Goal: Task Accomplishment & Management: Use online tool/utility

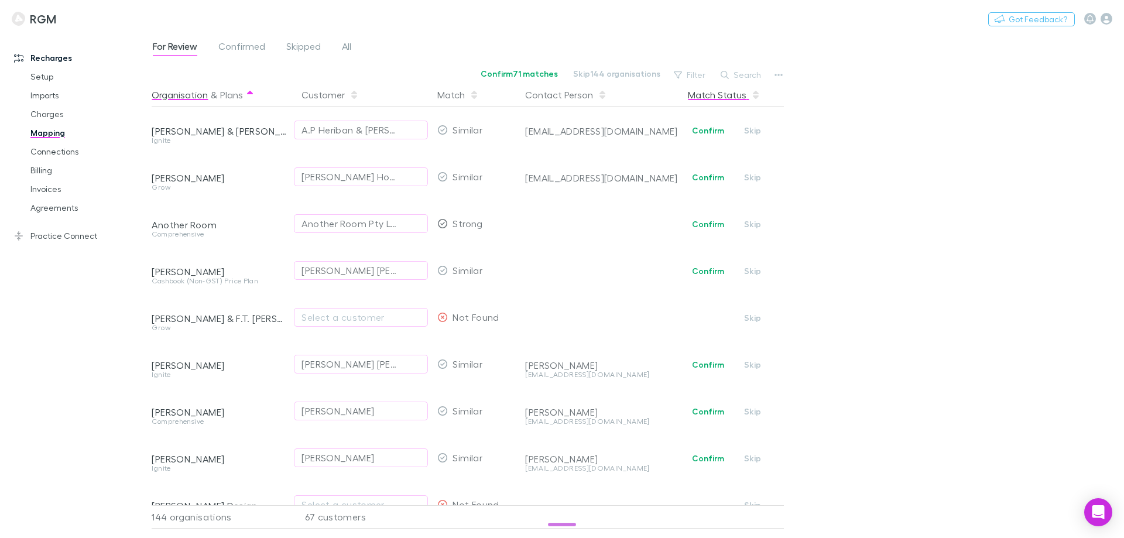
click at [705, 96] on button "Match Status" at bounding box center [724, 94] width 73 height 23
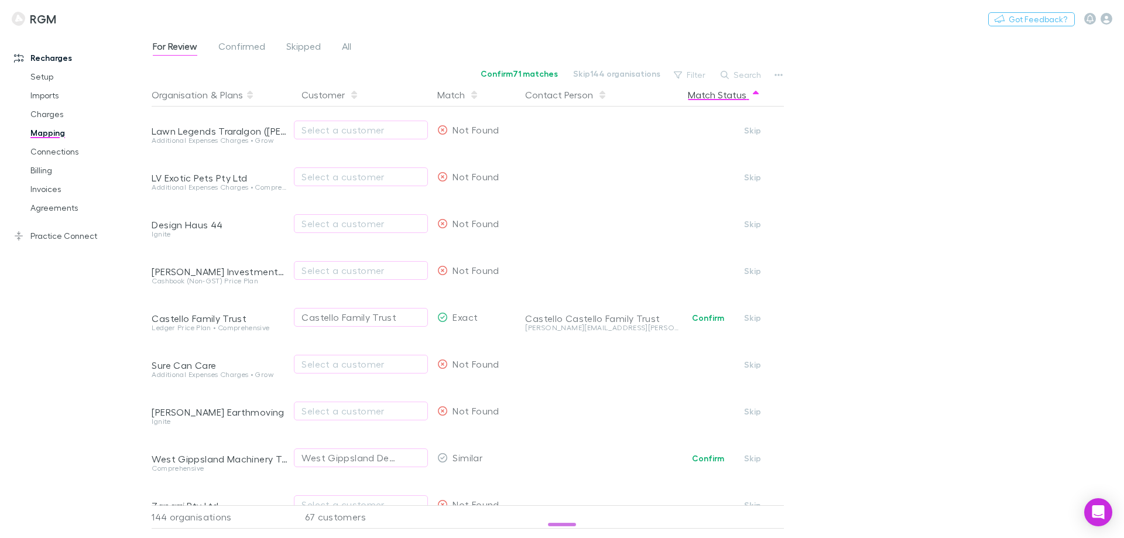
click at [762, 95] on div "Match Status" at bounding box center [730, 94] width 105 height 23
click at [738, 97] on button "Match Status" at bounding box center [724, 94] width 73 height 23
click at [753, 95] on icon "button" at bounding box center [756, 94] width 6 height 9
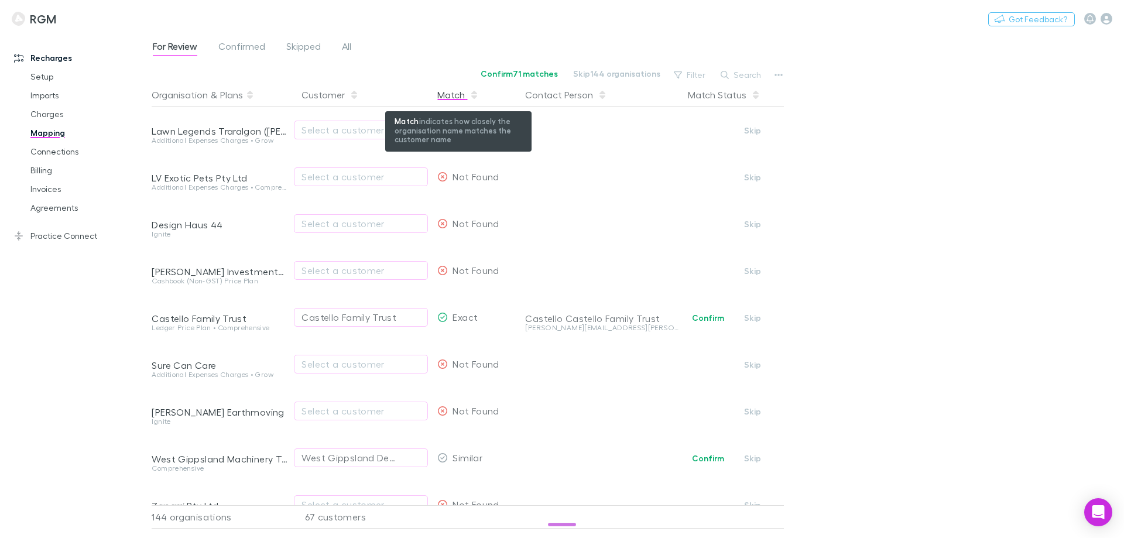
click at [460, 90] on div "Match" at bounding box center [458, 94] width 42 height 23
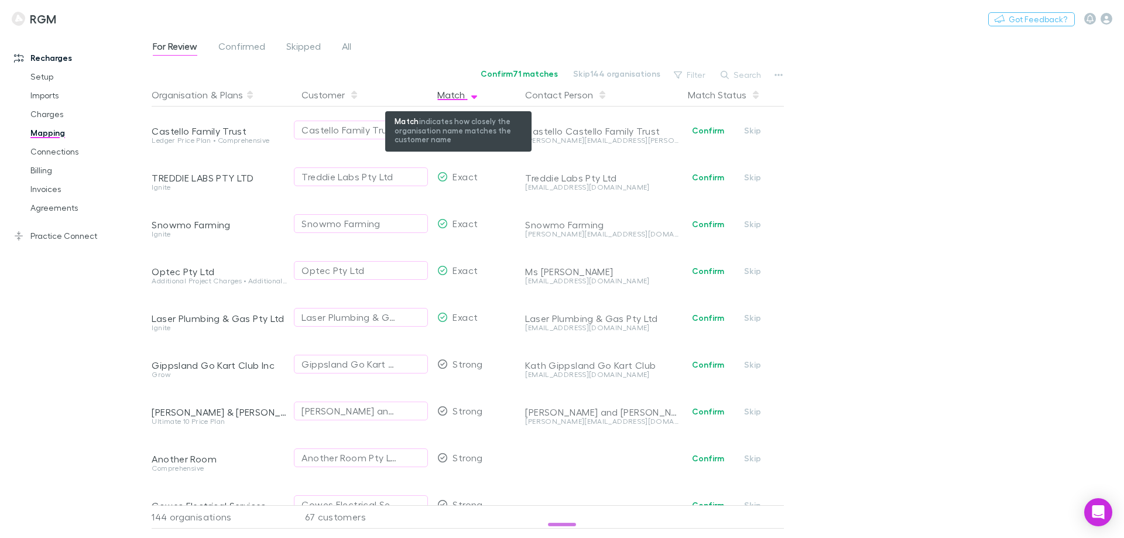
click at [471, 95] on icon "button" at bounding box center [474, 94] width 6 height 9
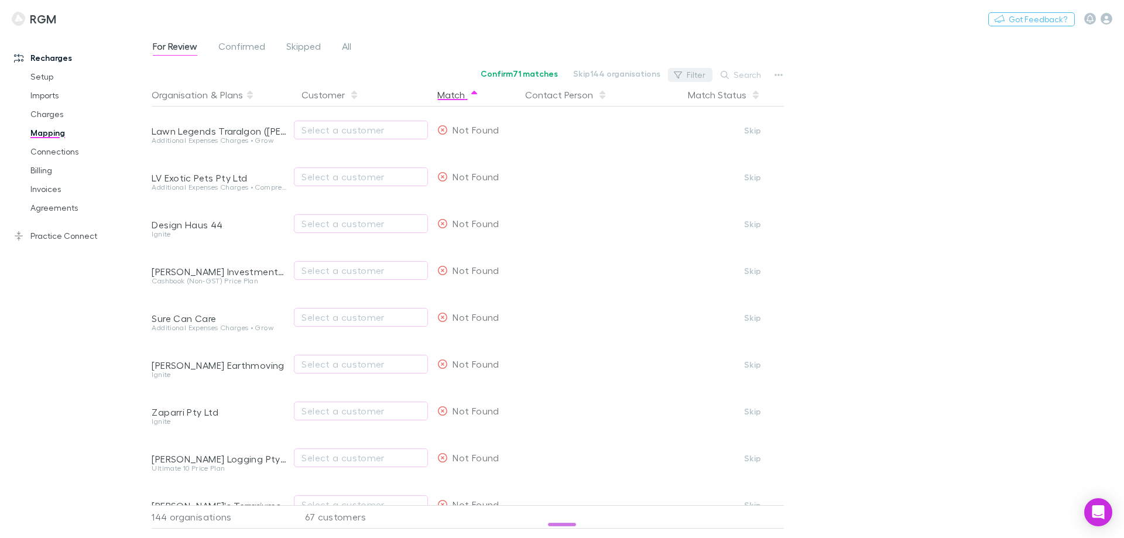
click at [705, 76] on button "Filter" at bounding box center [690, 75] width 44 height 14
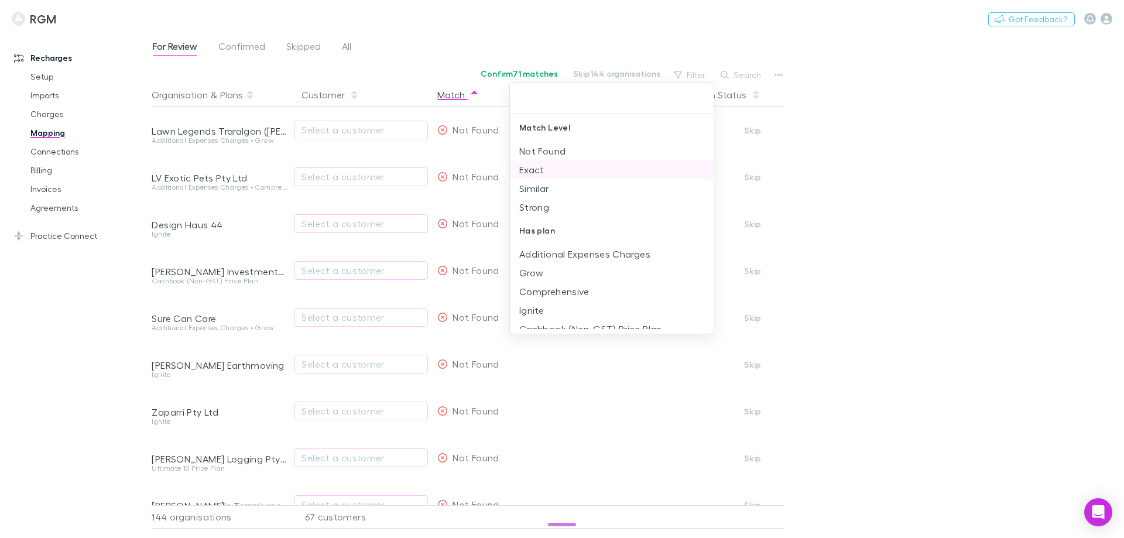
click at [548, 167] on li "Exact" at bounding box center [612, 169] width 204 height 19
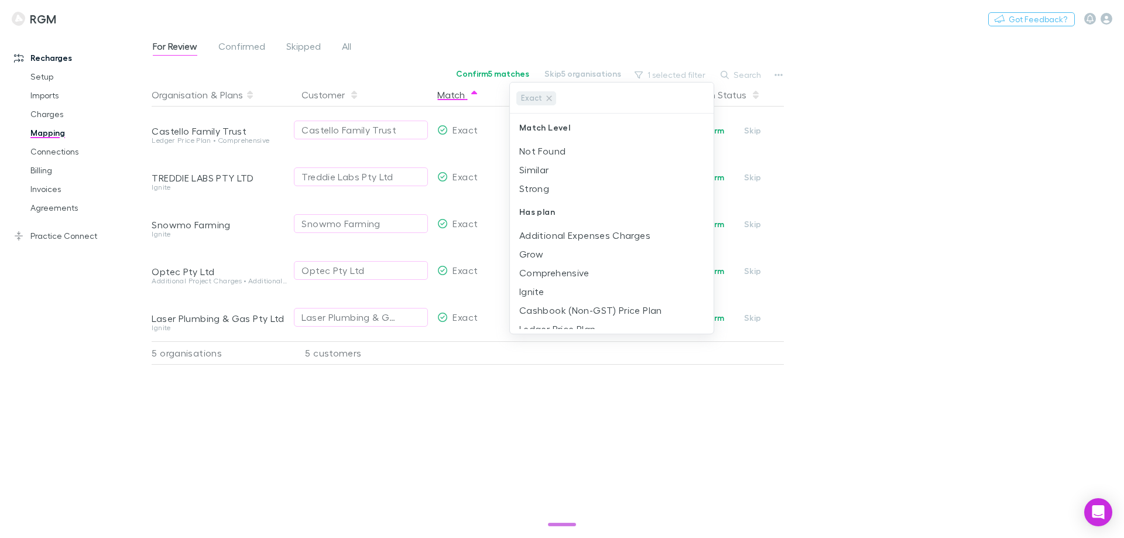
click at [915, 174] on div at bounding box center [562, 269] width 1124 height 538
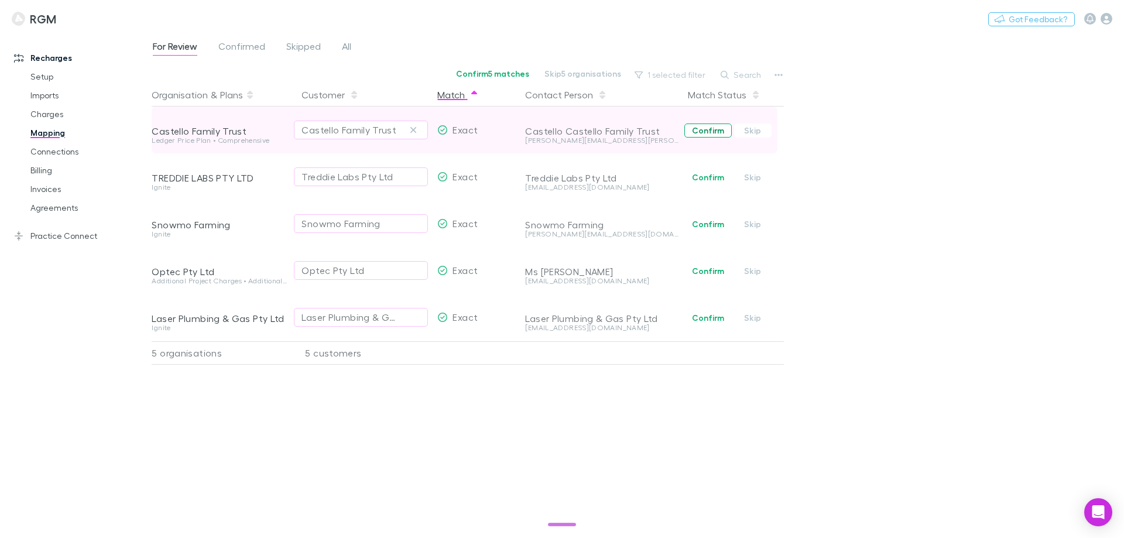
click at [701, 131] on button "Confirm" at bounding box center [707, 131] width 47 height 14
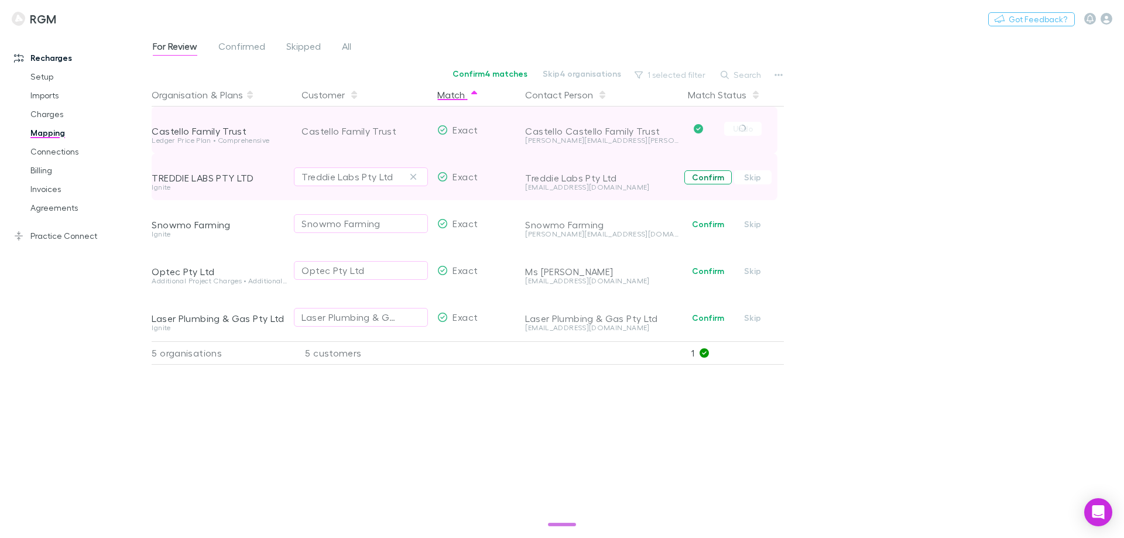
click at [697, 178] on button "Confirm" at bounding box center [707, 177] width 47 height 14
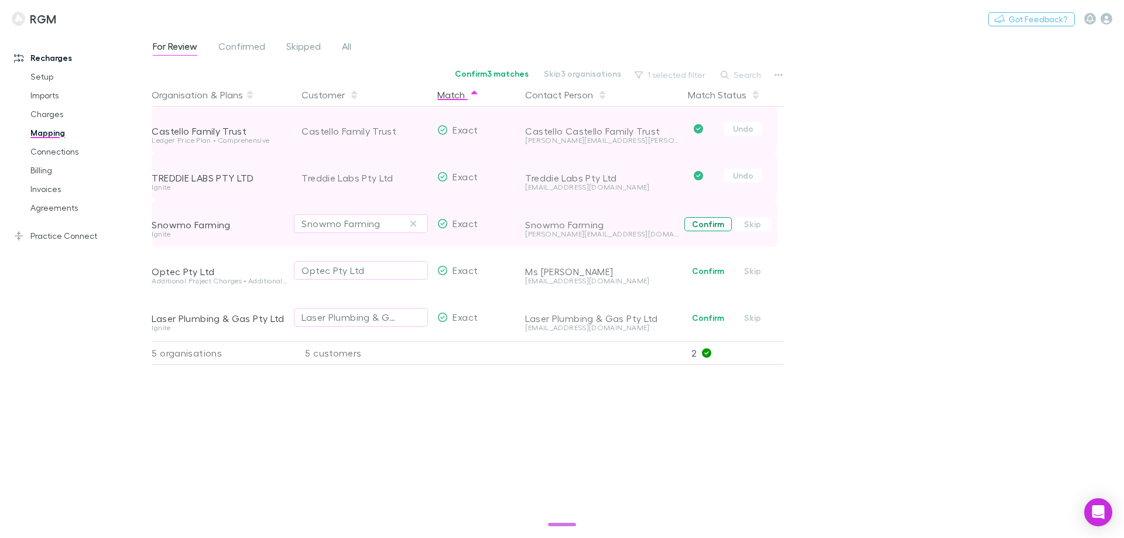
click at [701, 218] on button "Confirm" at bounding box center [707, 224] width 47 height 14
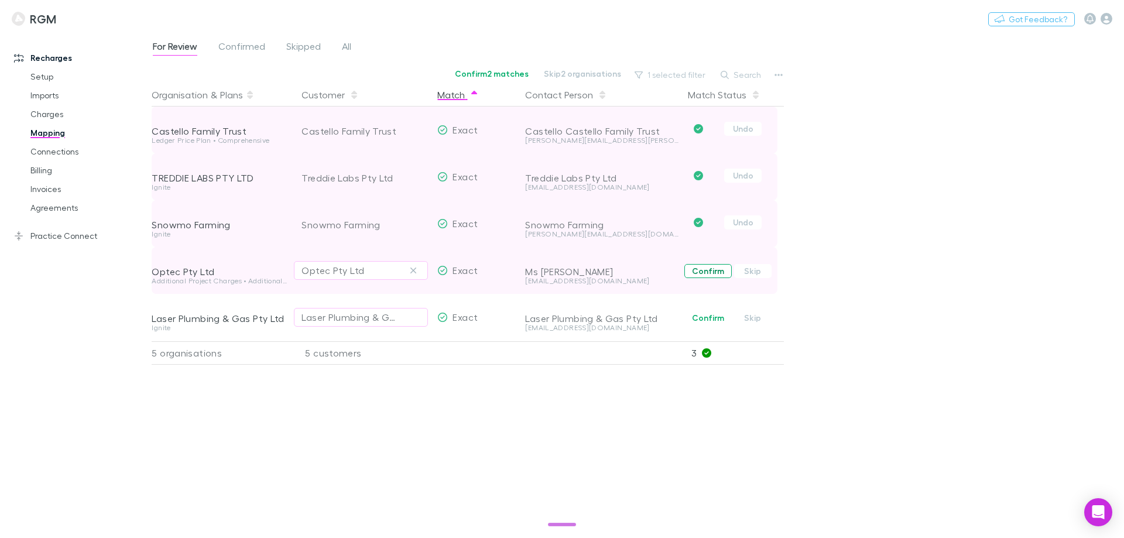
drag, startPoint x: 702, startPoint y: 268, endPoint x: 706, endPoint y: 290, distance: 23.1
click at [702, 268] on button "Confirm" at bounding box center [707, 271] width 47 height 14
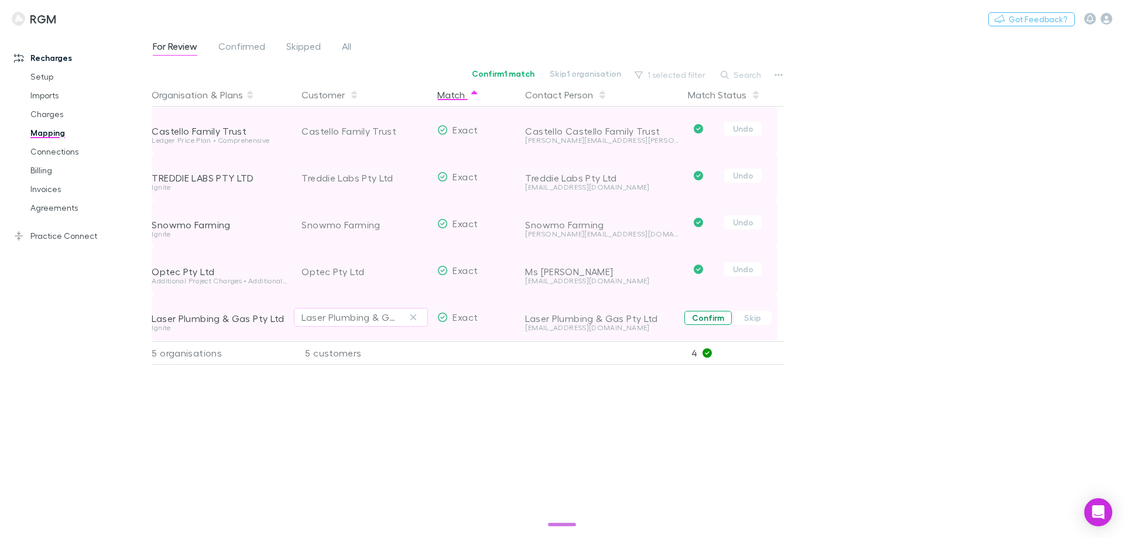
click at [703, 318] on button "Confirm" at bounding box center [707, 318] width 47 height 14
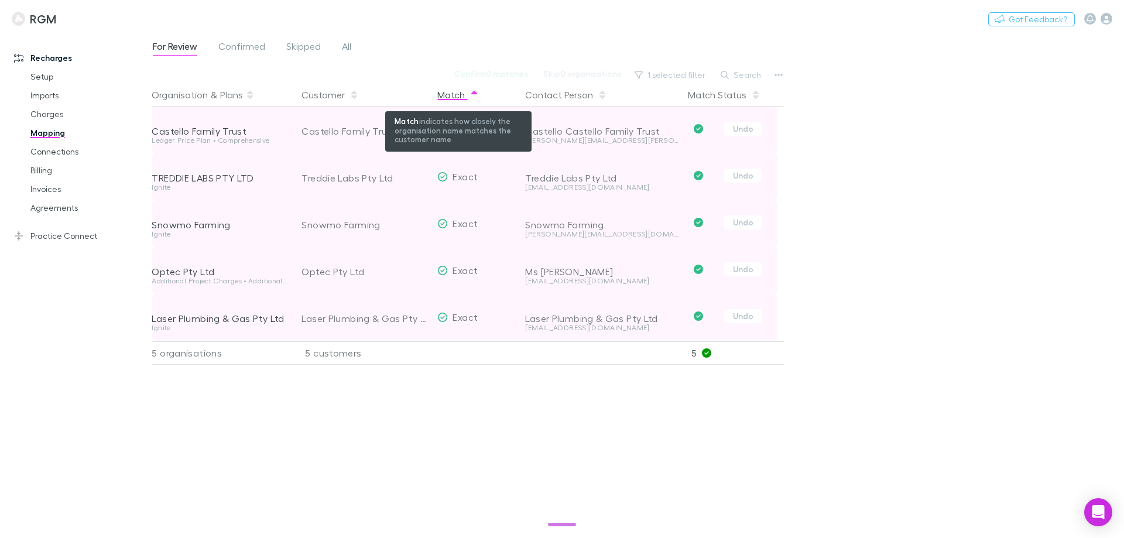
click at [473, 97] on icon "button" at bounding box center [474, 94] width 6 height 9
click at [457, 96] on div "Match" at bounding box center [458, 94] width 42 height 23
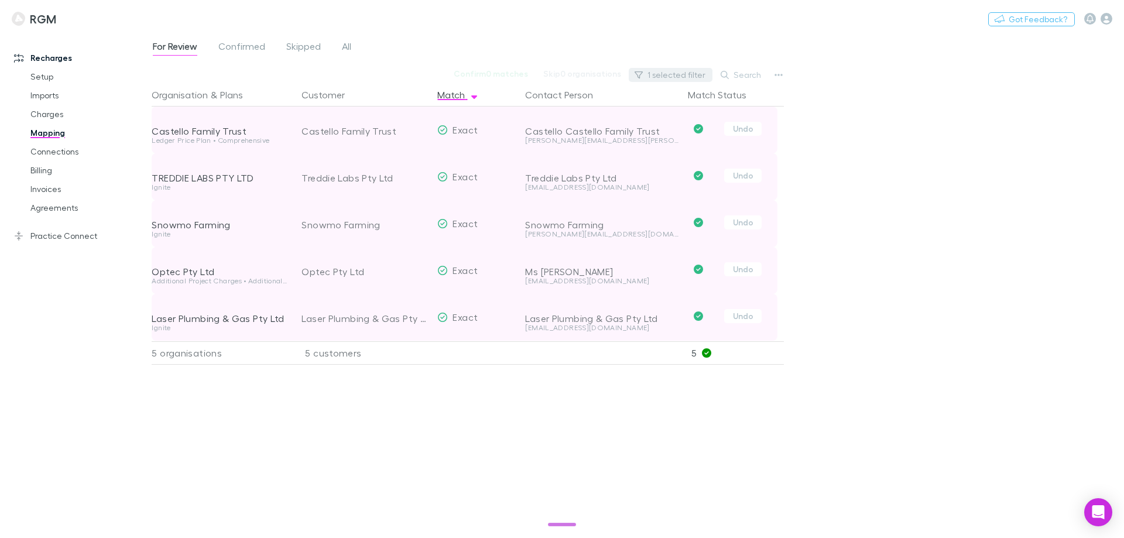
click at [683, 74] on button "1 selected filter" at bounding box center [671, 75] width 84 height 14
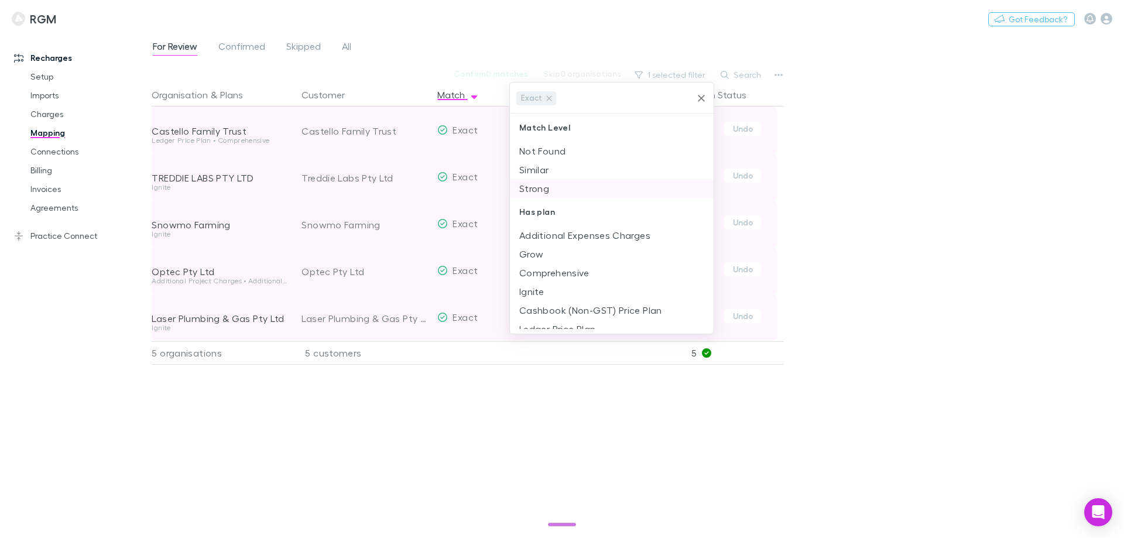
click at [542, 187] on li "Strong" at bounding box center [612, 188] width 204 height 19
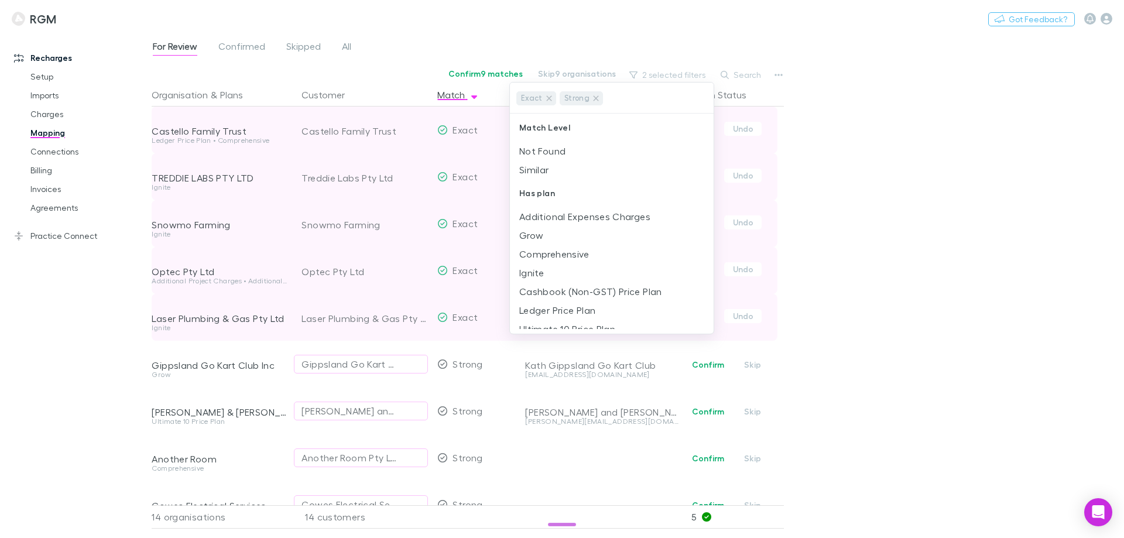
click at [859, 145] on div at bounding box center [562, 269] width 1124 height 538
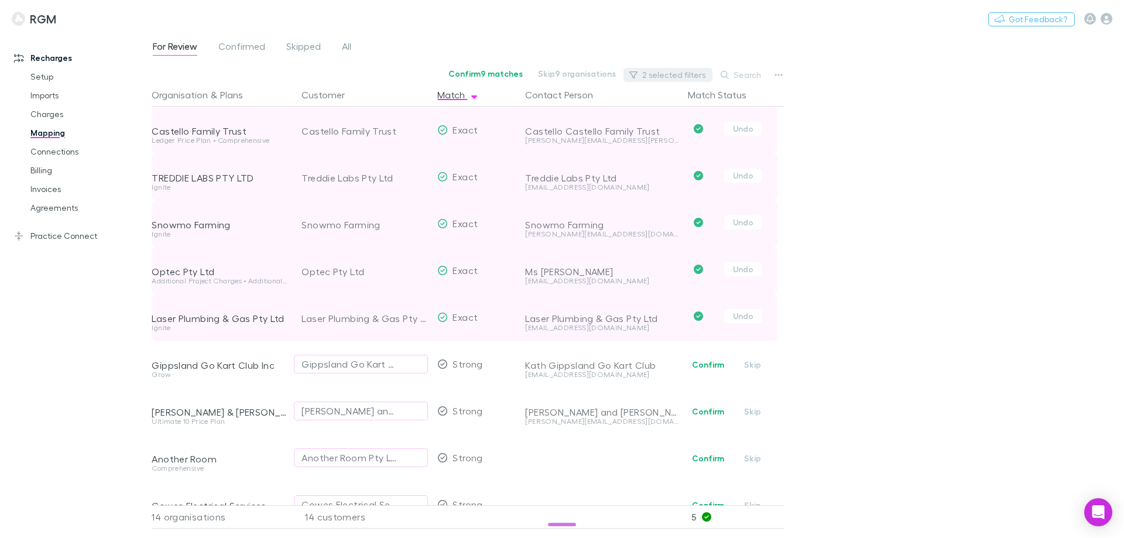
click at [684, 77] on button "2 selected filters" at bounding box center [667, 75] width 89 height 14
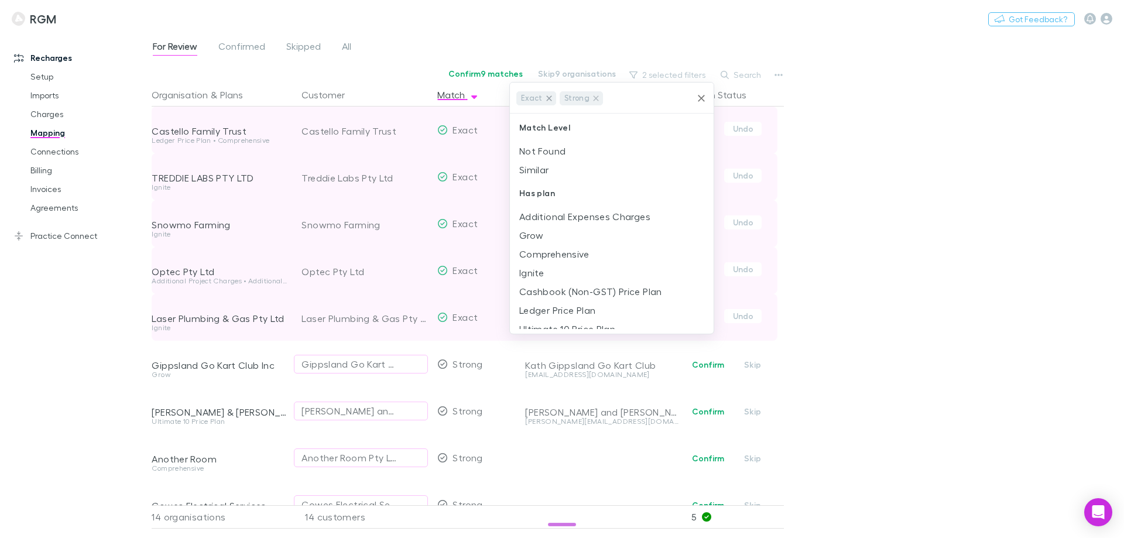
click at [546, 98] on icon at bounding box center [548, 98] width 9 height 9
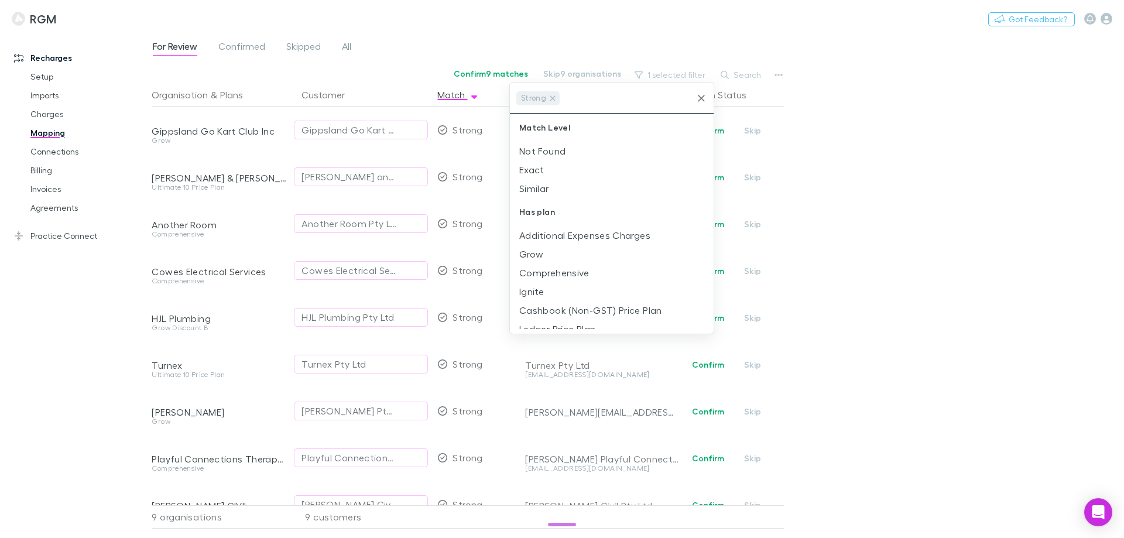
click at [824, 178] on div at bounding box center [562, 269] width 1124 height 538
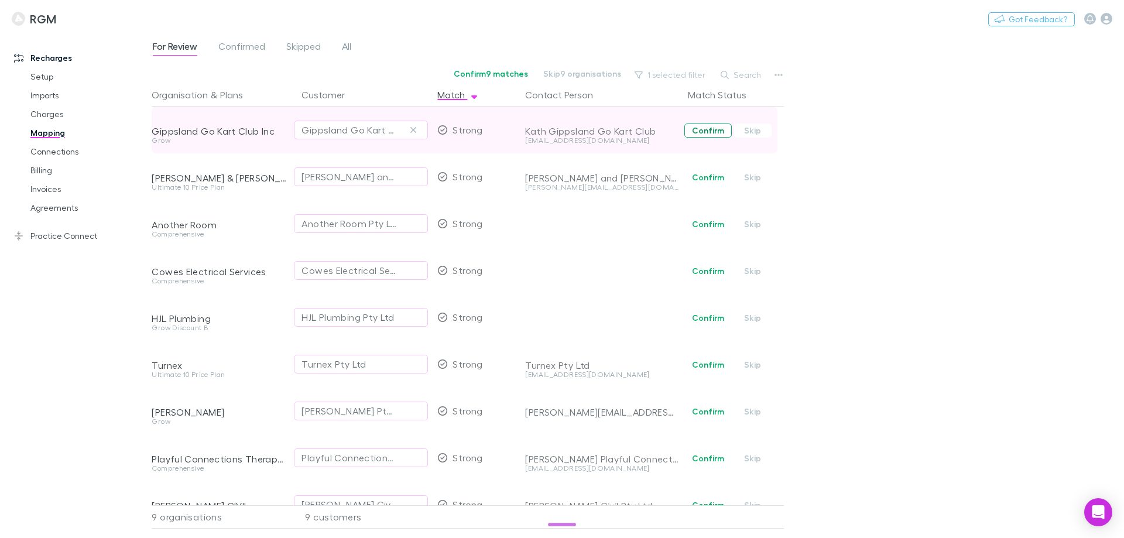
click at [702, 128] on button "Confirm" at bounding box center [707, 131] width 47 height 14
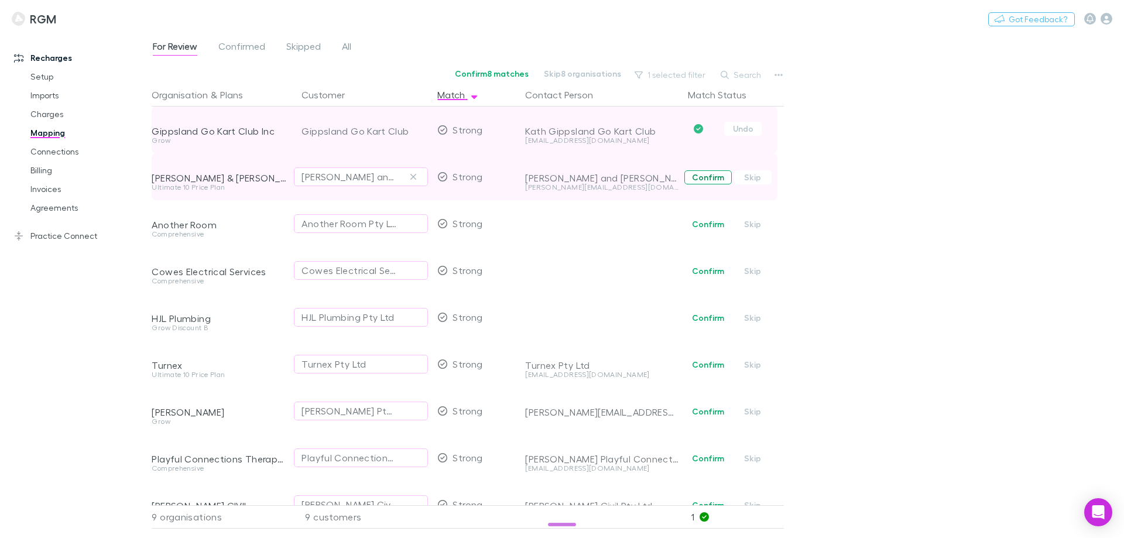
click at [704, 176] on button "Confirm" at bounding box center [707, 177] width 47 height 14
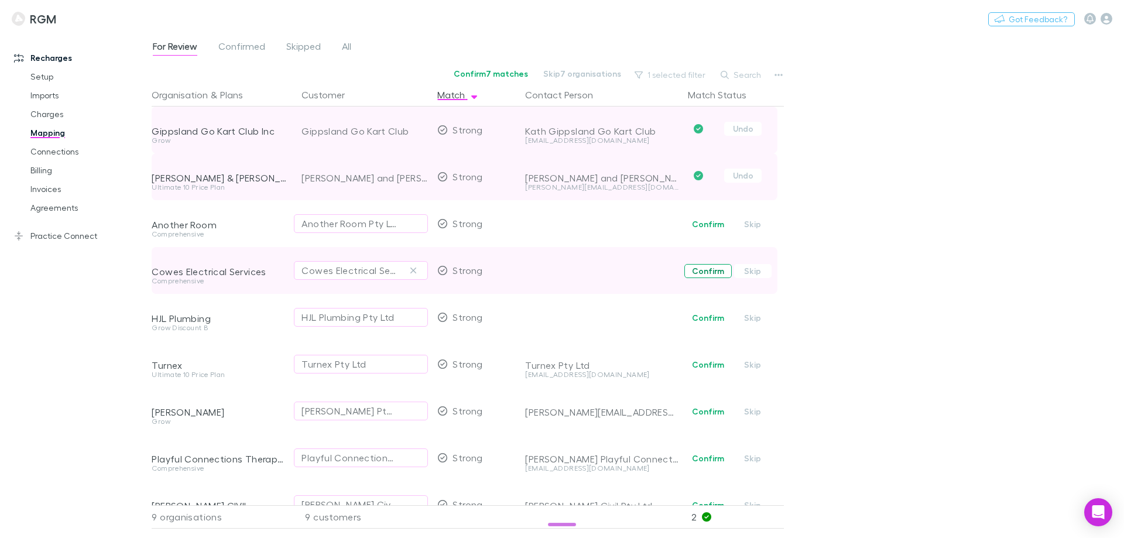
drag, startPoint x: 704, startPoint y: 226, endPoint x: 705, endPoint y: 264, distance: 38.1
click at [704, 227] on button "Confirm" at bounding box center [707, 224] width 47 height 14
click at [705, 269] on button "Confirm" at bounding box center [707, 271] width 47 height 14
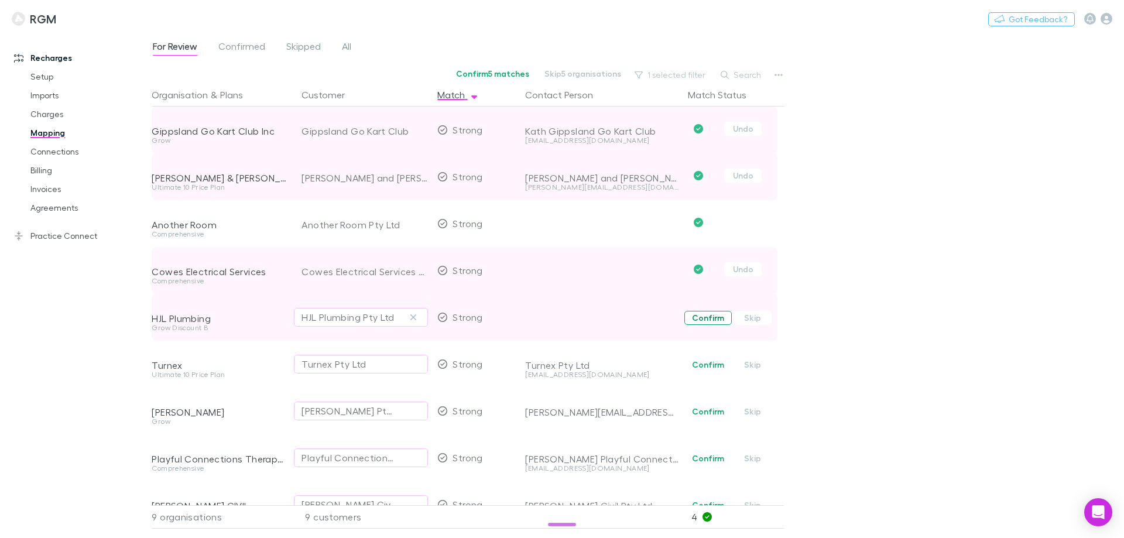
click at [707, 321] on button "Confirm" at bounding box center [707, 318] width 47 height 14
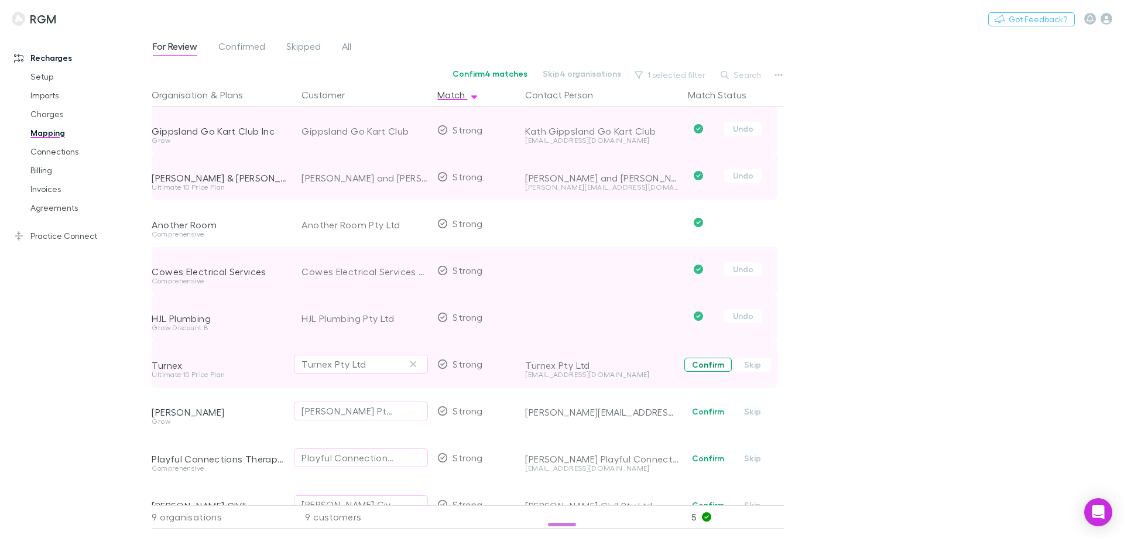
click at [705, 361] on button "Confirm" at bounding box center [707, 365] width 47 height 14
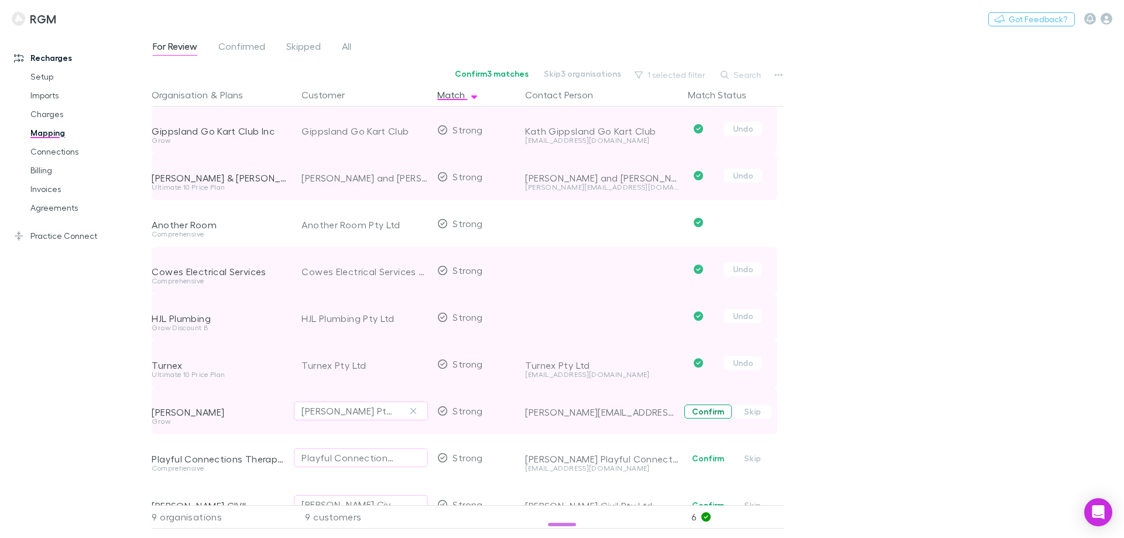
click at [702, 409] on button "Confirm" at bounding box center [707, 411] width 47 height 14
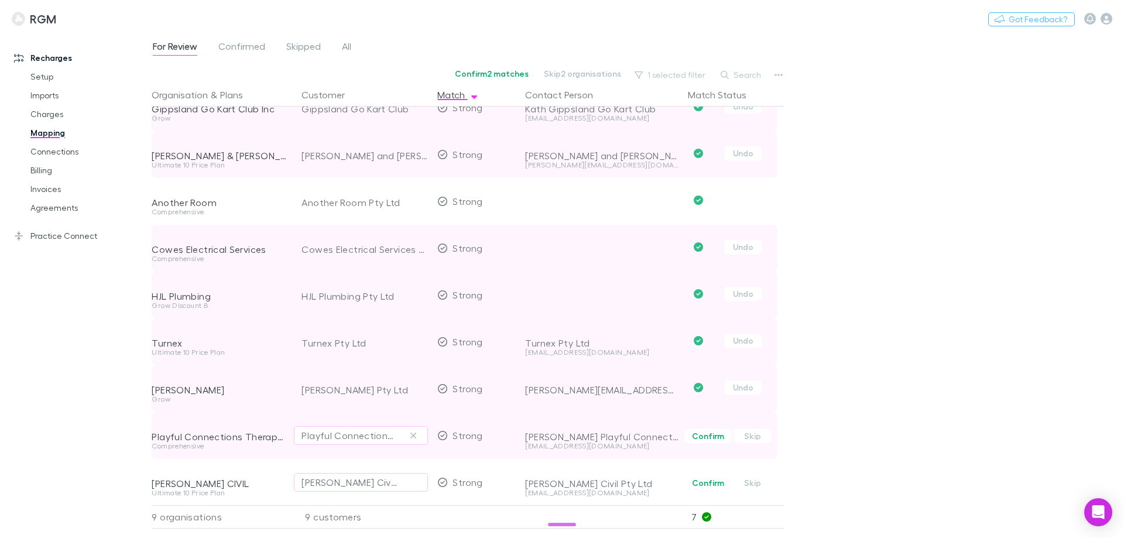
scroll to position [32, 0]
click at [706, 430] on button "Confirm" at bounding box center [707, 435] width 47 height 14
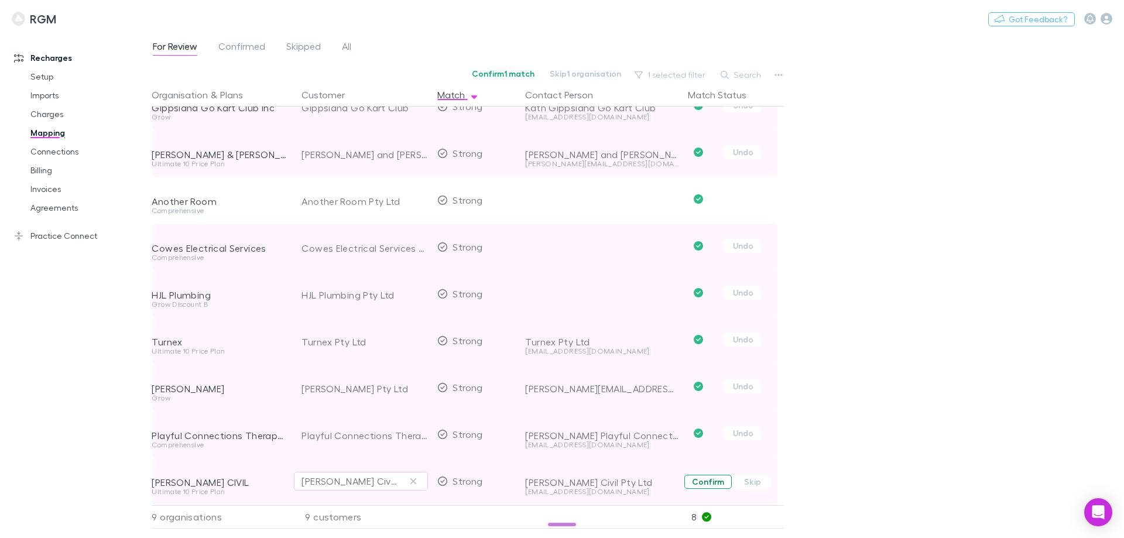
click at [701, 475] on button "Confirm" at bounding box center [707, 482] width 47 height 14
click at [664, 80] on button "1 selected filter" at bounding box center [671, 75] width 84 height 14
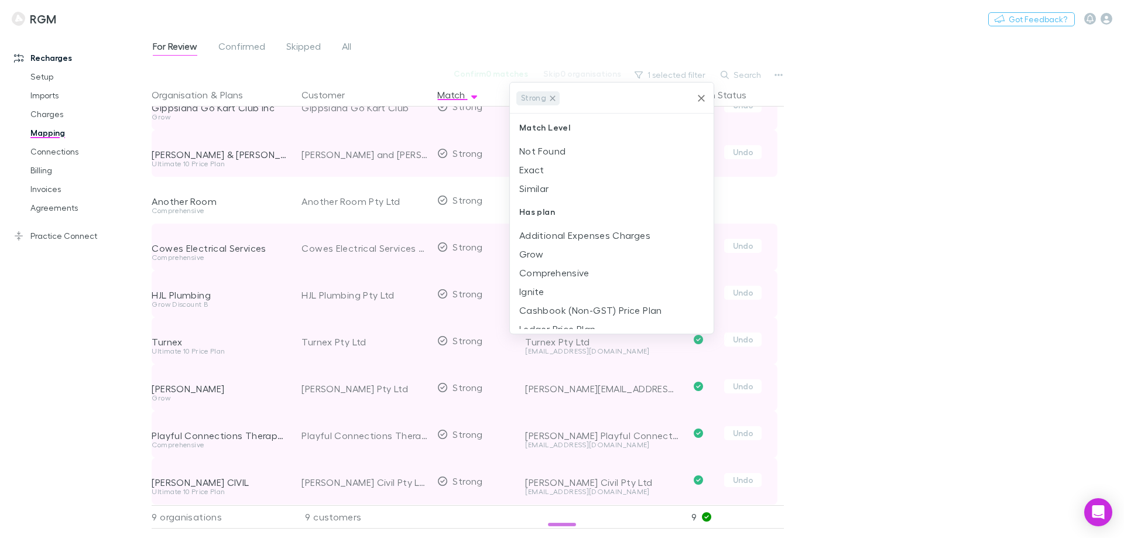
click at [548, 94] on icon at bounding box center [552, 98] width 9 height 9
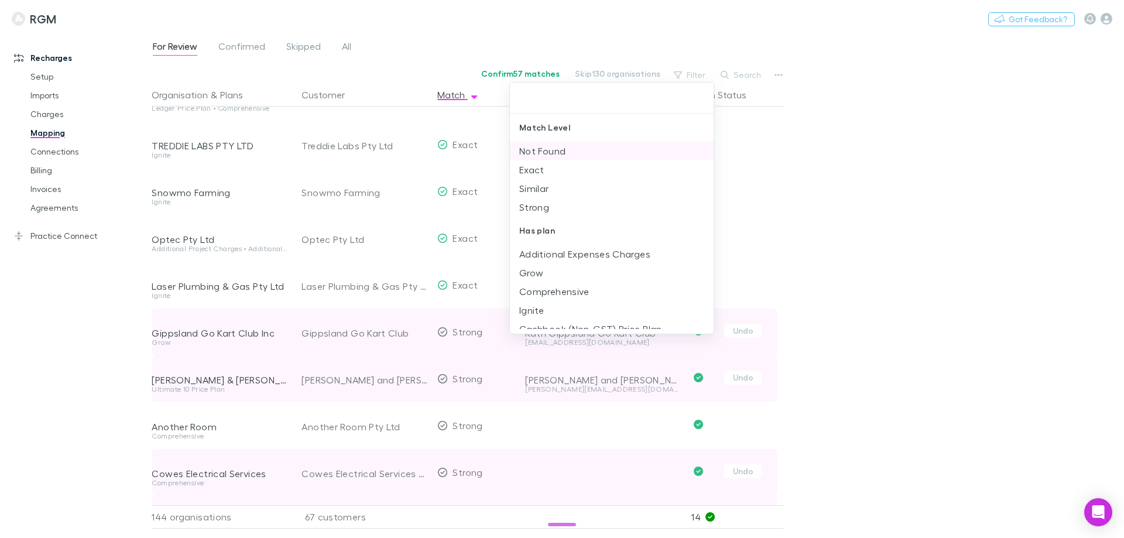
scroll to position [266, 0]
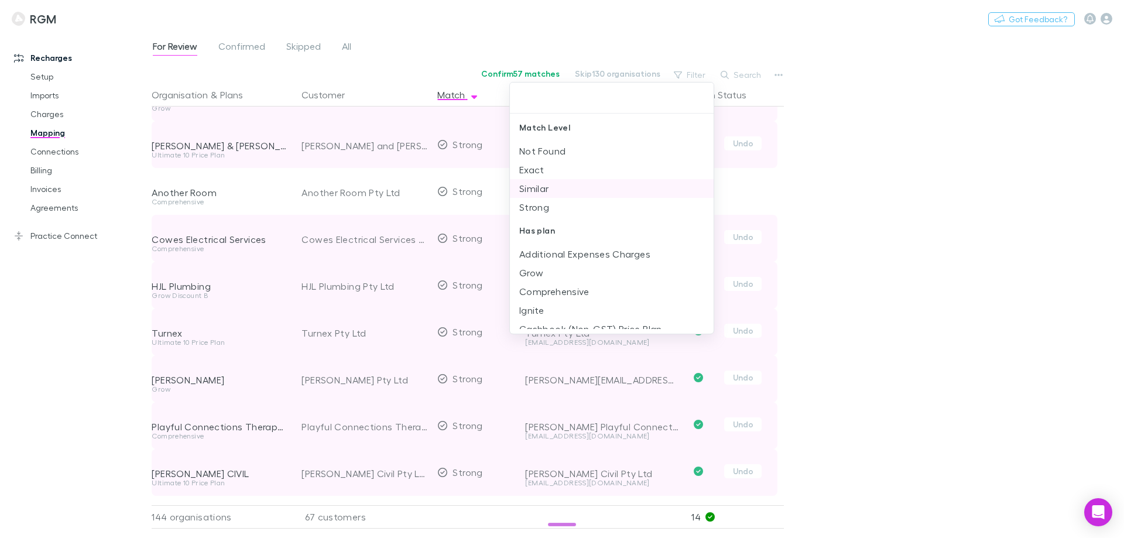
click at [539, 184] on li "Similar" at bounding box center [612, 188] width 204 height 19
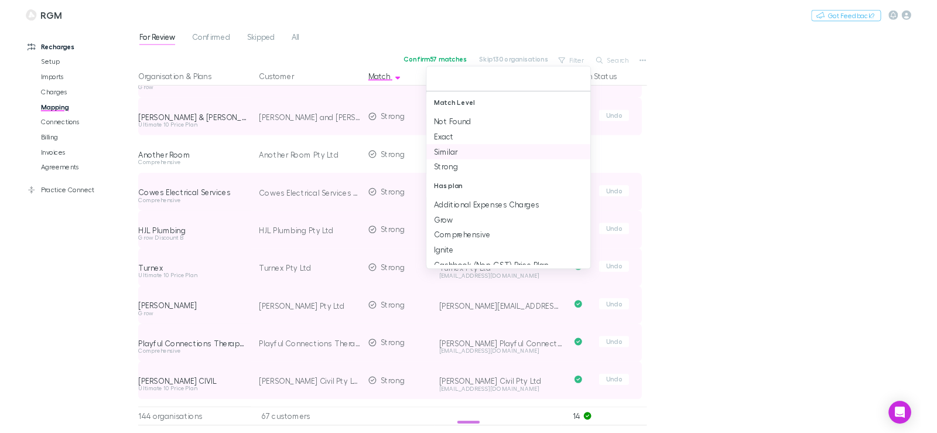
scroll to position [0, 0]
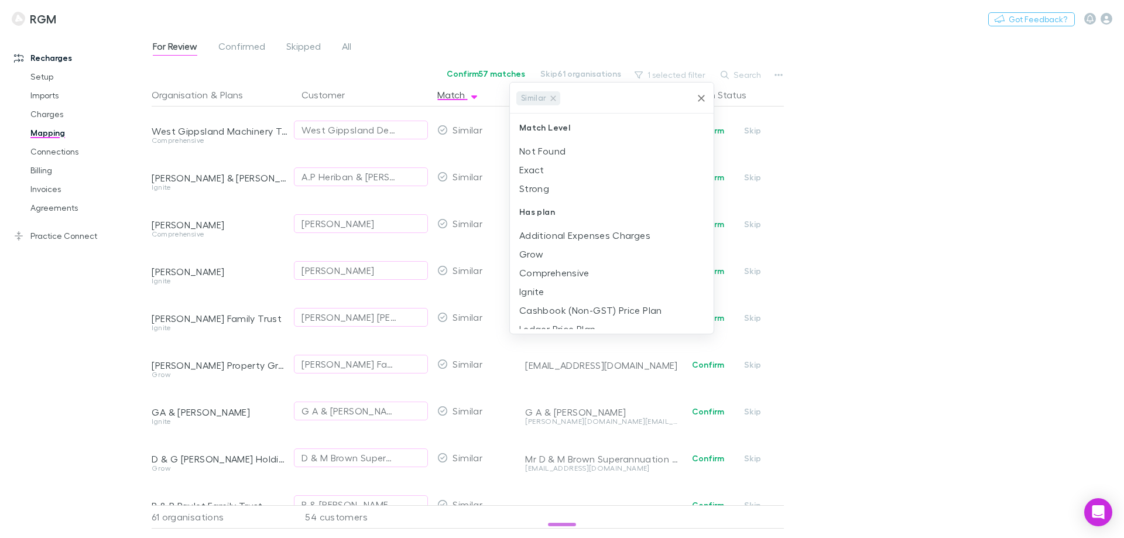
click at [351, 132] on div at bounding box center [562, 269] width 1124 height 538
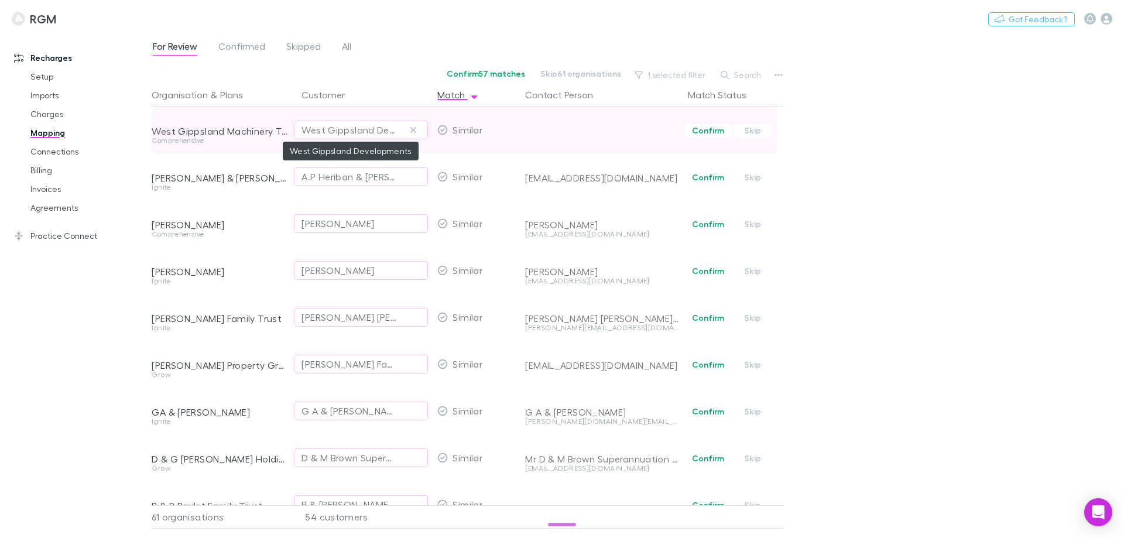
click at [334, 129] on div "West Gippsland Developments" at bounding box center [348, 130] width 95 height 14
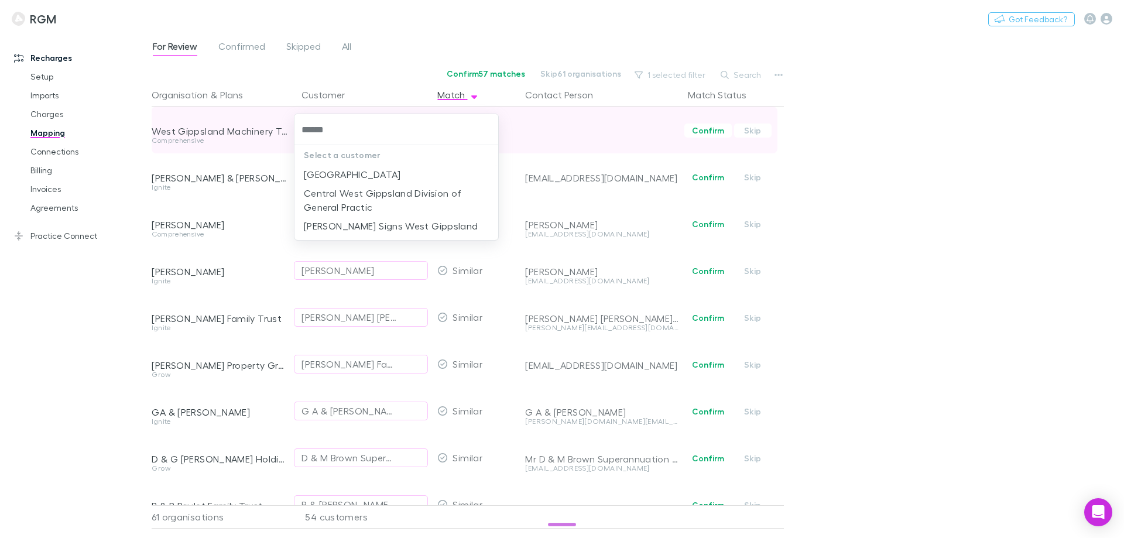
type input "*******"
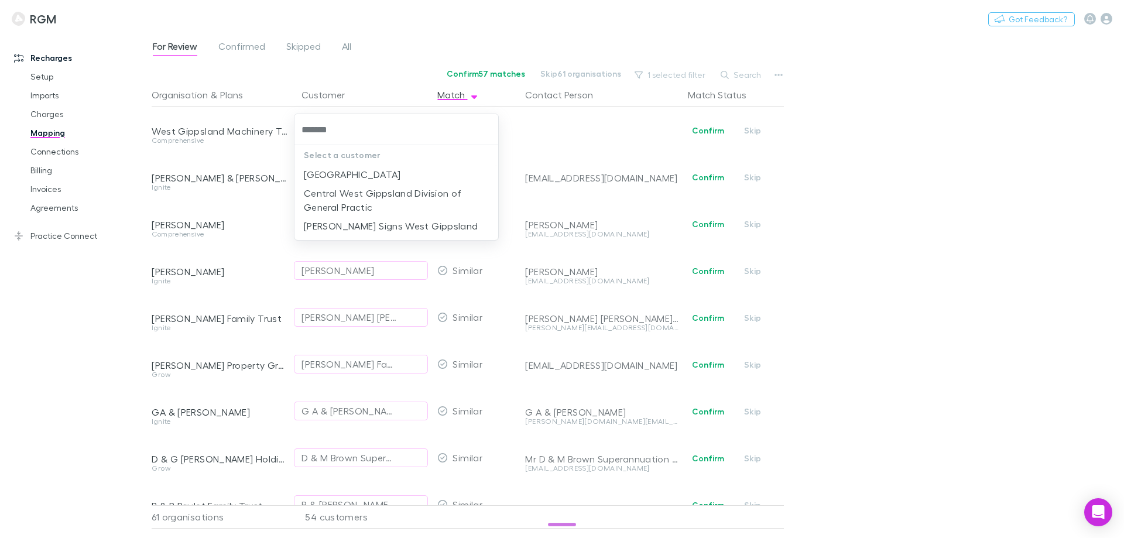
drag, startPoint x: 346, startPoint y: 131, endPoint x: 267, endPoint y: 128, distance: 79.1
click at [267, 128] on div "******* Select a customer West Gippsland Art Centre Central West Gippsland Divi…" at bounding box center [562, 269] width 1124 height 538
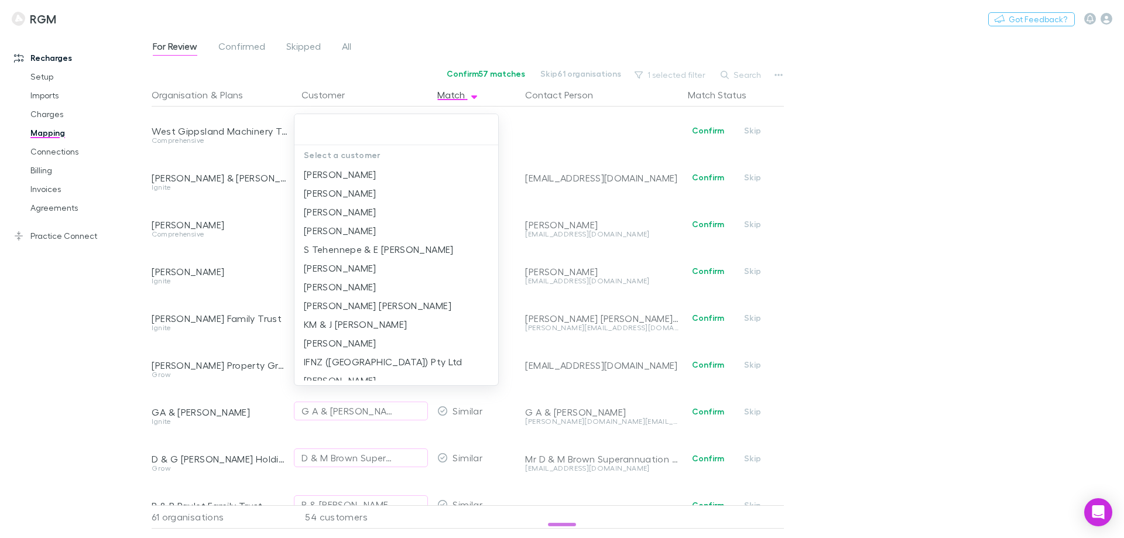
click at [101, 307] on div at bounding box center [562, 269] width 1124 height 538
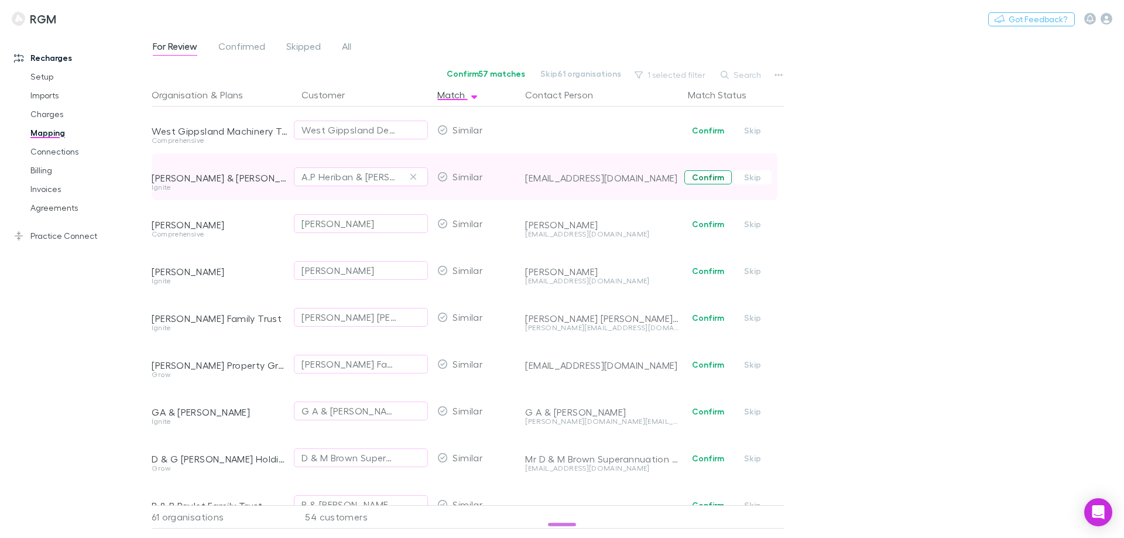
click at [712, 175] on button "Confirm" at bounding box center [707, 177] width 47 height 14
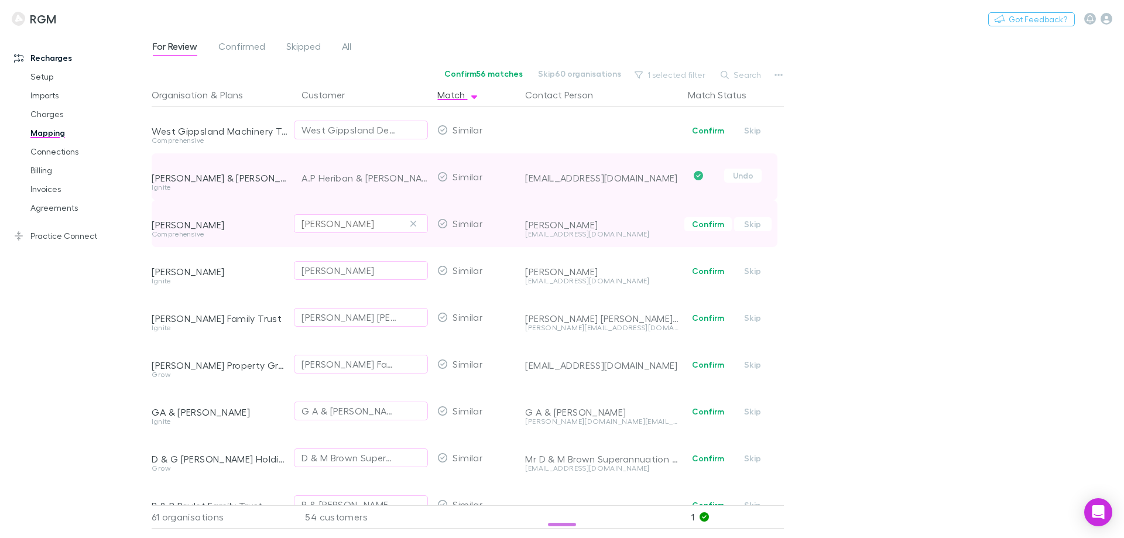
click at [371, 216] on button "[PERSON_NAME]" at bounding box center [361, 223] width 134 height 19
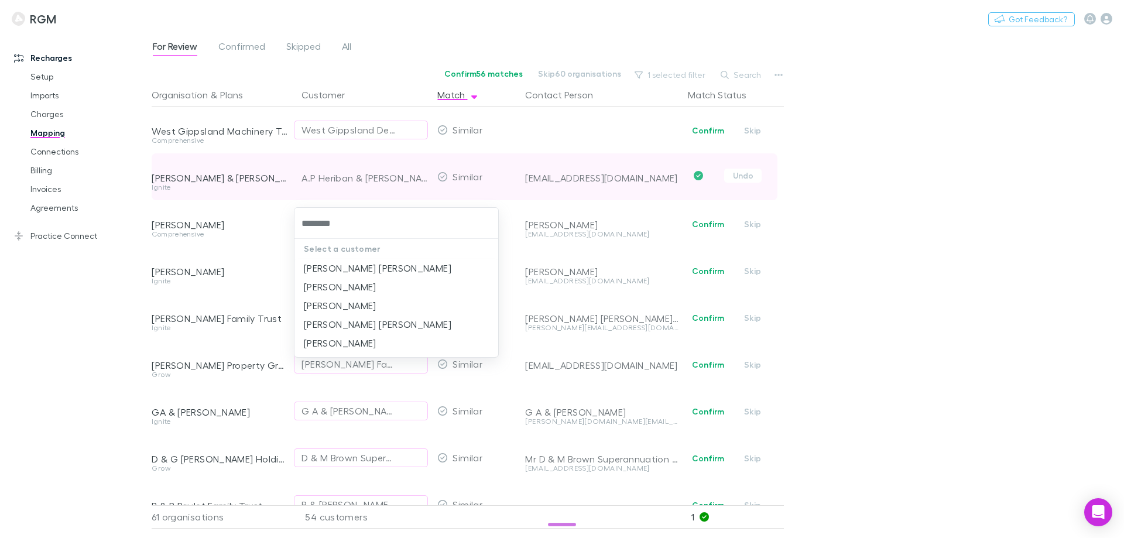
type input "*********"
click at [372, 310] on li "[PERSON_NAME]" at bounding box center [396, 305] width 204 height 19
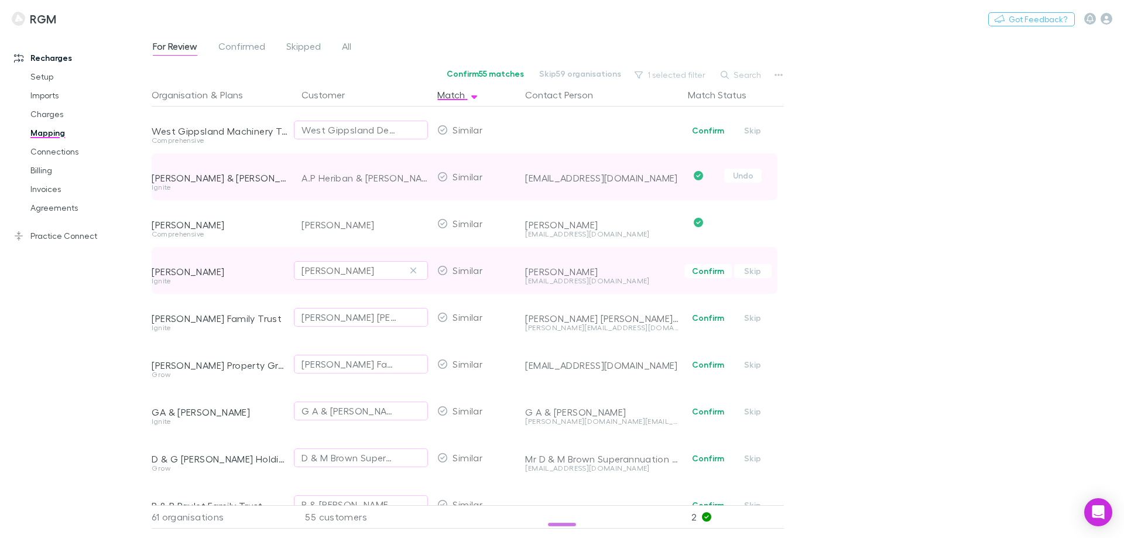
click at [362, 266] on div "[PERSON_NAME]" at bounding box center [337, 270] width 73 height 14
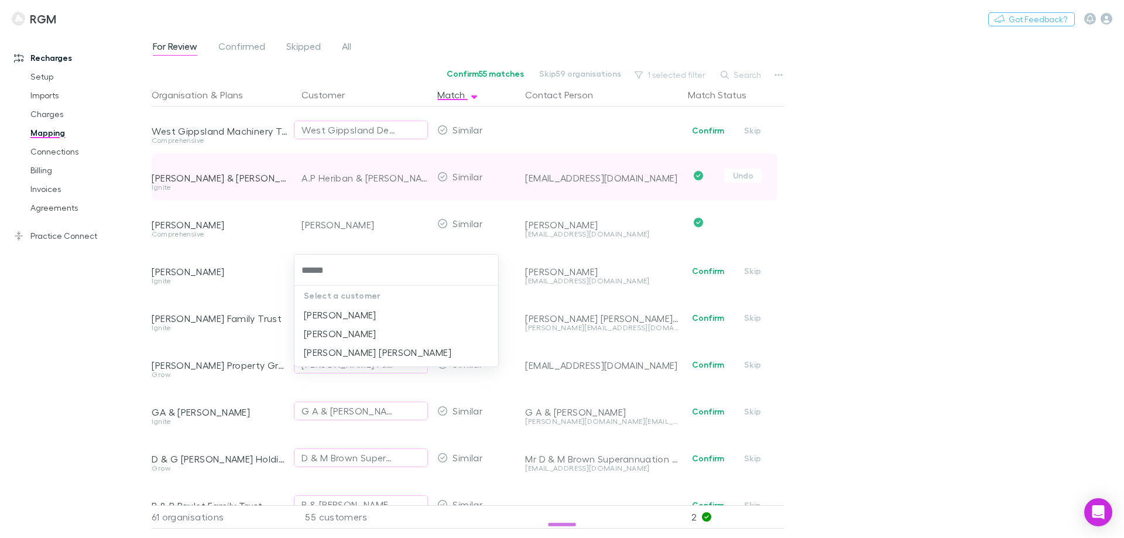
click at [308, 267] on input "******" at bounding box center [396, 270] width 194 height 22
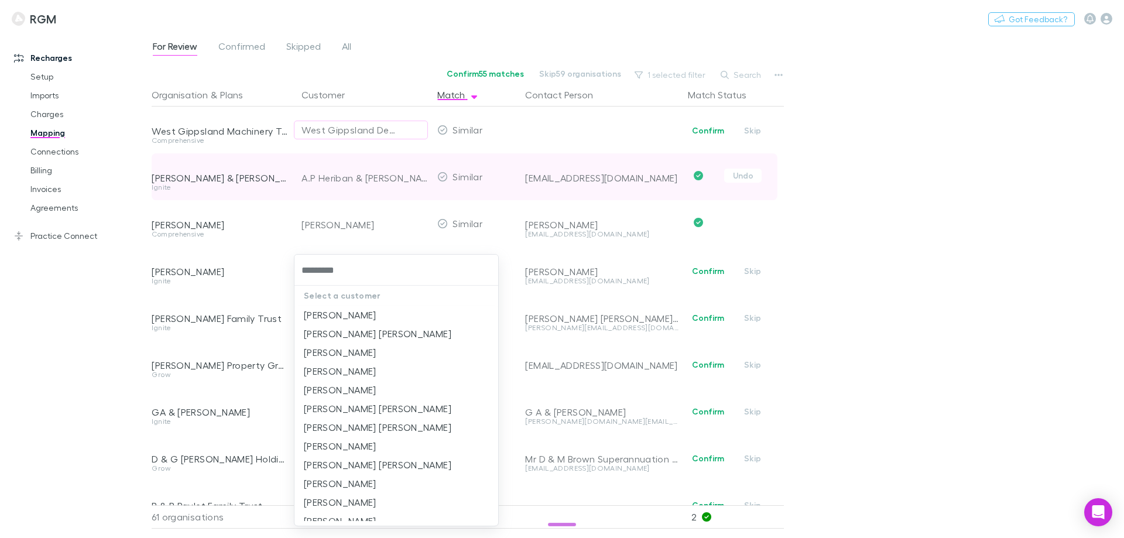
type input "**********"
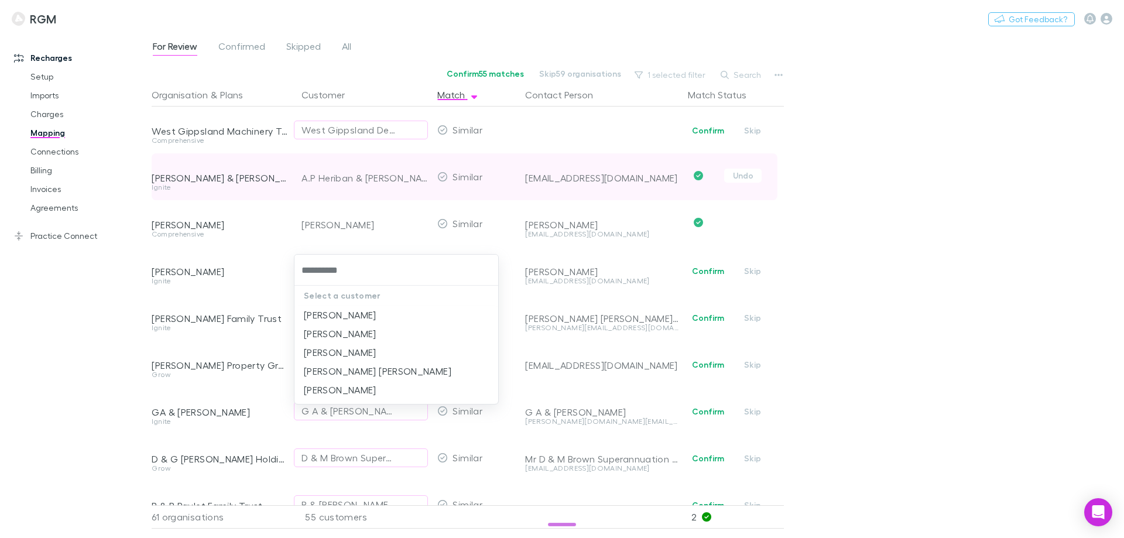
drag, startPoint x: 321, startPoint y: 271, endPoint x: 292, endPoint y: 269, distance: 29.9
click at [292, 269] on div "**********" at bounding box center [562, 269] width 1124 height 538
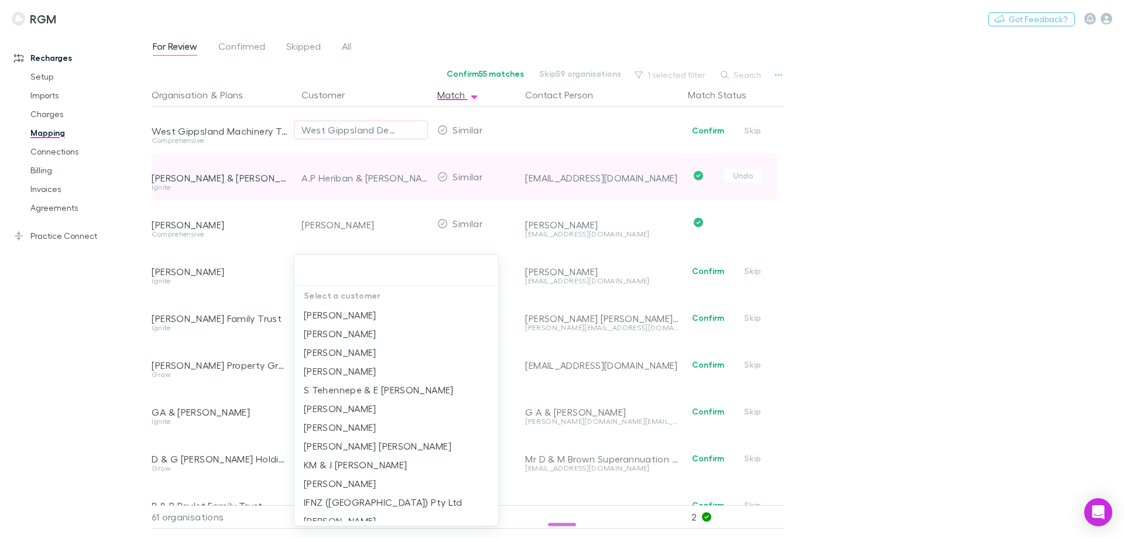
click at [126, 309] on div at bounding box center [562, 269] width 1124 height 538
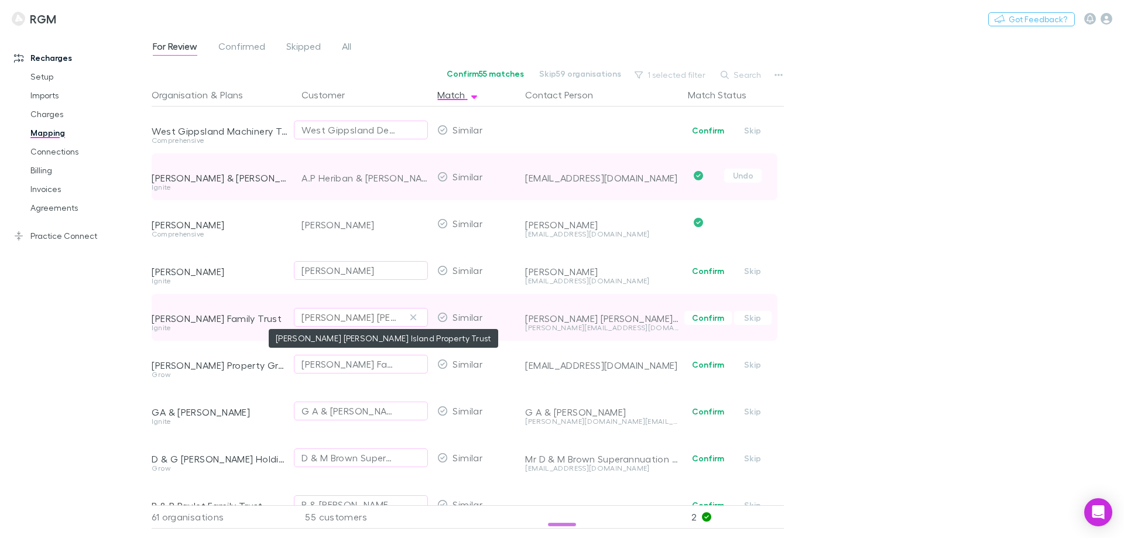
click at [369, 321] on div "[PERSON_NAME] [PERSON_NAME] Island Property Trust" at bounding box center [348, 317] width 95 height 14
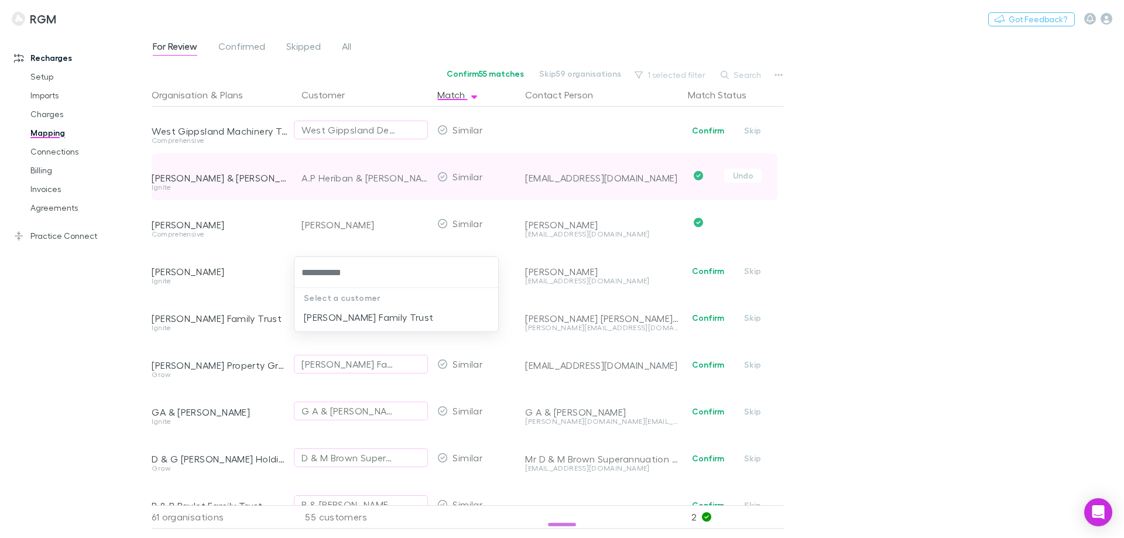
type input "**********"
click at [210, 274] on div at bounding box center [562, 269] width 1124 height 538
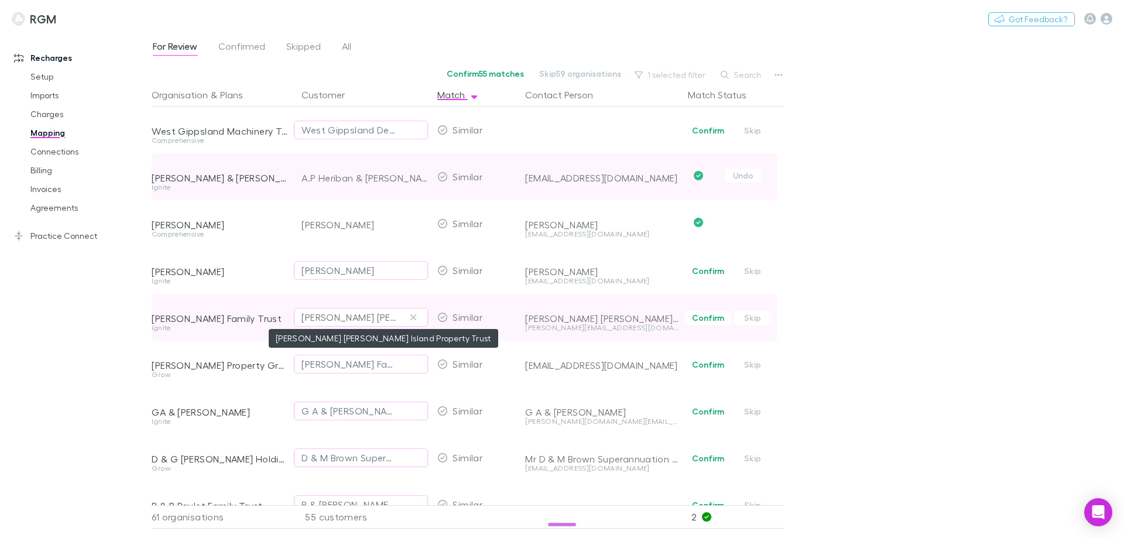
click at [351, 316] on div "[PERSON_NAME] [PERSON_NAME] Island Property Trust" at bounding box center [348, 317] width 95 height 14
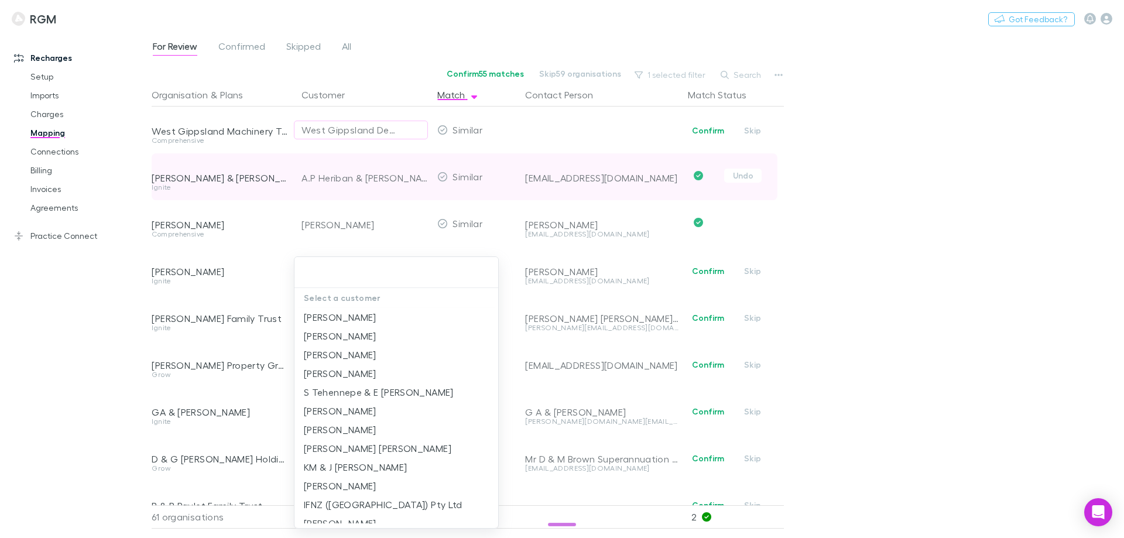
click at [222, 314] on div at bounding box center [562, 269] width 1124 height 538
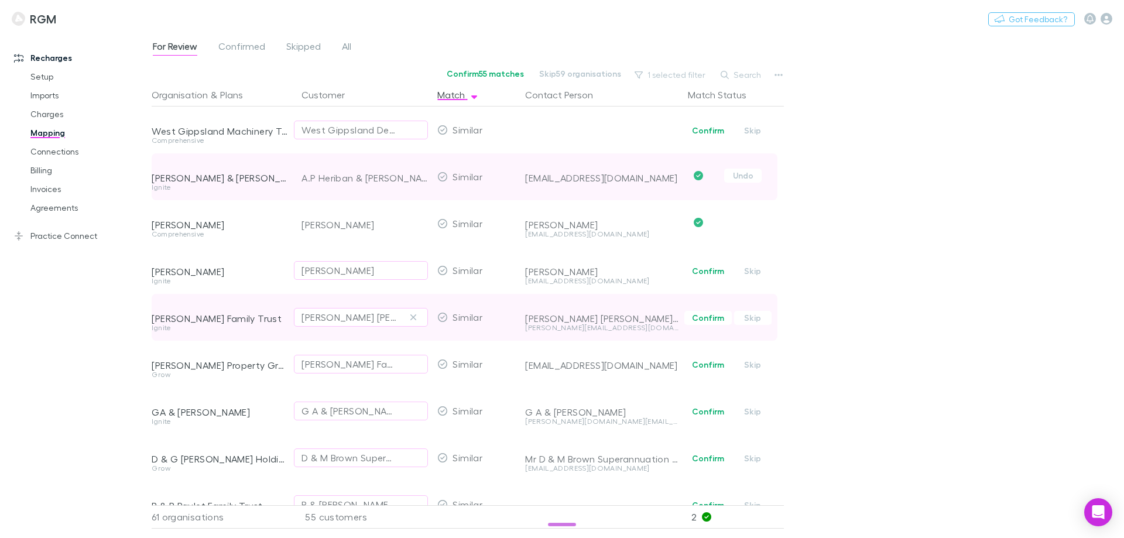
click at [318, 327] on div "[PERSON_NAME] [PERSON_NAME] Island Property Trust" at bounding box center [361, 317] width 134 height 47
click at [324, 321] on div "[PERSON_NAME] [PERSON_NAME] Island Property Trust" at bounding box center [348, 317] width 95 height 14
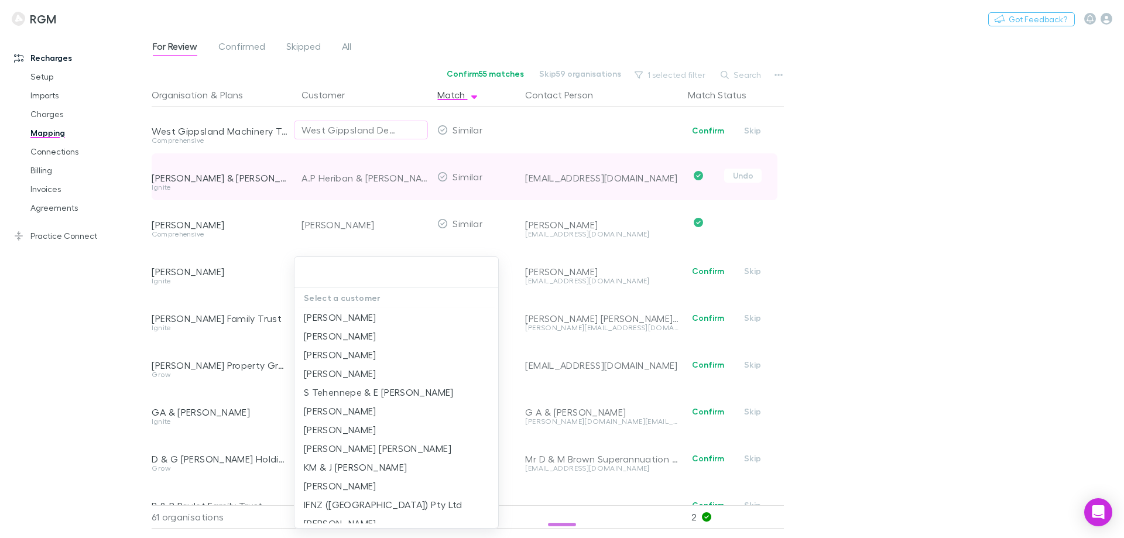
click at [258, 331] on div at bounding box center [562, 269] width 1124 height 538
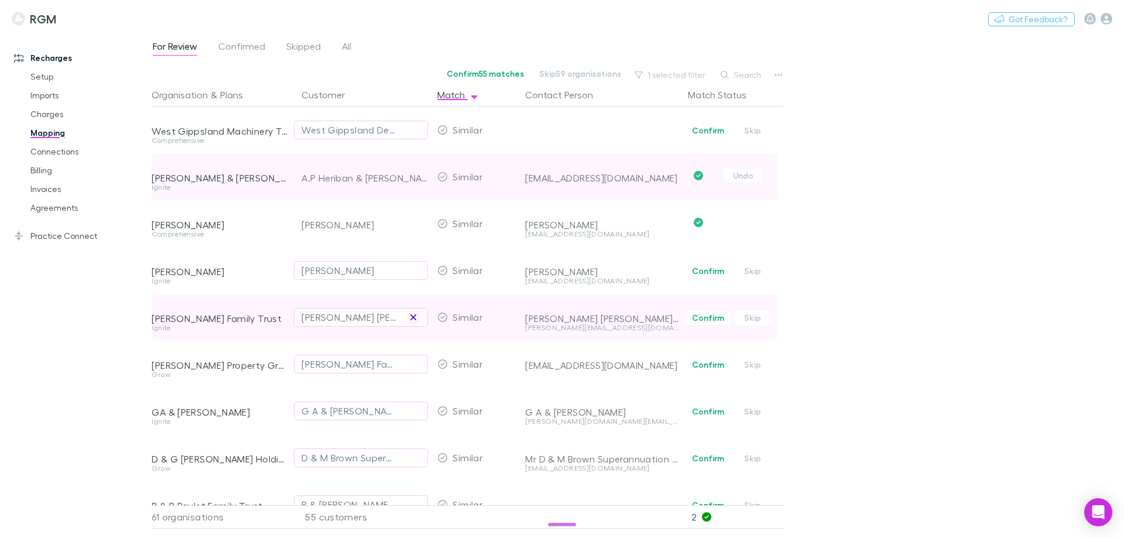
click at [418, 320] on button "button" at bounding box center [413, 317] width 14 height 14
click at [374, 317] on div "Select a customer" at bounding box center [360, 317] width 119 height 14
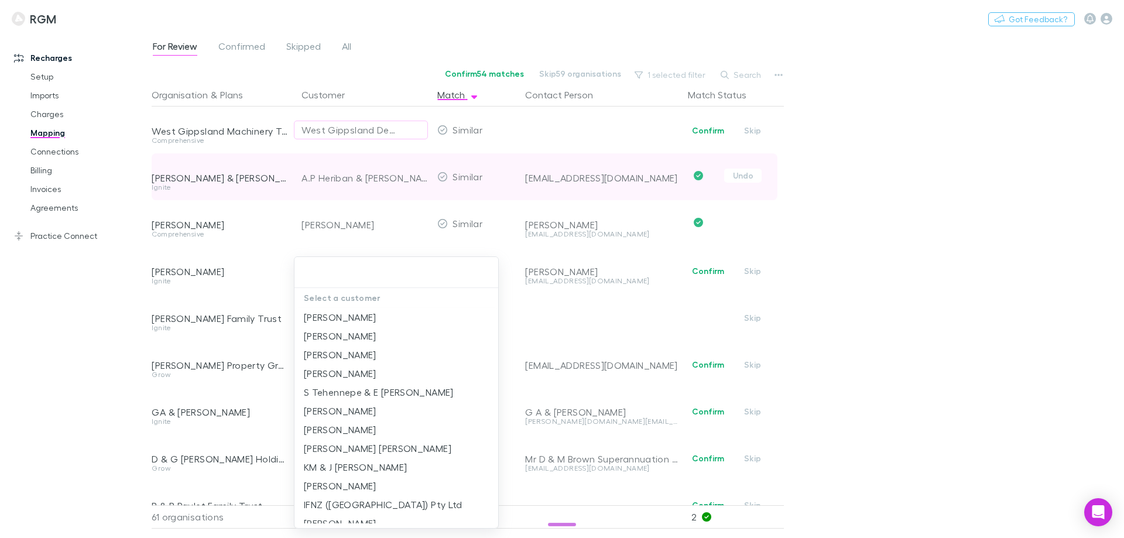
click at [226, 330] on div at bounding box center [562, 269] width 1124 height 538
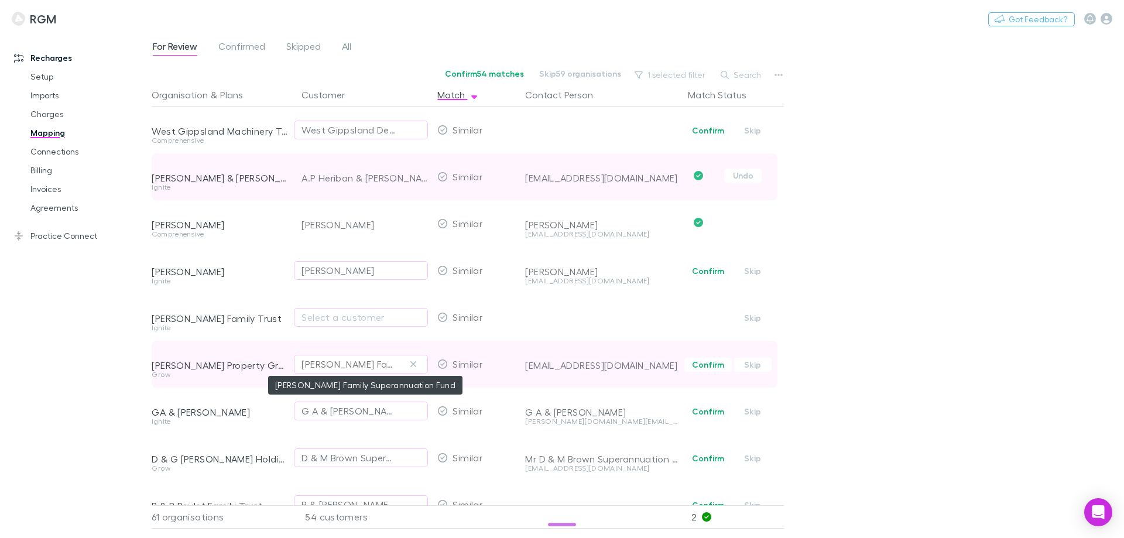
click at [344, 368] on div "[PERSON_NAME] Family Superannuation Fund" at bounding box center [348, 364] width 95 height 14
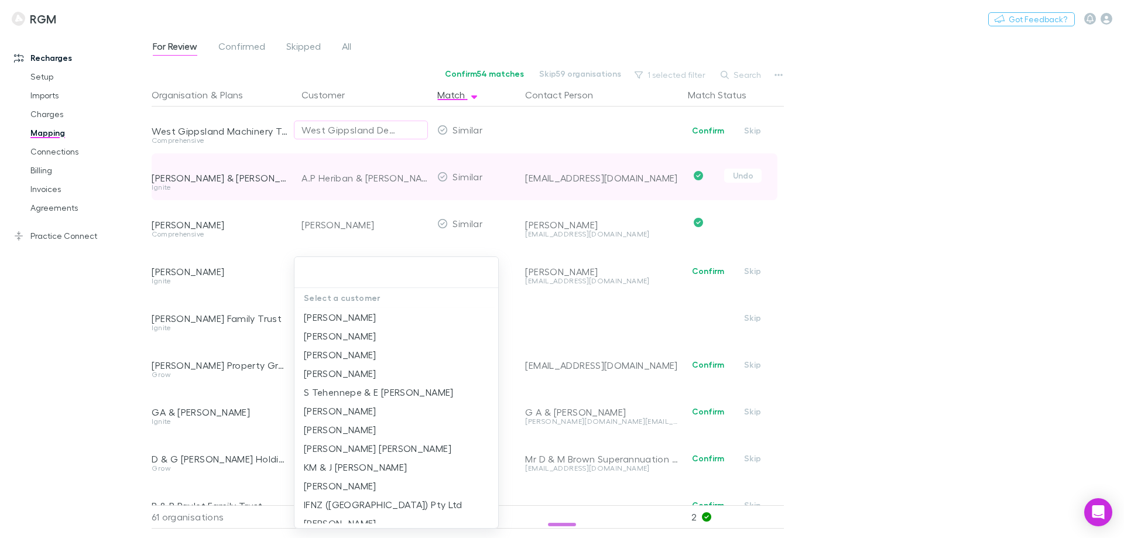
click at [237, 355] on div at bounding box center [562, 269] width 1124 height 538
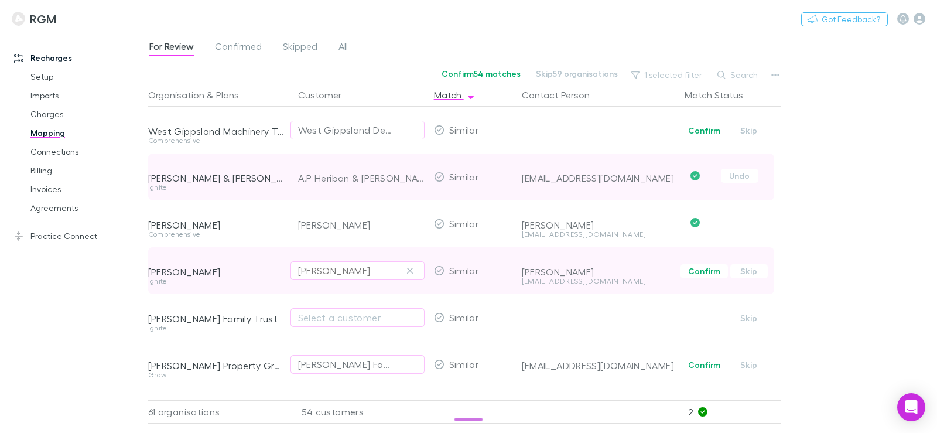
click at [366, 269] on div "[PERSON_NAME]" at bounding box center [334, 270] width 73 height 14
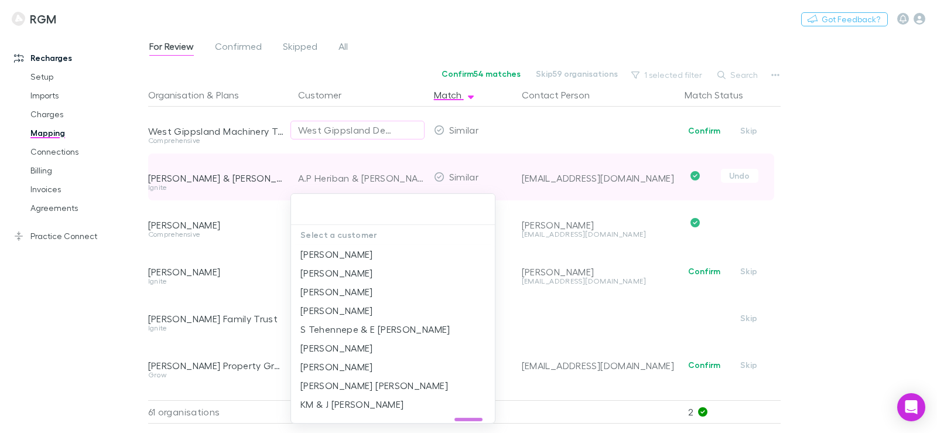
click at [85, 300] on div at bounding box center [468, 216] width 937 height 433
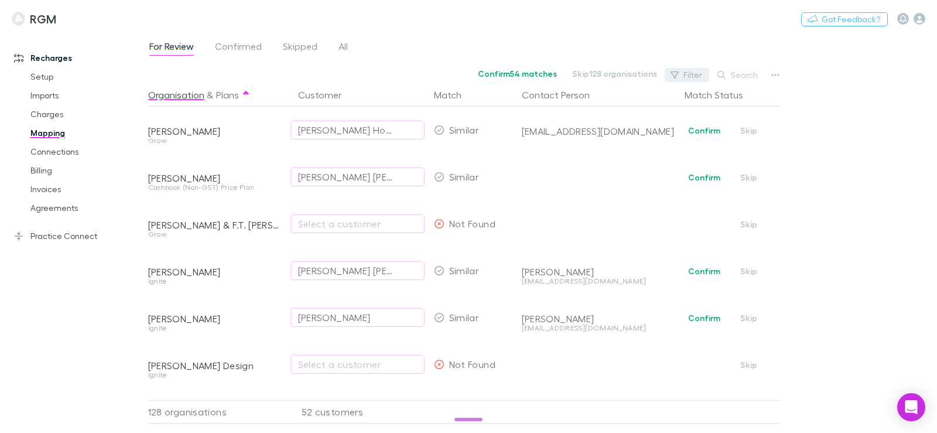
click at [683, 76] on button "Filter" at bounding box center [686, 75] width 44 height 14
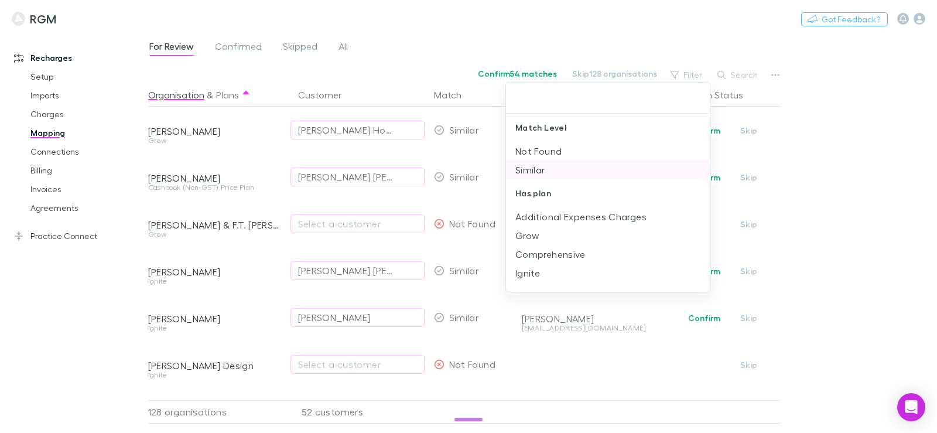
click at [537, 167] on li "Similar" at bounding box center [608, 169] width 204 height 19
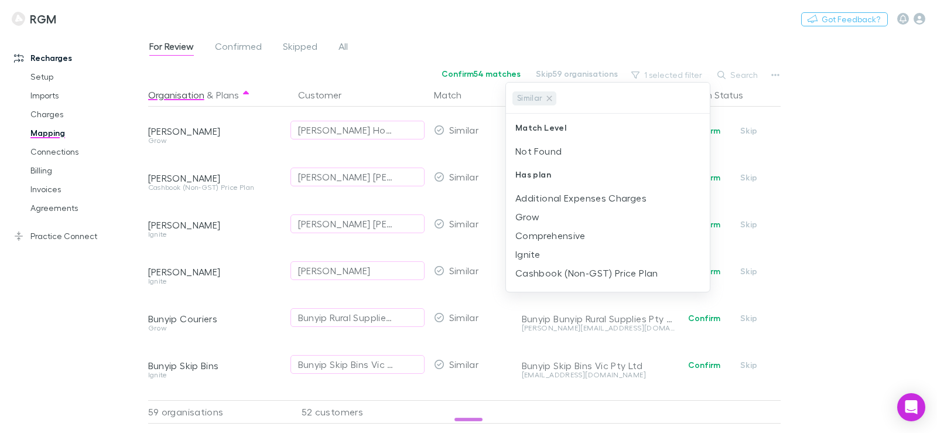
click at [341, 129] on div at bounding box center [468, 216] width 937 height 433
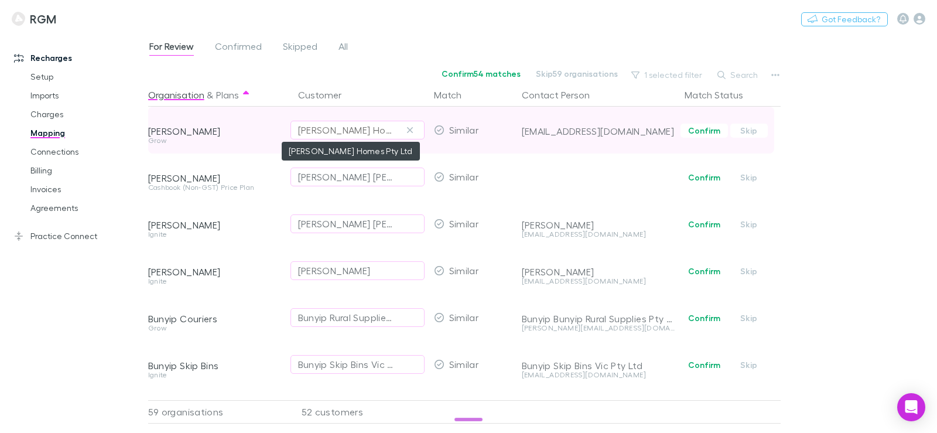
click at [337, 131] on div "Andrew Taylor Homes Pty Ltd" at bounding box center [345, 130] width 95 height 14
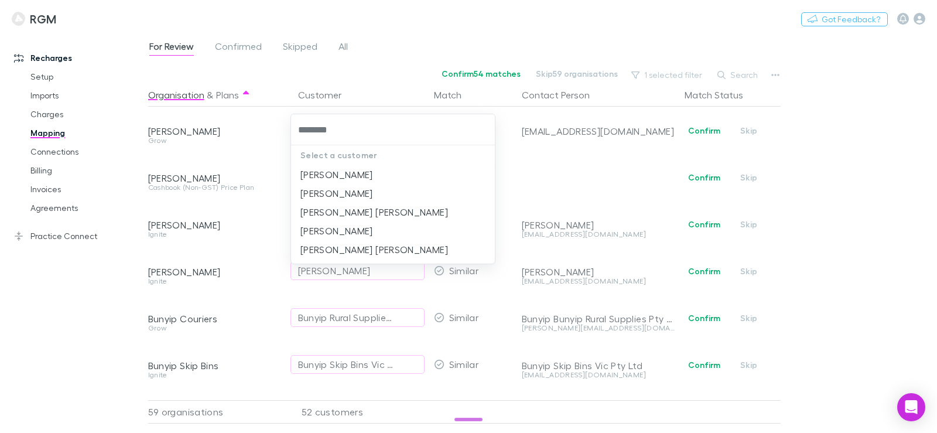
type input "*********"
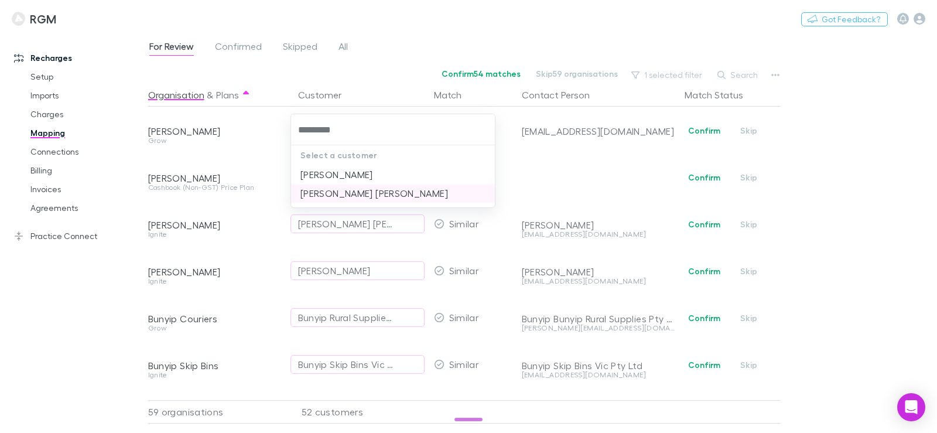
click at [322, 196] on li "Andrew Fraser Kerr" at bounding box center [393, 193] width 204 height 19
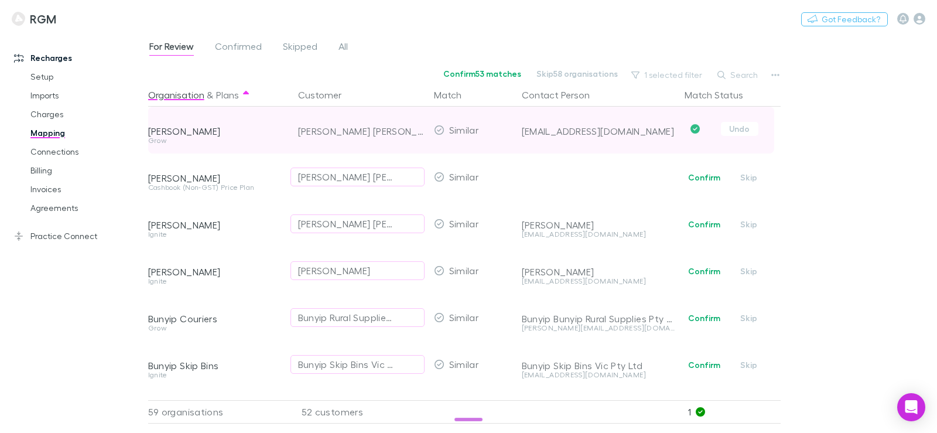
click at [389, 131] on div "Andrew Fraser Kerr" at bounding box center [361, 131] width 126 height 47
click at [732, 125] on button "Undo" at bounding box center [739, 129] width 37 height 14
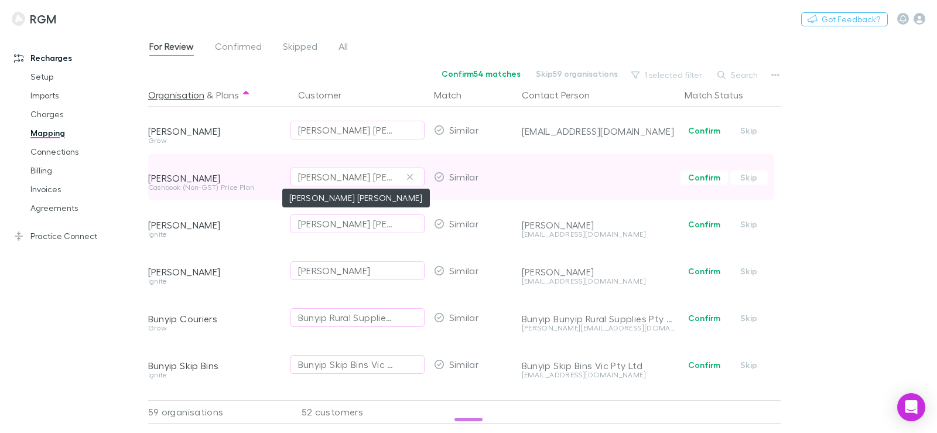
click at [352, 176] on div "Anthony Allan Davies Wenzel" at bounding box center [345, 177] width 95 height 14
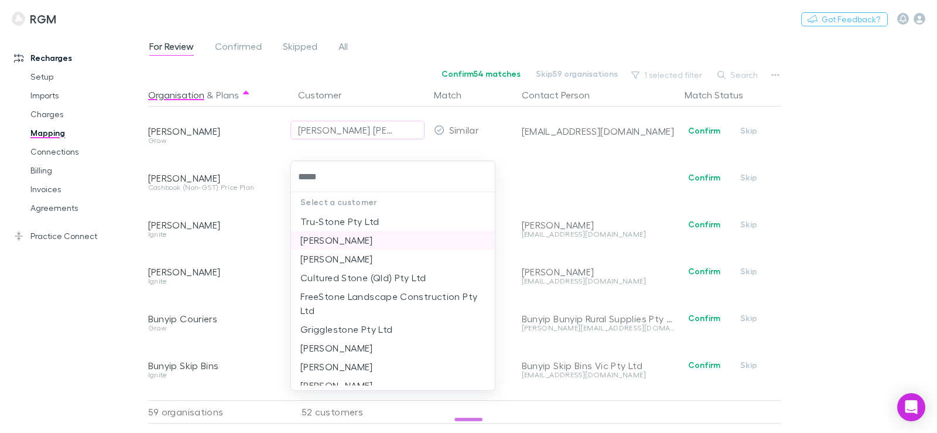
scroll to position [28, 0]
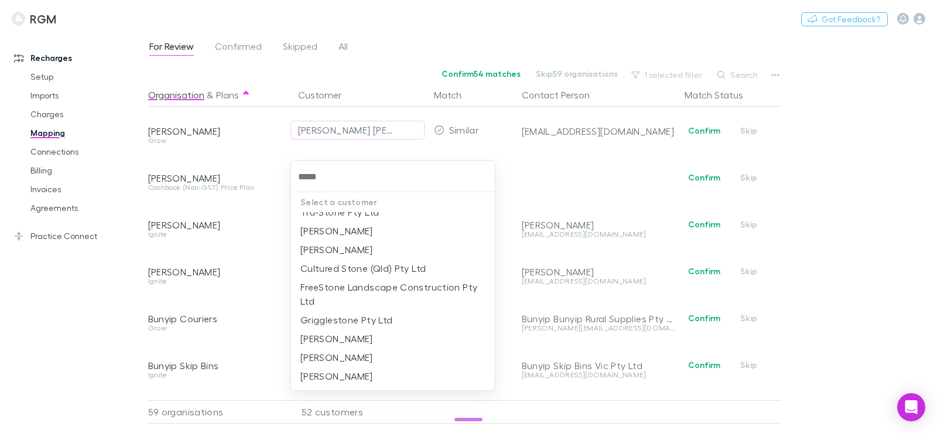
type input "*****"
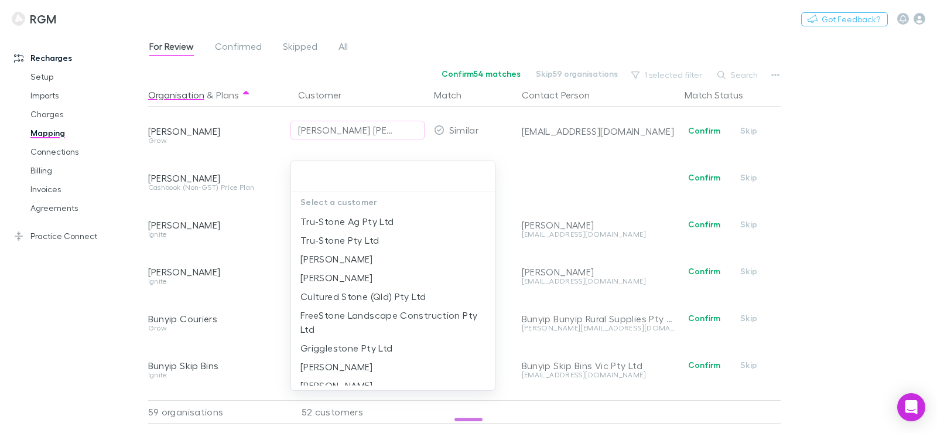
click at [881, 203] on div at bounding box center [468, 216] width 937 height 433
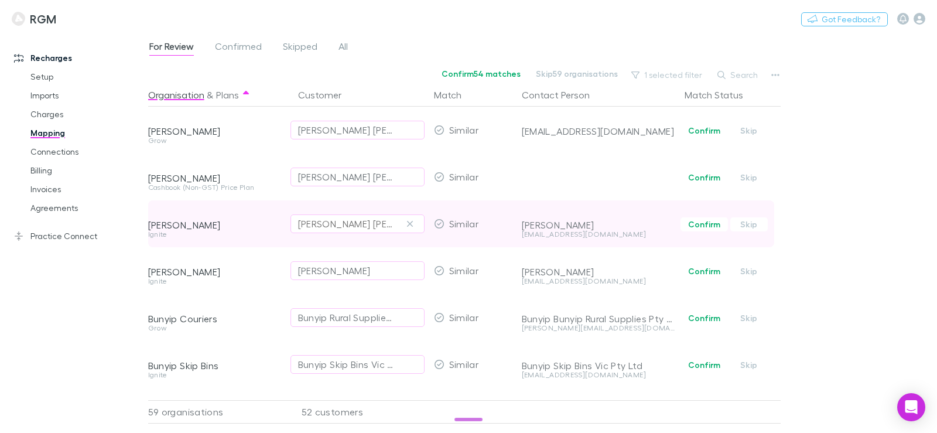
click at [384, 228] on div "[PERSON_NAME] [PERSON_NAME]" at bounding box center [345, 224] width 95 height 14
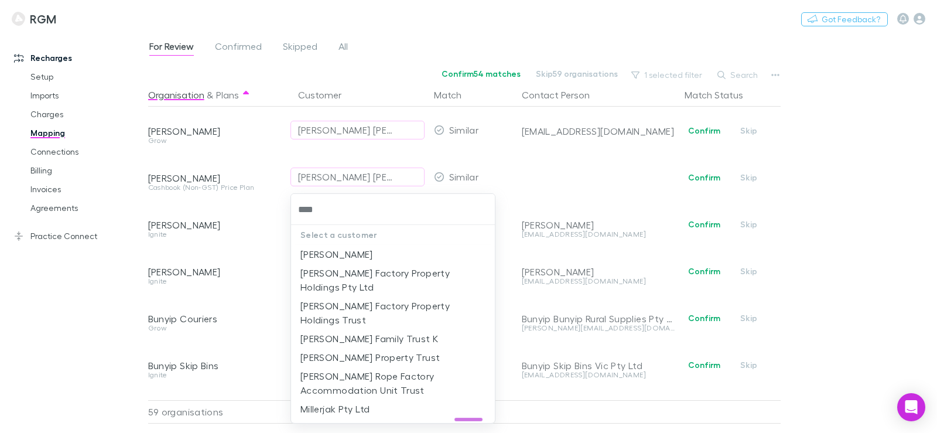
type input "*****"
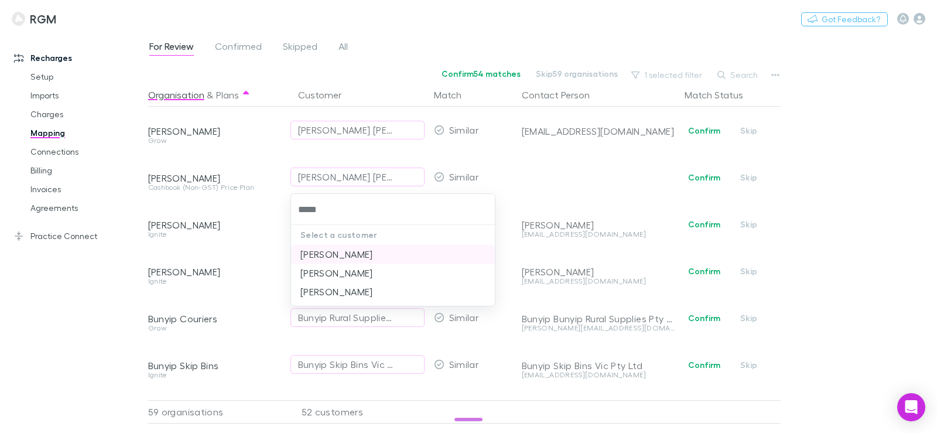
click at [363, 251] on li "[PERSON_NAME]" at bounding box center [393, 254] width 204 height 19
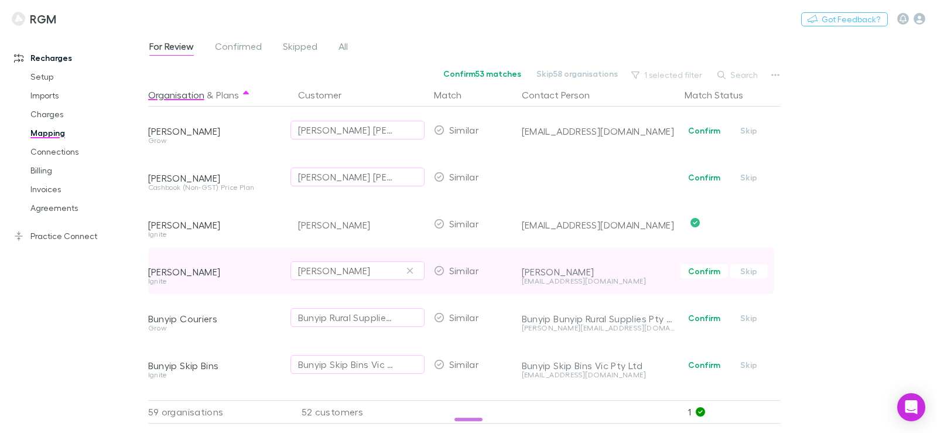
click at [383, 268] on div "[PERSON_NAME]" at bounding box center [357, 270] width 119 height 14
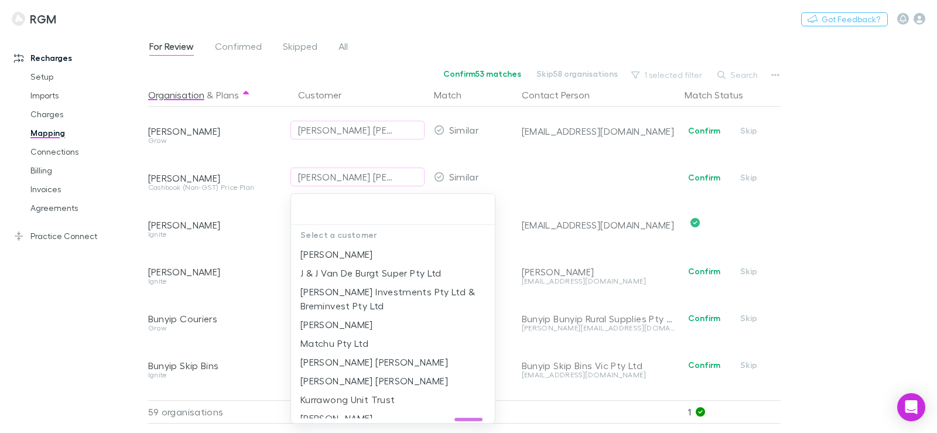
click at [200, 243] on div at bounding box center [468, 216] width 937 height 433
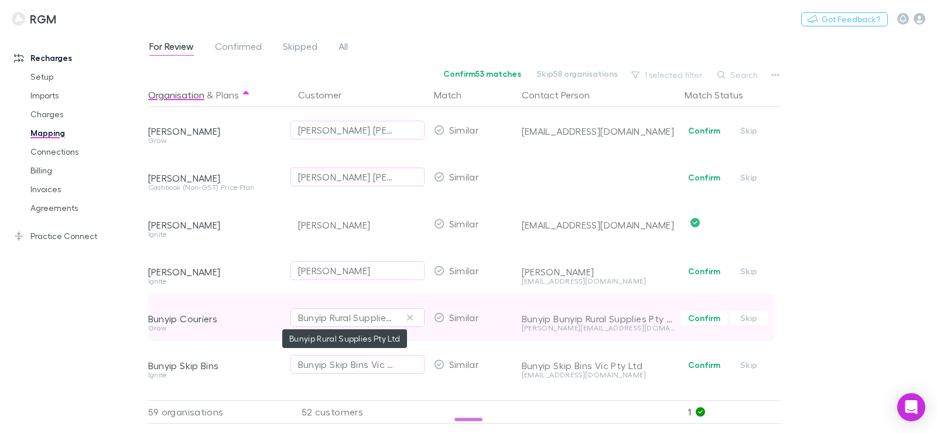
click at [362, 320] on div "Bunyip Rural Supplies Pty Ltd" at bounding box center [345, 317] width 95 height 14
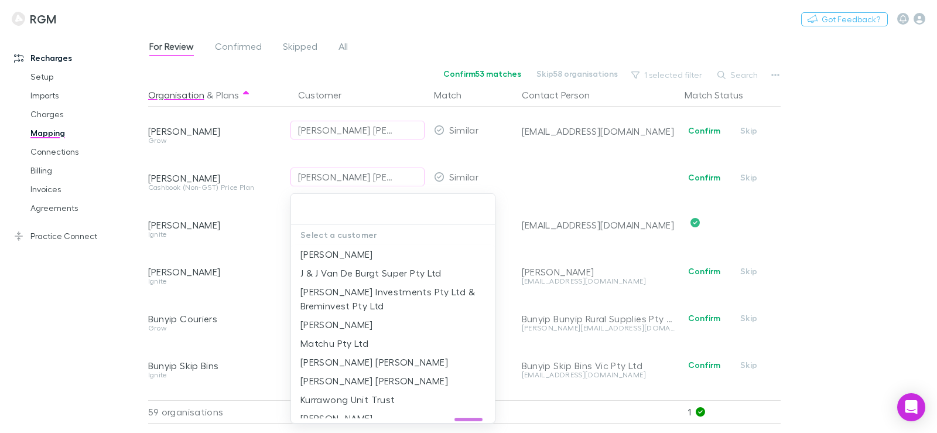
click at [265, 315] on div at bounding box center [468, 216] width 937 height 433
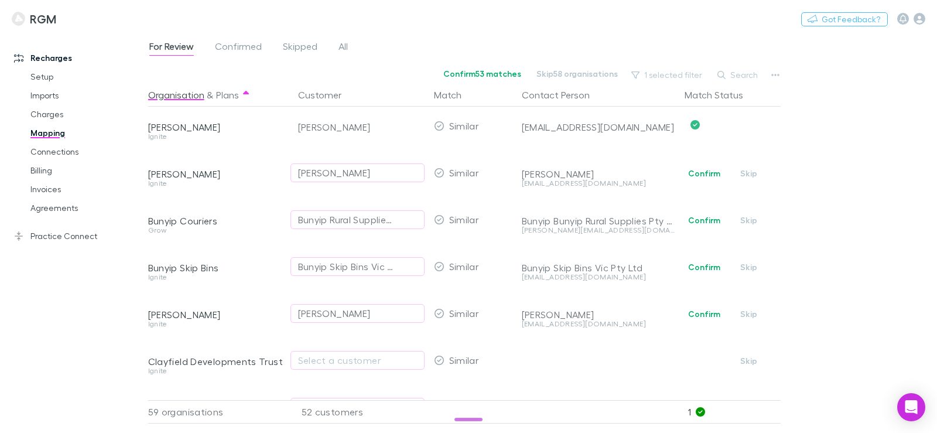
scroll to position [117, 0]
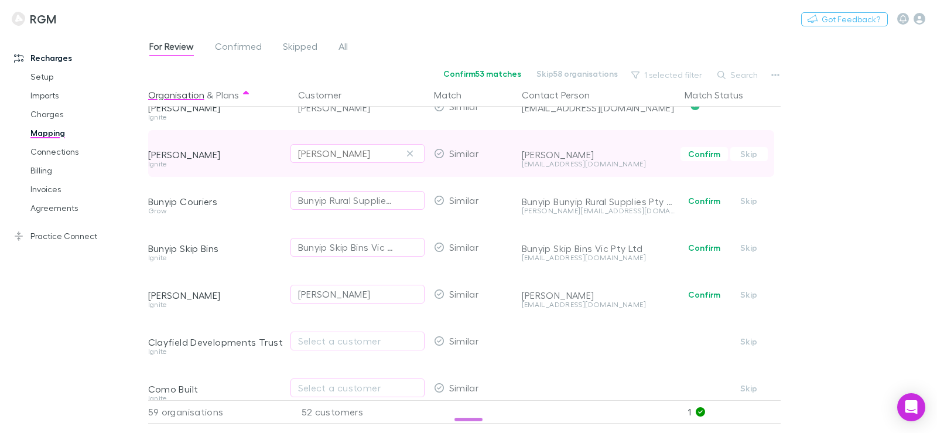
click at [358, 157] on div "[PERSON_NAME]" at bounding box center [334, 153] width 73 height 14
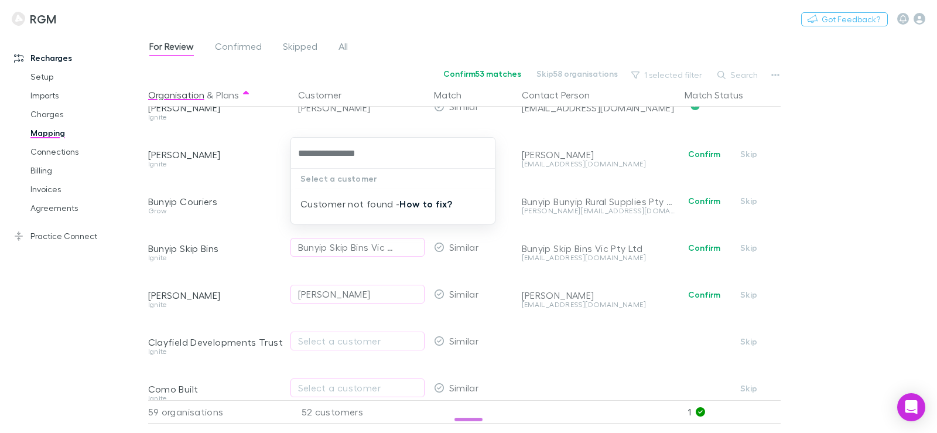
click at [433, 204] on link "How to fix?" at bounding box center [425, 204] width 53 height 12
type input "**********"
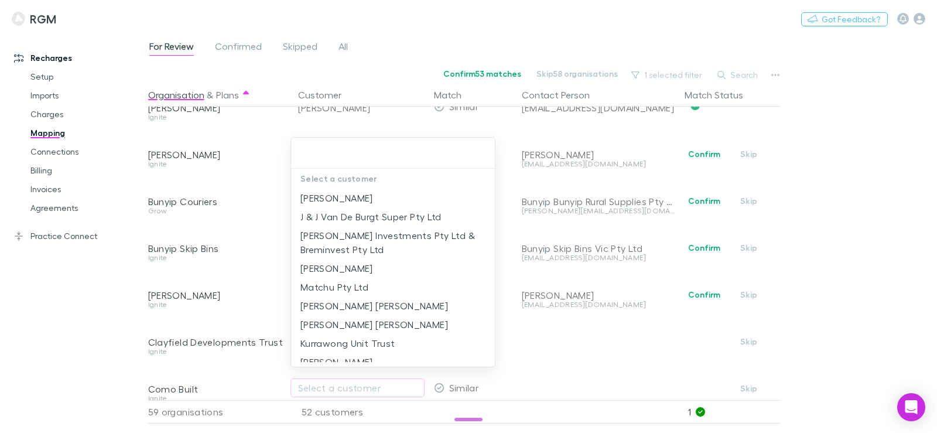
click at [189, 211] on div at bounding box center [468, 216] width 937 height 433
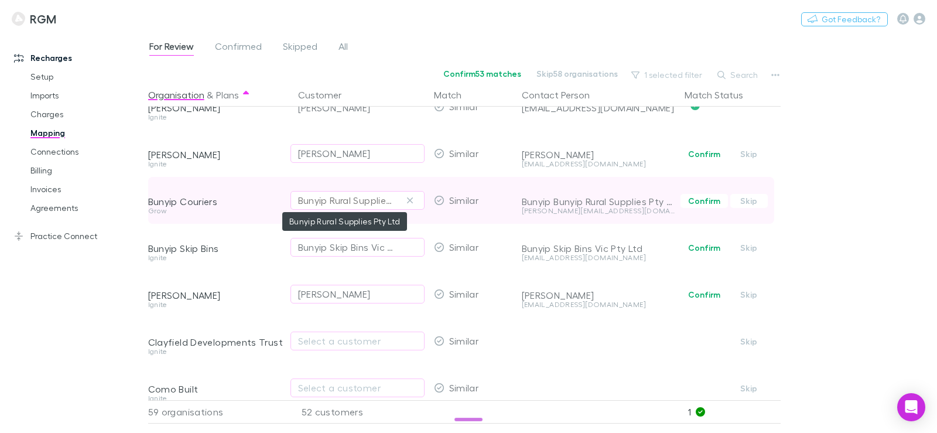
click at [324, 201] on div "Bunyip Rural Supplies Pty Ltd" at bounding box center [345, 200] width 95 height 14
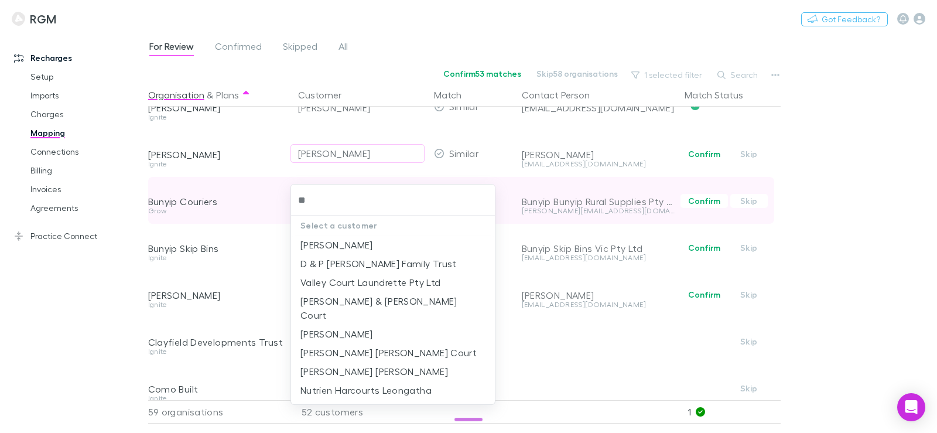
type input "*"
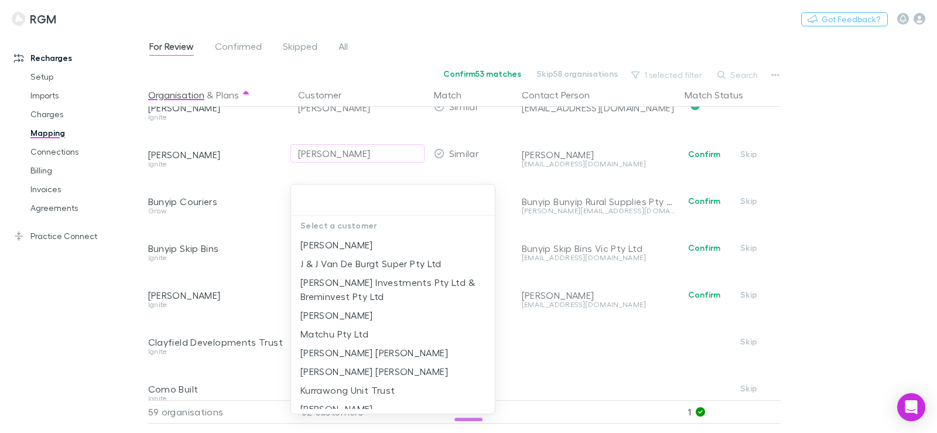
click at [249, 230] on div at bounding box center [468, 216] width 937 height 433
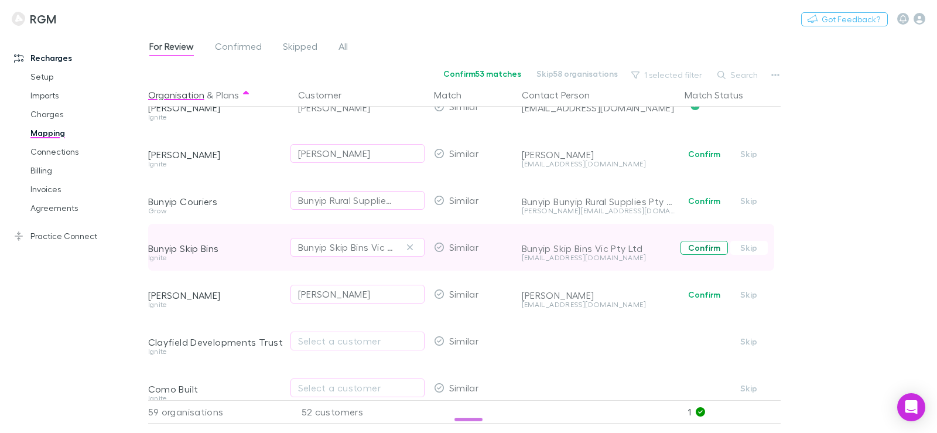
click at [698, 249] on button "Confirm" at bounding box center [703, 248] width 47 height 14
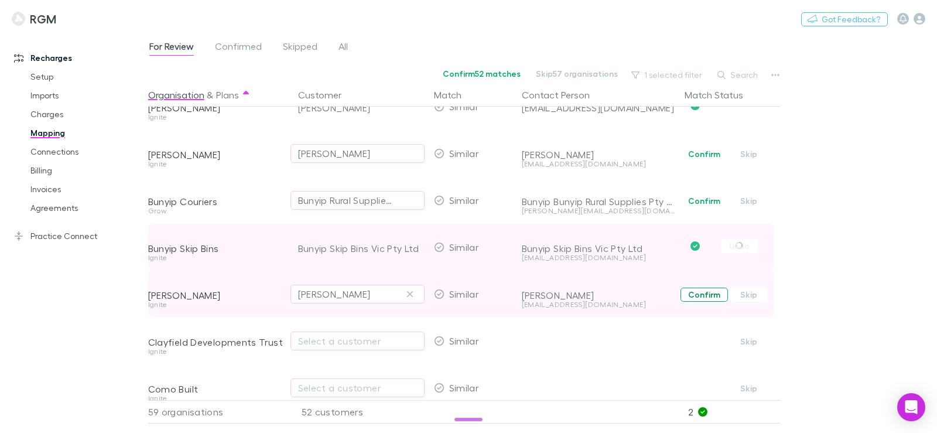
click at [697, 289] on button "Confirm" at bounding box center [703, 294] width 47 height 14
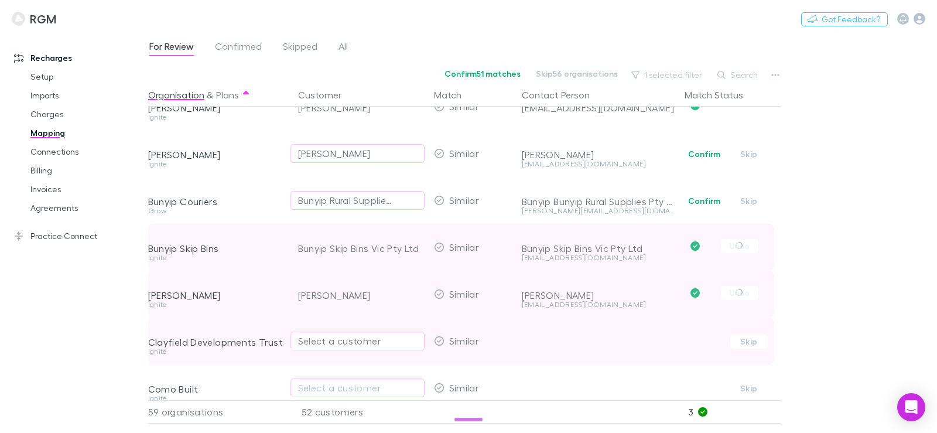
click at [363, 344] on div "Select a customer" at bounding box center [357, 341] width 119 height 14
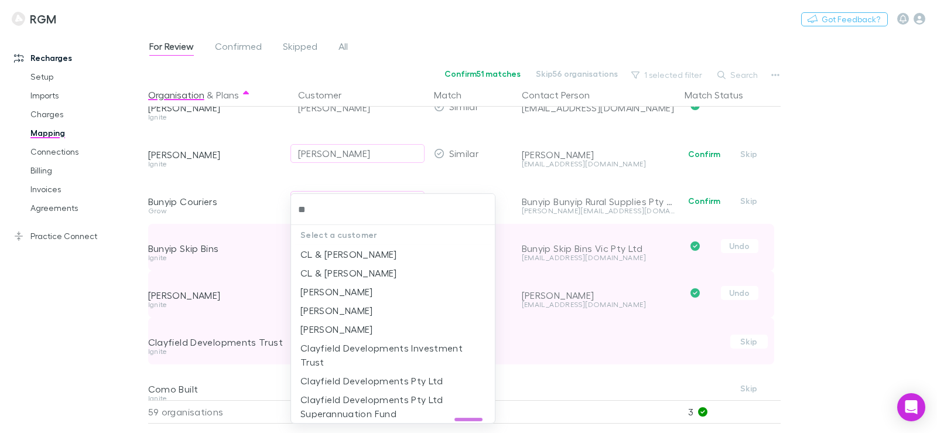
type input "***"
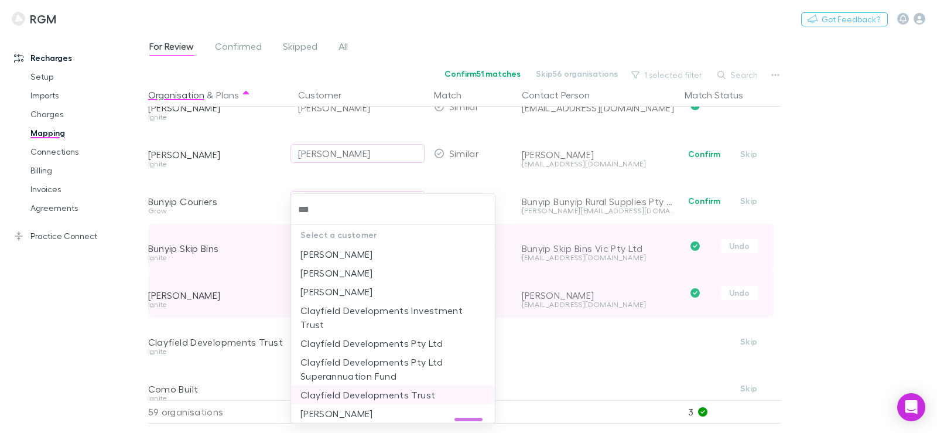
click at [378, 393] on li "Clayfield Developments Trust" at bounding box center [393, 394] width 204 height 19
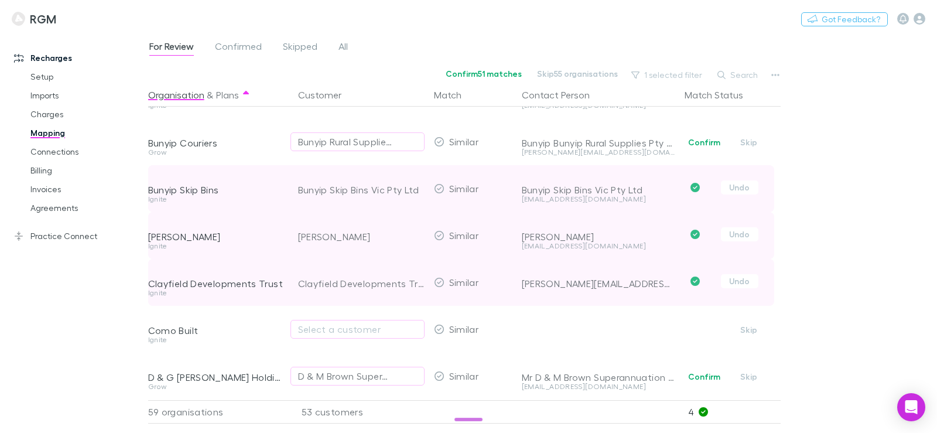
scroll to position [234, 0]
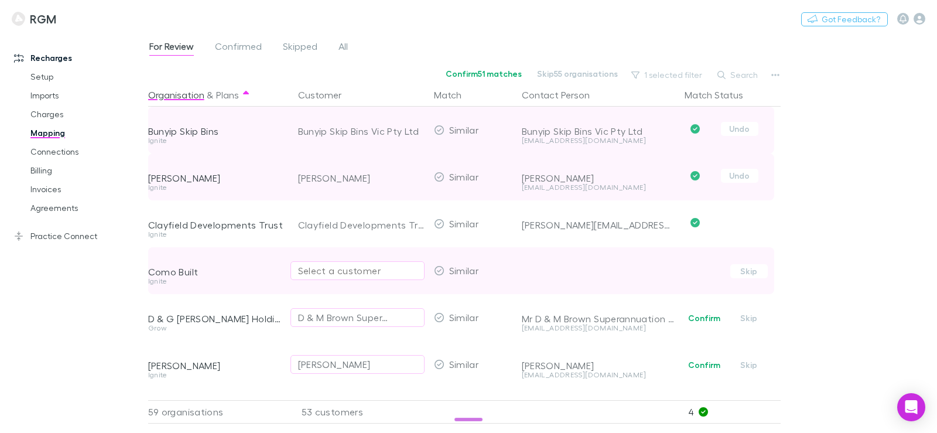
click at [379, 270] on div "Select a customer" at bounding box center [357, 270] width 119 height 14
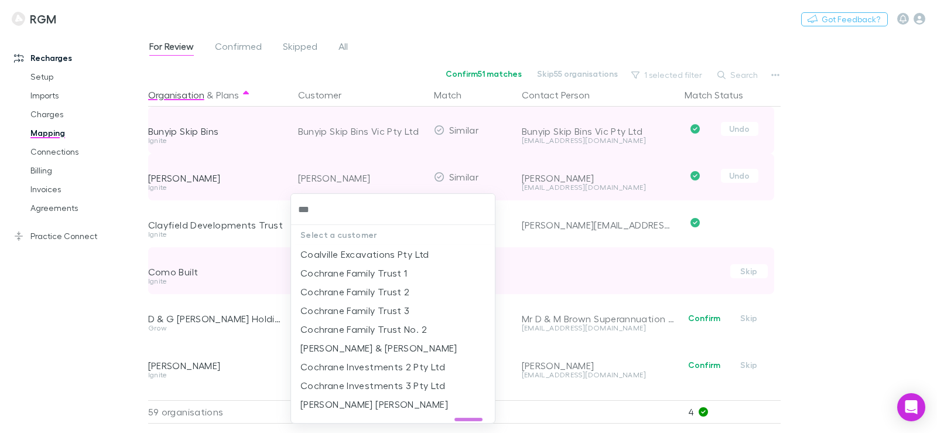
type input "****"
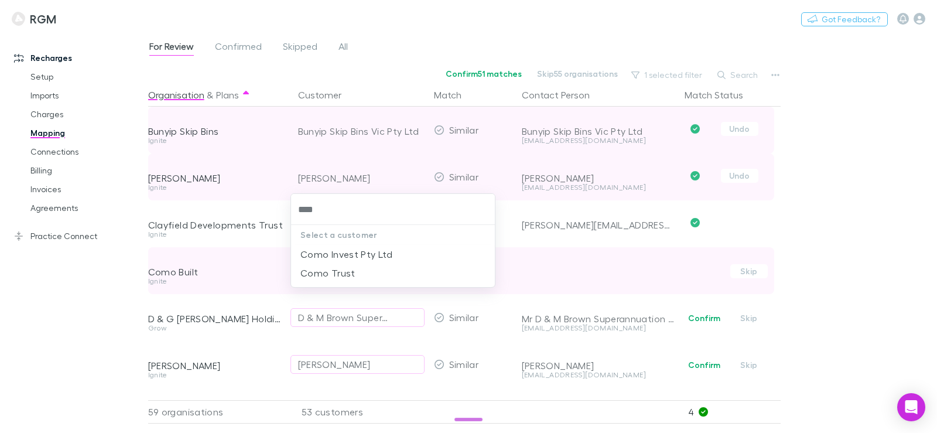
click at [379, 270] on li "Como Trust" at bounding box center [393, 272] width 204 height 19
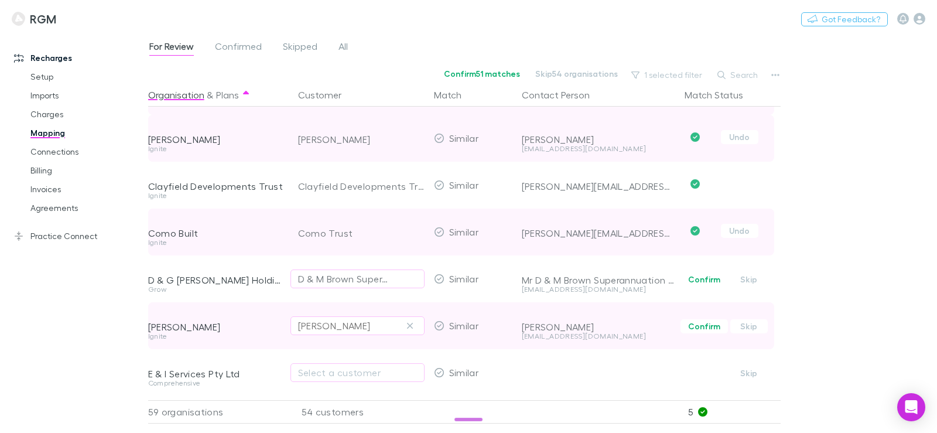
scroll to position [293, 0]
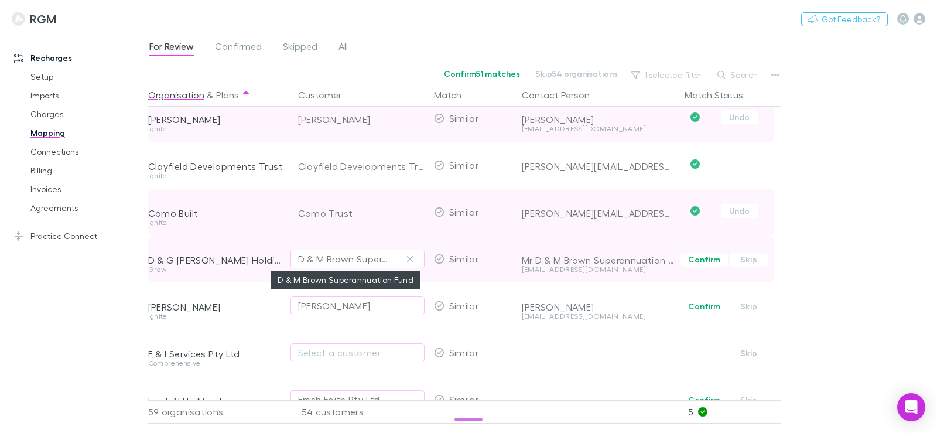
click at [369, 257] on div "D & M Brown Superannuation Fund" at bounding box center [345, 259] width 95 height 14
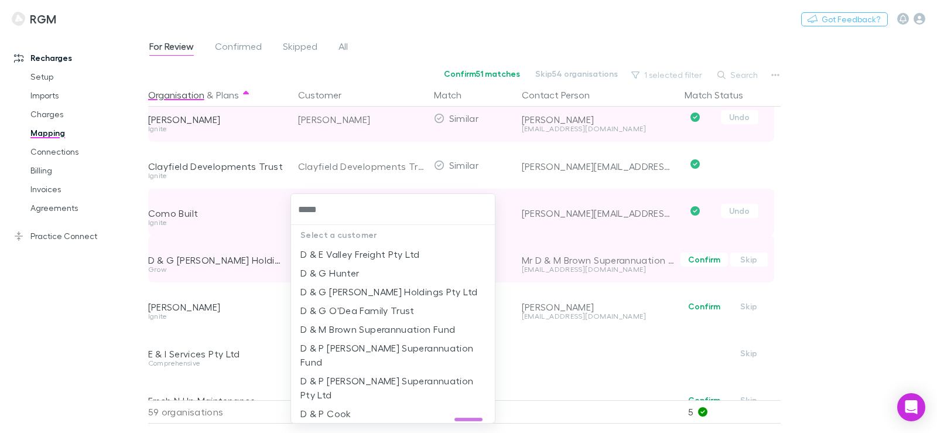
type input "*****"
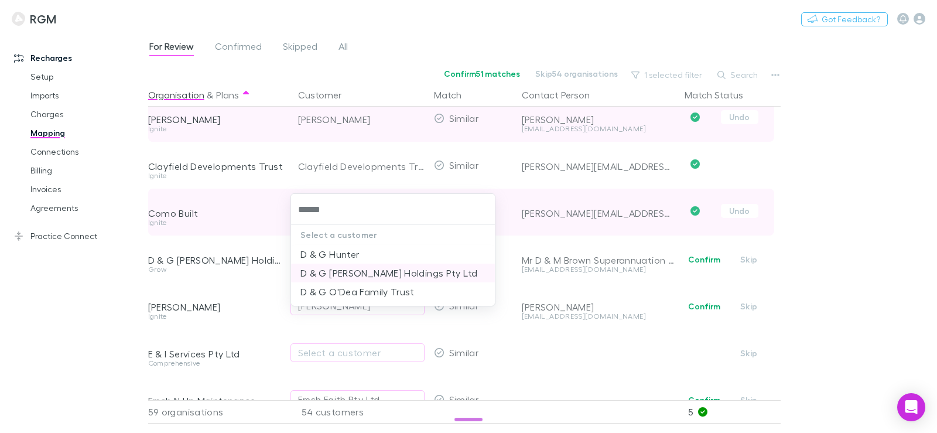
click at [380, 269] on li "D & G [PERSON_NAME] Holdings Pty Ltd" at bounding box center [393, 272] width 204 height 19
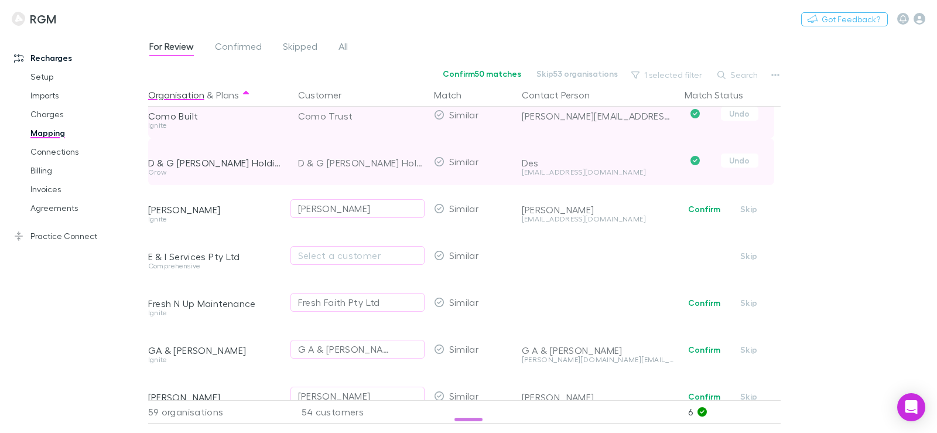
scroll to position [410, 0]
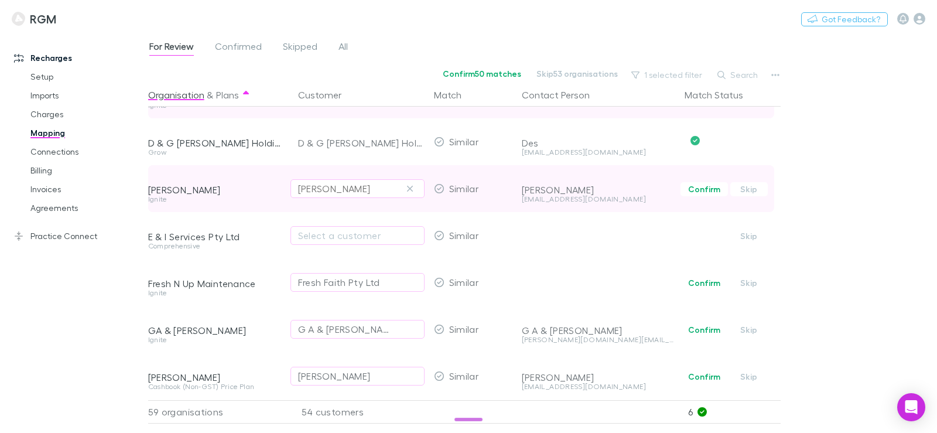
click at [365, 191] on div "Daryl Hill" at bounding box center [357, 188] width 119 height 14
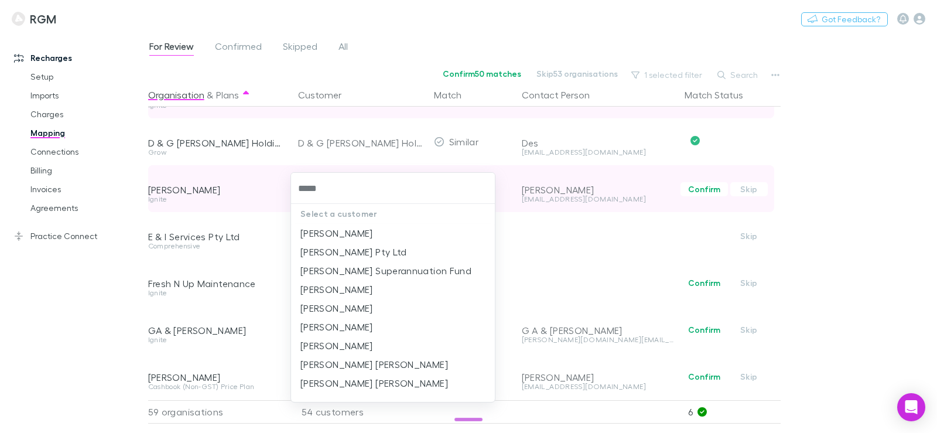
type input "******"
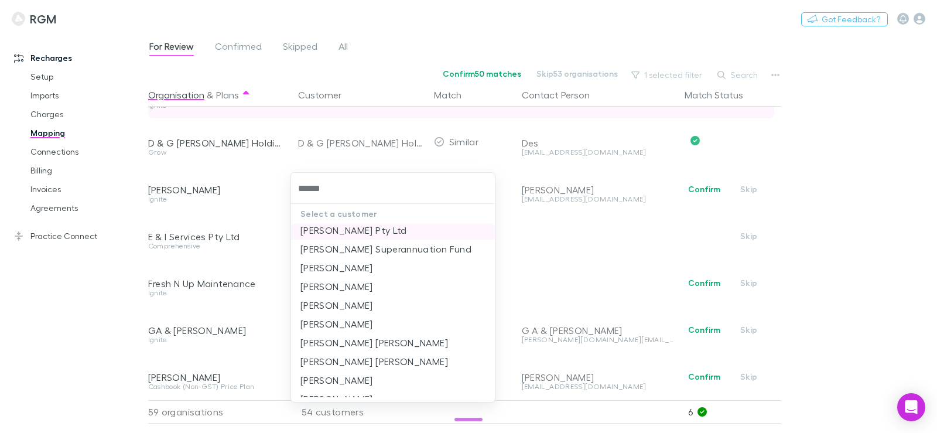
scroll to position [33, 0]
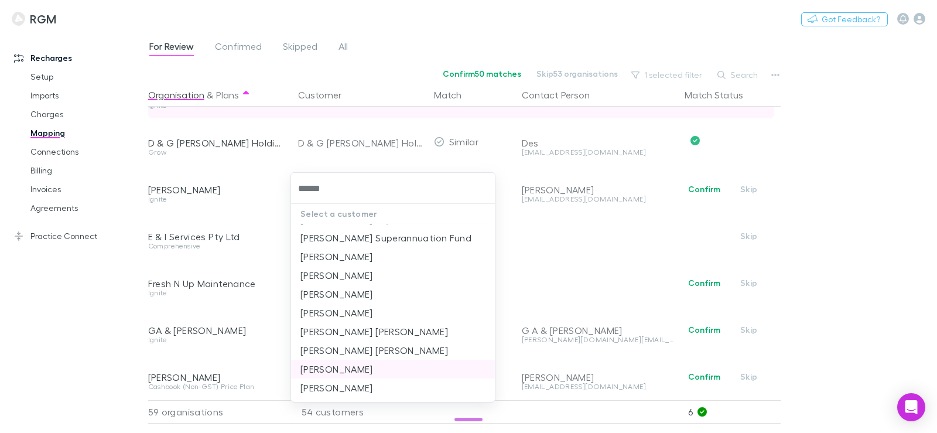
click at [387, 366] on li "[PERSON_NAME]" at bounding box center [393, 368] width 204 height 19
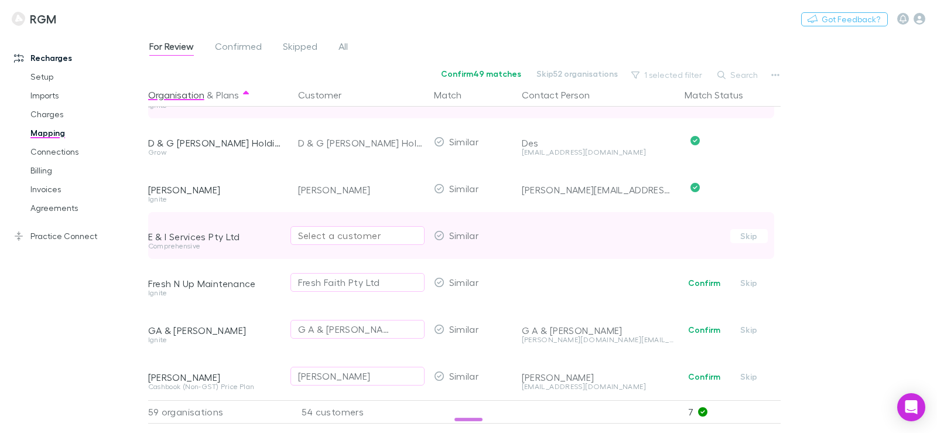
click at [322, 234] on div "Select a customer" at bounding box center [357, 235] width 119 height 14
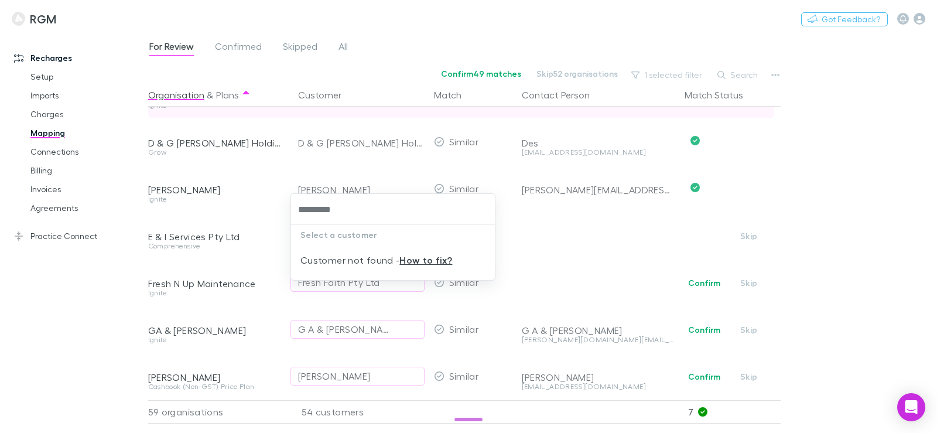
type input "*********"
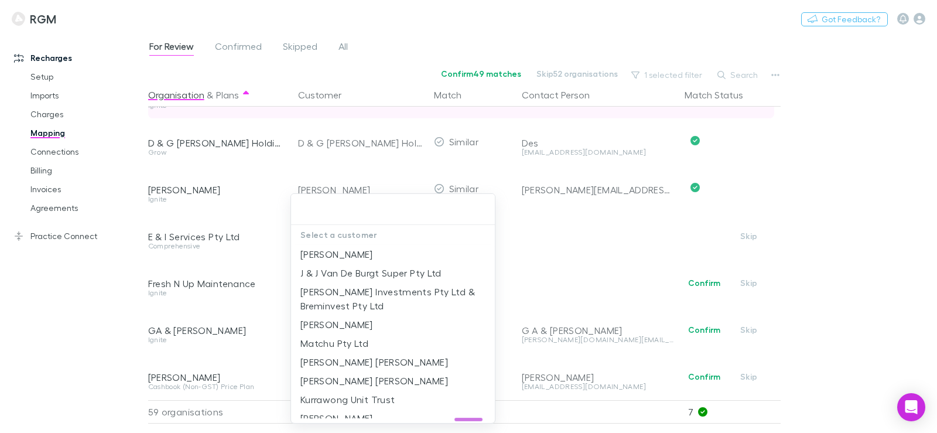
click at [93, 276] on div at bounding box center [468, 216] width 937 height 433
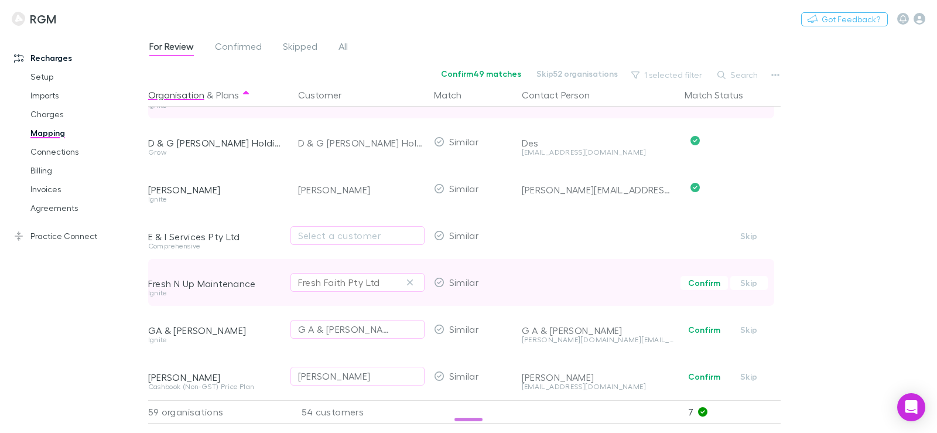
click at [342, 282] on div "Fresh Faith Pty Ltd" at bounding box center [339, 282] width 82 height 14
type input "*******"
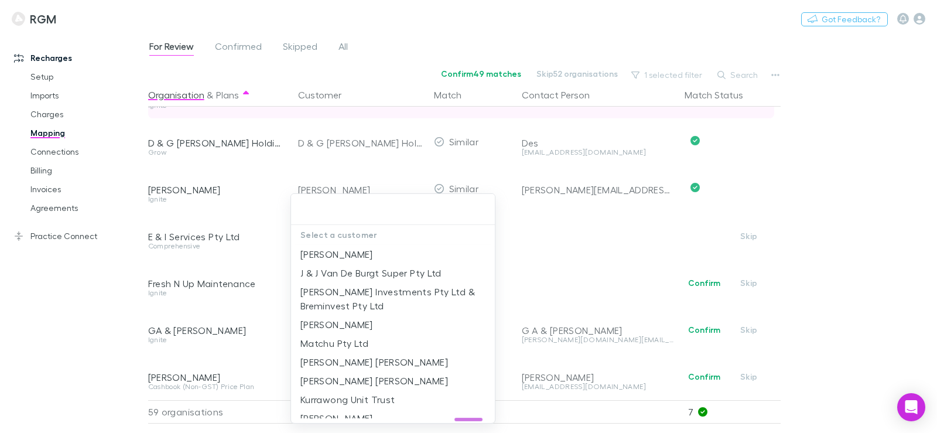
click at [48, 216] on div at bounding box center [468, 216] width 937 height 433
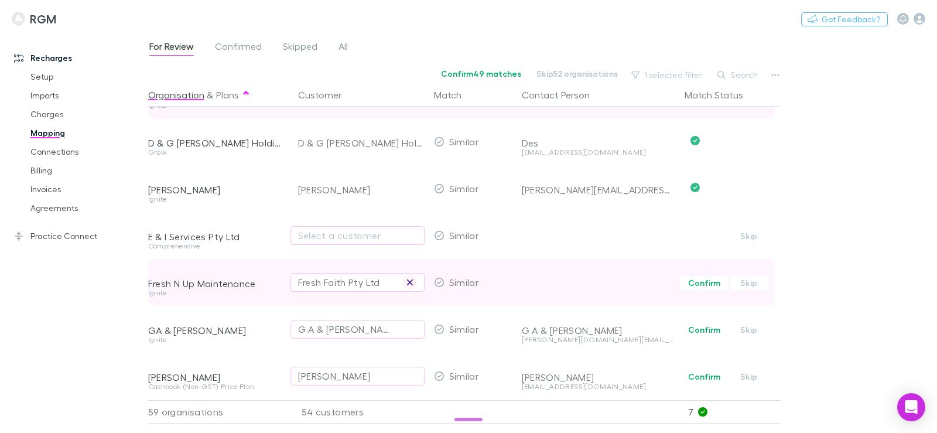
click at [411, 284] on icon "button" at bounding box center [410, 282] width 6 height 6
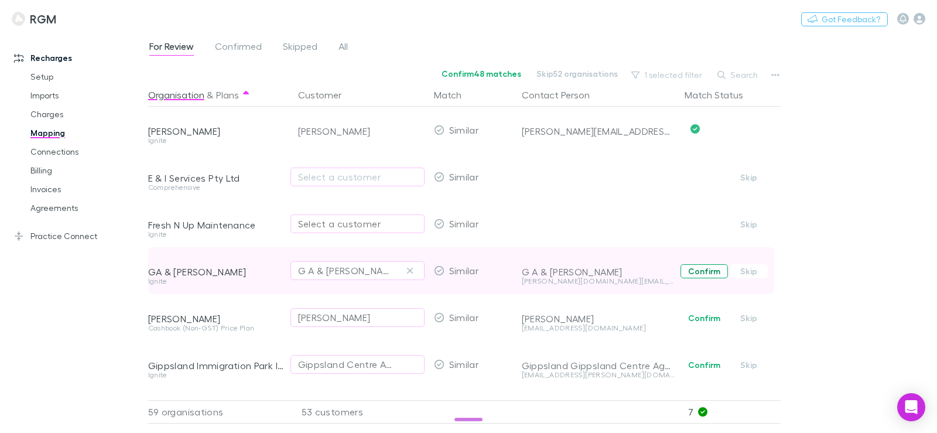
click at [702, 273] on button "Confirm" at bounding box center [703, 271] width 47 height 14
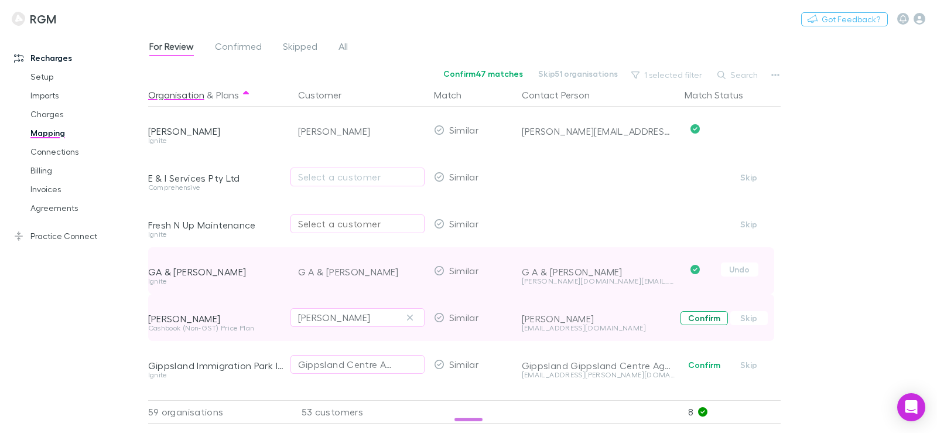
click at [705, 314] on button "Confirm" at bounding box center [703, 318] width 47 height 14
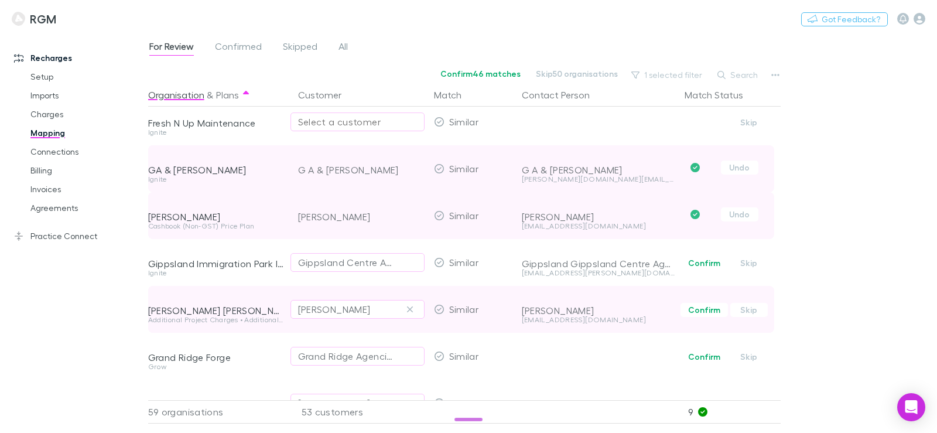
scroll to position [585, 0]
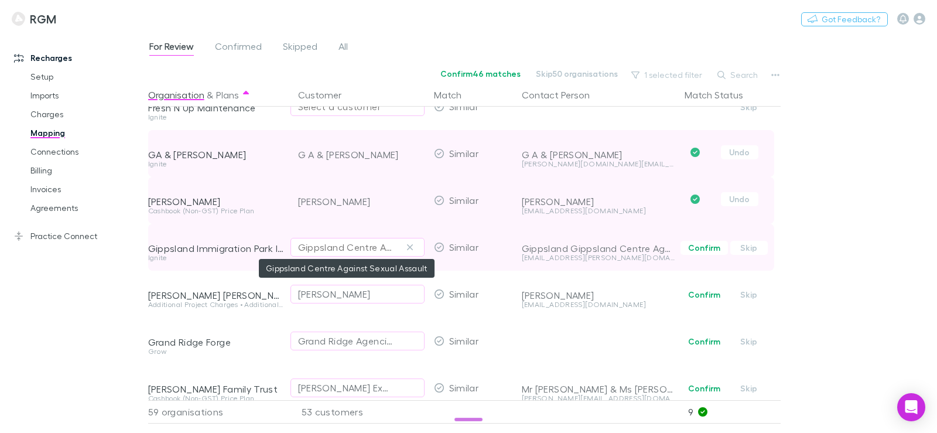
click at [359, 252] on div "Gippsland Centre Against Sexual Assault" at bounding box center [345, 247] width 95 height 14
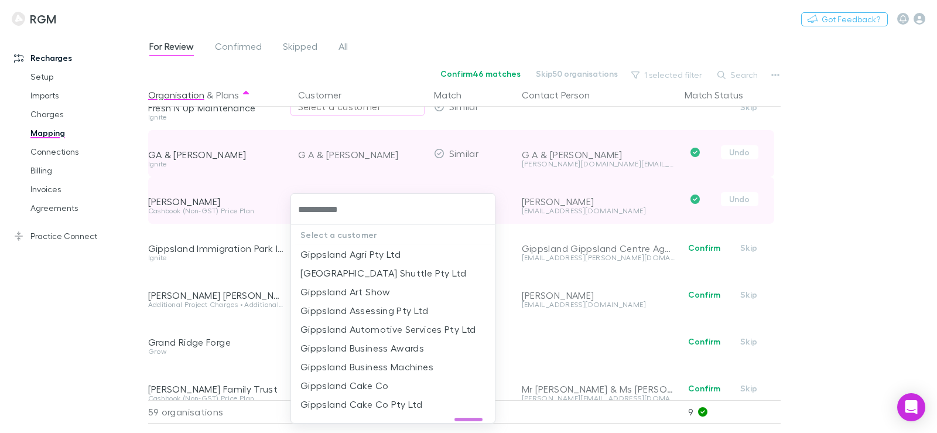
type input "**********"
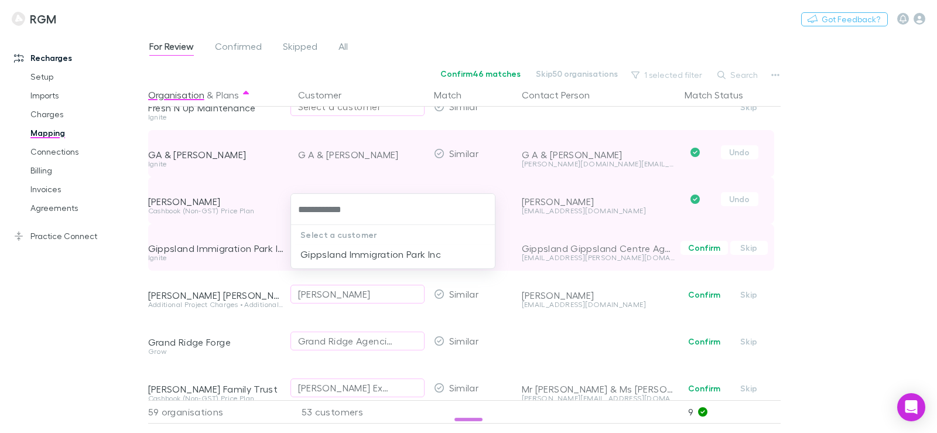
drag, startPoint x: 404, startPoint y: 251, endPoint x: 438, endPoint y: 255, distance: 34.9
click at [405, 251] on li "Gippsland Immigration Park Inc" at bounding box center [393, 254] width 204 height 19
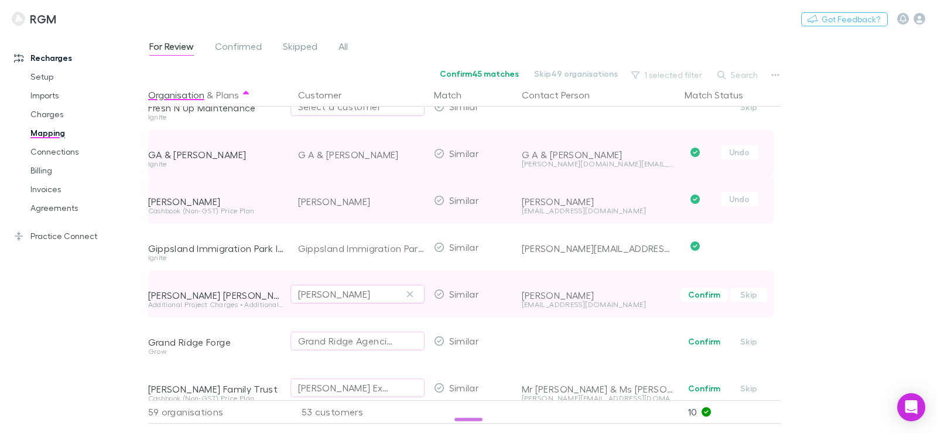
click at [373, 296] on div "Glen Doig" at bounding box center [357, 294] width 119 height 14
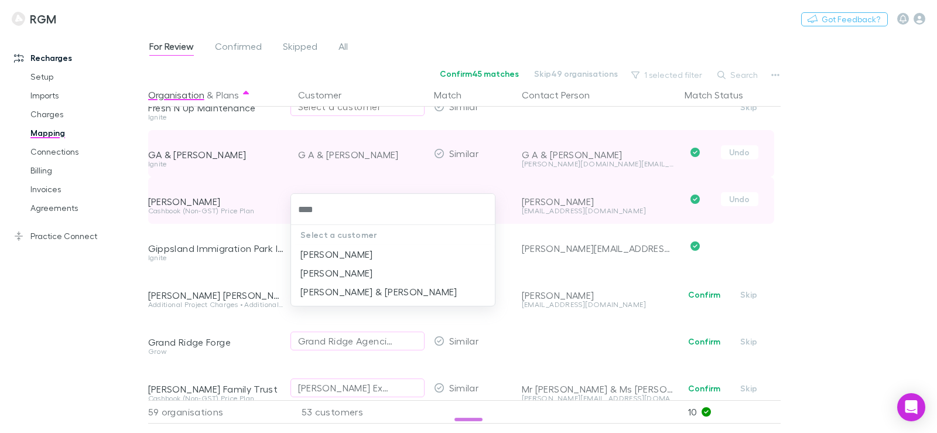
type input "*****"
click at [359, 250] on li "[PERSON_NAME]" at bounding box center [393, 254] width 204 height 19
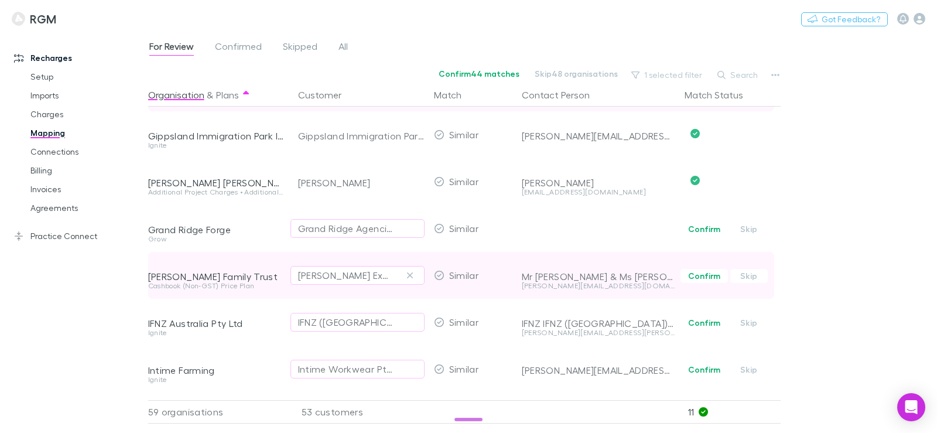
scroll to position [702, 0]
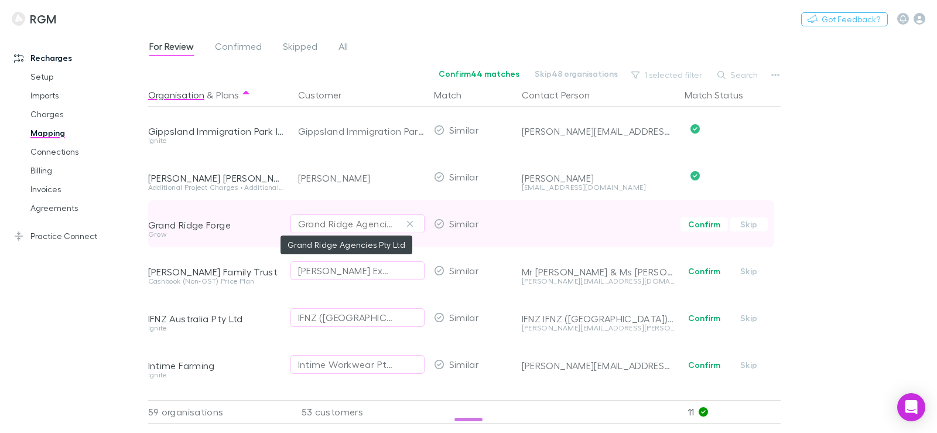
click at [365, 227] on div "Grand Ridge Agencies Pty Ltd" at bounding box center [345, 224] width 95 height 14
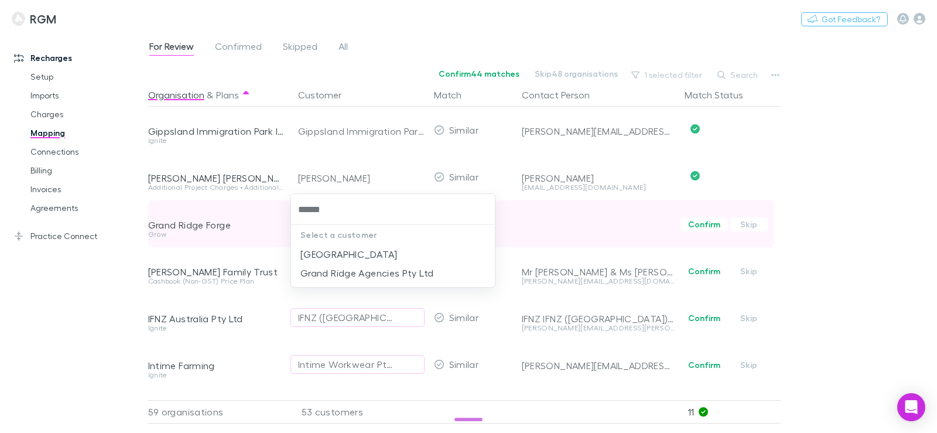
type input "*******"
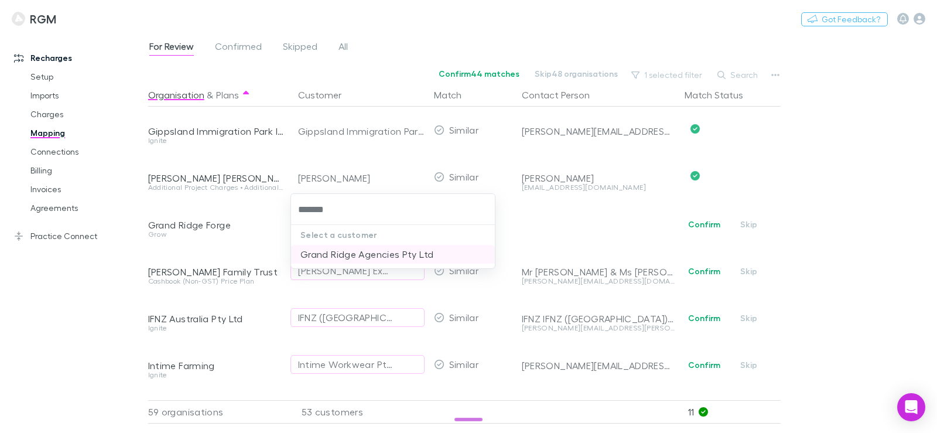
click at [359, 254] on li "Grand Ridge Agencies Pty Ltd" at bounding box center [393, 254] width 204 height 19
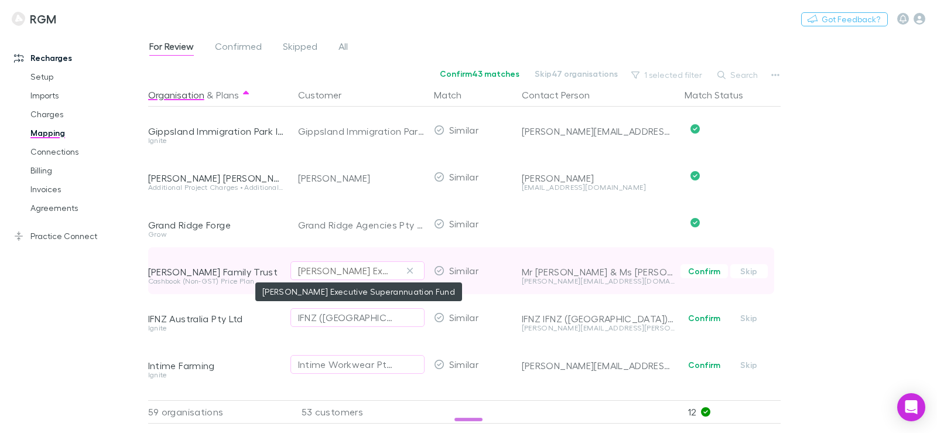
click at [351, 270] on div "Humphrey Executive Superannuation Fund" at bounding box center [345, 270] width 95 height 14
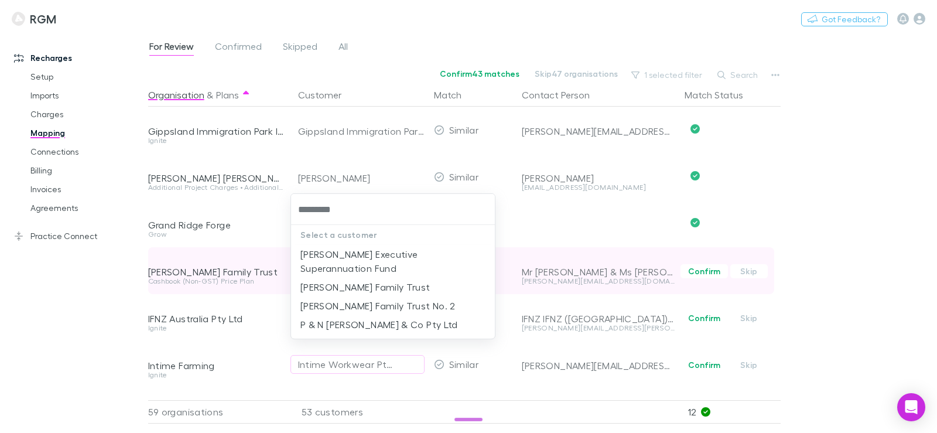
type input "**********"
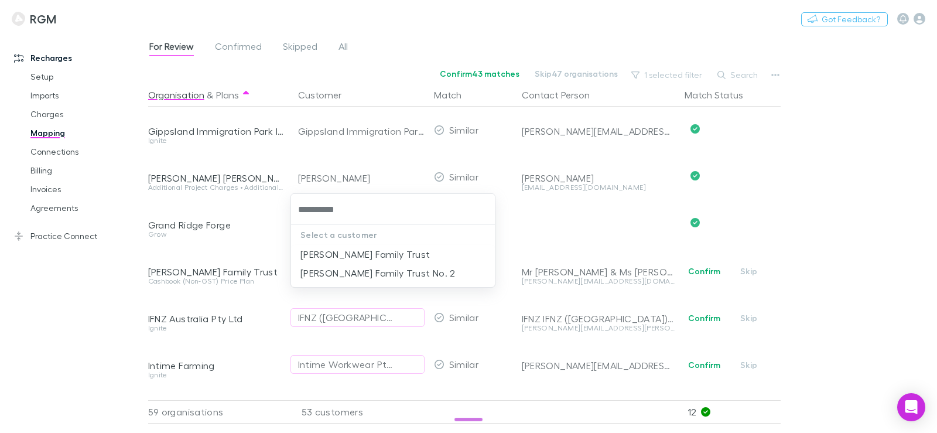
click at [349, 244] on p "Select a customer" at bounding box center [393, 235] width 204 height 20
click at [350, 254] on li "[PERSON_NAME] Family Trust" at bounding box center [393, 254] width 204 height 19
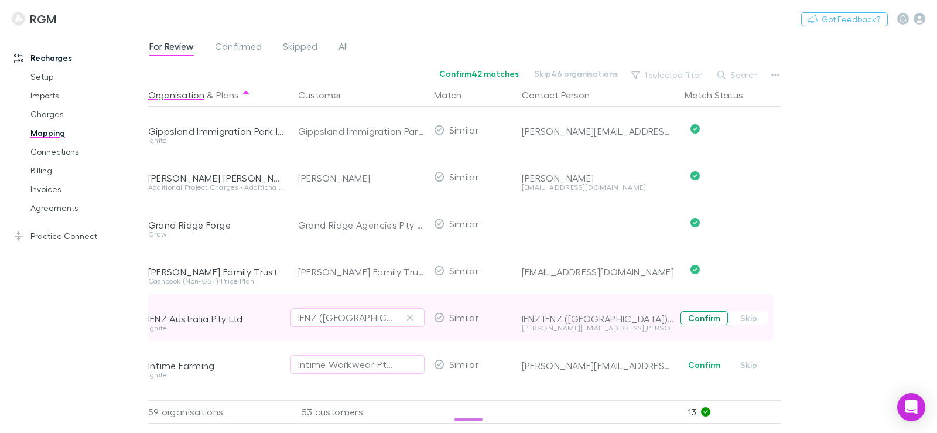
click at [695, 317] on button "Confirm" at bounding box center [703, 318] width 47 height 14
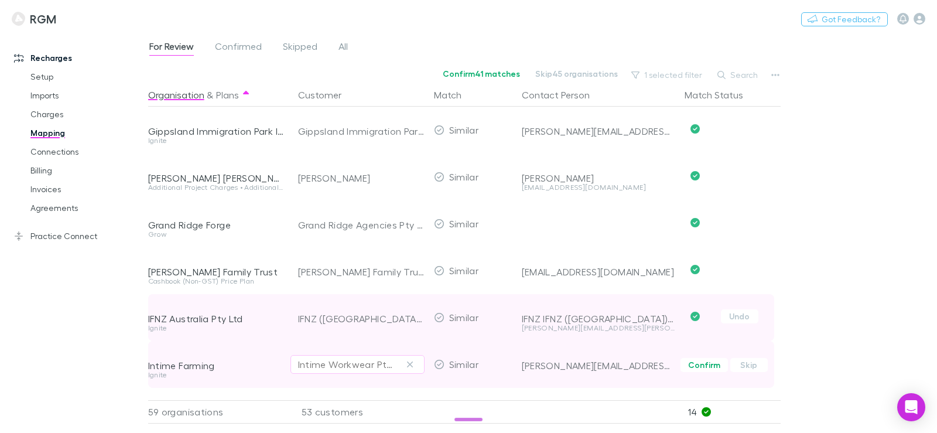
click at [364, 356] on button "Intime Workwear Pty Ltd" at bounding box center [357, 364] width 134 height 19
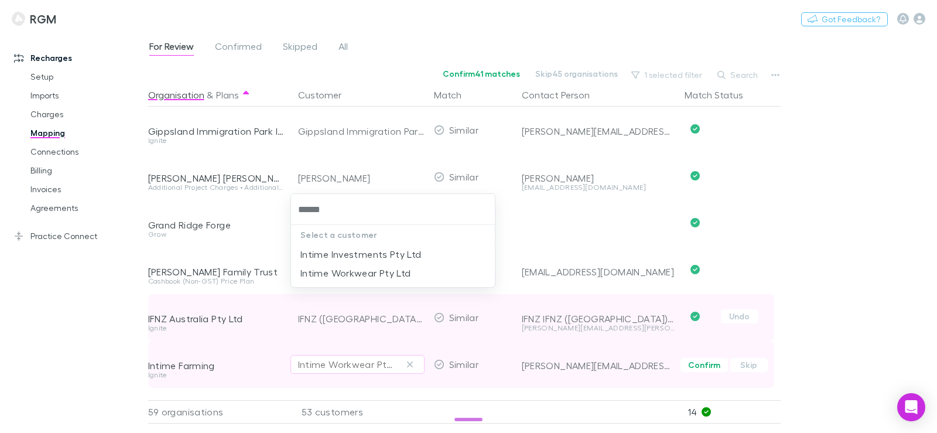
type input "******"
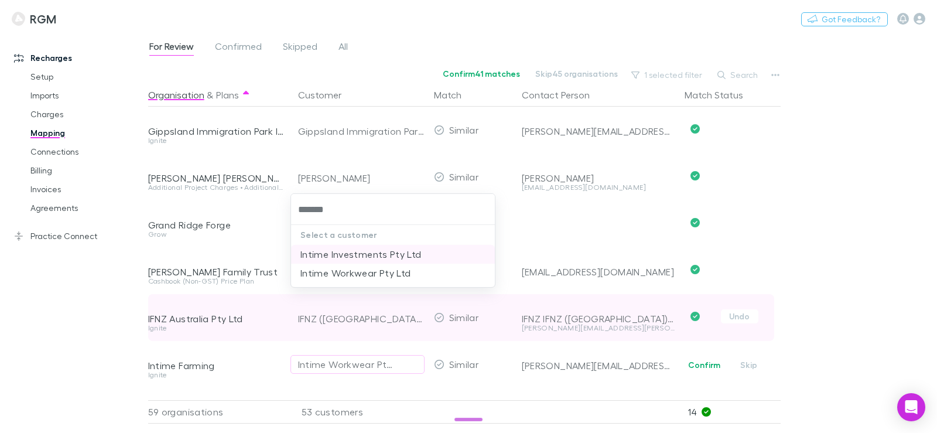
click at [368, 260] on li "Intime Investments Pty Ltd" at bounding box center [393, 254] width 204 height 19
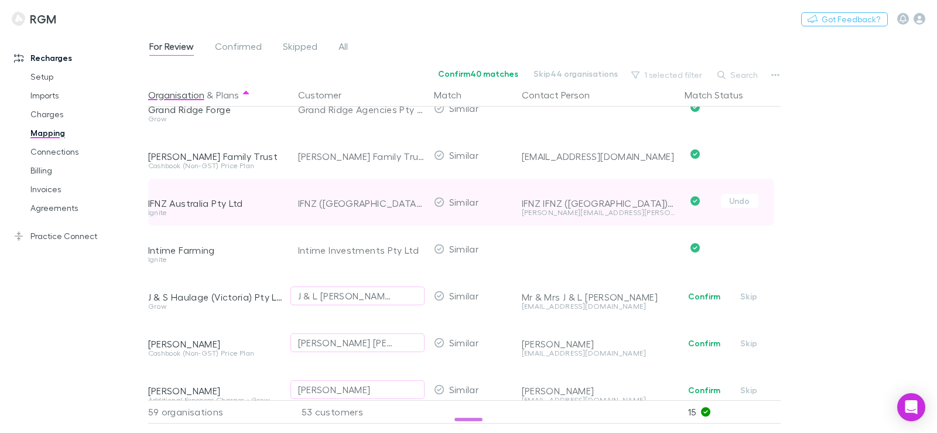
scroll to position [819, 0]
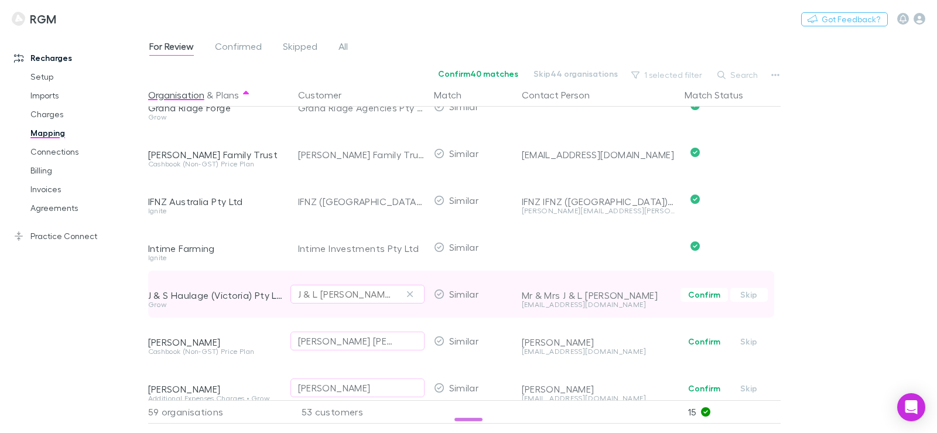
click at [348, 295] on div "J & L [PERSON_NAME] Pty Ltd" at bounding box center [345, 294] width 95 height 14
type input "********"
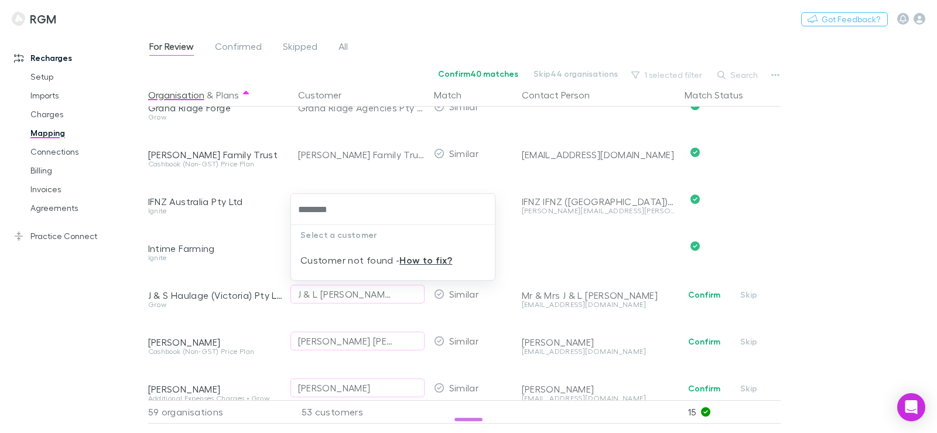
click at [299, 208] on input "********" at bounding box center [393, 209] width 194 height 22
type input "********"
click at [321, 248] on li "J & S Haulage (Victoria) Pty Ltd" at bounding box center [393, 254] width 204 height 19
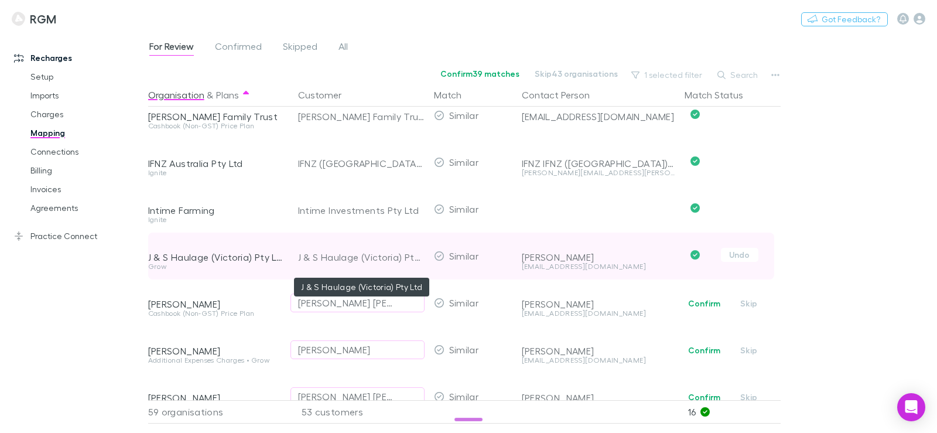
scroll to position [878, 0]
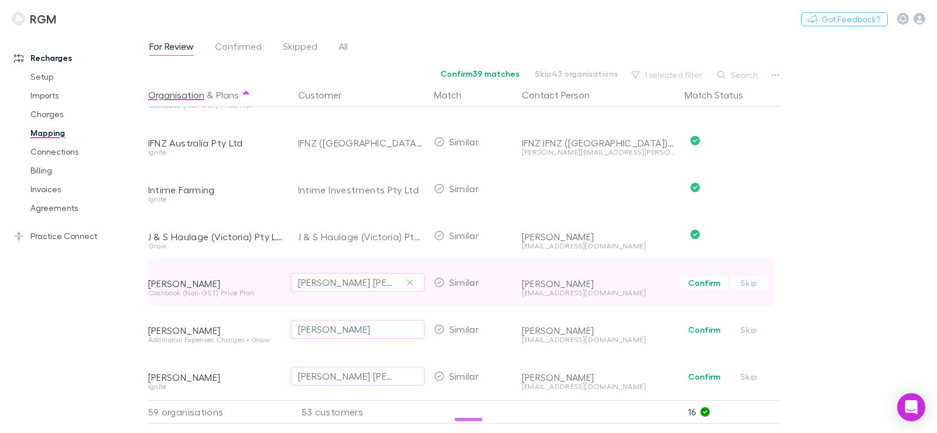
click at [323, 281] on div "[PERSON_NAME] [PERSON_NAME]" at bounding box center [345, 282] width 95 height 14
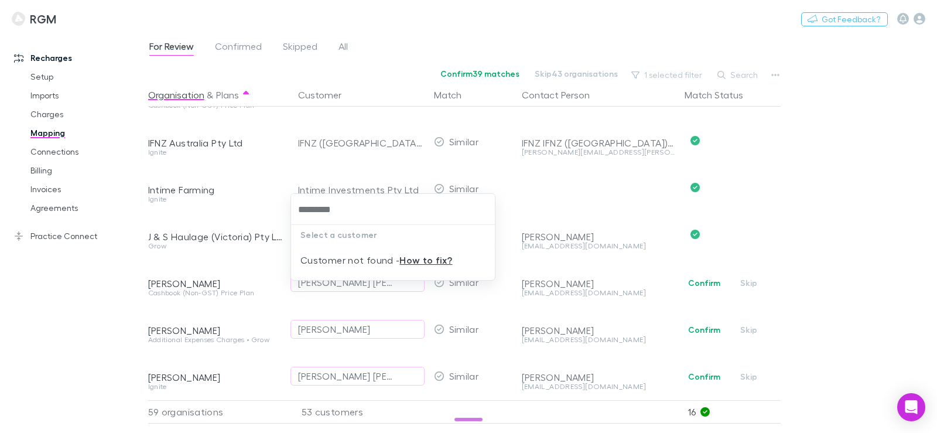
type input "*********"
click at [392, 298] on div "Select a customer Customer not found - How to fix?" at bounding box center [468, 216] width 937 height 433
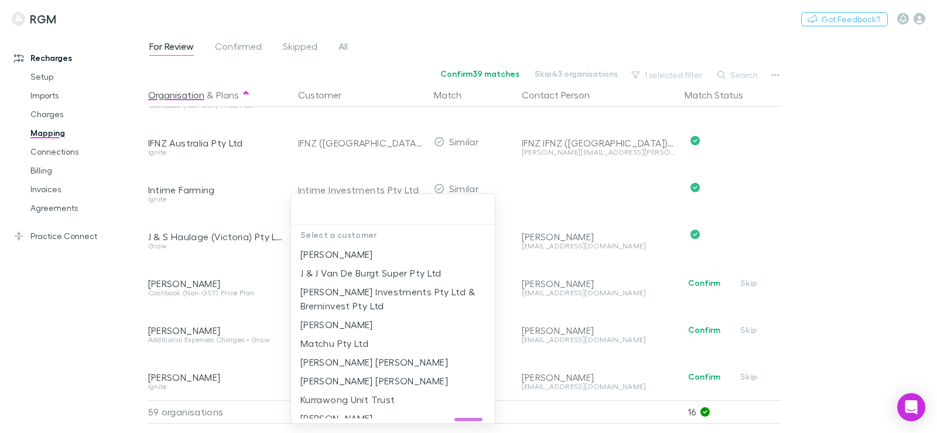
click at [201, 294] on div at bounding box center [468, 216] width 937 height 433
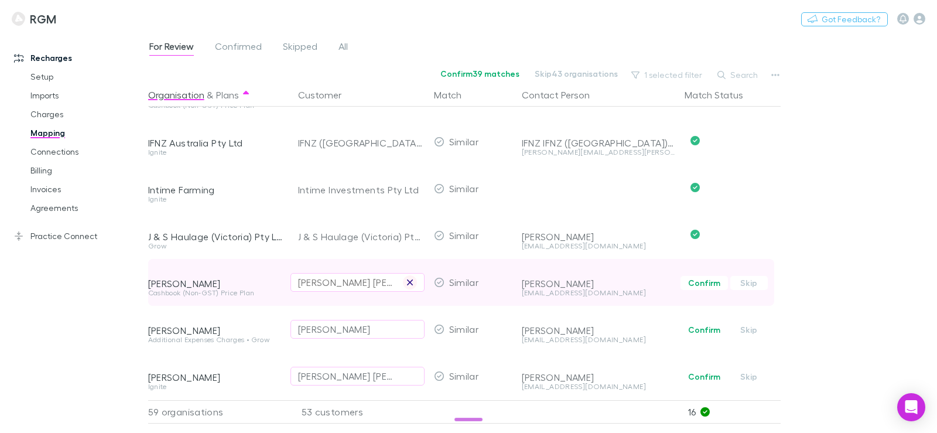
click at [410, 279] on icon "button" at bounding box center [409, 281] width 7 height 9
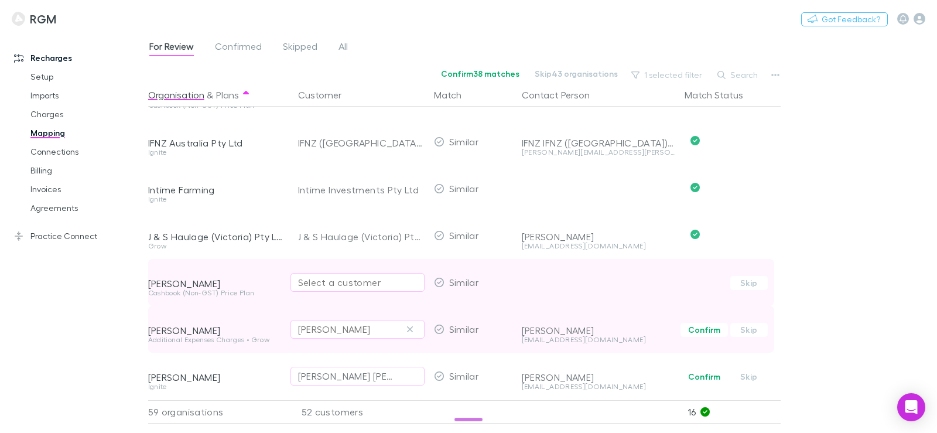
click at [375, 330] on div "[PERSON_NAME]" at bounding box center [357, 329] width 119 height 14
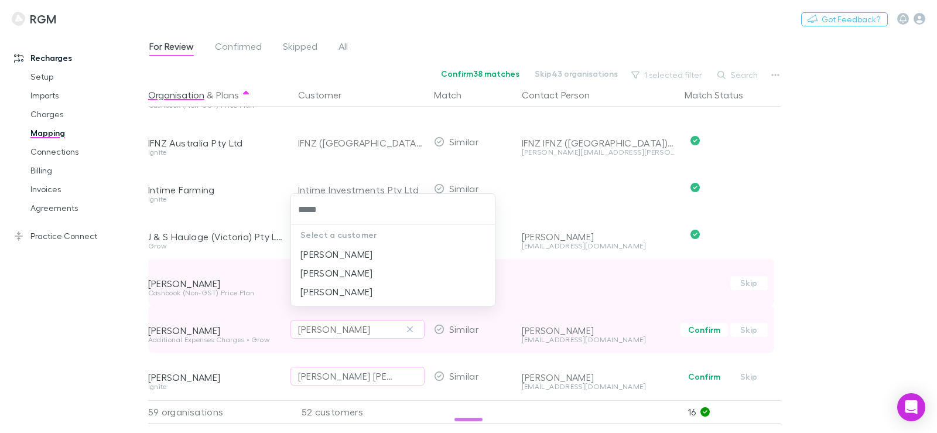
type input "******"
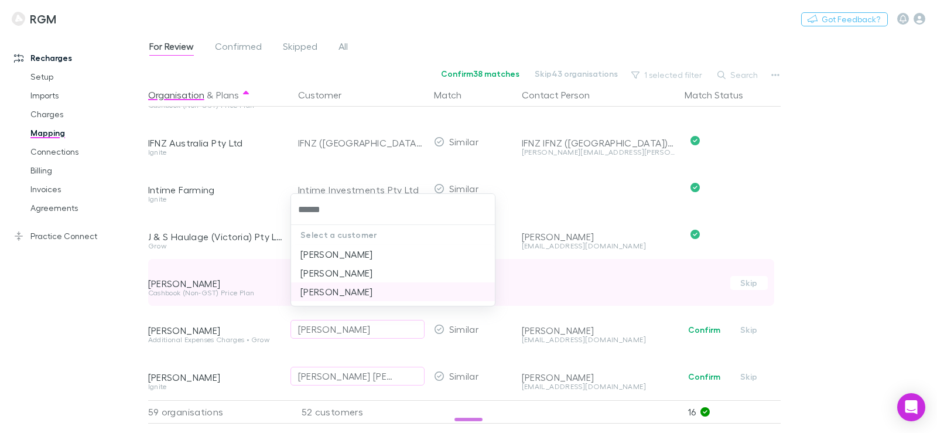
click at [372, 293] on li "[PERSON_NAME]" at bounding box center [393, 291] width 204 height 19
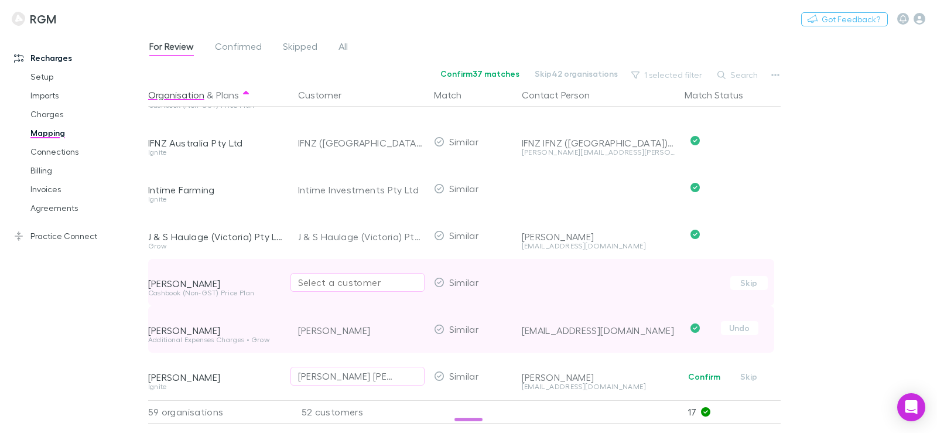
scroll to position [937, 0]
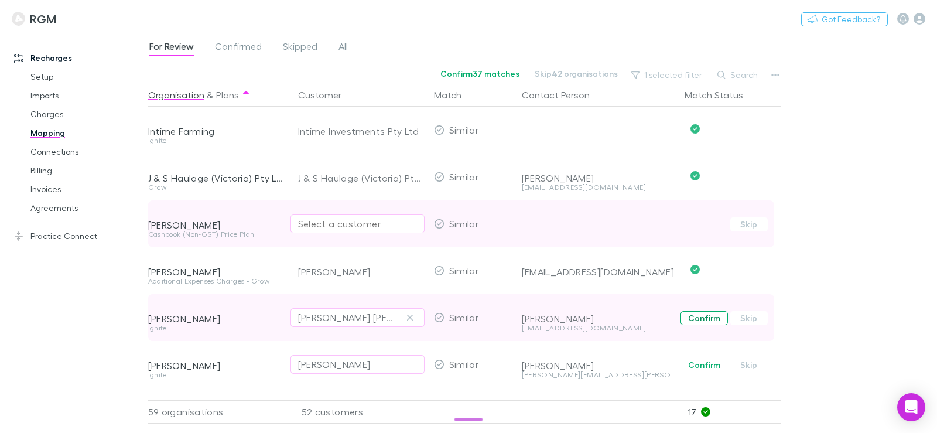
click at [708, 318] on button "Confirm" at bounding box center [703, 318] width 47 height 14
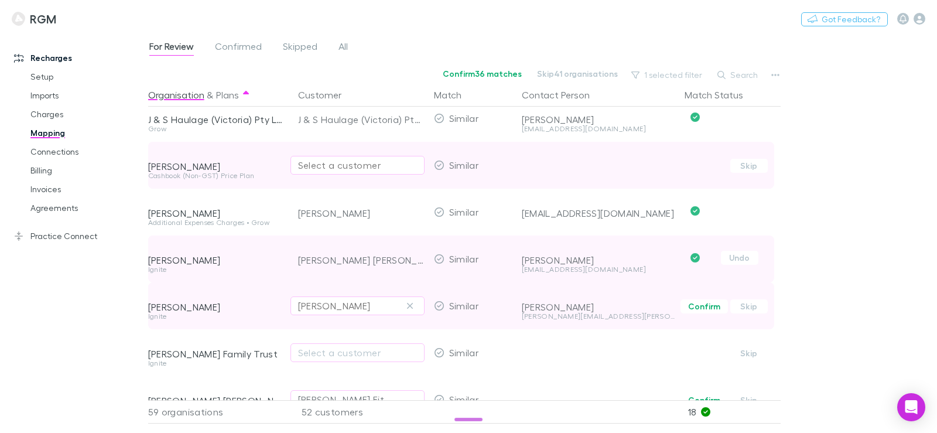
click at [333, 301] on div "Jessica Anne Heily" at bounding box center [334, 306] width 73 height 14
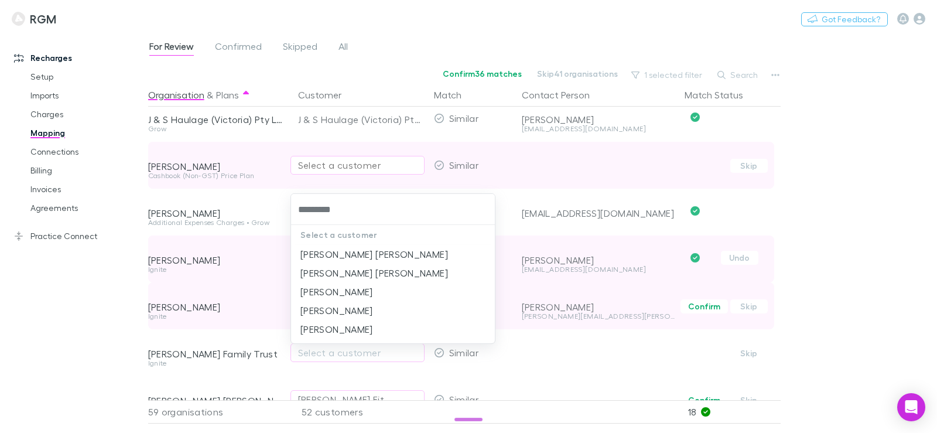
type input "**********"
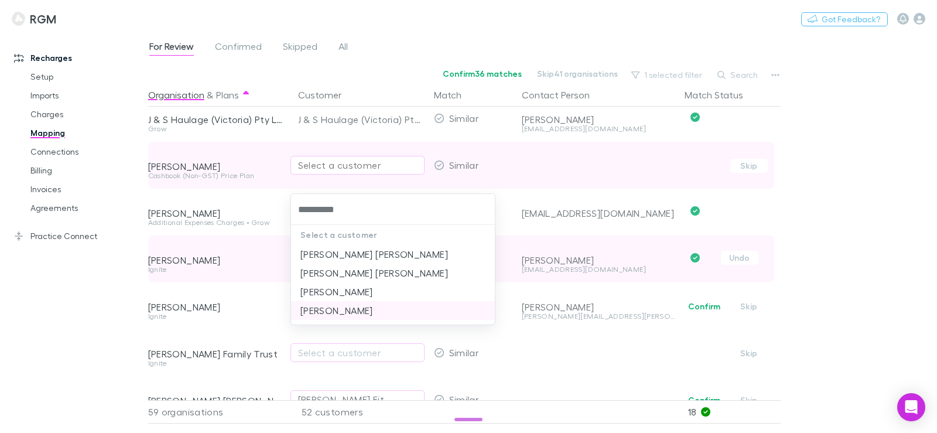
click at [355, 305] on li "[PERSON_NAME]" at bounding box center [393, 310] width 204 height 19
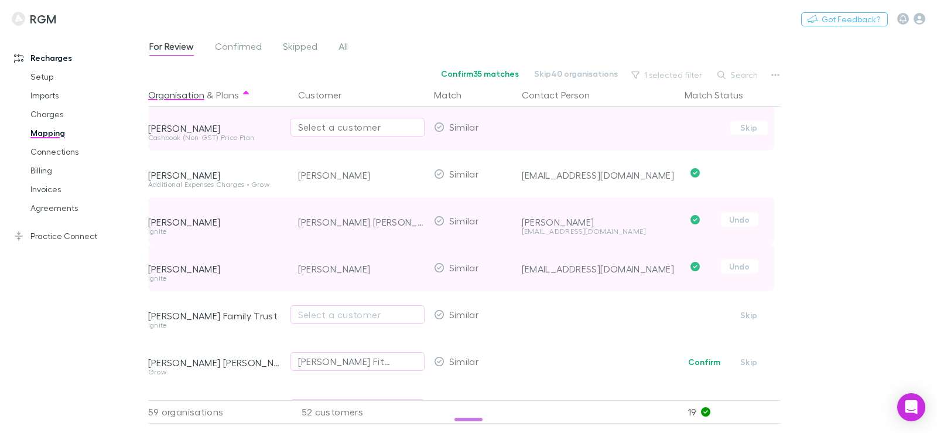
scroll to position [1054, 0]
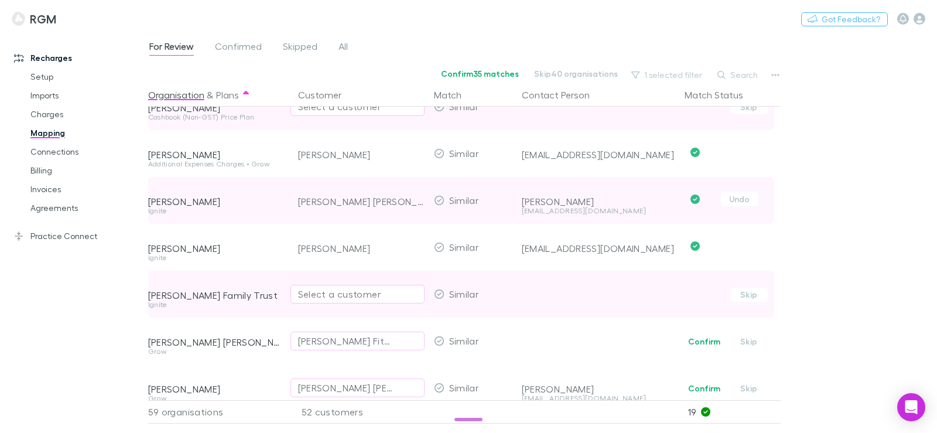
click at [350, 297] on div "Select a customer" at bounding box center [357, 294] width 119 height 14
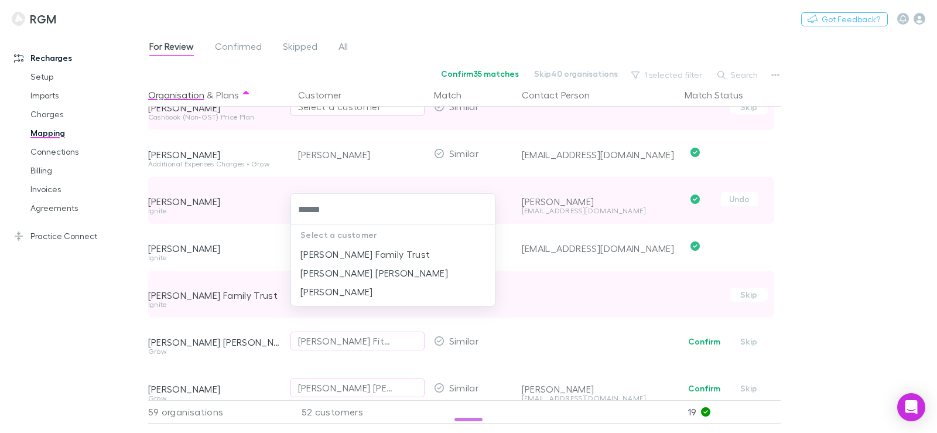
type input "*******"
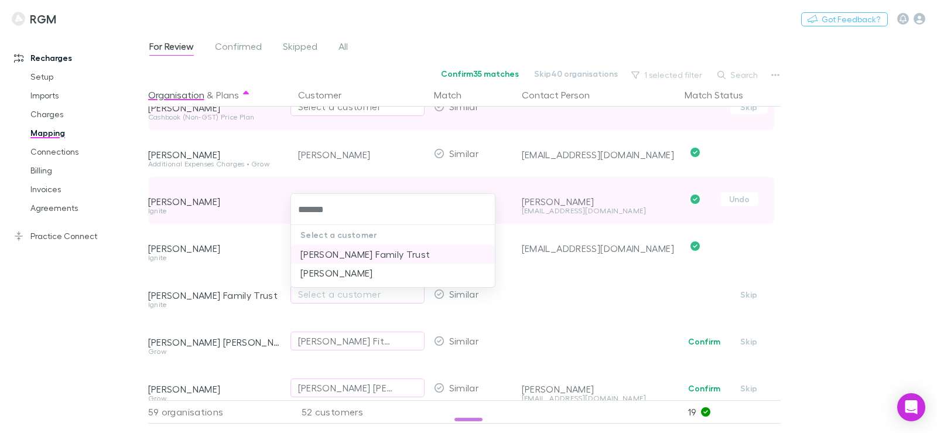
click at [349, 257] on li "[PERSON_NAME] Family Trust" at bounding box center [393, 254] width 204 height 19
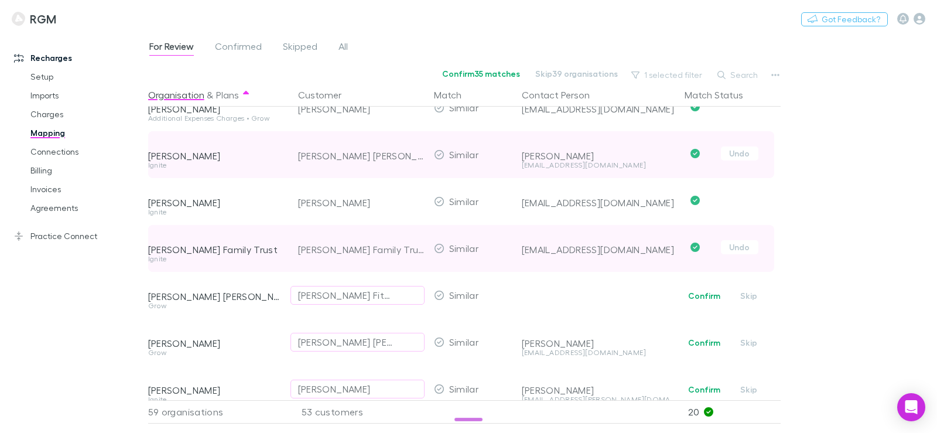
scroll to position [1112, 0]
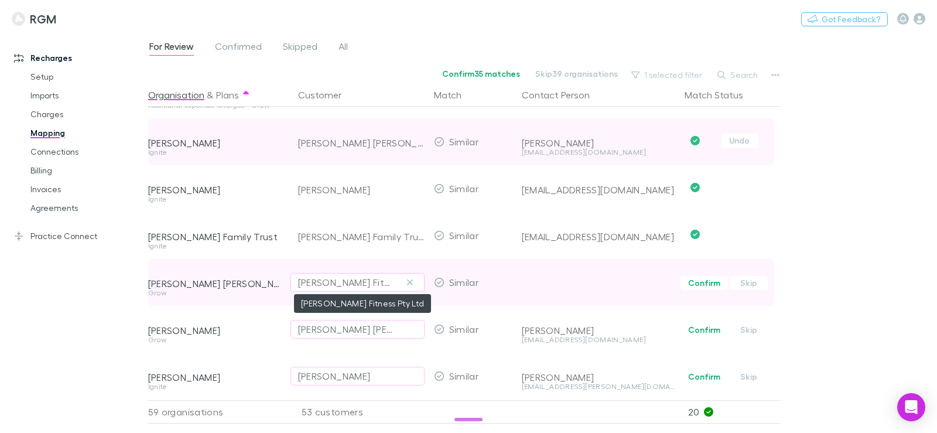
click at [358, 282] on div "[PERSON_NAME] Fitness Pty Ltd" at bounding box center [345, 282] width 95 height 14
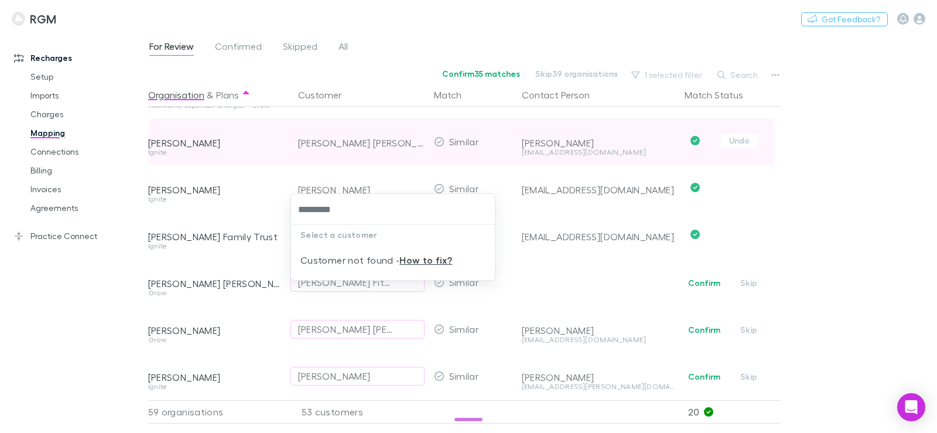
drag, startPoint x: 355, startPoint y: 214, endPoint x: 282, endPoint y: 211, distance: 73.8
click at [282, 211] on div "********* Select a customer Customer not found - How to fix?" at bounding box center [468, 216] width 937 height 433
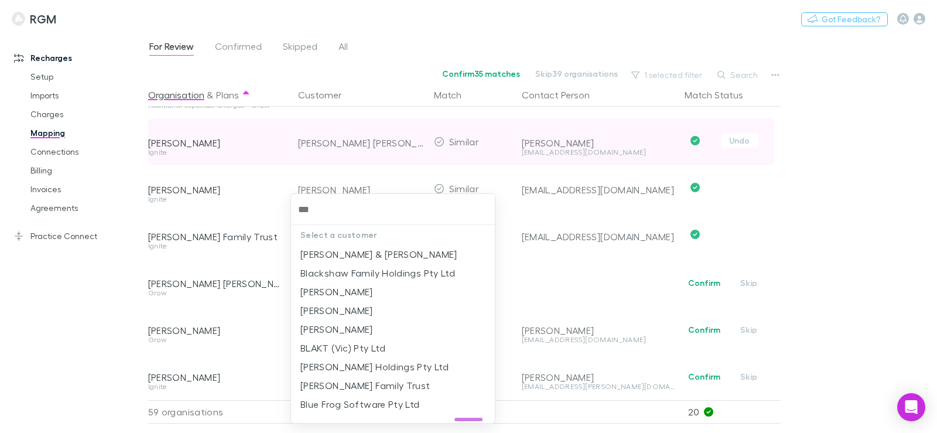
type input "****"
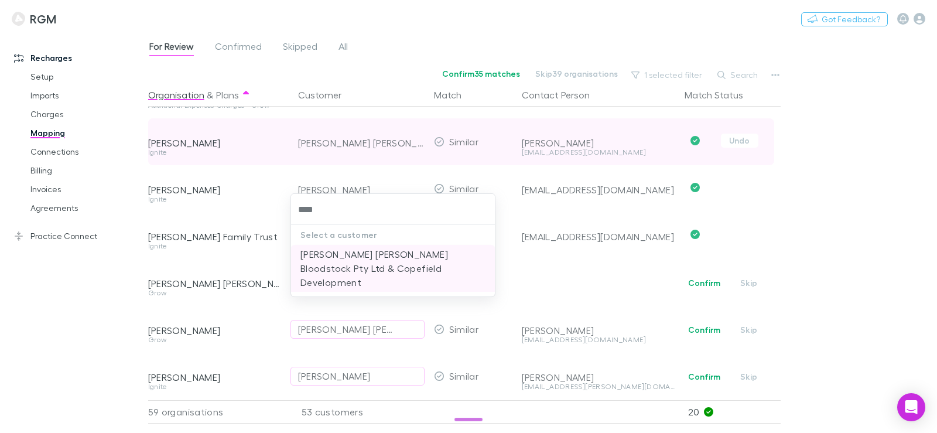
click at [383, 257] on li "[PERSON_NAME] [PERSON_NAME] Bloodstock Pty Ltd & Copefield Development" at bounding box center [393, 268] width 204 height 47
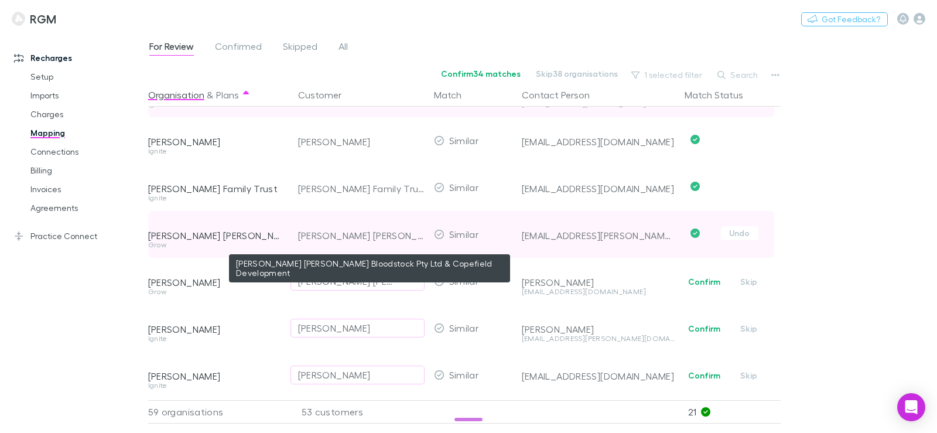
scroll to position [1171, 0]
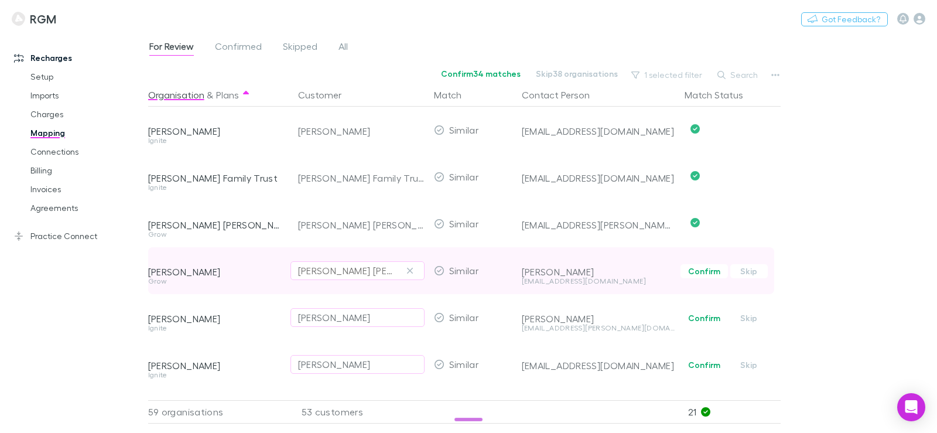
click at [369, 271] on div "[PERSON_NAME] [PERSON_NAME]" at bounding box center [345, 270] width 95 height 14
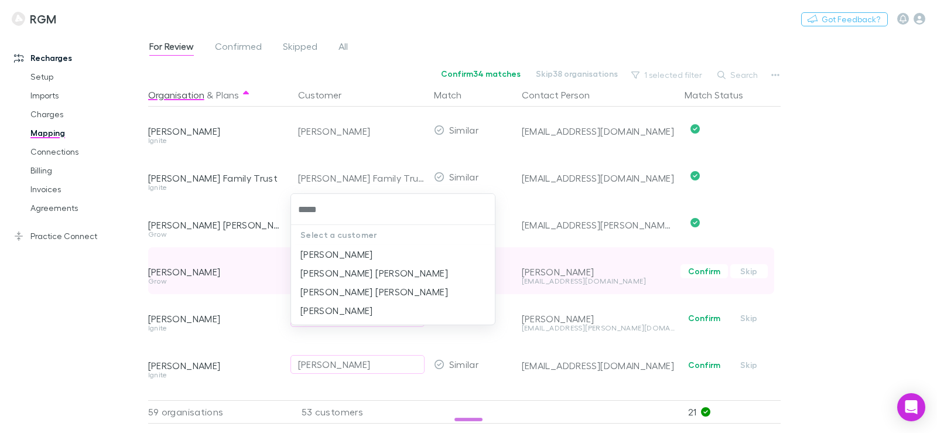
type input "******"
click at [369, 271] on li "[PERSON_NAME] [PERSON_NAME]" at bounding box center [393, 272] width 204 height 19
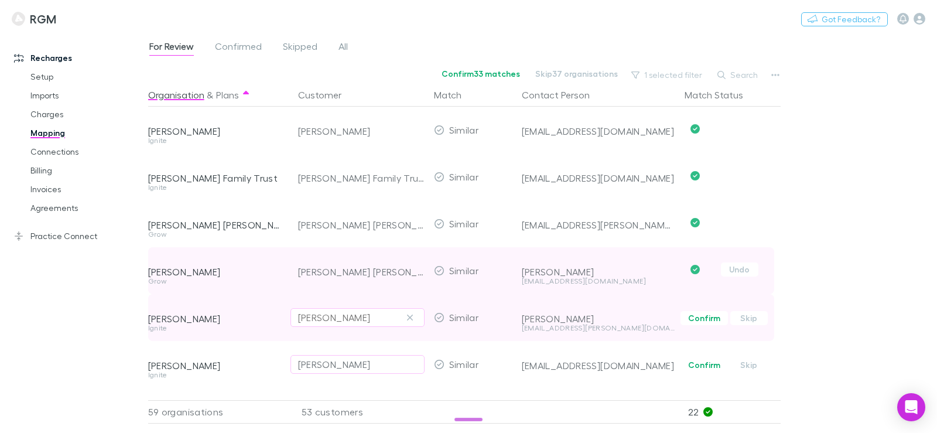
click at [338, 316] on div "[PERSON_NAME]" at bounding box center [334, 317] width 73 height 14
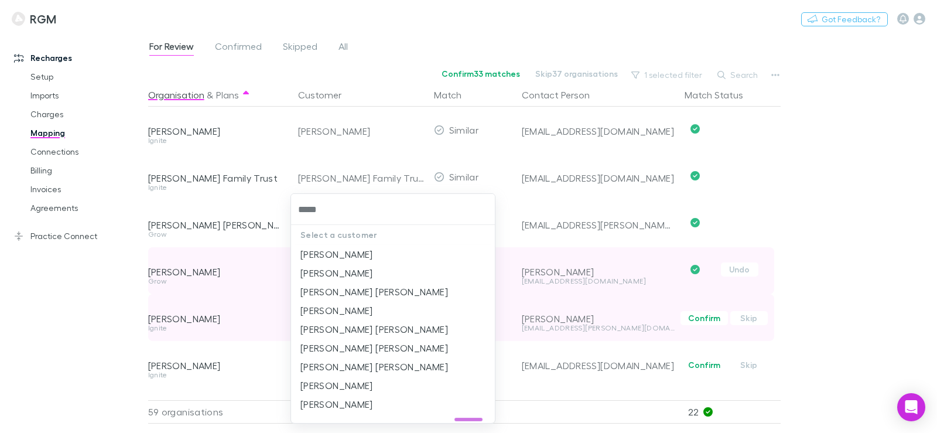
type input "******"
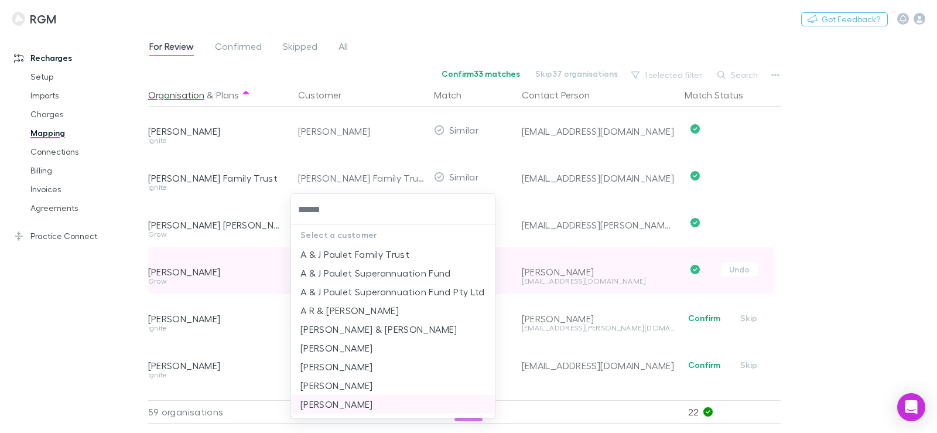
click at [352, 406] on li "[PERSON_NAME]" at bounding box center [393, 404] width 204 height 19
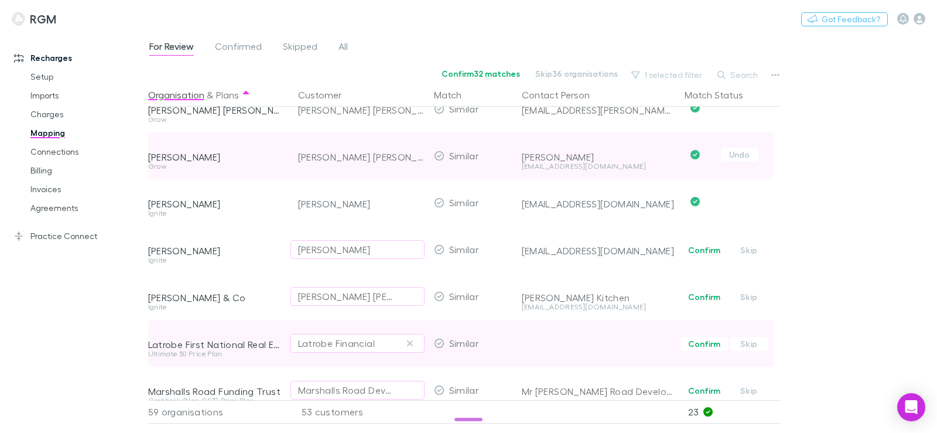
scroll to position [1288, 0]
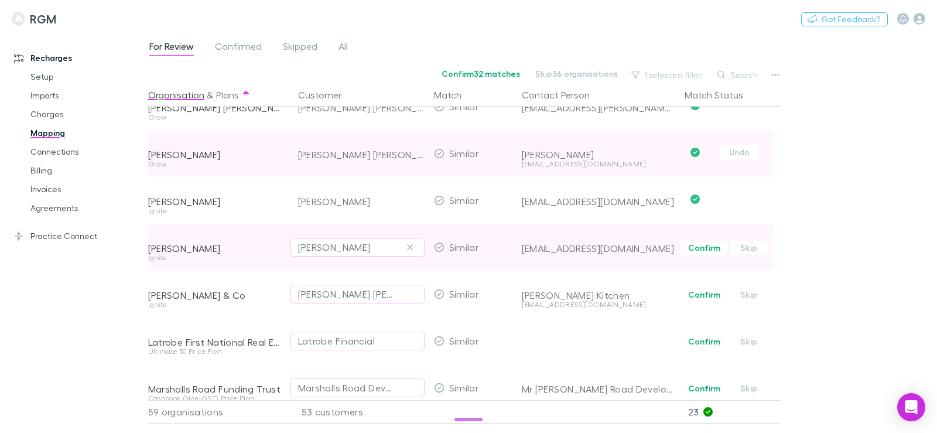
click at [359, 245] on div "Judy Brown" at bounding box center [357, 247] width 119 height 14
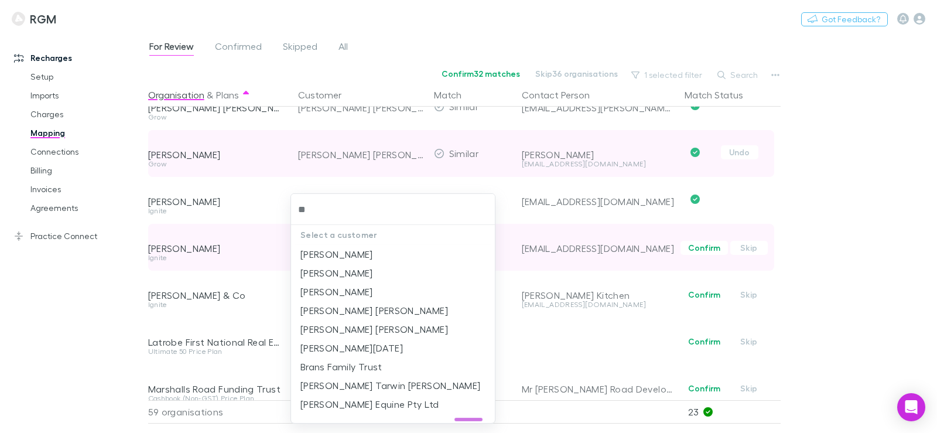
type input "*"
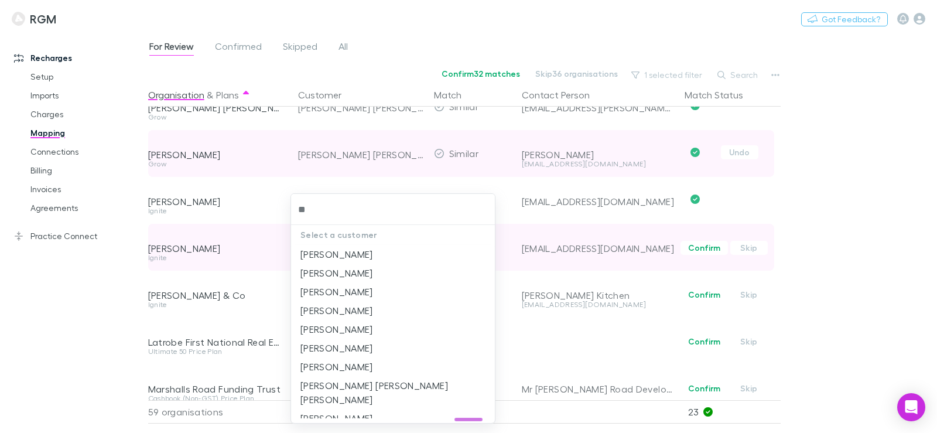
type input "*"
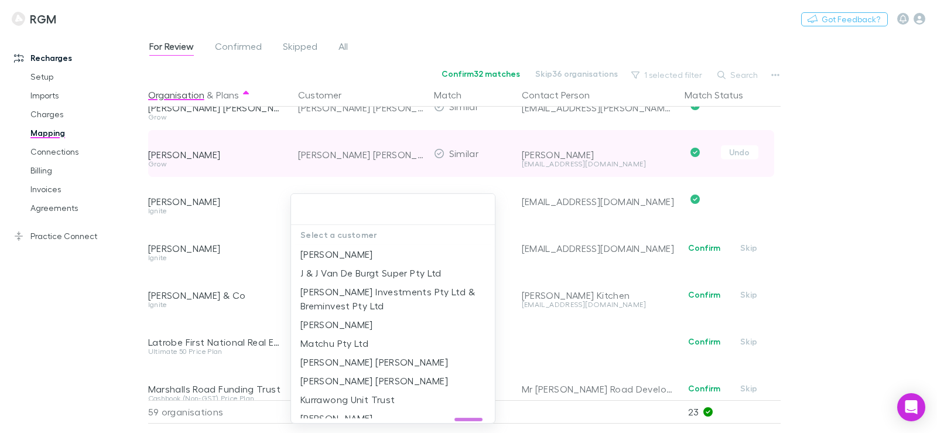
click at [94, 307] on div at bounding box center [468, 216] width 937 height 433
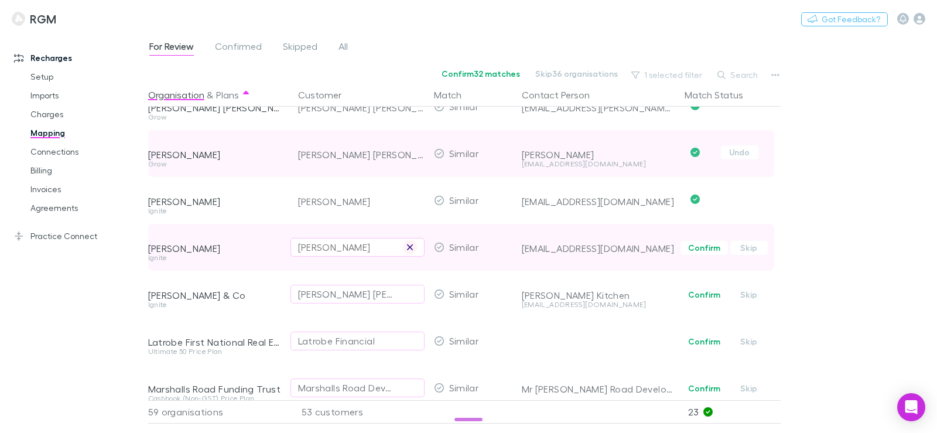
click at [411, 243] on icon "button" at bounding box center [409, 246] width 7 height 9
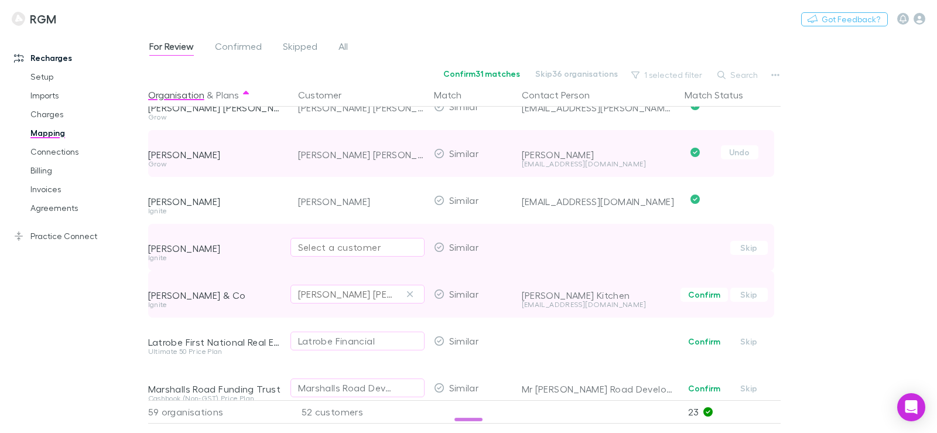
click at [375, 287] on div "[PERSON_NAME] [PERSON_NAME] Kitchen" at bounding box center [345, 294] width 95 height 14
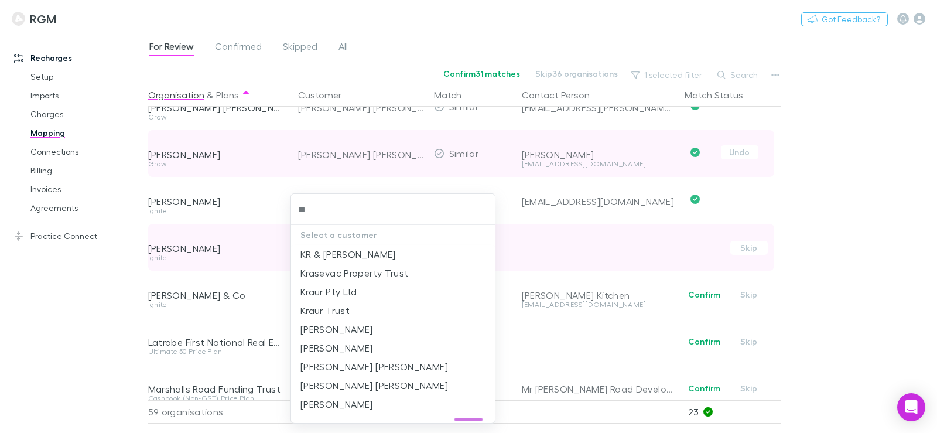
type input "*"
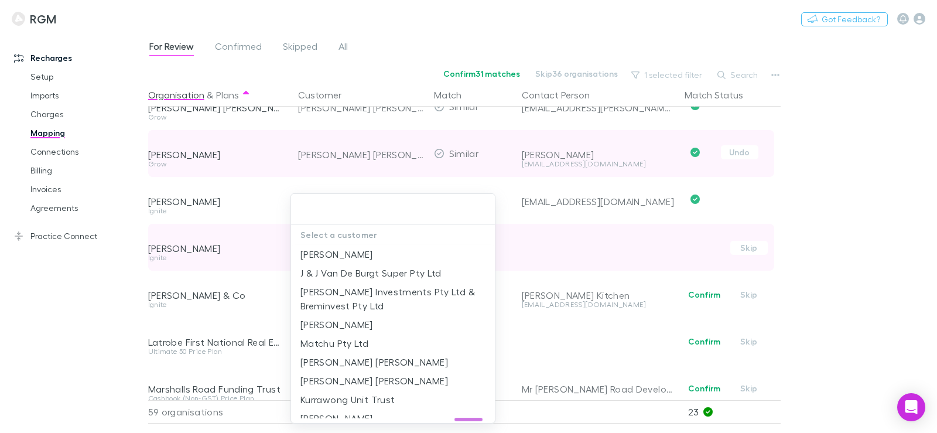
click at [132, 318] on div at bounding box center [468, 216] width 937 height 433
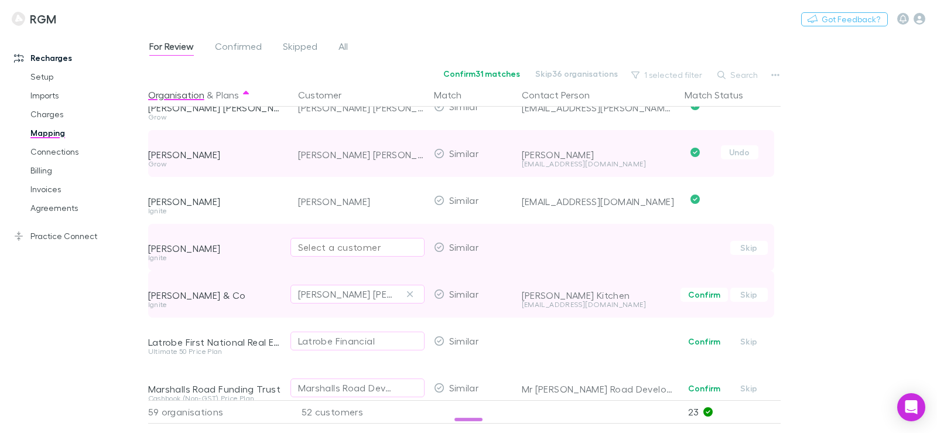
scroll to position [1346, 0]
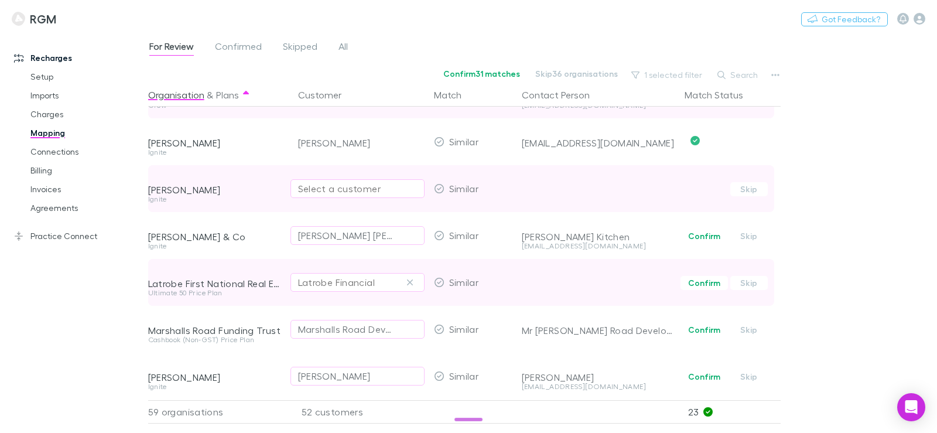
click at [332, 284] on div "Latrobe Financial" at bounding box center [336, 282] width 77 height 14
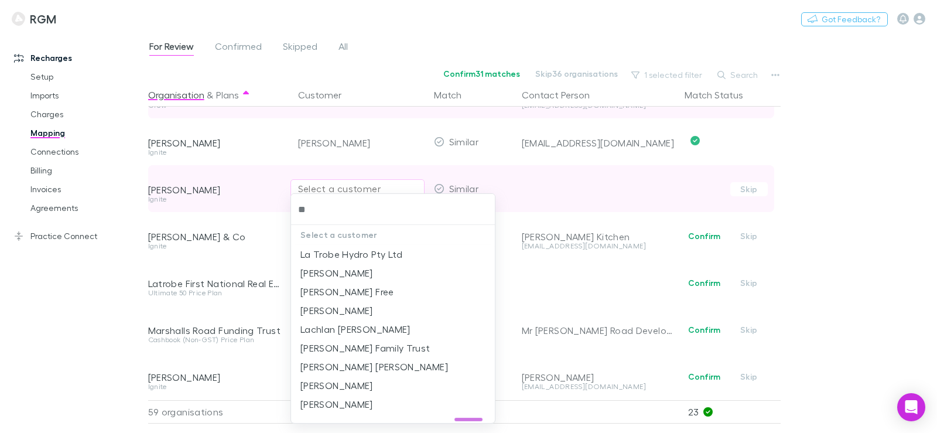
type input "*"
type input "***"
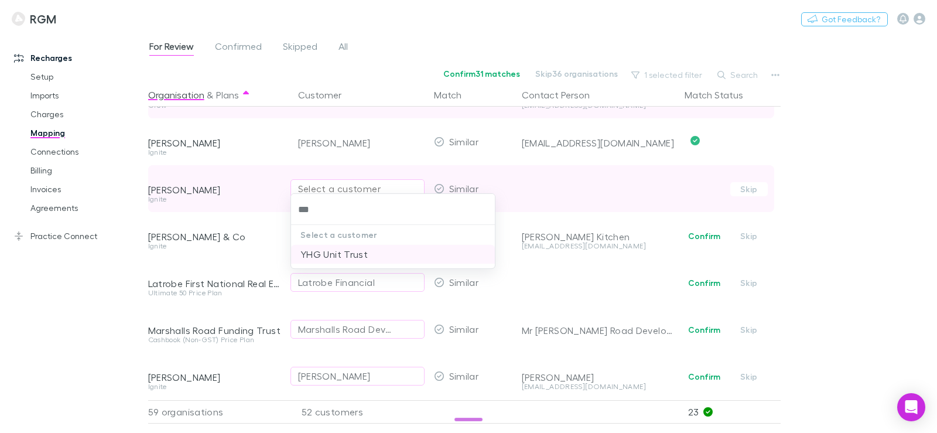
click at [340, 252] on li "YHG Unit Trust" at bounding box center [393, 254] width 204 height 19
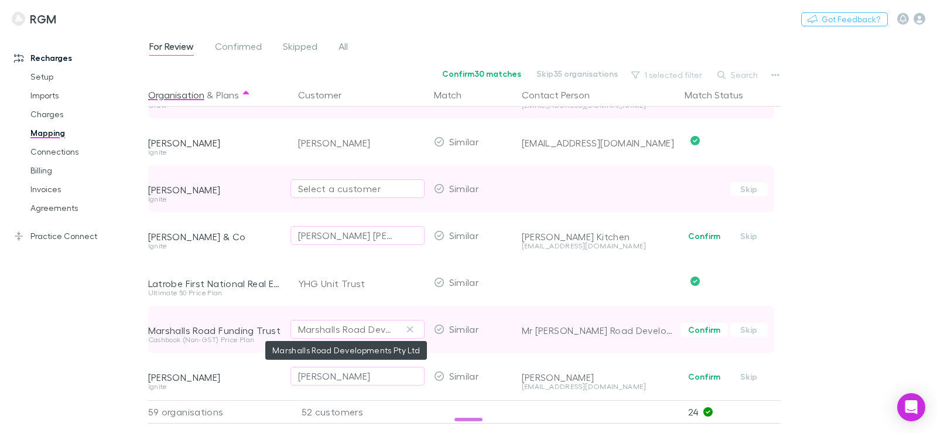
click at [353, 330] on div "Marshalls Road Developments Pty Ltd" at bounding box center [345, 329] width 95 height 14
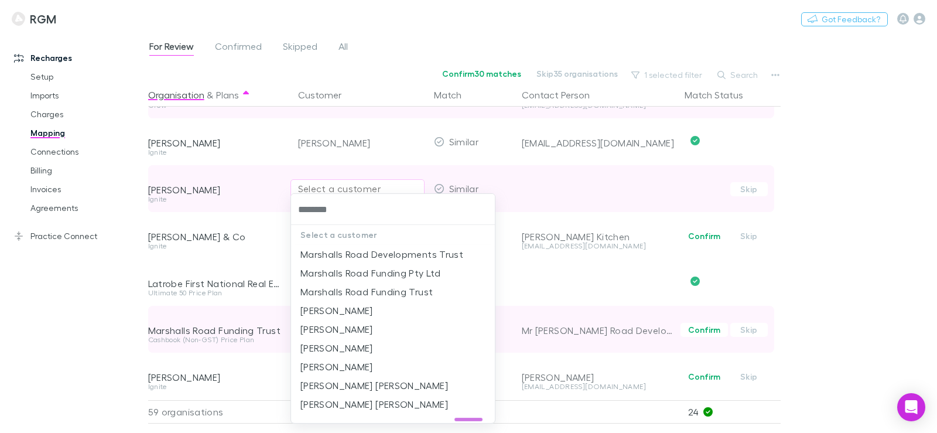
type input "*********"
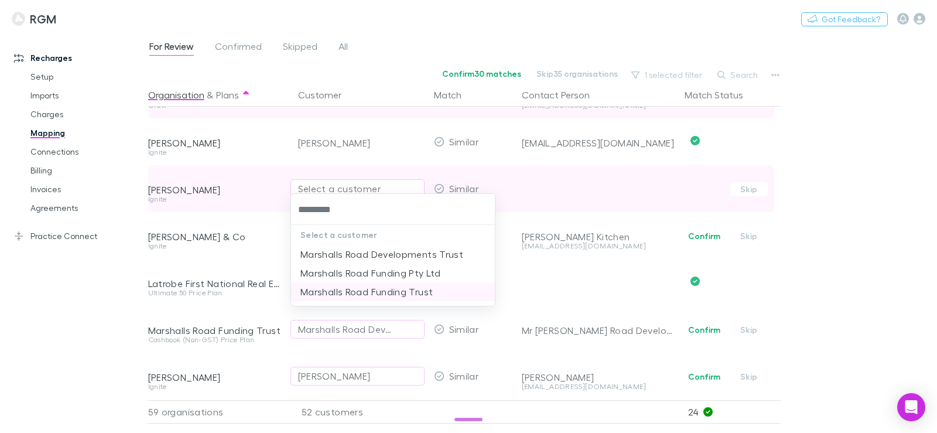
click at [367, 288] on li "Marshalls Road Funding Trust" at bounding box center [393, 291] width 204 height 19
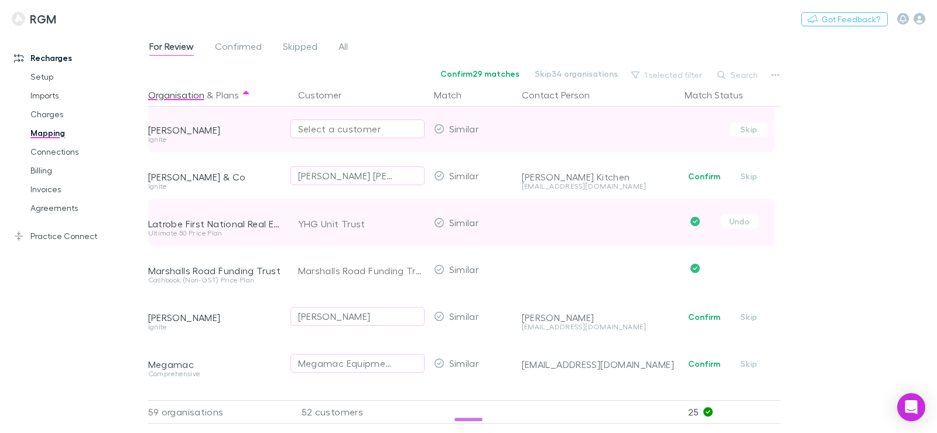
scroll to position [1463, 0]
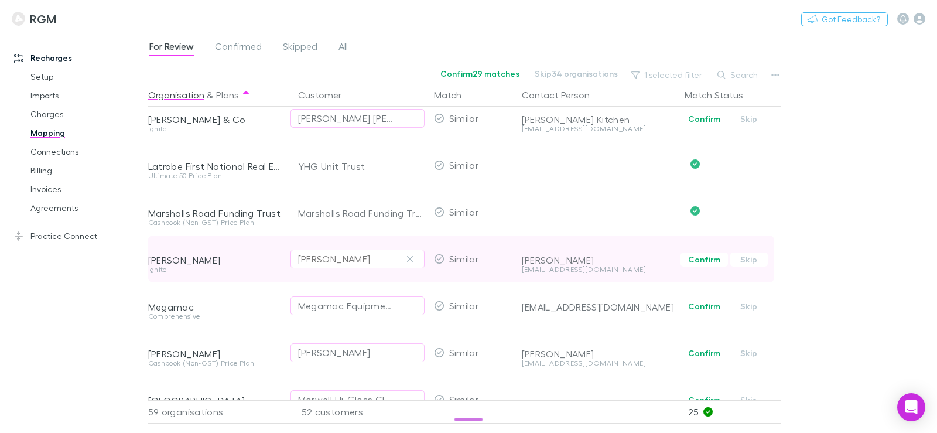
click at [371, 260] on div "Matthew Zappulla" at bounding box center [334, 259] width 73 height 14
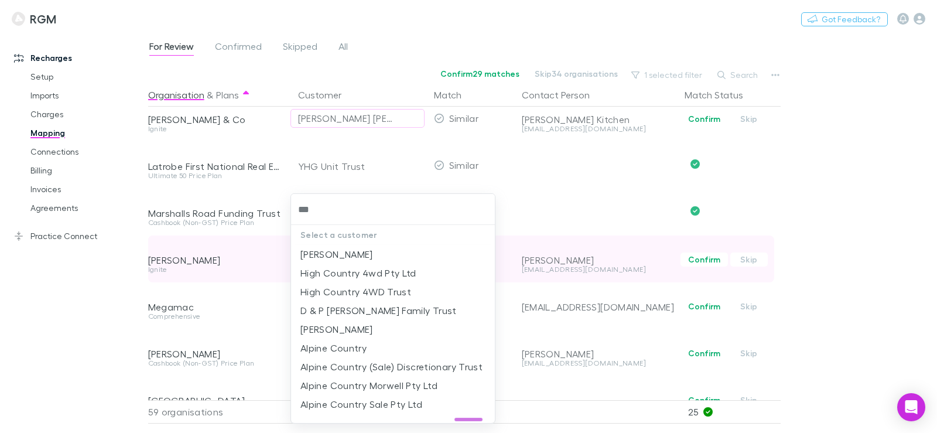
type input "****"
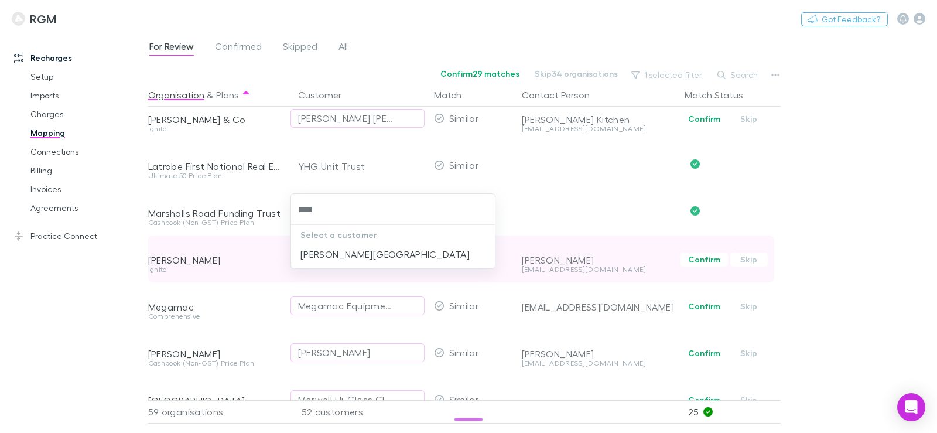
click at [377, 260] on li "Matthew W Couwenberg" at bounding box center [393, 254] width 204 height 19
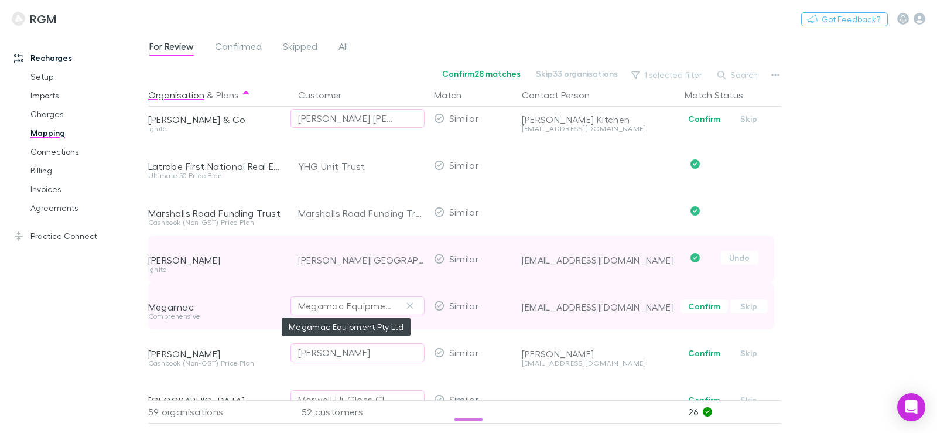
click at [368, 306] on div "Megamac Equipment Pty Ltd" at bounding box center [345, 306] width 95 height 14
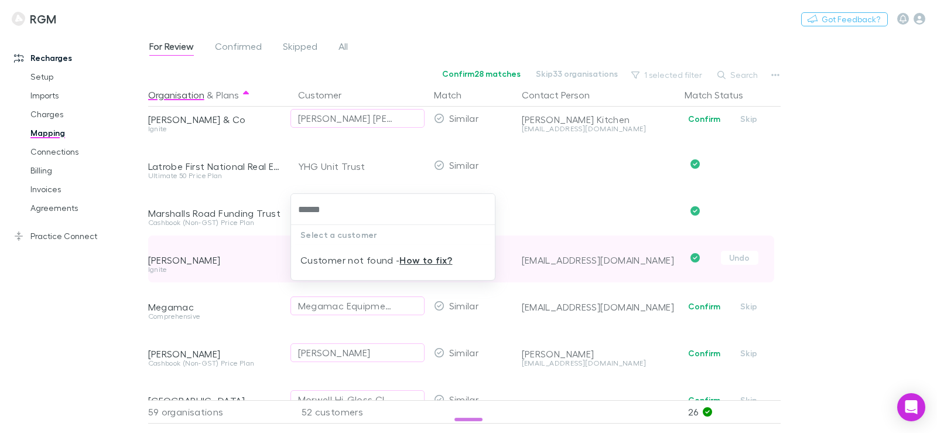
type input "******"
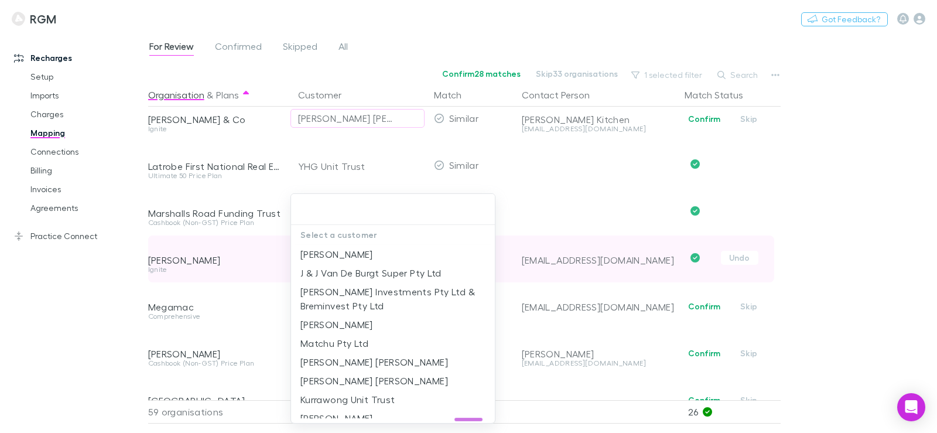
click at [159, 305] on div at bounding box center [468, 216] width 937 height 433
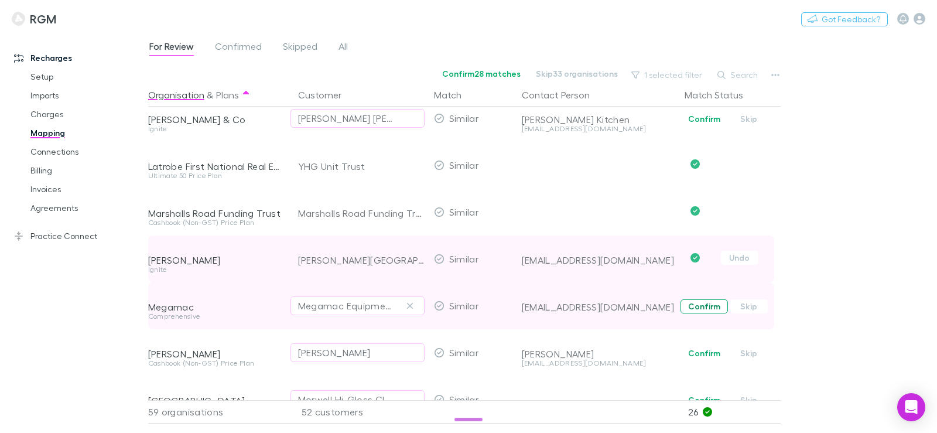
click at [708, 304] on button "Confirm" at bounding box center [703, 306] width 47 height 14
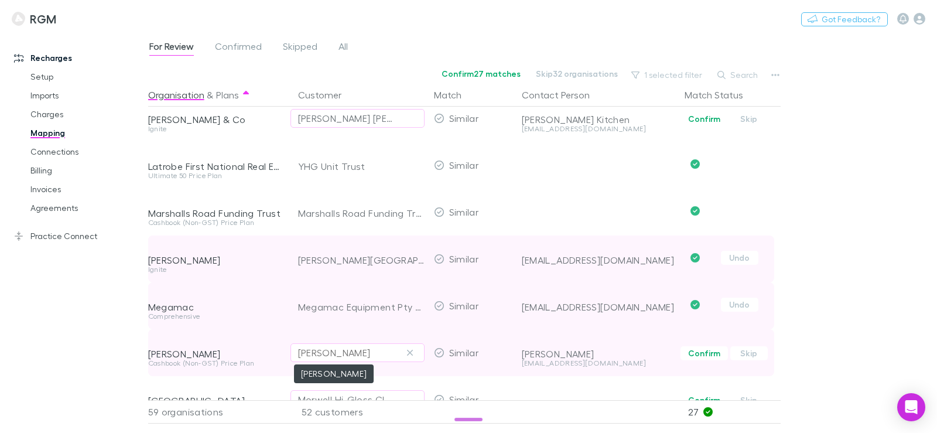
click at [363, 350] on div "Michael Victor Radford" at bounding box center [334, 352] width 73 height 14
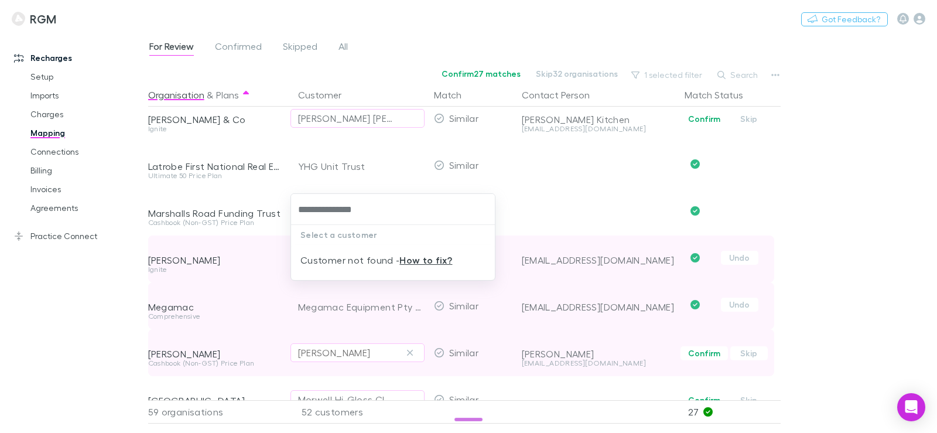
type input "**********"
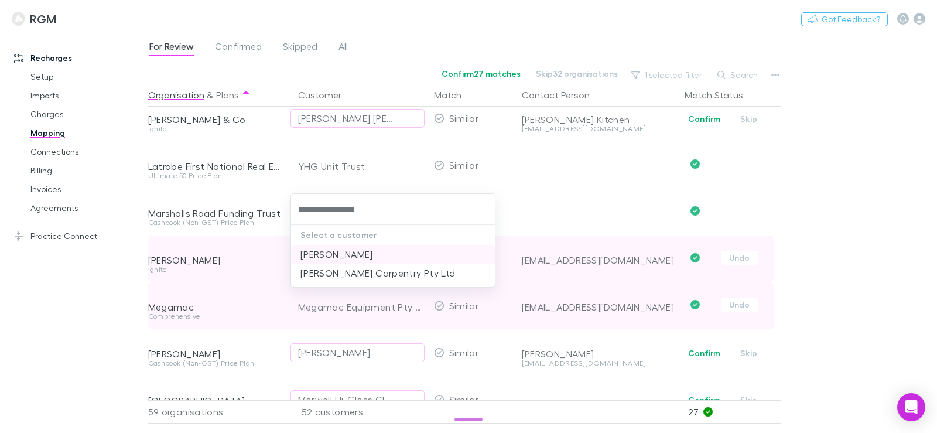
click at [365, 260] on li "[PERSON_NAME]" at bounding box center [393, 254] width 204 height 19
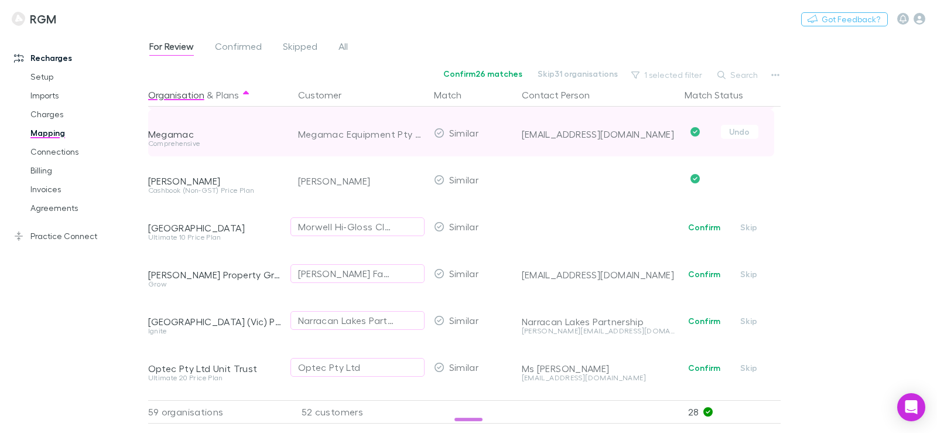
scroll to position [1639, 0]
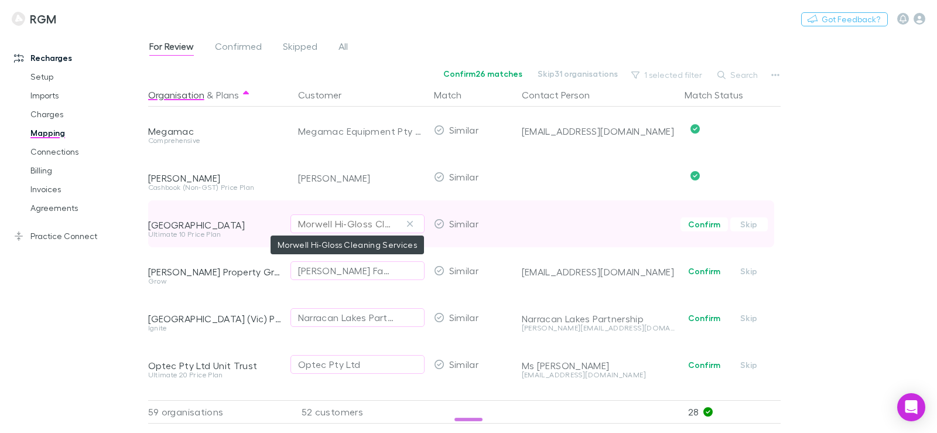
click at [362, 229] on div "Morwell Hi-Gloss Cleaning Services" at bounding box center [345, 224] width 95 height 14
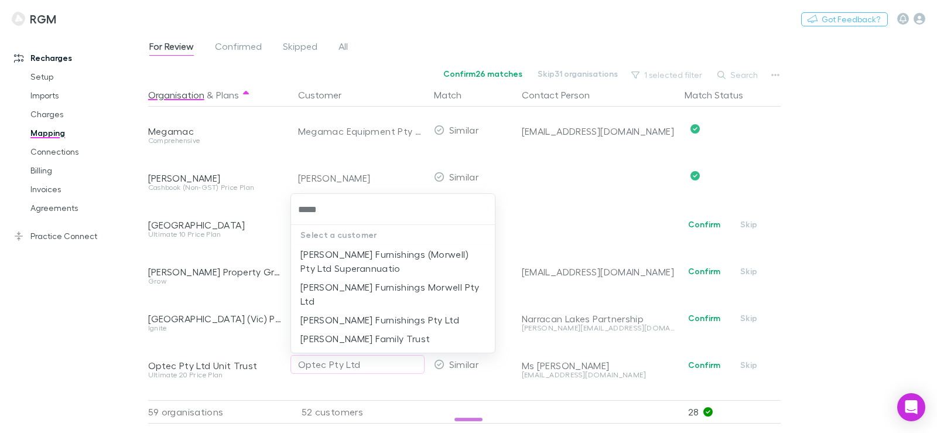
type input "*****"
click at [215, 246] on div at bounding box center [468, 216] width 937 height 433
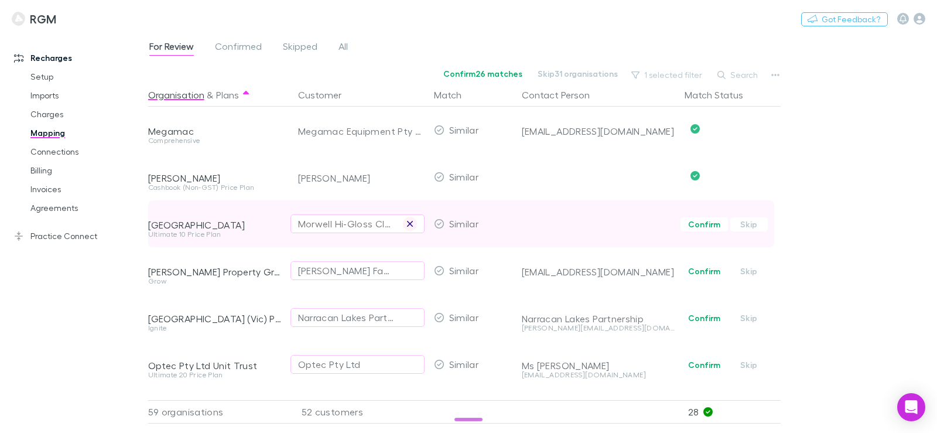
click at [408, 221] on icon "button" at bounding box center [409, 223] width 7 height 9
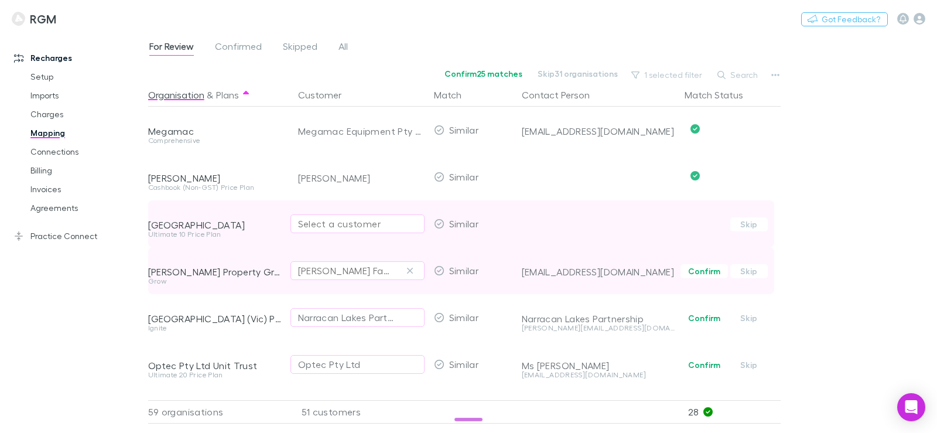
click at [344, 265] on div "Nardone Family Superannuation Fund" at bounding box center [345, 270] width 95 height 14
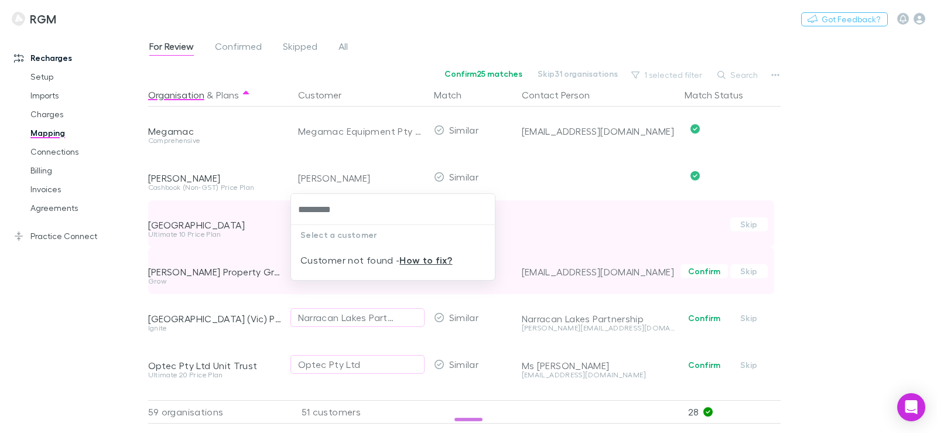
type input "*******"
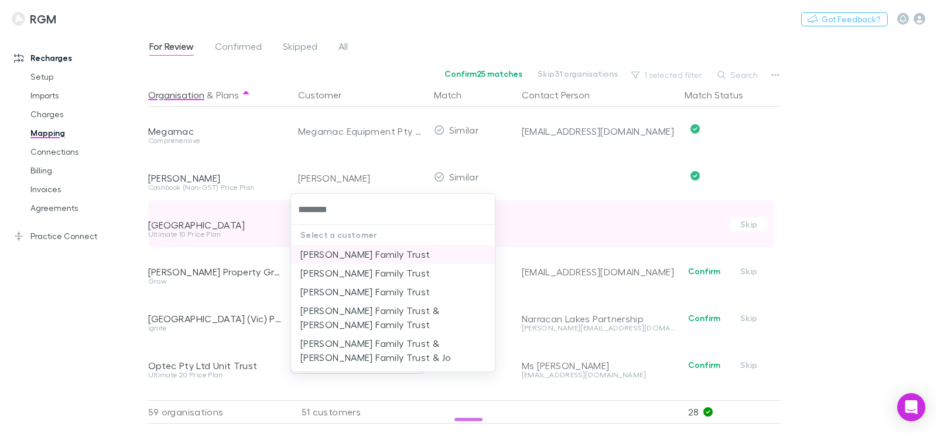
click at [347, 260] on li "Nardone Family Trust" at bounding box center [393, 254] width 204 height 19
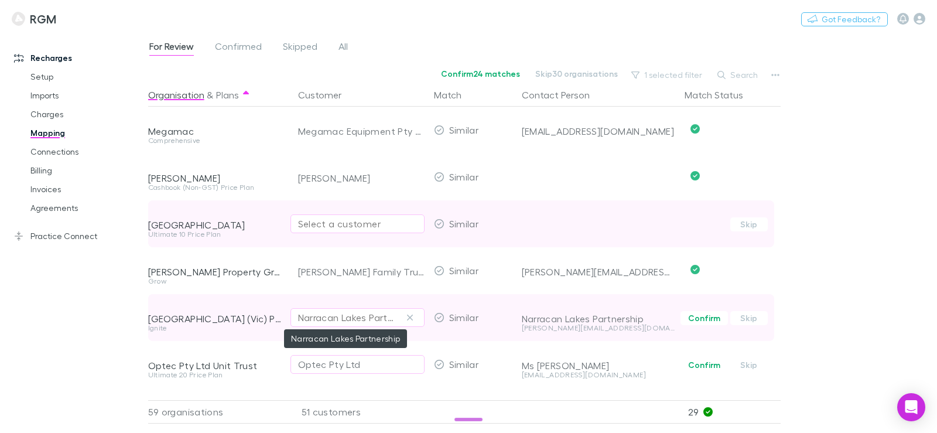
click at [348, 317] on div "Narracan Lakes Partnership" at bounding box center [345, 317] width 95 height 14
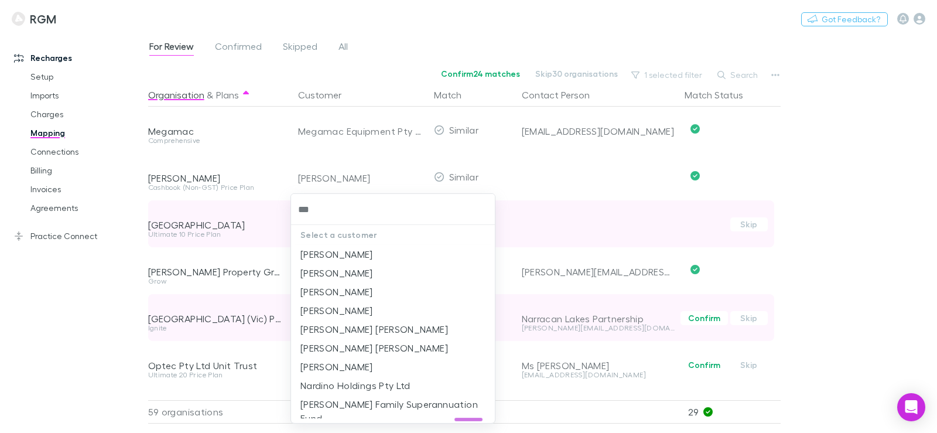
type input "****"
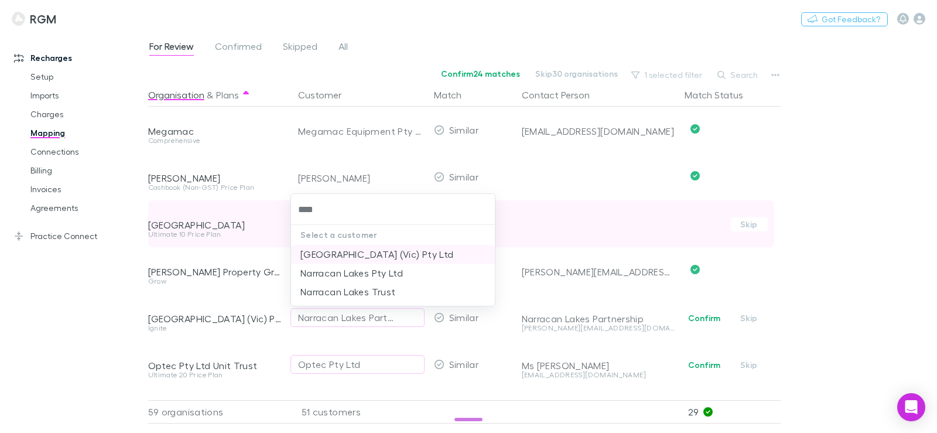
click at [355, 259] on li "Narracan Lakes (Vic) Pty Ltd" at bounding box center [393, 254] width 204 height 19
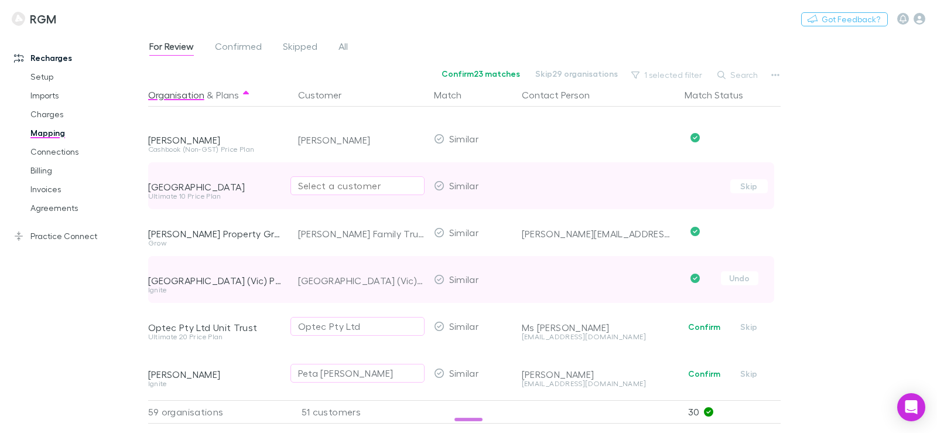
scroll to position [1697, 0]
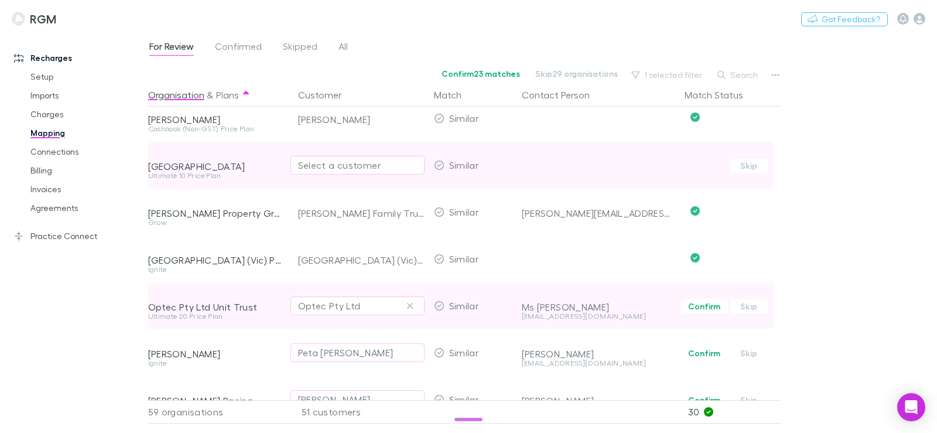
click at [338, 306] on div "Optec Pty Ltd" at bounding box center [329, 306] width 63 height 14
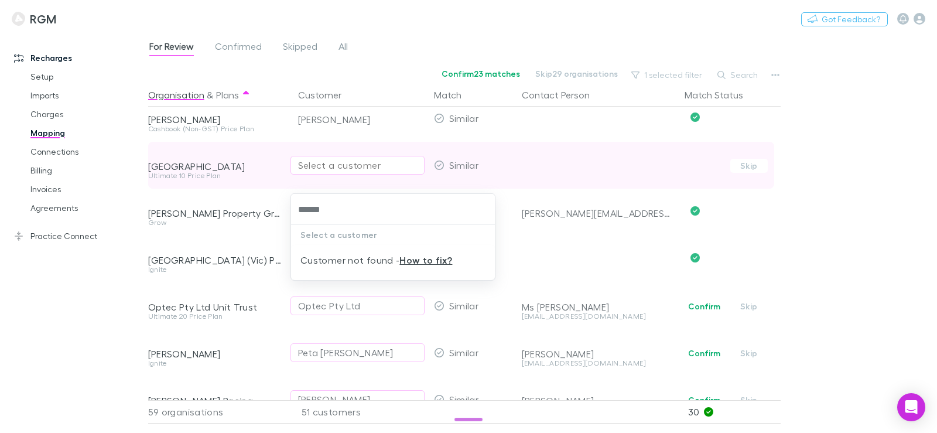
drag, startPoint x: 335, startPoint y: 213, endPoint x: 249, endPoint y: 208, distance: 86.8
click at [249, 208] on div "***** Select a customer Customer not found - How to fix?" at bounding box center [468, 216] width 937 height 433
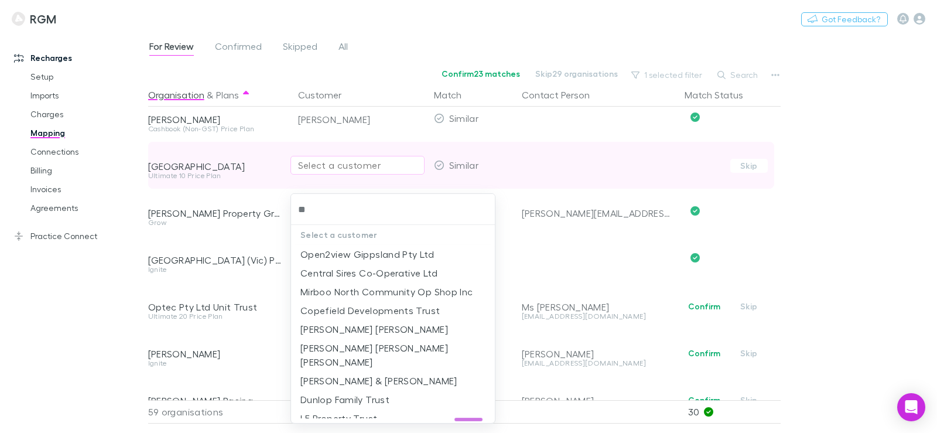
type input "*"
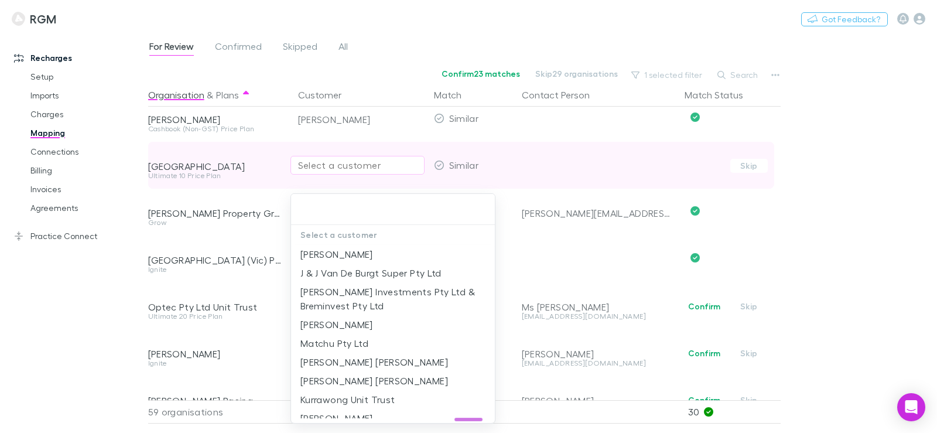
click at [109, 301] on div at bounding box center [468, 216] width 937 height 433
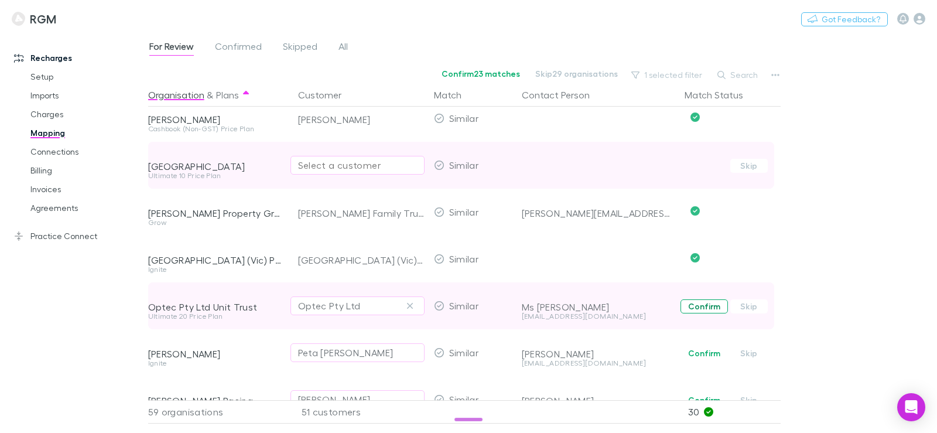
click at [698, 306] on button "Confirm" at bounding box center [703, 306] width 47 height 14
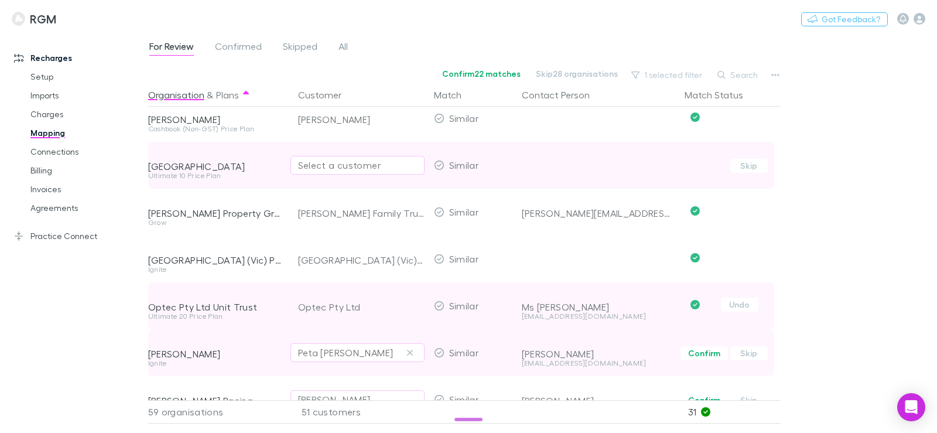
click at [387, 348] on div "Peta Mary Pearce" at bounding box center [357, 352] width 119 height 14
type input "****"
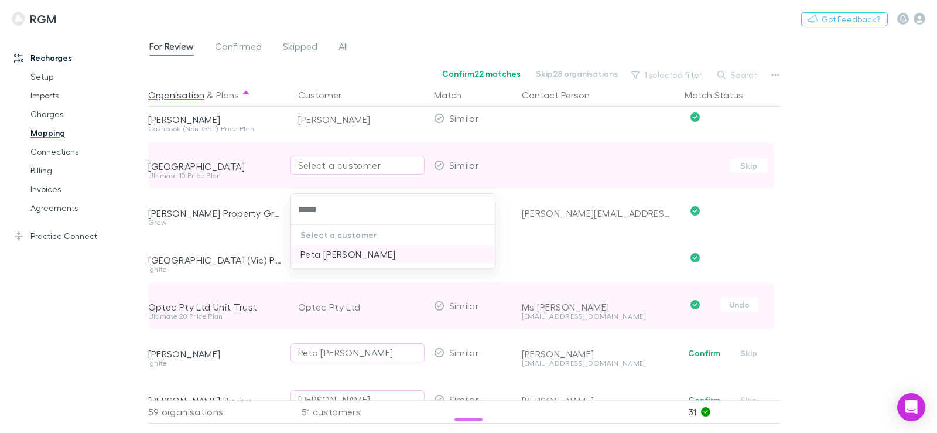
click at [379, 260] on li "Peta [PERSON_NAME]" at bounding box center [393, 254] width 204 height 19
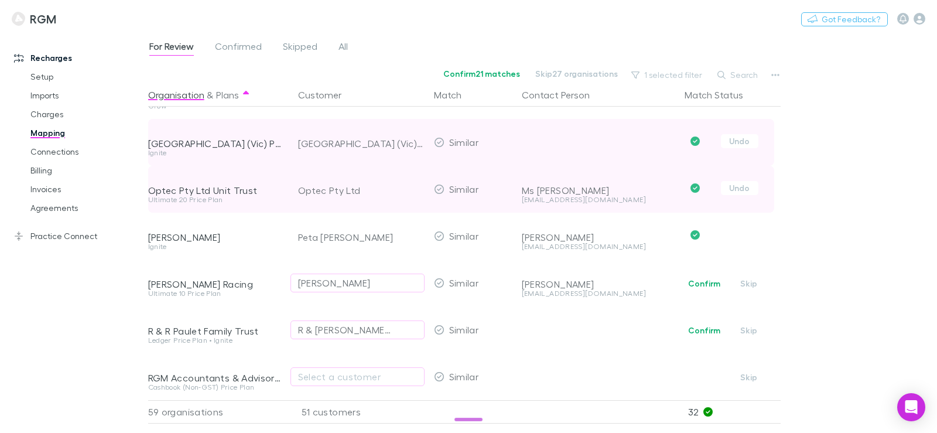
scroll to position [1815, 0]
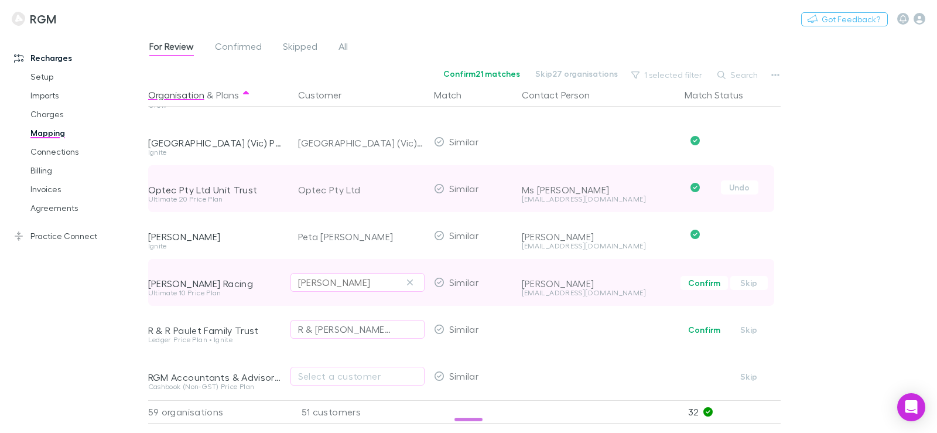
click at [352, 284] on div "Peter John Jelinic" at bounding box center [334, 282] width 73 height 14
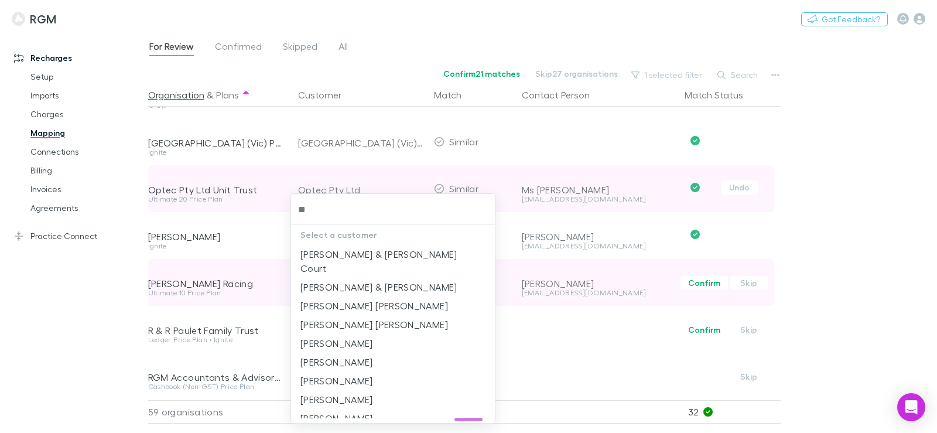
type input "*"
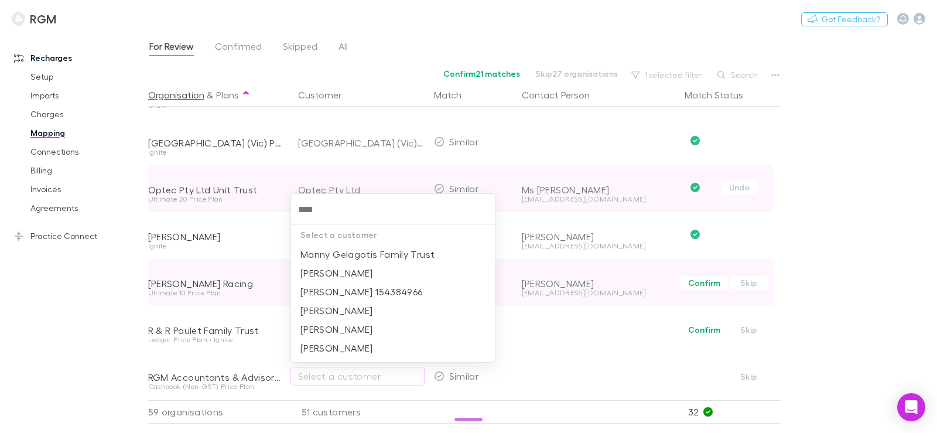
type input "*****"
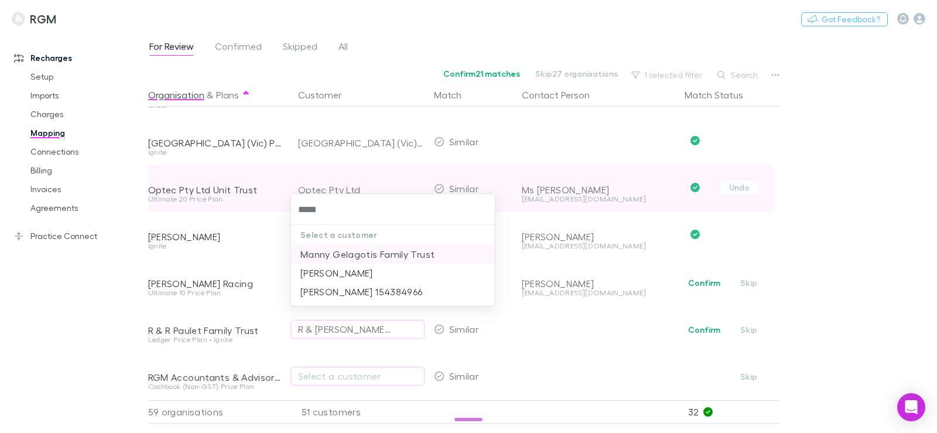
click at [371, 256] on li "Manny Gelagotis Family Trust" at bounding box center [393, 254] width 204 height 19
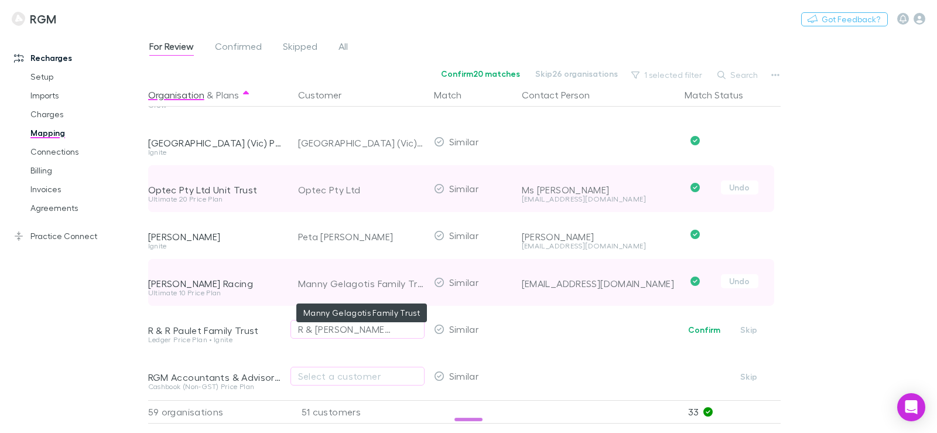
scroll to position [1873, 0]
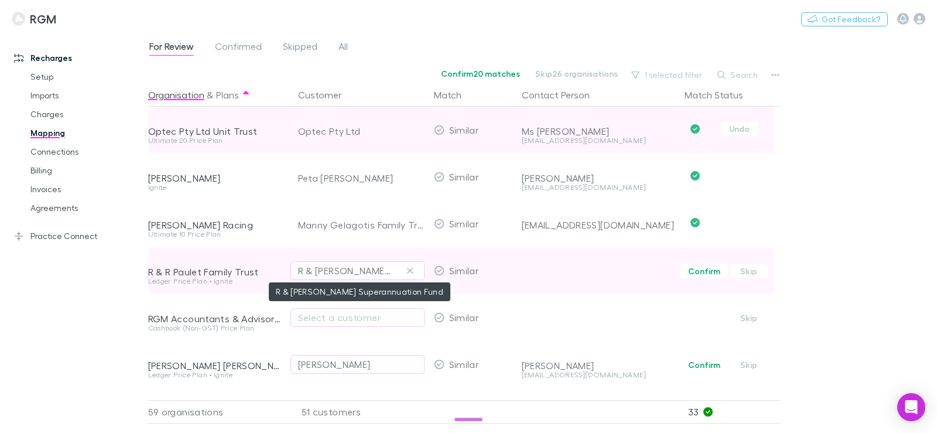
click at [363, 273] on div "R & [PERSON_NAME] Superannuation Fund" at bounding box center [345, 270] width 95 height 14
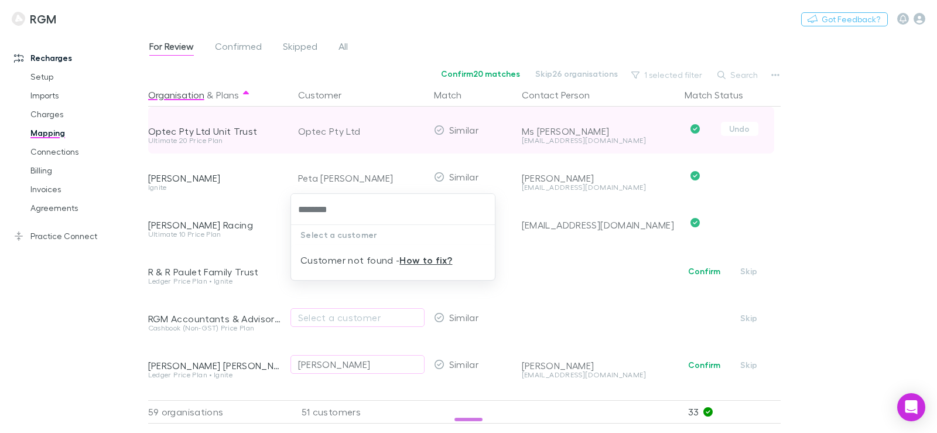
drag, startPoint x: 348, startPoint y: 210, endPoint x: 238, endPoint y: 205, distance: 110.1
click at [238, 205] on div "******** Select a customer Customer not found - How to fix?" at bounding box center [468, 216] width 937 height 433
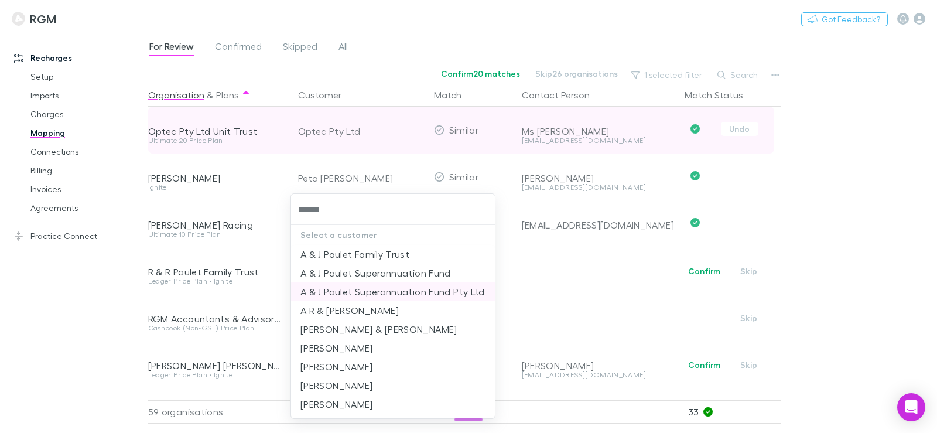
scroll to position [9, 0]
type input "******"
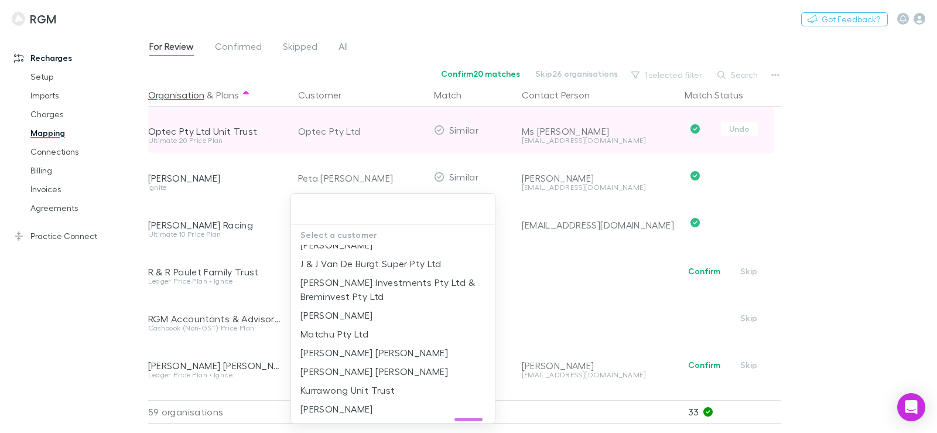
click at [76, 302] on div at bounding box center [468, 216] width 937 height 433
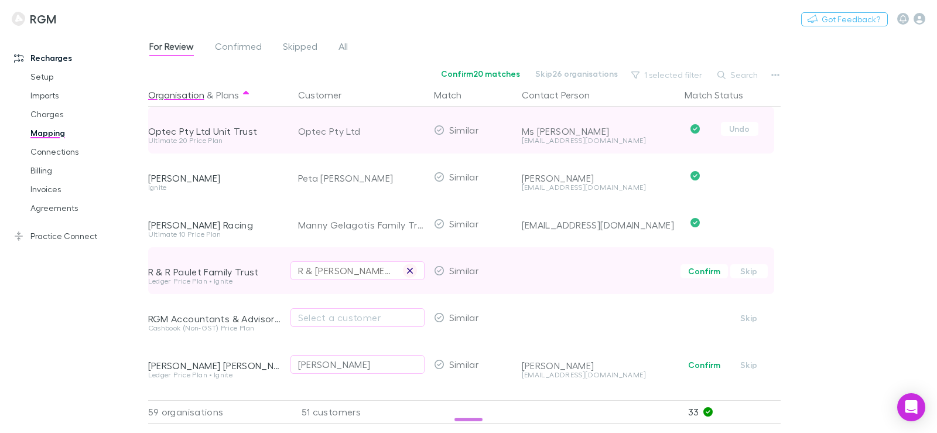
click at [409, 271] on icon "button" at bounding box center [410, 271] width 6 height 6
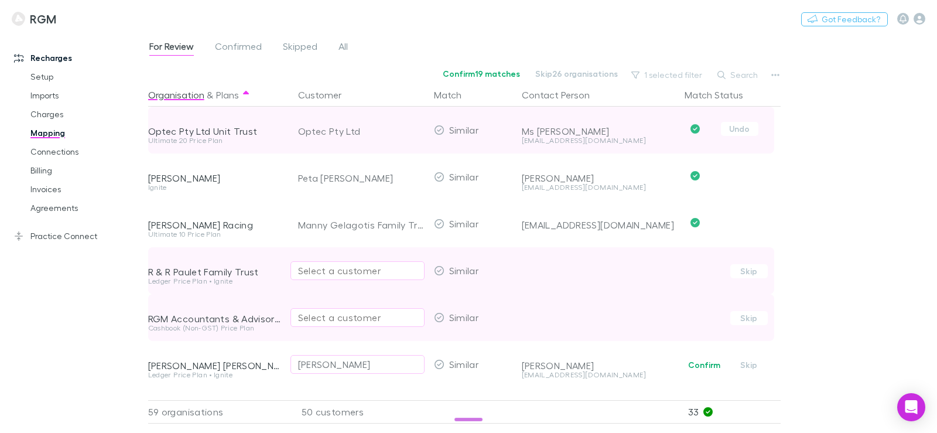
click at [381, 315] on div "Select a customer" at bounding box center [357, 317] width 119 height 14
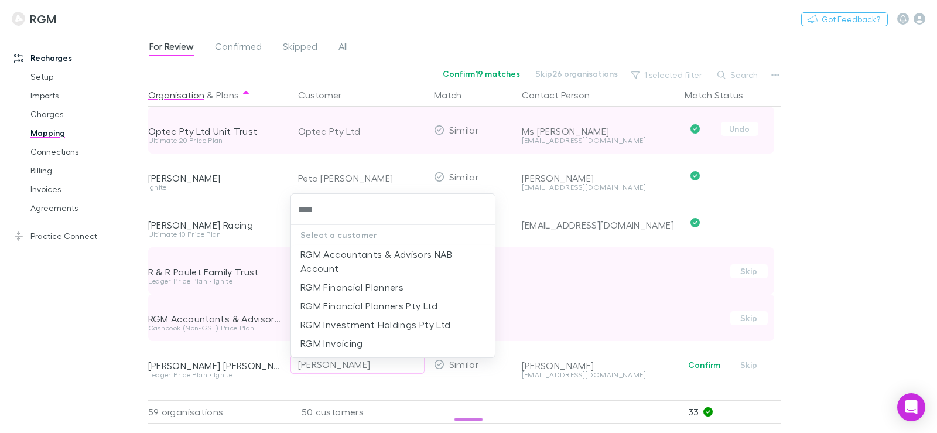
type input "*****"
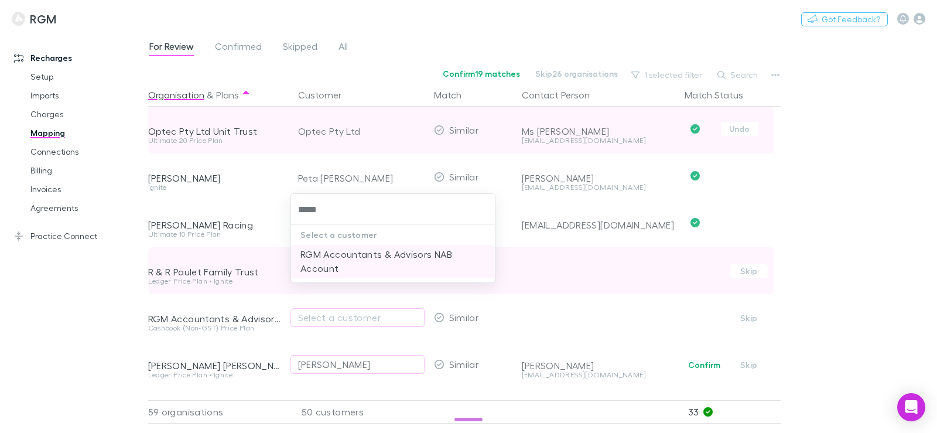
click at [368, 267] on li "RGM Accountants & Advisors NAB Account" at bounding box center [393, 261] width 204 height 33
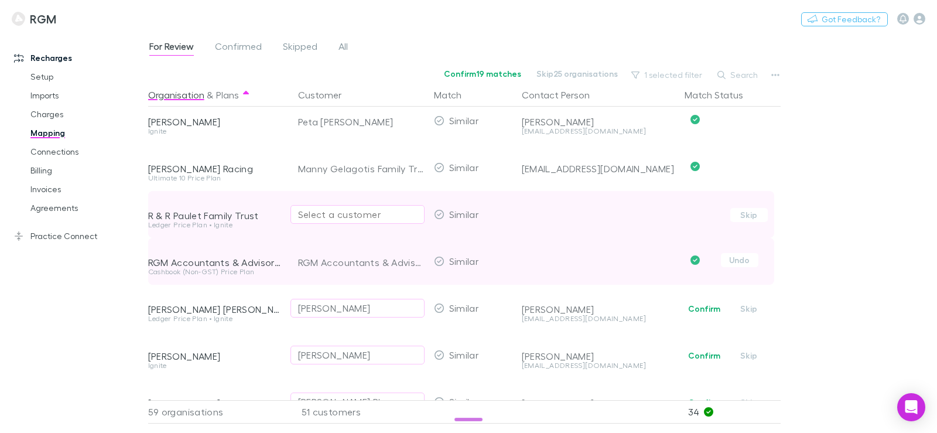
scroll to position [1932, 0]
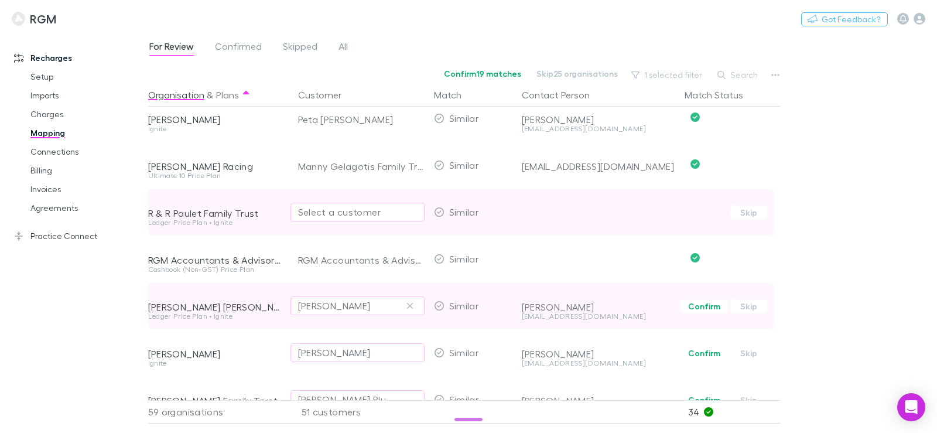
click at [368, 303] on div "[PERSON_NAME]" at bounding box center [357, 306] width 119 height 14
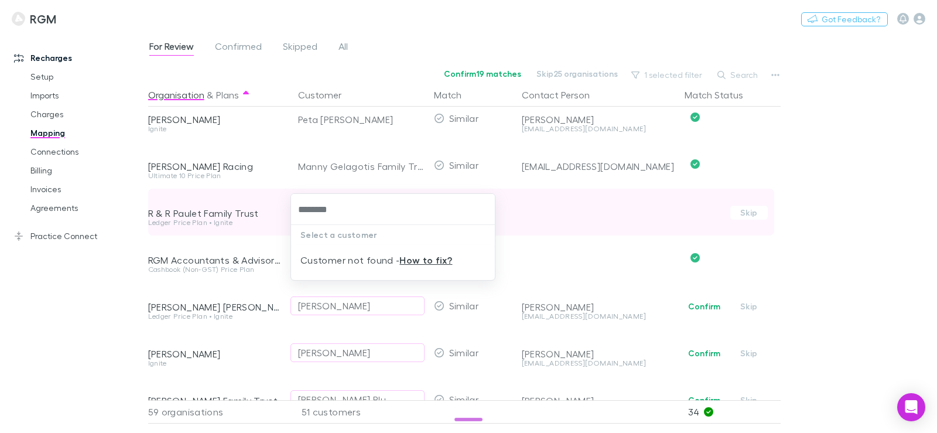
drag, startPoint x: 276, startPoint y: 210, endPoint x: 229, endPoint y: 211, distance: 46.8
click at [229, 211] on div "******** Select a customer Customer not found - How to fix?" at bounding box center [468, 216] width 937 height 433
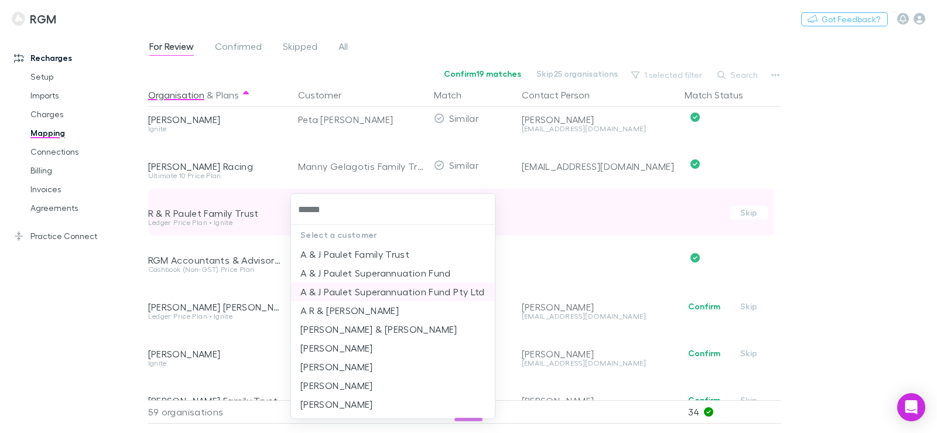
scroll to position [9, 0]
type input "******"
click at [77, 315] on div at bounding box center [468, 216] width 937 height 433
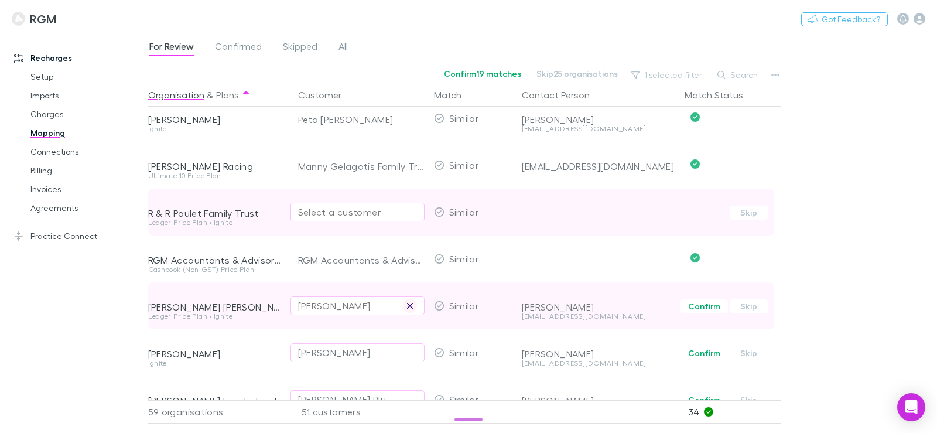
click at [409, 309] on icon "button" at bounding box center [409, 305] width 7 height 9
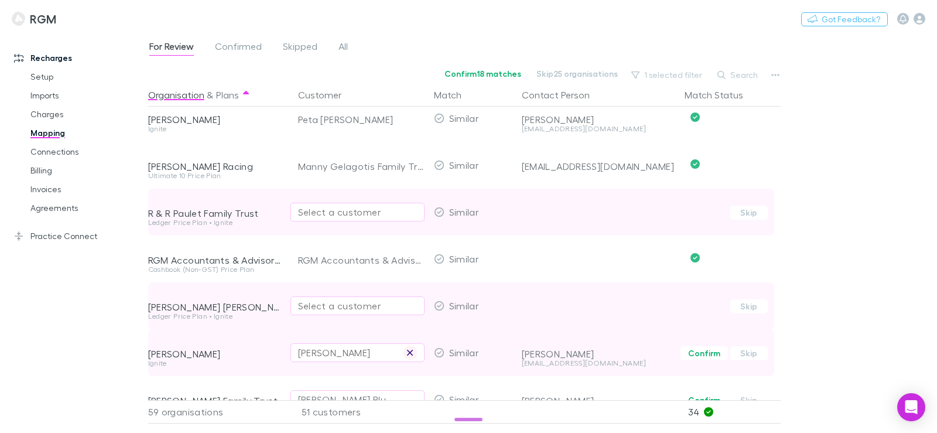
click at [413, 352] on icon "button" at bounding box center [409, 352] width 7 height 9
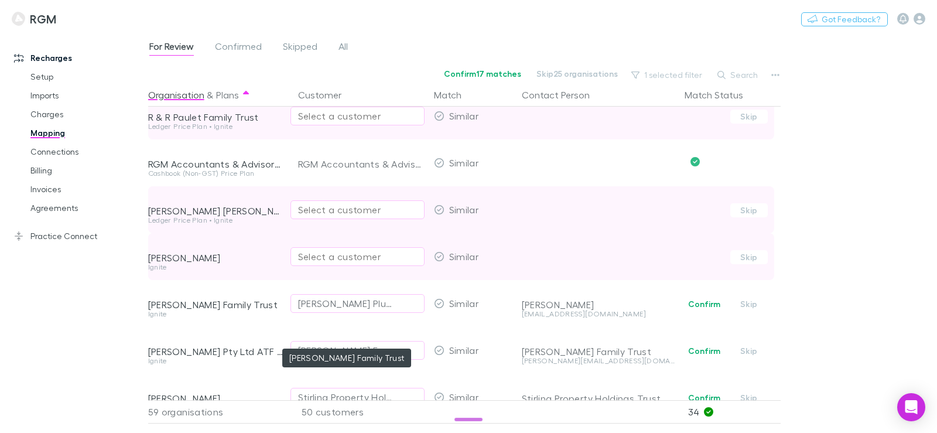
scroll to position [2049, 0]
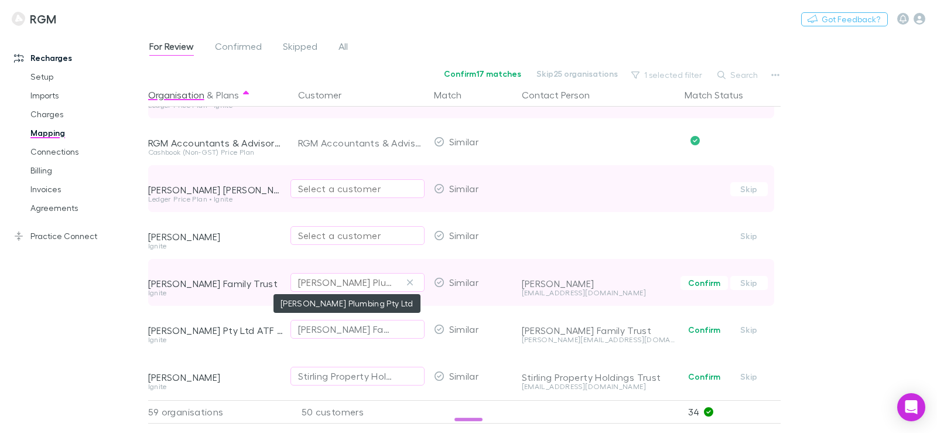
click at [371, 283] on div "Shane Ormerod Plumbing Pty Ltd" at bounding box center [345, 282] width 95 height 14
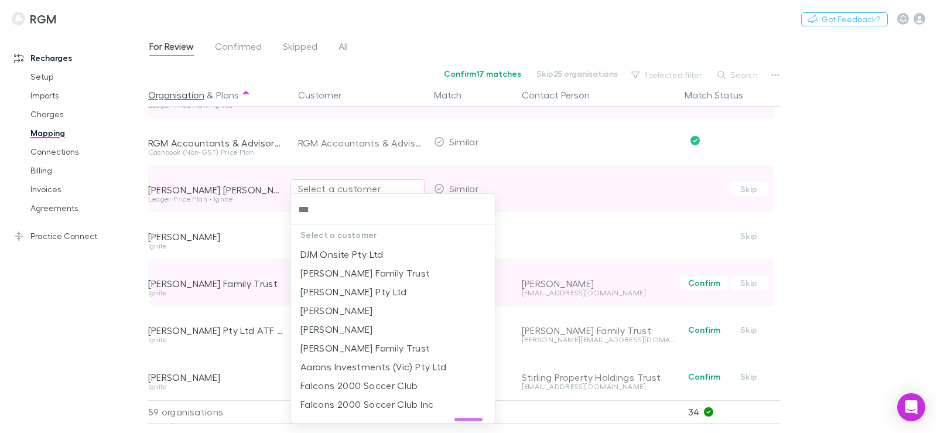
type input "****"
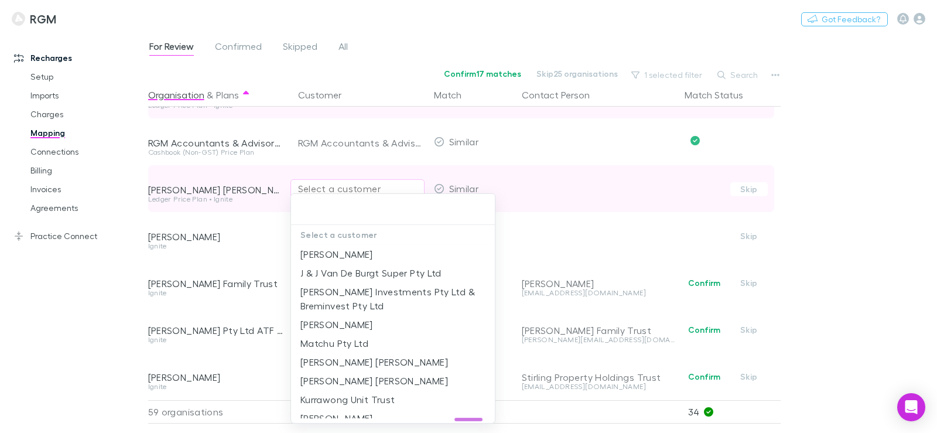
click at [143, 308] on div at bounding box center [468, 216] width 937 height 433
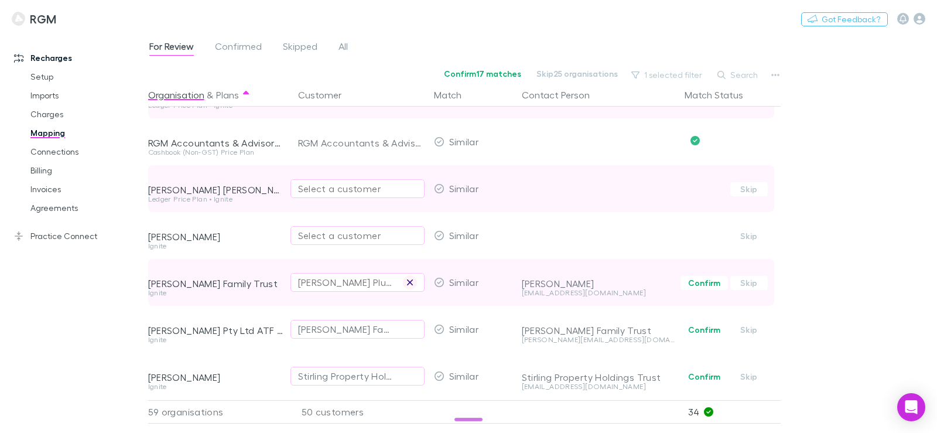
click at [414, 282] on button "button" at bounding box center [410, 282] width 14 height 14
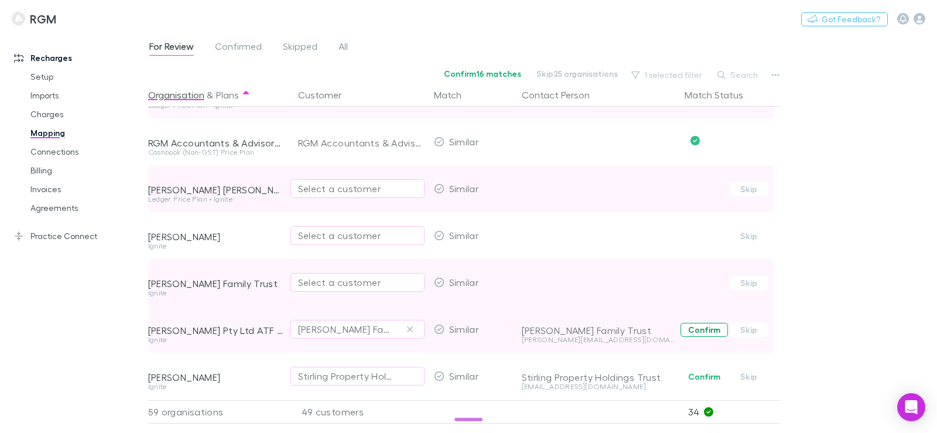
click at [700, 330] on button "Confirm" at bounding box center [703, 330] width 47 height 14
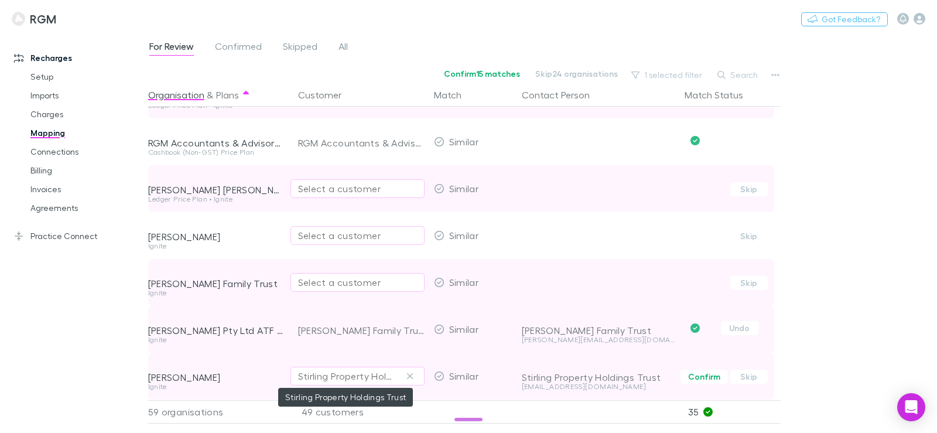
click at [329, 371] on div "Stirling Property Holdings Trust" at bounding box center [345, 376] width 95 height 14
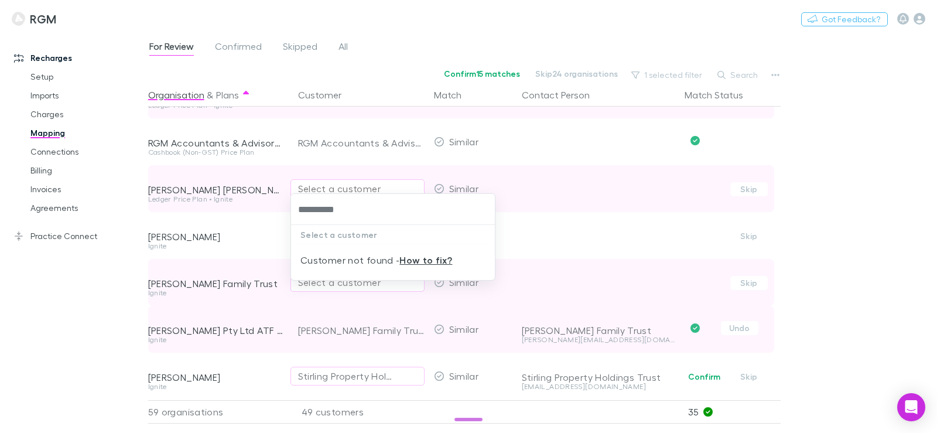
type input "**********"
click at [126, 341] on div at bounding box center [468, 216] width 937 height 433
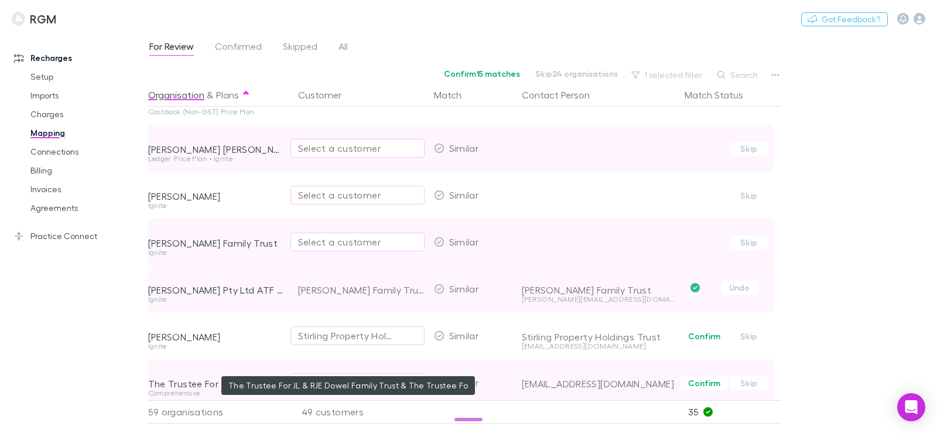
scroll to position [2107, 0]
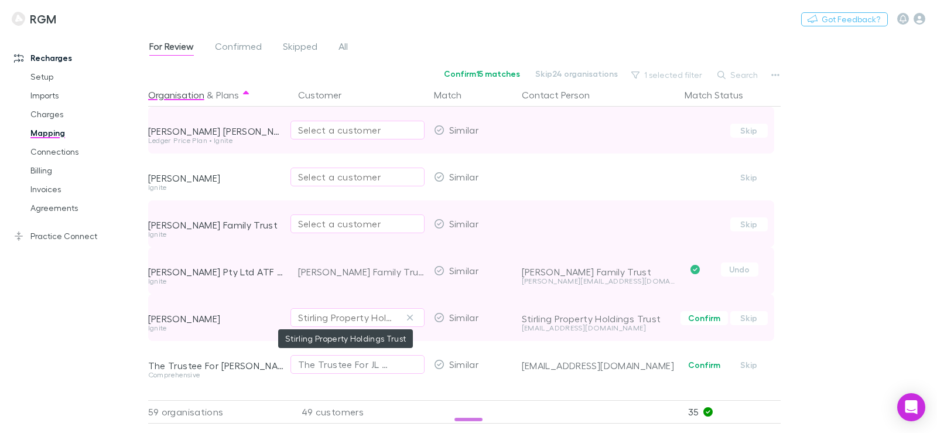
click at [345, 314] on div "Stirling Property Holdings Trust" at bounding box center [345, 317] width 95 height 14
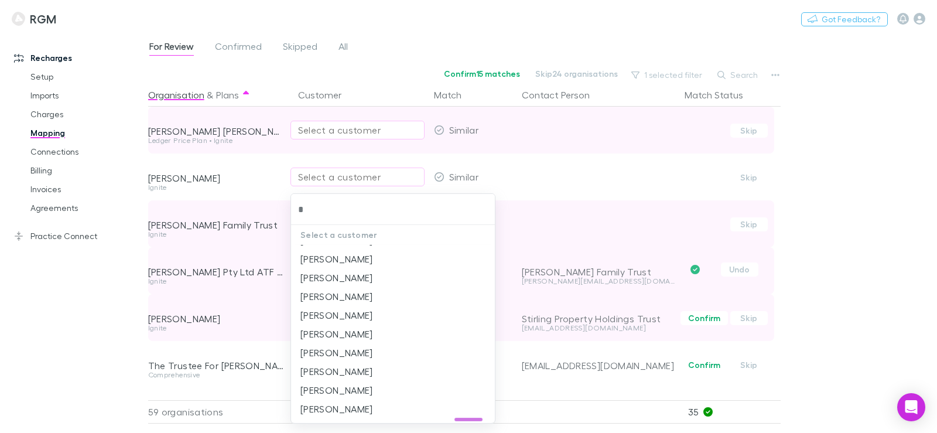
scroll to position [0, 0]
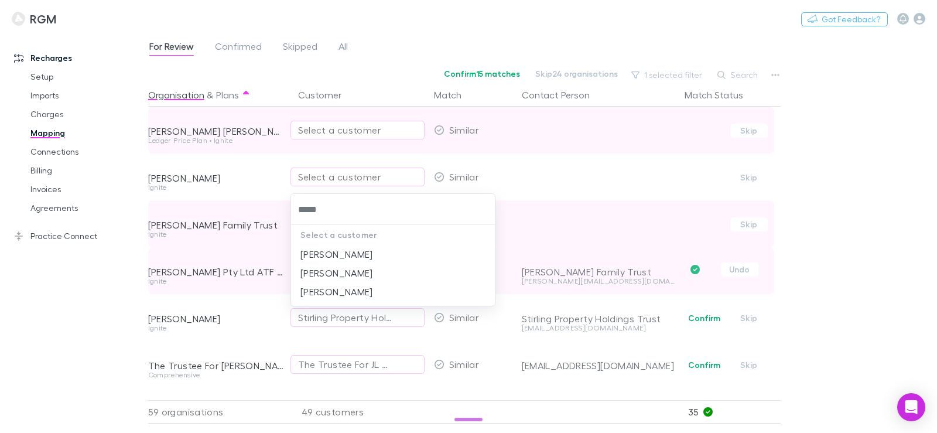
type input "*****"
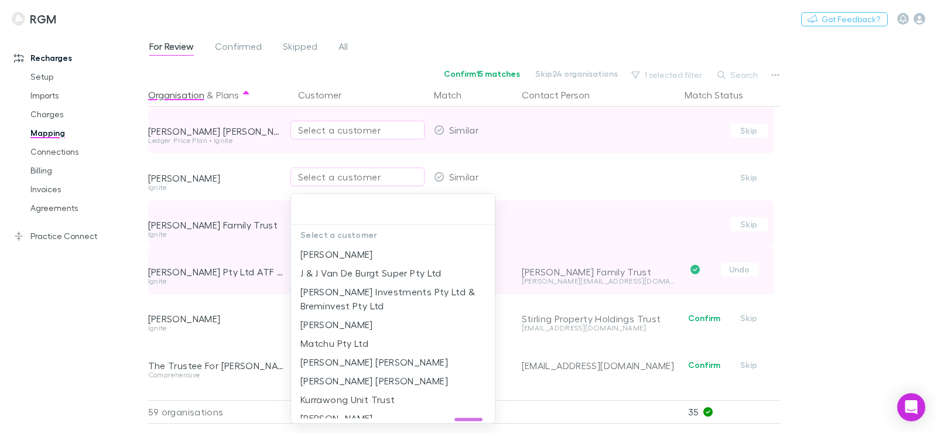
click at [95, 321] on div at bounding box center [468, 216] width 937 height 433
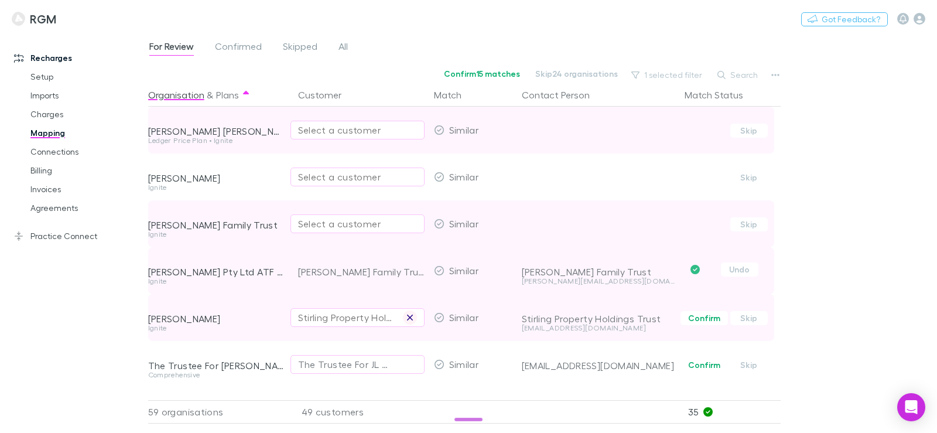
click at [410, 319] on icon "button" at bounding box center [409, 317] width 7 height 9
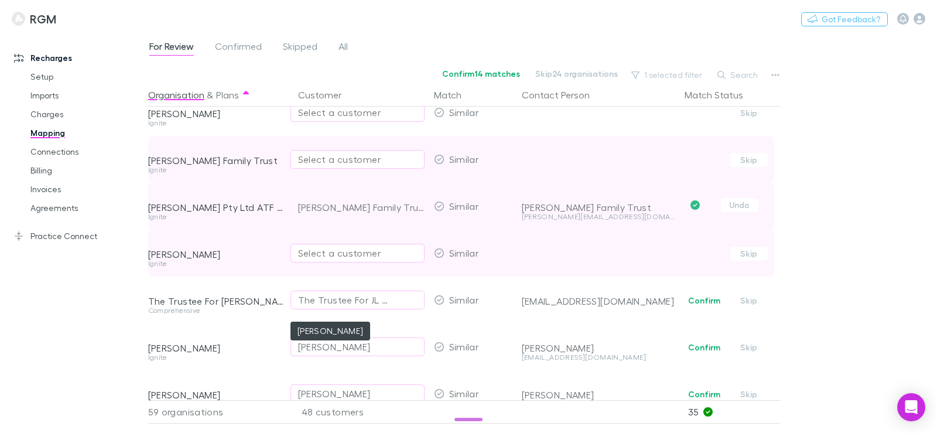
scroll to position [2224, 0]
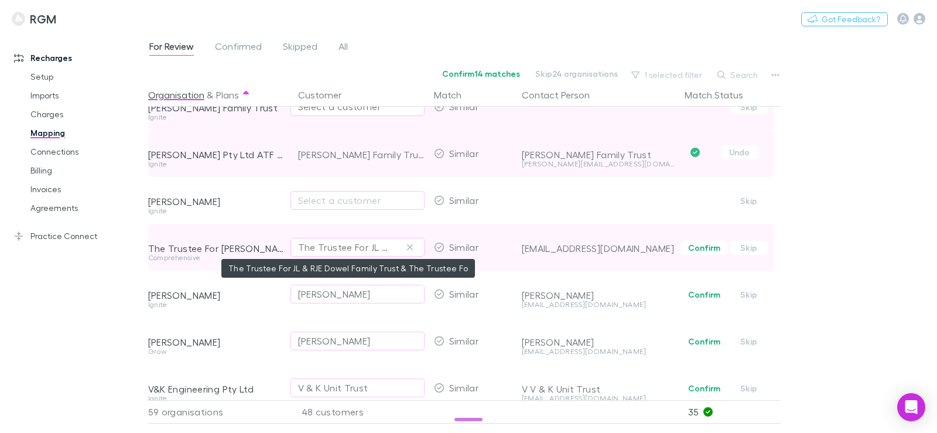
click at [327, 247] on div "The Trustee For JL & RJE Dowel Family Trust & The Trustee Fo" at bounding box center [345, 247] width 95 height 14
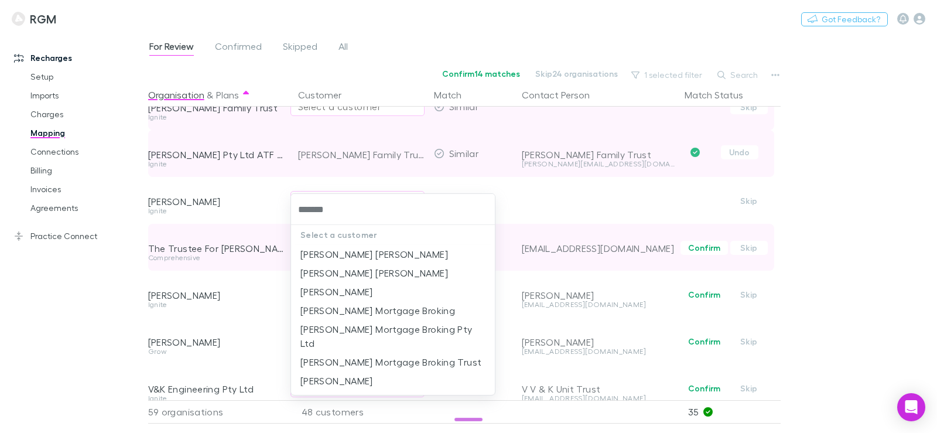
type input "********"
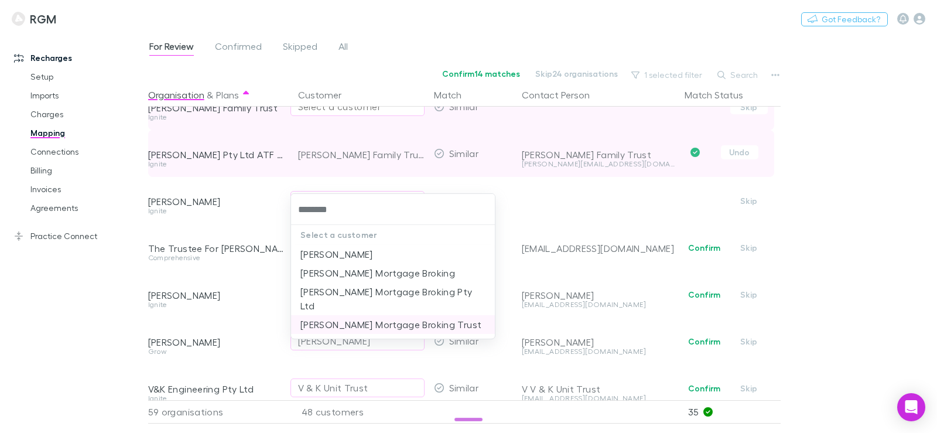
click at [325, 315] on li "Jason Low Mortgage Broking Trust" at bounding box center [393, 324] width 204 height 19
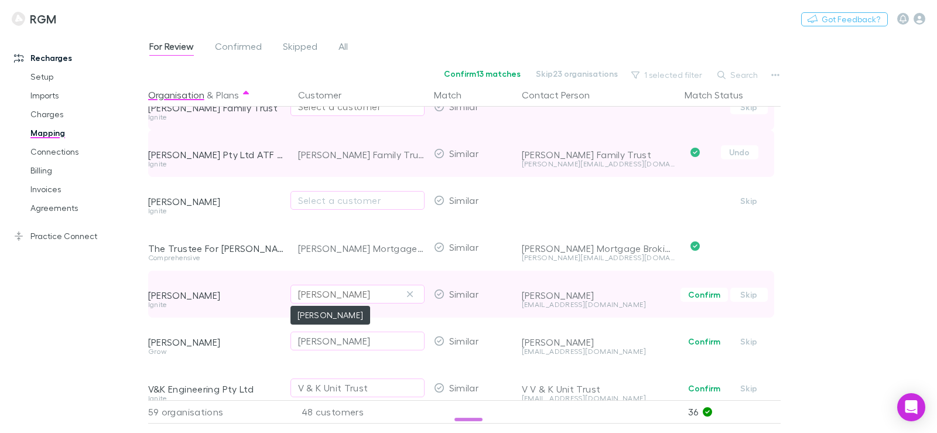
click at [393, 294] on div "Timothy Scott Bramstedt" at bounding box center [357, 294] width 119 height 14
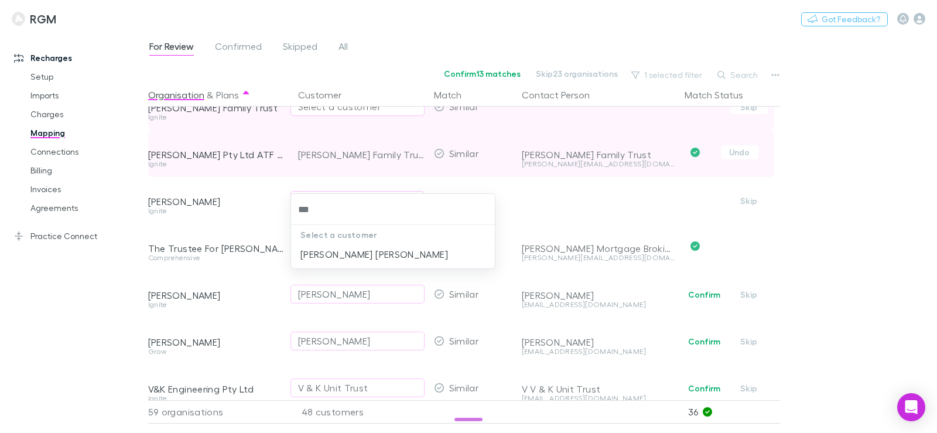
type input "***"
click at [89, 291] on div at bounding box center [468, 216] width 937 height 433
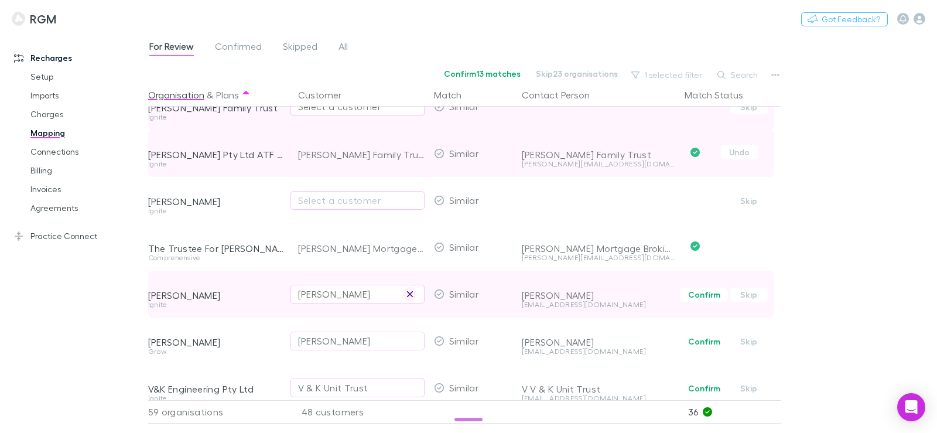
click at [415, 291] on button "button" at bounding box center [410, 294] width 14 height 14
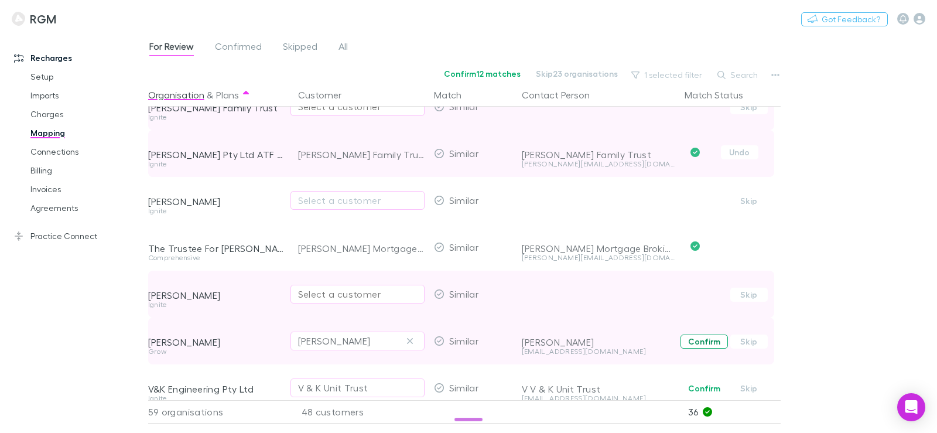
click at [705, 342] on button "Confirm" at bounding box center [703, 341] width 47 height 14
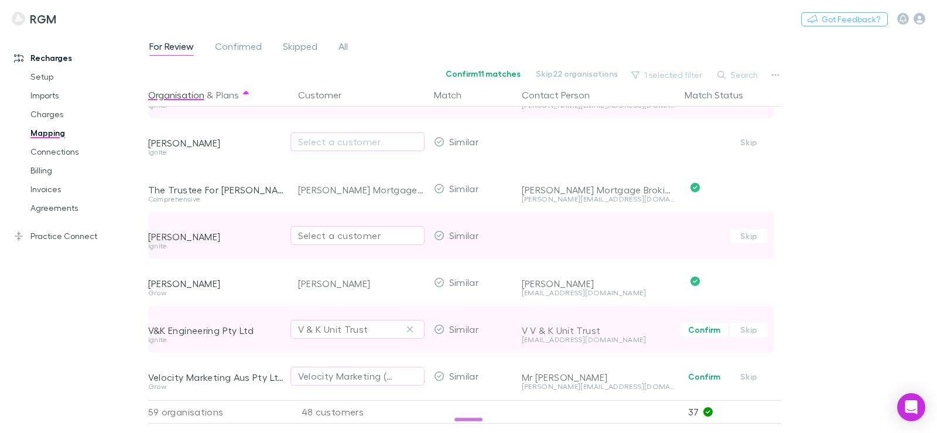
click at [346, 331] on div "V & K Unit Trust" at bounding box center [333, 329] width 70 height 14
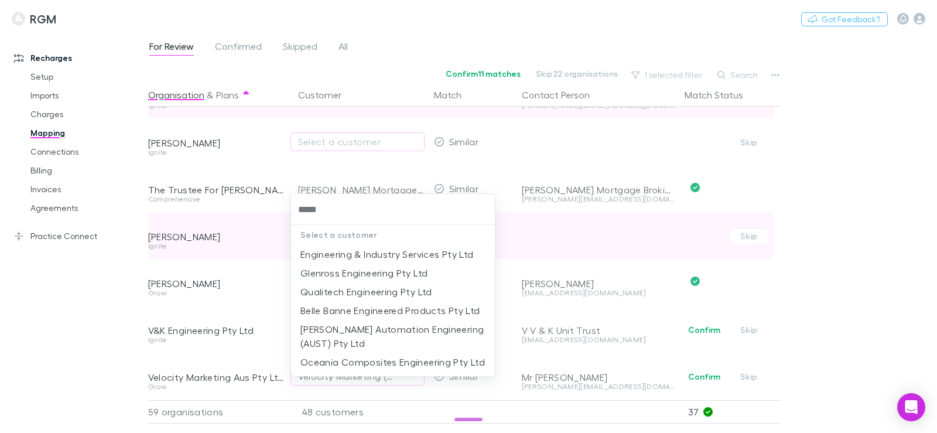
type input "*****"
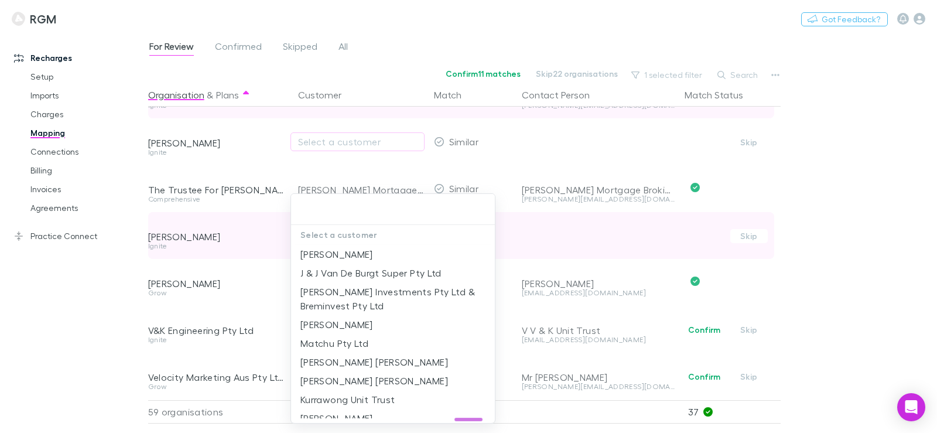
click at [103, 296] on div at bounding box center [468, 216] width 937 height 433
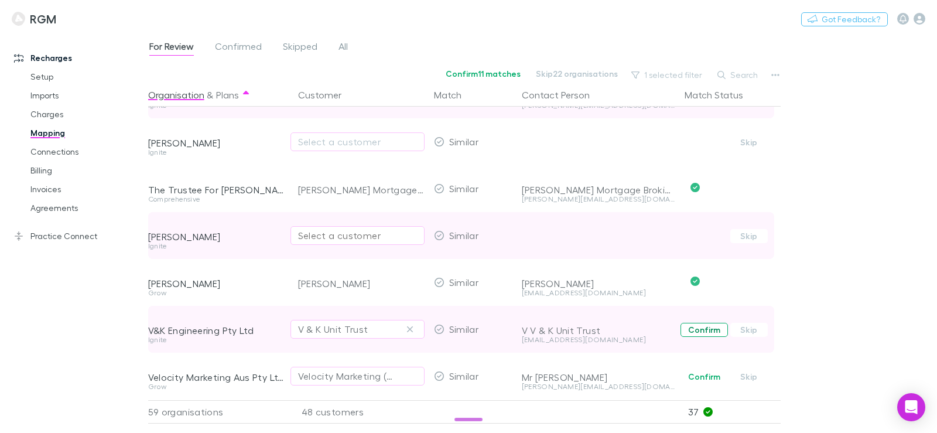
click at [721, 332] on button "Confirm" at bounding box center [703, 330] width 47 height 14
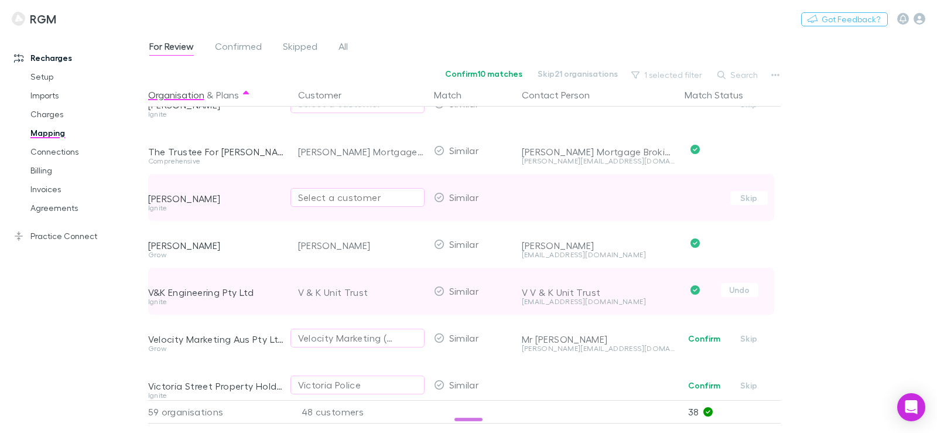
scroll to position [2341, 0]
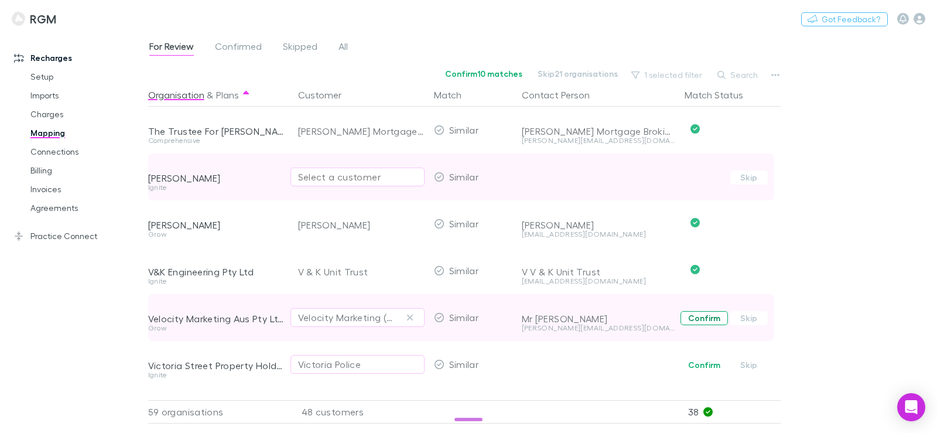
click at [692, 320] on button "Confirm" at bounding box center [703, 318] width 47 height 14
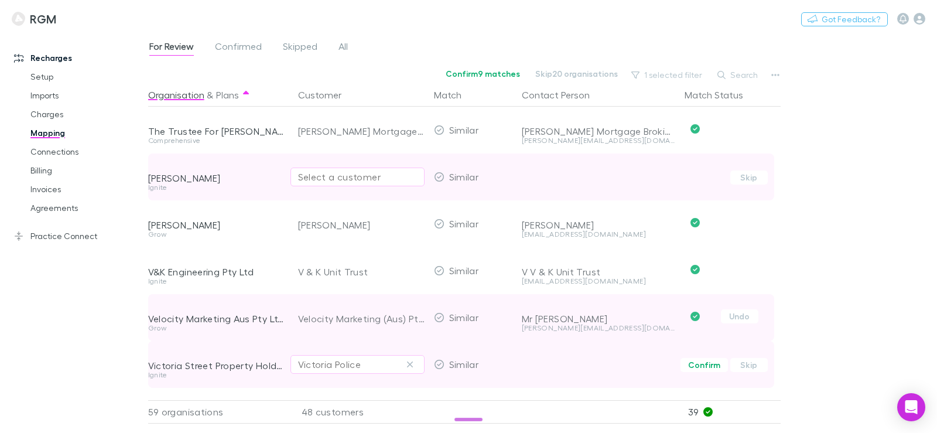
click at [380, 359] on div "Victoria Police" at bounding box center [357, 364] width 119 height 14
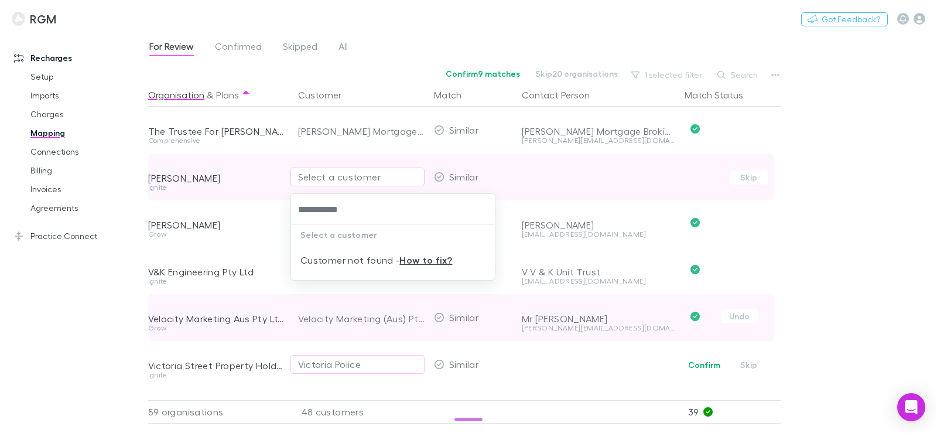
type input "**********"
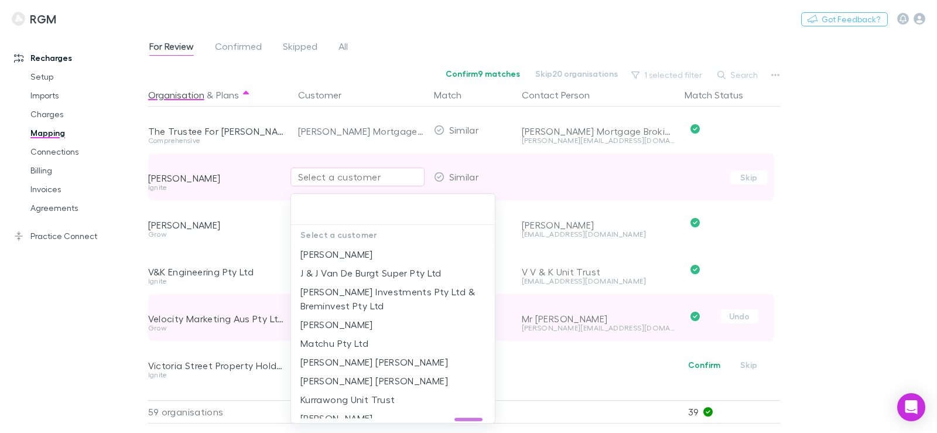
click at [89, 341] on div at bounding box center [468, 216] width 937 height 433
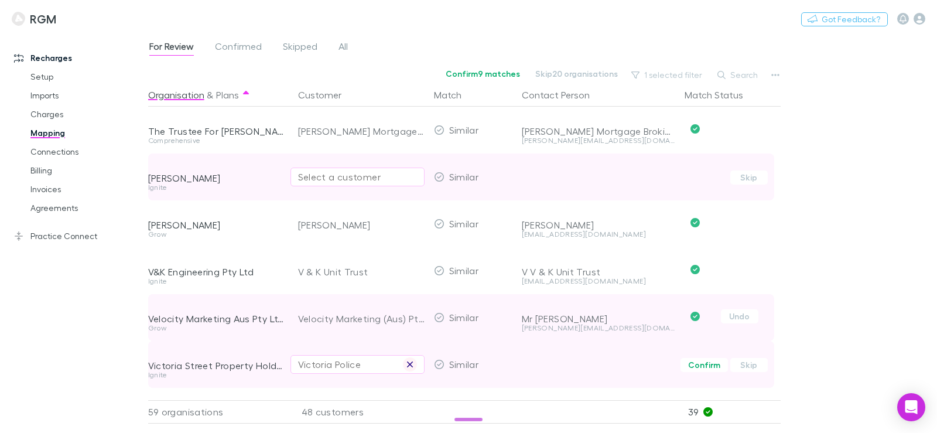
click at [411, 366] on icon "button" at bounding box center [410, 364] width 6 height 6
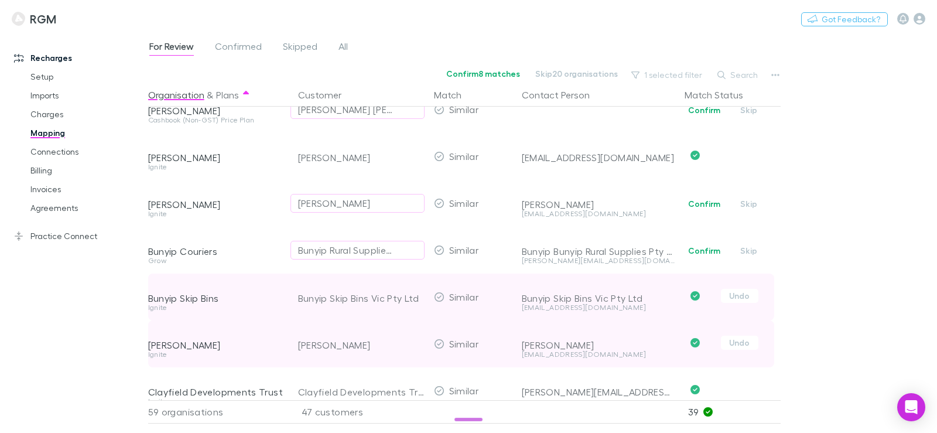
scroll to position [0, 0]
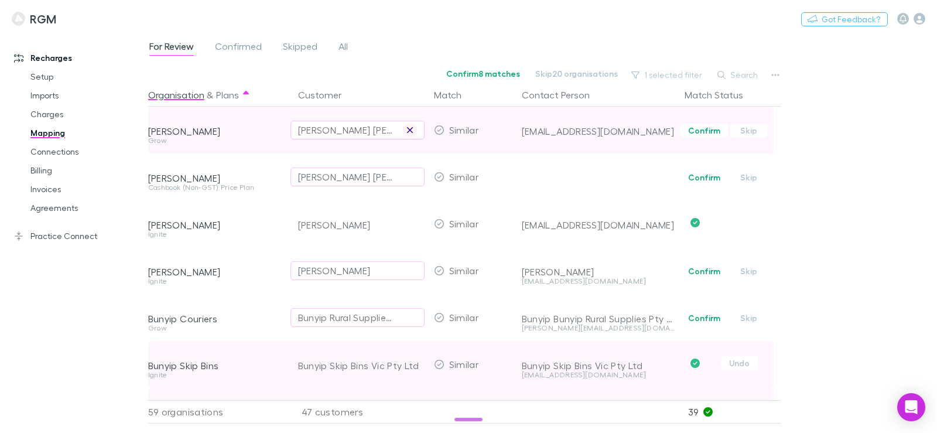
click at [413, 128] on button "button" at bounding box center [410, 130] width 14 height 14
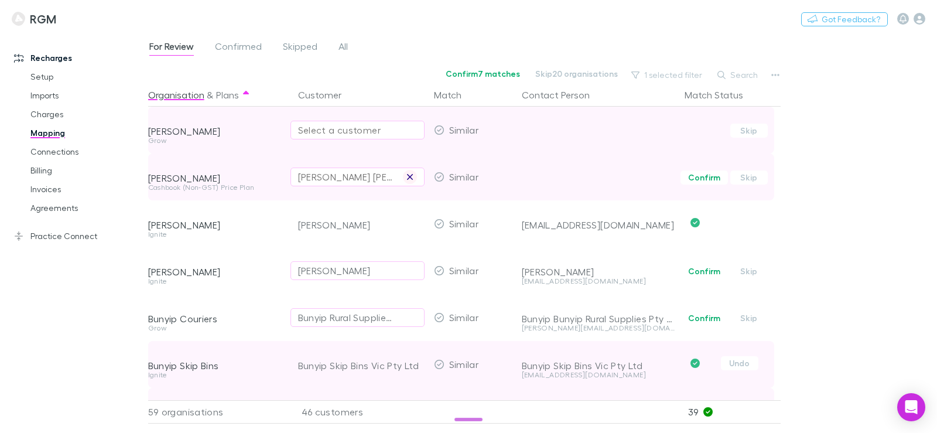
click at [409, 173] on icon "button" at bounding box center [409, 176] width 7 height 9
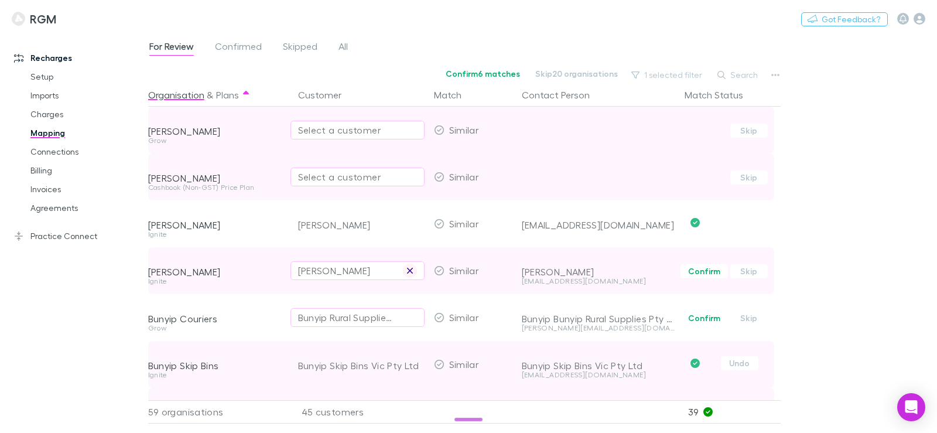
click at [408, 267] on icon "button" at bounding box center [409, 270] width 7 height 9
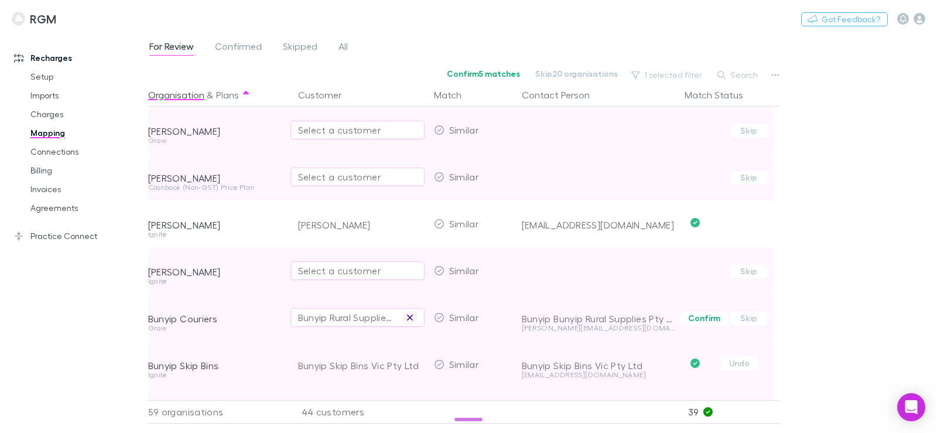
click at [407, 315] on icon "button" at bounding box center [409, 317] width 7 height 9
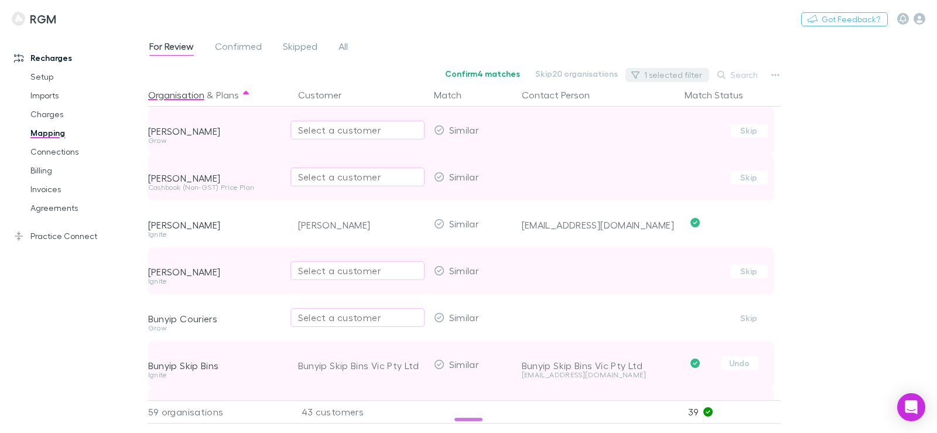
click at [660, 73] on button "1 selected filter" at bounding box center [667, 75] width 84 height 14
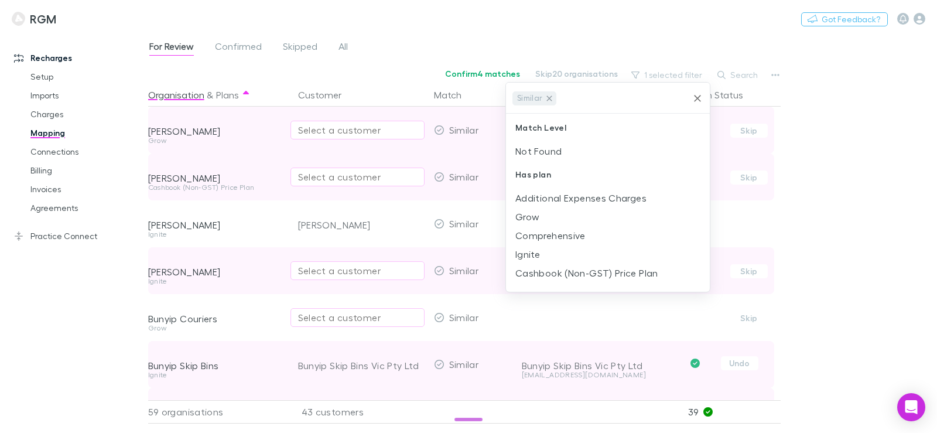
click at [549, 98] on icon at bounding box center [548, 97] width 5 height 5
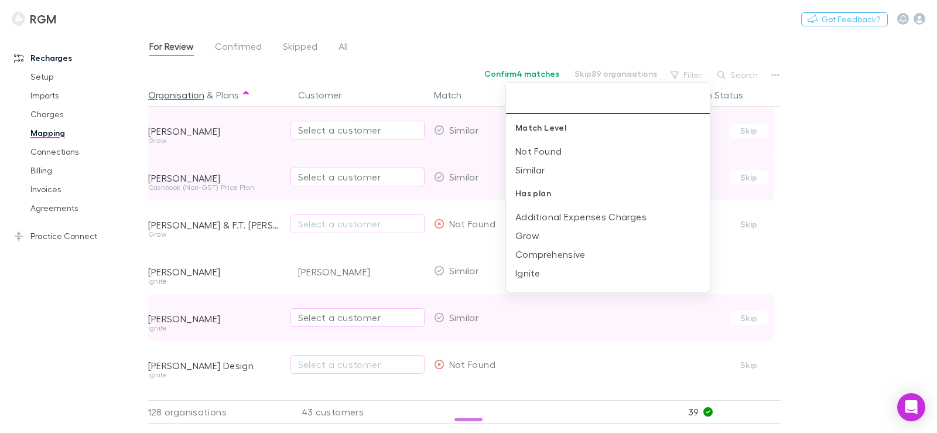
click at [689, 71] on div at bounding box center [468, 216] width 937 height 433
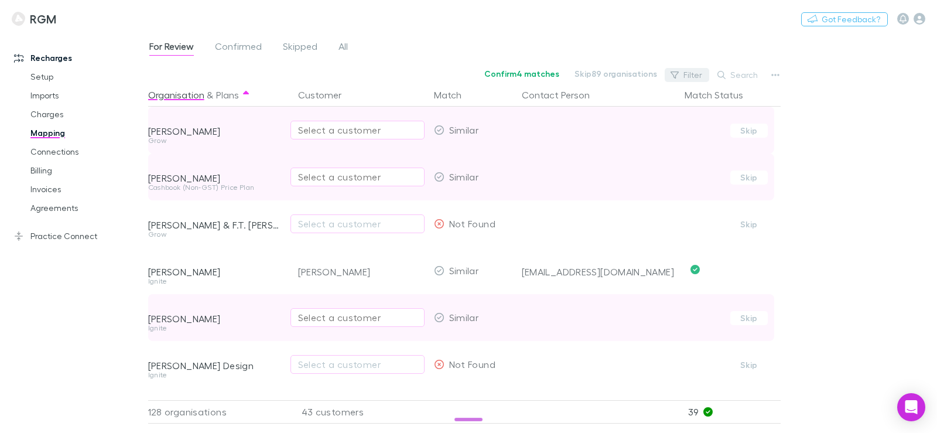
click at [681, 72] on button "Filter" at bounding box center [686, 75] width 44 height 14
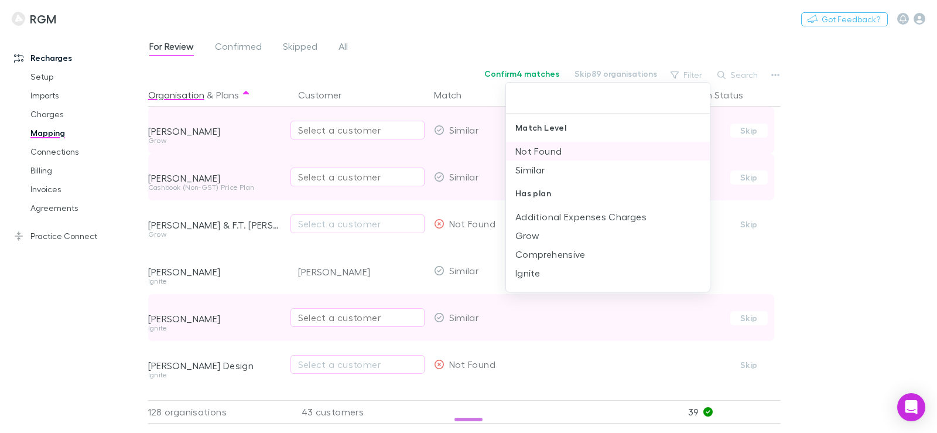
click at [550, 154] on li "Not Found" at bounding box center [608, 151] width 204 height 19
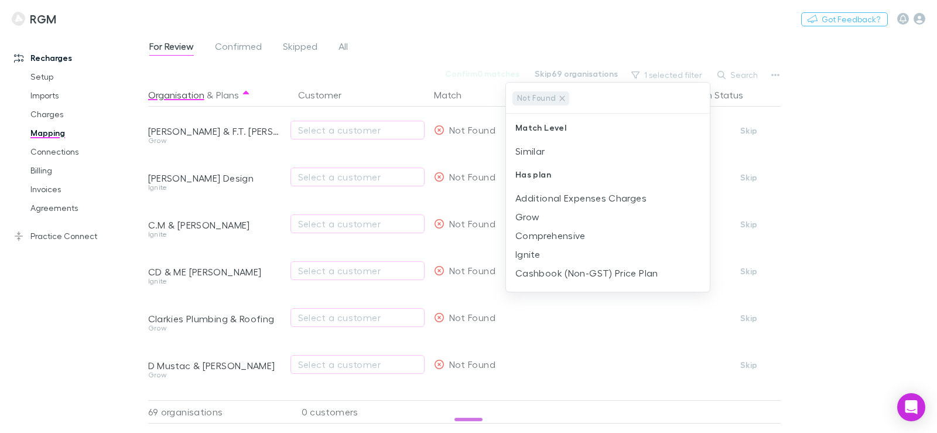
click at [435, 64] on div at bounding box center [468, 216] width 937 height 433
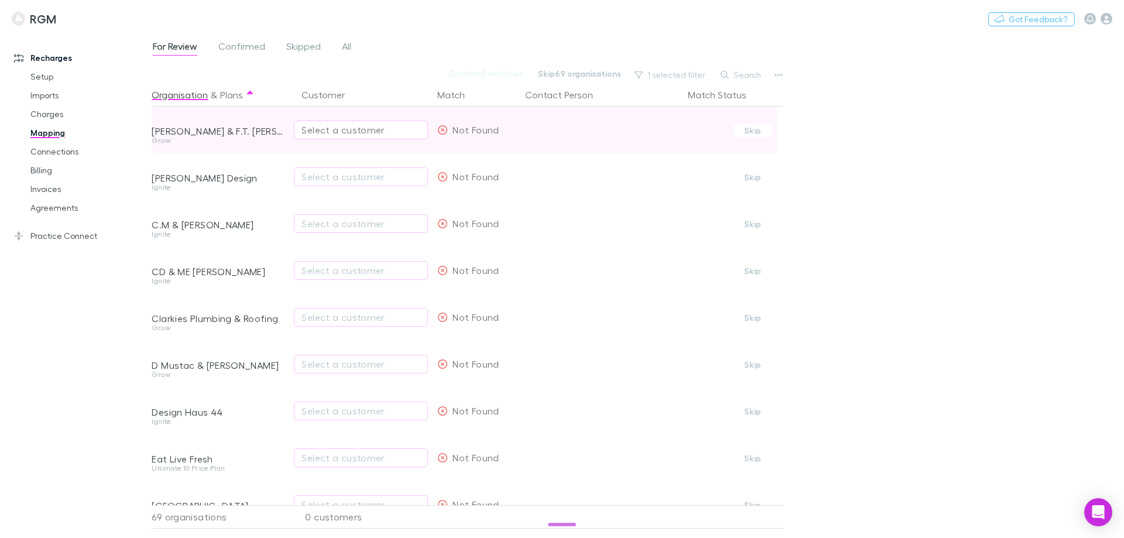
click at [311, 133] on div "Select a customer" at bounding box center [360, 130] width 119 height 14
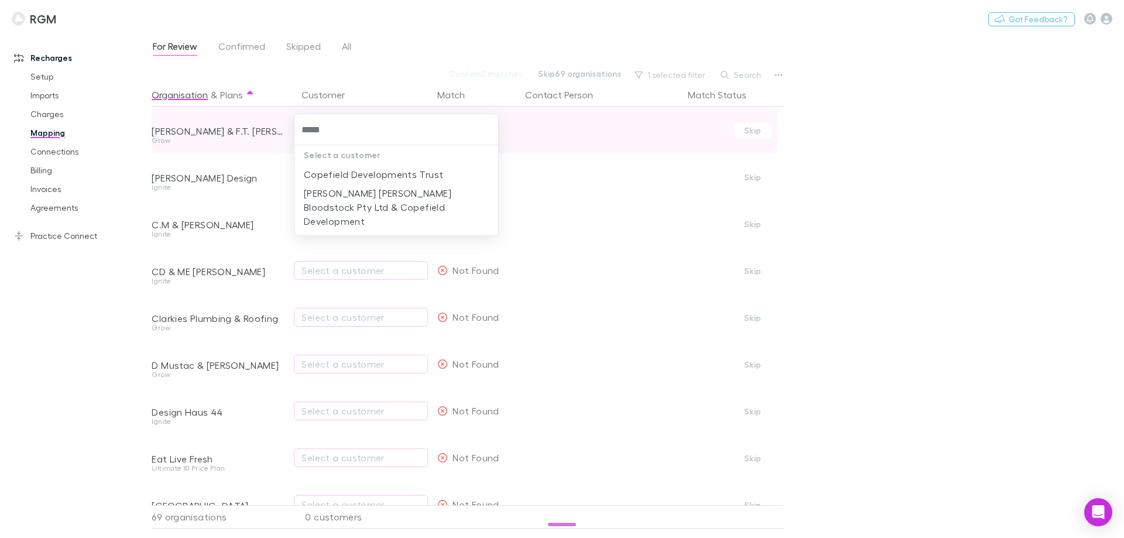
type input "******"
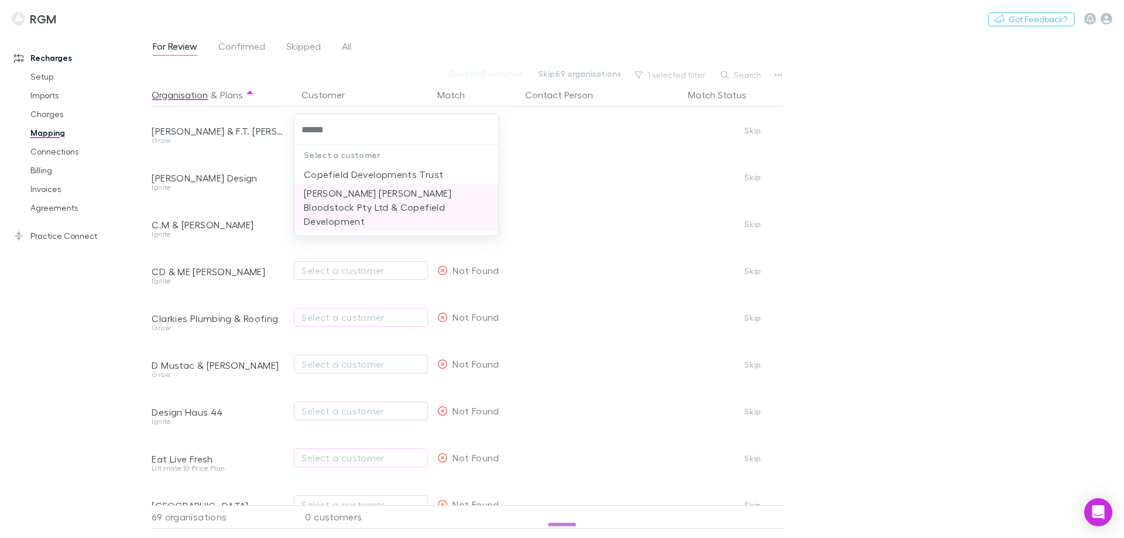
click at [347, 197] on li "[PERSON_NAME] [PERSON_NAME] Bloodstock Pty Ltd & Copefield Development" at bounding box center [396, 207] width 204 height 47
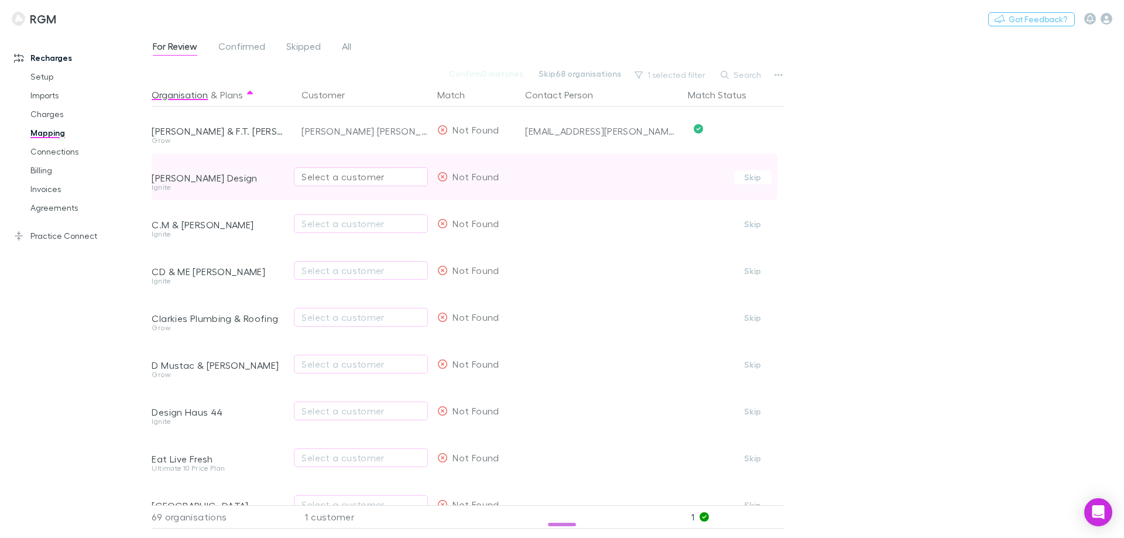
click at [337, 178] on div "Select a customer" at bounding box center [360, 177] width 119 height 14
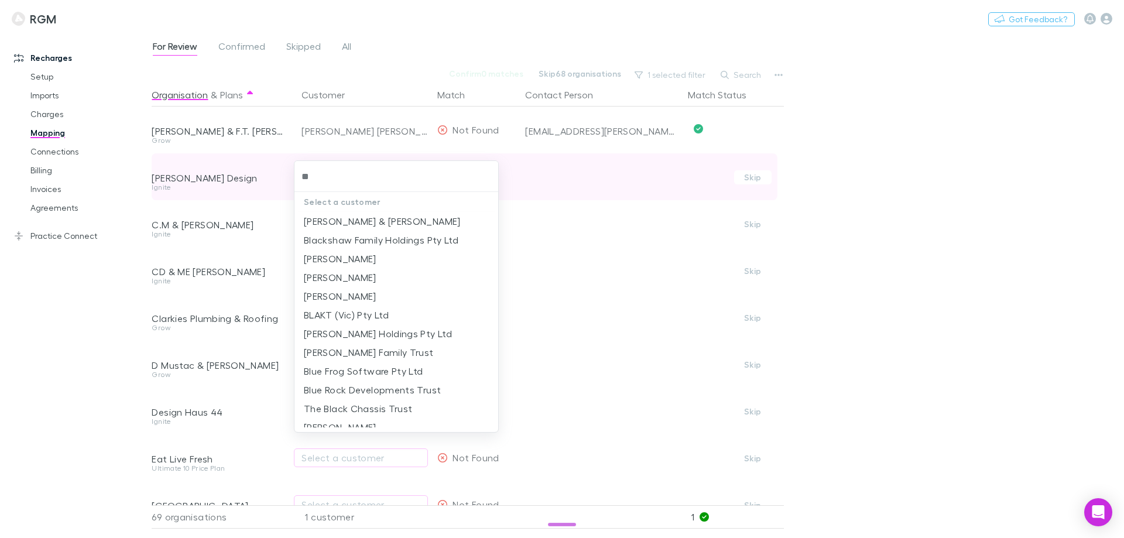
type input "*"
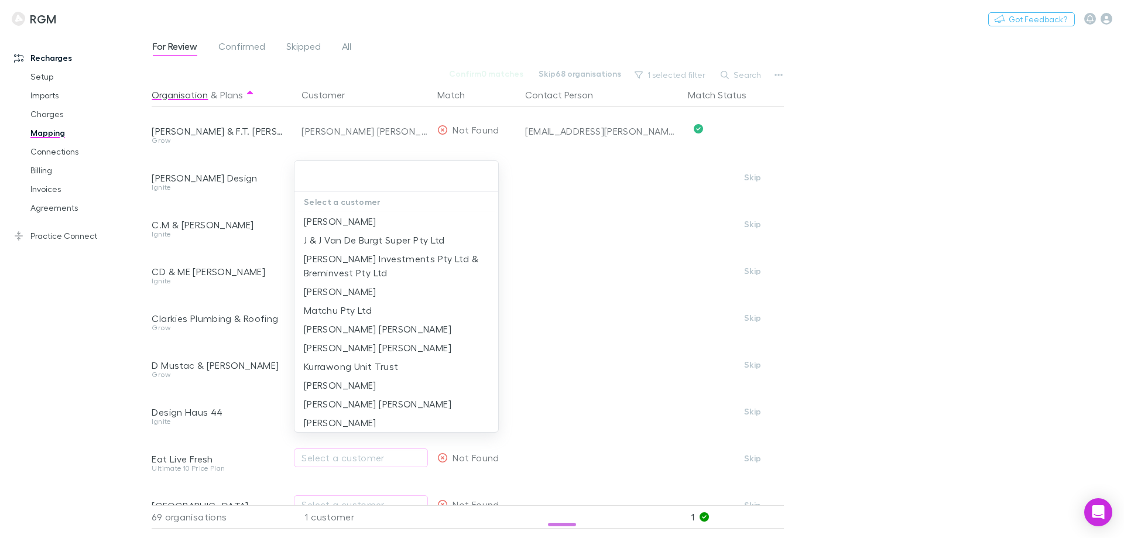
click at [78, 285] on div at bounding box center [562, 269] width 1124 height 538
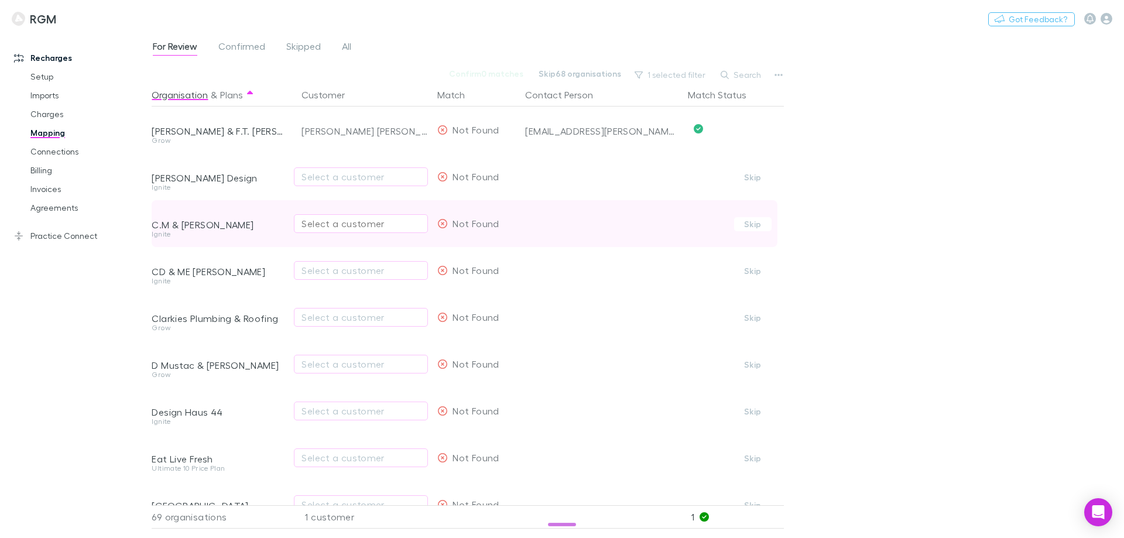
click at [343, 226] on div "Select a customer" at bounding box center [360, 224] width 119 height 14
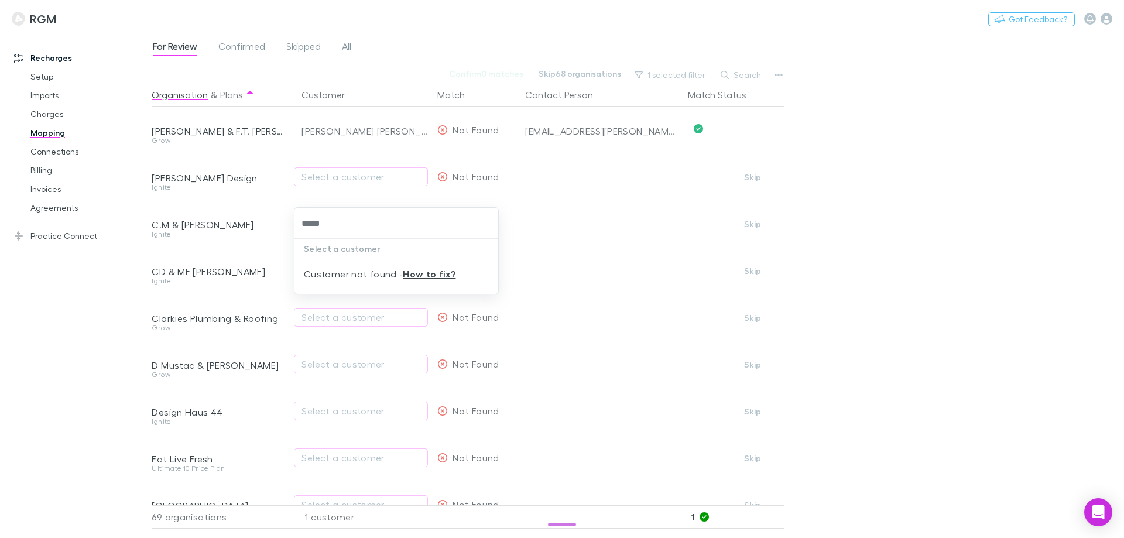
type input "*****"
click at [68, 304] on div at bounding box center [562, 269] width 1124 height 538
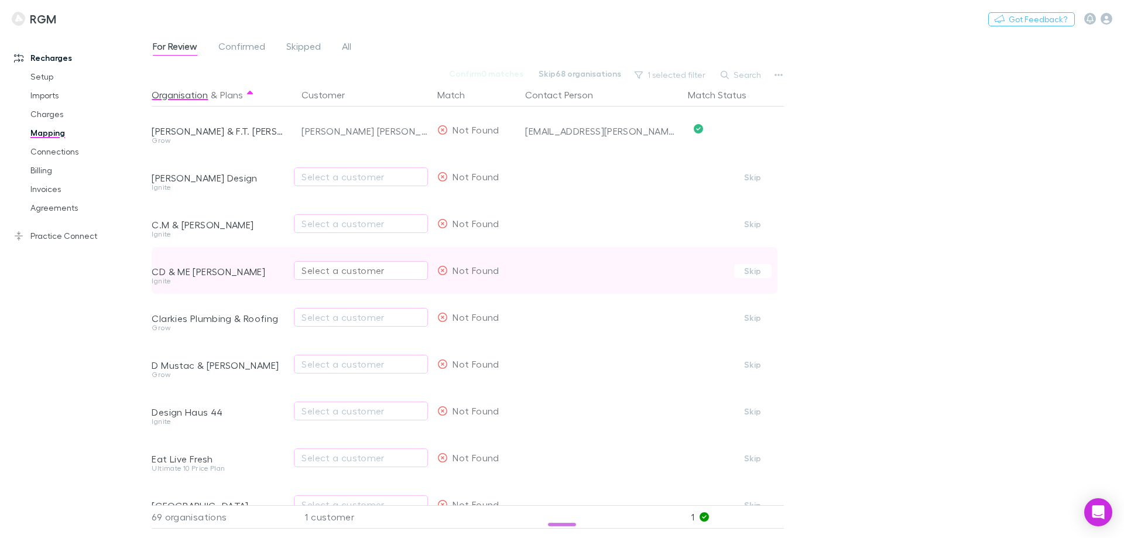
click at [335, 274] on div "Select a customer" at bounding box center [360, 270] width 119 height 14
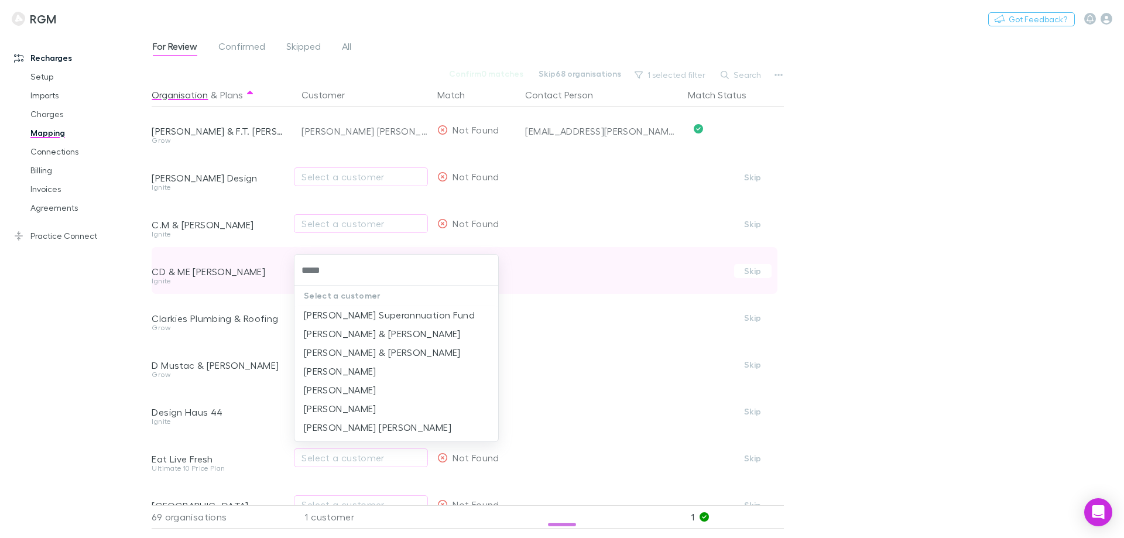
type input "******"
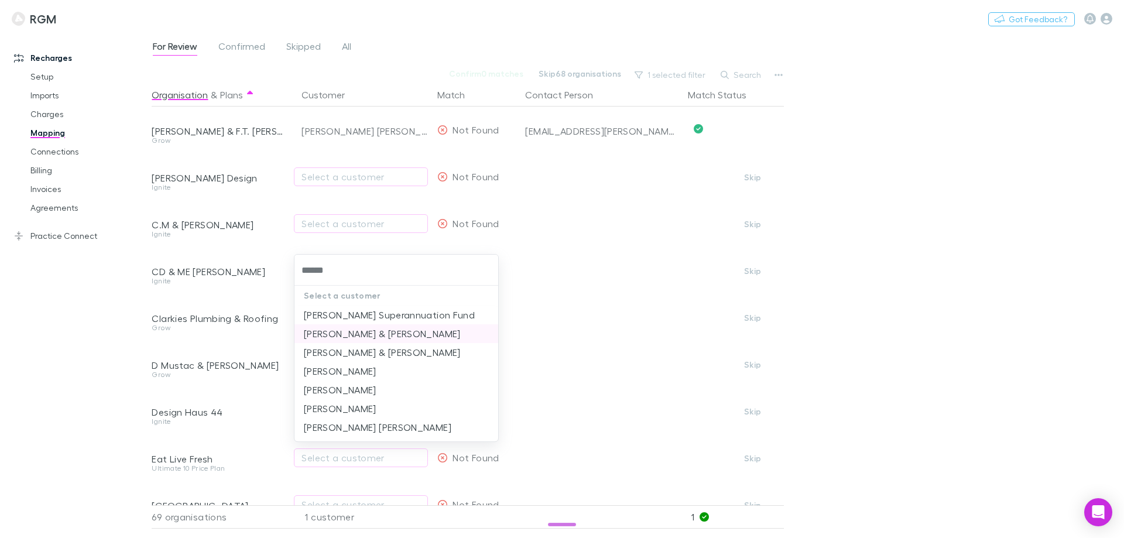
click at [345, 339] on li "[PERSON_NAME] & [PERSON_NAME]" at bounding box center [396, 333] width 204 height 19
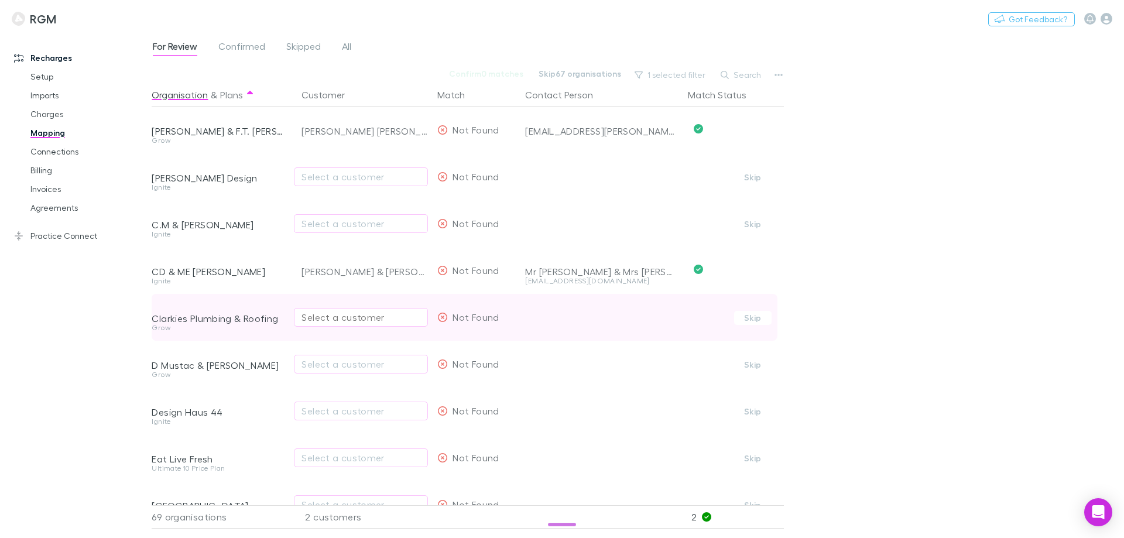
click at [335, 323] on div "Select a customer" at bounding box center [360, 317] width 119 height 14
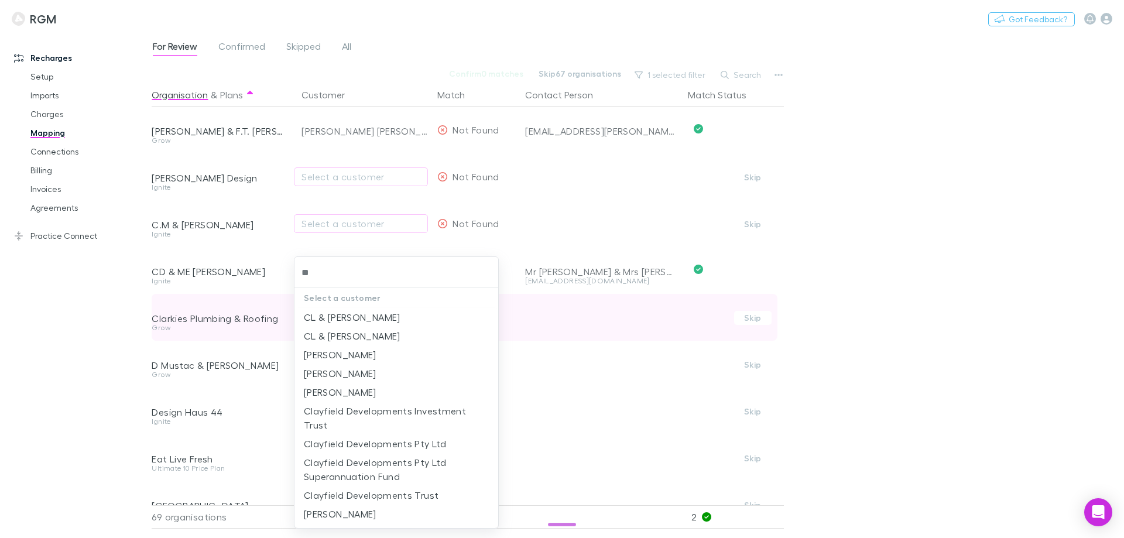
type input "*"
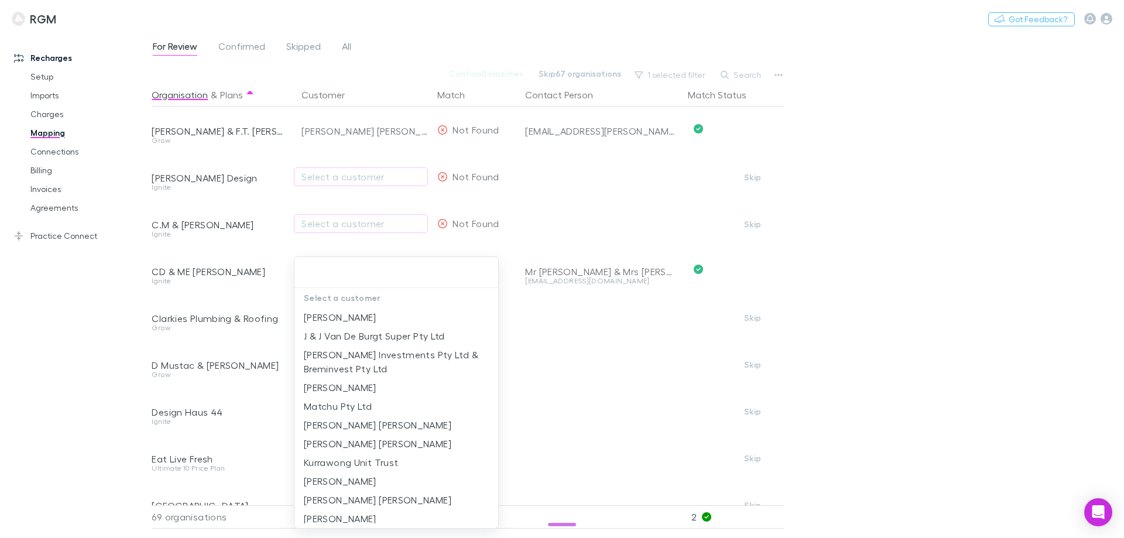
click at [79, 314] on div at bounding box center [562, 269] width 1124 height 538
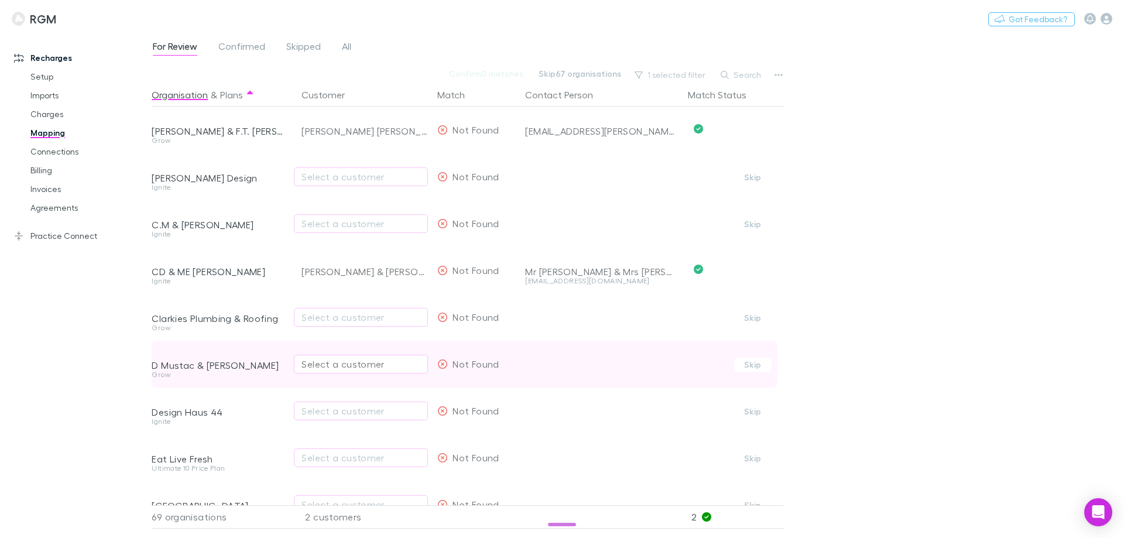
click at [317, 367] on div "Select a customer" at bounding box center [360, 364] width 119 height 14
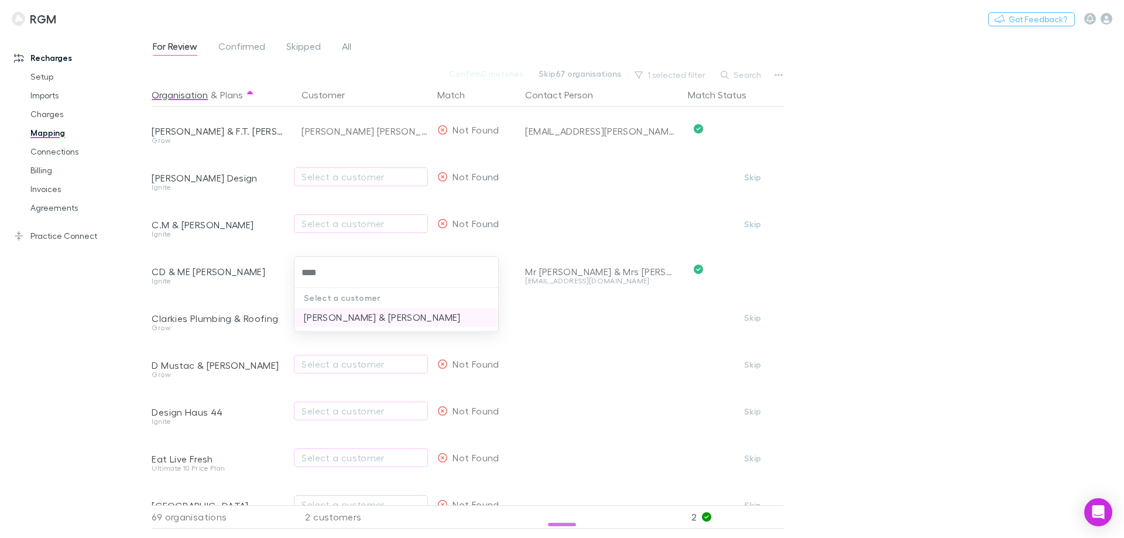
click at [342, 318] on li "D Cooper & D Mustac" at bounding box center [396, 317] width 204 height 19
type input "****"
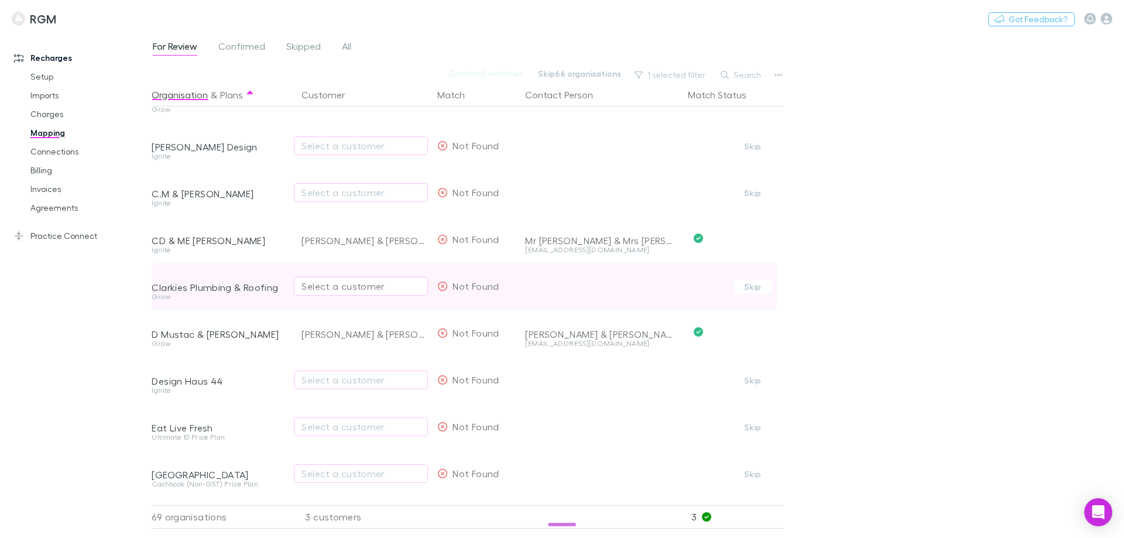
scroll to position [59, 0]
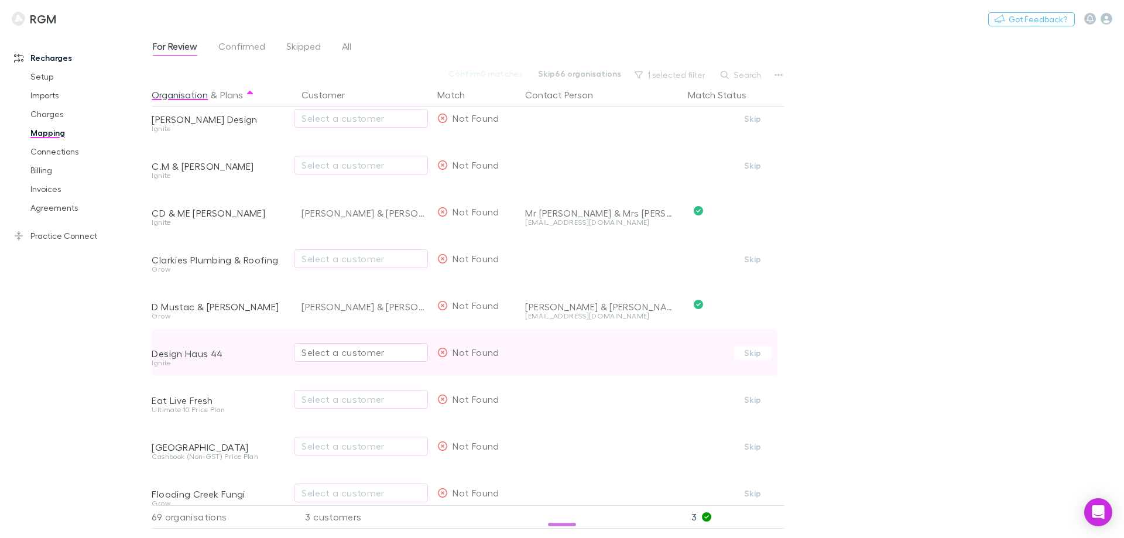
click at [352, 356] on div "Select a customer" at bounding box center [360, 352] width 119 height 14
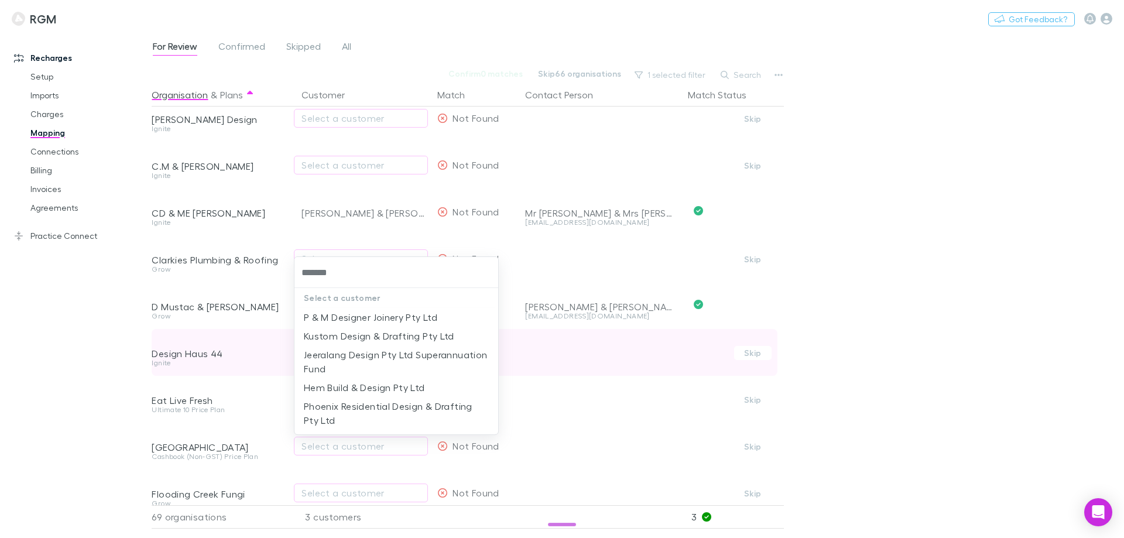
type input "********"
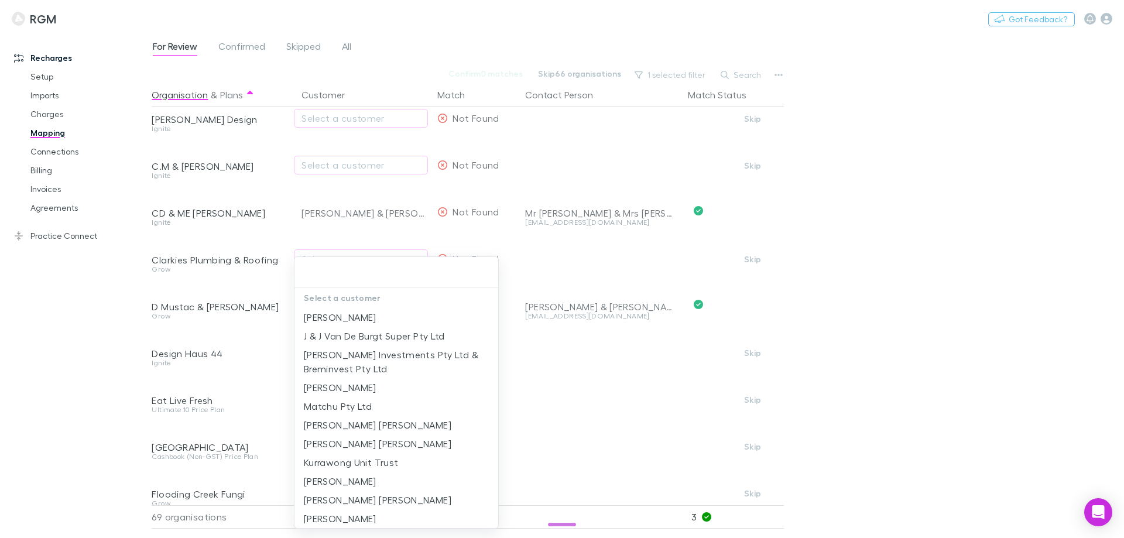
click at [94, 372] on div at bounding box center [562, 269] width 1124 height 538
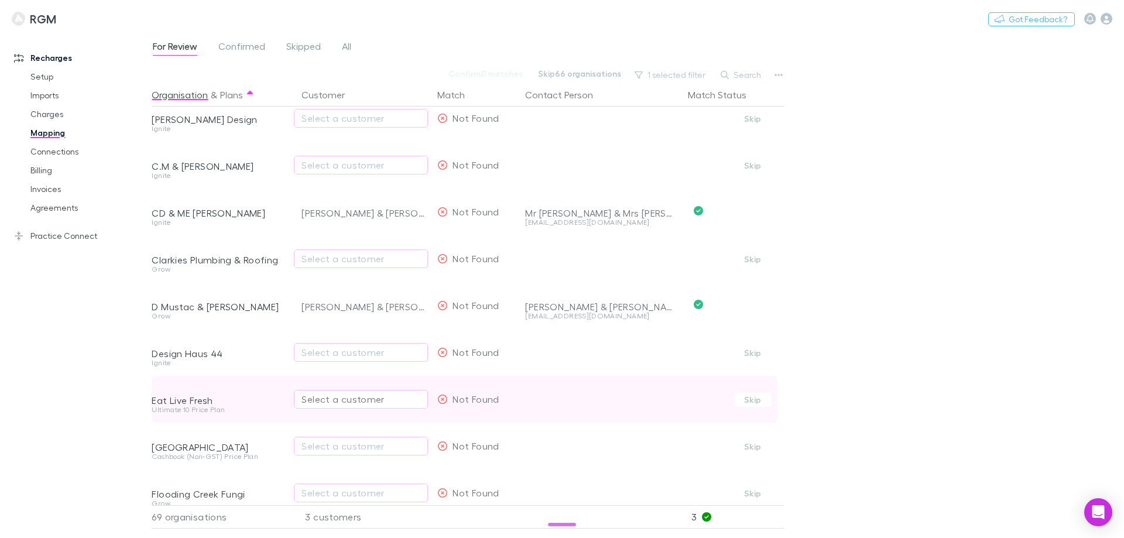
click at [363, 402] on div "Select a customer" at bounding box center [360, 399] width 119 height 14
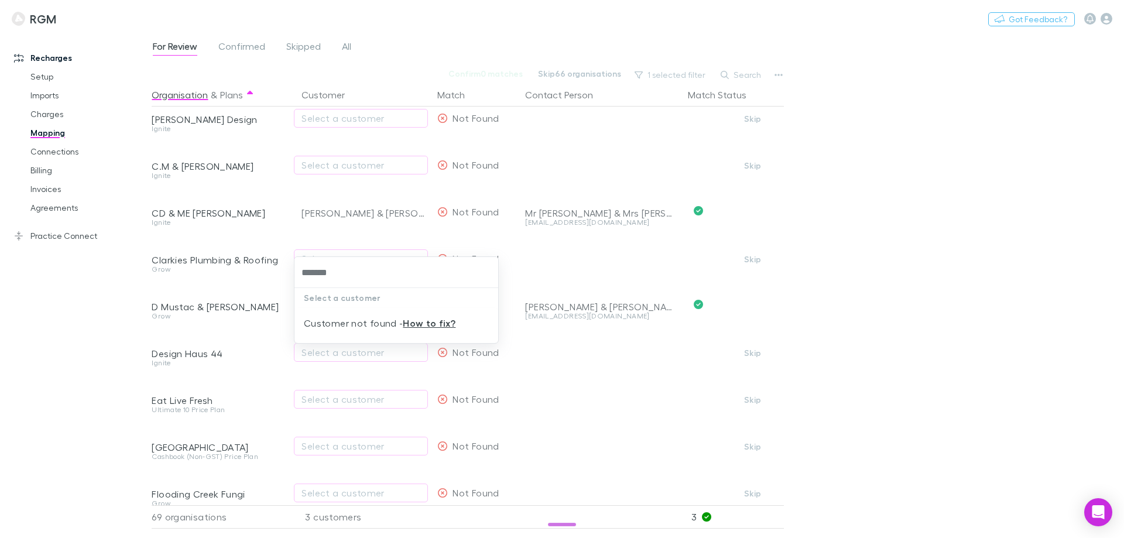
type input "*******"
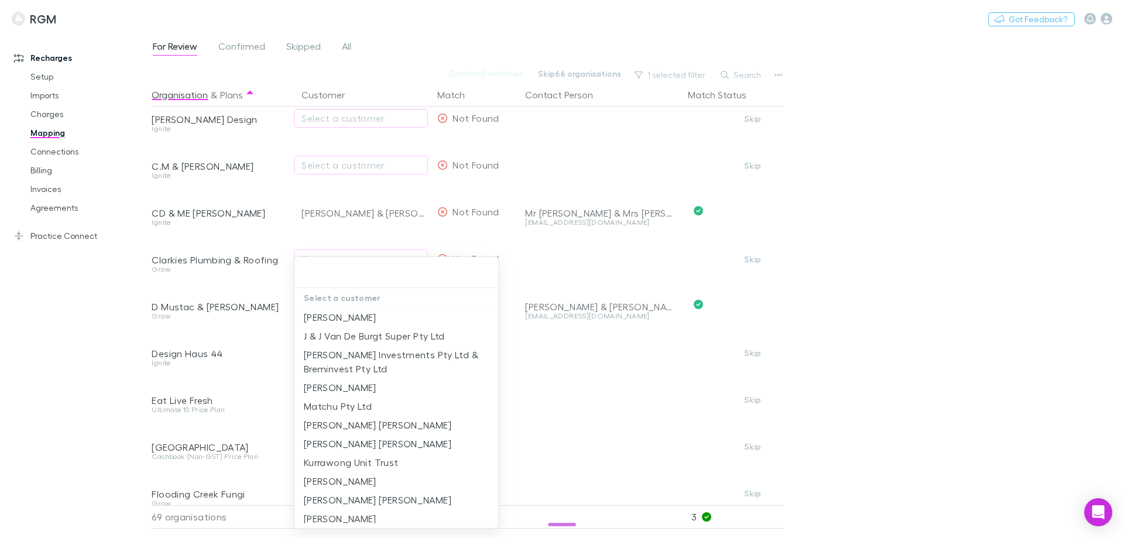
click at [67, 379] on div at bounding box center [562, 269] width 1124 height 538
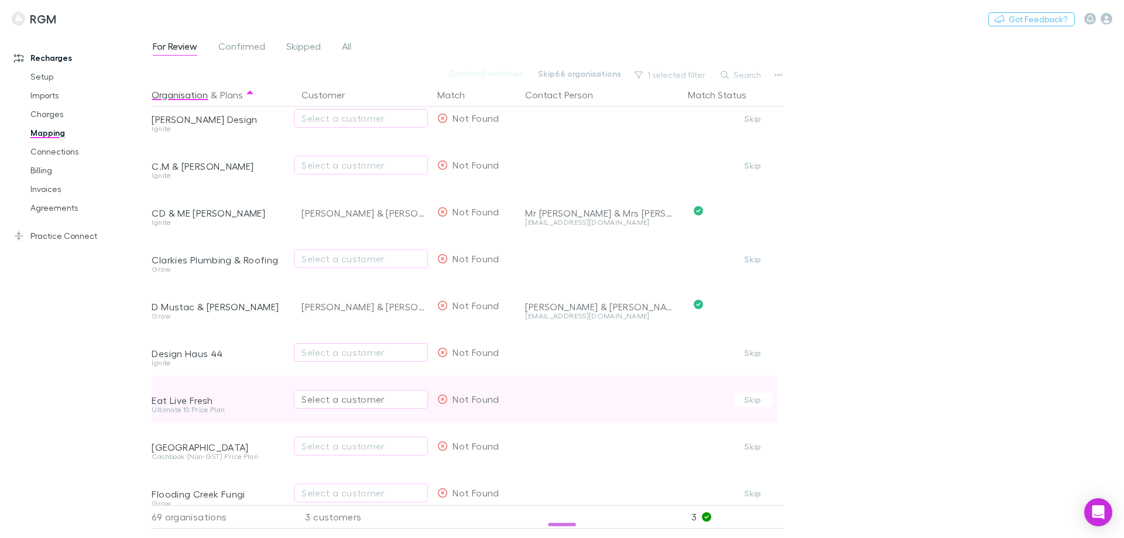
click at [338, 400] on div "Select a customer" at bounding box center [360, 399] width 119 height 14
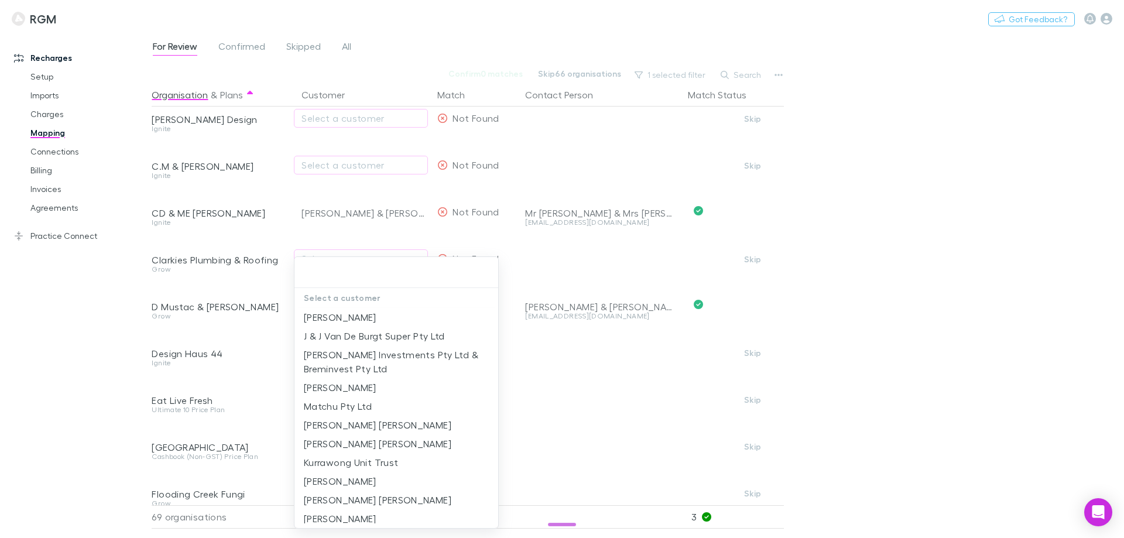
click at [106, 393] on div at bounding box center [562, 269] width 1124 height 538
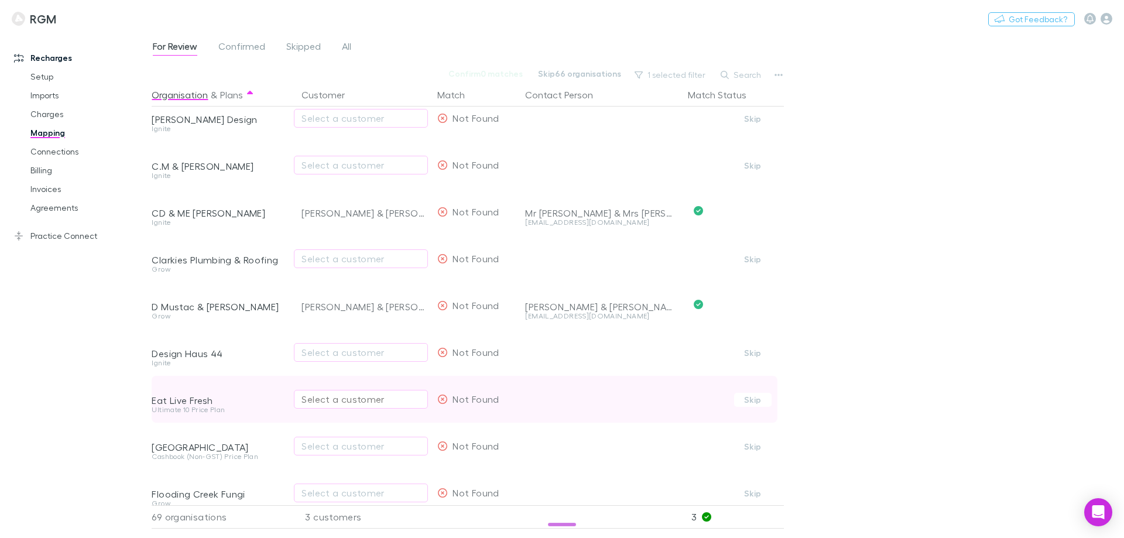
click at [330, 400] on div "Select a customer" at bounding box center [360, 399] width 119 height 14
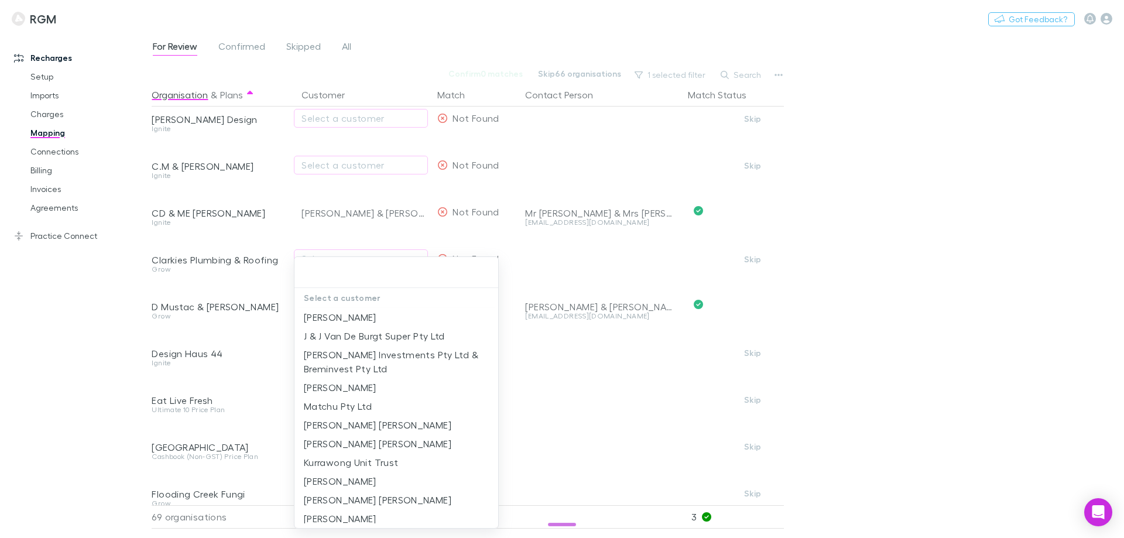
click at [85, 395] on div at bounding box center [562, 269] width 1124 height 538
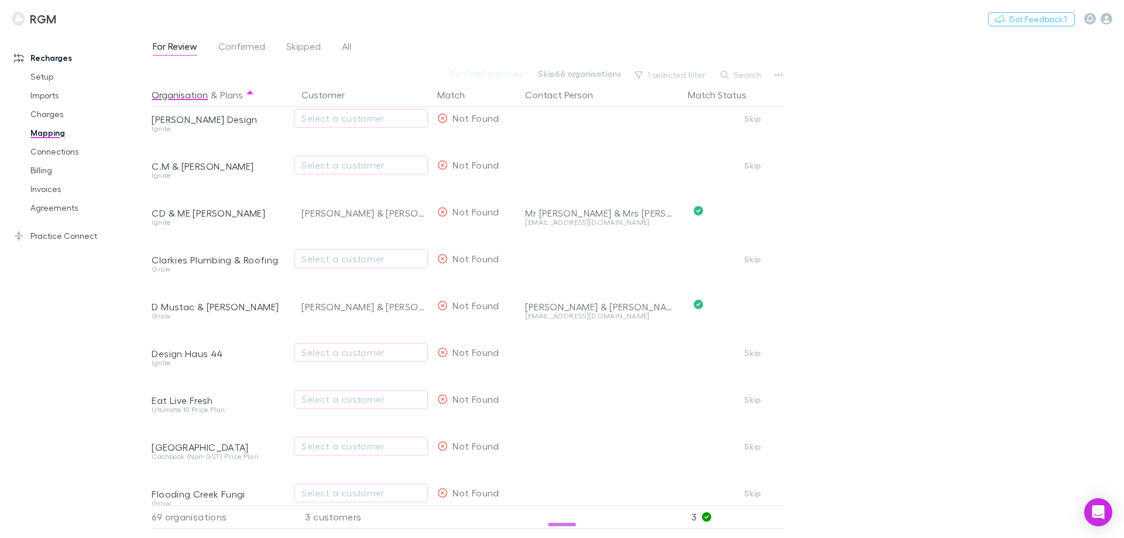
click at [57, 362] on div "Recharges Setup Imports Charges Mapping Connections Billing Invoices Agreements…" at bounding box center [80, 282] width 160 height 491
click at [72, 369] on div "Recharges Setup Imports Charges Mapping Connections Billing Invoices Agreements…" at bounding box center [80, 282] width 160 height 491
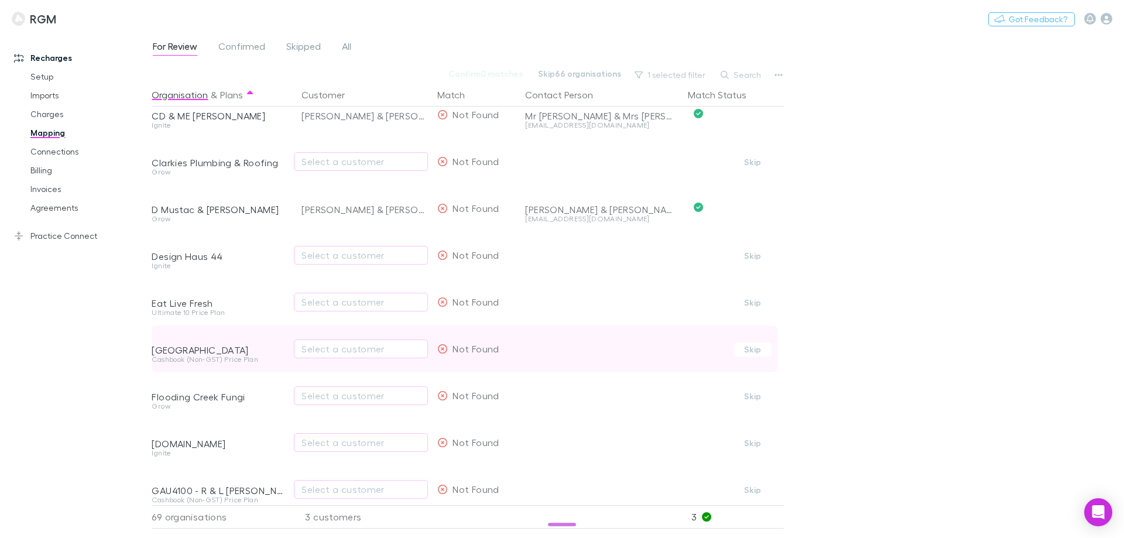
scroll to position [176, 0]
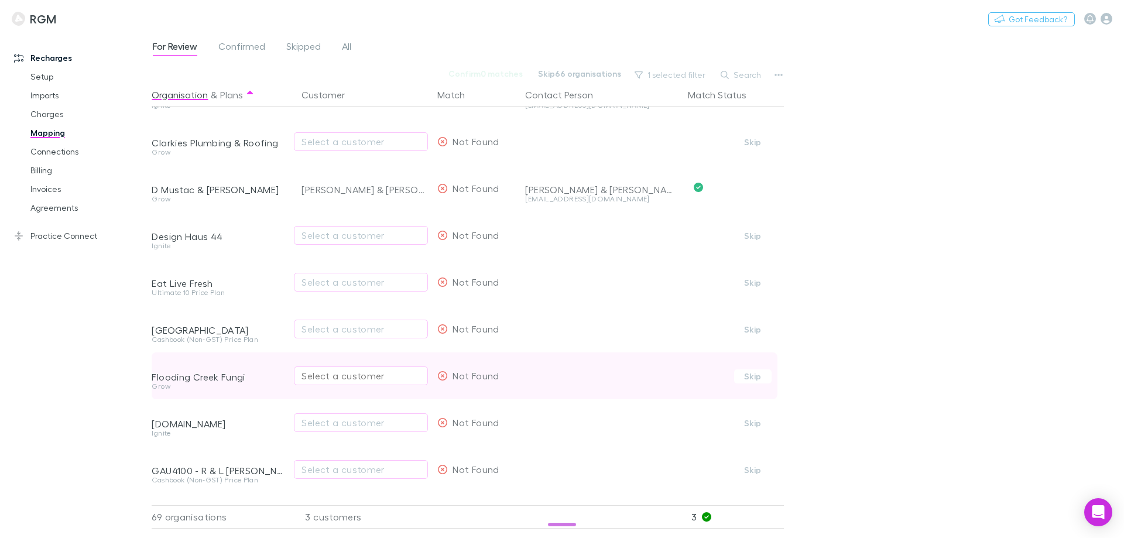
click at [308, 378] on div "Select a customer" at bounding box center [360, 376] width 119 height 14
type input "******"
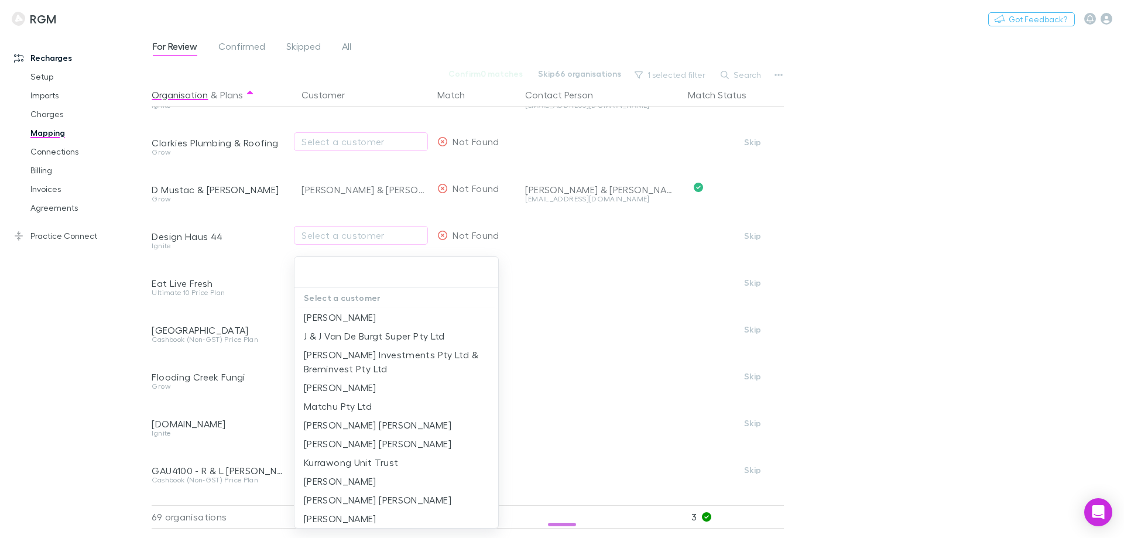
click at [108, 404] on div at bounding box center [562, 269] width 1124 height 538
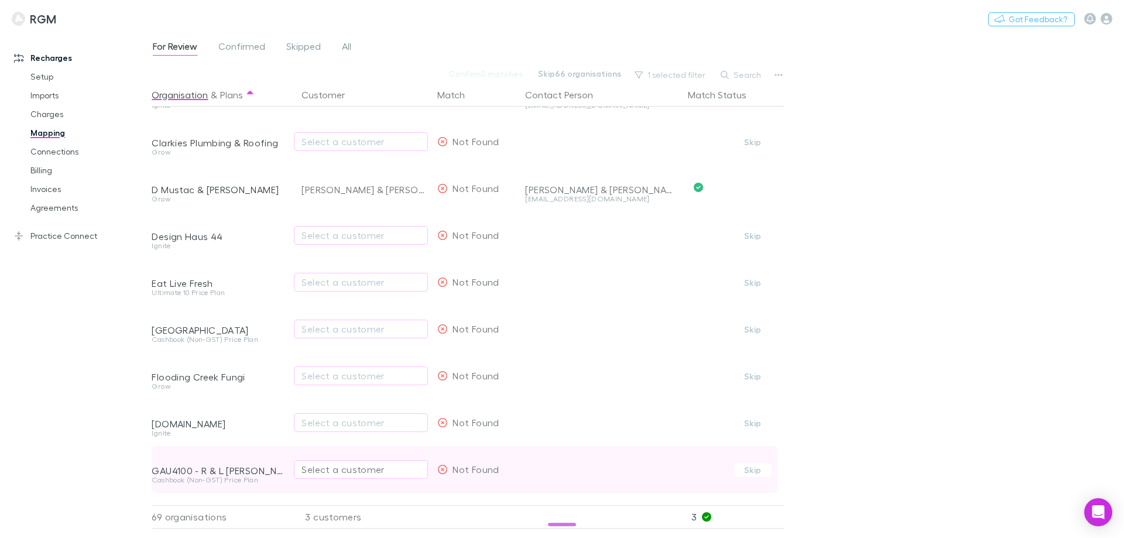
click at [347, 432] on div "Select a customer" at bounding box center [360, 469] width 119 height 14
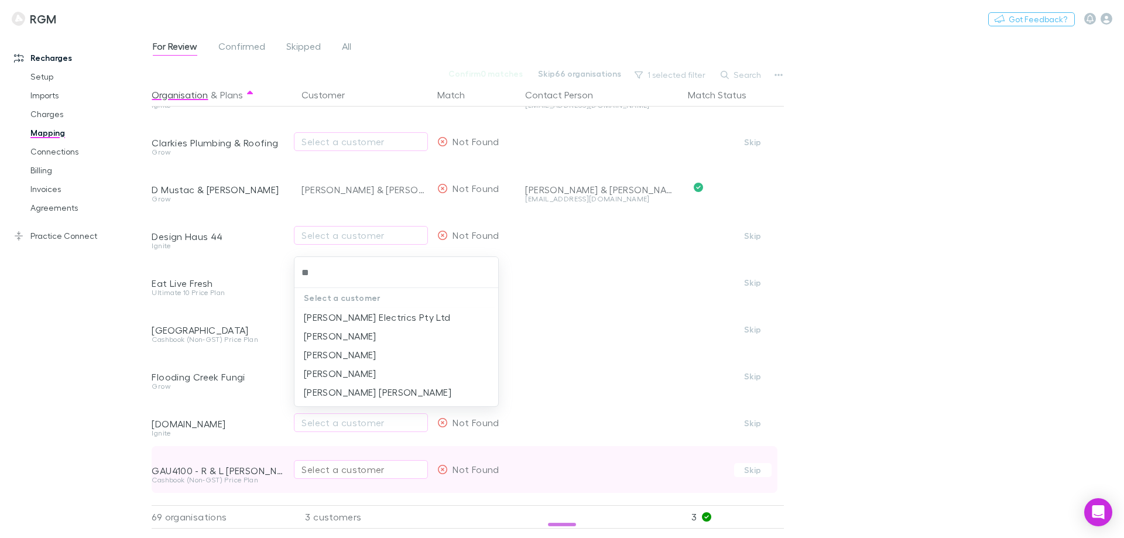
type input "*"
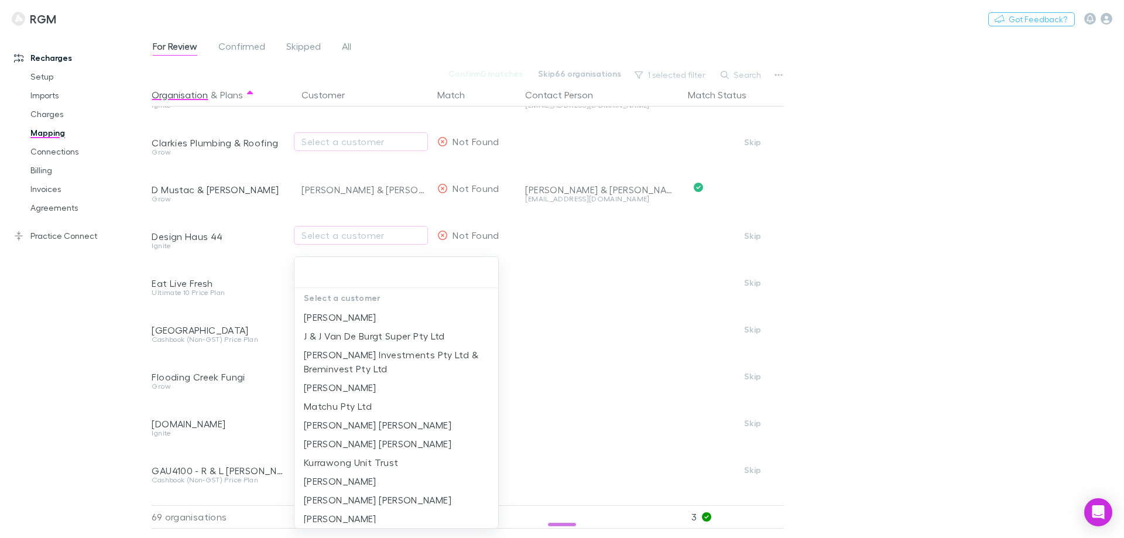
click at [111, 380] on div at bounding box center [562, 269] width 1124 height 538
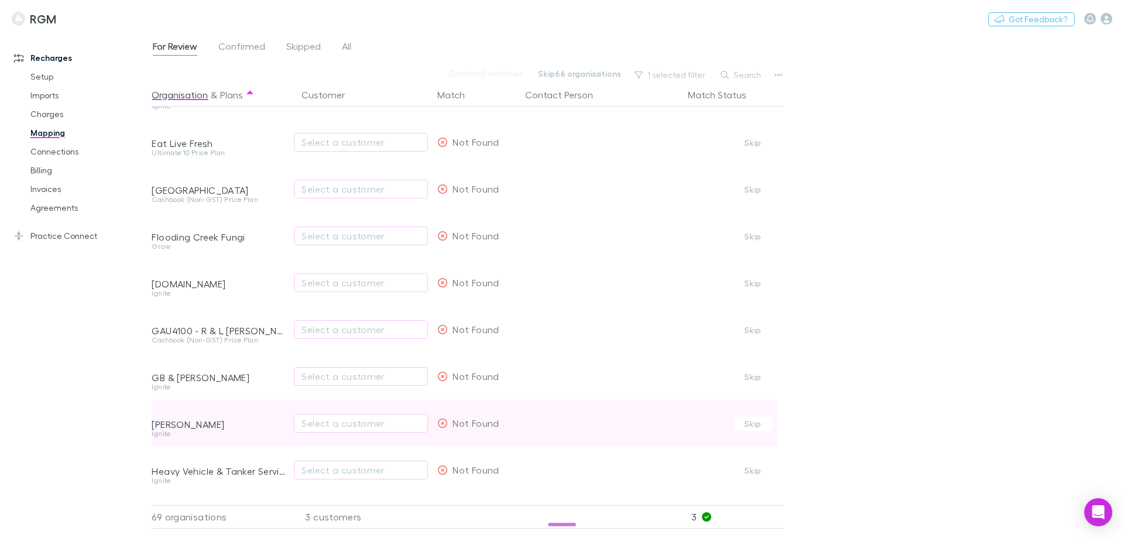
scroll to position [351, 0]
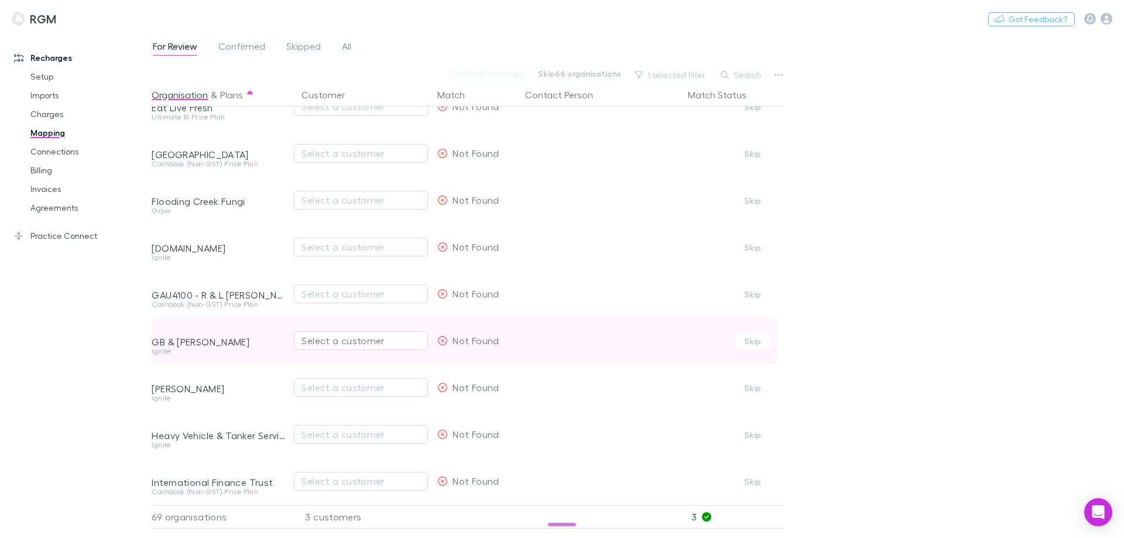
click at [355, 342] on div "Select a customer" at bounding box center [360, 341] width 119 height 14
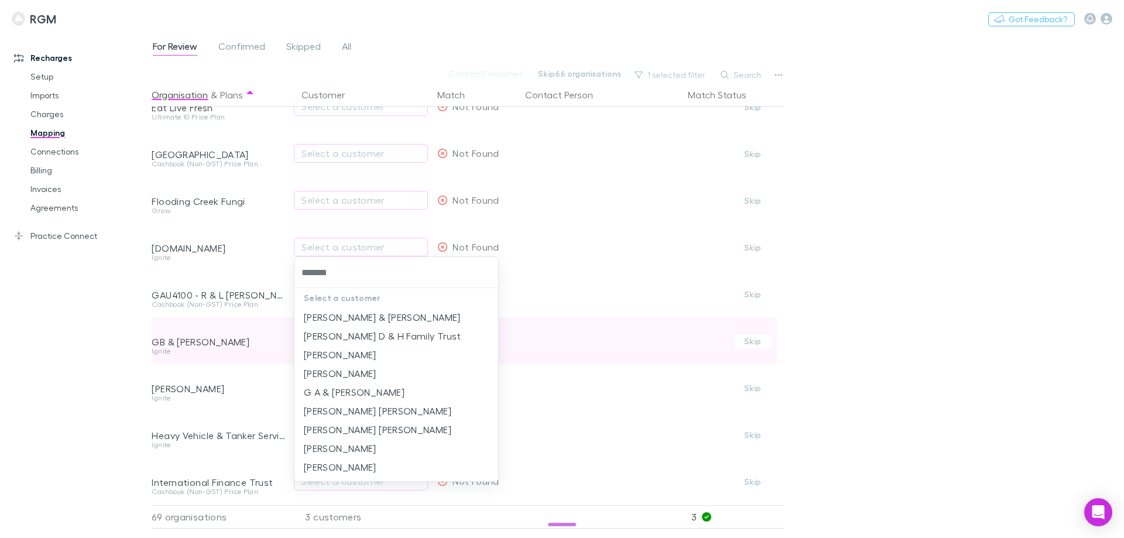
type input "********"
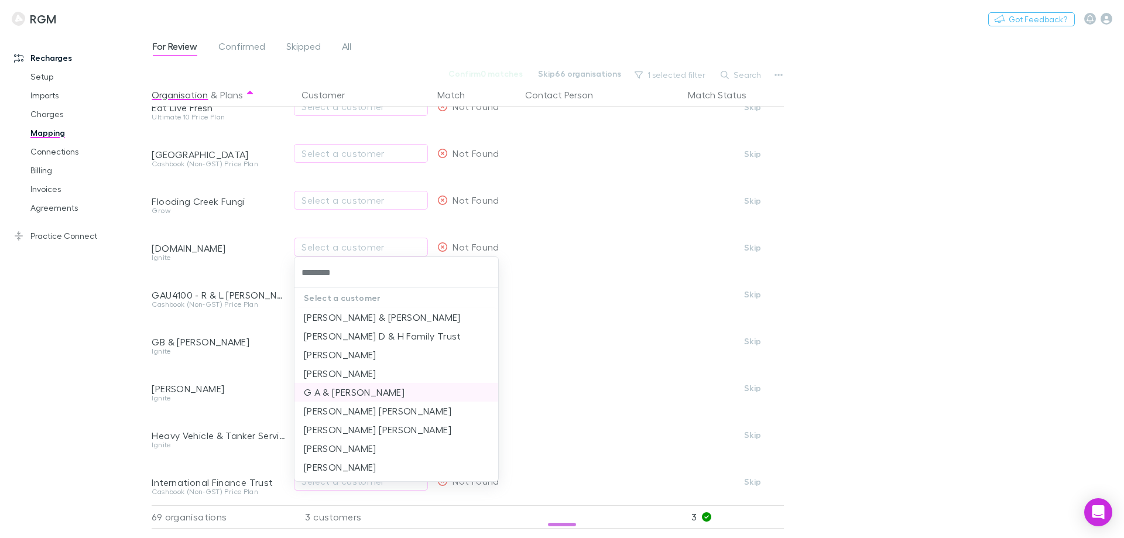
click at [359, 388] on li "G A & B L Morrison" at bounding box center [396, 392] width 204 height 19
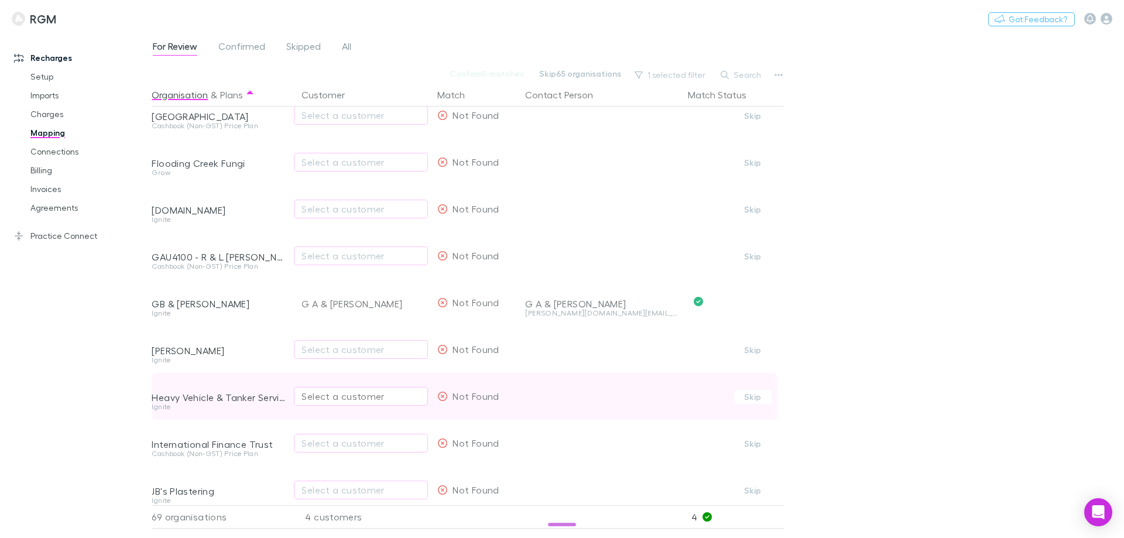
scroll to position [410, 0]
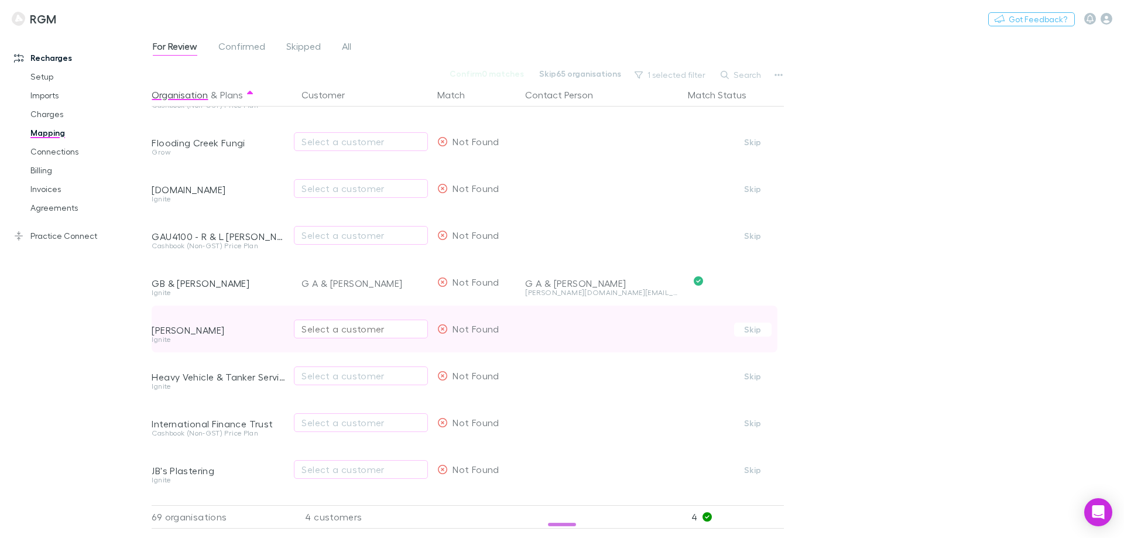
click at [353, 325] on div "Select a customer" at bounding box center [360, 329] width 119 height 14
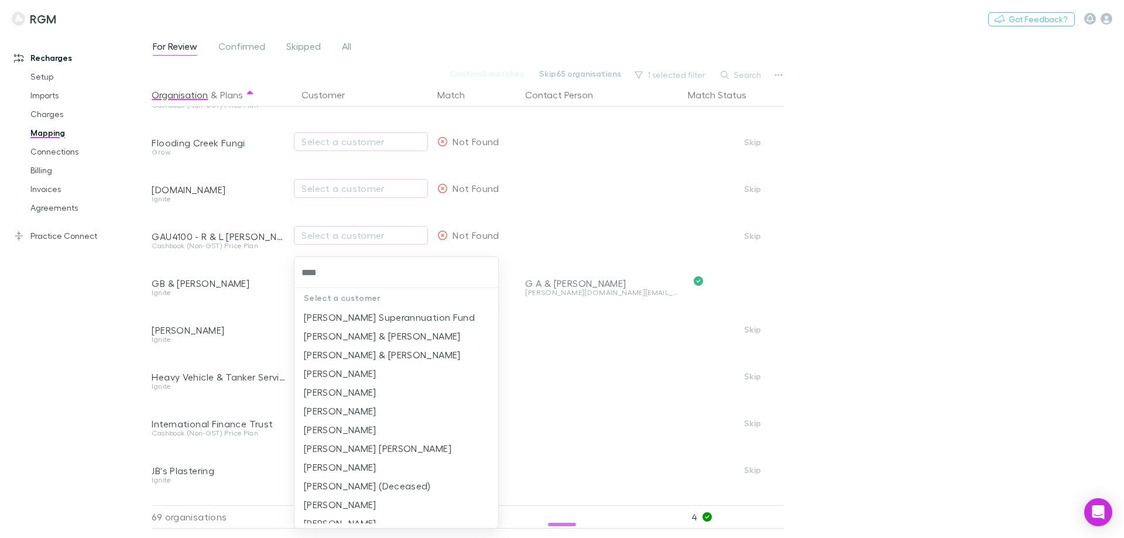
type input "*****"
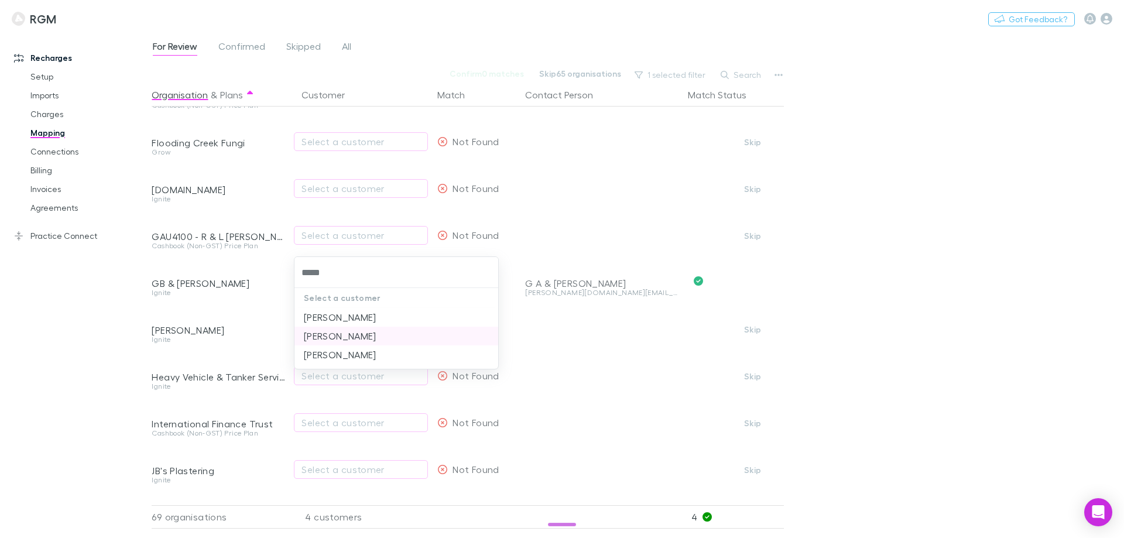
click at [345, 332] on li "[PERSON_NAME]" at bounding box center [396, 336] width 204 height 19
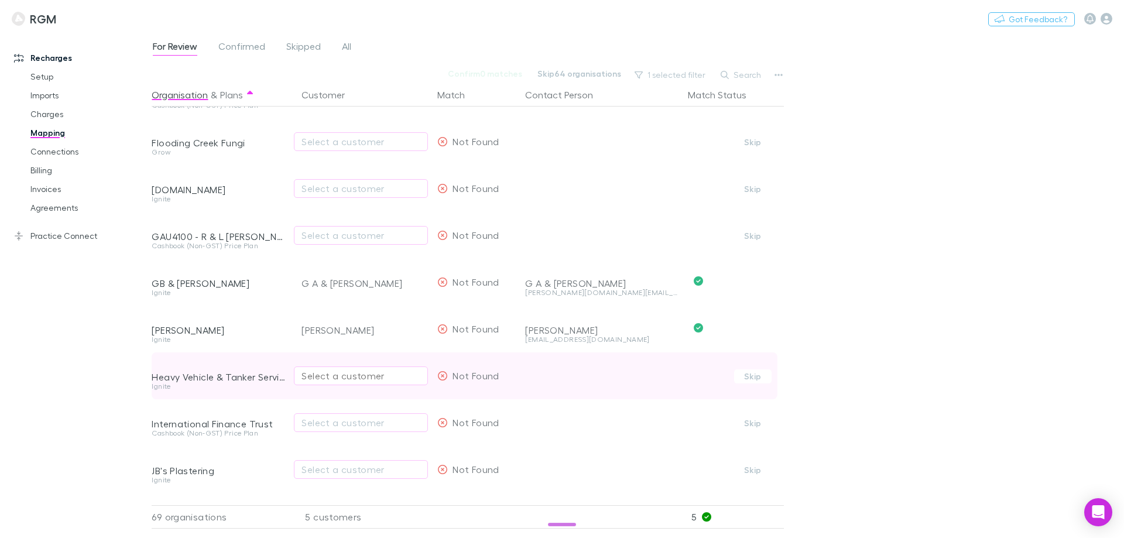
click at [349, 377] on div "Select a customer" at bounding box center [360, 376] width 119 height 14
type input "*"
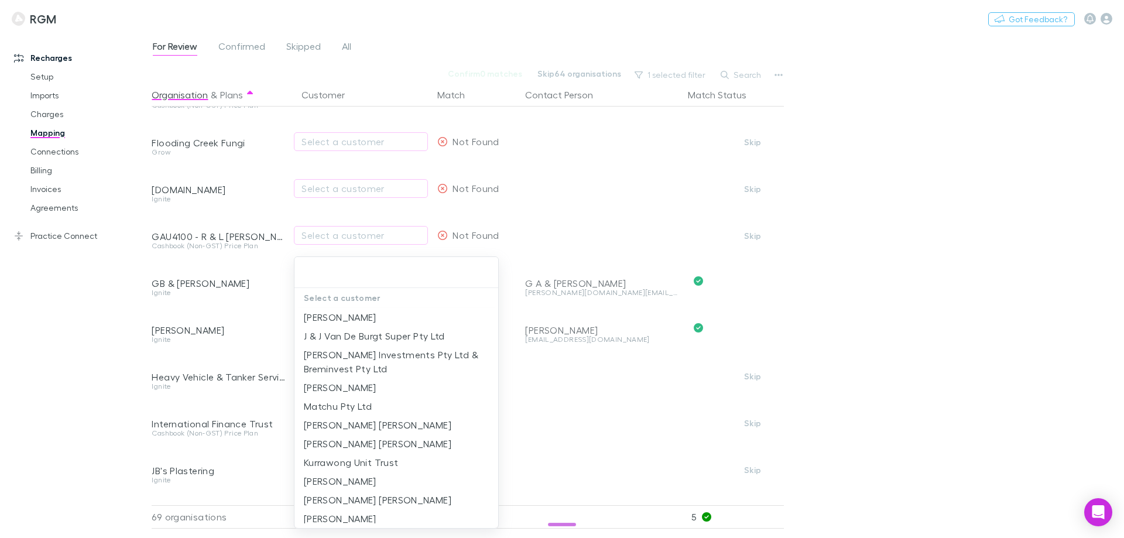
click at [68, 369] on div at bounding box center [562, 269] width 1124 height 538
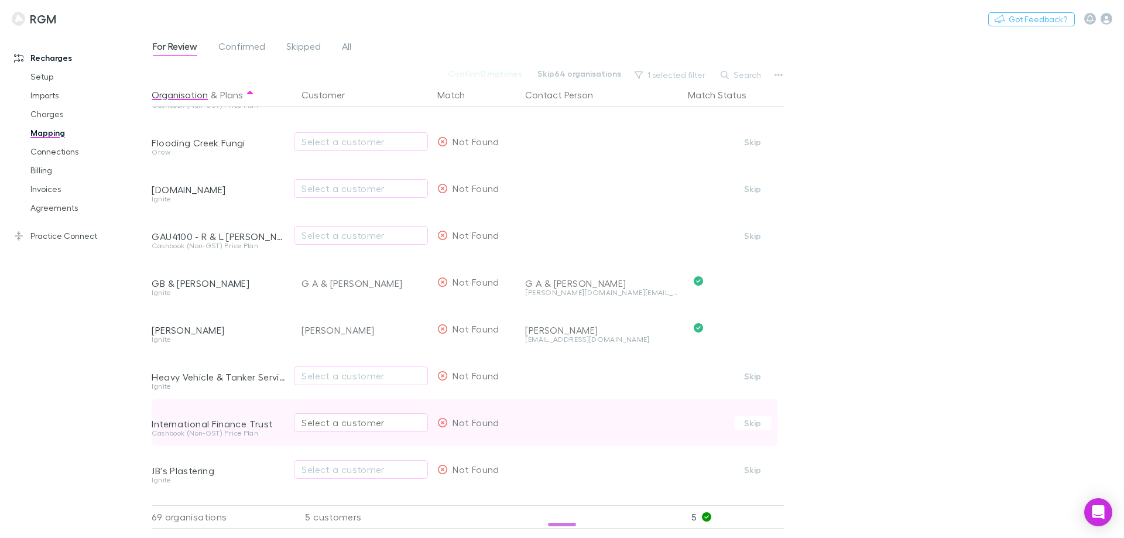
click at [352, 424] on div "Select a customer" at bounding box center [360, 423] width 119 height 14
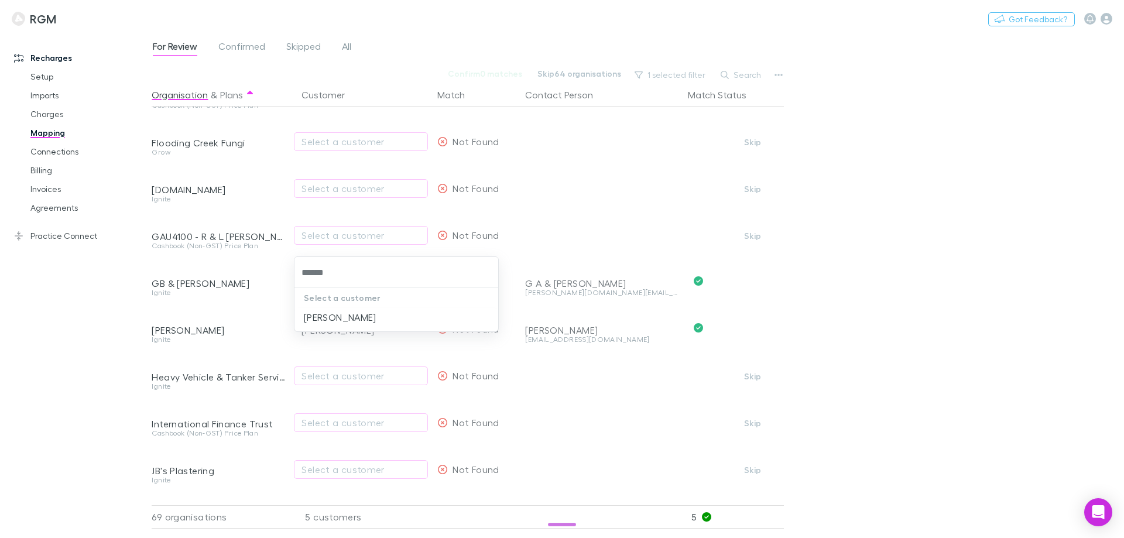
type input "******"
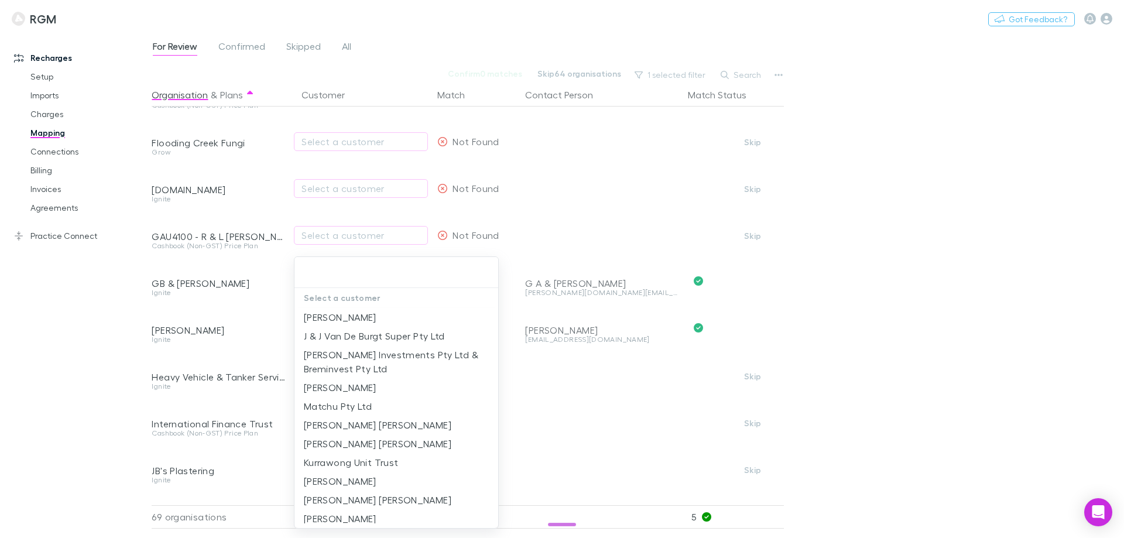
click at [336, 432] on div "Select a customer Terrence Love J & J Van De Burgt Super Pty Ltd Auciello Inves…" at bounding box center [562, 269] width 1124 height 538
click at [102, 430] on div at bounding box center [562, 269] width 1124 height 538
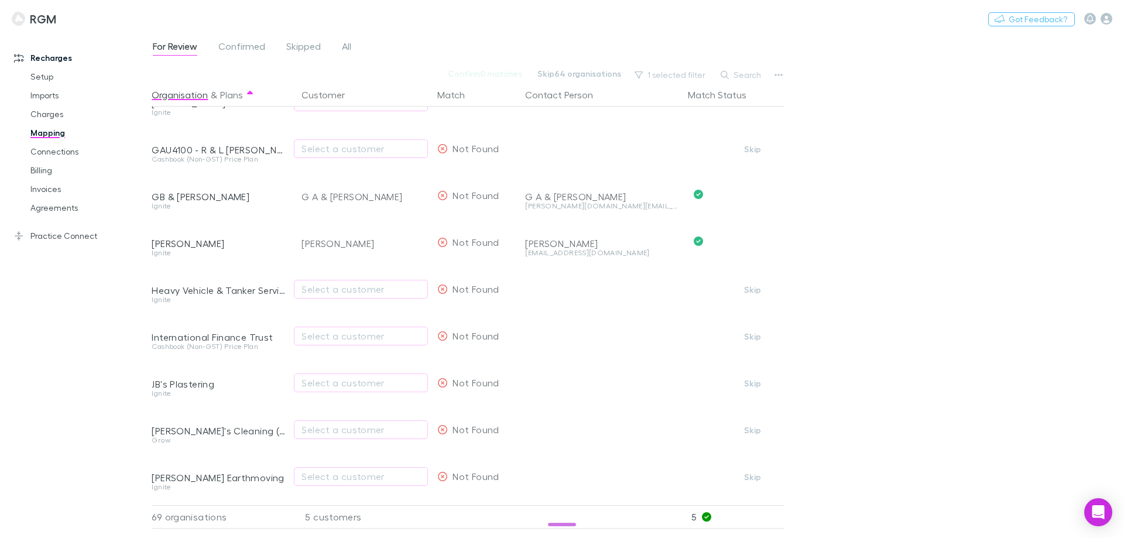
scroll to position [527, 0]
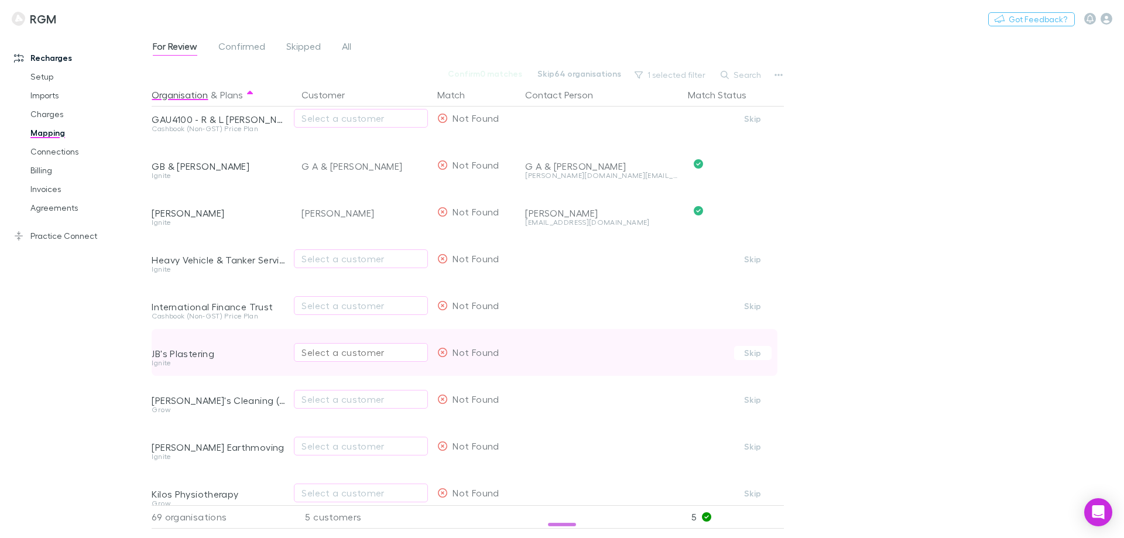
click at [365, 350] on div "Select a customer" at bounding box center [360, 352] width 119 height 14
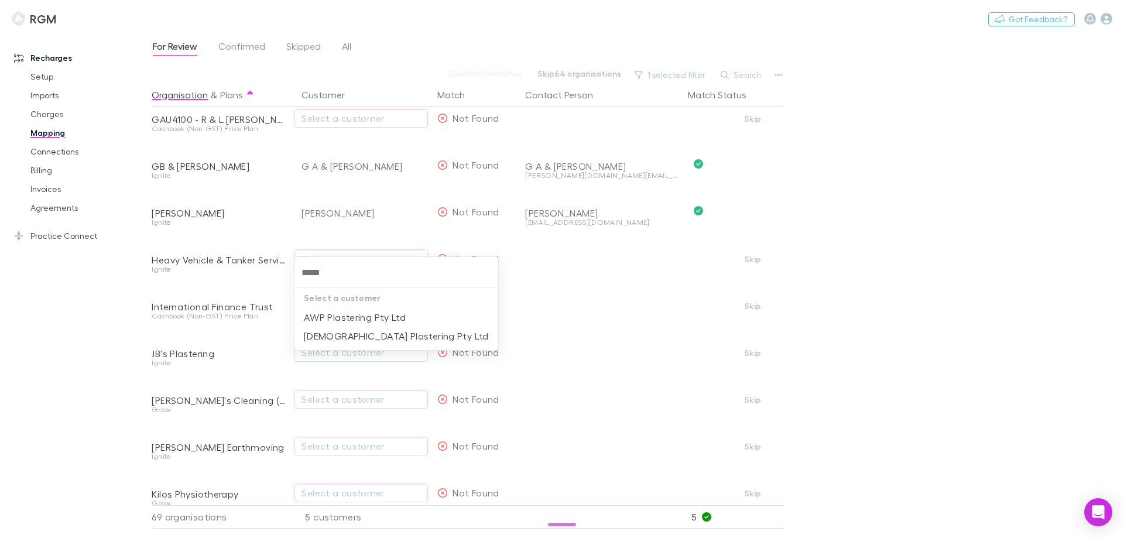
type input "*****"
click at [87, 352] on div at bounding box center [562, 269] width 1124 height 538
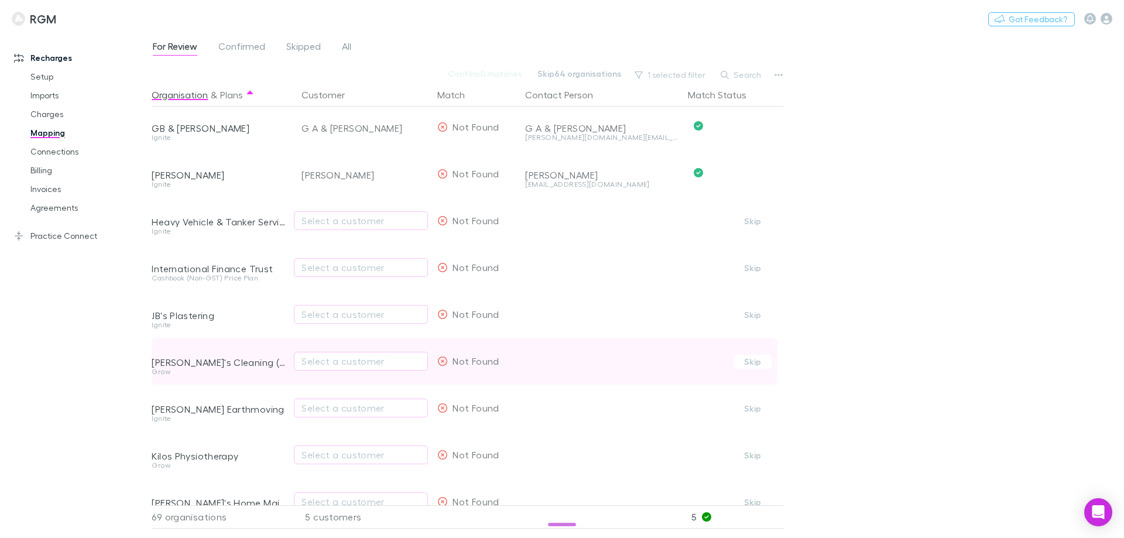
scroll to position [585, 0]
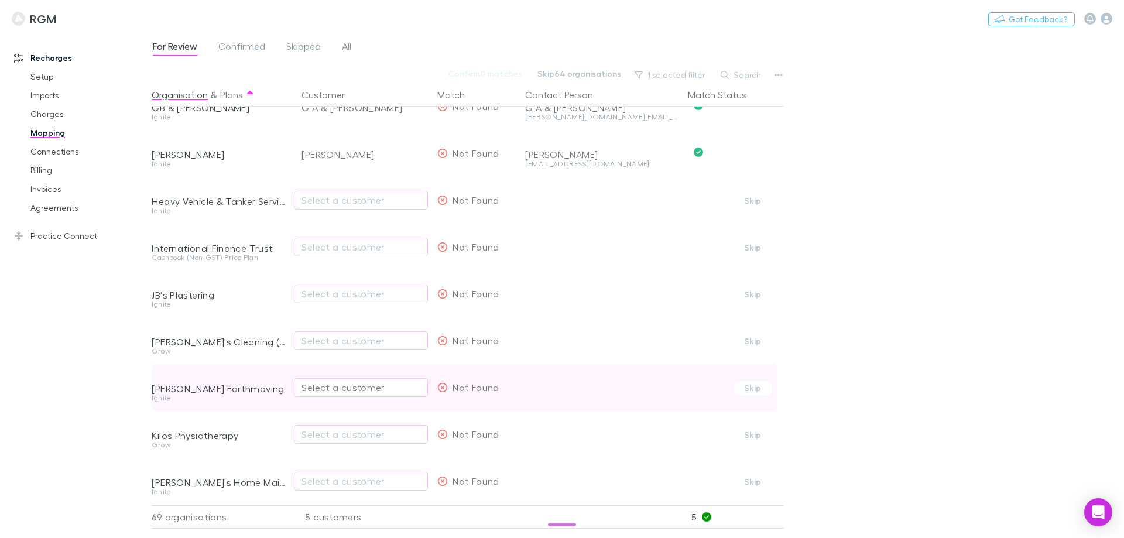
click at [330, 389] on div "Select a customer" at bounding box center [360, 387] width 119 height 14
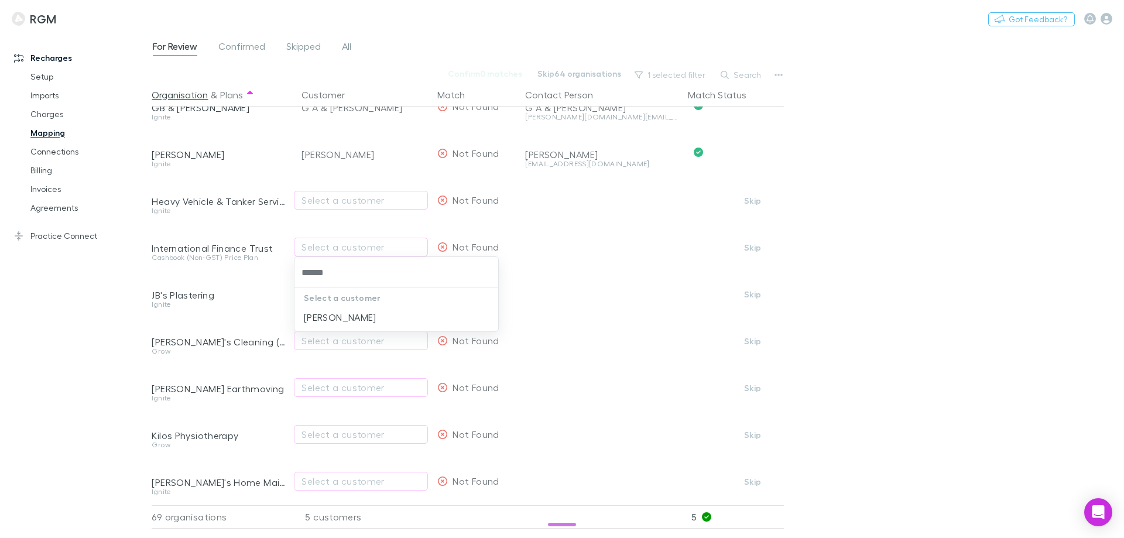
type input "******"
click at [13, 371] on div at bounding box center [562, 269] width 1124 height 538
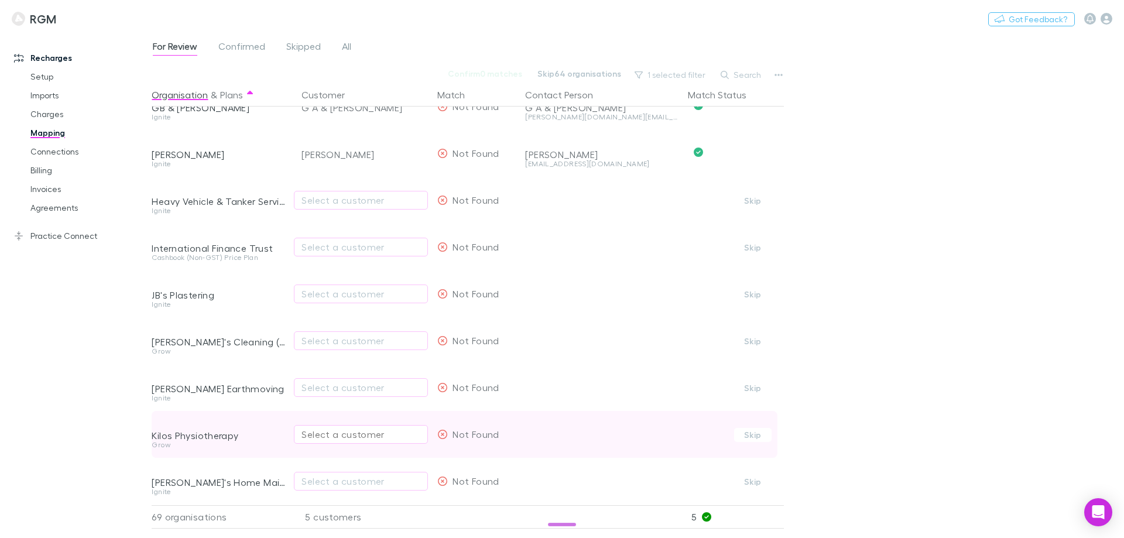
click at [324, 432] on button "Select a customer" at bounding box center [361, 434] width 134 height 19
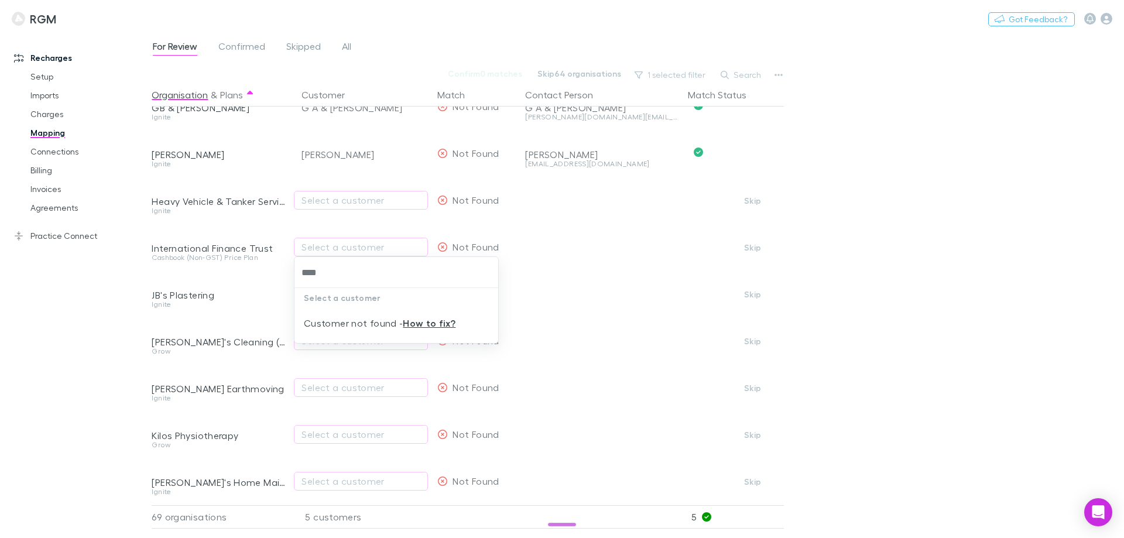
type input "****"
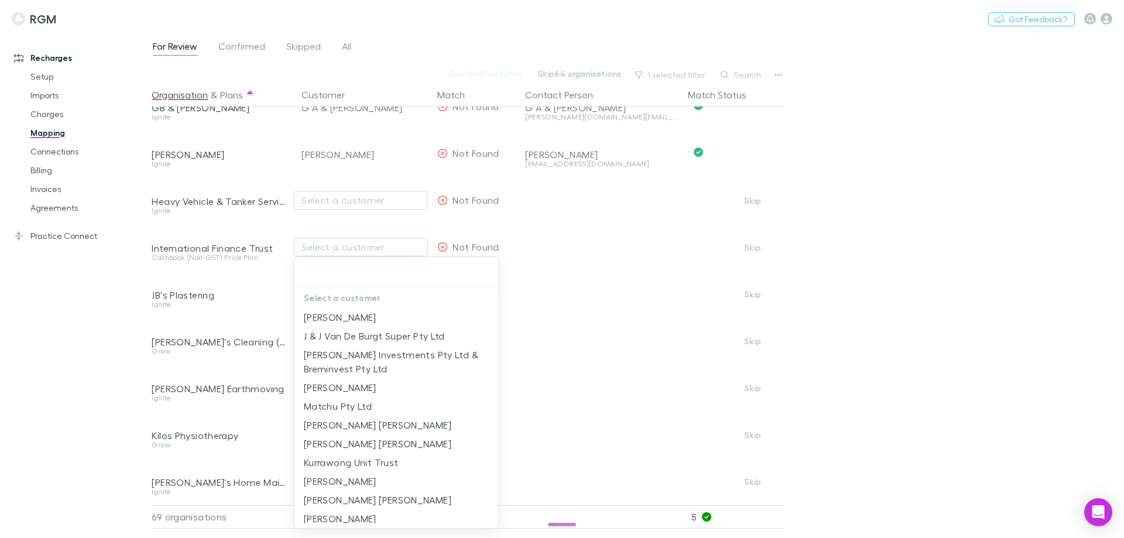
click at [147, 424] on div at bounding box center [562, 269] width 1124 height 538
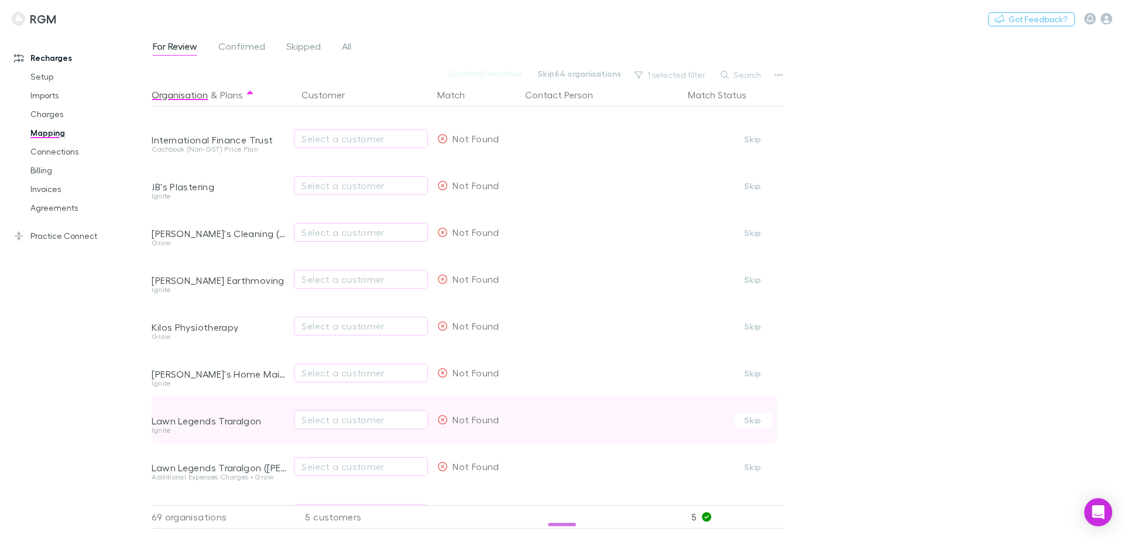
scroll to position [702, 0]
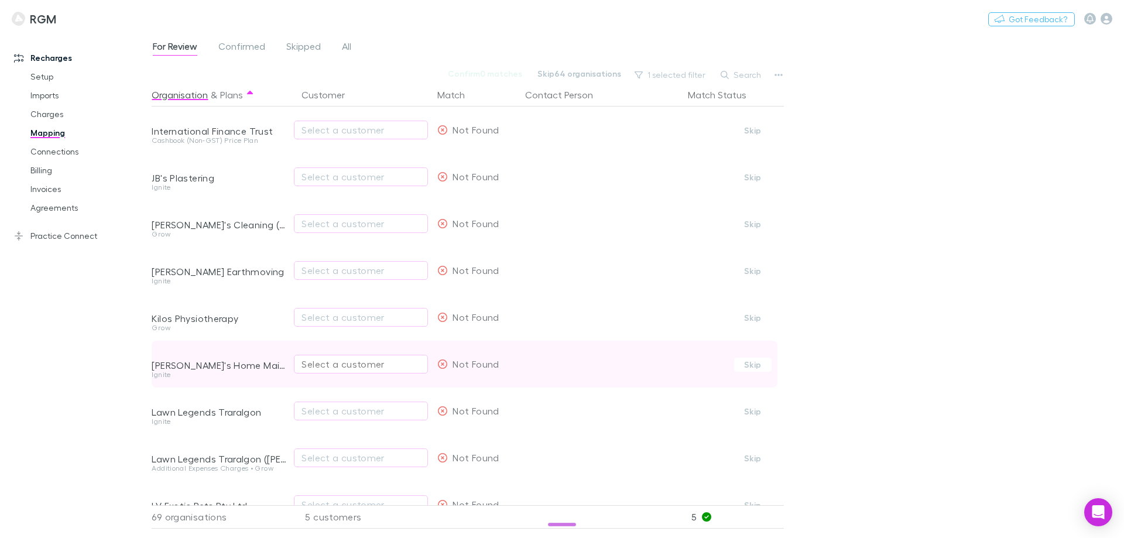
click at [325, 366] on div "Select a customer" at bounding box center [360, 364] width 119 height 14
type input "****"
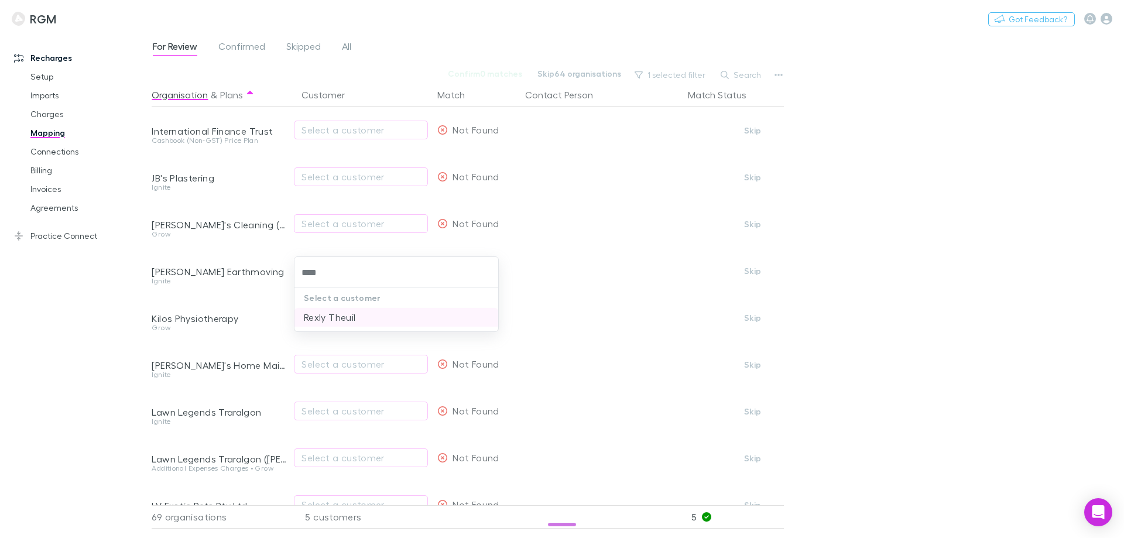
click at [317, 325] on li "Rexly Theuil" at bounding box center [396, 317] width 204 height 19
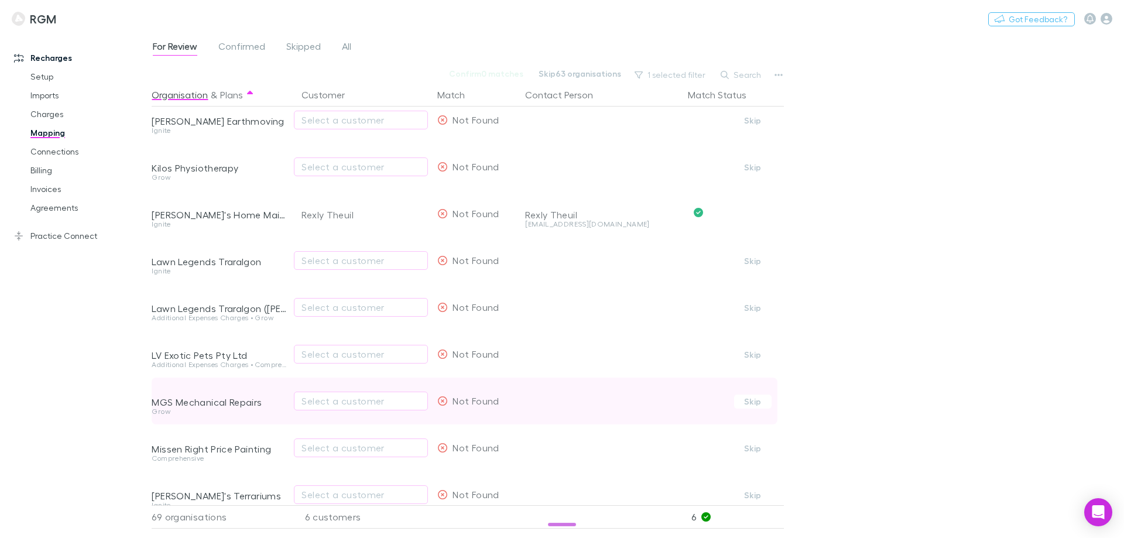
scroll to position [878, 0]
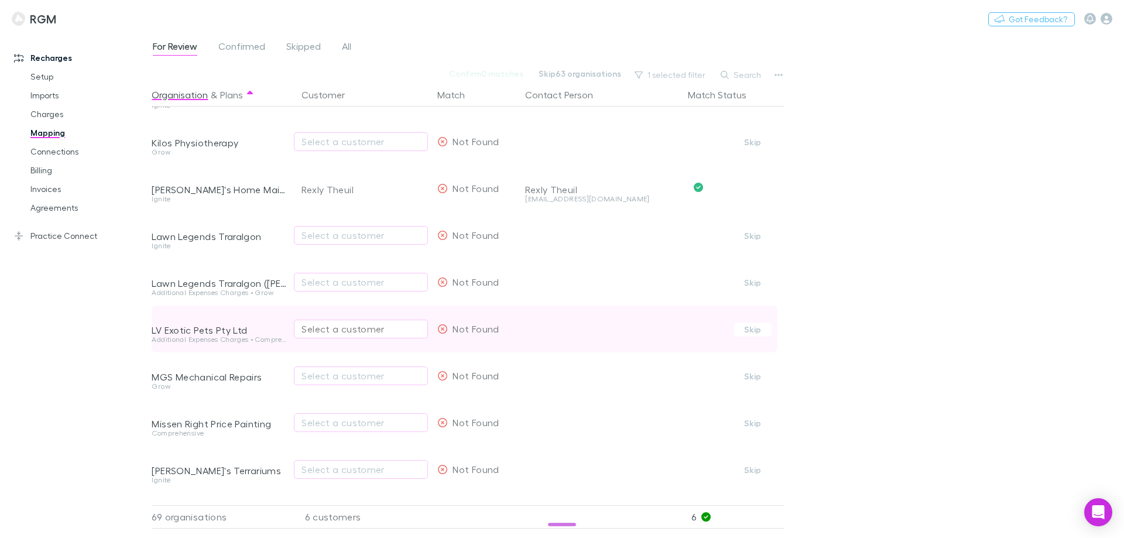
click at [333, 330] on div "Select a customer" at bounding box center [360, 329] width 119 height 14
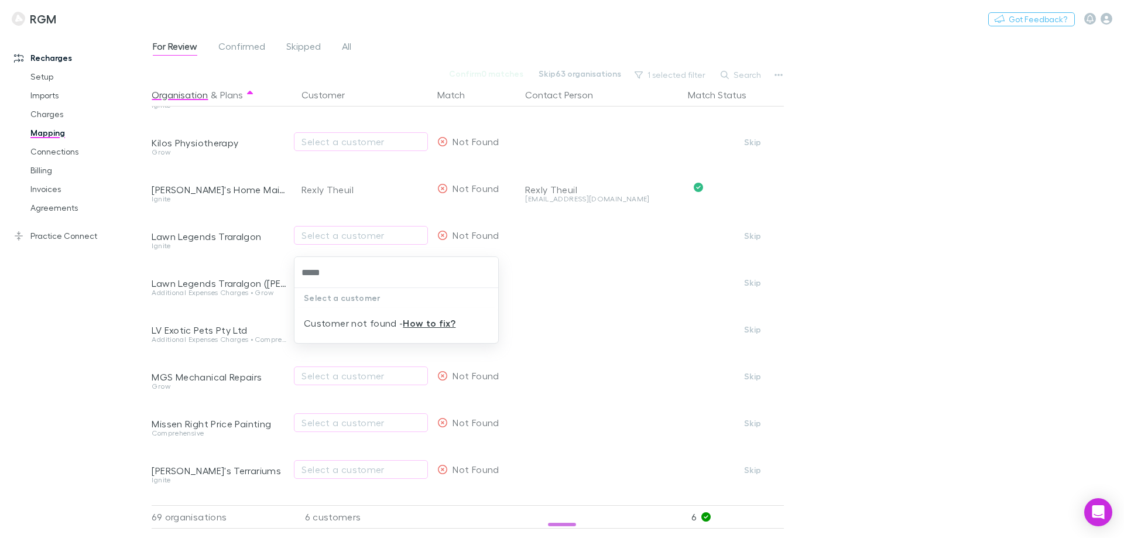
click at [332, 275] on input "*****" at bounding box center [396, 273] width 194 height 22
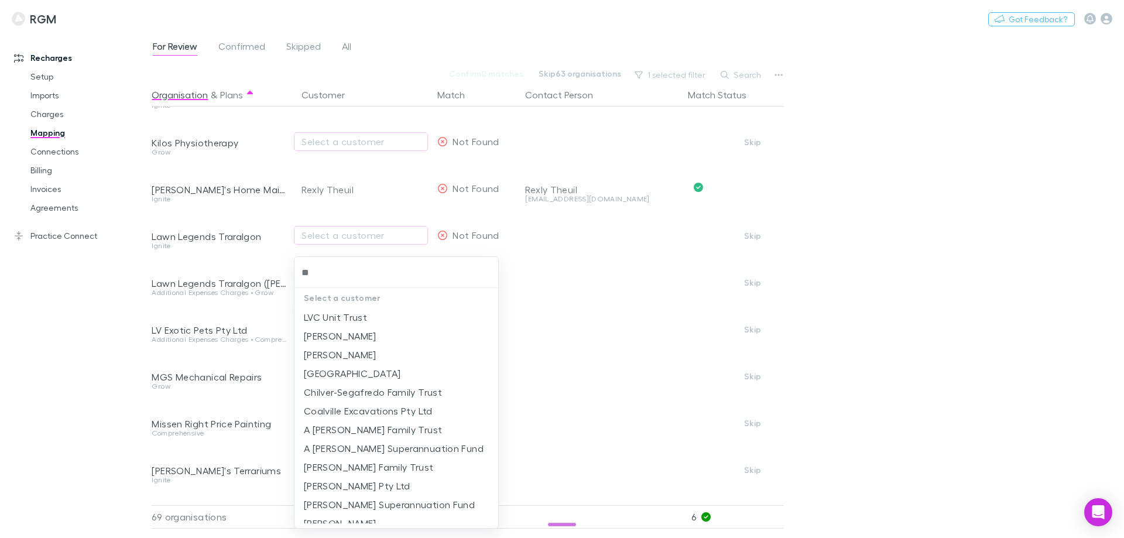
type input "*"
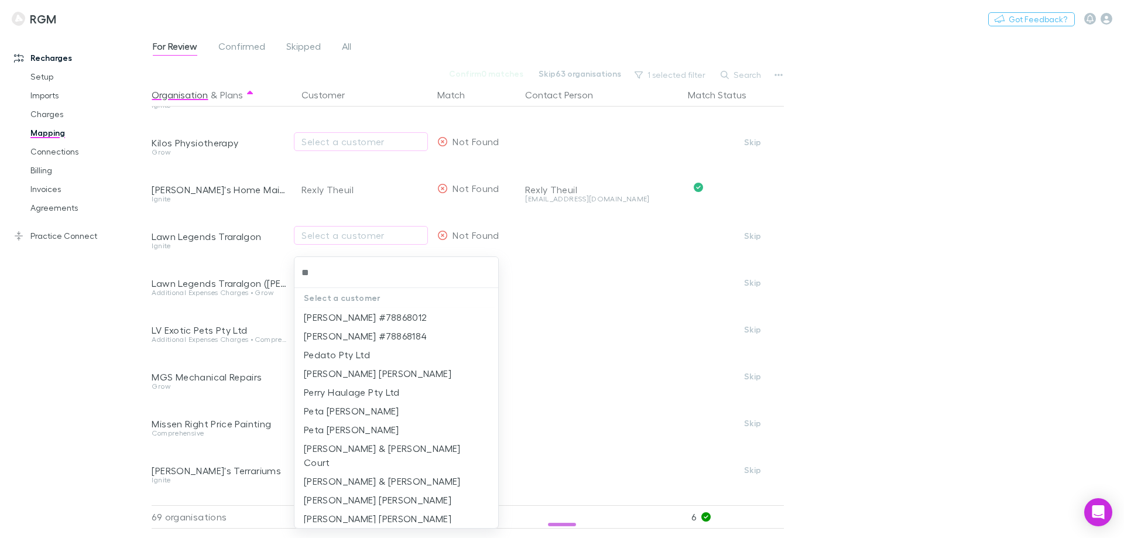
type input "*"
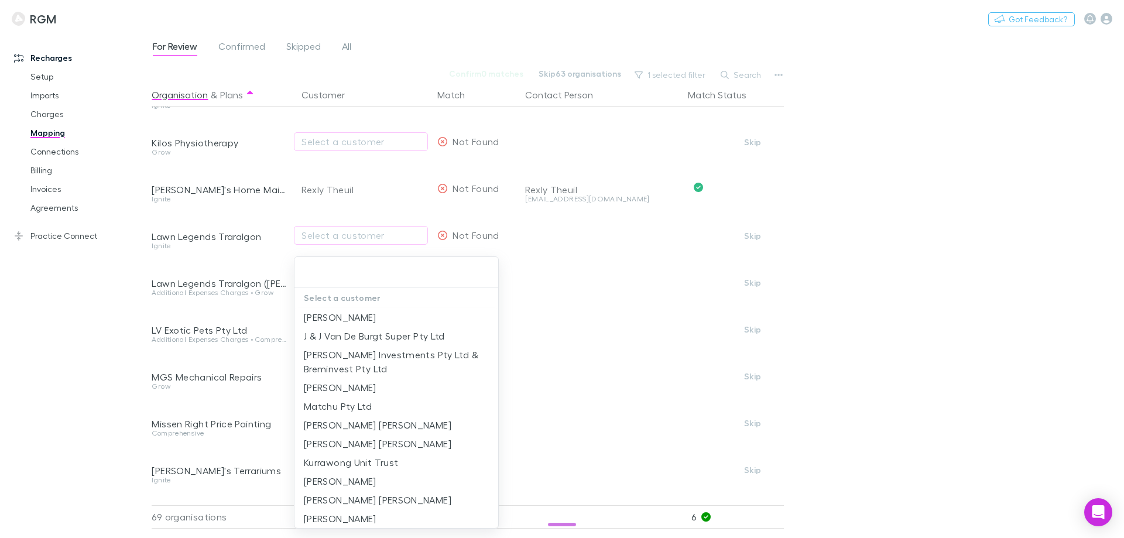
click at [248, 366] on div at bounding box center [562, 269] width 1124 height 538
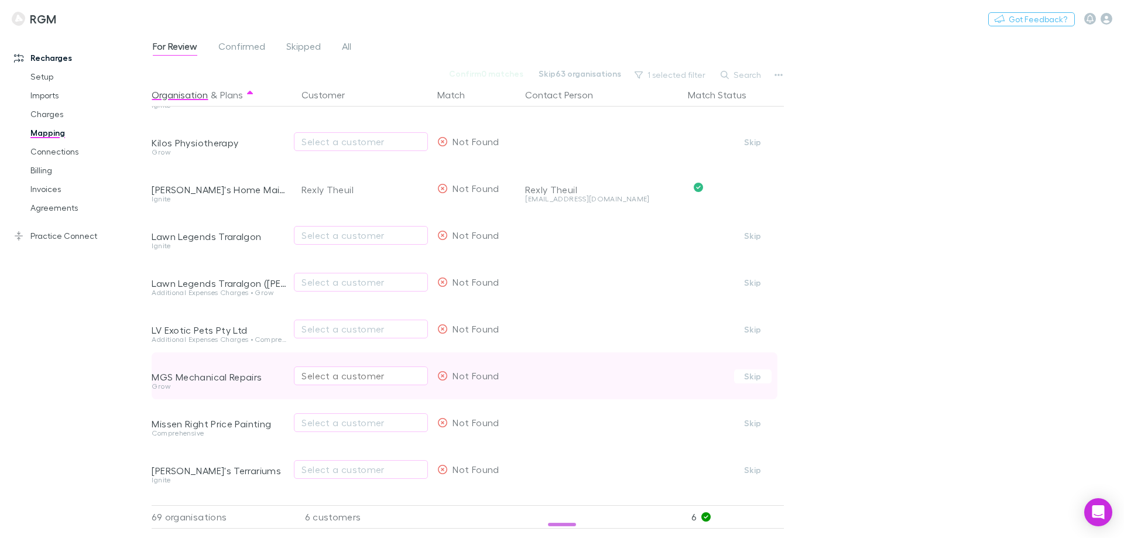
click at [330, 373] on div "Select a customer" at bounding box center [360, 376] width 119 height 14
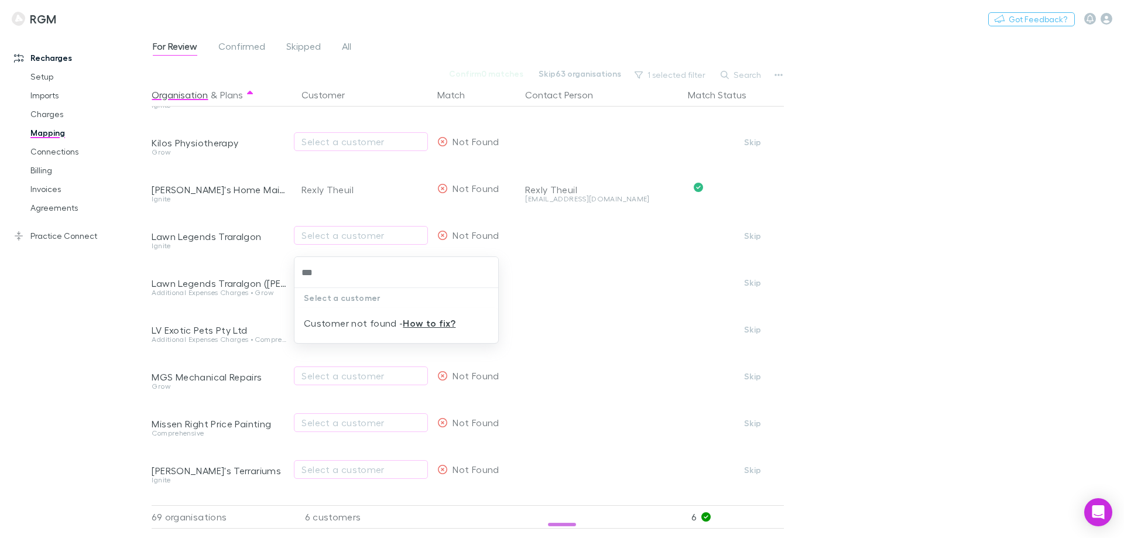
type input "***"
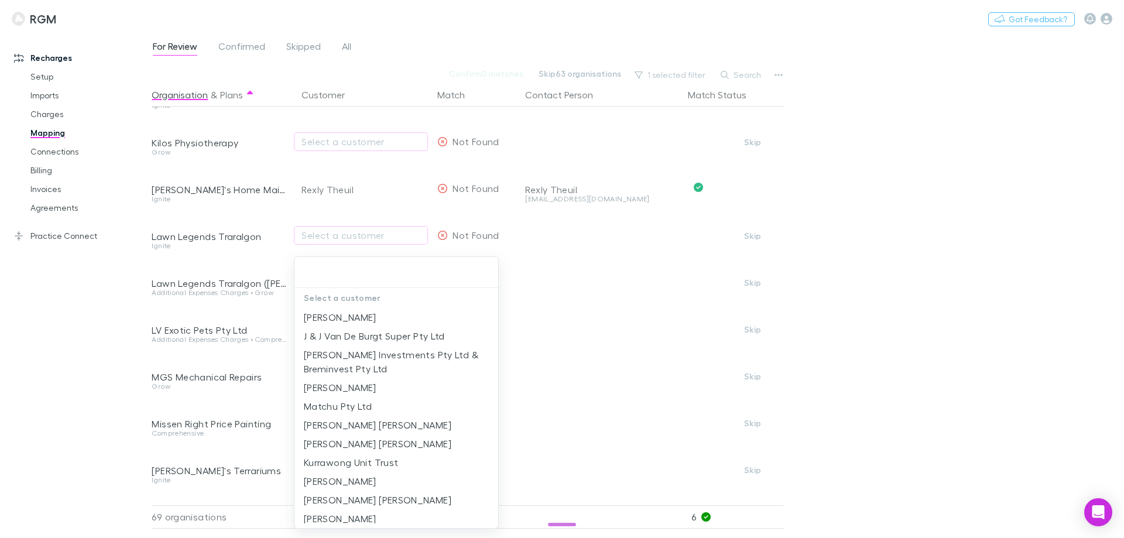
click at [322, 420] on div "Select a customer Terrence Love J & J Van De Burgt Super Pty Ltd Auciello Inves…" at bounding box center [562, 269] width 1124 height 538
click at [217, 423] on div at bounding box center [562, 269] width 1124 height 538
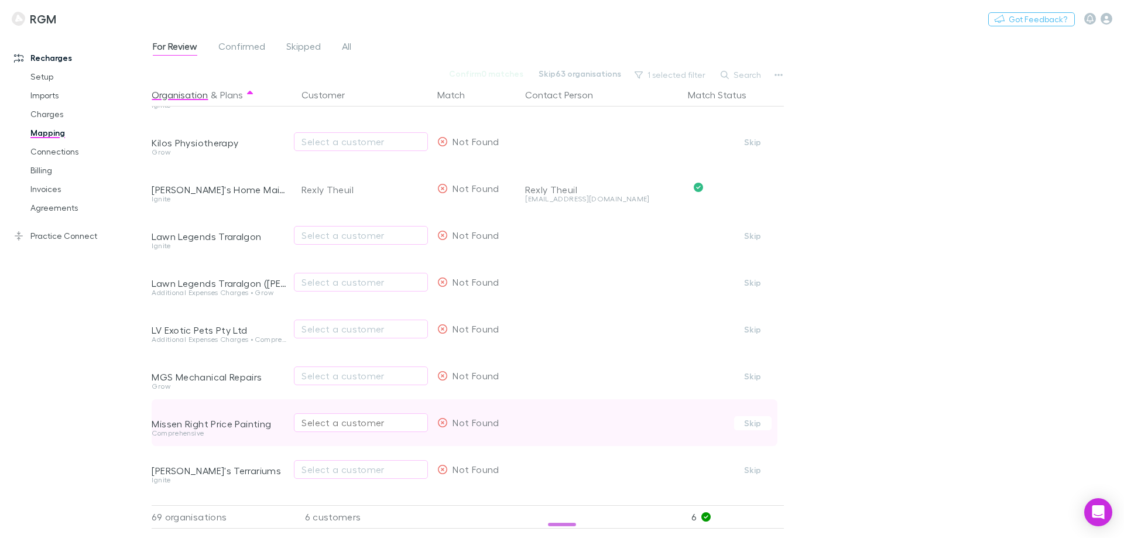
click at [344, 424] on div "Select a customer" at bounding box center [360, 423] width 119 height 14
type input "******"
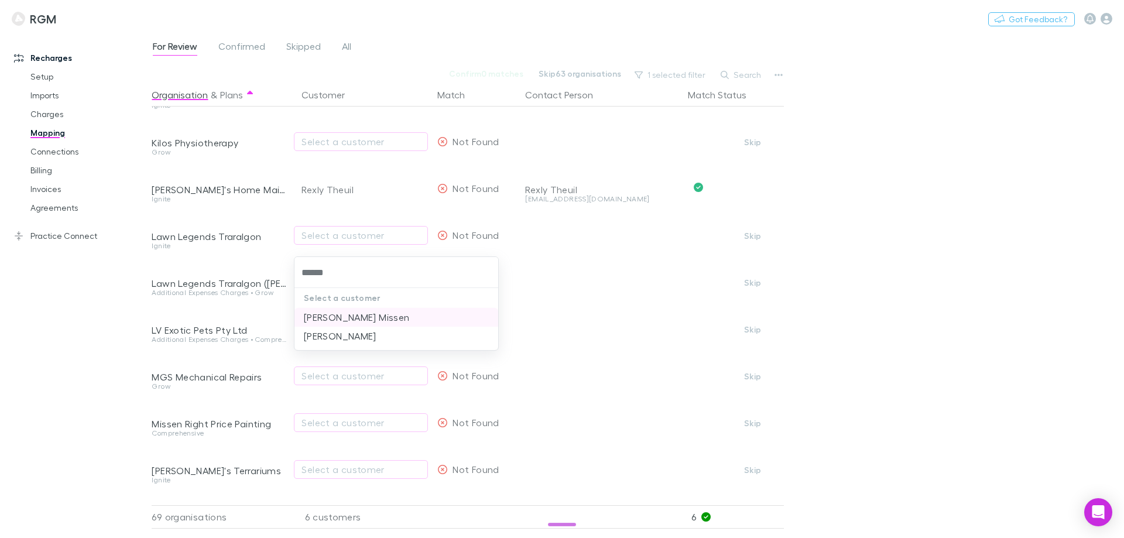
click at [365, 314] on li "Ricky Gordon Missen" at bounding box center [396, 317] width 204 height 19
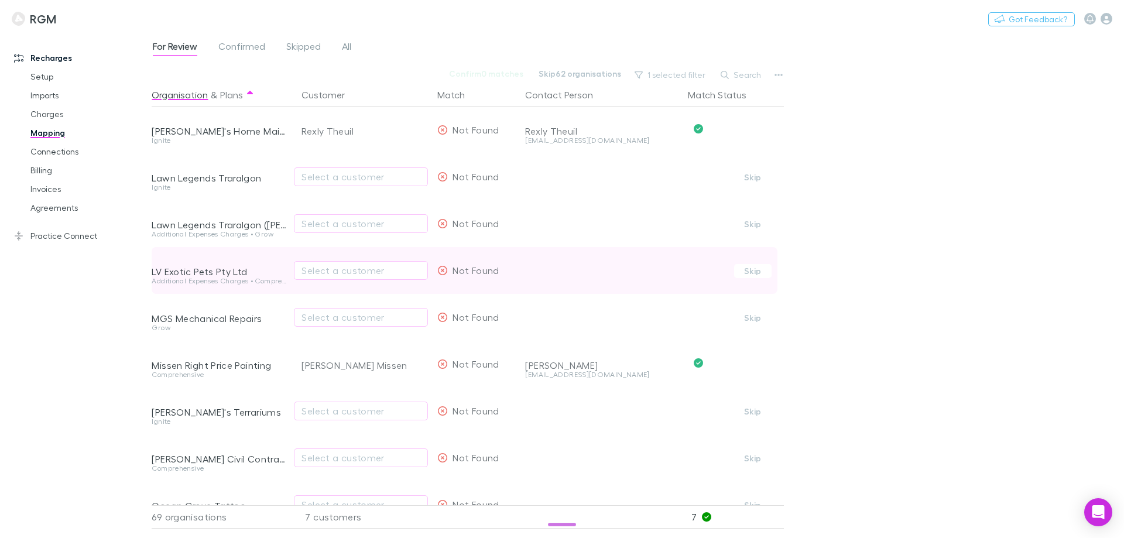
scroll to position [995, 0]
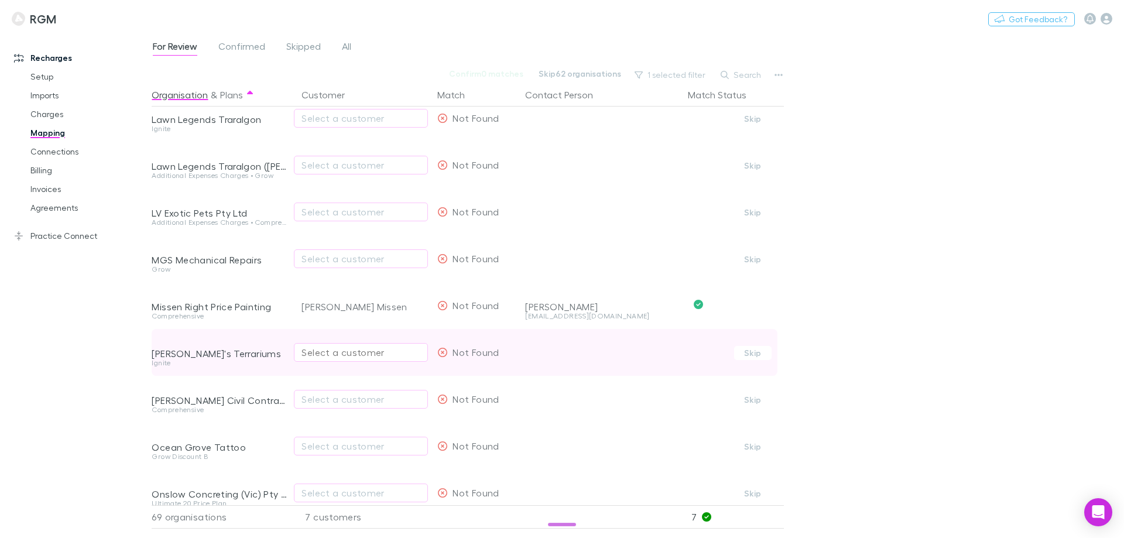
click at [355, 351] on div "Select a customer" at bounding box center [360, 352] width 119 height 14
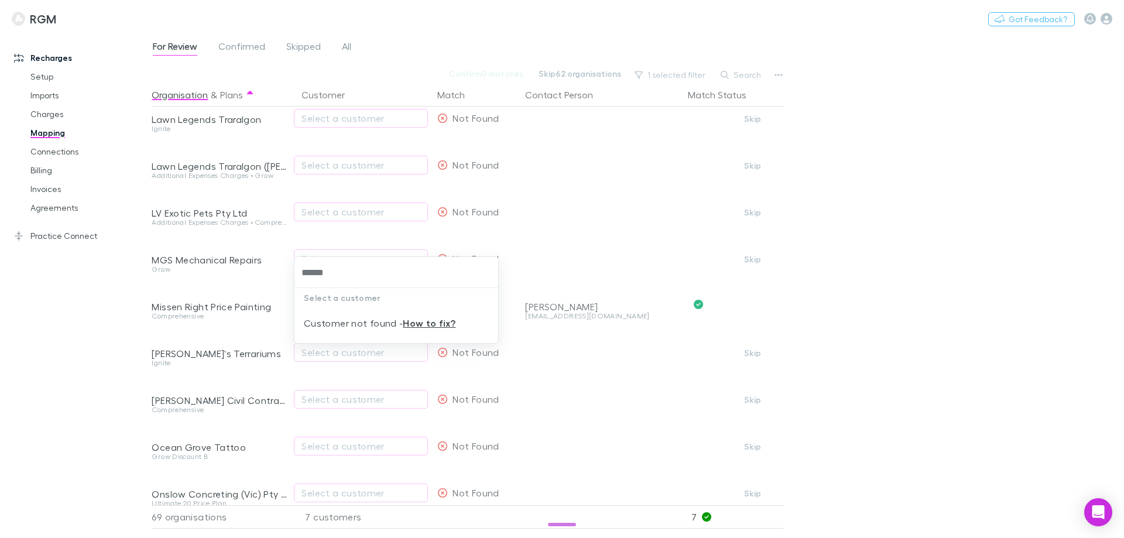
type input "******"
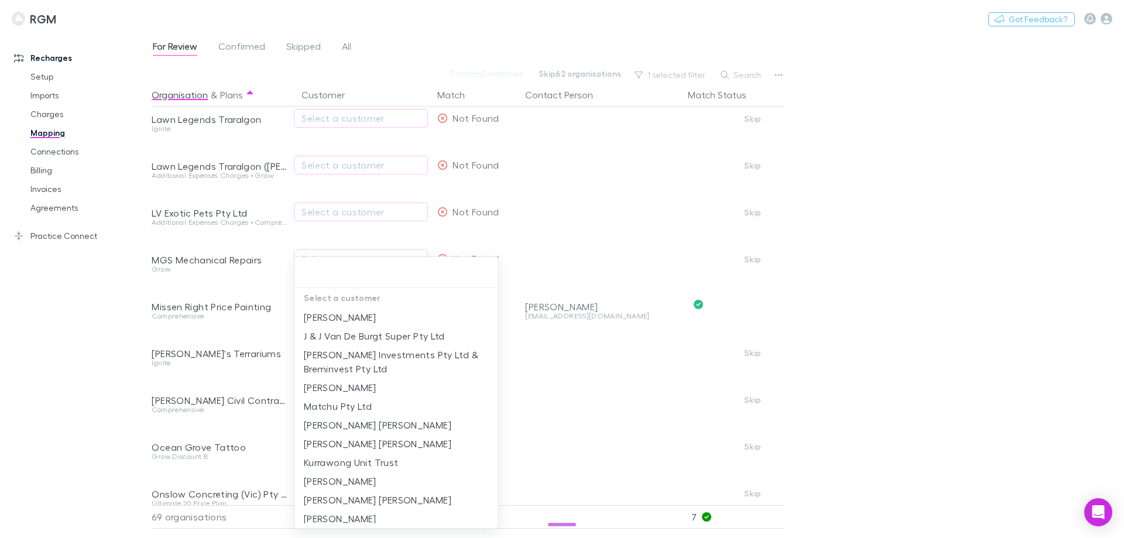
click at [350, 402] on div "Select a customer Terrence Love J & J Van De Burgt Super Pty Ltd Auciello Inves…" at bounding box center [562, 269] width 1124 height 538
click at [241, 368] on div at bounding box center [562, 269] width 1124 height 538
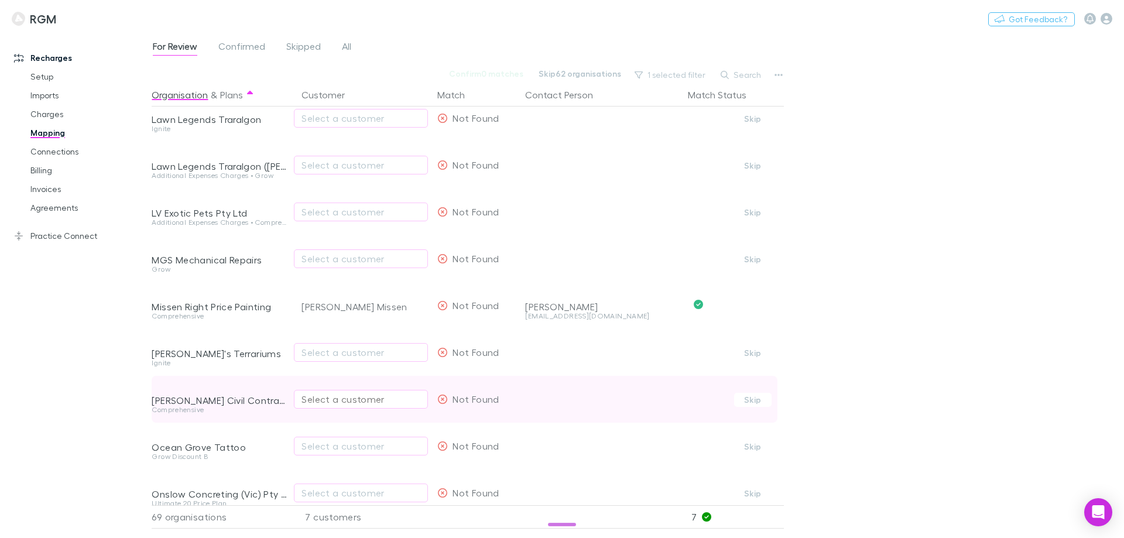
click at [331, 400] on div "Select a customer" at bounding box center [360, 399] width 119 height 14
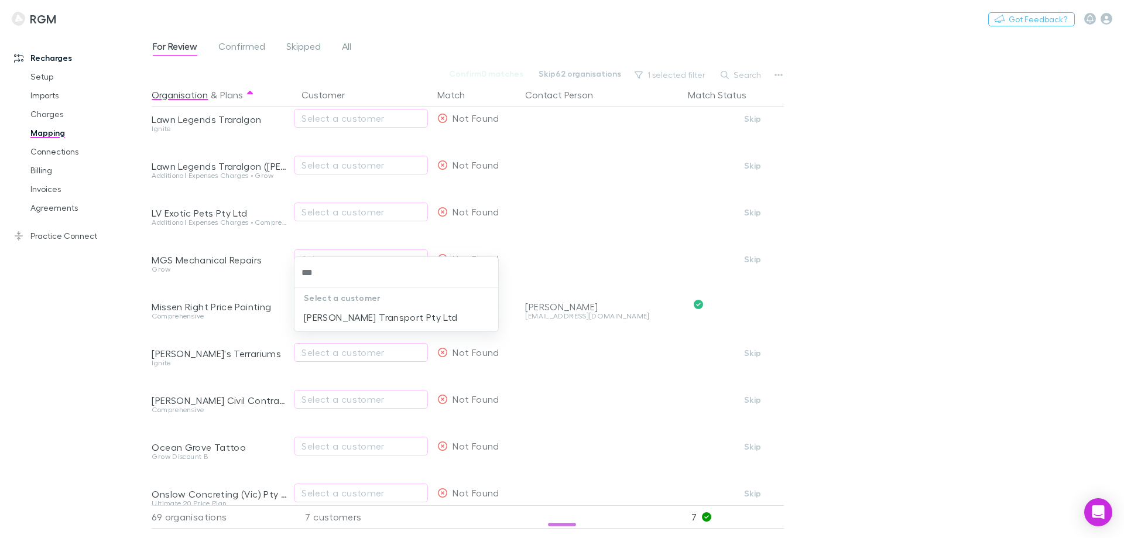
type input "***"
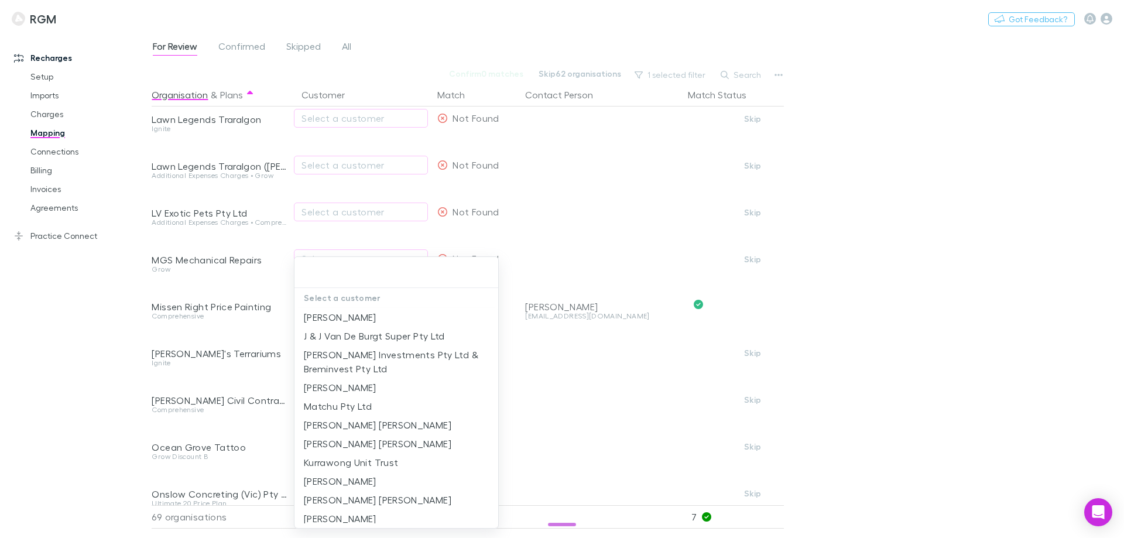
click at [341, 432] on div "Select a customer Terrence Love J & J Van De Burgt Super Pty Ltd Auciello Inves…" at bounding box center [562, 269] width 1124 height 538
click at [251, 432] on div at bounding box center [562, 269] width 1124 height 538
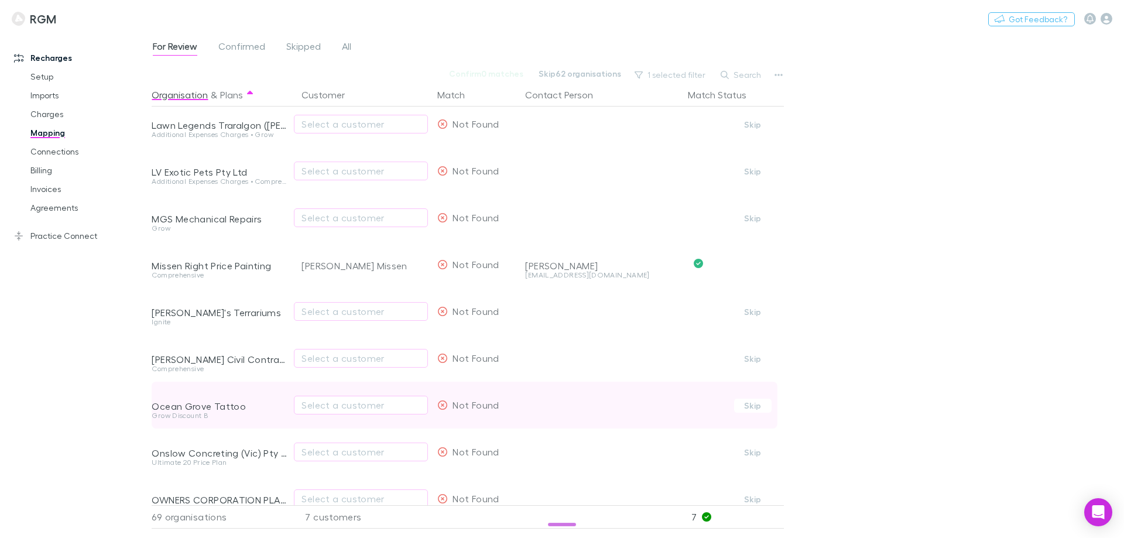
scroll to position [1054, 0]
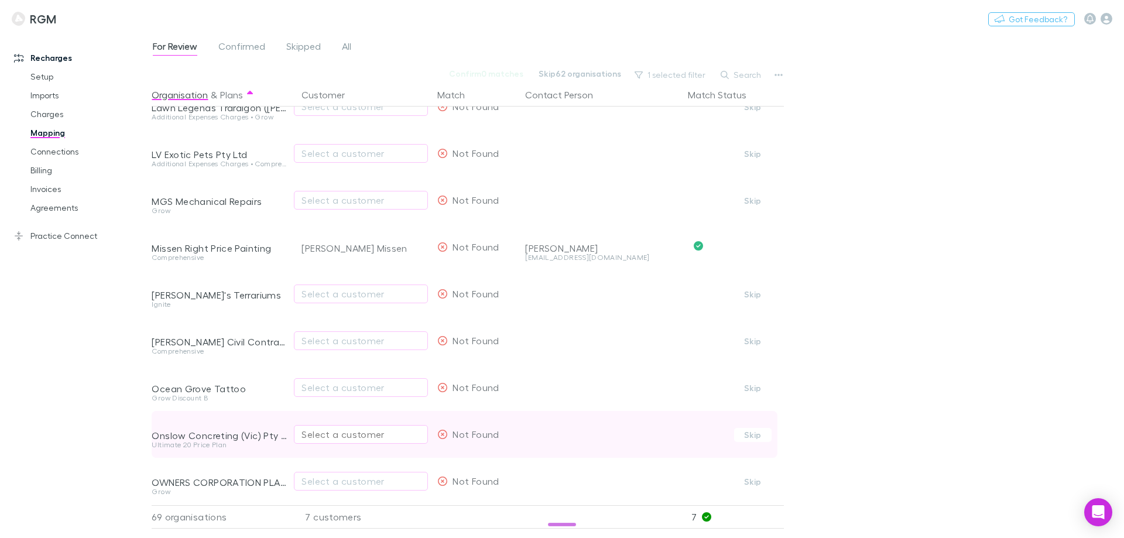
click at [356, 432] on div "Select a customer" at bounding box center [360, 434] width 119 height 14
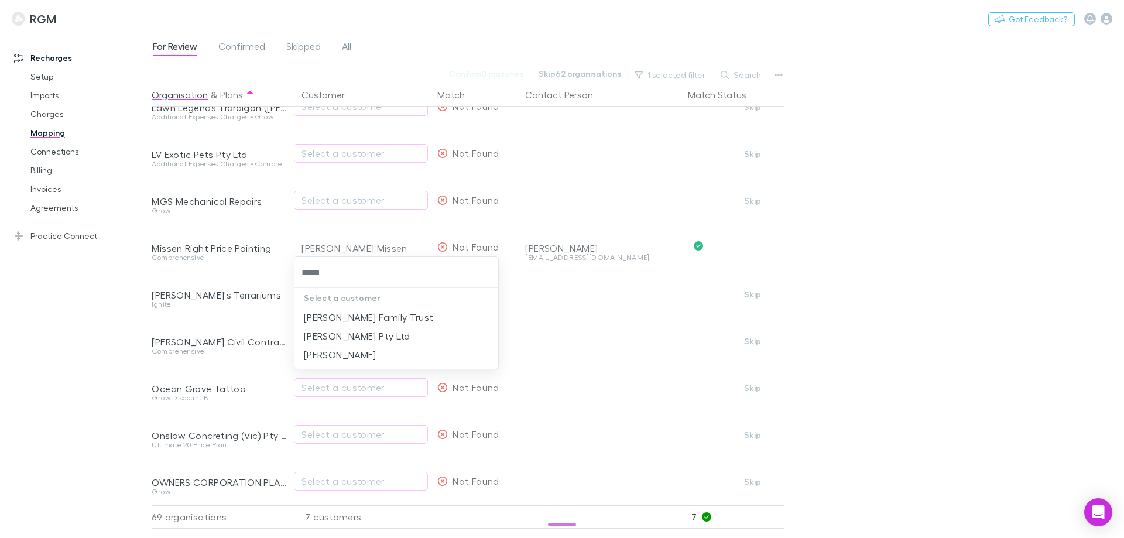
type input "*****"
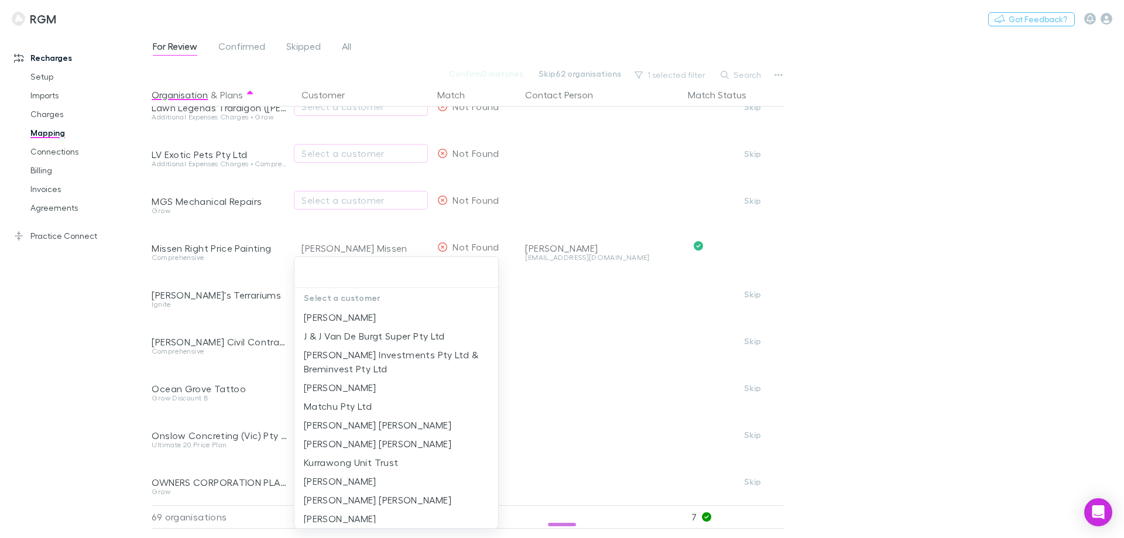
click at [57, 361] on div at bounding box center [562, 269] width 1124 height 538
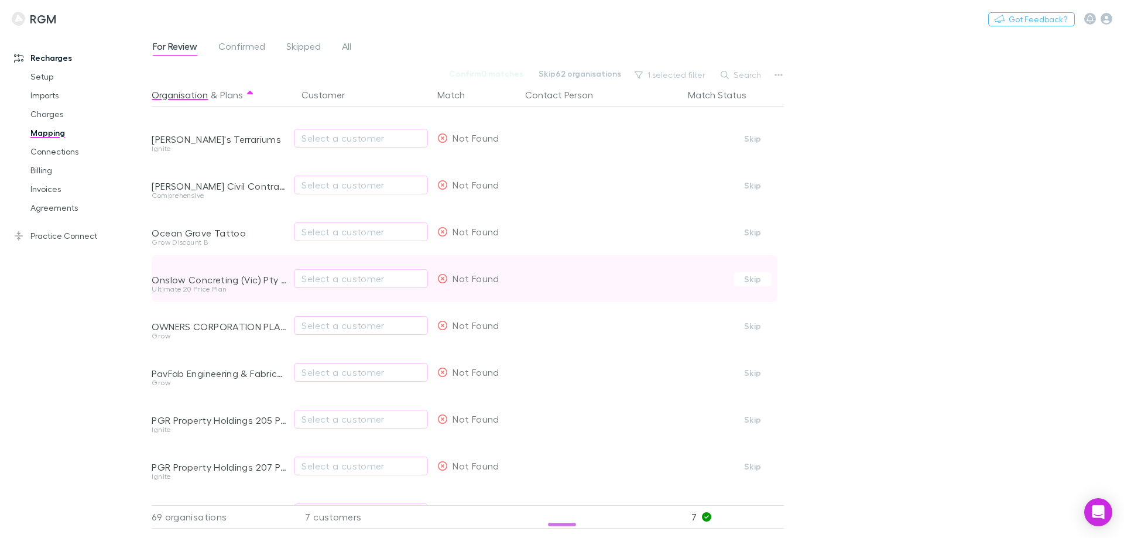
scroll to position [1229, 0]
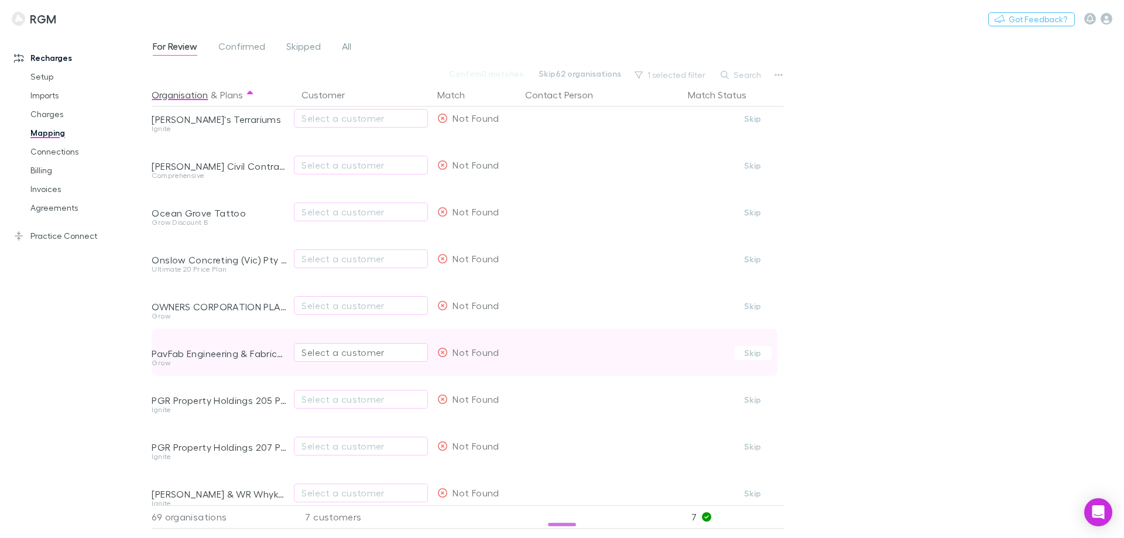
click at [341, 353] on div "Select a customer" at bounding box center [360, 352] width 119 height 14
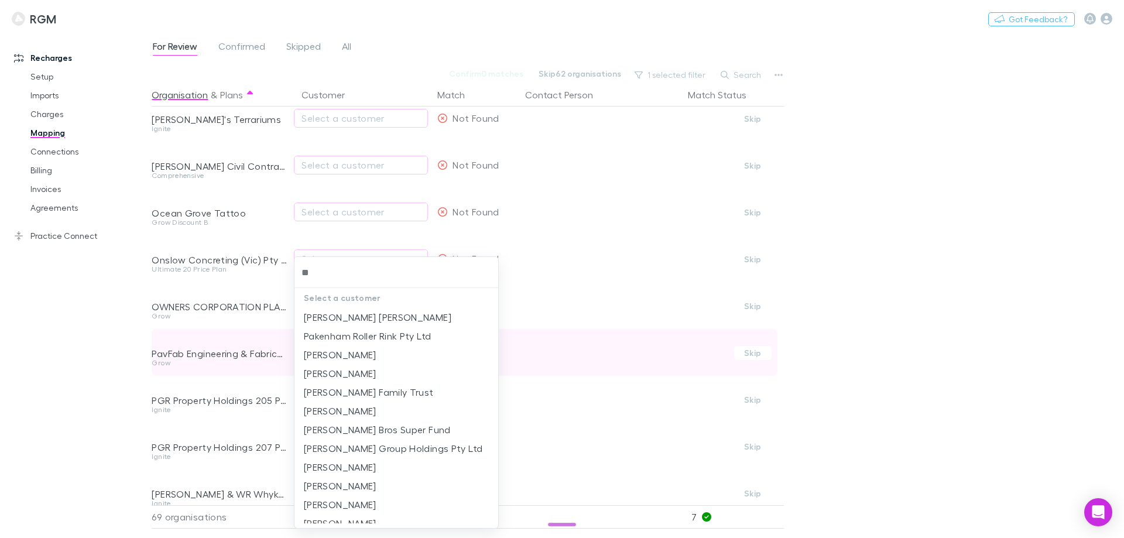
type input "*"
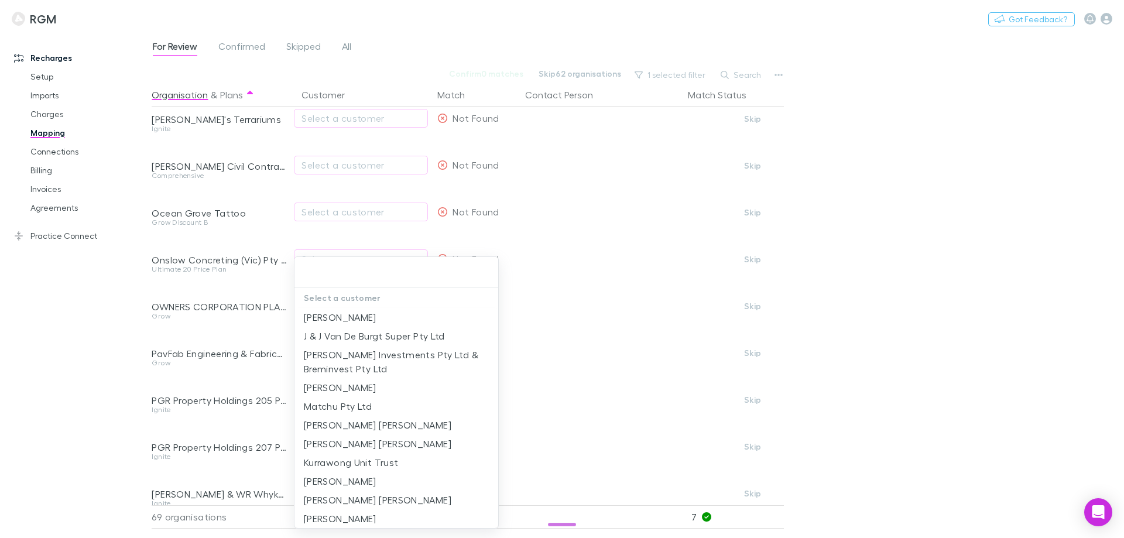
click at [50, 375] on div at bounding box center [562, 269] width 1124 height 538
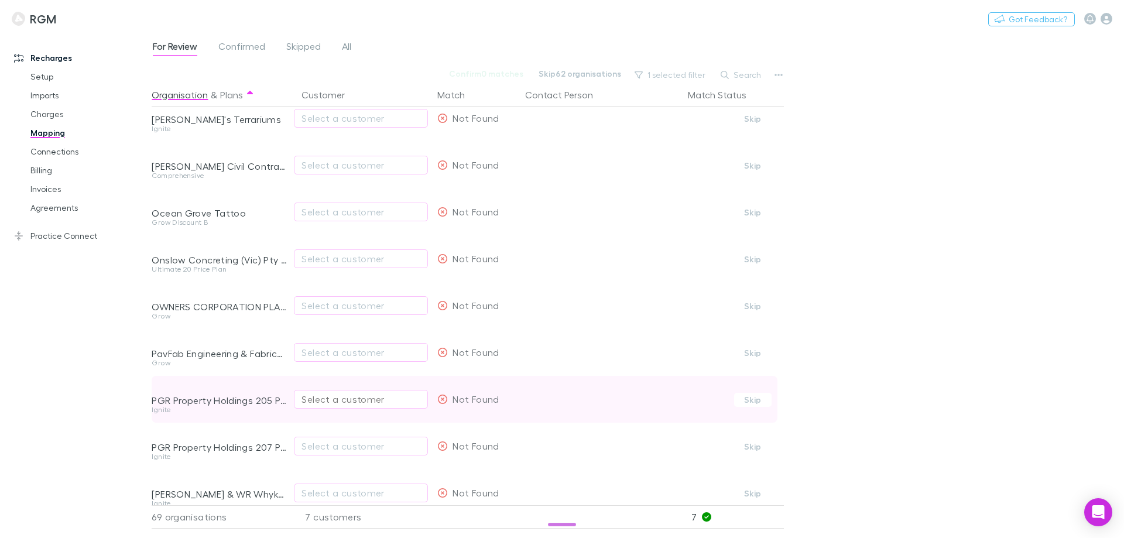
click at [332, 399] on div "Select a customer" at bounding box center [360, 399] width 119 height 14
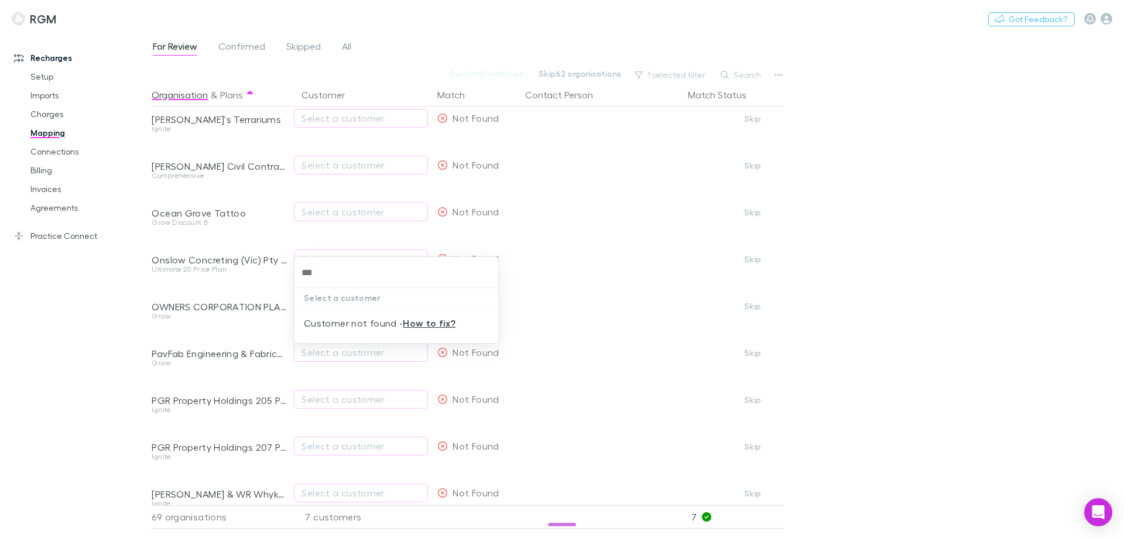
type input "***"
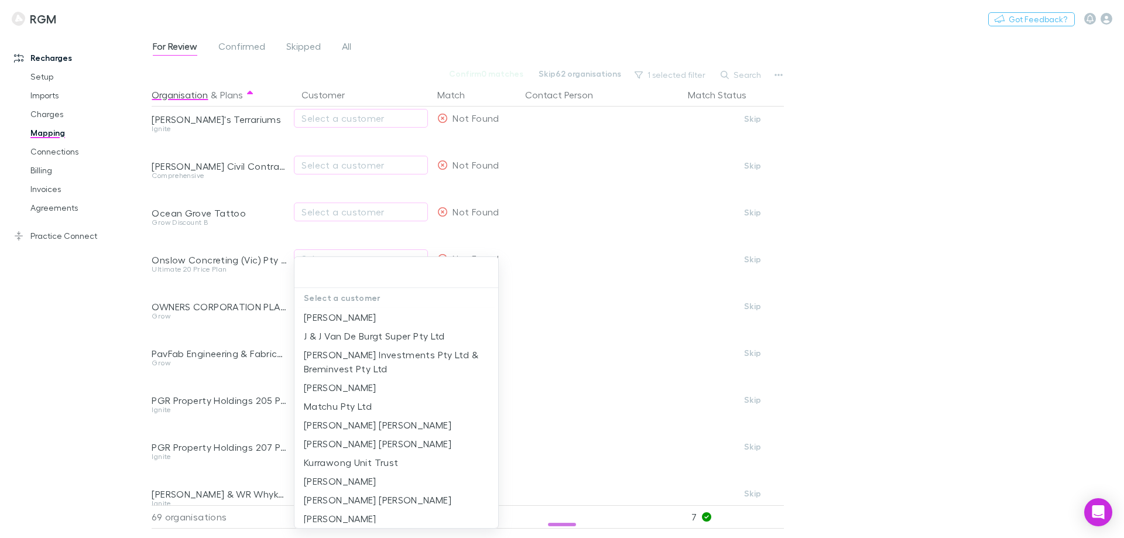
click at [22, 376] on div at bounding box center [562, 269] width 1124 height 538
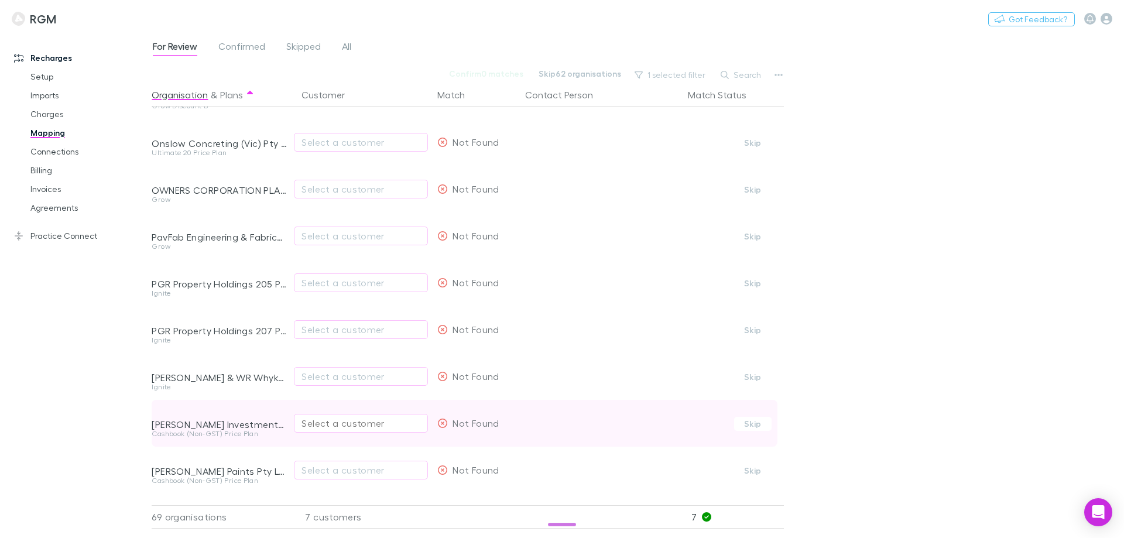
scroll to position [1346, 0]
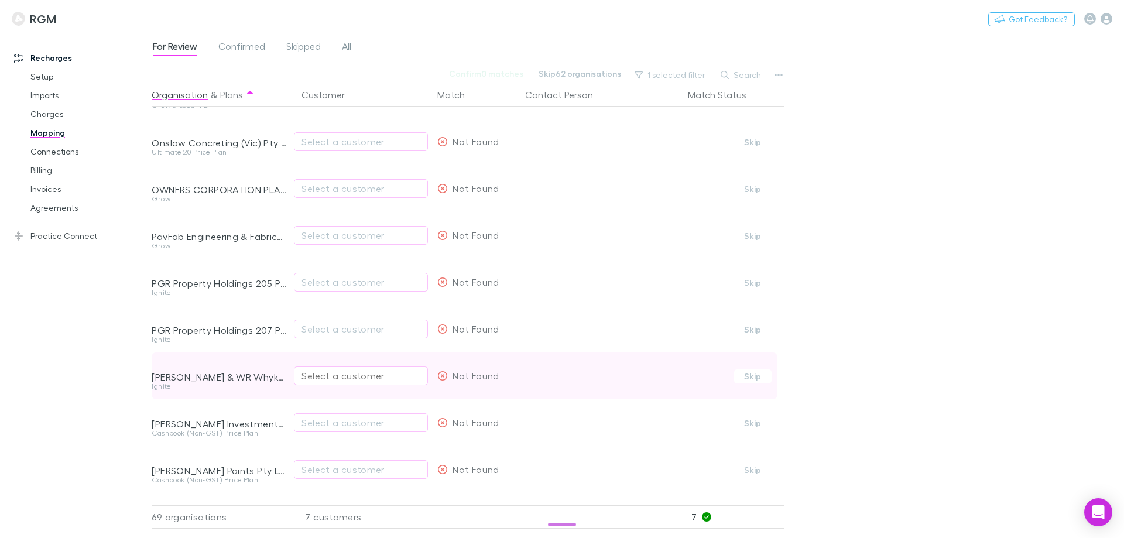
click at [338, 384] on button "Select a customer" at bounding box center [361, 375] width 134 height 19
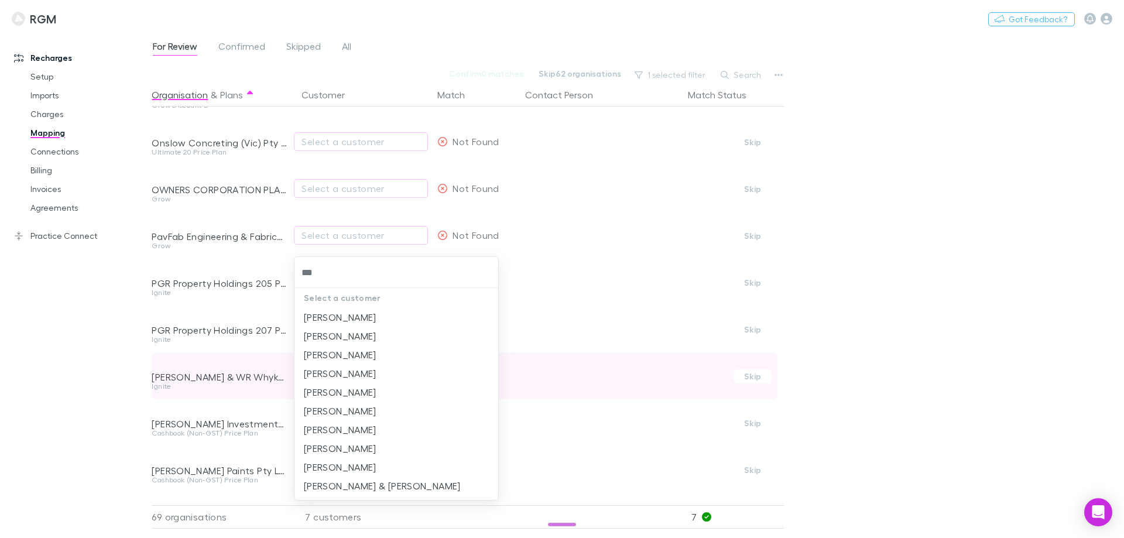
type input "****"
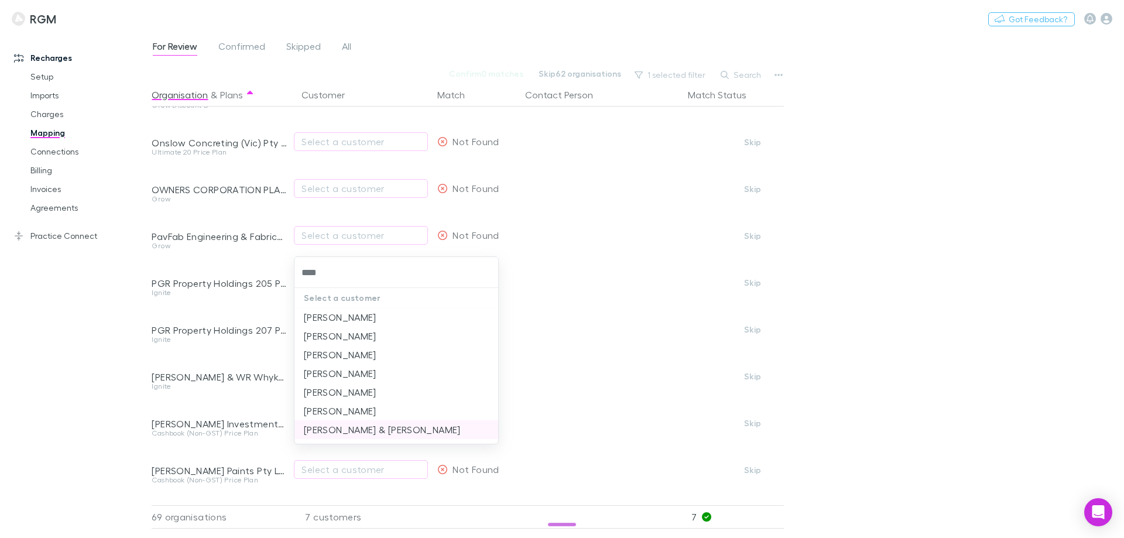
click at [346, 428] on li "[PERSON_NAME] & [PERSON_NAME]" at bounding box center [396, 429] width 204 height 19
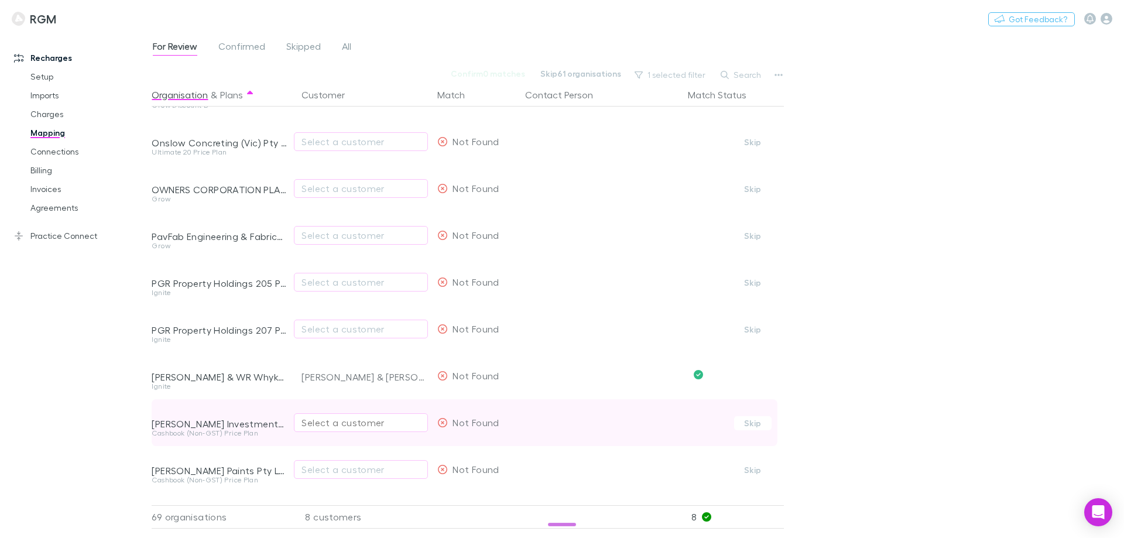
click at [344, 426] on div "Select a customer" at bounding box center [360, 423] width 119 height 14
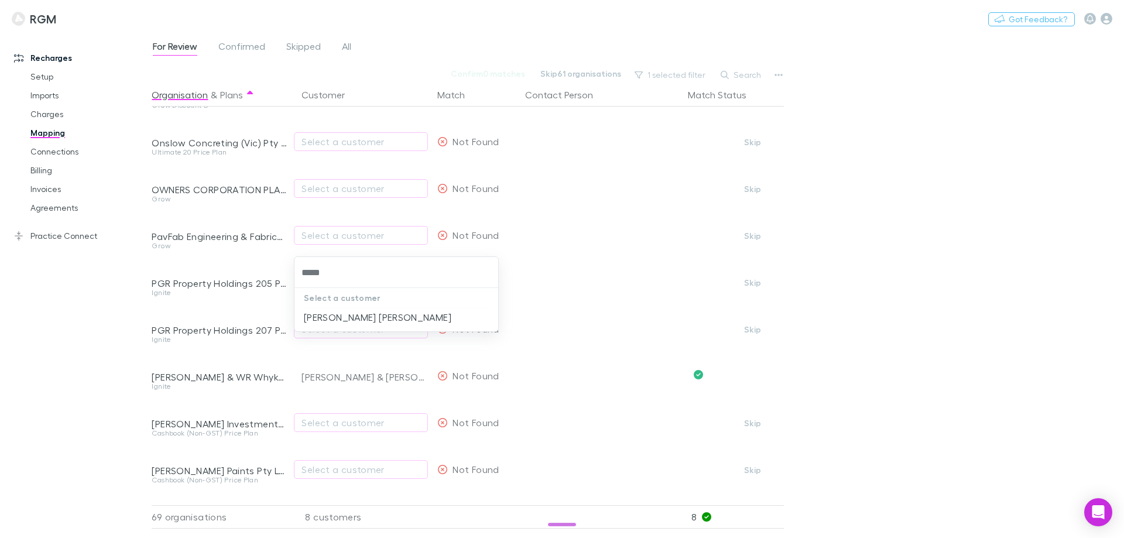
type input "*****"
click at [90, 383] on div at bounding box center [562, 269] width 1124 height 538
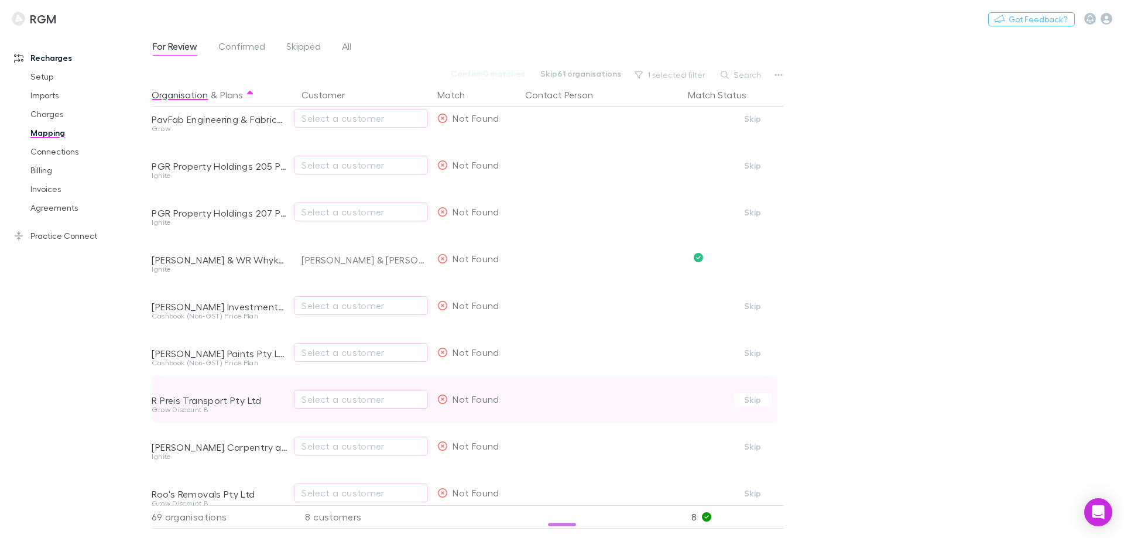
scroll to position [1522, 0]
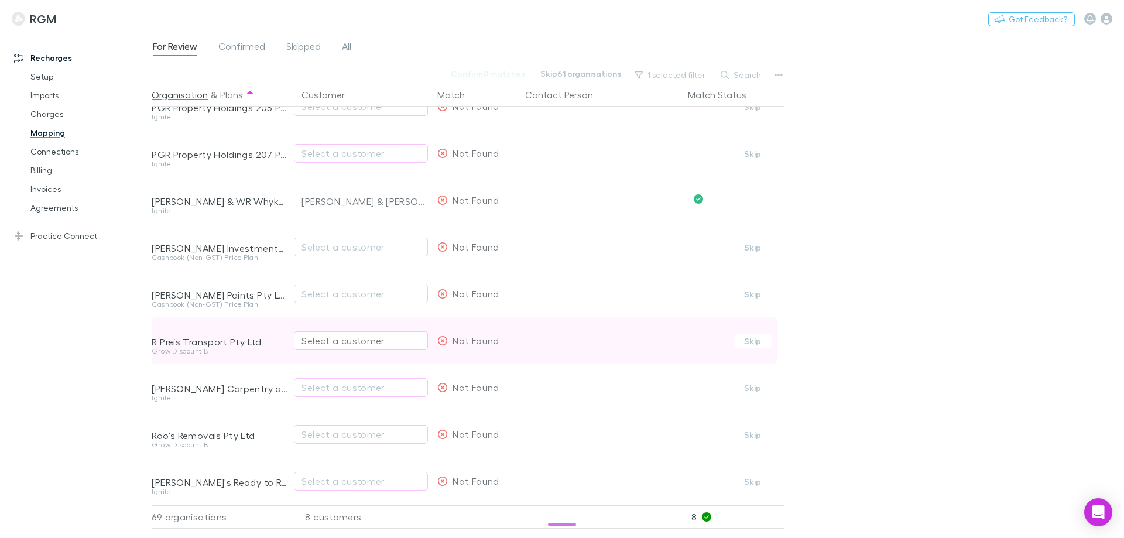
click at [360, 336] on div "Select a customer" at bounding box center [360, 341] width 119 height 14
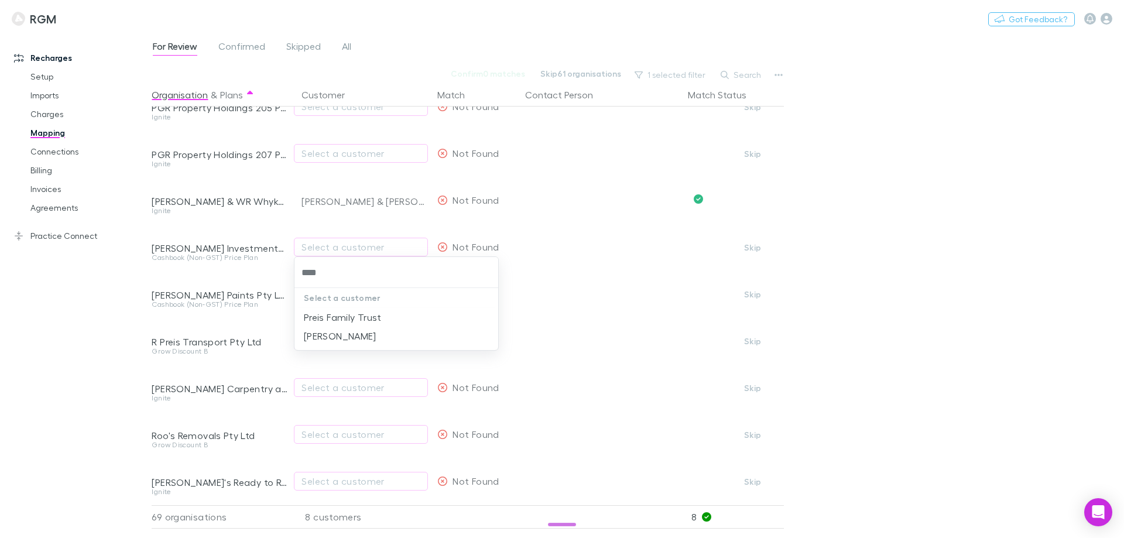
click at [301, 272] on input "****" at bounding box center [396, 273] width 194 height 22
type input "******"
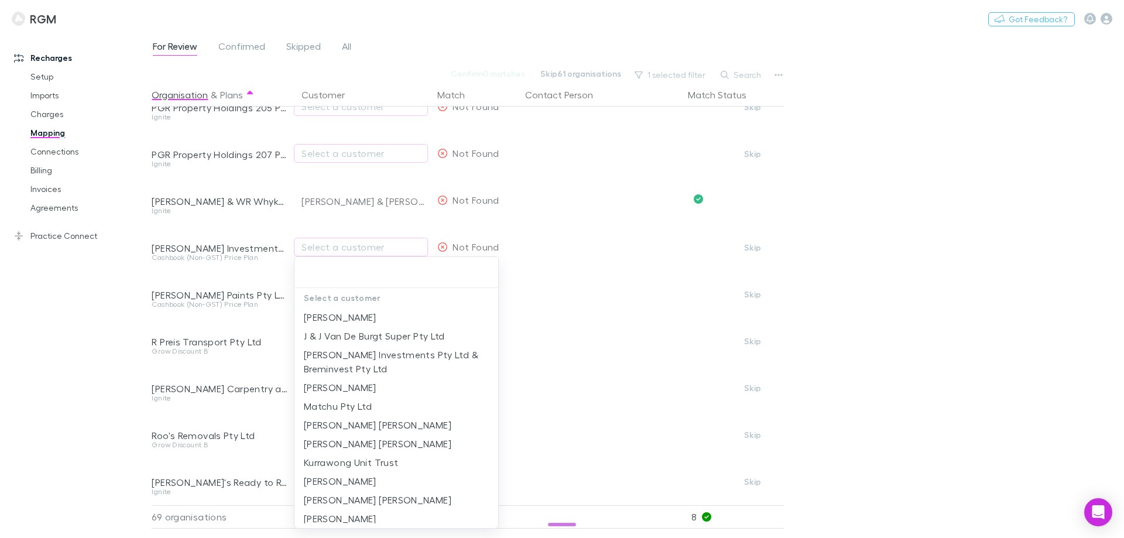
click at [88, 356] on div at bounding box center [562, 269] width 1124 height 538
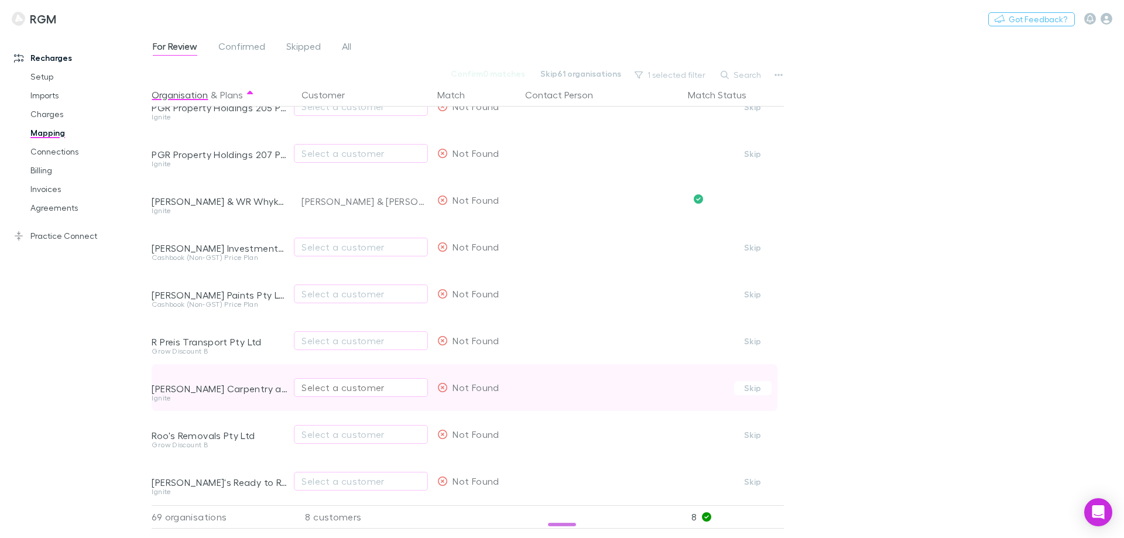
click at [353, 391] on div "Select a customer" at bounding box center [360, 387] width 119 height 14
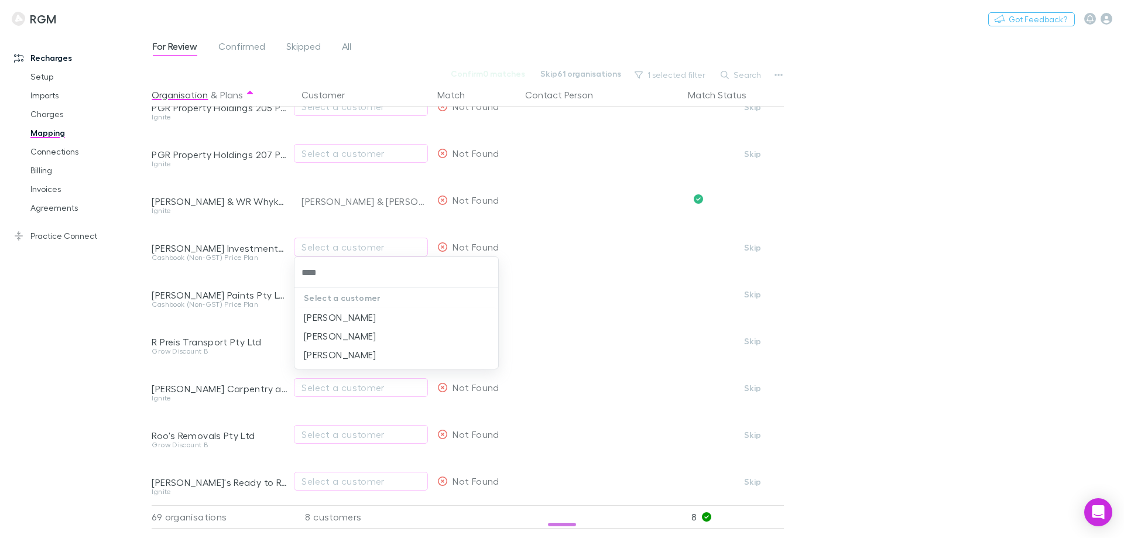
type input "*****"
click at [344, 333] on li "[PERSON_NAME]" at bounding box center [396, 336] width 204 height 19
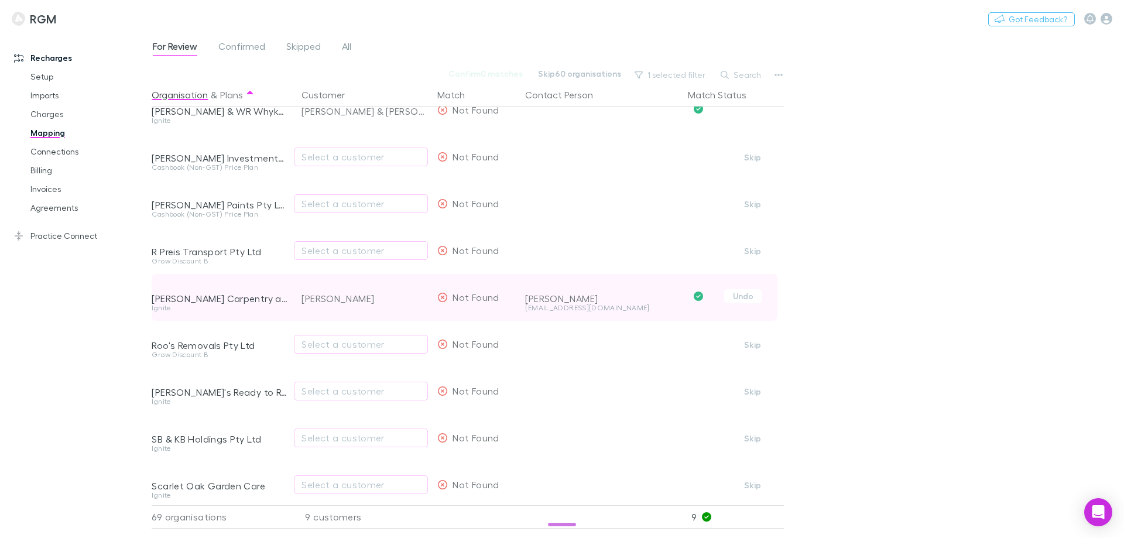
scroll to position [1639, 0]
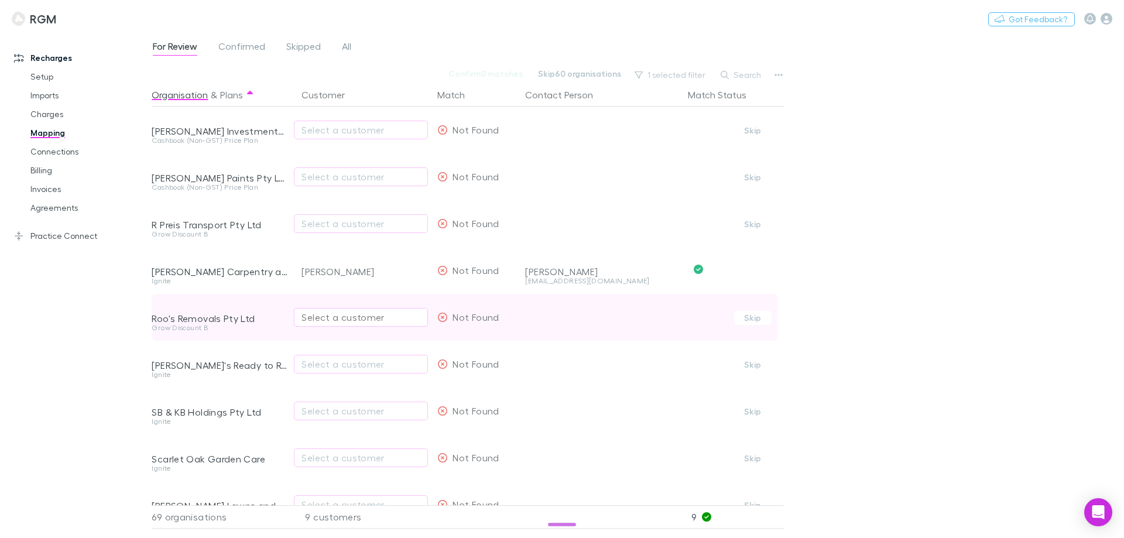
click at [345, 323] on div "Select a customer" at bounding box center [360, 317] width 119 height 14
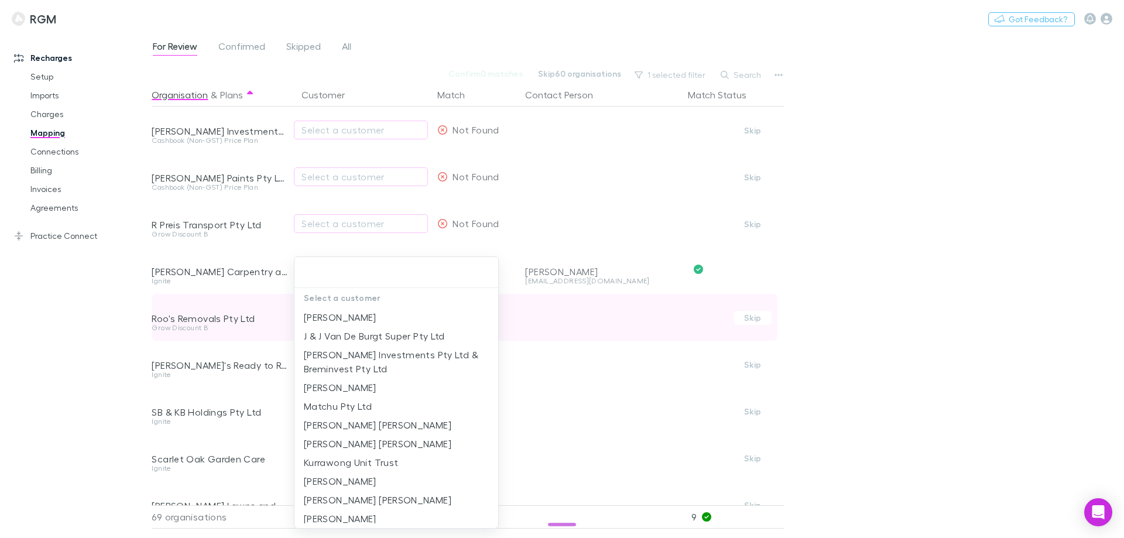
type input "*"
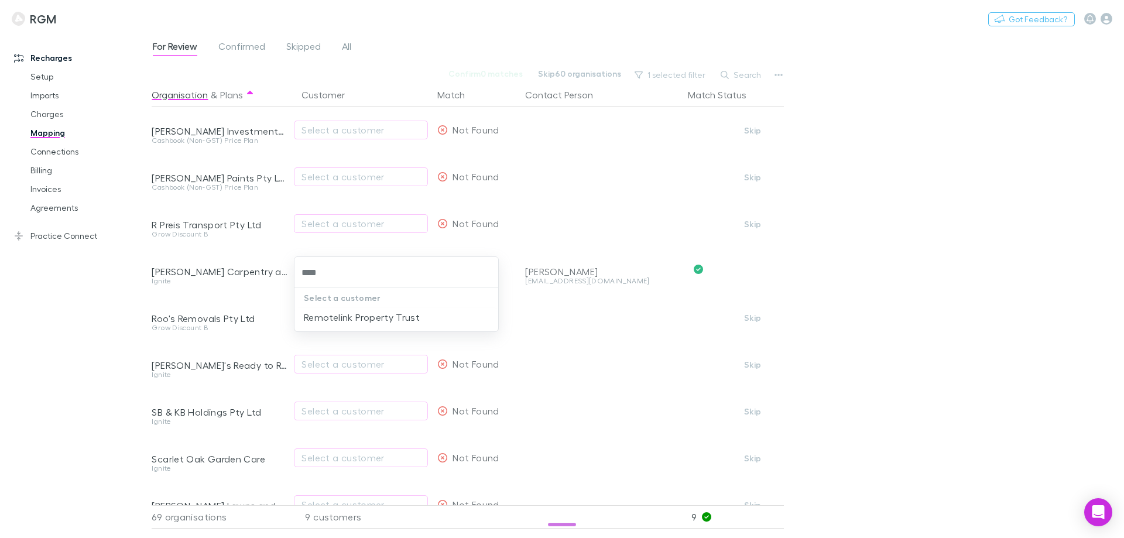
type input "****"
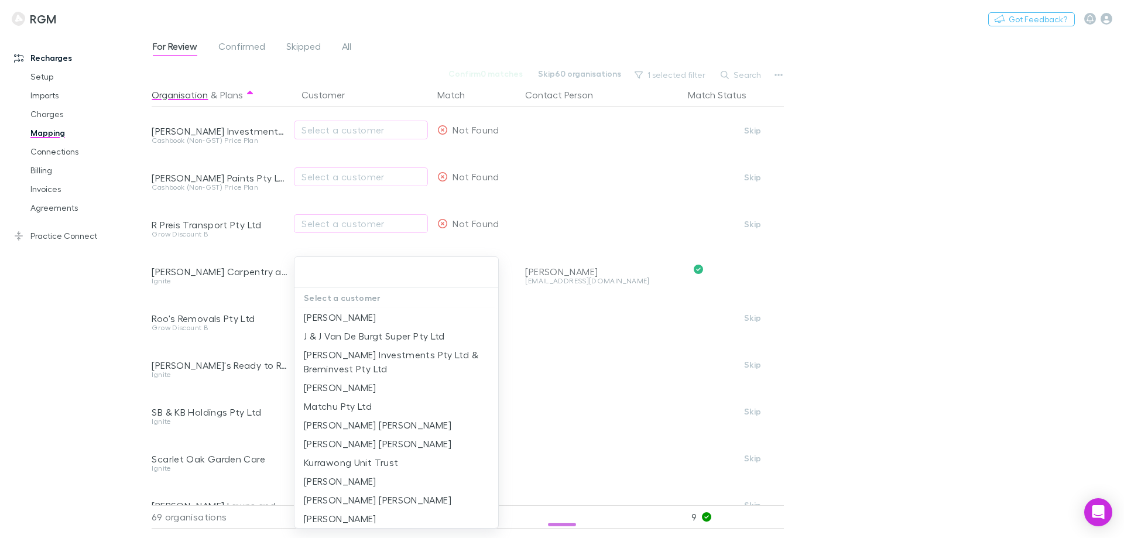
drag, startPoint x: 45, startPoint y: 355, endPoint x: 67, endPoint y: 353, distance: 22.3
click at [49, 355] on div at bounding box center [562, 269] width 1124 height 538
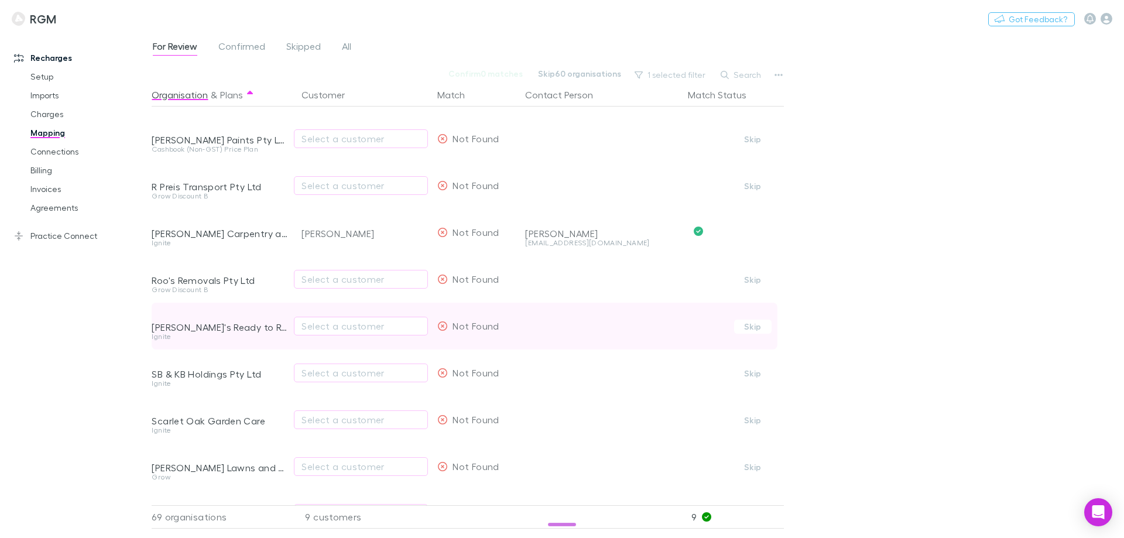
scroll to position [1697, 0]
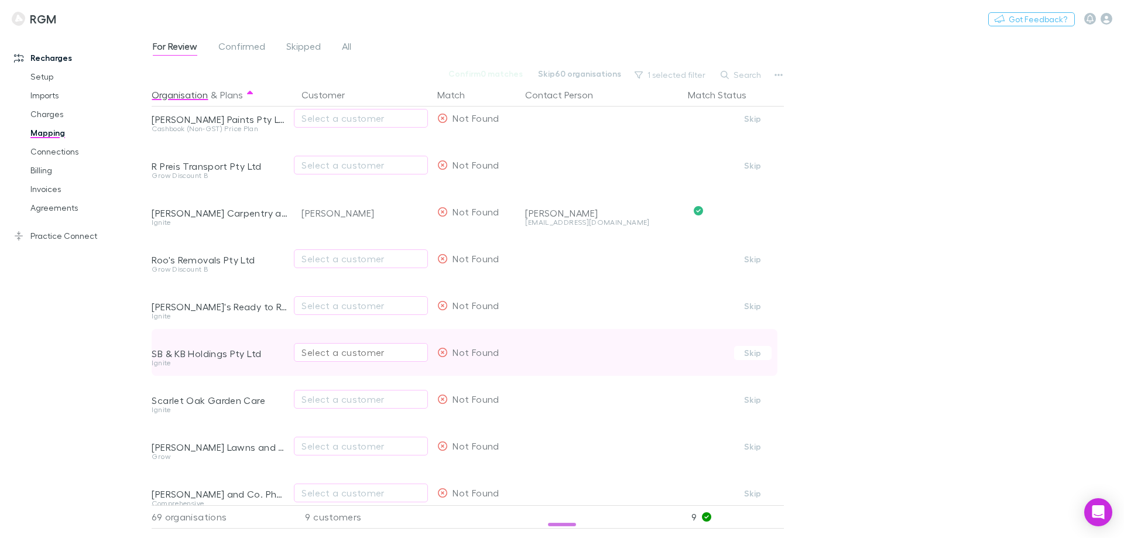
click at [331, 354] on div "Select a customer" at bounding box center [360, 352] width 119 height 14
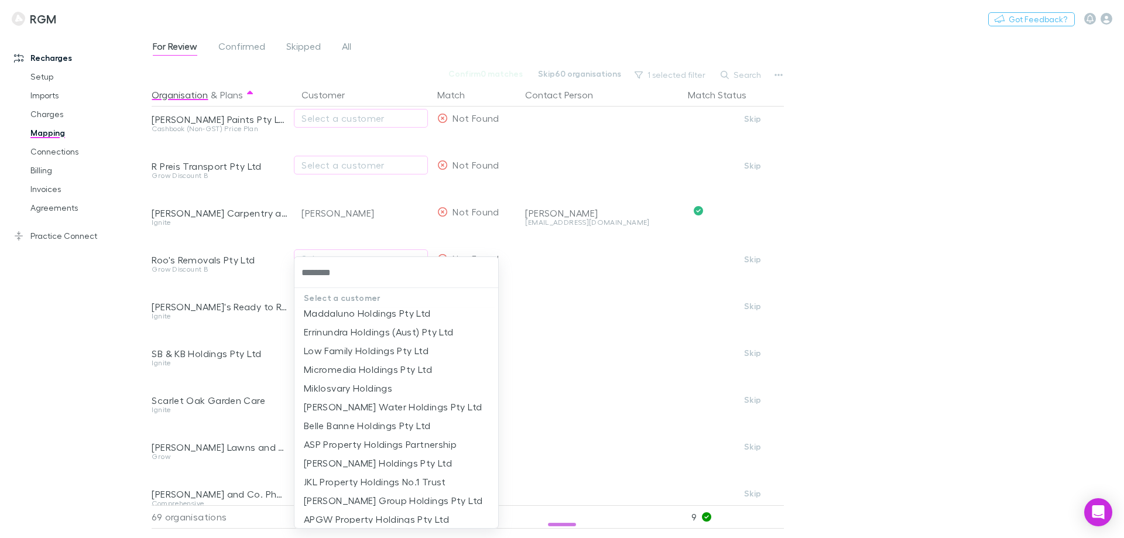
scroll to position [468, 0]
type input "********"
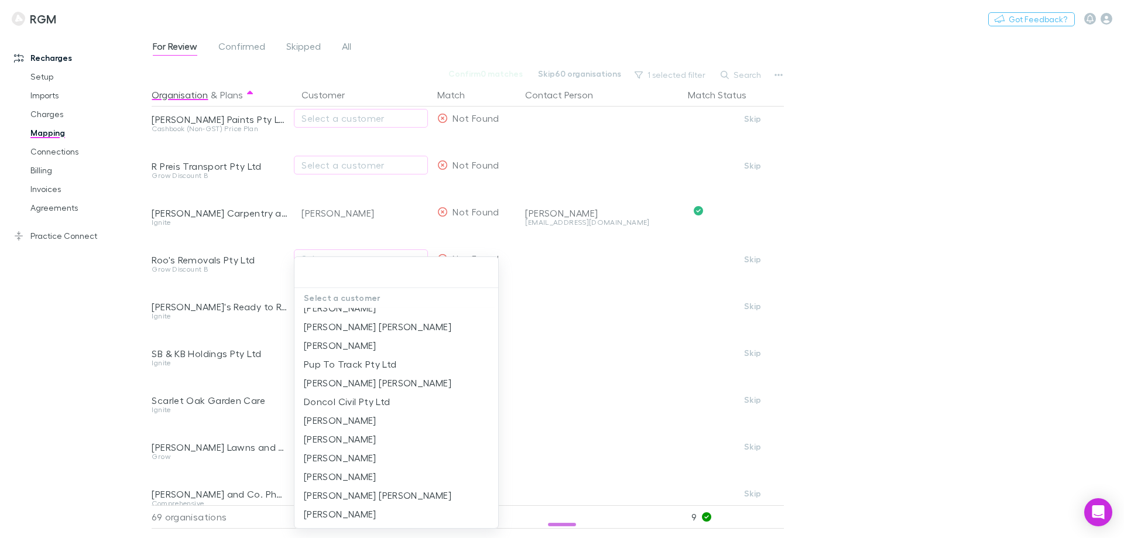
scroll to position [0, 0]
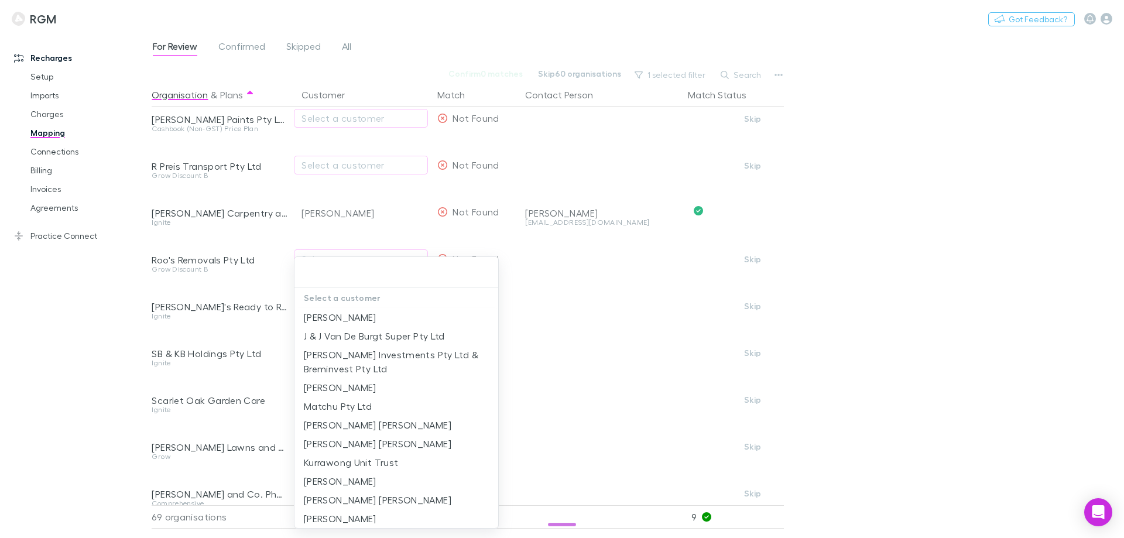
click at [66, 349] on div at bounding box center [562, 269] width 1124 height 538
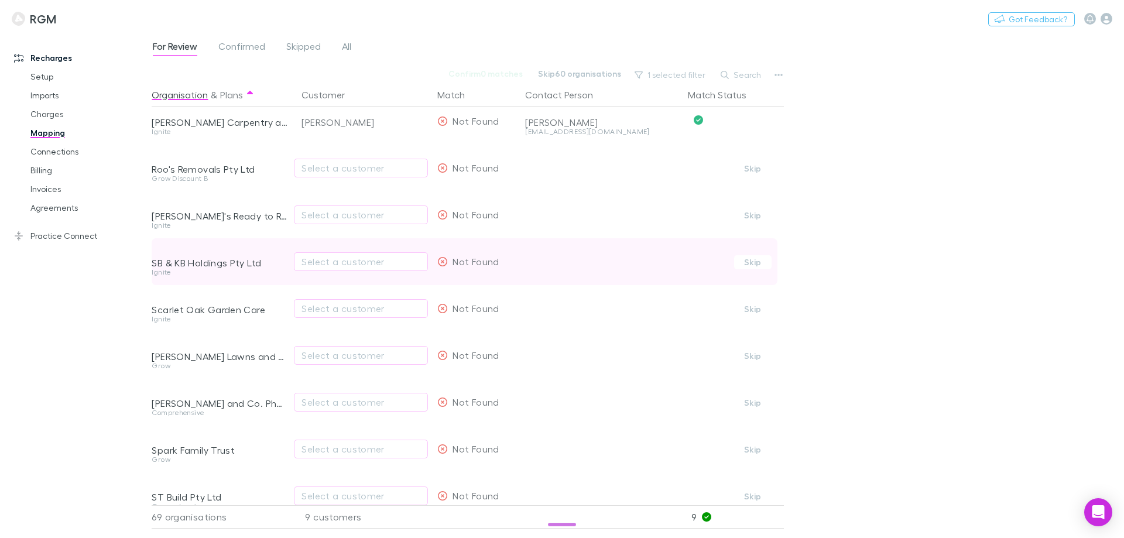
scroll to position [1815, 0]
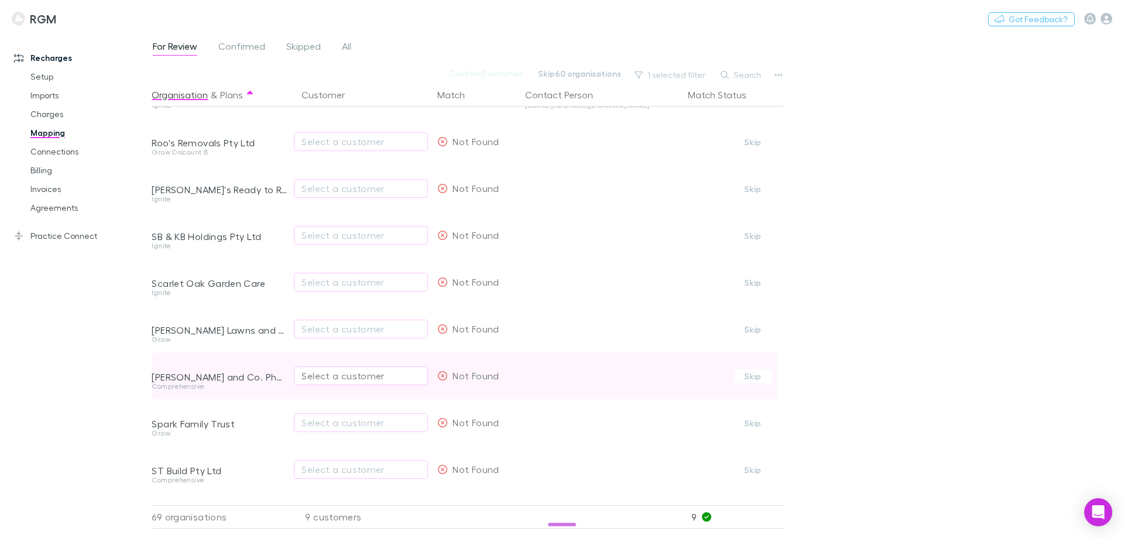
click at [329, 374] on div "Select a customer" at bounding box center [360, 376] width 119 height 14
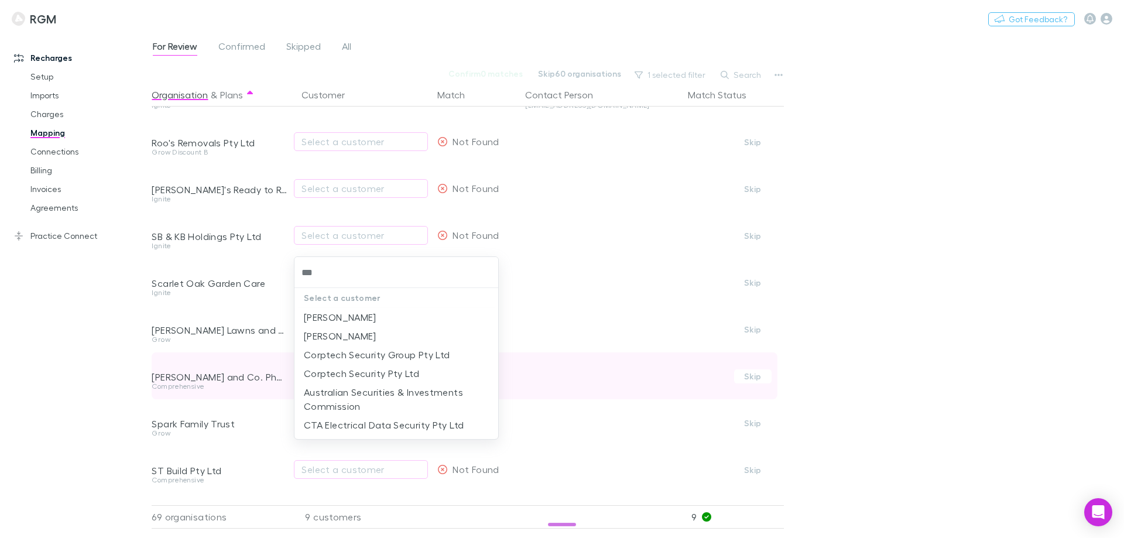
type input "****"
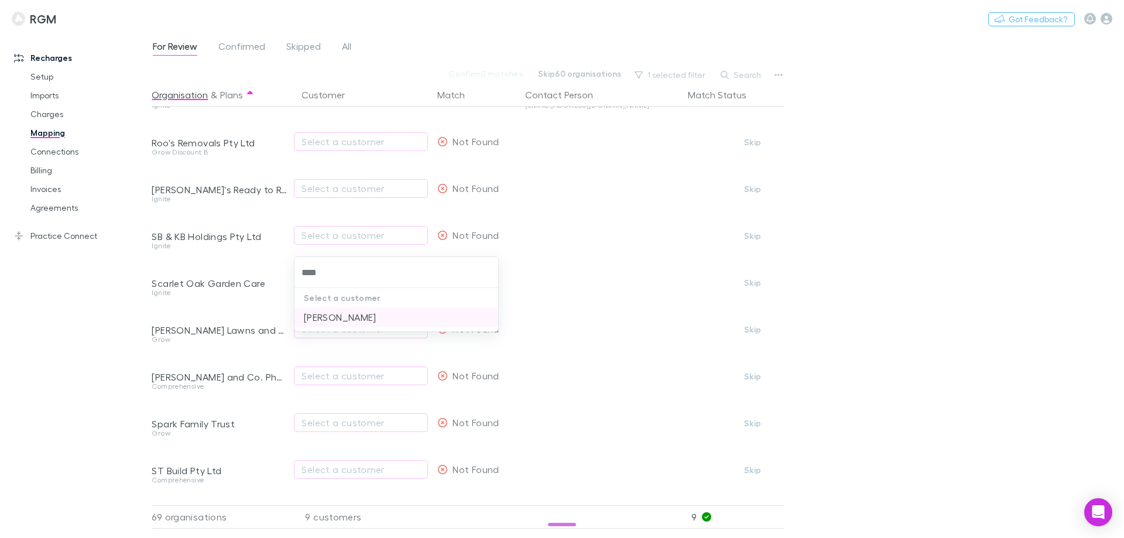
click at [351, 317] on li "Naomi Seccombe" at bounding box center [396, 317] width 204 height 19
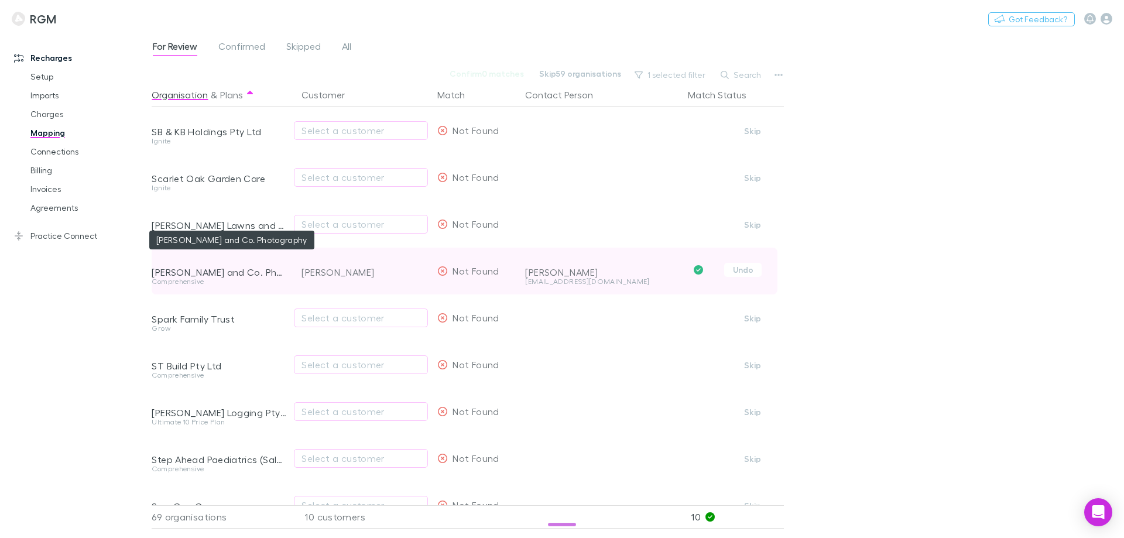
scroll to position [1932, 0]
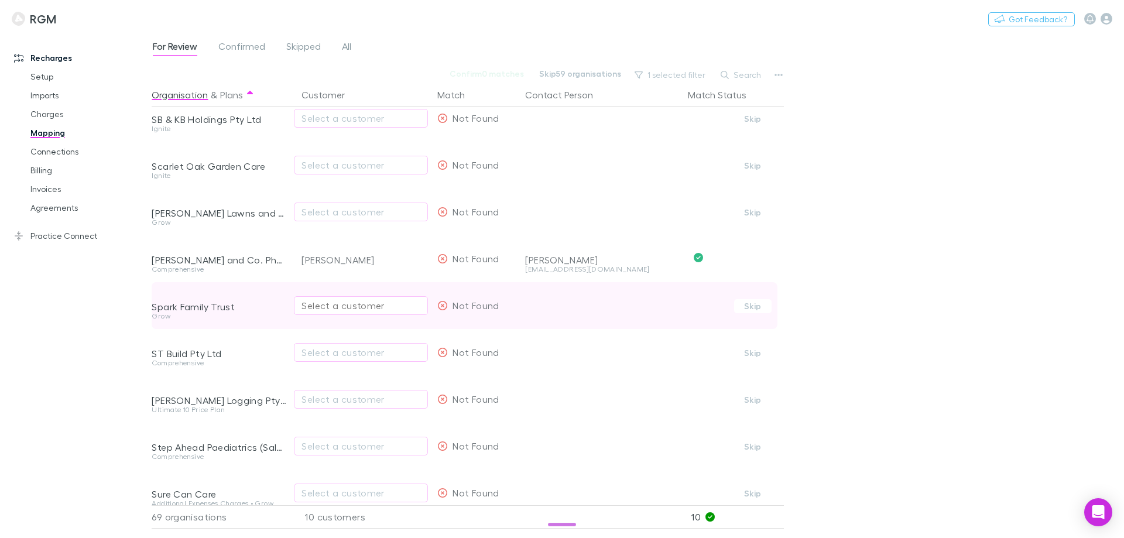
click at [332, 305] on div "Select a customer" at bounding box center [360, 306] width 119 height 14
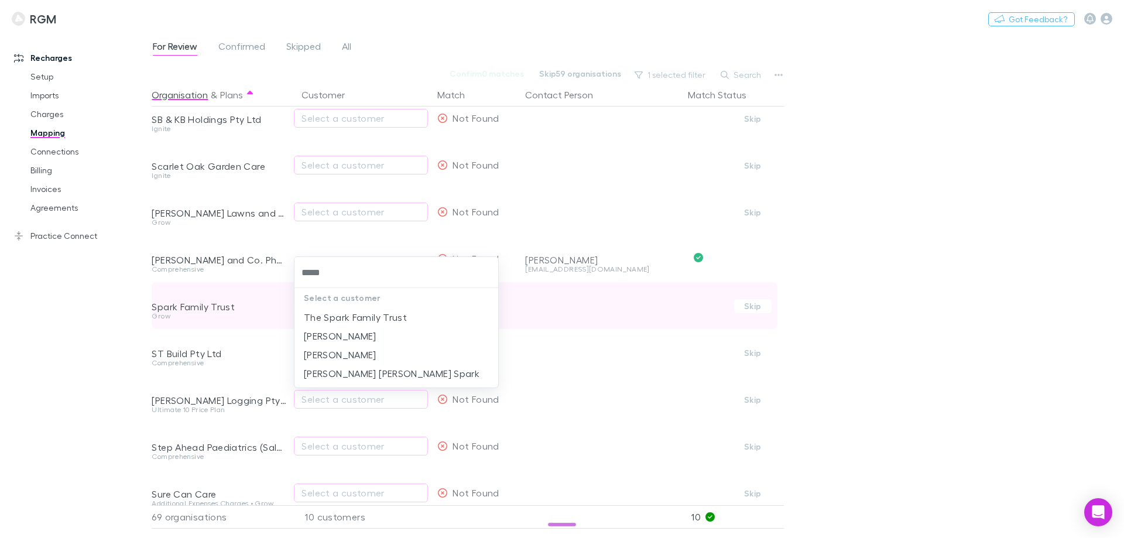
type input "*****"
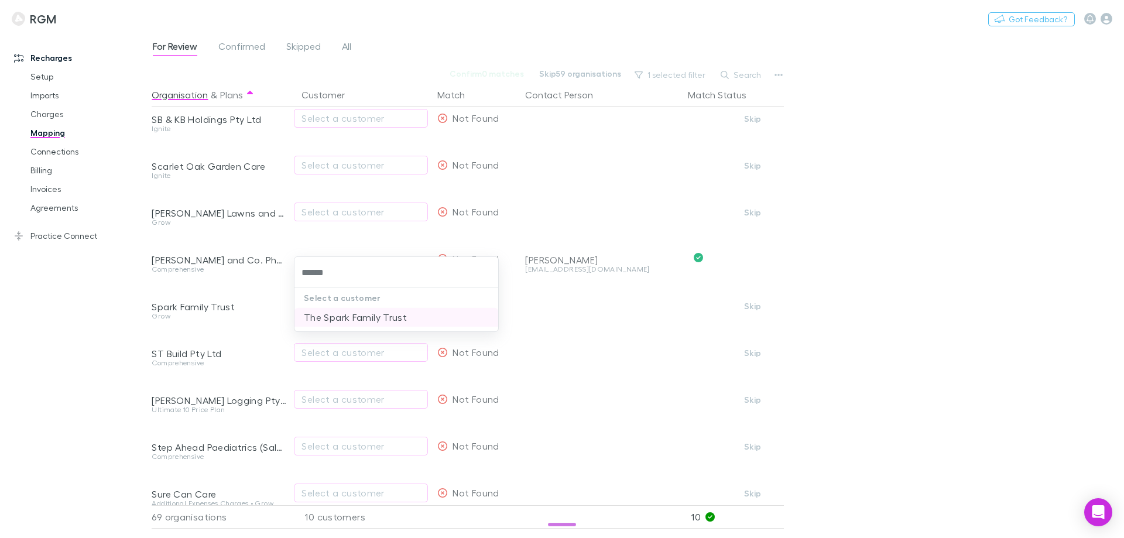
click at [334, 314] on li "The Spark Family Trust" at bounding box center [396, 317] width 204 height 19
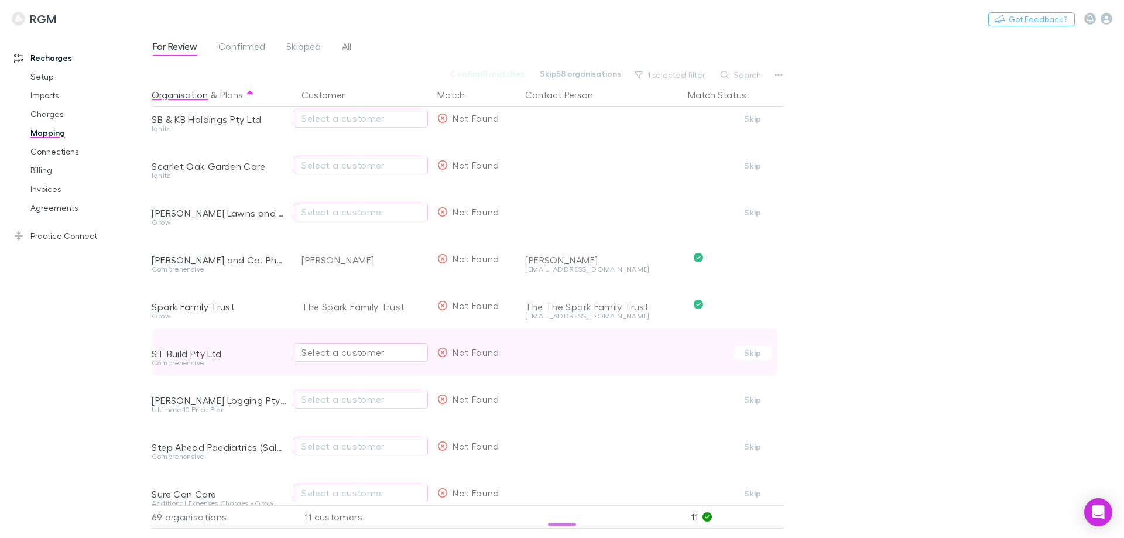
click at [331, 348] on div "Select a customer" at bounding box center [360, 352] width 119 height 14
type input "******"
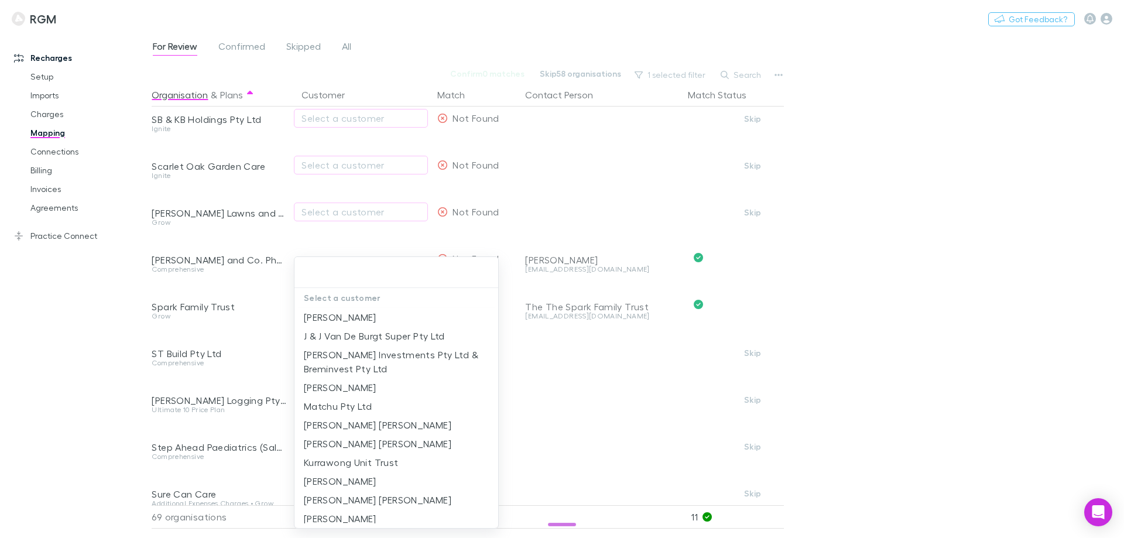
click at [109, 400] on div at bounding box center [562, 269] width 1124 height 538
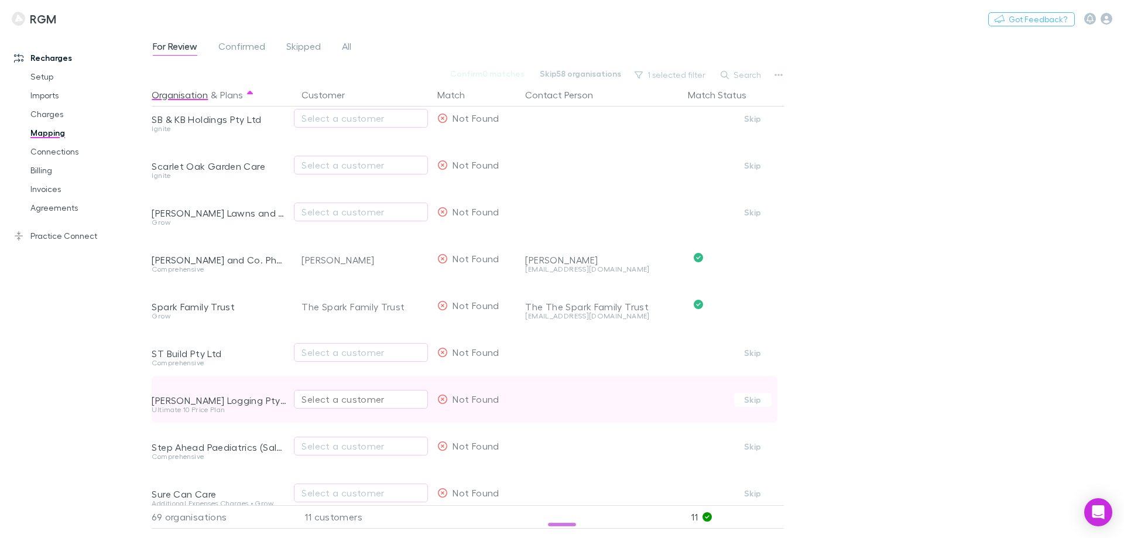
click at [334, 393] on div "Select a customer" at bounding box center [360, 399] width 119 height 14
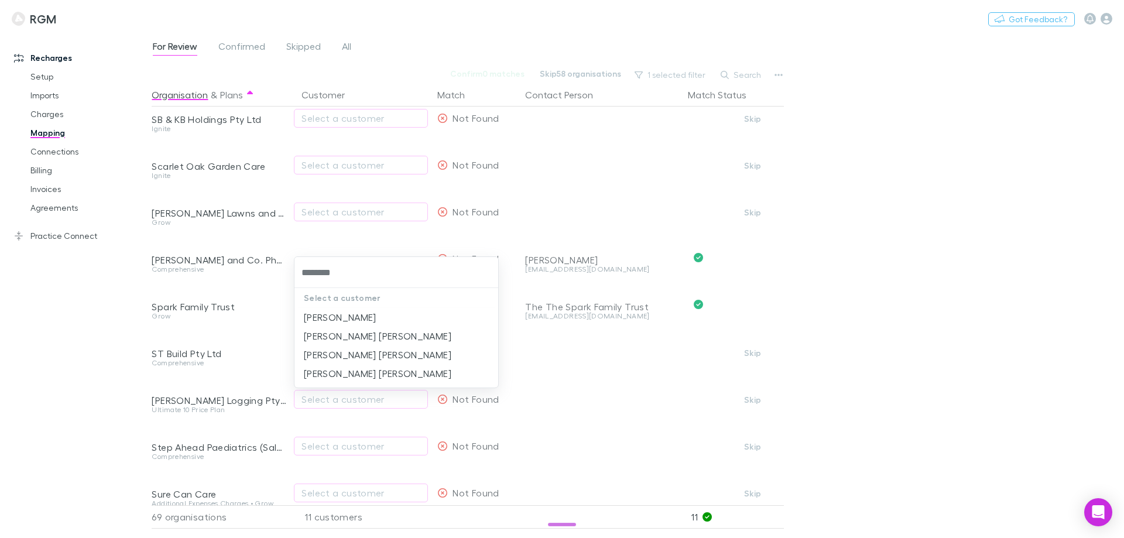
type input "********"
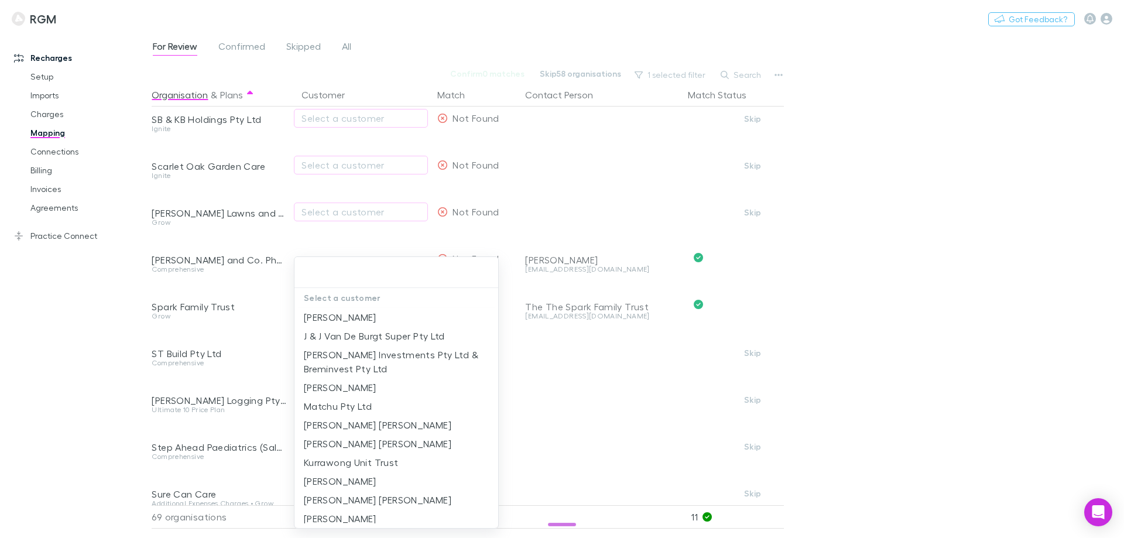
click at [91, 378] on div at bounding box center [562, 269] width 1124 height 538
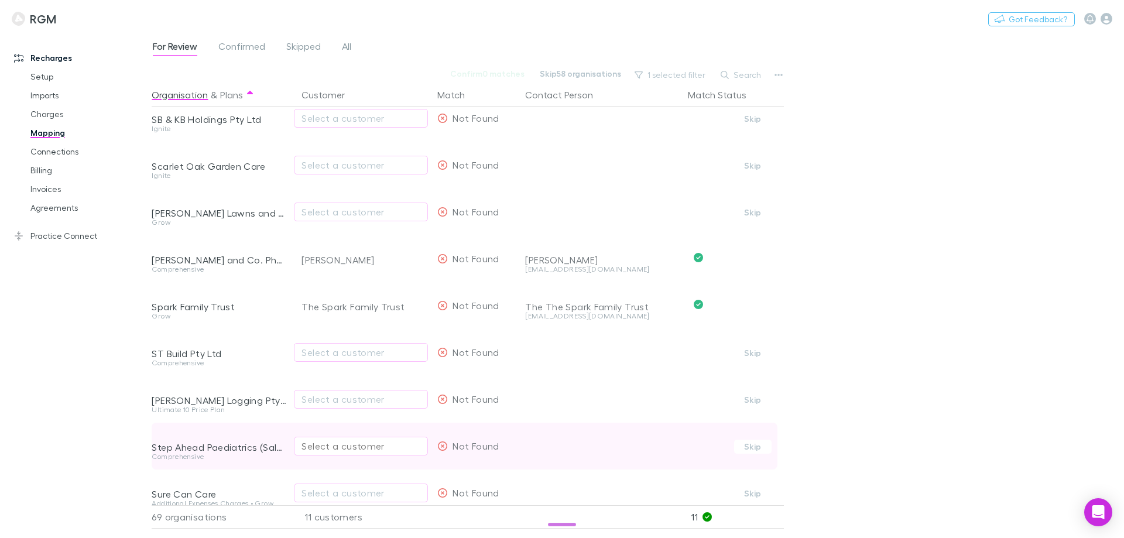
click at [324, 432] on div "Select a customer" at bounding box center [360, 446] width 119 height 14
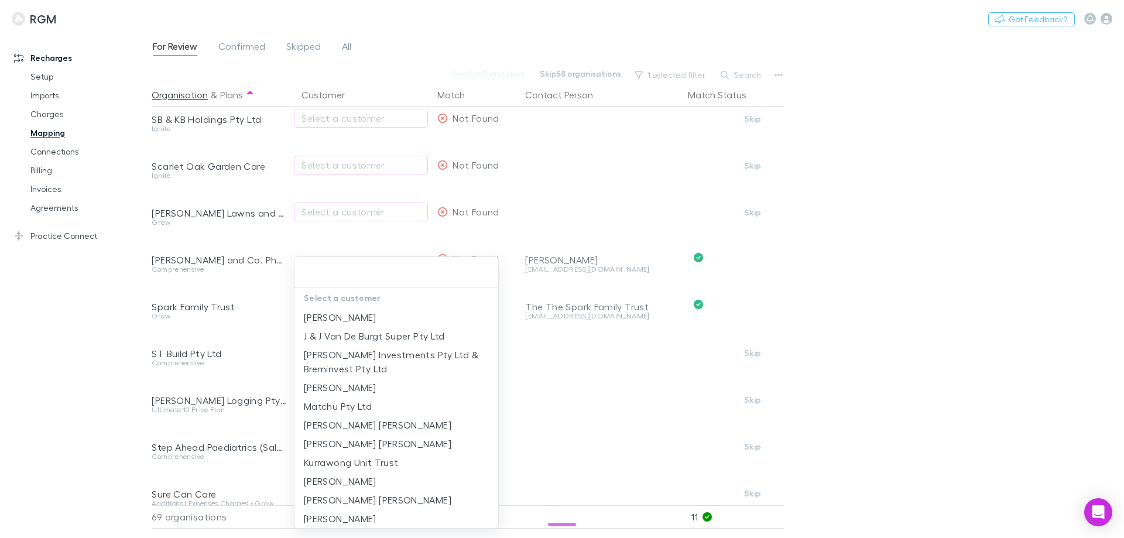
click at [128, 426] on div at bounding box center [562, 269] width 1124 height 538
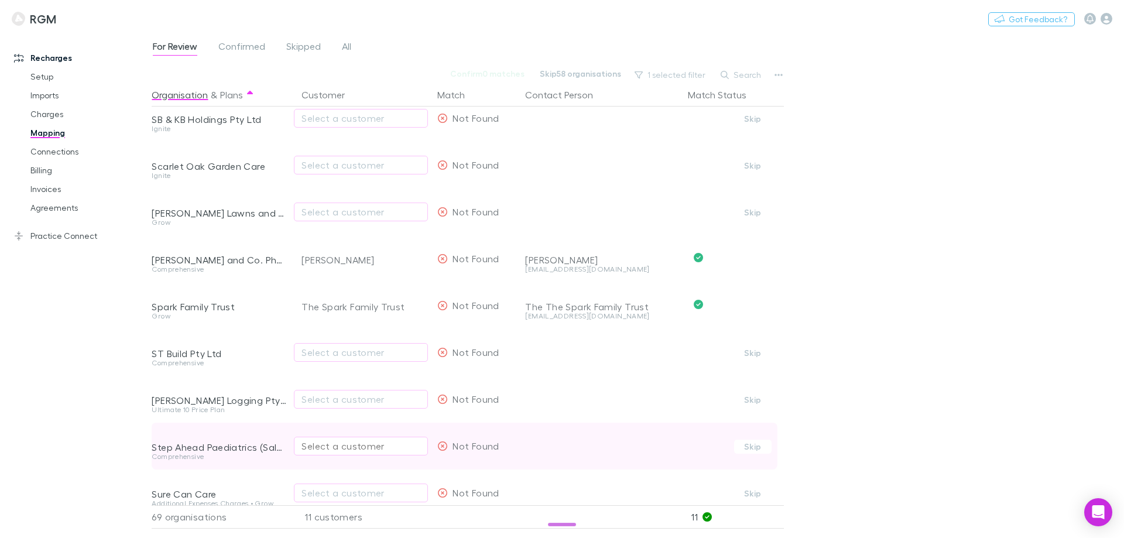
click at [313, 432] on div "Select a customer" at bounding box center [360, 446] width 119 height 14
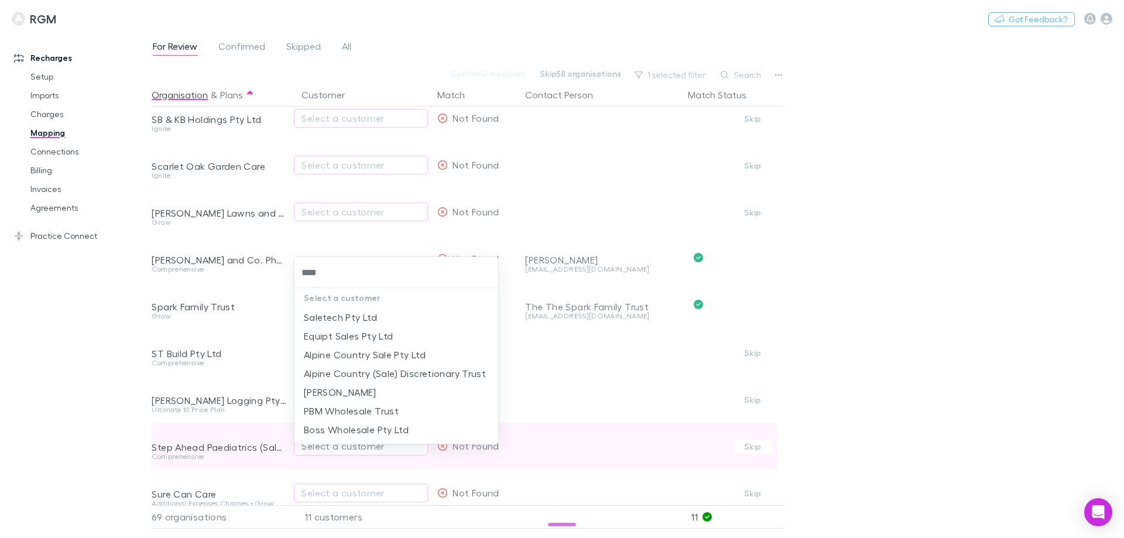
type input "*****"
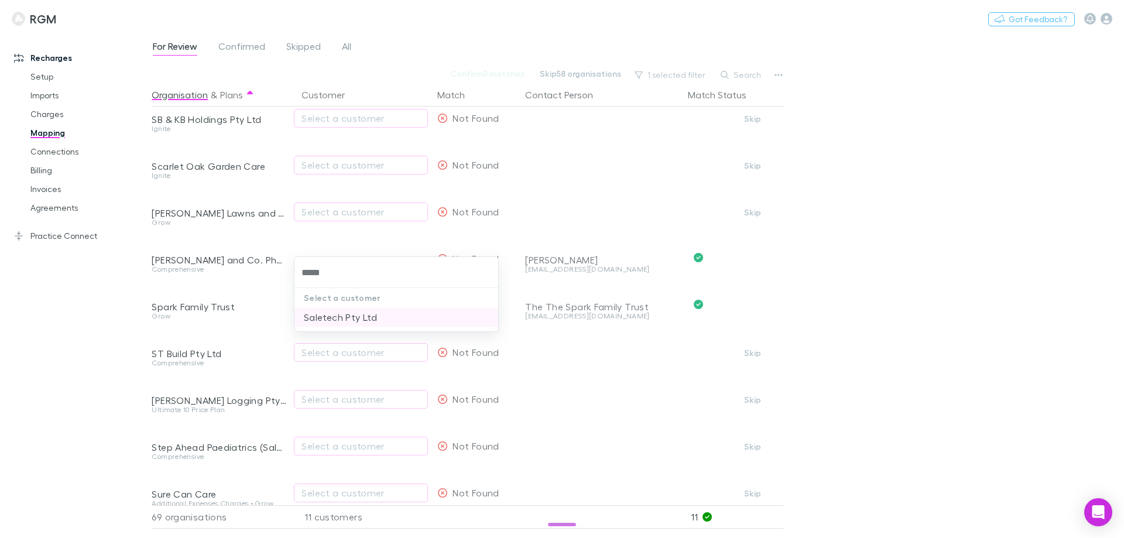
click at [354, 324] on li "Saletech Pty Ltd" at bounding box center [396, 317] width 204 height 19
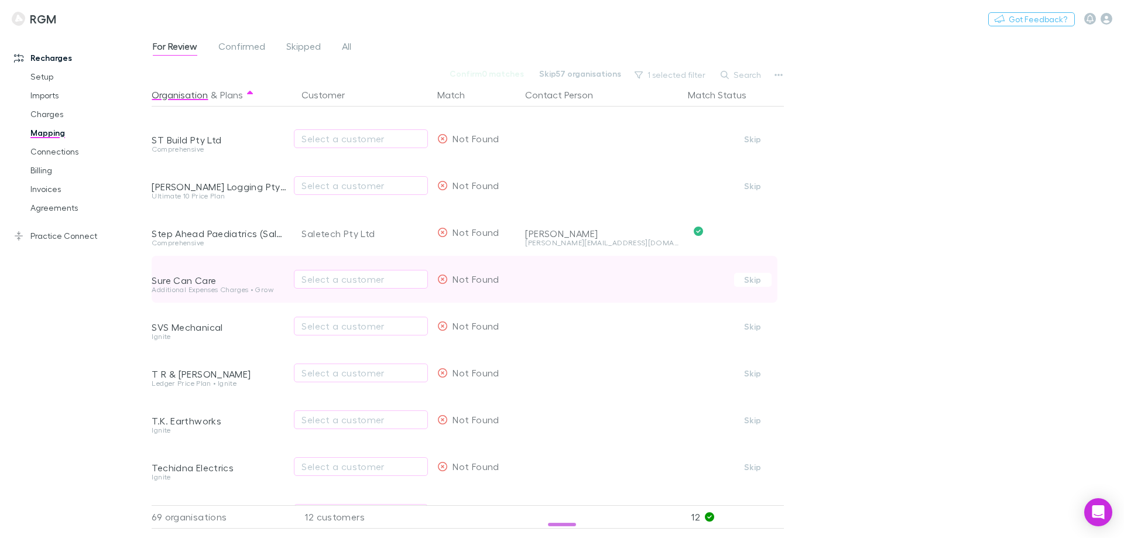
scroll to position [2166, 0]
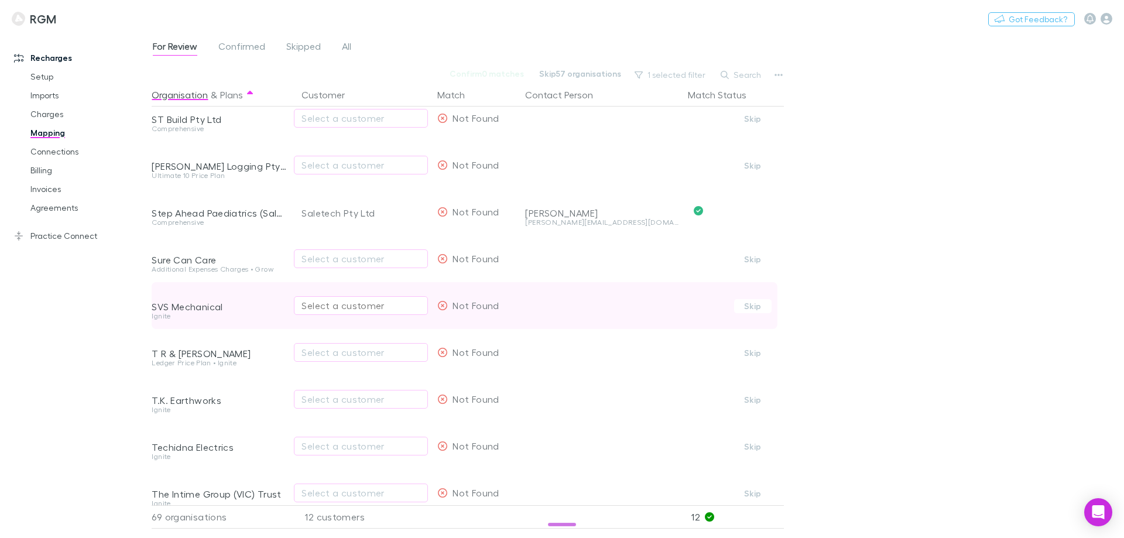
click at [323, 307] on div "Select a customer" at bounding box center [360, 306] width 119 height 14
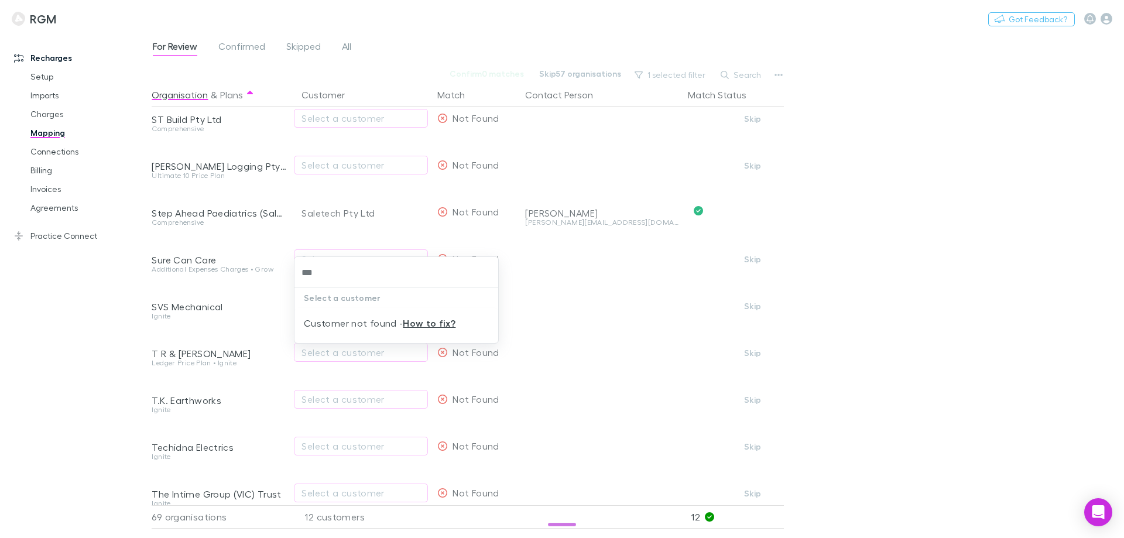
type input "***"
click at [317, 358] on div "Select a customer Customer not found - How to fix?" at bounding box center [562, 269] width 1124 height 538
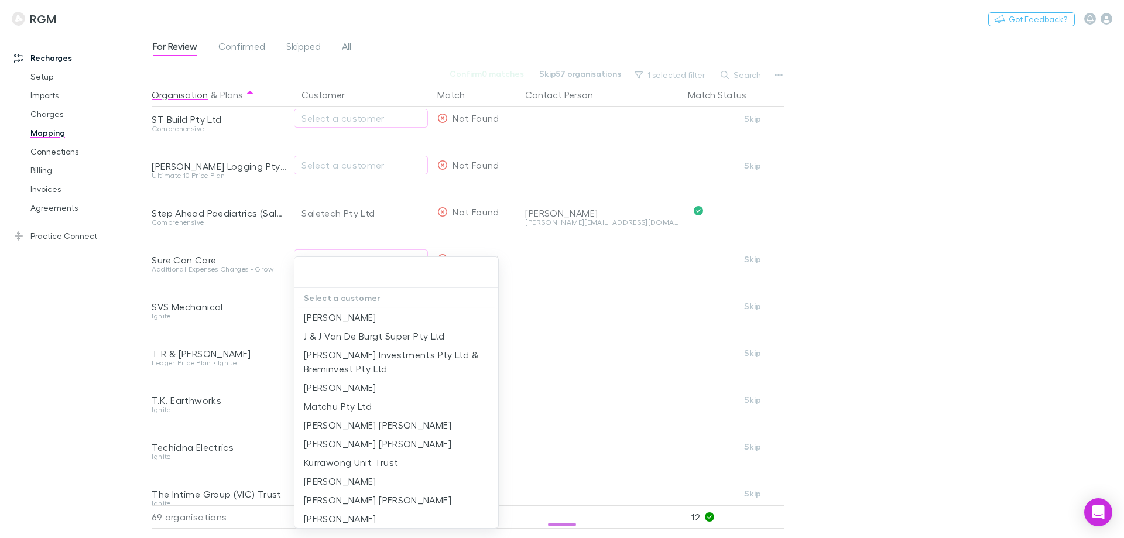
click at [244, 347] on div at bounding box center [562, 269] width 1124 height 538
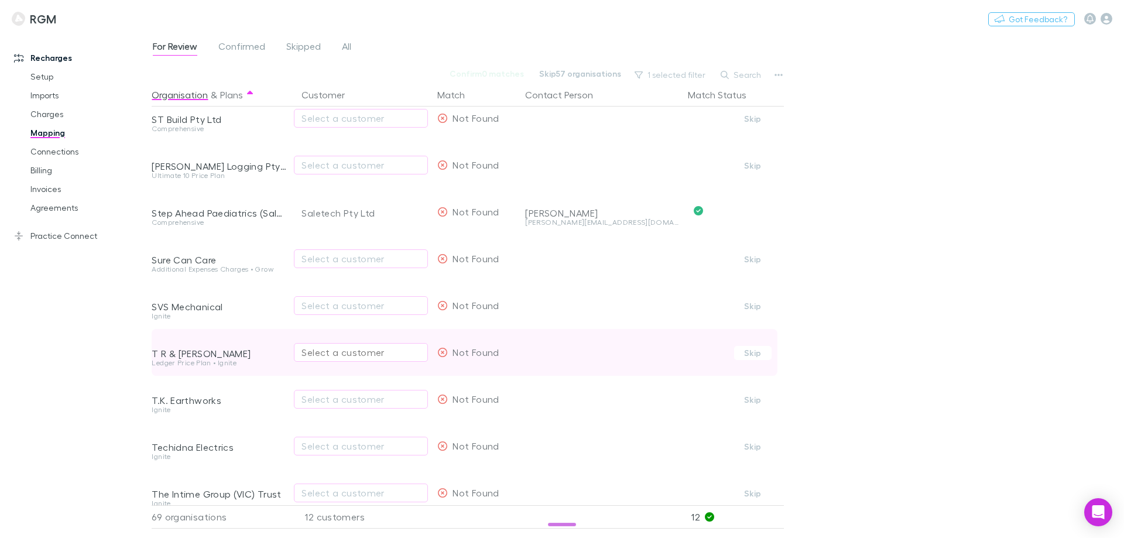
click at [318, 356] on div "Select a customer" at bounding box center [360, 352] width 119 height 14
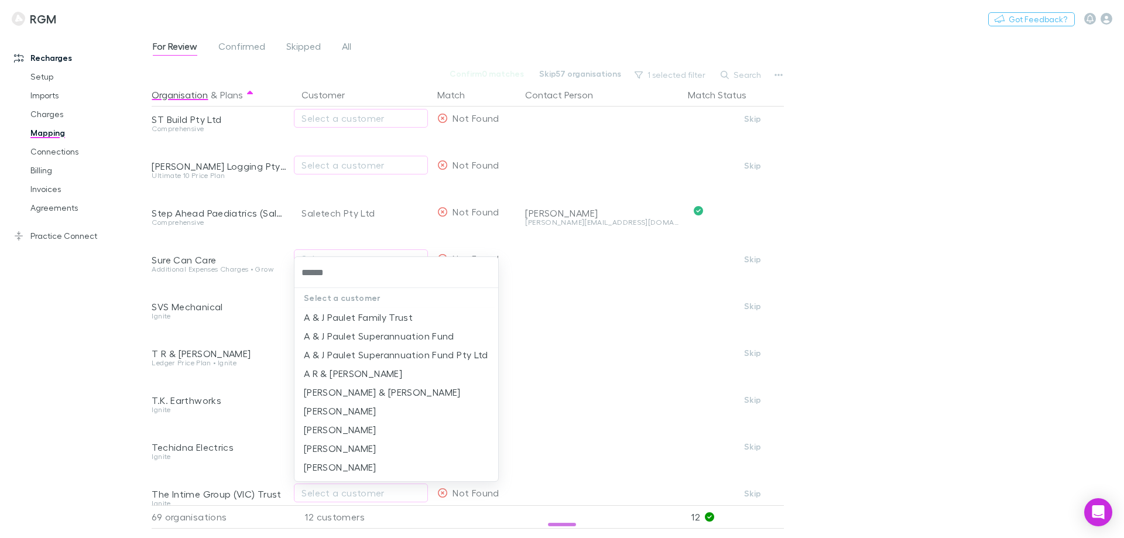
type input "******"
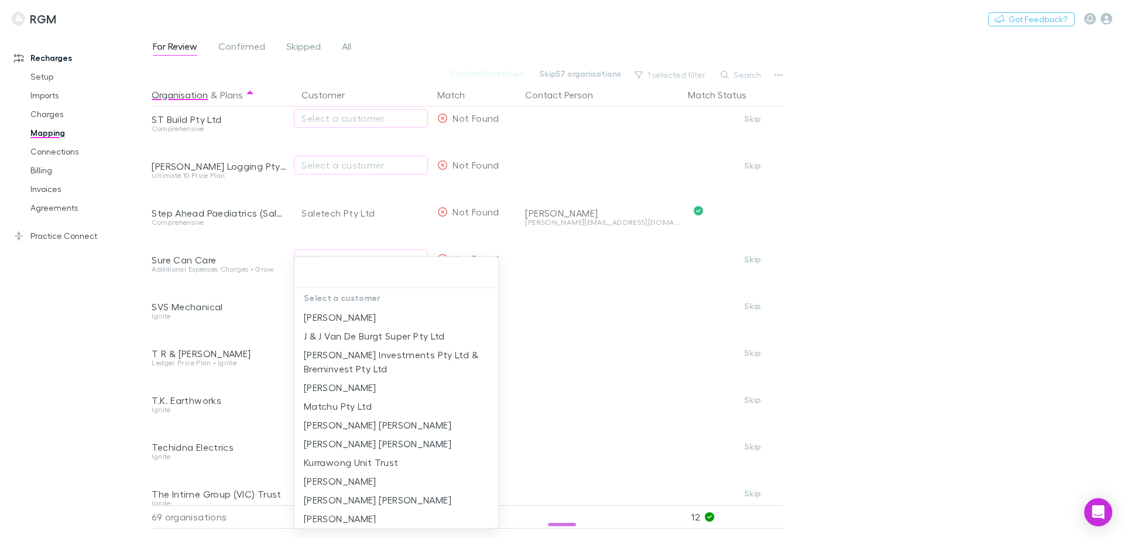
click at [103, 383] on div at bounding box center [562, 269] width 1124 height 538
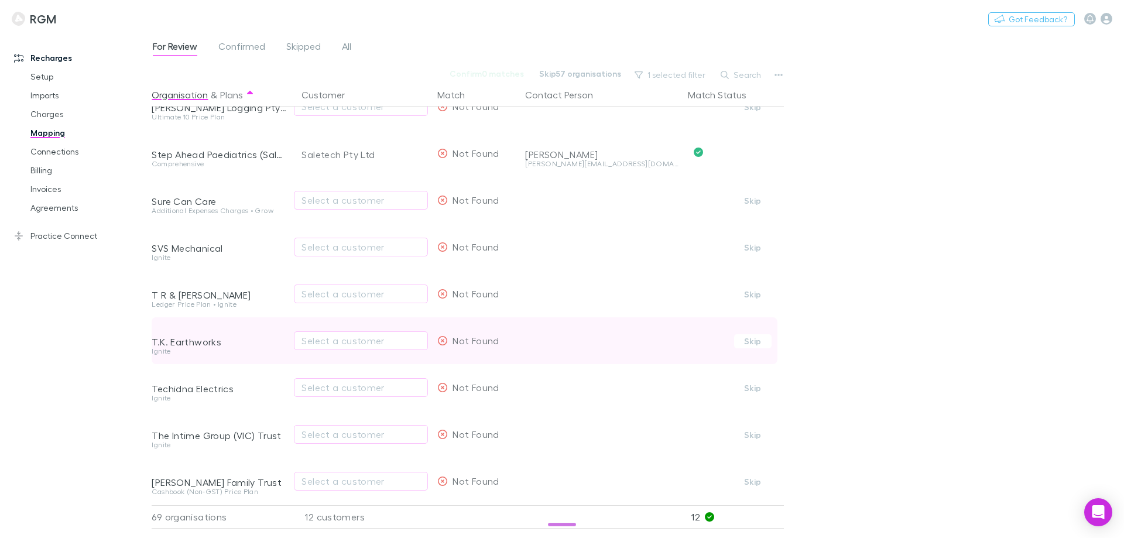
scroll to position [2283, 0]
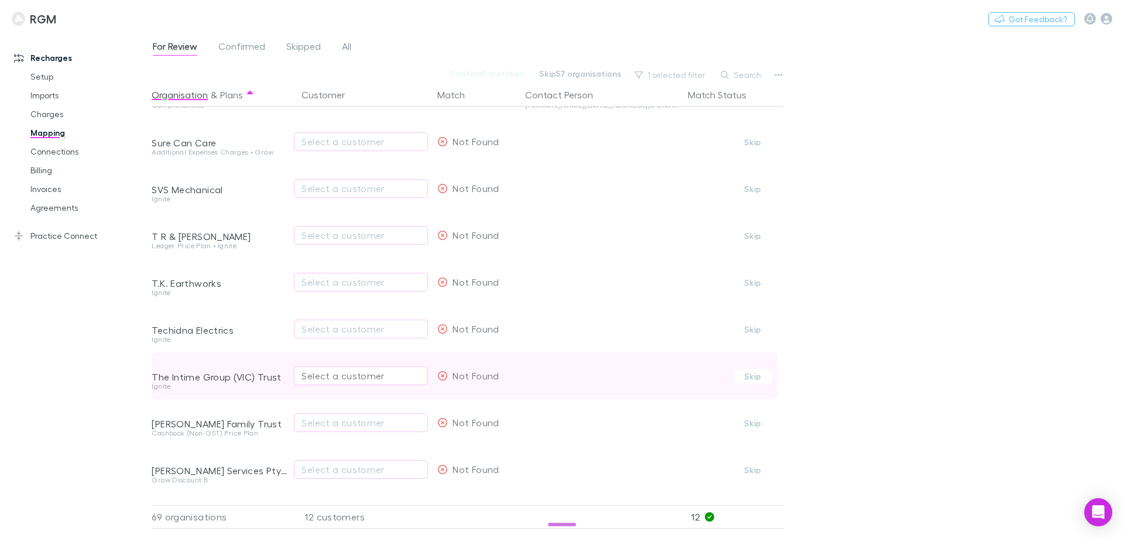
click at [318, 373] on div "Select a customer" at bounding box center [360, 376] width 119 height 14
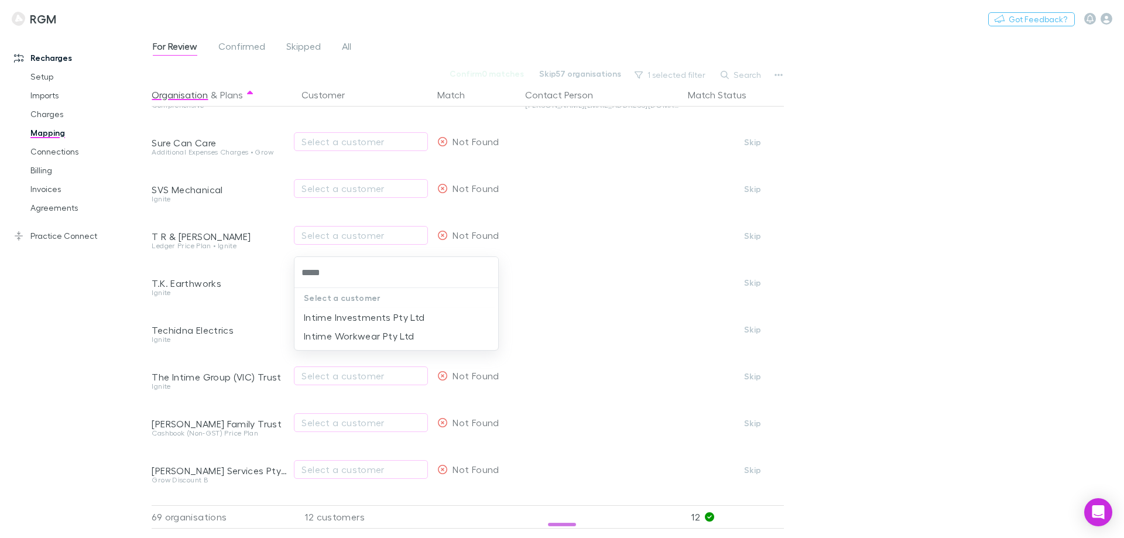
type input "*****"
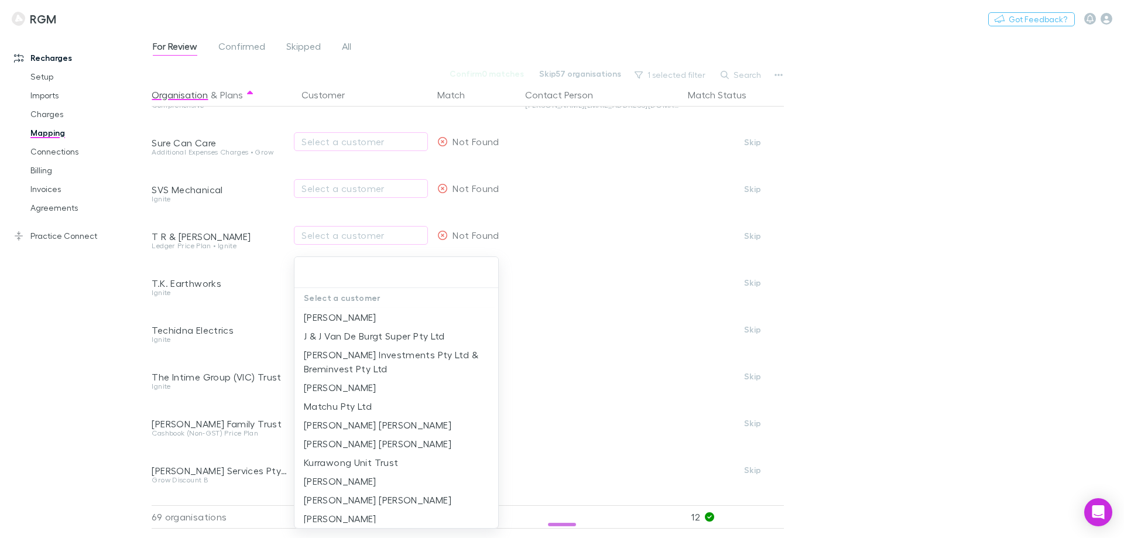
click at [92, 389] on div at bounding box center [562, 269] width 1124 height 538
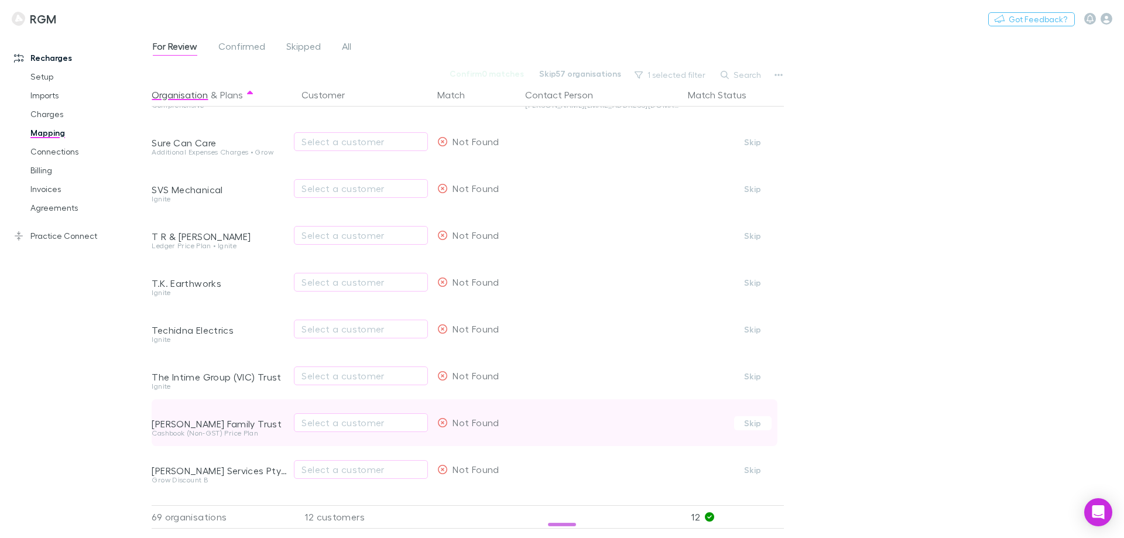
click at [331, 432] on div "Select a customer" at bounding box center [361, 422] width 134 height 47
click at [329, 423] on div "Select a customer" at bounding box center [360, 423] width 119 height 14
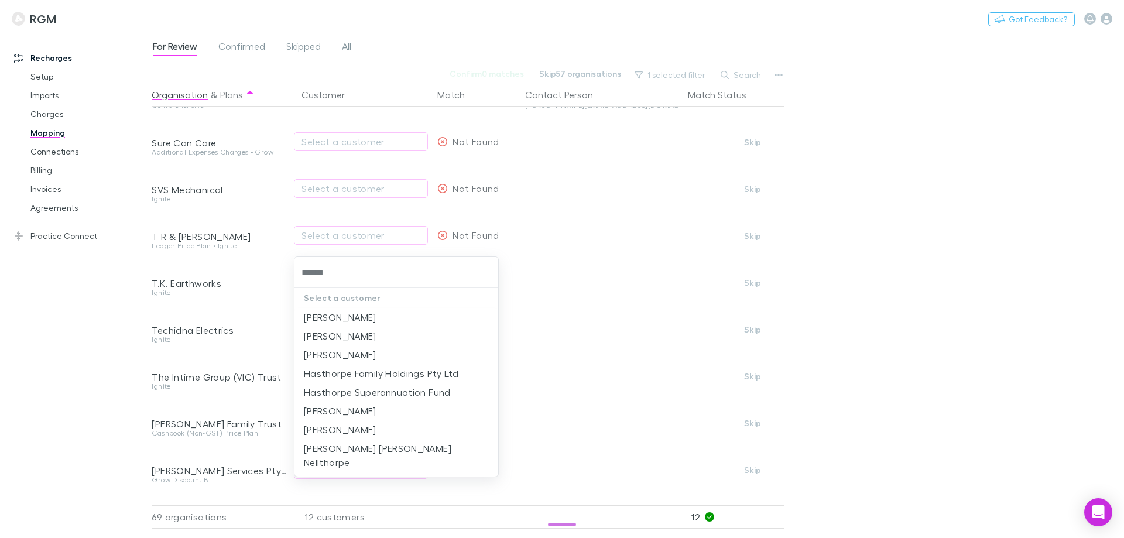
type input "******"
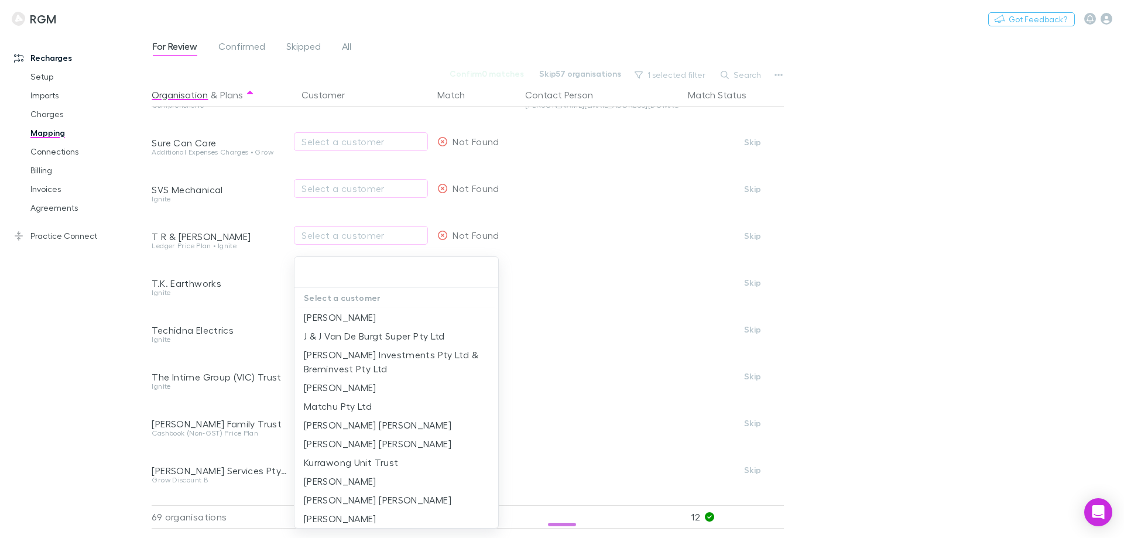
click at [97, 408] on div at bounding box center [562, 269] width 1124 height 538
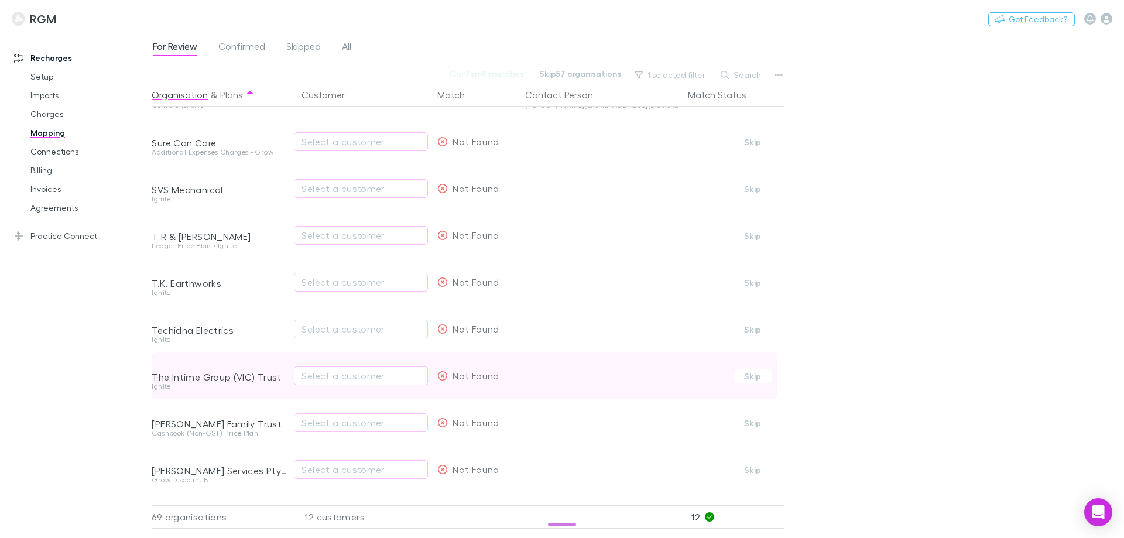
scroll to position [2341, 0]
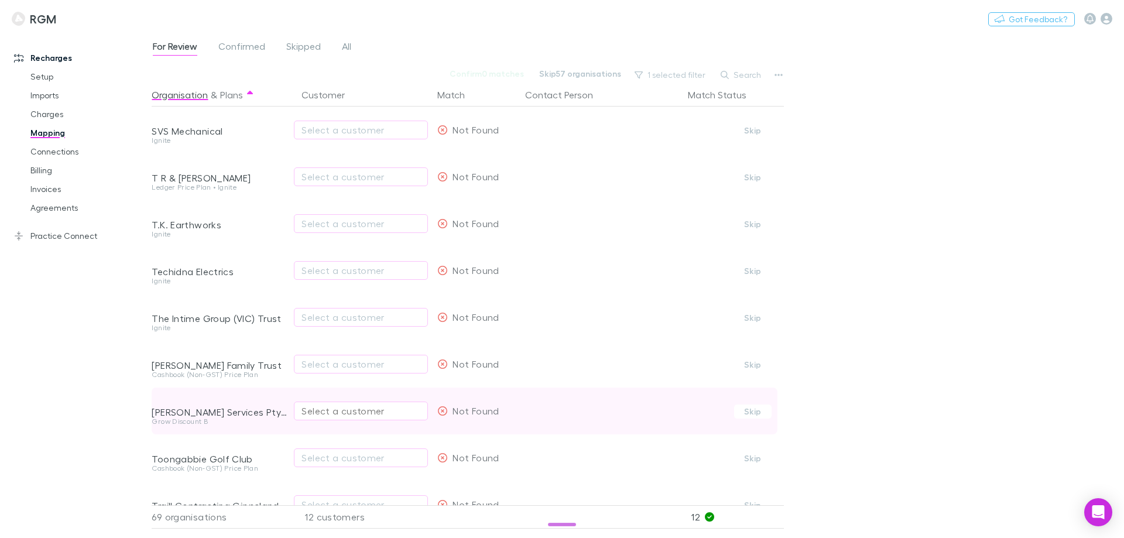
click at [360, 414] on div "Select a customer" at bounding box center [360, 411] width 119 height 14
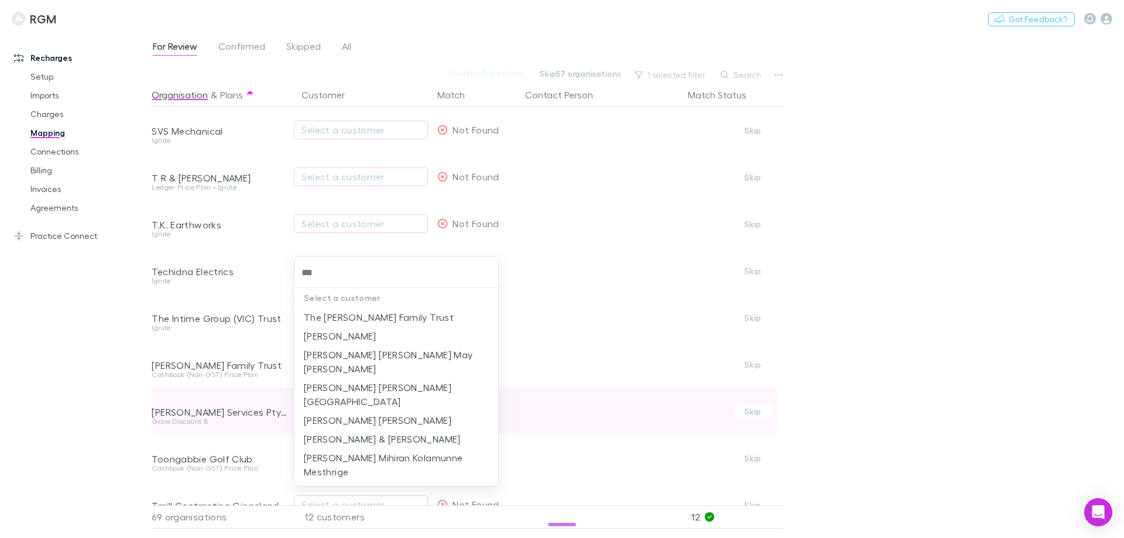
type input "****"
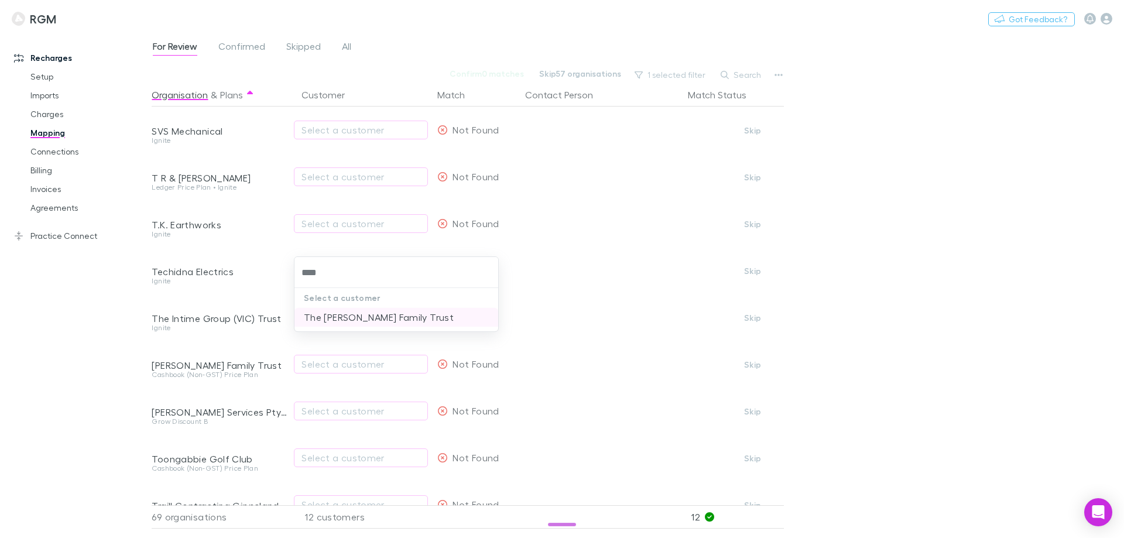
click at [336, 317] on li "The Throckmorton Family Trust" at bounding box center [396, 317] width 204 height 19
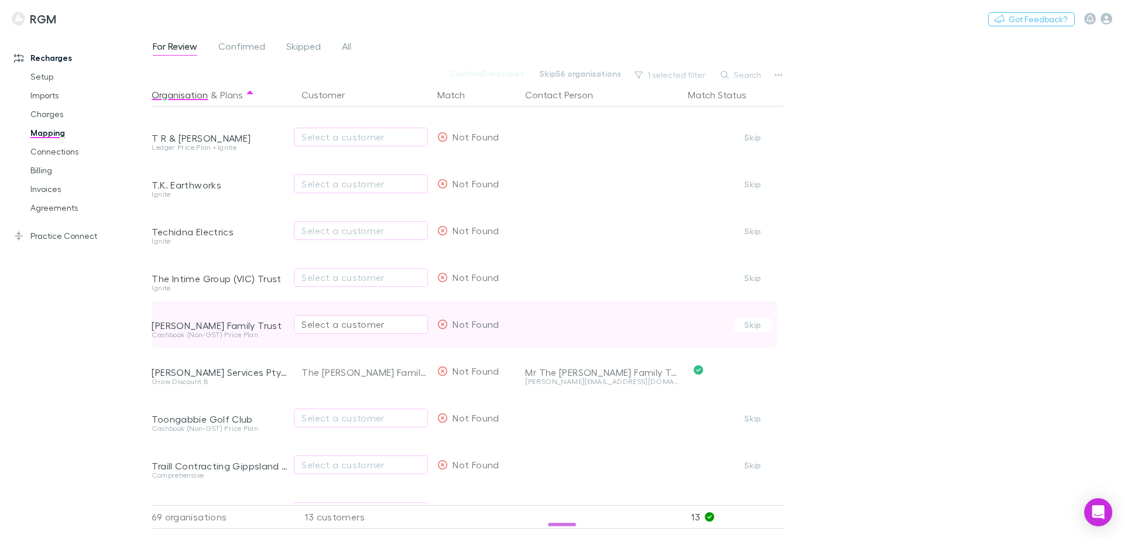
scroll to position [2400, 0]
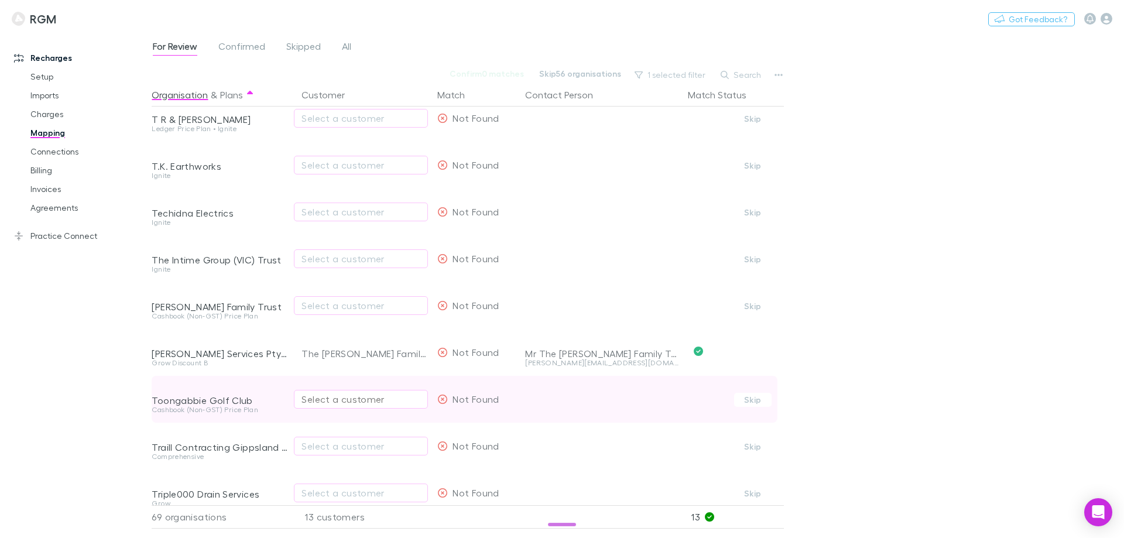
click at [333, 397] on div "Select a customer" at bounding box center [360, 399] width 119 height 14
type input "*"
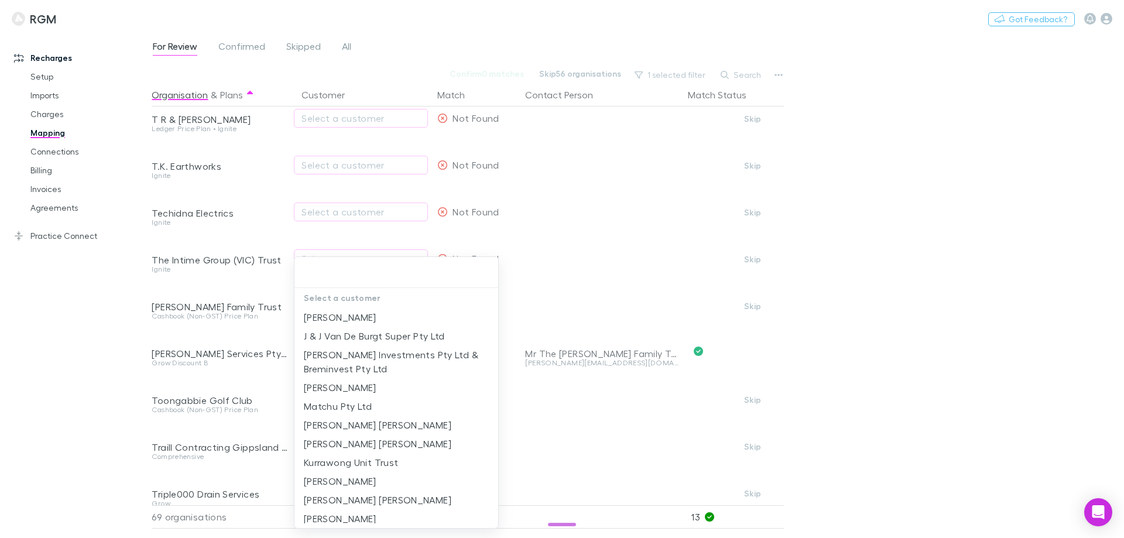
scroll to position [59, 0]
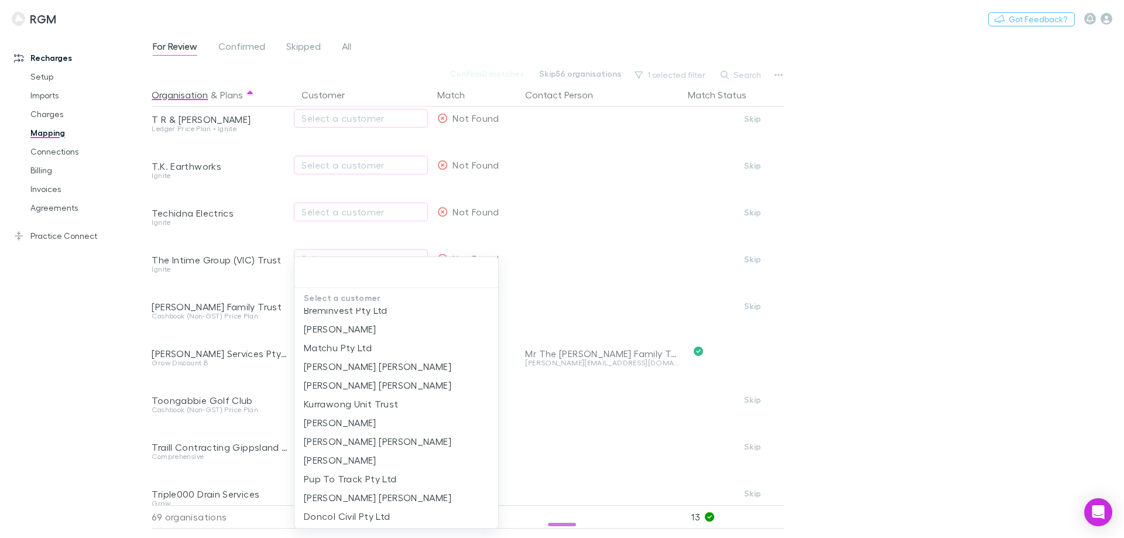
click at [106, 358] on div at bounding box center [562, 269] width 1124 height 538
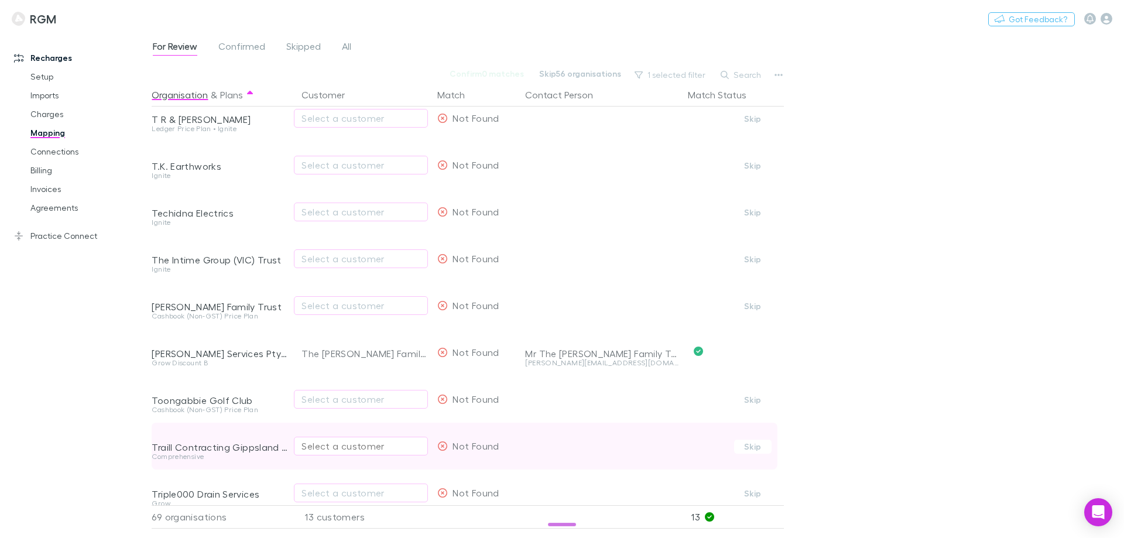
click at [344, 432] on div "Select a customer" at bounding box center [360, 446] width 119 height 14
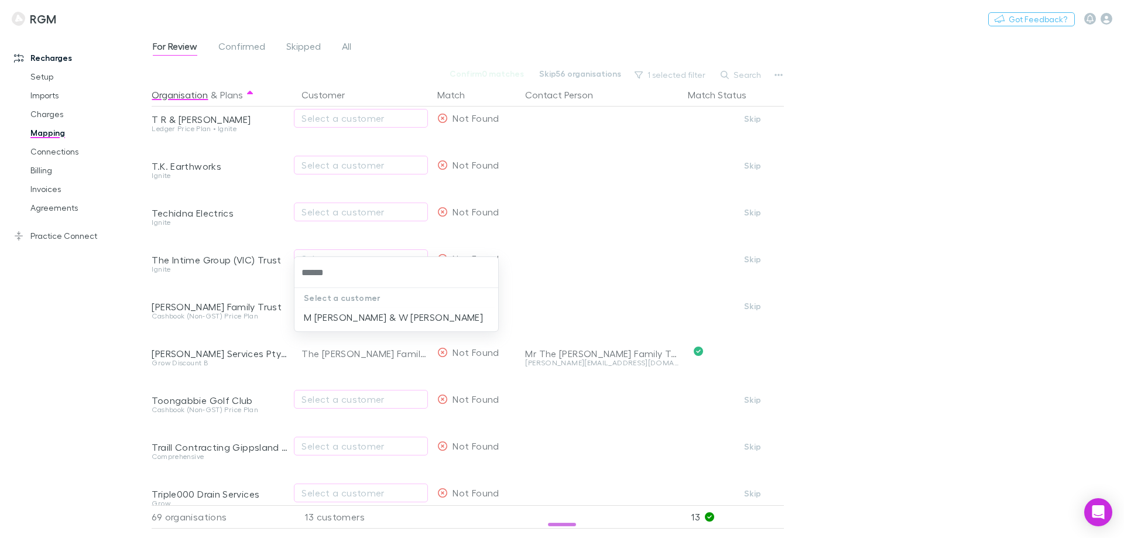
type input "******"
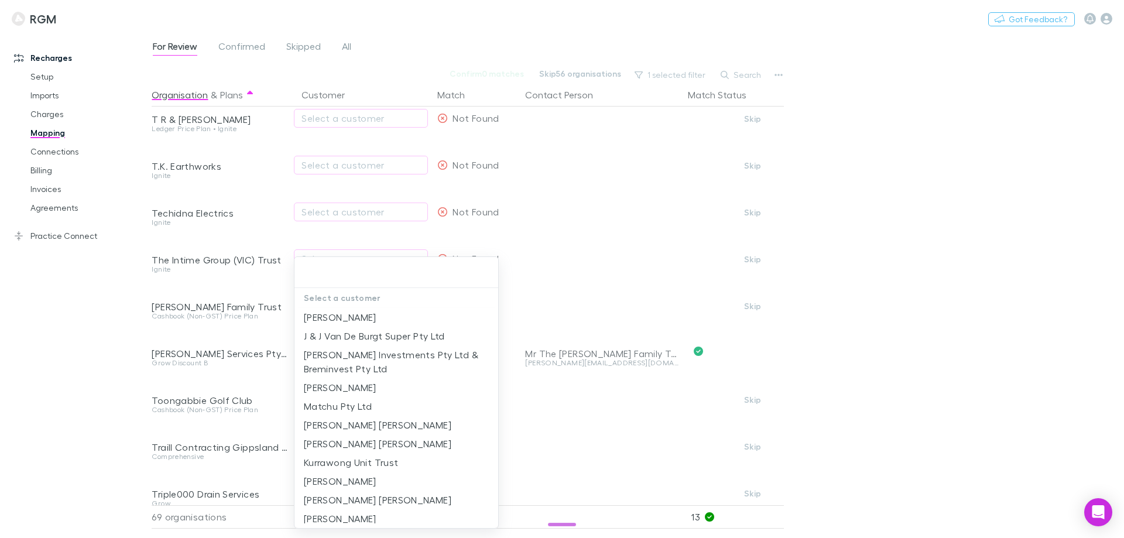
drag, startPoint x: 28, startPoint y: 409, endPoint x: 180, endPoint y: 435, distance: 155.1
click at [32, 409] on div at bounding box center [562, 269] width 1124 height 538
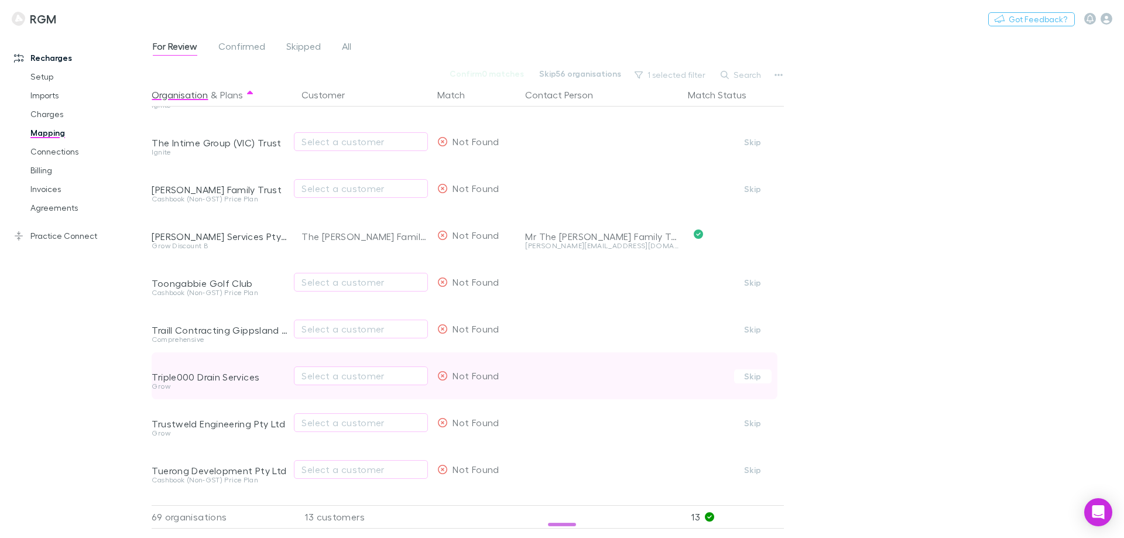
scroll to position [2576, 0]
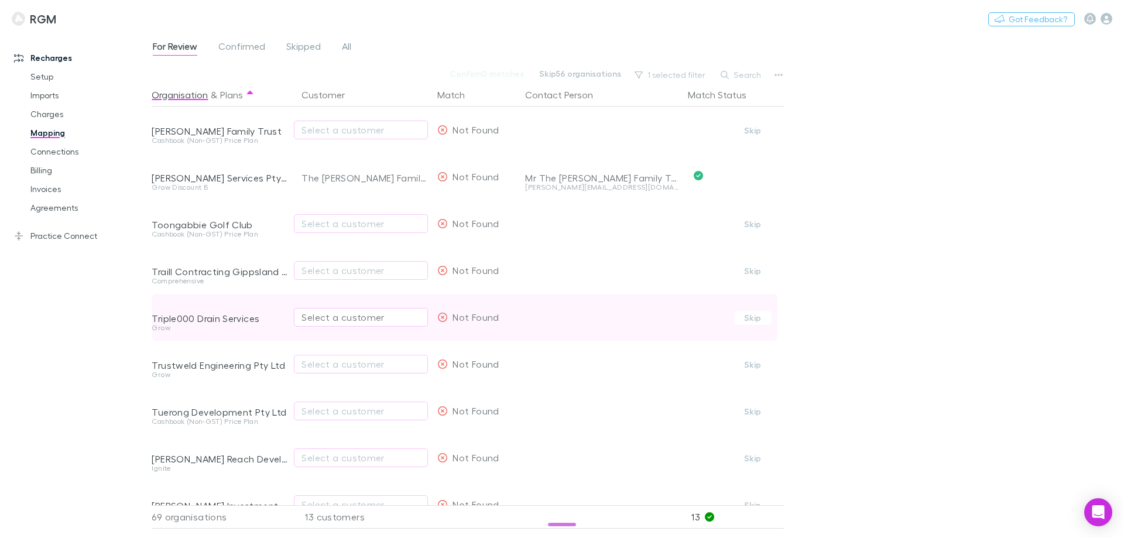
click at [342, 320] on div "Select a customer" at bounding box center [360, 317] width 119 height 14
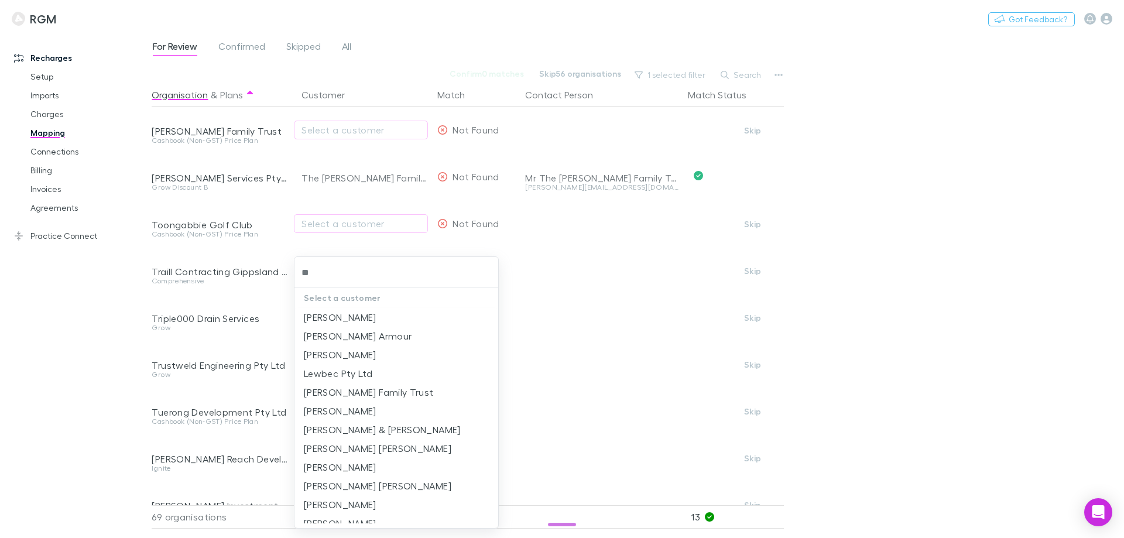
type input "***"
click at [343, 309] on li "Rory Ewings" at bounding box center [396, 317] width 204 height 19
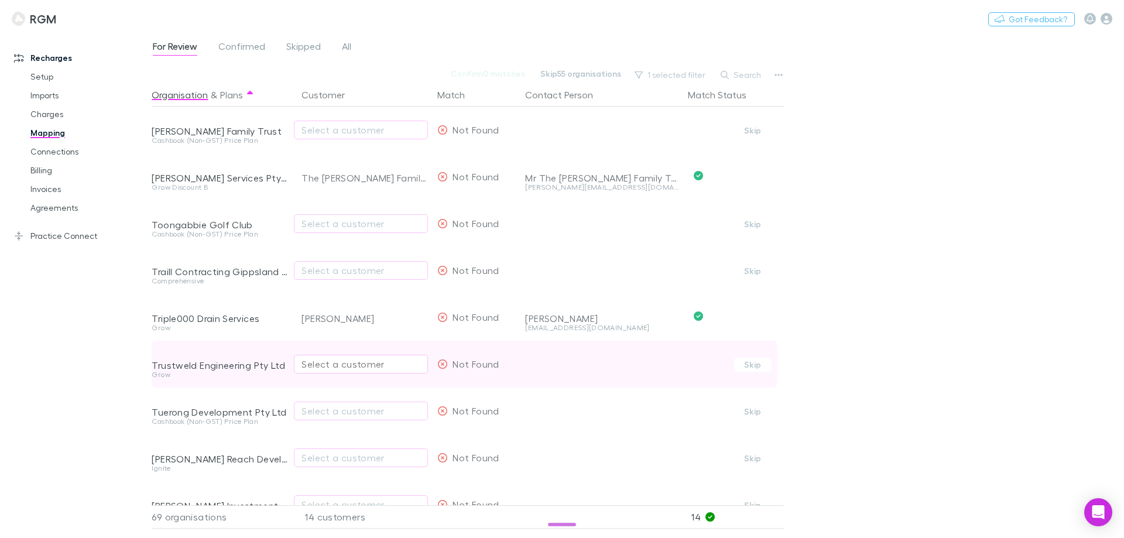
click at [317, 369] on div "Select a customer" at bounding box center [360, 364] width 119 height 14
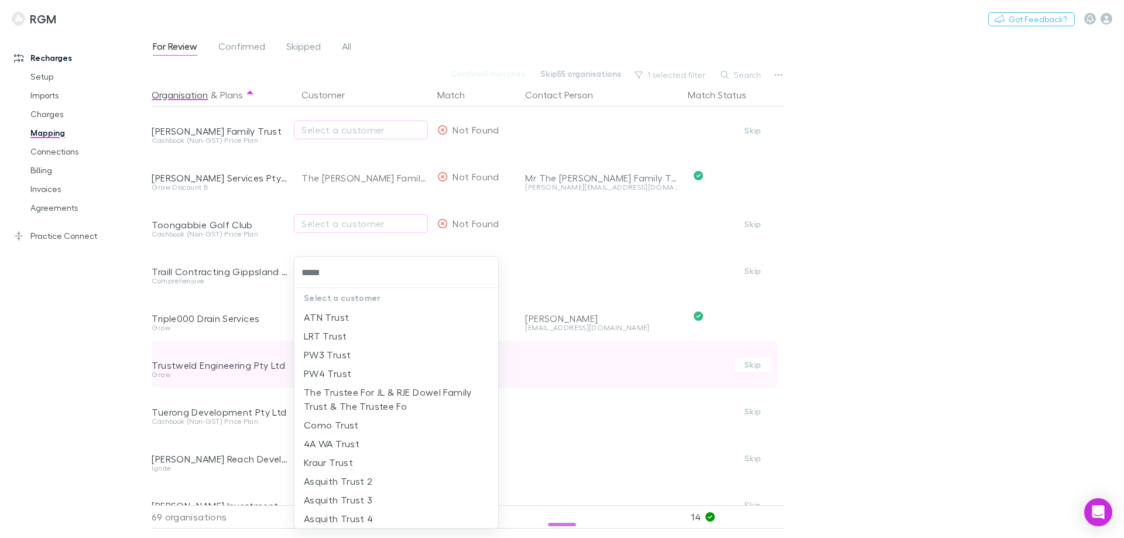
type input "******"
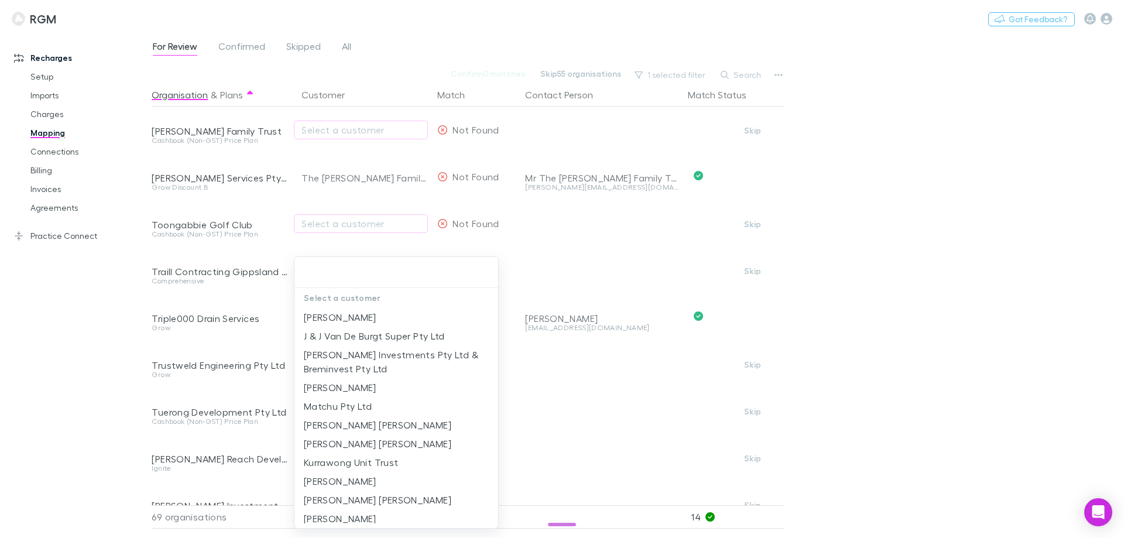
drag, startPoint x: 42, startPoint y: 385, endPoint x: 180, endPoint y: 378, distance: 138.3
click at [43, 385] on div at bounding box center [562, 269] width 1124 height 538
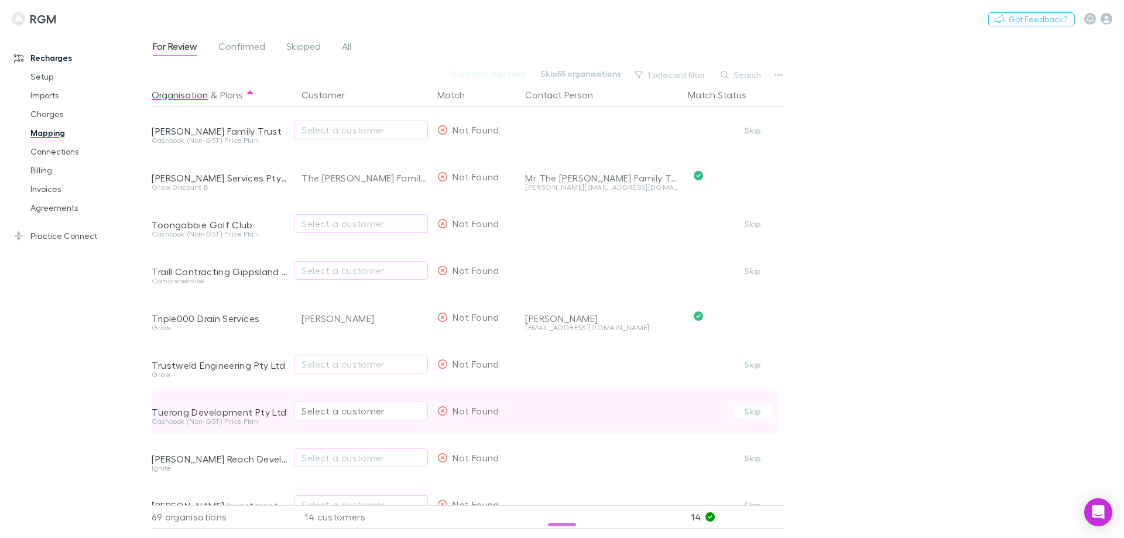
click at [340, 411] on div "Select a customer" at bounding box center [360, 411] width 119 height 14
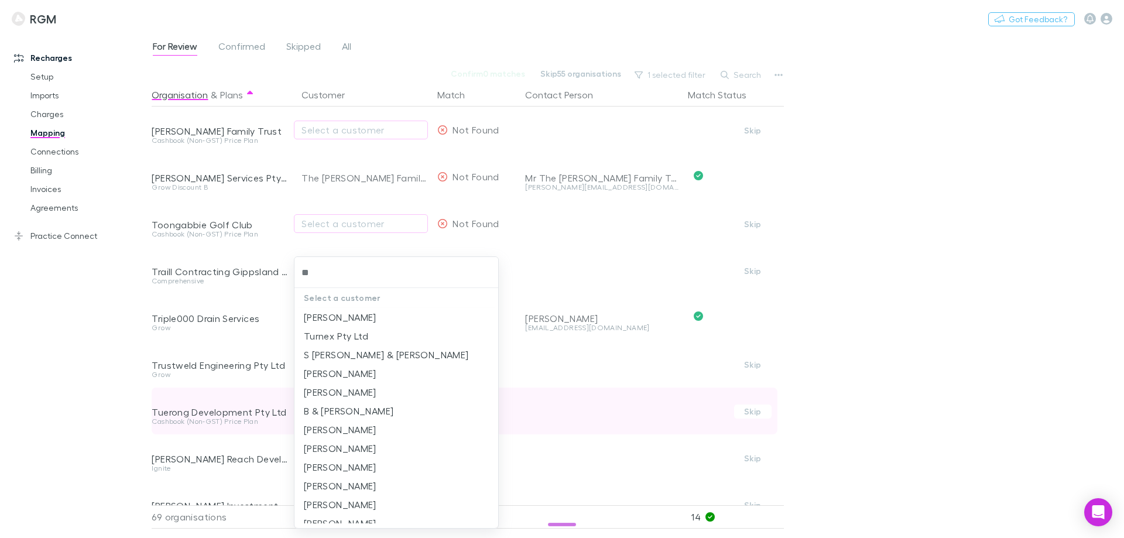
type input "*"
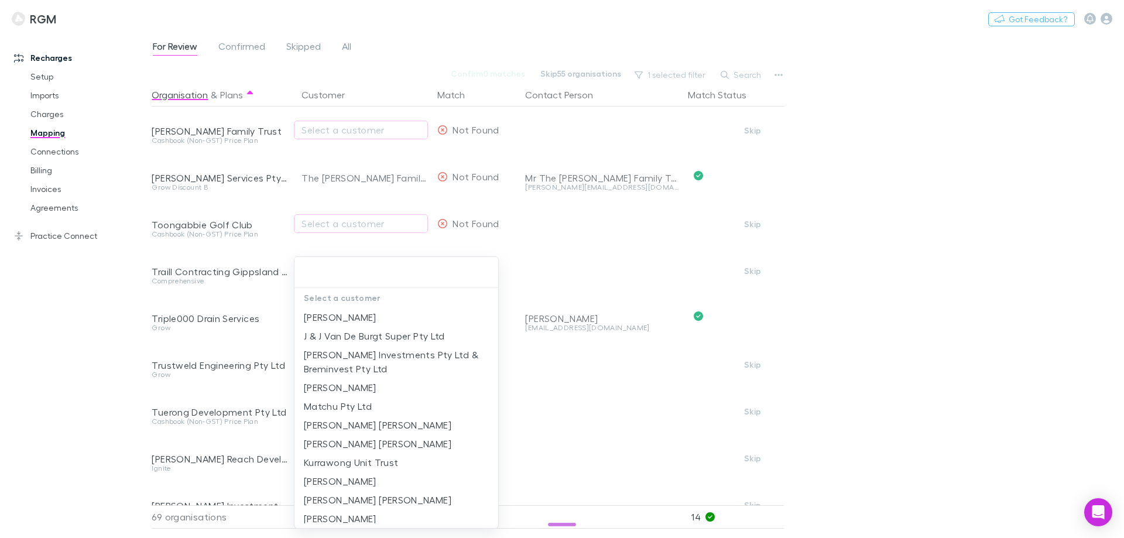
click at [238, 432] on div at bounding box center [562, 269] width 1124 height 538
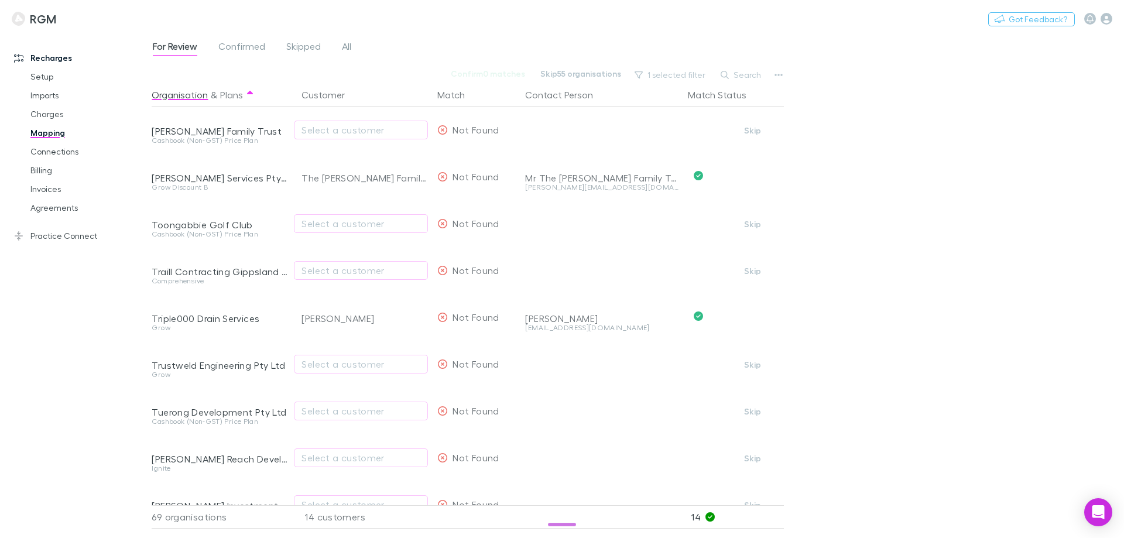
click at [332, 432] on div "Select a customer" at bounding box center [360, 458] width 119 height 14
type input "*******"
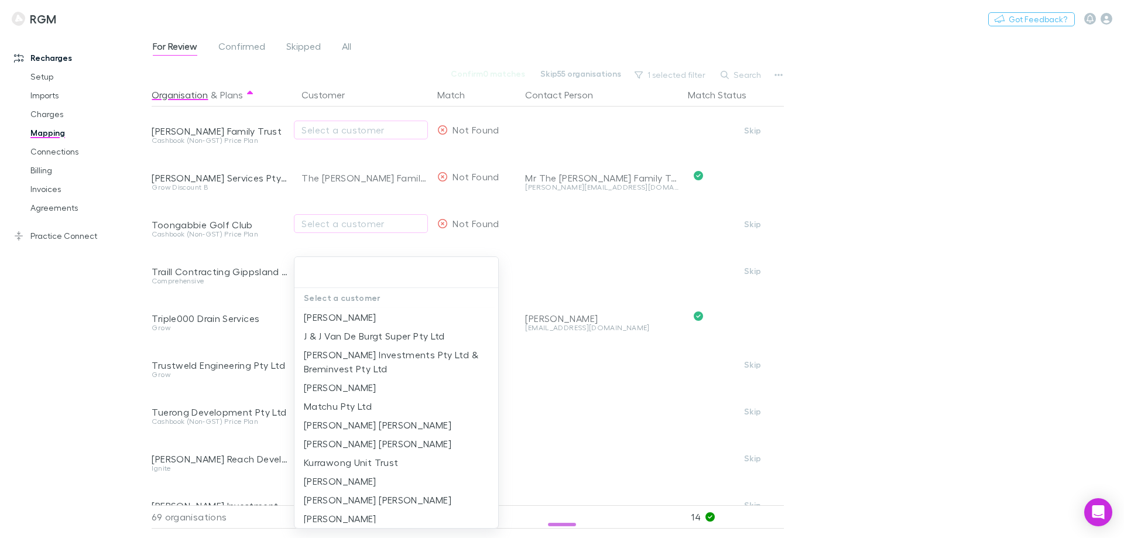
click at [96, 427] on div at bounding box center [562, 269] width 1124 height 538
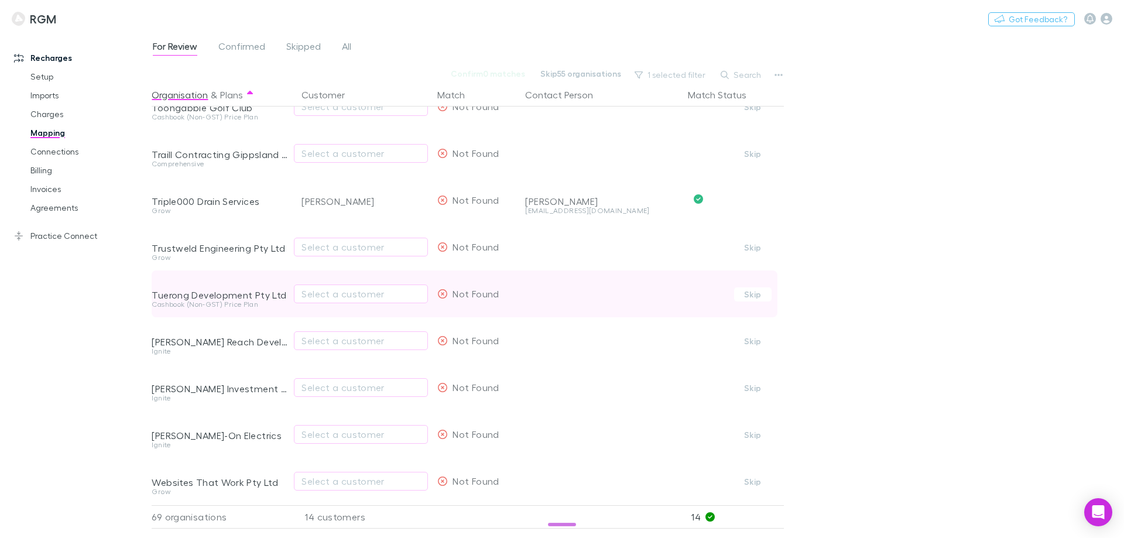
scroll to position [2751, 0]
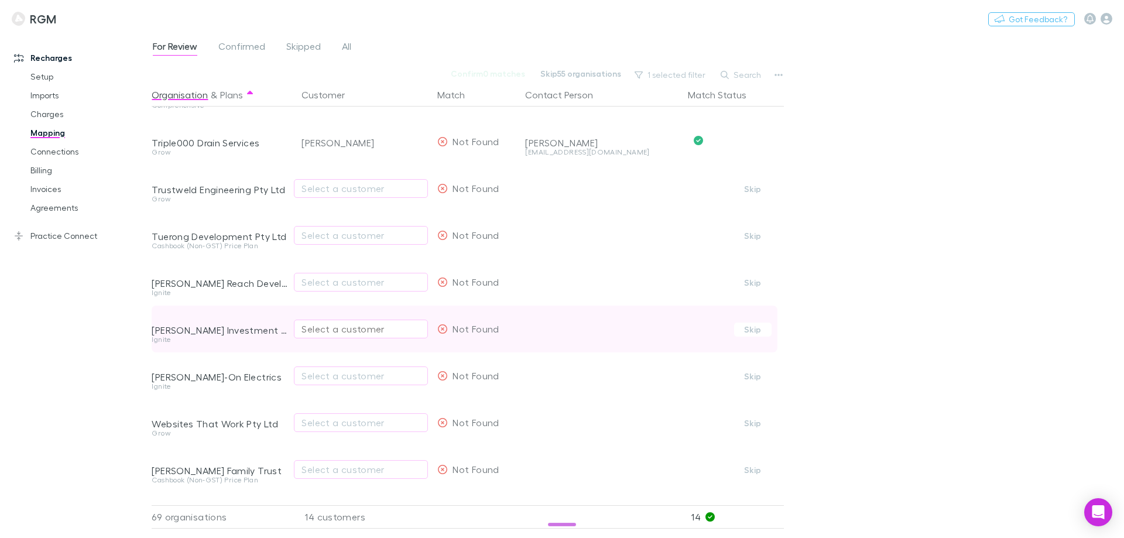
click at [320, 328] on div "Select a customer" at bounding box center [360, 329] width 119 height 14
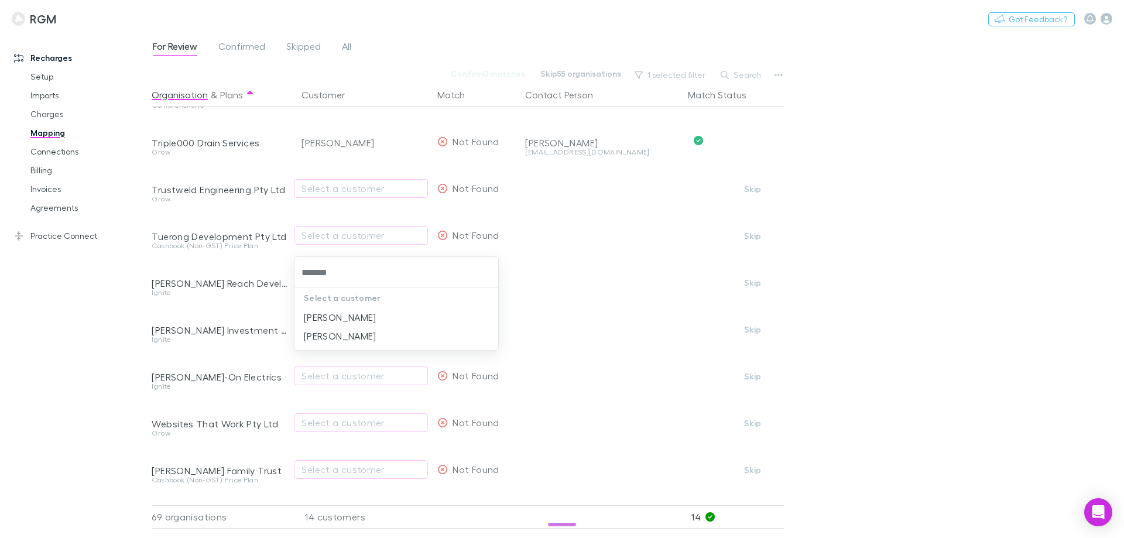
type input "*******"
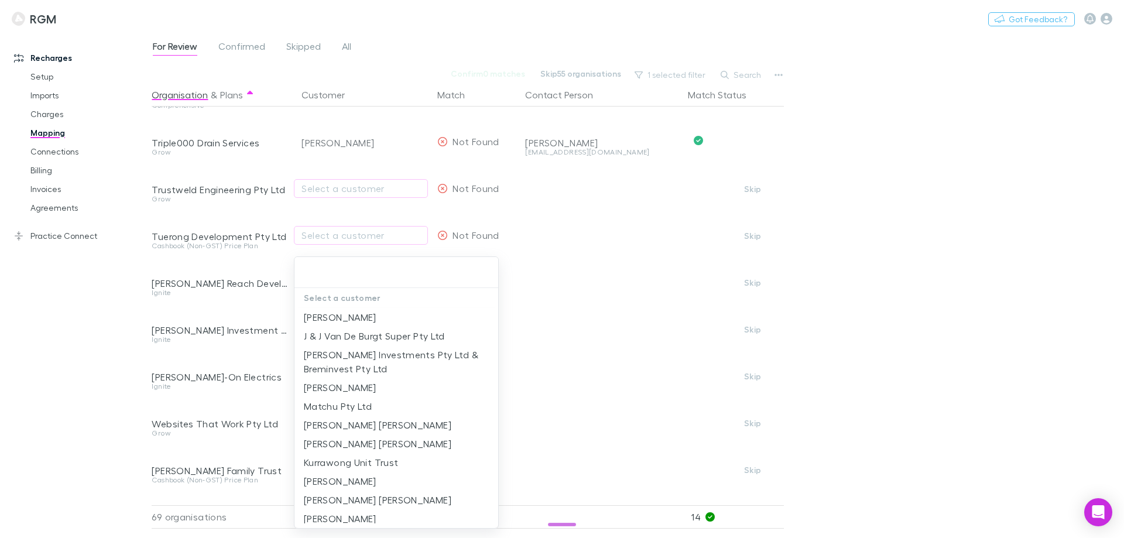
click at [70, 354] on div at bounding box center [562, 269] width 1124 height 538
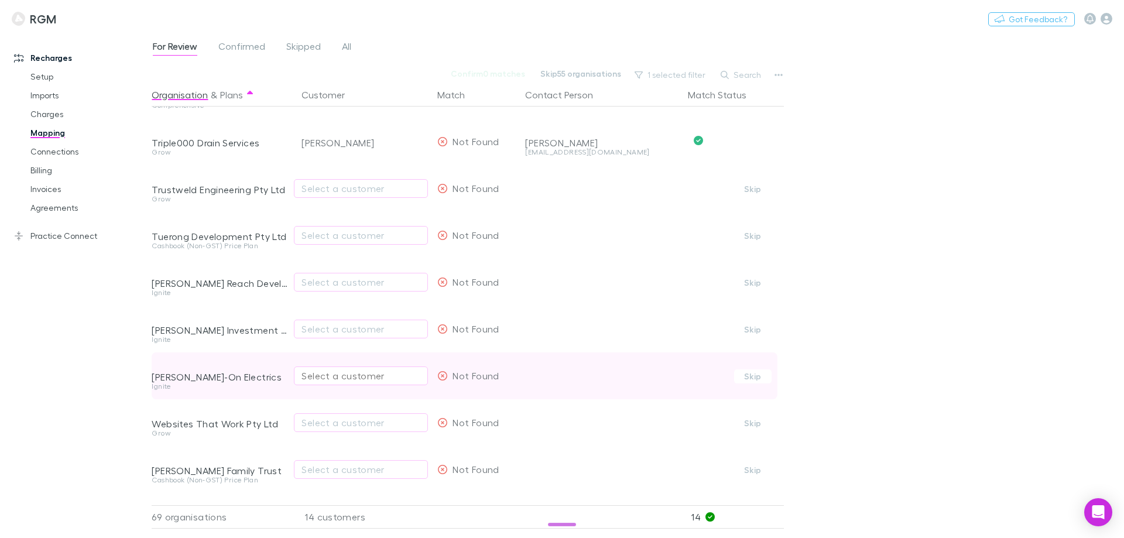
click at [339, 377] on div "Select a customer" at bounding box center [360, 376] width 119 height 14
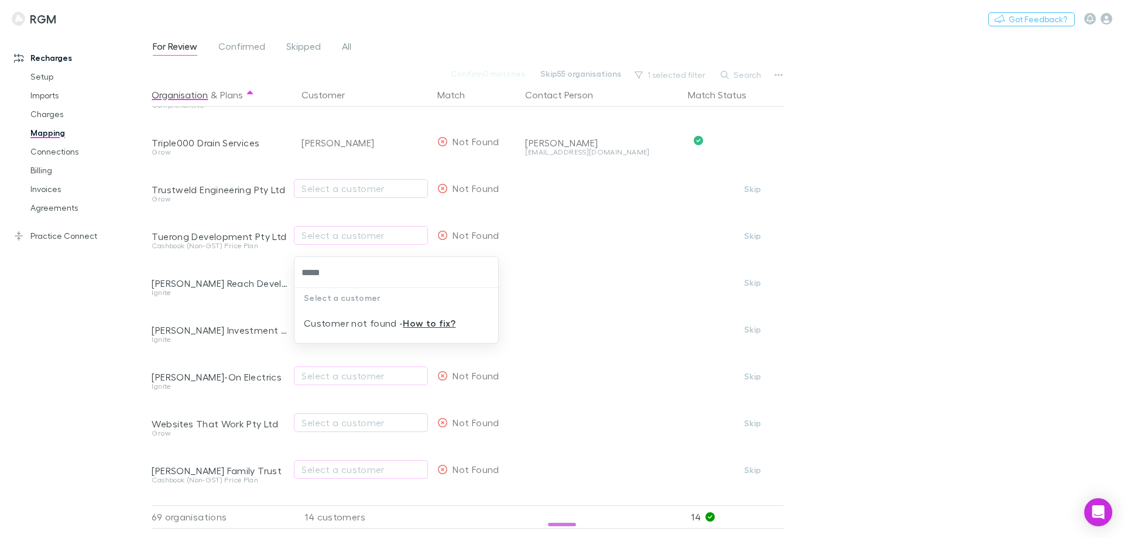
type input "*****"
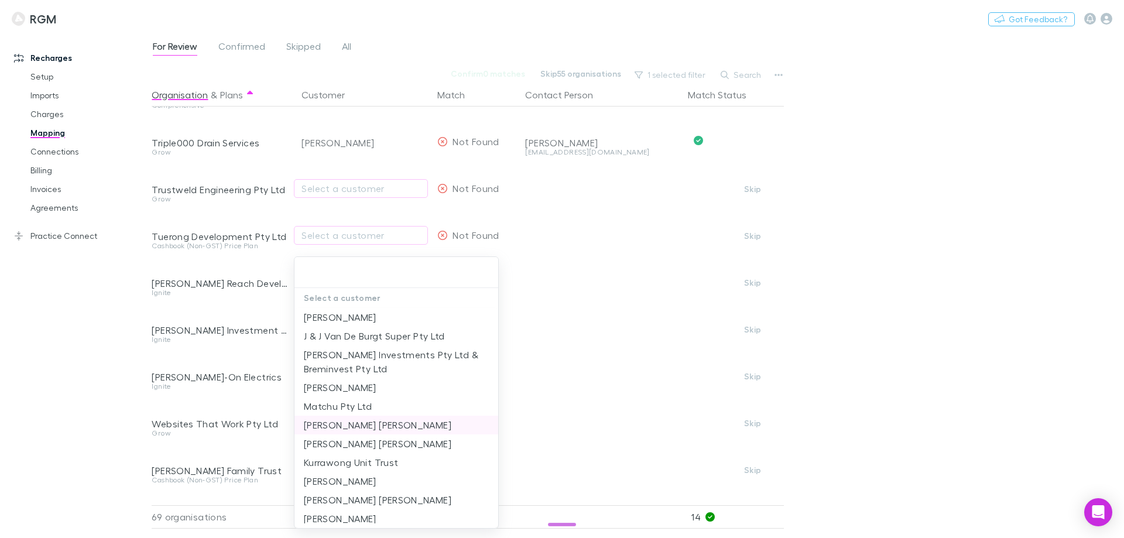
click at [334, 428] on div "Select a customer Terrence Love J & J Van De Burgt Super Pty Ltd Auciello Inves…" at bounding box center [562, 269] width 1124 height 538
click at [119, 400] on div at bounding box center [562, 269] width 1124 height 538
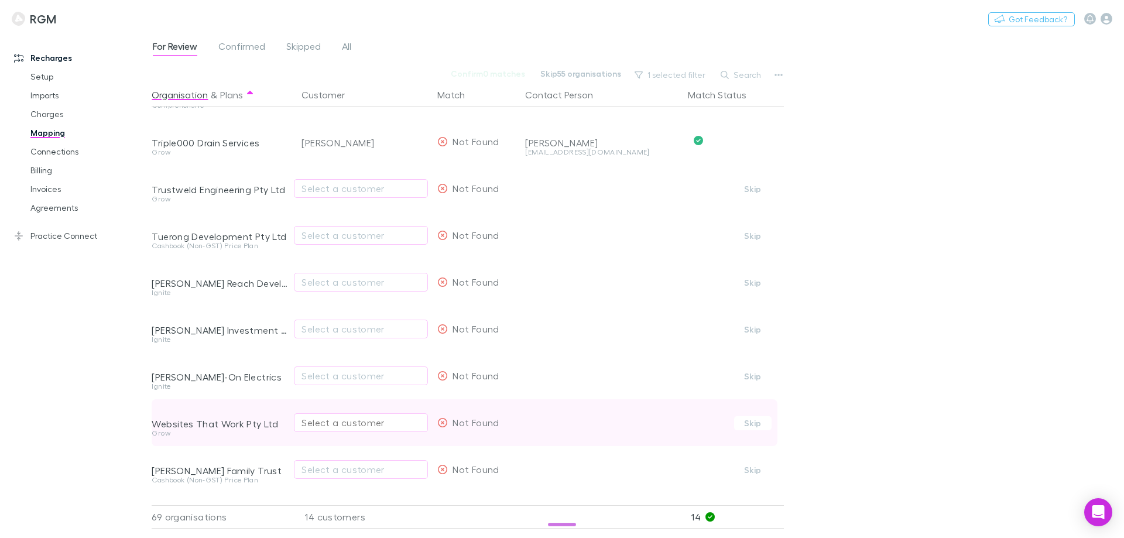
click at [363, 423] on div "Select a customer" at bounding box center [360, 423] width 119 height 14
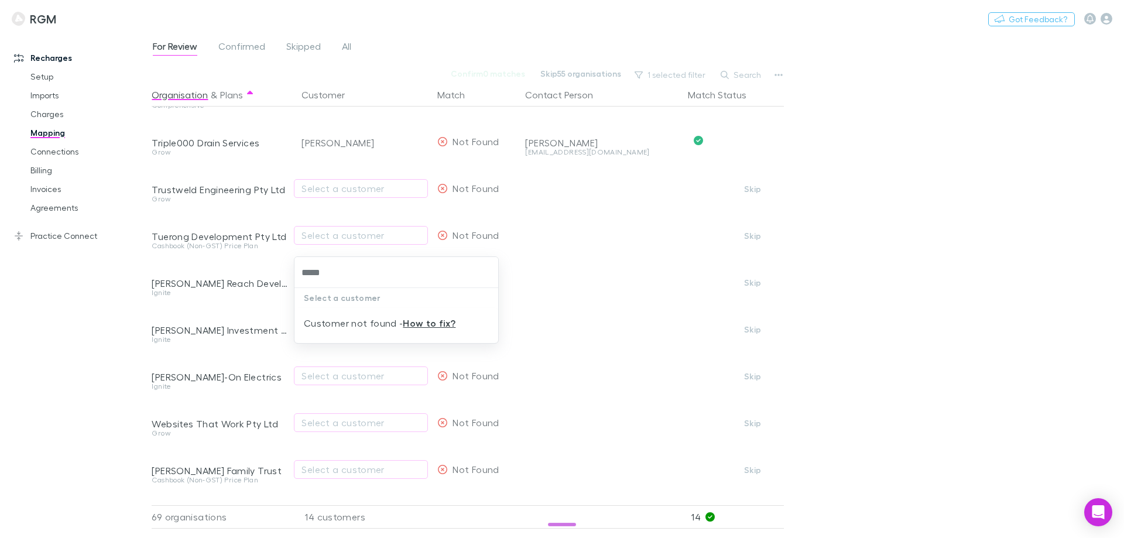
type input "*****"
click at [341, 432] on div "Select a customer Customer not found - How to fix?" at bounding box center [562, 269] width 1124 height 538
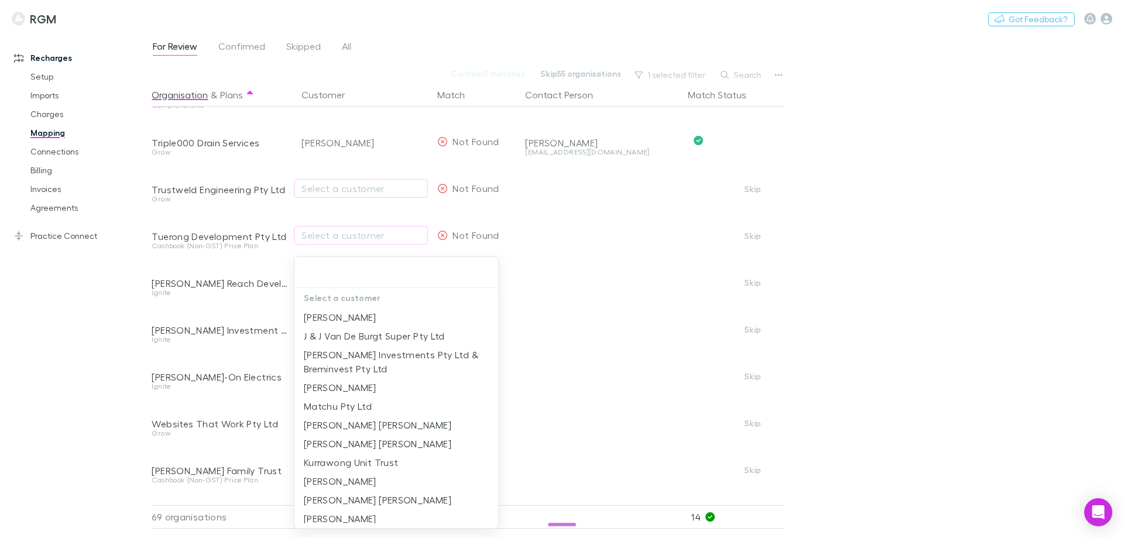
click at [91, 432] on div at bounding box center [562, 269] width 1124 height 538
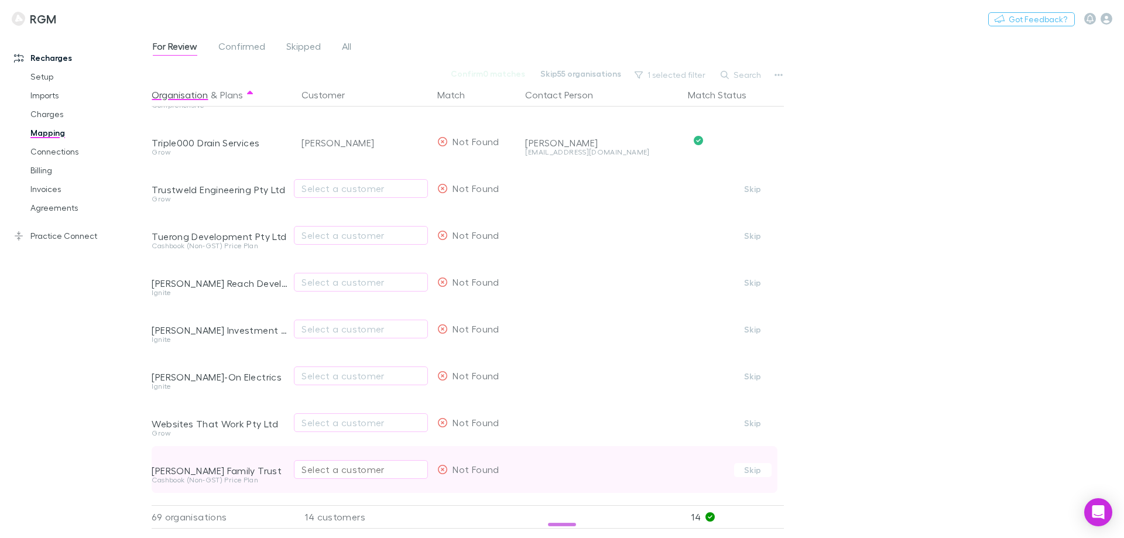
click at [333, 432] on div "Select a customer" at bounding box center [360, 469] width 119 height 14
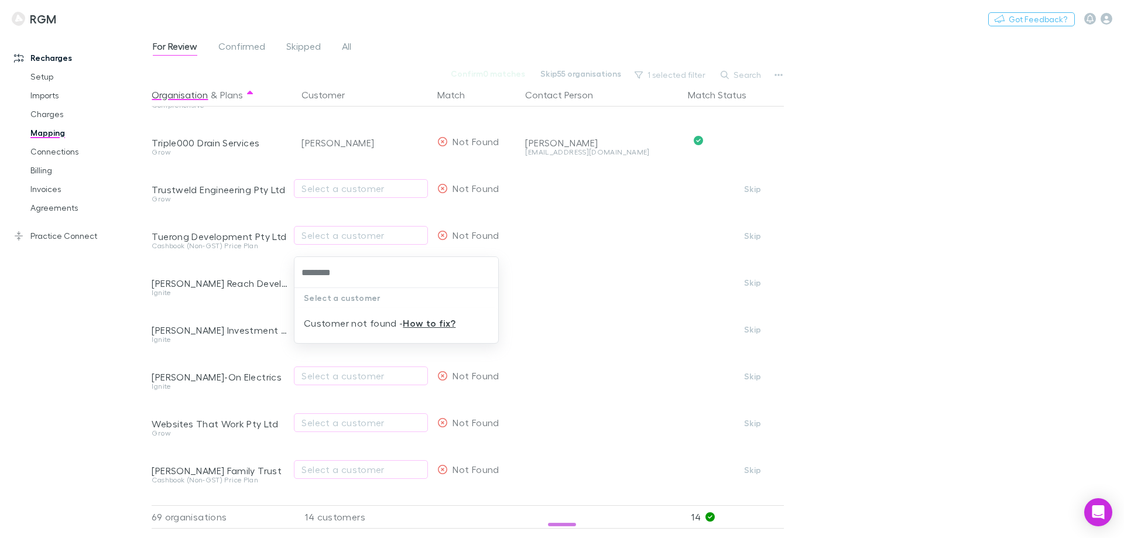
type input "********"
click at [90, 330] on div at bounding box center [562, 269] width 1124 height 538
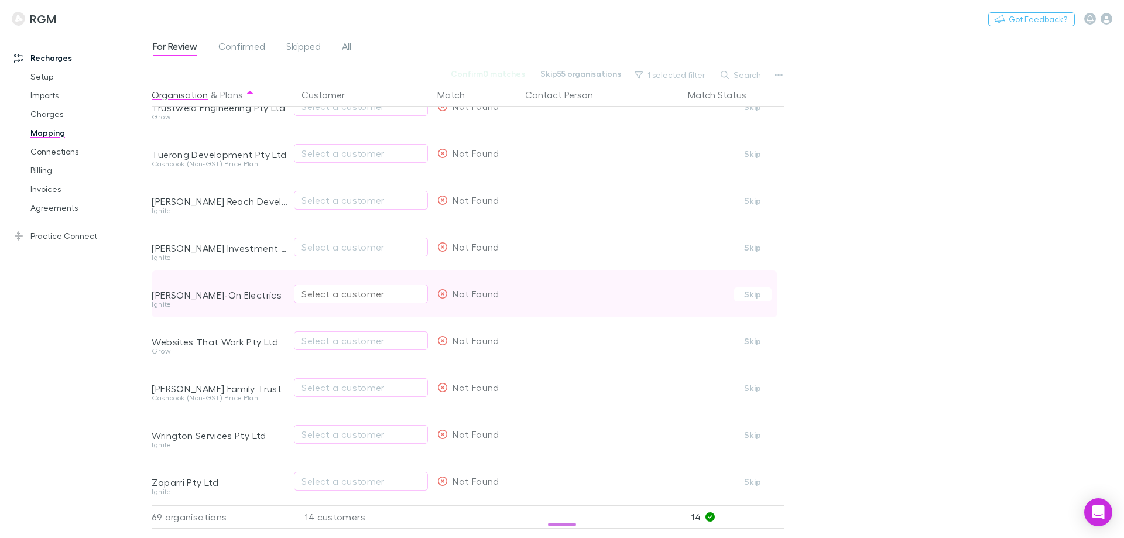
scroll to position [2842, 0]
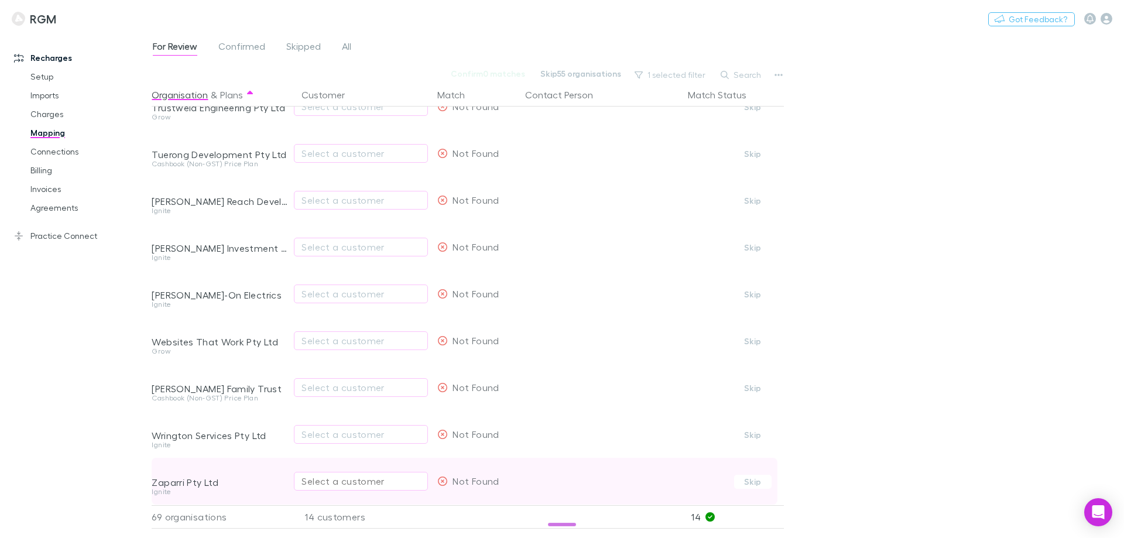
click at [341, 432] on div "Select a customer" at bounding box center [360, 481] width 119 height 14
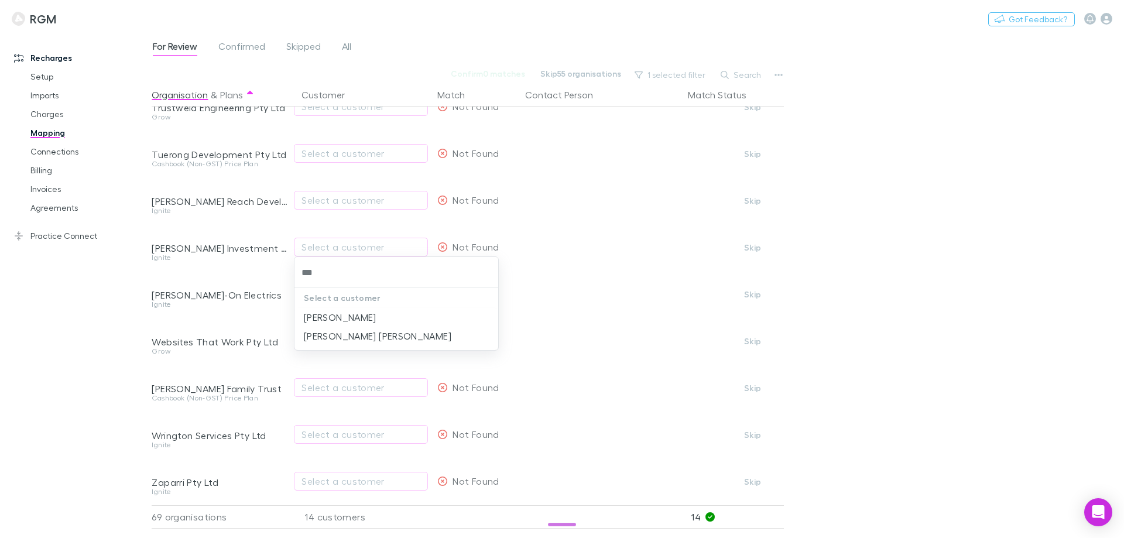
type input "***"
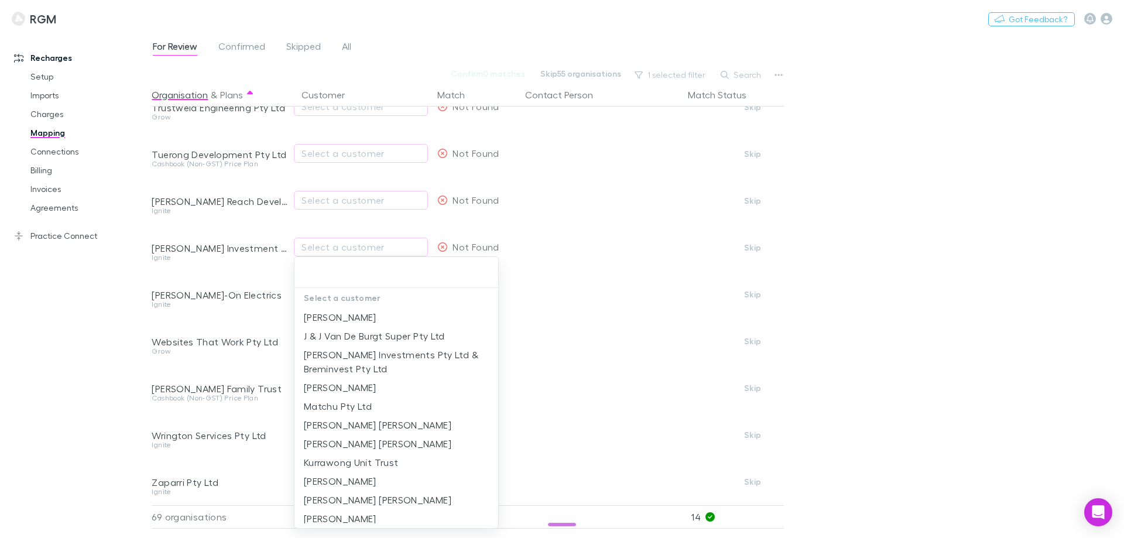
click at [317, 423] on div "Select a customer Terrence Love J & J Van De Burgt Super Pty Ltd Auciello Inves…" at bounding box center [562, 269] width 1124 height 538
click at [204, 424] on div at bounding box center [562, 269] width 1124 height 538
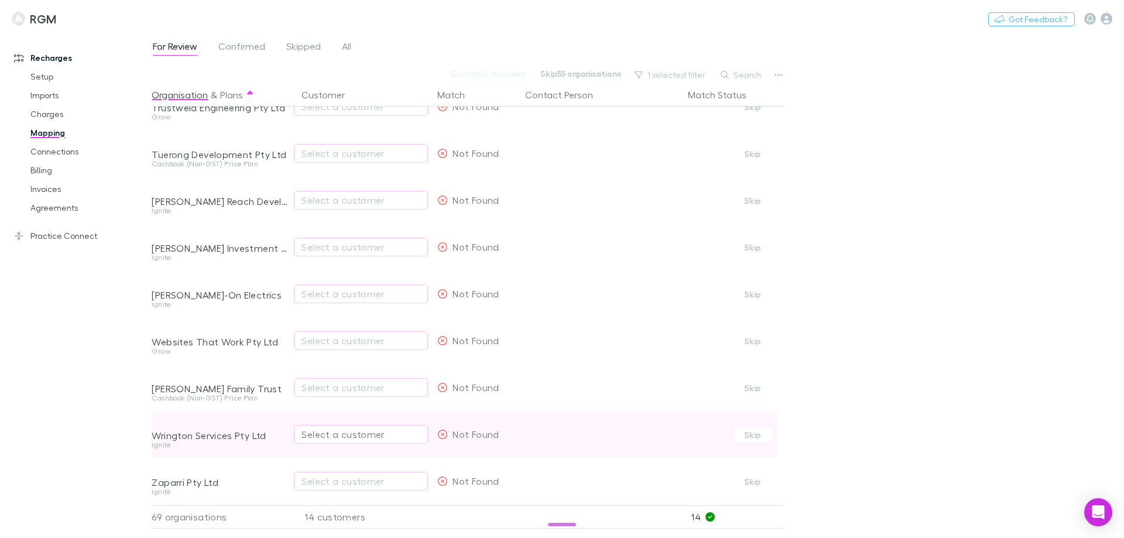
click at [314, 427] on div "Select a customer" at bounding box center [360, 434] width 119 height 14
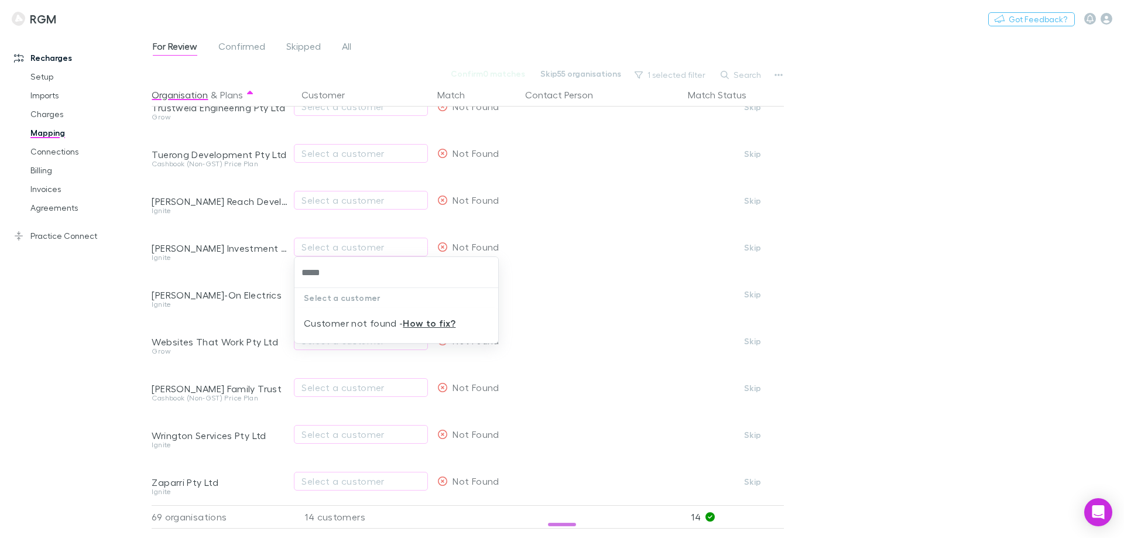
type input "*****"
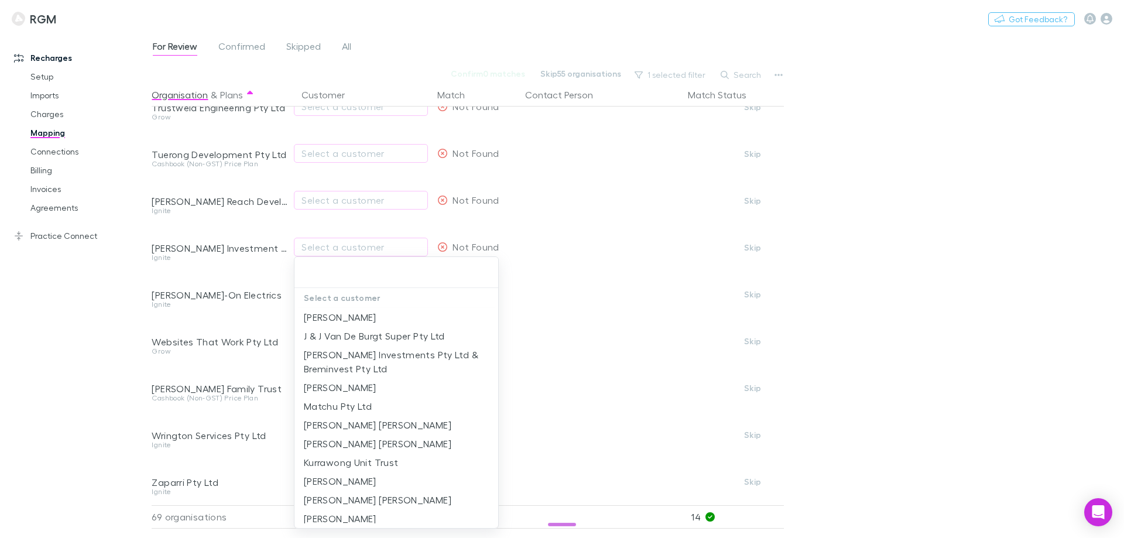
click at [880, 369] on div at bounding box center [562, 269] width 1124 height 538
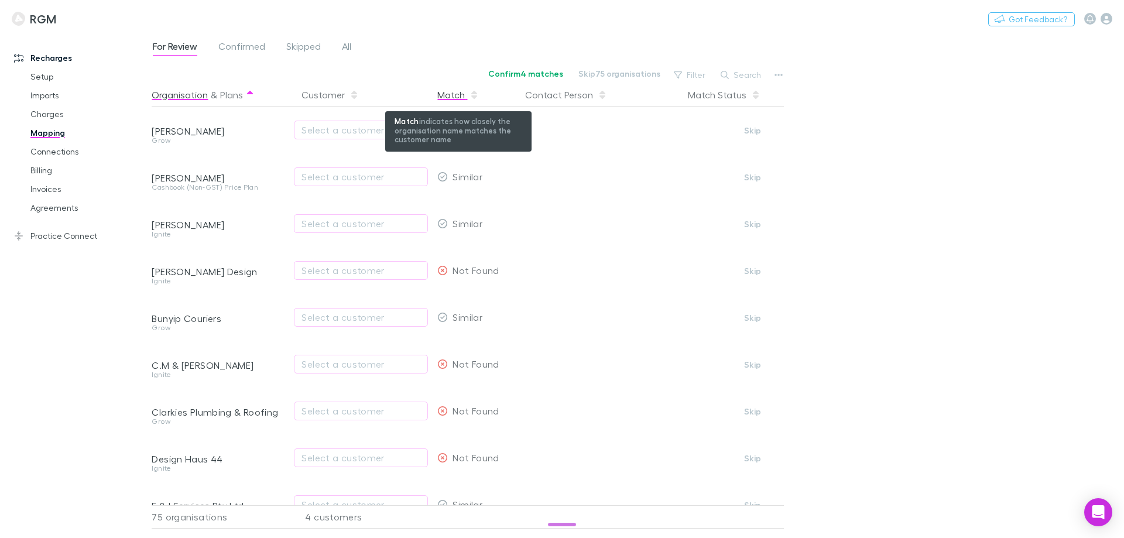
click at [455, 98] on div "Match" at bounding box center [458, 94] width 42 height 23
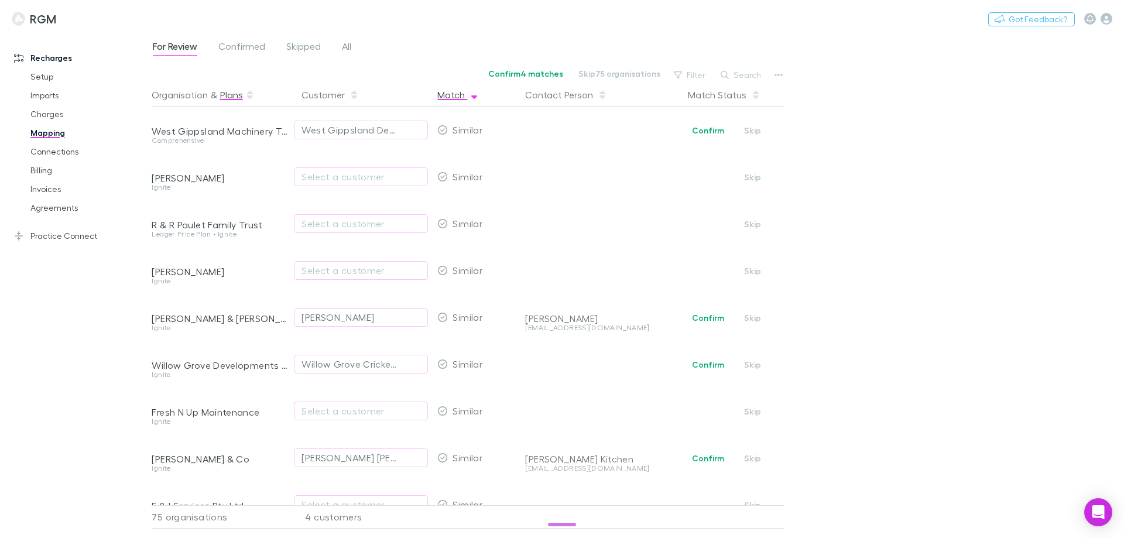
click at [231, 93] on button "Plans" at bounding box center [231, 94] width 23 height 23
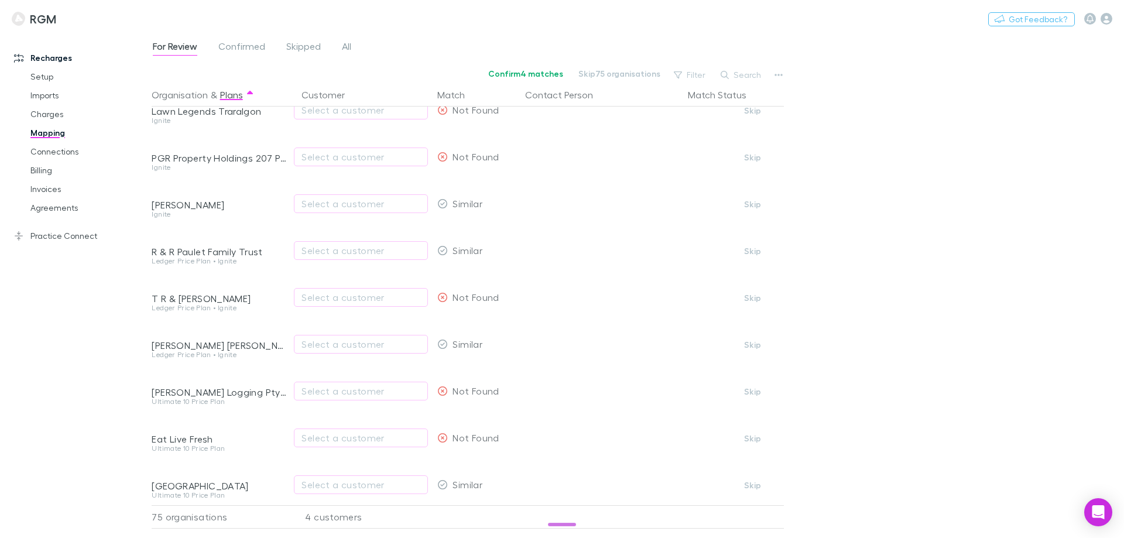
scroll to position [3123, 0]
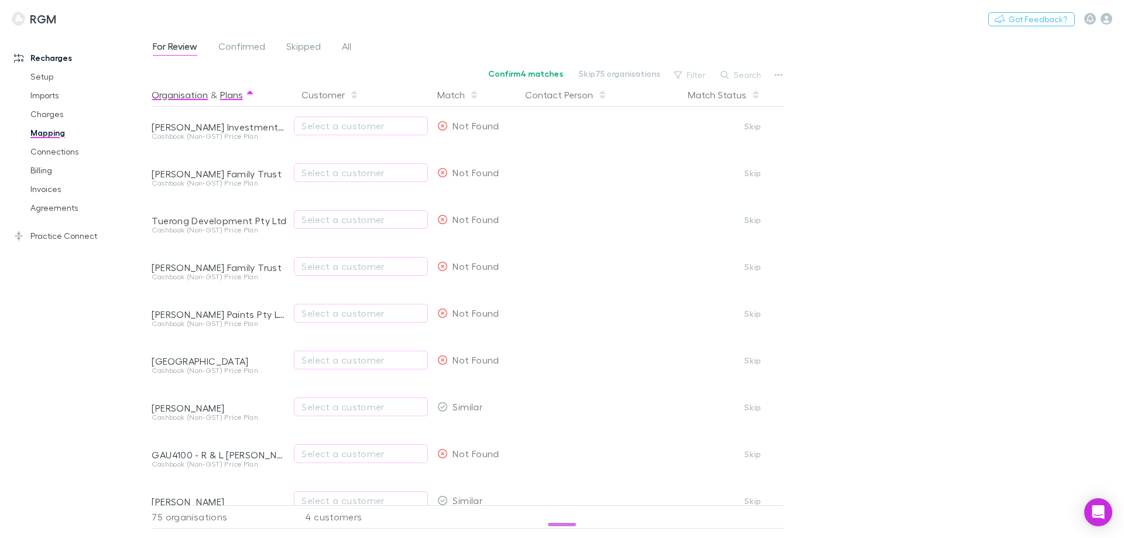
click at [186, 92] on button "Organisation" at bounding box center [180, 94] width 56 height 23
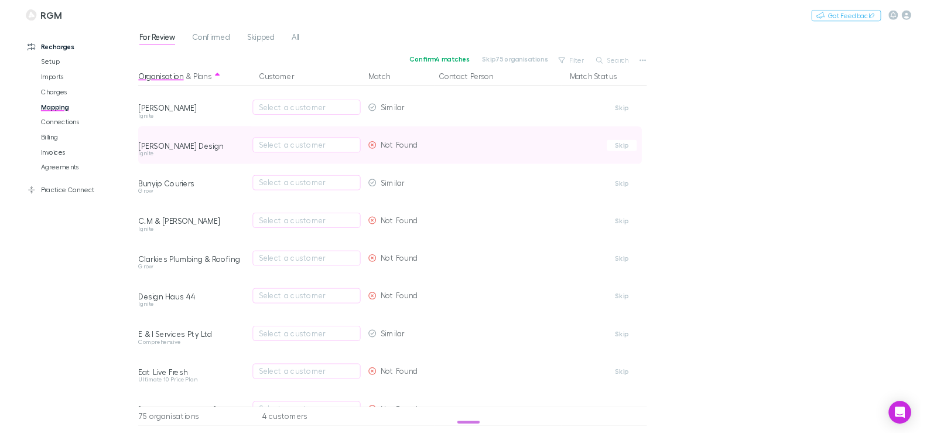
scroll to position [0, 0]
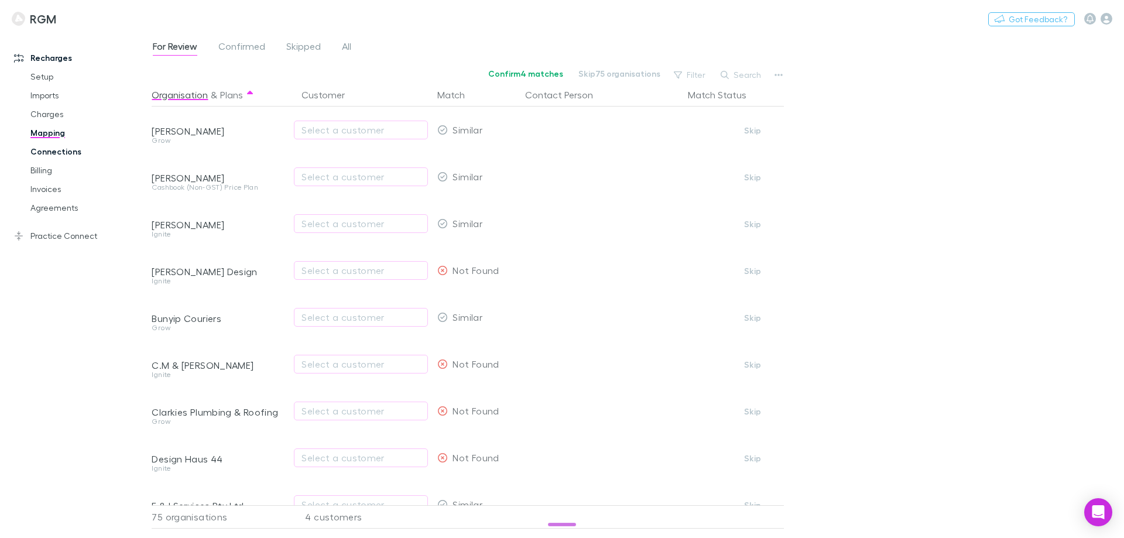
click at [75, 153] on link "Connections" at bounding box center [88, 151] width 139 height 19
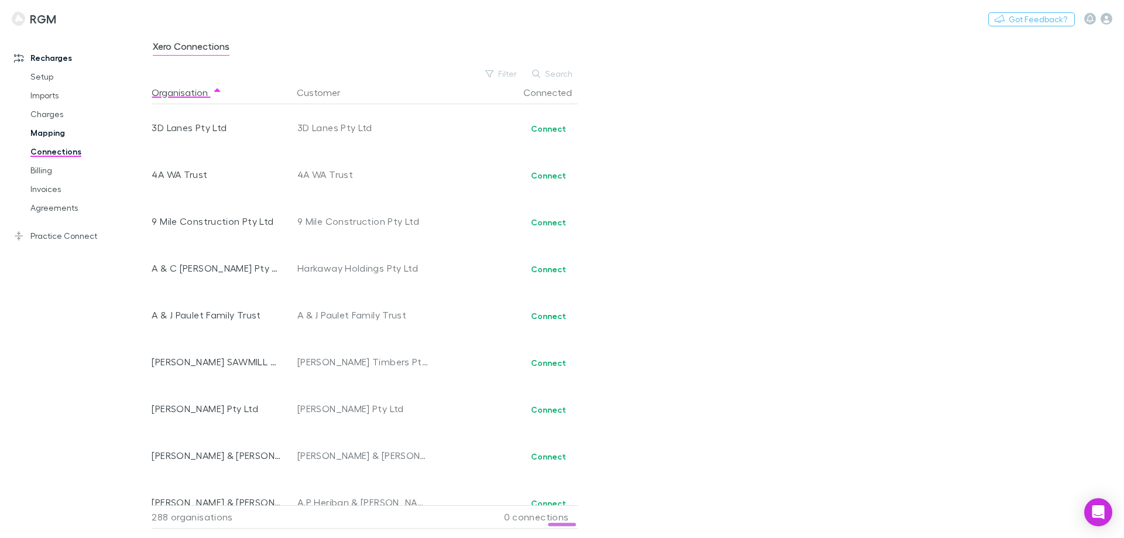
click at [54, 133] on link "Mapping" at bounding box center [88, 133] width 139 height 19
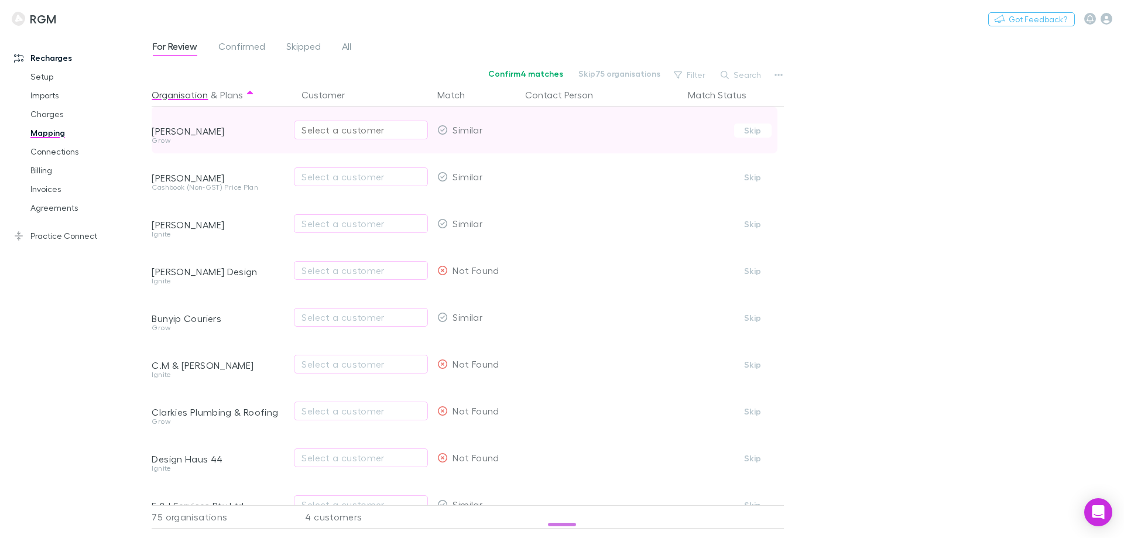
click at [377, 124] on div "Select a customer" at bounding box center [360, 130] width 119 height 14
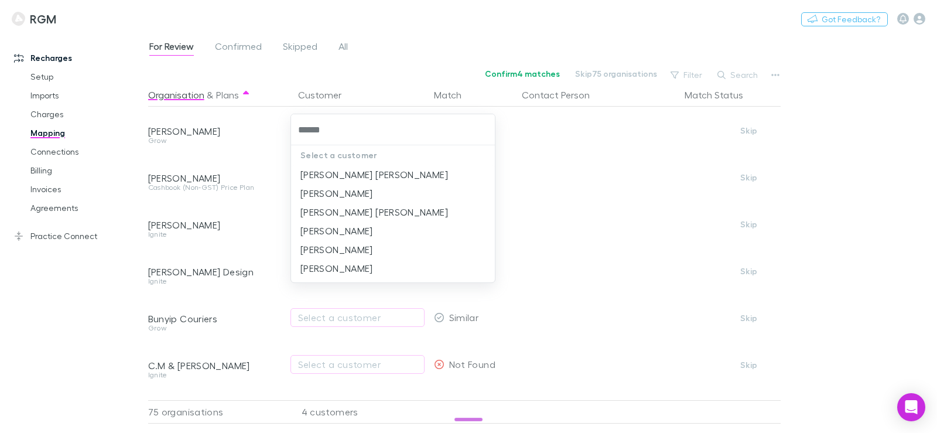
type input "******"
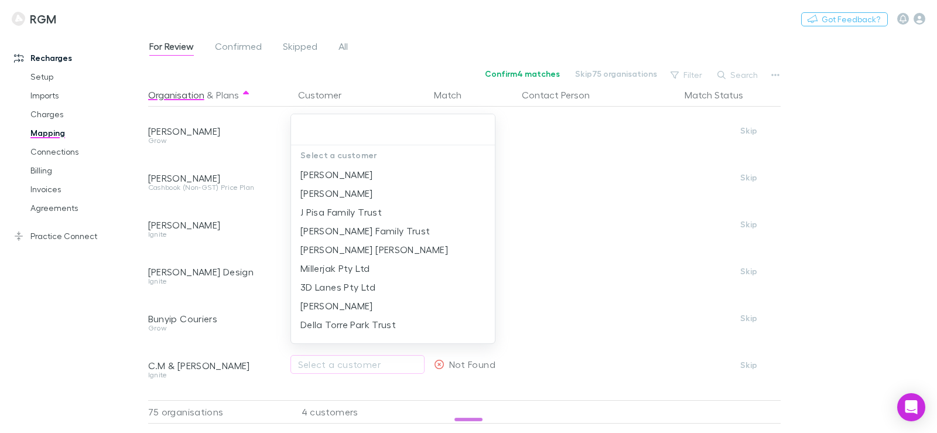
click at [32, 328] on div at bounding box center [468, 216] width 937 height 433
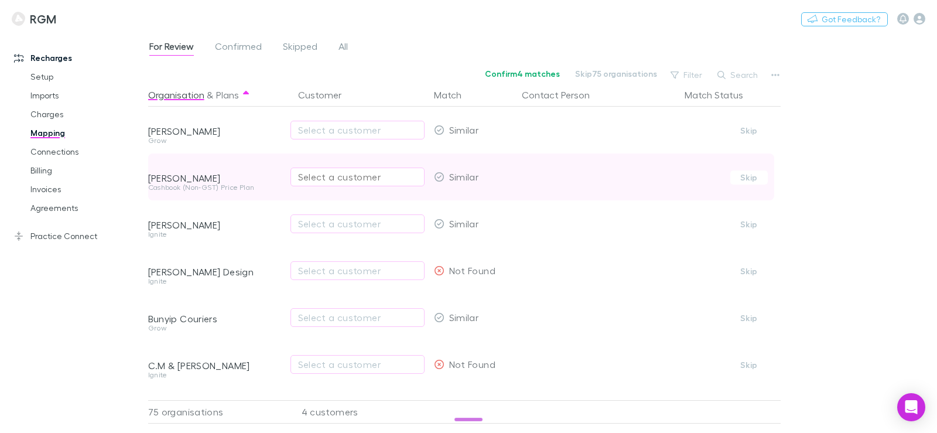
click at [325, 176] on div "Select a customer" at bounding box center [357, 177] width 119 height 14
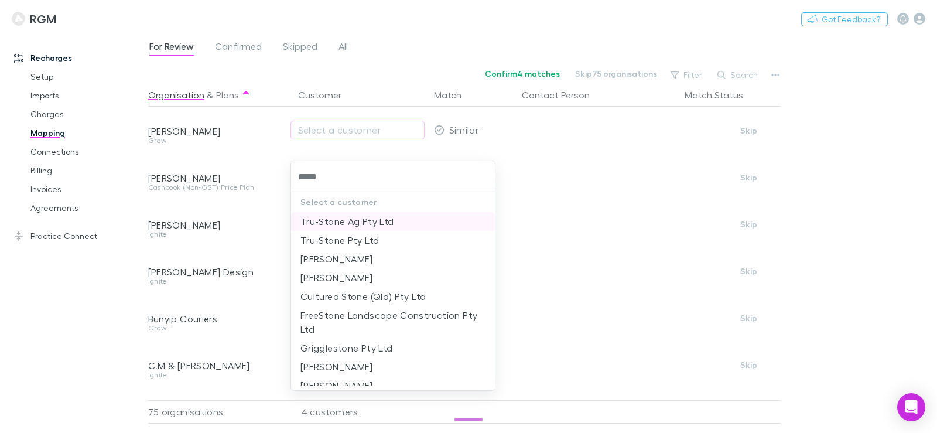
scroll to position [28, 0]
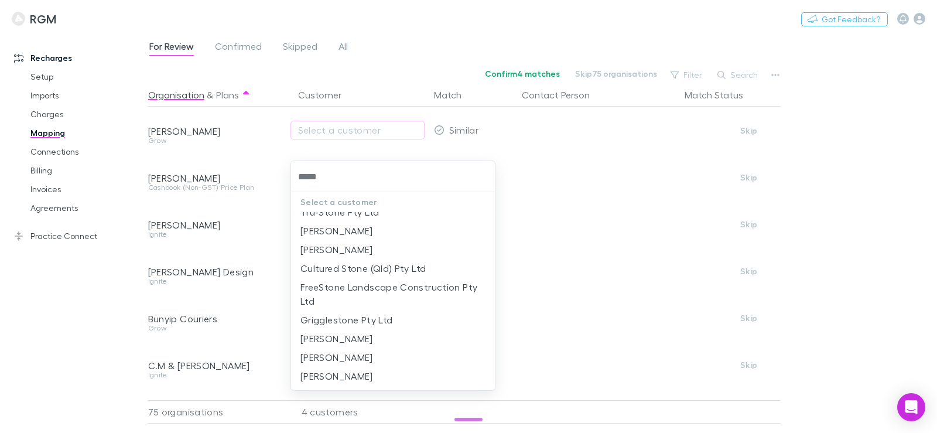
type input "*****"
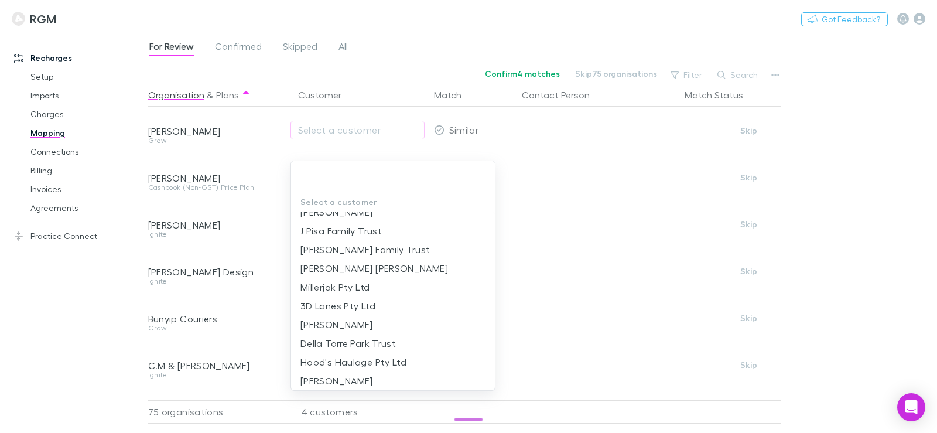
scroll to position [0, 0]
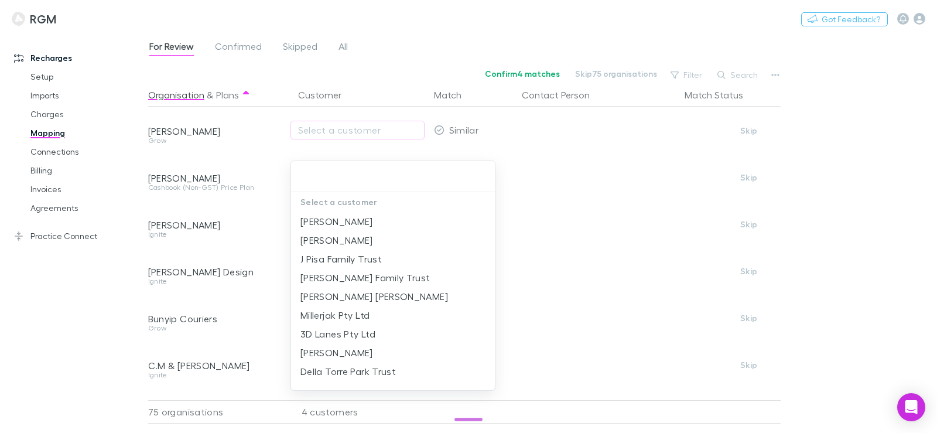
click at [67, 306] on div at bounding box center [468, 216] width 937 height 433
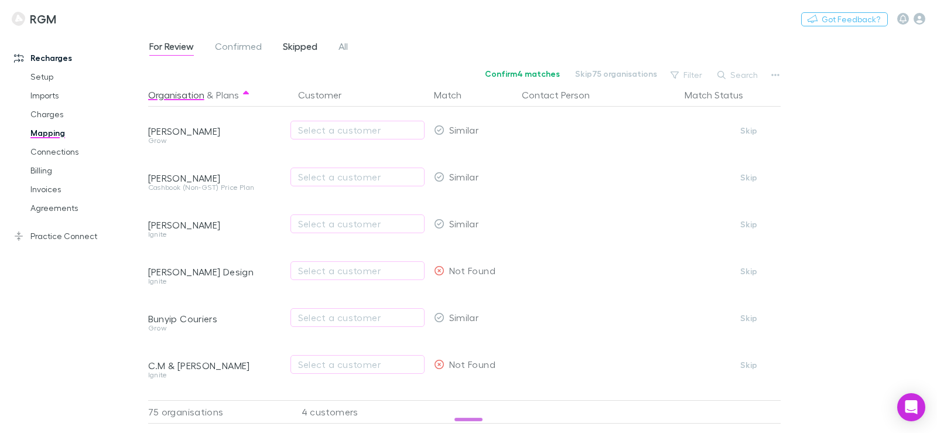
click at [294, 51] on span "Skipped" at bounding box center [300, 47] width 35 height 15
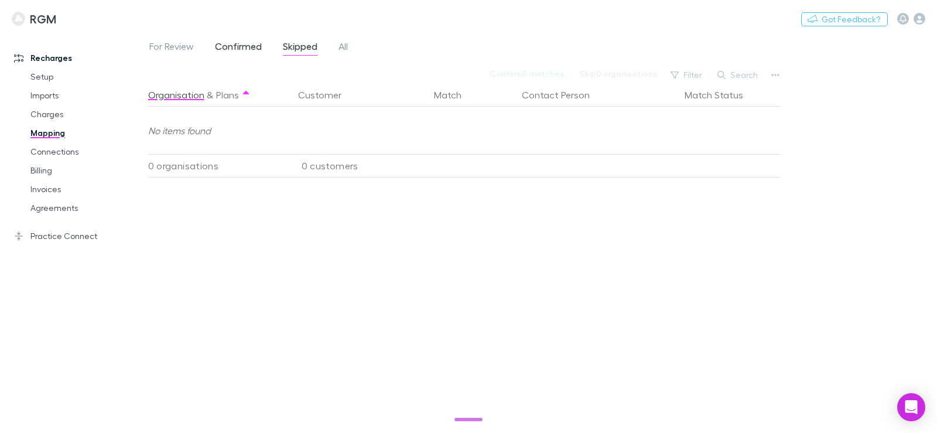
click at [260, 47] on span "Confirmed" at bounding box center [238, 47] width 47 height 15
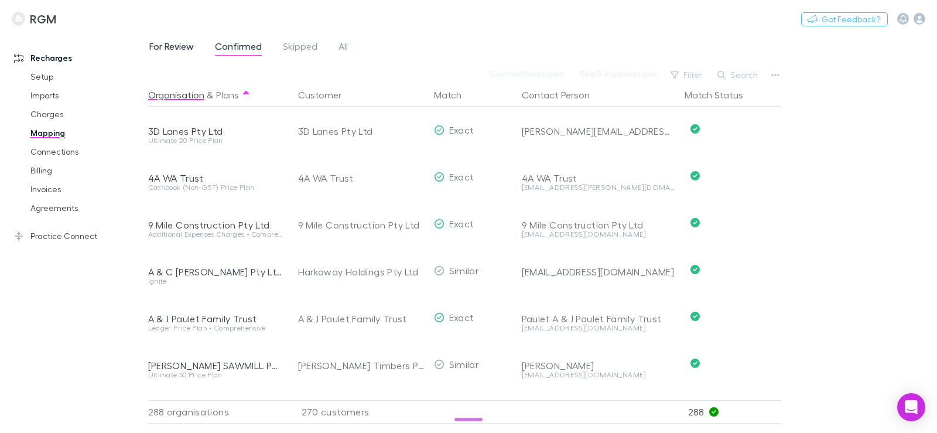
click at [190, 46] on span "For Review" at bounding box center [171, 47] width 44 height 15
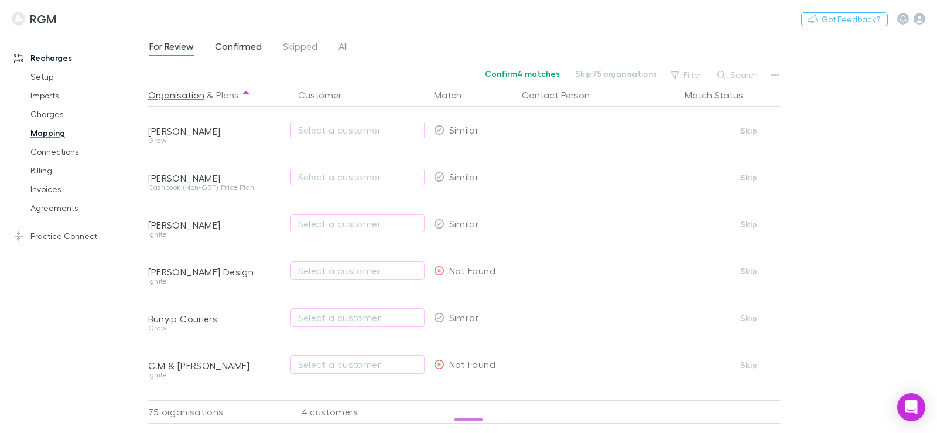
click at [233, 49] on span "Confirmed" at bounding box center [238, 47] width 47 height 15
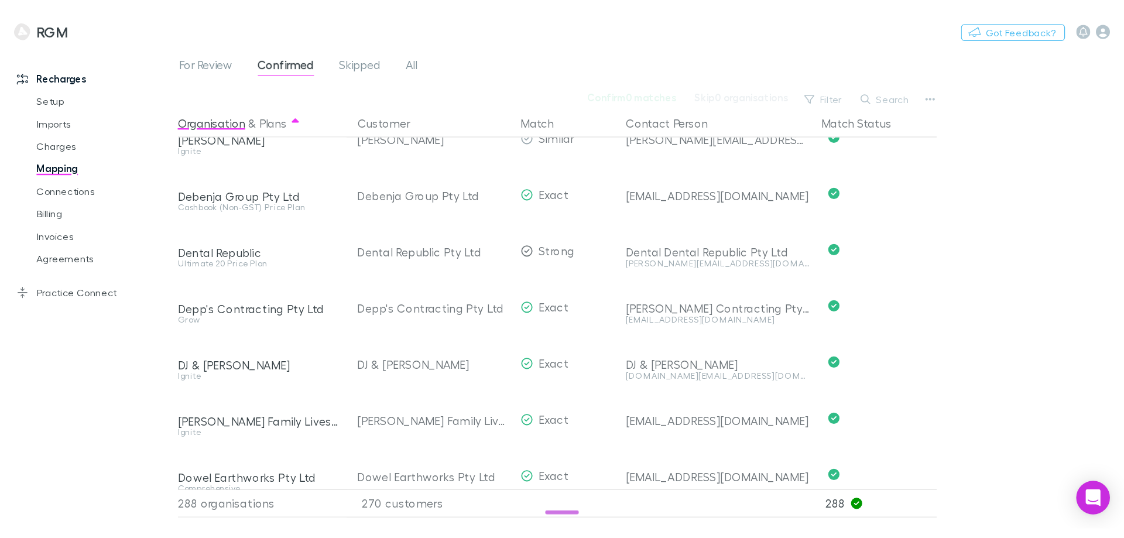
scroll to position [3404, 0]
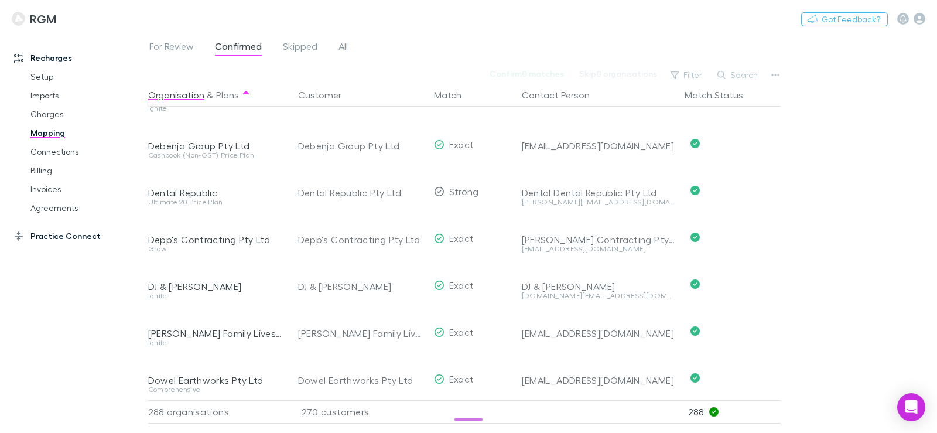
click at [77, 239] on link "Practice Connect" at bounding box center [78, 236] width 152 height 19
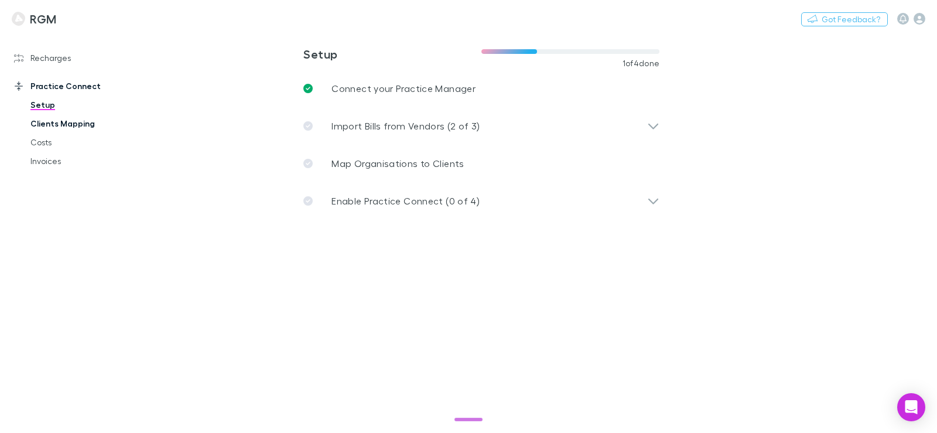
click at [70, 125] on link "Clients Mapping" at bounding box center [87, 123] width 136 height 19
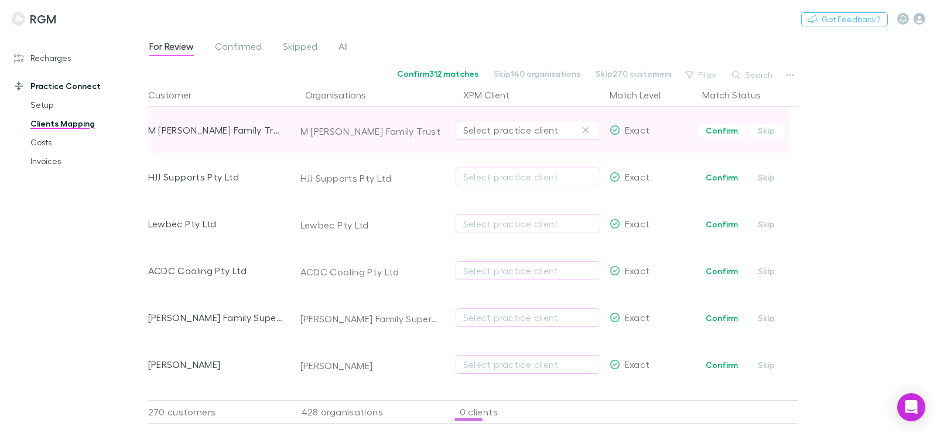
click at [481, 132] on div "Select practice client" at bounding box center [527, 130] width 129 height 14
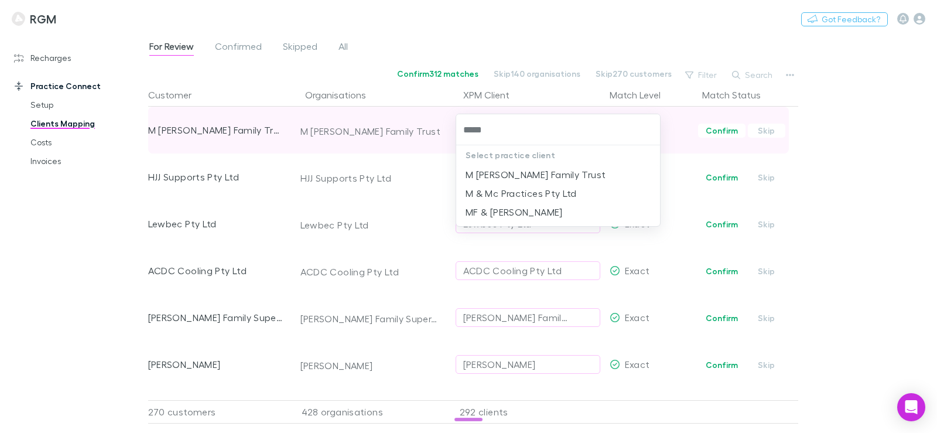
type input "******"
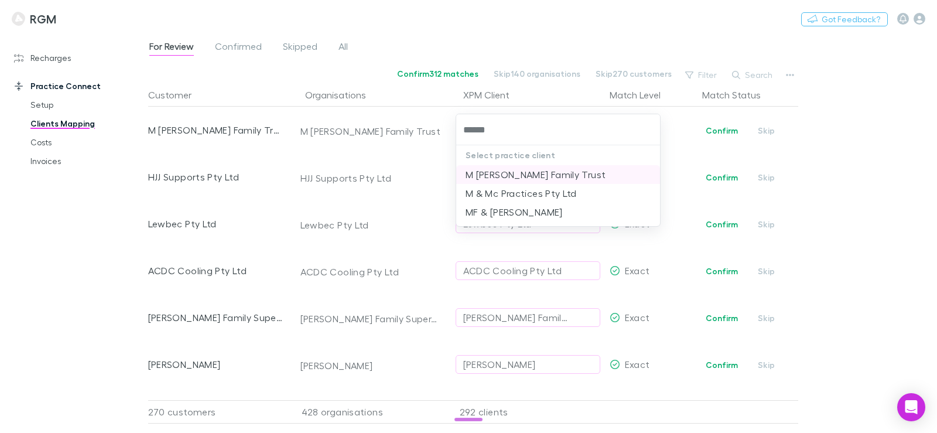
click at [524, 174] on li "M [PERSON_NAME] Family Trust" at bounding box center [558, 174] width 204 height 19
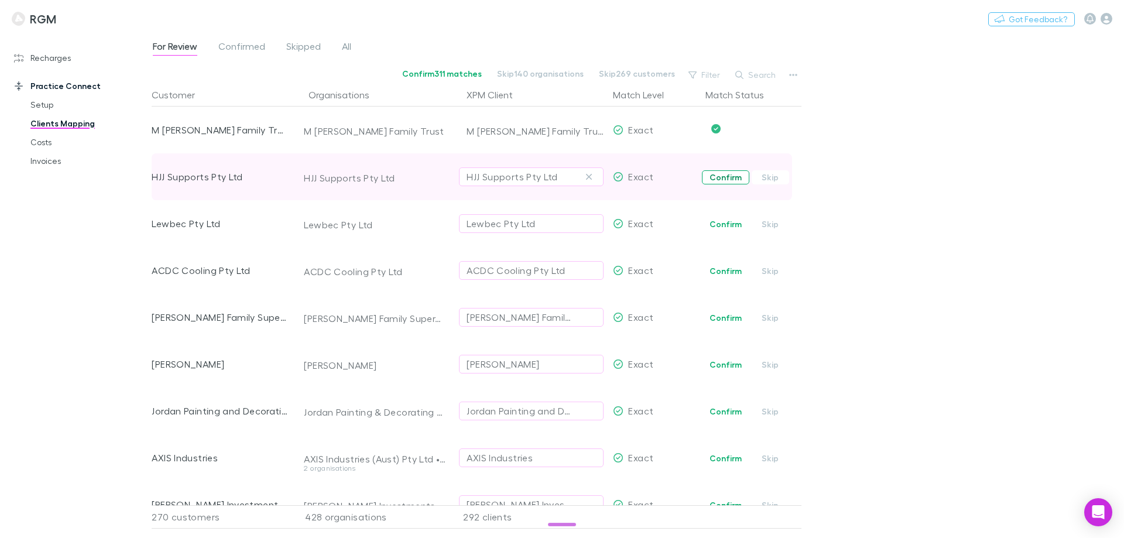
click at [729, 173] on button "Confirm" at bounding box center [725, 177] width 47 height 14
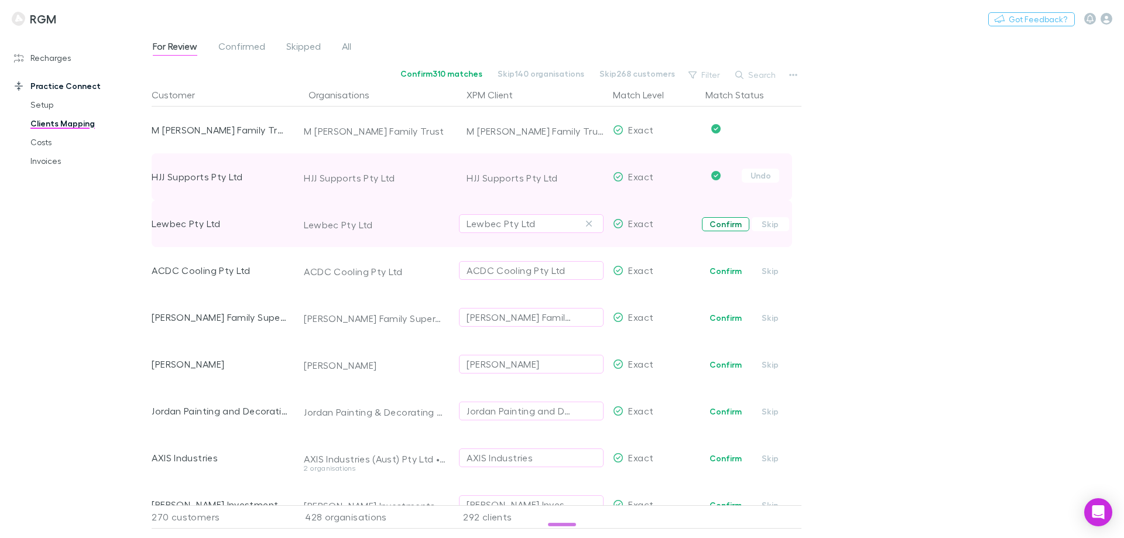
click at [722, 226] on button "Confirm" at bounding box center [725, 224] width 47 height 14
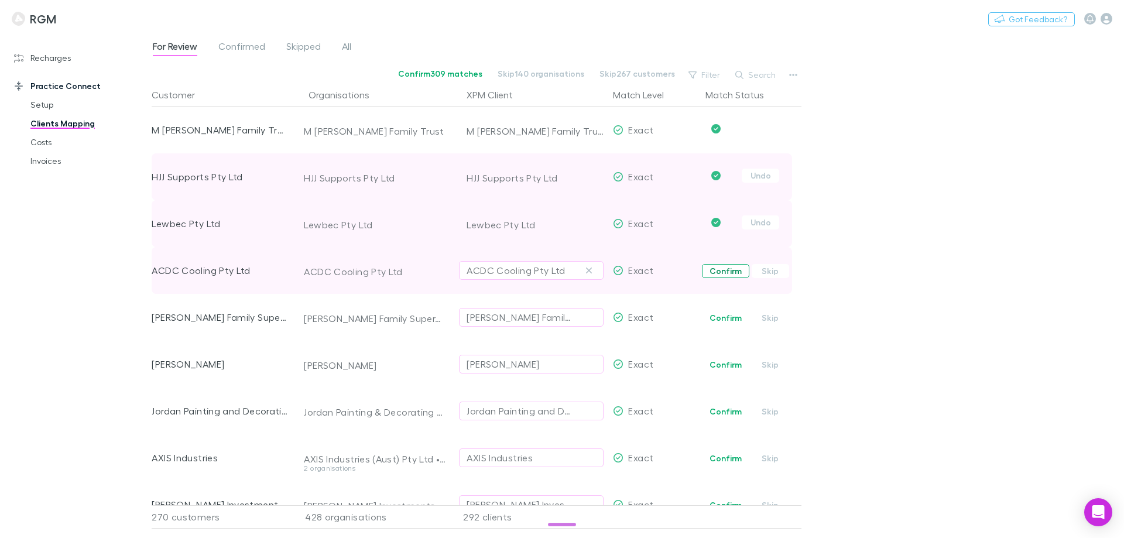
click at [726, 269] on button "Confirm" at bounding box center [725, 271] width 47 height 14
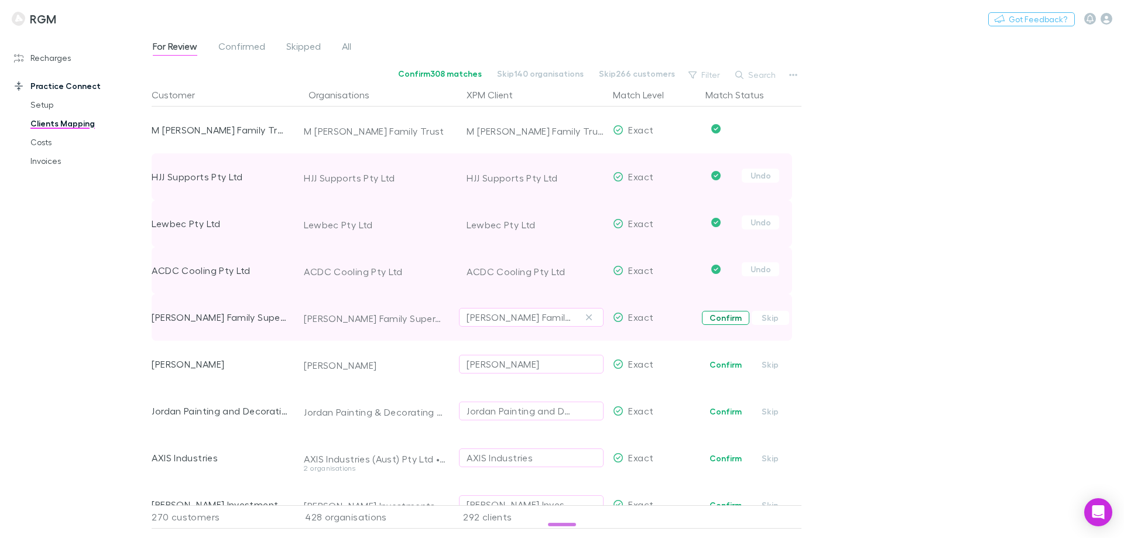
click at [735, 316] on button "Confirm" at bounding box center [725, 318] width 47 height 14
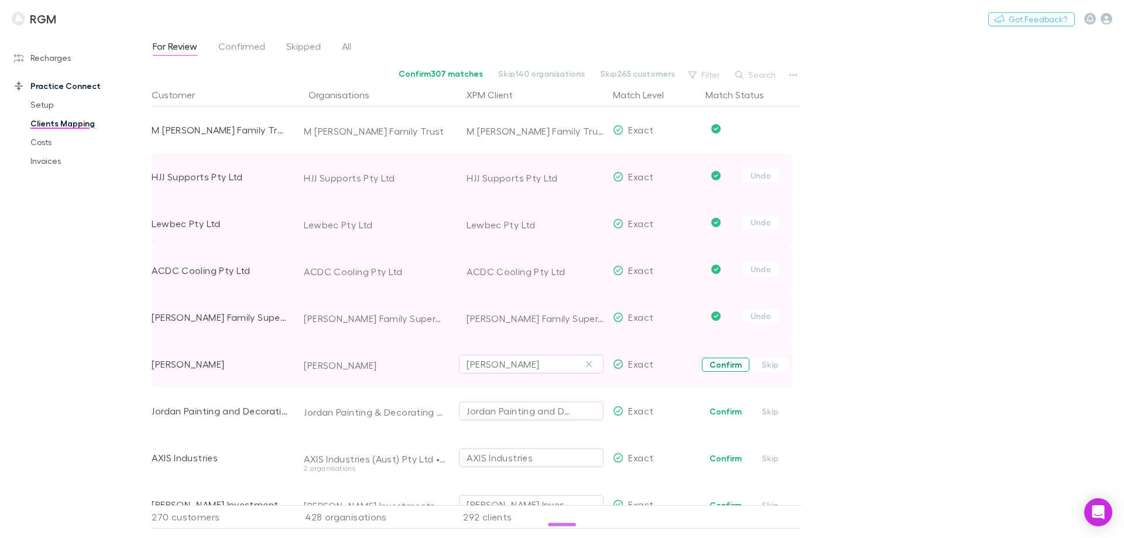
click at [730, 362] on button "Confirm" at bounding box center [725, 365] width 47 height 14
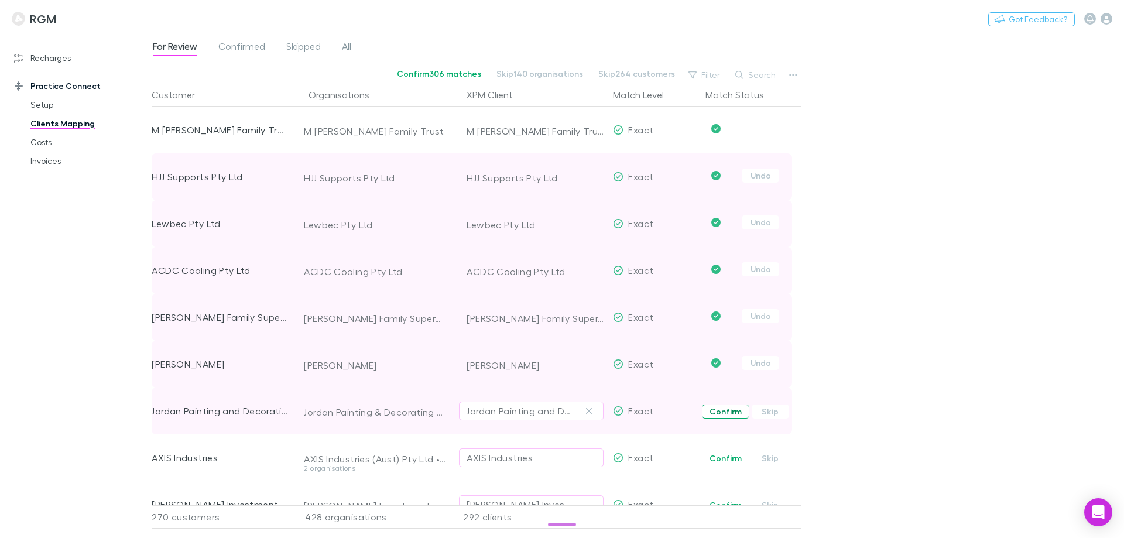
click at [726, 415] on button "Confirm" at bounding box center [725, 411] width 47 height 14
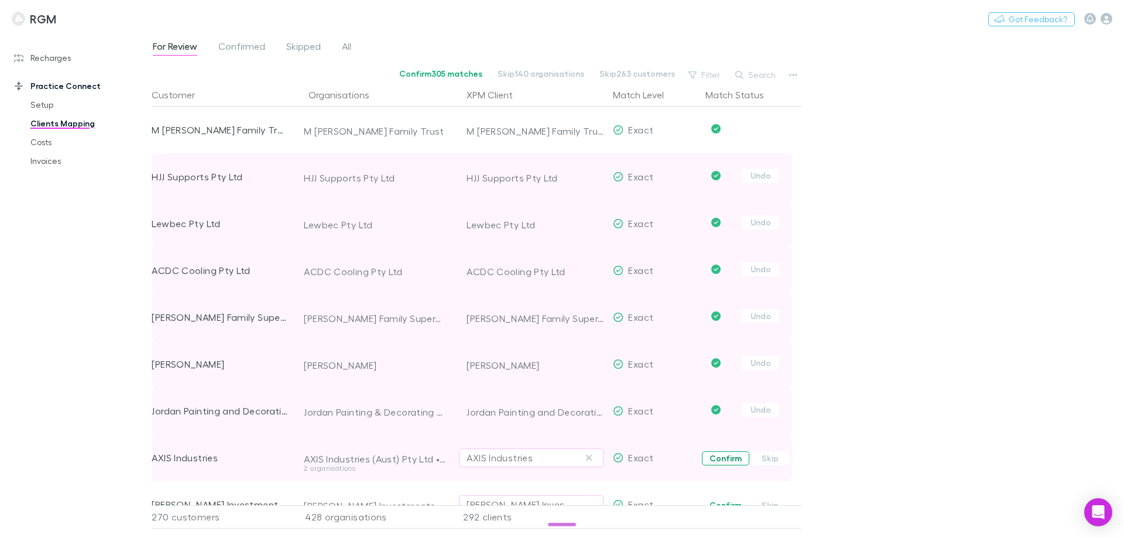
click at [728, 459] on button "Confirm" at bounding box center [725, 458] width 47 height 14
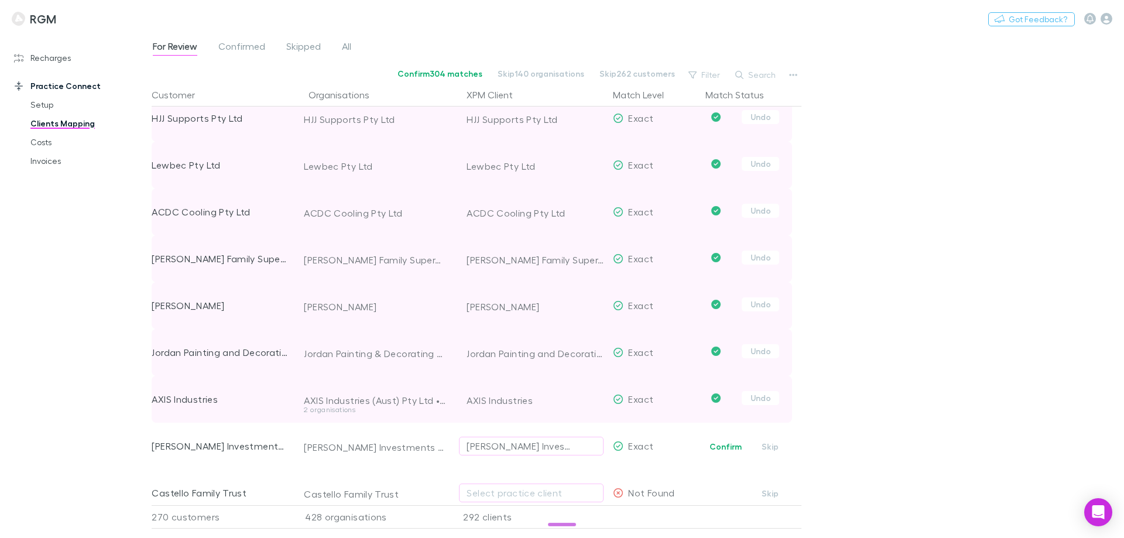
scroll to position [117, 0]
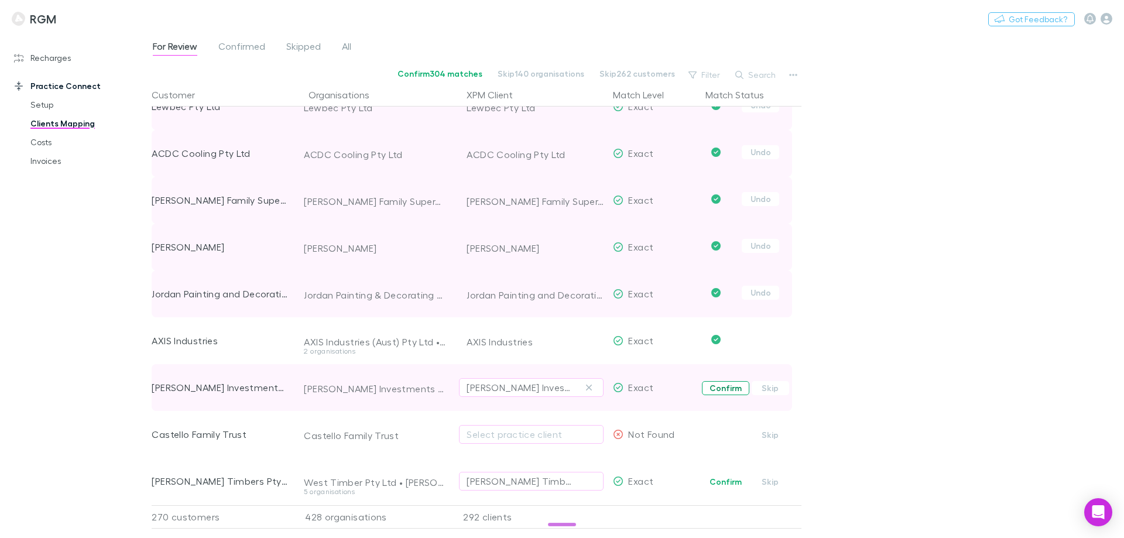
click at [726, 388] on button "Confirm" at bounding box center [725, 388] width 47 height 14
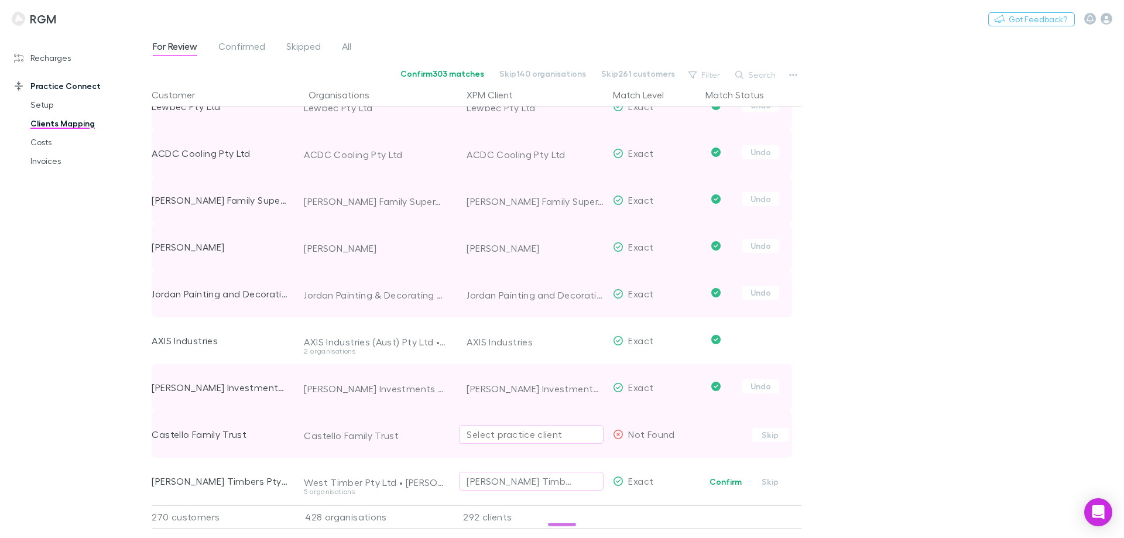
click at [551, 431] on div "Select practice client" at bounding box center [531, 434] width 129 height 14
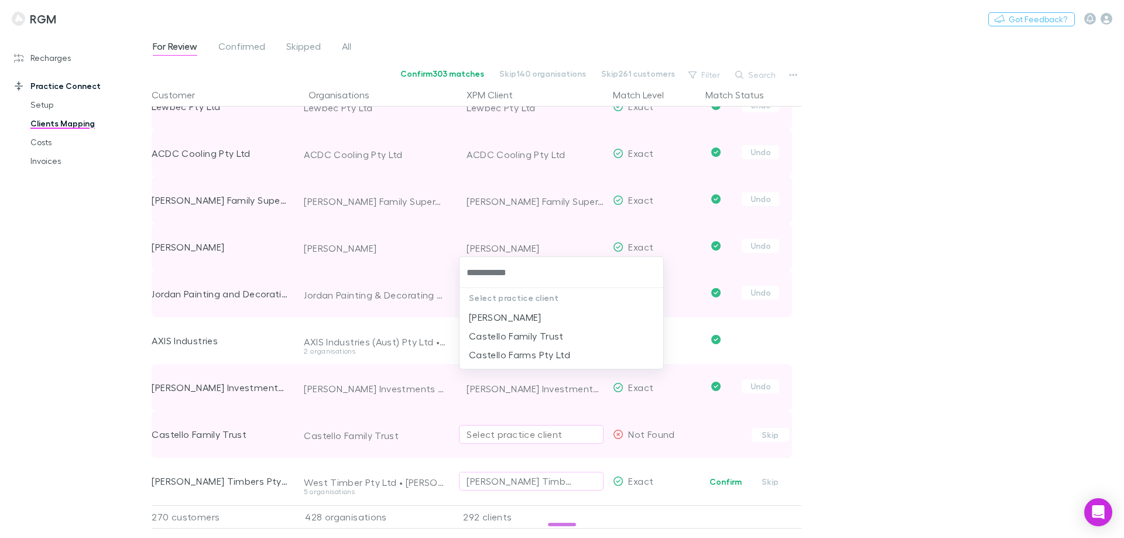
type input "**********"
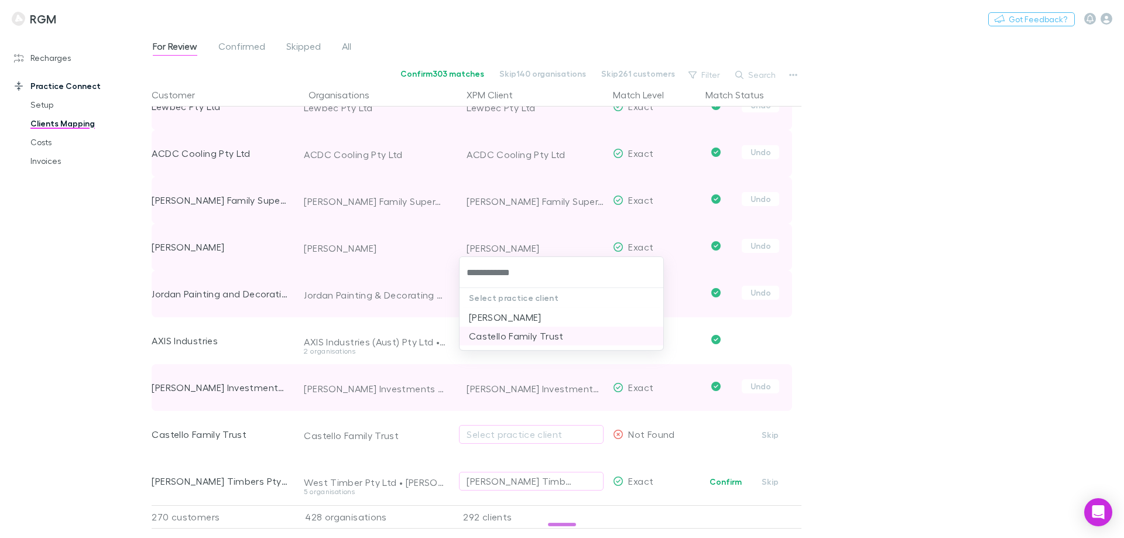
click at [541, 338] on li "Castello Family Trust" at bounding box center [561, 336] width 204 height 19
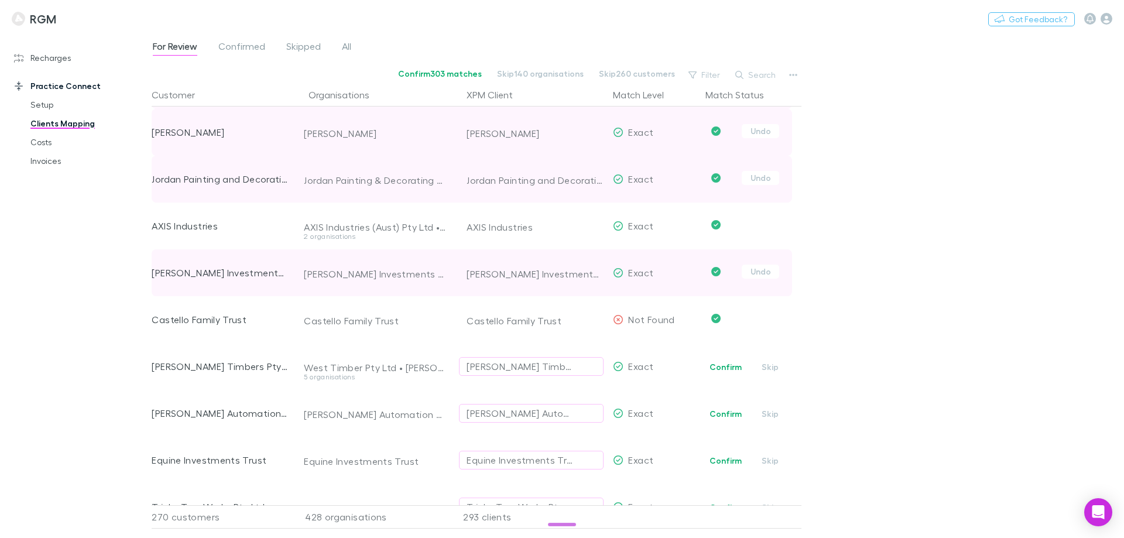
scroll to position [234, 0]
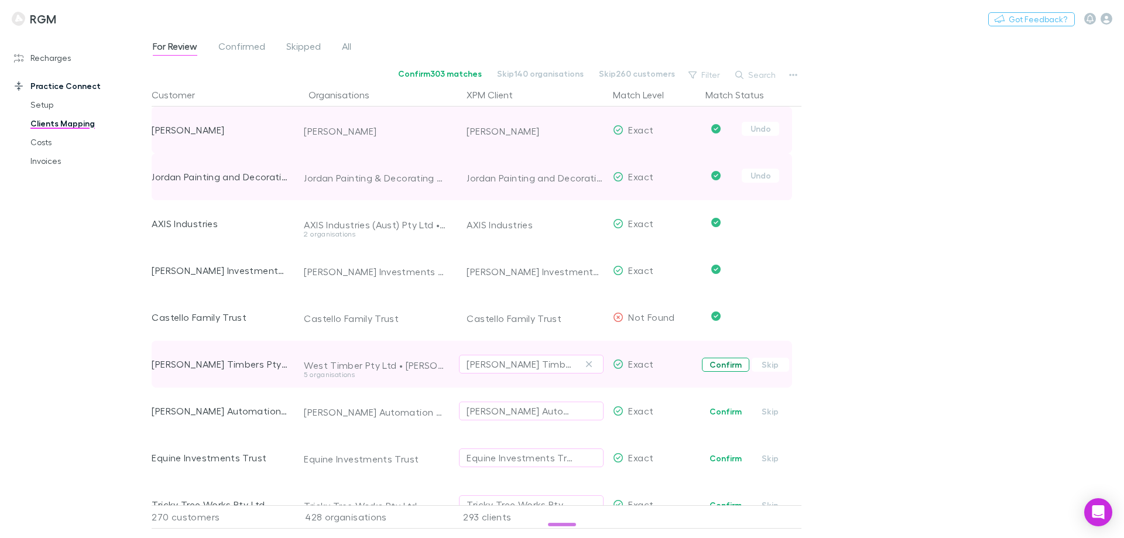
click at [718, 366] on button "Confirm" at bounding box center [725, 365] width 47 height 14
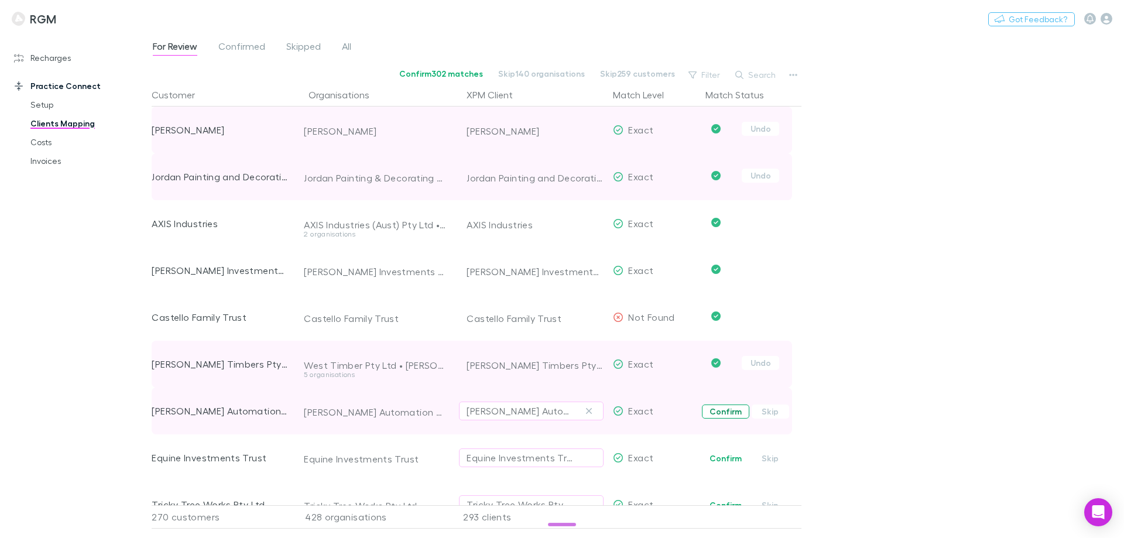
click at [718, 414] on button "Confirm" at bounding box center [725, 411] width 47 height 14
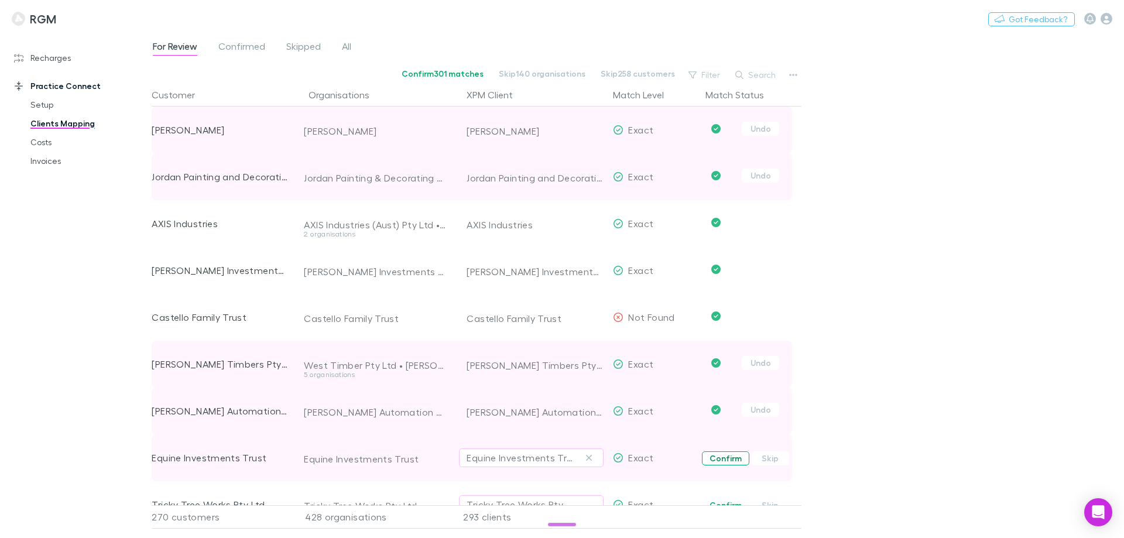
click at [731, 455] on button "Confirm" at bounding box center [725, 458] width 47 height 14
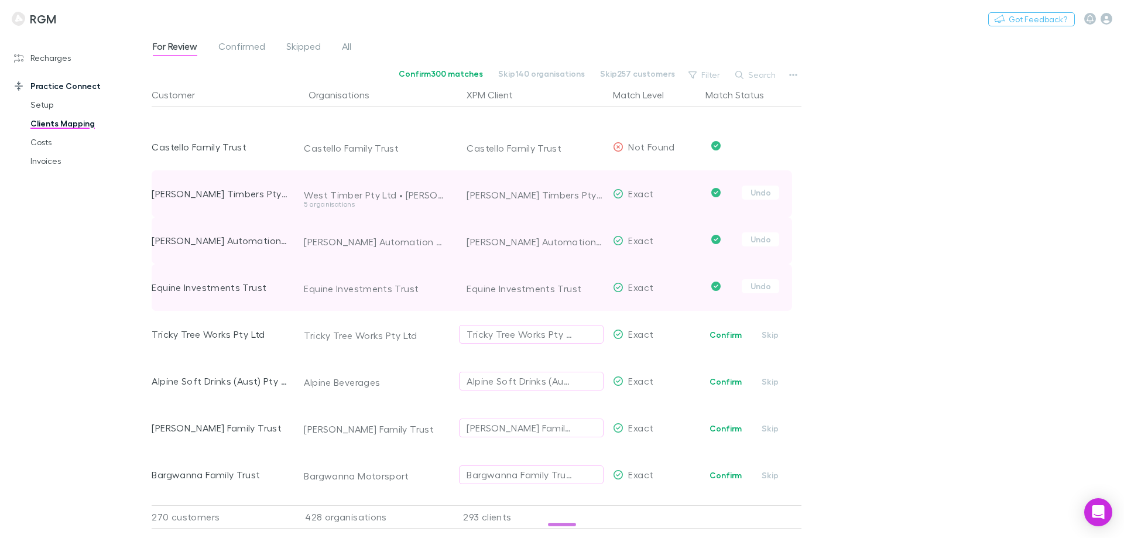
scroll to position [410, 0]
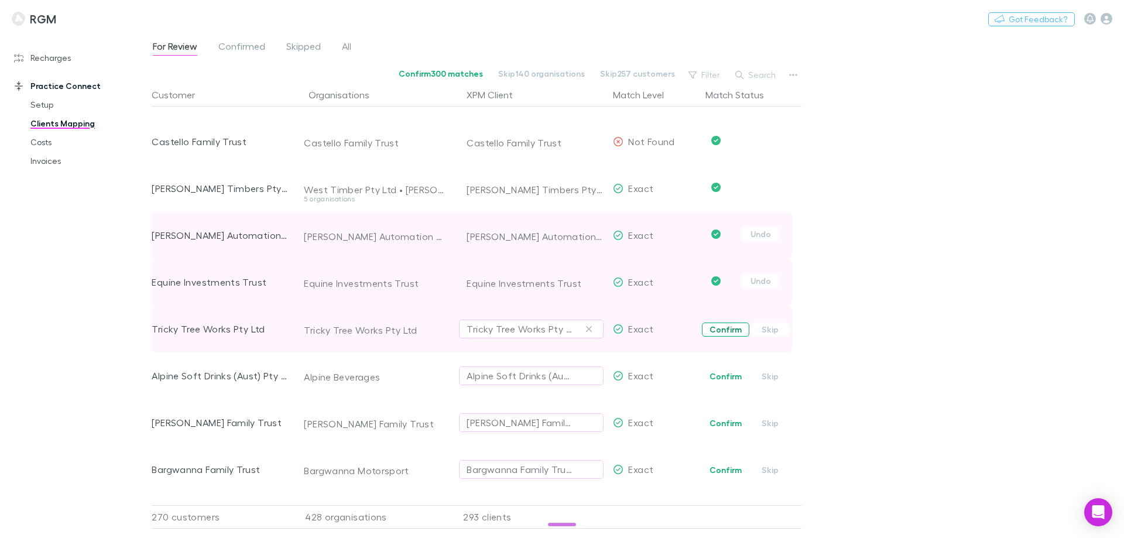
click at [731, 331] on button "Confirm" at bounding box center [725, 330] width 47 height 14
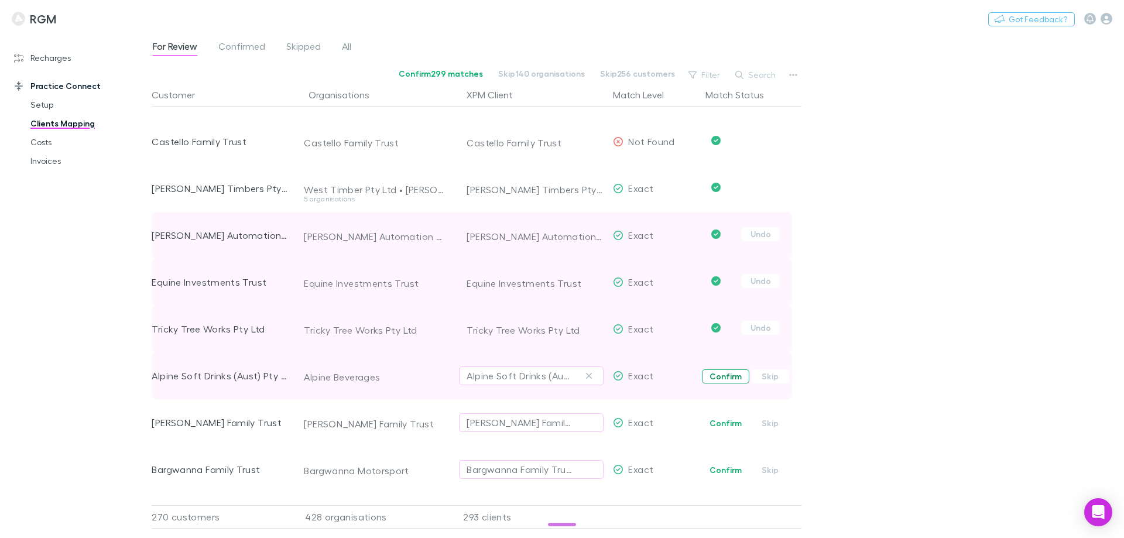
click at [722, 376] on button "Confirm" at bounding box center [725, 376] width 47 height 14
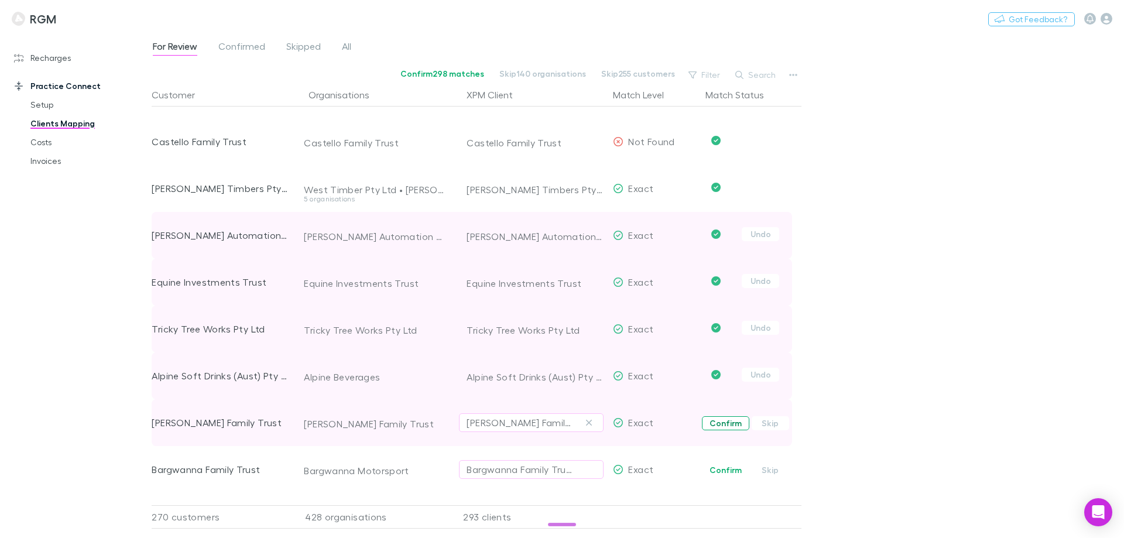
click at [722, 420] on button "Confirm" at bounding box center [725, 423] width 47 height 14
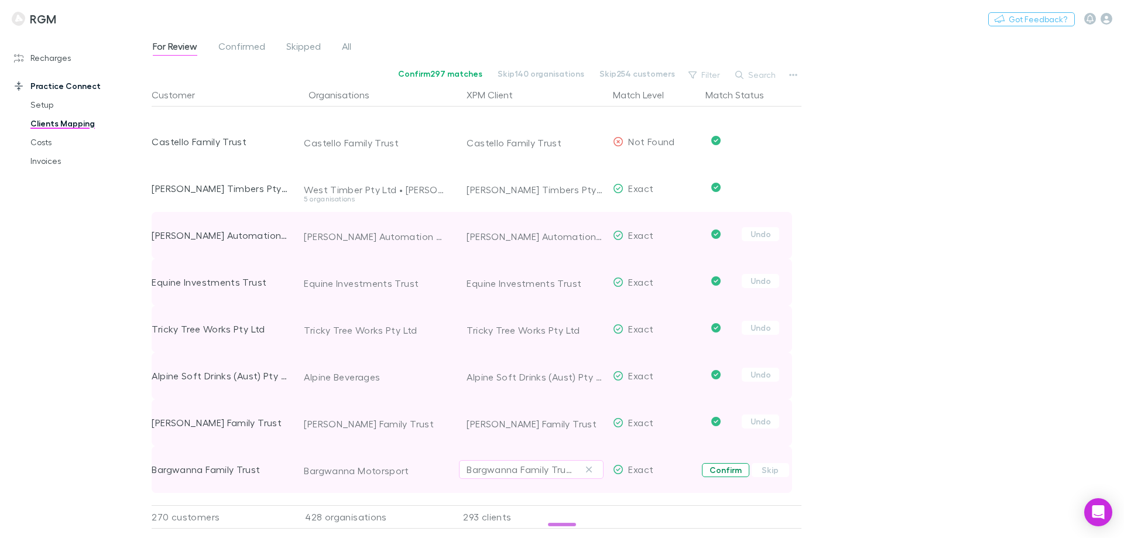
click at [722, 465] on button "Confirm" at bounding box center [725, 470] width 47 height 14
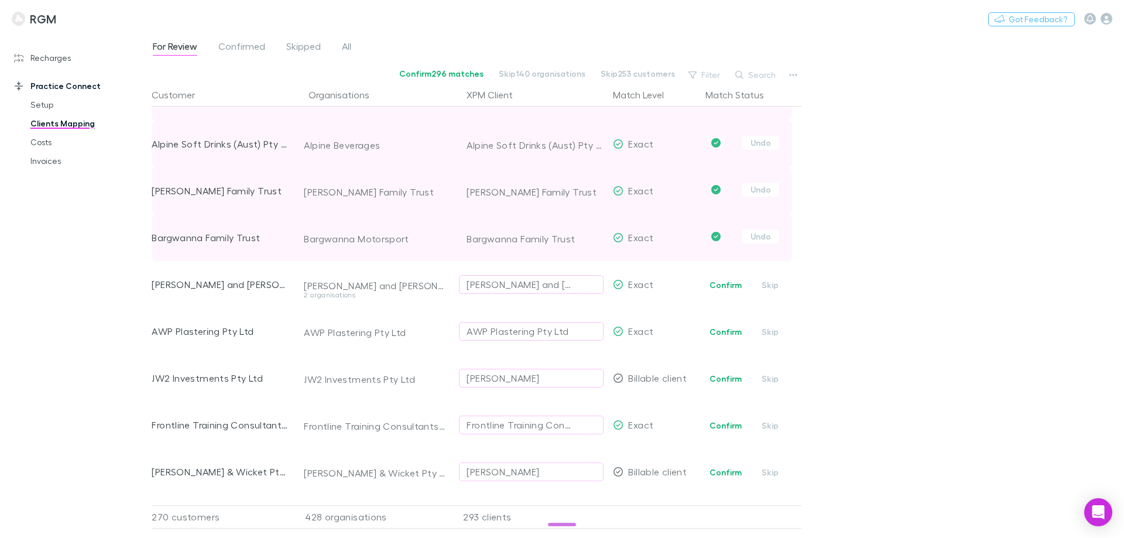
scroll to position [644, 0]
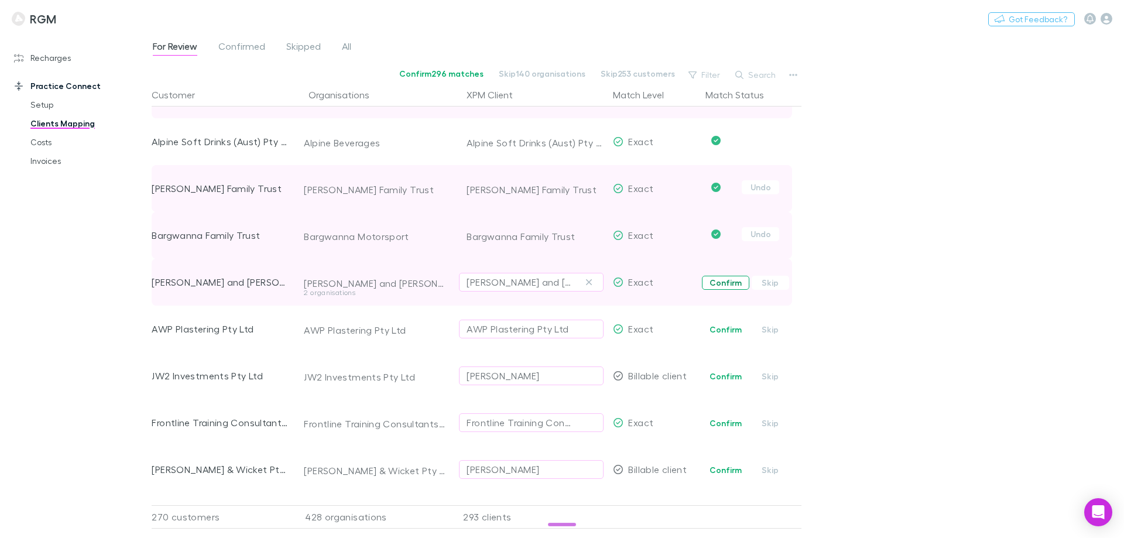
click at [739, 280] on button "Confirm" at bounding box center [725, 283] width 47 height 14
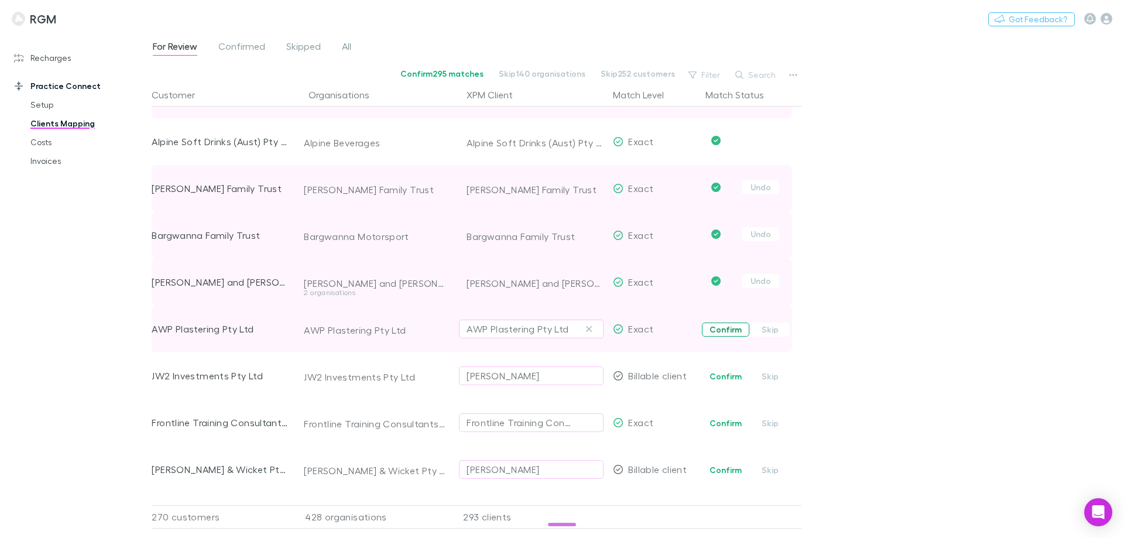
click at [732, 327] on button "Confirm" at bounding box center [725, 330] width 47 height 14
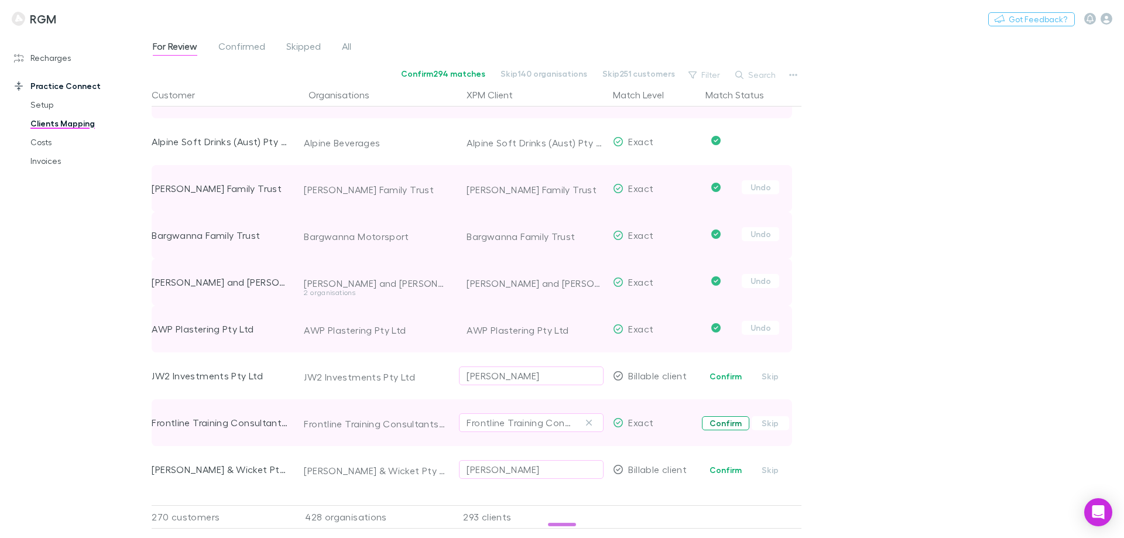
click at [731, 424] on button "Confirm" at bounding box center [725, 423] width 47 height 14
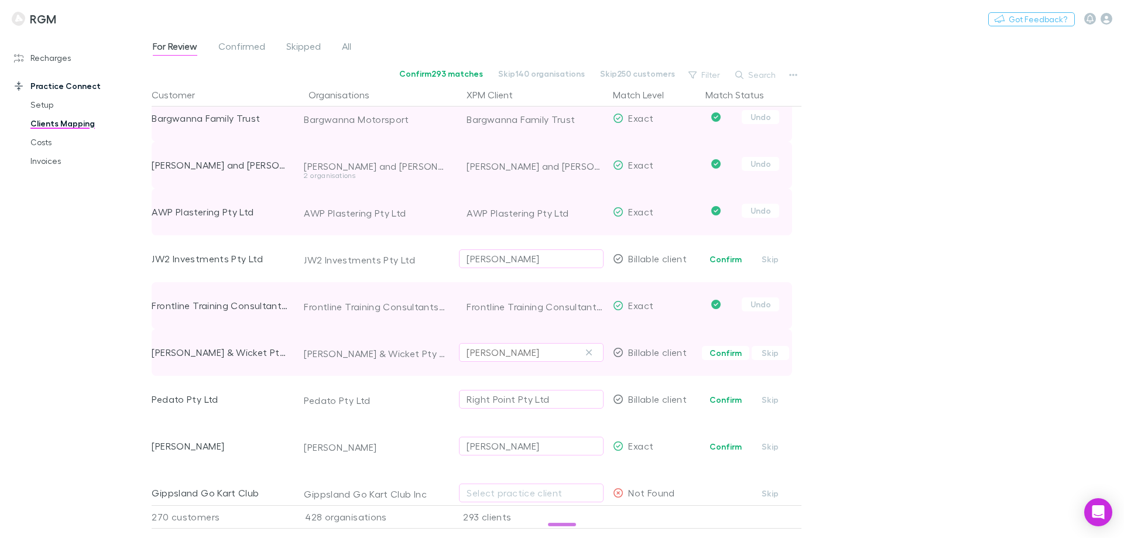
drag, startPoint x: 533, startPoint y: 356, endPoint x: 510, endPoint y: 351, distance: 24.0
click at [510, 351] on div "[PERSON_NAME]" at bounding box center [531, 352] width 129 height 14
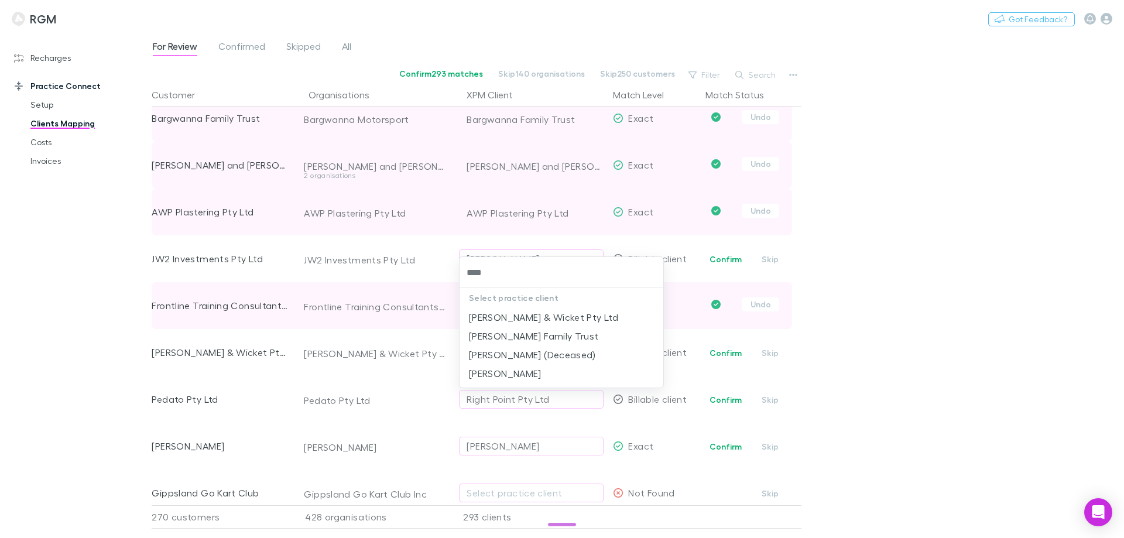
type input "*****"
click at [557, 313] on li "[PERSON_NAME] & Wicket Pty Ltd" at bounding box center [561, 317] width 204 height 19
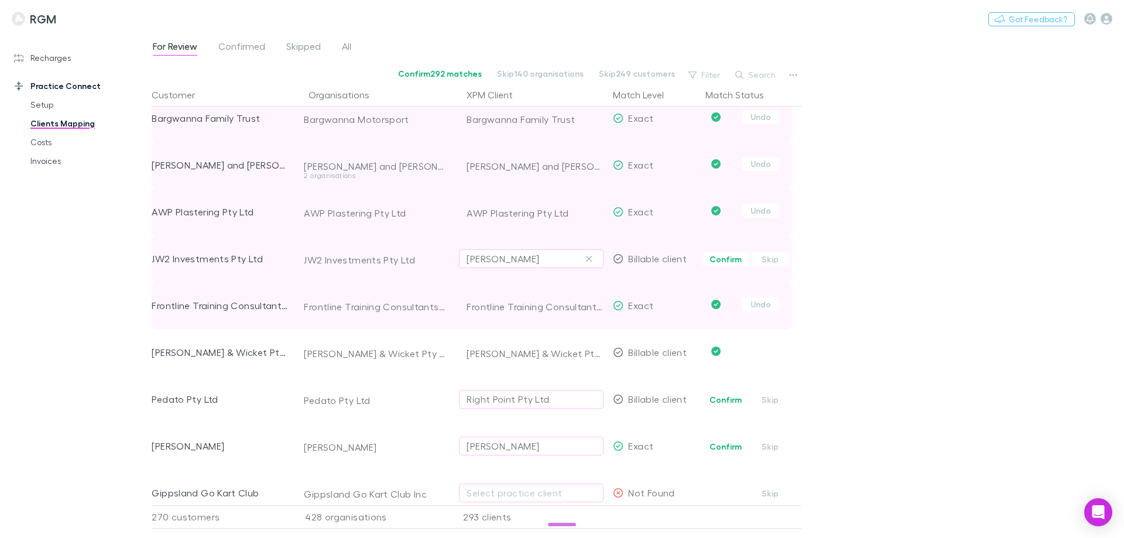
click at [577, 252] on div "John Leonard Wilson" at bounding box center [531, 259] width 129 height 14
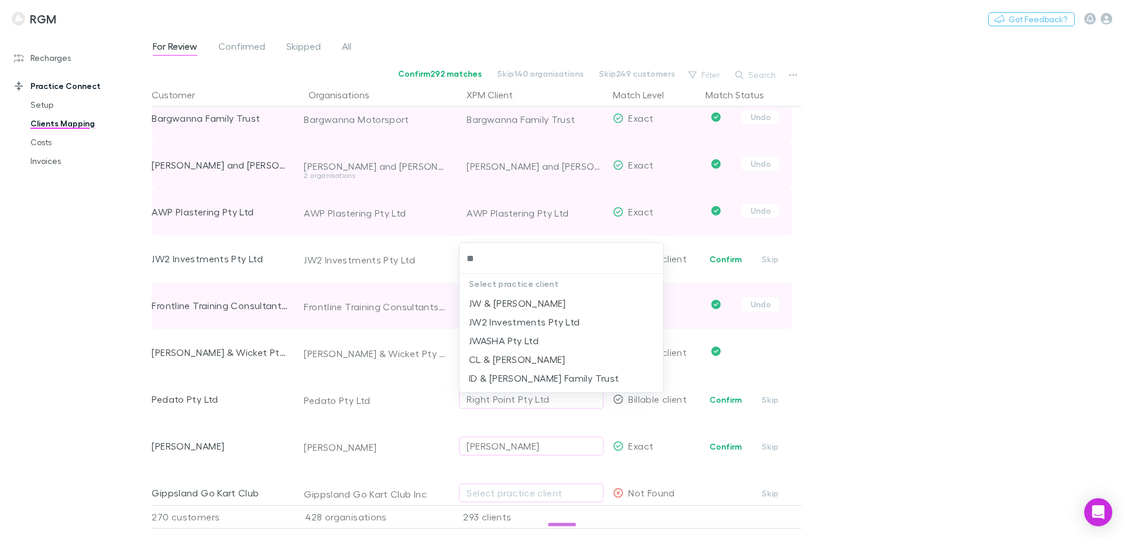
type input "***"
click at [499, 299] on li "JW2 Investments Pty Ltd" at bounding box center [561, 303] width 204 height 19
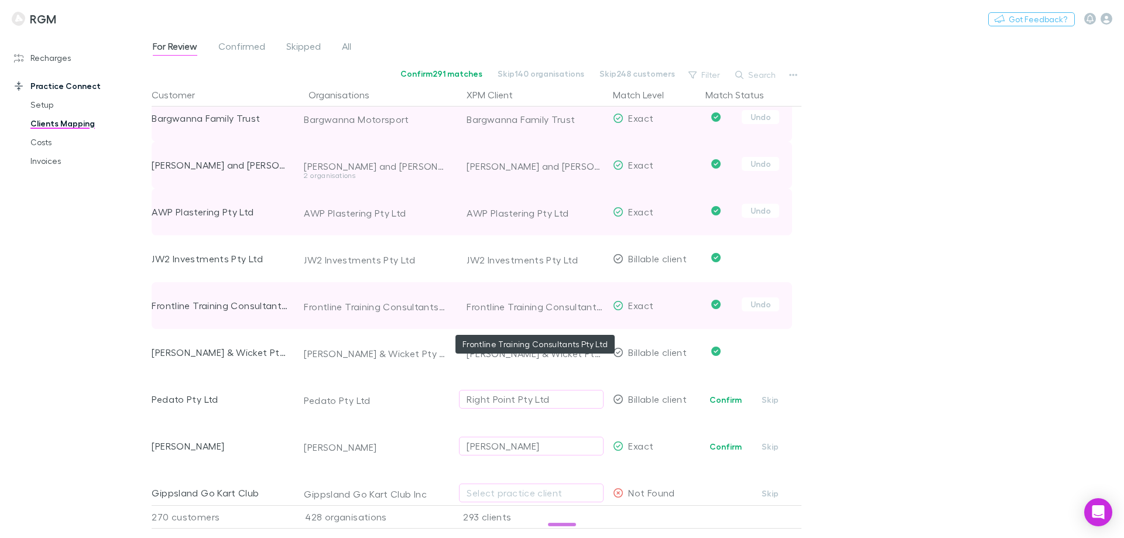
scroll to position [819, 0]
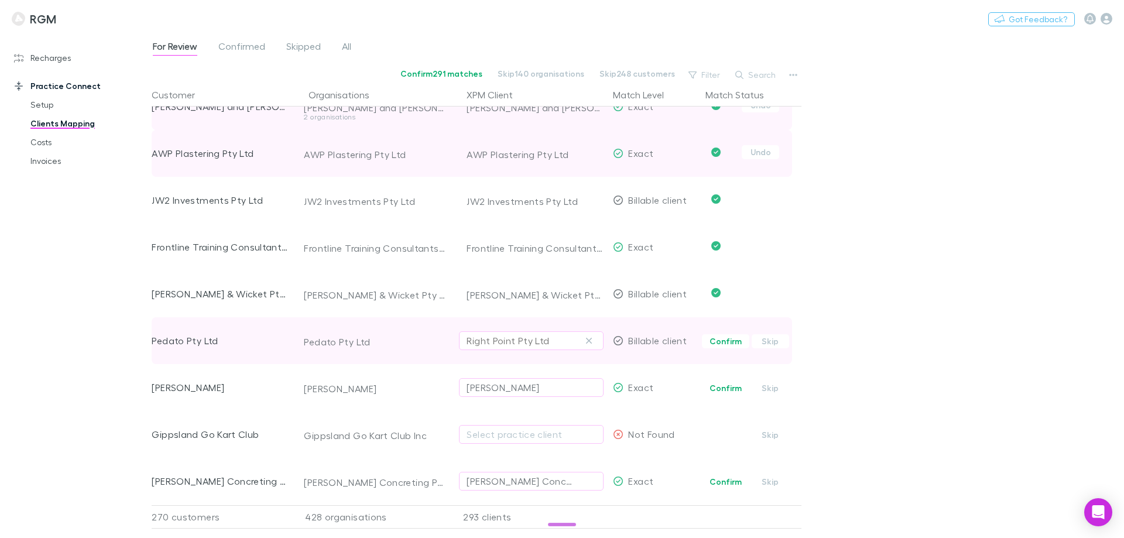
click at [534, 337] on div "Right Point Pty Ltd" at bounding box center [508, 341] width 83 height 14
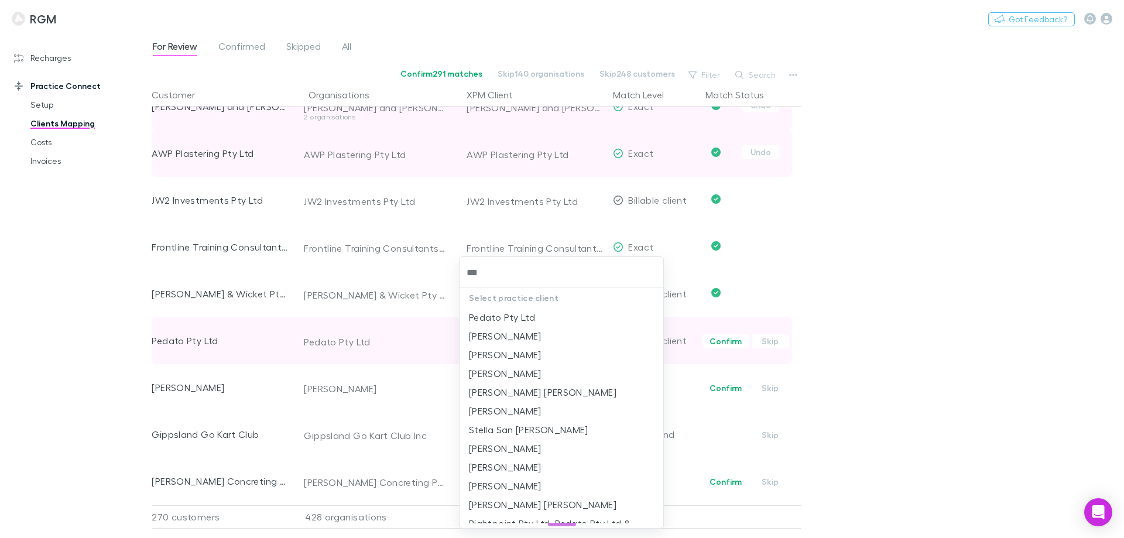
type input "****"
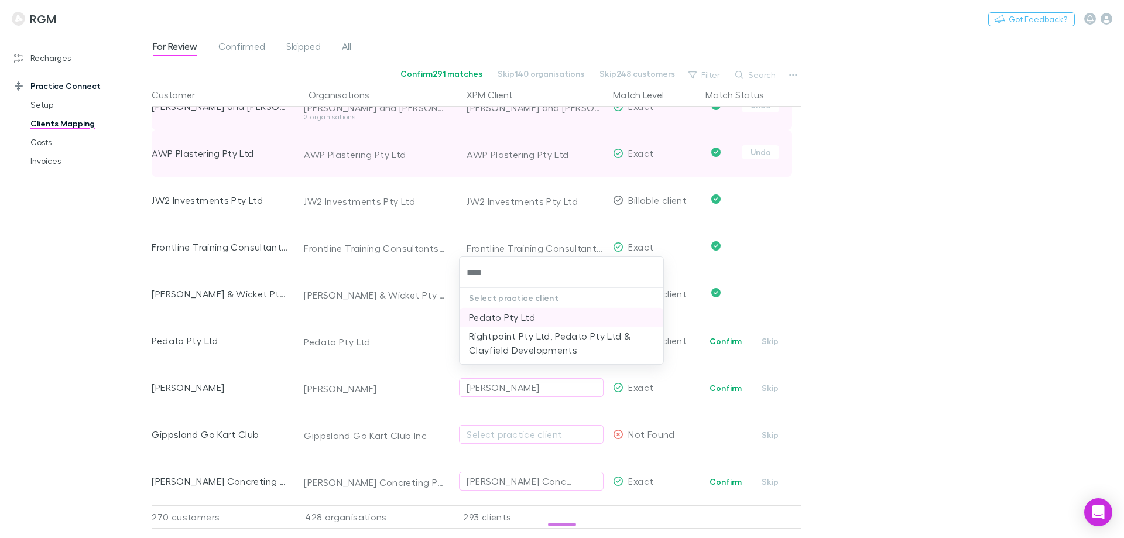
click at [523, 314] on li "Pedato Pty Ltd" at bounding box center [561, 317] width 204 height 19
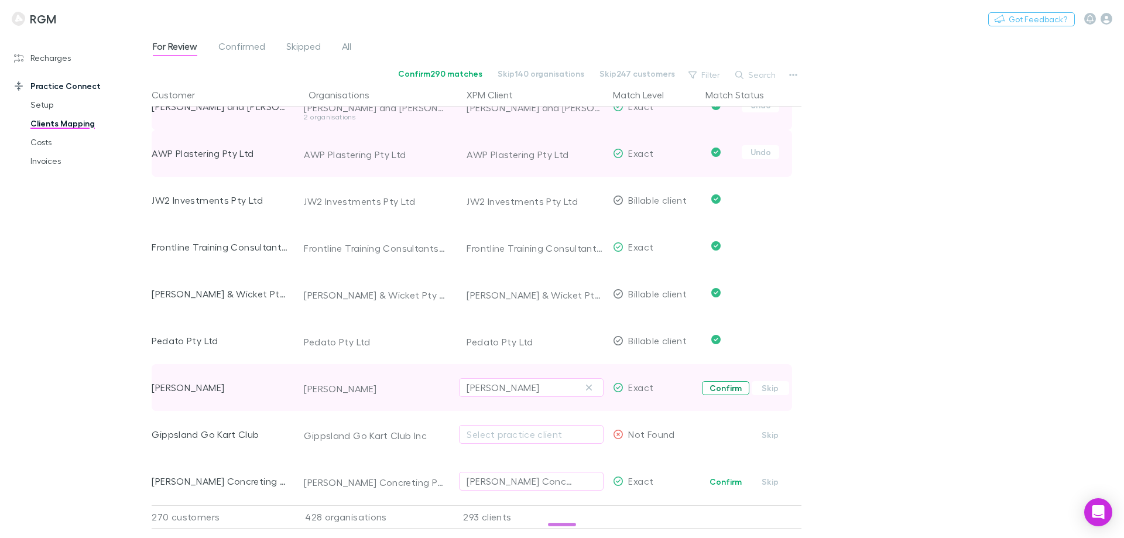
click at [735, 389] on button "Confirm" at bounding box center [725, 388] width 47 height 14
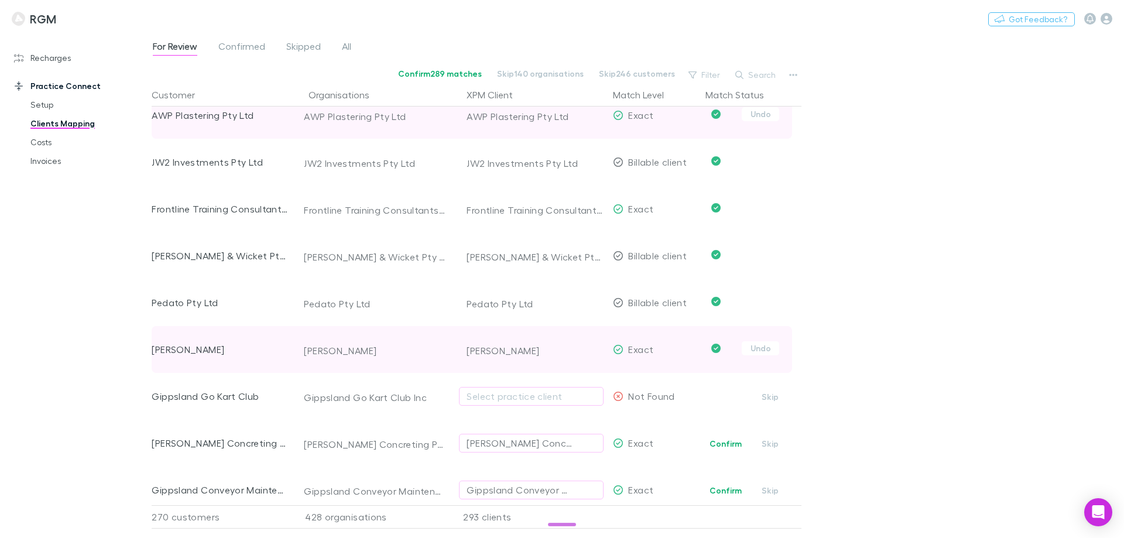
scroll to position [937, 0]
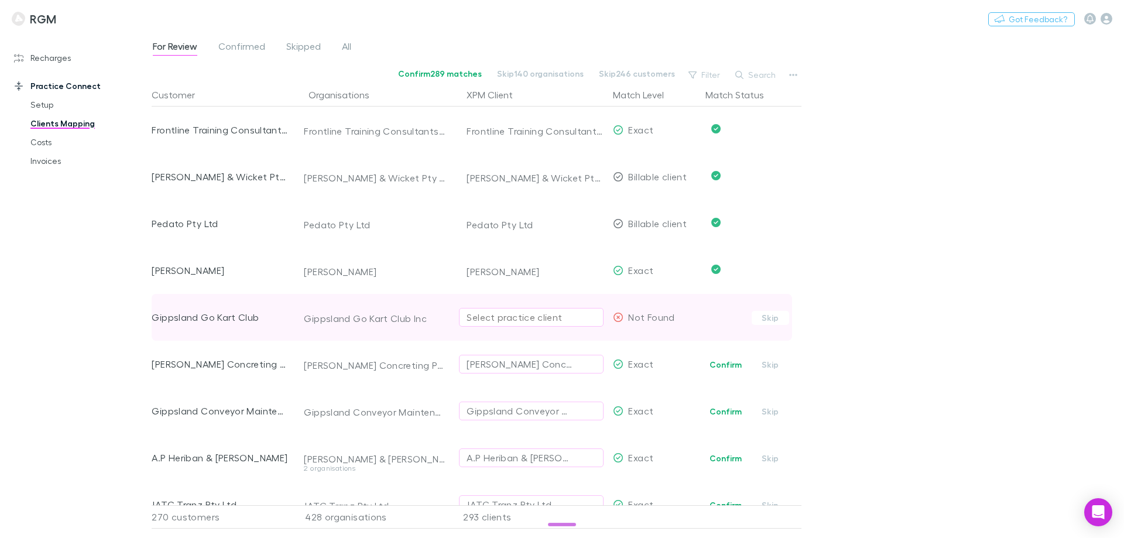
click at [541, 323] on div "Select practice client" at bounding box center [531, 317] width 129 height 14
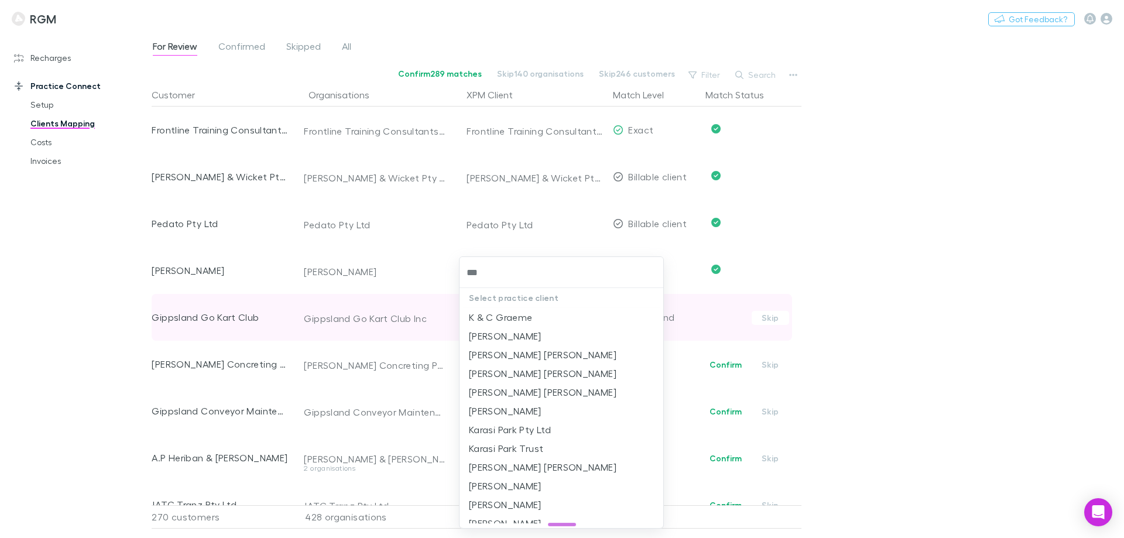
type input "****"
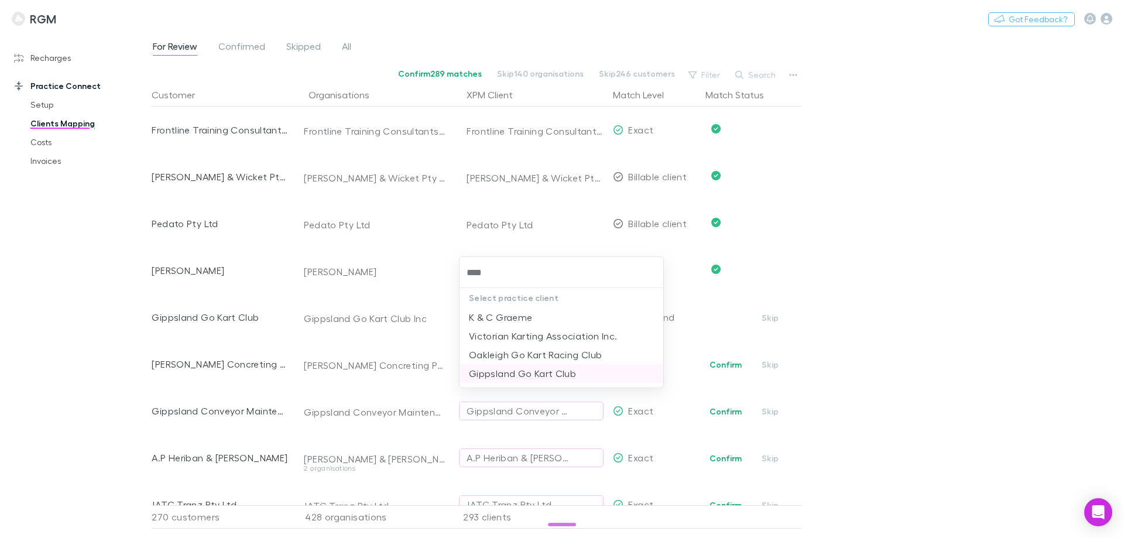
click at [536, 371] on li "Gippsland Go Kart Club" at bounding box center [561, 373] width 204 height 19
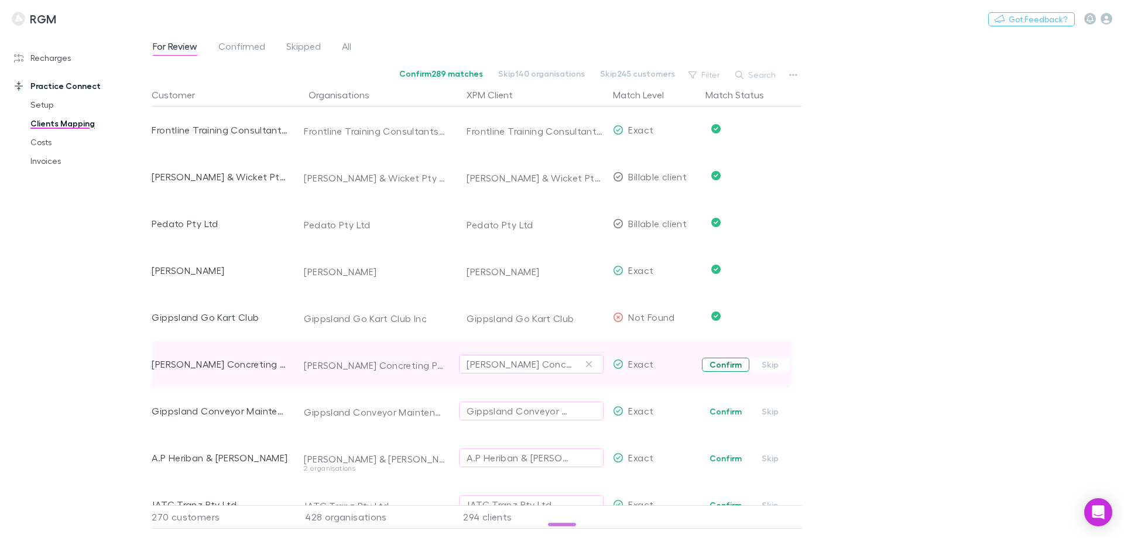
click at [722, 365] on button "Confirm" at bounding box center [725, 365] width 47 height 14
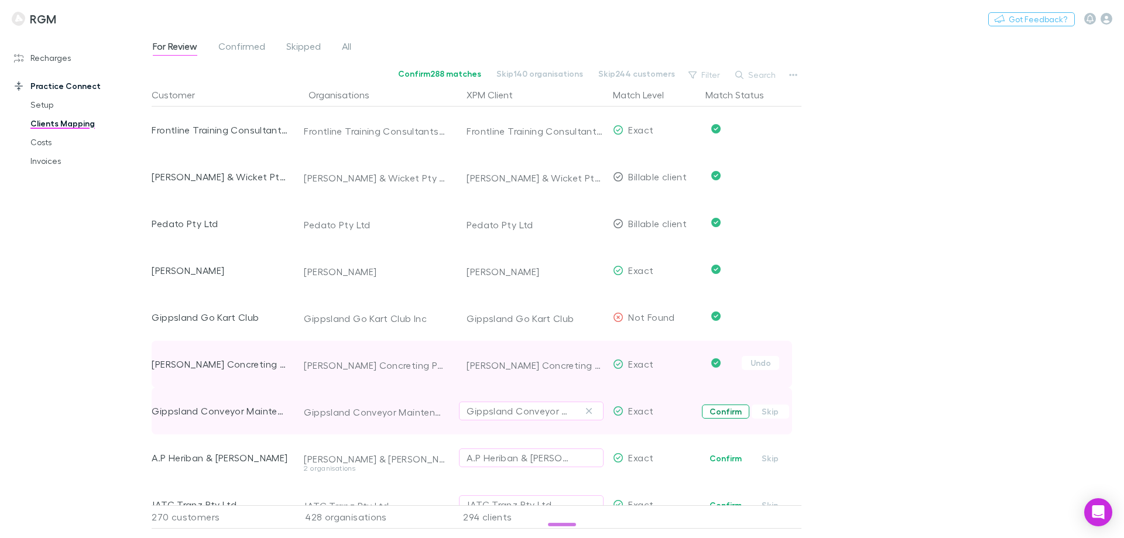
click at [719, 407] on button "Confirm" at bounding box center [725, 411] width 47 height 14
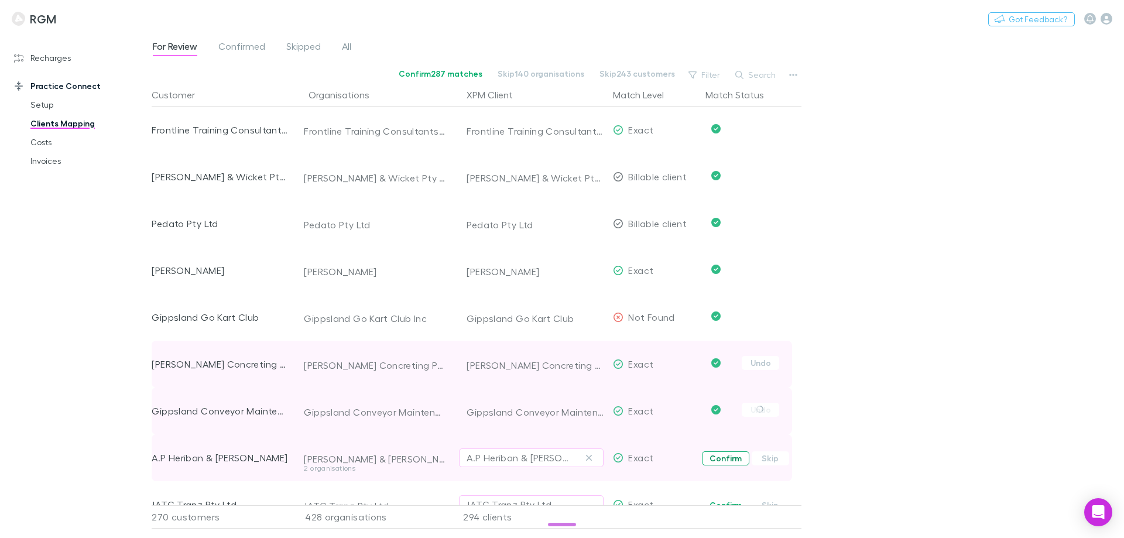
click at [719, 452] on button "Confirm" at bounding box center [725, 458] width 47 height 14
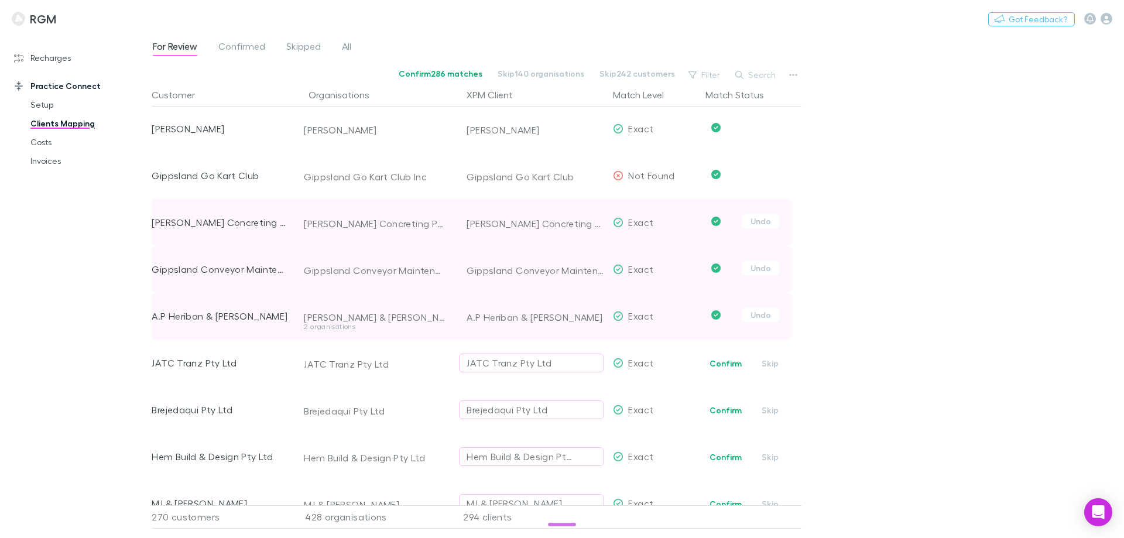
scroll to position [1112, 0]
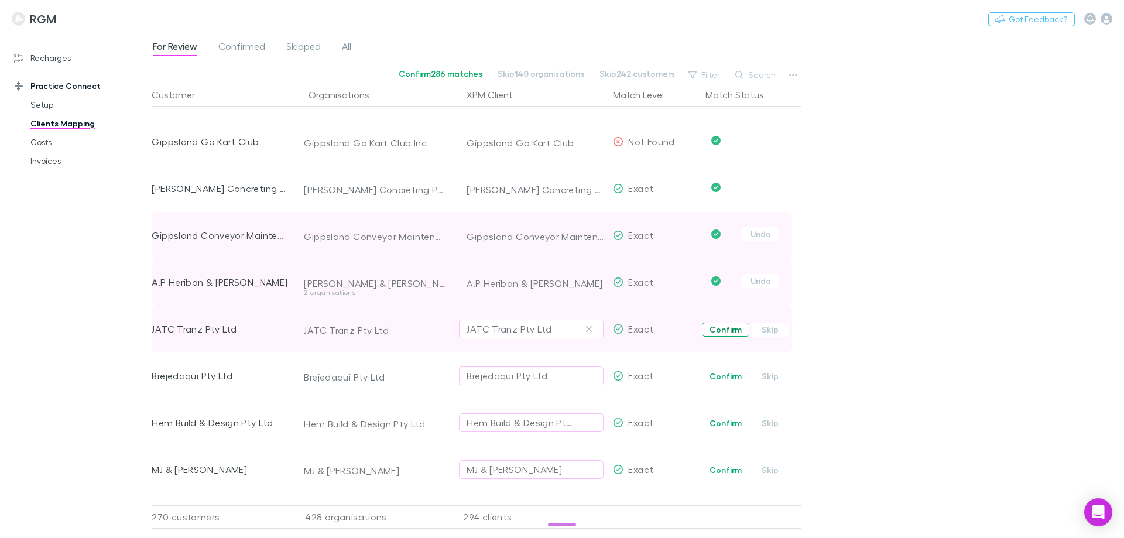
click at [729, 331] on button "Confirm" at bounding box center [725, 330] width 47 height 14
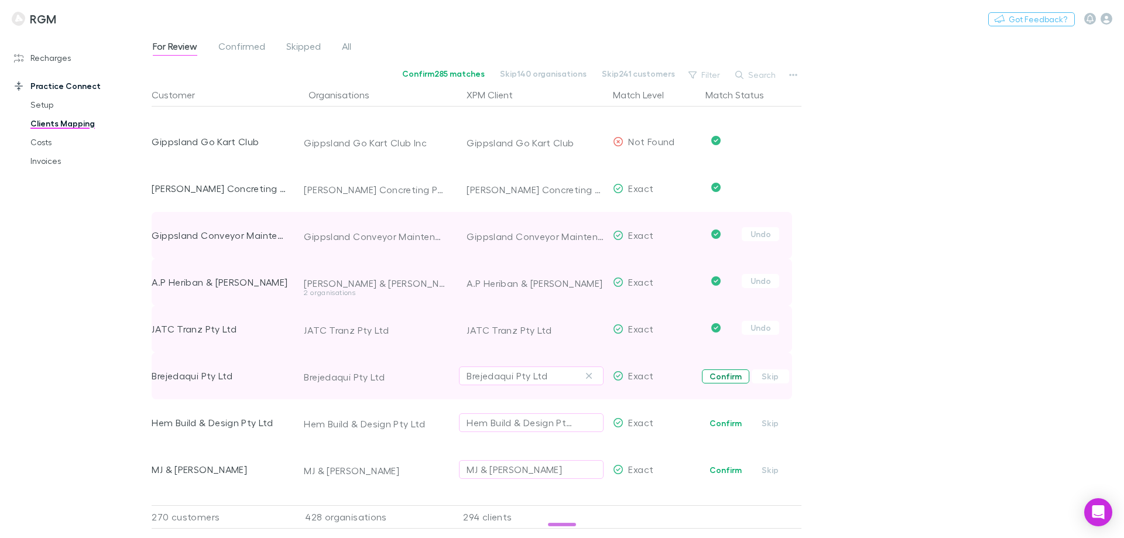
click at [725, 375] on button "Confirm" at bounding box center [725, 376] width 47 height 14
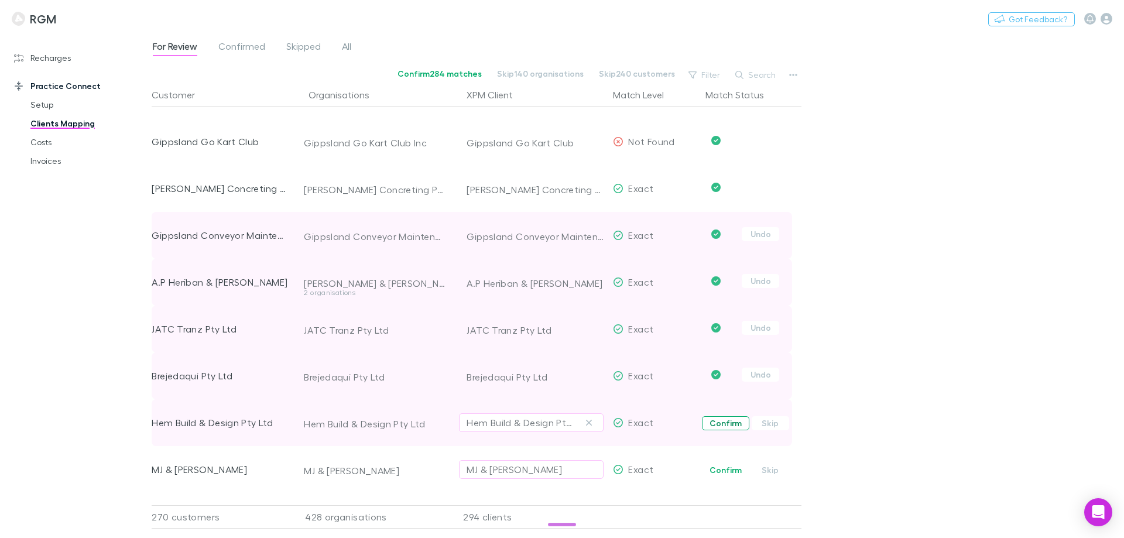
click at [725, 421] on button "Confirm" at bounding box center [725, 423] width 47 height 14
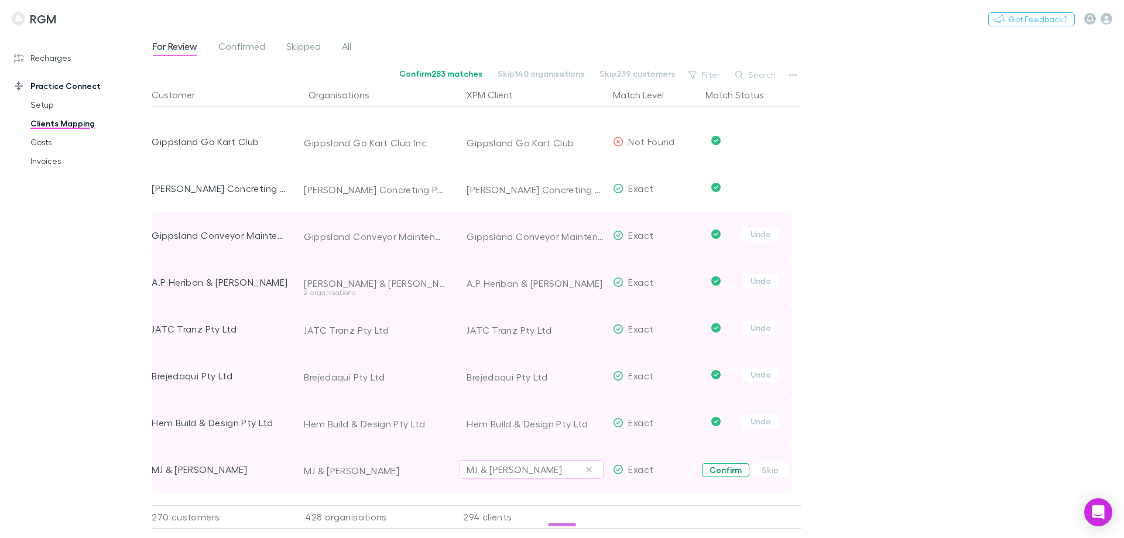
click at [717, 465] on button "Confirm" at bounding box center [725, 470] width 47 height 14
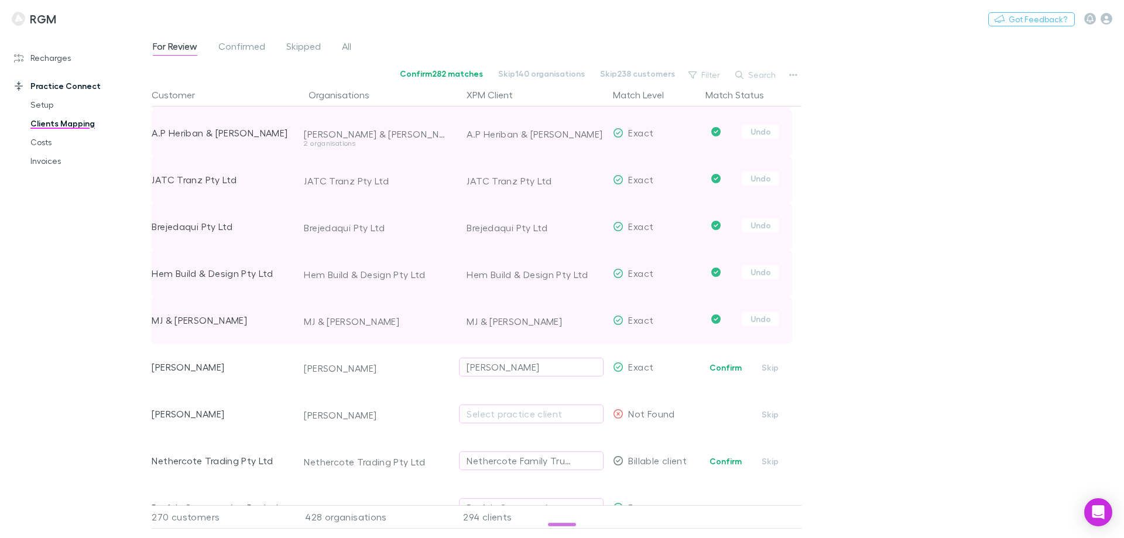
scroll to position [1288, 0]
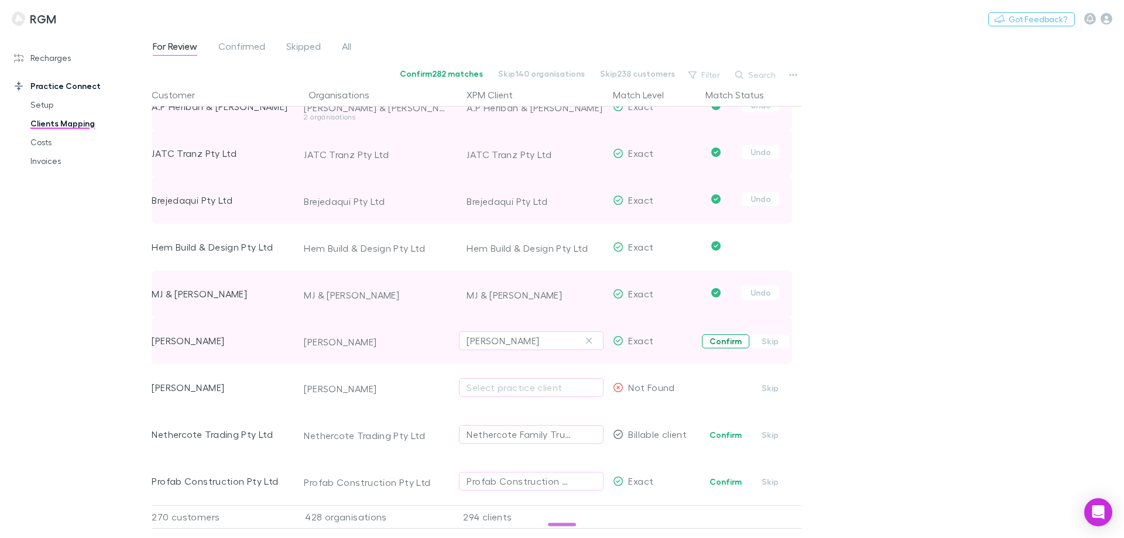
click at [725, 343] on button "Confirm" at bounding box center [725, 341] width 47 height 14
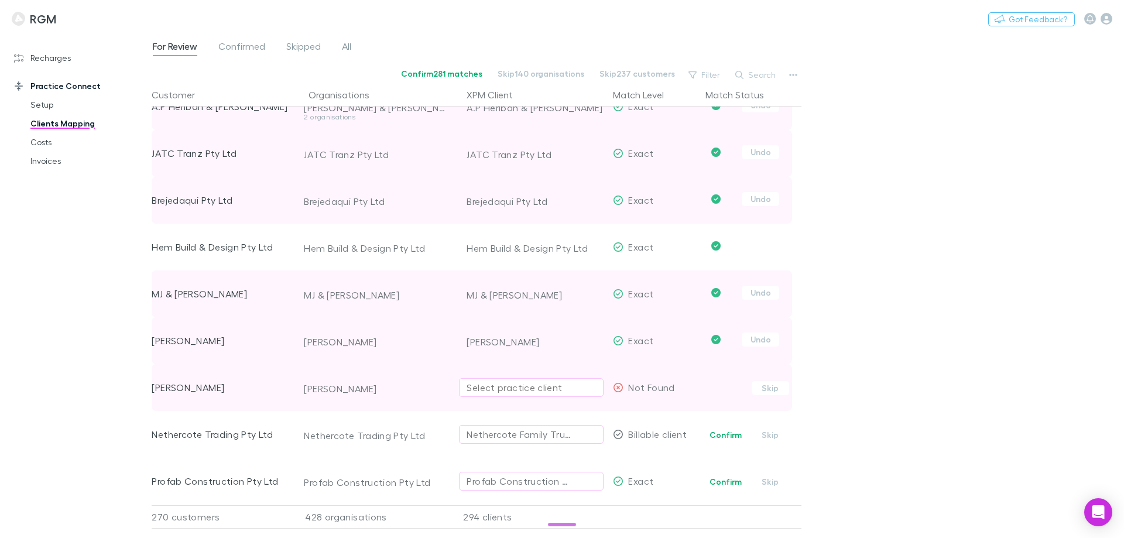
click at [505, 387] on div "Select practice client" at bounding box center [531, 387] width 129 height 14
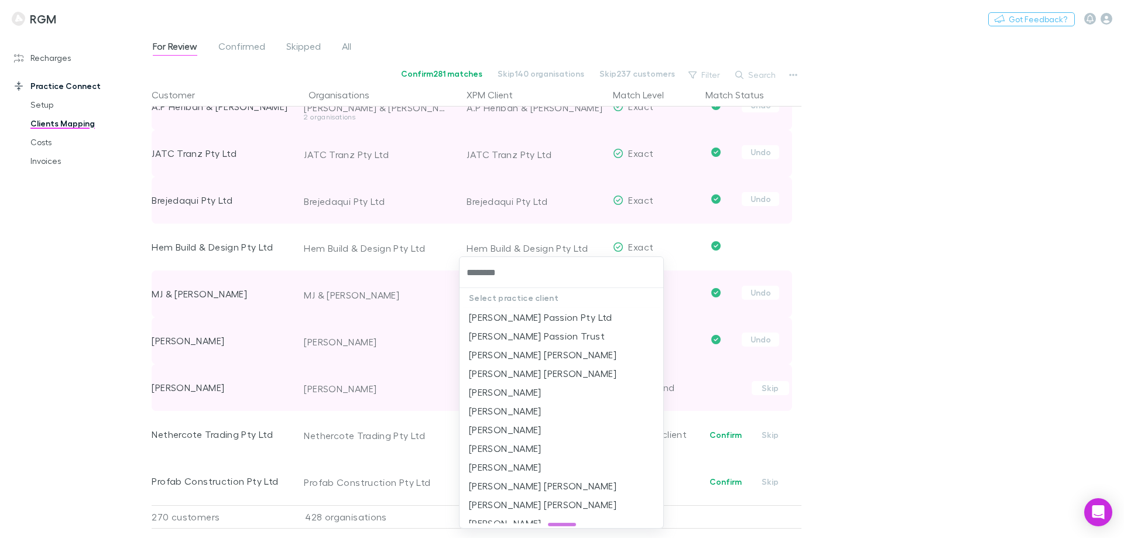
type input "*********"
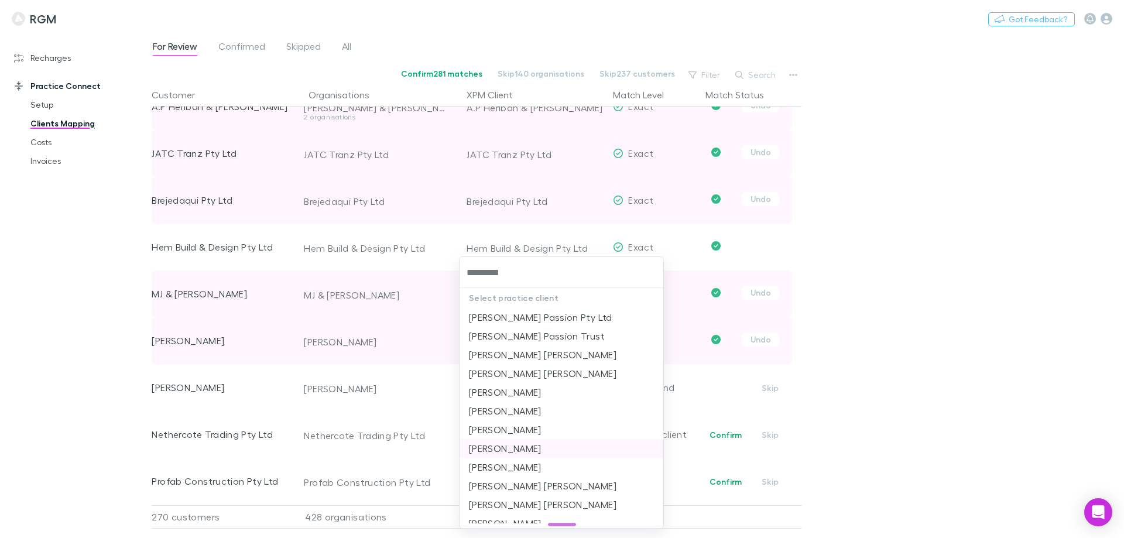
click at [519, 450] on li "[PERSON_NAME]" at bounding box center [561, 448] width 204 height 19
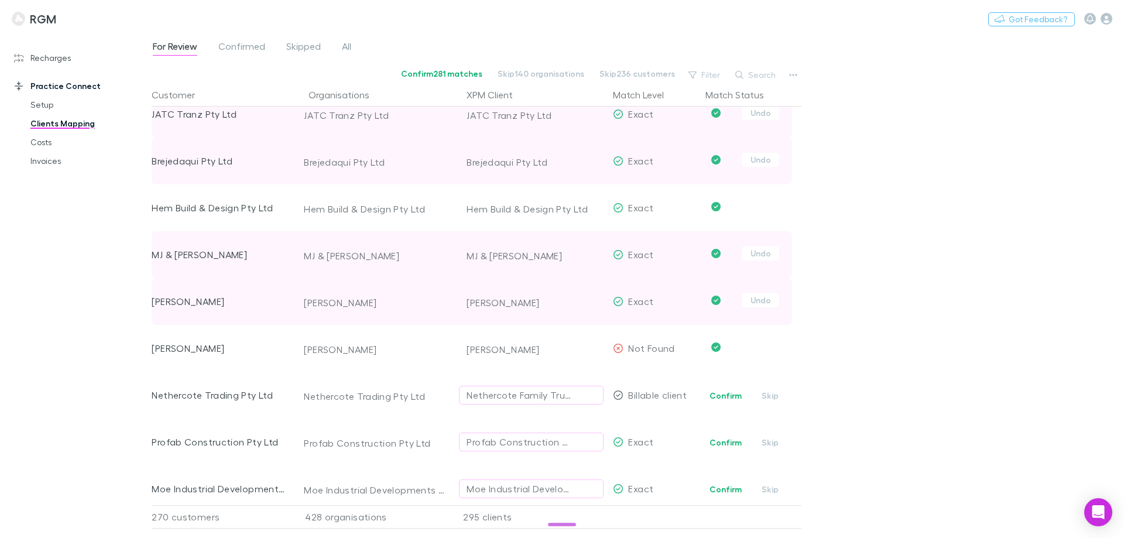
scroll to position [1346, 0]
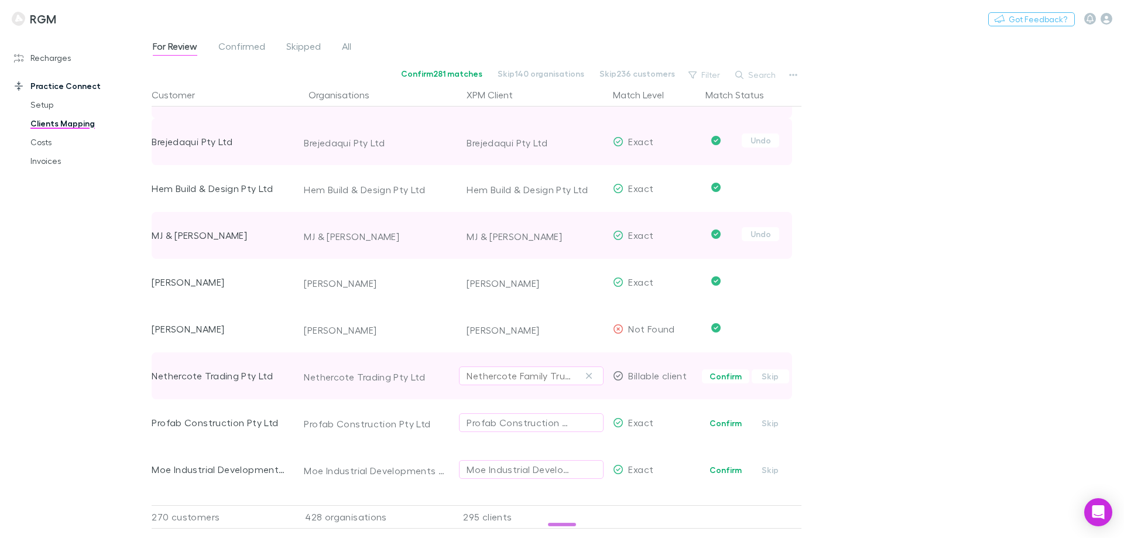
click at [535, 380] on div "Nethercote Family Trust" at bounding box center [520, 376] width 106 height 14
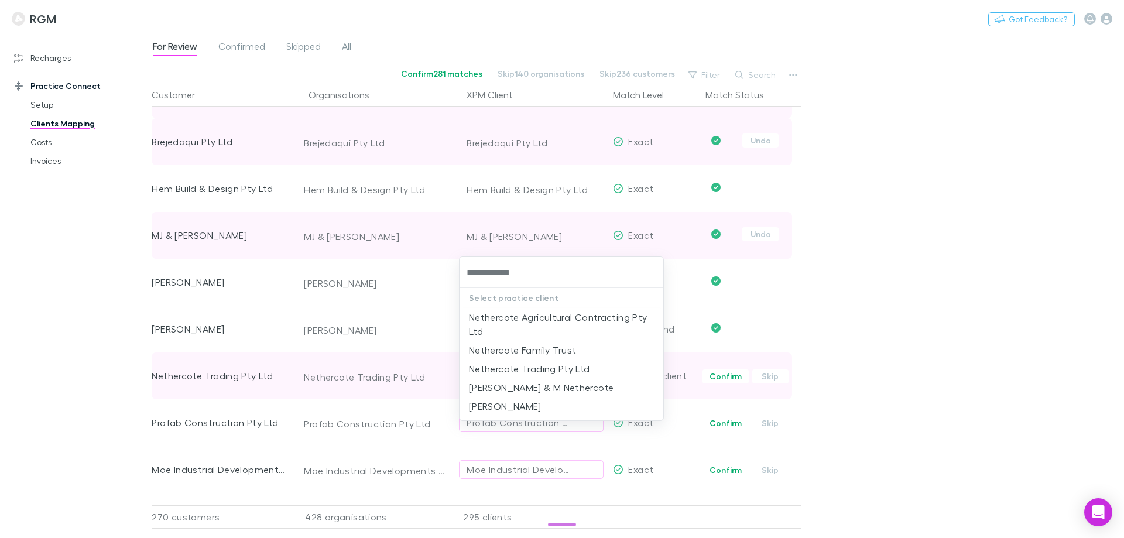
type input "**********"
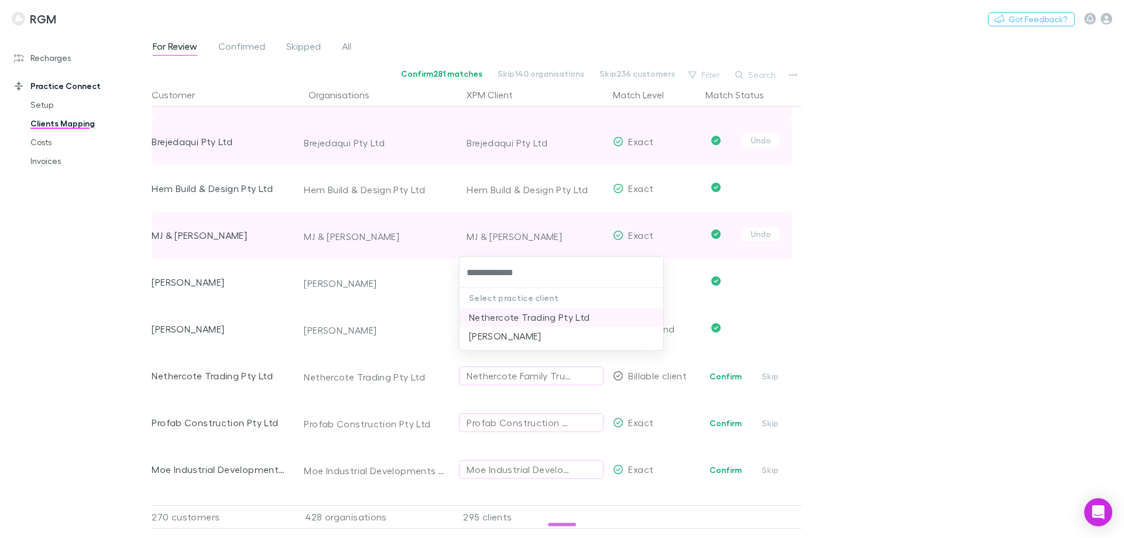
click at [558, 319] on li "Nethercote Trading Pty Ltd" at bounding box center [561, 317] width 204 height 19
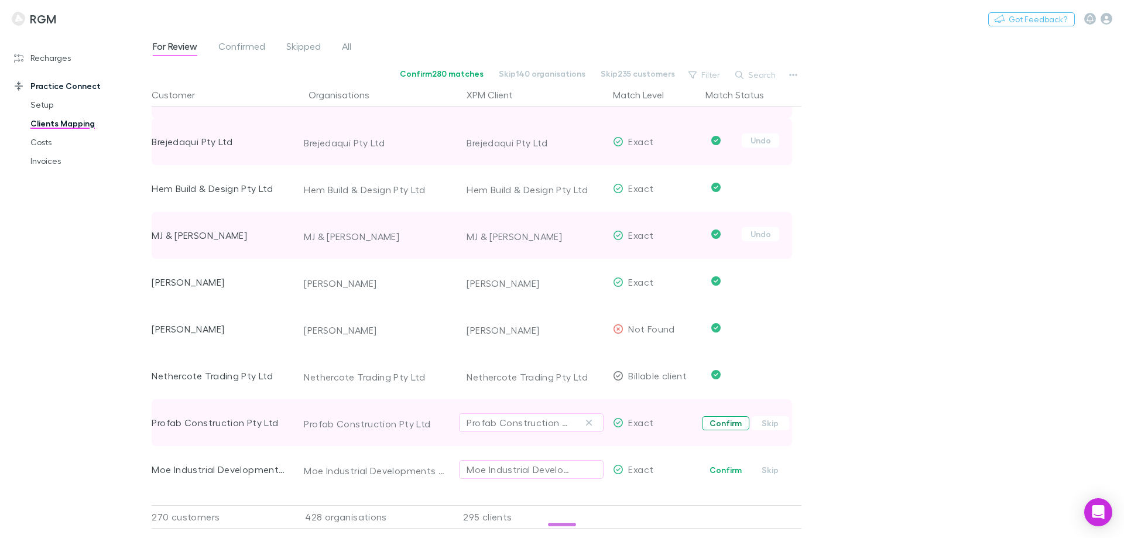
click at [721, 422] on button "Confirm" at bounding box center [725, 423] width 47 height 14
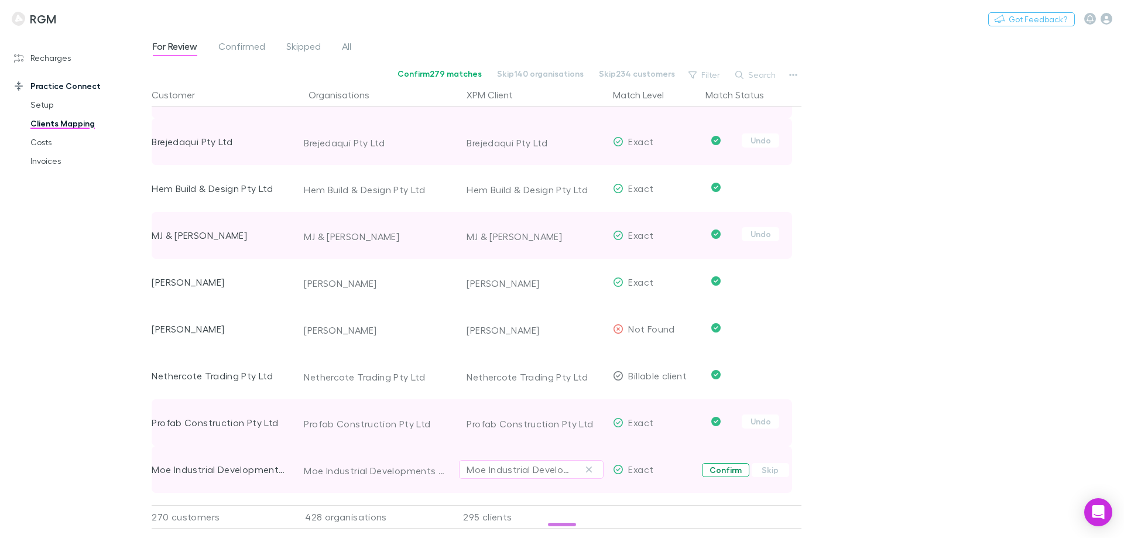
click at [714, 469] on button "Confirm" at bounding box center [725, 470] width 47 height 14
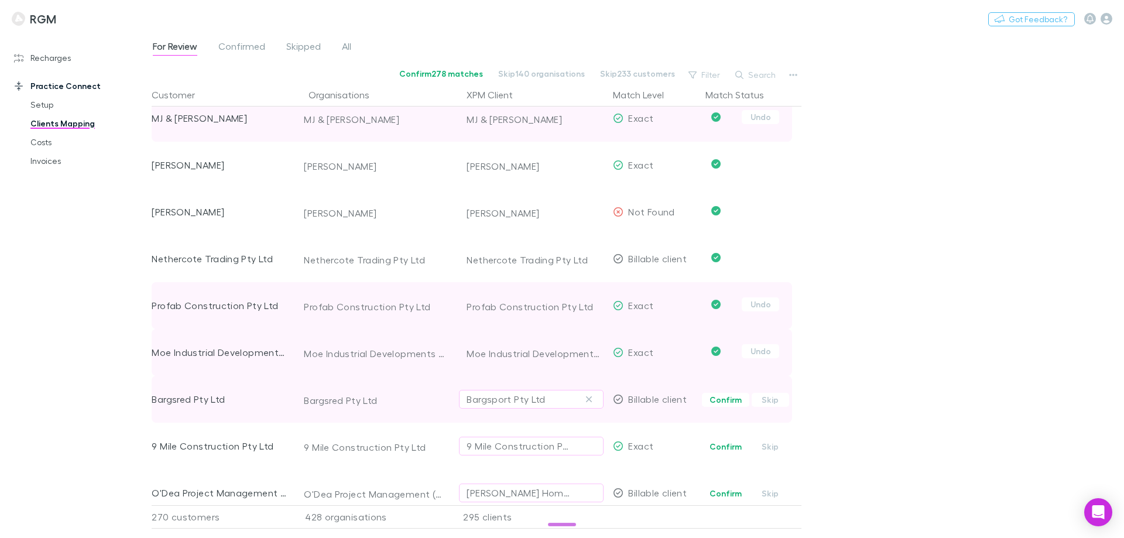
scroll to position [1522, 0]
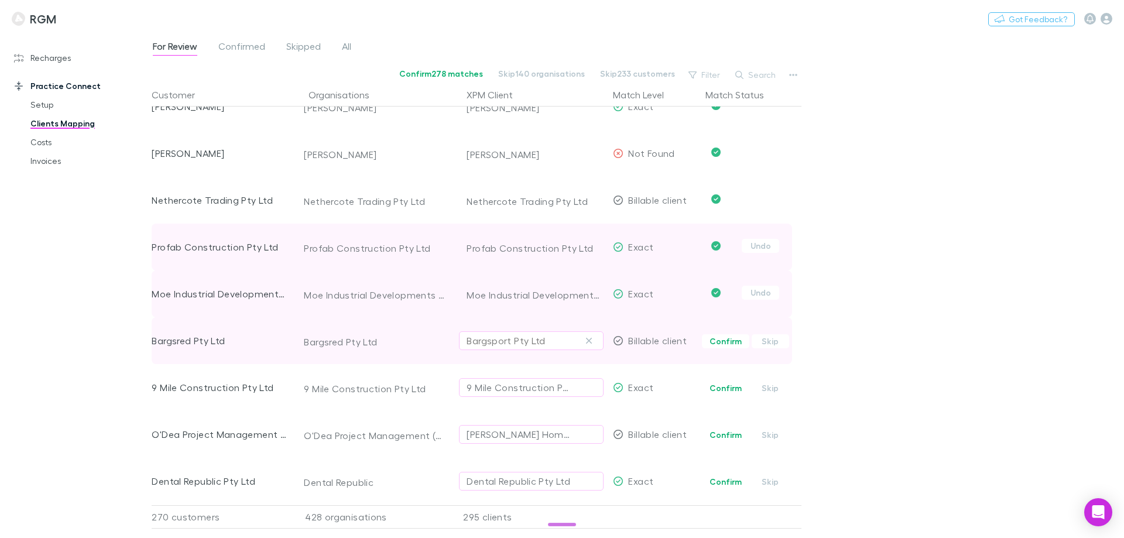
click at [543, 341] on div "Bargsport Pty Ltd" at bounding box center [506, 341] width 78 height 14
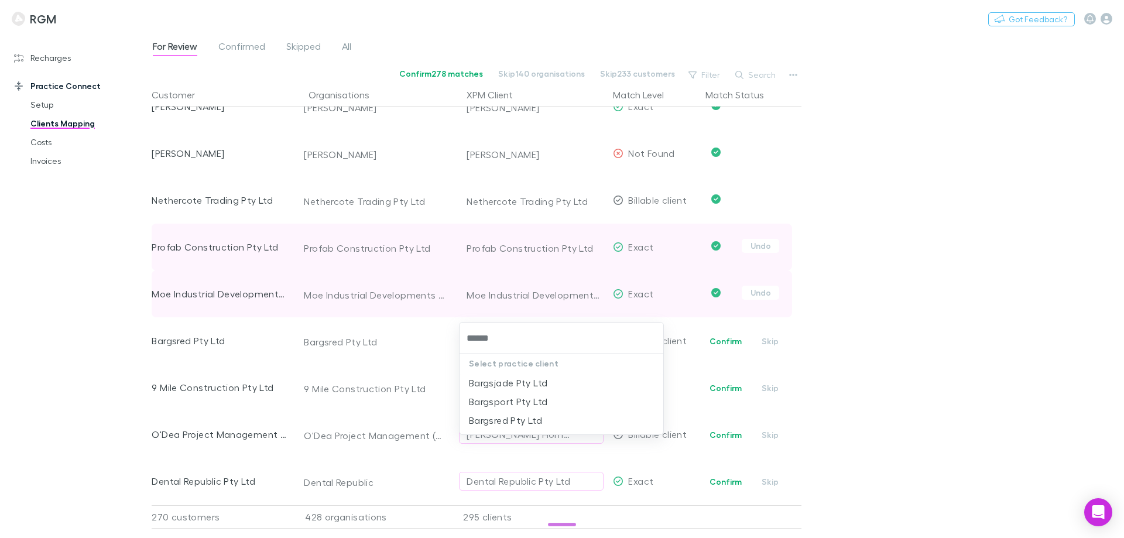
type input "*******"
click at [535, 386] on li "Bargsred Pty Ltd" at bounding box center [561, 385] width 204 height 19
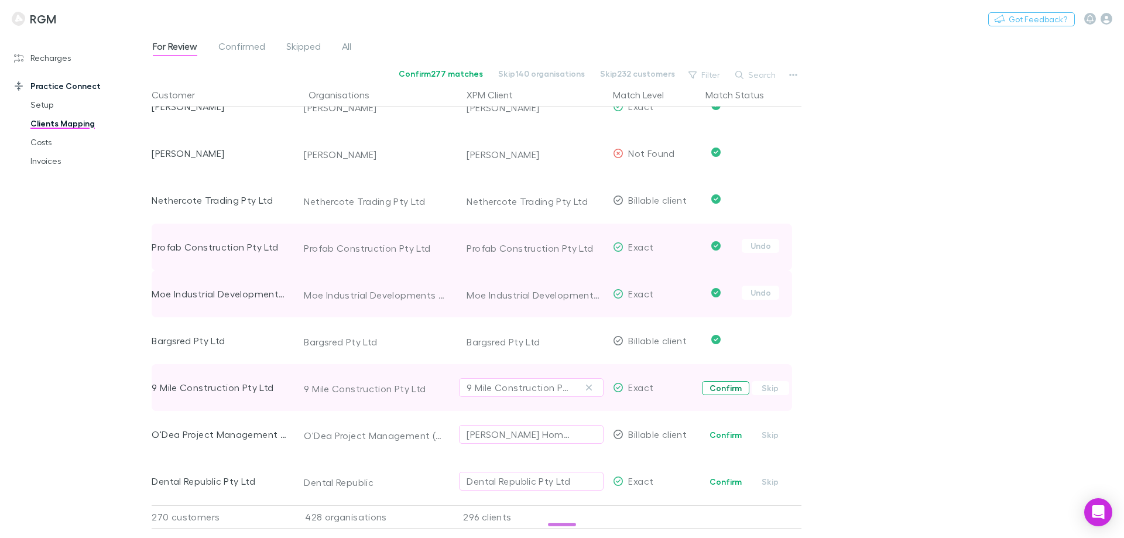
click at [726, 385] on button "Confirm" at bounding box center [725, 388] width 47 height 14
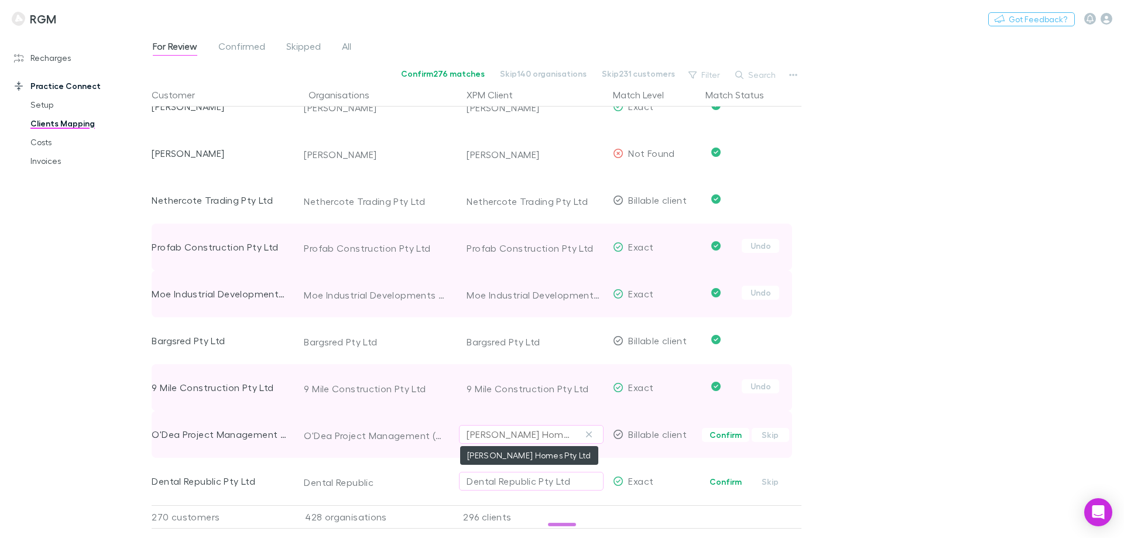
click at [522, 434] on div "Peter O'Dea Homes Pty Ltd" at bounding box center [520, 434] width 106 height 14
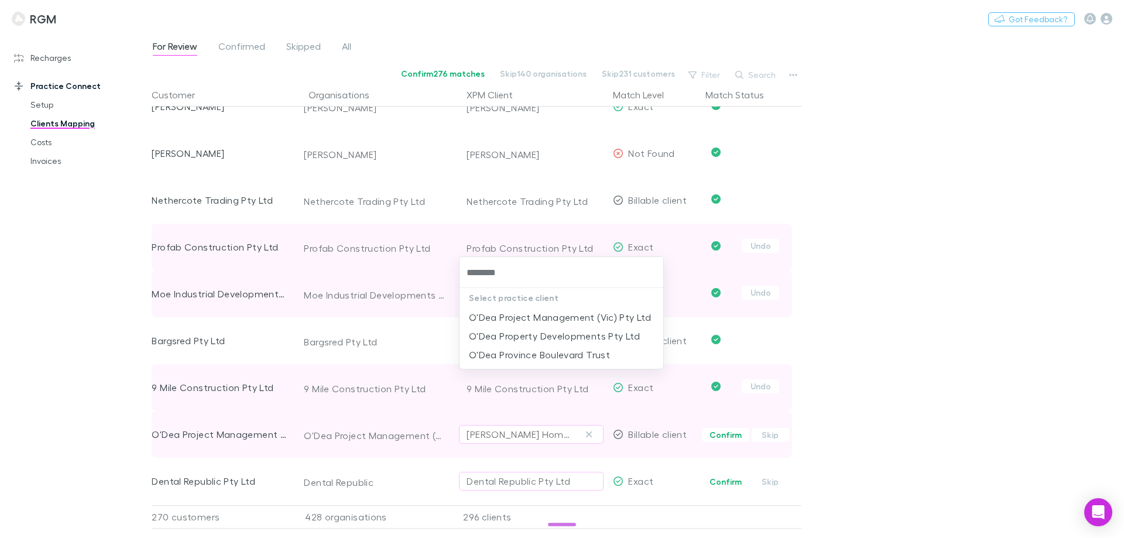
type input "*********"
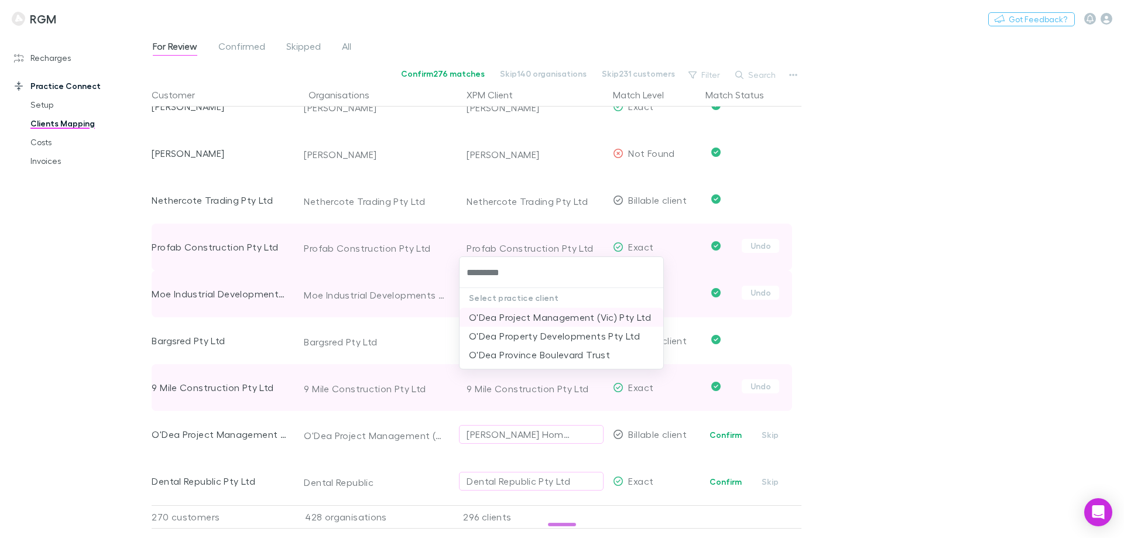
click at [560, 317] on li "O'Dea Project Management (Vic) Pty Ltd" at bounding box center [561, 317] width 204 height 19
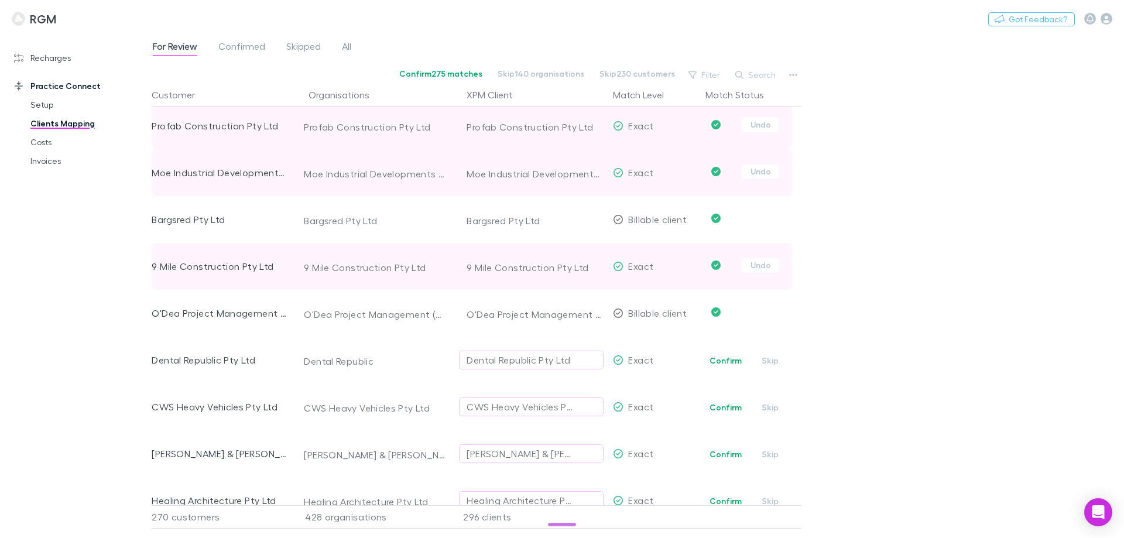
scroll to position [1697, 0]
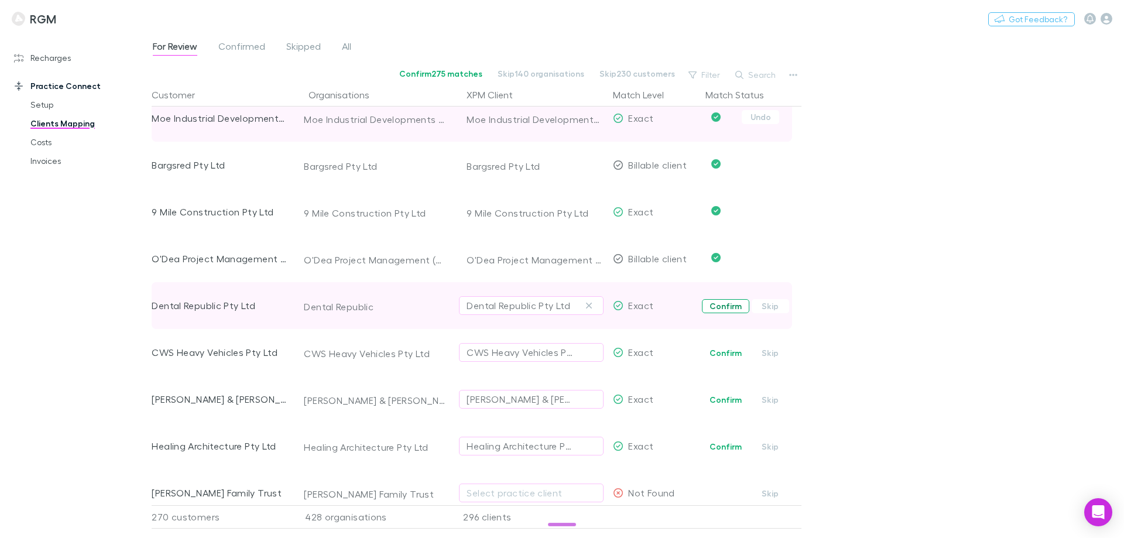
click at [717, 305] on button "Confirm" at bounding box center [725, 306] width 47 height 14
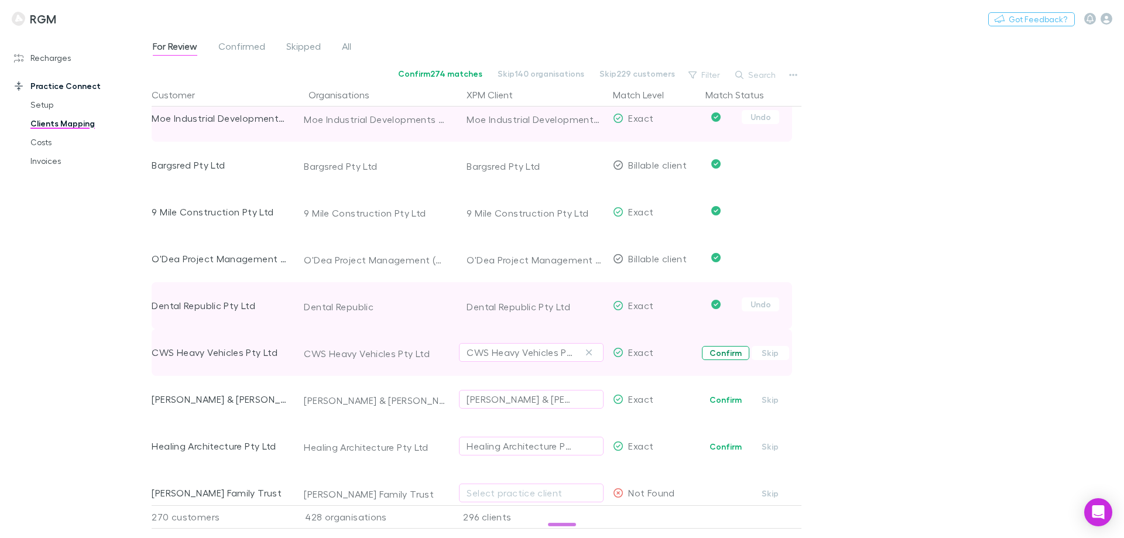
click at [723, 349] on button "Confirm" at bounding box center [725, 353] width 47 height 14
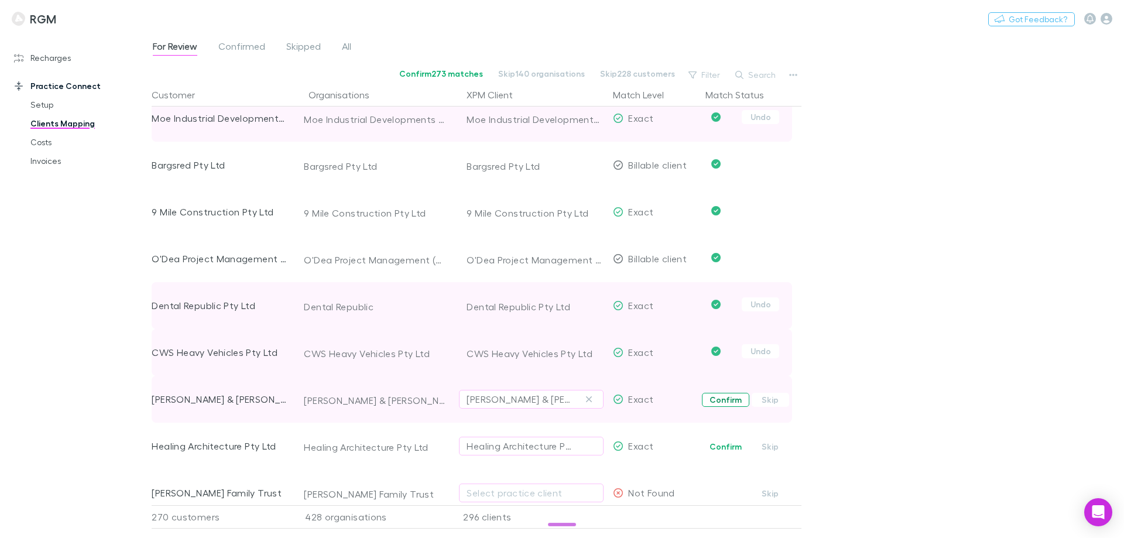
click at [724, 402] on button "Confirm" at bounding box center [725, 400] width 47 height 14
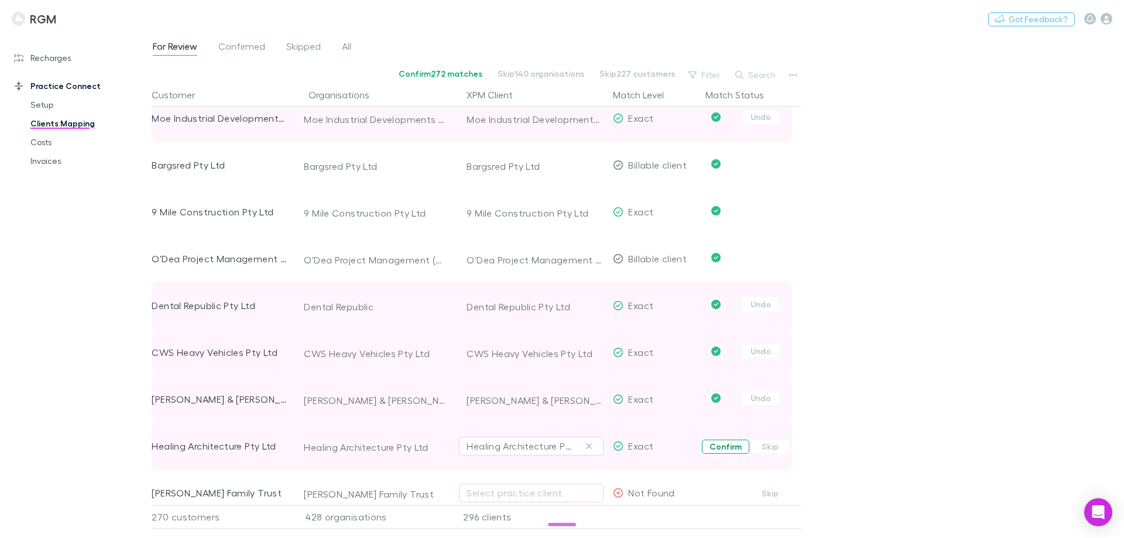
click at [722, 446] on button "Confirm" at bounding box center [725, 447] width 47 height 14
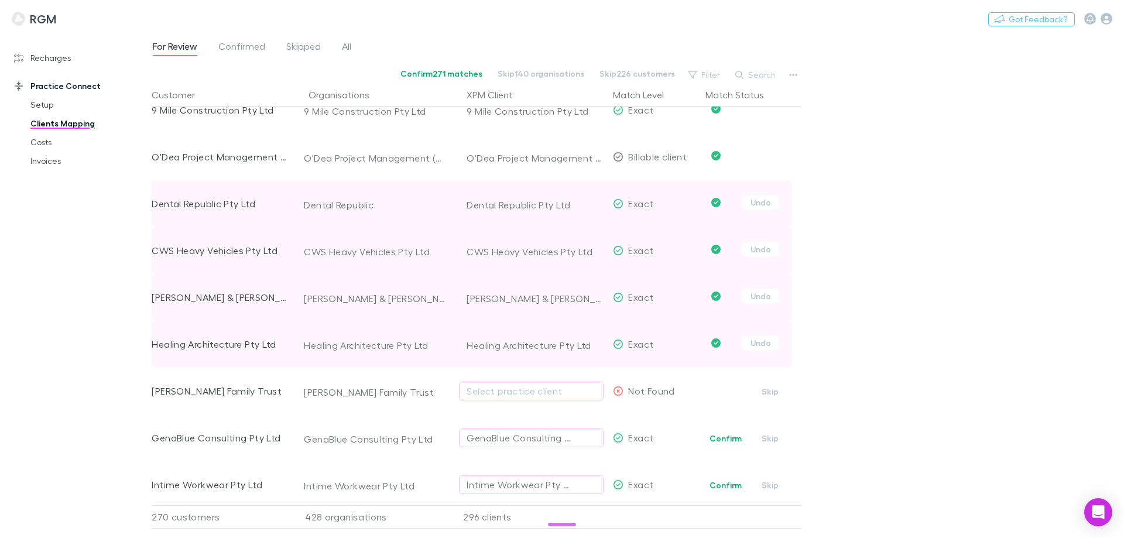
scroll to position [1873, 0]
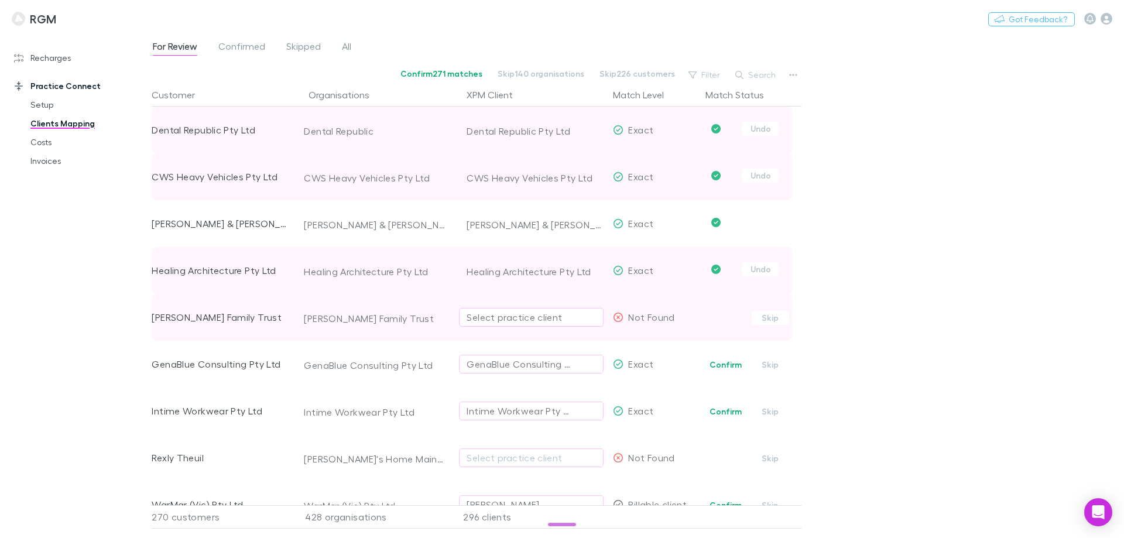
click at [507, 314] on div "Select practice client" at bounding box center [531, 317] width 129 height 14
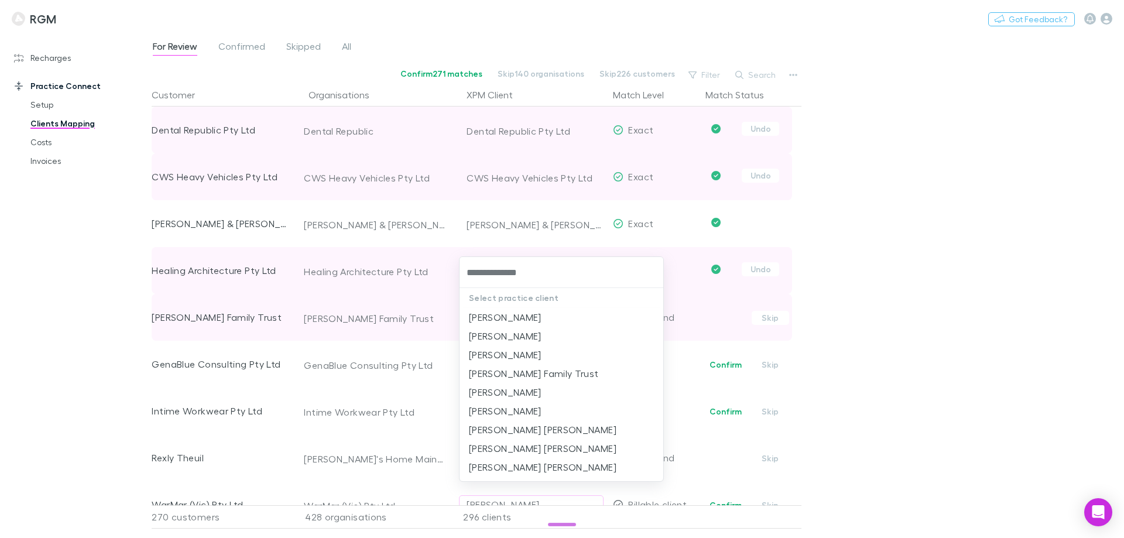
type input "**********"
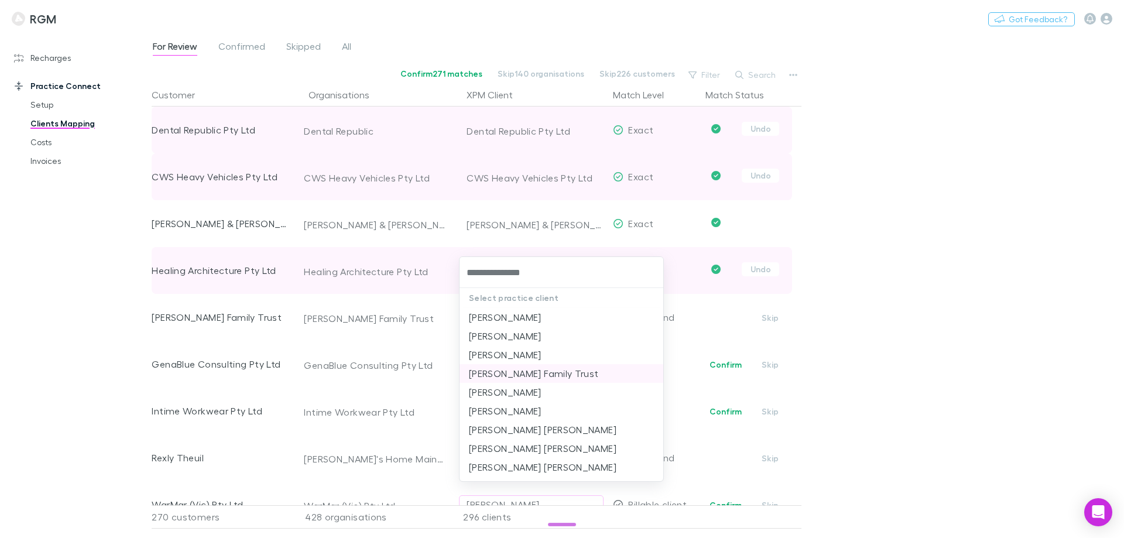
click at [527, 371] on li "John Nardone Family Trust" at bounding box center [561, 373] width 204 height 19
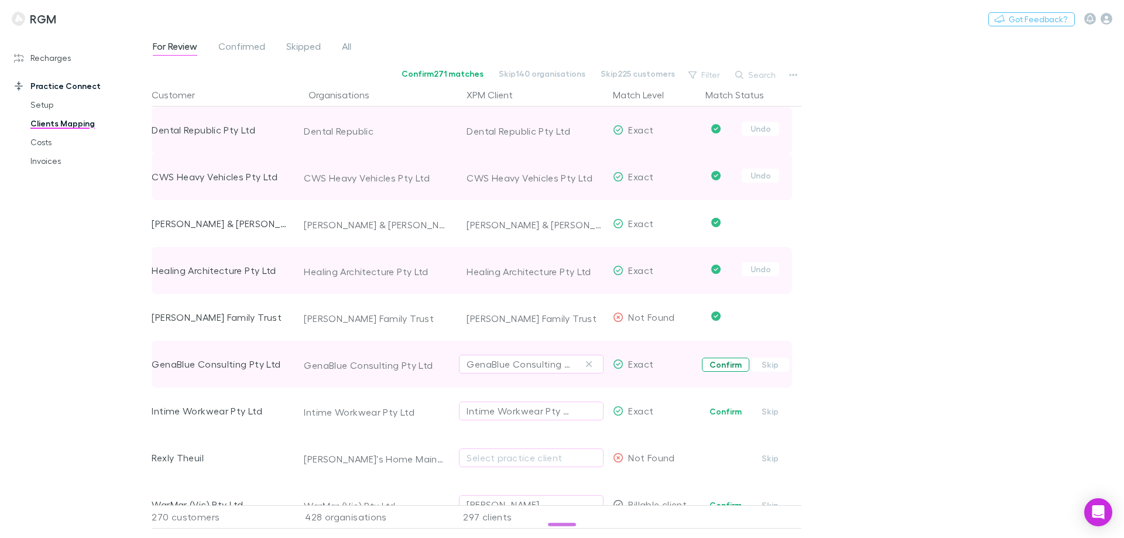
click at [735, 365] on button "Confirm" at bounding box center [725, 365] width 47 height 14
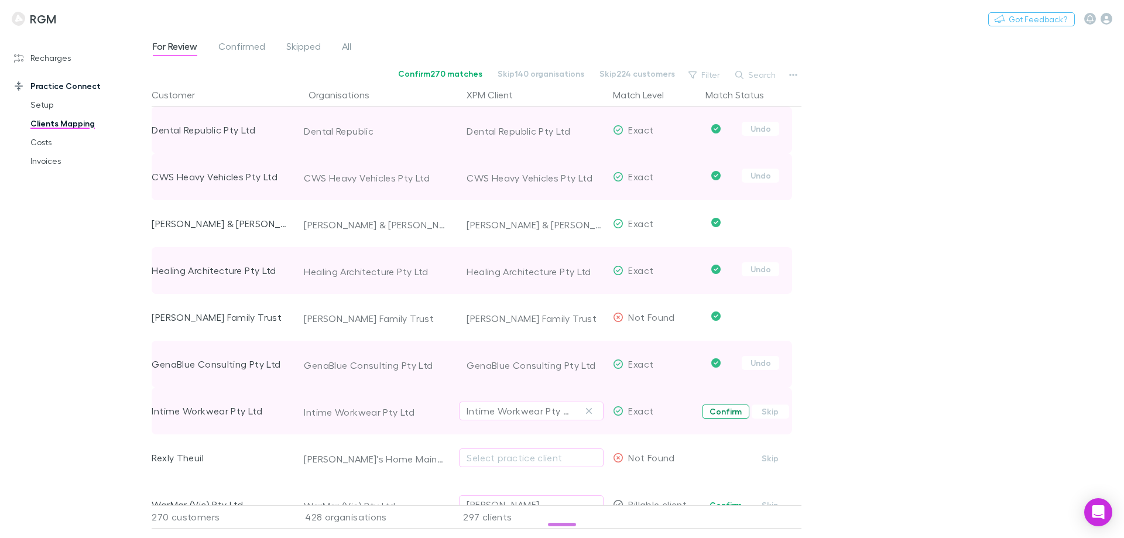
click at [723, 405] on button "Confirm" at bounding box center [725, 411] width 47 height 14
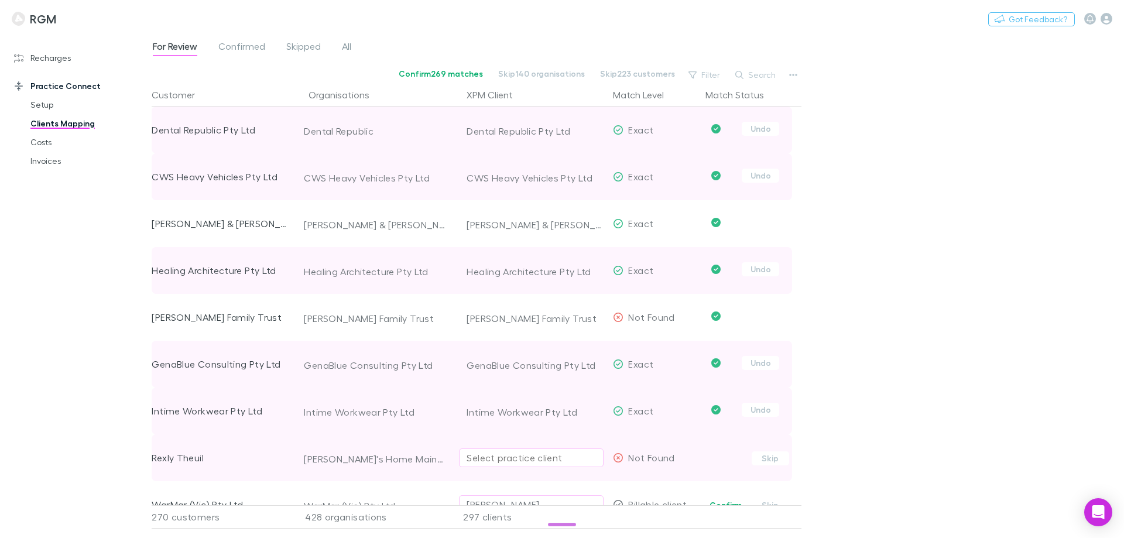
click at [525, 454] on div "Select practice client" at bounding box center [531, 458] width 129 height 14
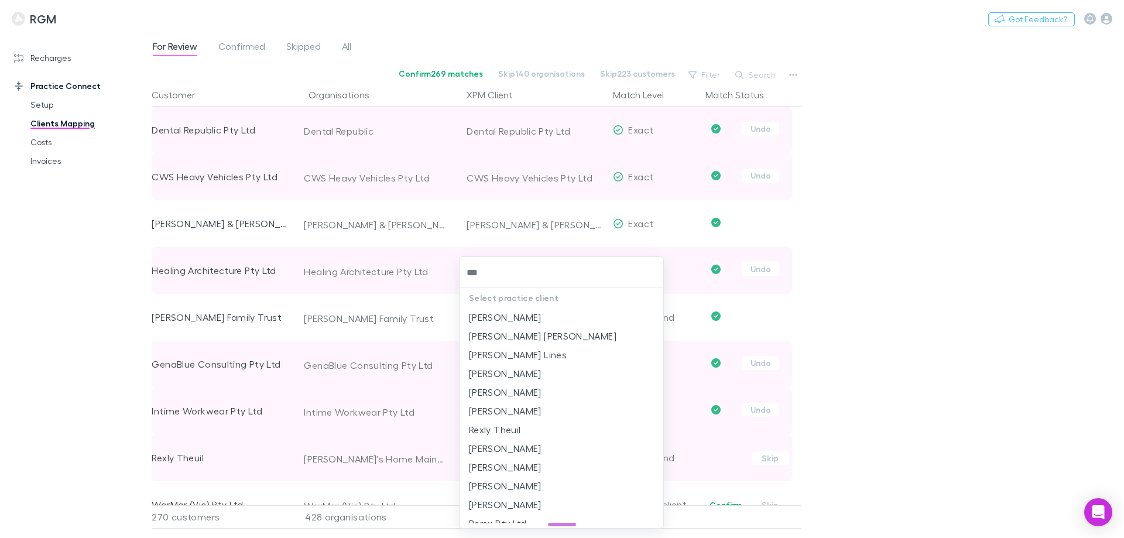
type input "****"
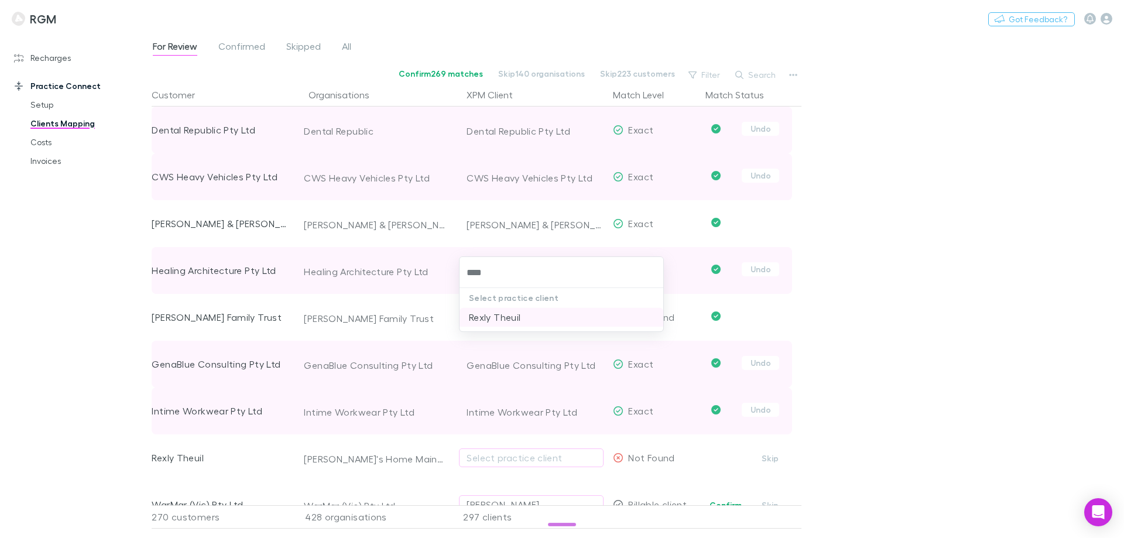
click at [540, 318] on li "Rexly Theuil" at bounding box center [561, 317] width 204 height 19
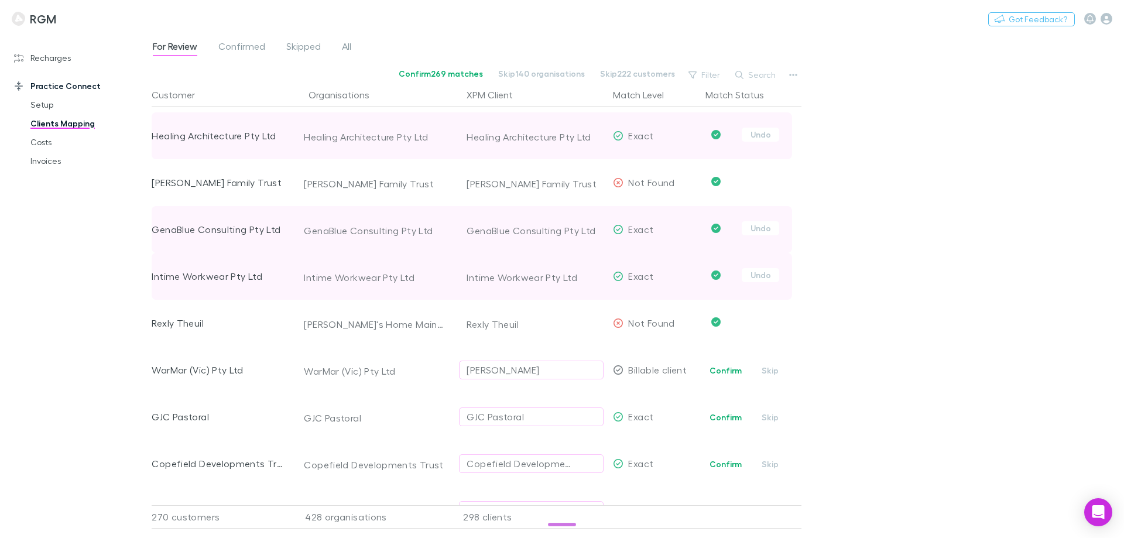
scroll to position [2011, 0]
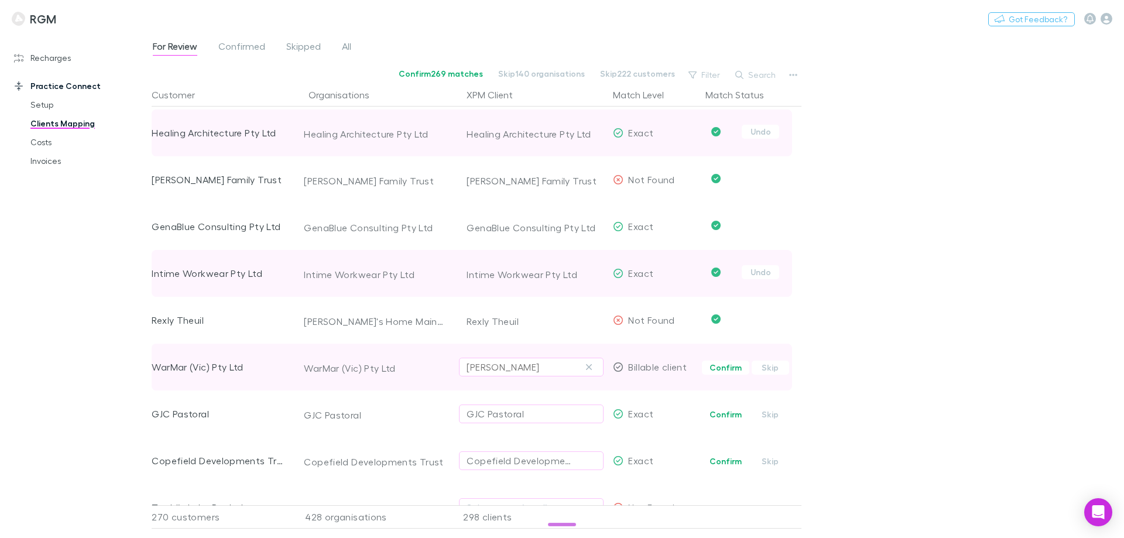
click at [532, 366] on div "Mary Elizabeth Blines" at bounding box center [503, 367] width 73 height 14
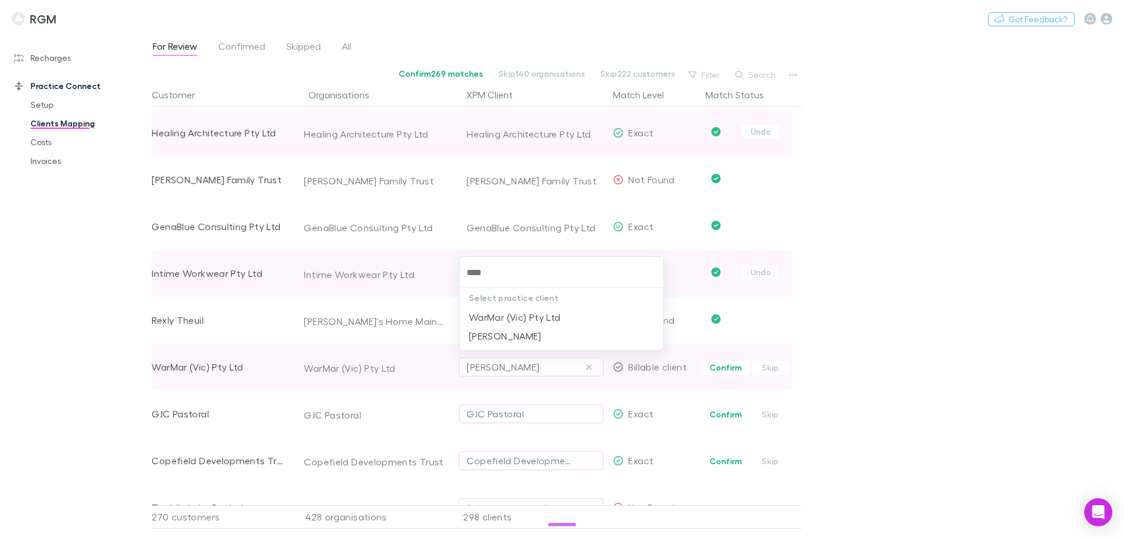
type input "*****"
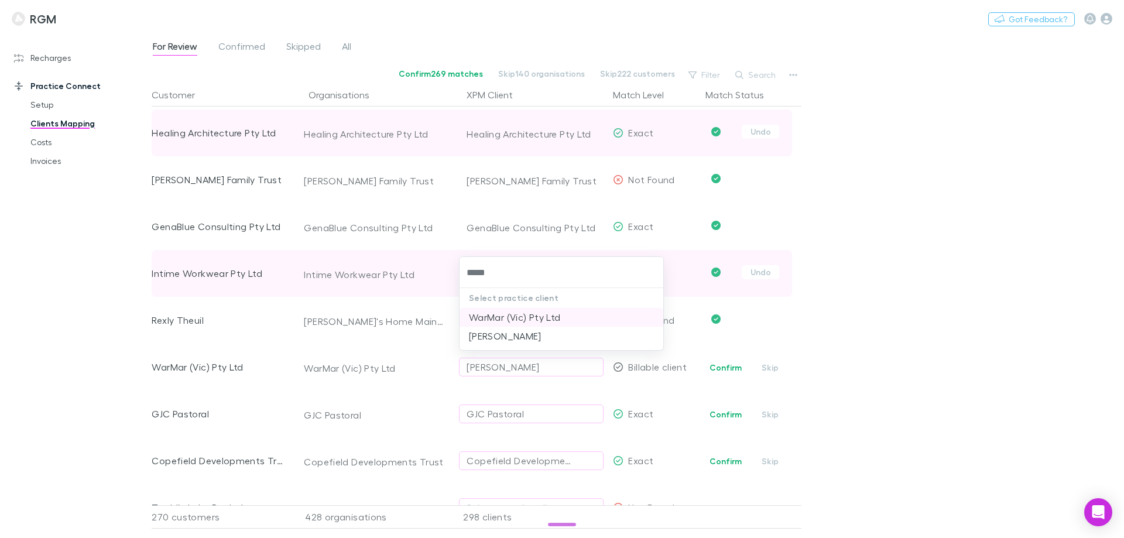
click at [518, 313] on li "WarMar (Vic) Pty Ltd" at bounding box center [561, 317] width 204 height 19
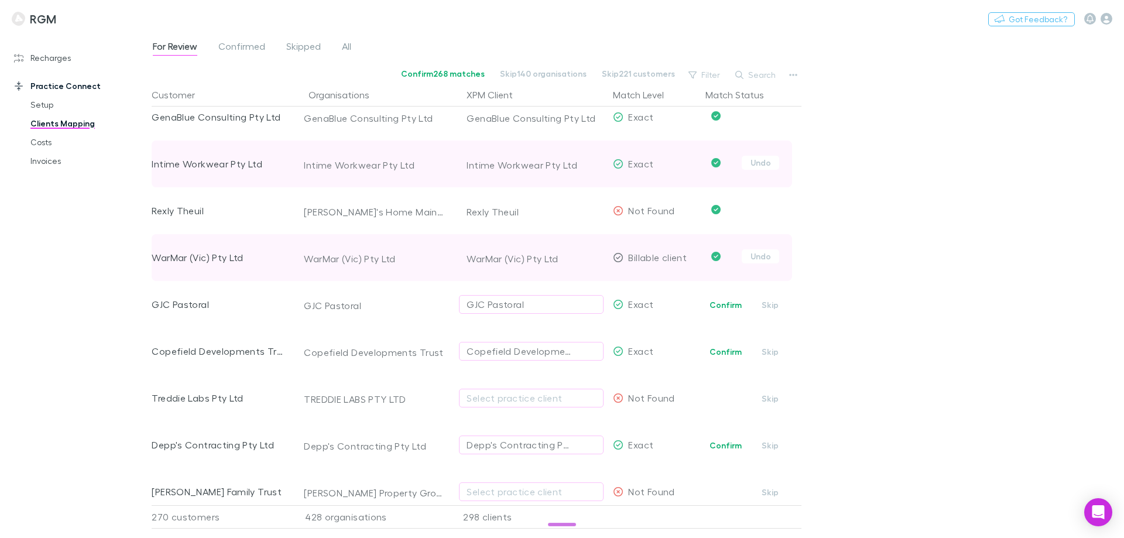
scroll to position [2128, 0]
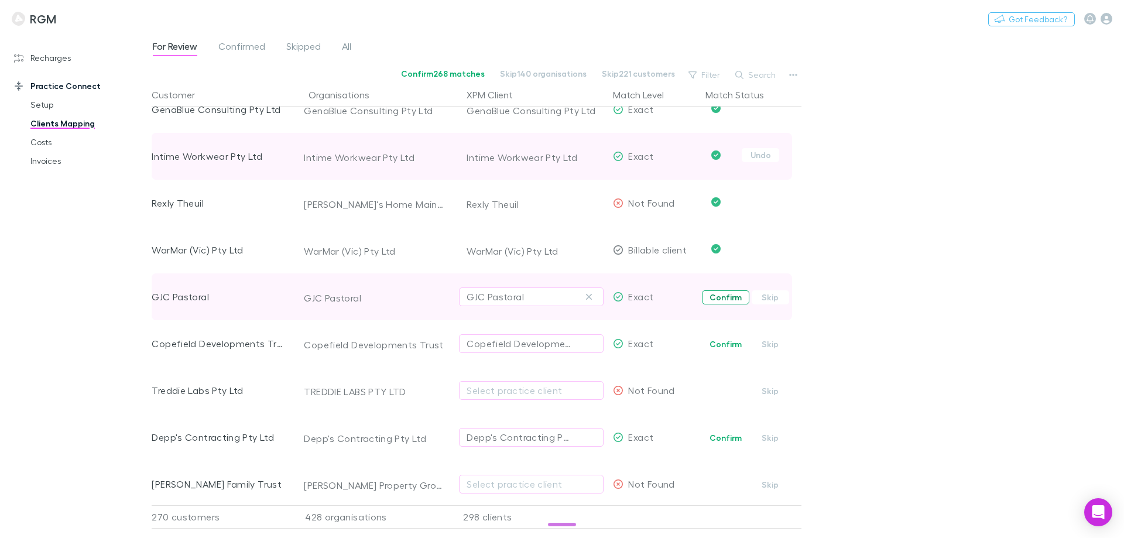
click at [720, 296] on button "Confirm" at bounding box center [725, 297] width 47 height 14
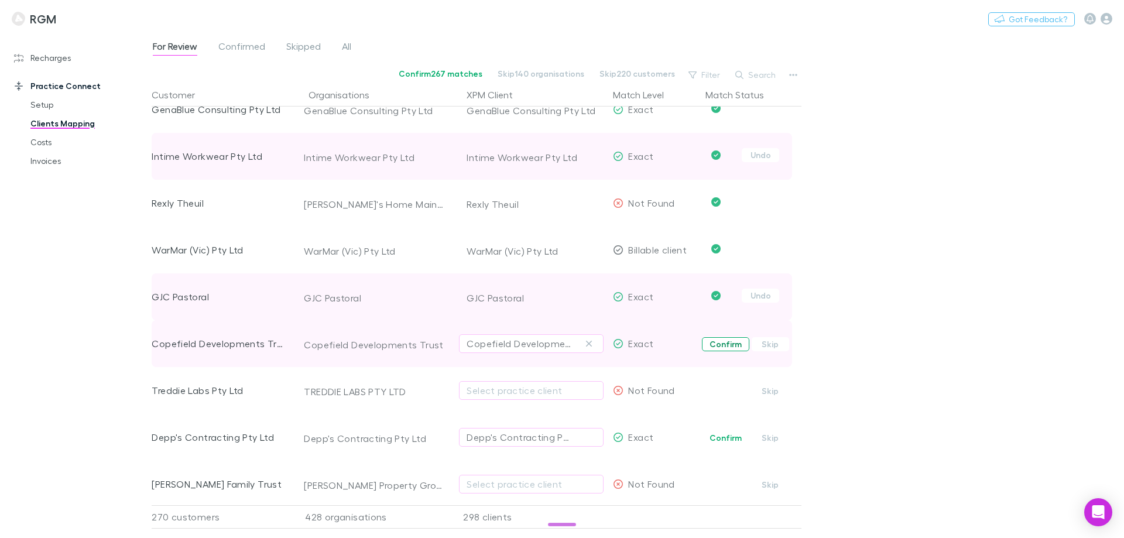
click at [725, 342] on button "Confirm" at bounding box center [725, 344] width 47 height 14
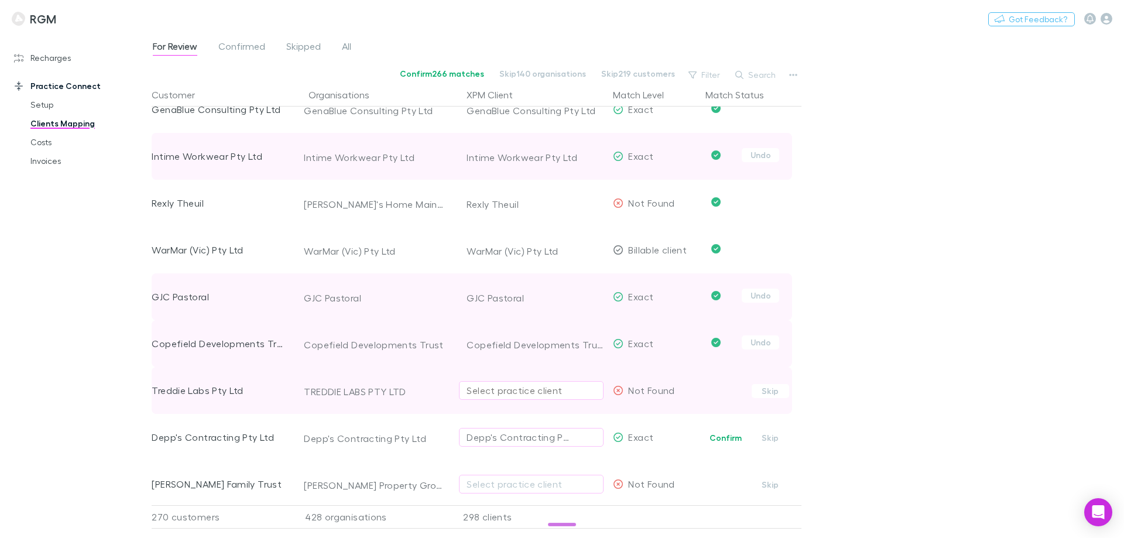
click at [493, 387] on div "Select practice client" at bounding box center [531, 390] width 129 height 14
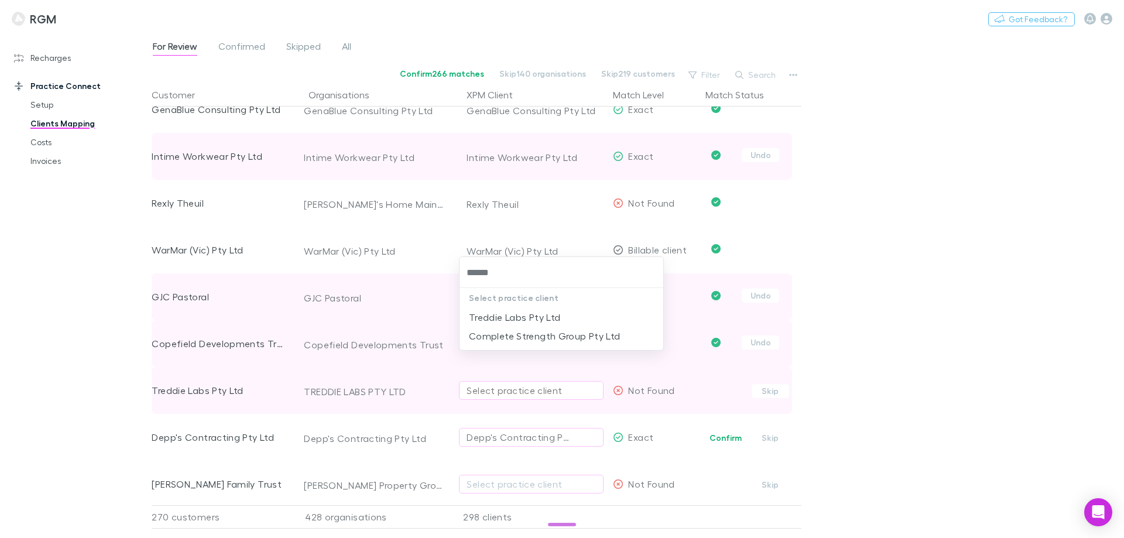
type input "*******"
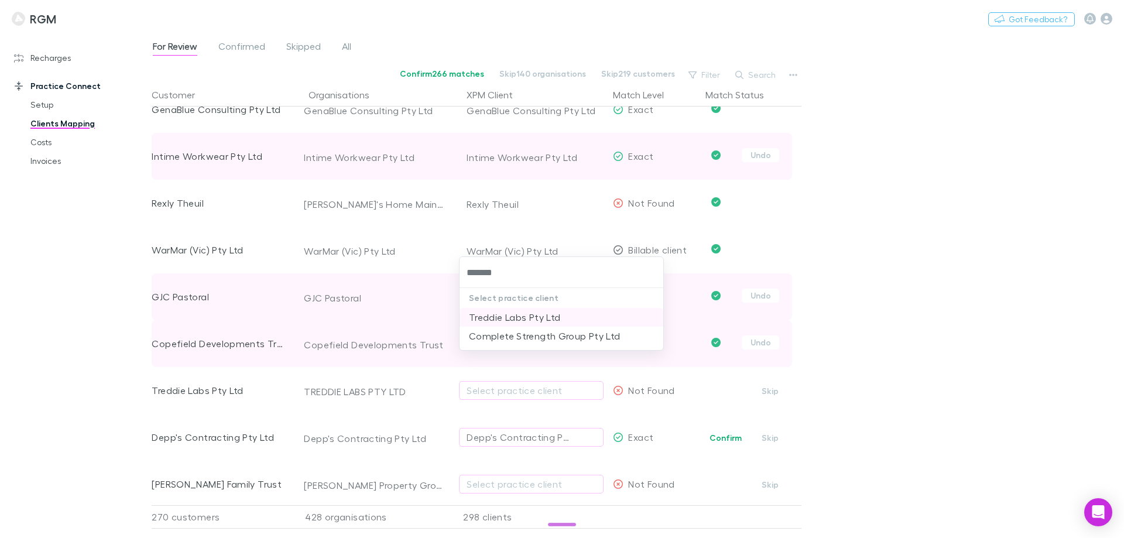
click at [498, 320] on li "Treddie Labs Pty Ltd" at bounding box center [561, 317] width 204 height 19
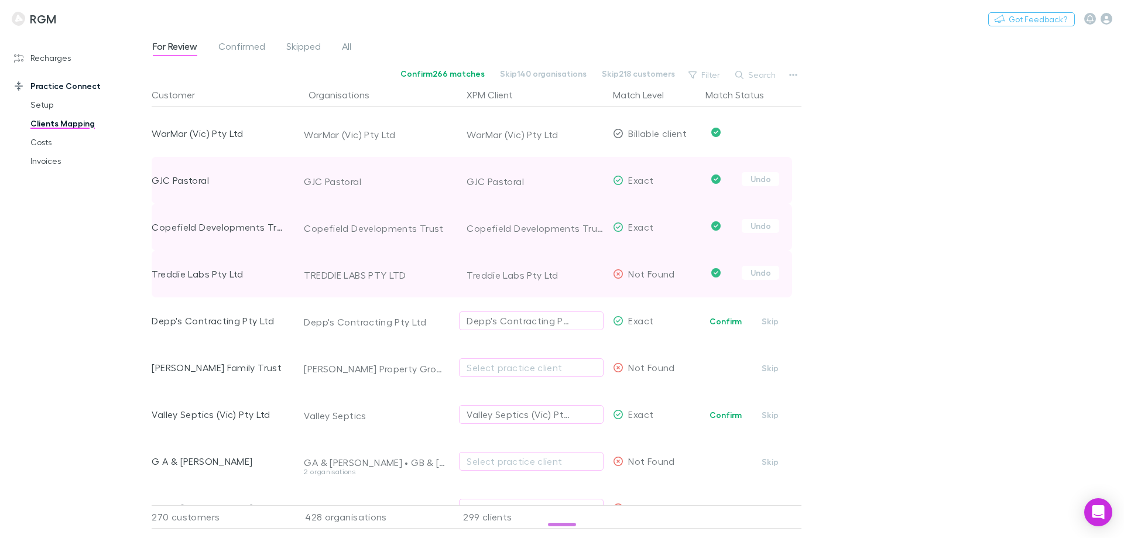
scroll to position [2245, 0]
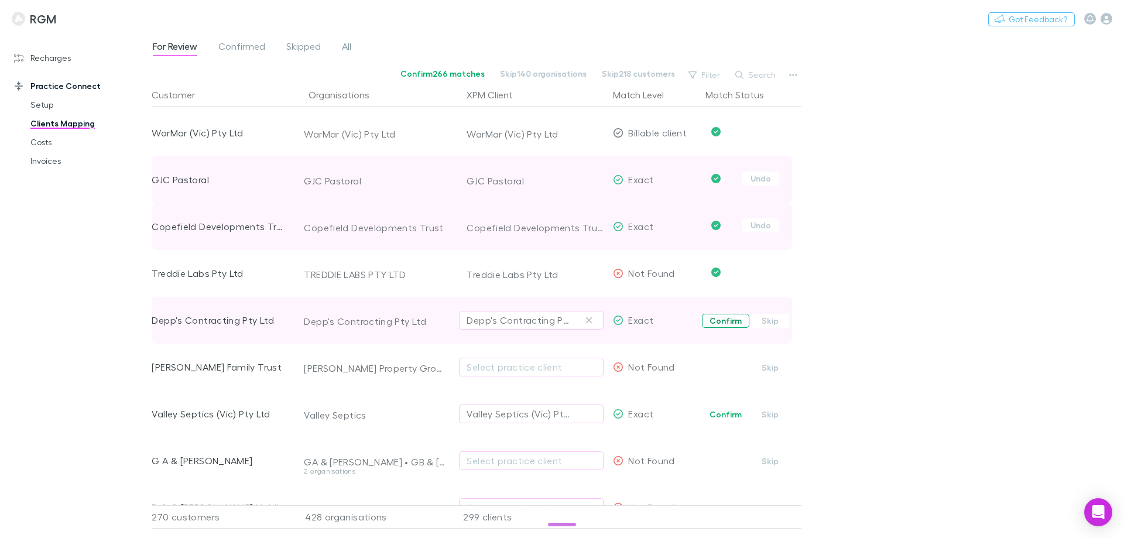
click at [714, 324] on button "Confirm" at bounding box center [725, 321] width 47 height 14
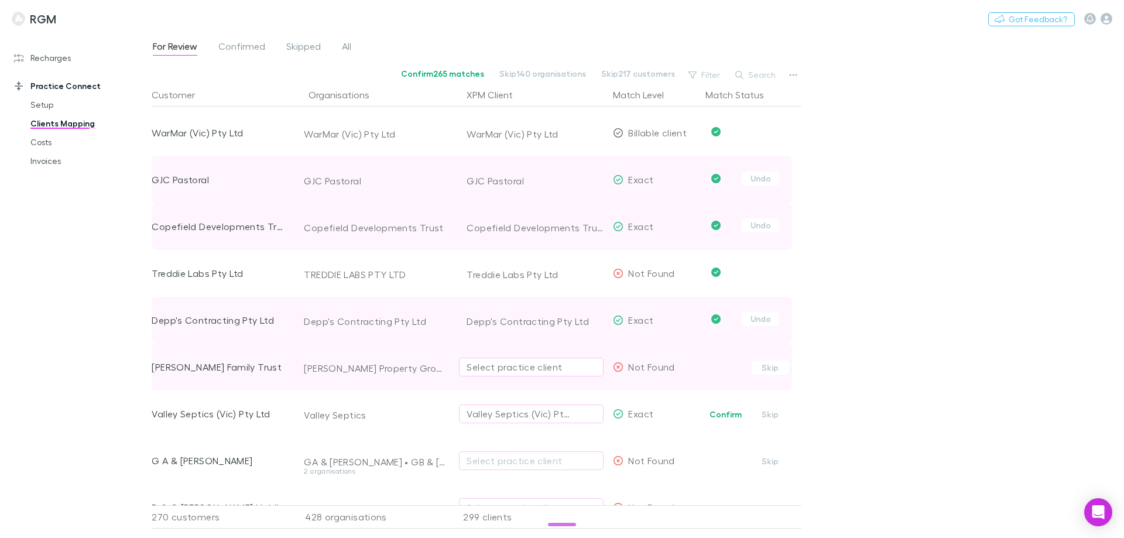
click at [526, 366] on div "Select practice client" at bounding box center [531, 367] width 129 height 14
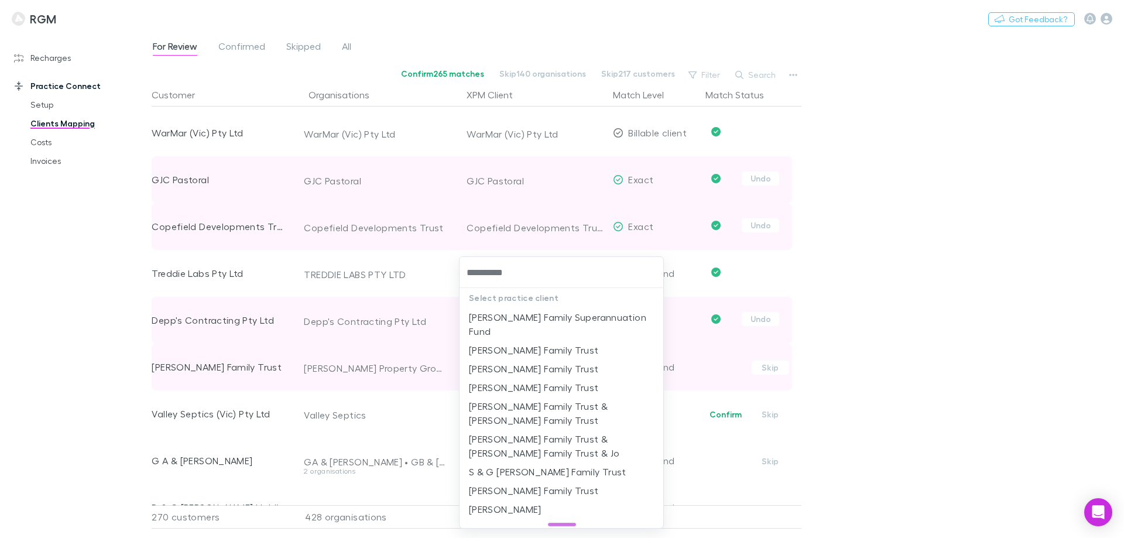
type input "**********"
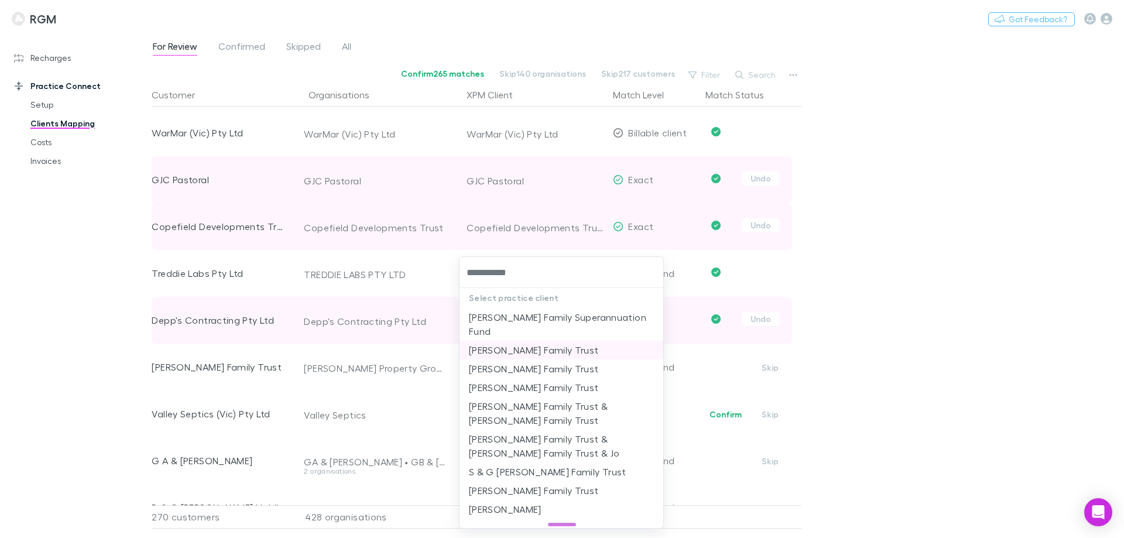
click at [536, 341] on li "Nardone Family Trust" at bounding box center [561, 350] width 204 height 19
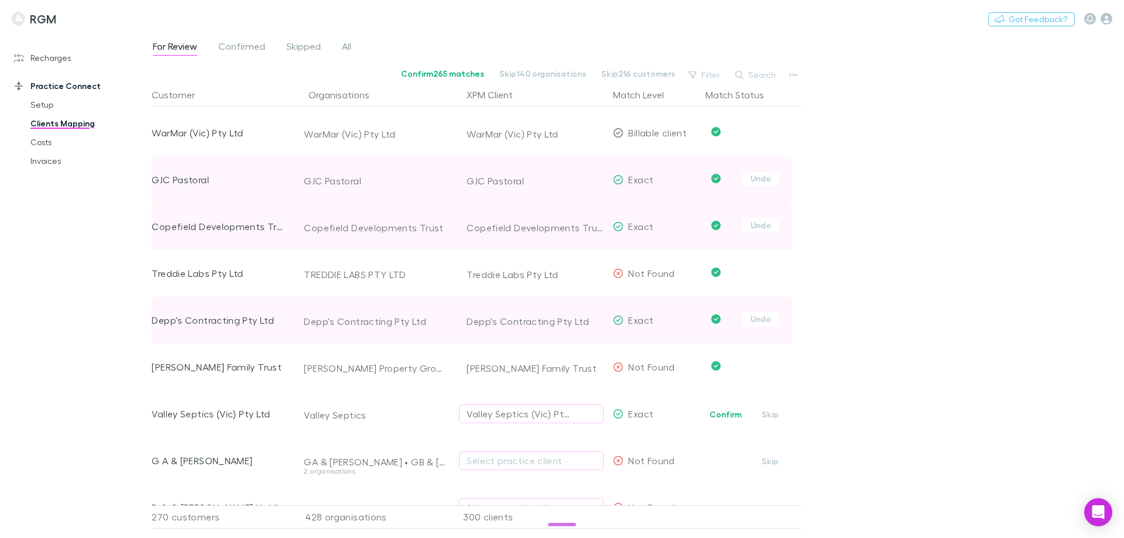
scroll to position [2303, 0]
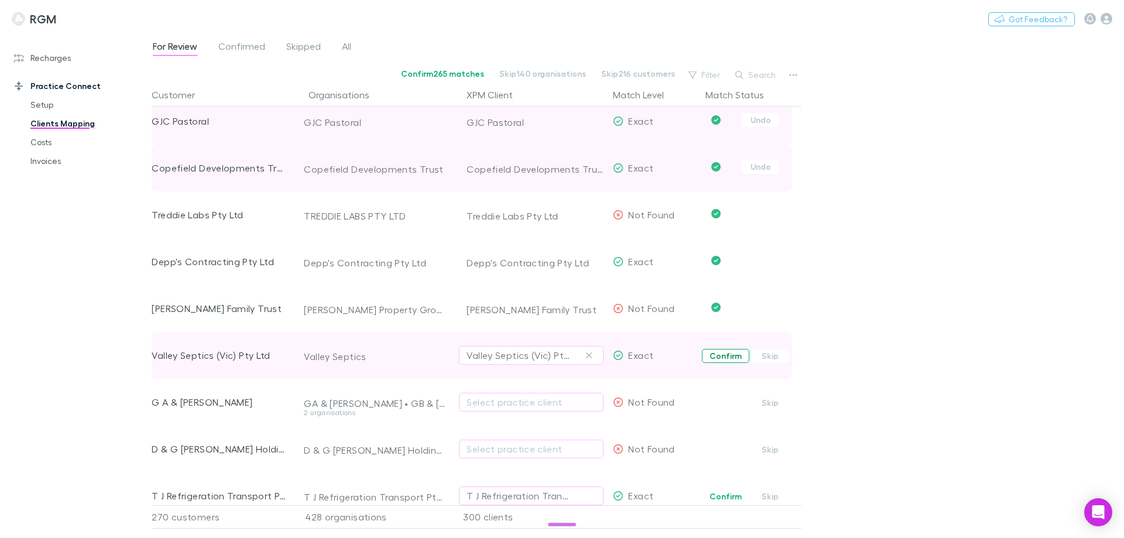
click at [724, 359] on button "Confirm" at bounding box center [725, 356] width 47 height 14
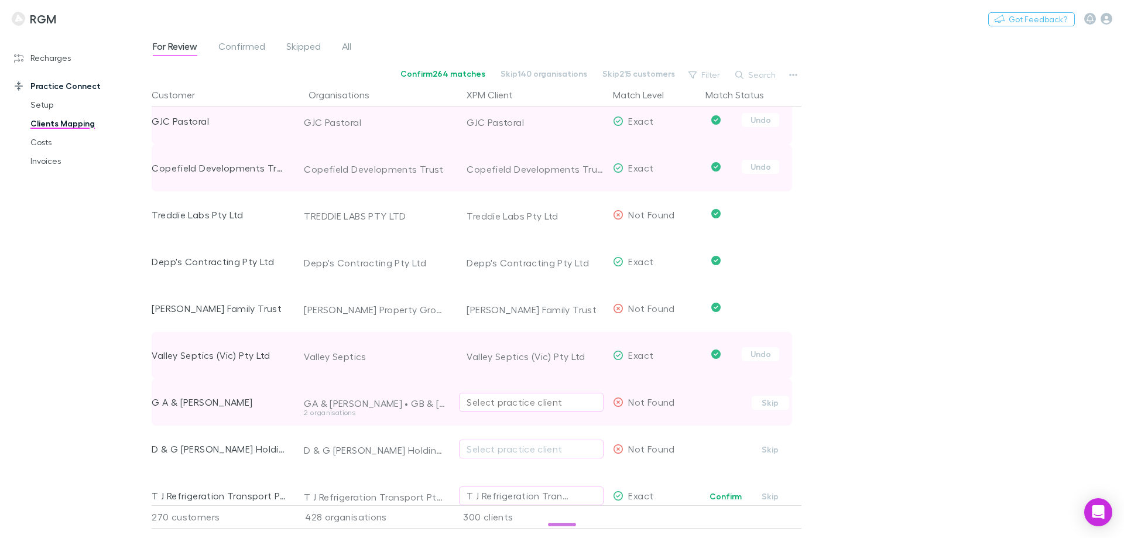
click at [516, 399] on div "Select practice client" at bounding box center [531, 402] width 129 height 14
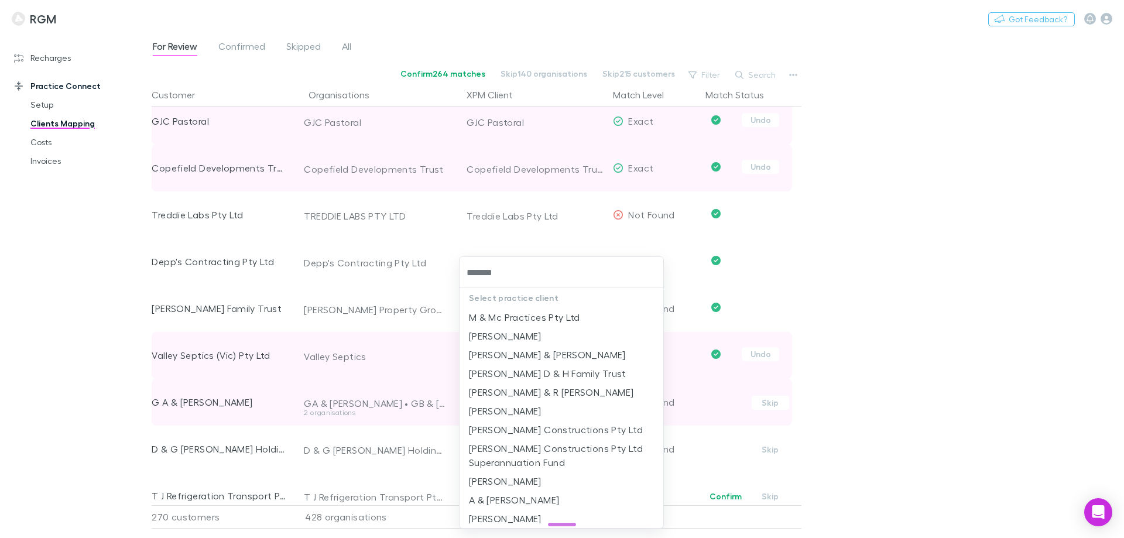
type input "********"
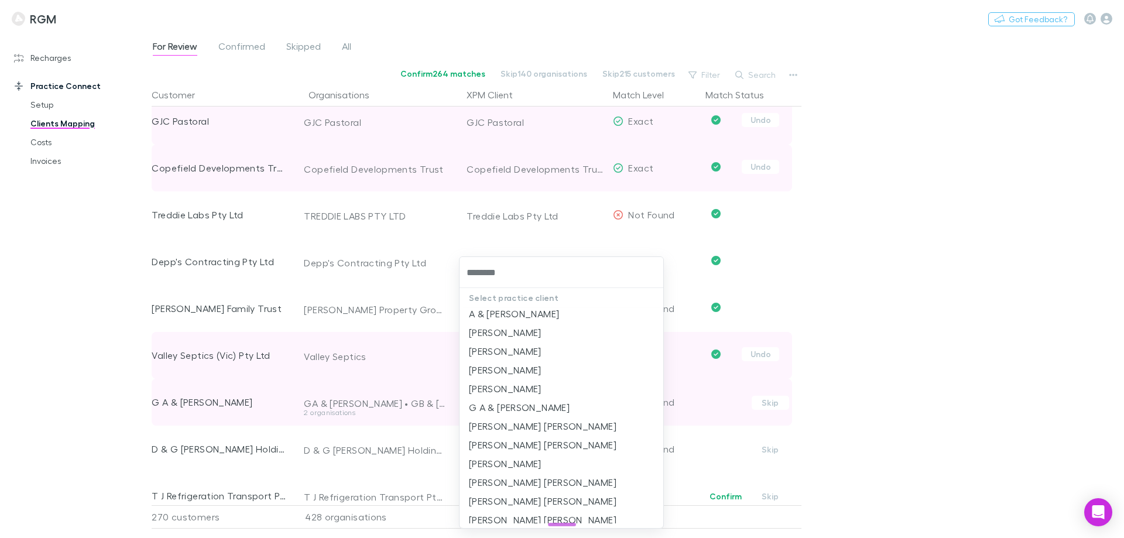
scroll to position [176, 0]
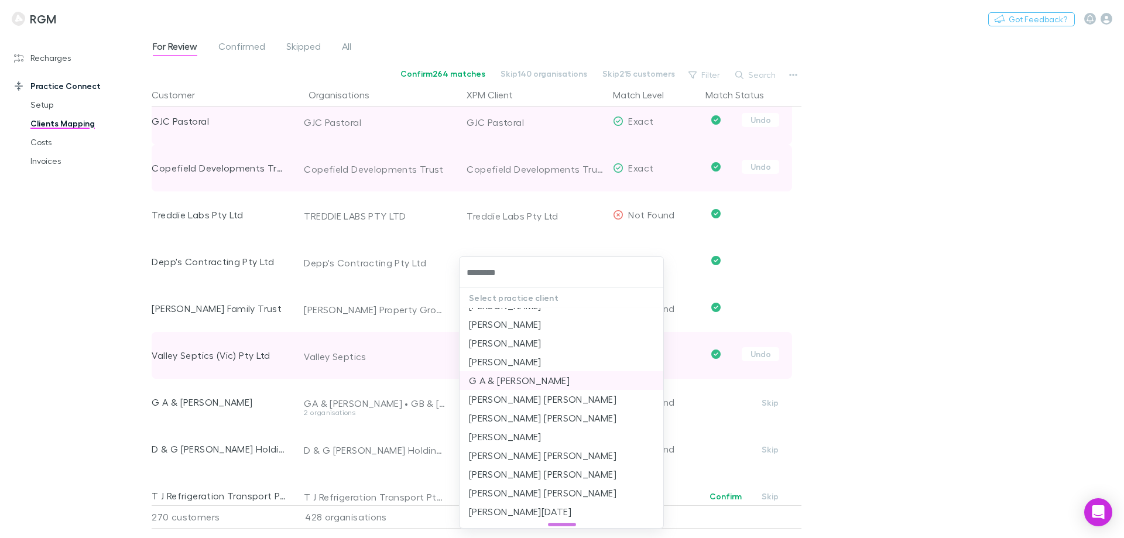
click at [523, 378] on li "G A & B L Morrison" at bounding box center [561, 380] width 204 height 19
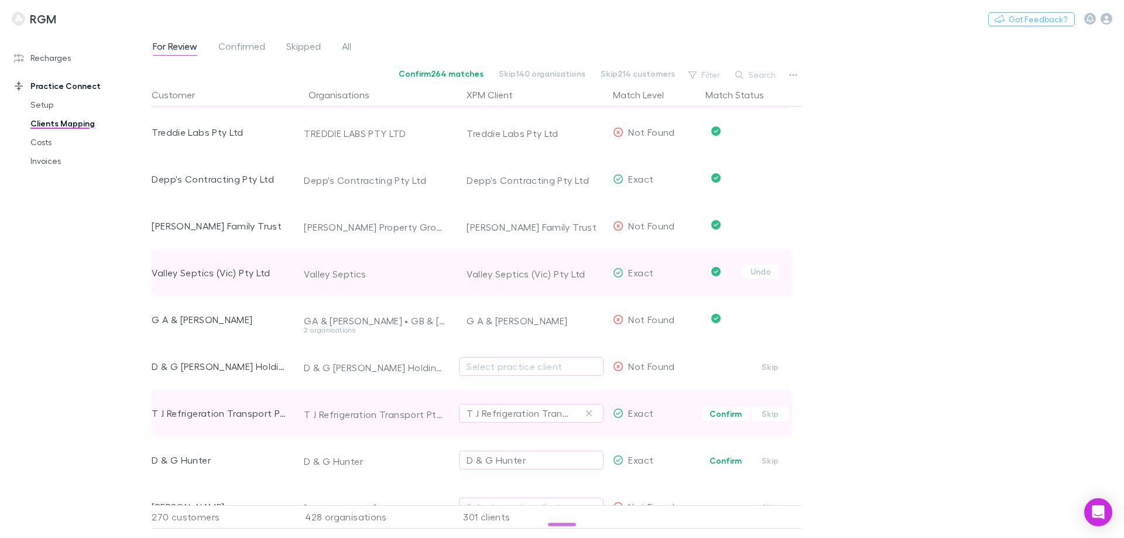
scroll to position [2420, 0]
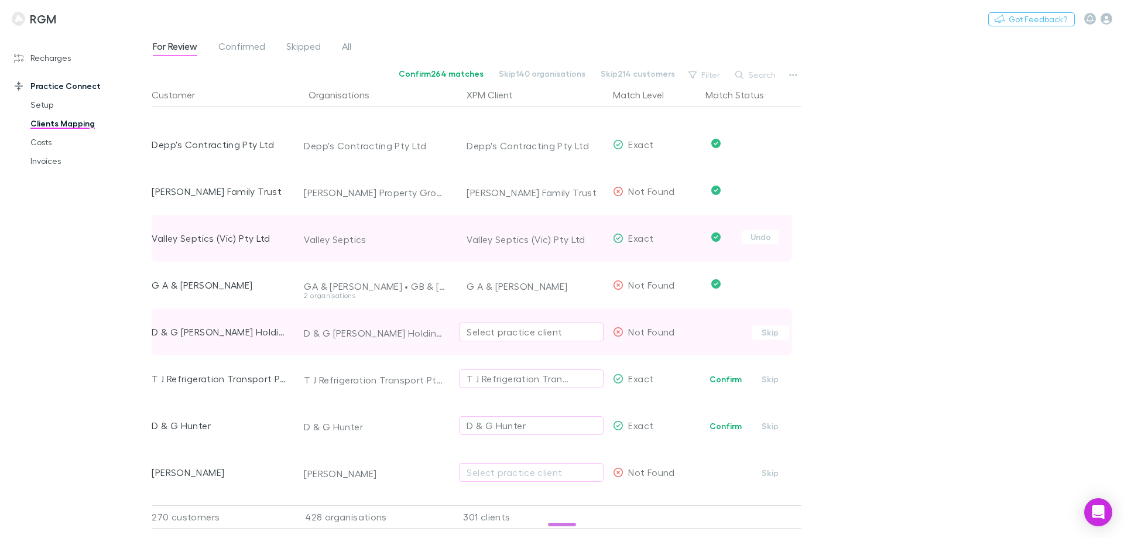
click at [506, 334] on div "Select practice client" at bounding box center [531, 332] width 129 height 14
type input "********"
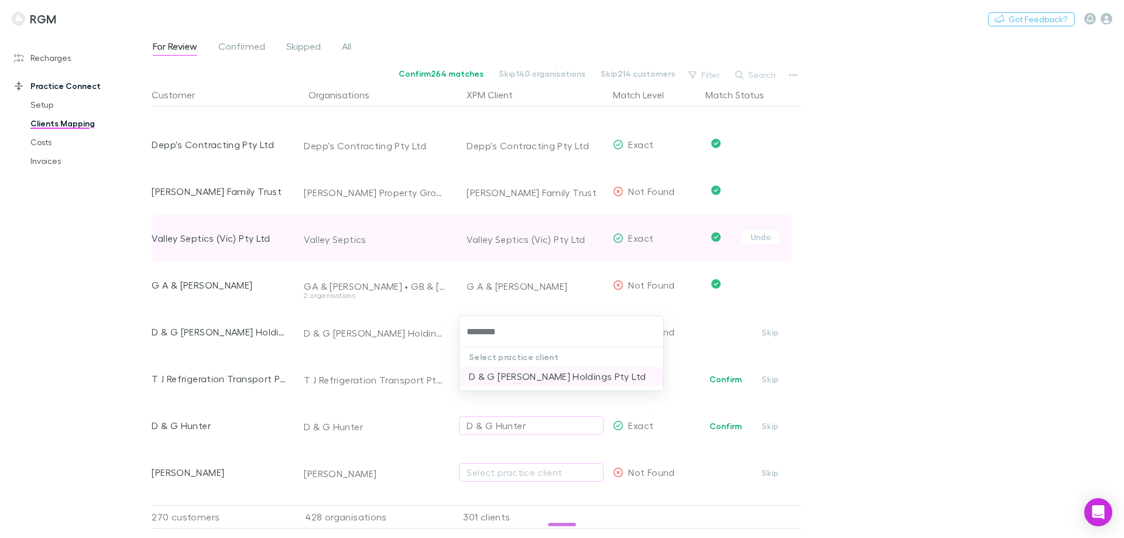
click at [544, 369] on li "D & G McGrath Holdings Pty Ltd" at bounding box center [561, 376] width 204 height 19
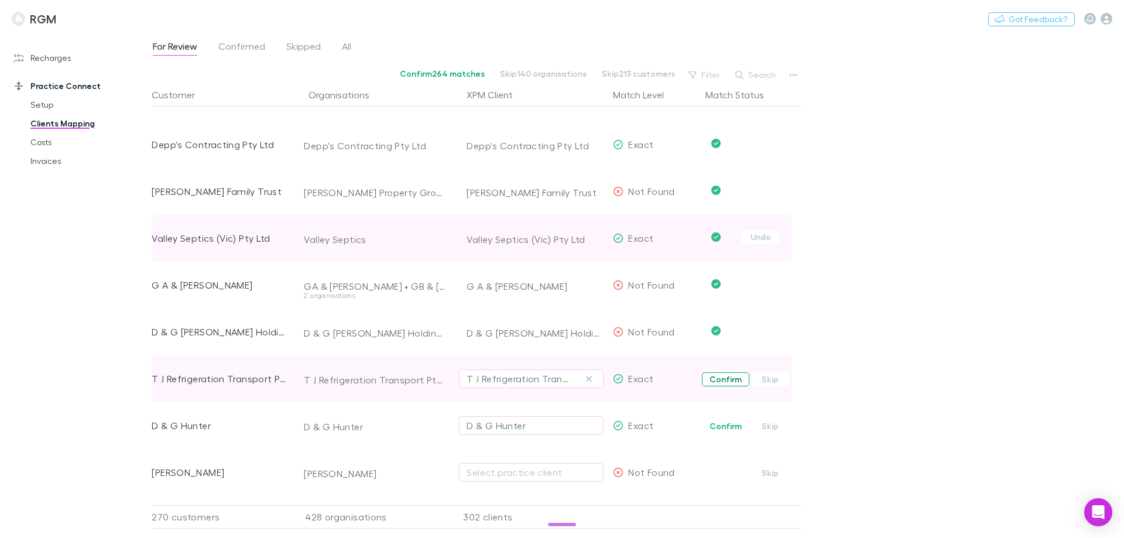
click at [722, 378] on button "Confirm" at bounding box center [725, 379] width 47 height 14
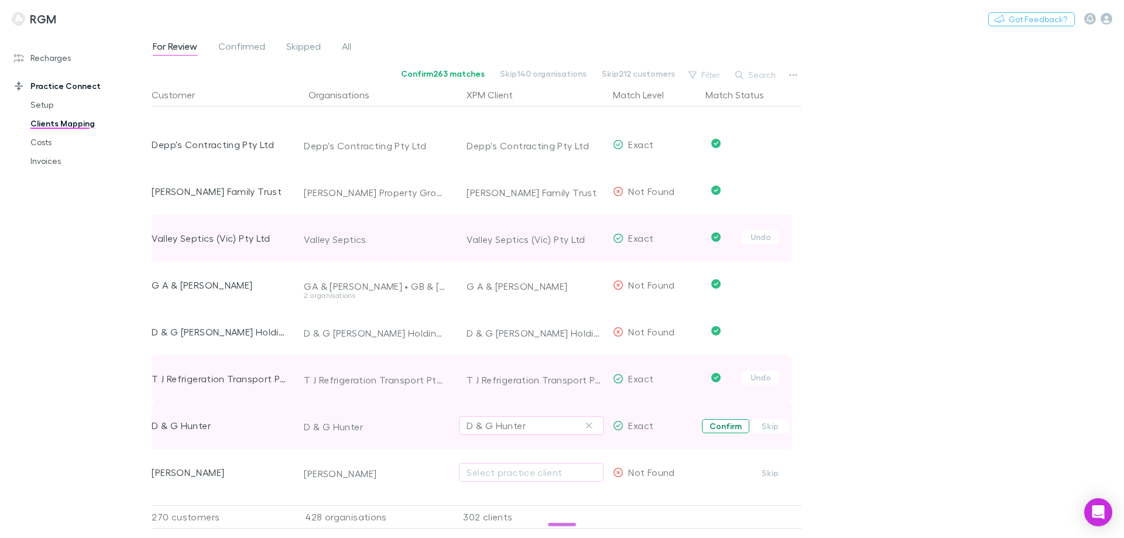
click at [720, 424] on button "Confirm" at bounding box center [725, 426] width 47 height 14
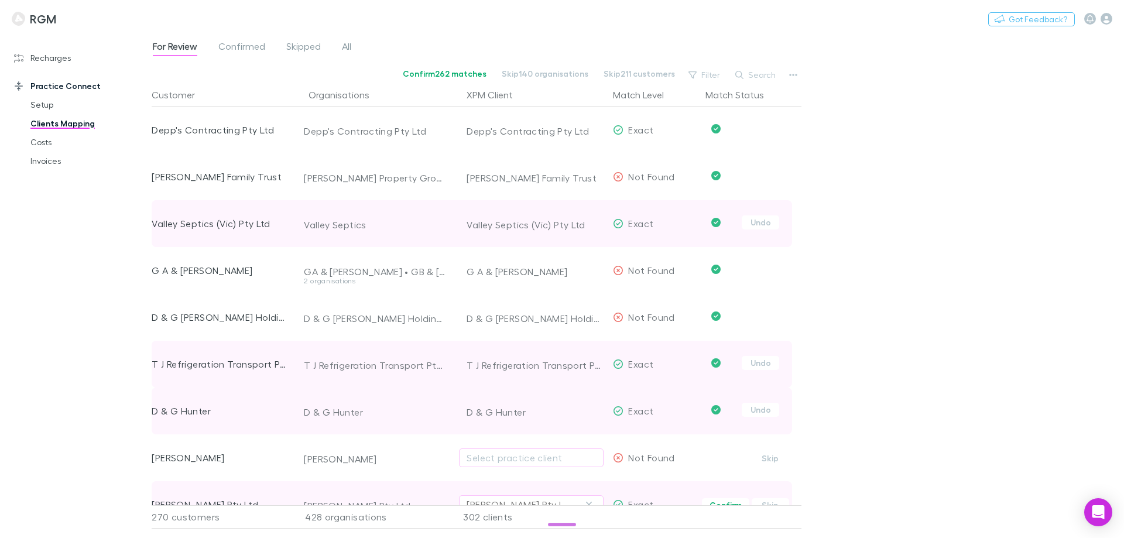
scroll to position [2537, 0]
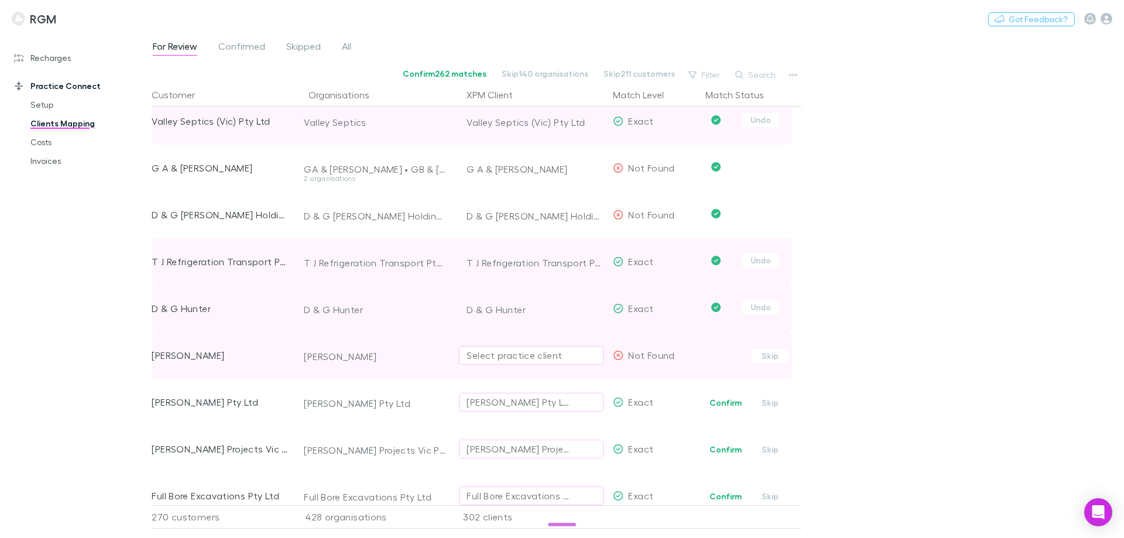
click at [513, 354] on div "Select practice client" at bounding box center [531, 355] width 129 height 14
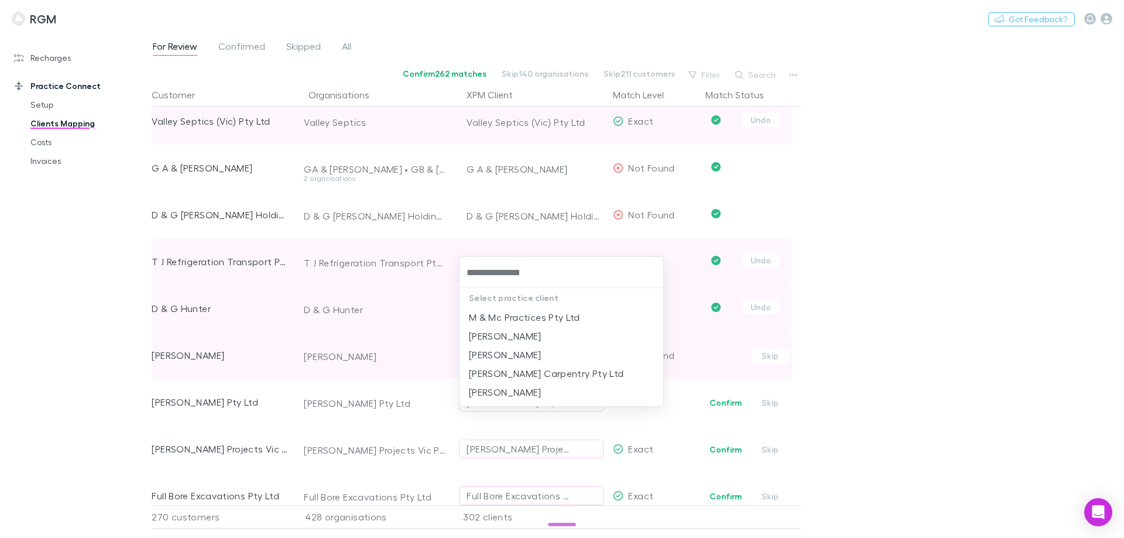
type input "**********"
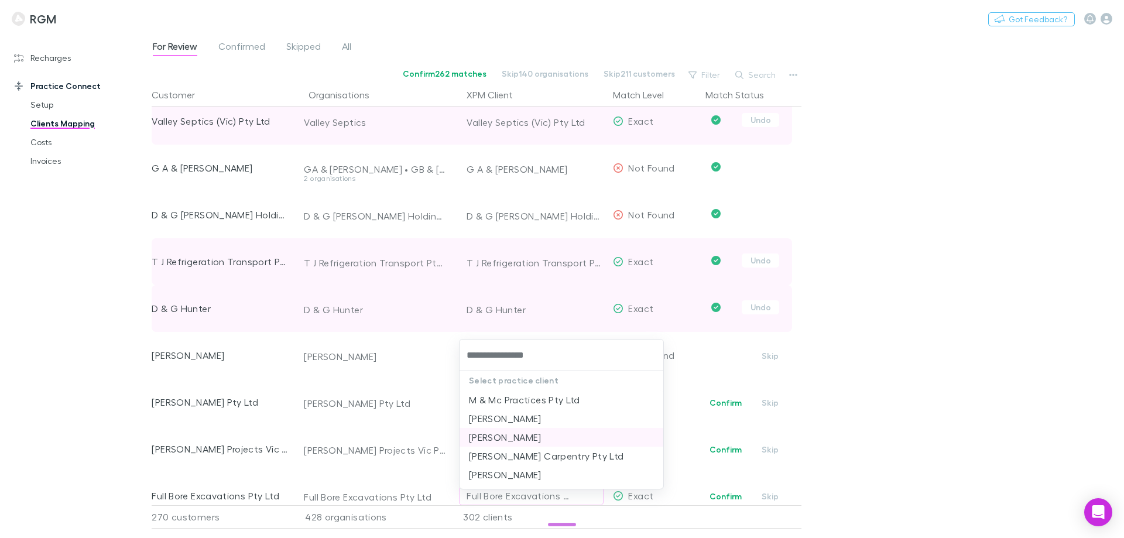
click at [520, 437] on li "[PERSON_NAME]" at bounding box center [561, 437] width 204 height 19
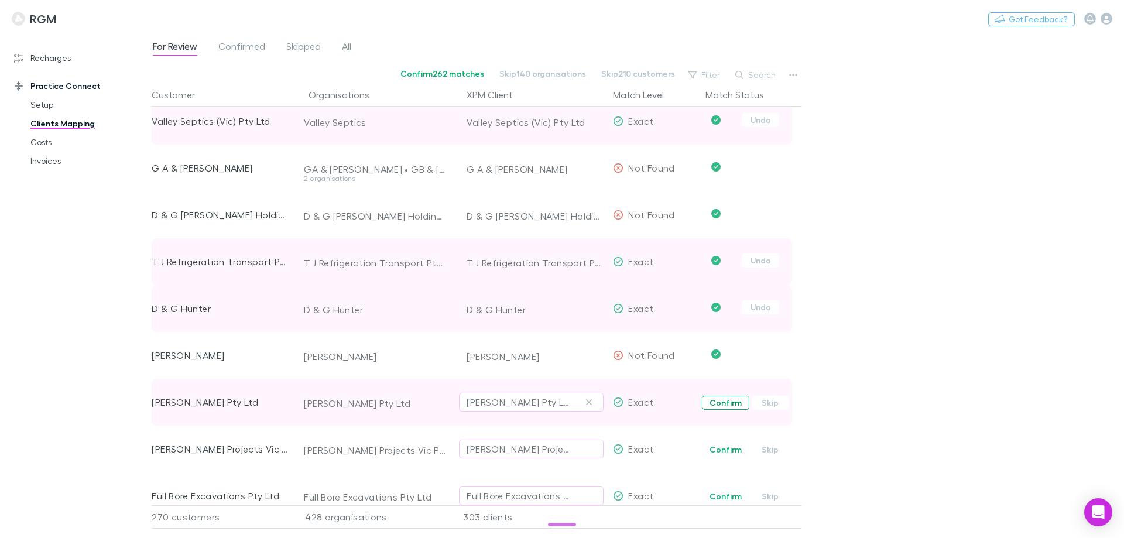
click at [727, 400] on button "Confirm" at bounding box center [725, 403] width 47 height 14
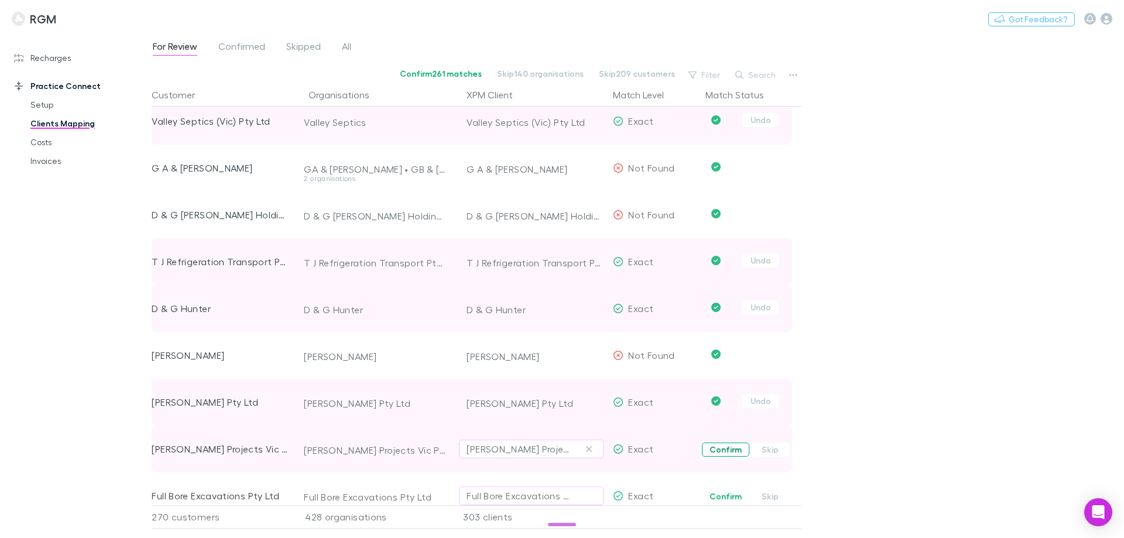
click at [724, 446] on button "Confirm" at bounding box center [725, 450] width 47 height 14
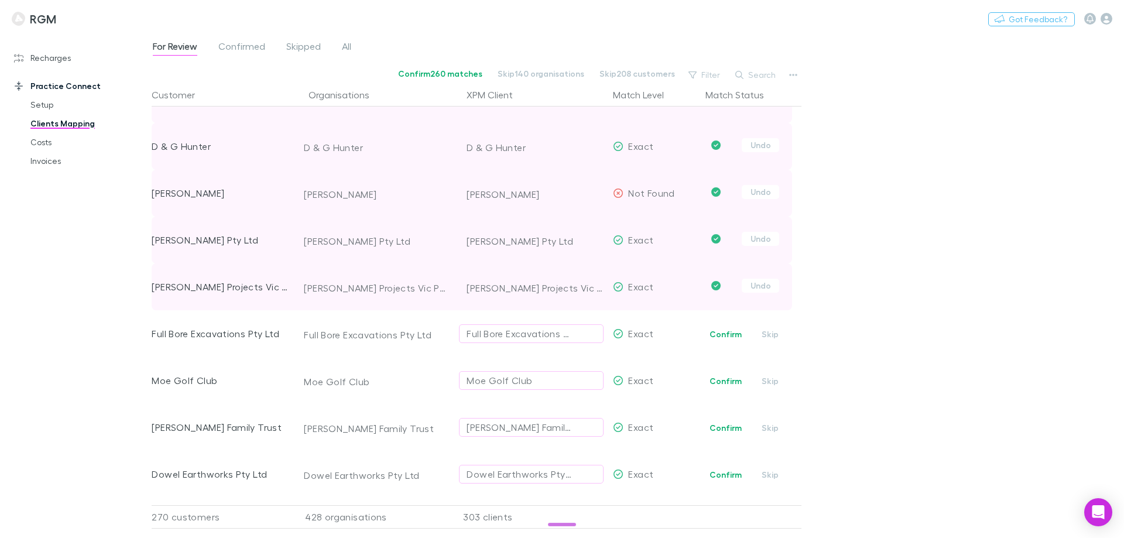
scroll to position [2713, 0]
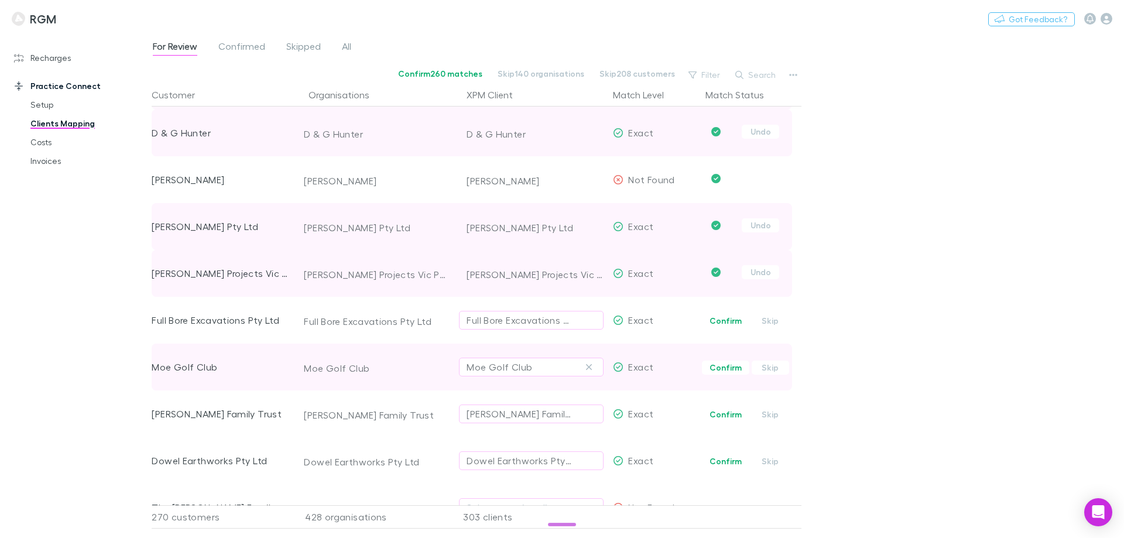
drag, startPoint x: 719, startPoint y: 319, endPoint x: 712, endPoint y: 357, distance: 38.6
click at [719, 319] on button "Confirm" at bounding box center [725, 321] width 47 height 14
click at [720, 369] on button "Confirm" at bounding box center [725, 368] width 47 height 14
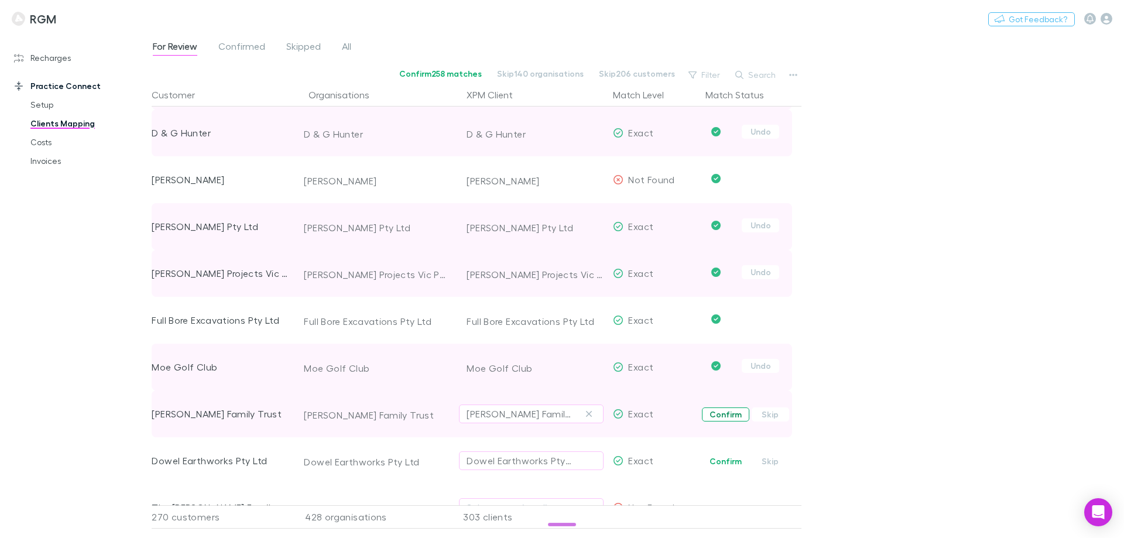
click at [719, 414] on button "Confirm" at bounding box center [725, 414] width 47 height 14
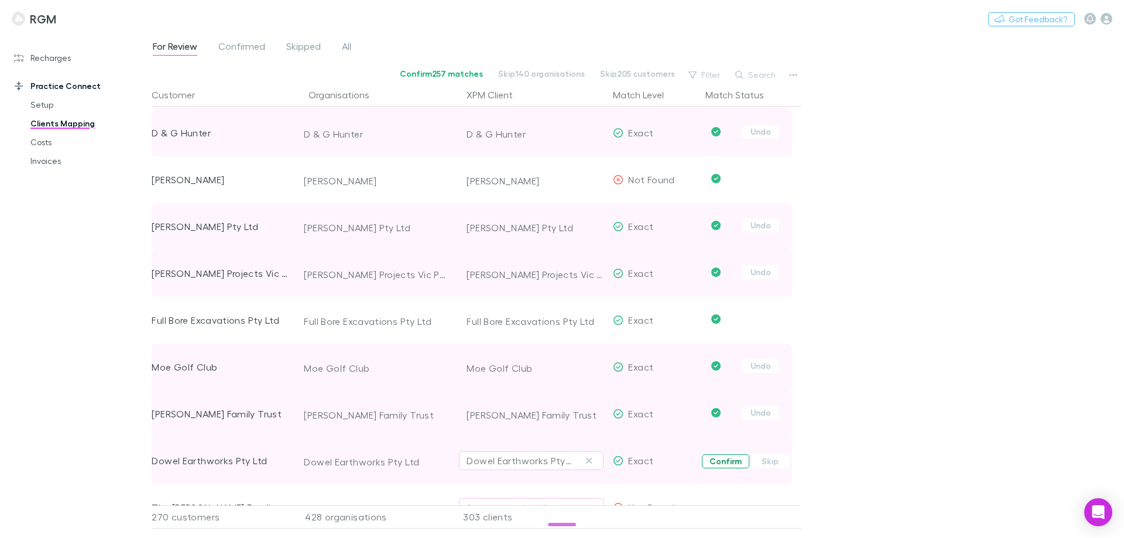
click at [726, 460] on button "Confirm" at bounding box center [725, 461] width 47 height 14
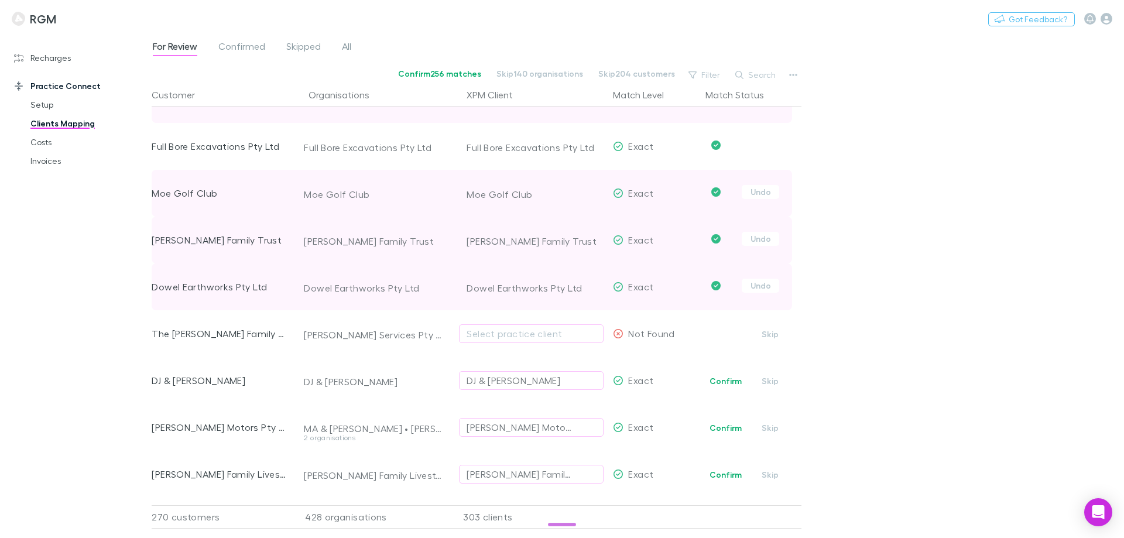
scroll to position [2889, 0]
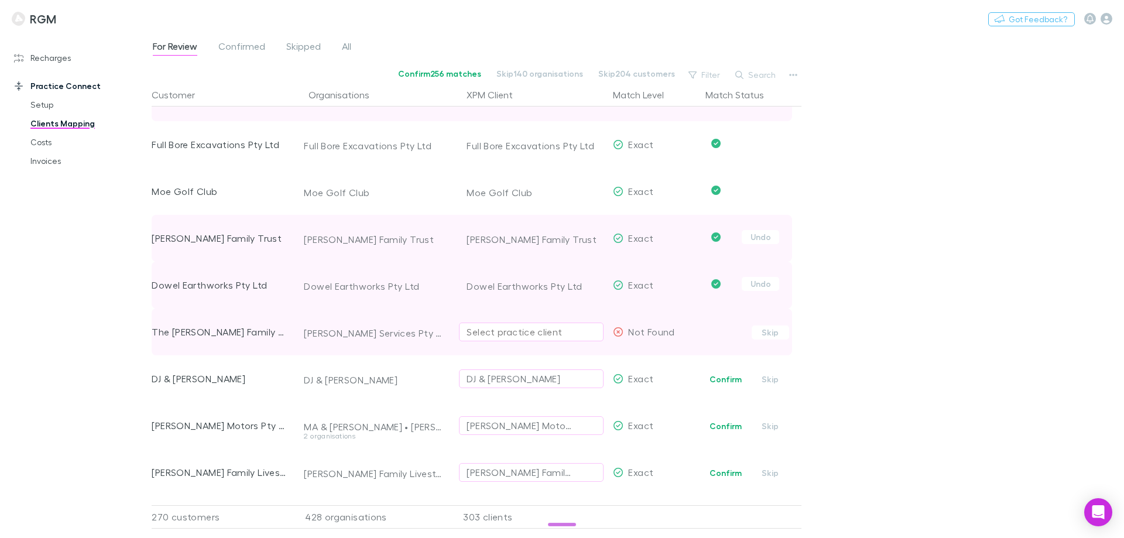
click at [522, 335] on div "Select practice client" at bounding box center [531, 332] width 129 height 14
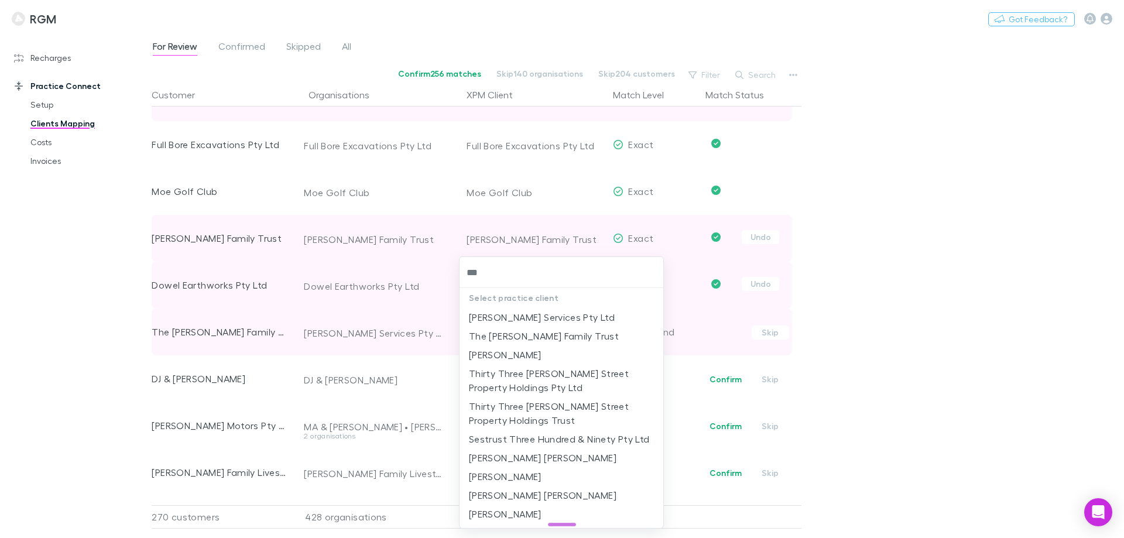
type input "****"
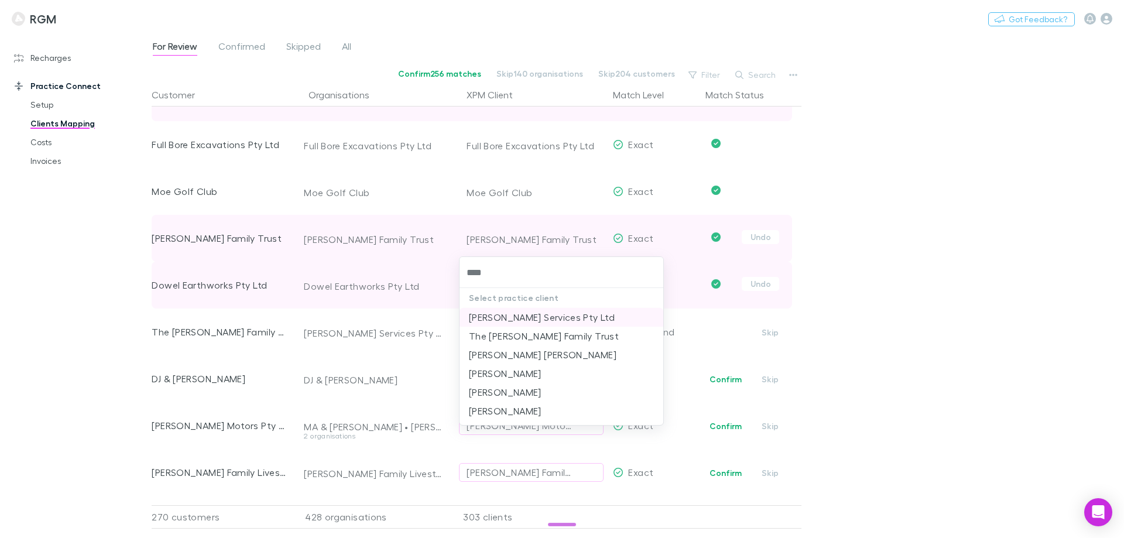
click at [529, 317] on li "Throckmorton Services Pty Ltd" at bounding box center [561, 317] width 204 height 19
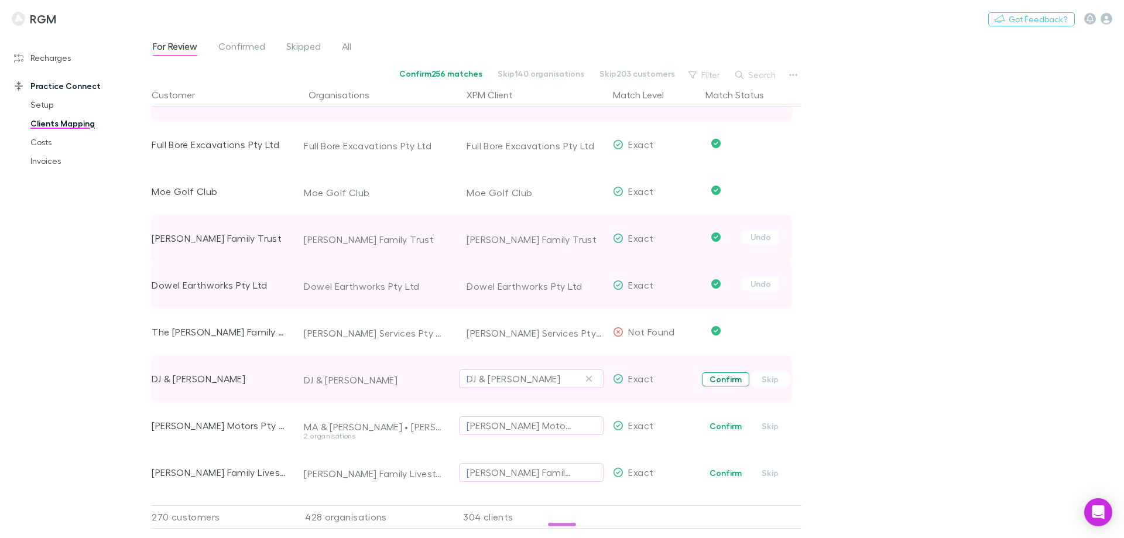
click at [722, 376] on button "Confirm" at bounding box center [725, 379] width 47 height 14
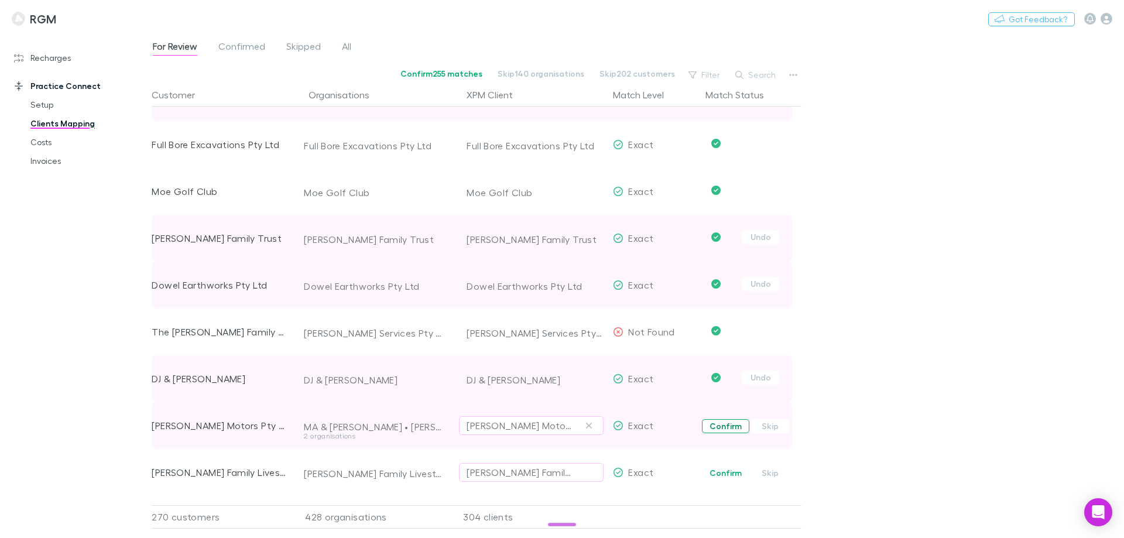
click at [719, 427] on button "Confirm" at bounding box center [725, 426] width 47 height 14
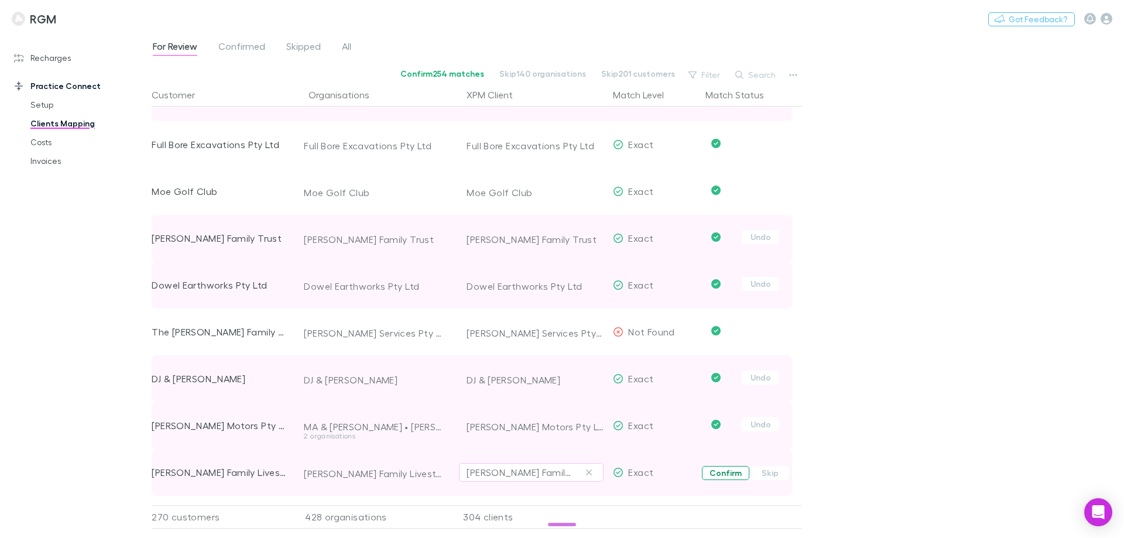
click at [721, 467] on button "Confirm" at bounding box center [725, 473] width 47 height 14
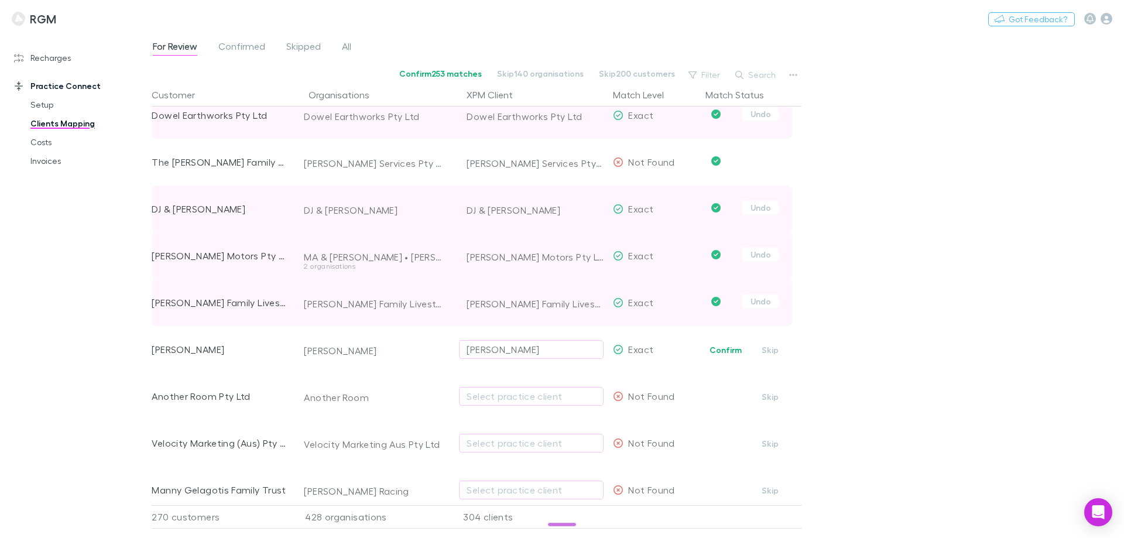
scroll to position [3064, 0]
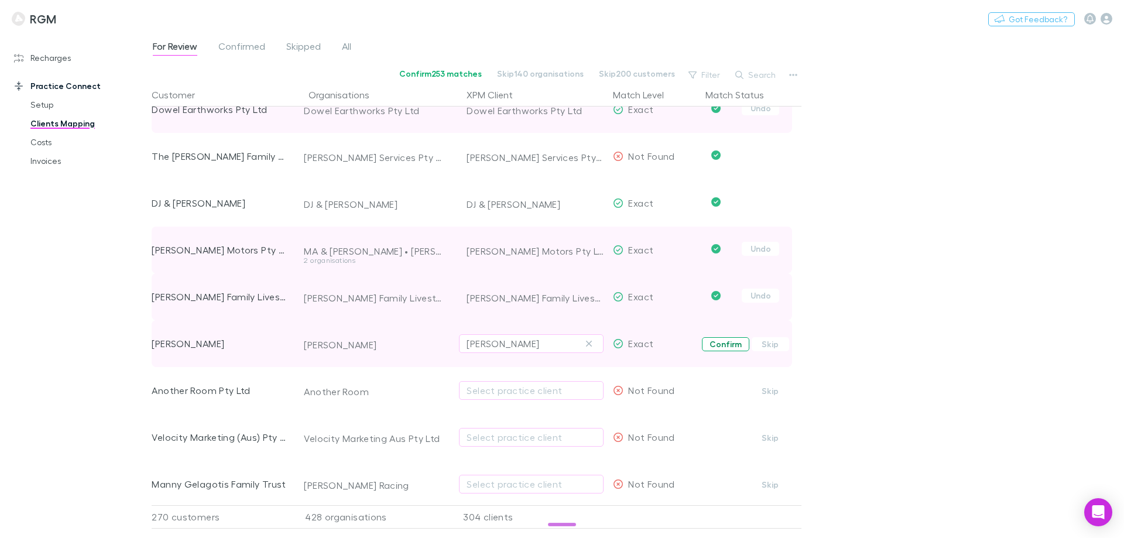
click at [722, 344] on button "Confirm" at bounding box center [725, 344] width 47 height 14
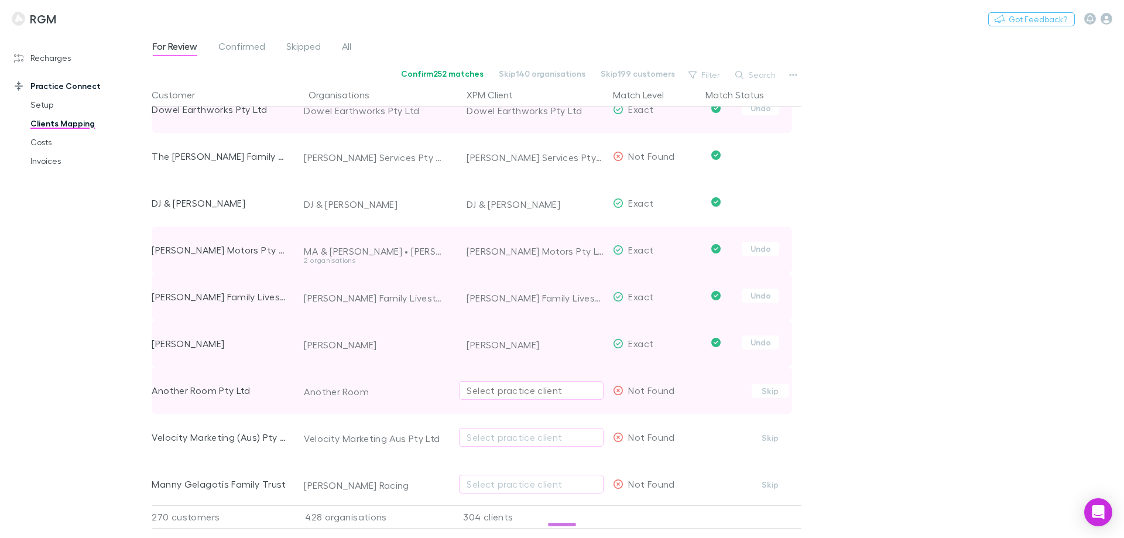
click at [506, 386] on div "Select practice client" at bounding box center [531, 390] width 129 height 14
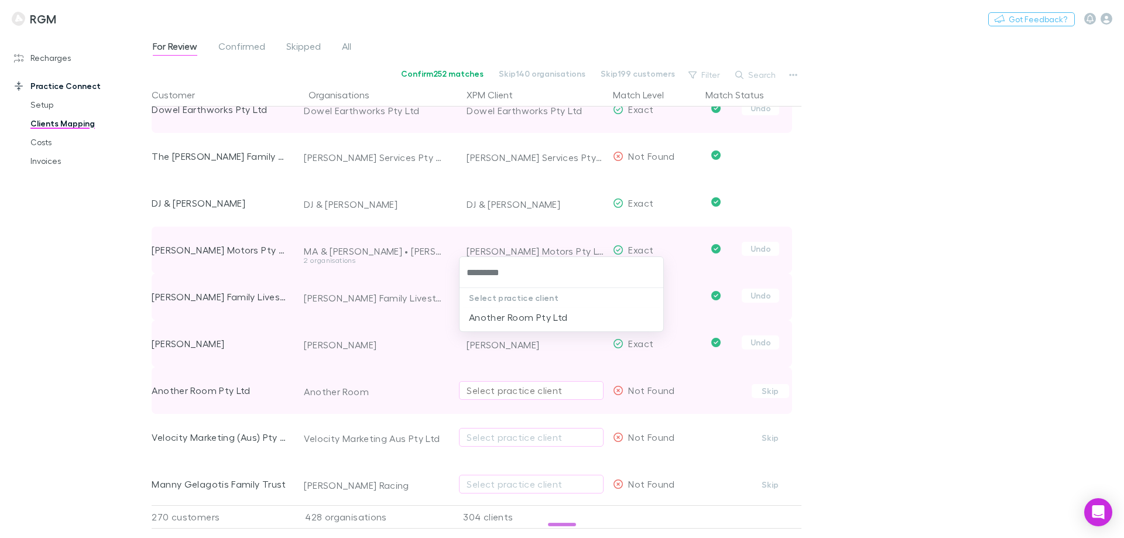
type input "**********"
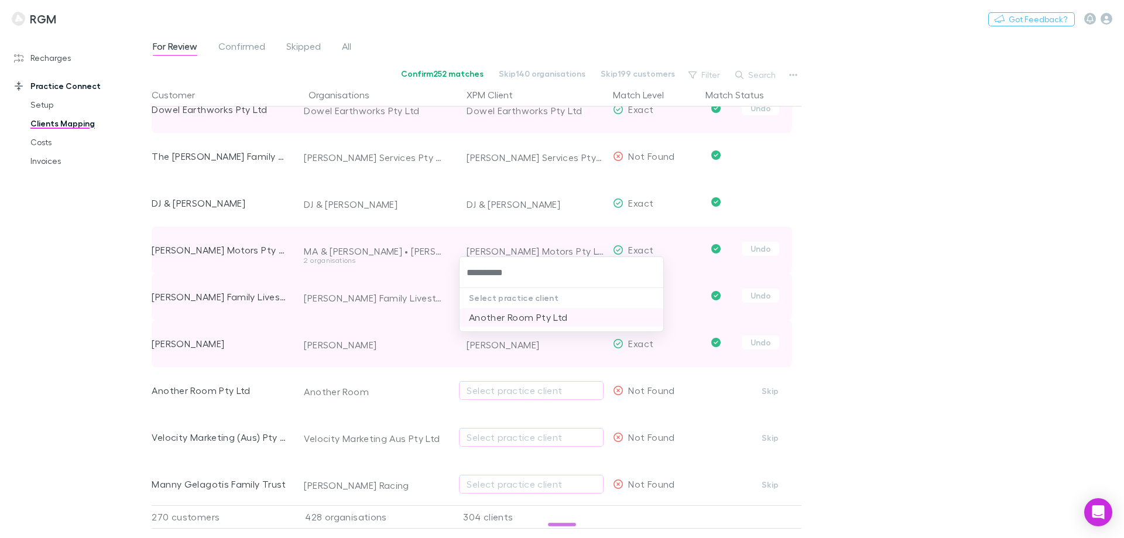
click at [517, 315] on li "Another Room Pty Ltd" at bounding box center [561, 317] width 204 height 19
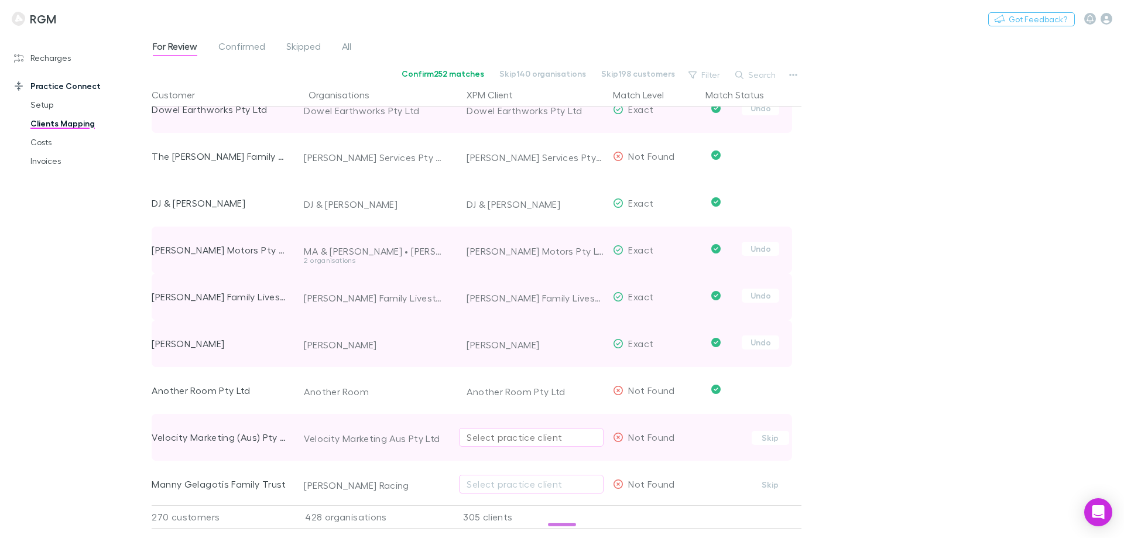
click at [493, 440] on div "Select practice client" at bounding box center [531, 437] width 129 height 14
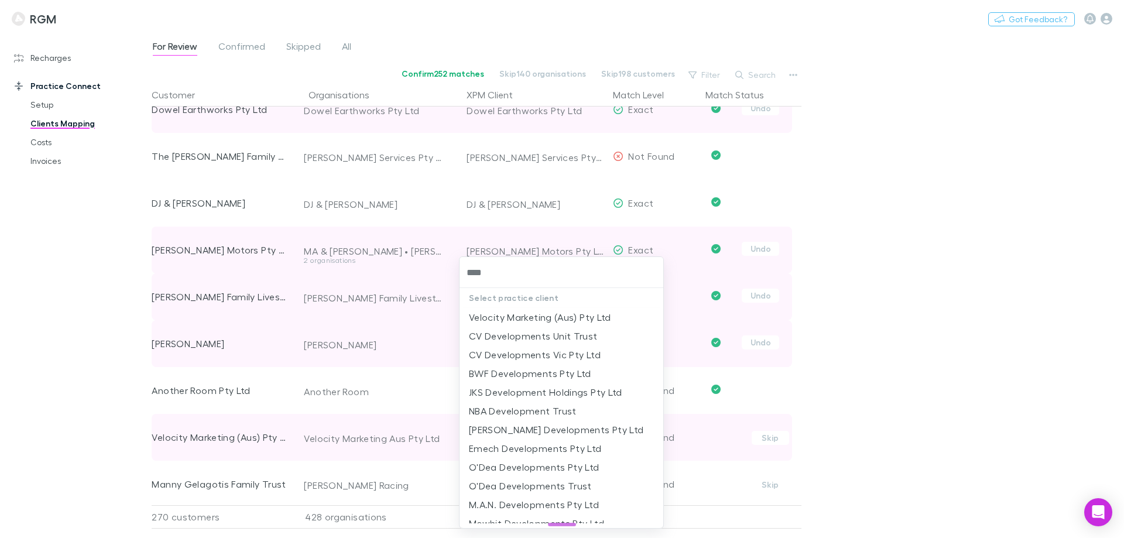
type input "*****"
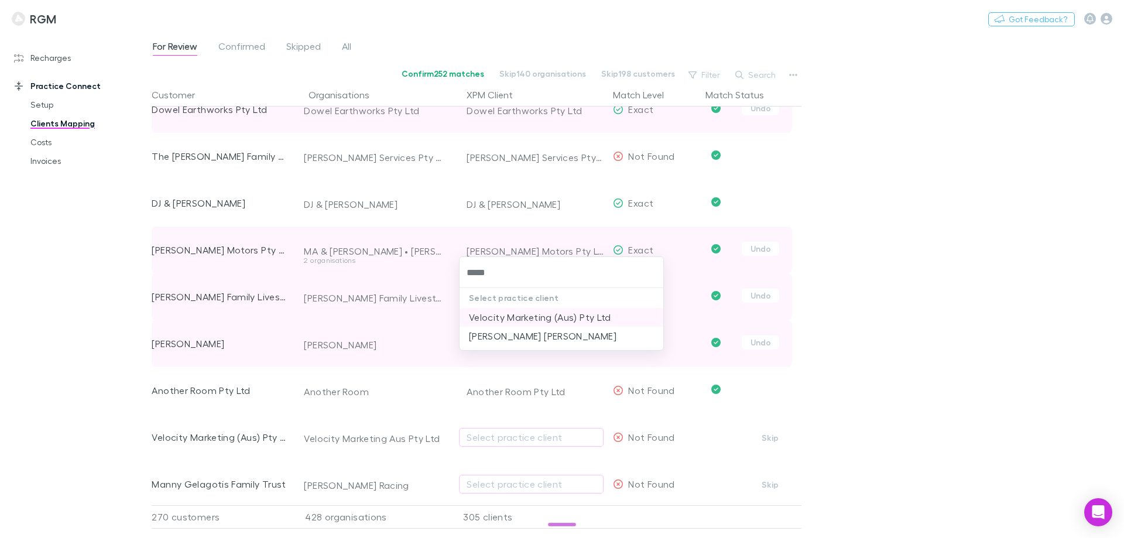
click at [510, 314] on li "Velocity Marketing (Aus) Pty Ltd" at bounding box center [561, 317] width 204 height 19
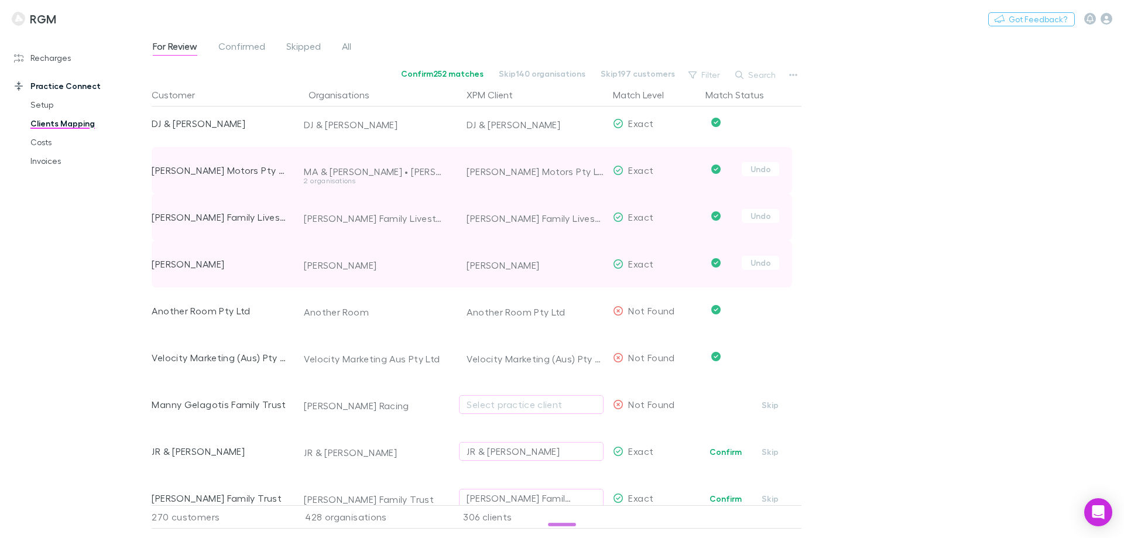
scroll to position [3240, 0]
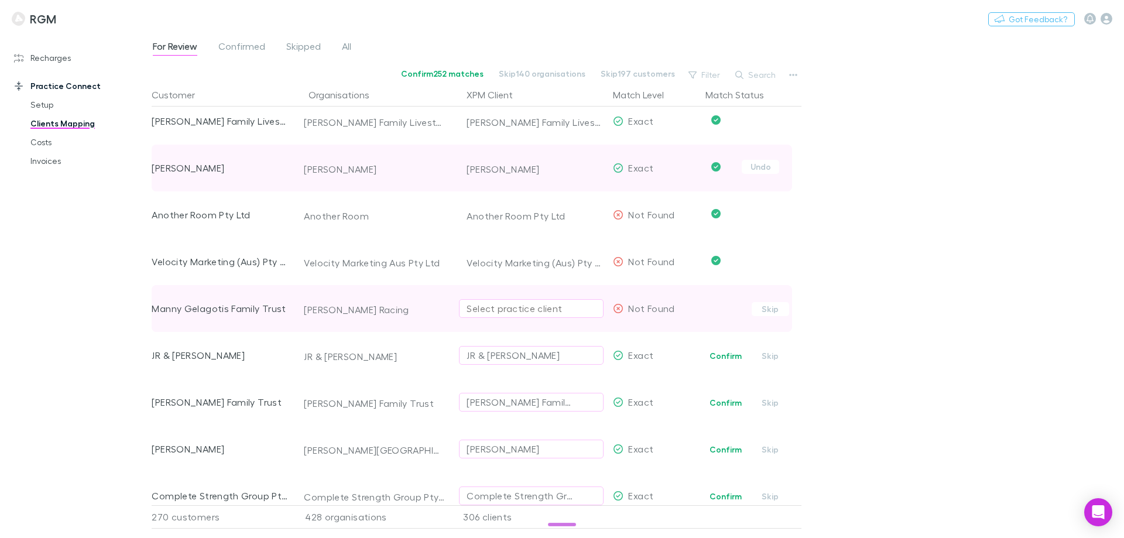
click at [502, 306] on div "Select practice client" at bounding box center [531, 308] width 129 height 14
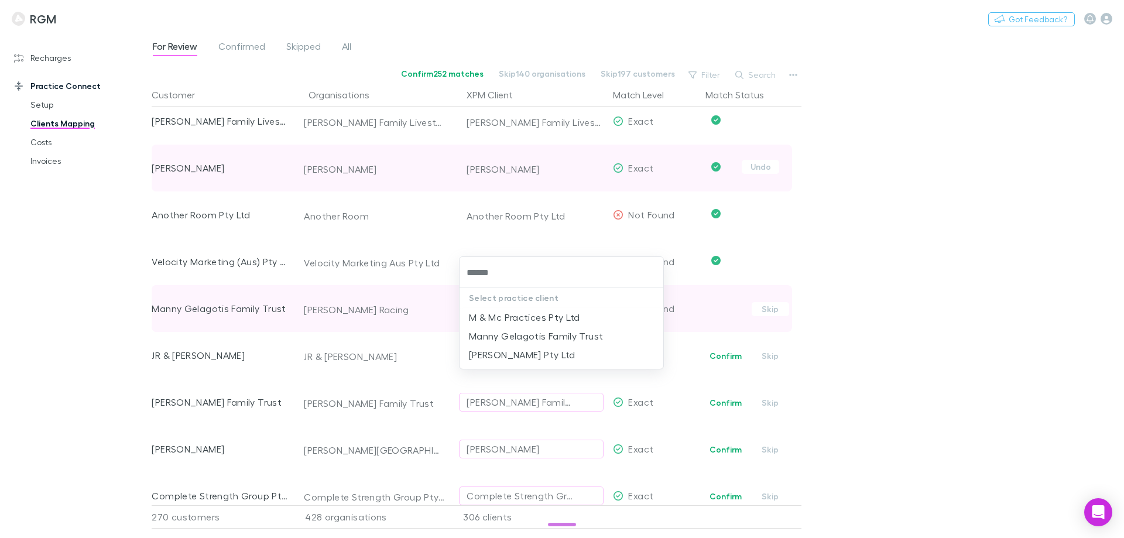
type input "*******"
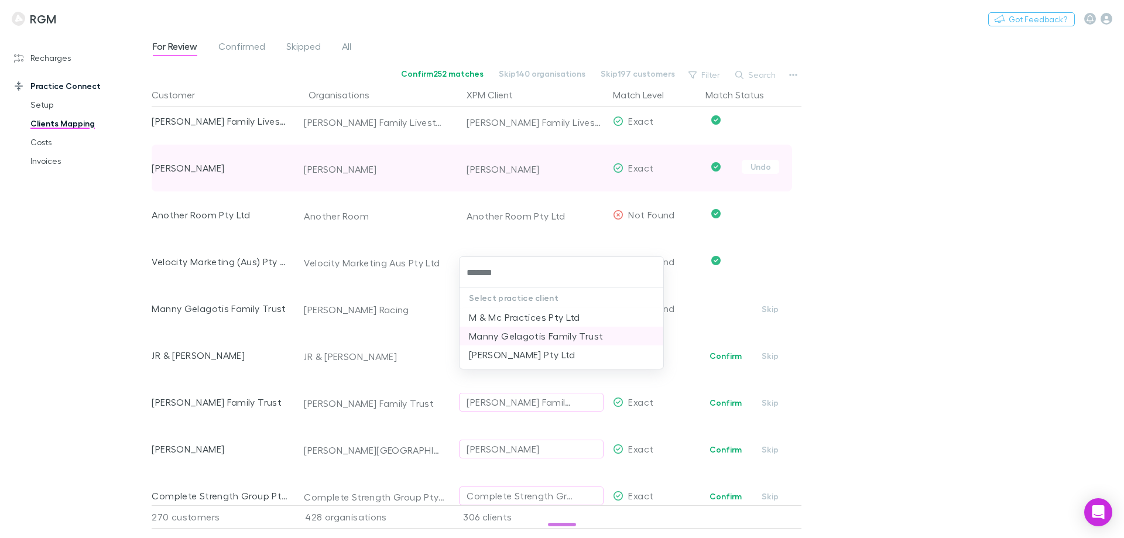
click at [506, 332] on li "Manny Gelagotis Family Trust" at bounding box center [561, 336] width 204 height 19
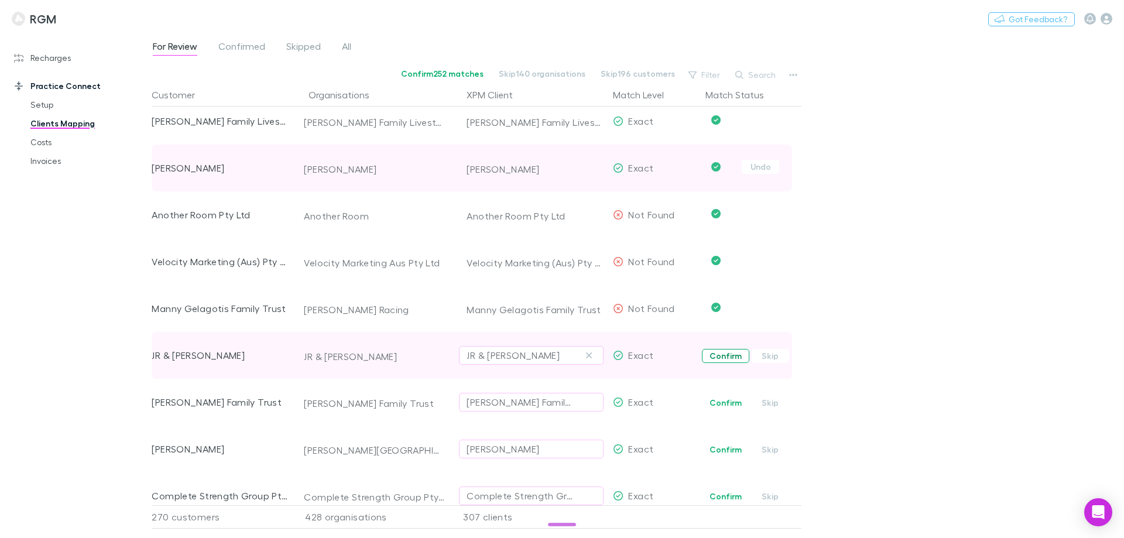
click at [715, 352] on button "Confirm" at bounding box center [725, 356] width 47 height 14
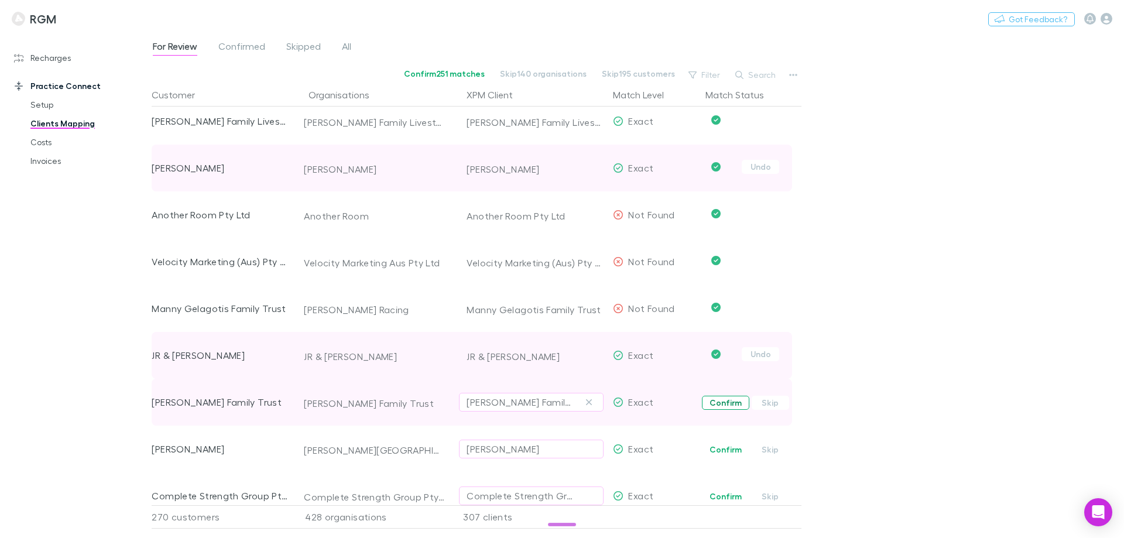
click at [723, 400] on button "Confirm" at bounding box center [725, 403] width 47 height 14
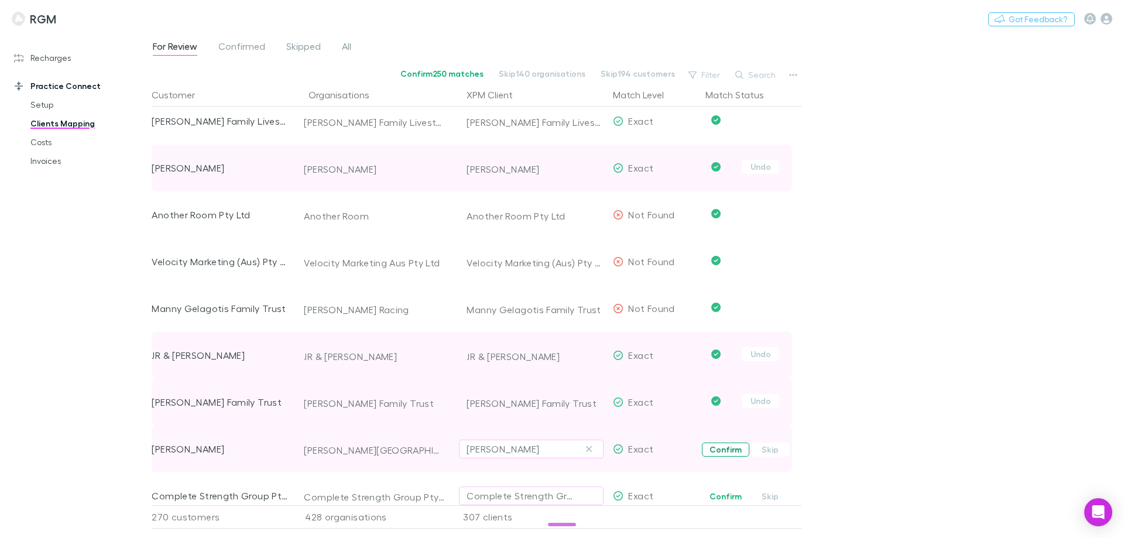
click at [723, 448] on button "Confirm" at bounding box center [725, 450] width 47 height 14
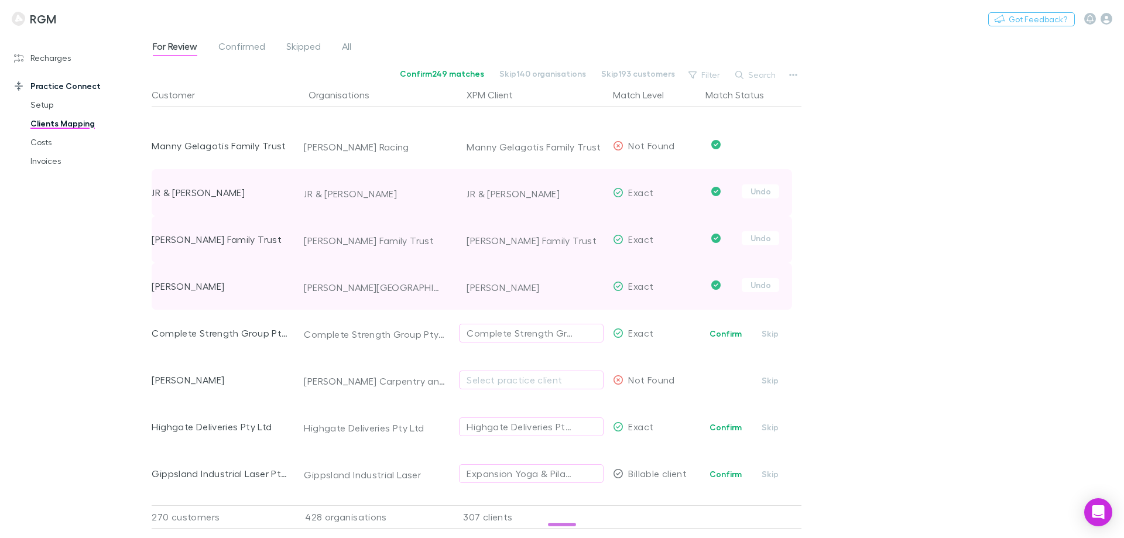
scroll to position [3415, 0]
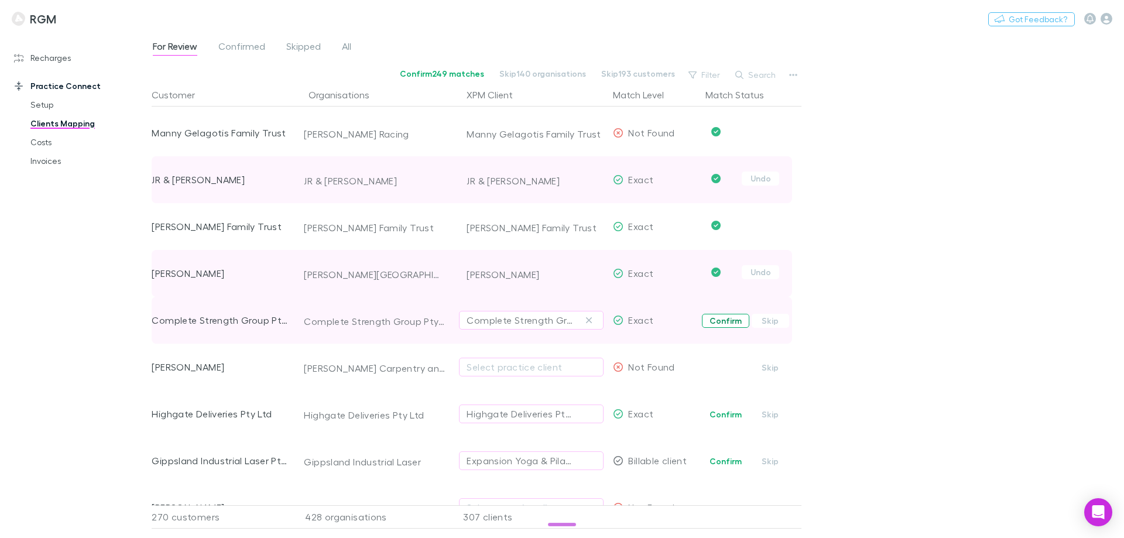
click at [731, 324] on button "Confirm" at bounding box center [725, 321] width 47 height 14
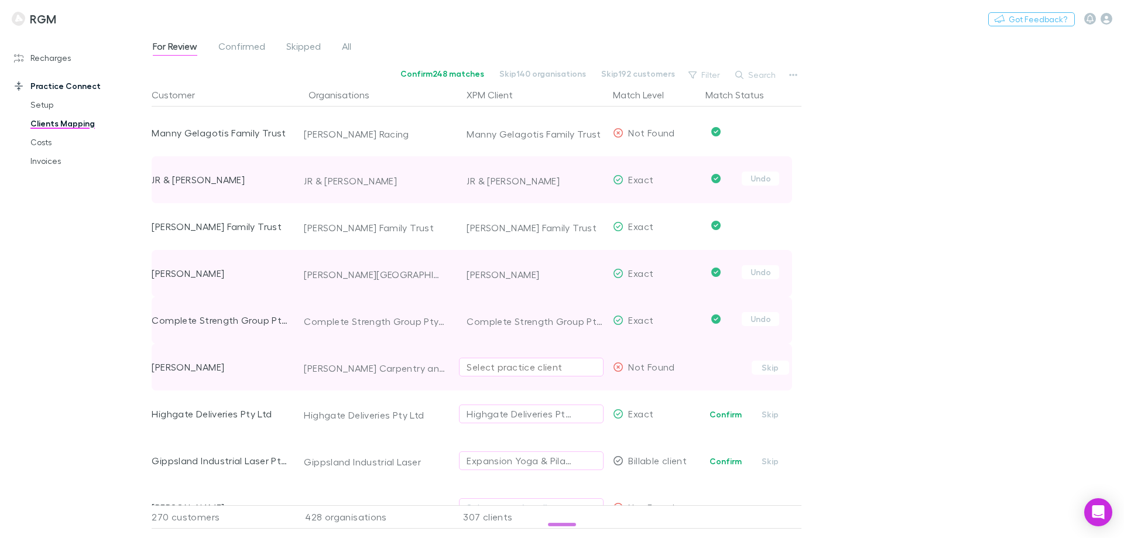
click at [513, 372] on div "Select practice client" at bounding box center [531, 367] width 129 height 14
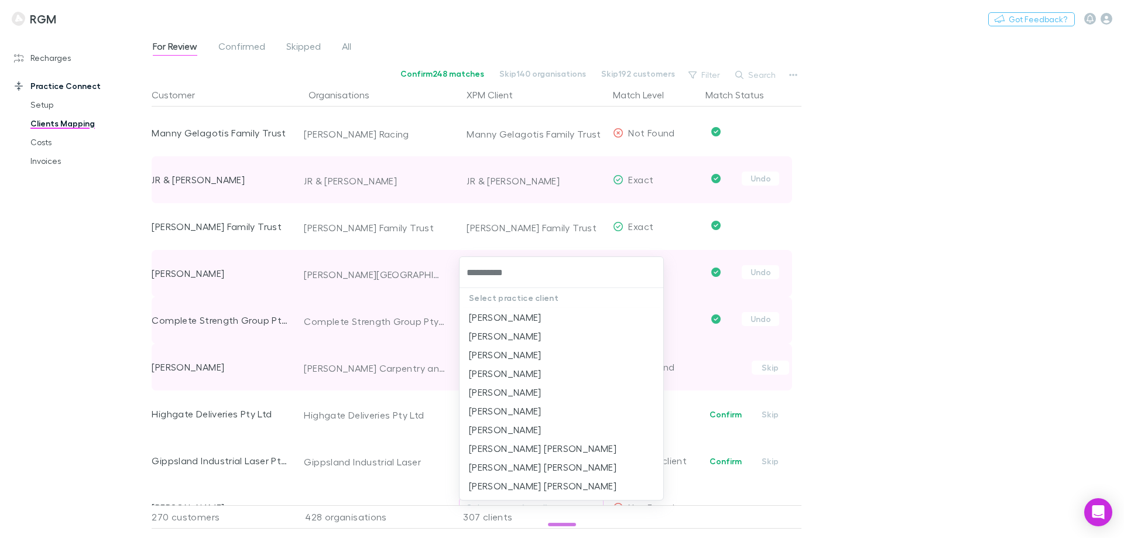
type input "**********"
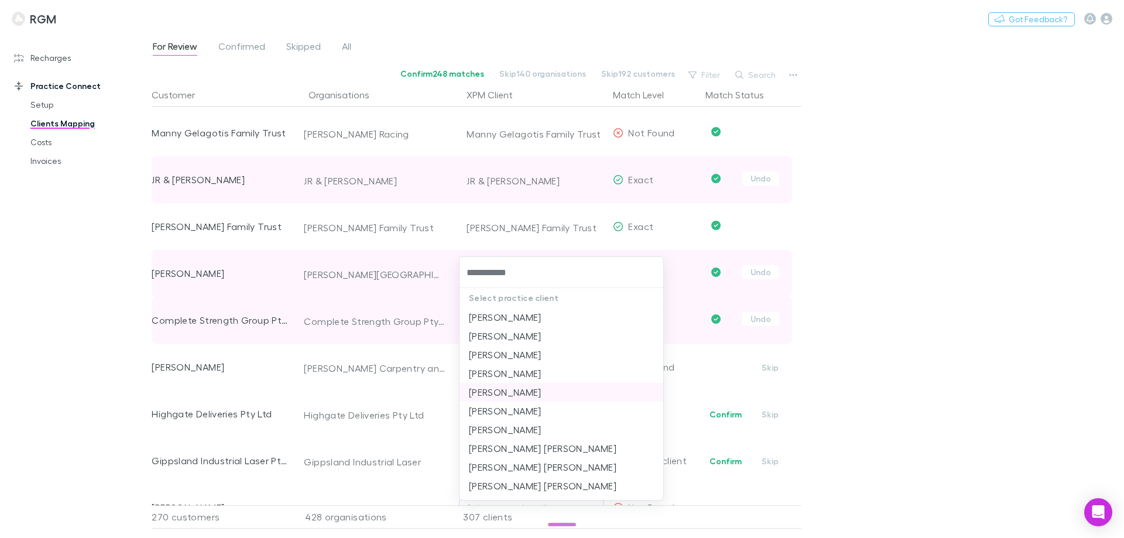
click at [526, 391] on li "[PERSON_NAME]" at bounding box center [561, 392] width 204 height 19
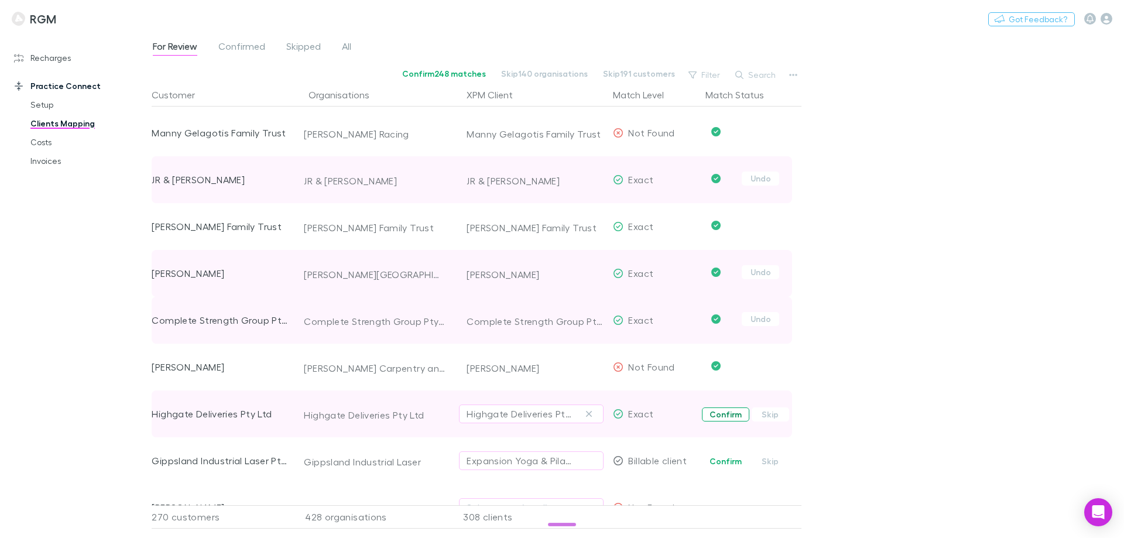
click at [735, 417] on button "Confirm" at bounding box center [725, 414] width 47 height 14
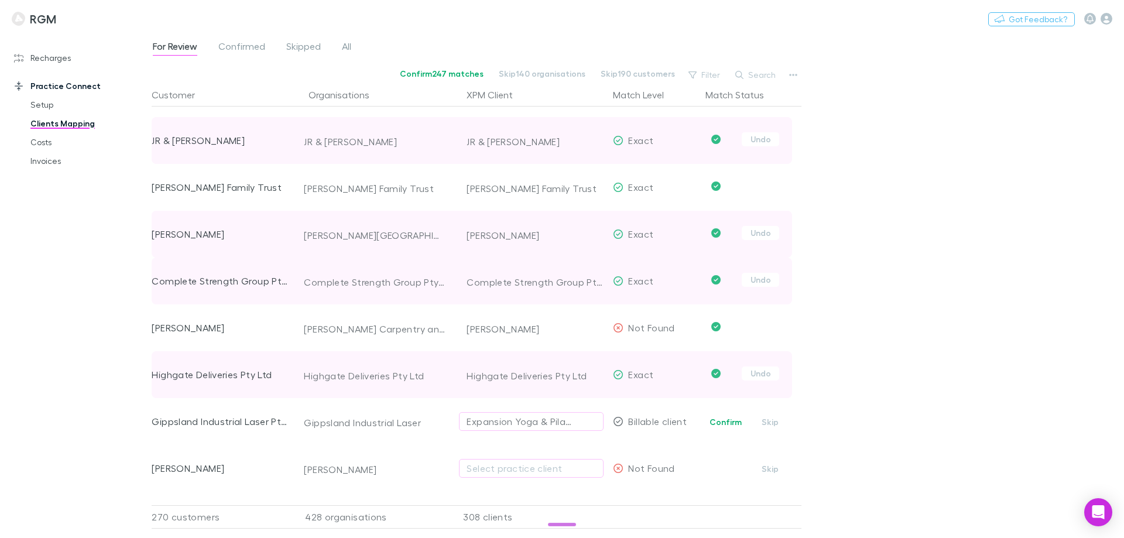
scroll to position [3474, 0]
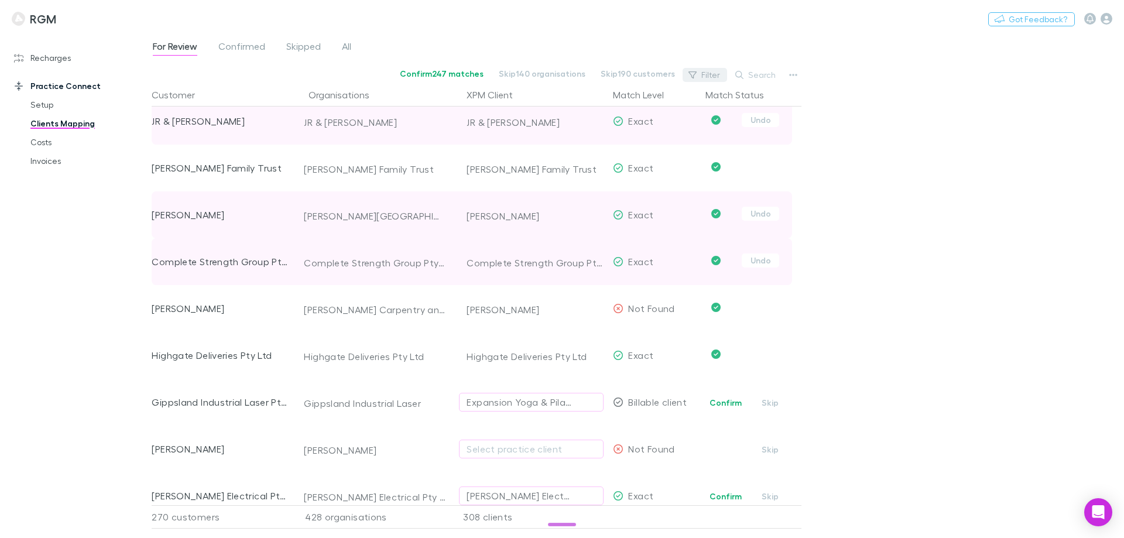
click at [697, 72] on icon "button" at bounding box center [692, 74] width 8 height 7
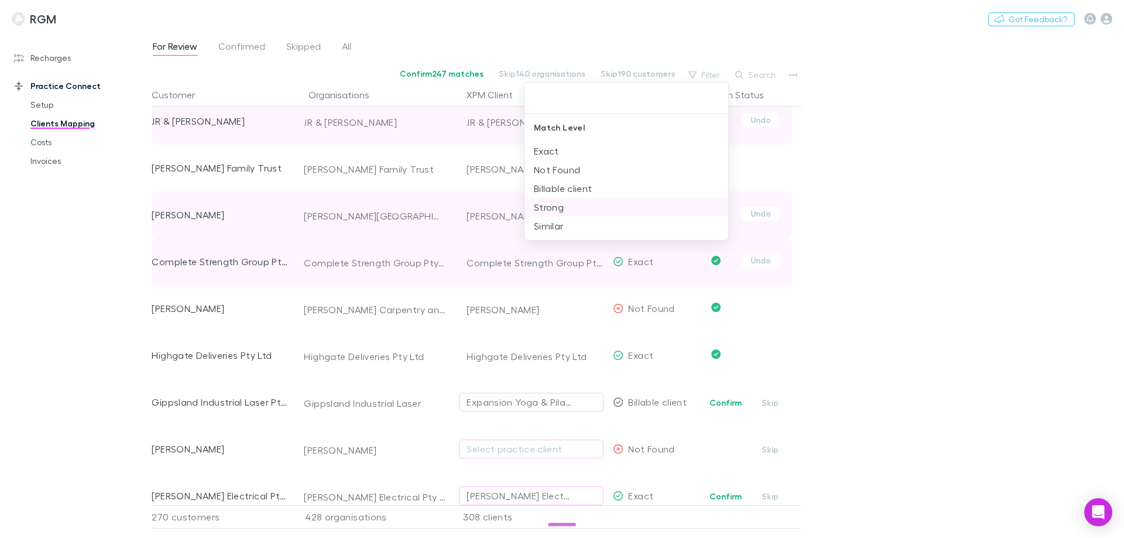
click at [564, 205] on li "Strong" at bounding box center [626, 207] width 204 height 19
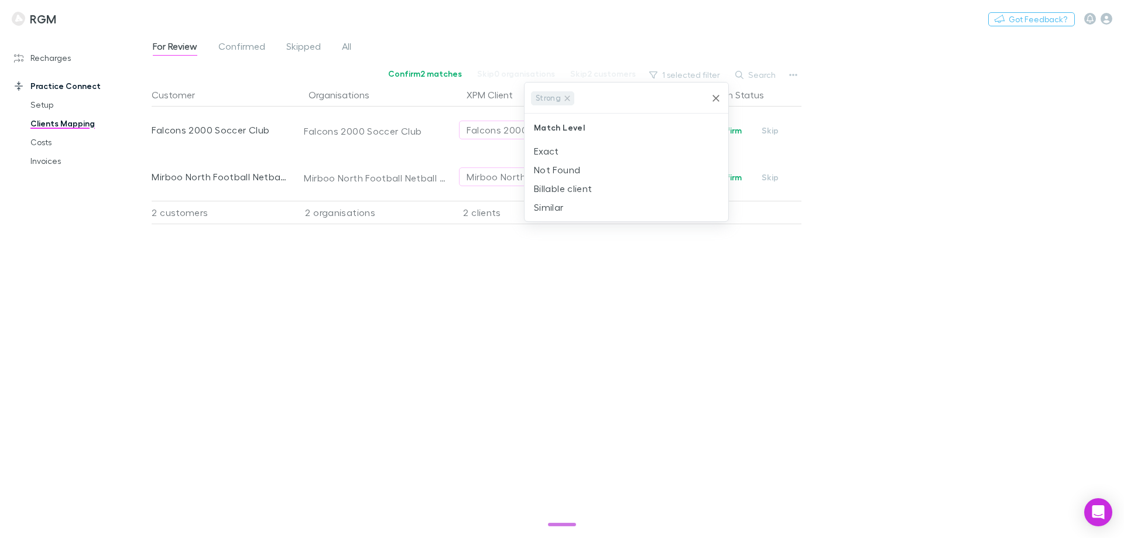
click at [695, 281] on div at bounding box center [562, 269] width 1124 height 538
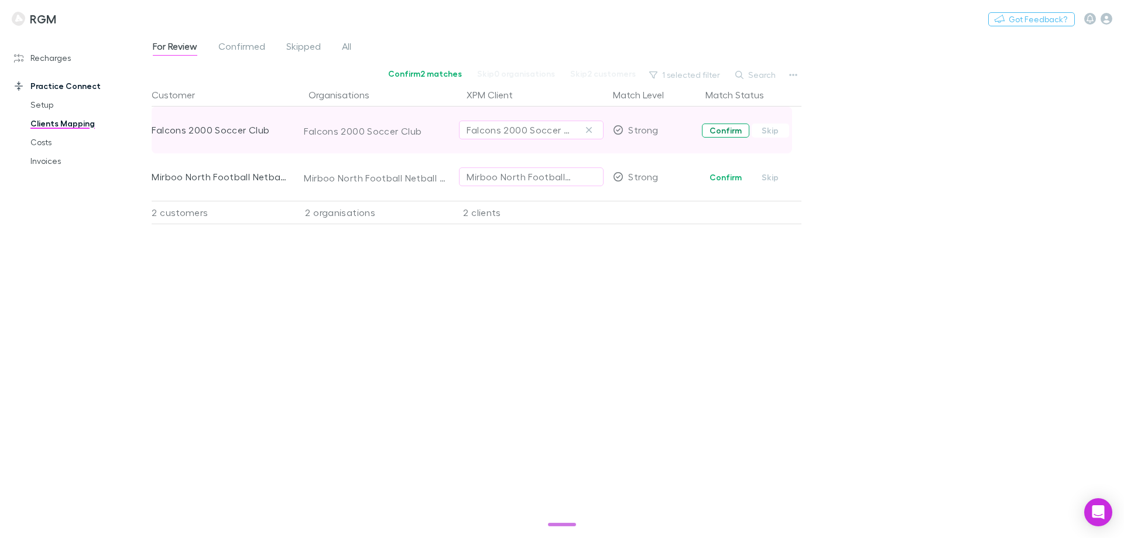
click at [726, 128] on button "Confirm" at bounding box center [725, 131] width 47 height 14
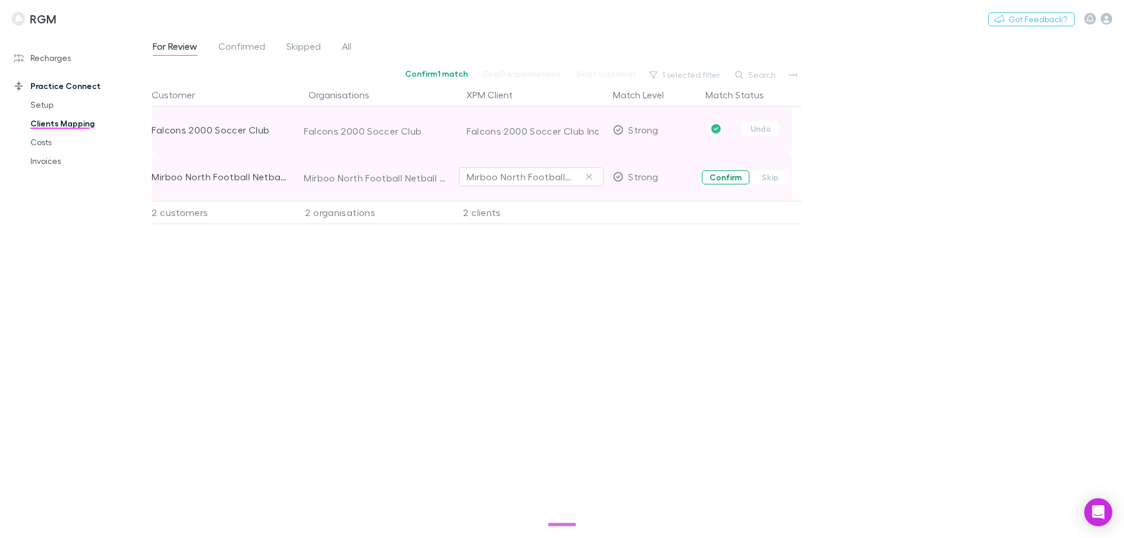
click at [724, 170] on span "Confirm Skip" at bounding box center [751, 176] width 101 height 47
click at [724, 174] on button "Confirm" at bounding box center [725, 177] width 47 height 14
click at [711, 76] on button "1 selected filter" at bounding box center [685, 75] width 84 height 14
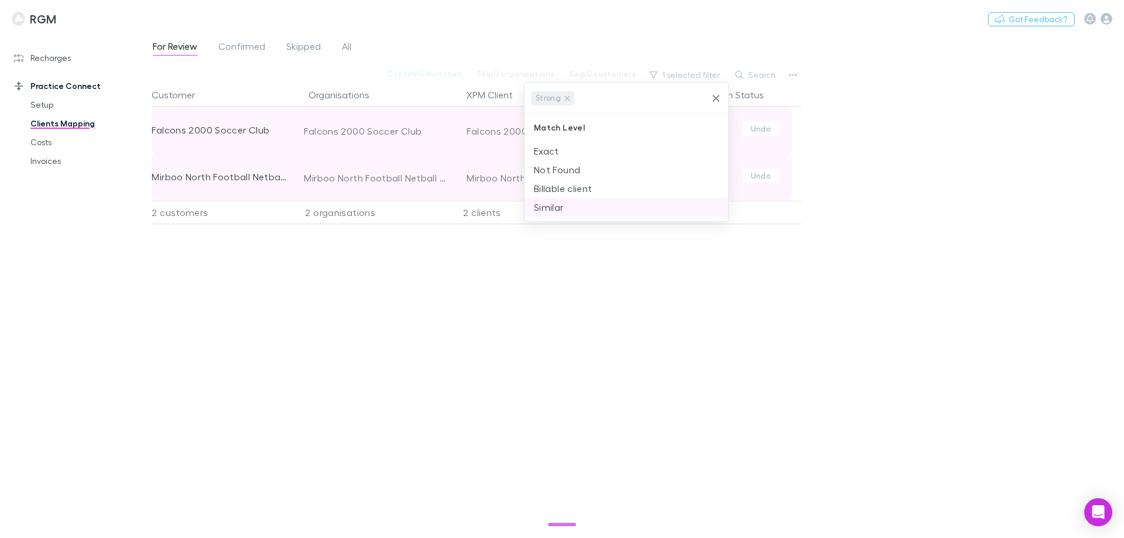
click at [554, 208] on li "Similar" at bounding box center [626, 207] width 204 height 19
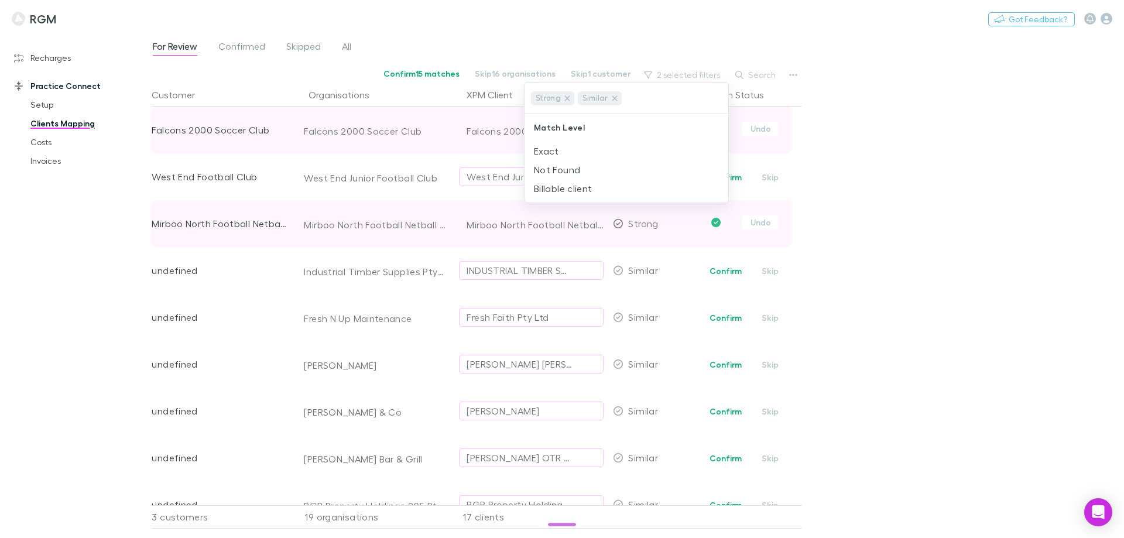
click at [964, 226] on div at bounding box center [562, 269] width 1124 height 538
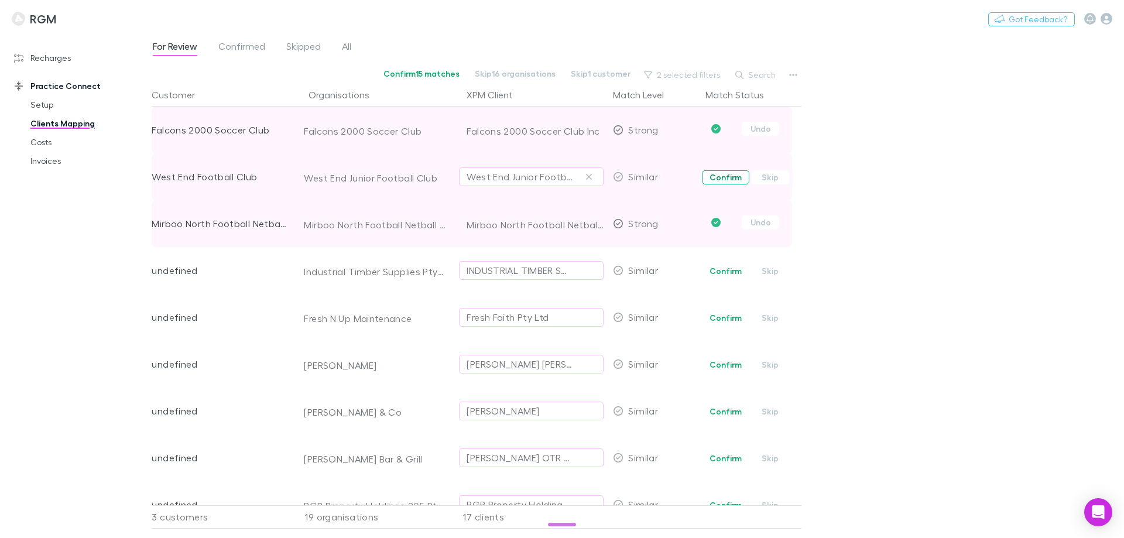
click at [722, 177] on button "Confirm" at bounding box center [725, 177] width 47 height 14
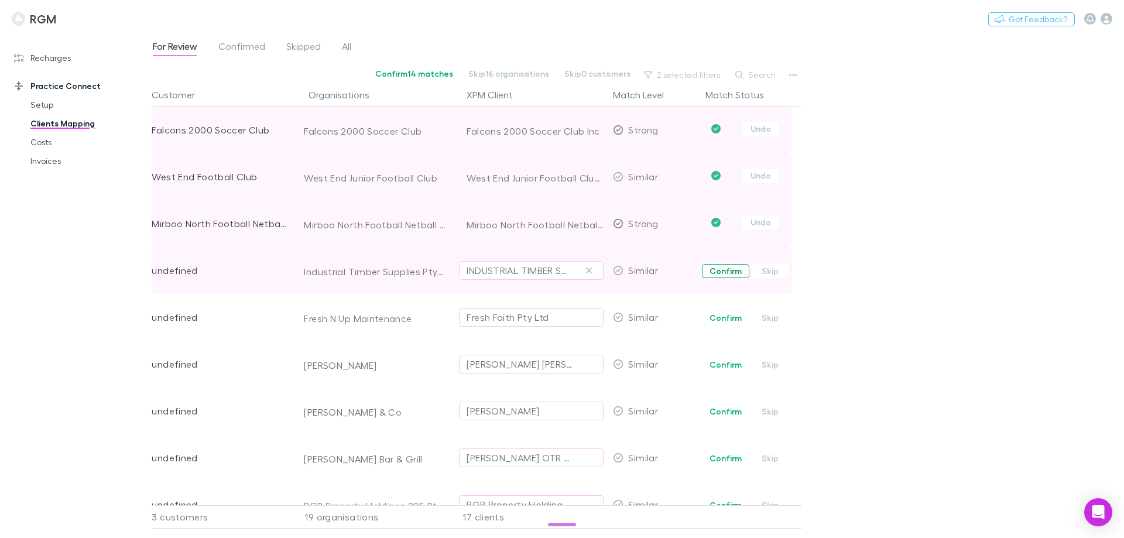
click at [715, 269] on button "Confirm" at bounding box center [725, 271] width 47 height 14
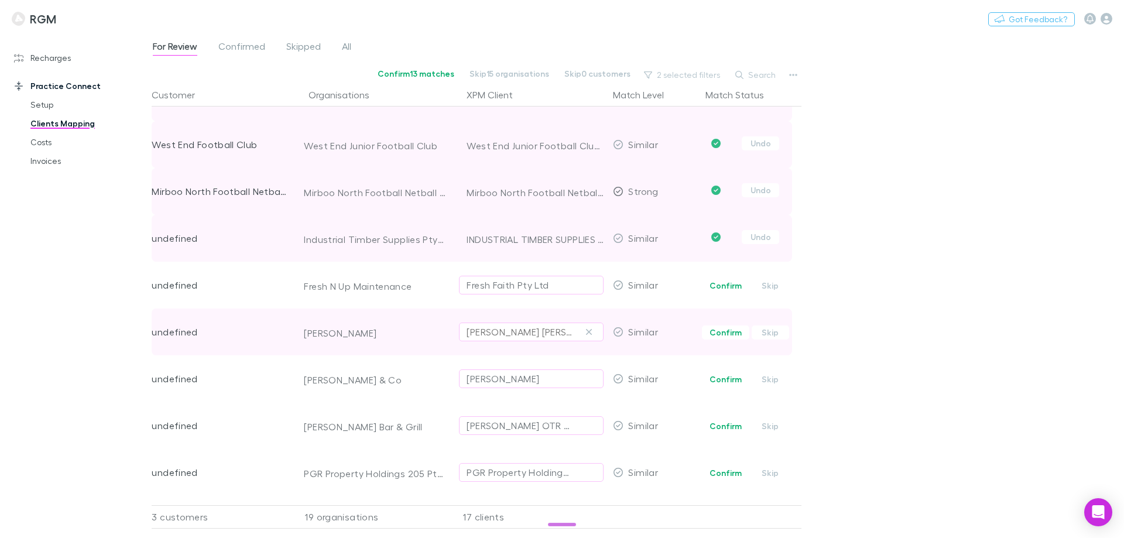
scroll to position [59, 0]
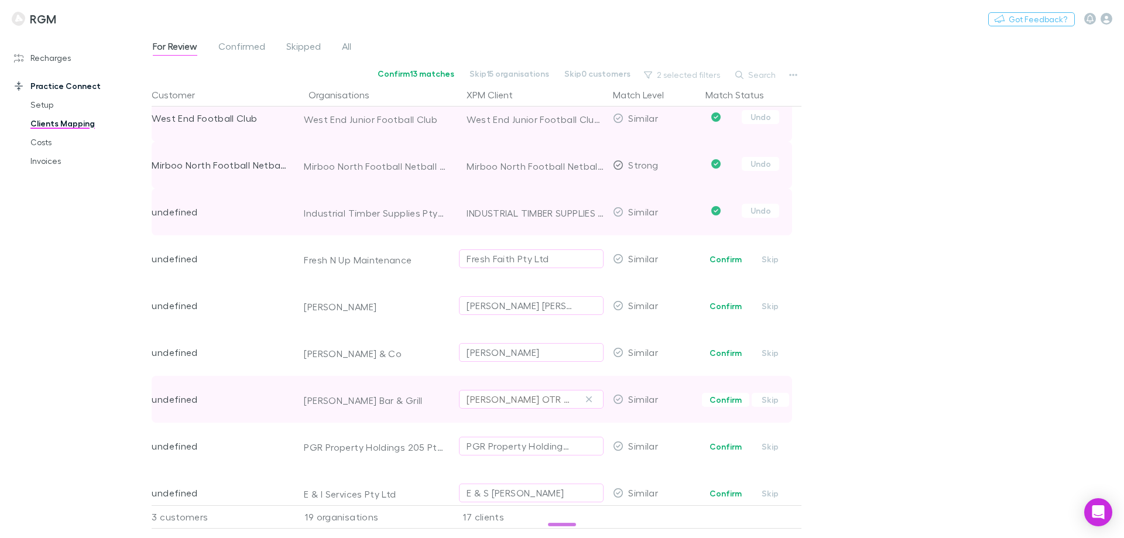
click at [525, 397] on div "[PERSON_NAME] OTR Pty Ltd" at bounding box center [520, 399] width 106 height 14
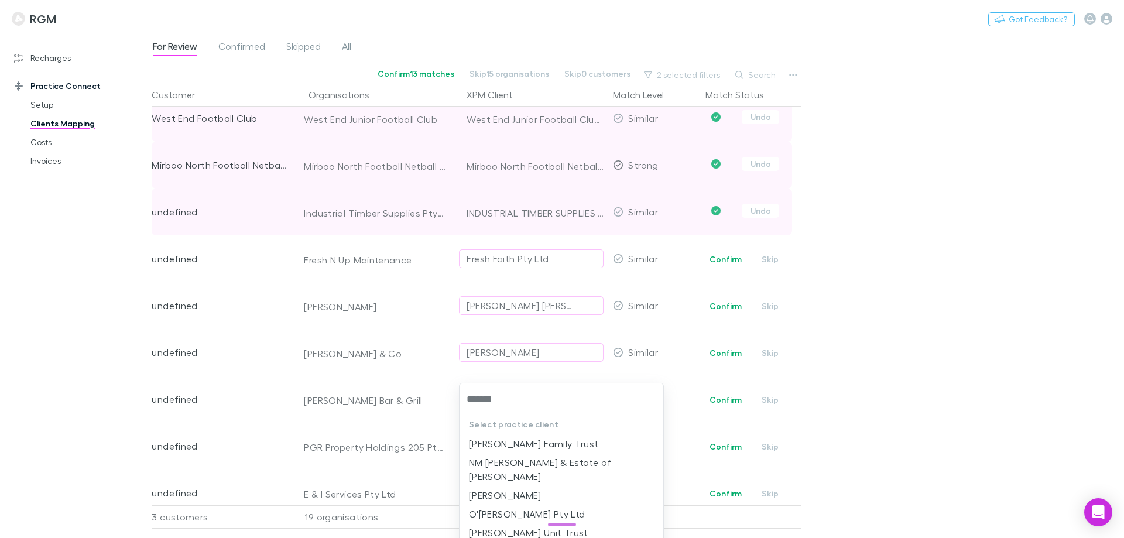
type input "*******"
click at [1039, 392] on div at bounding box center [562, 269] width 1124 height 538
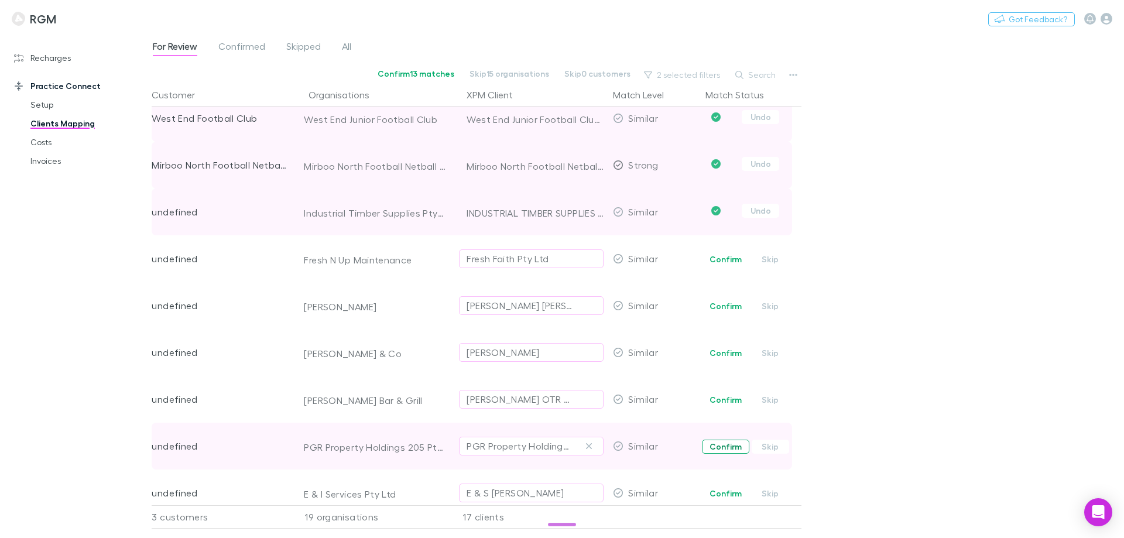
click at [731, 441] on button "Confirm" at bounding box center [725, 447] width 47 height 14
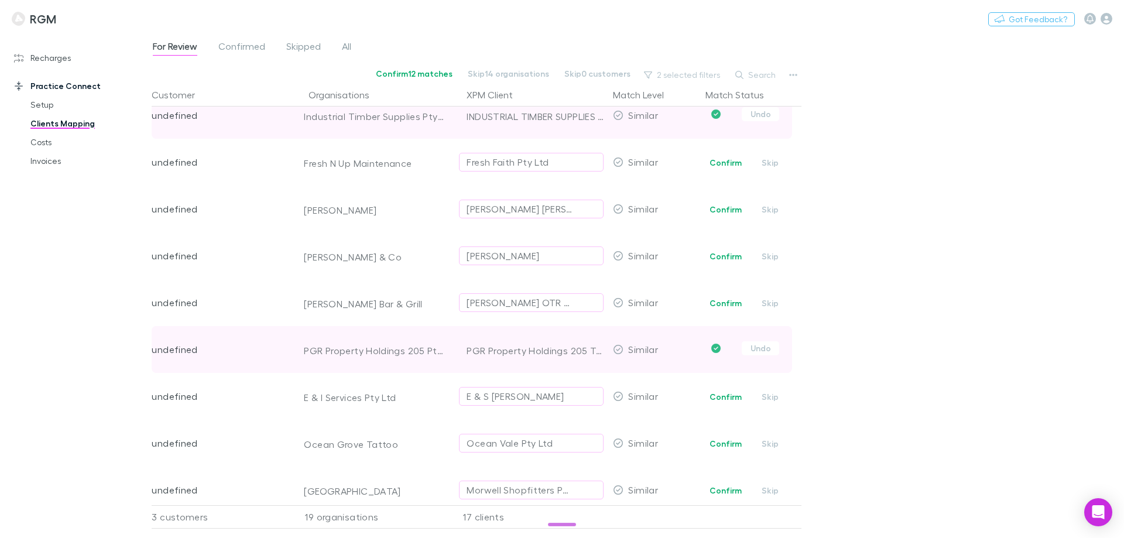
scroll to position [176, 0]
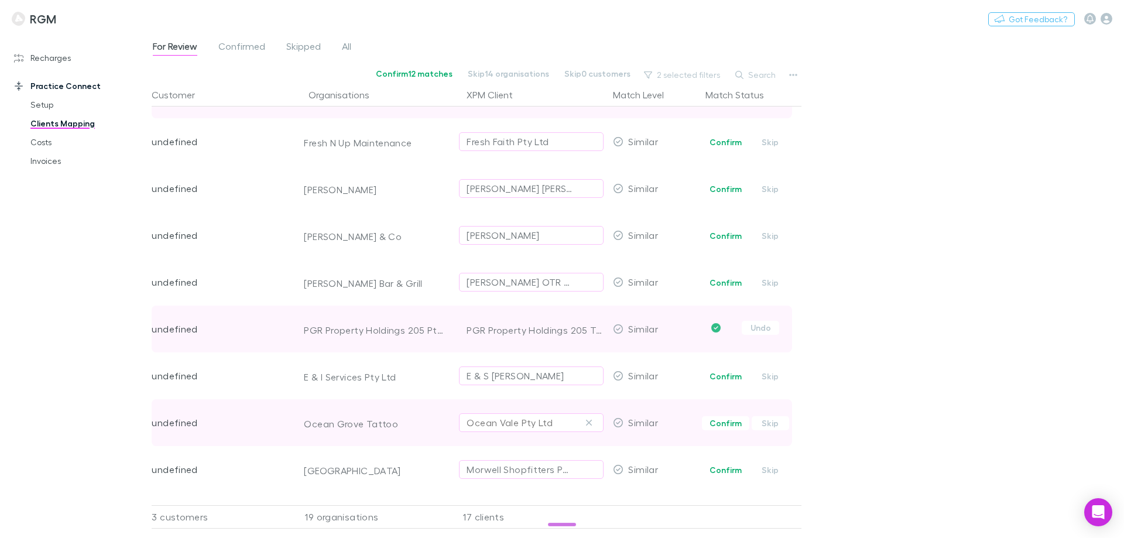
click at [514, 423] on div "Ocean Vale Pty Ltd" at bounding box center [510, 423] width 86 height 14
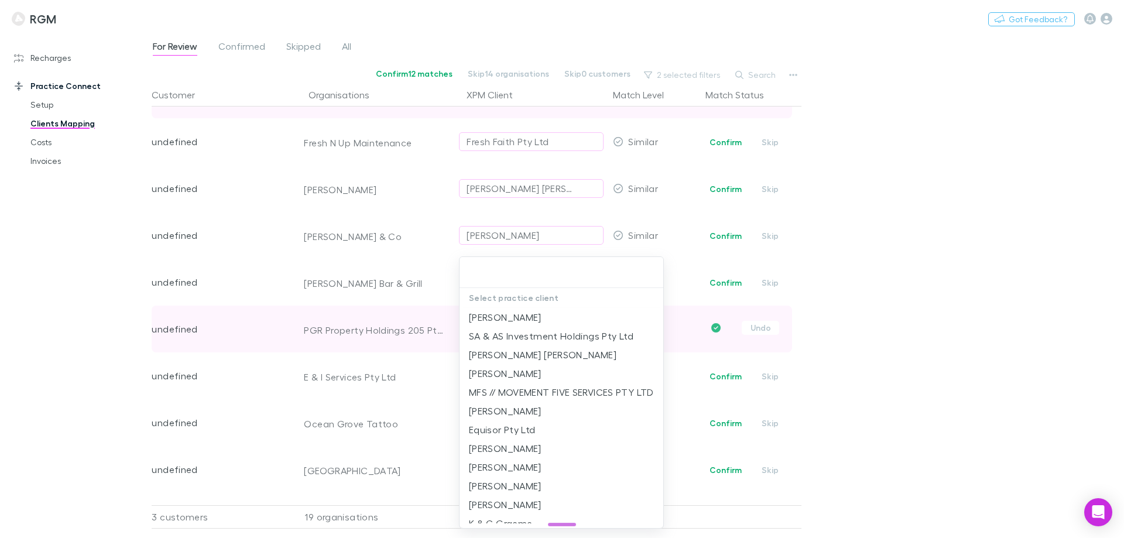
click at [952, 419] on div at bounding box center [562, 269] width 1124 height 538
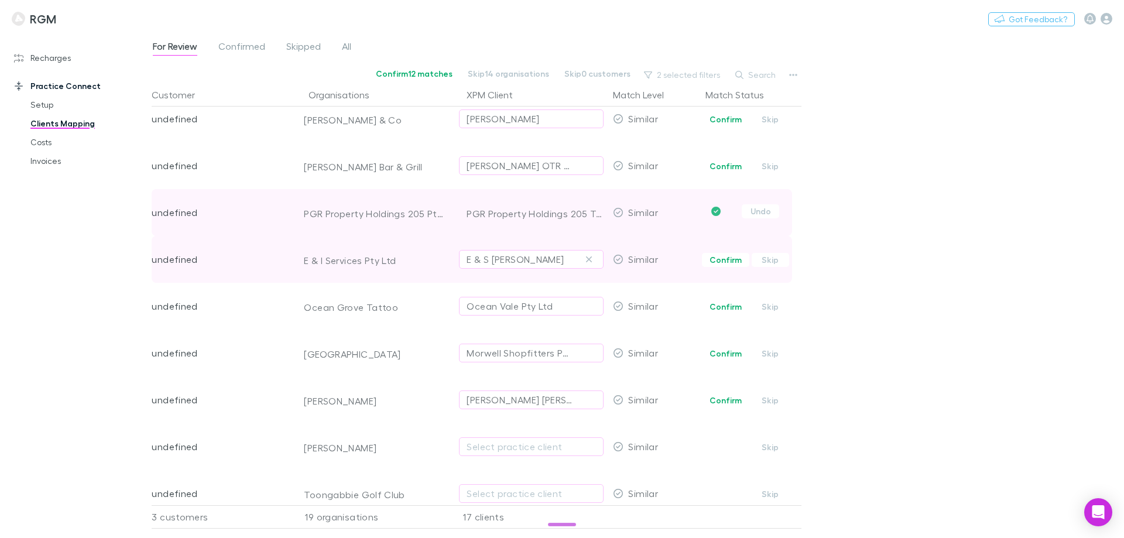
scroll to position [351, 0]
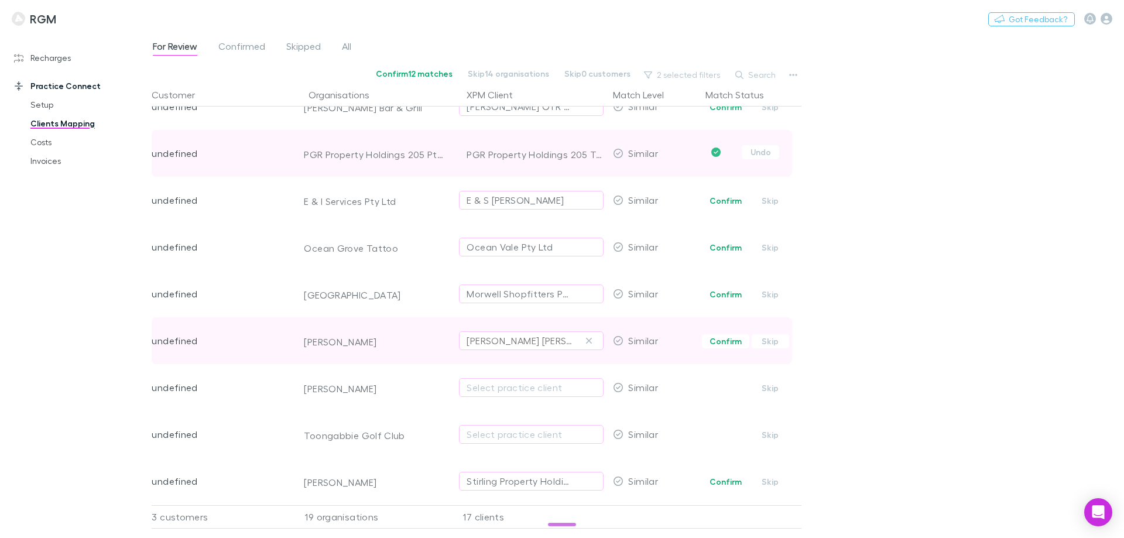
click at [558, 339] on div "Andrew Fraser Kerr" at bounding box center [531, 341] width 129 height 14
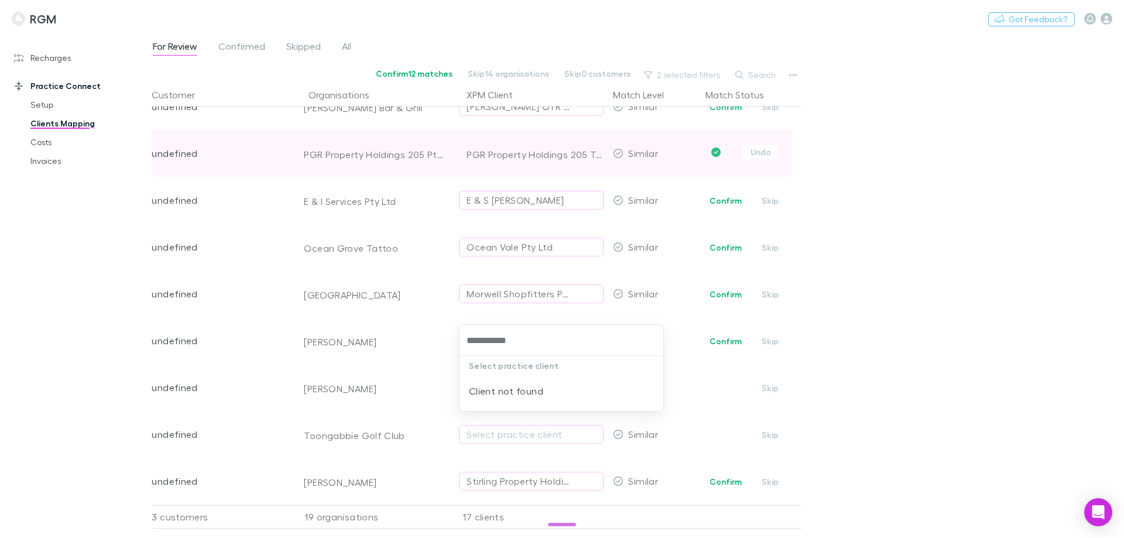
type input "**********"
click at [891, 342] on div at bounding box center [562, 269] width 1124 height 538
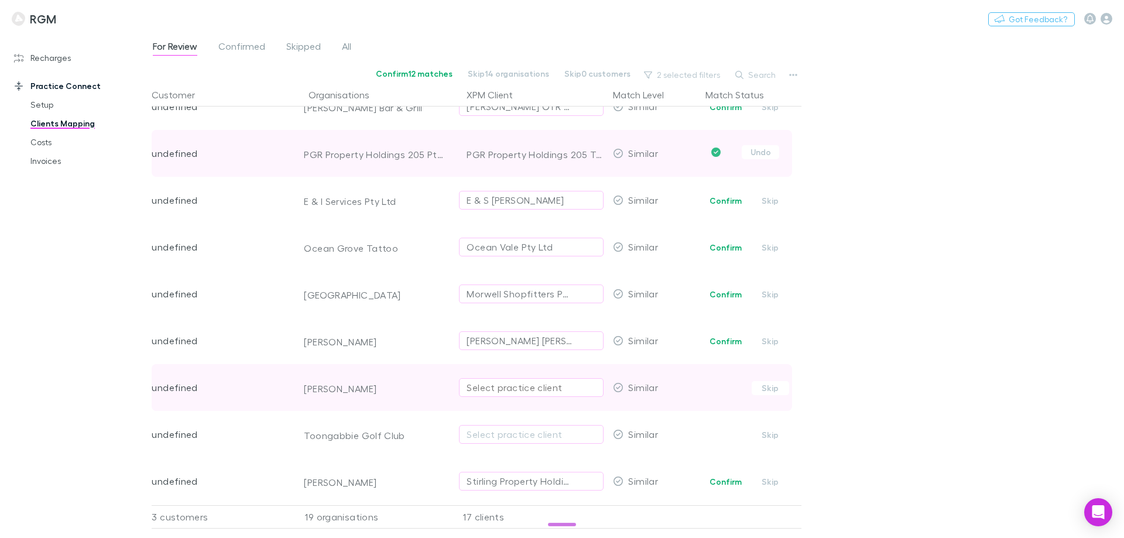
click at [498, 386] on div "Select practice client" at bounding box center [531, 387] width 129 height 14
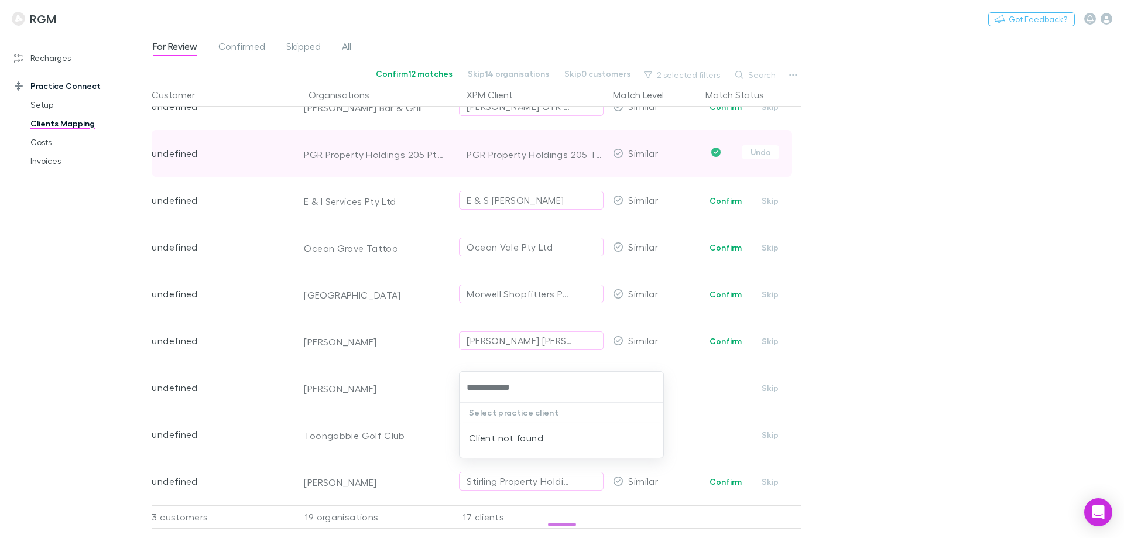
type input "****"
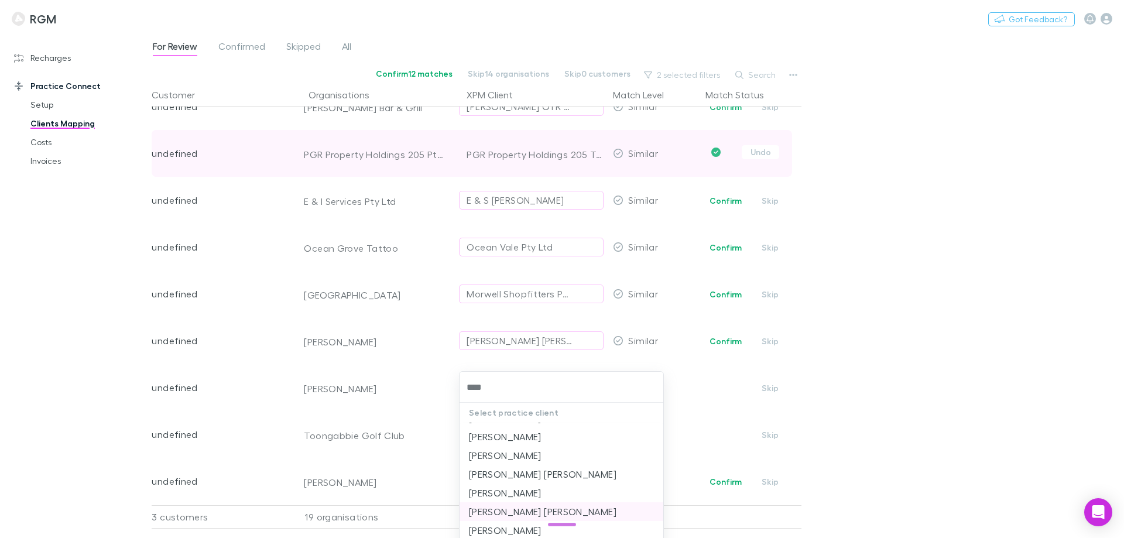
click at [531, 514] on li "[PERSON_NAME] [PERSON_NAME]" at bounding box center [561, 511] width 204 height 19
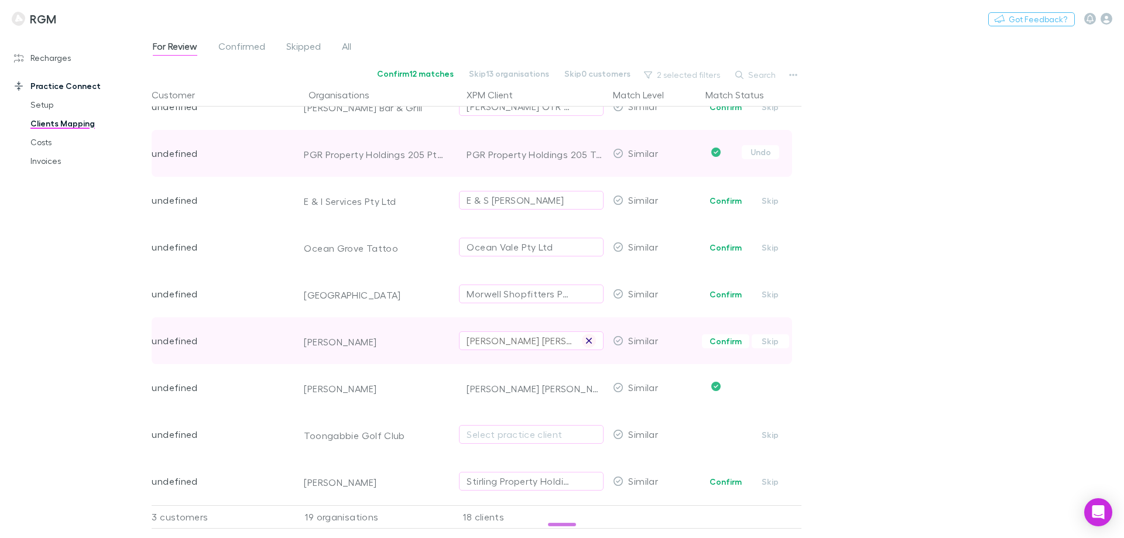
click at [586, 339] on icon "button" at bounding box center [588, 340] width 7 height 9
click at [515, 347] on div "Select practice client" at bounding box center [531, 341] width 129 height 14
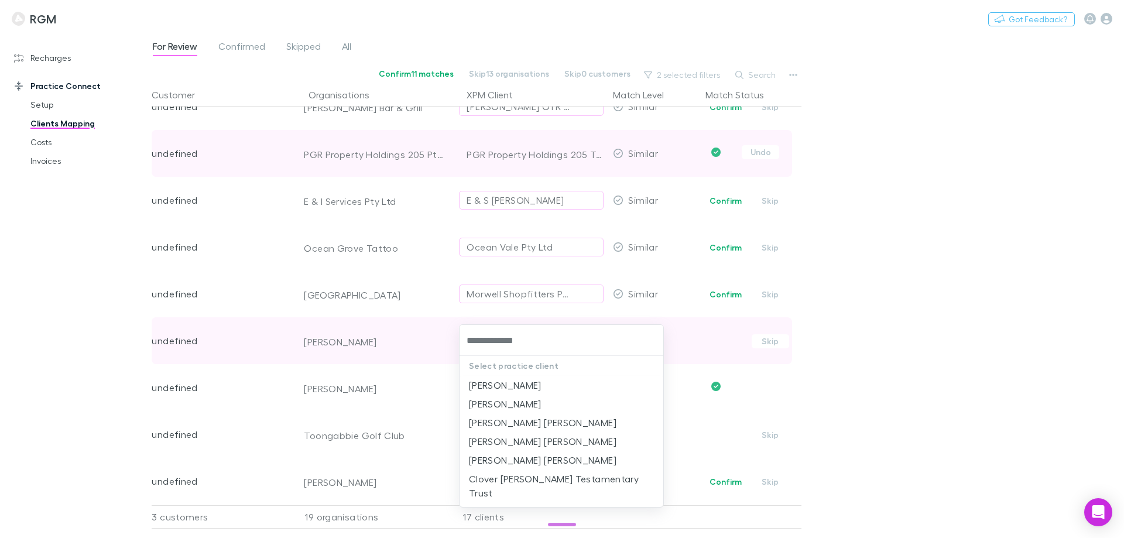
type input "**********"
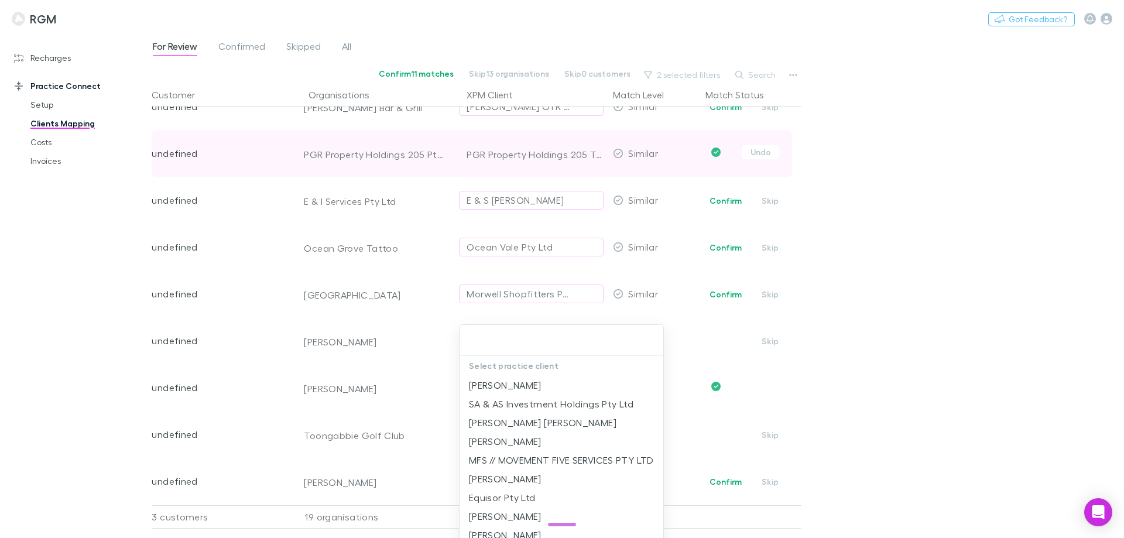
click at [1017, 307] on div at bounding box center [562, 269] width 1124 height 538
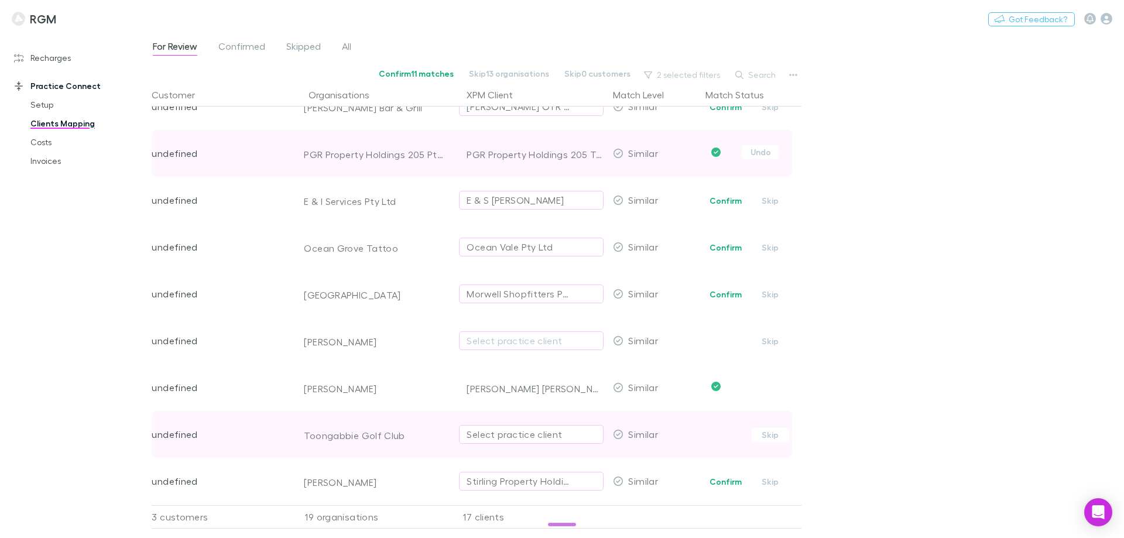
click at [515, 431] on div "Select practice client" at bounding box center [531, 434] width 129 height 14
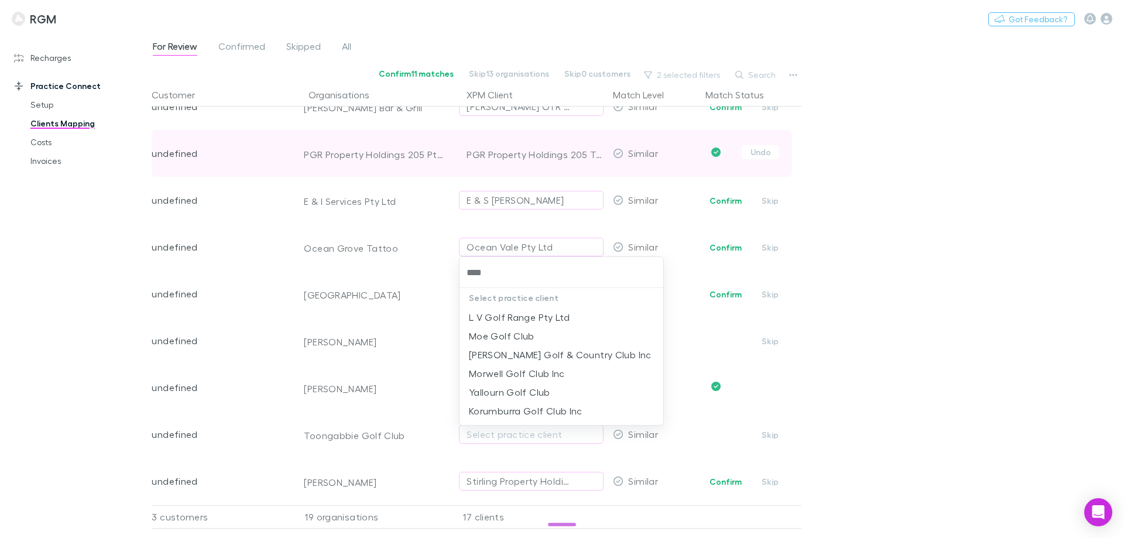
type input "****"
click at [917, 402] on div at bounding box center [562, 269] width 1124 height 538
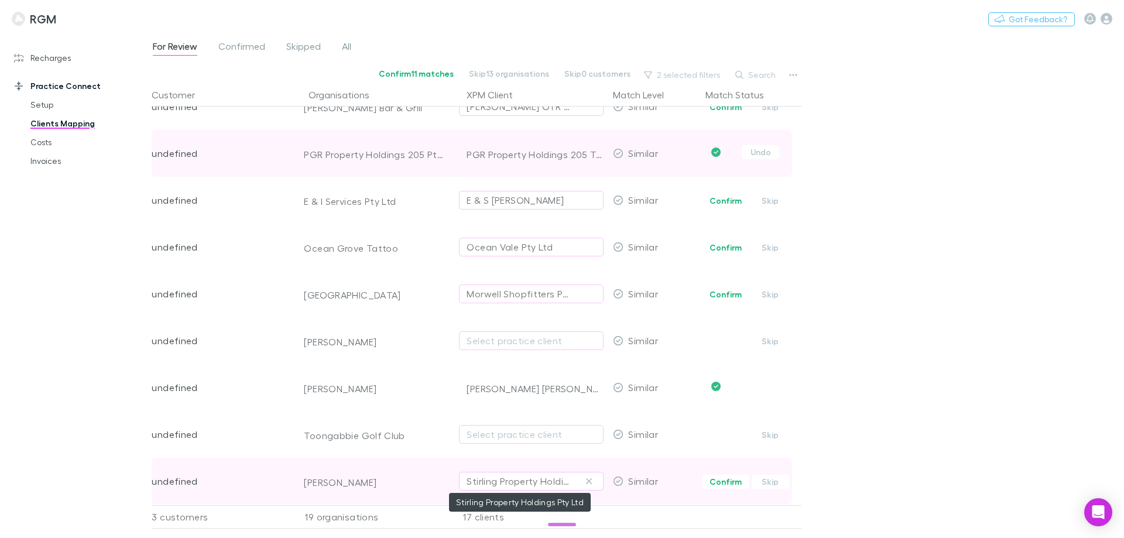
click at [498, 478] on div "Stirling Property Holdings Pty Ltd" at bounding box center [520, 481] width 106 height 14
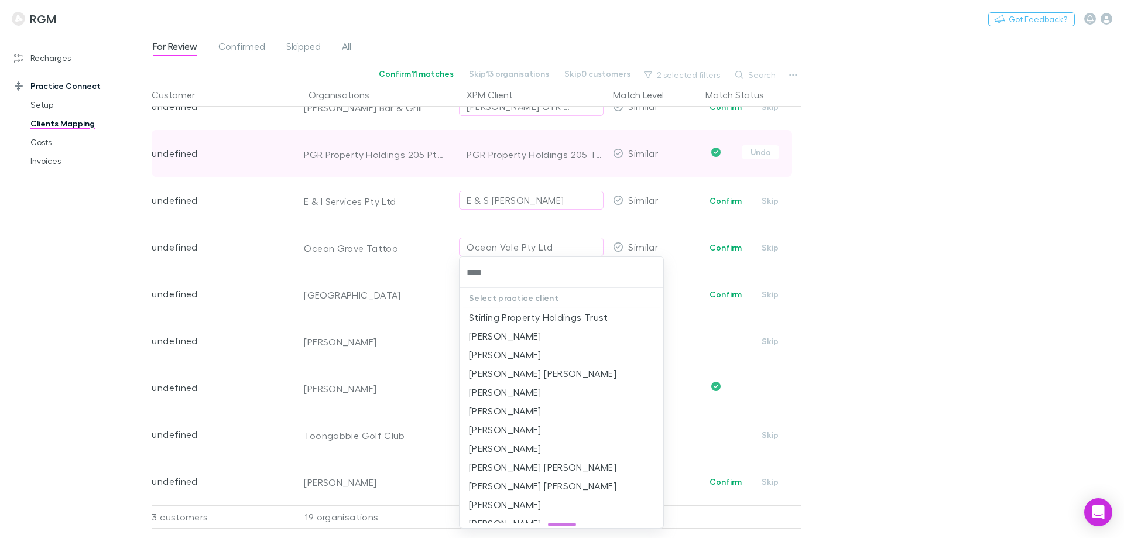
type input "*****"
click at [556, 335] on li "[PERSON_NAME]" at bounding box center [561, 336] width 204 height 19
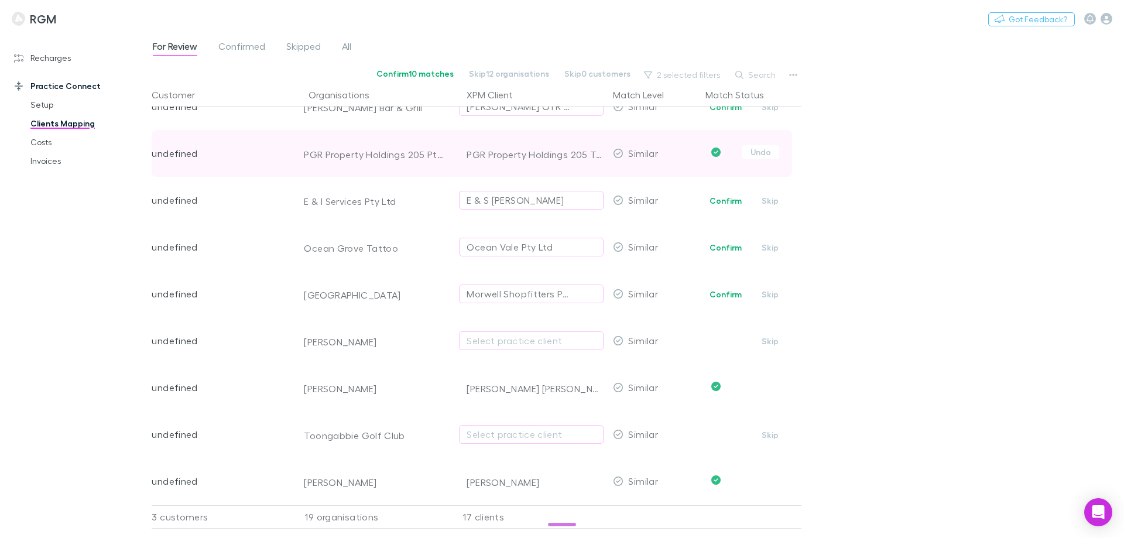
click at [885, 375] on div "For Review Confirmed Skipped All Confirm 10 matches Skip 12 organisations Skip …" at bounding box center [638, 285] width 972 height 505
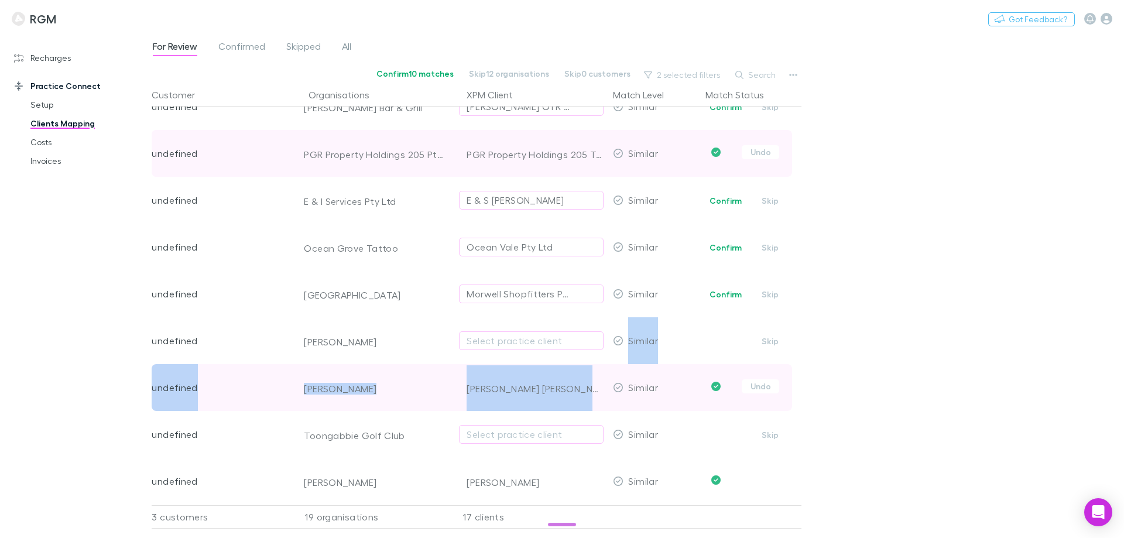
click at [619, 364] on div "Falcons 2000 Soccer Club Falcons 2000 Soccer Club Falcons 2000 Soccer Club Inc …" at bounding box center [472, 200] width 640 height 890
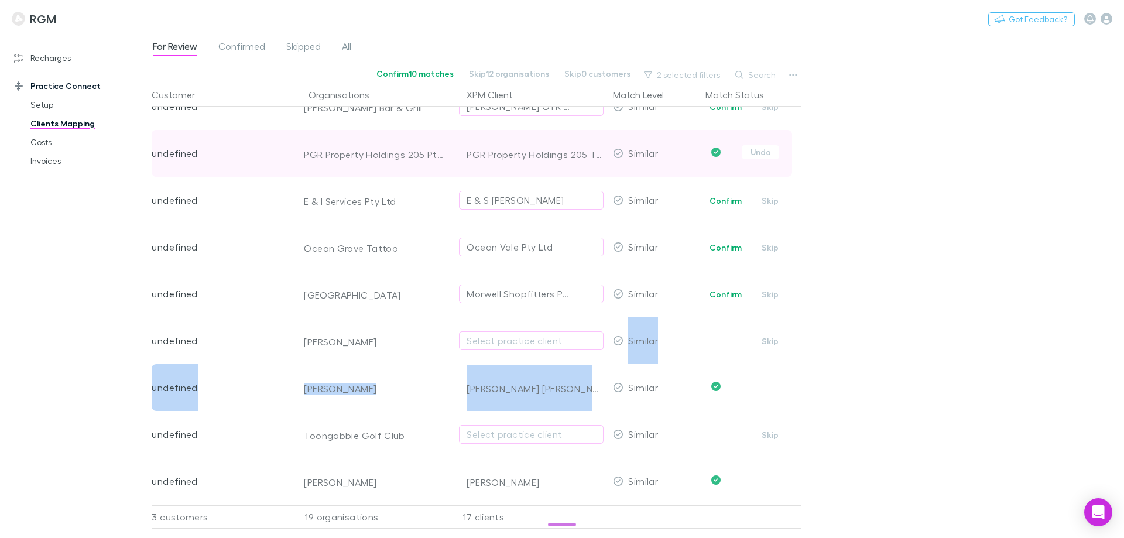
click at [939, 357] on div "For Review Confirmed Skipped All Confirm 10 matches Skip 12 organisations Skip …" at bounding box center [638, 285] width 972 height 505
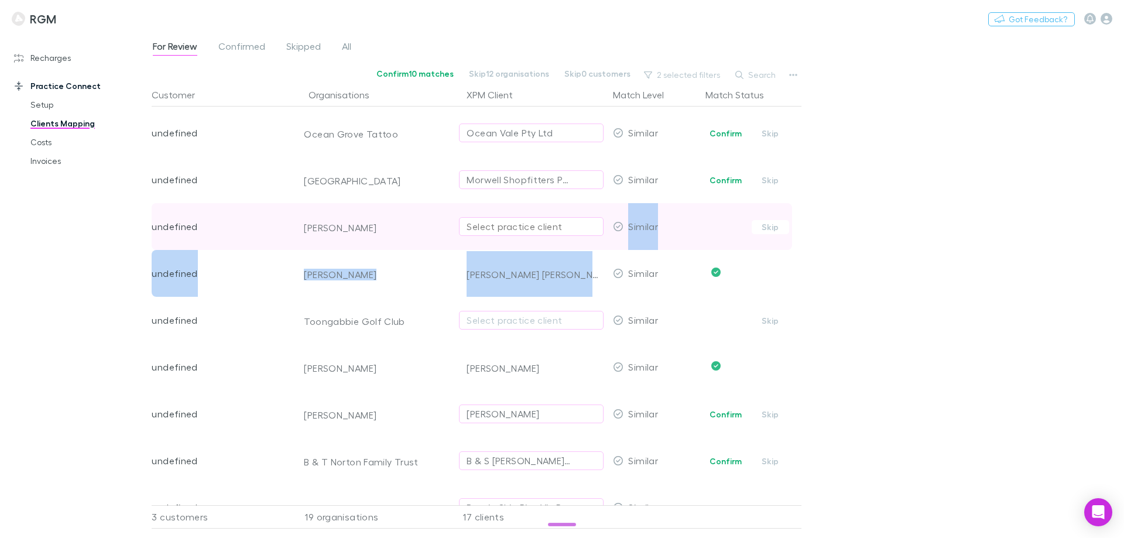
scroll to position [500, 0]
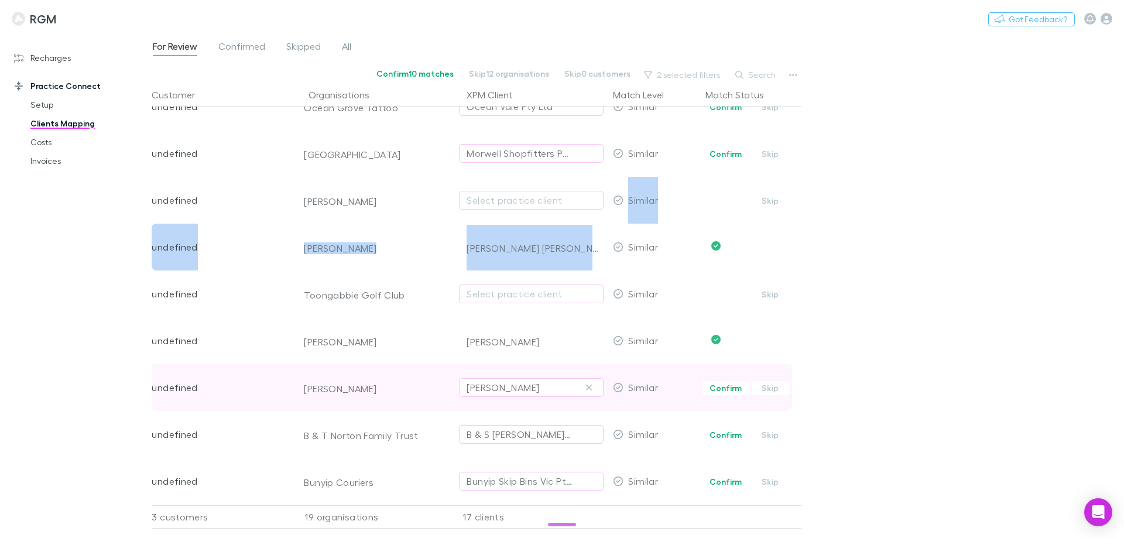
click at [517, 380] on div "Jaime Louise Cookson" at bounding box center [503, 387] width 73 height 14
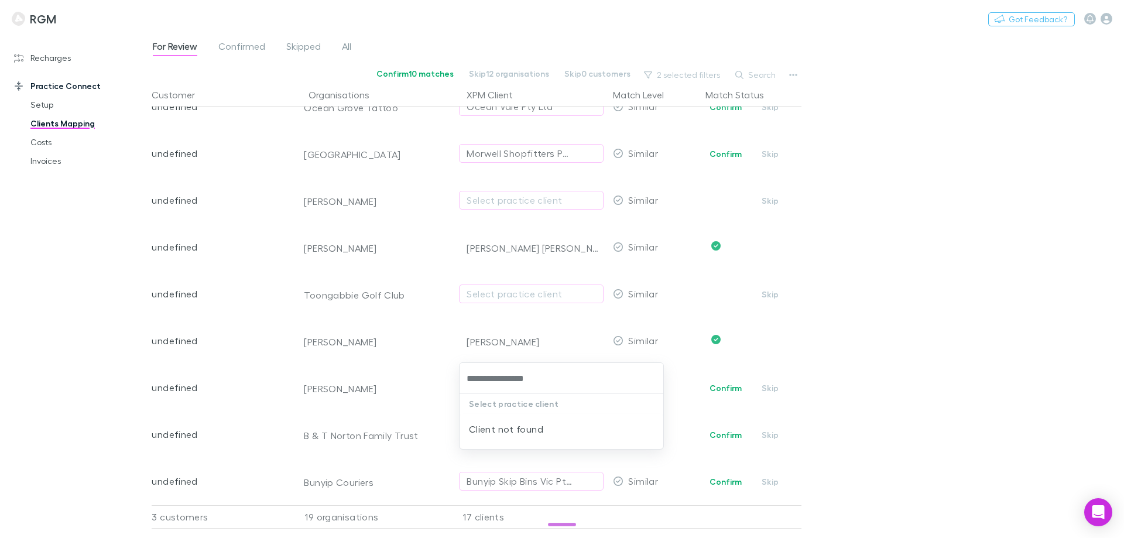
type input "**********"
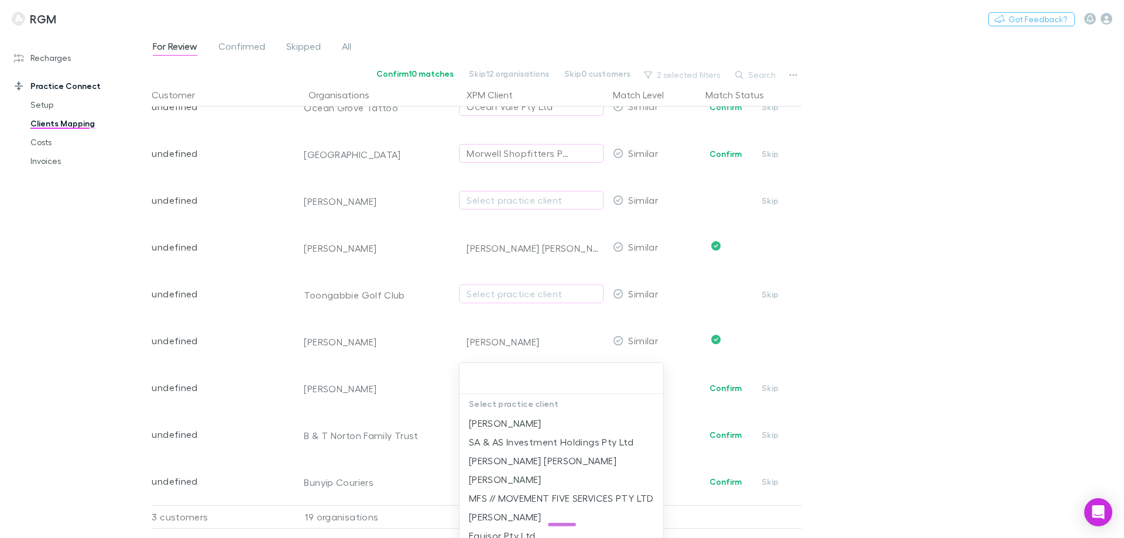
click at [913, 338] on div at bounding box center [562, 269] width 1124 height 538
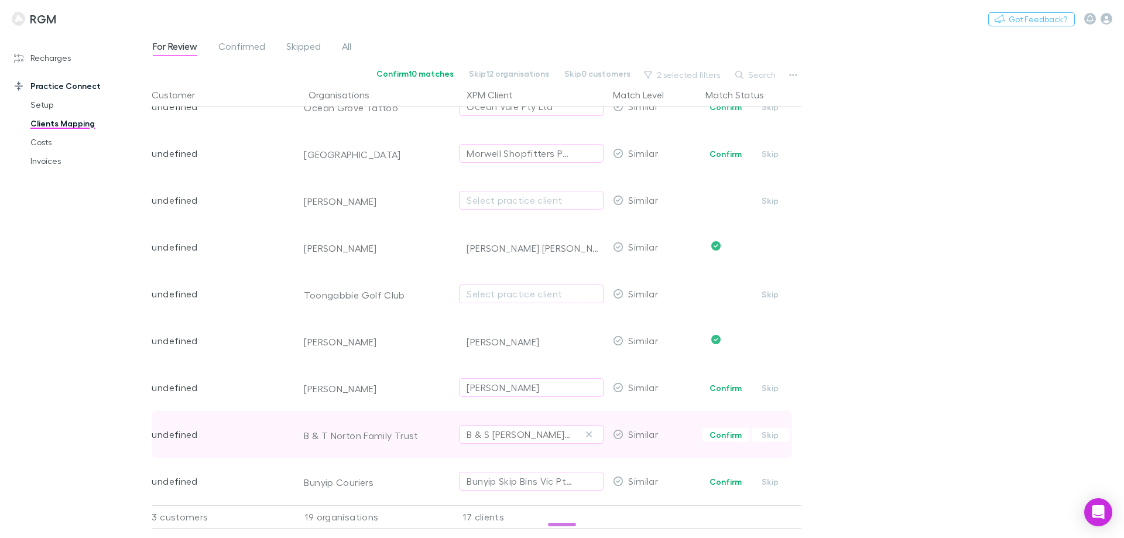
click at [517, 427] on div "B & S [PERSON_NAME] Pty Ltd" at bounding box center [520, 434] width 106 height 14
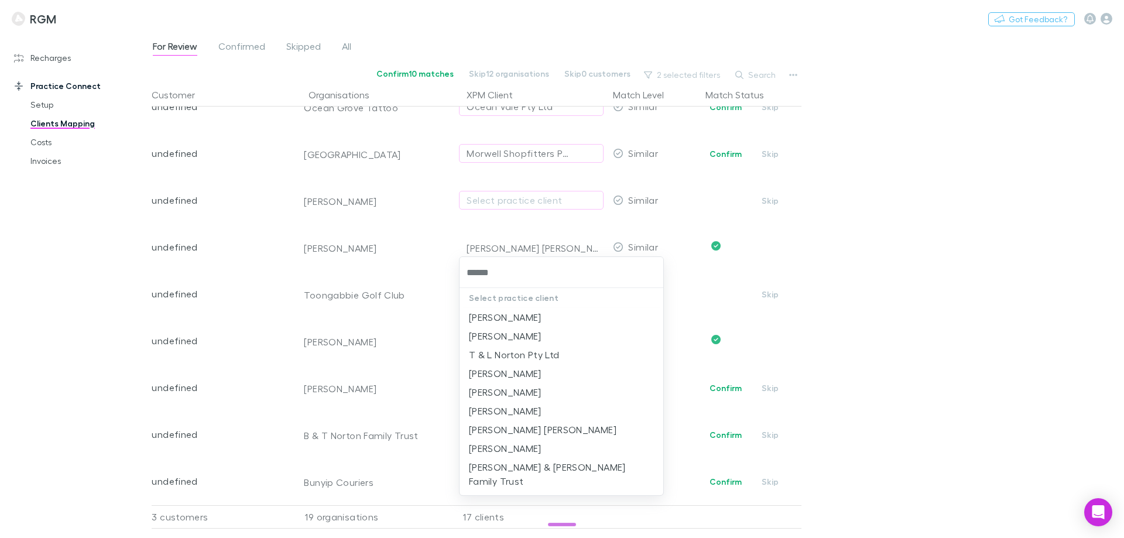
type input "******"
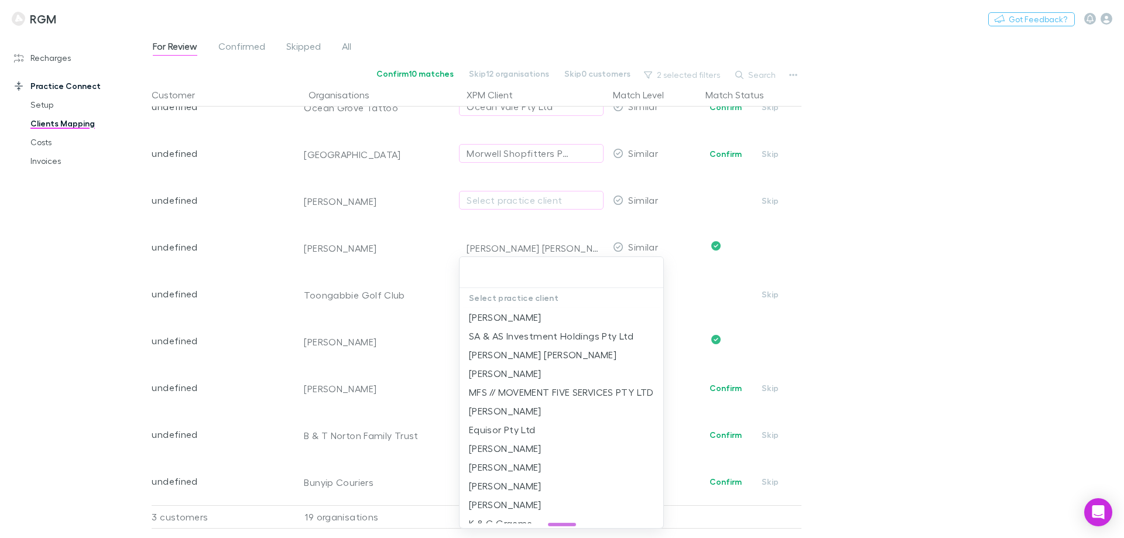
click at [969, 345] on div at bounding box center [562, 269] width 1124 height 538
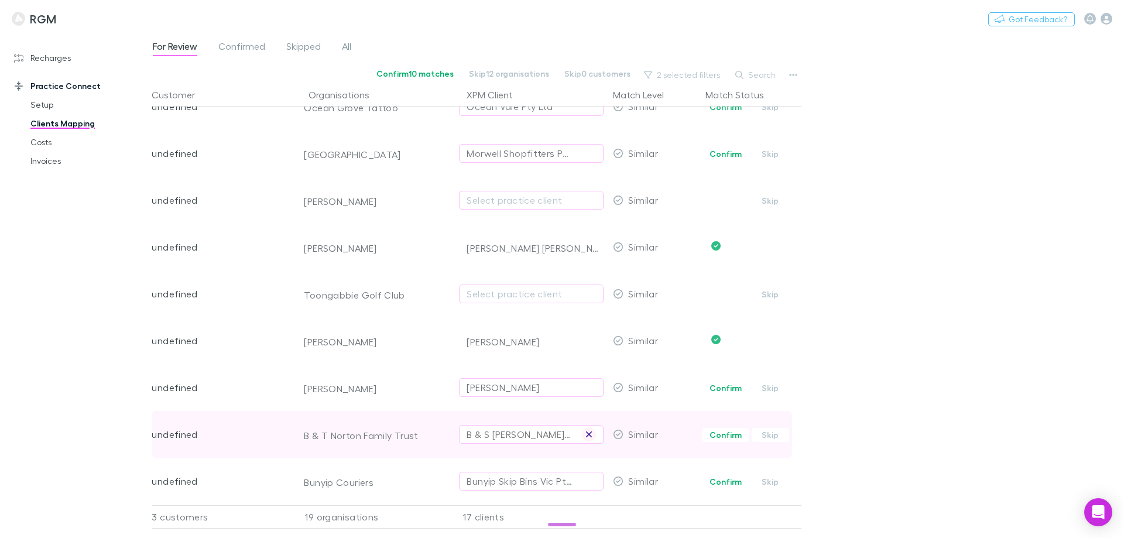
click at [588, 431] on icon "button" at bounding box center [589, 434] width 6 height 6
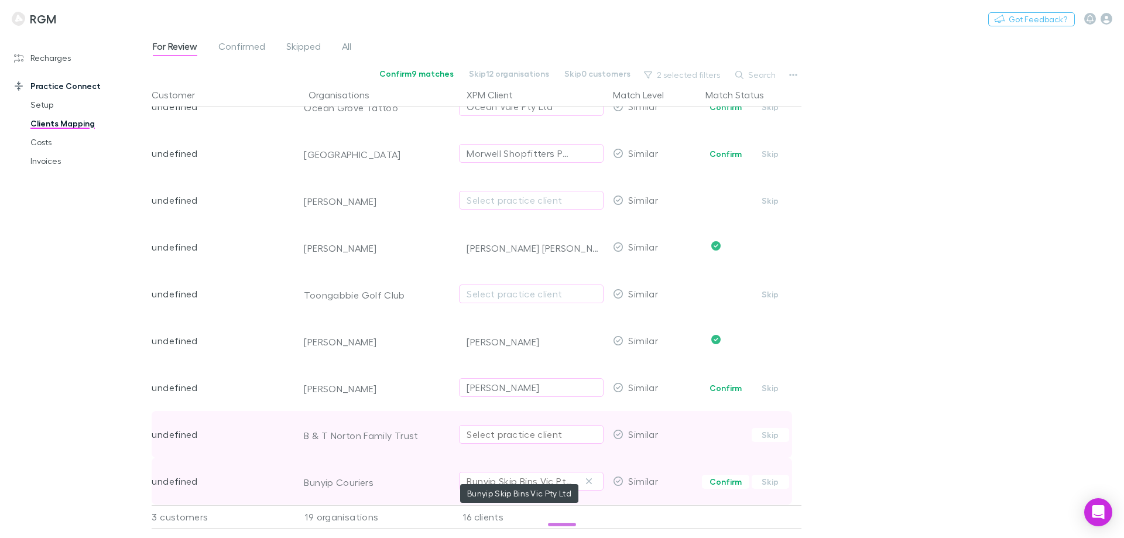
click at [537, 474] on div "Bunyip Skip Bins Vic Pty Ltd" at bounding box center [520, 481] width 106 height 14
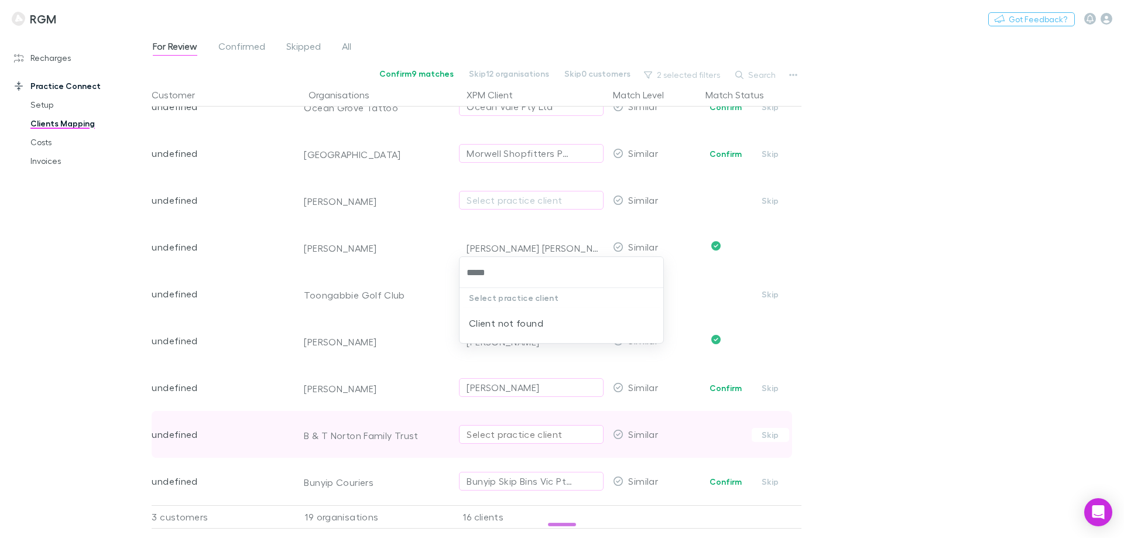
type input "*****"
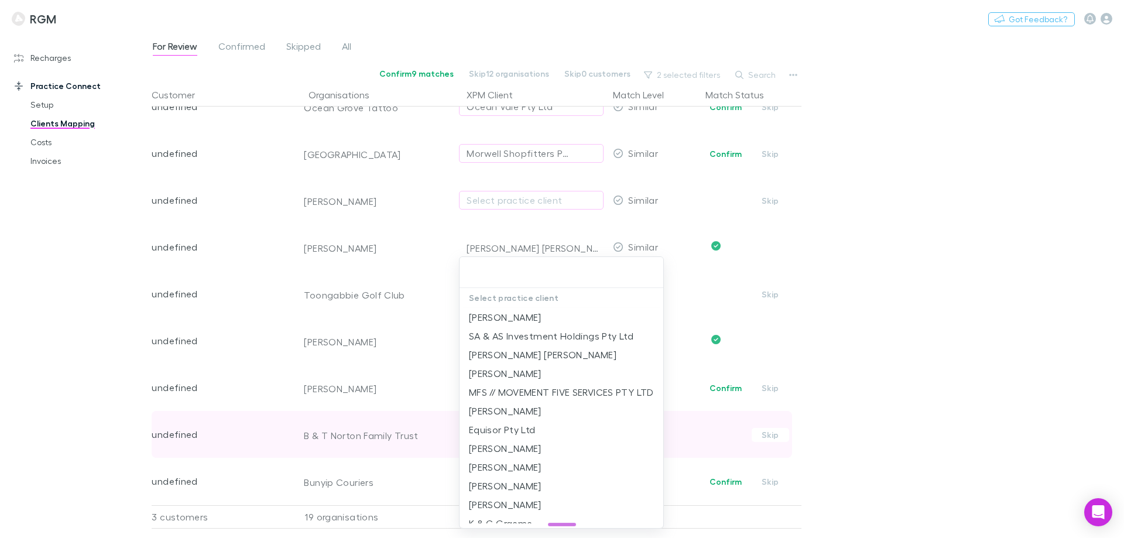
click at [938, 394] on div at bounding box center [562, 269] width 1124 height 538
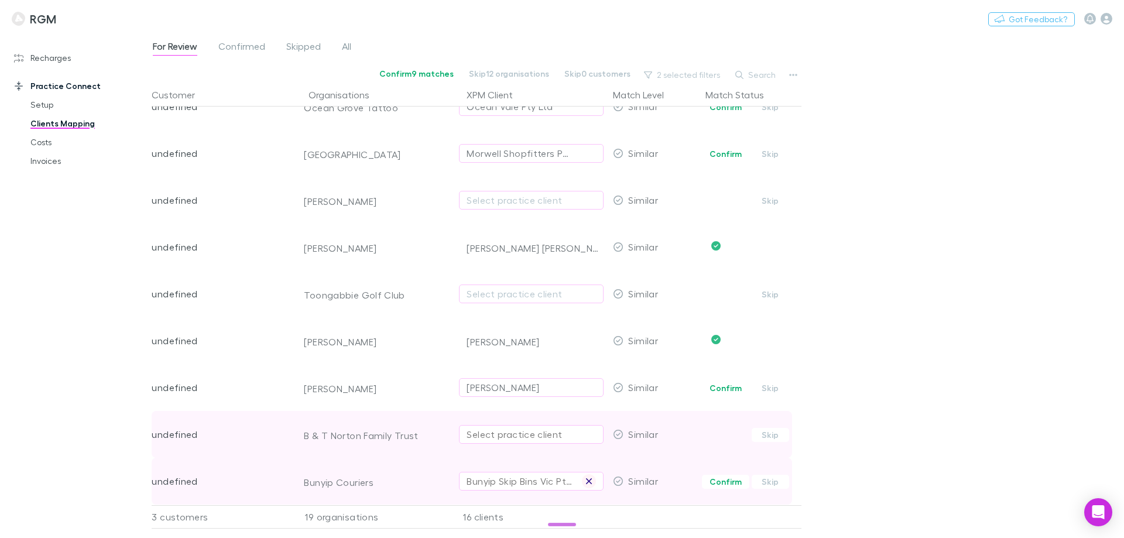
click at [588, 476] on icon "button" at bounding box center [588, 480] width 7 height 9
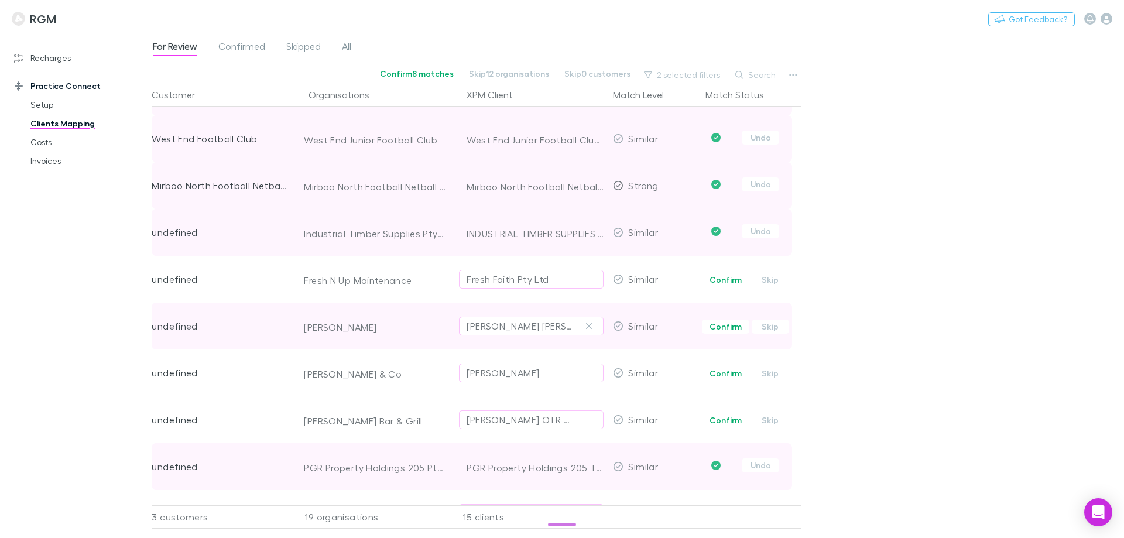
scroll to position [0, 0]
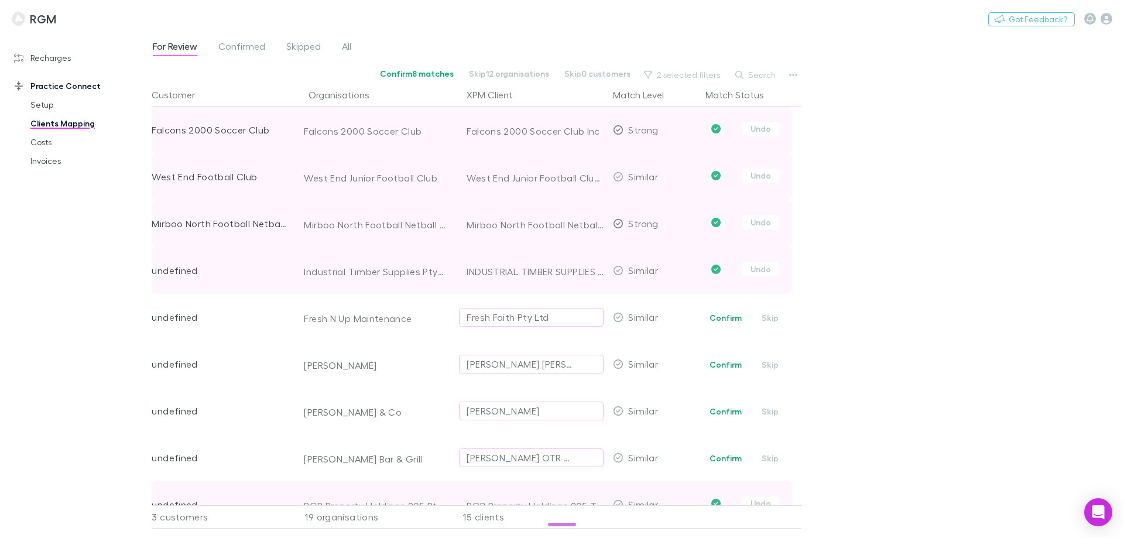
click at [675, 67] on div "2 selected filters" at bounding box center [682, 75] width 89 height 16
click at [677, 75] on button "2 selected filters" at bounding box center [682, 75] width 89 height 14
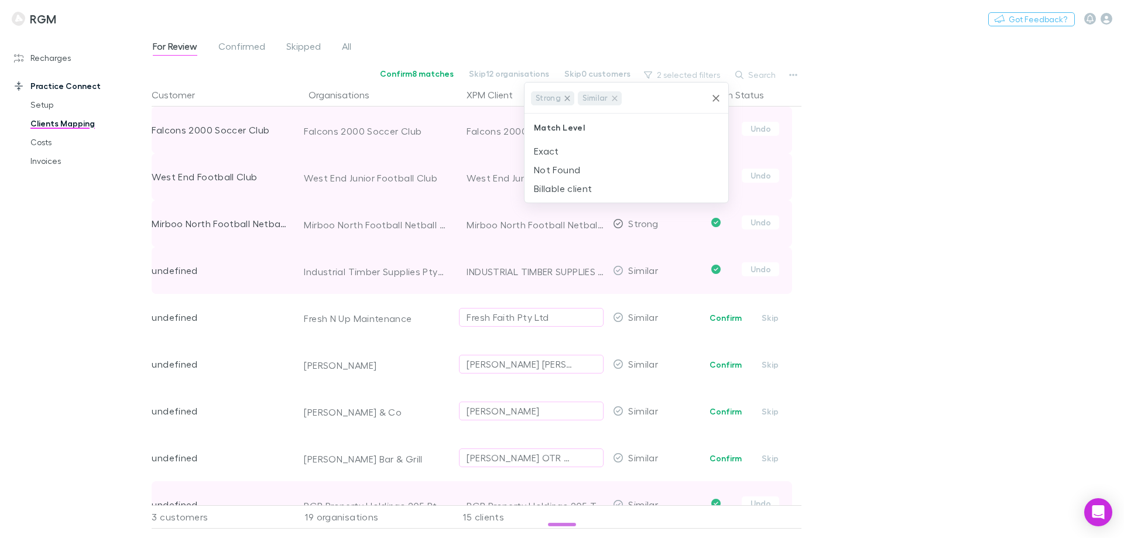
click at [566, 97] on icon at bounding box center [567, 98] width 9 height 9
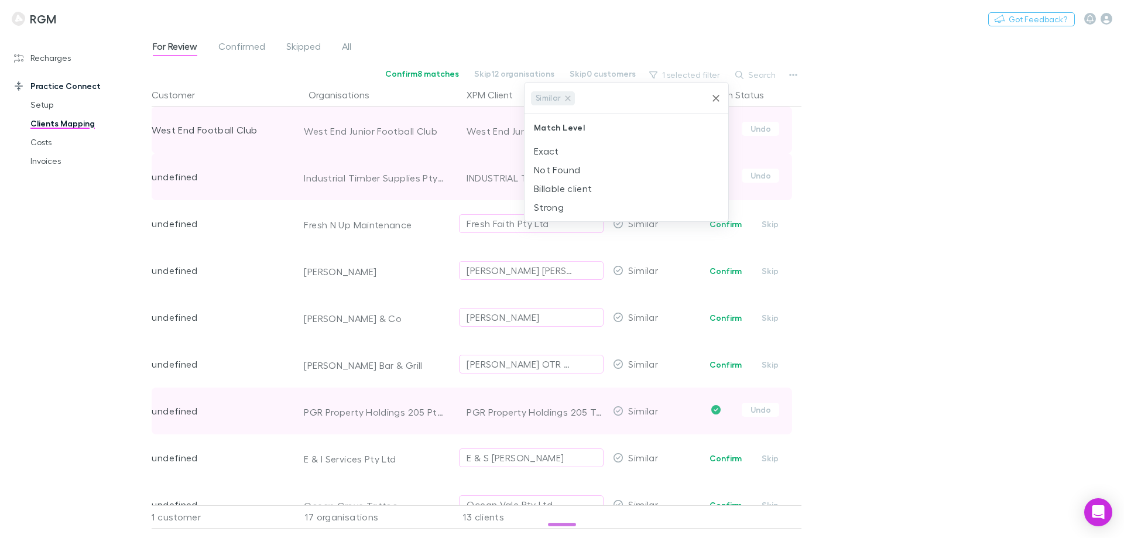
click at [566, 97] on icon at bounding box center [567, 97] width 5 height 5
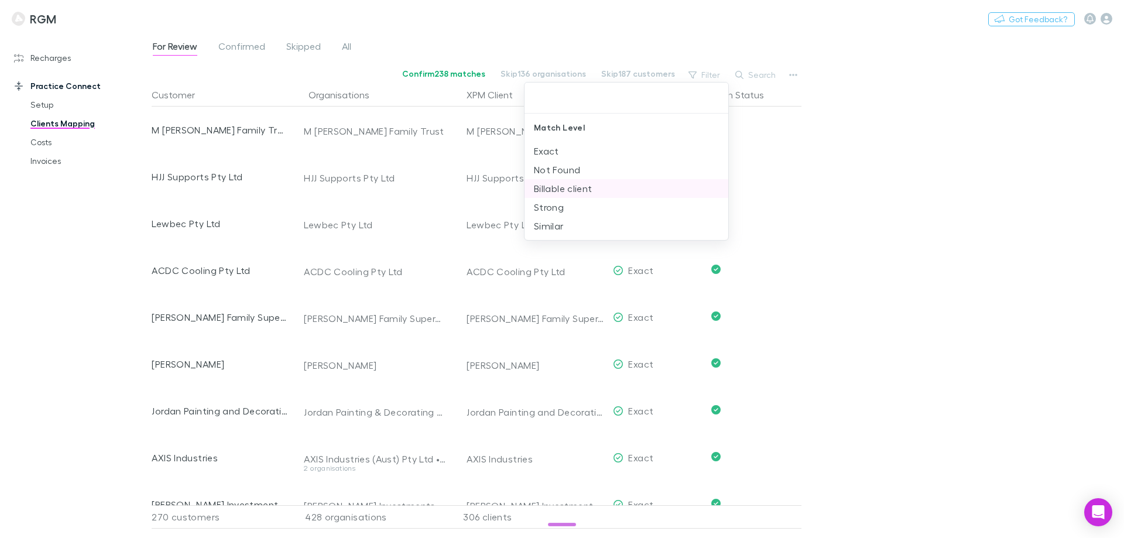
click at [566, 188] on li "Billable client" at bounding box center [626, 188] width 204 height 19
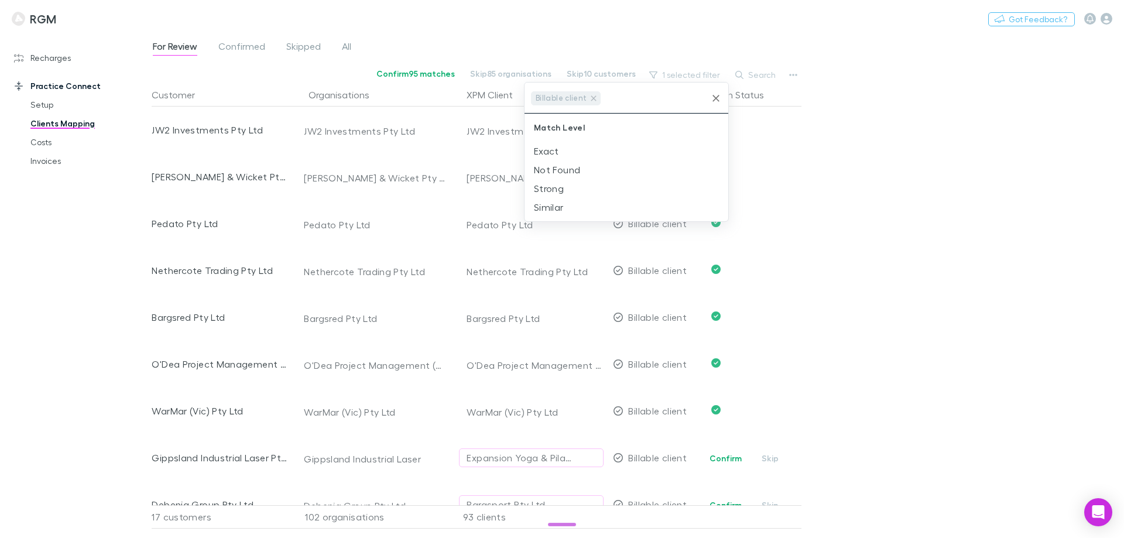
click at [1022, 277] on div at bounding box center [562, 269] width 1124 height 538
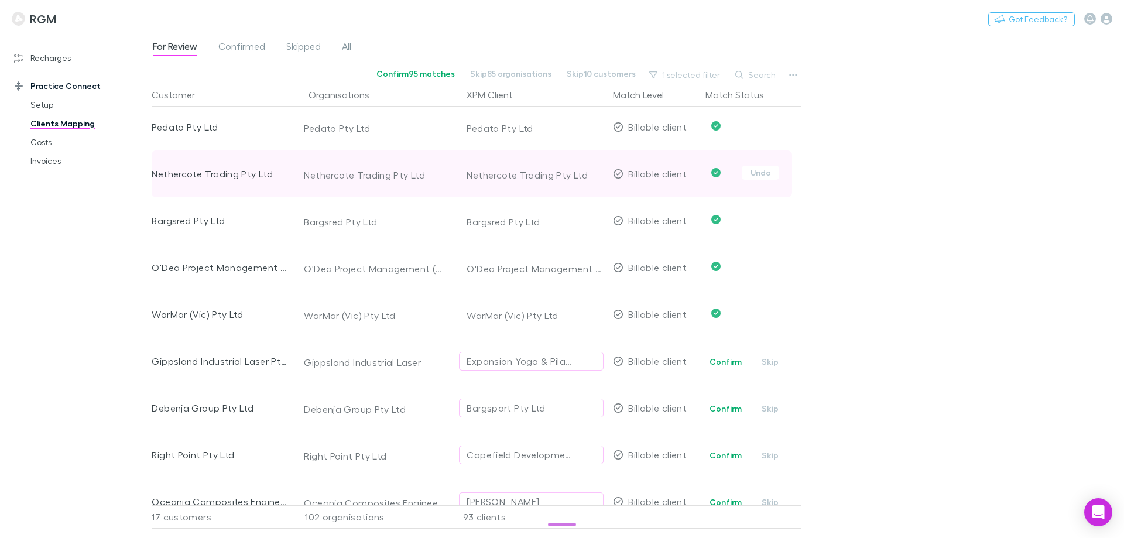
scroll to position [117, 0]
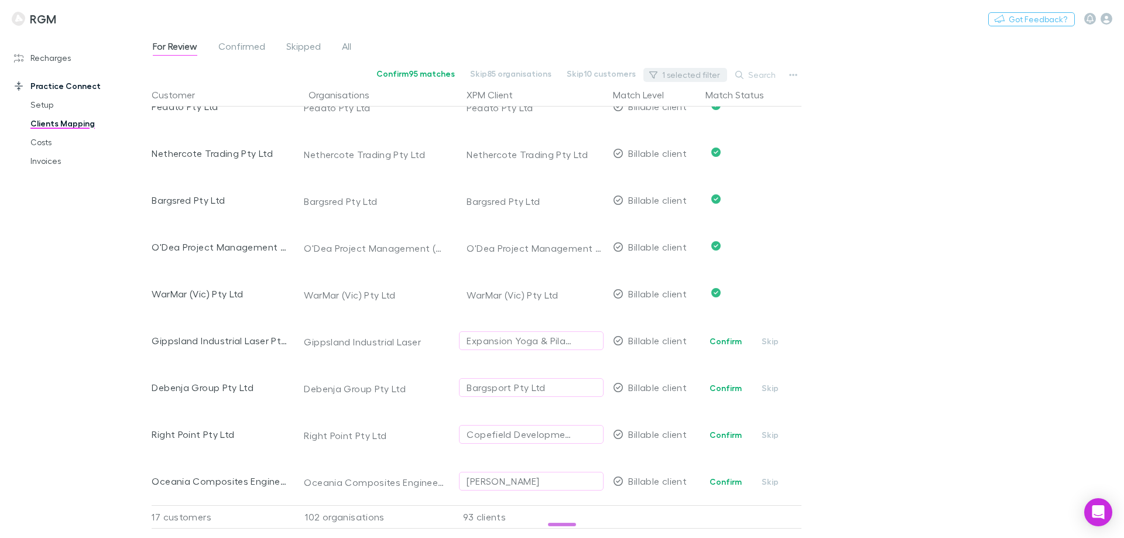
click at [698, 71] on button "1 selected filter" at bounding box center [685, 75] width 84 height 14
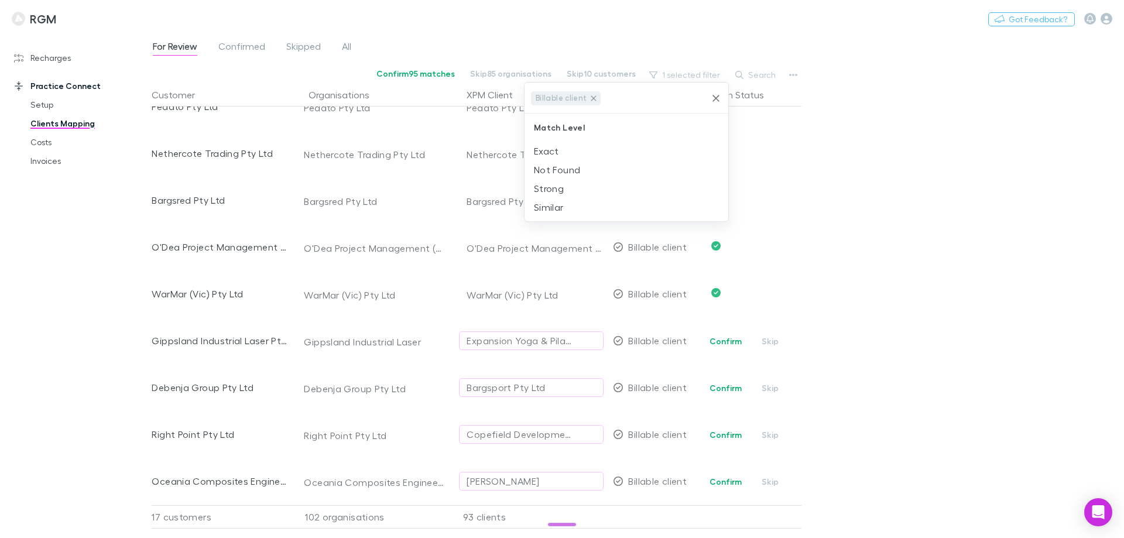
click at [589, 98] on icon at bounding box center [593, 98] width 9 height 9
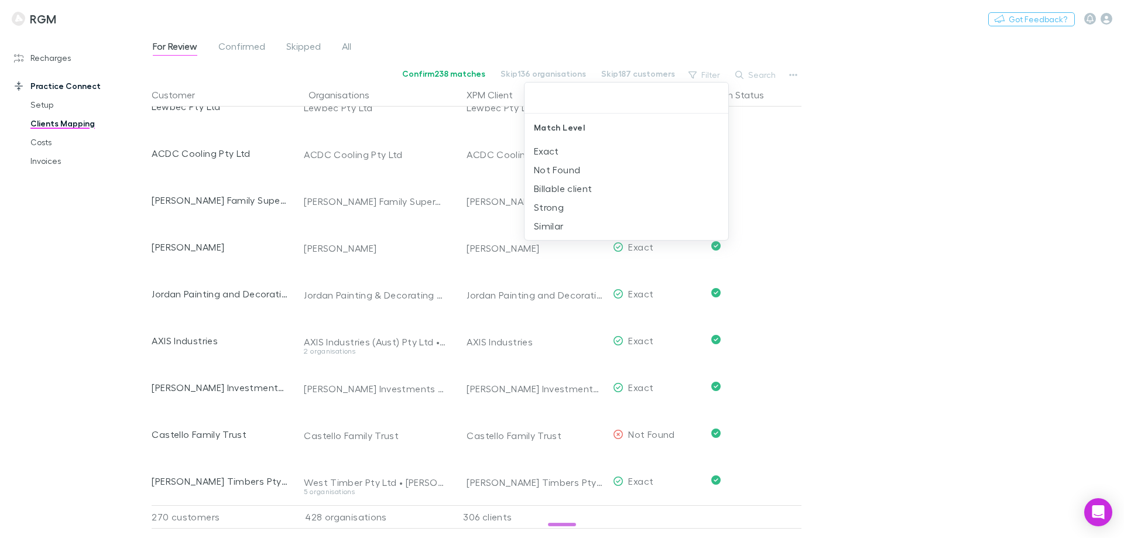
click at [589, 96] on input "text" at bounding box center [626, 98] width 194 height 22
click at [753, 96] on div at bounding box center [562, 269] width 1124 height 538
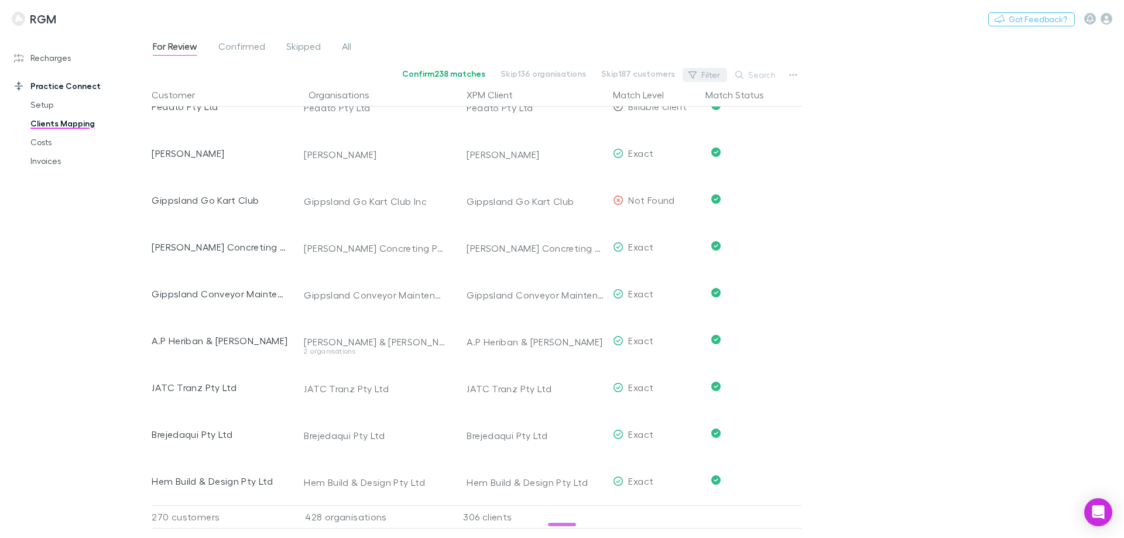
click at [716, 76] on button "Filter" at bounding box center [705, 75] width 44 height 14
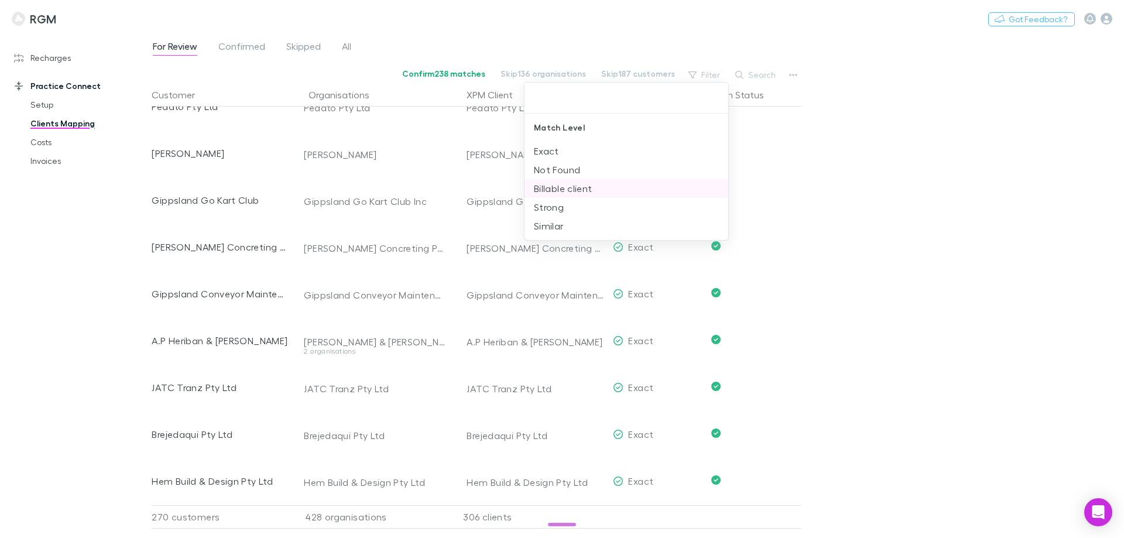
click at [579, 182] on li "Billable client" at bounding box center [626, 188] width 204 height 19
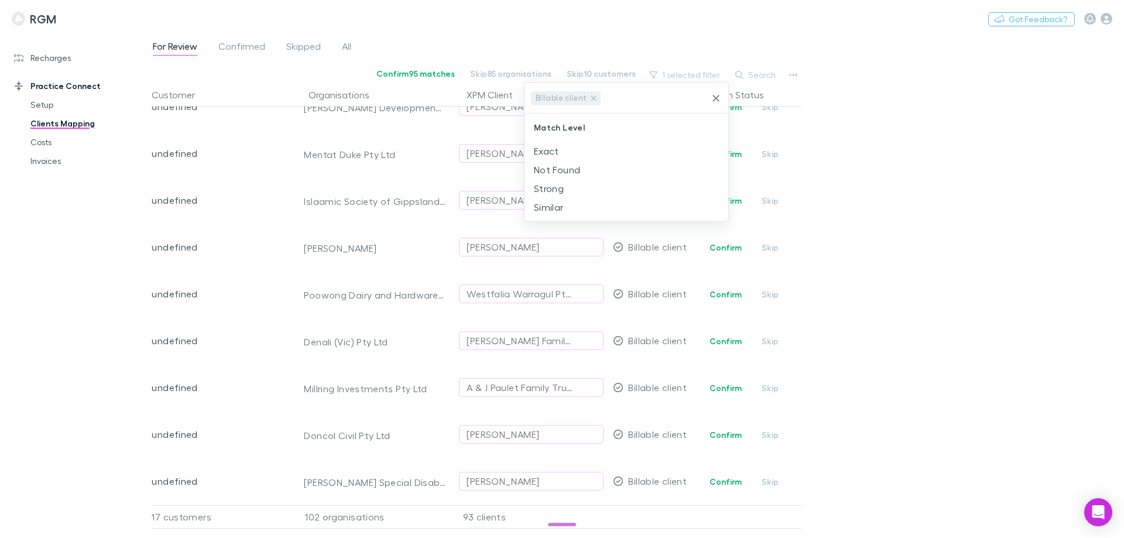
scroll to position [117, 0]
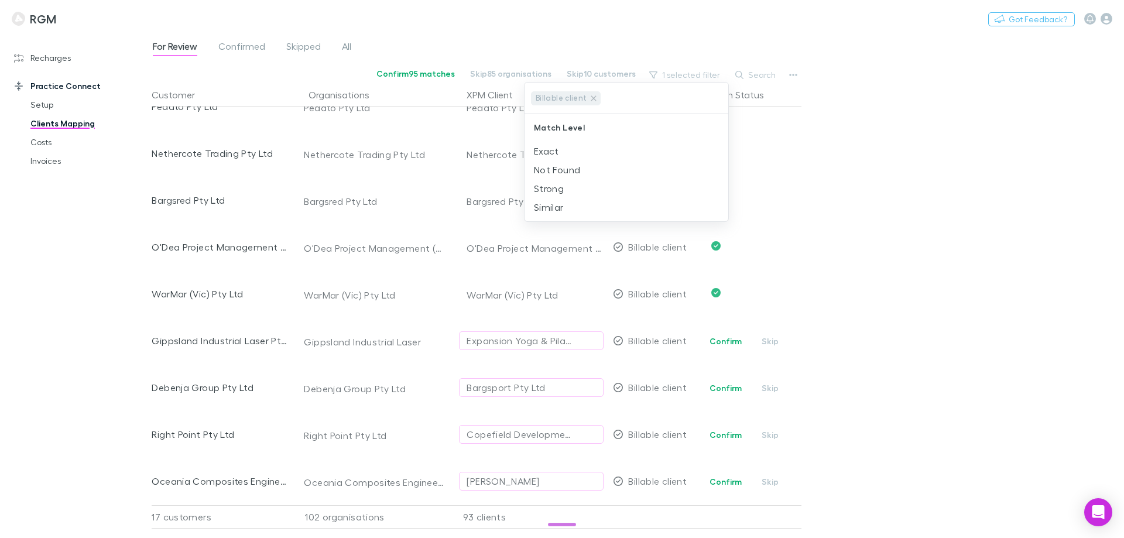
click at [870, 253] on div at bounding box center [562, 269] width 1124 height 538
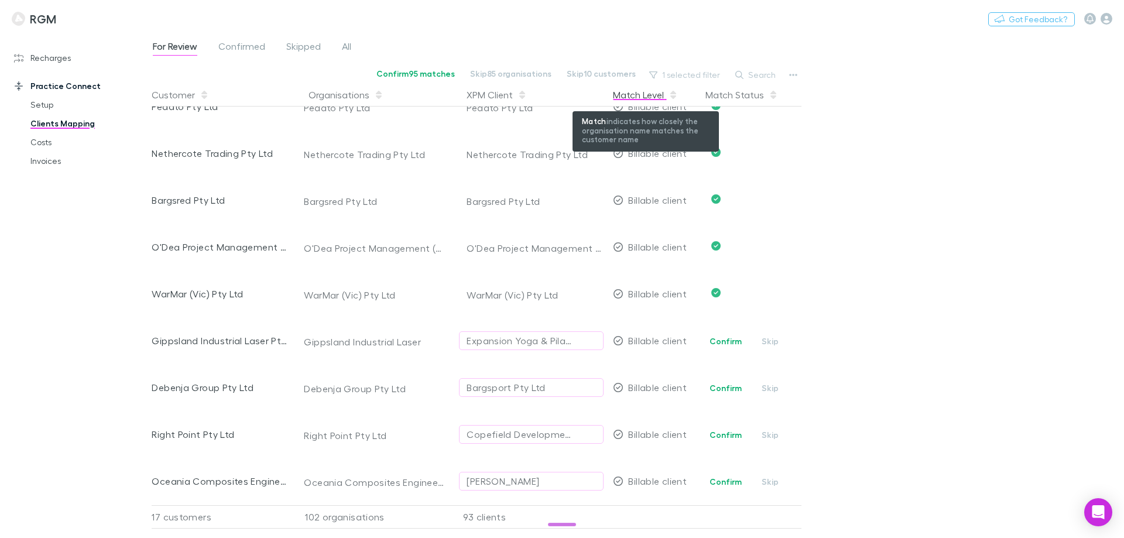
click at [649, 93] on div "Match Level" at bounding box center [645, 94] width 65 height 23
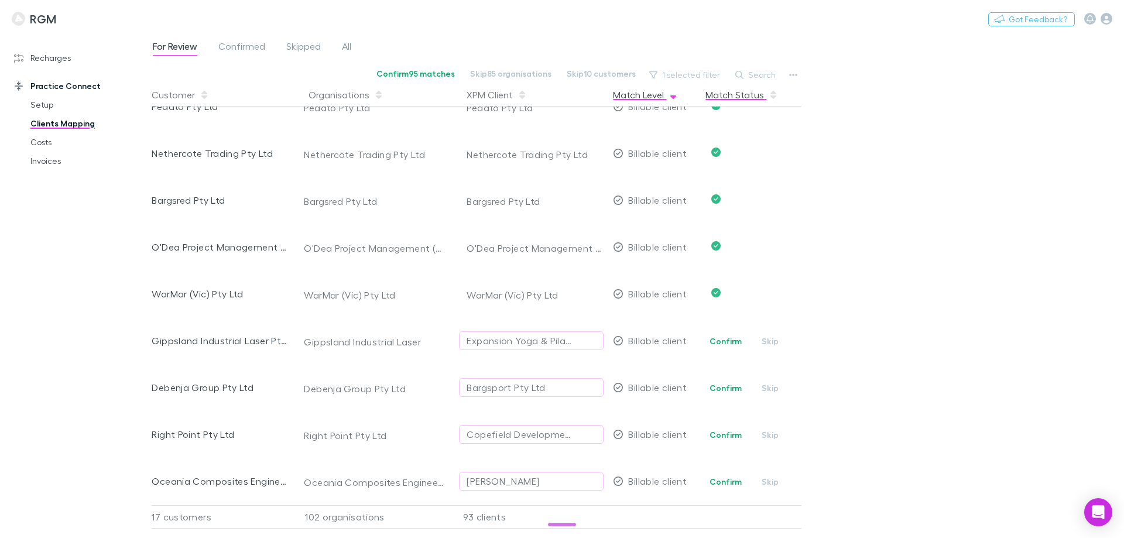
click at [743, 98] on button "Match Status" at bounding box center [741, 94] width 73 height 23
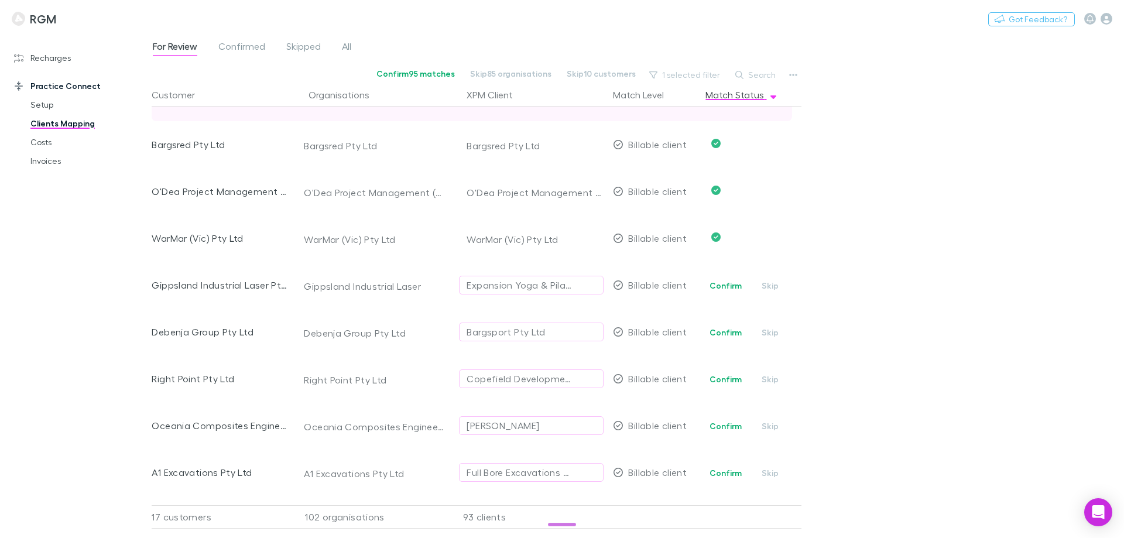
scroll to position [234, 0]
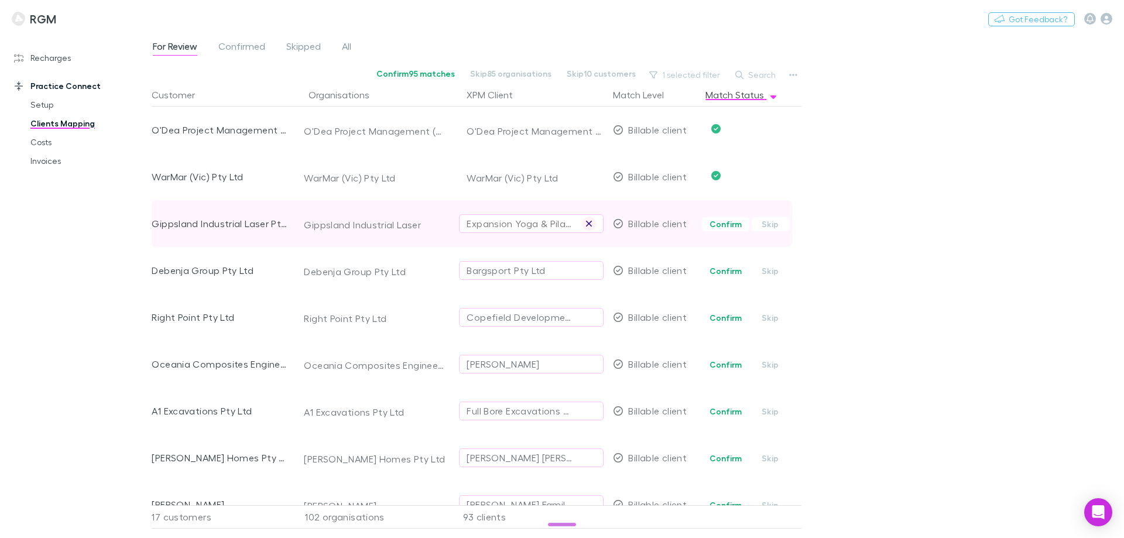
click at [588, 224] on icon "button" at bounding box center [588, 223] width 7 height 9
click at [536, 223] on div "Select practice client" at bounding box center [531, 224] width 129 height 14
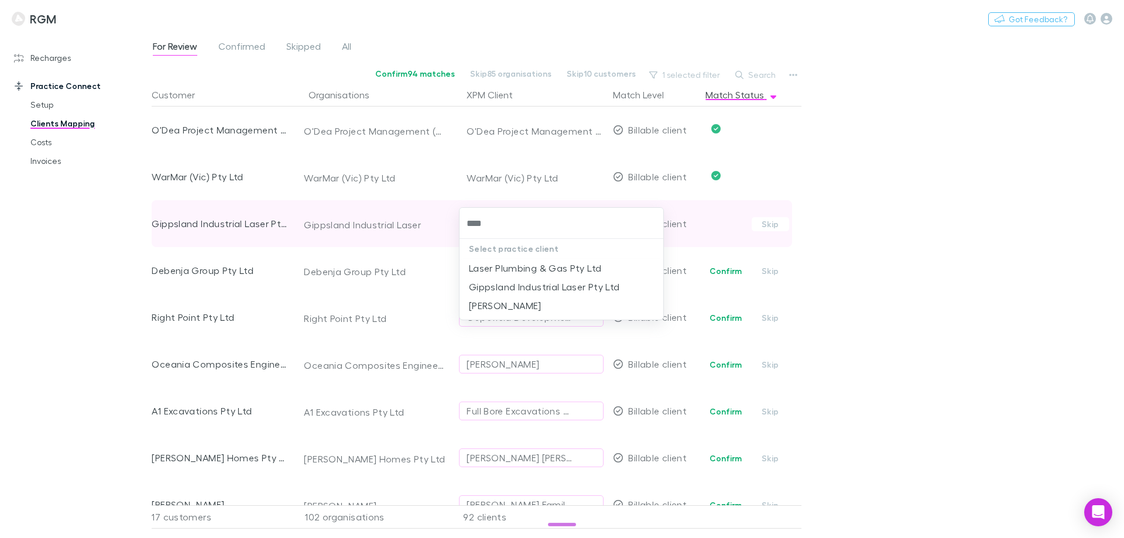
type input "*****"
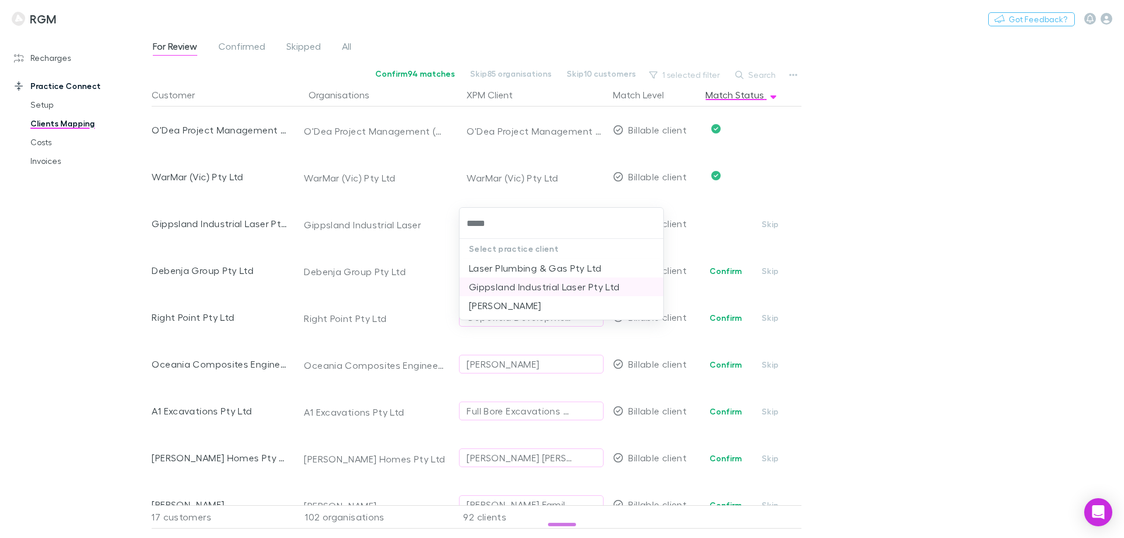
click at [527, 284] on li "Gippsland Industrial Laser Pty Ltd" at bounding box center [561, 286] width 204 height 19
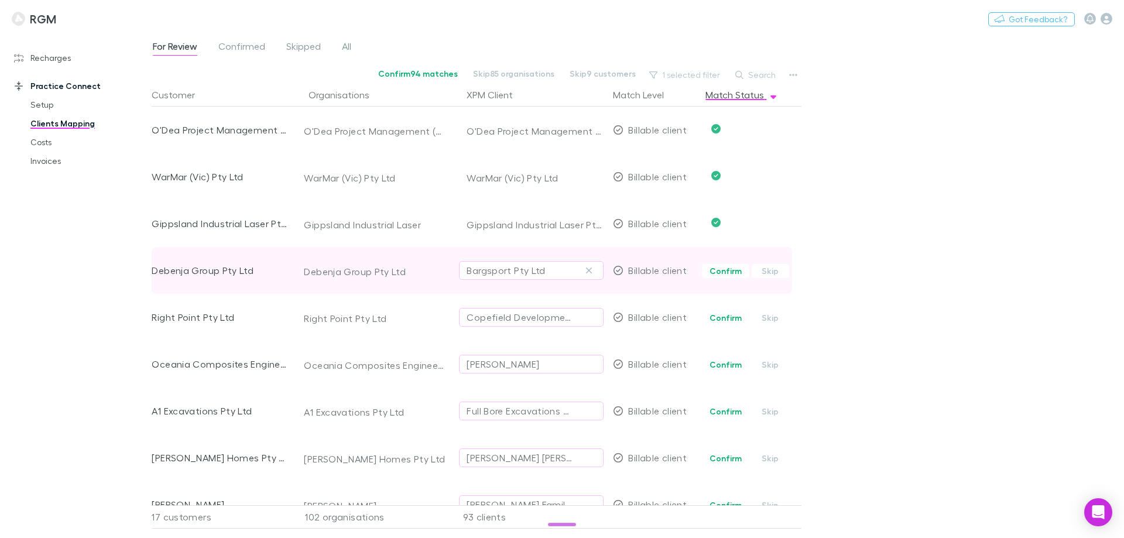
click at [530, 272] on div "Bargsport Pty Ltd" at bounding box center [506, 270] width 78 height 14
type input "******"
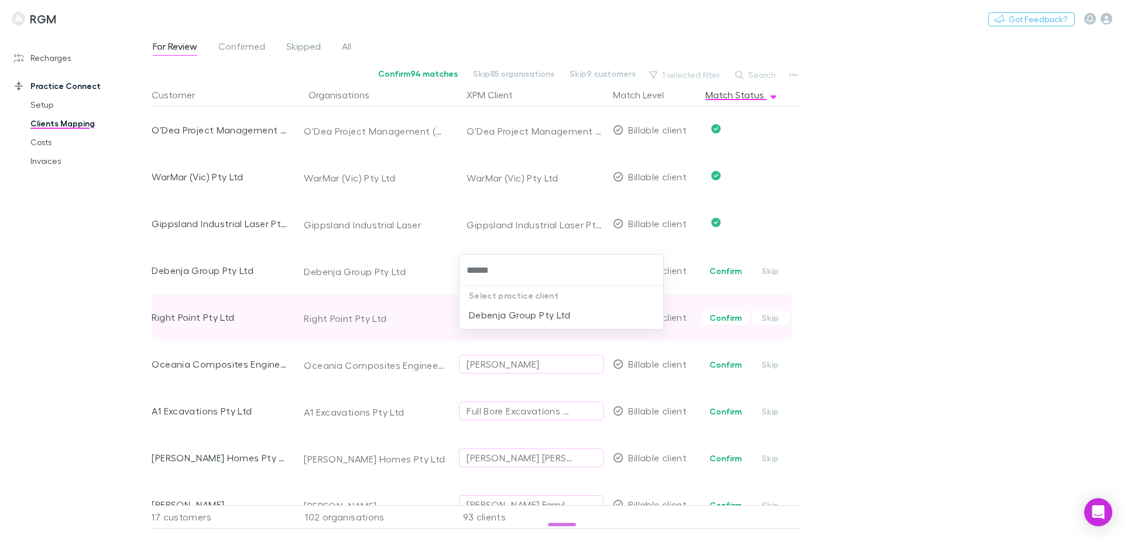
drag, startPoint x: 539, startPoint y: 315, endPoint x: 608, endPoint y: 310, distance: 69.9
click at [539, 314] on li "Debenja Group Pty Ltd" at bounding box center [561, 315] width 204 height 19
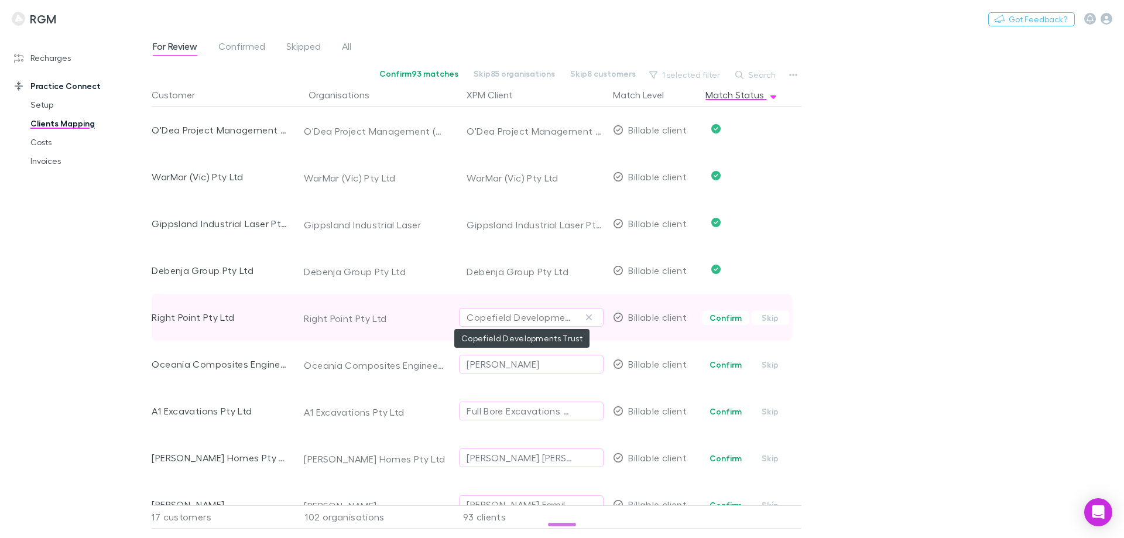
click at [540, 319] on div "Copefield Developments Trust" at bounding box center [520, 317] width 106 height 14
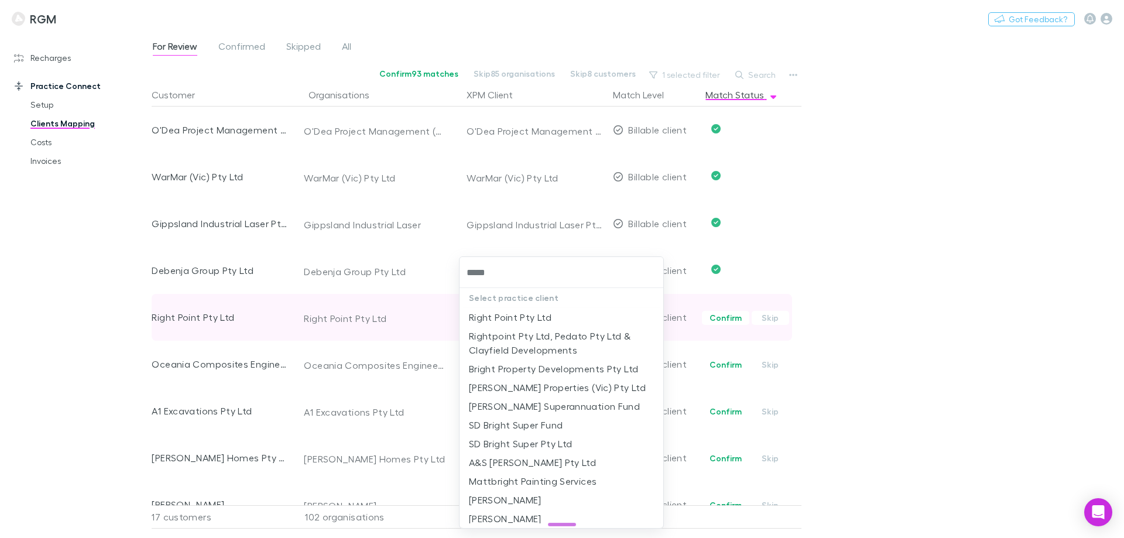
type input "*****"
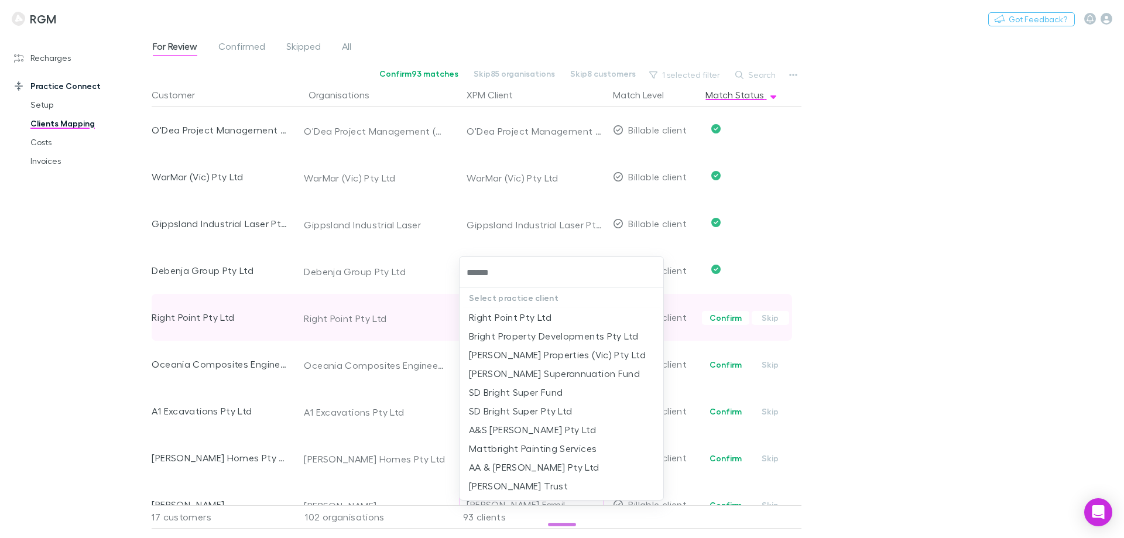
click at [540, 319] on li "Right Point Pty Ltd" at bounding box center [561, 317] width 204 height 19
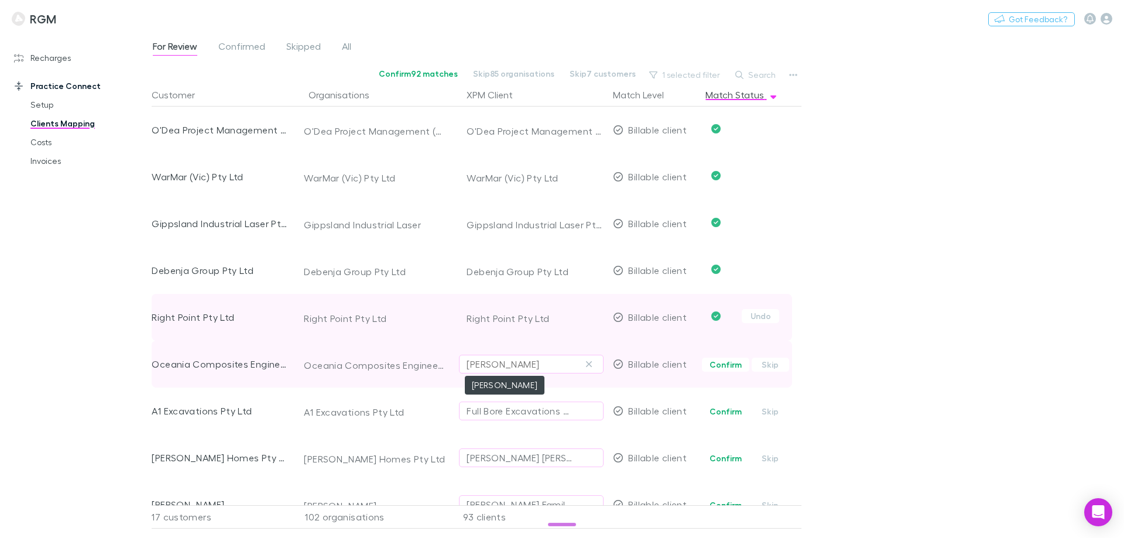
click at [532, 366] on div "Michael Richard Leggett" at bounding box center [503, 364] width 73 height 14
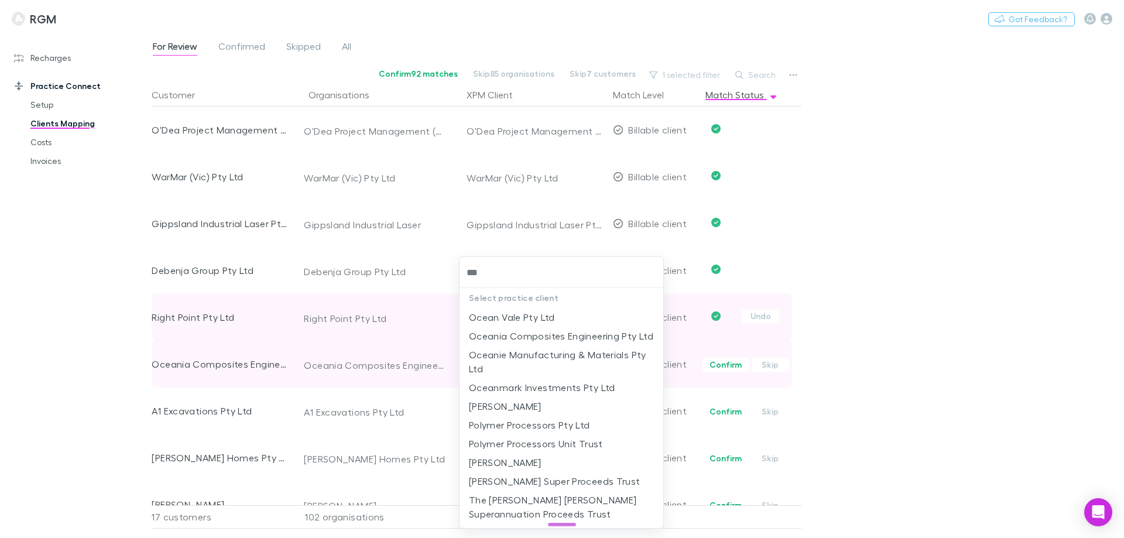
type input "****"
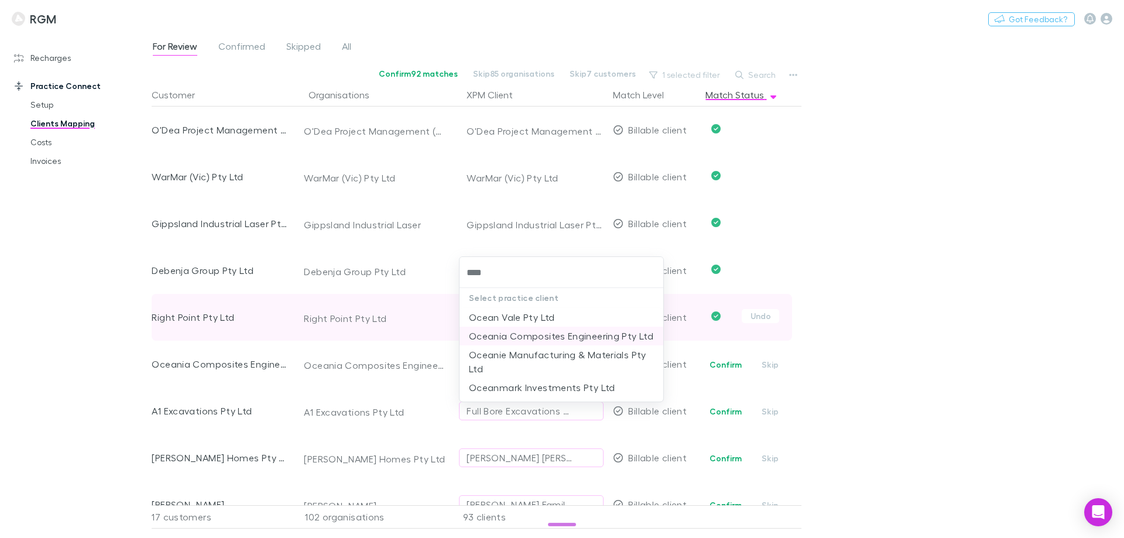
click at [523, 335] on li "Oceania Composites Engineering Pty Ltd" at bounding box center [561, 336] width 204 height 19
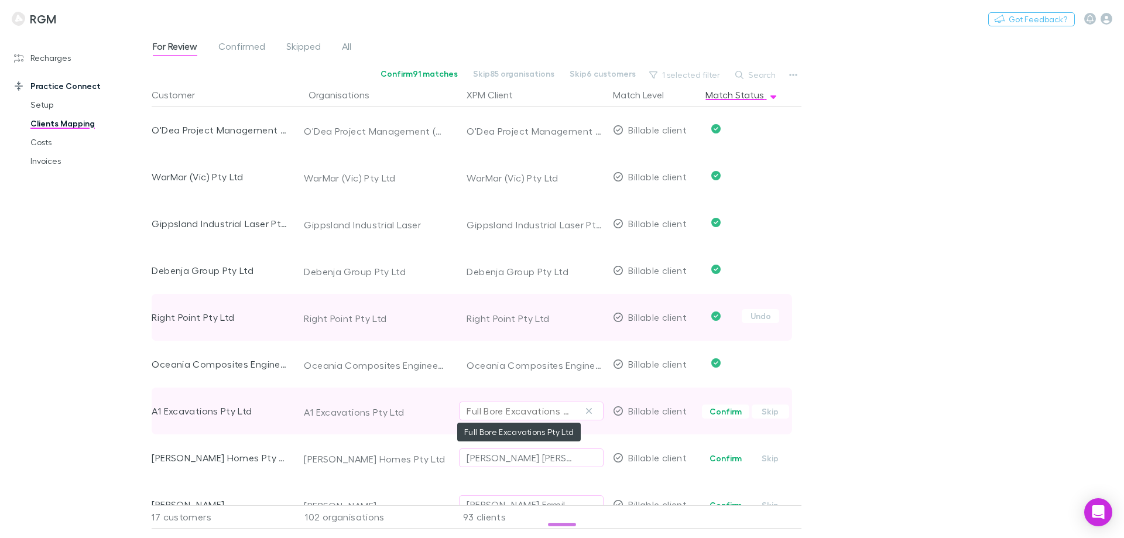
click at [510, 413] on div "Full Bore Excavations Pty Ltd" at bounding box center [520, 411] width 106 height 14
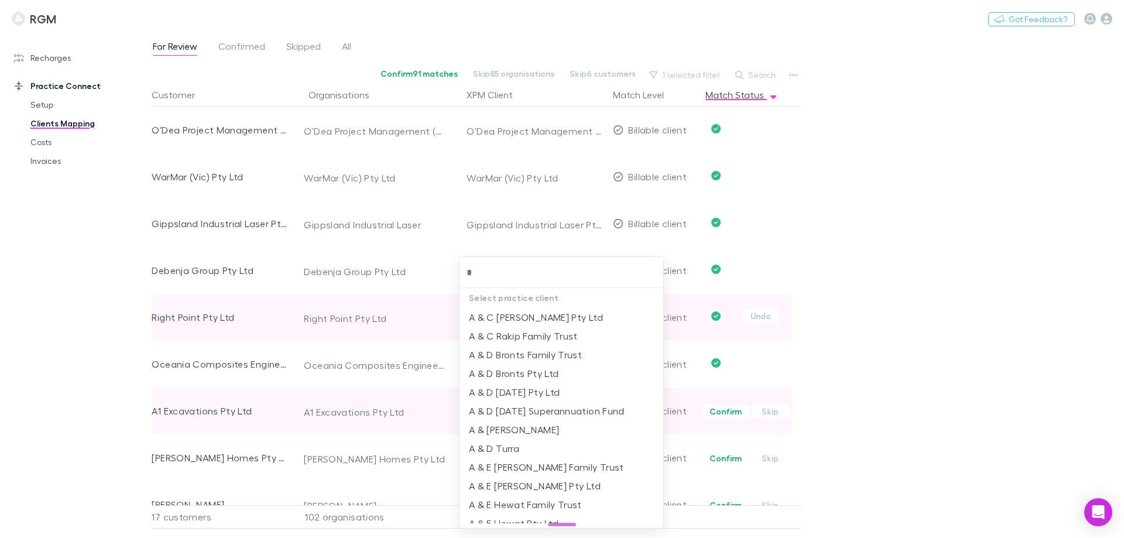
type input "**"
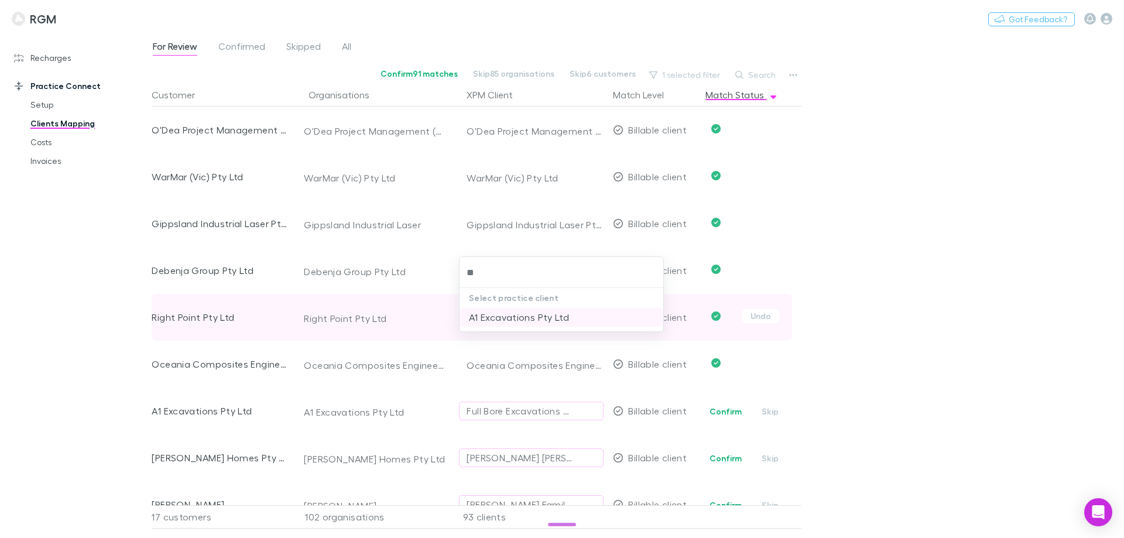
click at [519, 314] on li "A1 Excavations Pty Ltd" at bounding box center [561, 317] width 204 height 19
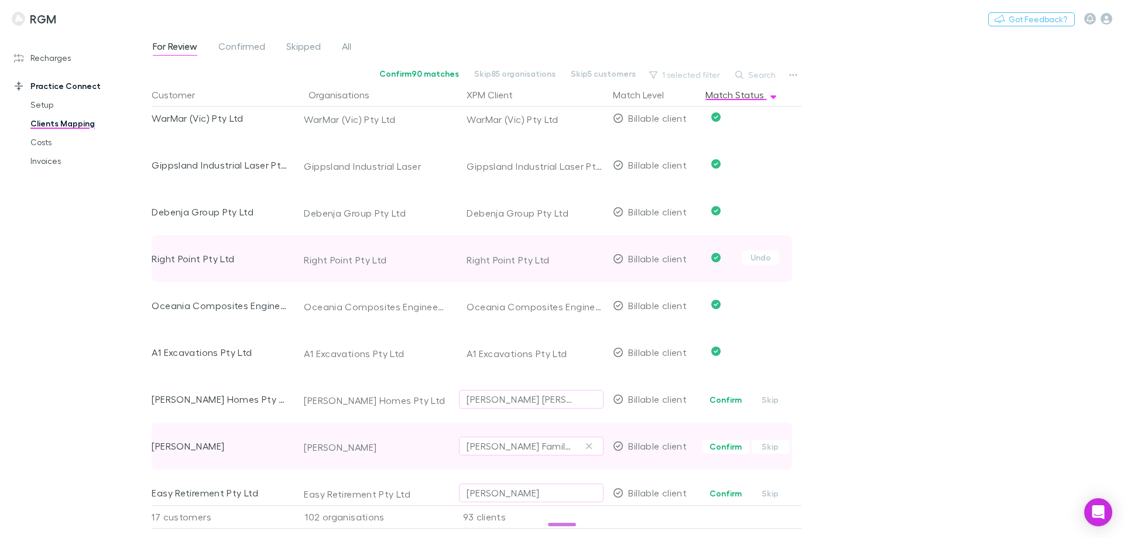
scroll to position [351, 0]
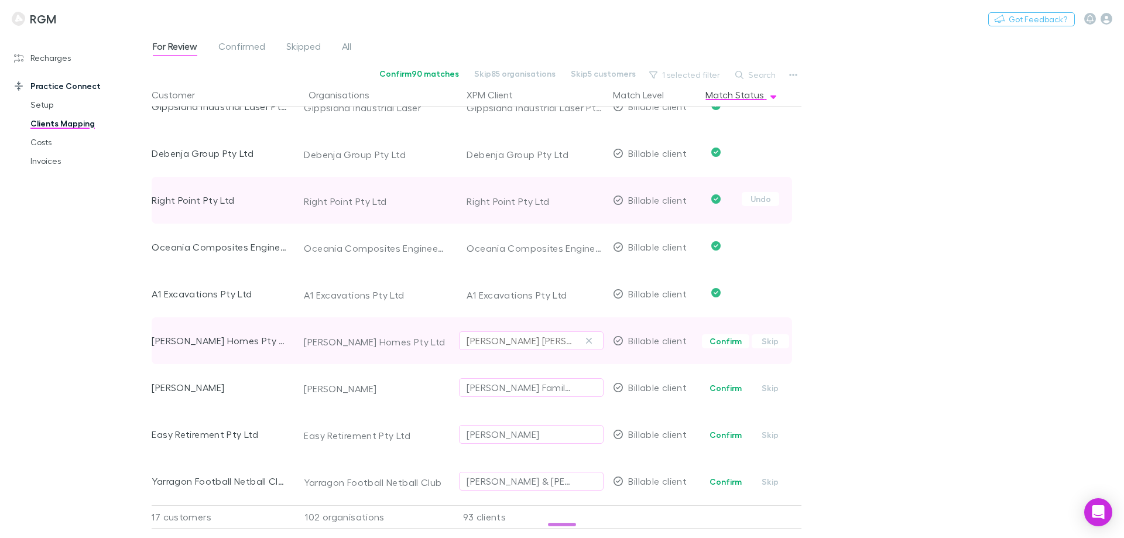
click at [527, 341] on div "Andrew David Taylor" at bounding box center [520, 341] width 106 height 14
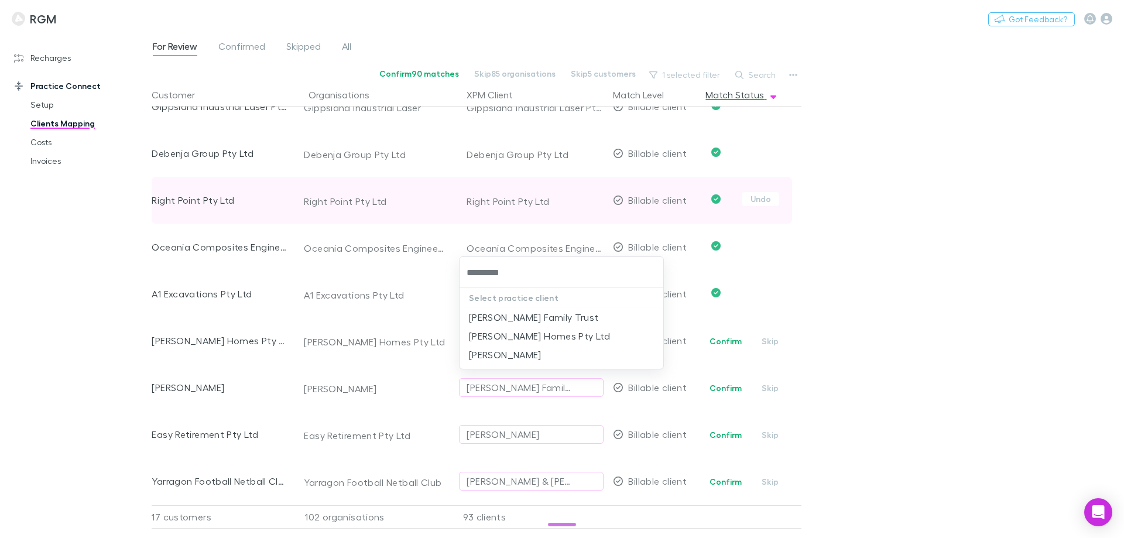
type input "**********"
click at [525, 334] on li "[PERSON_NAME] Homes Pty Ltd" at bounding box center [561, 336] width 204 height 19
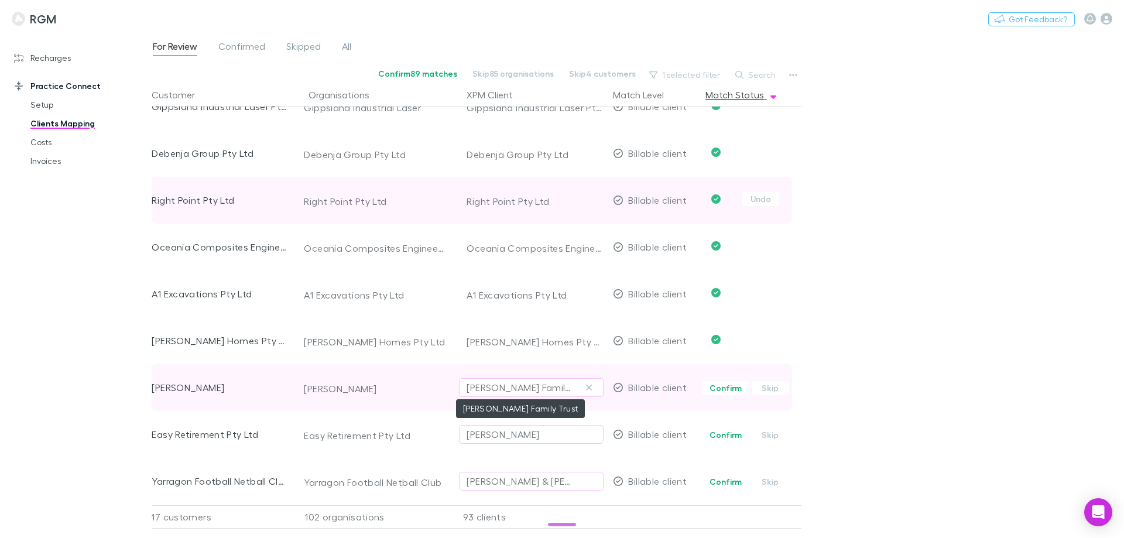
click at [512, 385] on div "Steven Buhagiar Family Trust" at bounding box center [520, 387] width 106 height 14
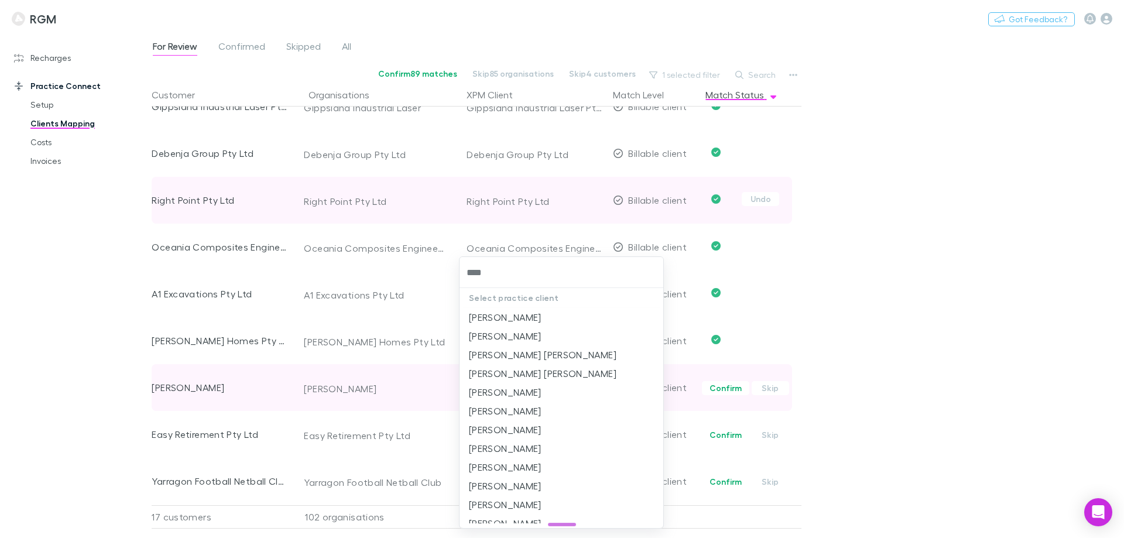
type input "*****"
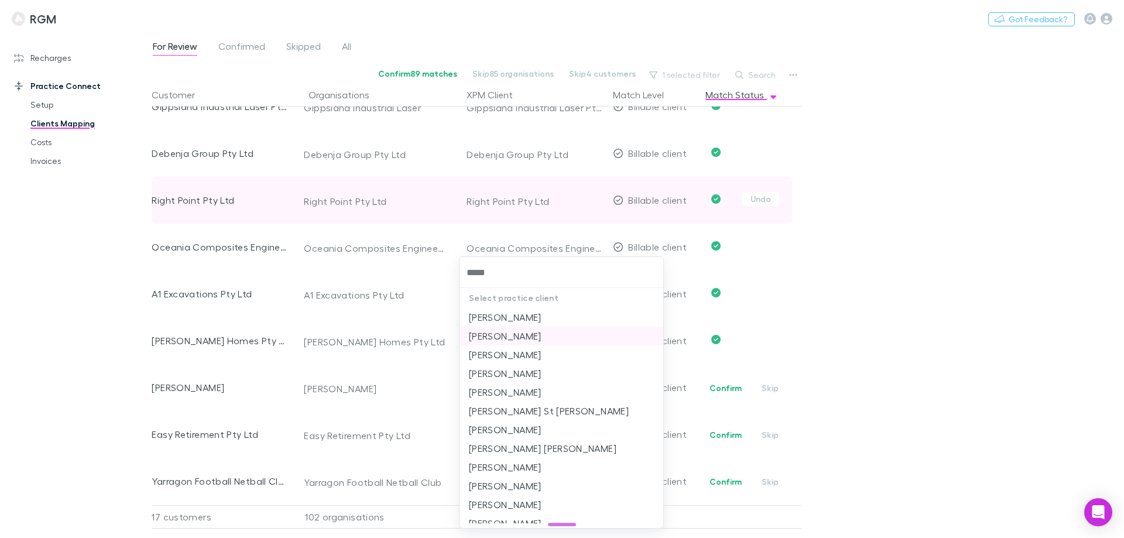
click at [499, 337] on li "Chantelle Buhagiar" at bounding box center [561, 336] width 204 height 19
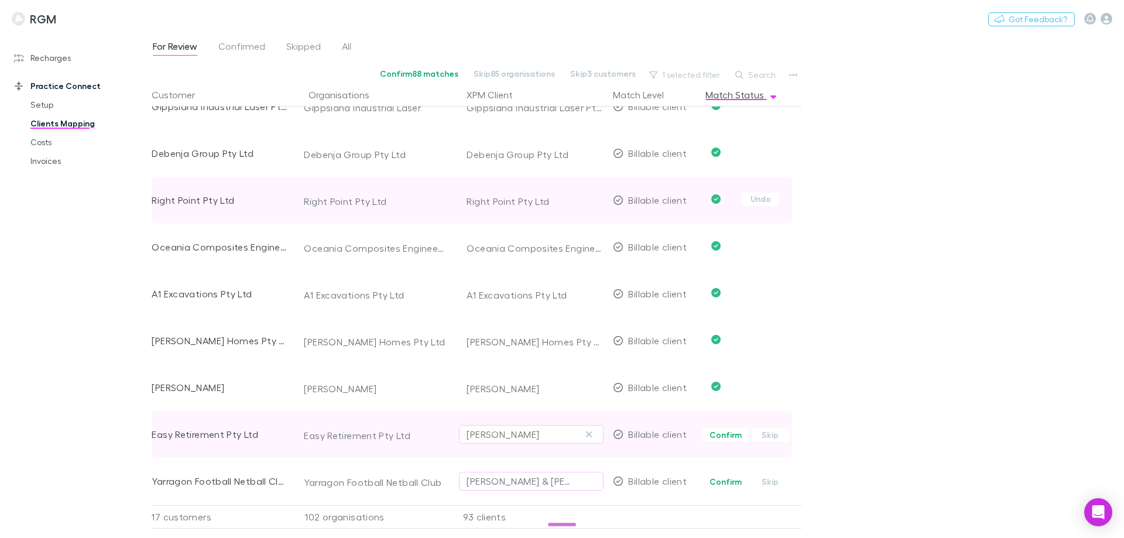
click at [527, 431] on div "Mathew Graham Paulston" at bounding box center [503, 434] width 73 height 14
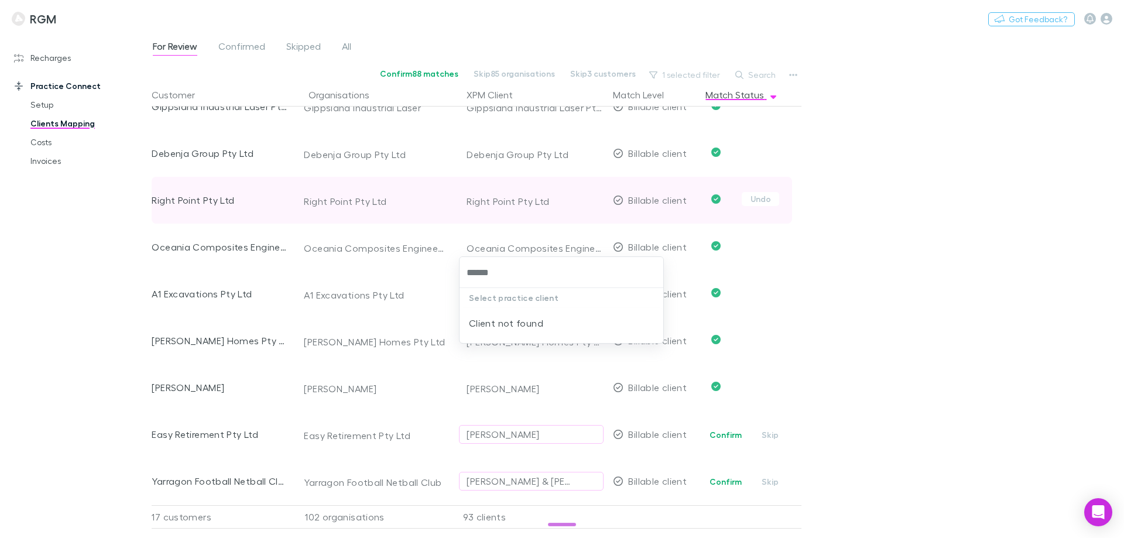
type input "****"
click at [584, 315] on li "Easy Retirement Pty Ltd" at bounding box center [561, 317] width 204 height 19
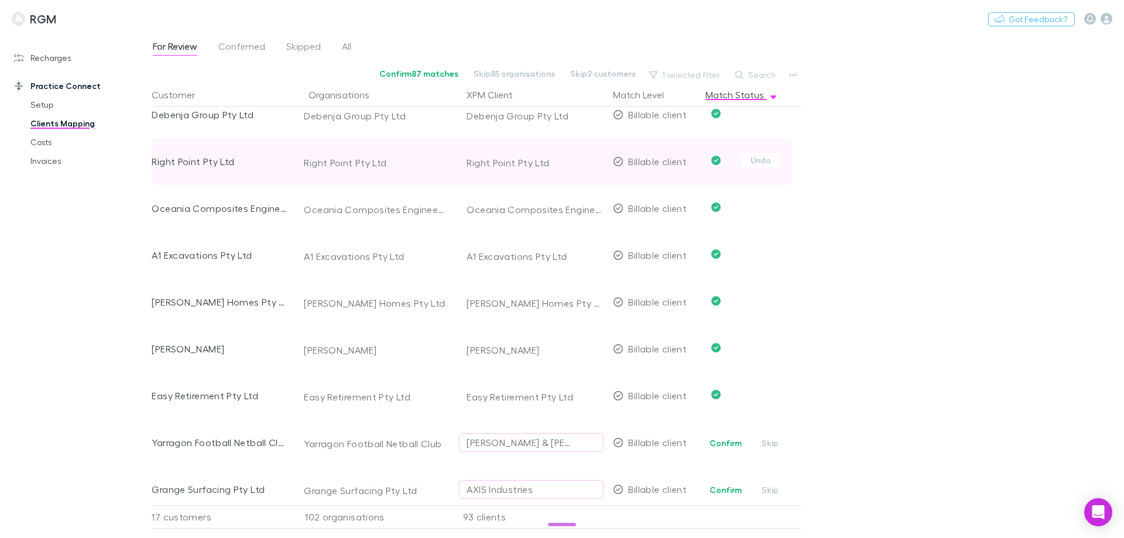
scroll to position [410, 0]
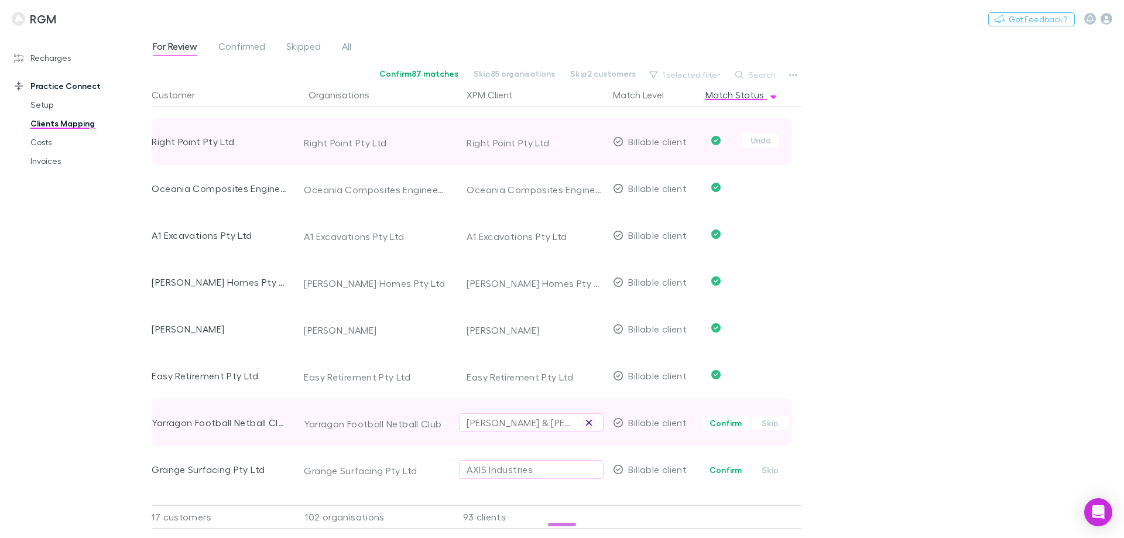
click at [589, 421] on icon "button" at bounding box center [588, 422] width 7 height 9
click at [498, 419] on div "Select practice client" at bounding box center [531, 423] width 129 height 14
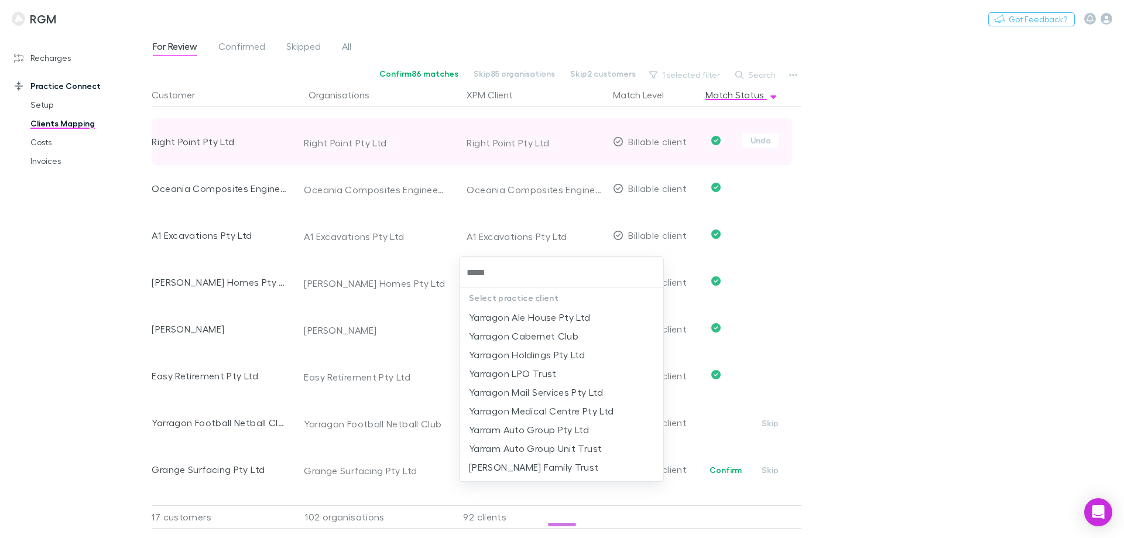
type input "*****"
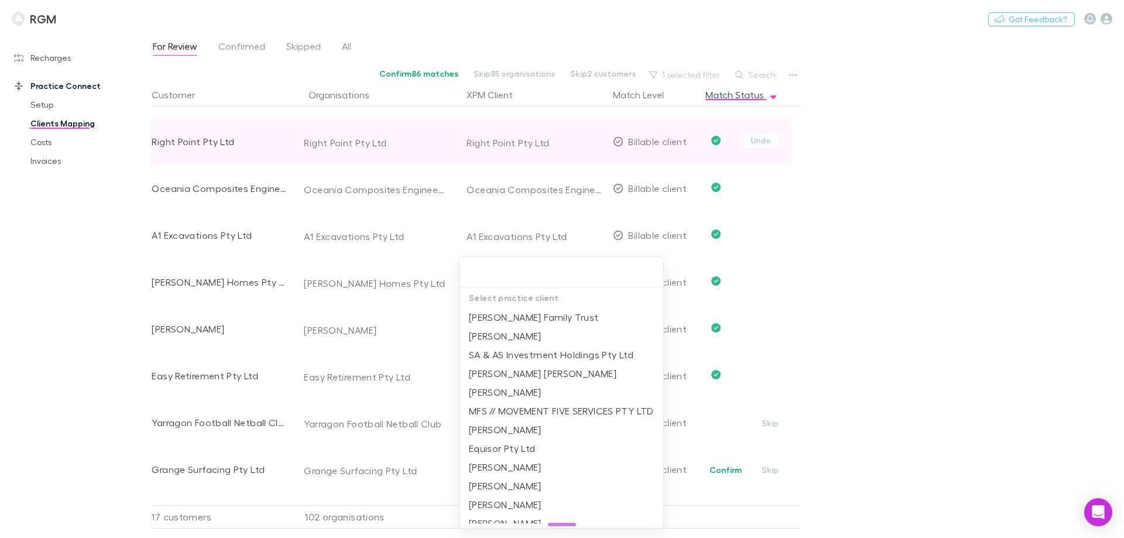
click at [941, 387] on div at bounding box center [562, 269] width 1124 height 538
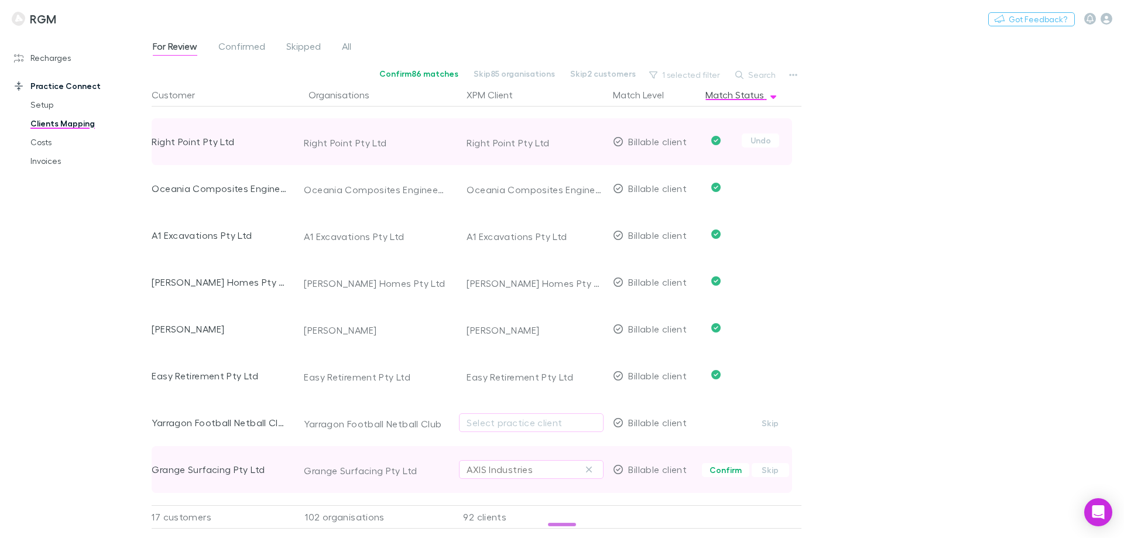
click at [506, 464] on div "AXIS Industries" at bounding box center [500, 469] width 66 height 14
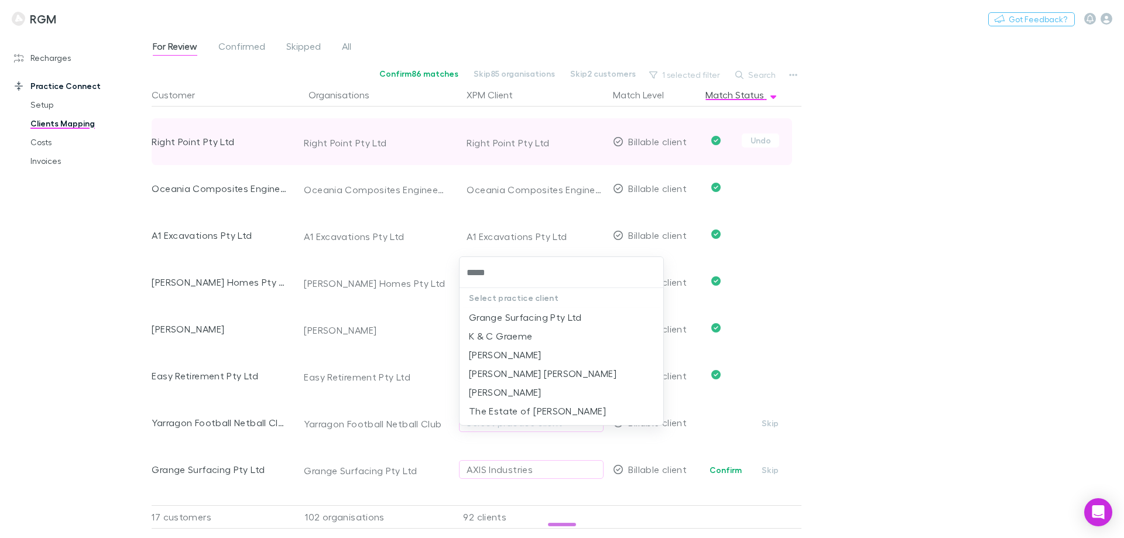
type input "******"
click at [540, 318] on li "Grange Surfacing Pty Ltd" at bounding box center [561, 317] width 204 height 19
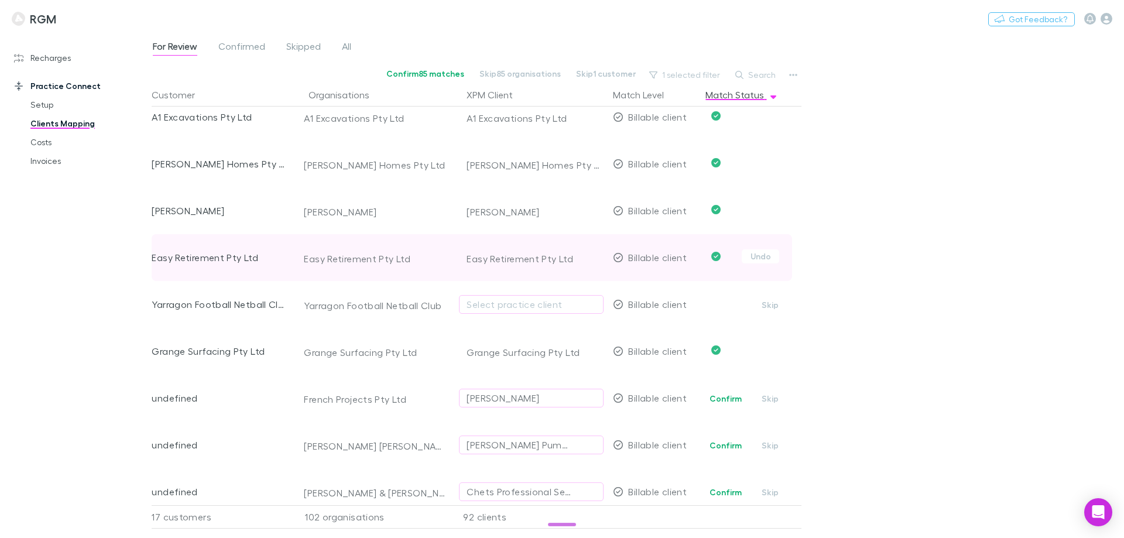
scroll to position [585, 0]
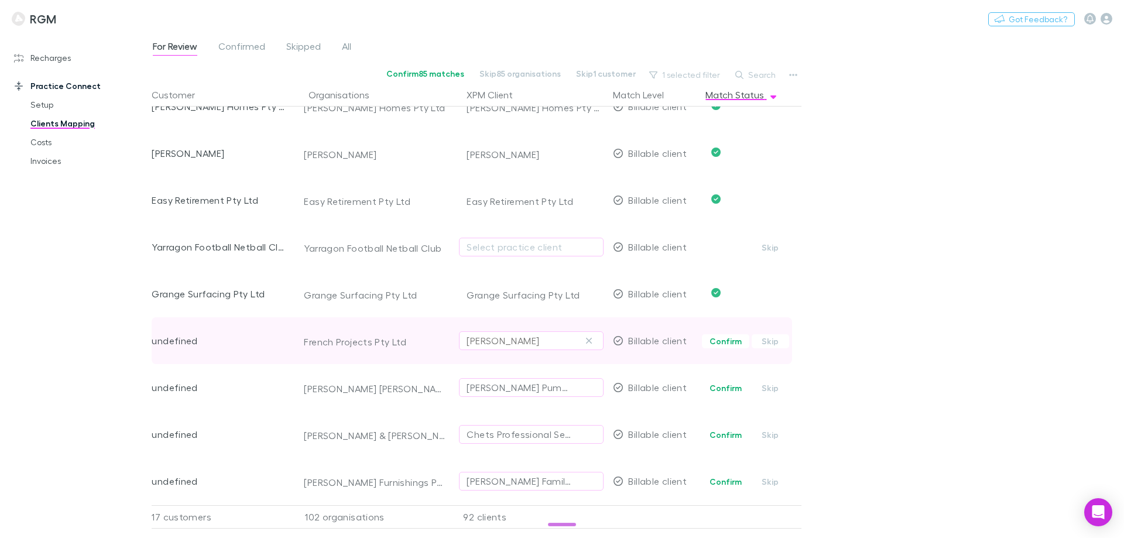
click at [532, 338] on div "David Thomas French" at bounding box center [503, 341] width 73 height 14
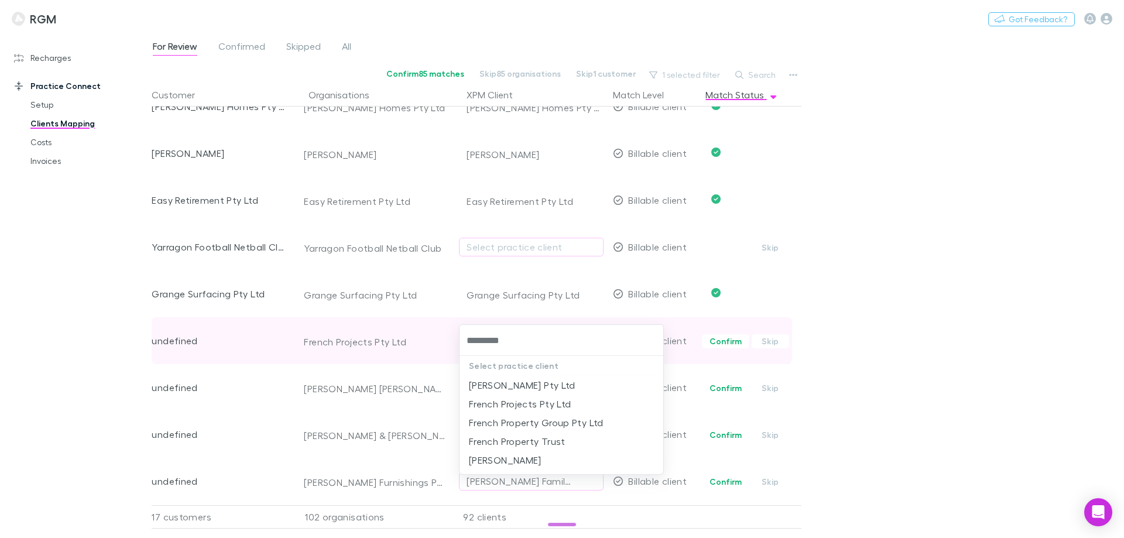
type input "**********"
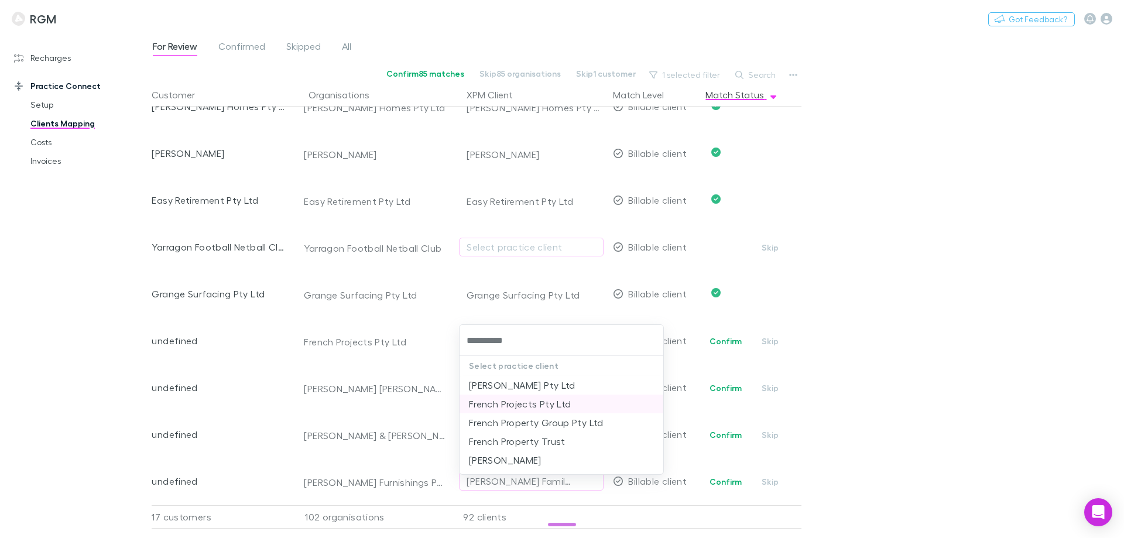
click at [527, 405] on li "French Projects Pty Ltd" at bounding box center [561, 404] width 204 height 19
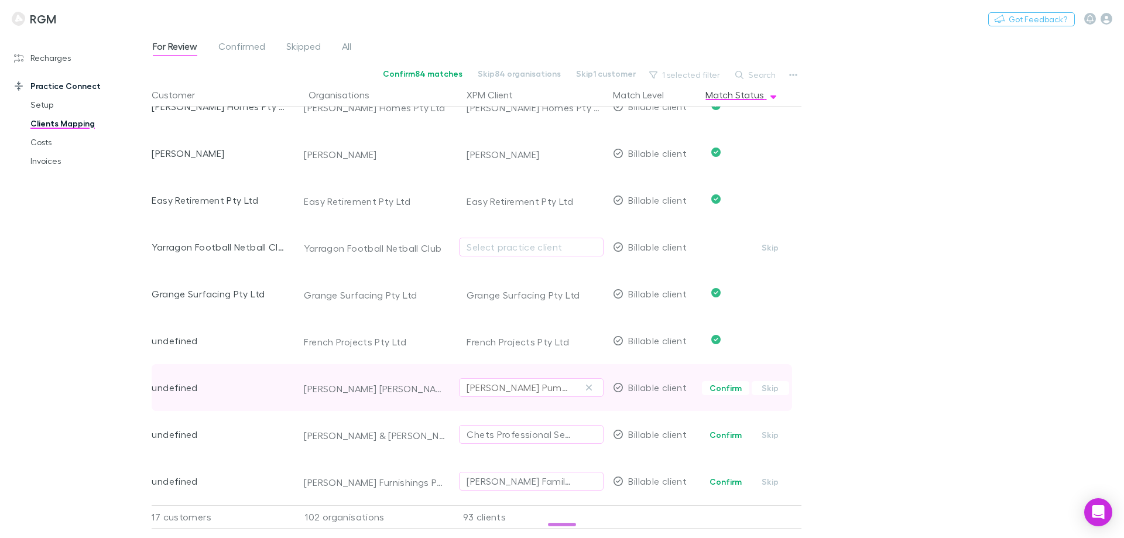
click at [511, 386] on div "J B Pumps Pty Ltd" at bounding box center [520, 387] width 106 height 14
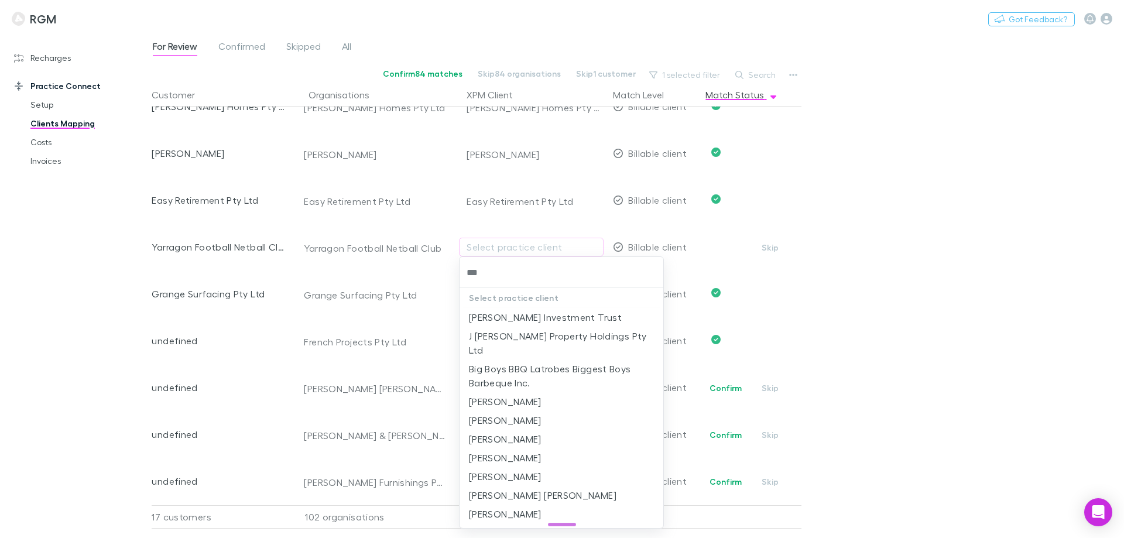
type input "****"
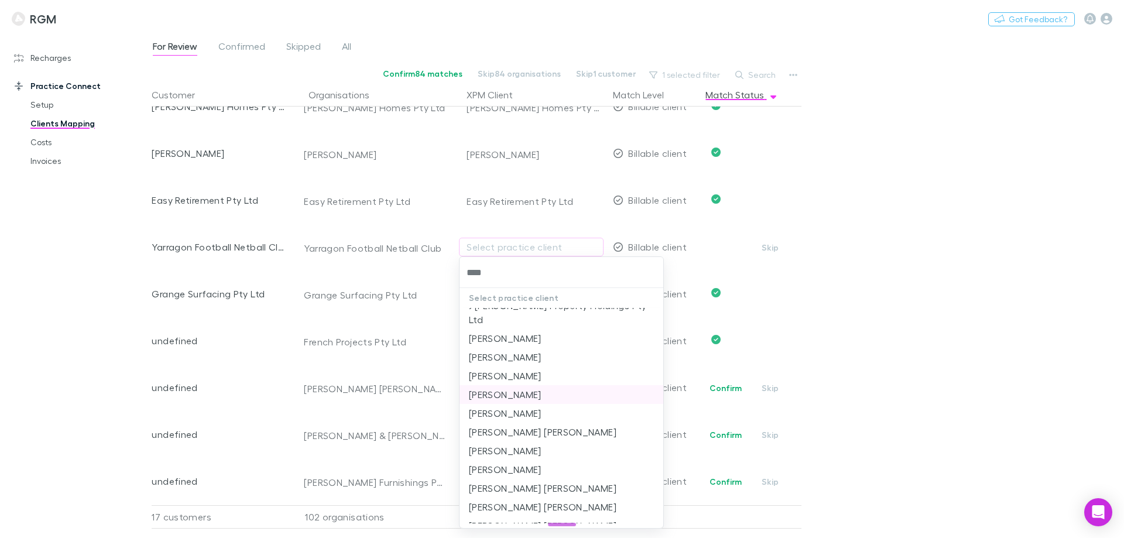
scroll to position [47, 0]
click at [529, 481] on li "Jamie Scott Boyles" at bounding box center [561, 490] width 204 height 19
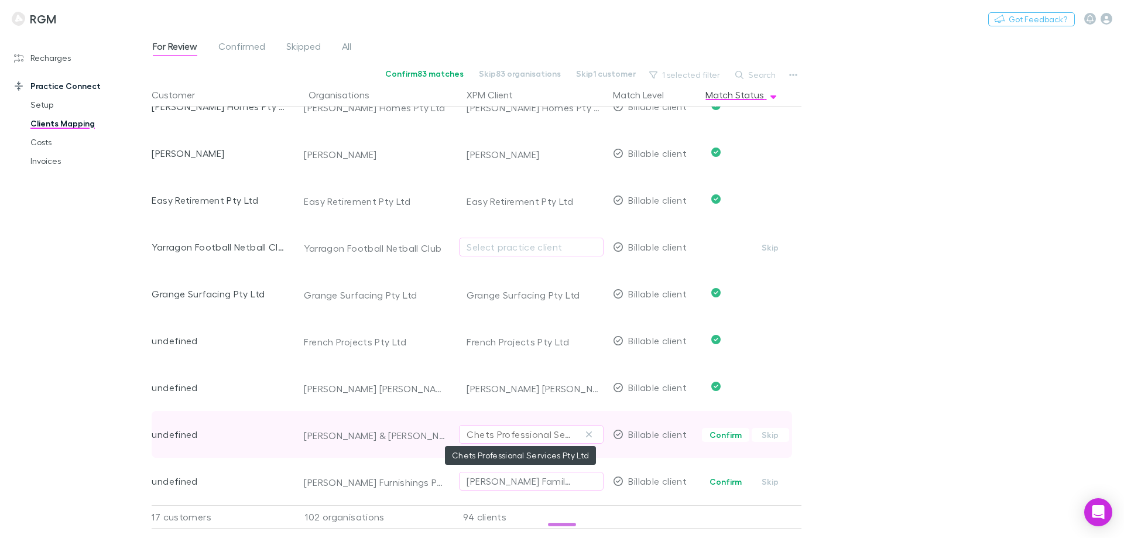
click at [523, 438] on div "Chets Professional Services Pty Ltd" at bounding box center [520, 434] width 106 height 14
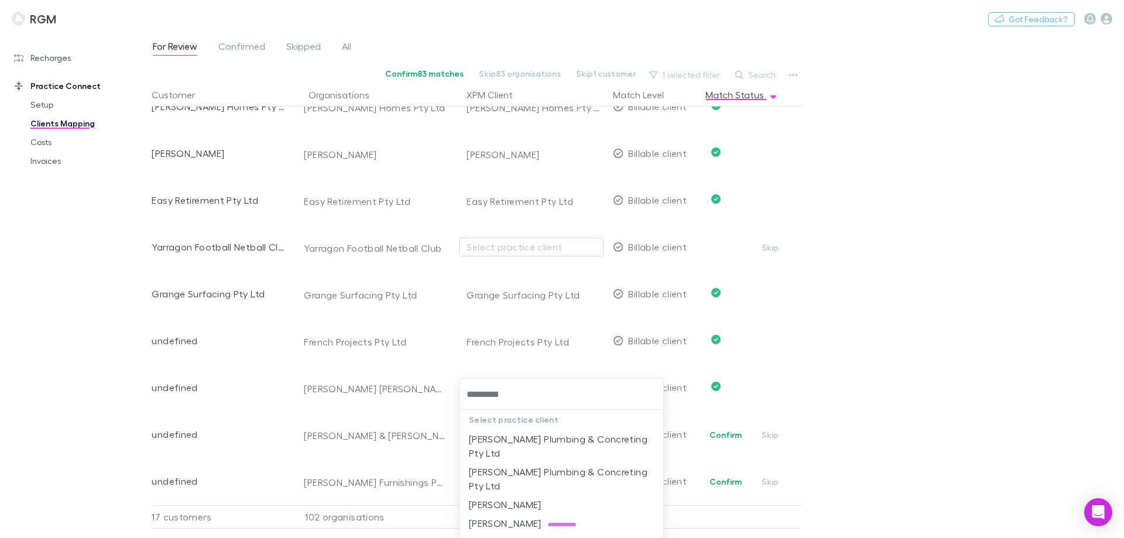
type input "*********"
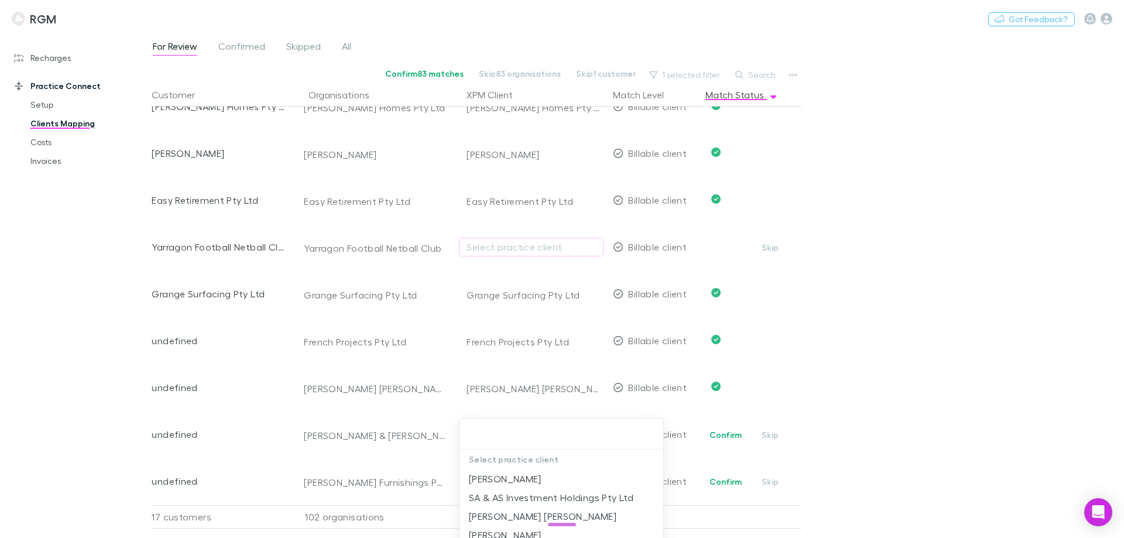
click at [997, 363] on div at bounding box center [562, 269] width 1124 height 538
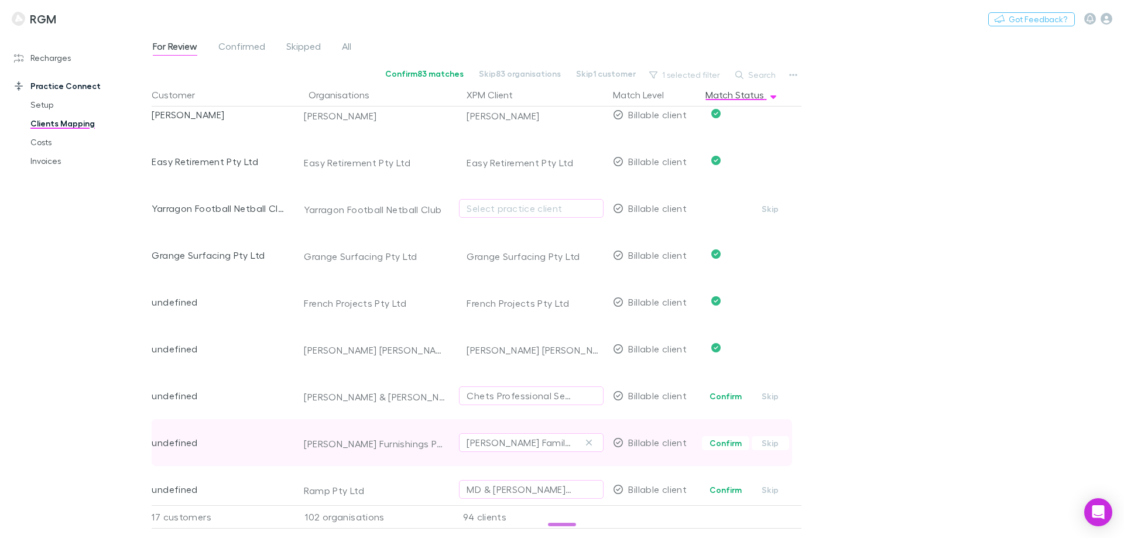
scroll to position [644, 0]
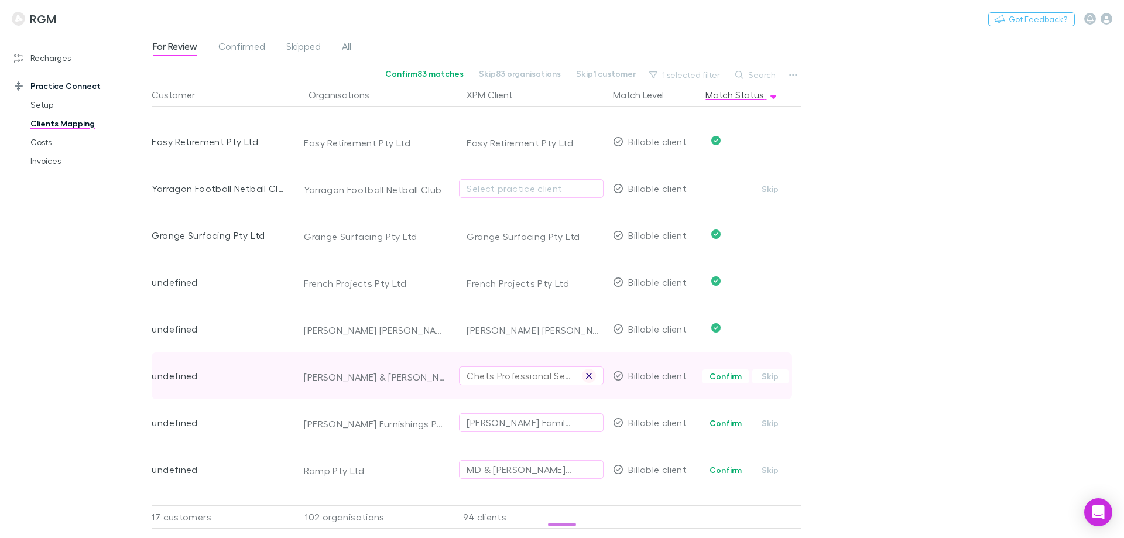
click at [588, 375] on icon "button" at bounding box center [589, 376] width 6 height 6
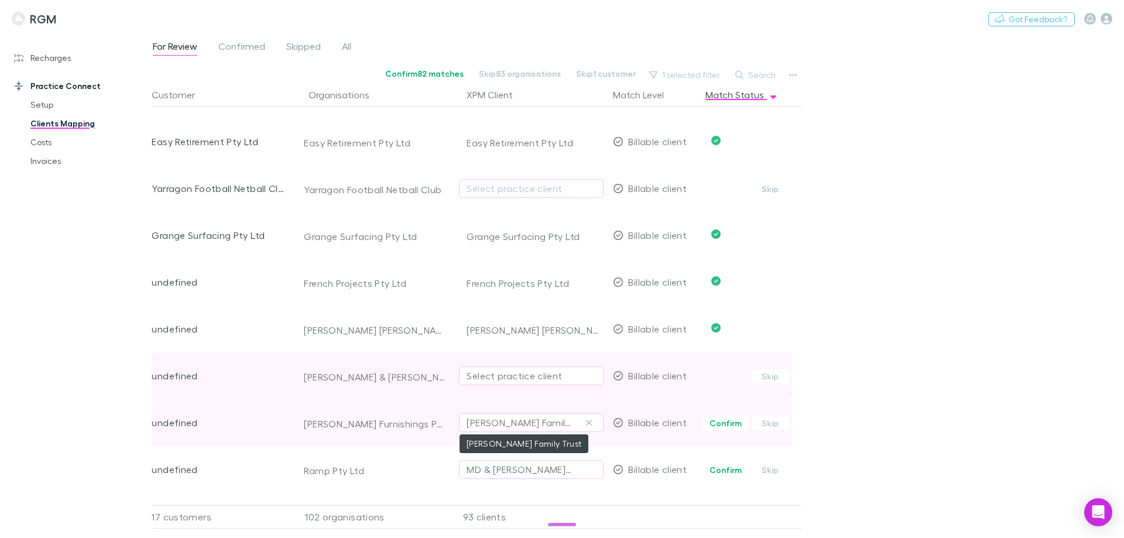
click at [512, 423] on div "William Howes Family Trust" at bounding box center [520, 423] width 106 height 14
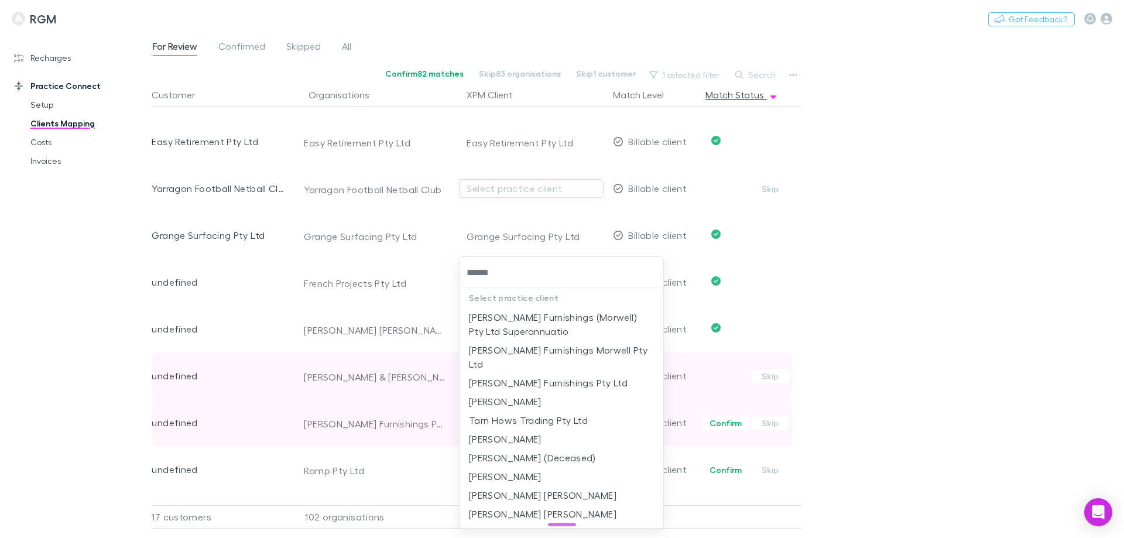
type input "*******"
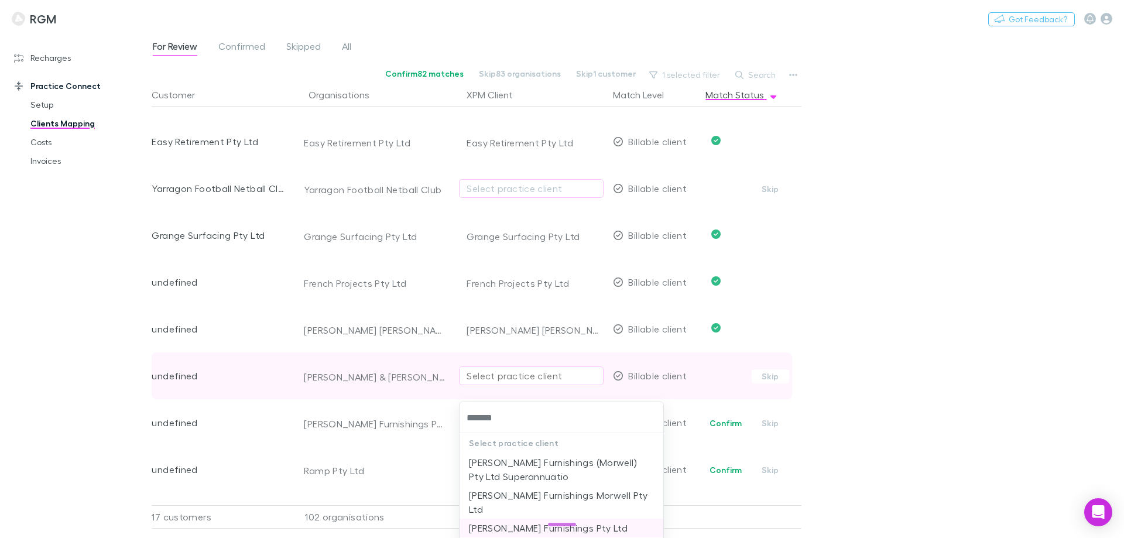
click at [526, 519] on li "Howes Furnishings Pty Ltd" at bounding box center [561, 528] width 204 height 19
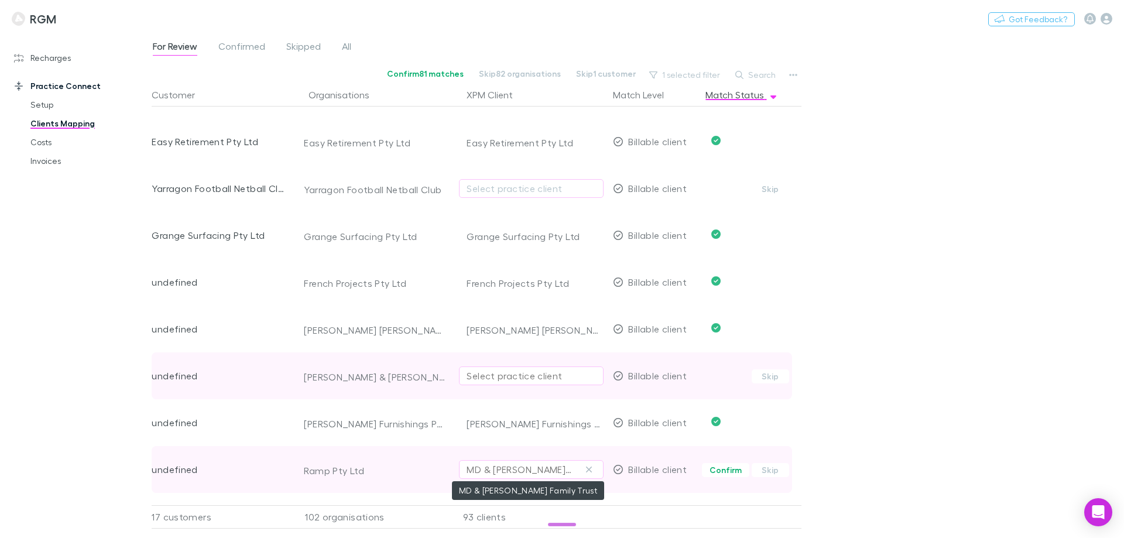
click at [531, 468] on div "MD & JG Fitzgerald Family Trust" at bounding box center [520, 469] width 106 height 14
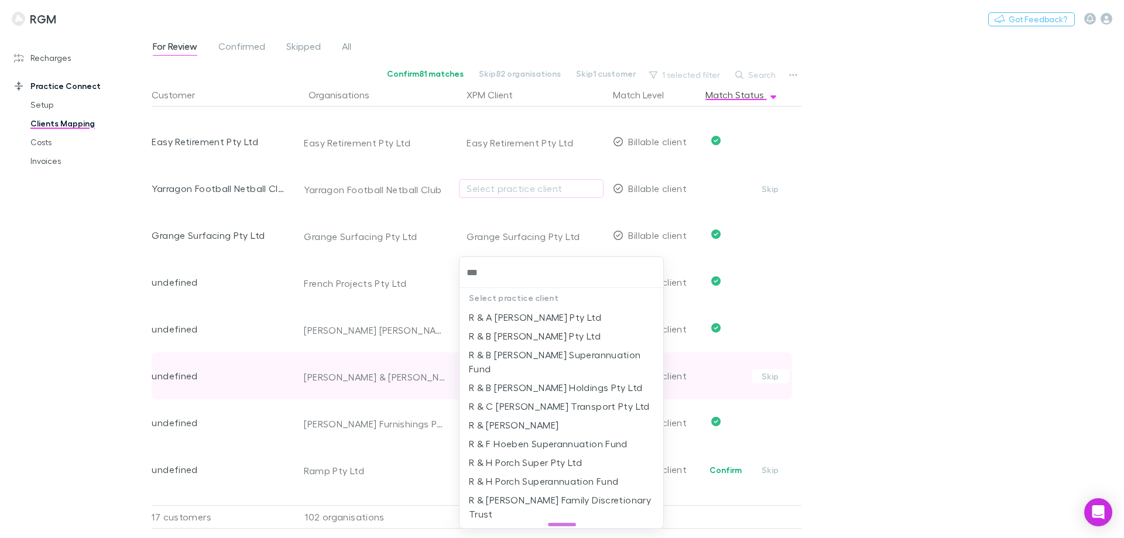
type input "****"
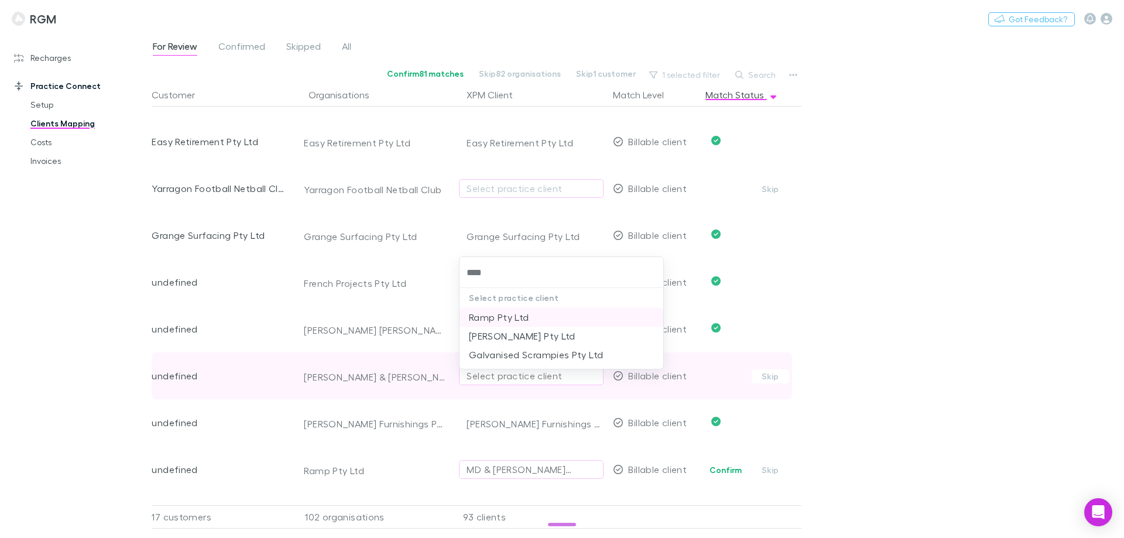
click at [522, 313] on li "Ramp Pty Ltd" at bounding box center [561, 317] width 204 height 19
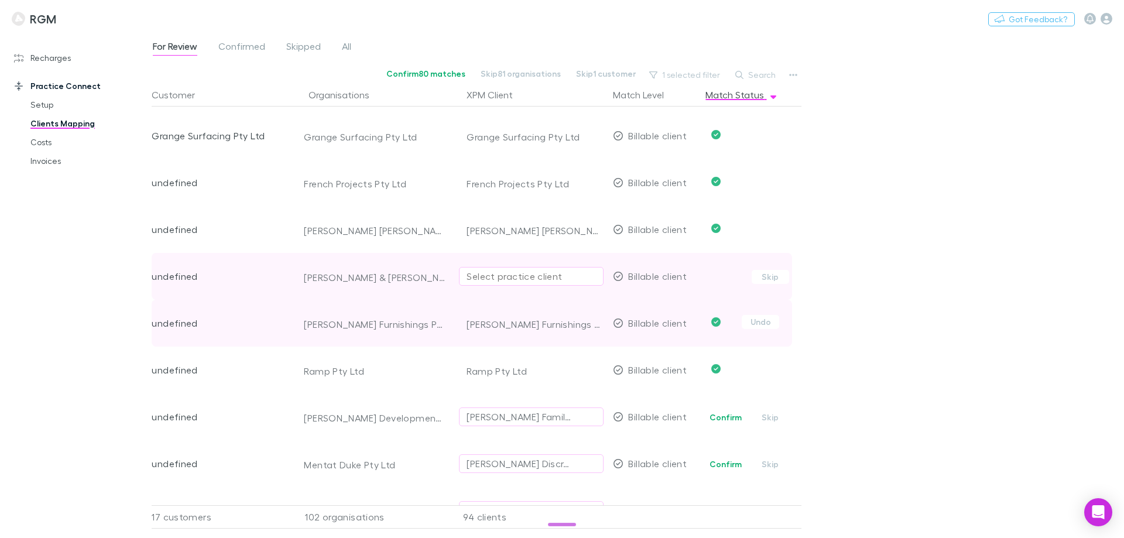
scroll to position [761, 0]
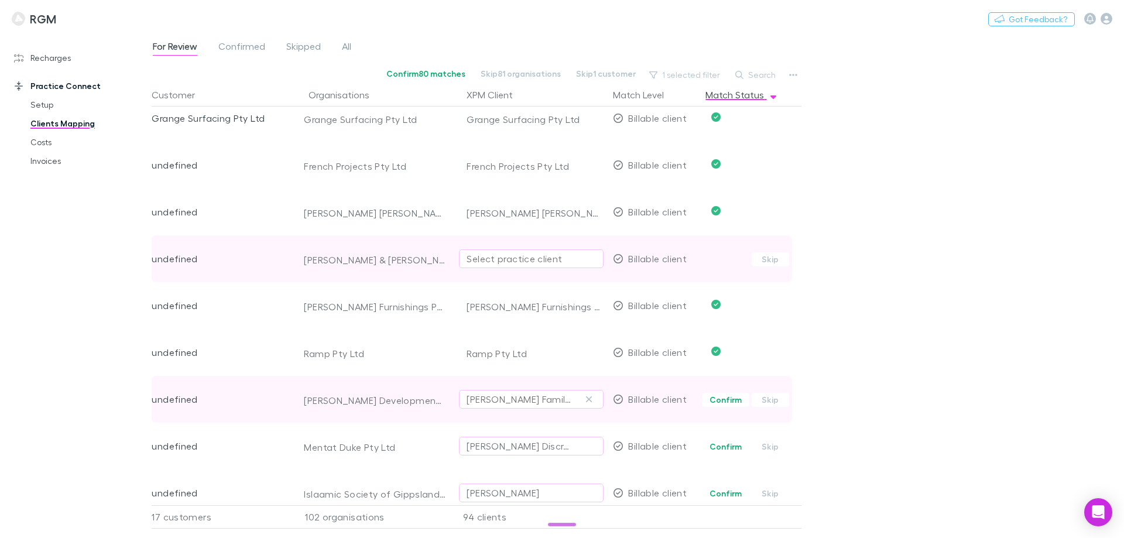
click at [516, 407] on button "D J Taylor Family Trust" at bounding box center [531, 399] width 145 height 19
type input "*********"
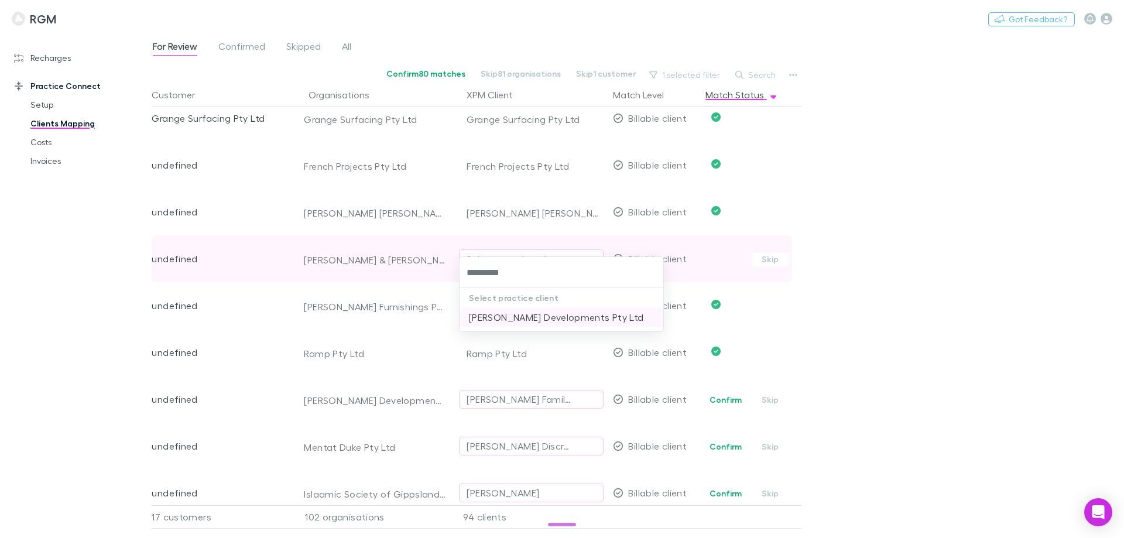
click at [509, 313] on li "Taylor Developments Pty Ltd" at bounding box center [561, 317] width 204 height 19
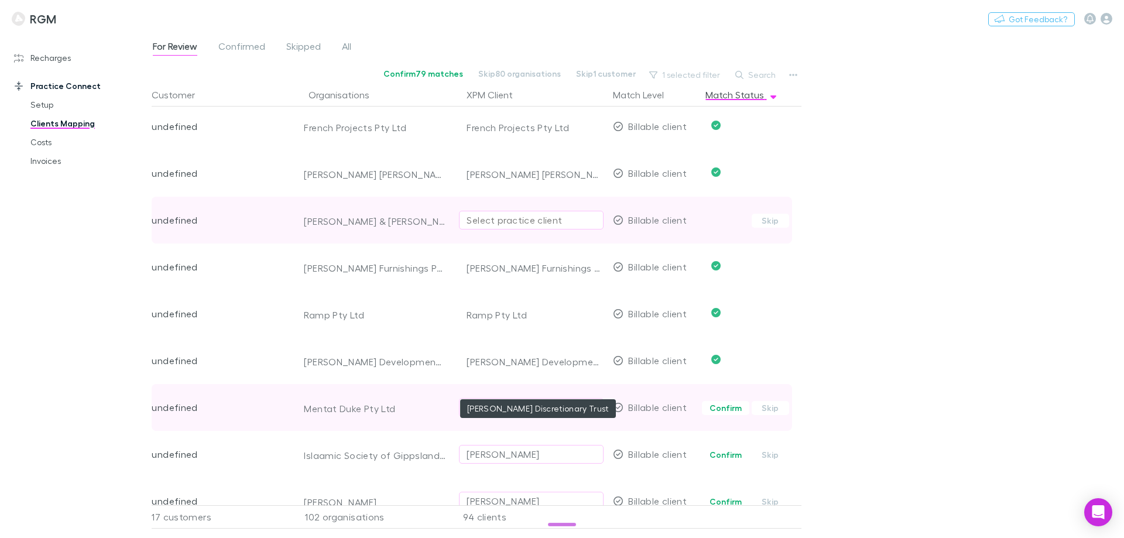
scroll to position [819, 0]
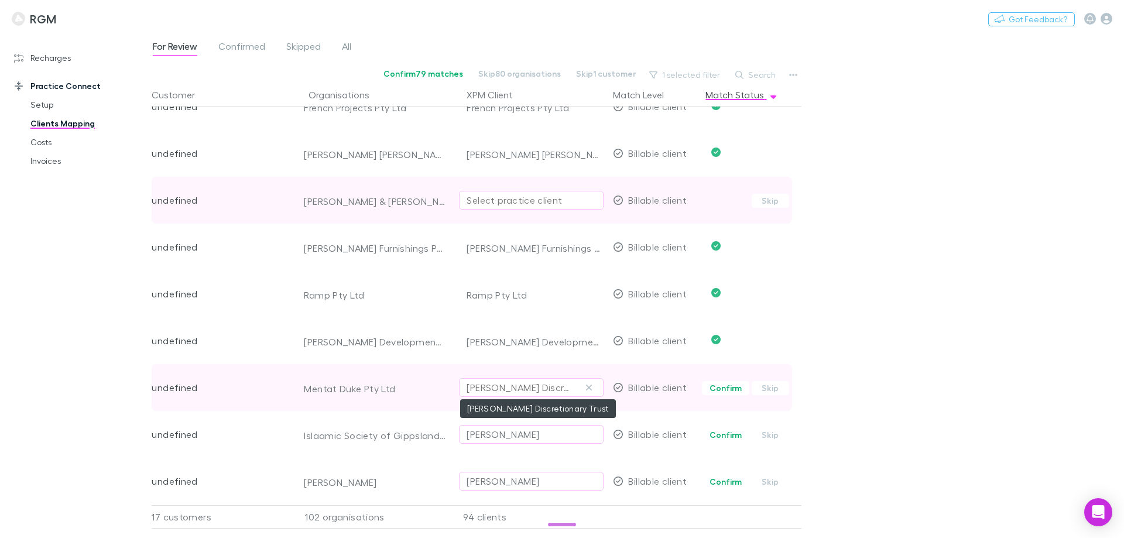
click at [509, 390] on div "Morgan Discretionary Trust" at bounding box center [520, 387] width 106 height 14
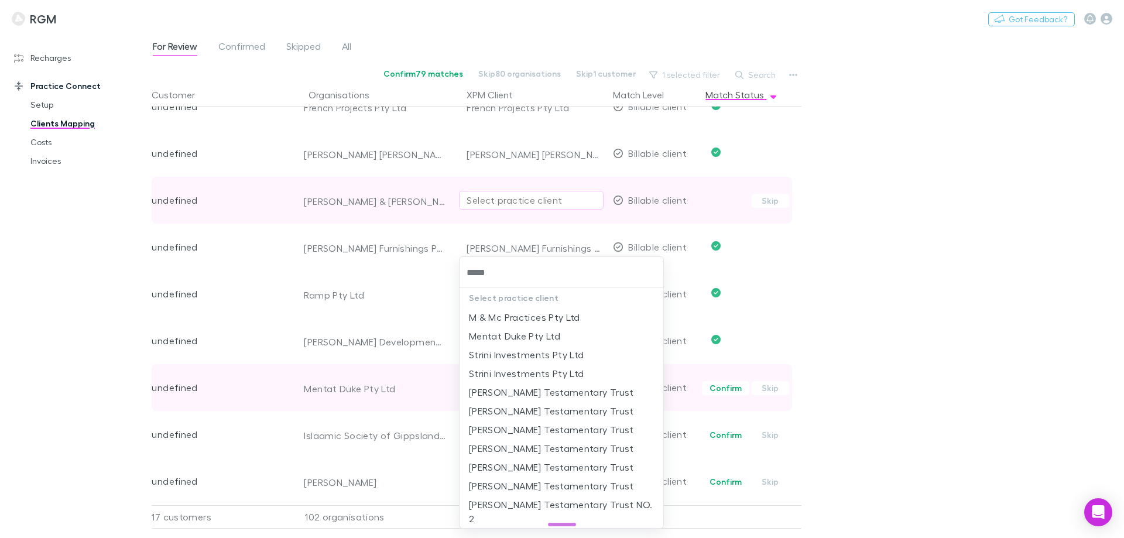
type input "******"
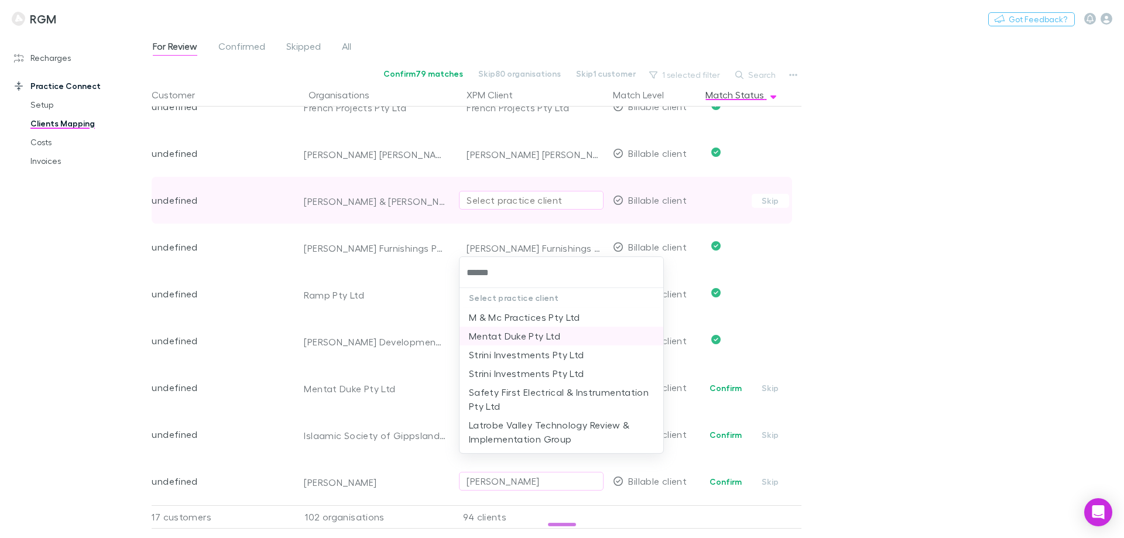
click at [570, 336] on li "Mentat Duke Pty Ltd" at bounding box center [561, 336] width 204 height 19
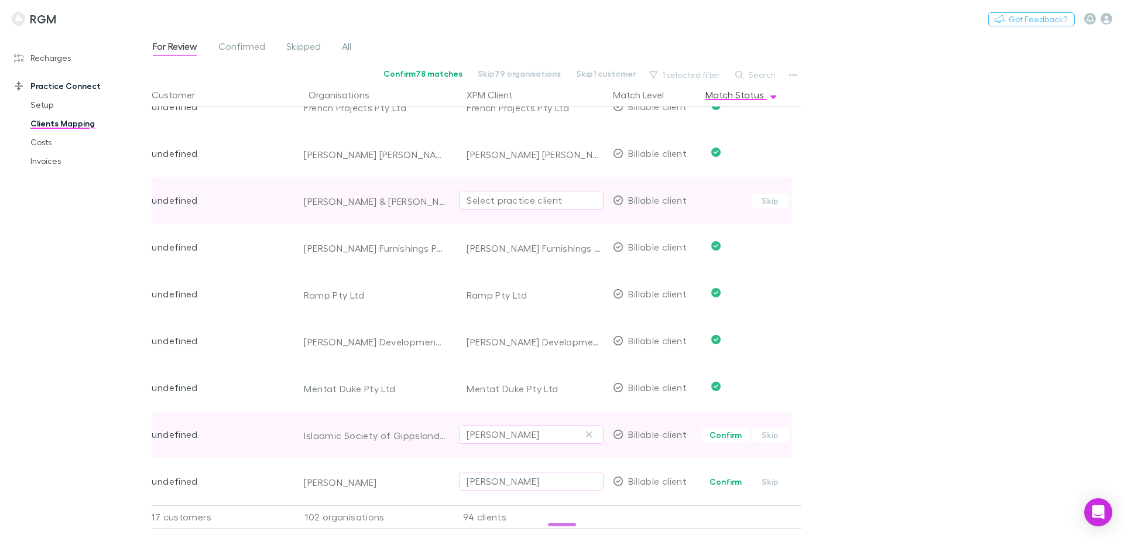
click at [522, 433] on div "Adnan Glibanovic" at bounding box center [503, 434] width 73 height 14
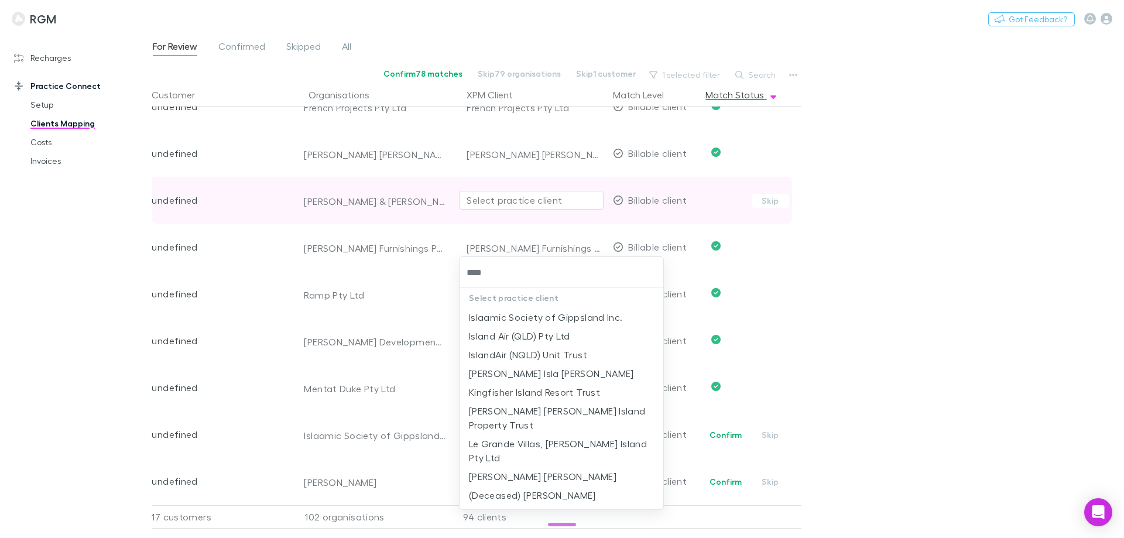
type input "*****"
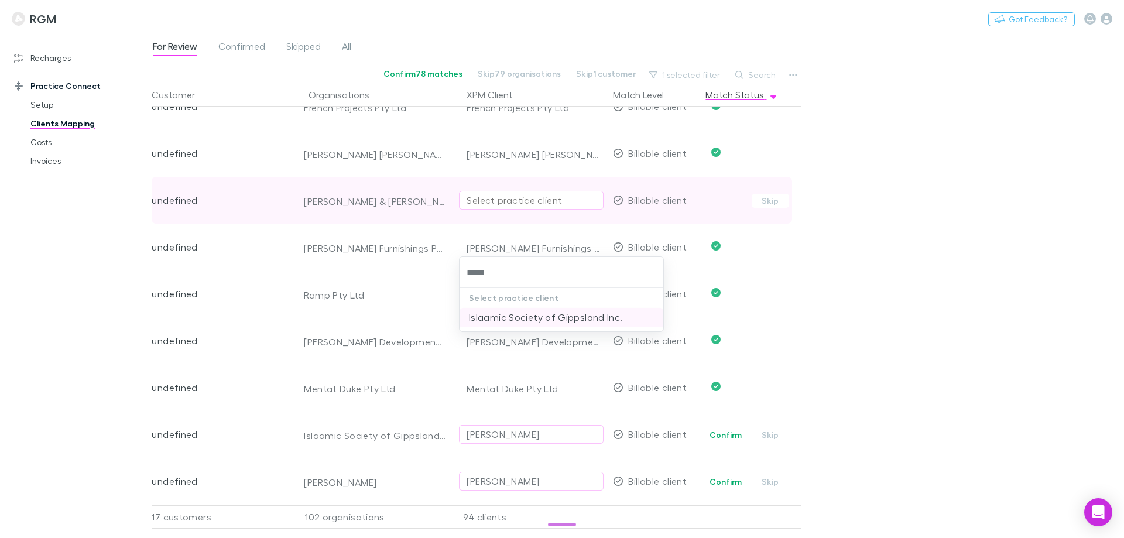
click at [559, 317] on li "Islaamic Society of Gippsland Inc." at bounding box center [561, 317] width 204 height 19
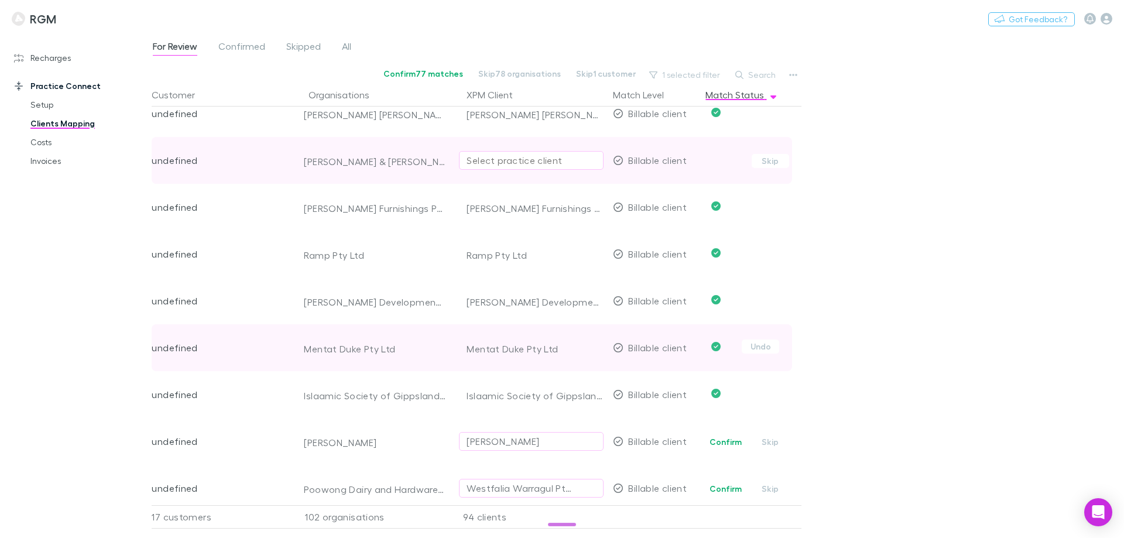
scroll to position [937, 0]
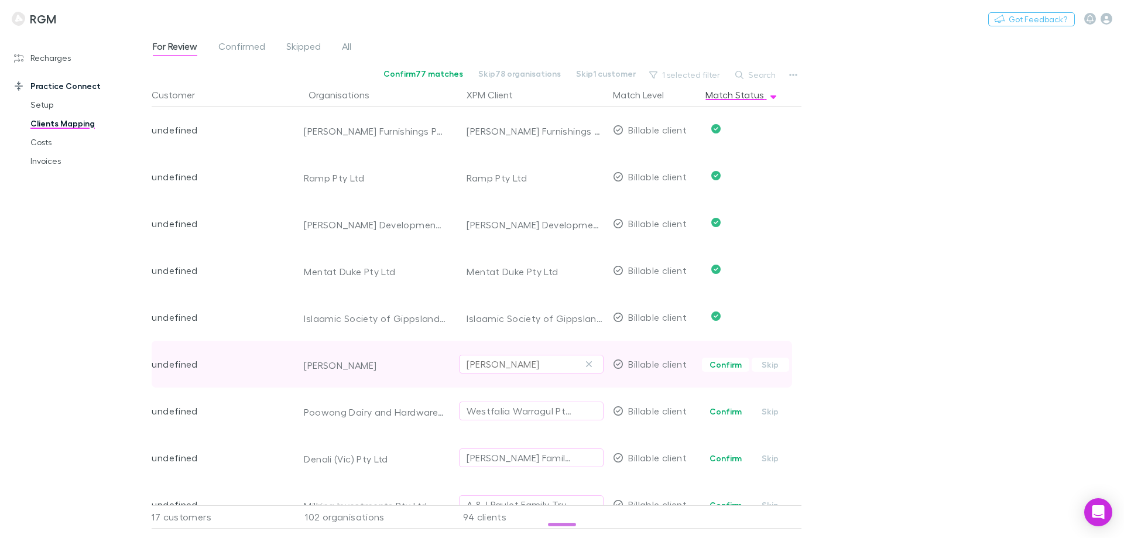
click at [504, 368] on div "[PERSON_NAME]" at bounding box center [503, 364] width 73 height 14
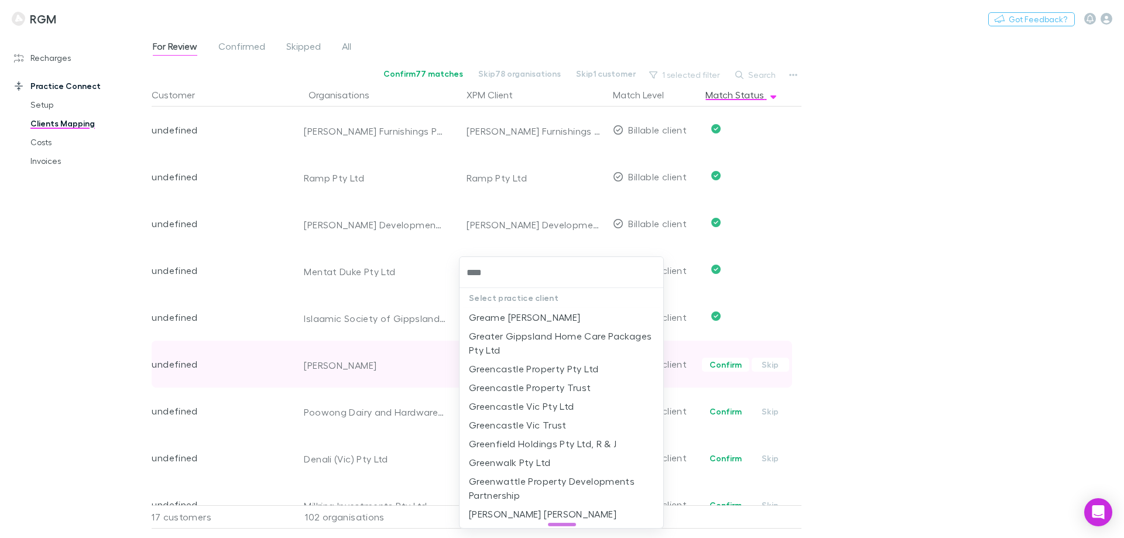
type input "*****"
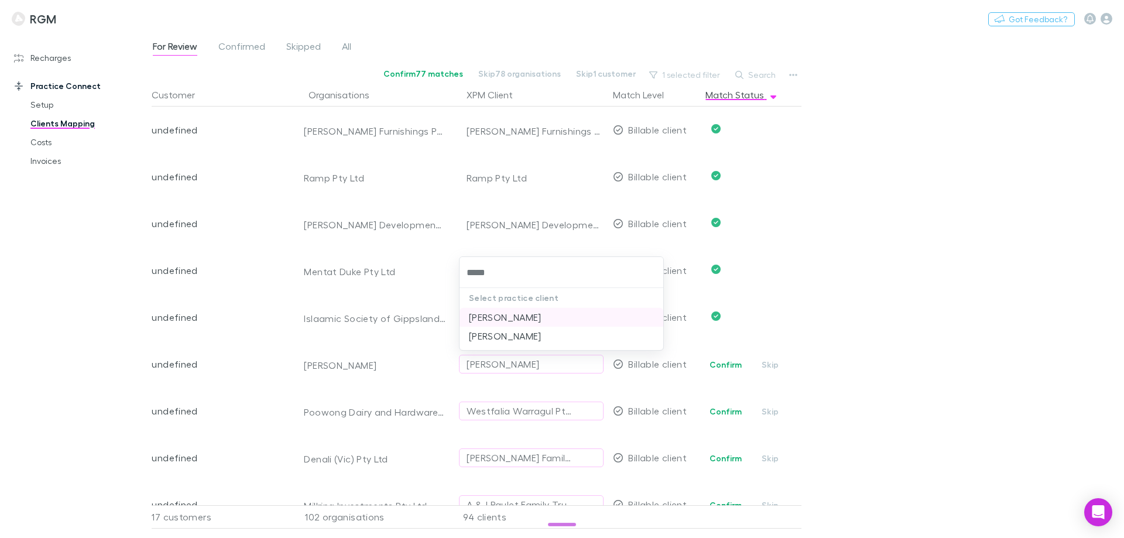
click at [505, 315] on li "Susan Denise Greig" at bounding box center [561, 317] width 204 height 19
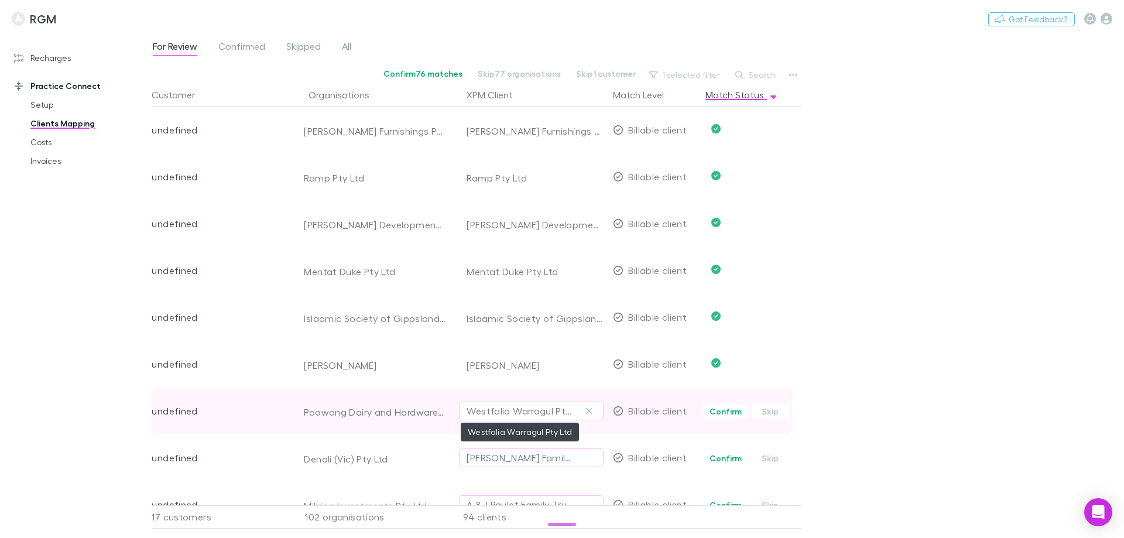
click at [492, 410] on div "Westfalia Warragul Pty Ltd" at bounding box center [520, 411] width 106 height 14
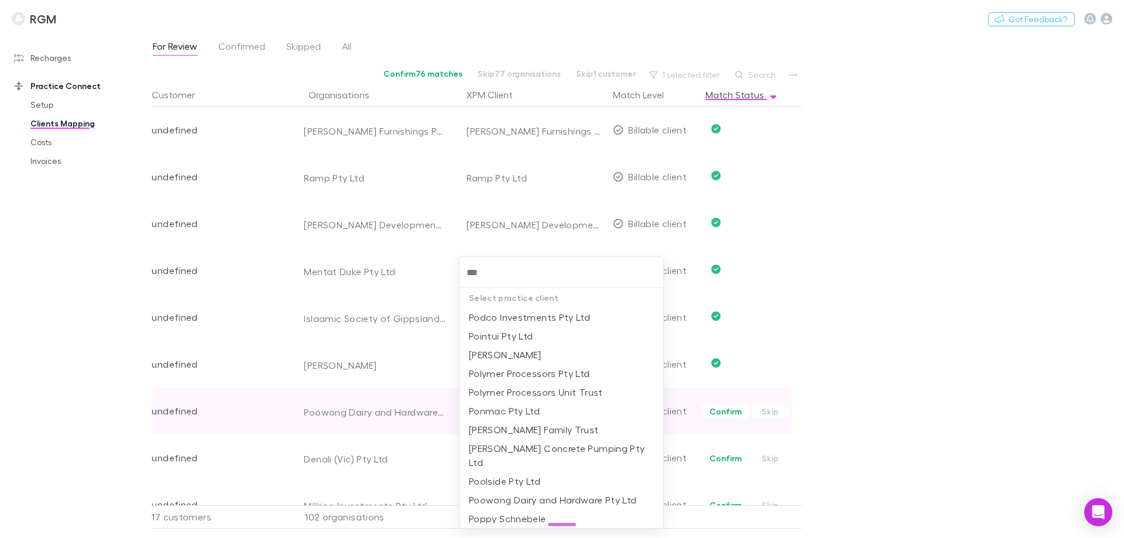
type input "****"
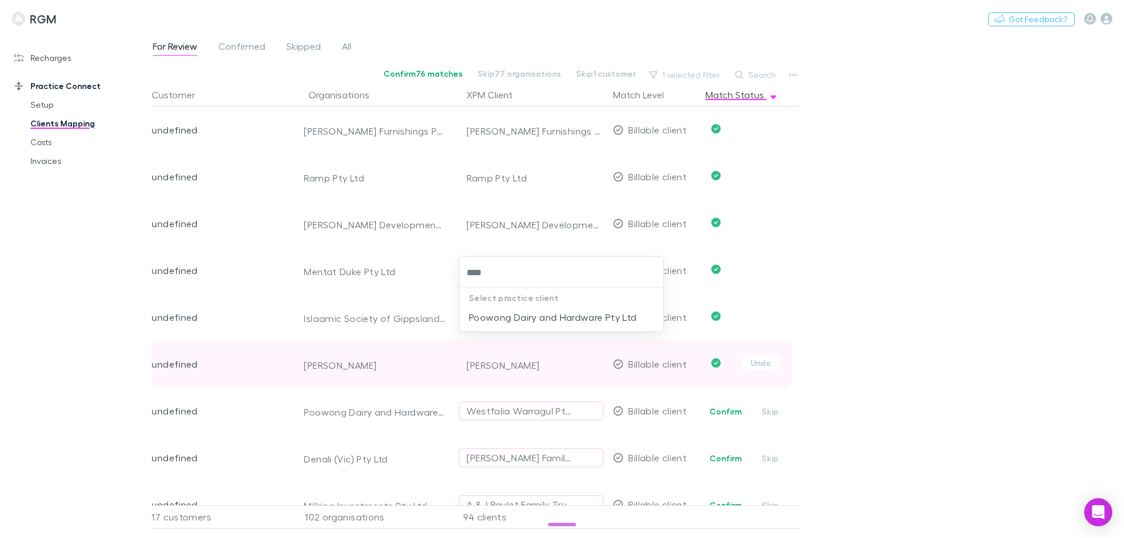
drag, startPoint x: 499, startPoint y: 318, endPoint x: 498, endPoint y: 353, distance: 34.6
click at [500, 318] on li "Poowong Dairy and Hardware Pty Ltd" at bounding box center [561, 317] width 204 height 19
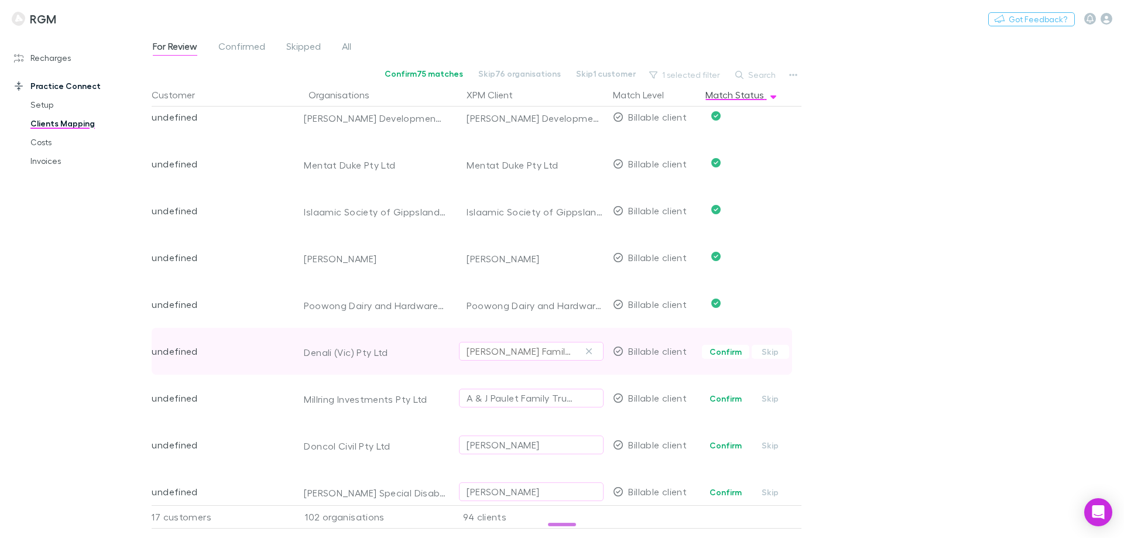
scroll to position [1054, 0]
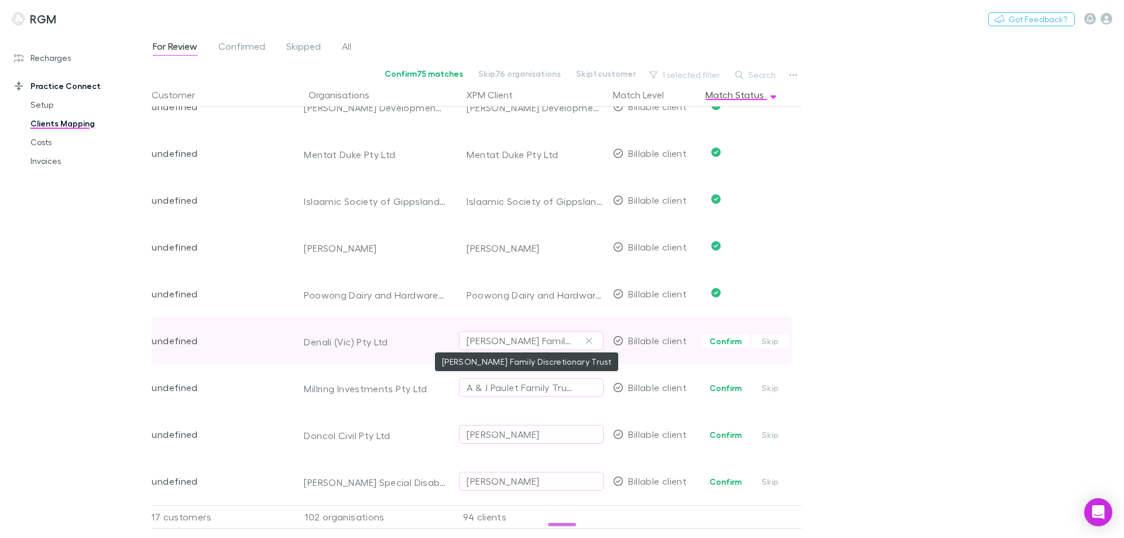
click at [495, 341] on div "M H Kilmartin Family Discretionary Trust" at bounding box center [520, 341] width 106 height 14
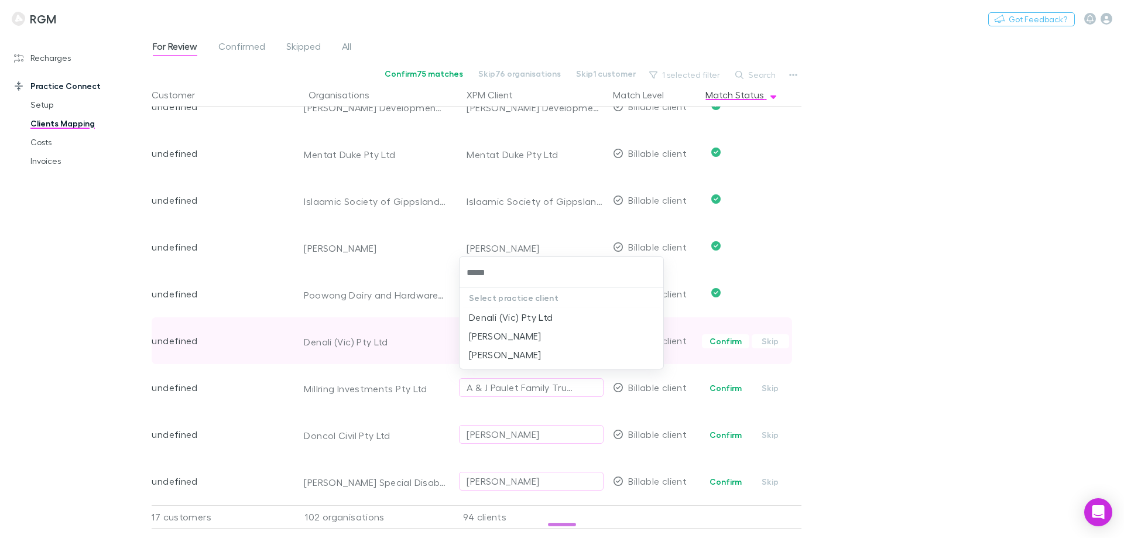
type input "******"
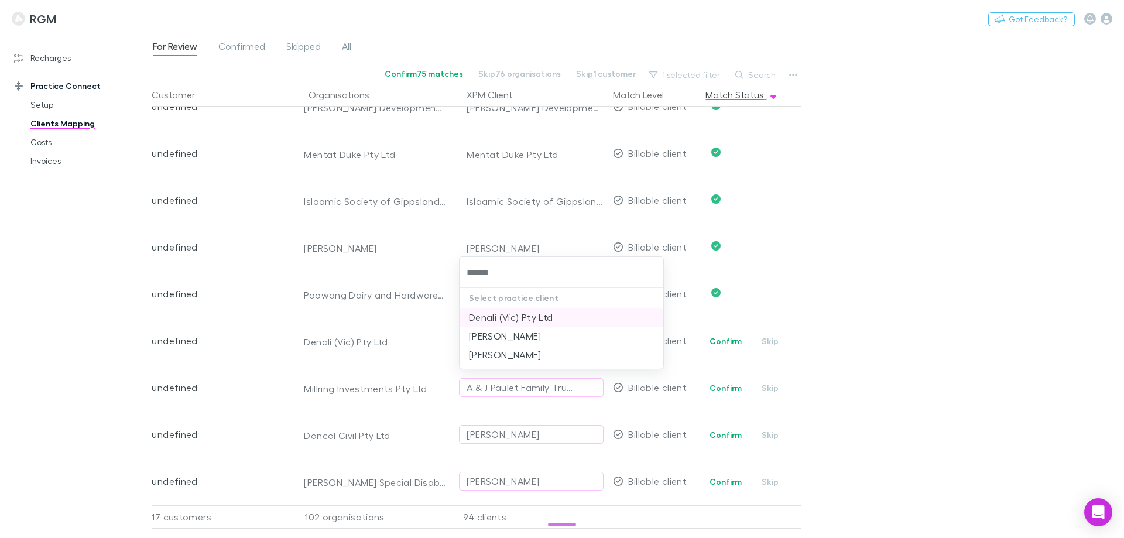
click at [513, 311] on li "Denali (Vic) Pty Ltd" at bounding box center [561, 317] width 204 height 19
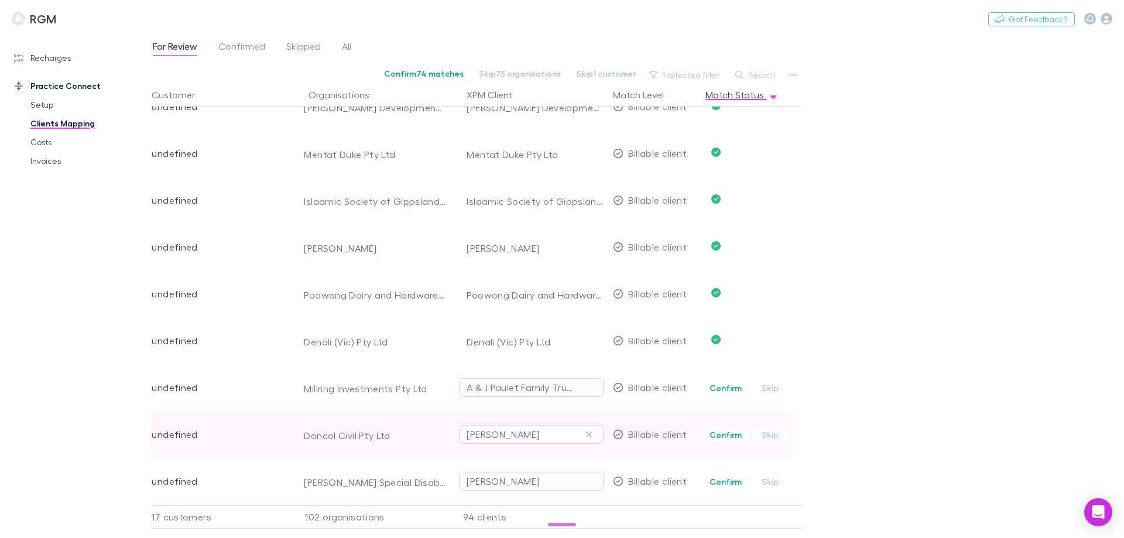
click at [503, 434] on div "Francesco Colaciello" at bounding box center [503, 434] width 73 height 14
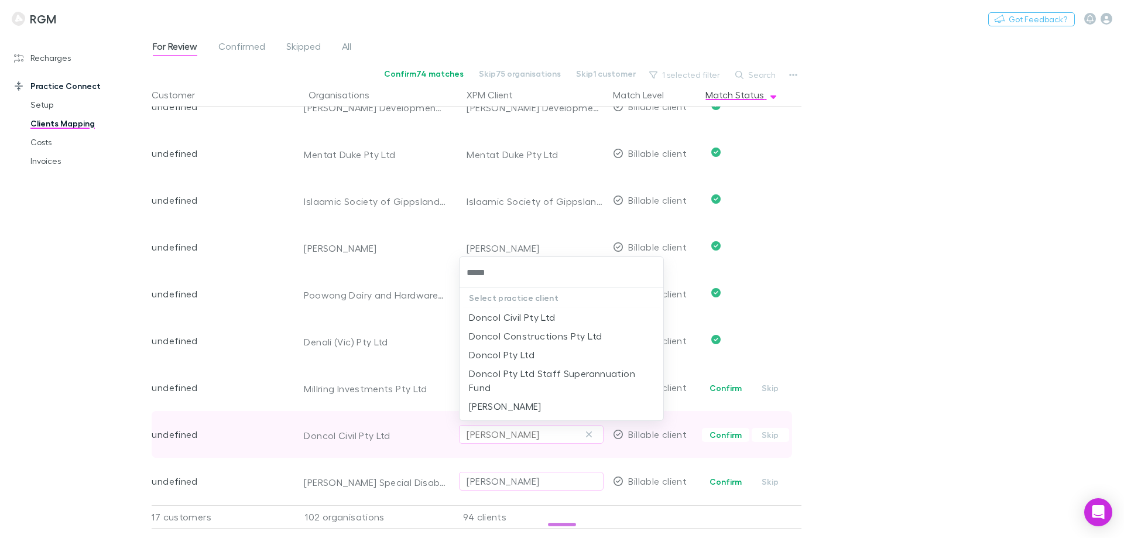
type input "******"
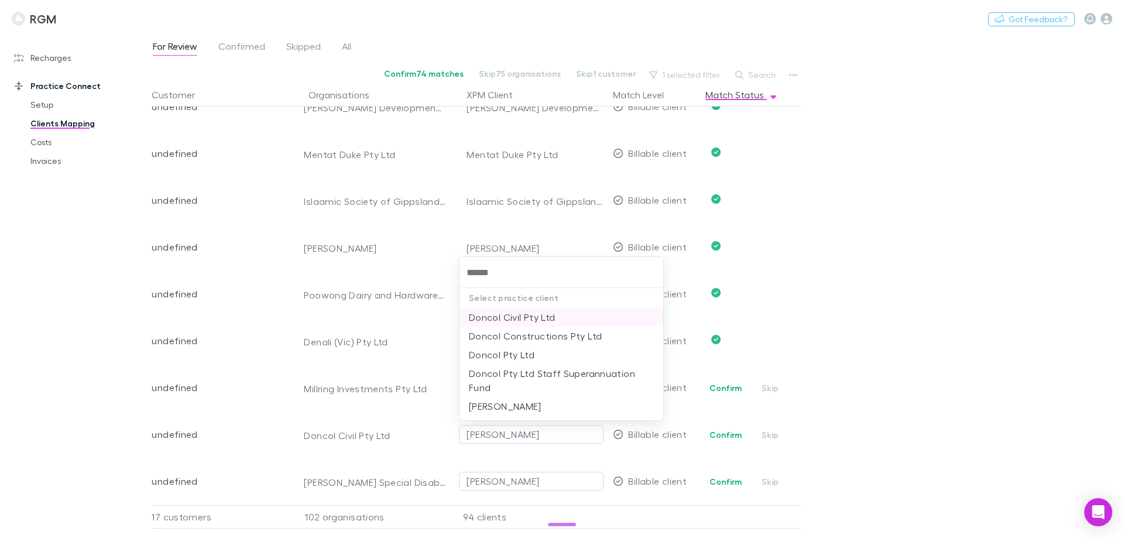
click at [526, 317] on li "Doncol Civil Pty Ltd" at bounding box center [561, 317] width 204 height 19
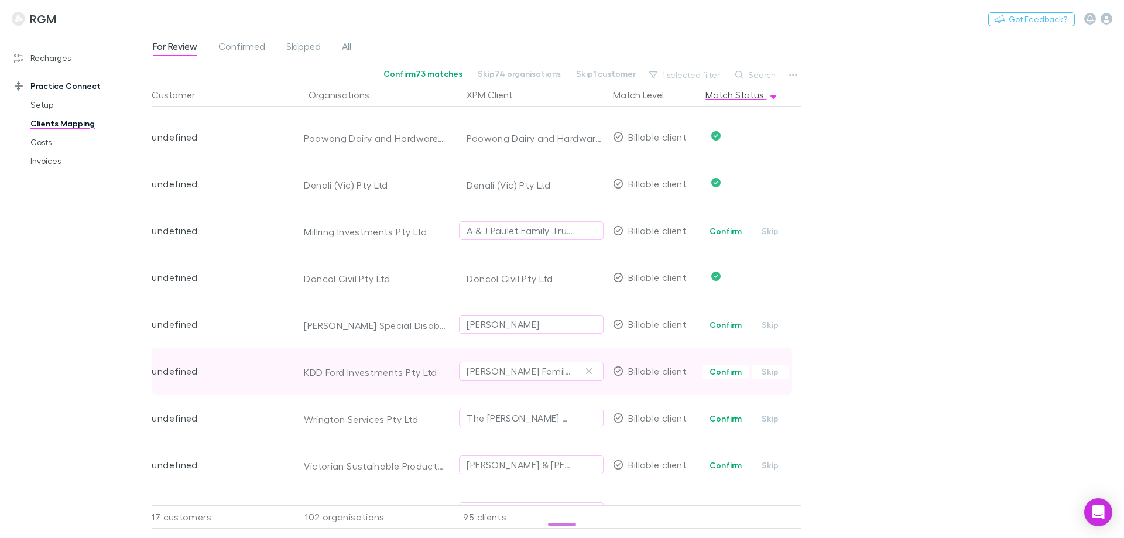
scroll to position [1229, 0]
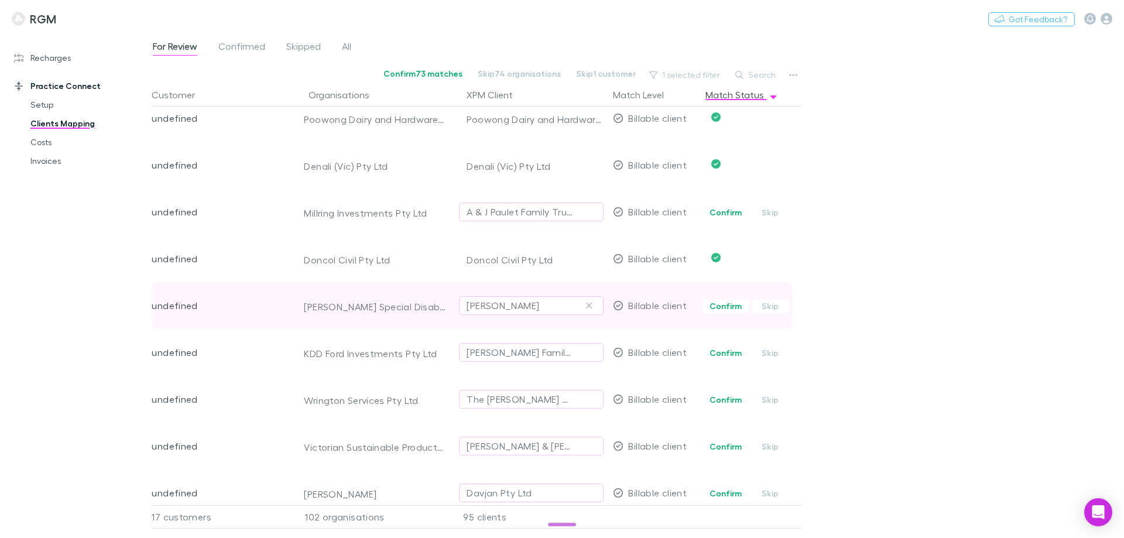
click at [522, 306] on div "Narelle Wilkins" at bounding box center [503, 306] width 73 height 14
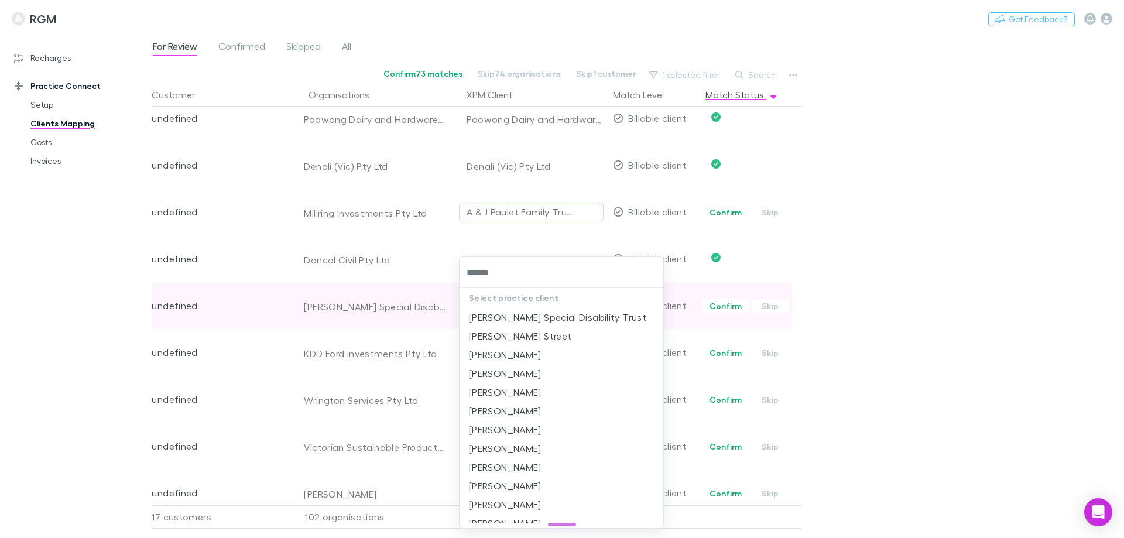
type input "*******"
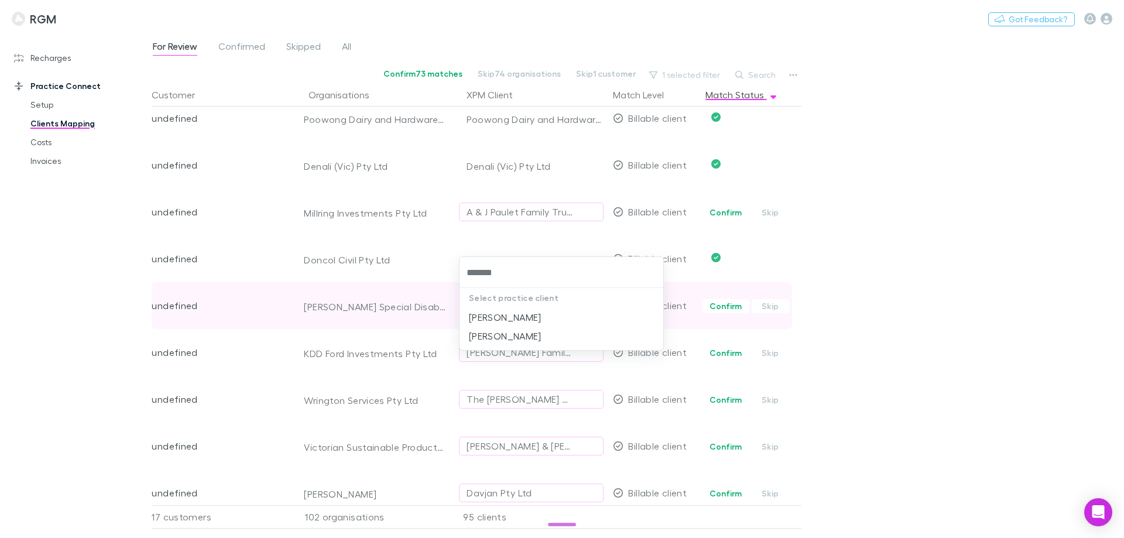
drag, startPoint x: 516, startPoint y: 315, endPoint x: 403, endPoint y: 304, distance: 113.6
click at [516, 316] on li "Rohan King" at bounding box center [561, 317] width 204 height 19
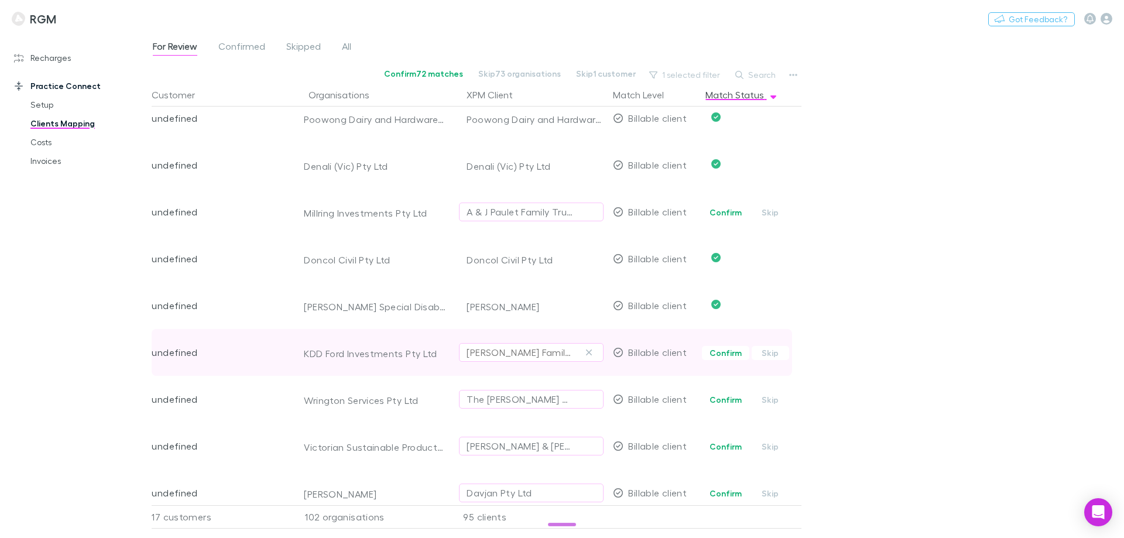
click at [487, 355] on div "Kerrie Ford Family Trust" at bounding box center [520, 352] width 106 height 14
type input "*"
type input "*****"
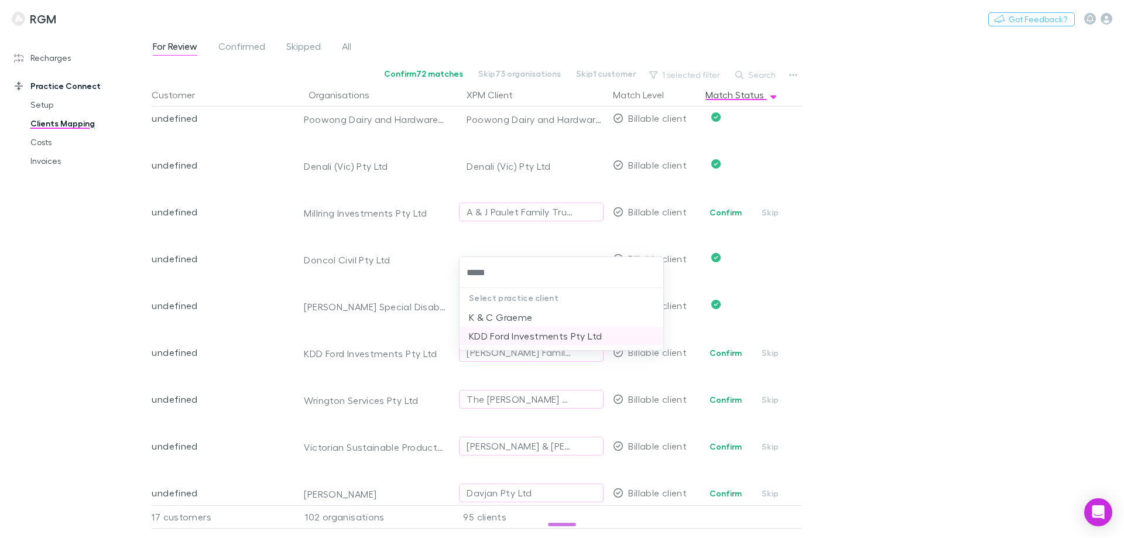
click at [499, 338] on li "KDD Ford Investments Pty Ltd" at bounding box center [561, 336] width 204 height 19
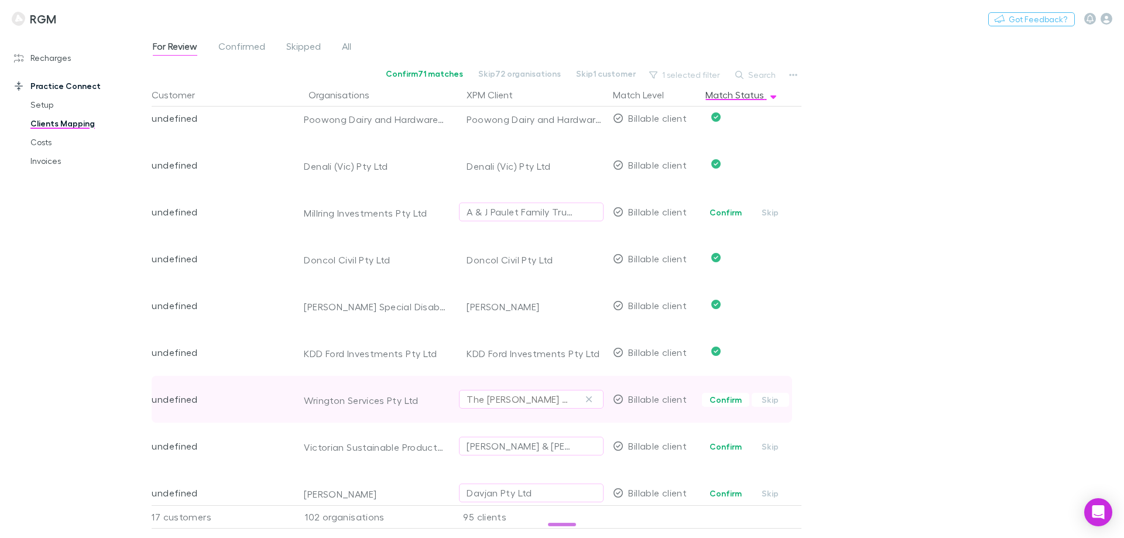
click at [494, 399] on div "The Aeschlimann Trust" at bounding box center [520, 399] width 106 height 14
type input "*****"
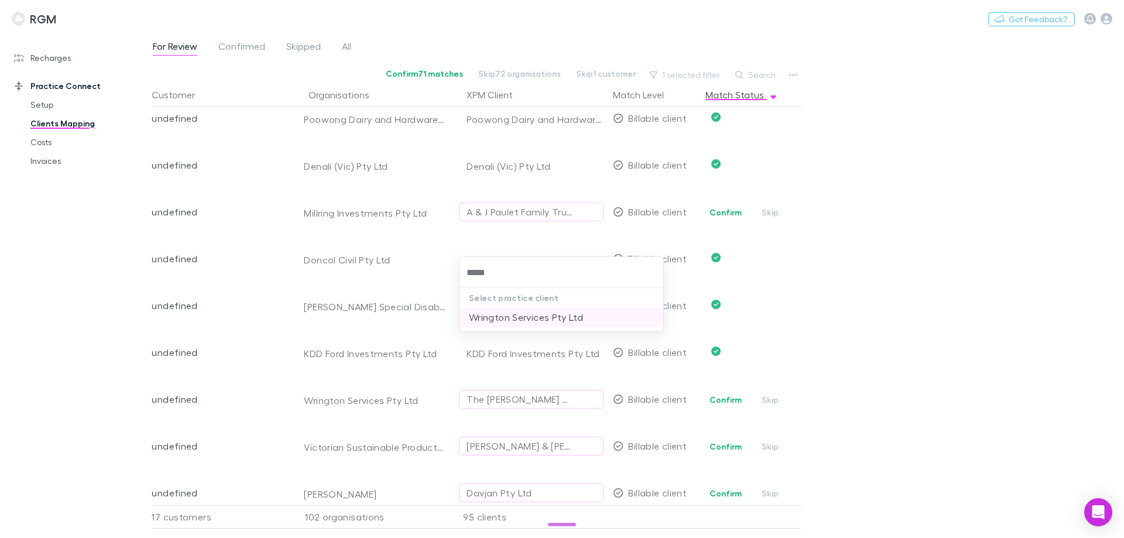
click at [517, 311] on li "Wrington Services Pty Ltd" at bounding box center [561, 317] width 204 height 19
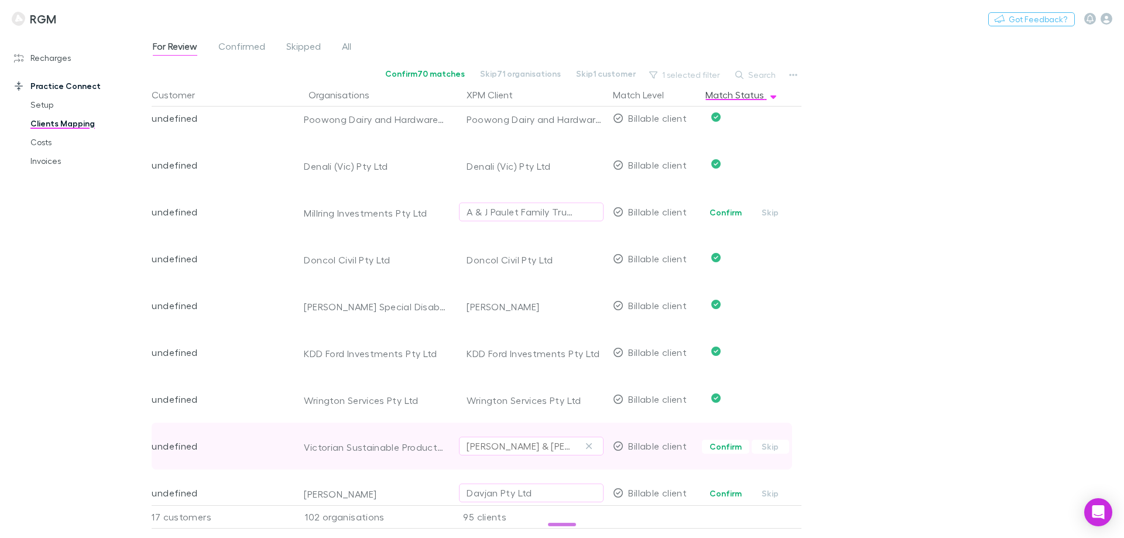
click at [502, 445] on div "D.G Tayler & K.L Tayler" at bounding box center [520, 446] width 106 height 14
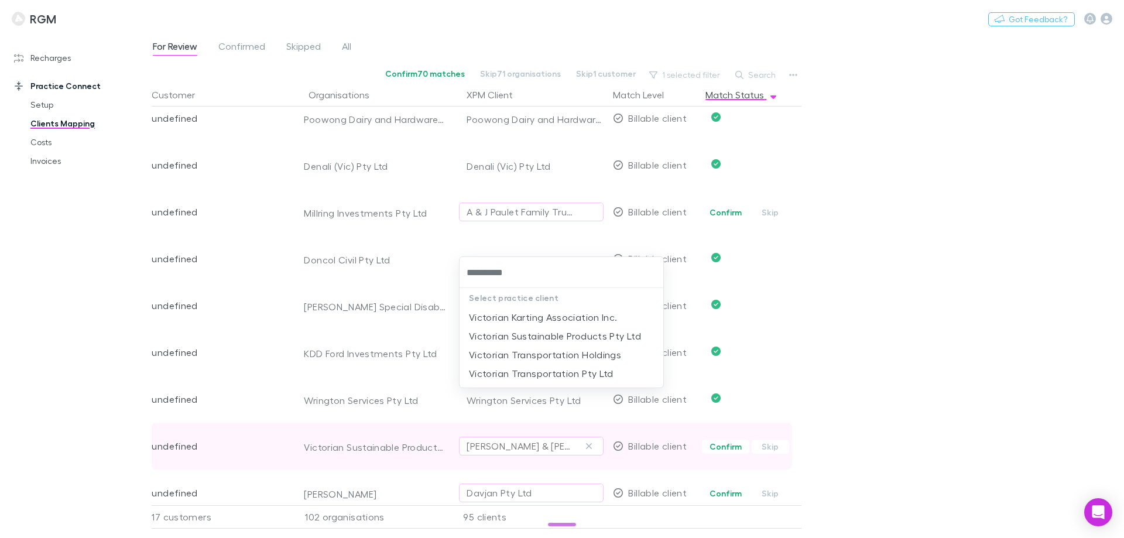
type input "**********"
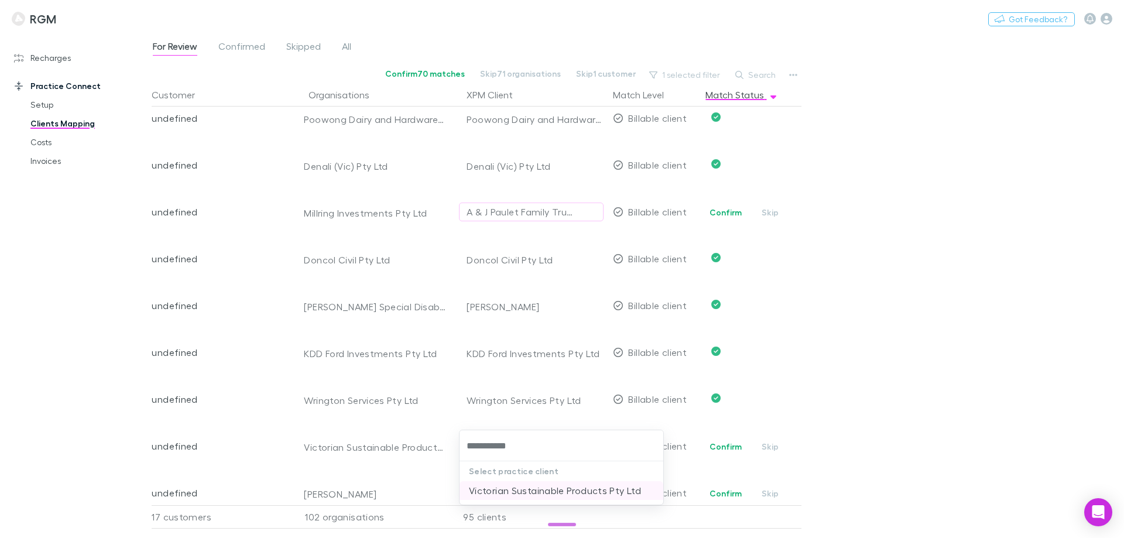
click at [501, 483] on li "Victorian Sustainable Products Pty Ltd" at bounding box center [561, 490] width 204 height 19
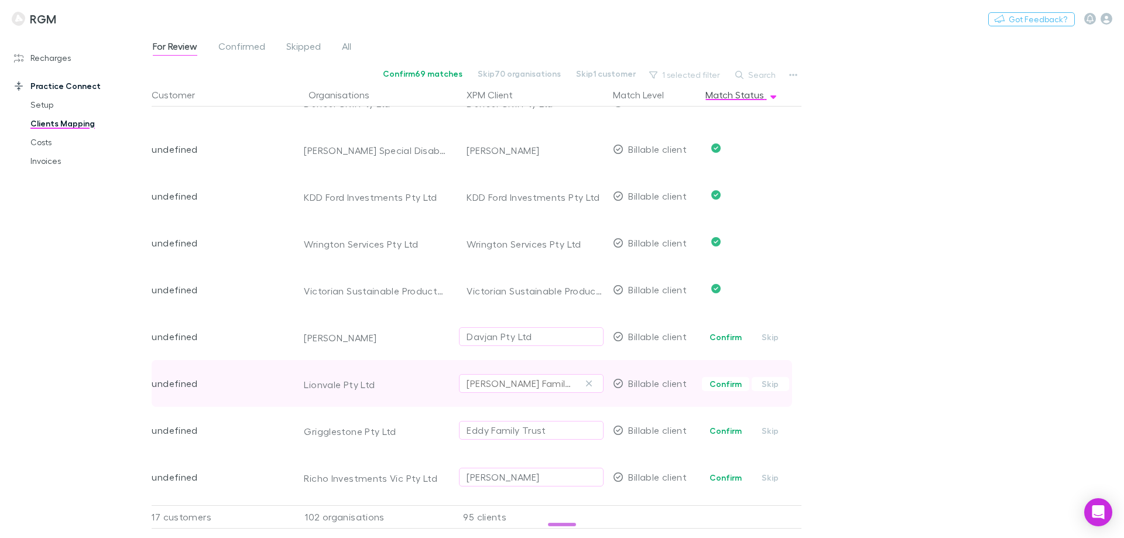
scroll to position [1405, 0]
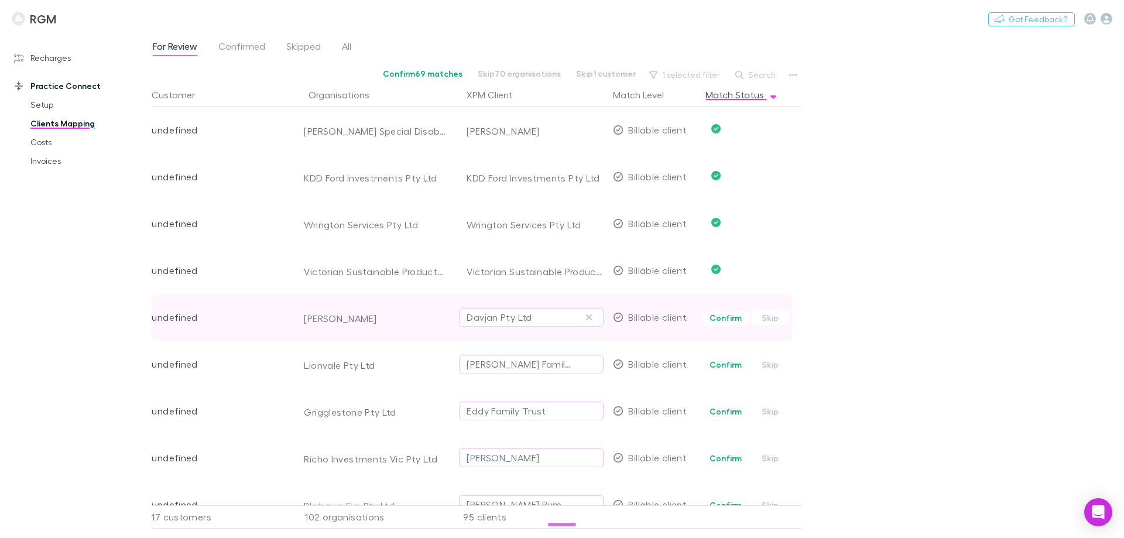
click at [503, 313] on div "Davjan Pty Ltd" at bounding box center [499, 317] width 65 height 14
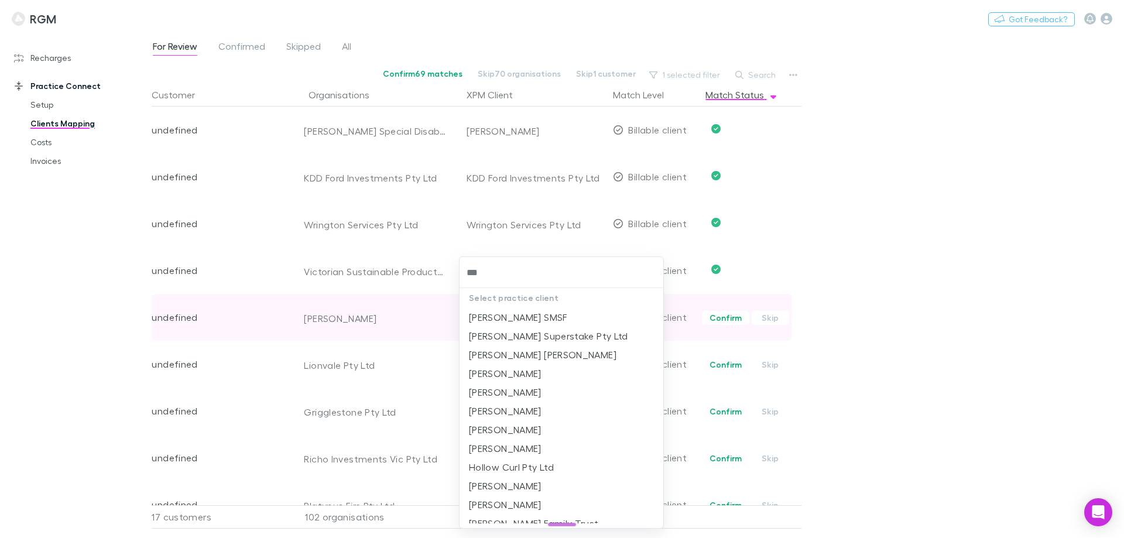
type input "****"
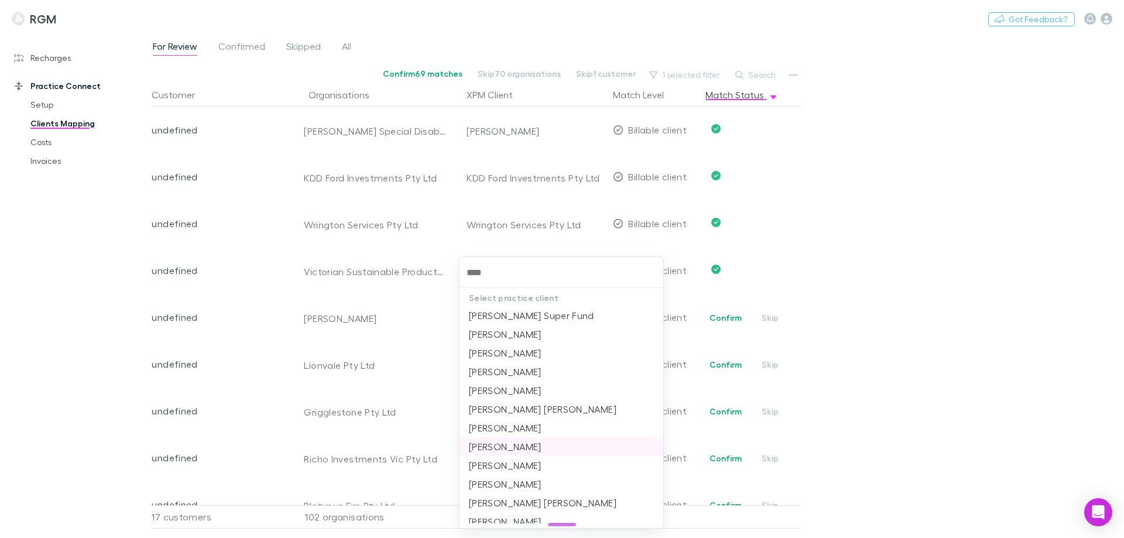
scroll to position [59, 0]
click at [510, 448] on li "Janet Irene Holt" at bounding box center [561, 446] width 204 height 19
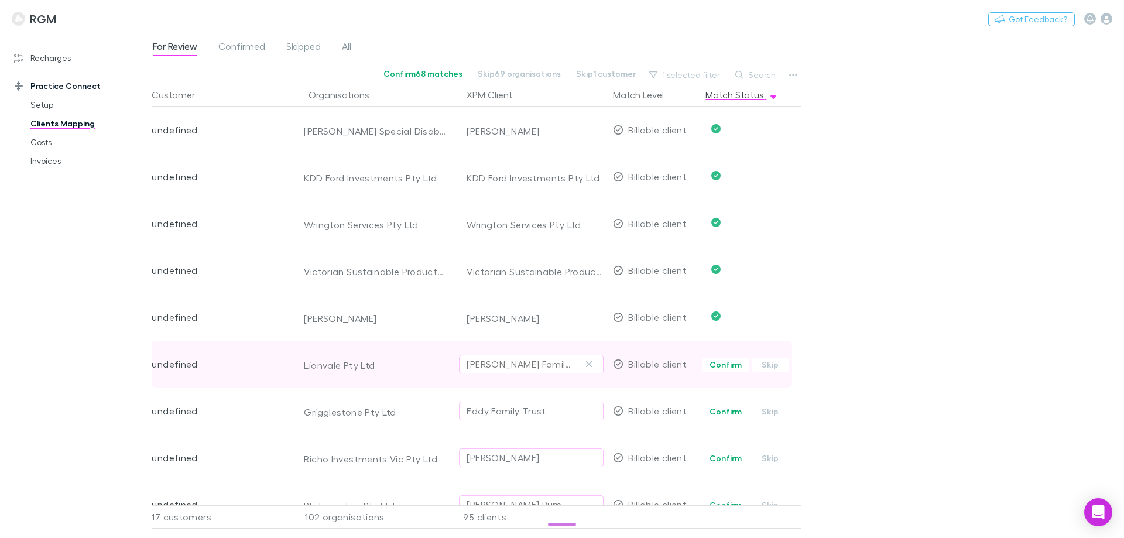
click at [495, 363] on div "Harris Family Trust" at bounding box center [520, 364] width 106 height 14
type input "********"
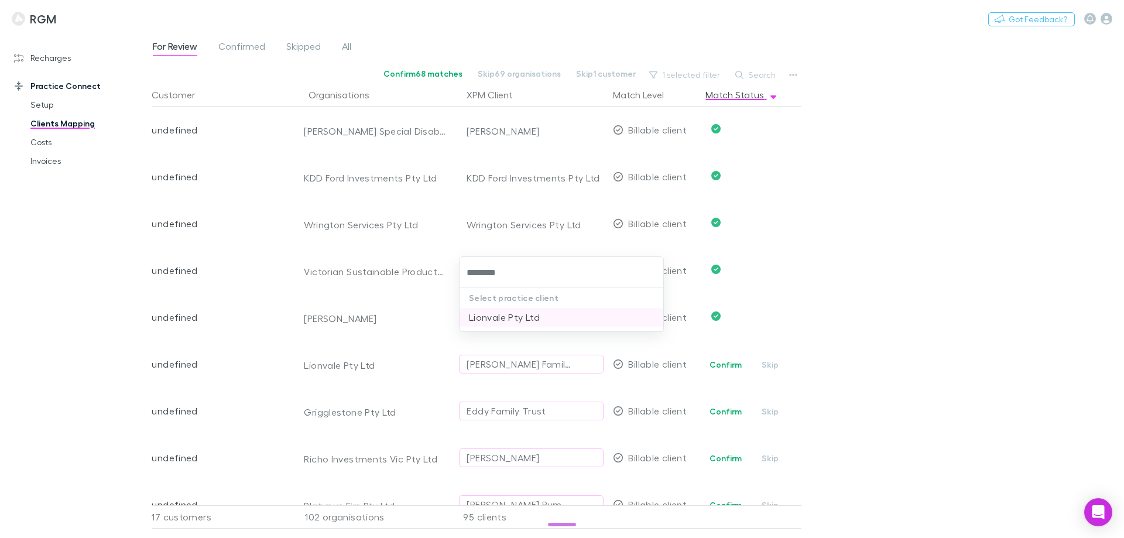
click at [506, 314] on li "Lionvale Pty Ltd" at bounding box center [561, 317] width 204 height 19
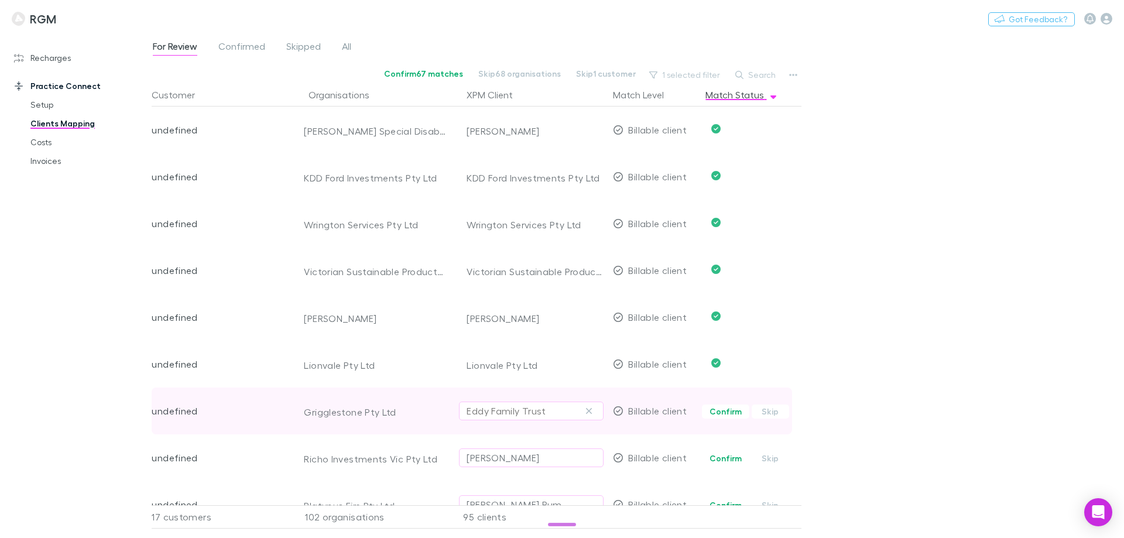
click at [503, 411] on div "Eddy Family Trust" at bounding box center [506, 411] width 79 height 14
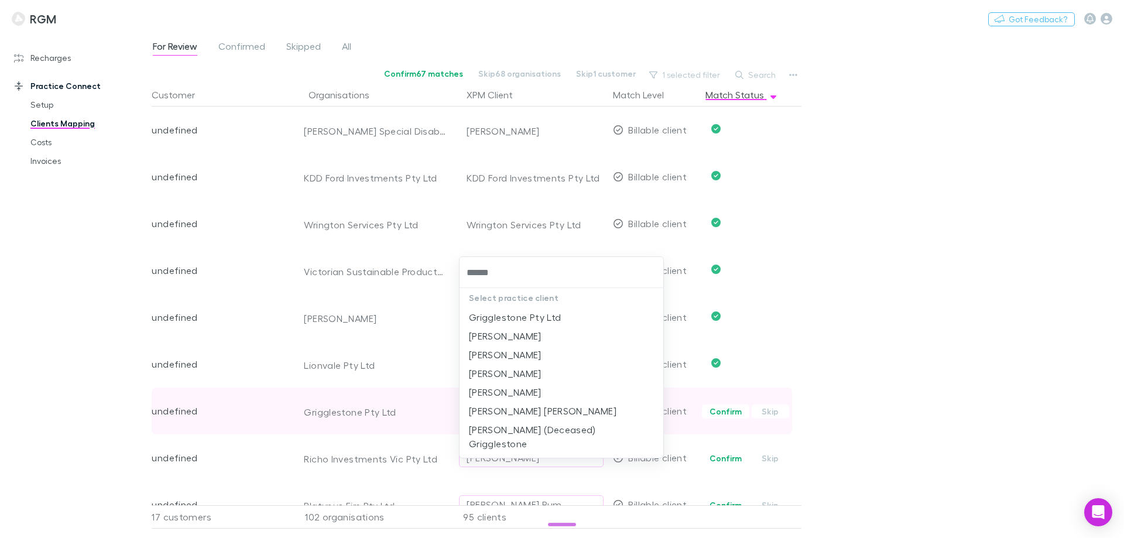
type input "*******"
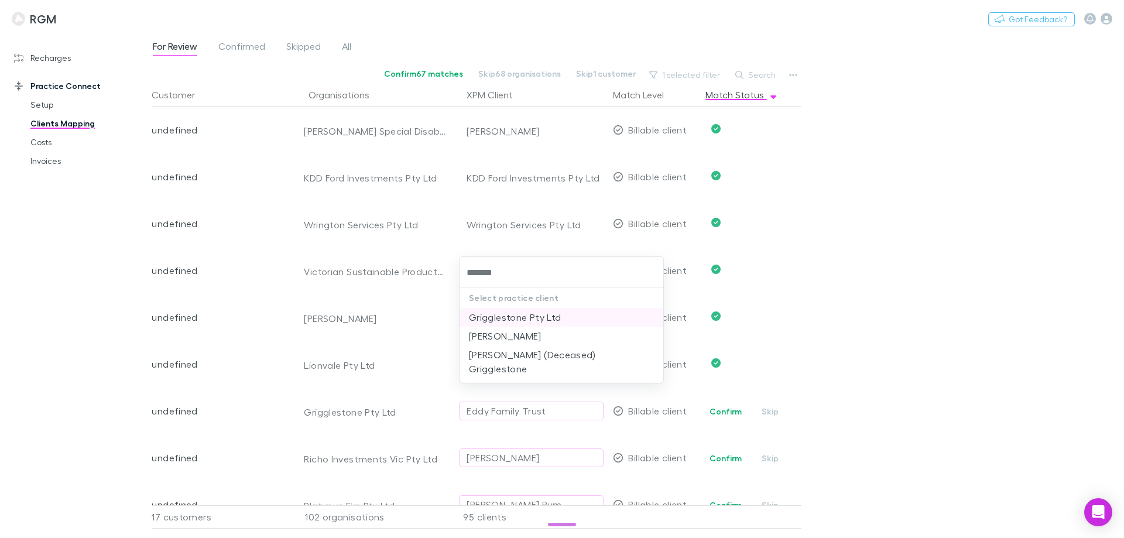
click at [519, 321] on li "Grigglestone Pty Ltd" at bounding box center [561, 317] width 204 height 19
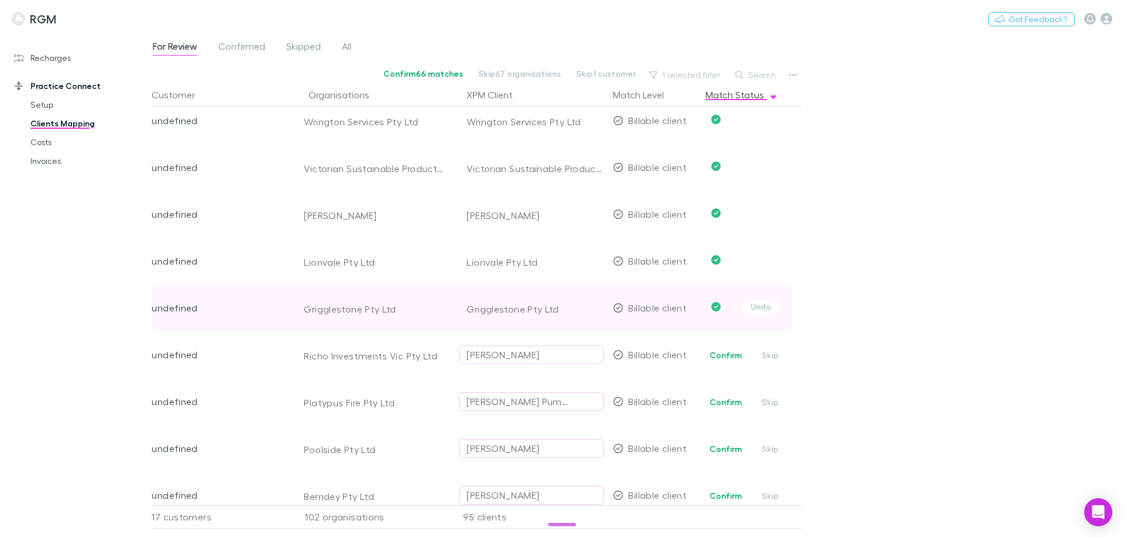
scroll to position [1522, 0]
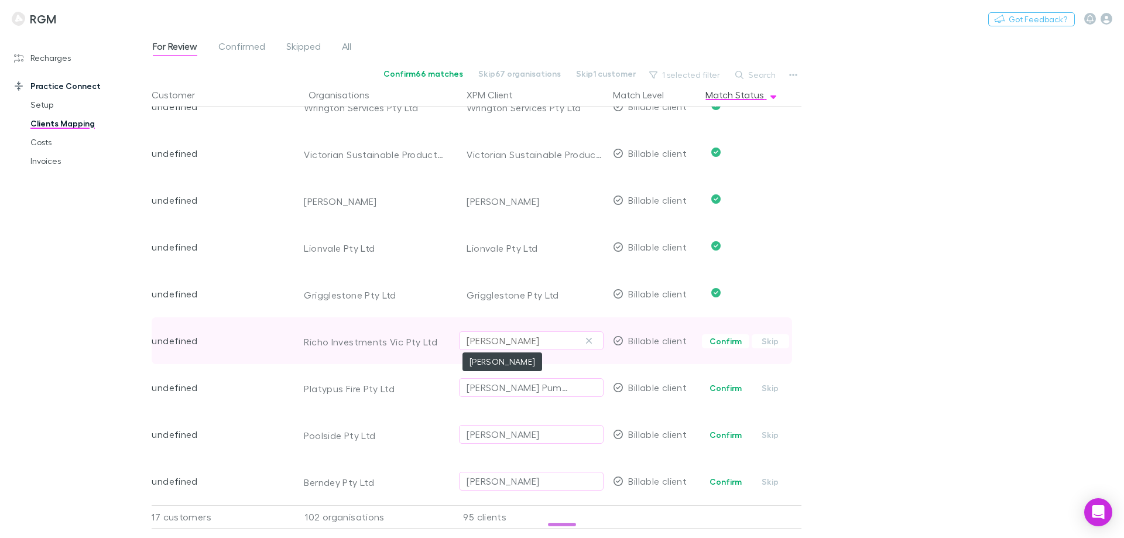
click at [503, 342] on div "[PERSON_NAME]" at bounding box center [503, 341] width 73 height 14
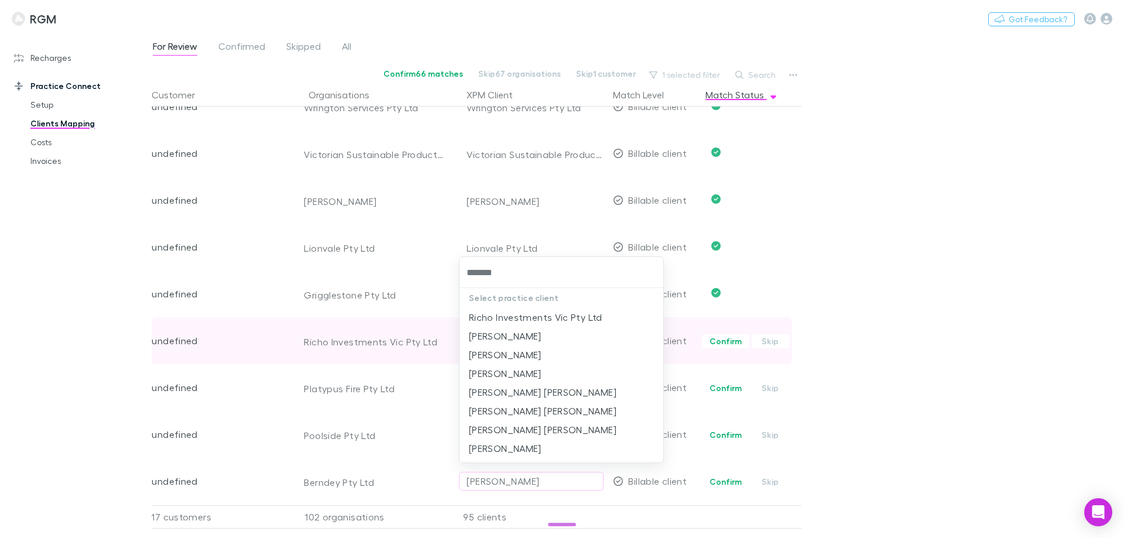
type input "********"
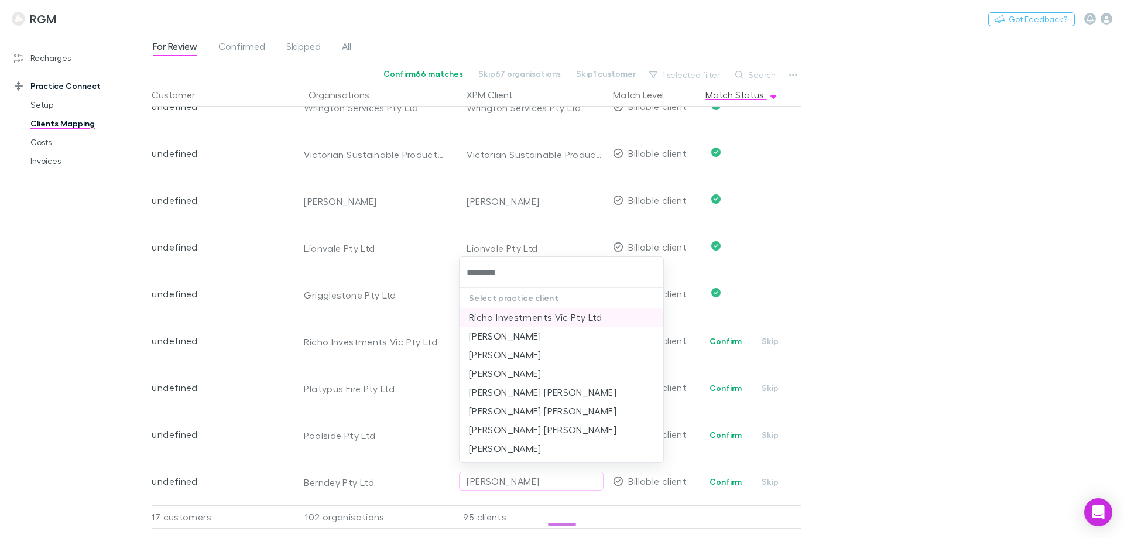
click at [517, 315] on li "Richo Investments Vic Pty Ltd" at bounding box center [561, 317] width 204 height 19
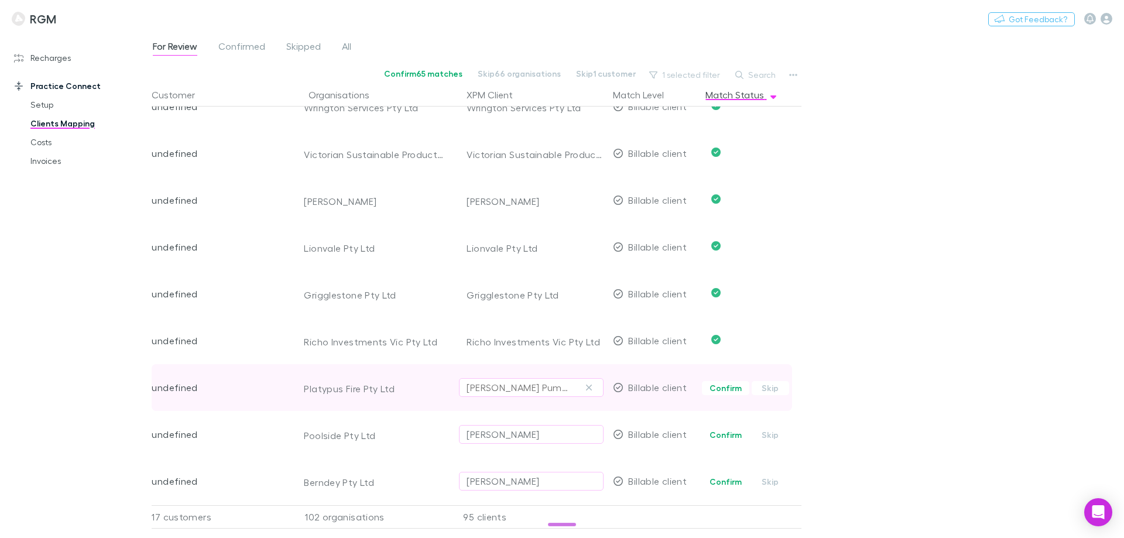
click at [495, 389] on div "J B Pumps Pty Ltd" at bounding box center [520, 387] width 106 height 14
type input "******"
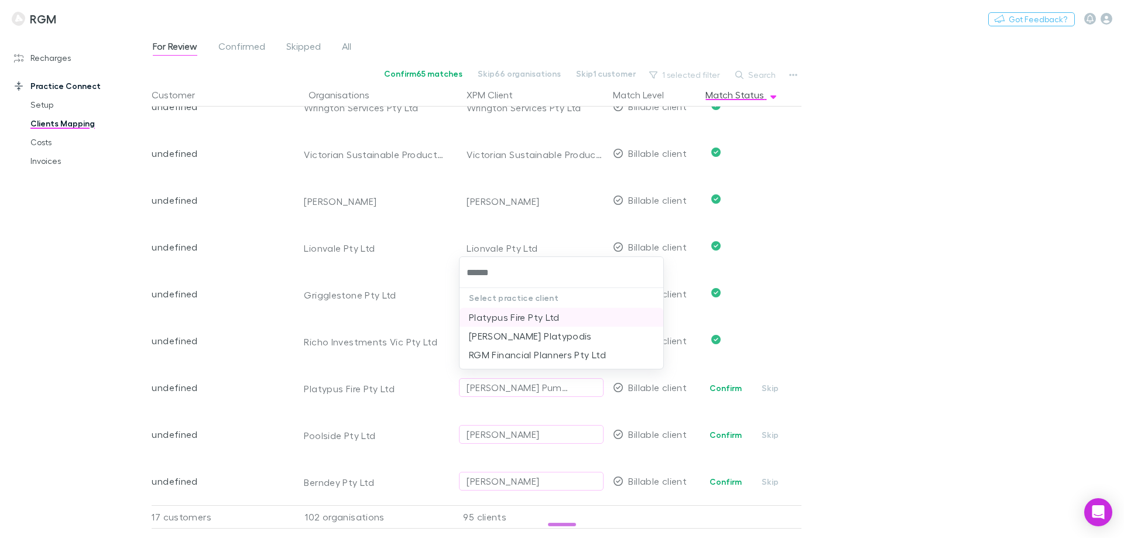
click at [509, 318] on li "Platypus Fire Pty Ltd" at bounding box center [561, 317] width 204 height 19
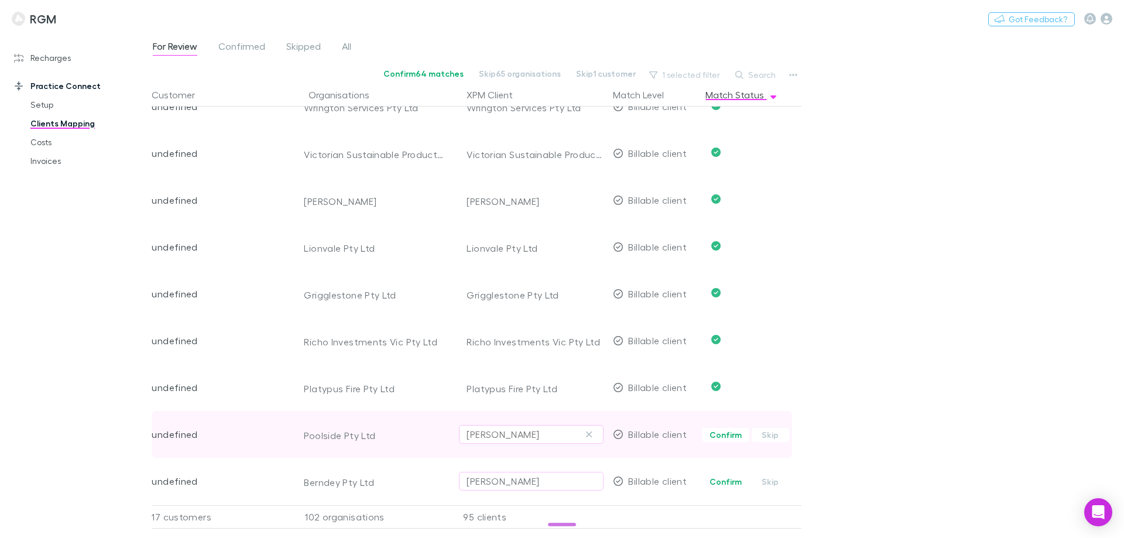
click at [492, 437] on div "Brian Ford" at bounding box center [503, 434] width 73 height 14
type input "******"
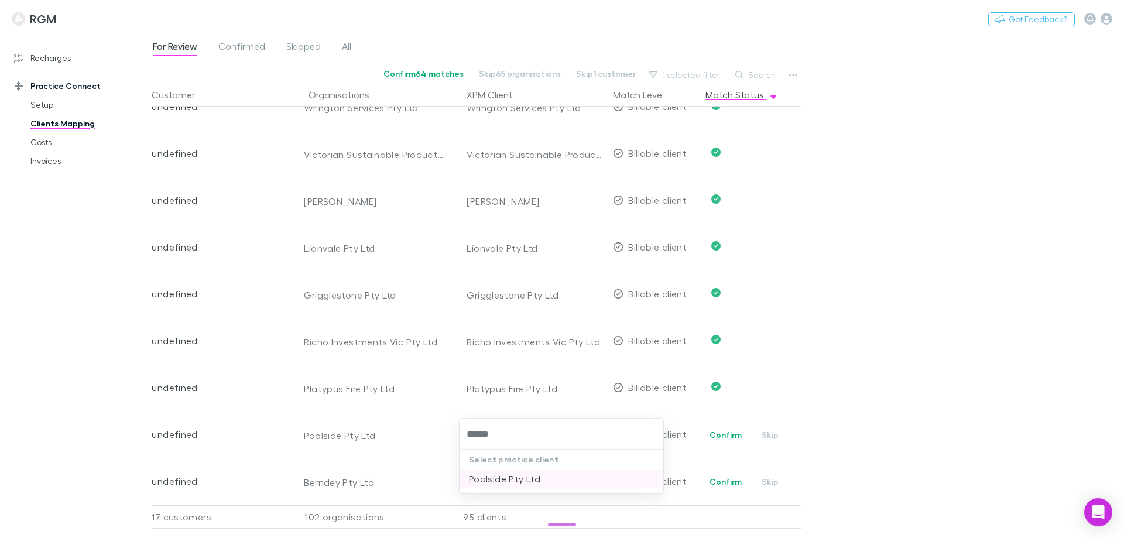
click at [499, 479] on li "Poolside Pty Ltd" at bounding box center [561, 478] width 204 height 19
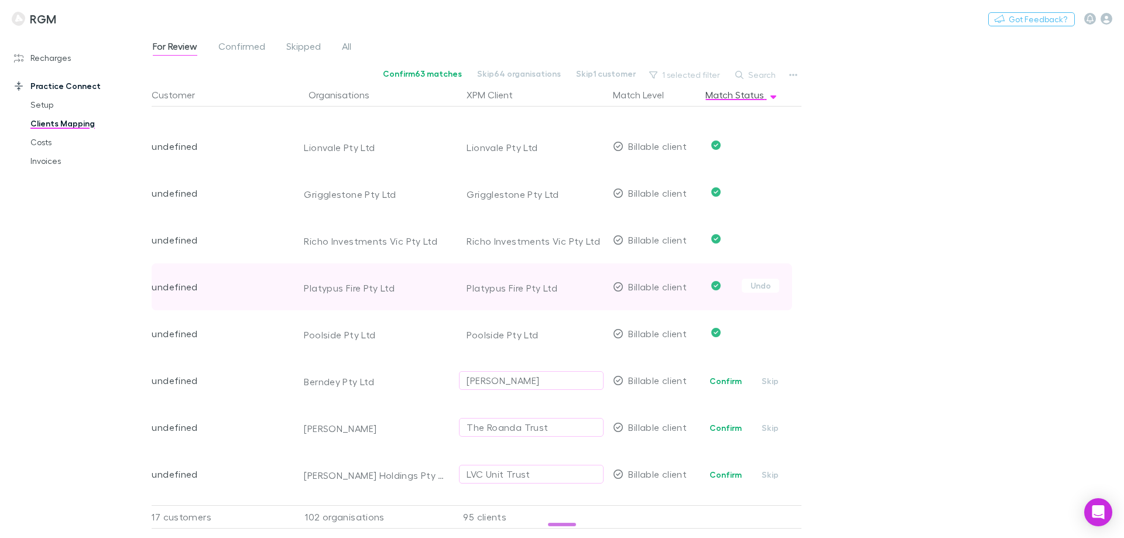
scroll to position [1639, 0]
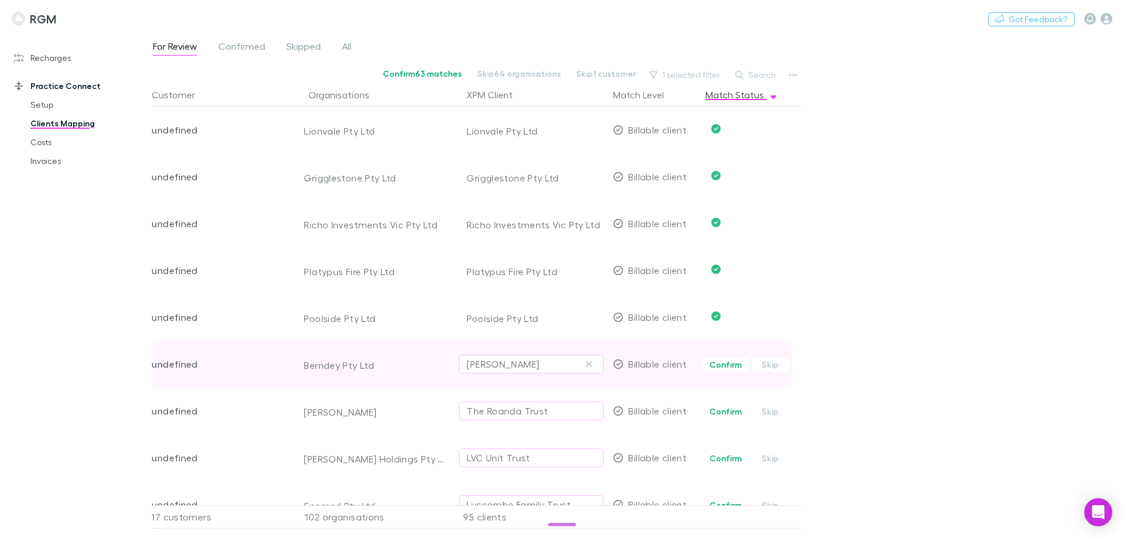
click at [499, 361] on div "Yvette Bernhard" at bounding box center [503, 364] width 73 height 14
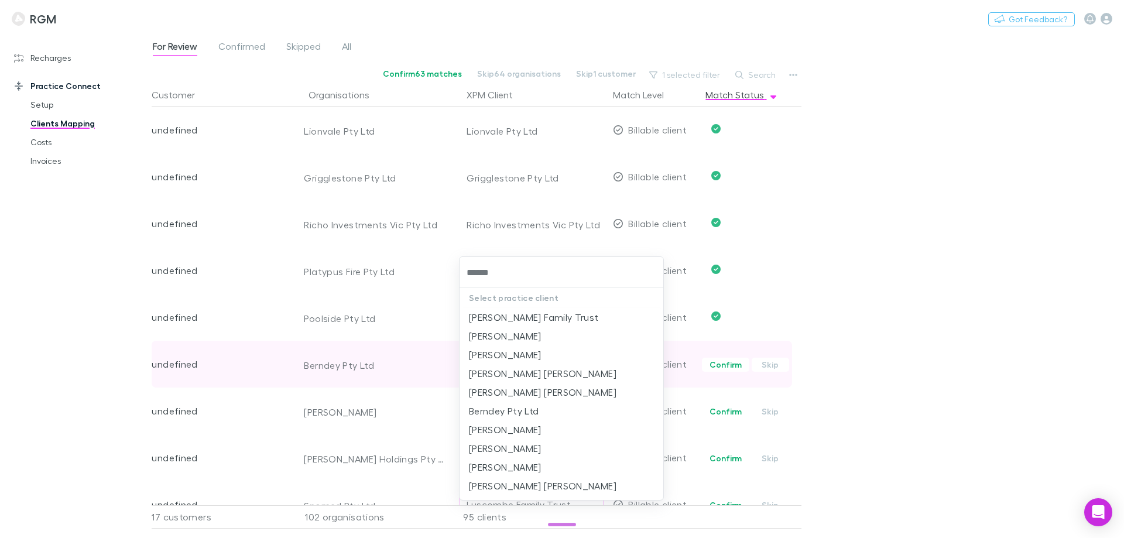
type input "*******"
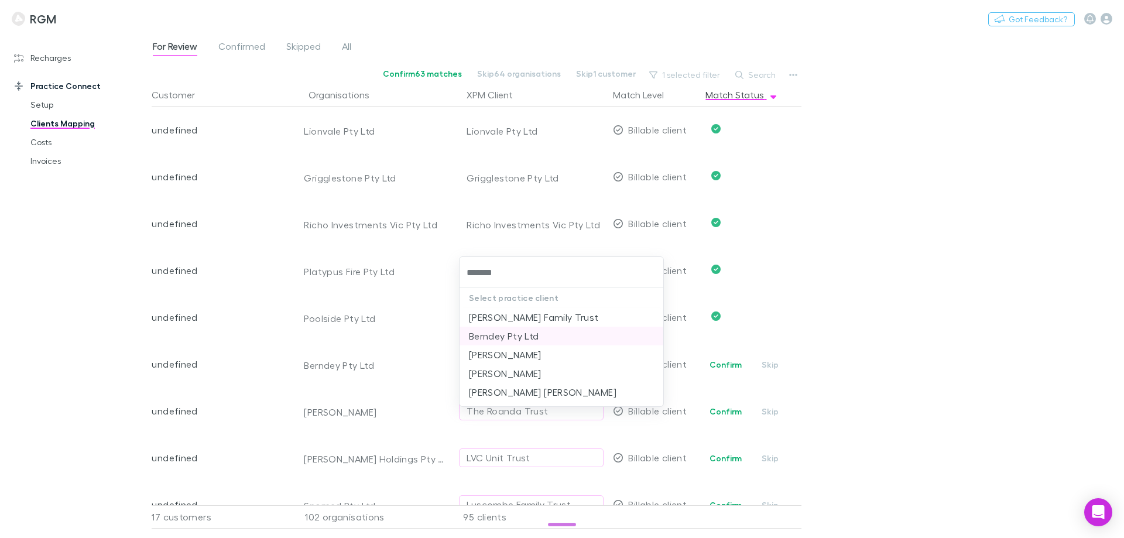
click at [505, 335] on li "Berndey Pty Ltd" at bounding box center [561, 336] width 204 height 19
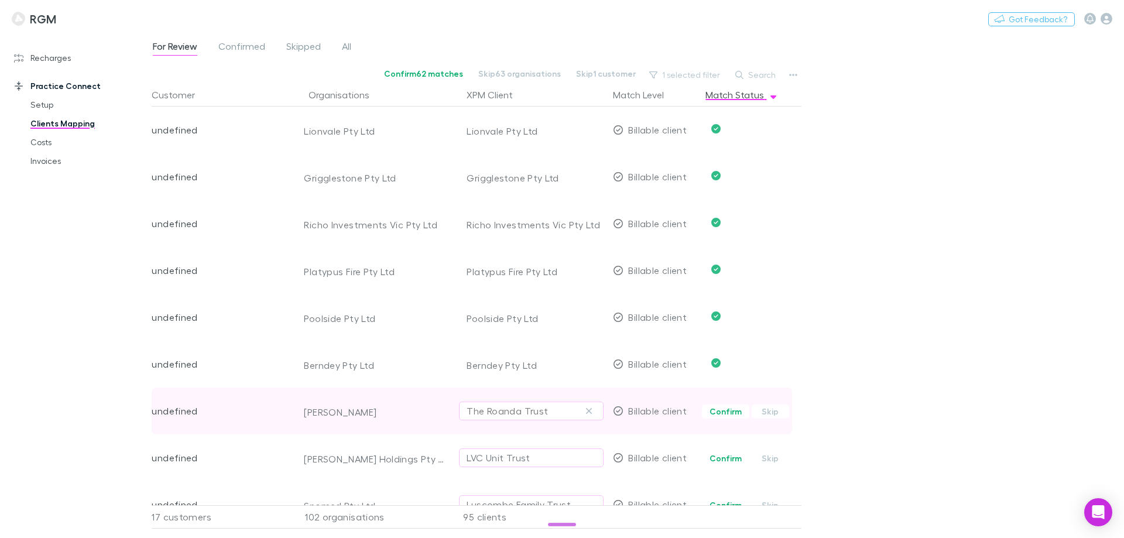
click at [493, 413] on div "The Roanda Trust" at bounding box center [507, 411] width 81 height 14
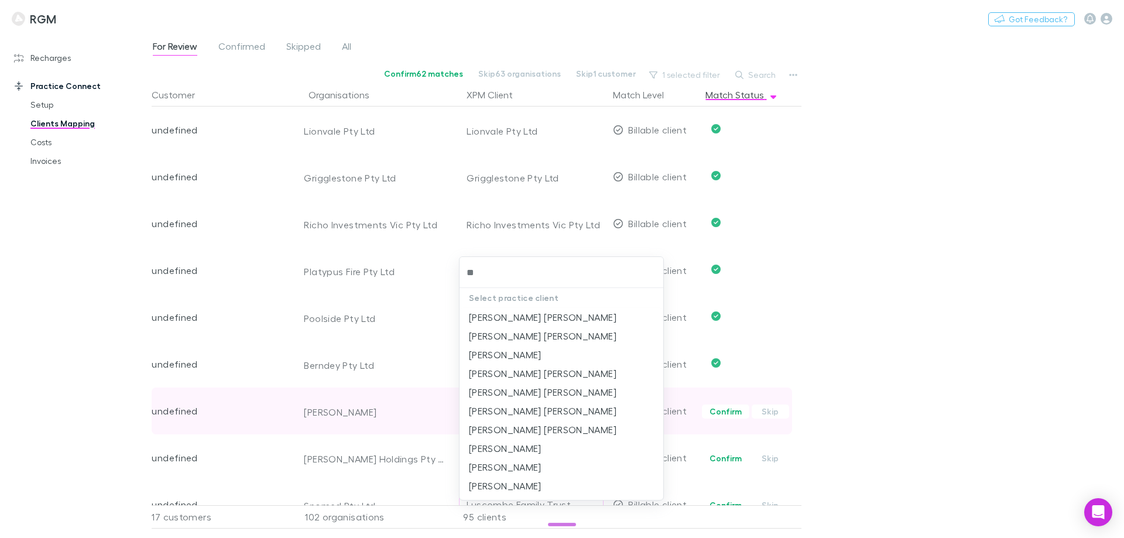
type input "*"
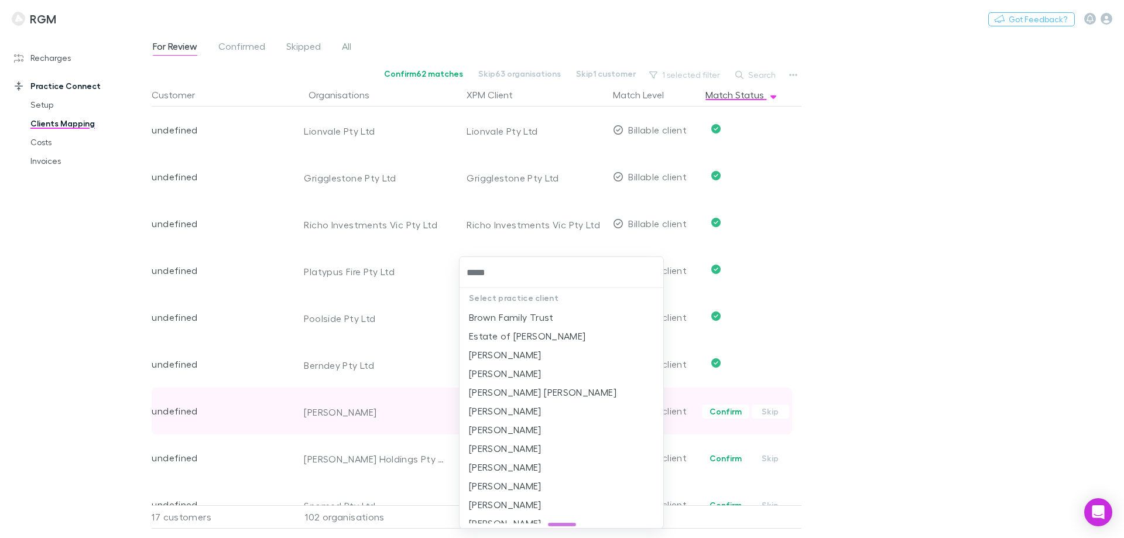
type input "******"
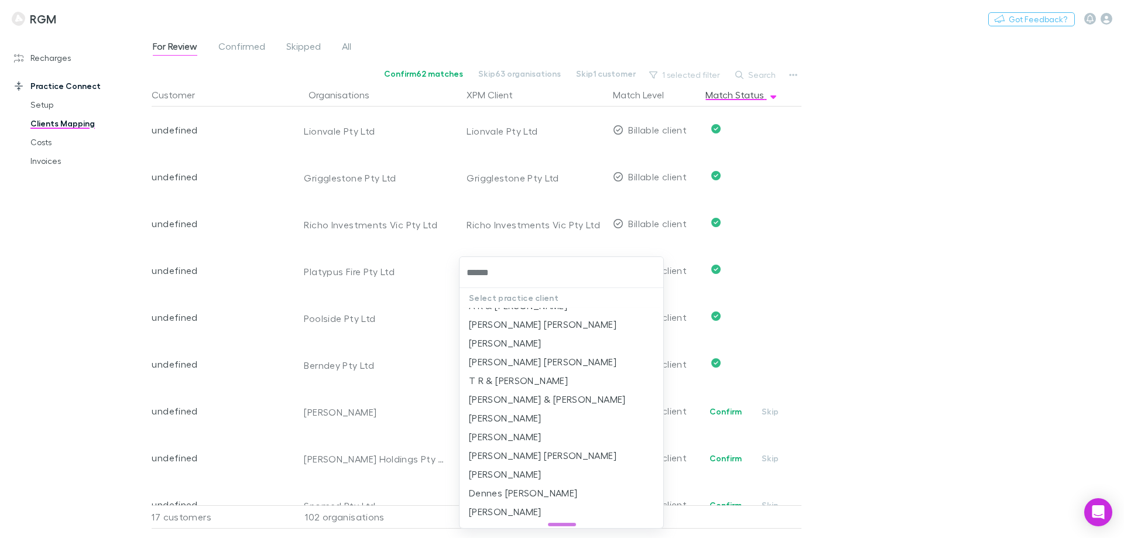
scroll to position [351, 0]
click at [496, 406] on li "[PERSON_NAME] [PERSON_NAME]" at bounding box center [561, 396] width 204 height 19
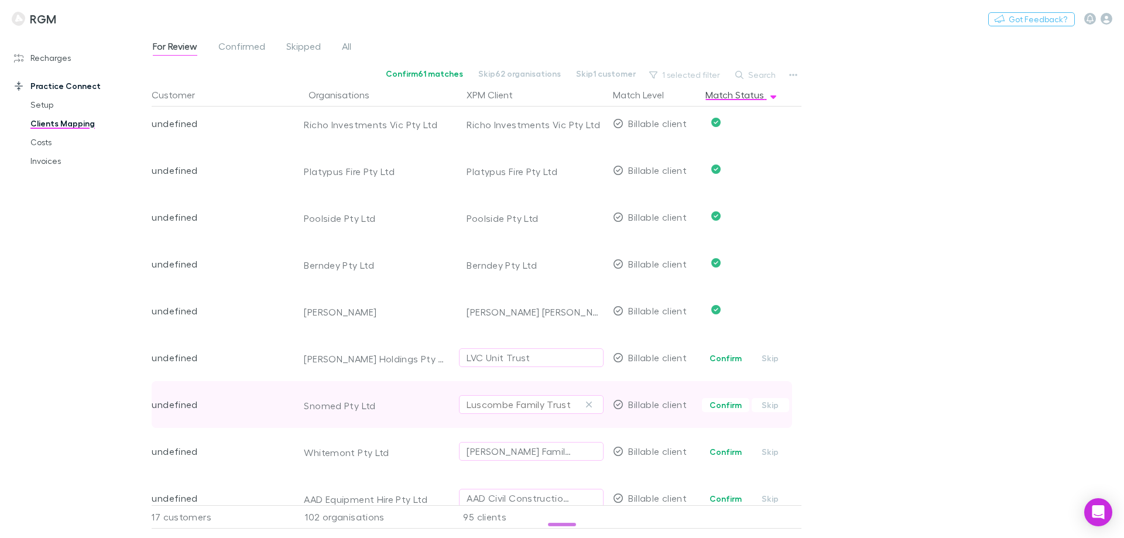
scroll to position [1756, 0]
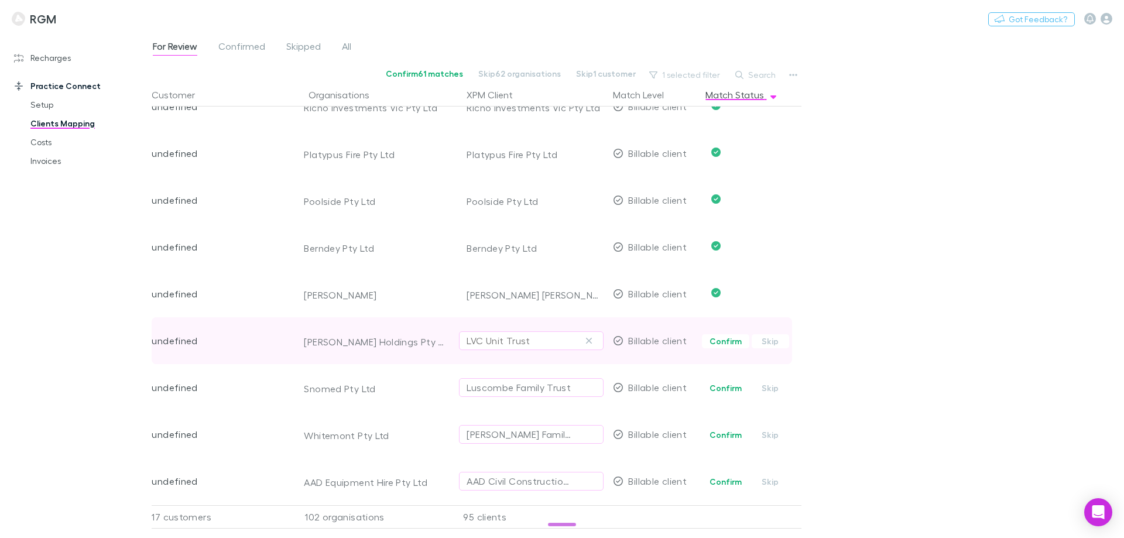
click at [516, 343] on div "LVC Unit Trust" at bounding box center [498, 341] width 63 height 14
type input "**********"
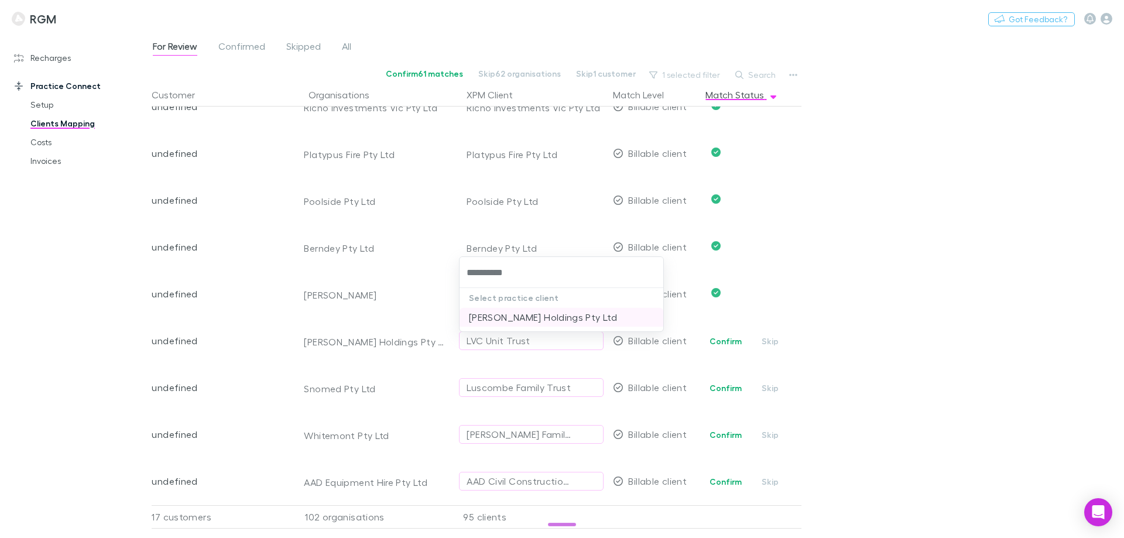
click at [518, 317] on li "Shannon Waters Holdings Pty Ltd" at bounding box center [561, 317] width 204 height 19
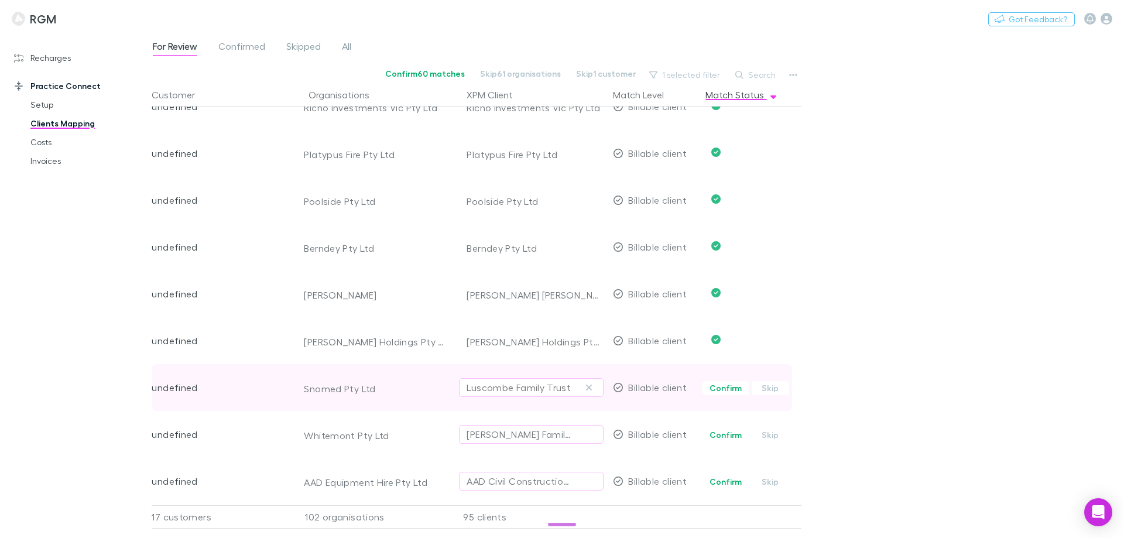
click at [499, 389] on div "Luscombe Family Trust" at bounding box center [519, 387] width 104 height 14
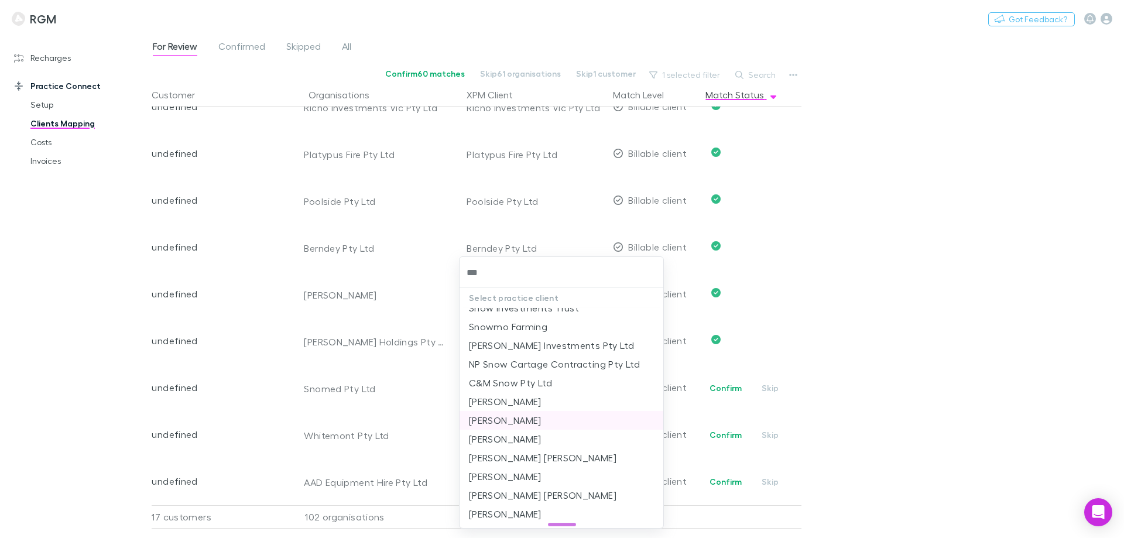
scroll to position [0, 0]
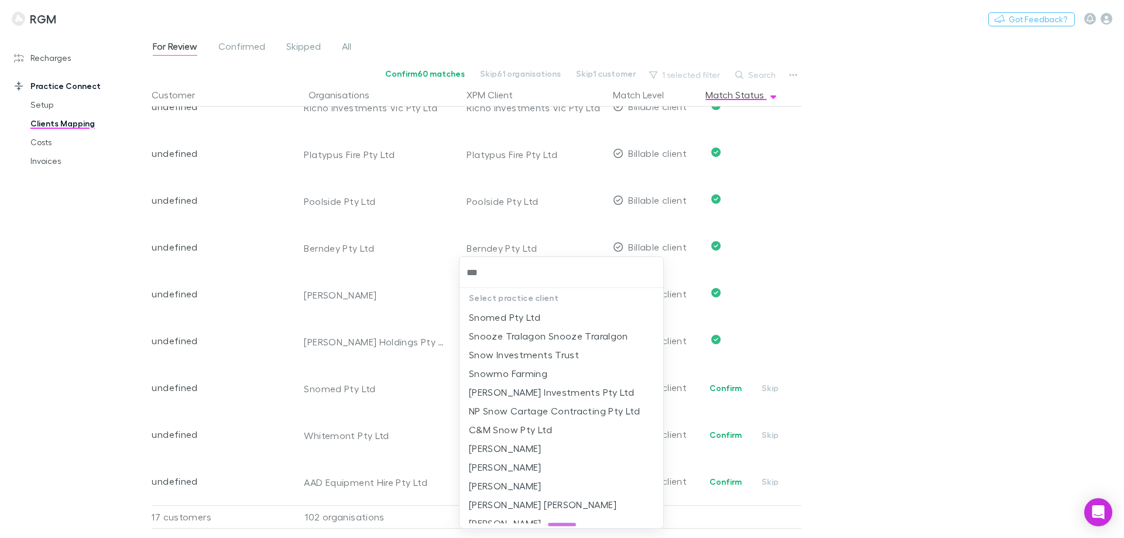
type input "****"
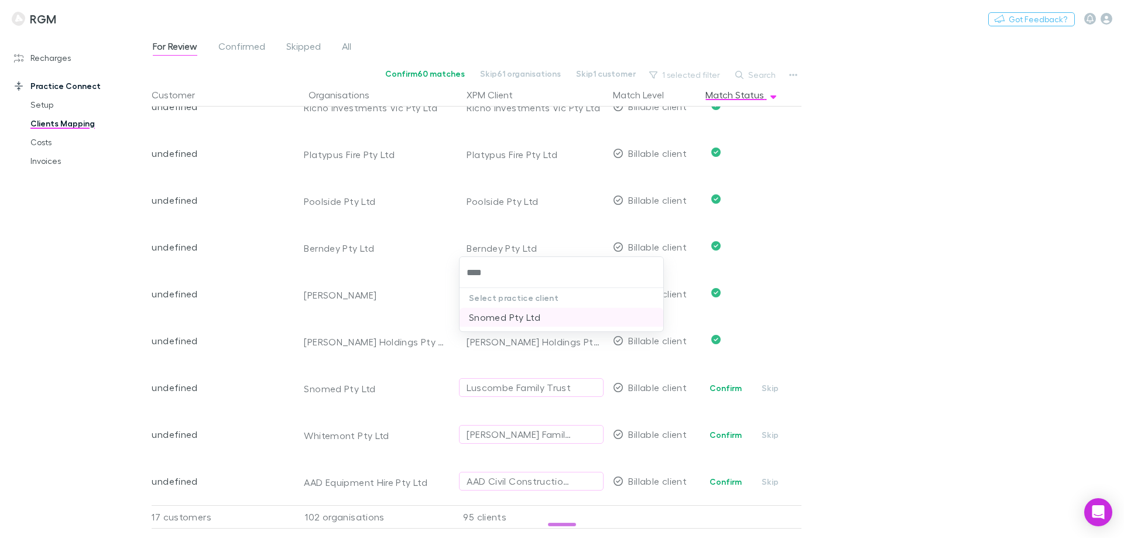
click at [520, 316] on li "Snomed Pty Ltd" at bounding box center [561, 317] width 204 height 19
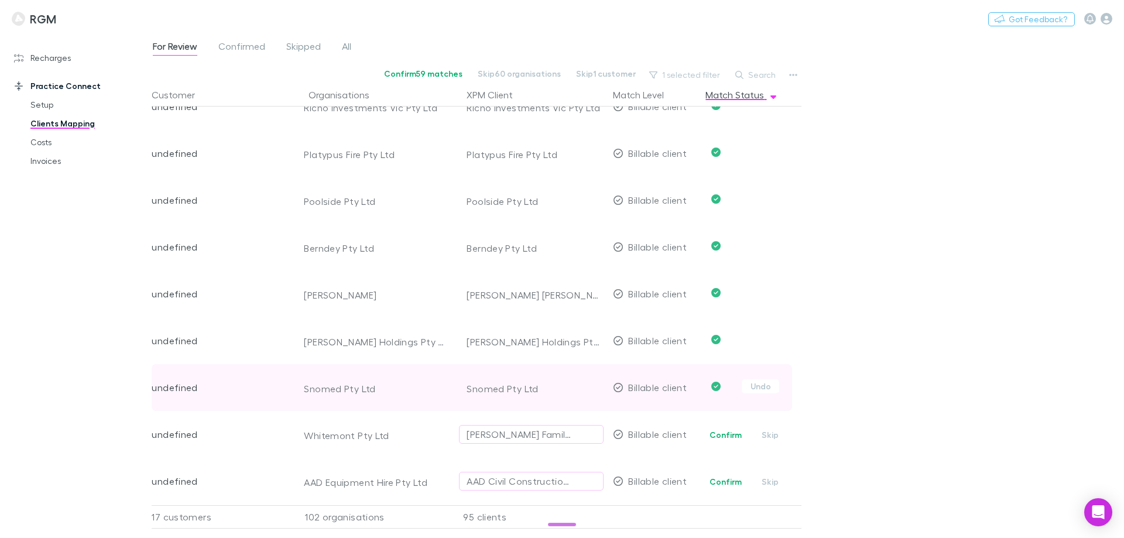
scroll to position [1873, 0]
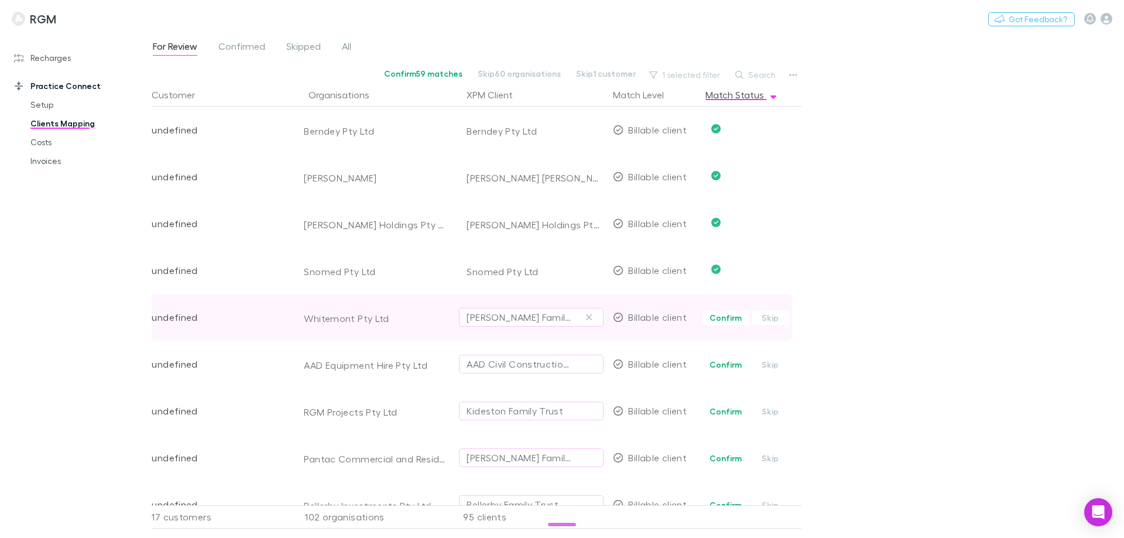
click at [512, 314] on div "Vitale Family Trust" at bounding box center [520, 317] width 106 height 14
type input "*******"
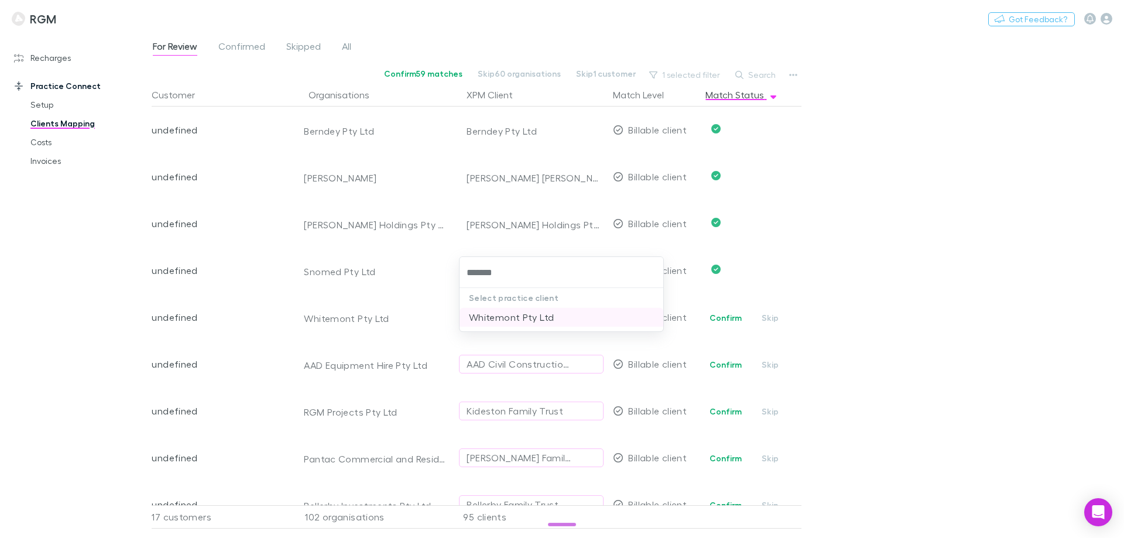
click at [509, 324] on li "Whitemont Pty Ltd" at bounding box center [561, 317] width 204 height 19
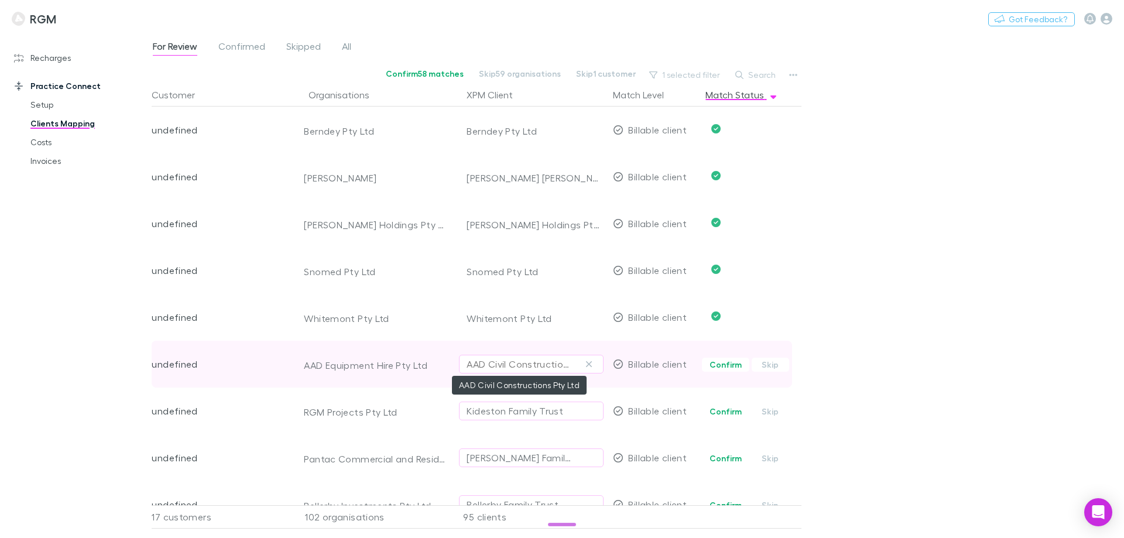
click at [488, 362] on div "AAD Civil Constructions Pty Ltd" at bounding box center [520, 364] width 106 height 14
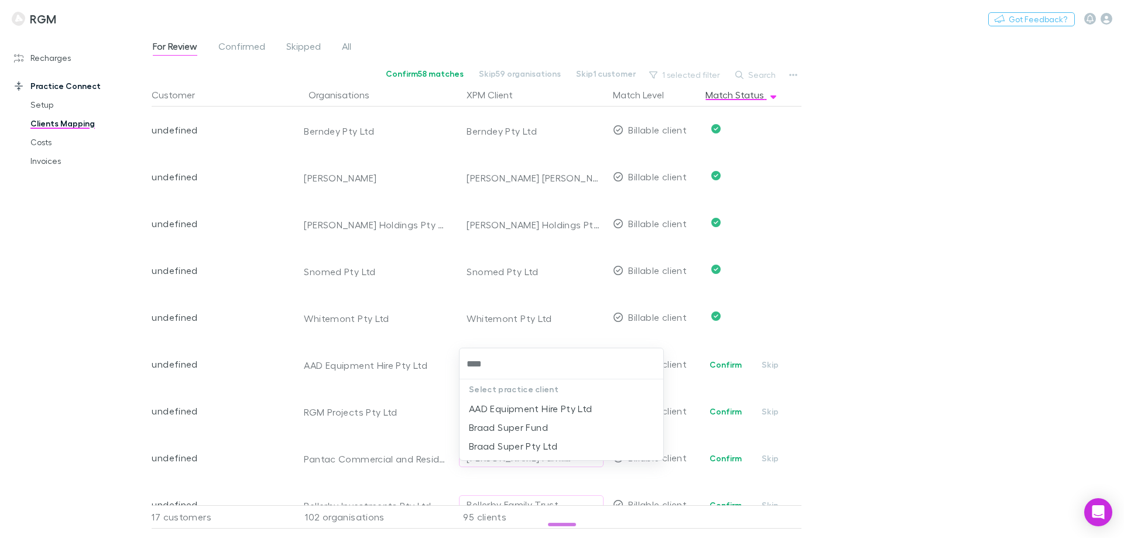
type input "*****"
click at [492, 407] on li "AAD Equipment Hire Pty Ltd" at bounding box center [561, 408] width 204 height 19
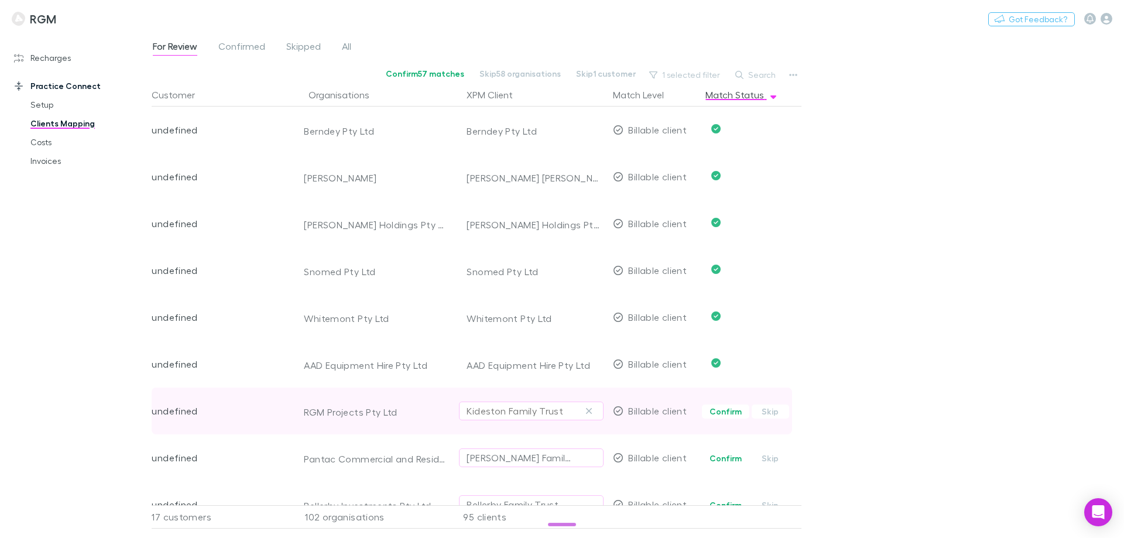
click at [485, 411] on div "Kideston Family Trust" at bounding box center [515, 411] width 97 height 14
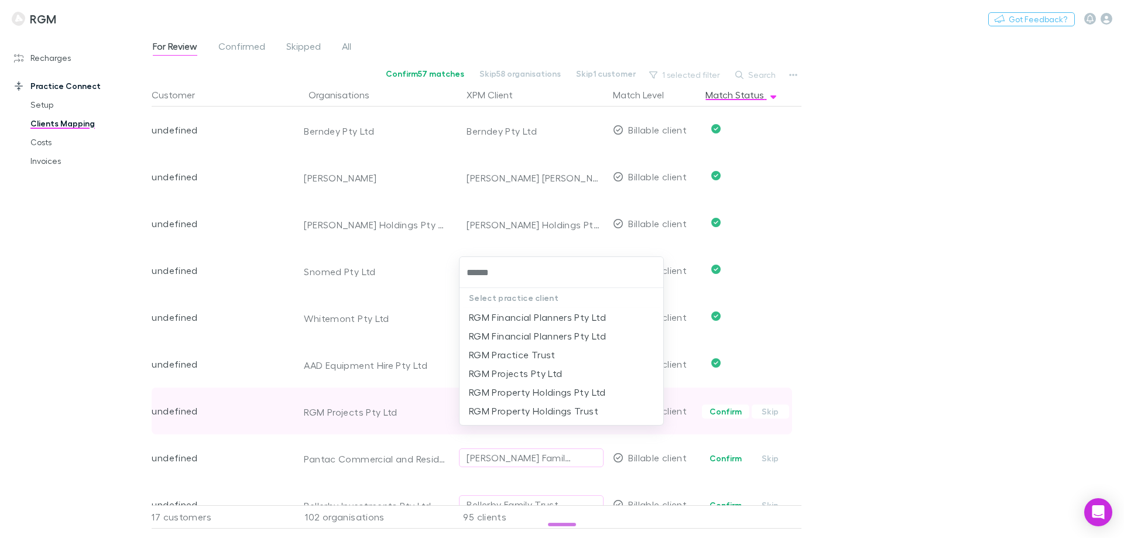
type input "*******"
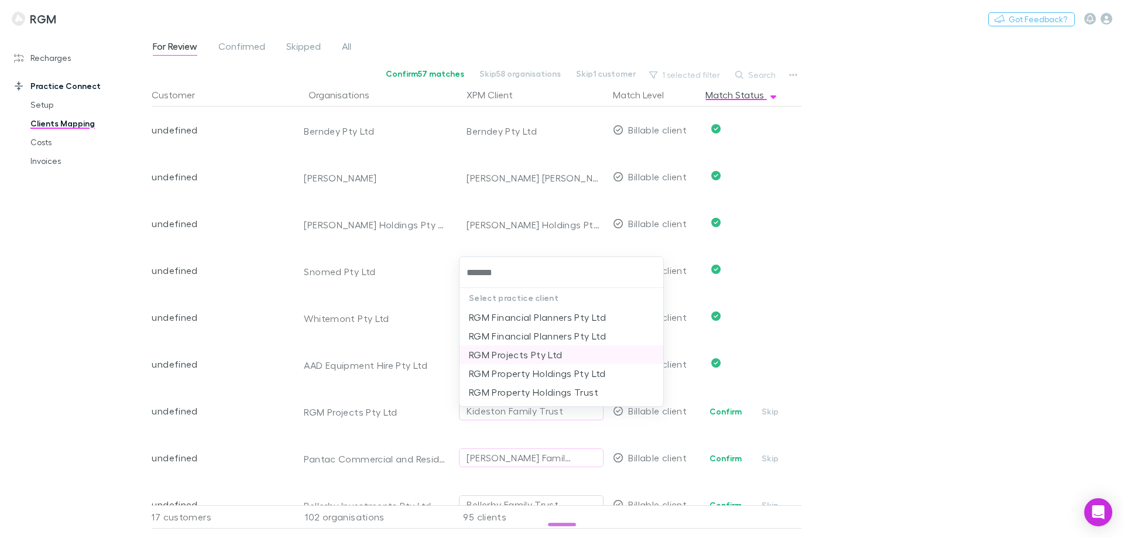
click at [517, 356] on li "RGM Projects Pty Ltd" at bounding box center [561, 354] width 204 height 19
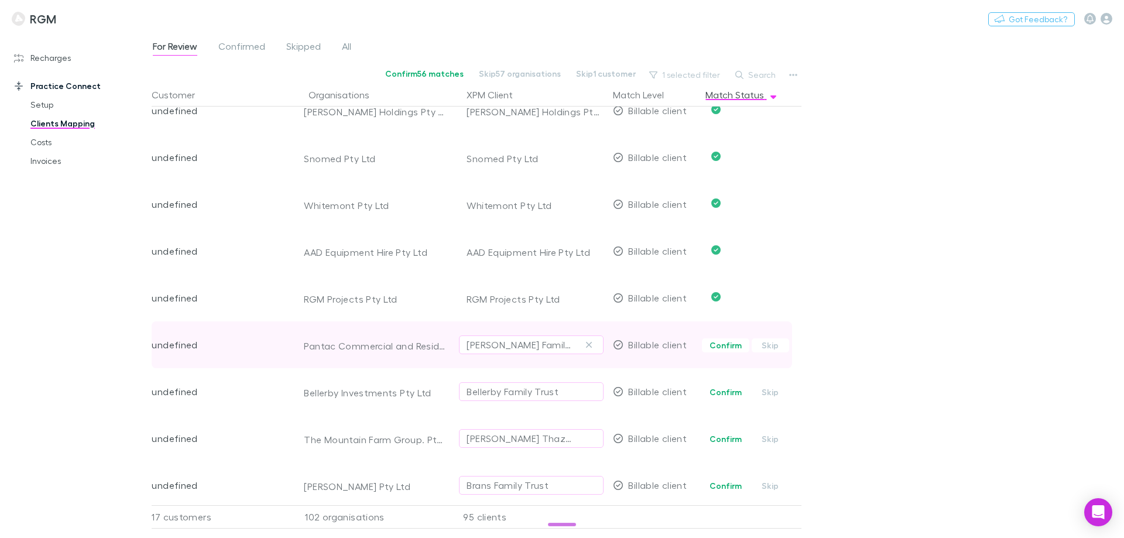
scroll to position [1990, 0]
click at [499, 337] on div "Di Corleto Family Trust" at bounding box center [520, 341] width 106 height 14
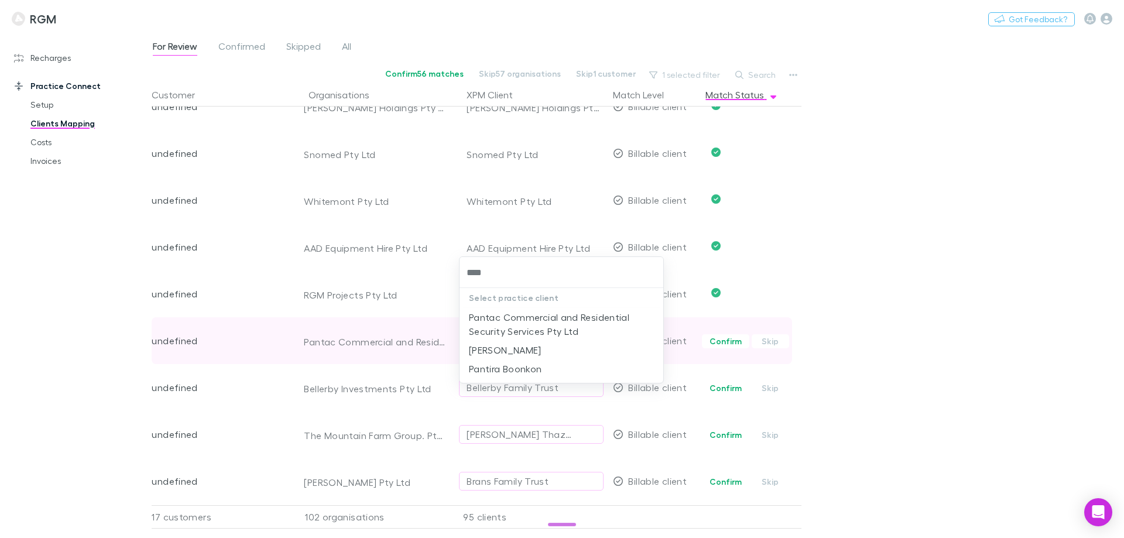
type input "*****"
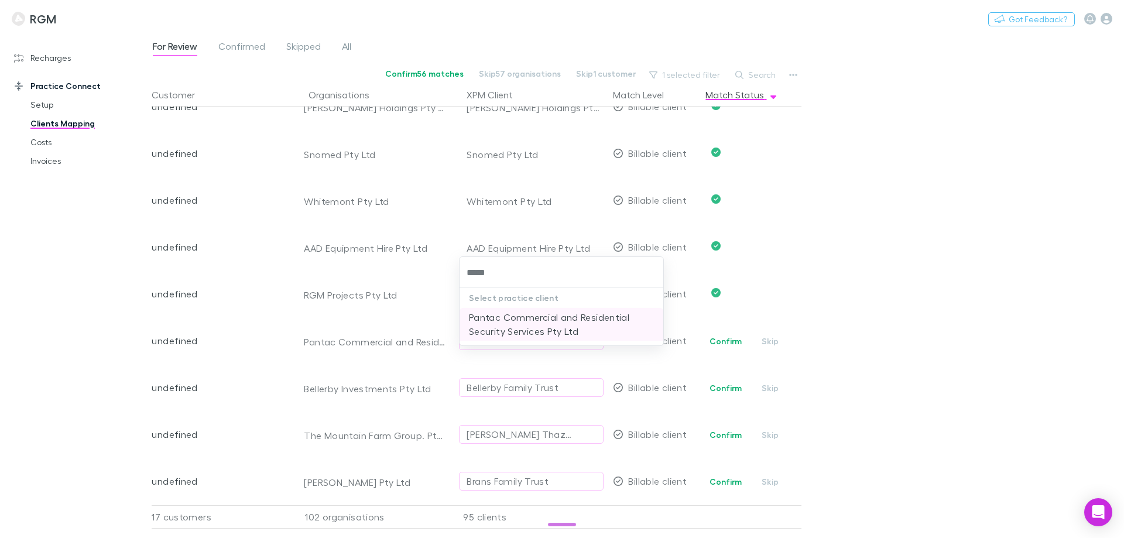
click at [499, 328] on li "Pantac Commercial and Residential Security Services Pty Ltd" at bounding box center [561, 324] width 204 height 33
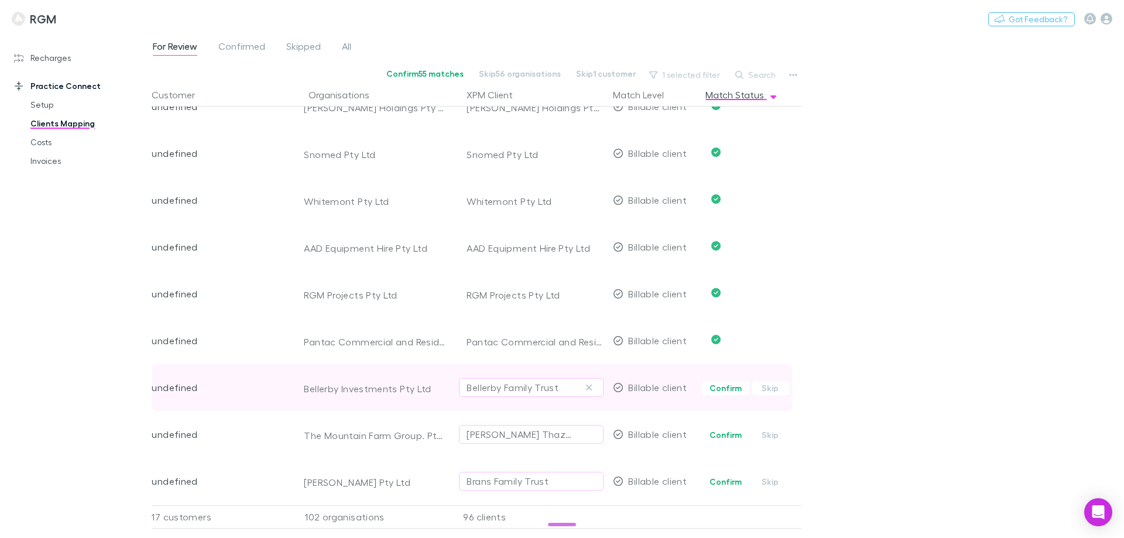
click at [498, 390] on div "Bellerby Family Trust" at bounding box center [513, 387] width 92 height 14
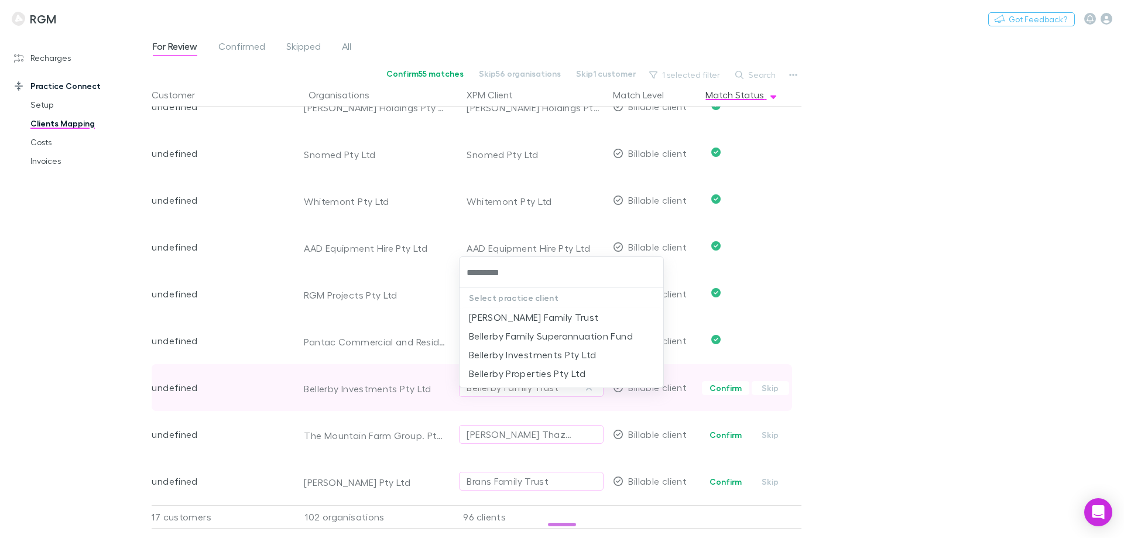
type input "**********"
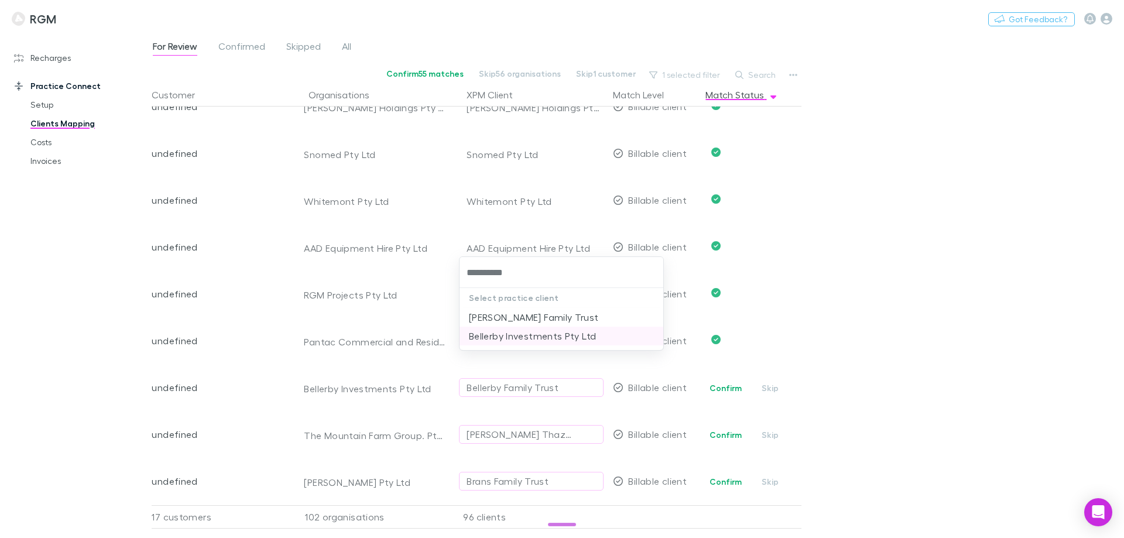
click at [522, 335] on li "Bellerby Investments Pty Ltd" at bounding box center [561, 336] width 204 height 19
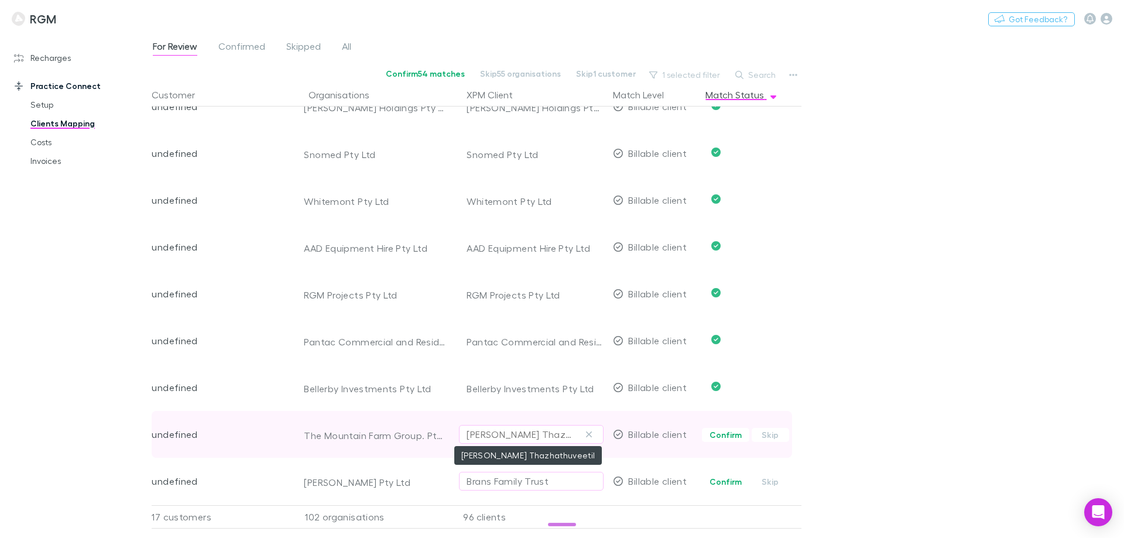
click at [494, 432] on div "Rose Brownie Thazhathuveetil" at bounding box center [520, 434] width 106 height 14
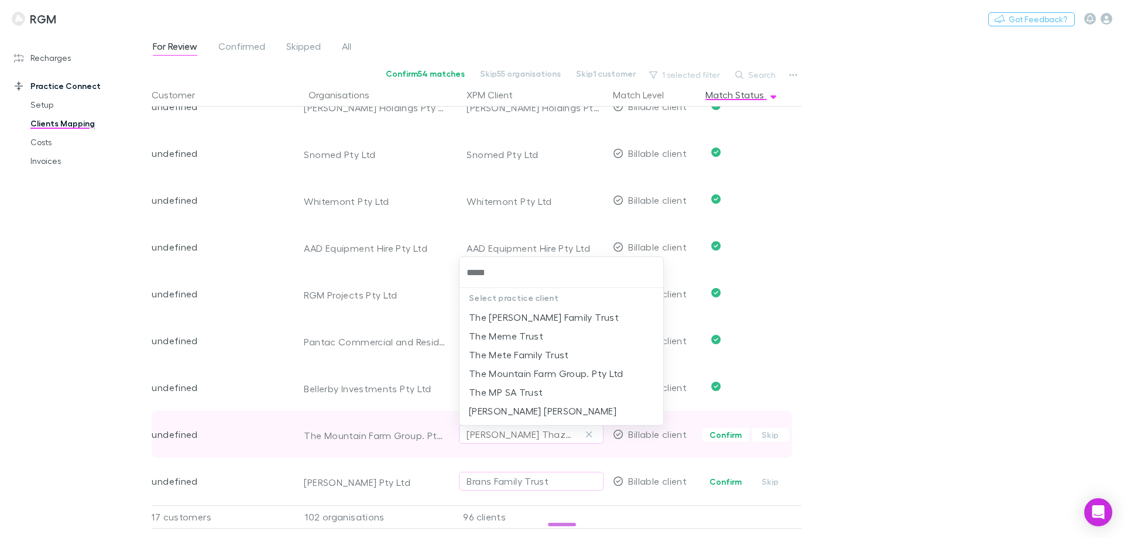
type input "******"
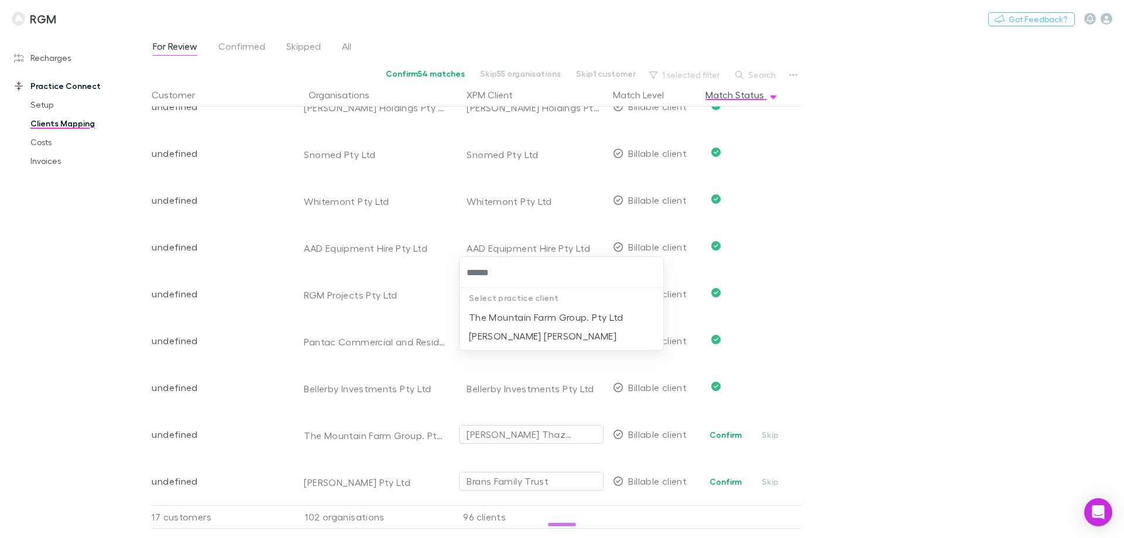
click at [528, 317] on li "The Mountain Farm Group. Pty Ltd" at bounding box center [561, 317] width 204 height 19
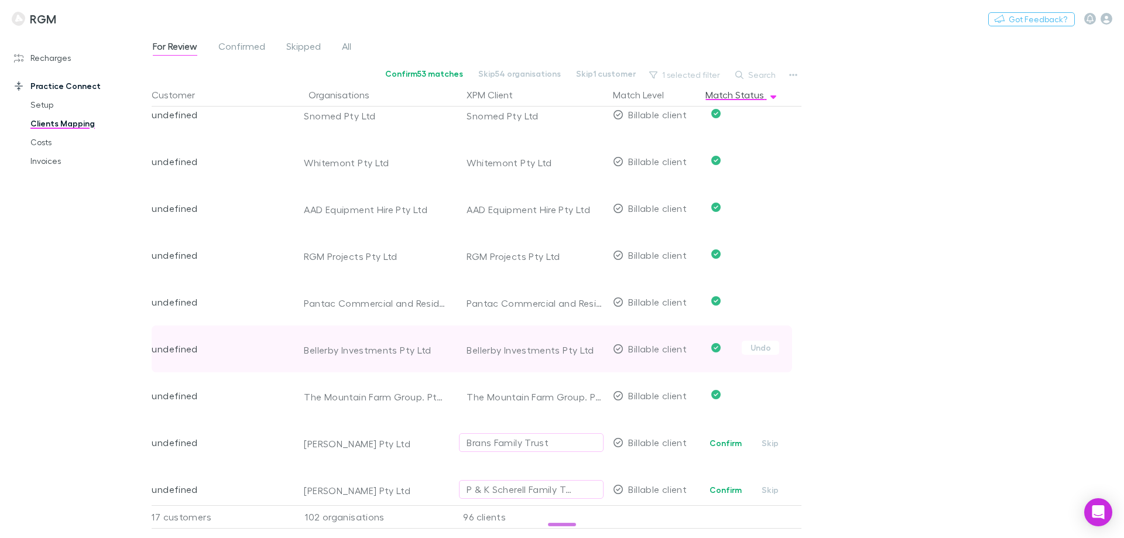
scroll to position [2107, 0]
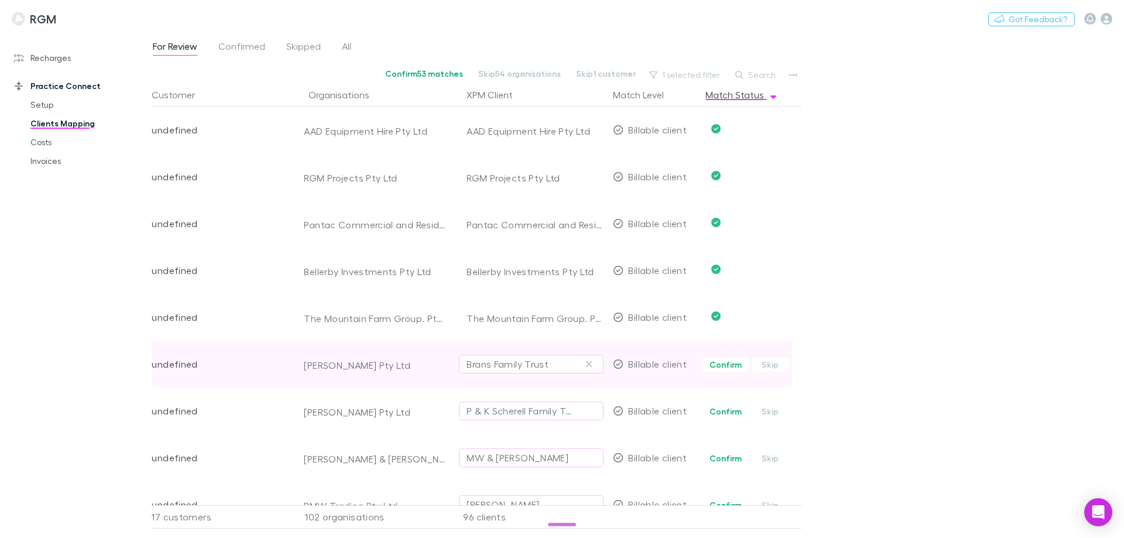
click at [502, 358] on div "Brans Family Trust" at bounding box center [508, 364] width 82 height 14
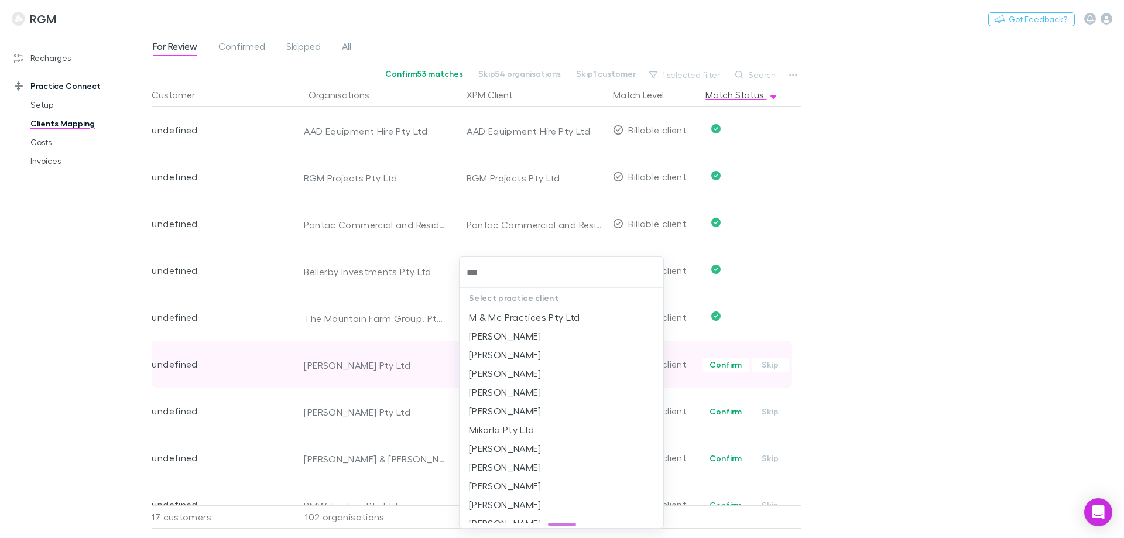
type input "****"
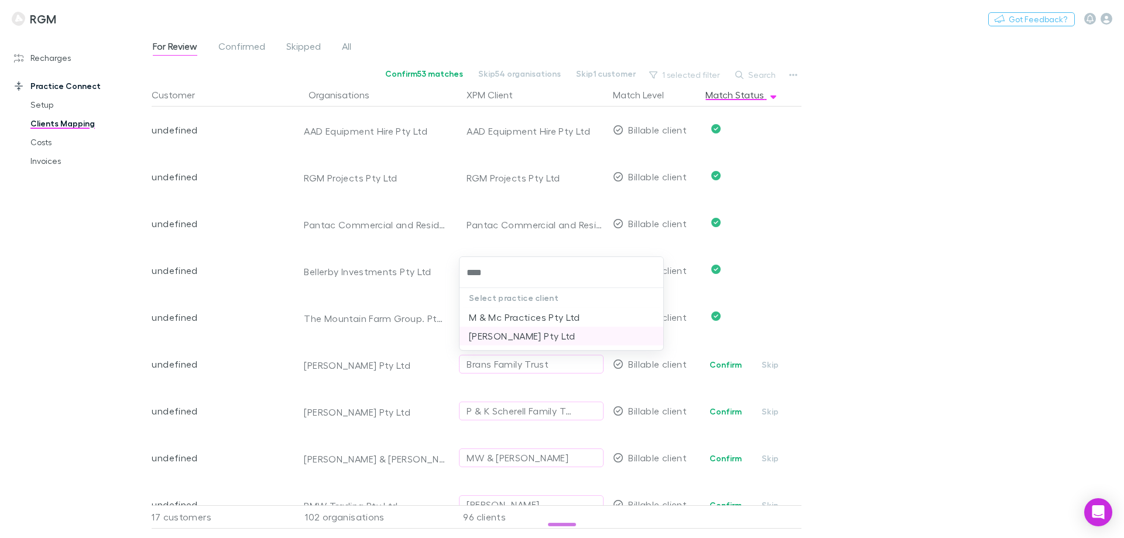
click at [500, 339] on li "Mikkili Pty Ltd" at bounding box center [561, 336] width 204 height 19
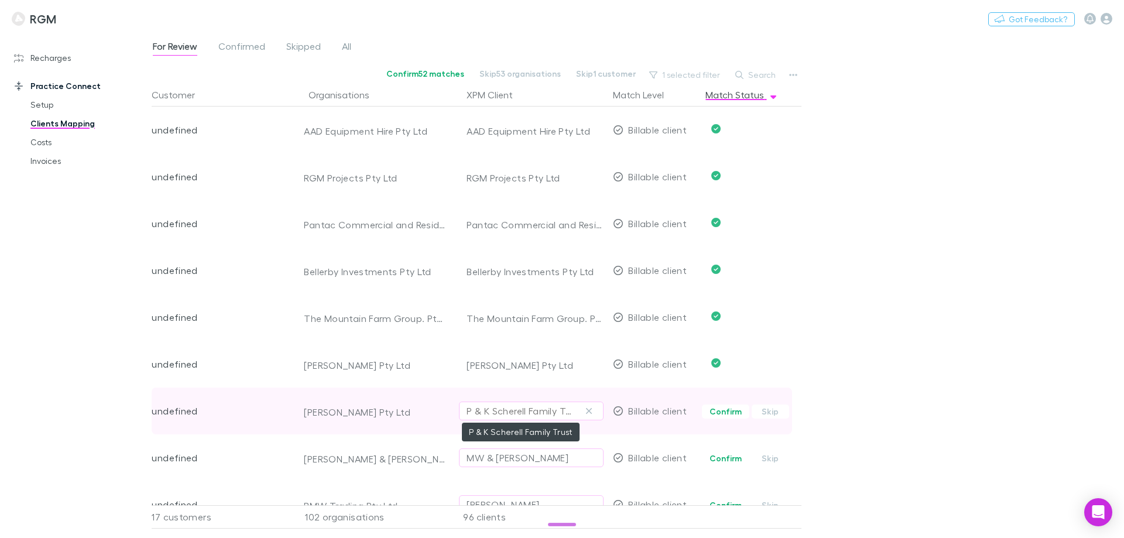
click at [475, 410] on div "P & K Scherell Family Trust" at bounding box center [520, 411] width 106 height 14
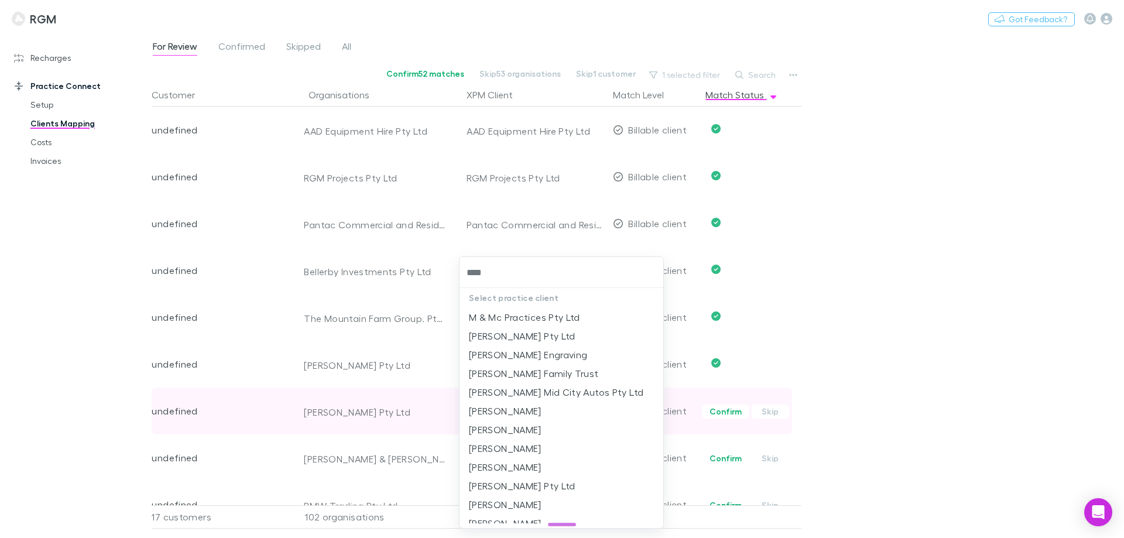
type input "*****"
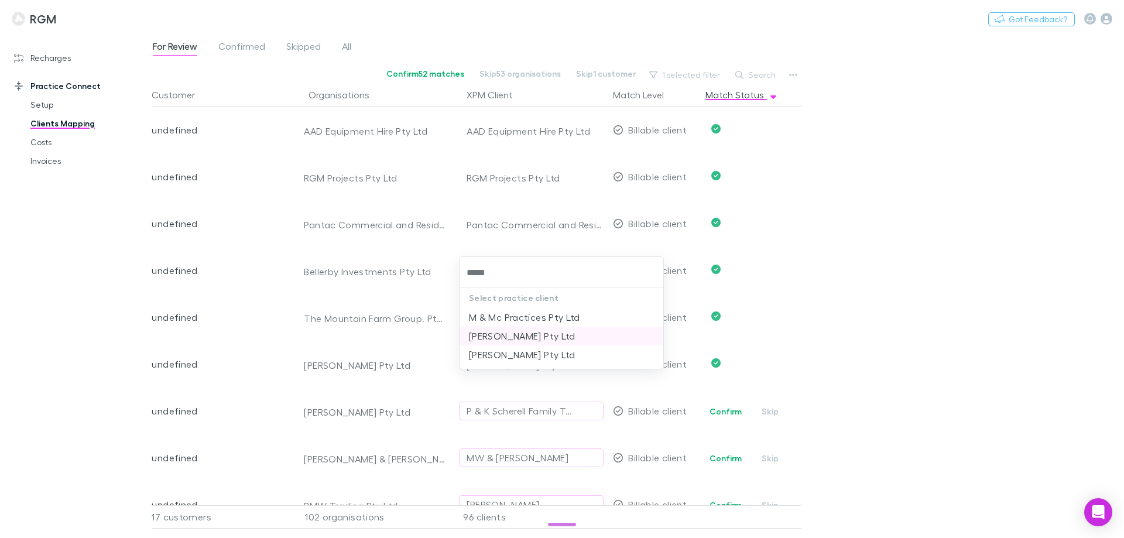
click at [512, 338] on li "Manzari Pty Ltd" at bounding box center [561, 336] width 204 height 19
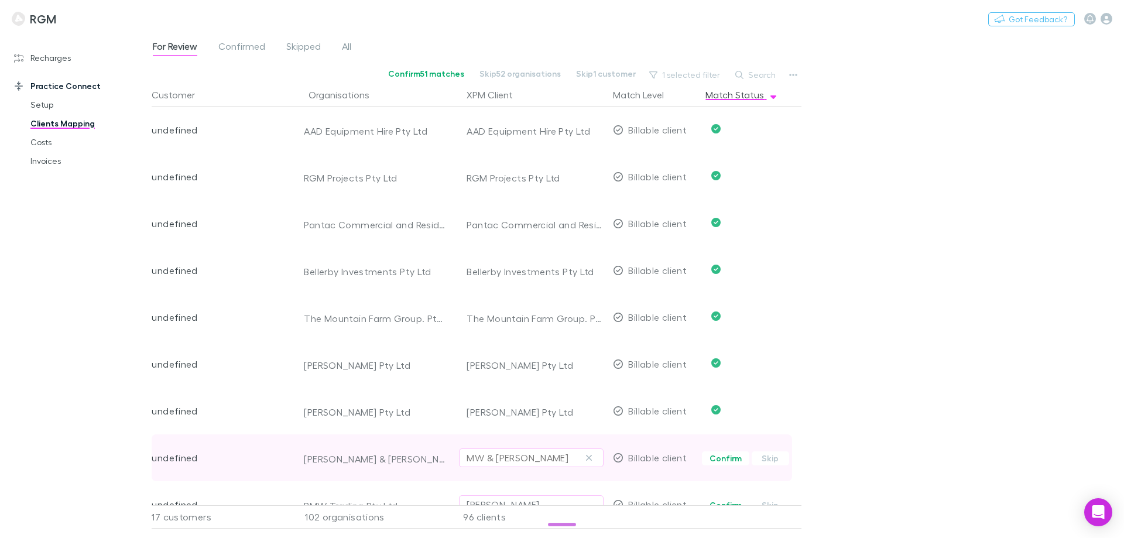
click at [485, 453] on div "MW & JA Thompson" at bounding box center [518, 458] width 102 height 14
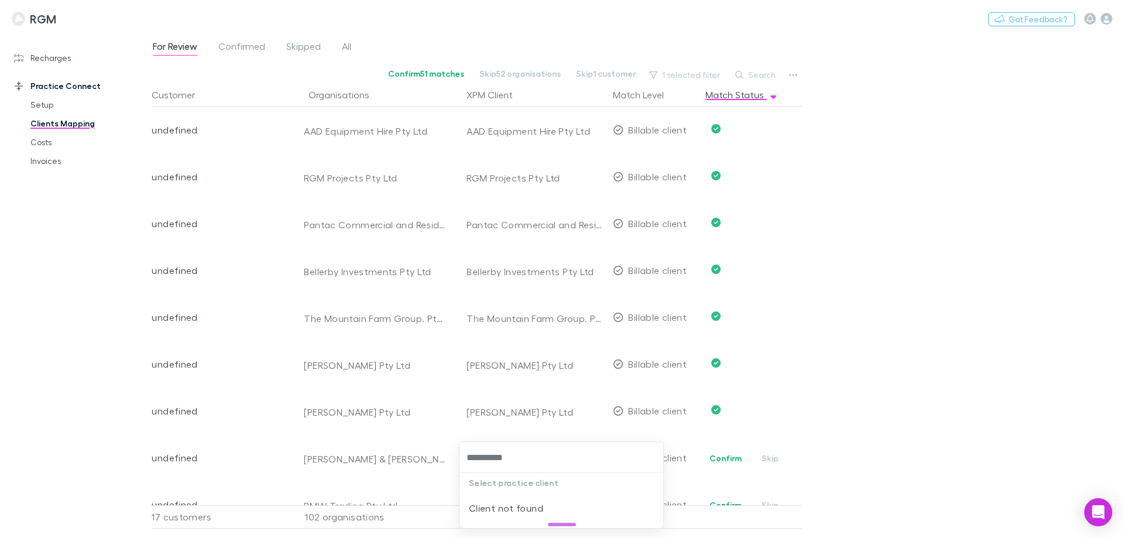
drag, startPoint x: 533, startPoint y: 459, endPoint x: 415, endPoint y: 454, distance: 117.8
click at [415, 454] on div "**********" at bounding box center [562, 269] width 1124 height 538
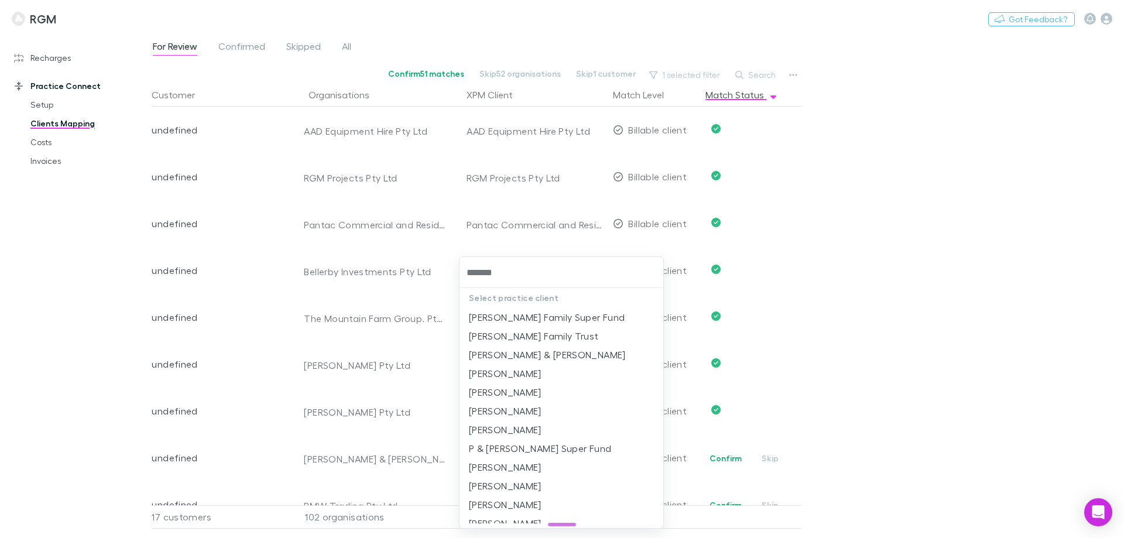
type input "********"
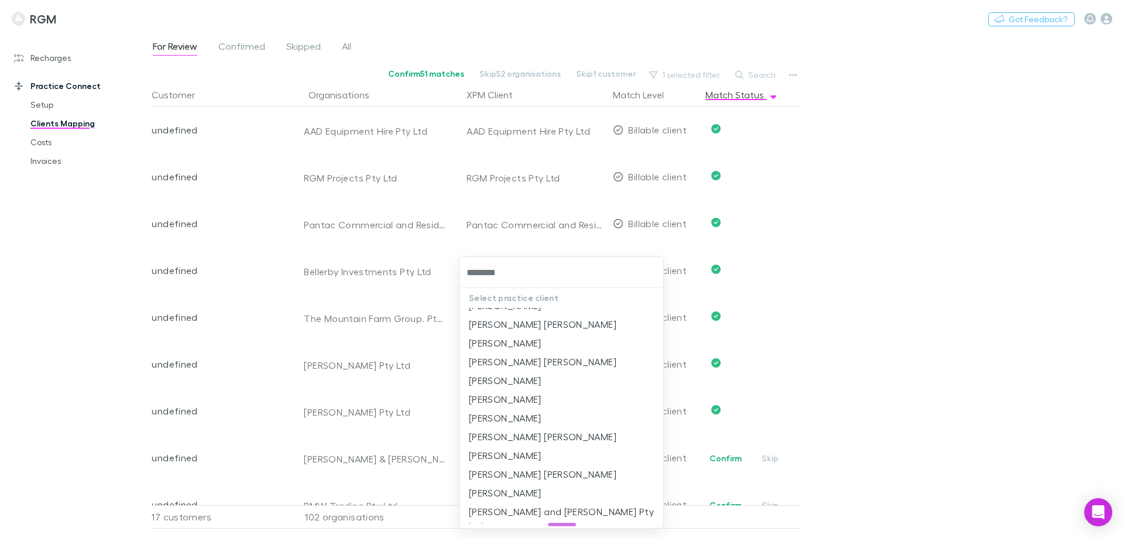
scroll to position [834, 0]
click at [556, 500] on li "Wayne and Julie Thompson Pty Ltd" at bounding box center [561, 516] width 204 height 33
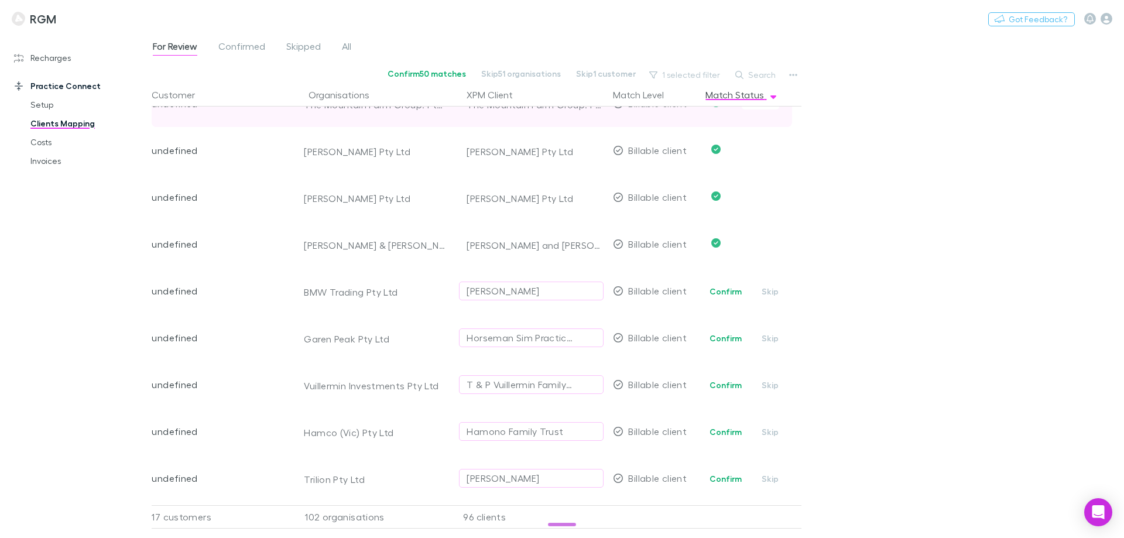
scroll to position [2341, 0]
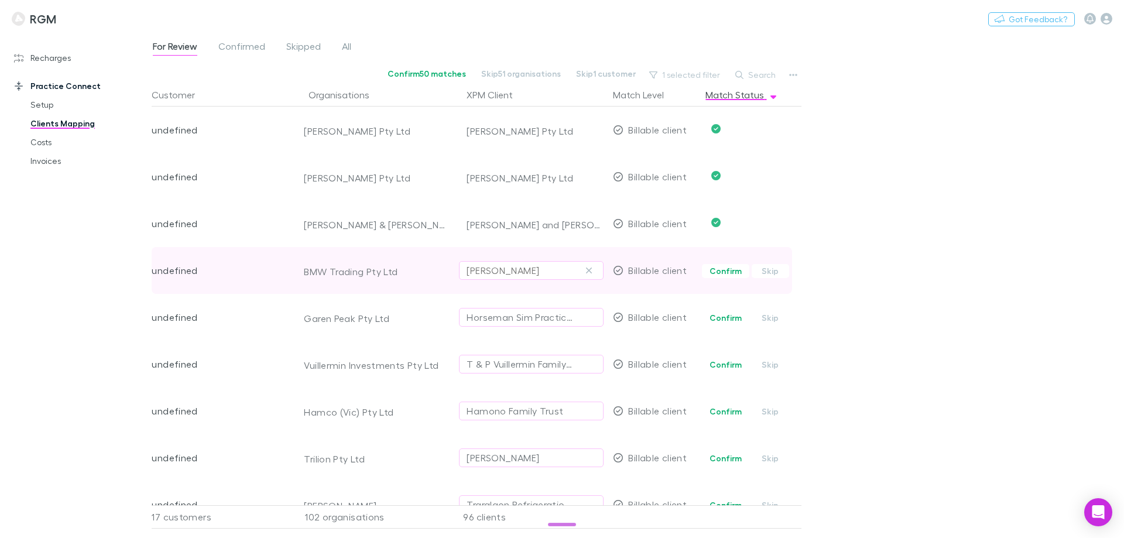
click at [520, 270] on div "Shannon Blines" at bounding box center [503, 270] width 73 height 14
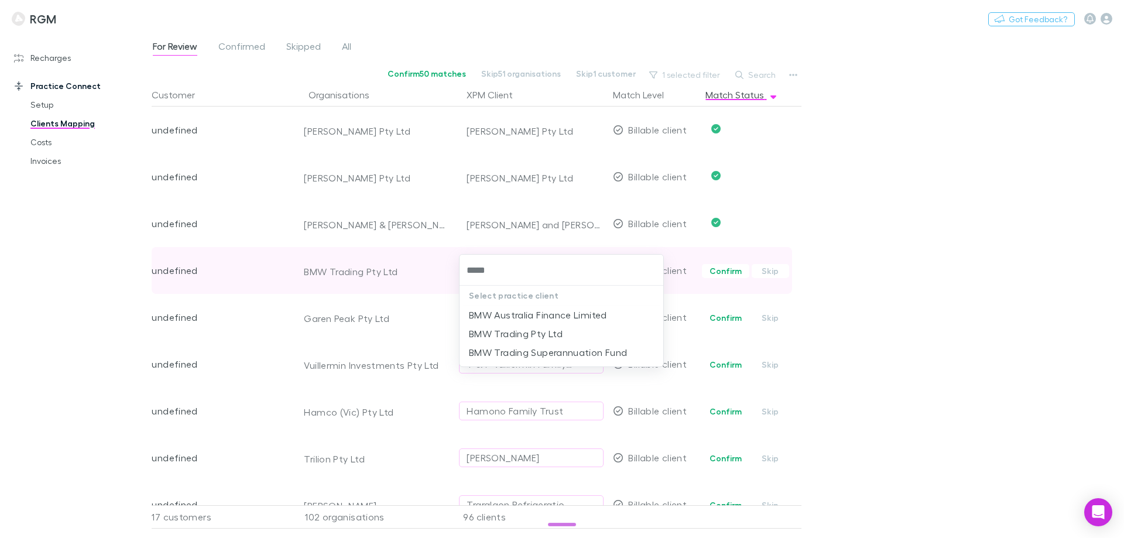
type input "******"
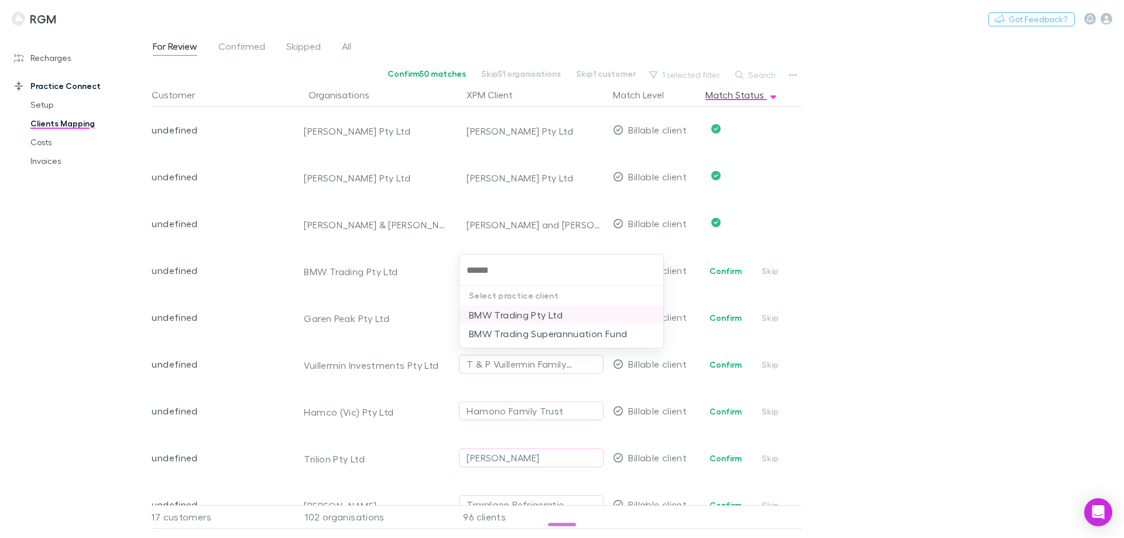
click at [510, 313] on li "BMW Trading Pty Ltd" at bounding box center [561, 315] width 204 height 19
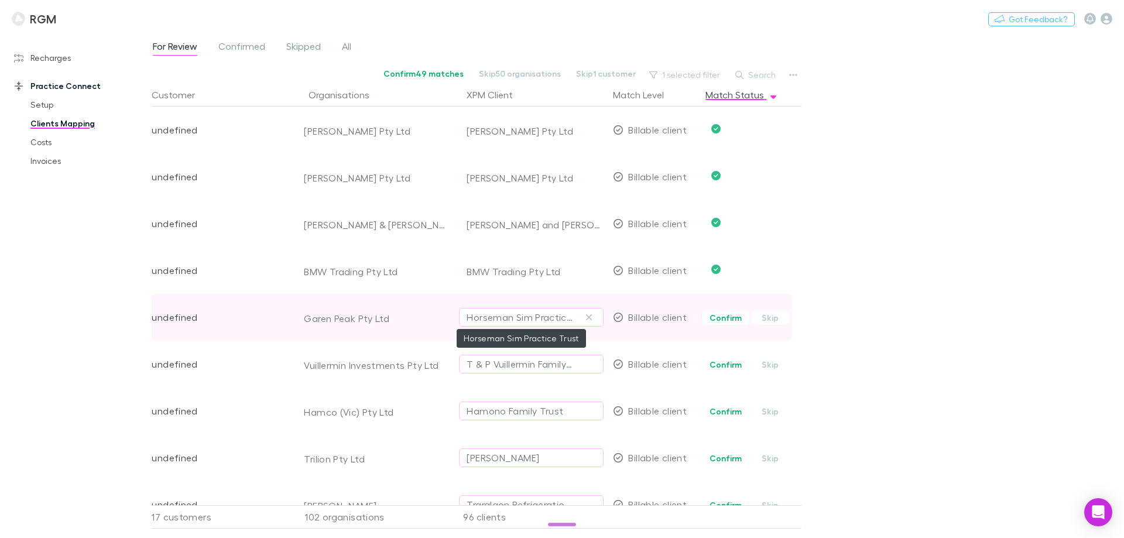
click at [506, 316] on div "Horseman Sim Practice Trust" at bounding box center [520, 317] width 106 height 14
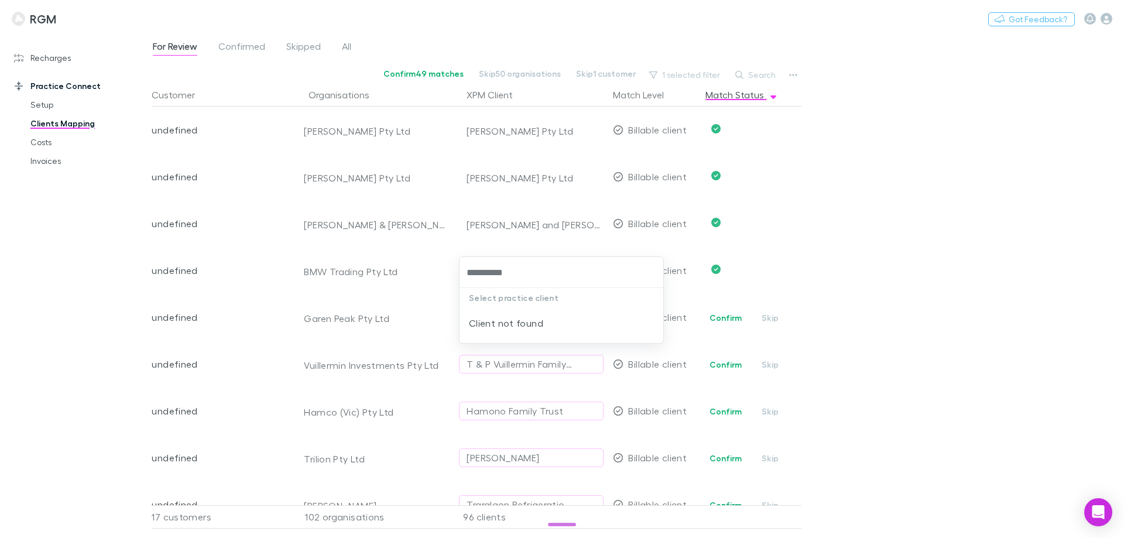
type input "*********"
click at [519, 314] on li "Garen Peak Pty Ltd" at bounding box center [561, 317] width 204 height 19
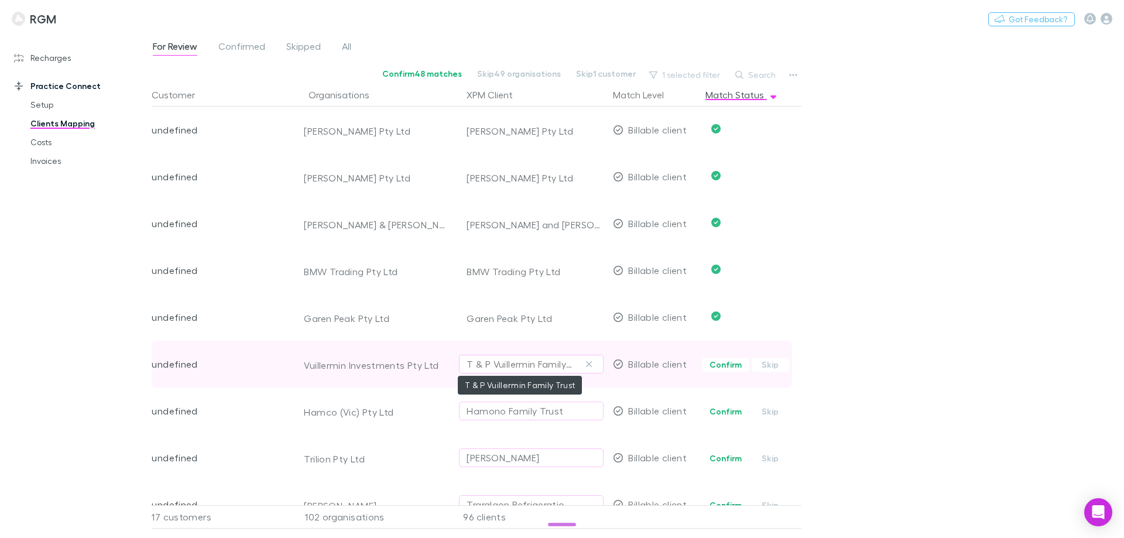
click at [518, 362] on div "T & P Vuillermin Family Trust" at bounding box center [520, 364] width 106 height 14
type input "**********"
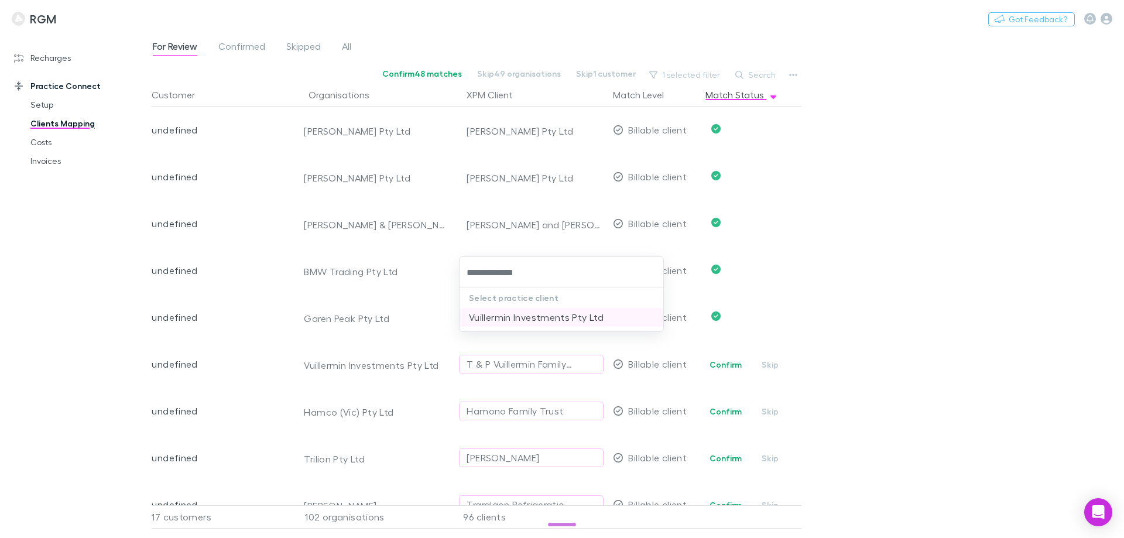
click at [514, 316] on li "Vuillermin Investments Pty Ltd" at bounding box center [561, 317] width 204 height 19
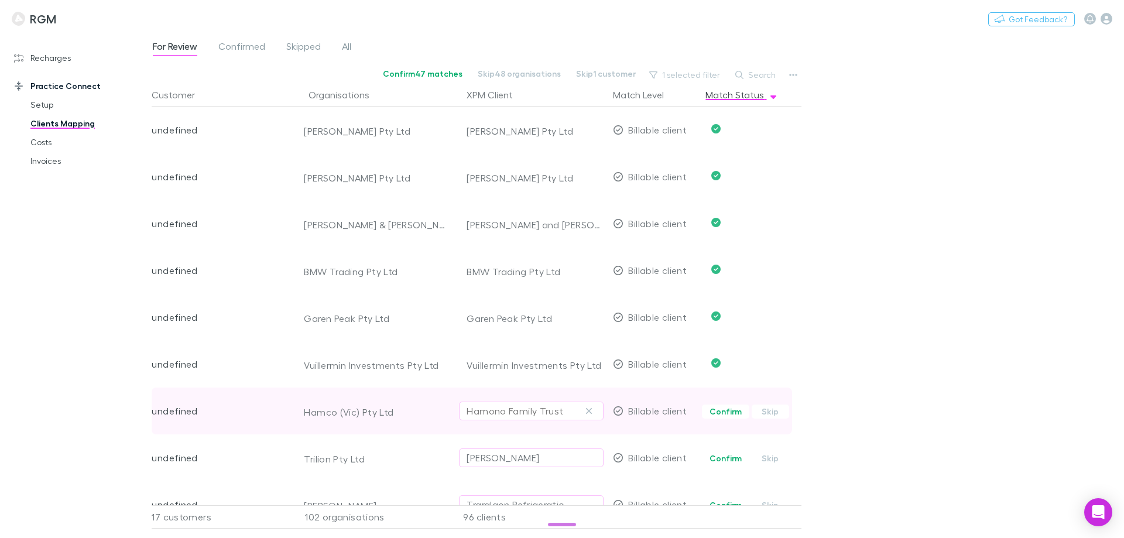
click at [485, 412] on div "Hamono Family Trust" at bounding box center [515, 411] width 97 height 14
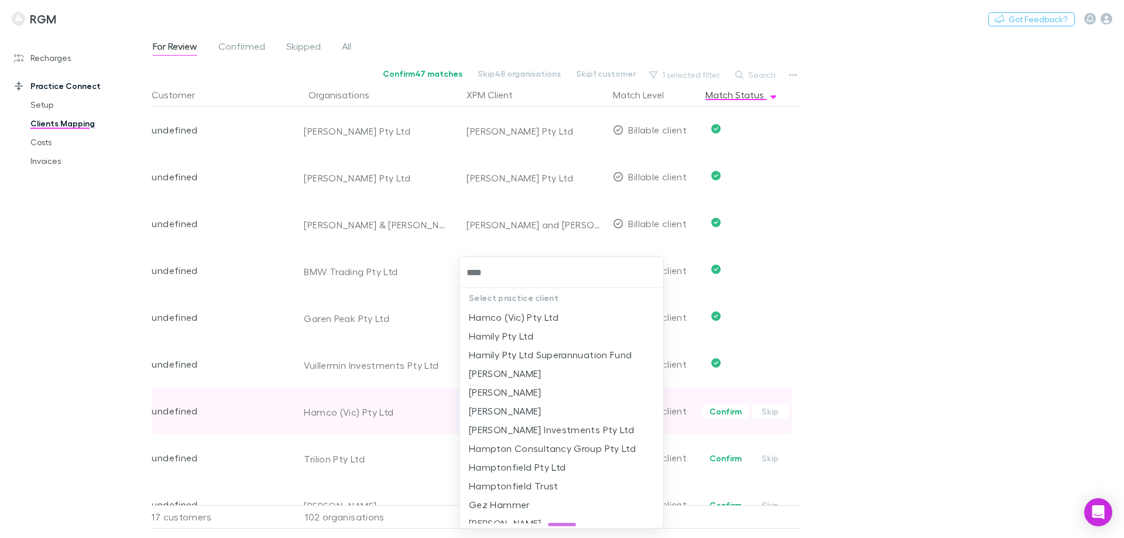
type input "*****"
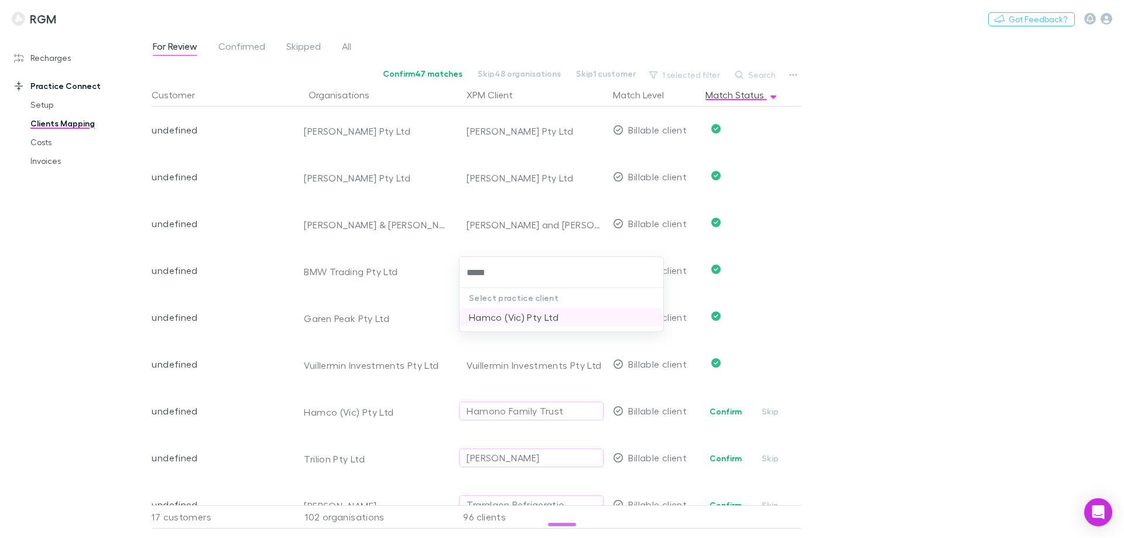
click at [502, 315] on li "Hamco (Vic) Pty Ltd" at bounding box center [561, 317] width 204 height 19
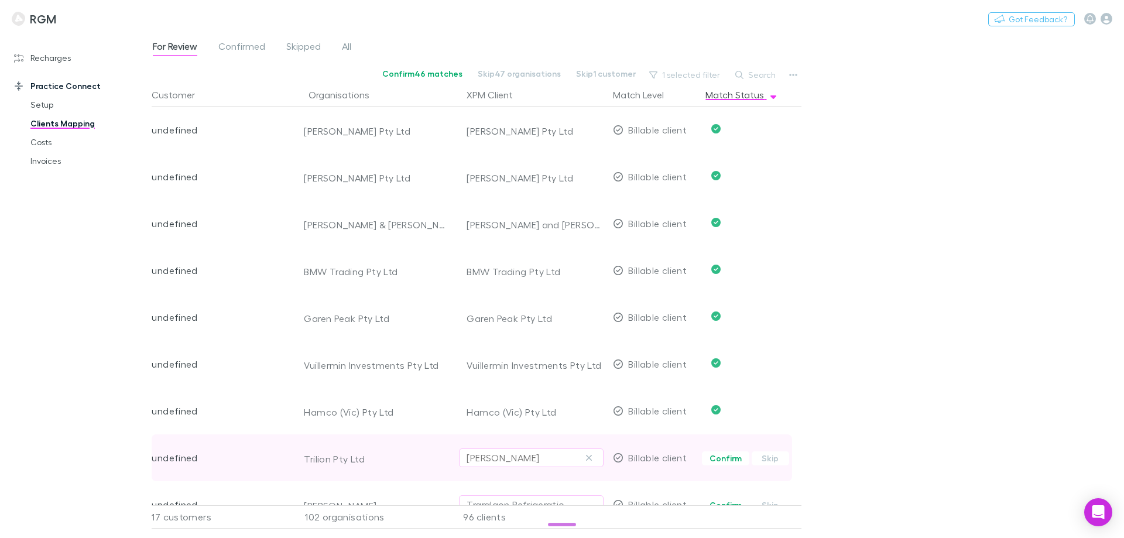
click at [481, 458] on div "David Thomas French" at bounding box center [503, 458] width 73 height 14
type input "*******"
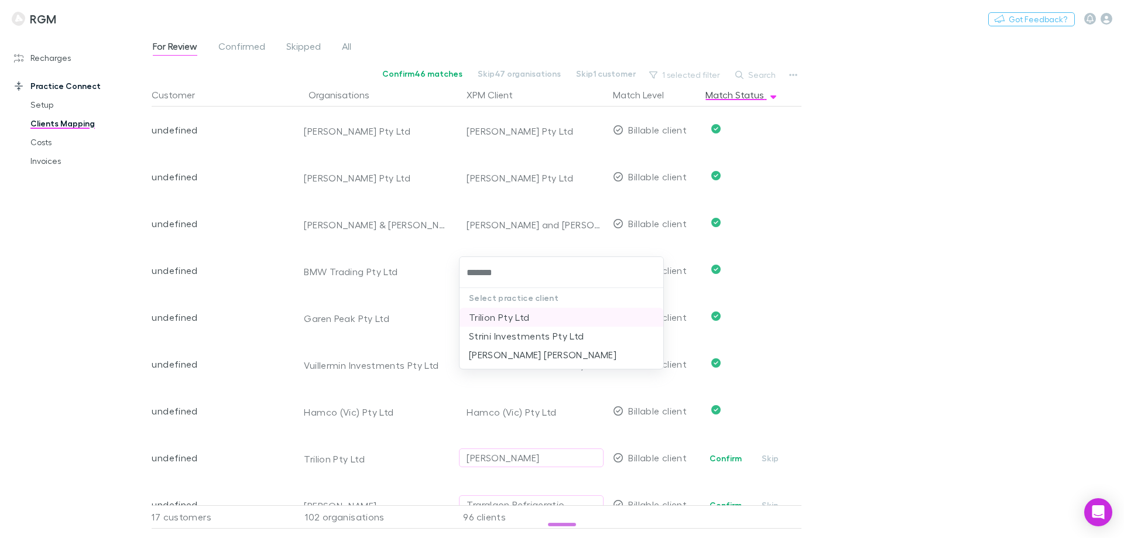
click at [507, 320] on li "Trilion Pty Ltd" at bounding box center [561, 317] width 204 height 19
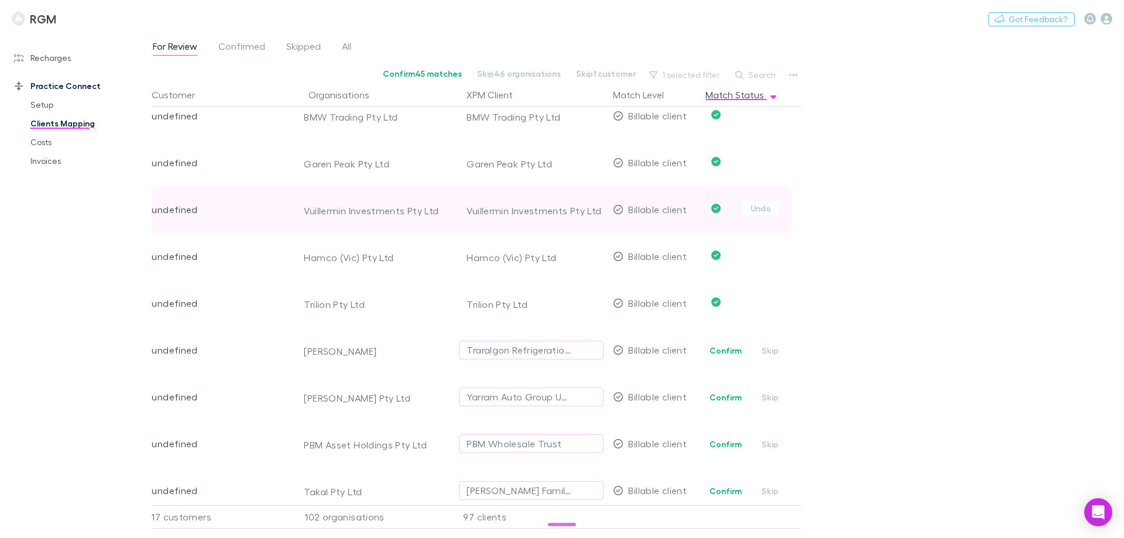
scroll to position [2517, 0]
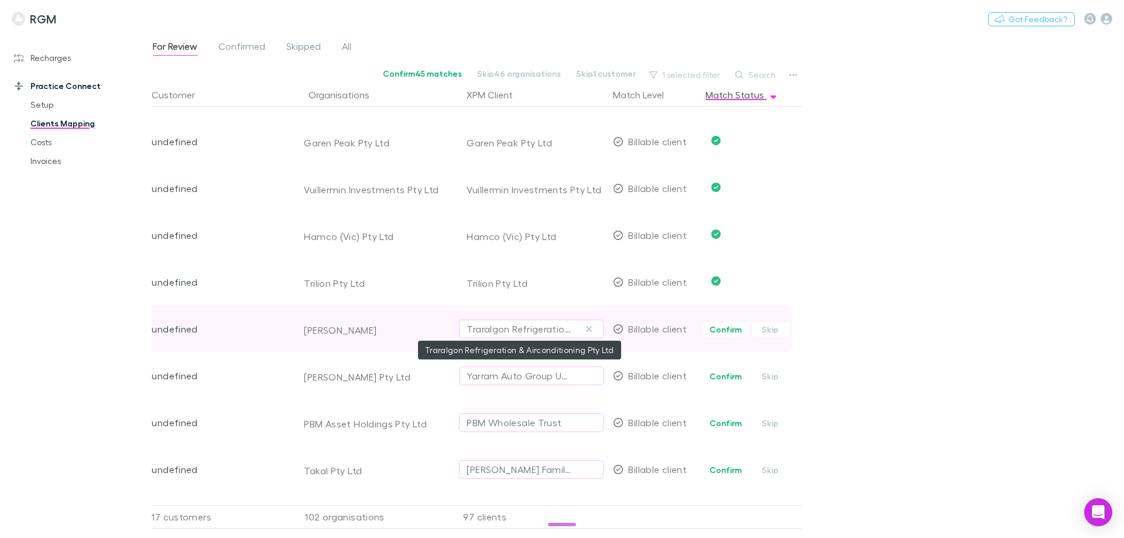
click at [489, 334] on div "Traralgon Refrigeration & Airconditioning Pty Ltd" at bounding box center [520, 329] width 106 height 14
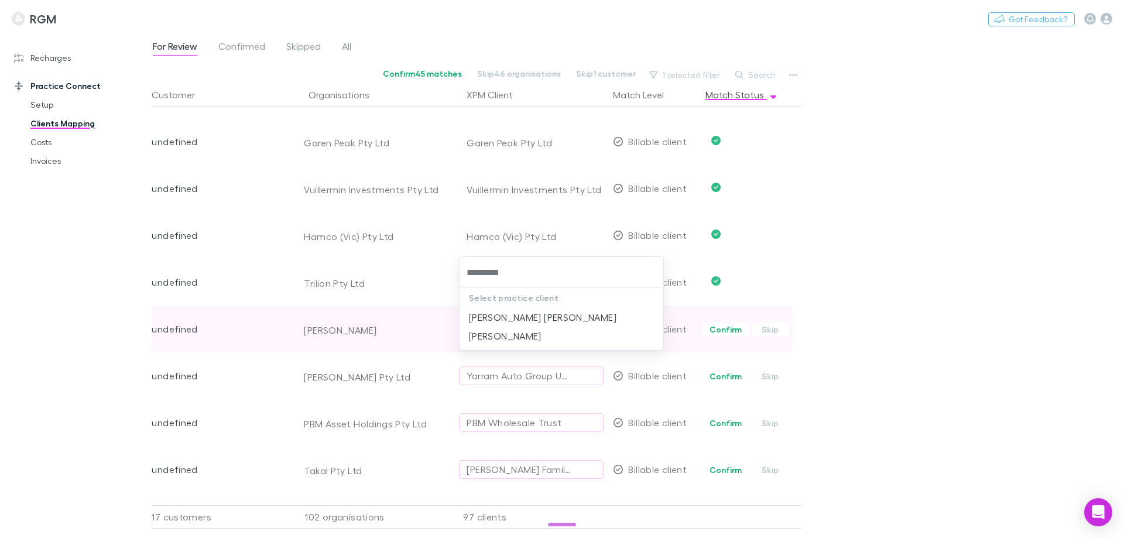
type input "**********"
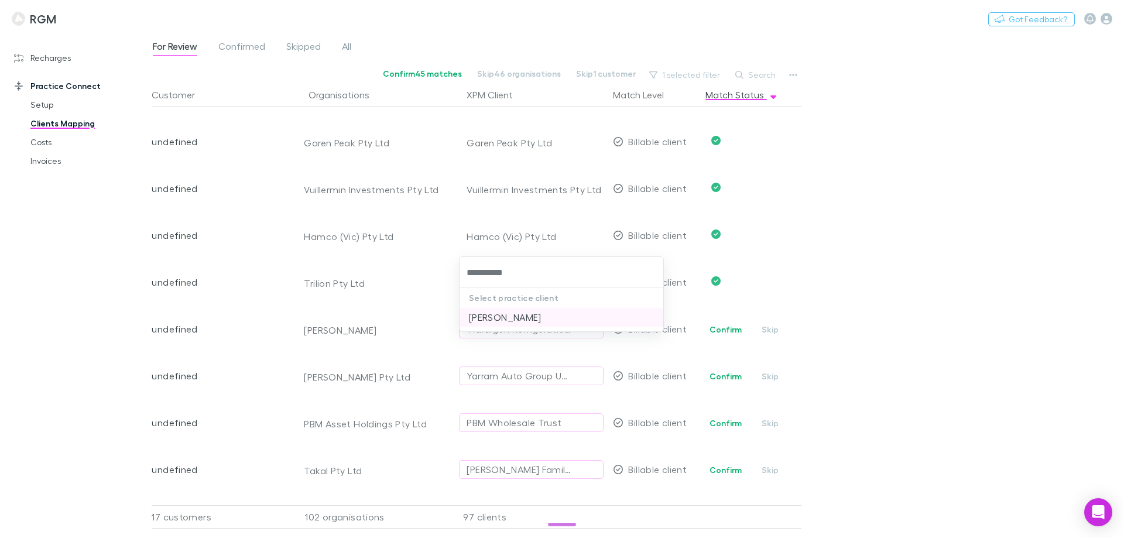
click at [492, 314] on li "Brendan Ingwersen" at bounding box center [561, 317] width 204 height 19
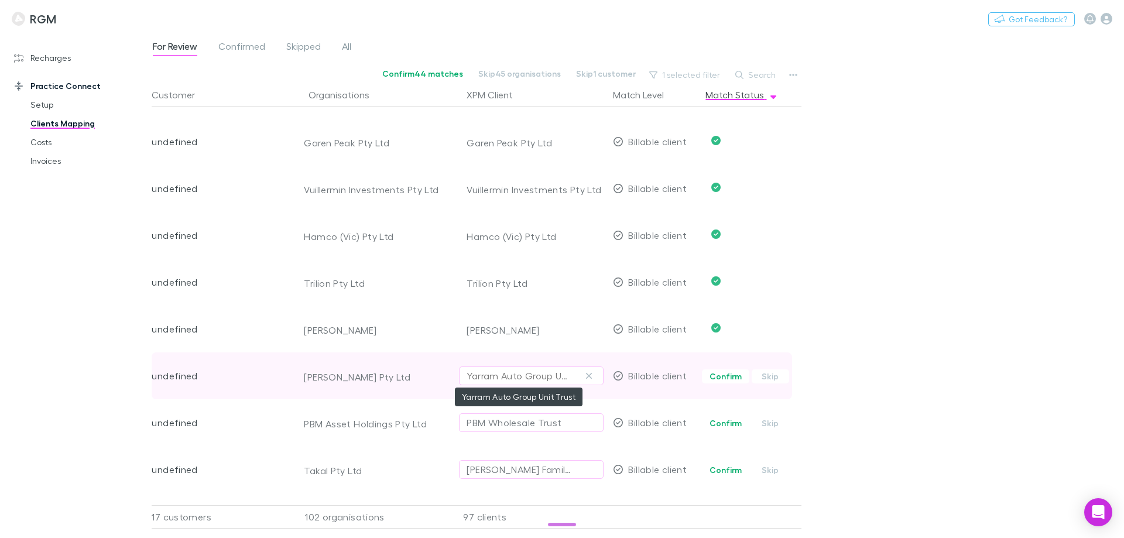
click at [491, 374] on div "Yarram Auto Group Unit Trust" at bounding box center [520, 376] width 106 height 14
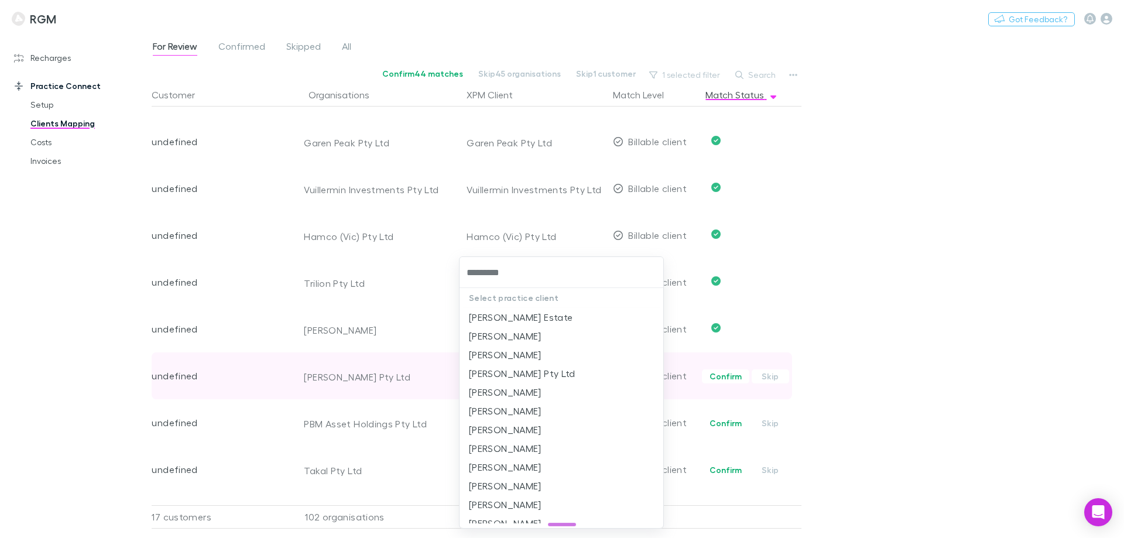
type input "**********"
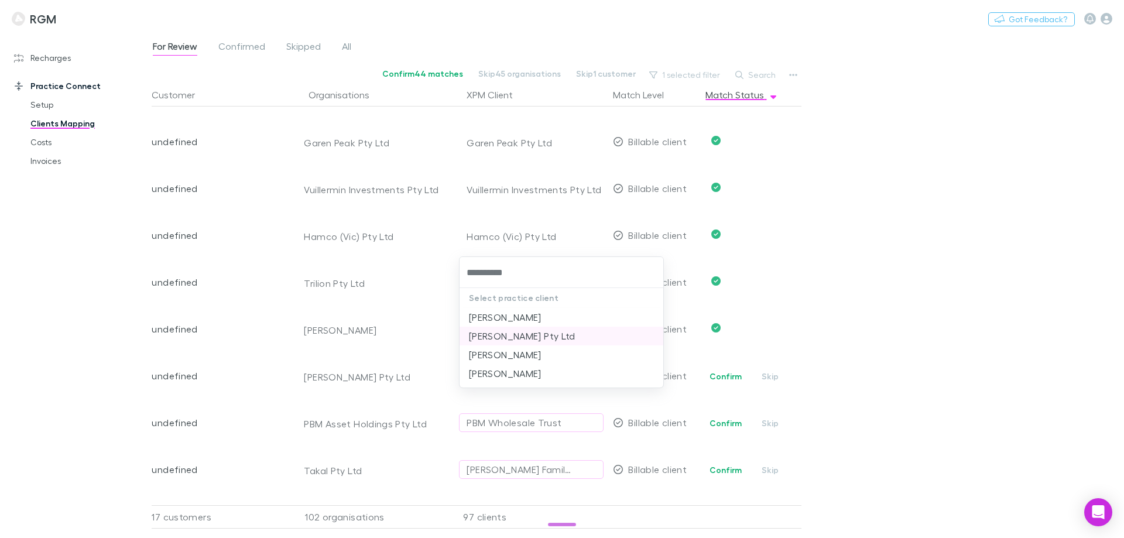
click at [537, 333] on li "Anthony Cefala Pty Ltd" at bounding box center [561, 336] width 204 height 19
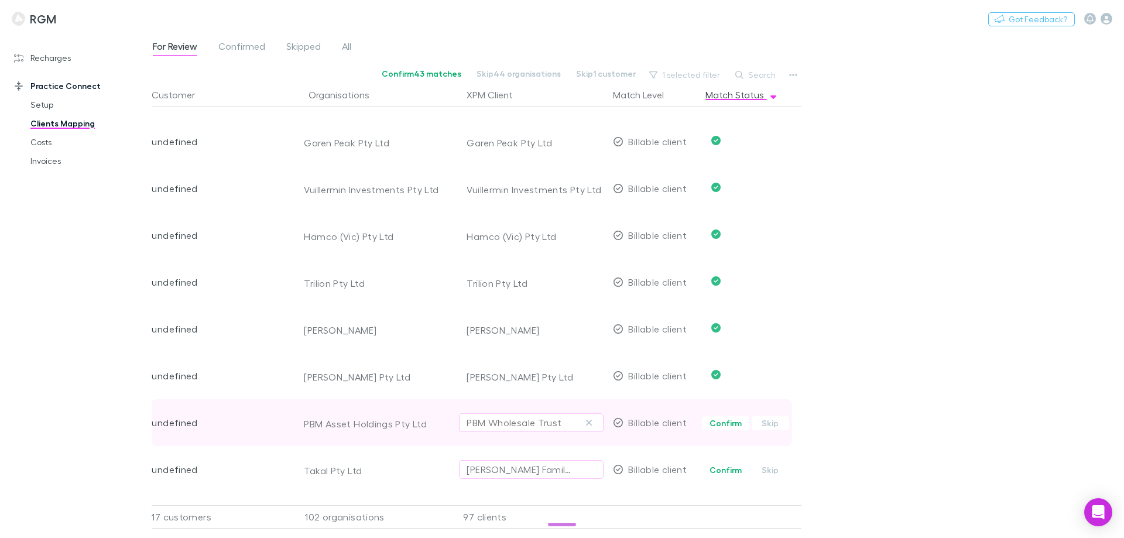
click at [492, 421] on div "PBM Wholesale Trust" at bounding box center [514, 423] width 95 height 14
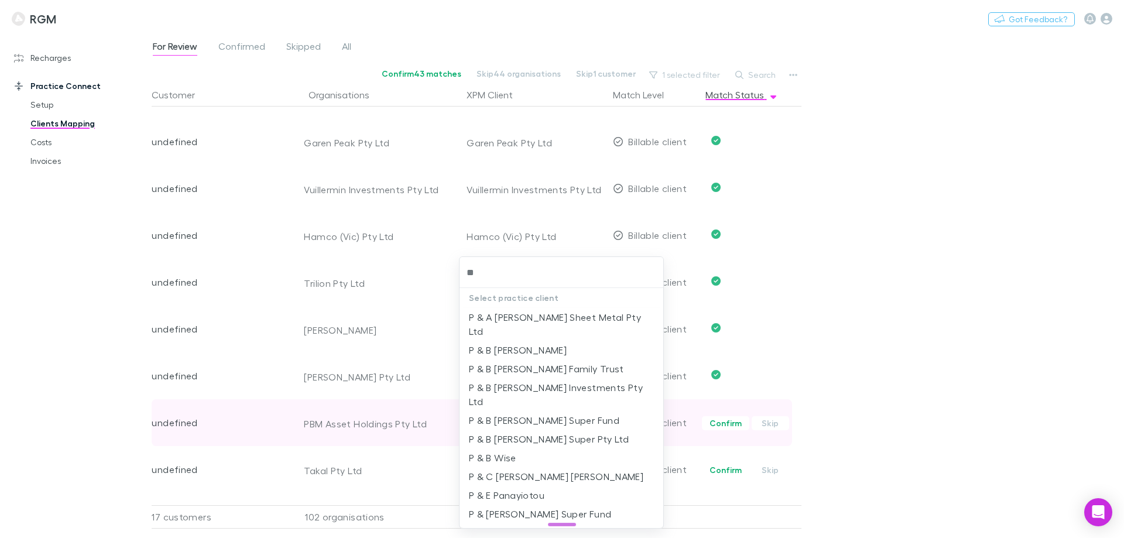
type input "***"
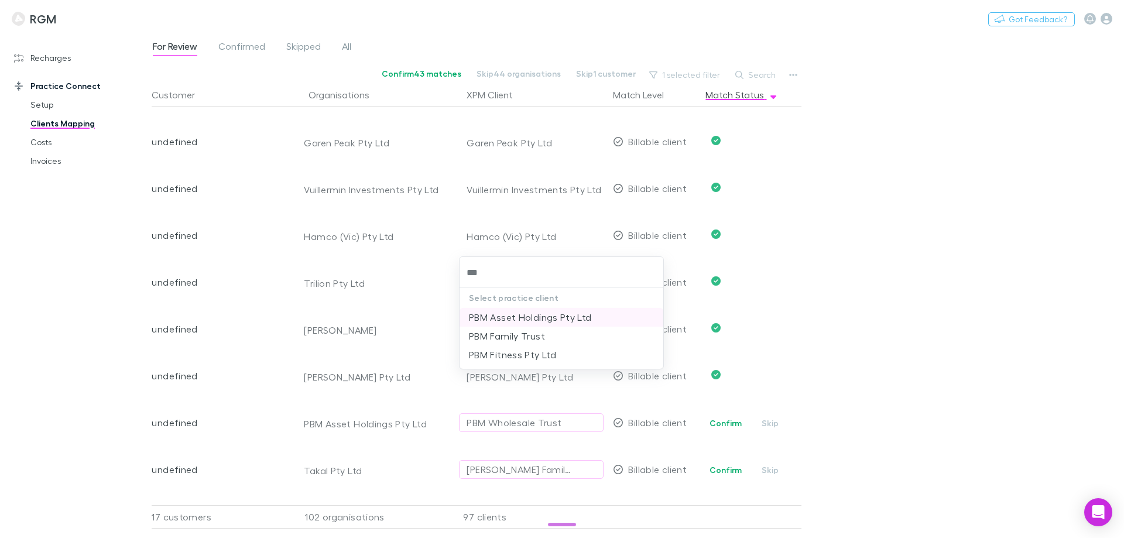
click at [527, 319] on li "PBM Asset Holdings Pty Ltd" at bounding box center [561, 317] width 204 height 19
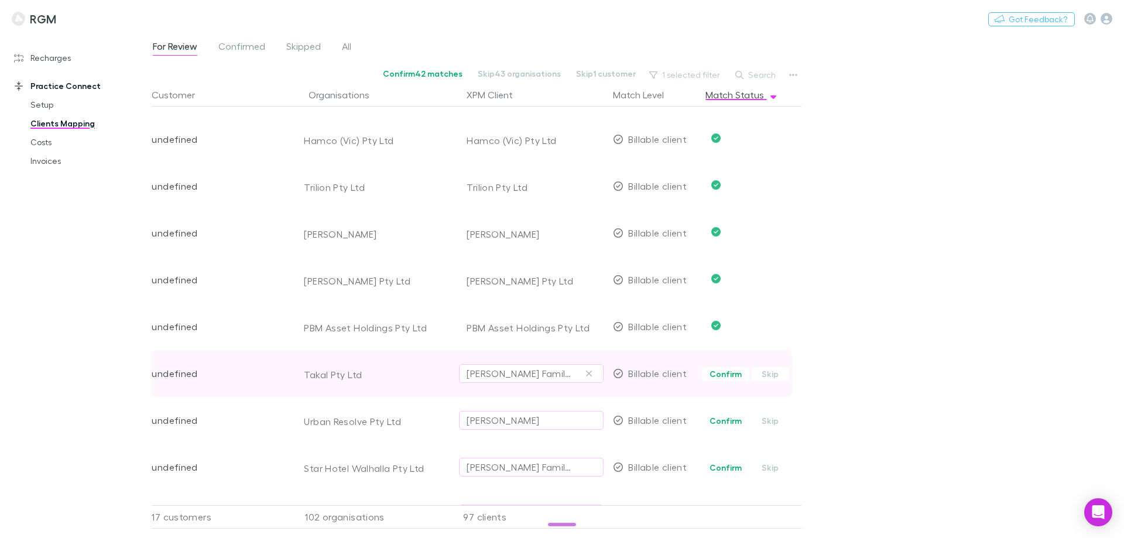
scroll to position [2634, 0]
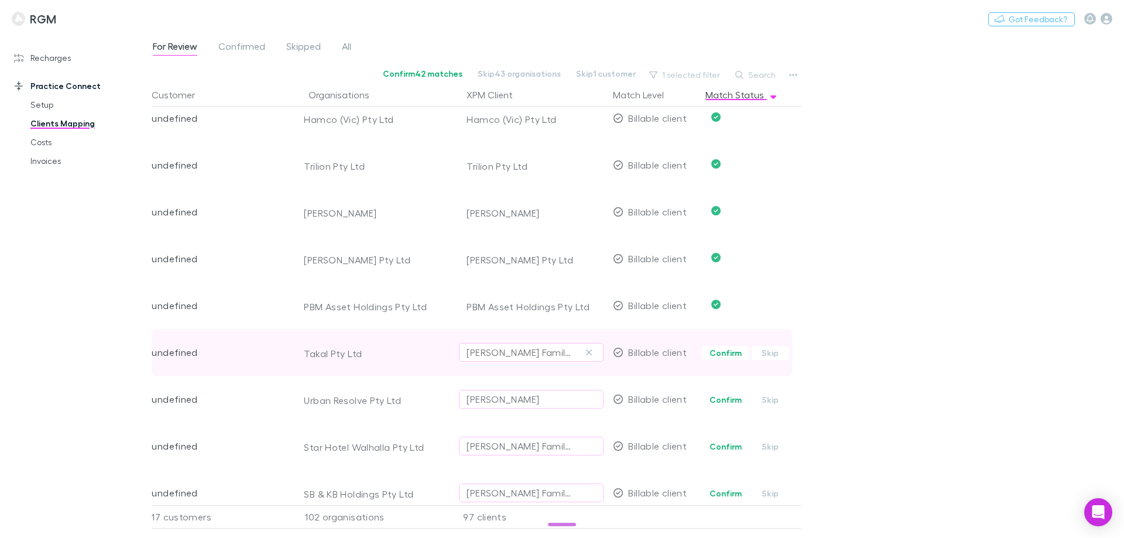
click at [507, 348] on div "[PERSON_NAME] Family Trust K" at bounding box center [520, 352] width 106 height 14
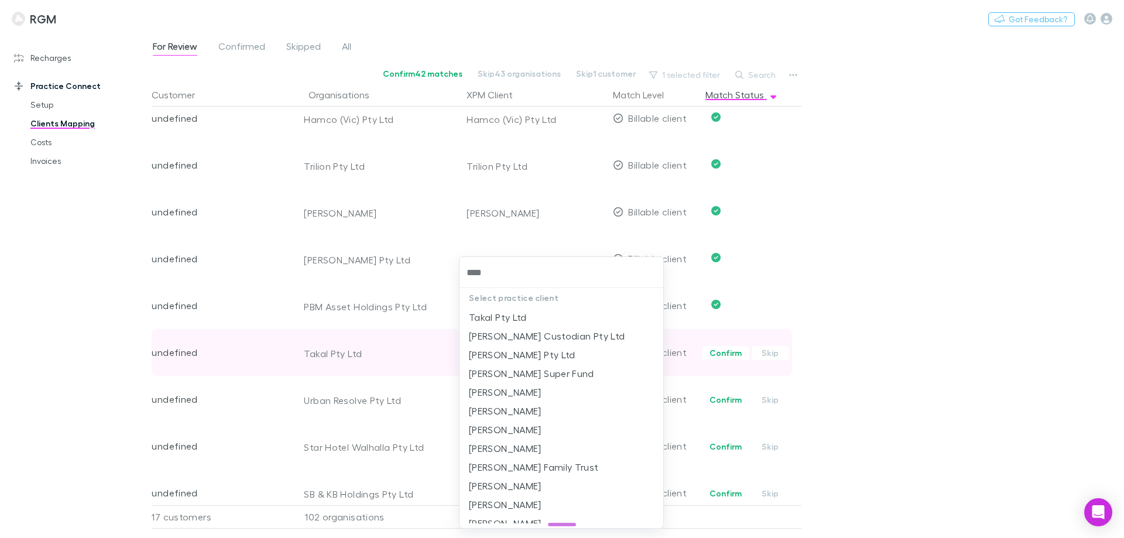
type input "*****"
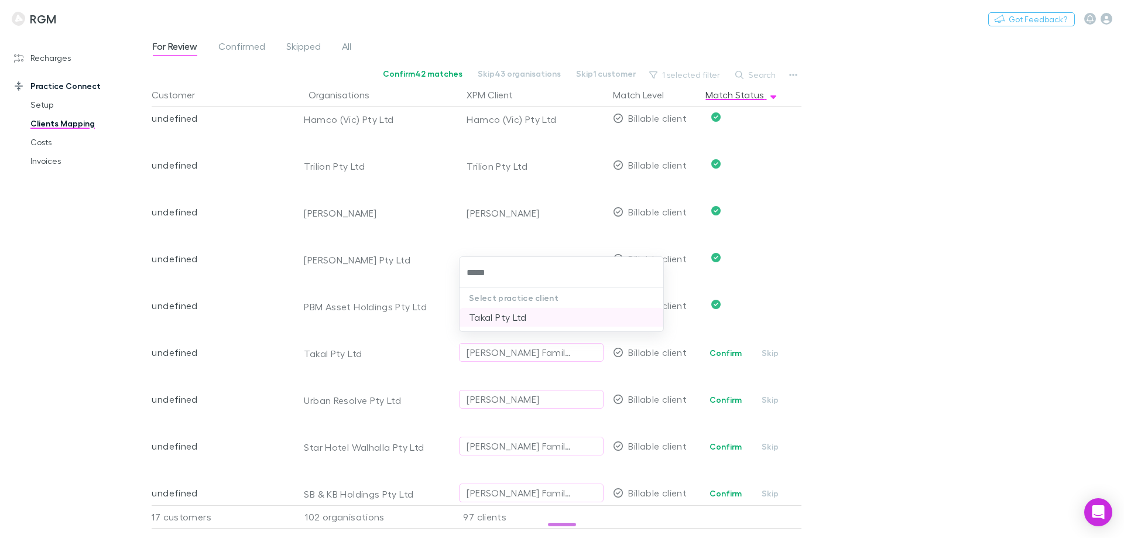
click at [510, 318] on li "Takal Pty Ltd" at bounding box center [561, 317] width 204 height 19
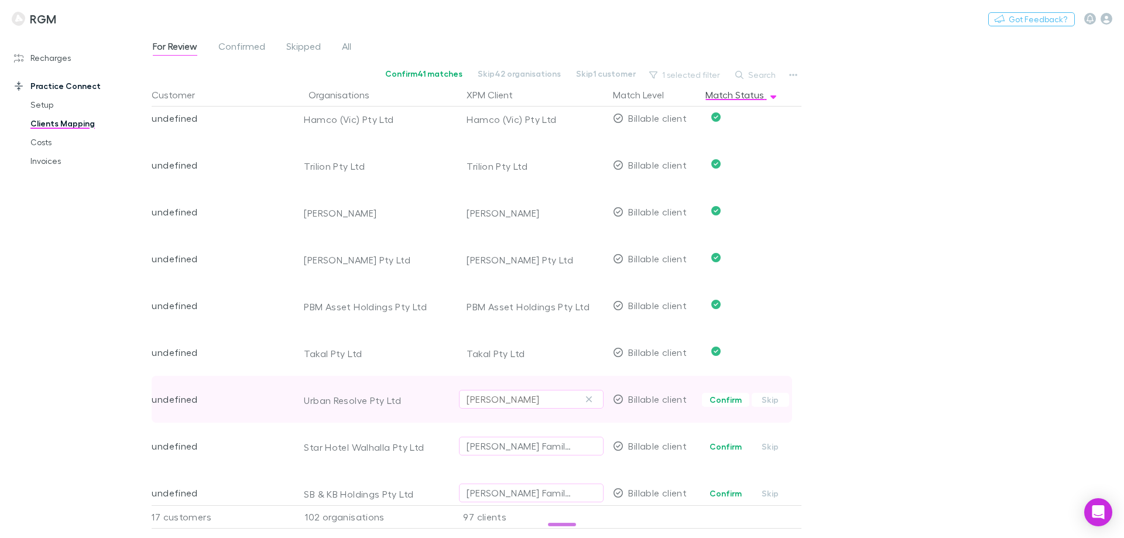
click at [498, 401] on div "Ross Orfanidis" at bounding box center [503, 399] width 73 height 14
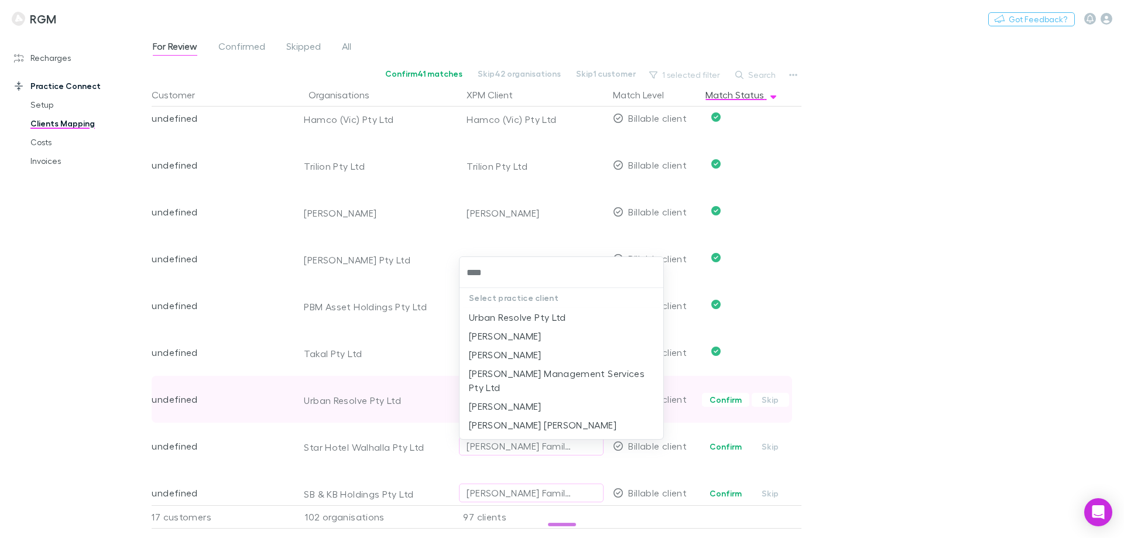
type input "*****"
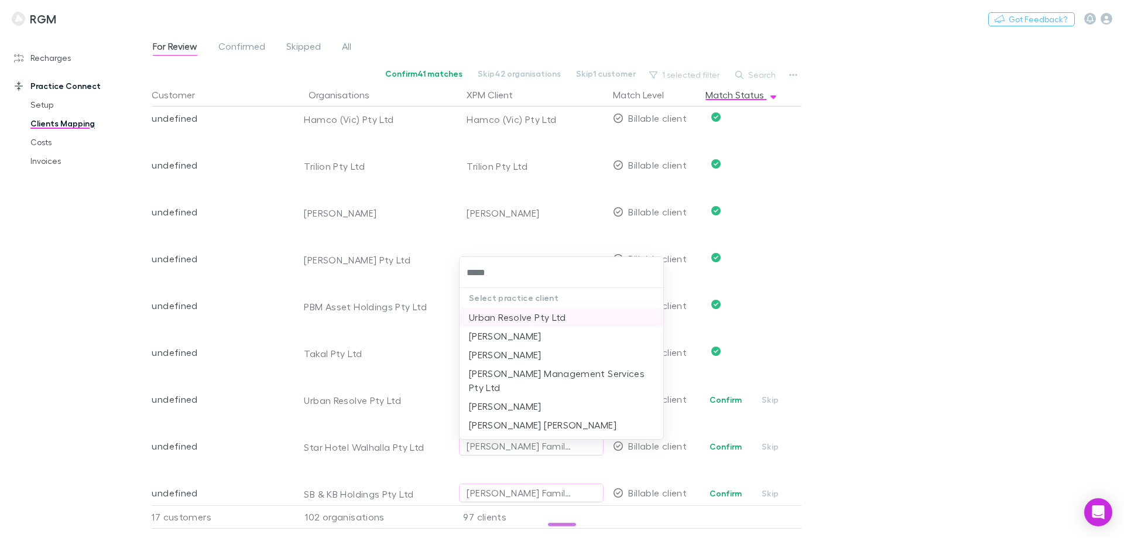
click at [523, 315] on li "Urban Resolve Pty Ltd" at bounding box center [561, 317] width 204 height 19
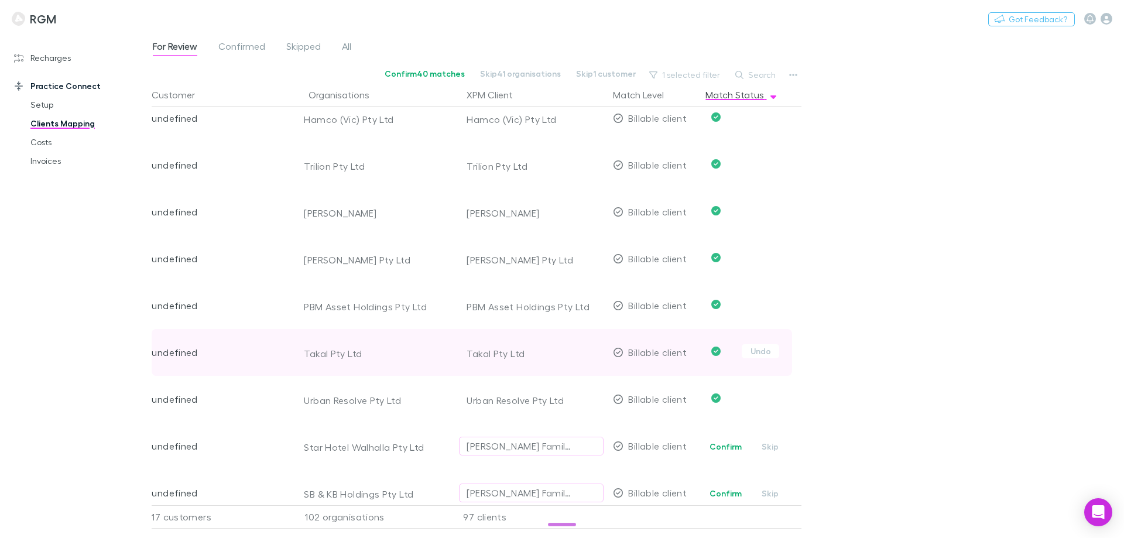
scroll to position [2693, 0]
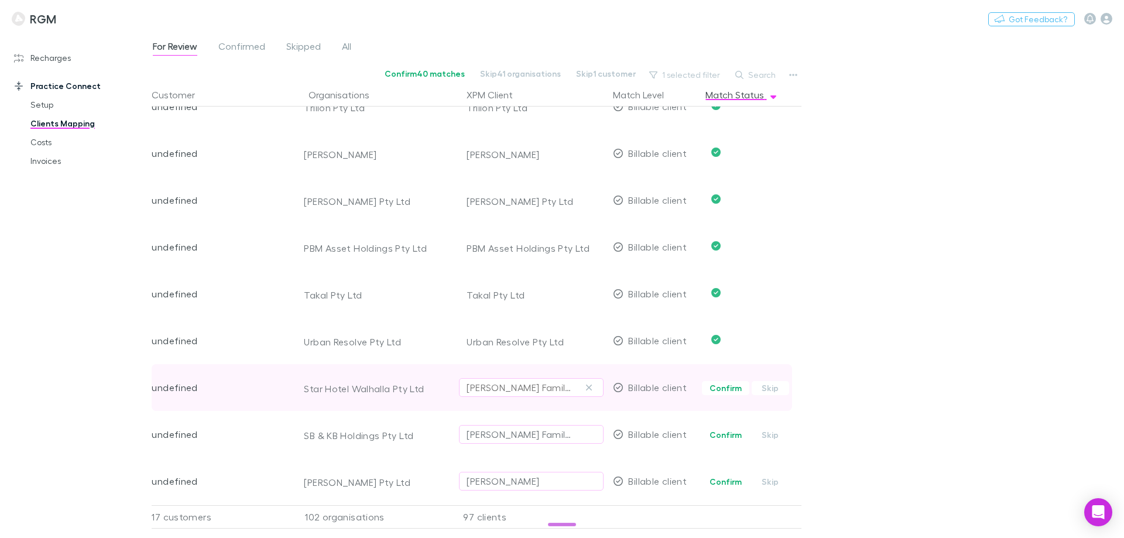
click at [504, 379] on button "Reynolds Family Trust" at bounding box center [531, 387] width 145 height 19
type input "********"
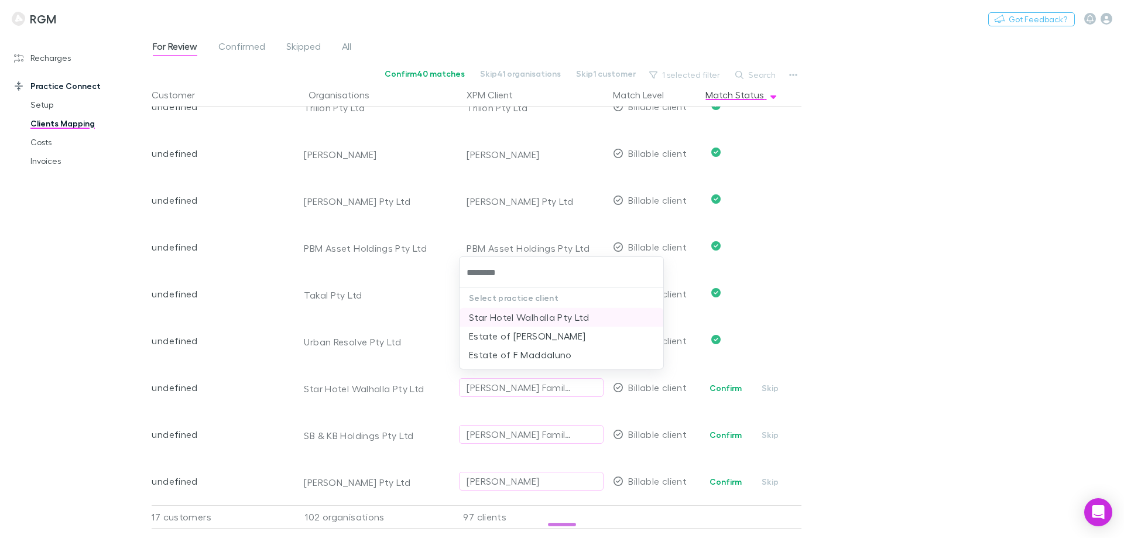
click at [510, 317] on li "Star Hotel Walhalla Pty Ltd" at bounding box center [561, 317] width 204 height 19
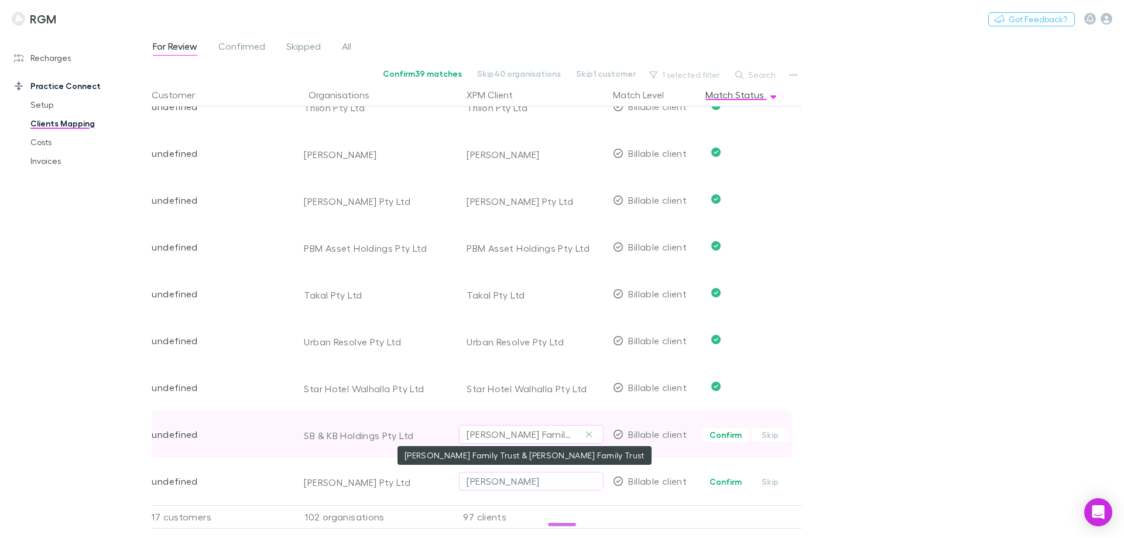
click at [489, 439] on div "[PERSON_NAME] Family Trust & [PERSON_NAME] Family Trust" at bounding box center [520, 434] width 106 height 14
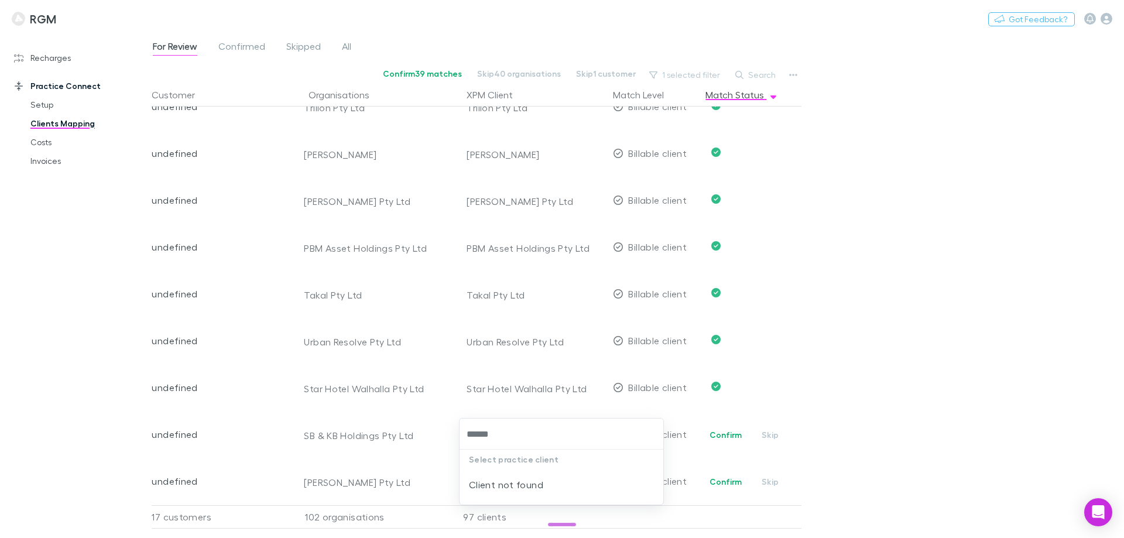
type input "****"
click at [505, 481] on li "SB & KB Holdings Pty Ltd" at bounding box center [561, 478] width 204 height 19
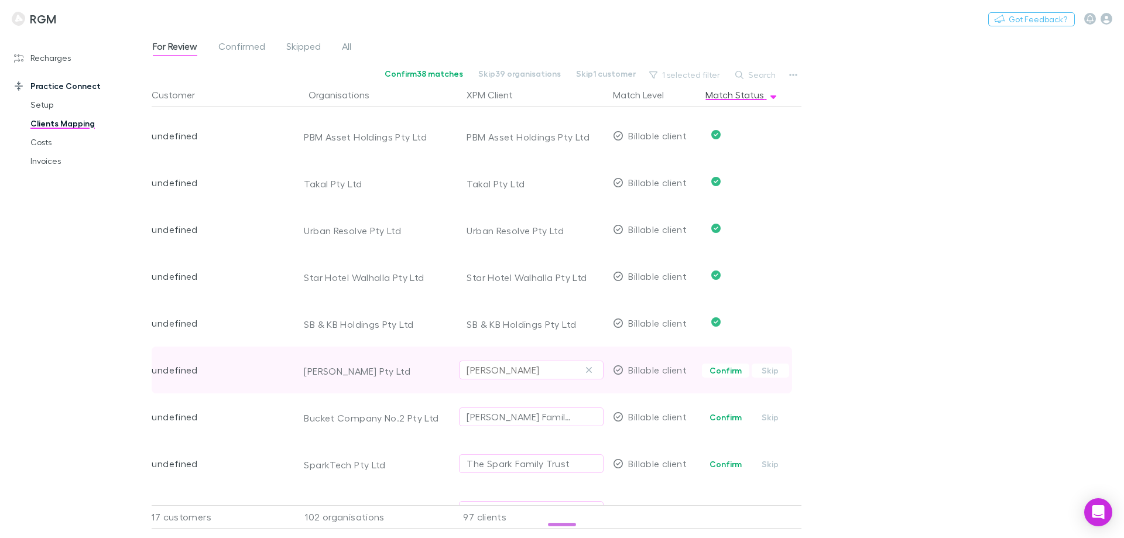
scroll to position [2810, 0]
click at [504, 359] on div "Eric Kevin Sostak" at bounding box center [503, 364] width 73 height 14
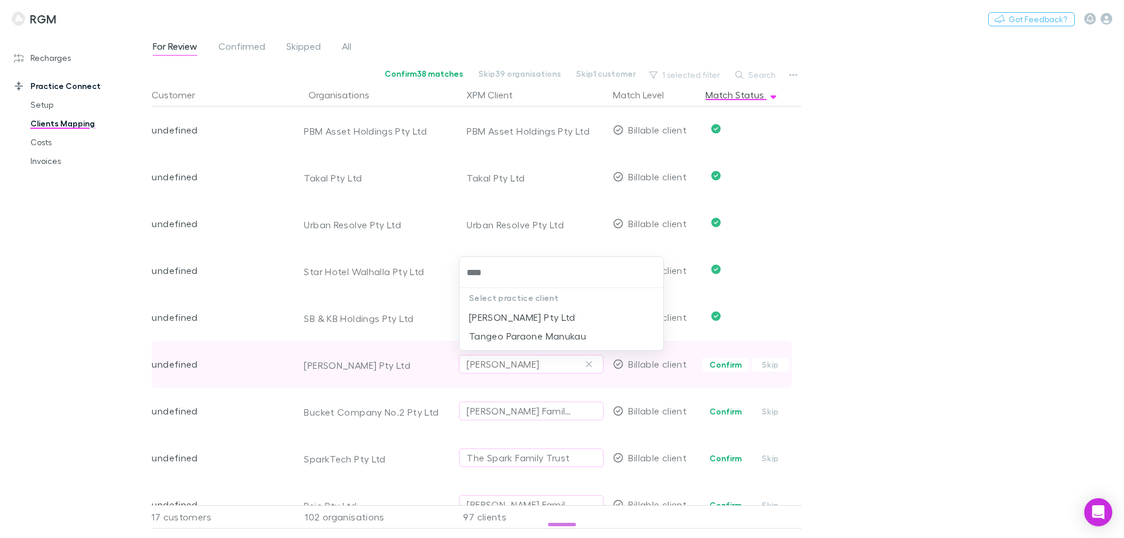
type input "*****"
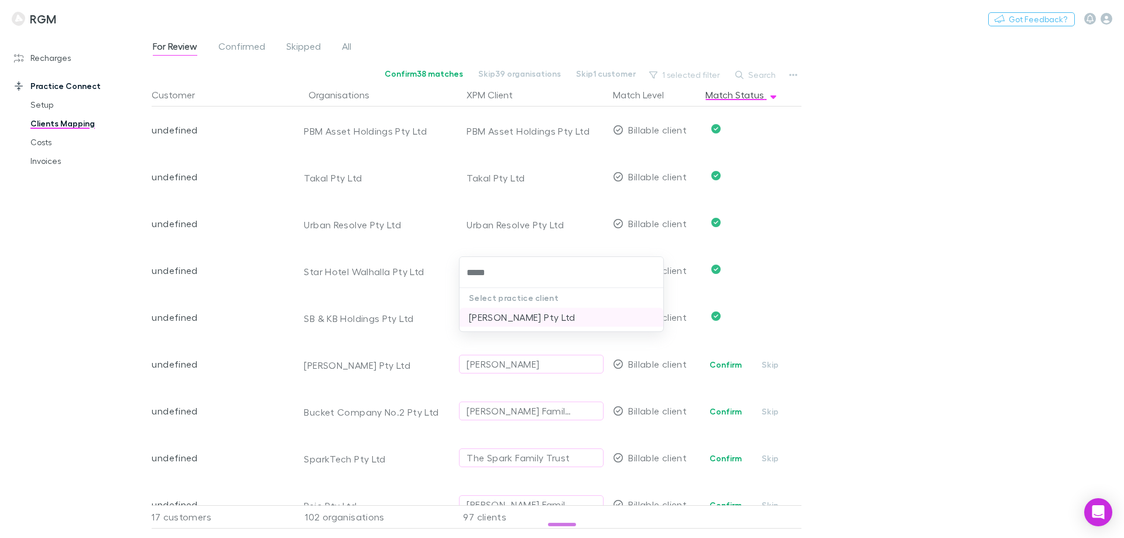
click at [505, 320] on li "Geo Reval Pty Ltd" at bounding box center [561, 317] width 204 height 19
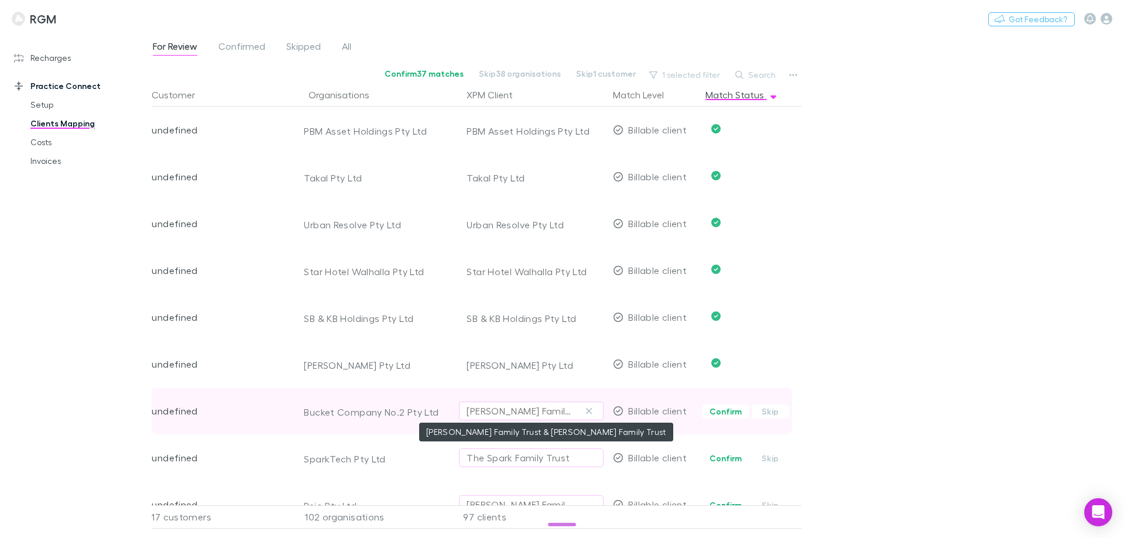
click at [486, 411] on div "[PERSON_NAME] Family Trust & [PERSON_NAME] Family Trust" at bounding box center [520, 411] width 106 height 14
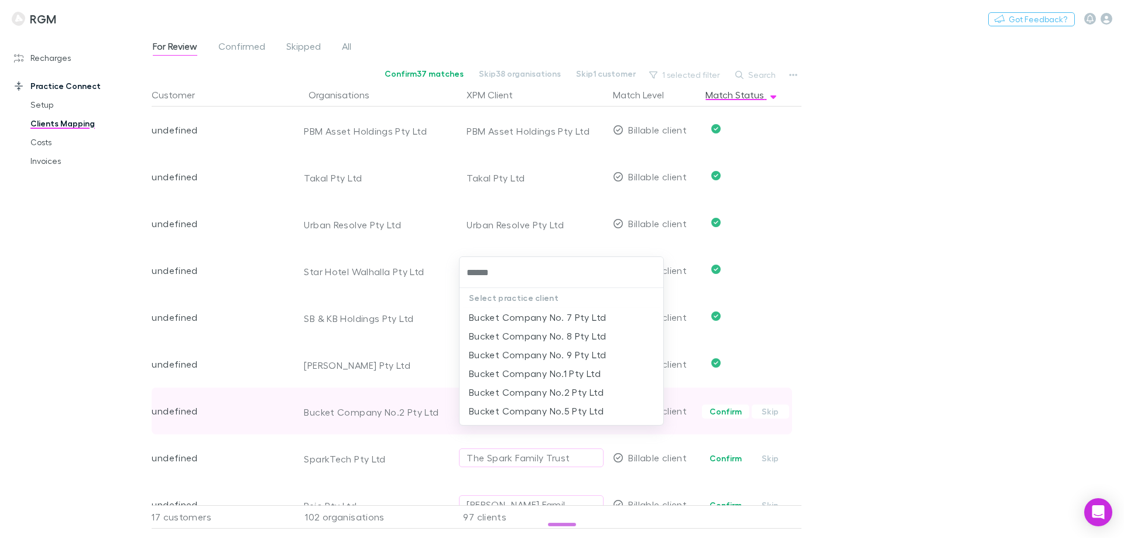
type input "******"
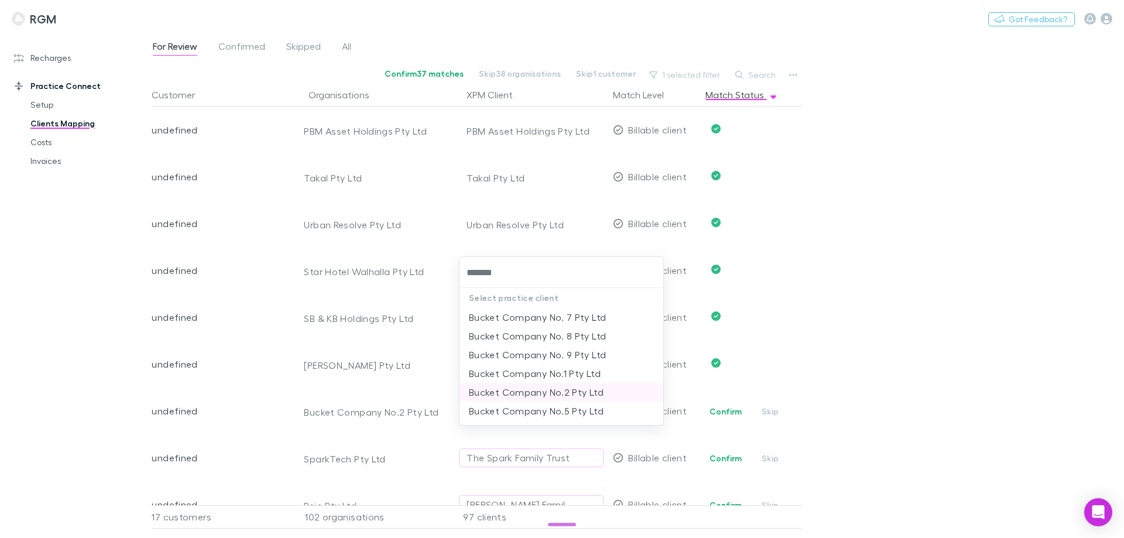
click at [492, 389] on li "Bucket Company No.2 Pty Ltd" at bounding box center [561, 392] width 204 height 19
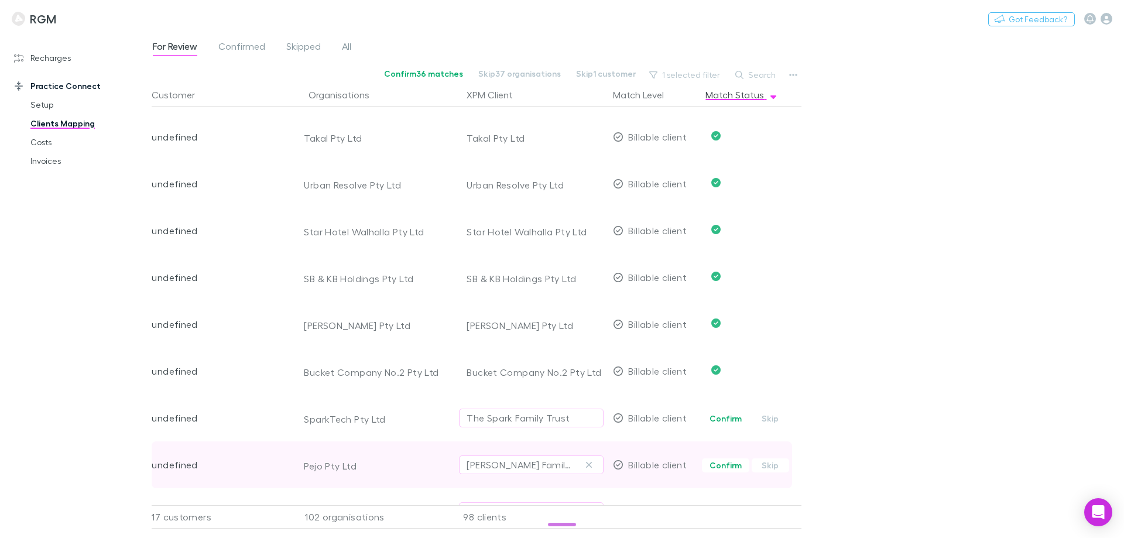
scroll to position [2927, 0]
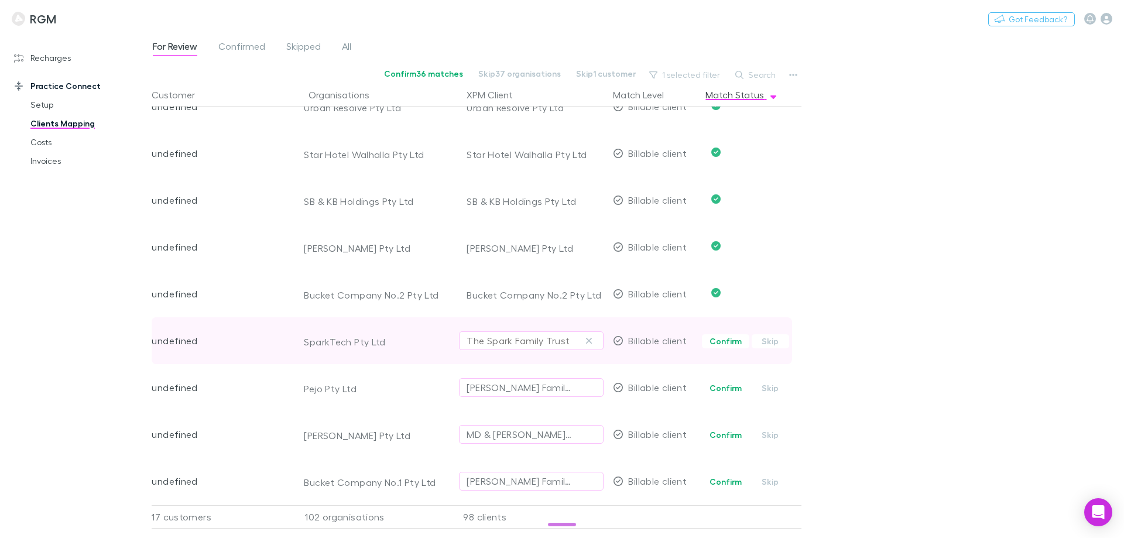
click at [496, 337] on div "The Spark Family Trust" at bounding box center [518, 341] width 103 height 14
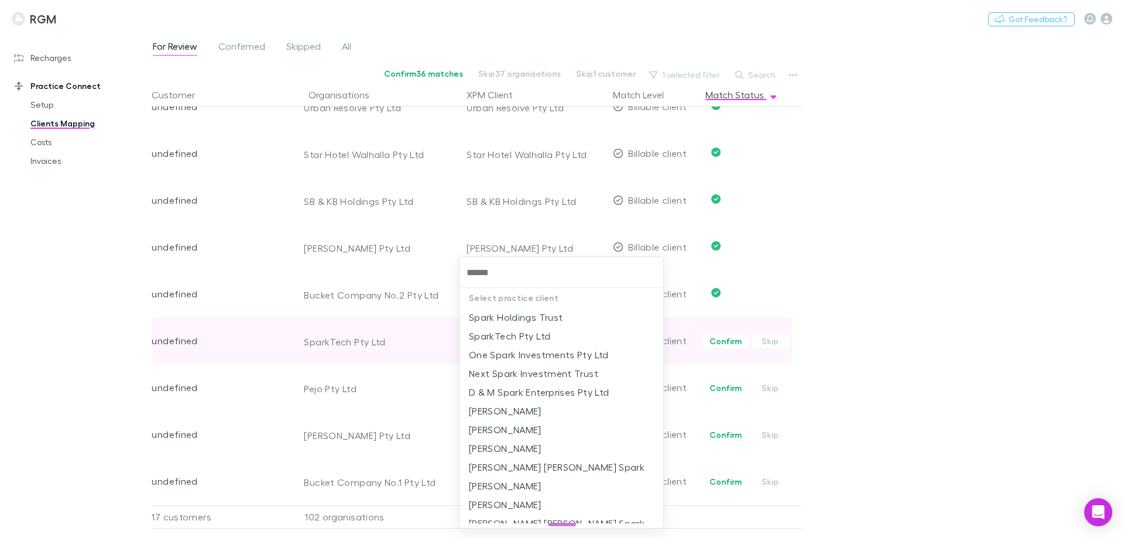
type input "*******"
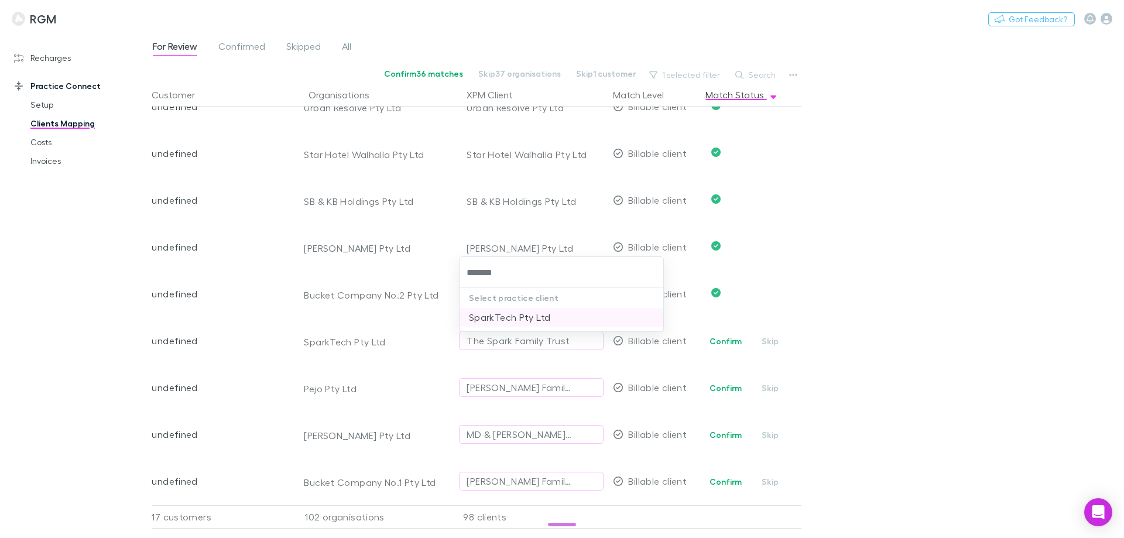
click at [515, 314] on li "SparkTech Pty Ltd" at bounding box center [561, 317] width 204 height 19
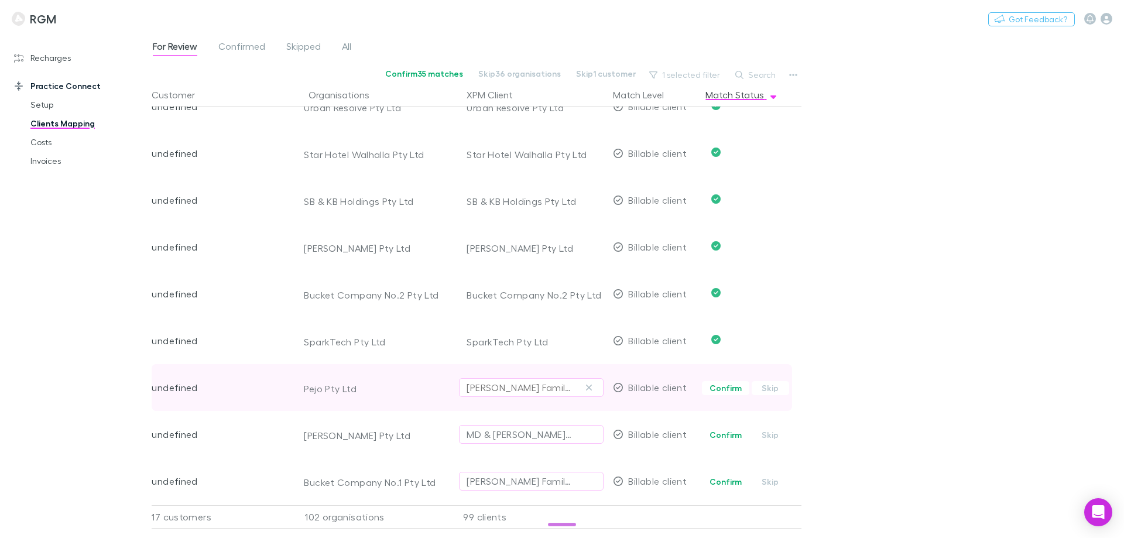
click at [500, 382] on div "Stewart Family Trust" at bounding box center [520, 387] width 106 height 14
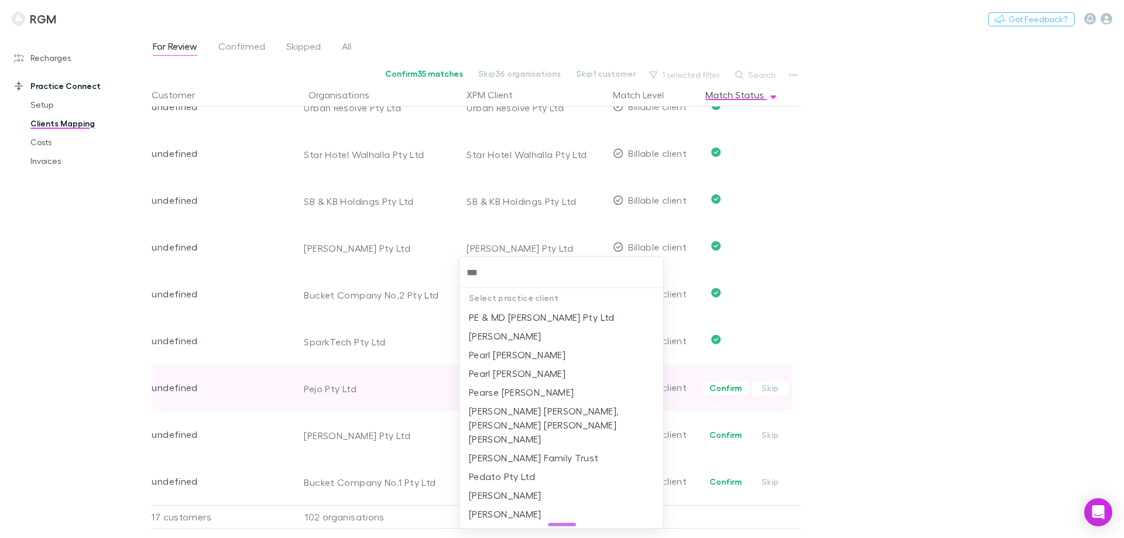
type input "****"
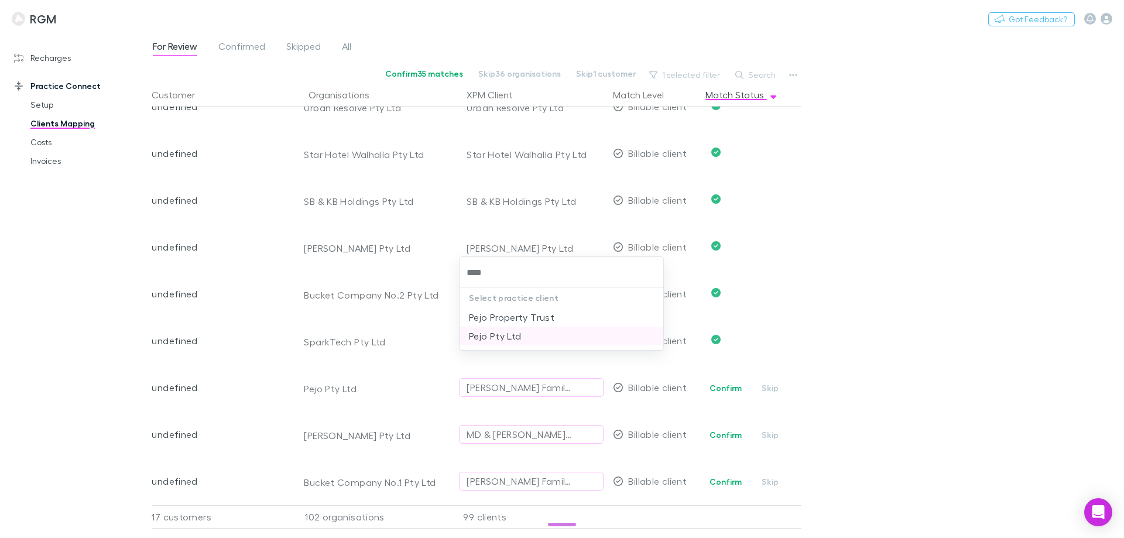
click at [504, 339] on li "Pejo Pty Ltd" at bounding box center [561, 336] width 204 height 19
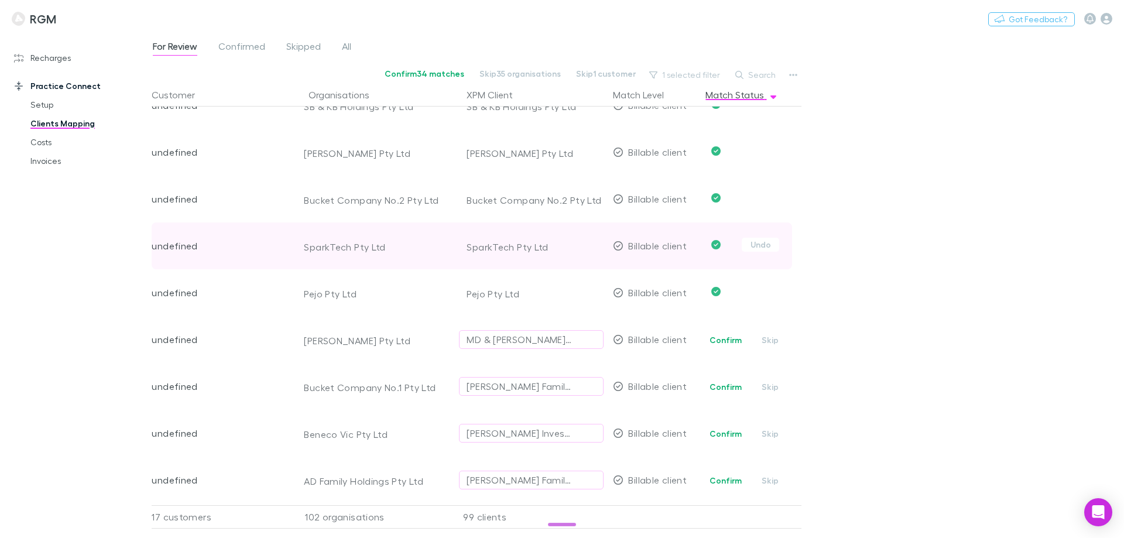
scroll to position [3044, 0]
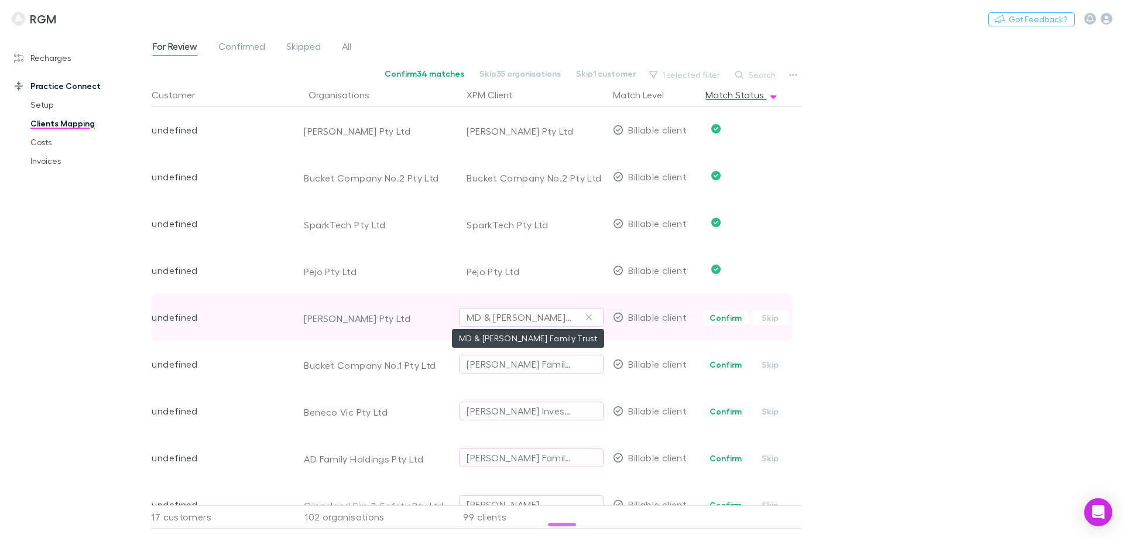
click at [499, 316] on div "MD & JG Fitzgerald Family Trust" at bounding box center [520, 317] width 106 height 14
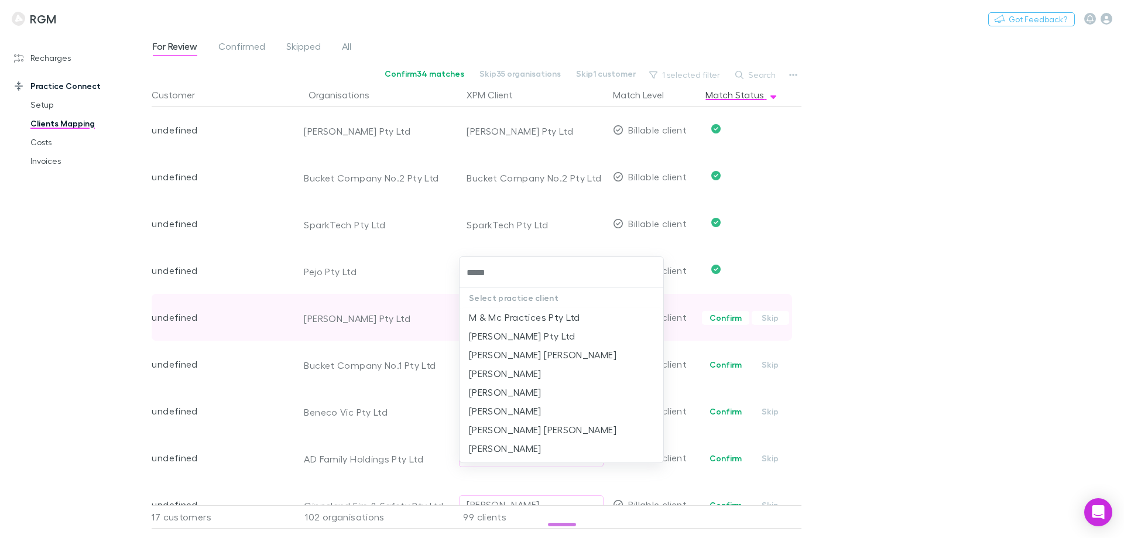
type input "******"
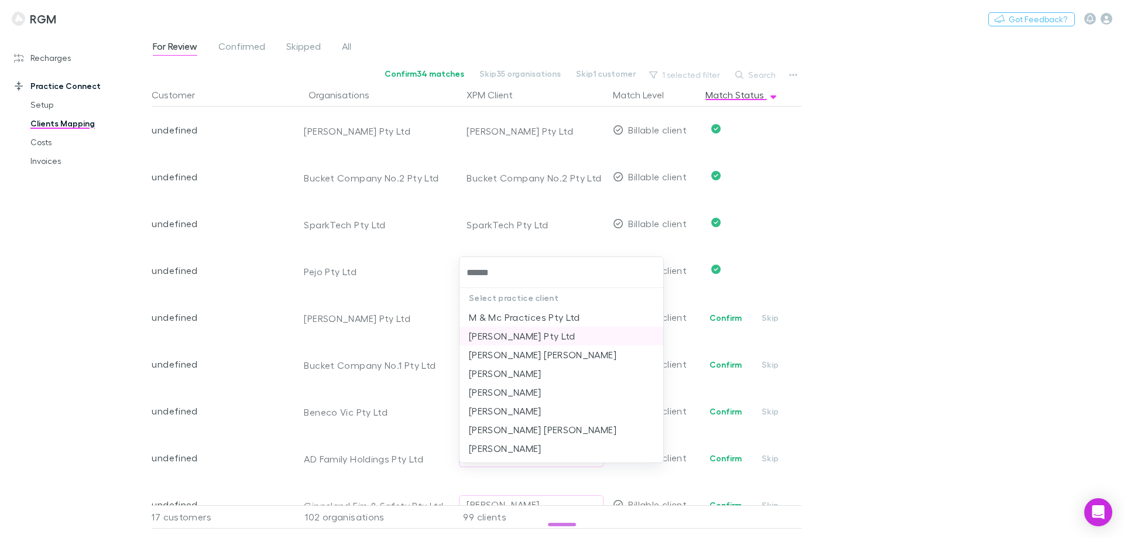
click at [503, 333] on li "Mortimer D Fitzgerald Pty Ltd" at bounding box center [561, 336] width 204 height 19
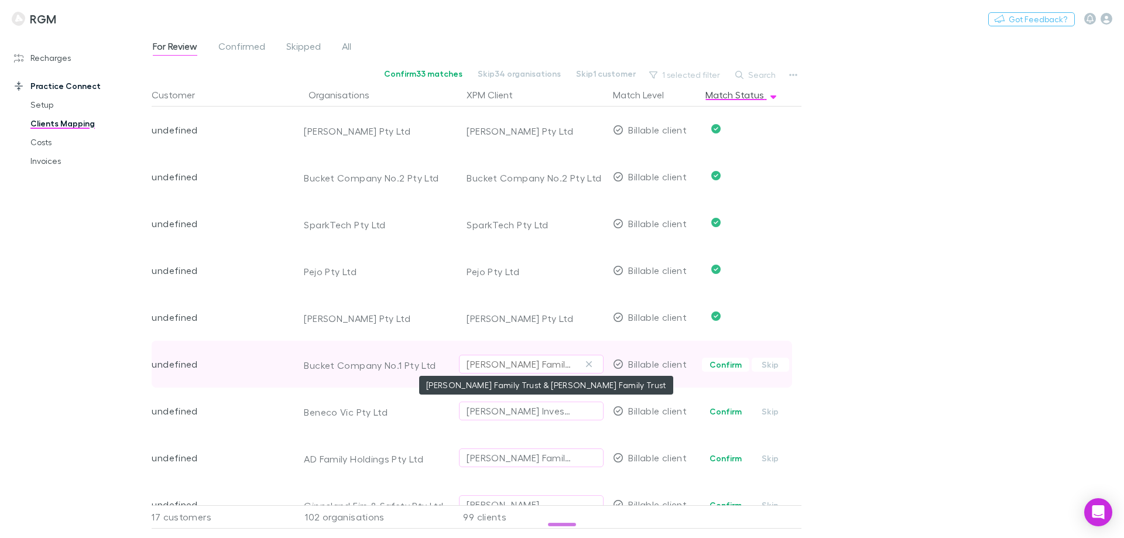
click at [499, 360] on div "[PERSON_NAME] Family Trust & [PERSON_NAME] Family Trust" at bounding box center [520, 364] width 106 height 14
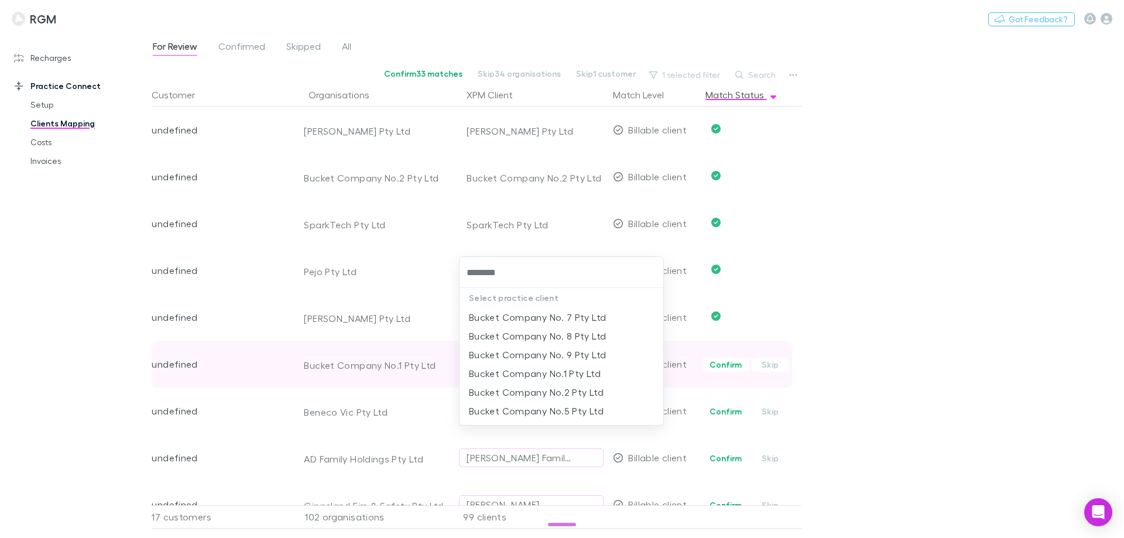
type input "*********"
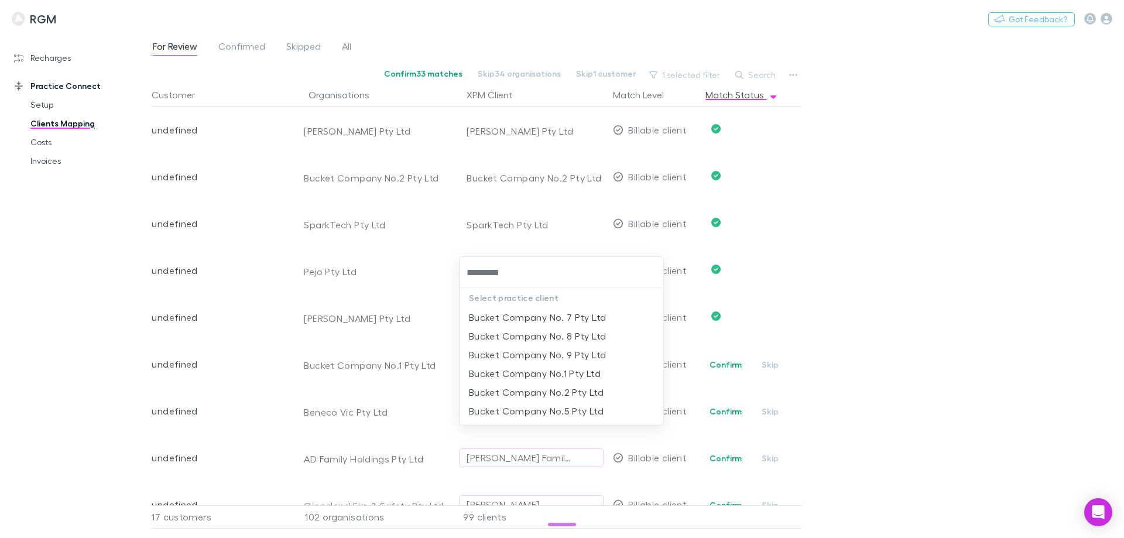
click at [499, 376] on li "Bucket Company No.1 Pty Ltd" at bounding box center [561, 373] width 204 height 19
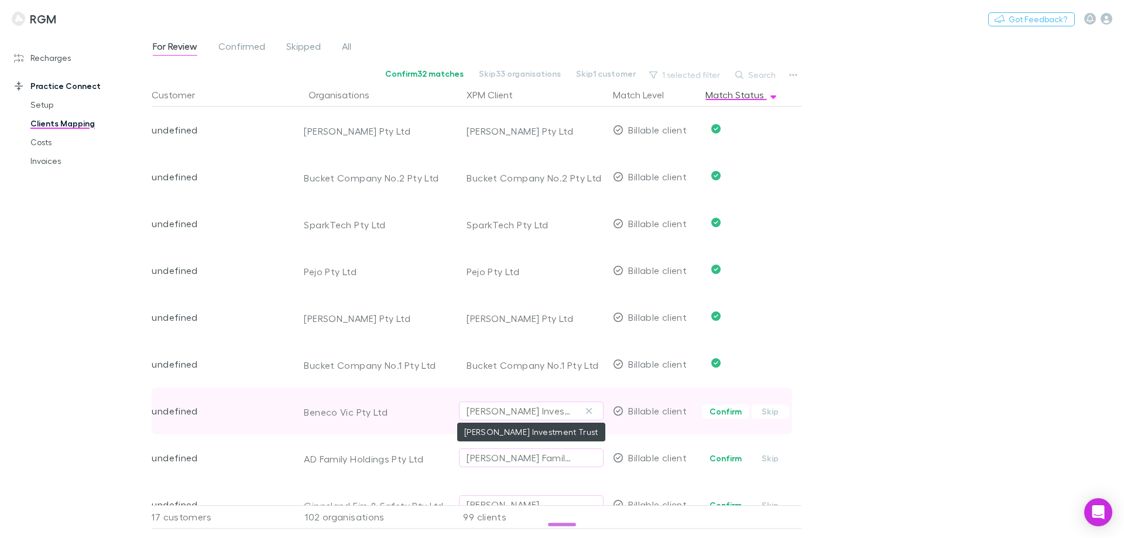
click at [498, 409] on div "[PERSON_NAME] Investment Trust" at bounding box center [520, 411] width 106 height 14
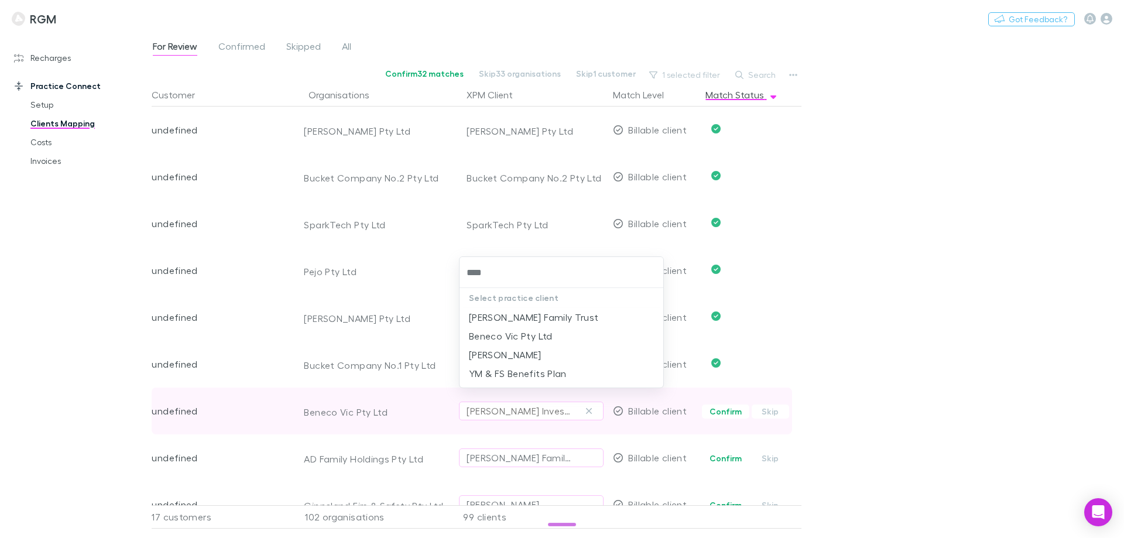
type input "*****"
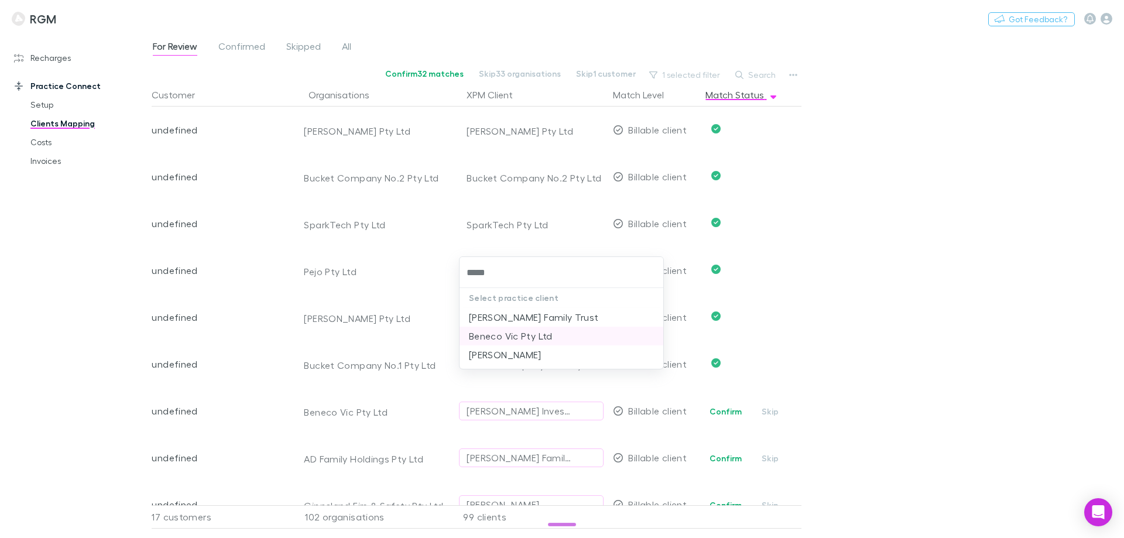
click at [523, 338] on li "Beneco Vic Pty Ltd" at bounding box center [561, 336] width 204 height 19
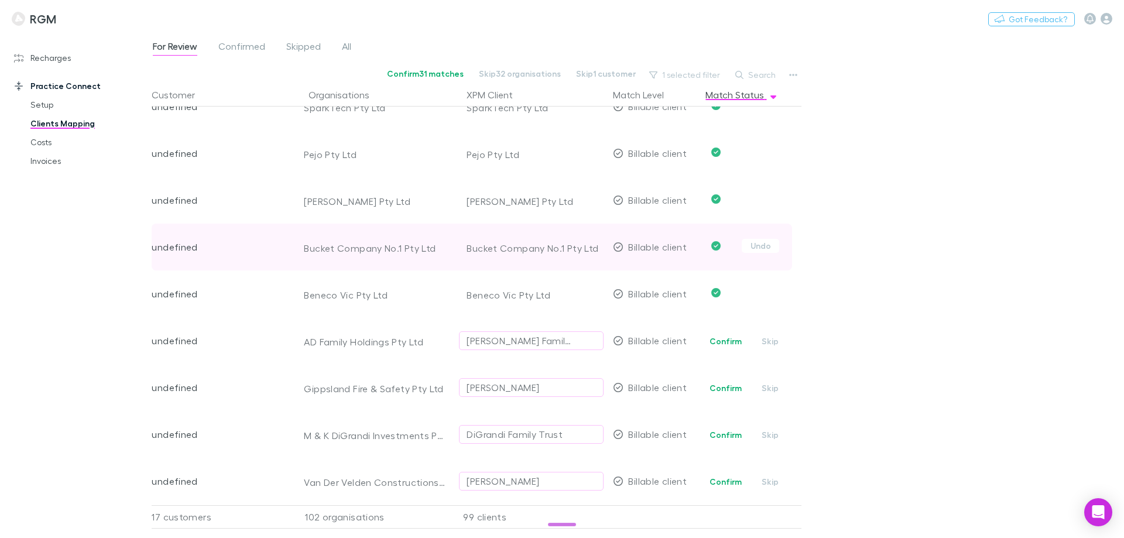
scroll to position [3219, 0]
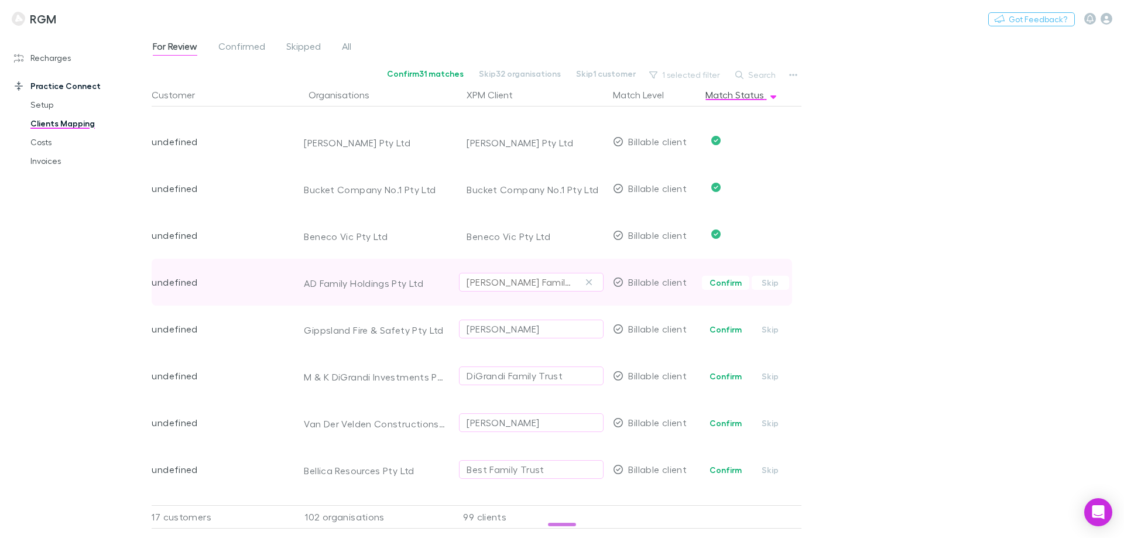
click at [495, 287] on div "Di Corleto Family Trust" at bounding box center [520, 282] width 106 height 14
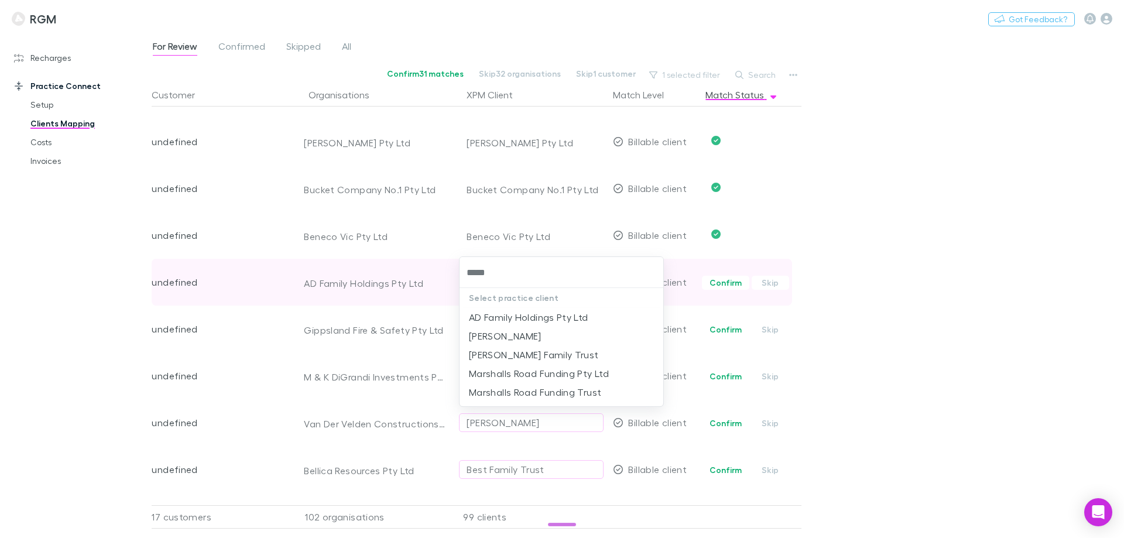
type input "******"
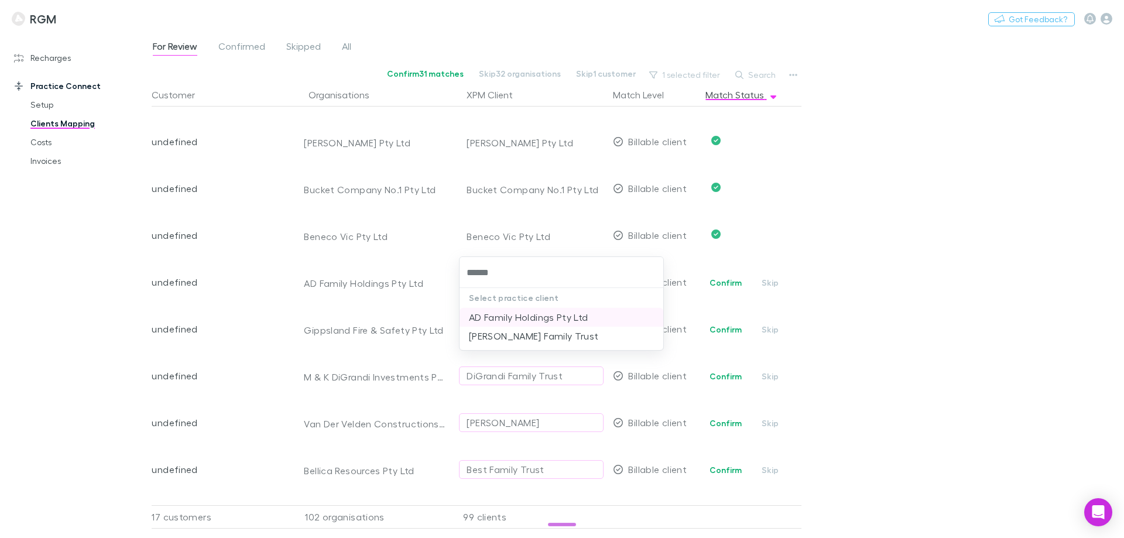
click at [510, 314] on li "AD Family Holdings Pty Ltd" at bounding box center [561, 317] width 204 height 19
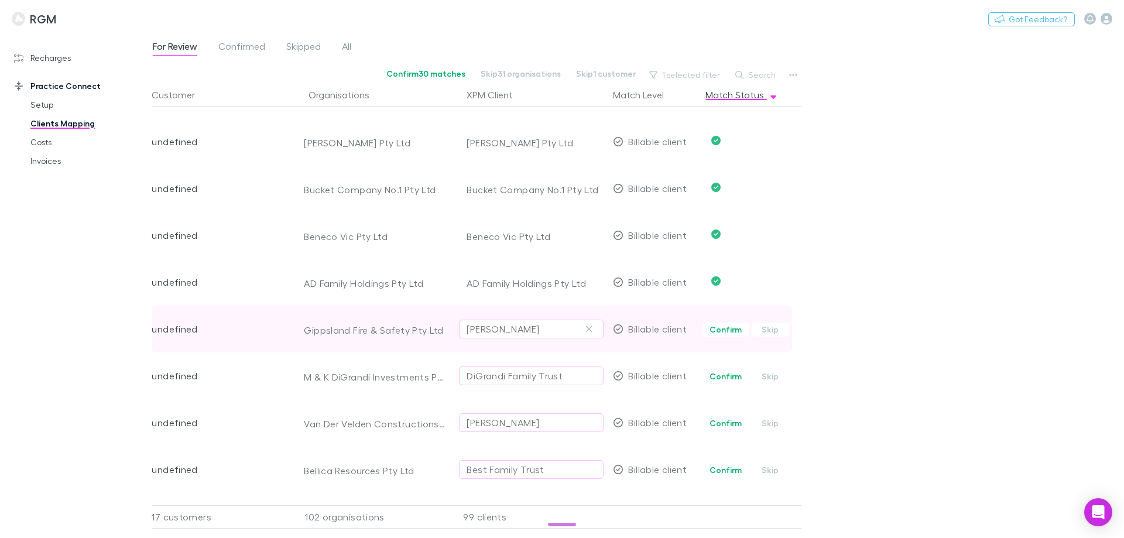
click at [503, 327] on div "Nicole Therese O'Brien" at bounding box center [503, 329] width 73 height 14
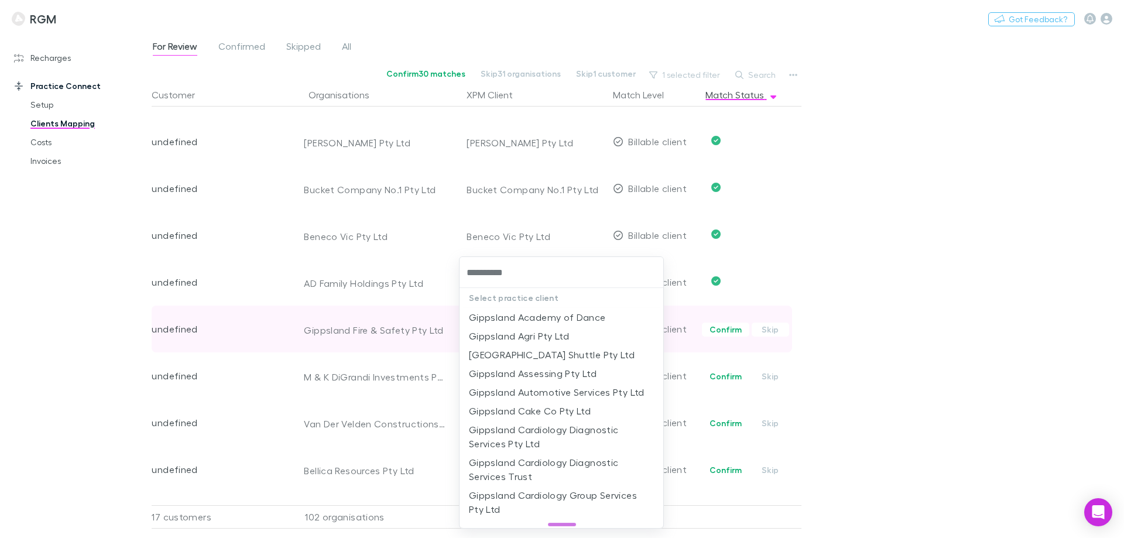
type input "**********"
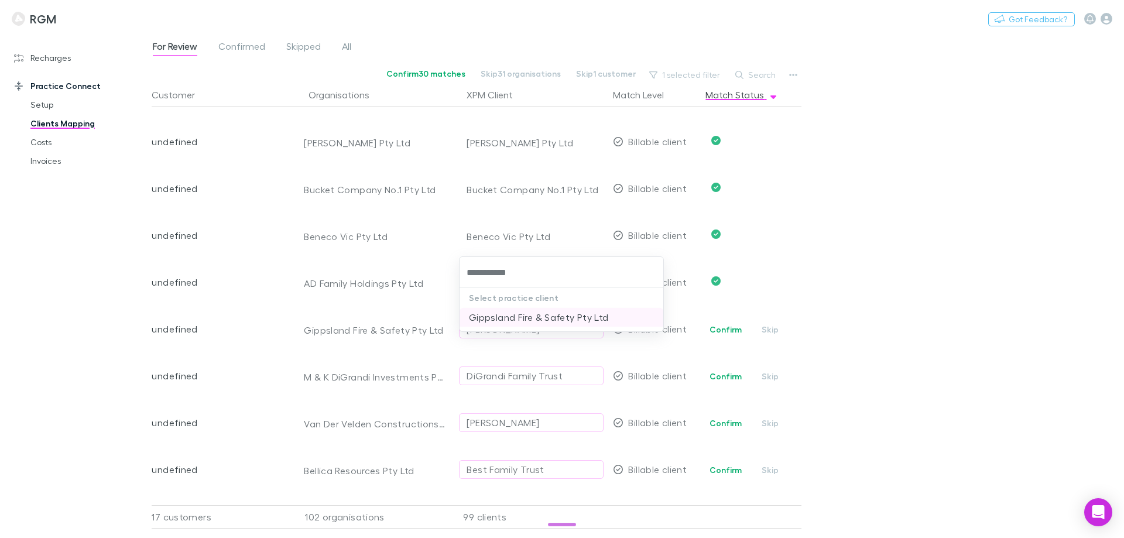
click at [502, 315] on li "Gippsland Fire & Safety Pty Ltd" at bounding box center [561, 317] width 204 height 19
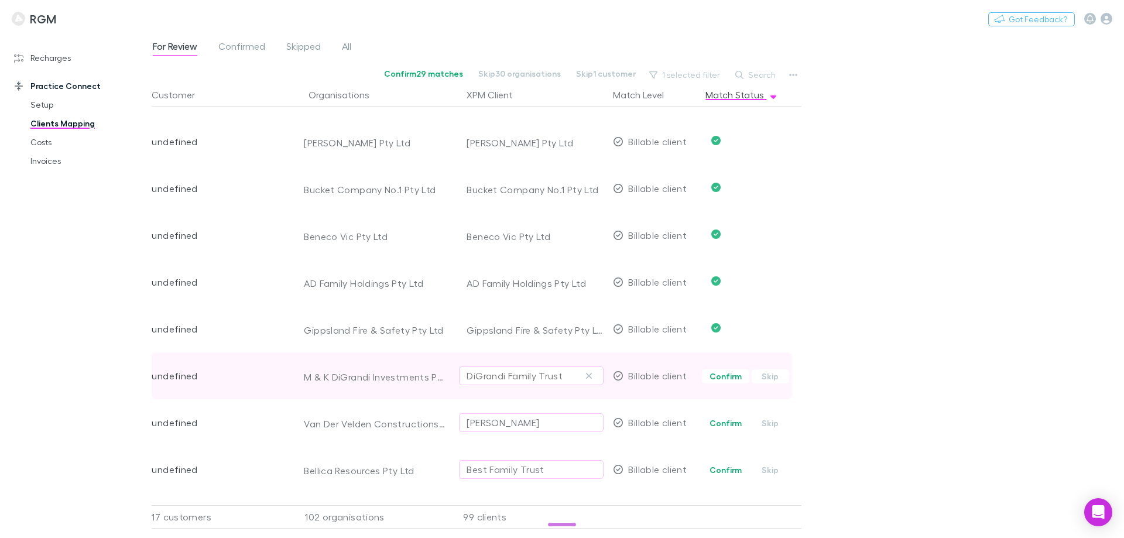
click at [486, 371] on div "DiGrandi Family Trust" at bounding box center [515, 376] width 96 height 14
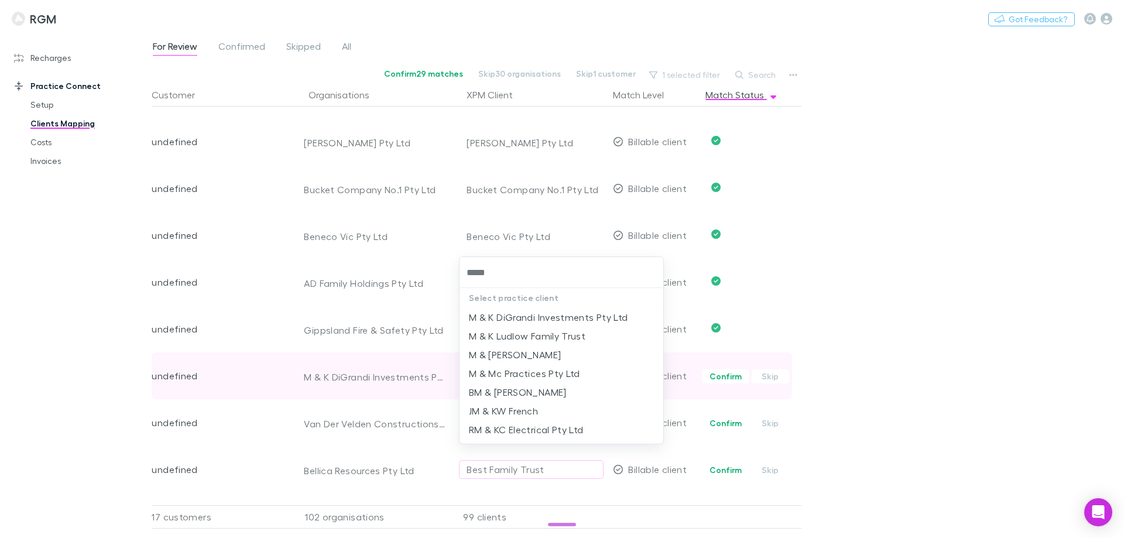
type input "*****"
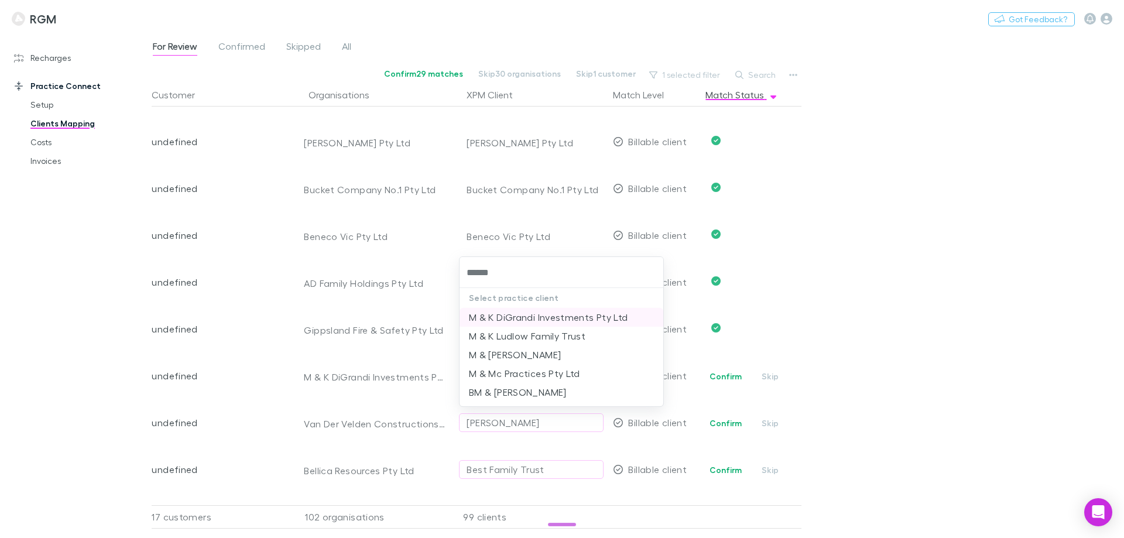
click at [509, 313] on li "M & K DiGrandi Investments Pty Ltd" at bounding box center [561, 317] width 204 height 19
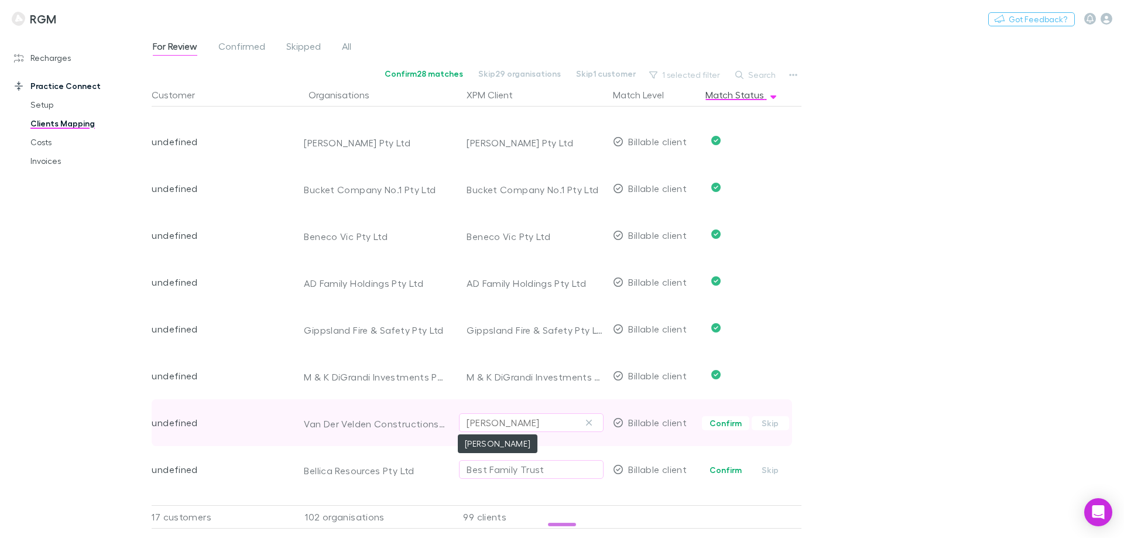
click at [492, 419] on div "Adrian Peter Van Der Velden" at bounding box center [503, 423] width 73 height 14
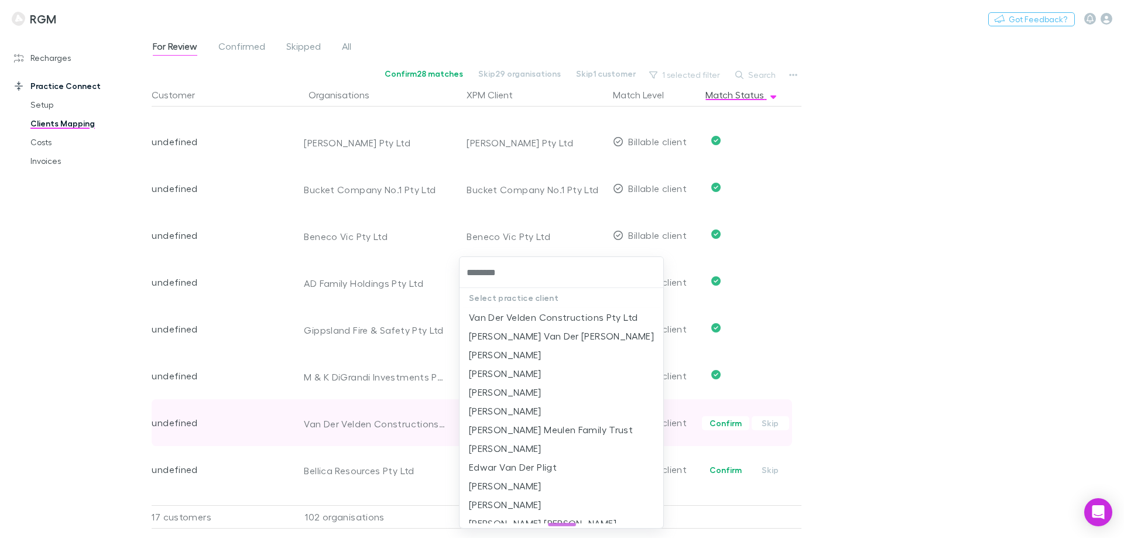
type input "*********"
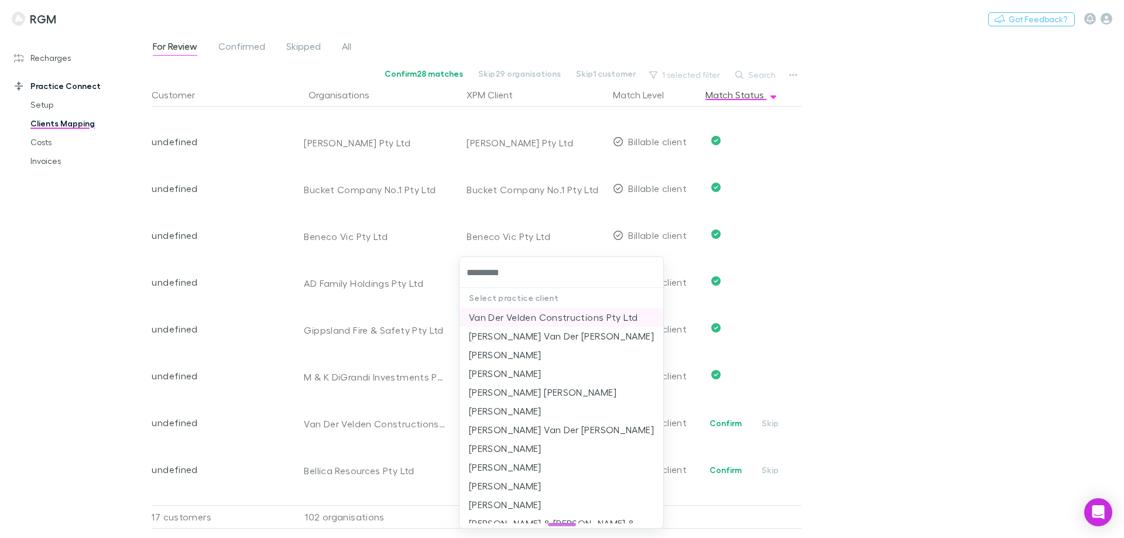
click at [509, 320] on li "Van Der Velden Constructions Pty Ltd" at bounding box center [561, 317] width 204 height 19
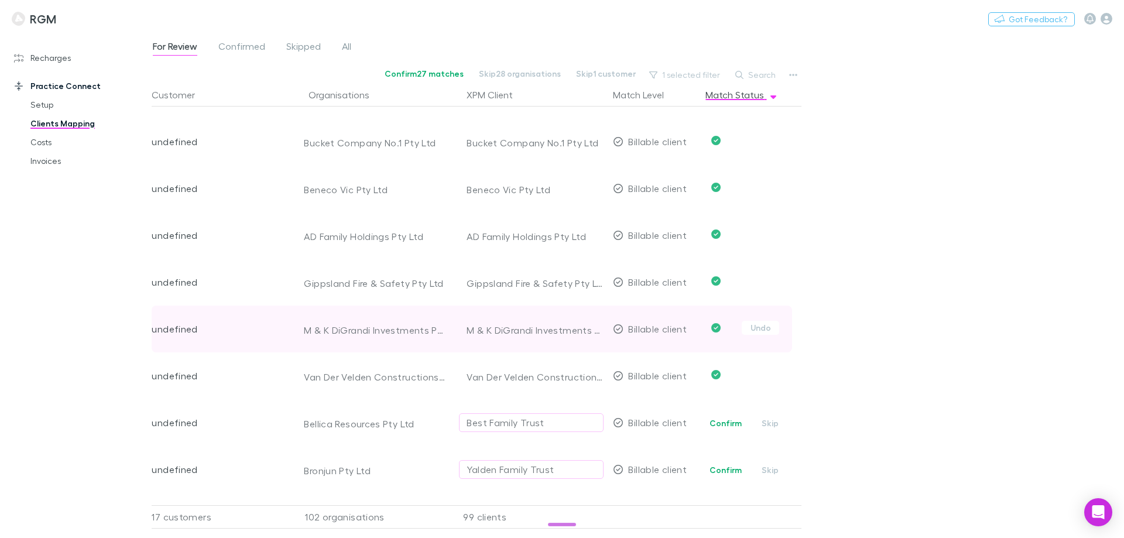
scroll to position [3336, 0]
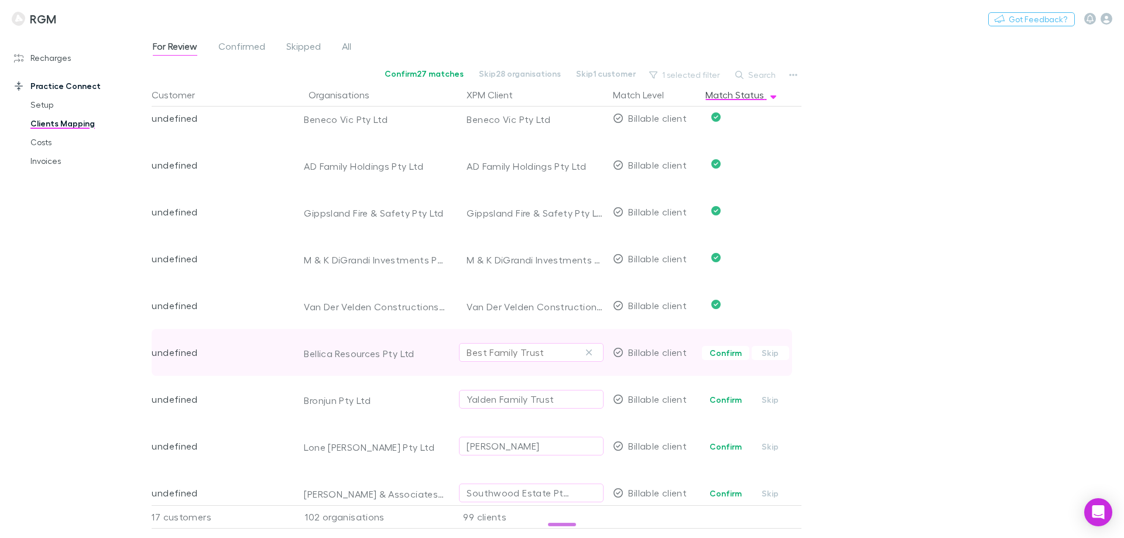
click at [486, 354] on div "Best Family Trust" at bounding box center [505, 352] width 77 height 14
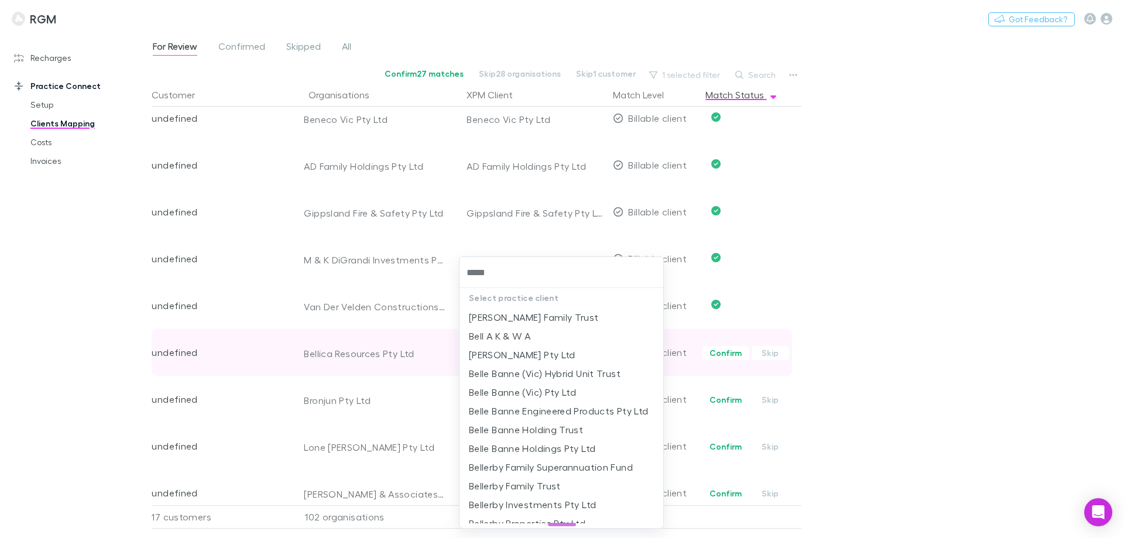
type input "******"
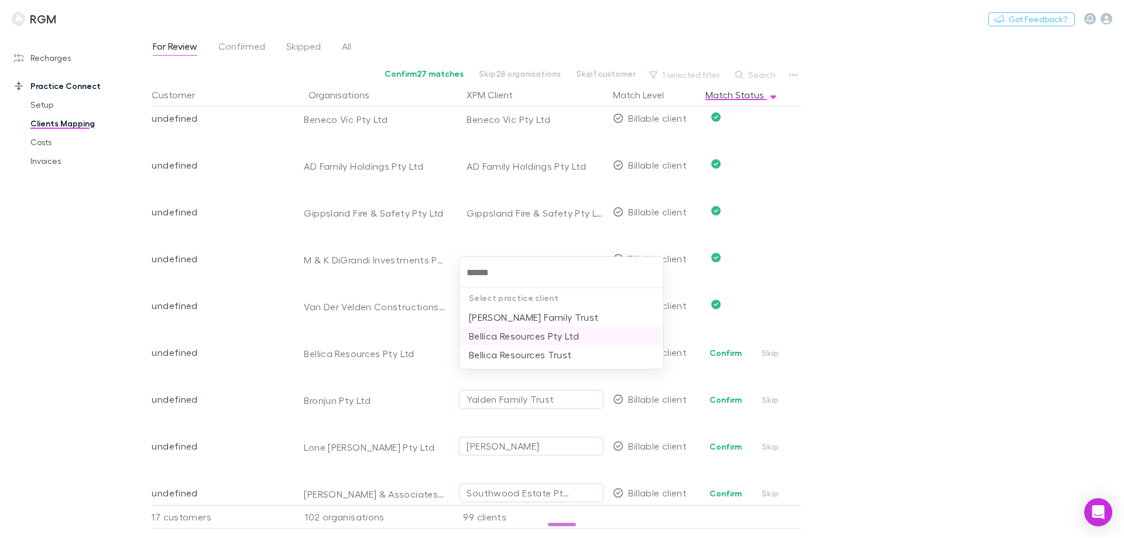
click at [492, 337] on li "Bellica Resources Pty Ltd" at bounding box center [561, 336] width 204 height 19
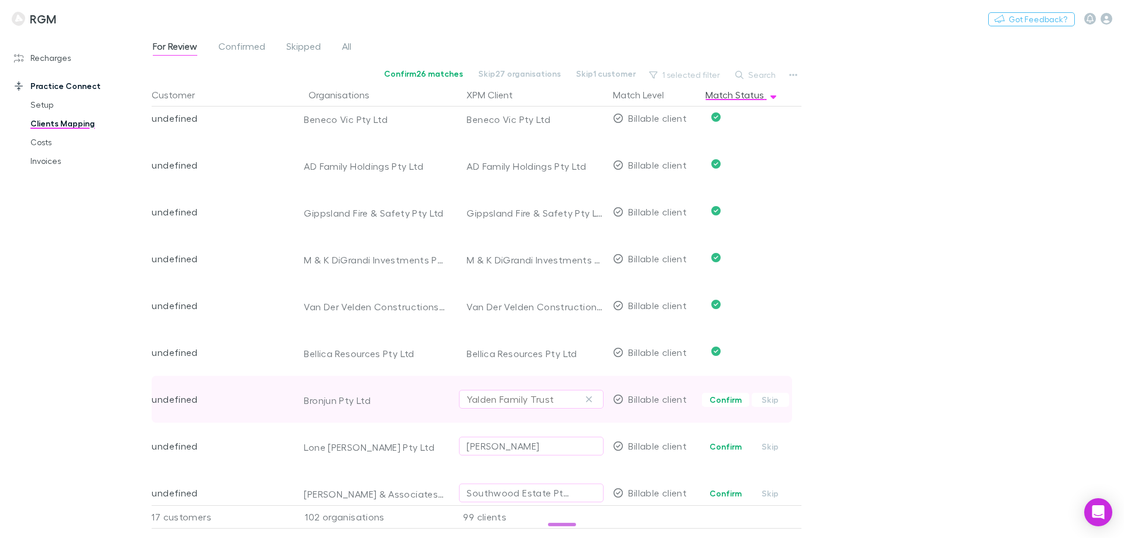
click at [494, 399] on div "Yalden Family Trust" at bounding box center [510, 399] width 87 height 14
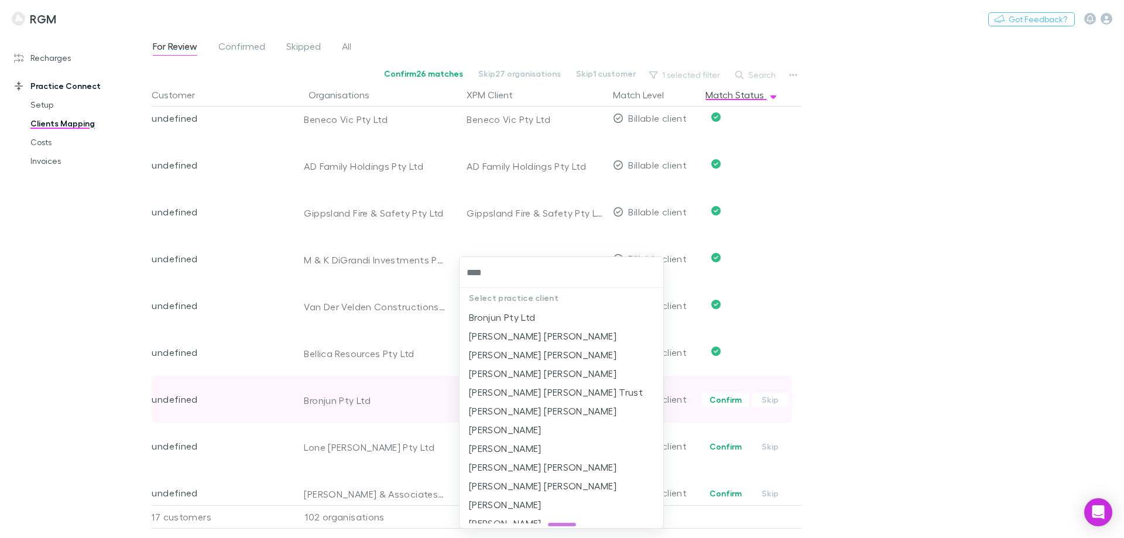
type input "*****"
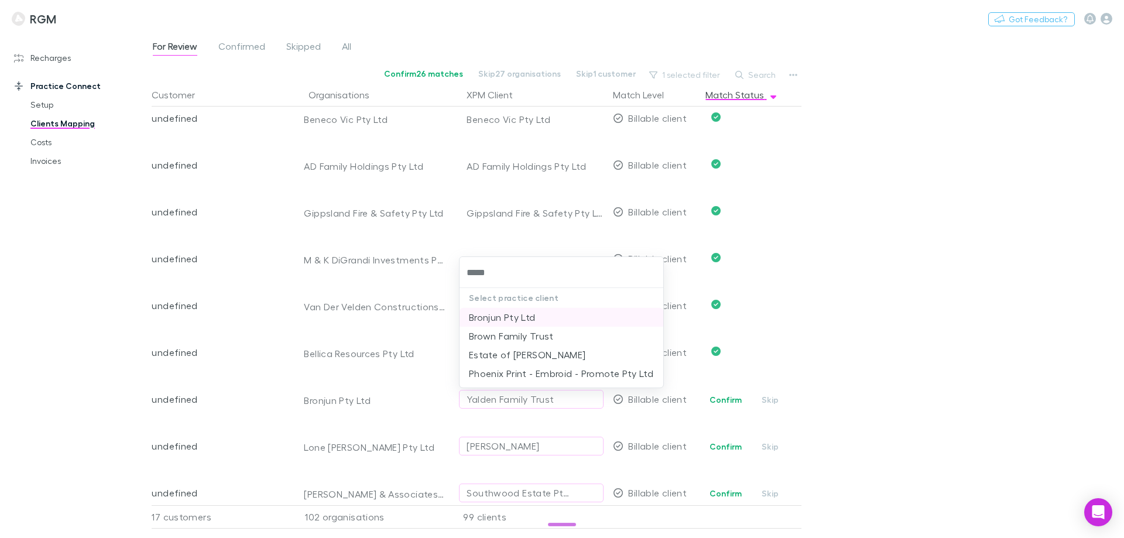
click at [502, 317] on li "Bronjun Pty Ltd" at bounding box center [561, 317] width 204 height 19
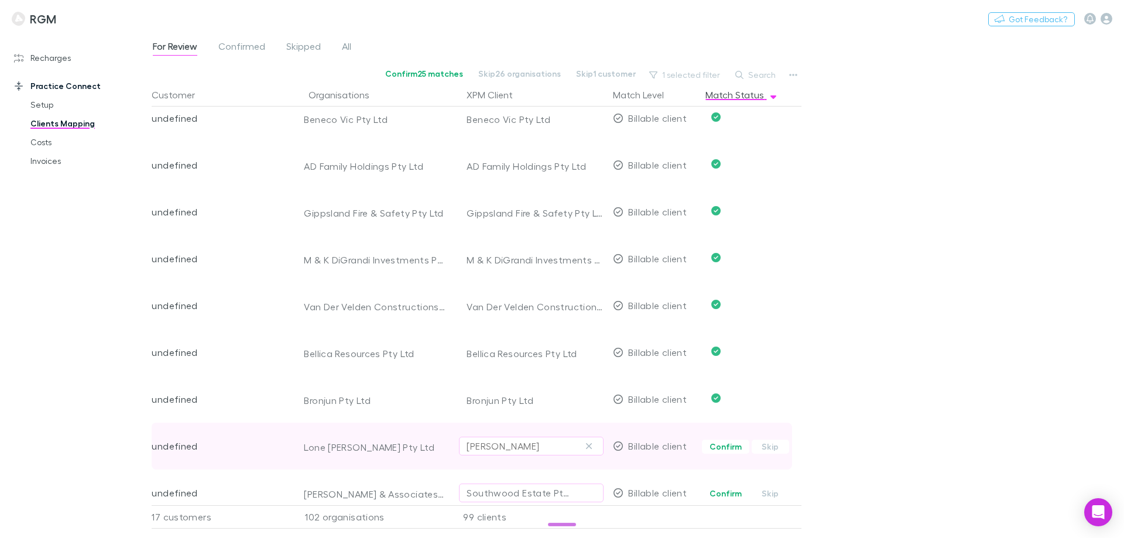
click at [492, 445] on div "Bretton Herbert Ronald Forge" at bounding box center [503, 446] width 73 height 14
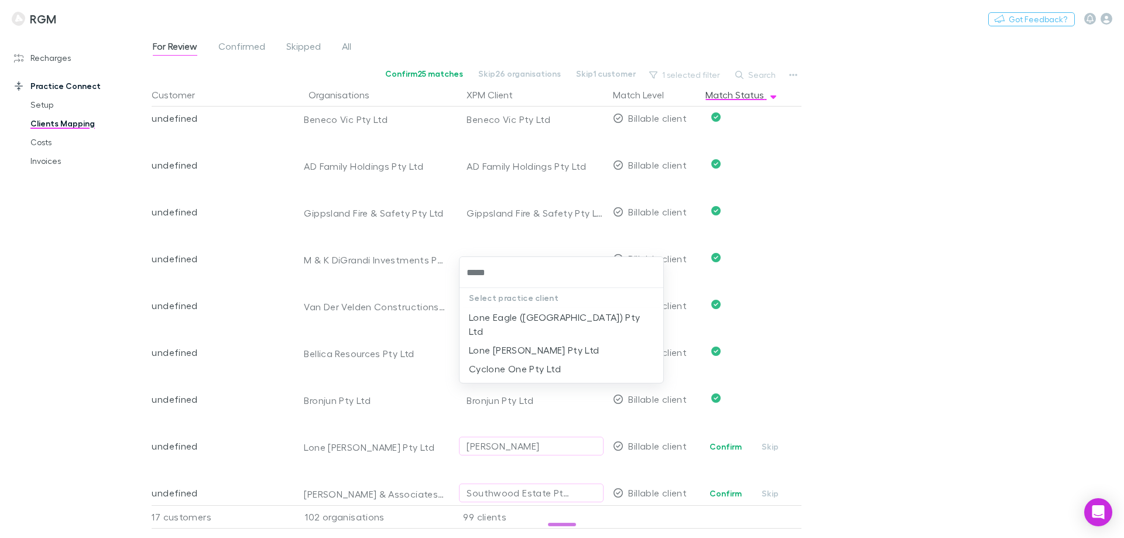
type input "******"
click at [519, 315] on li "Lone Wolf Vic Pty Ltd" at bounding box center [561, 317] width 204 height 19
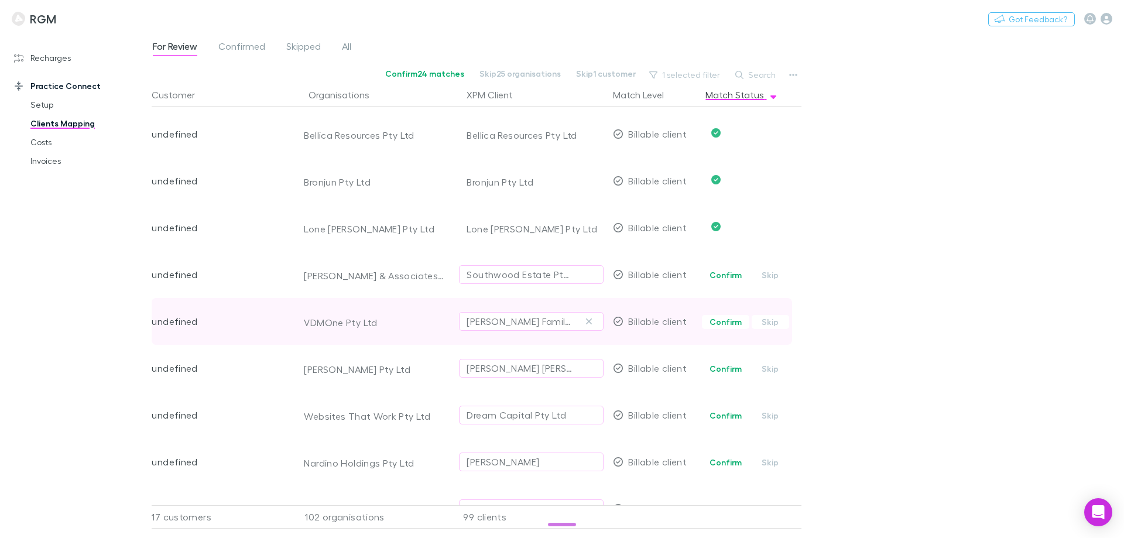
scroll to position [3571, 0]
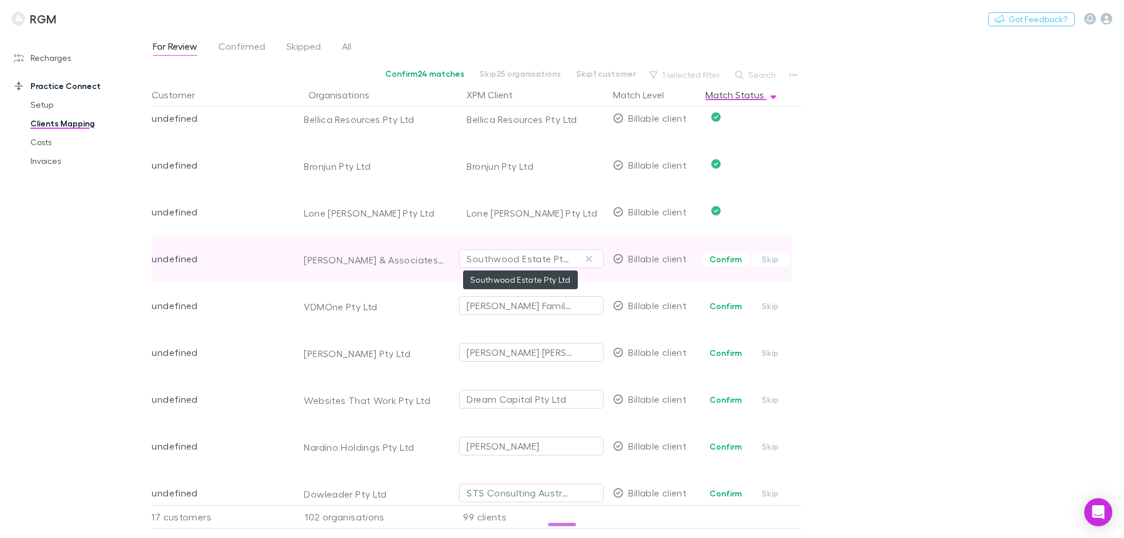
click at [529, 259] on div "Southwood Estate Pty Ltd" at bounding box center [520, 259] width 106 height 14
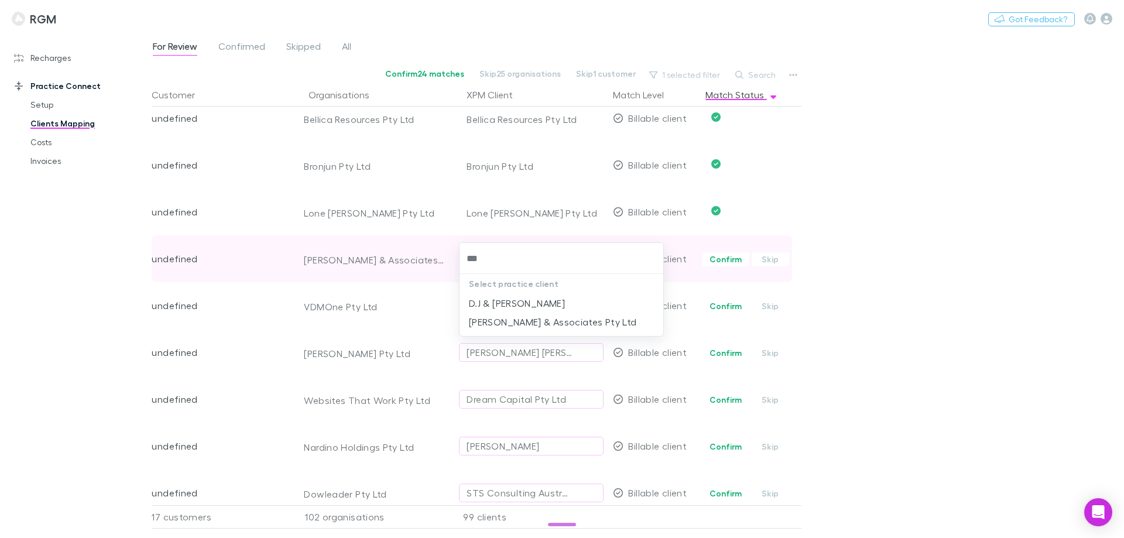
type input "****"
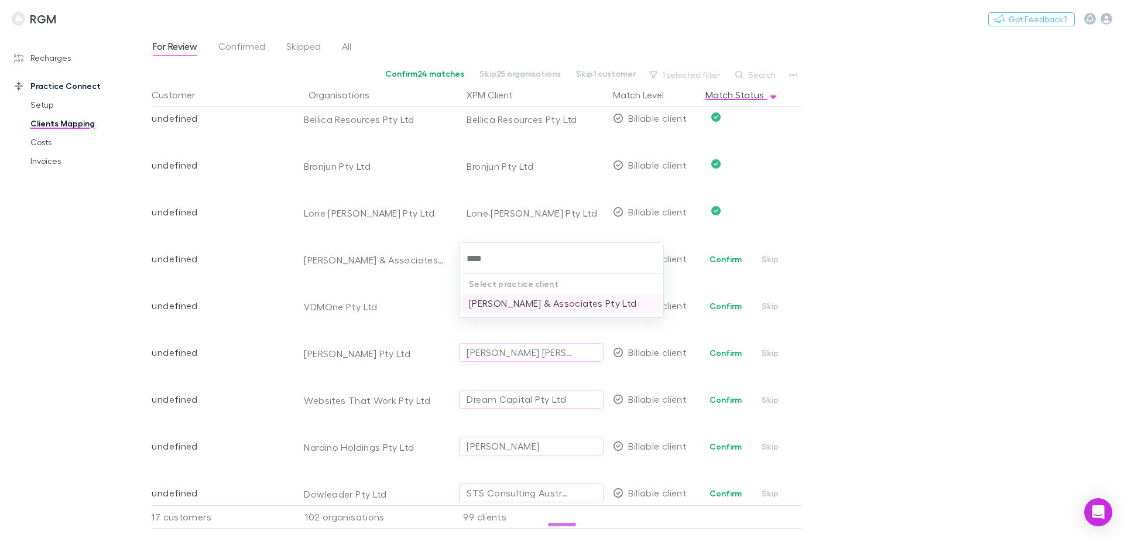
click at [518, 306] on li "D.J. Ryan & Associates Pty Ltd" at bounding box center [561, 303] width 204 height 19
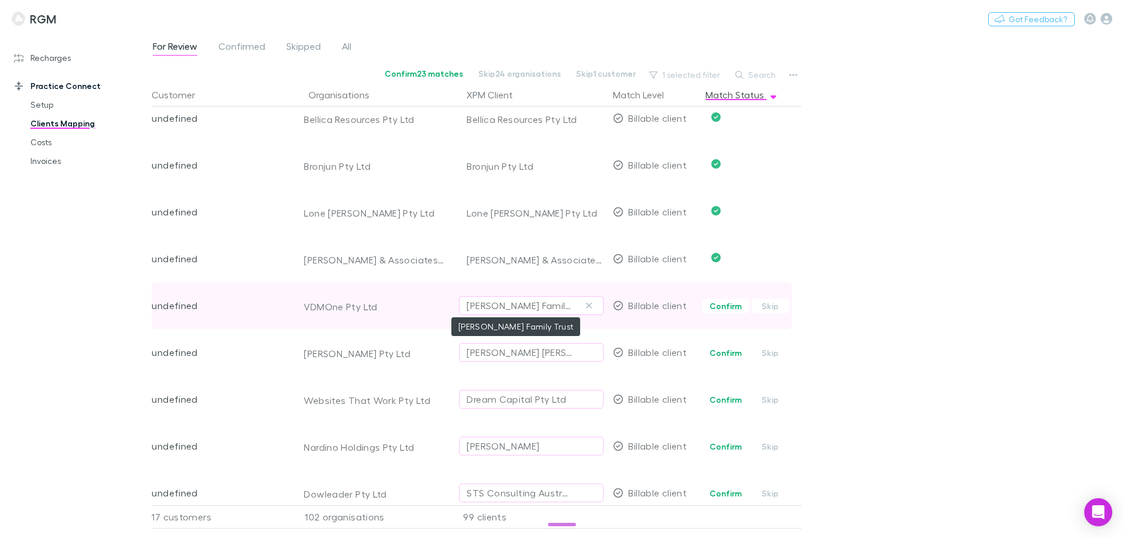
click at [508, 308] on div "Van Den Meiracker Family Trust" at bounding box center [520, 306] width 106 height 14
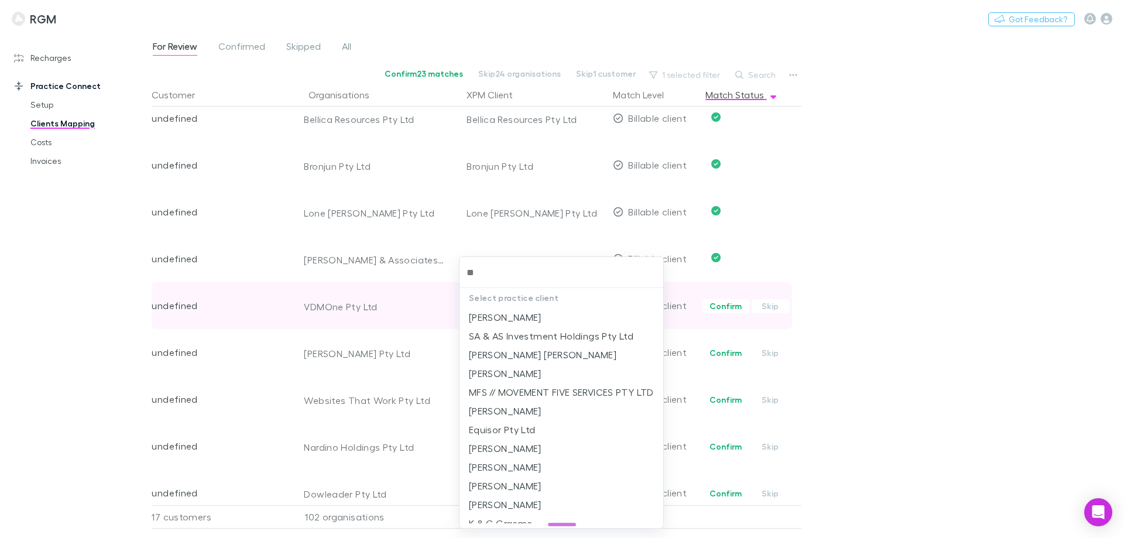
type input "***"
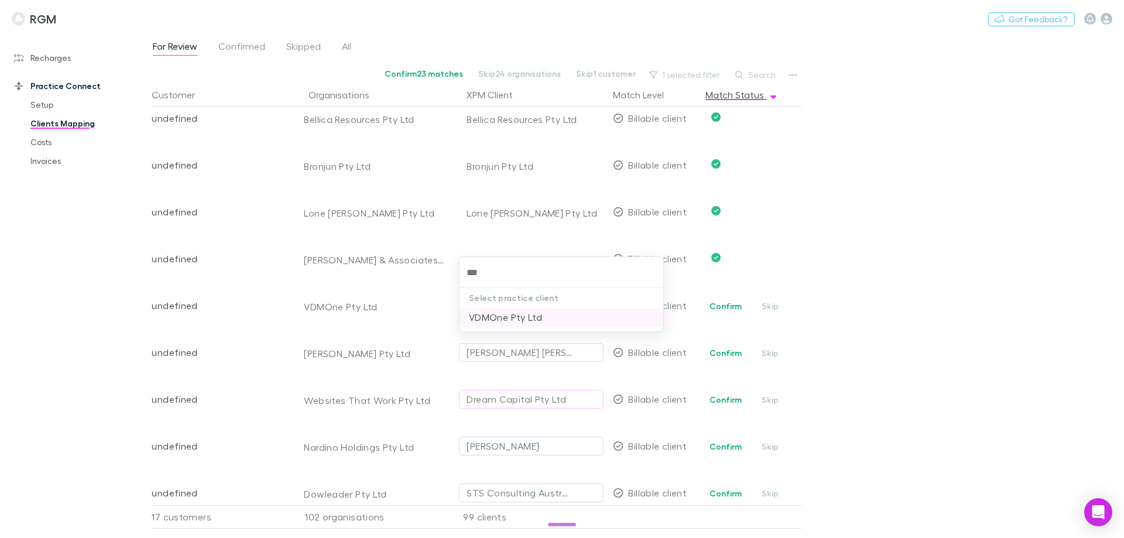
click at [504, 314] on li "VDMOne Pty Ltd" at bounding box center [561, 317] width 204 height 19
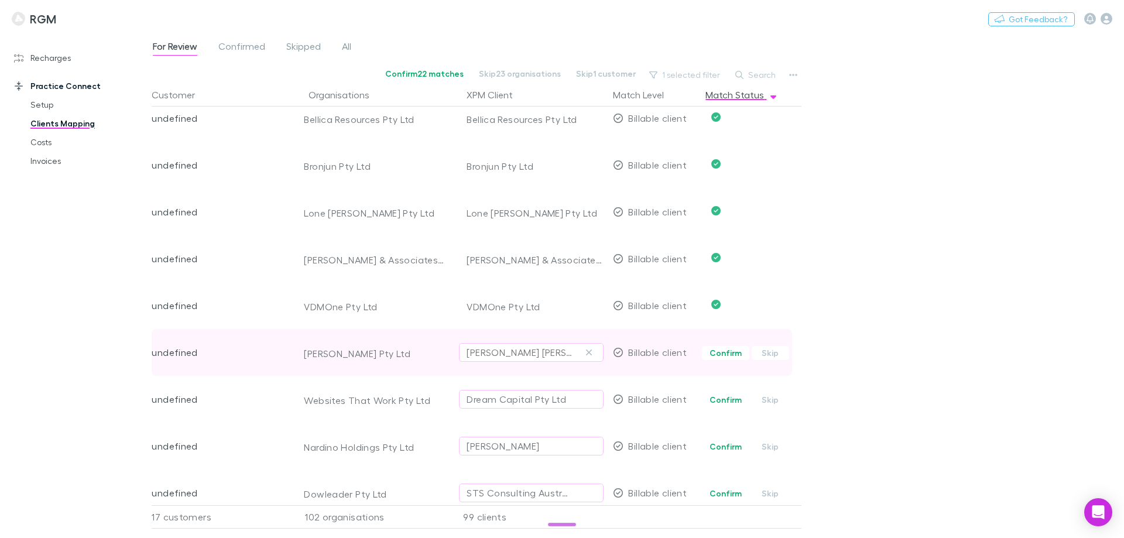
click at [502, 351] on div "Colin Andrew Gooding" at bounding box center [520, 352] width 106 height 14
type input "*****"
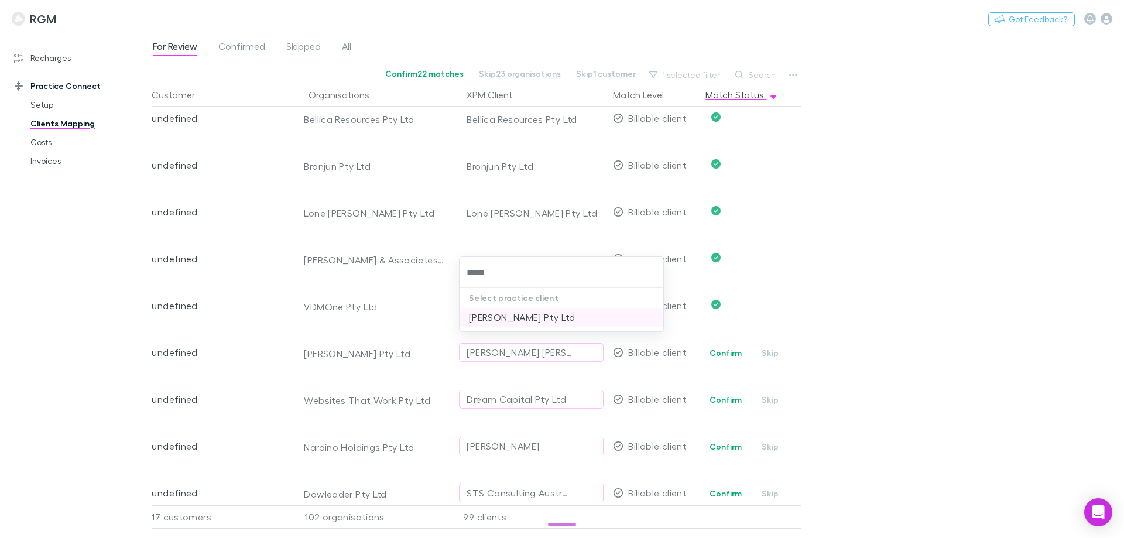
click at [502, 312] on li "Aneil Pty Ltd" at bounding box center [561, 317] width 204 height 19
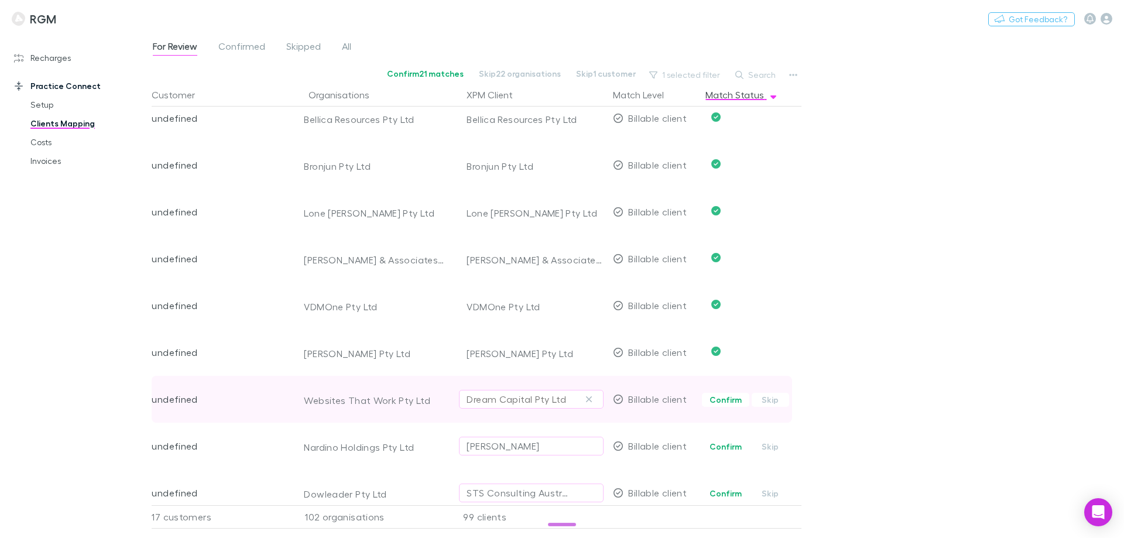
click at [491, 399] on div "Dream Capital Pty Ltd" at bounding box center [517, 399] width 100 height 14
type input "*******"
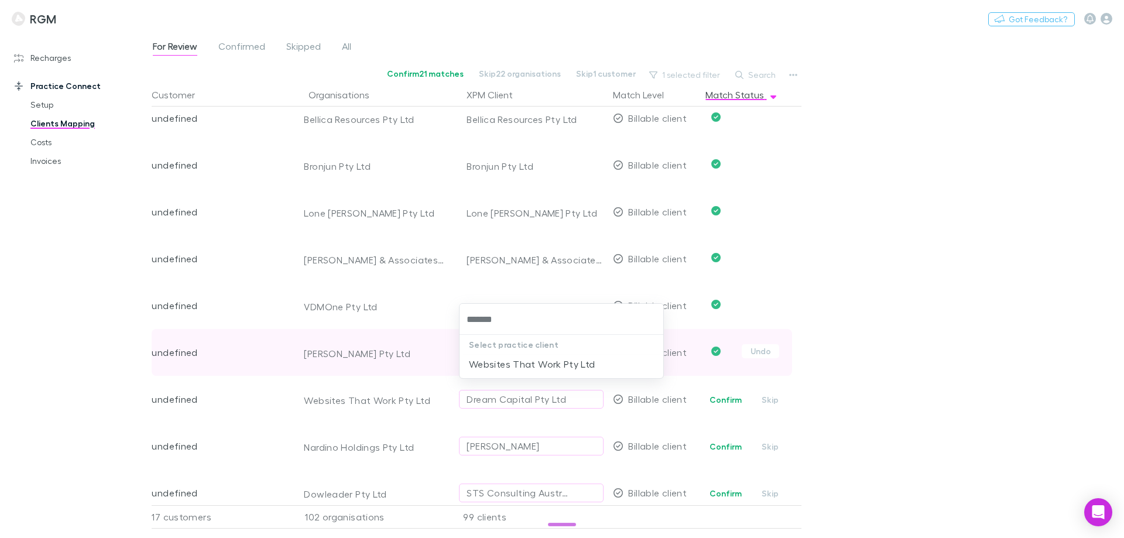
click at [492, 367] on li "Websites That Work Pty Ltd" at bounding box center [561, 364] width 204 height 19
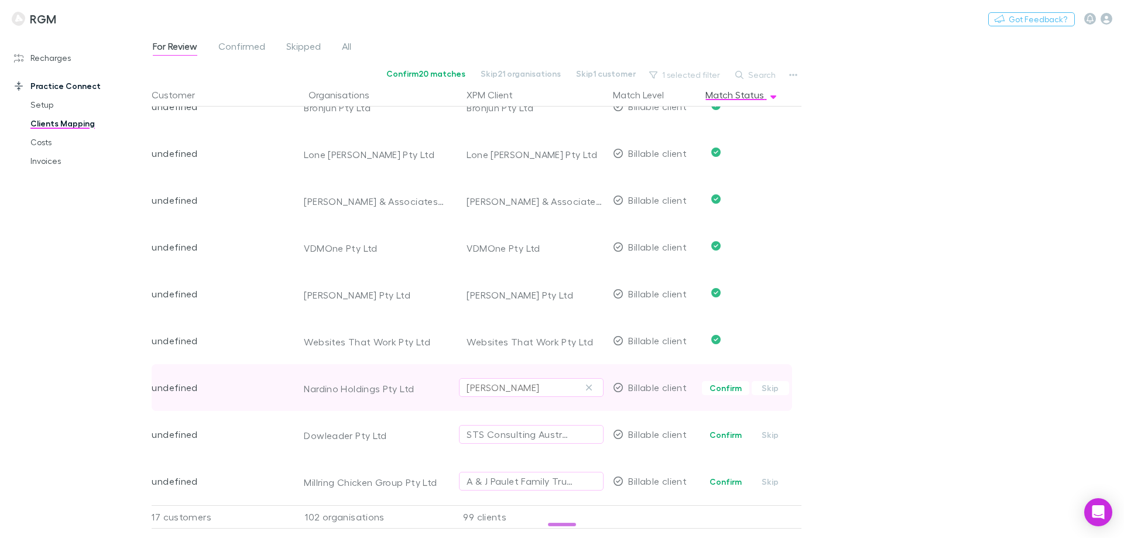
click at [486, 385] on div "Paula Alice Nardino" at bounding box center [503, 387] width 73 height 14
type input "*********"
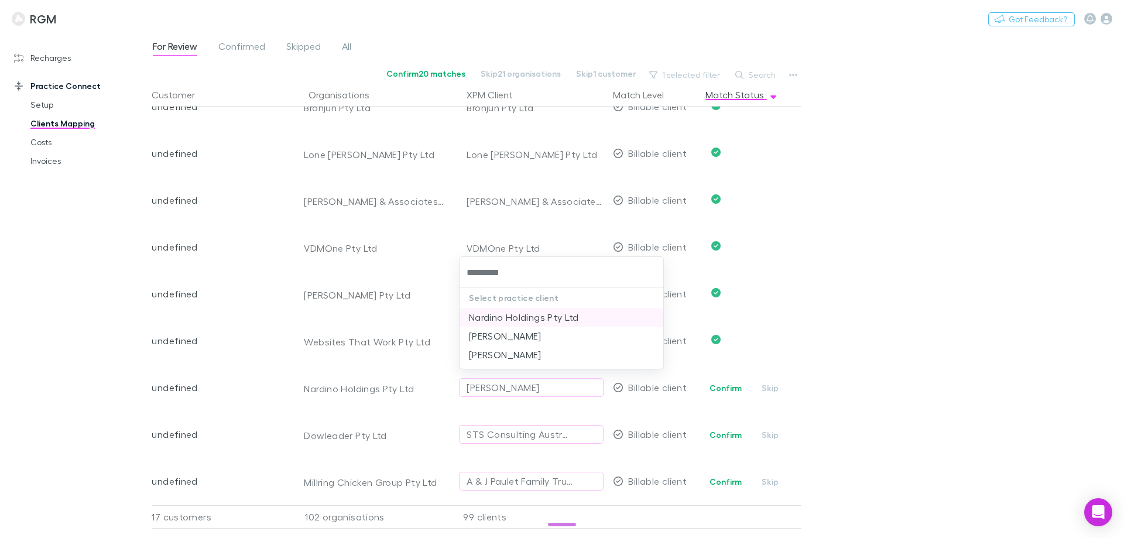
click at [492, 316] on li "Nardino Holdings Pty Ltd" at bounding box center [561, 317] width 204 height 19
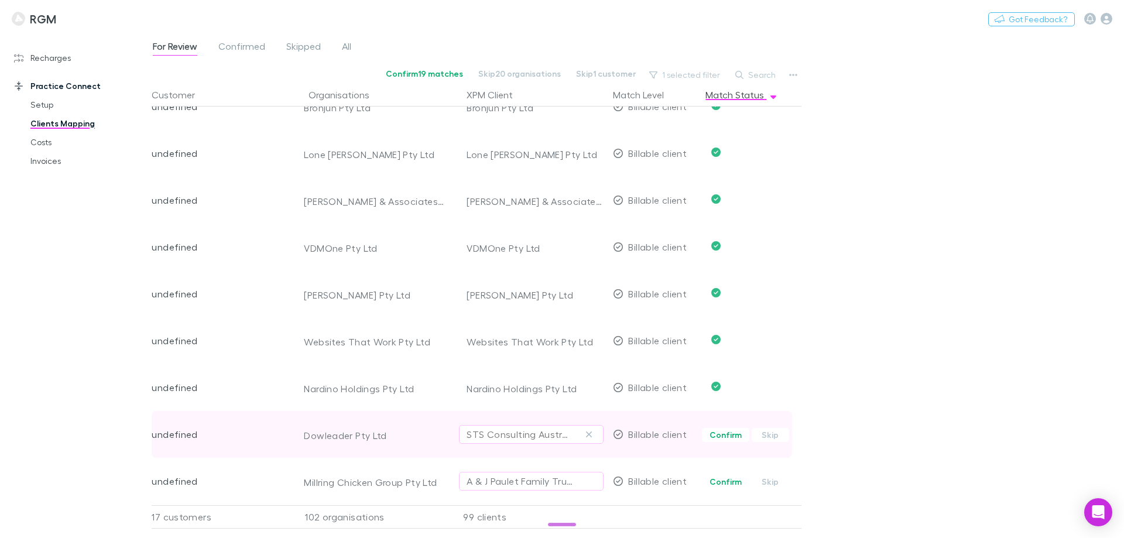
click at [483, 431] on div "STS Consulting Australia Pty Ltd" at bounding box center [520, 434] width 106 height 14
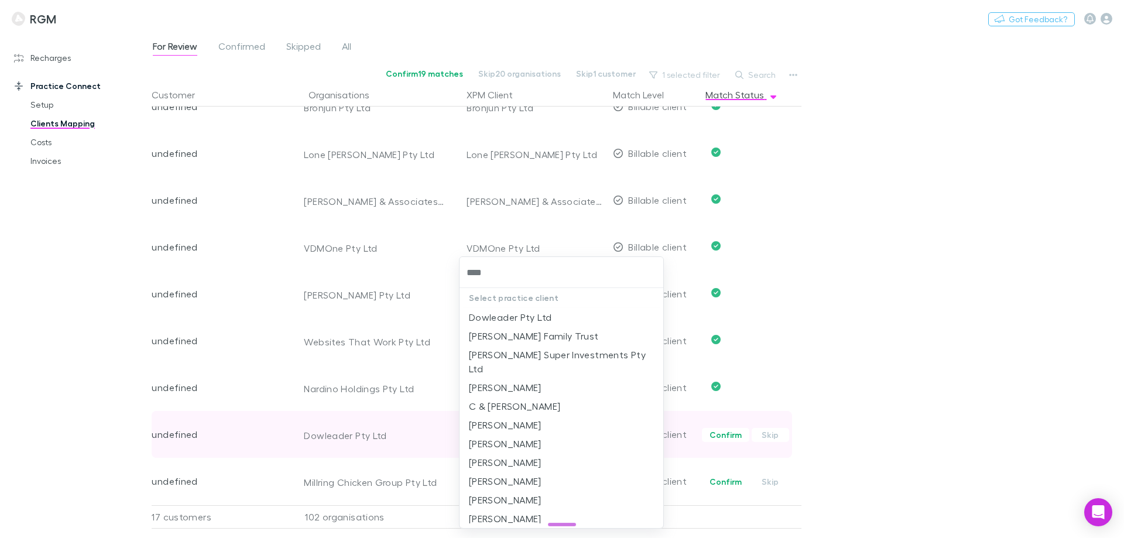
type input "*****"
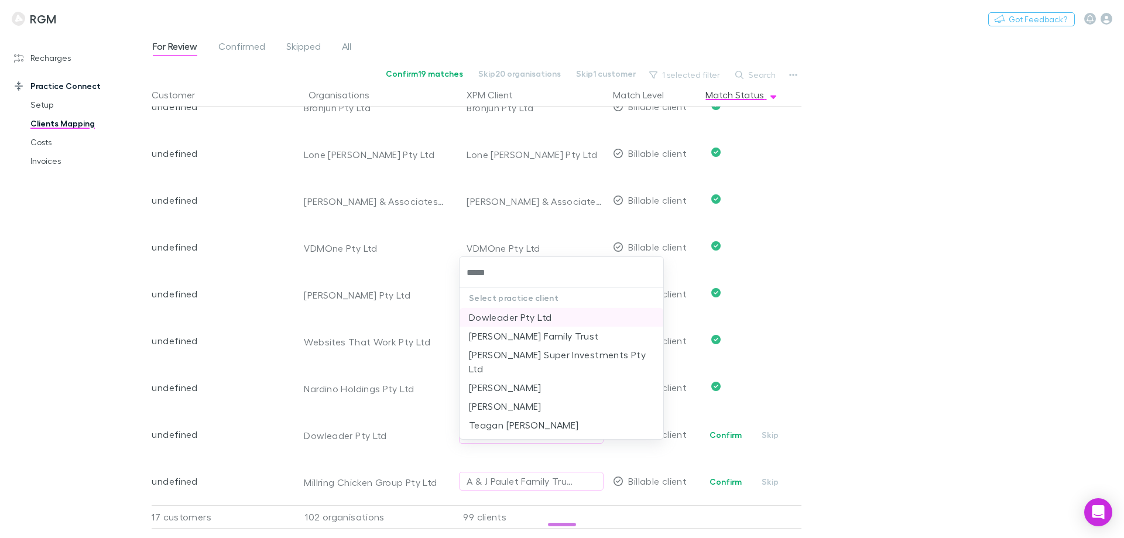
click at [508, 313] on li "Dowleader Pty Ltd" at bounding box center [561, 317] width 204 height 19
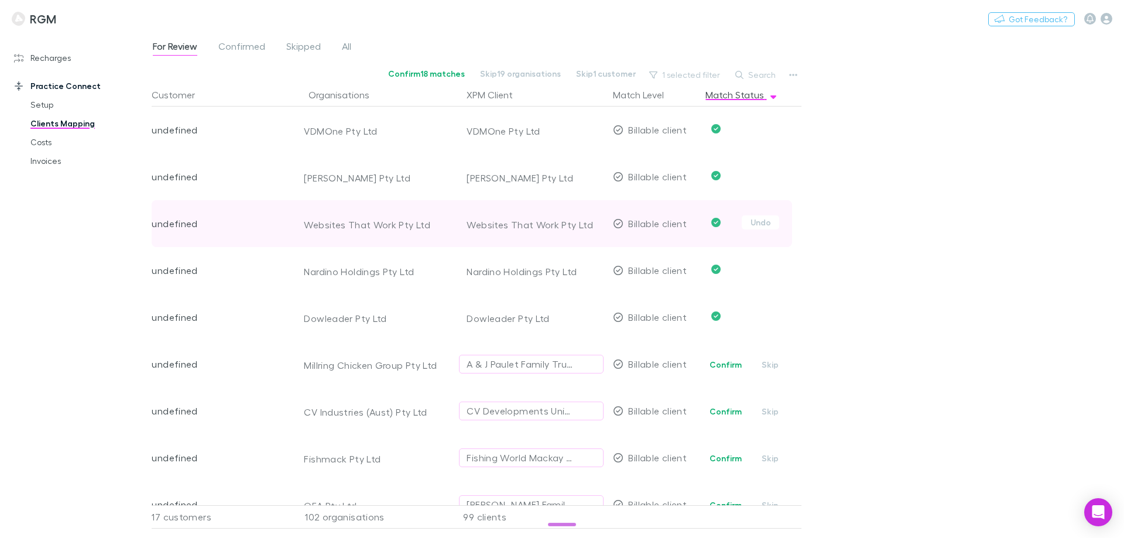
scroll to position [3805, 0]
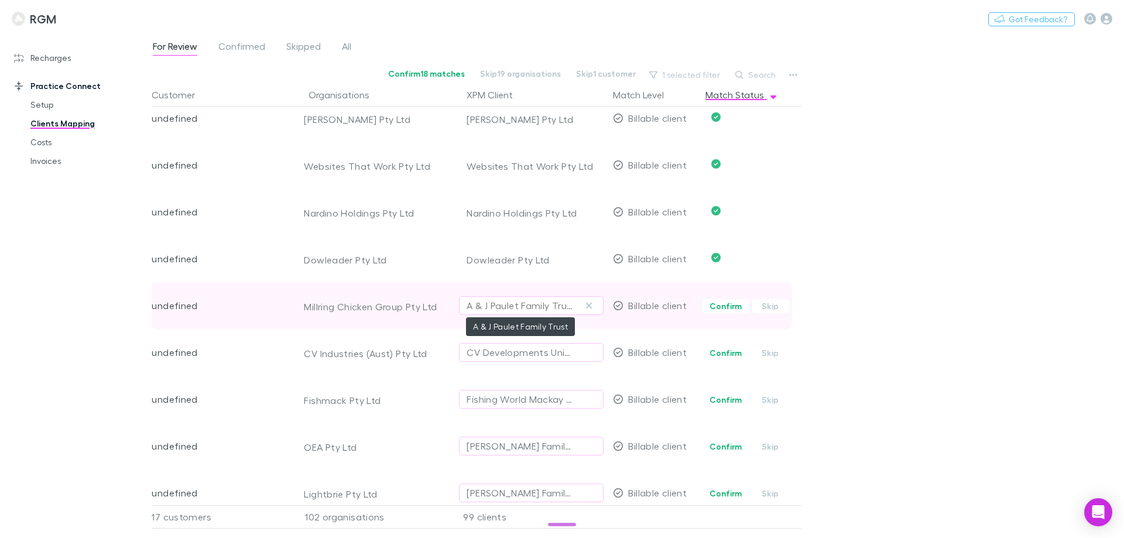
click at [499, 303] on div "A & J Paulet Family Trust" at bounding box center [520, 306] width 106 height 14
type input "********"
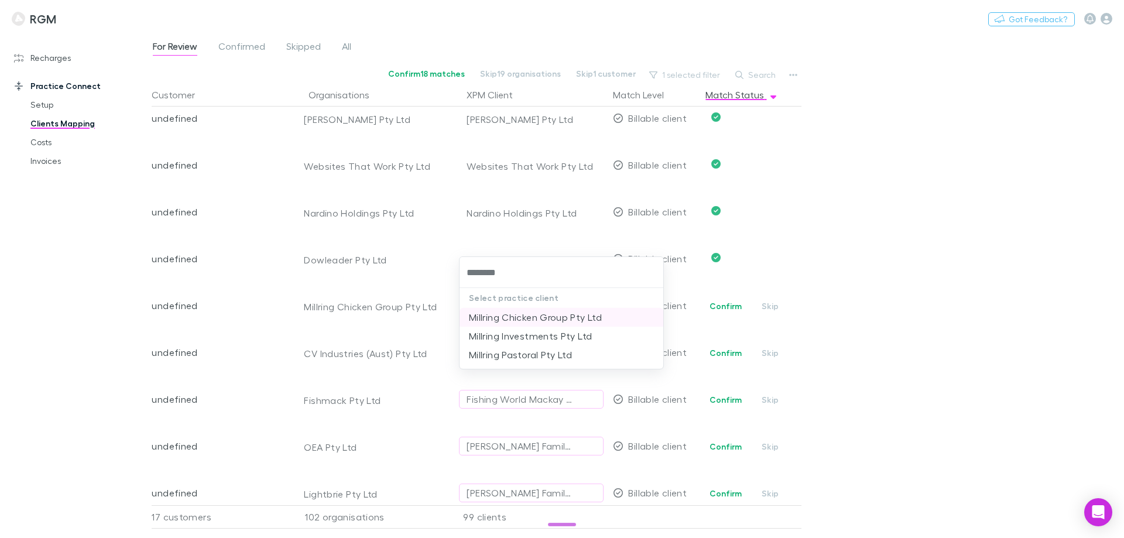
click at [503, 317] on li "Millring Chicken Group Pty Ltd" at bounding box center [561, 317] width 204 height 19
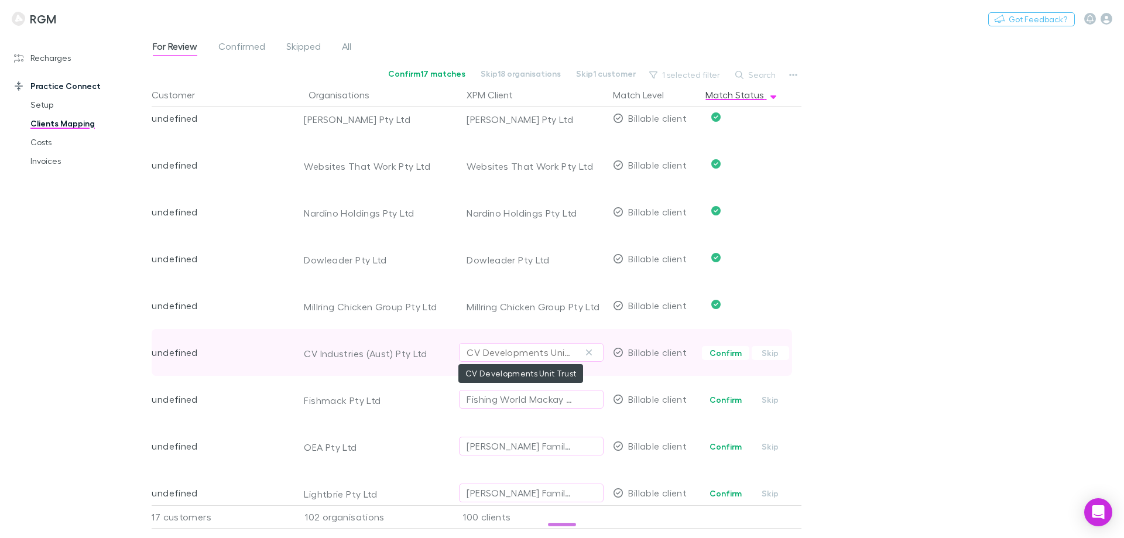
click at [495, 355] on div "CV Developments Unit Trust" at bounding box center [520, 352] width 106 height 14
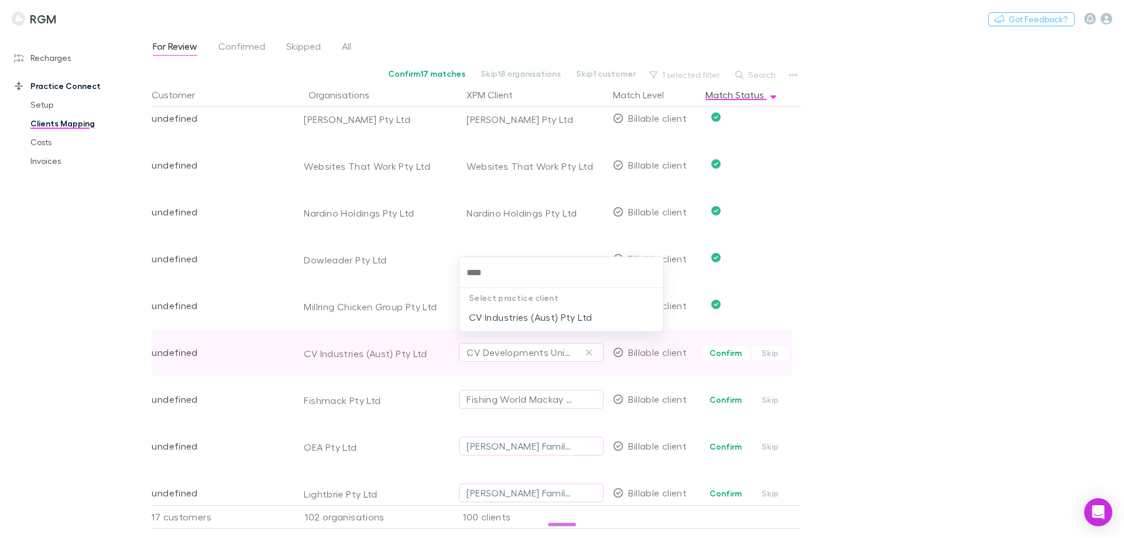
type input "*****"
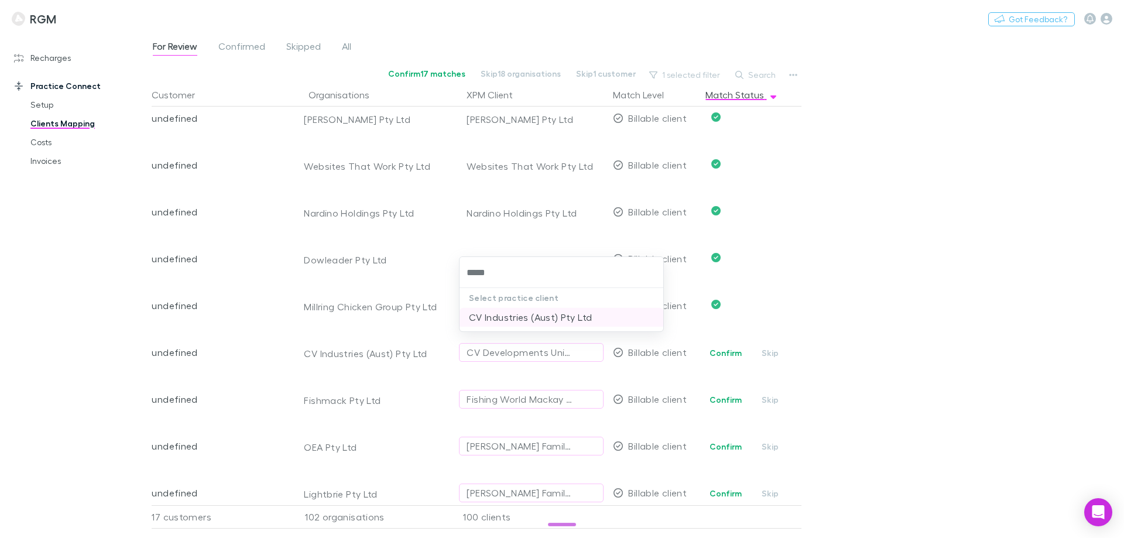
click at [499, 313] on li "CV Industries (Aust) Pty Ltd" at bounding box center [561, 317] width 204 height 19
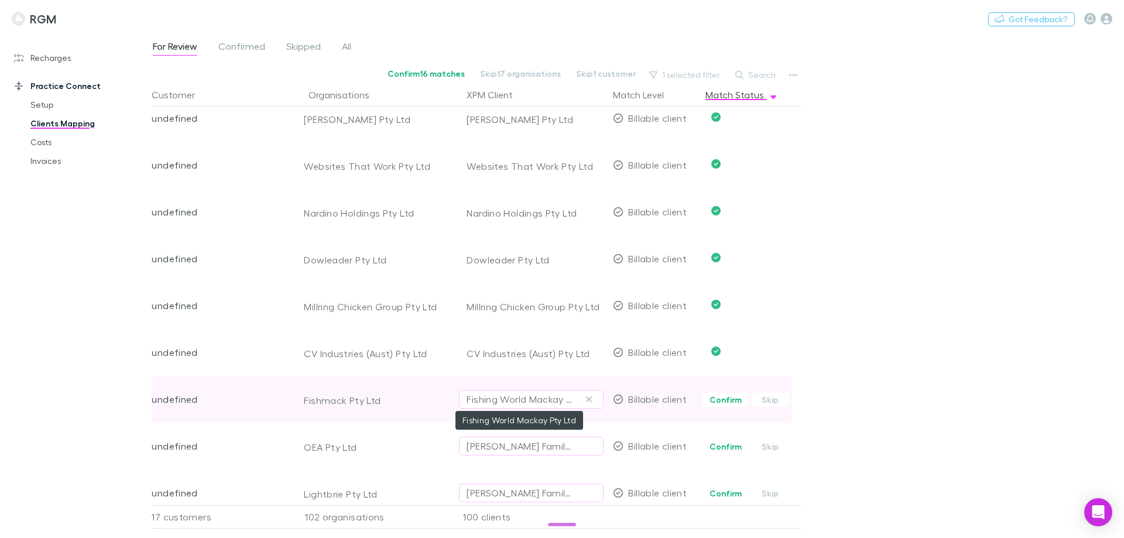
click at [488, 399] on div "Fishing World Mackay Pty Ltd" at bounding box center [520, 399] width 106 height 14
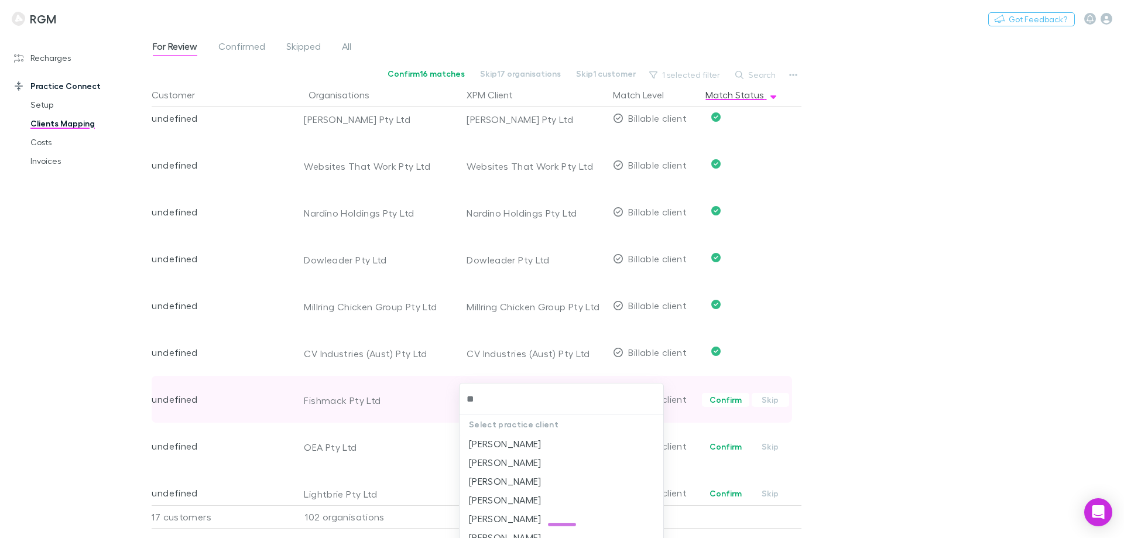
type input "*"
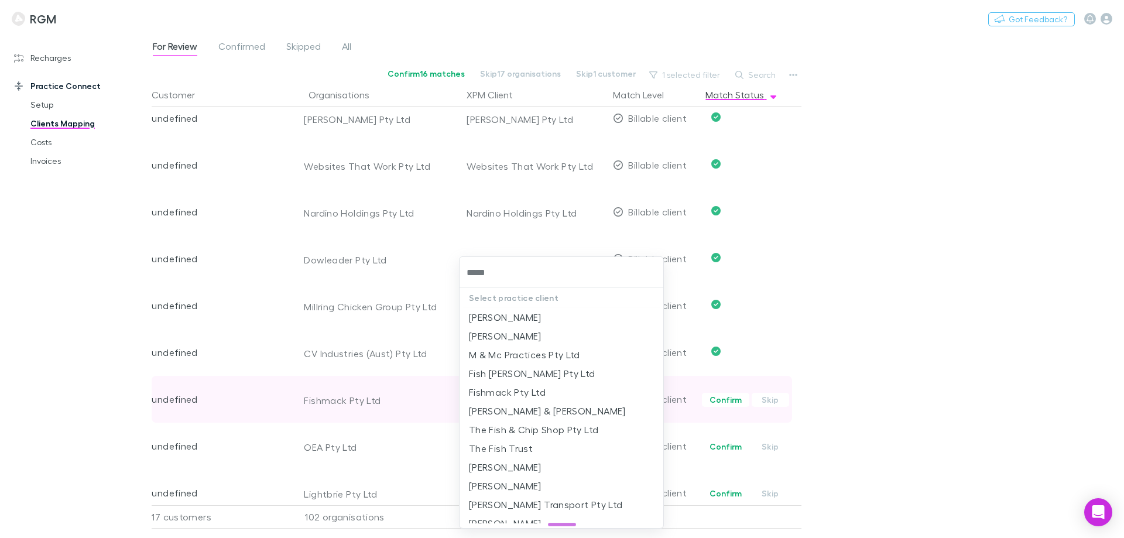
type input "******"
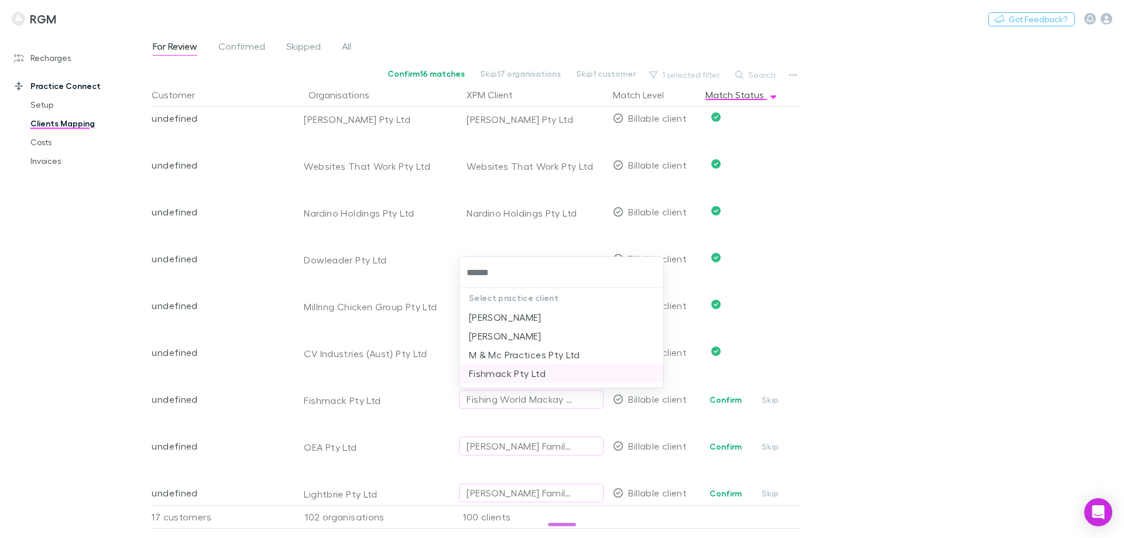
click at [498, 369] on li "Fishmack Pty Ltd" at bounding box center [561, 373] width 204 height 19
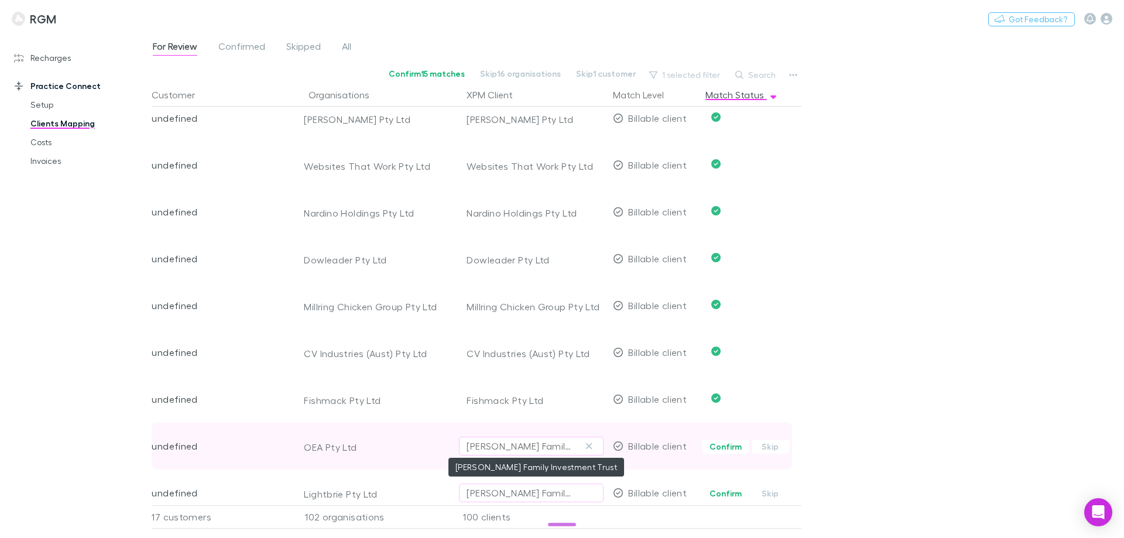
click at [486, 444] on div "Bowman Family Investment Trust" at bounding box center [520, 446] width 106 height 14
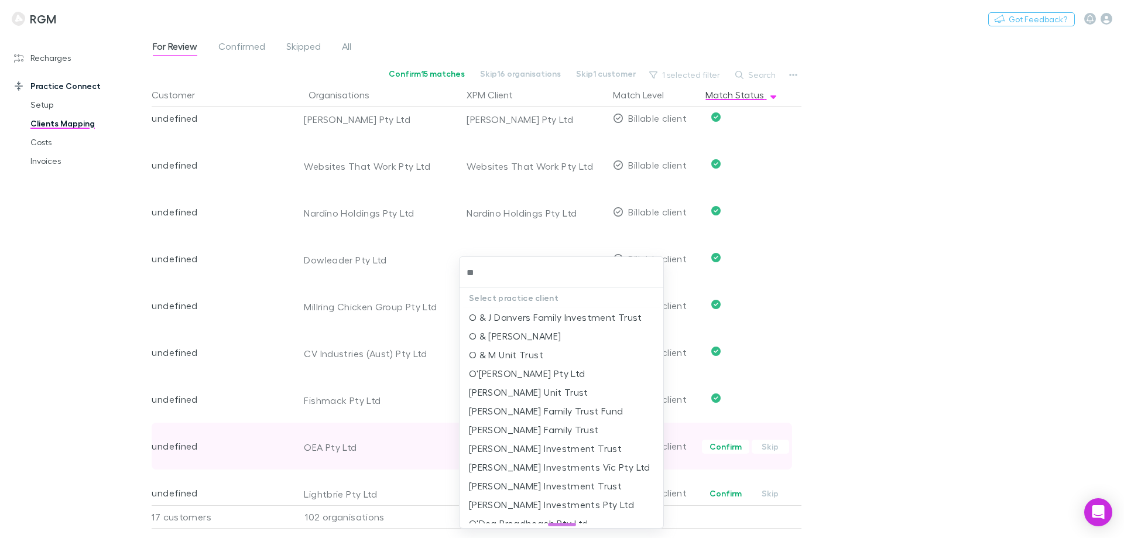
type input "***"
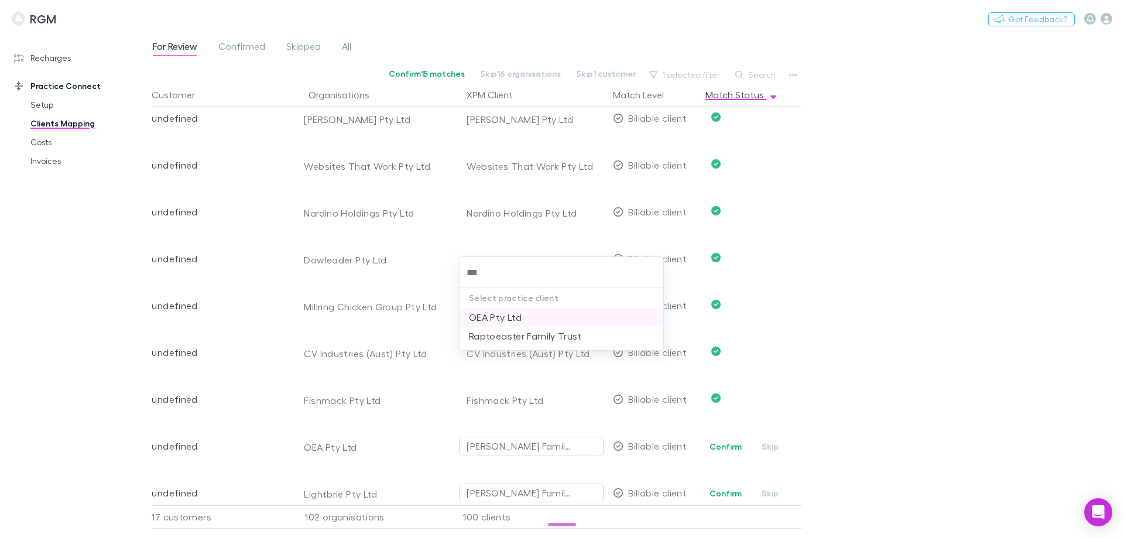
click at [481, 314] on li "OEA Pty Ltd" at bounding box center [561, 317] width 204 height 19
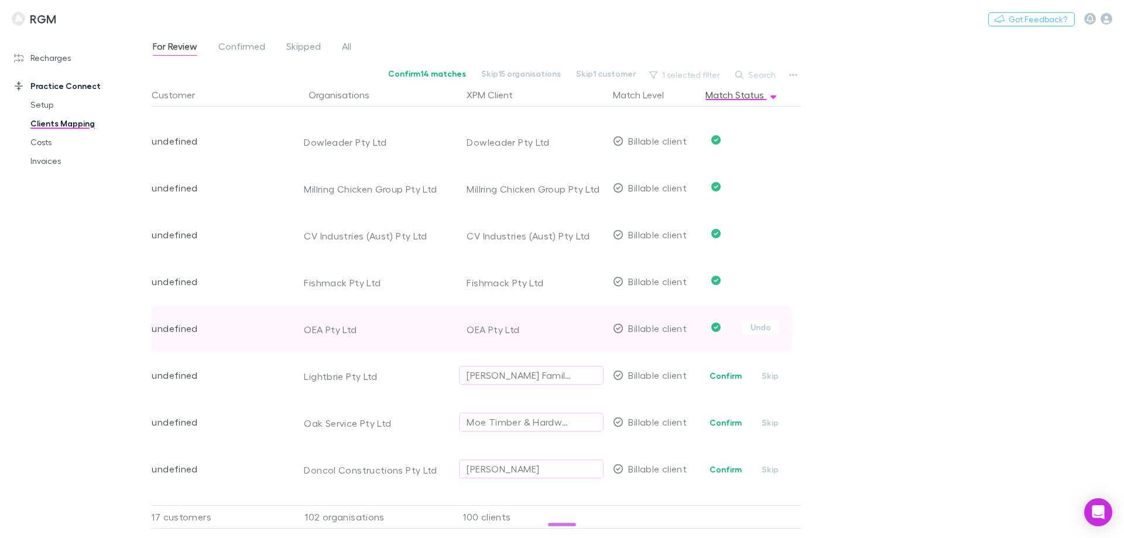
scroll to position [3922, 0]
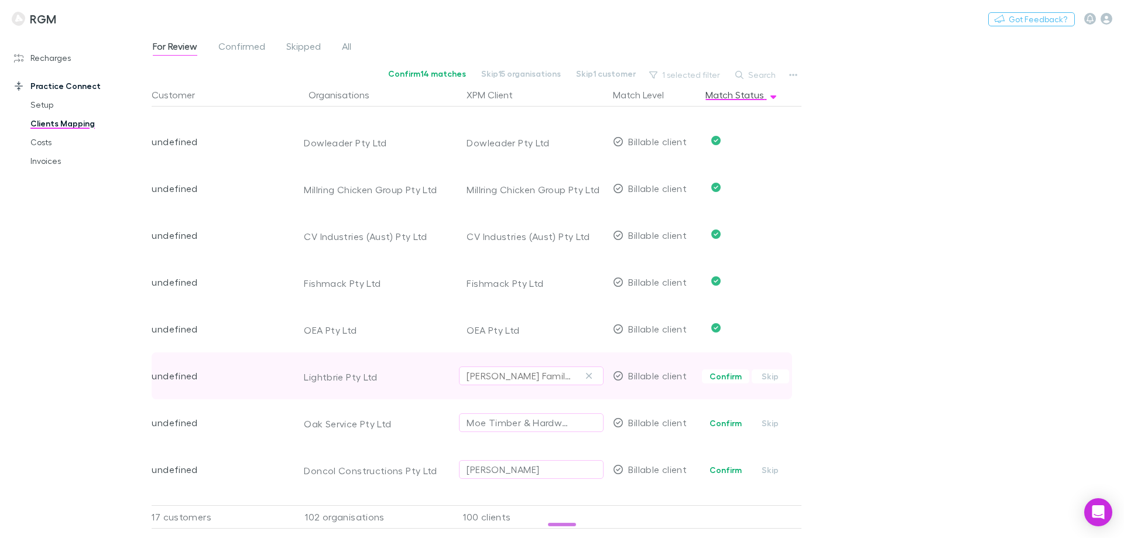
click at [494, 372] on div "Wiggins Family Trust" at bounding box center [520, 376] width 106 height 14
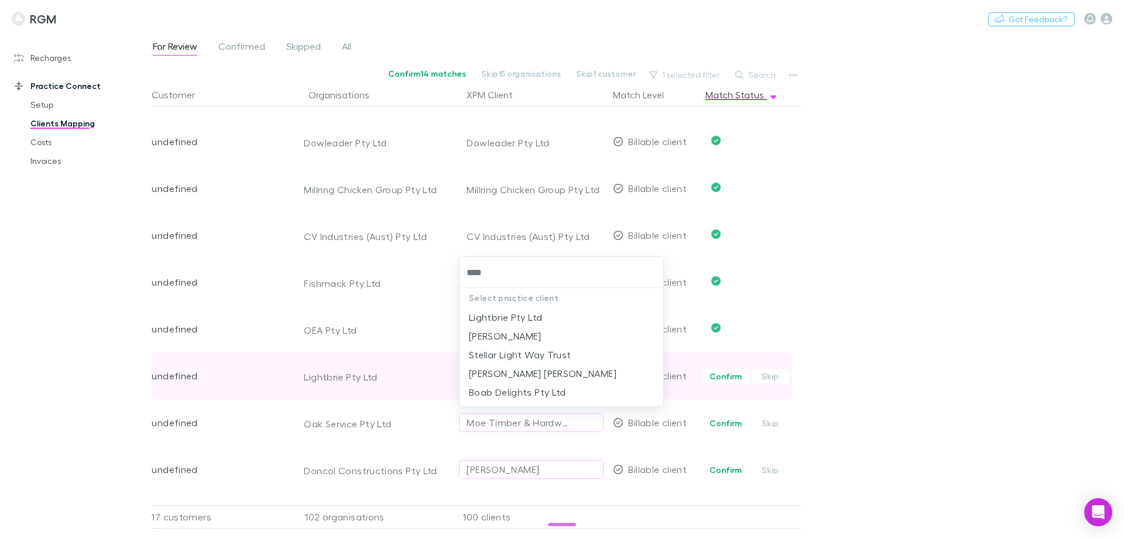
type input "*****"
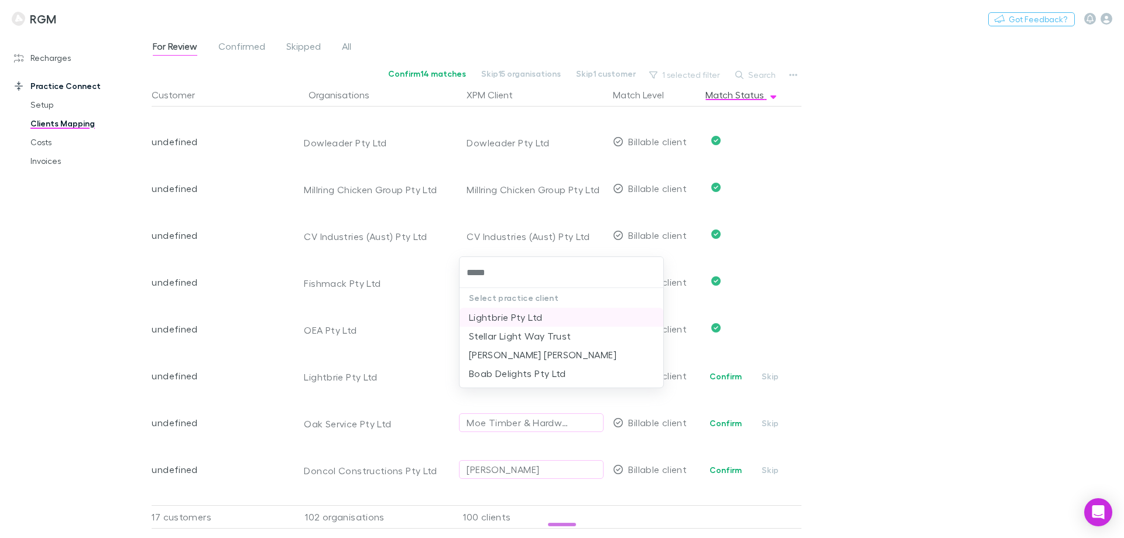
click at [484, 315] on li "Lightbrie Pty Ltd" at bounding box center [561, 317] width 204 height 19
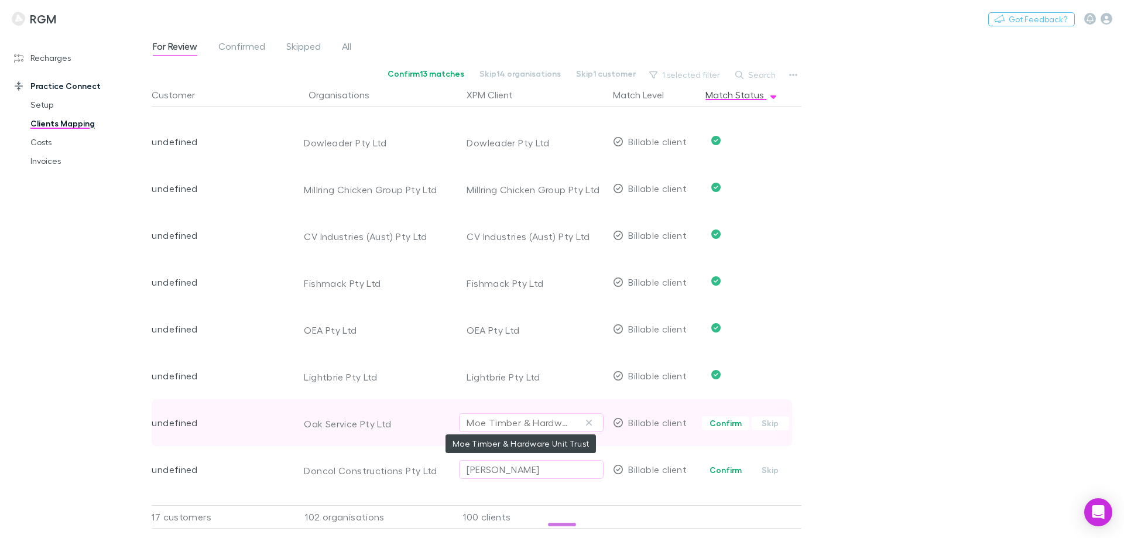
click at [482, 421] on div "Moe Timber & Hardware Unit Trust" at bounding box center [520, 423] width 106 height 14
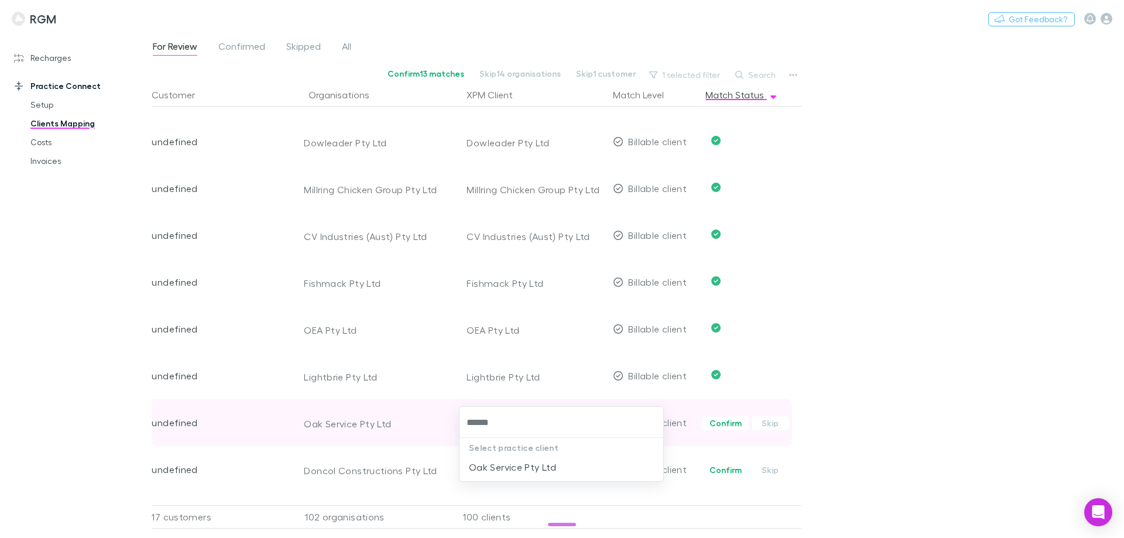
type input "*******"
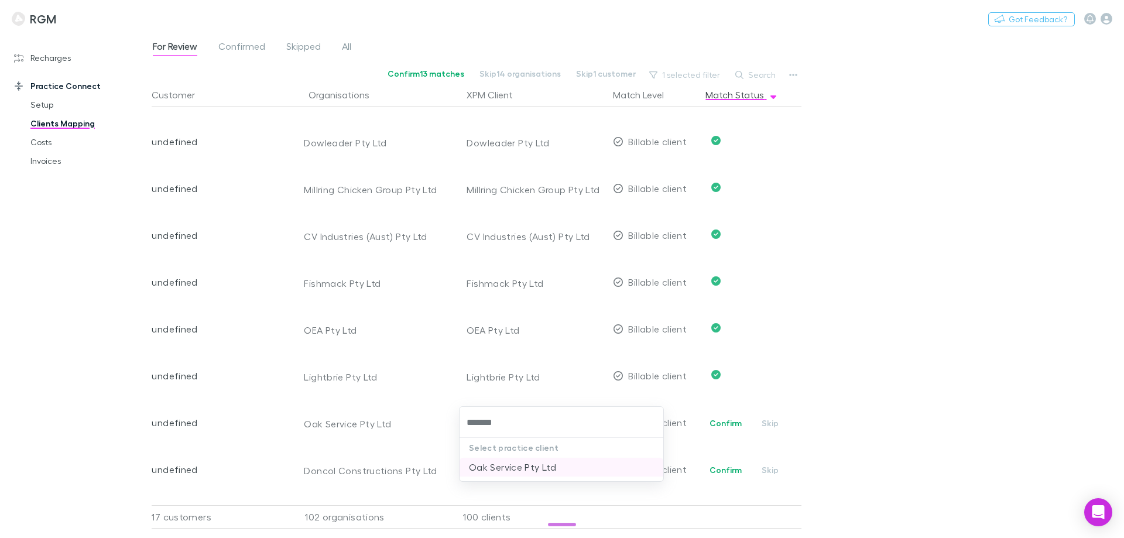
click at [496, 465] on li "Oak Service Pty Ltd" at bounding box center [561, 467] width 204 height 19
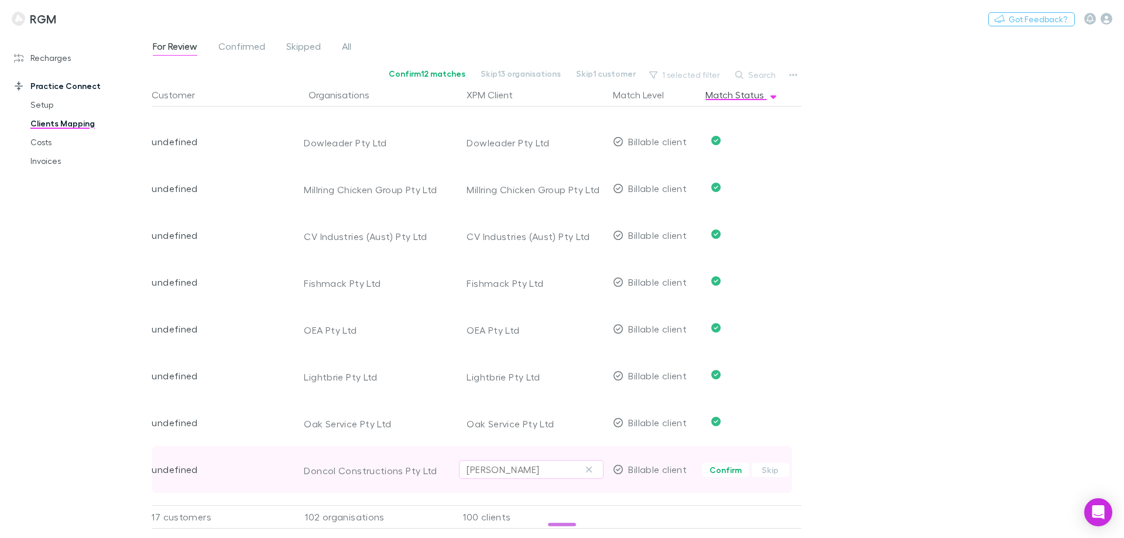
click at [496, 467] on div "Francesco Colaciello" at bounding box center [503, 469] width 73 height 14
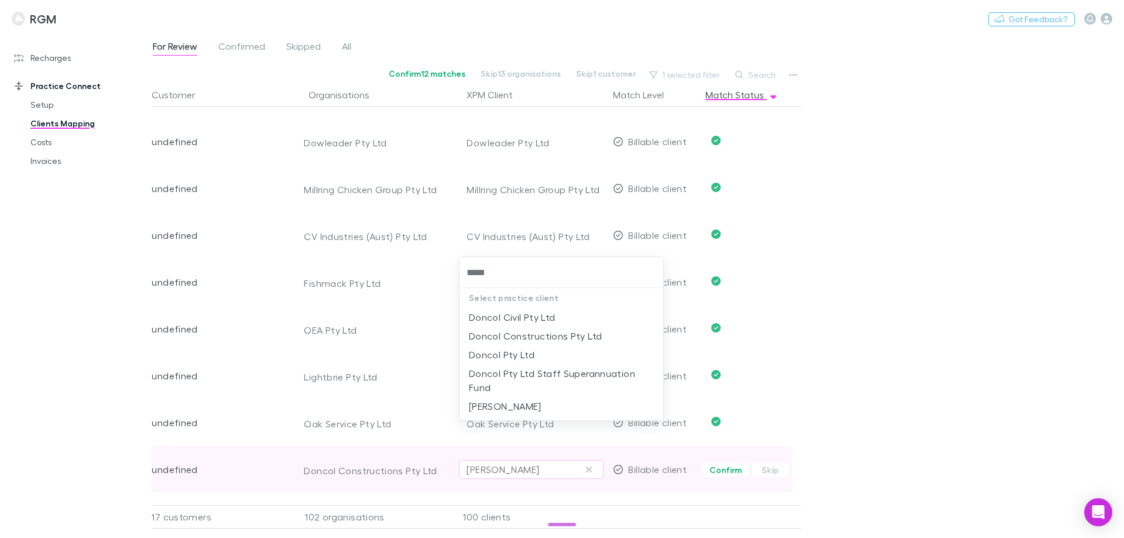
type input "******"
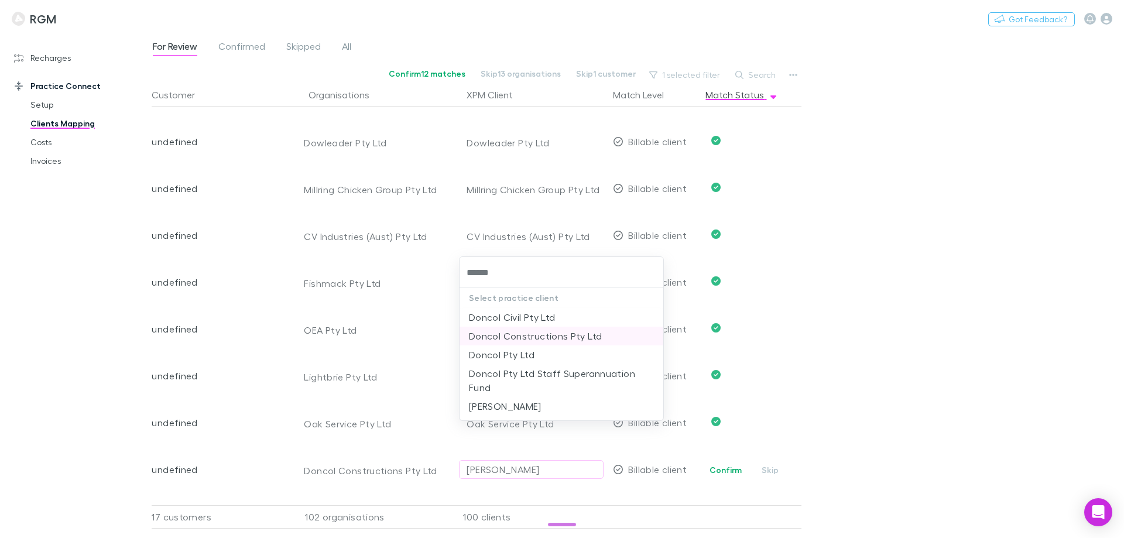
click at [526, 339] on li "Doncol Constructions Pty Ltd" at bounding box center [561, 336] width 204 height 19
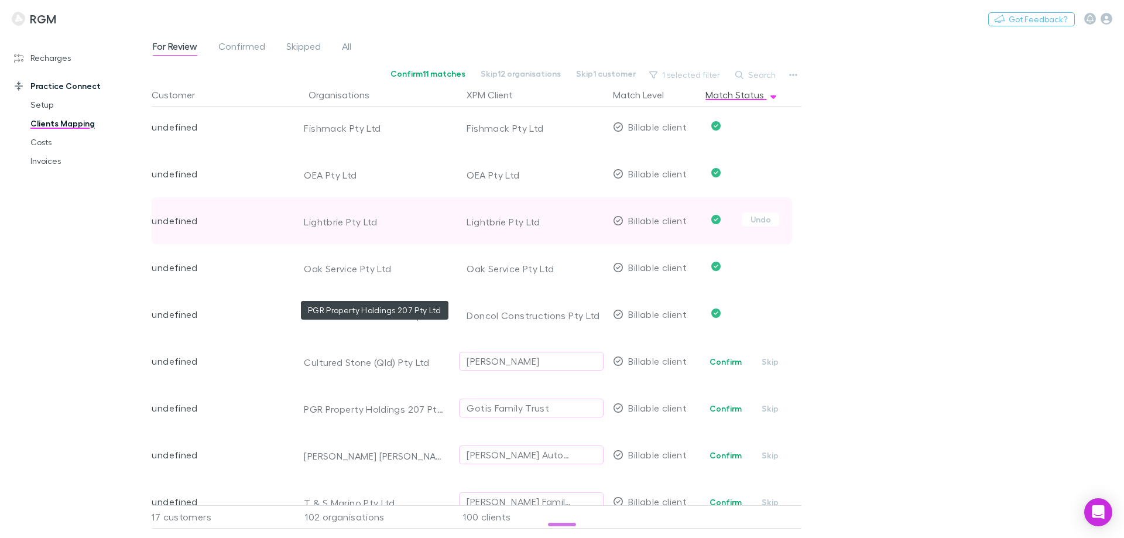
scroll to position [4156, 0]
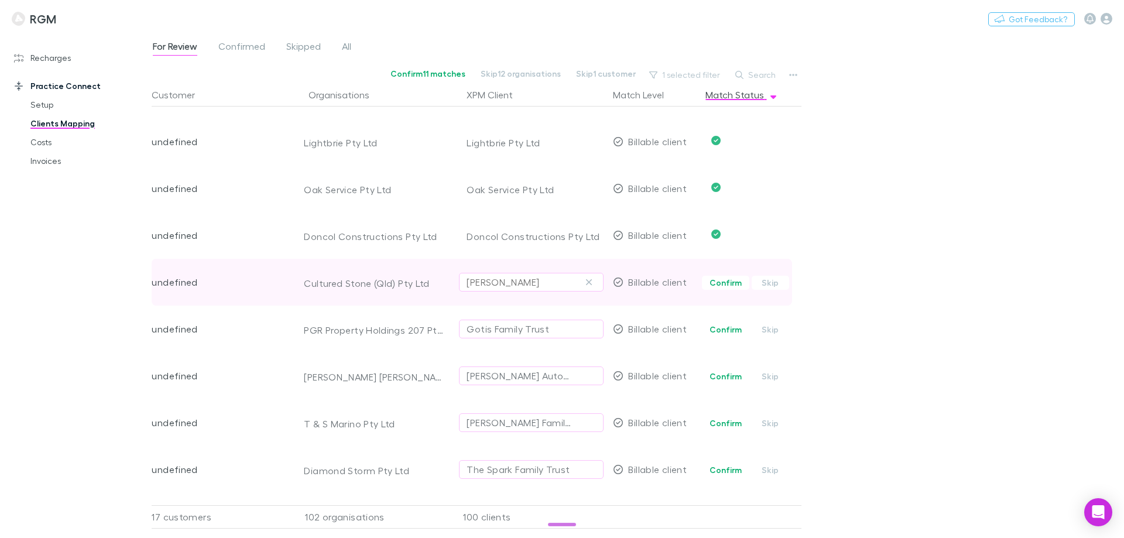
click at [524, 281] on div "David Thomas French" at bounding box center [503, 282] width 73 height 14
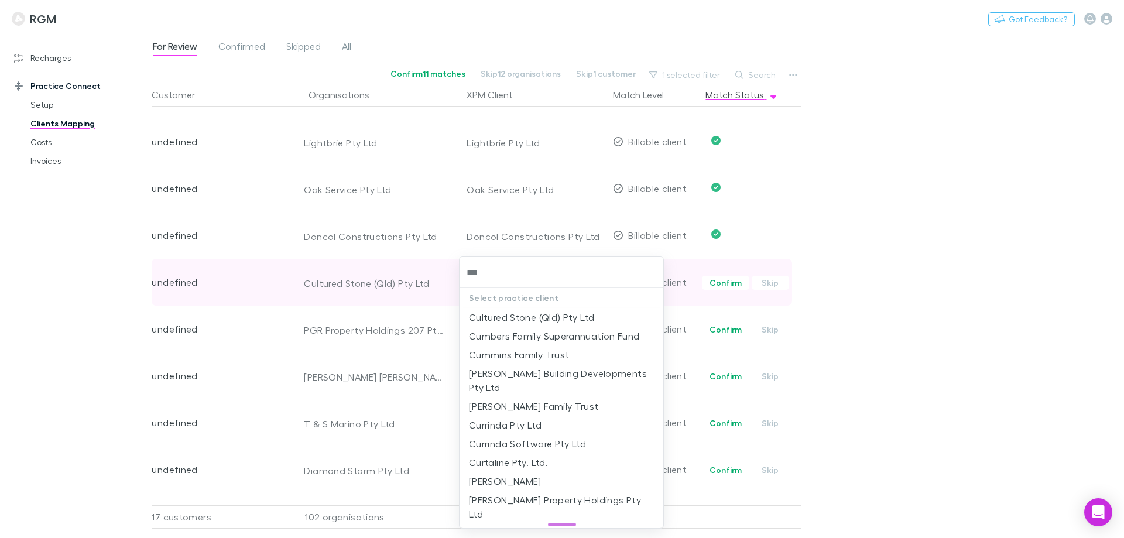
type input "****"
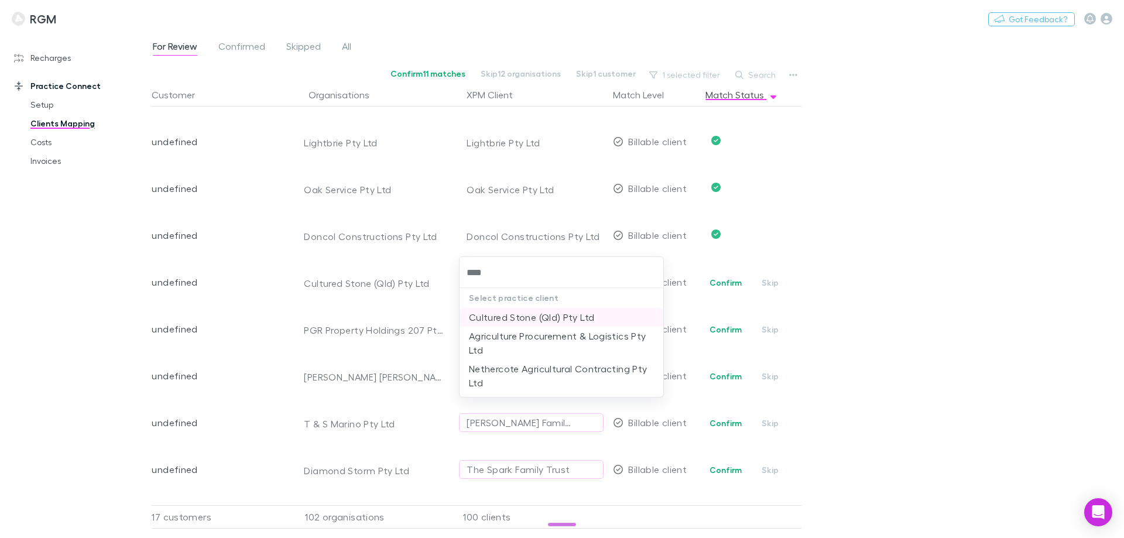
click at [530, 323] on li "Cultured Stone (Qld) Pty Ltd" at bounding box center [561, 317] width 204 height 19
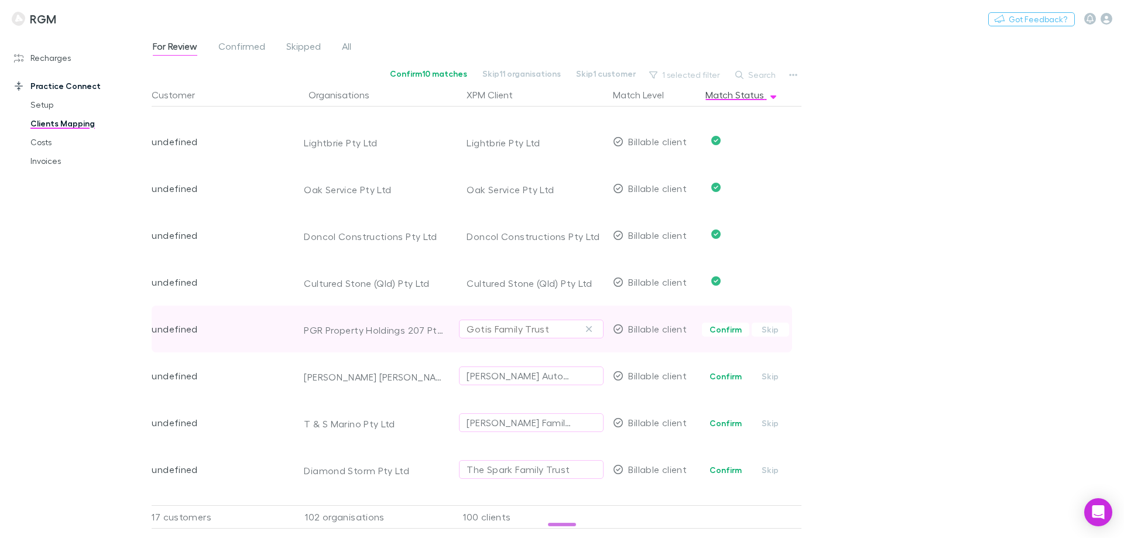
click at [524, 332] on div "Gotis Family Trust" at bounding box center [508, 329] width 83 height 14
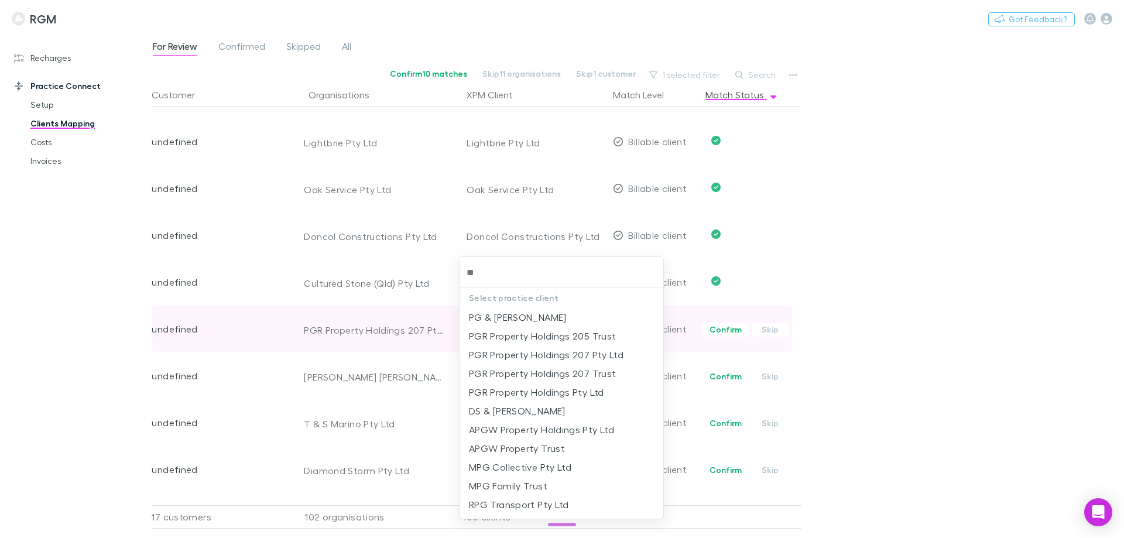
type input "***"
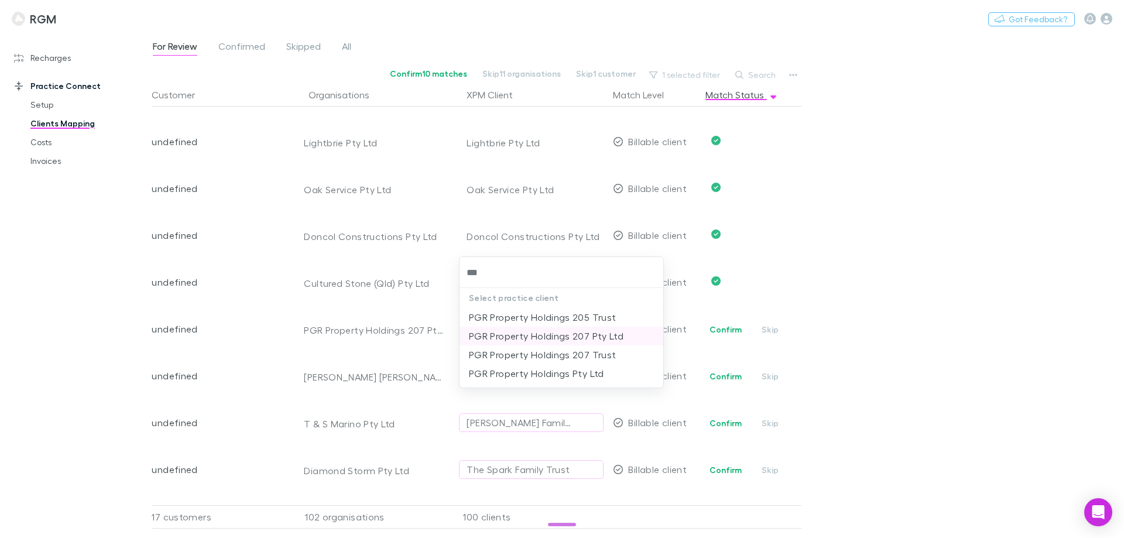
click at [520, 335] on li "PGR Property Holdings 207 Pty Ltd" at bounding box center [561, 336] width 204 height 19
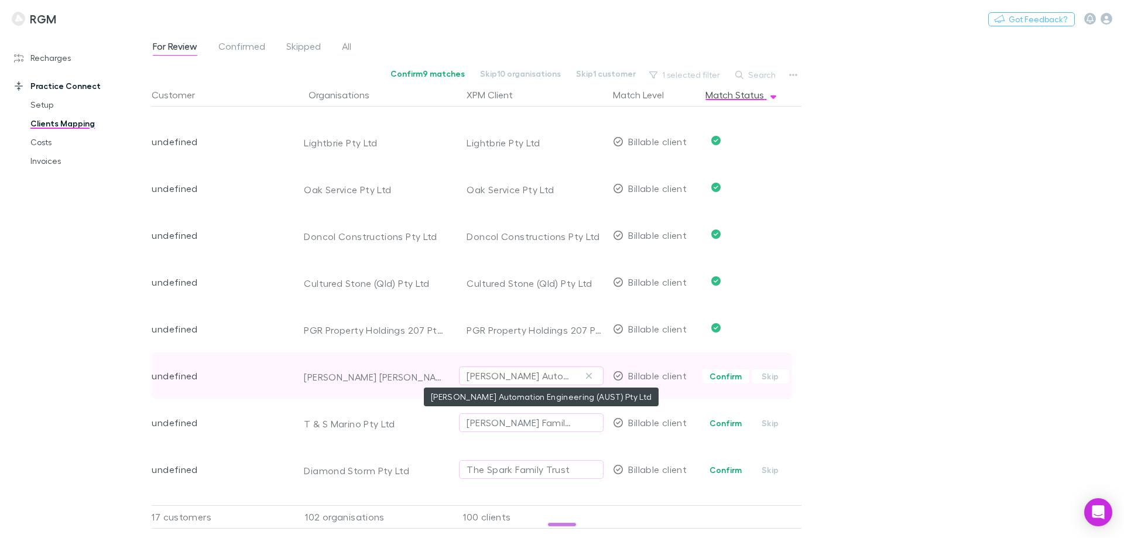
click at [502, 373] on div "Harris Automation Engineering (AUST) Pty Ltd" at bounding box center [520, 376] width 106 height 14
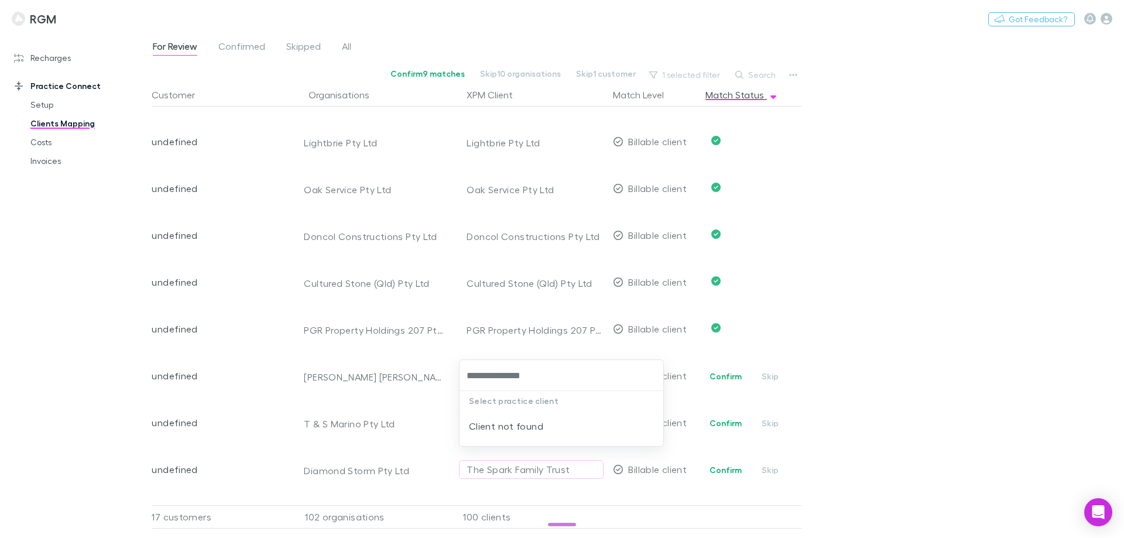
type input "**********"
click at [503, 418] on li "Brendon James Harris" at bounding box center [561, 420] width 204 height 19
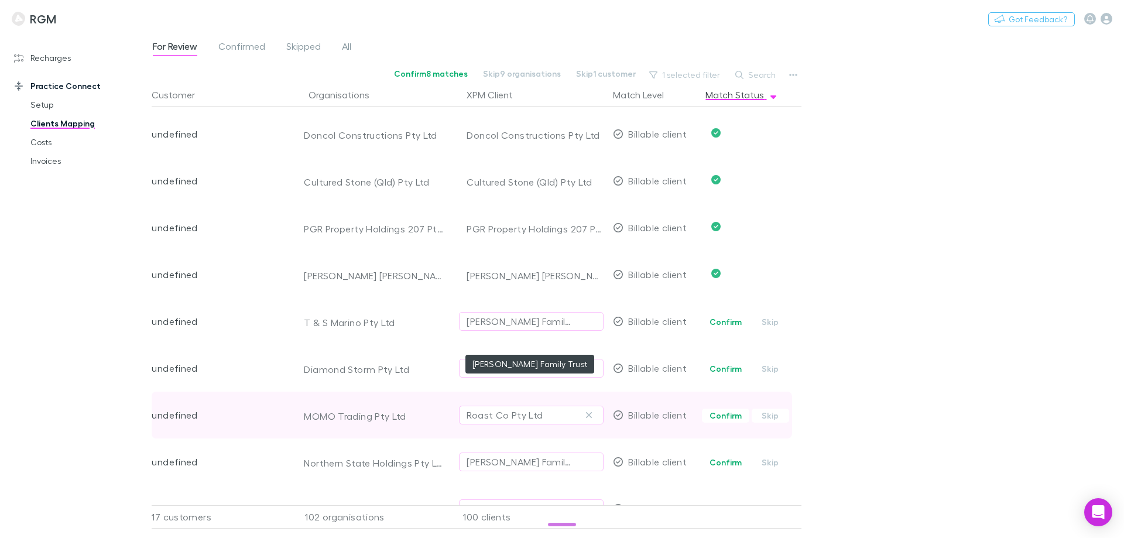
scroll to position [4273, 0]
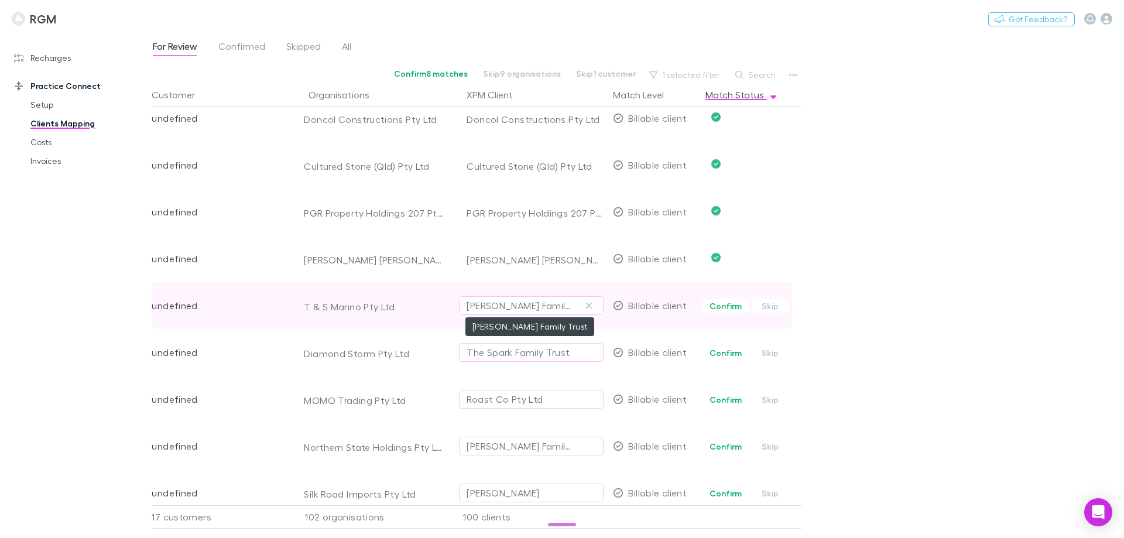
click at [489, 304] on div "[PERSON_NAME] Family Trust" at bounding box center [520, 306] width 106 height 14
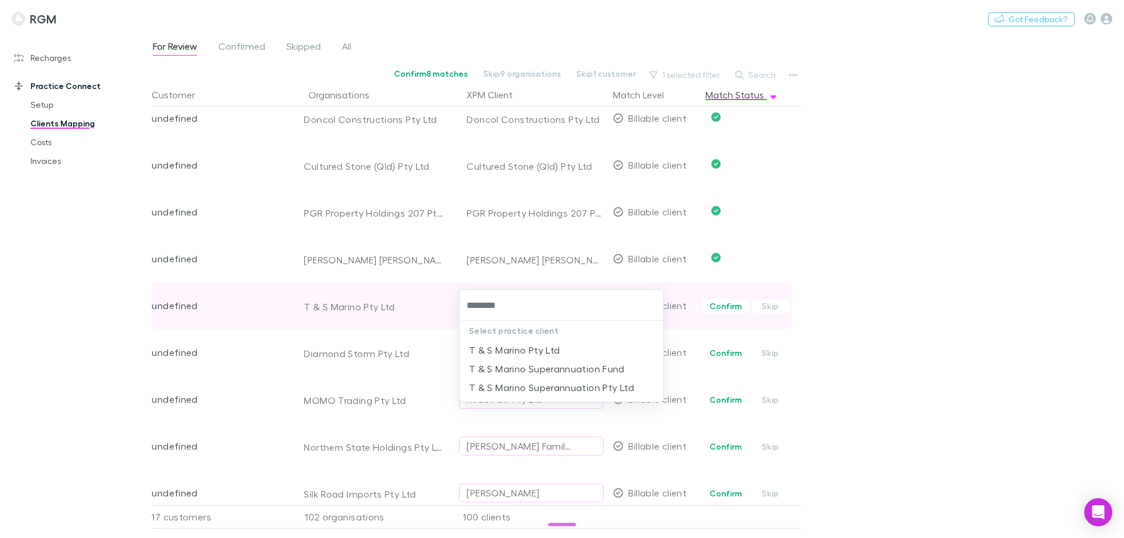
type input "*********"
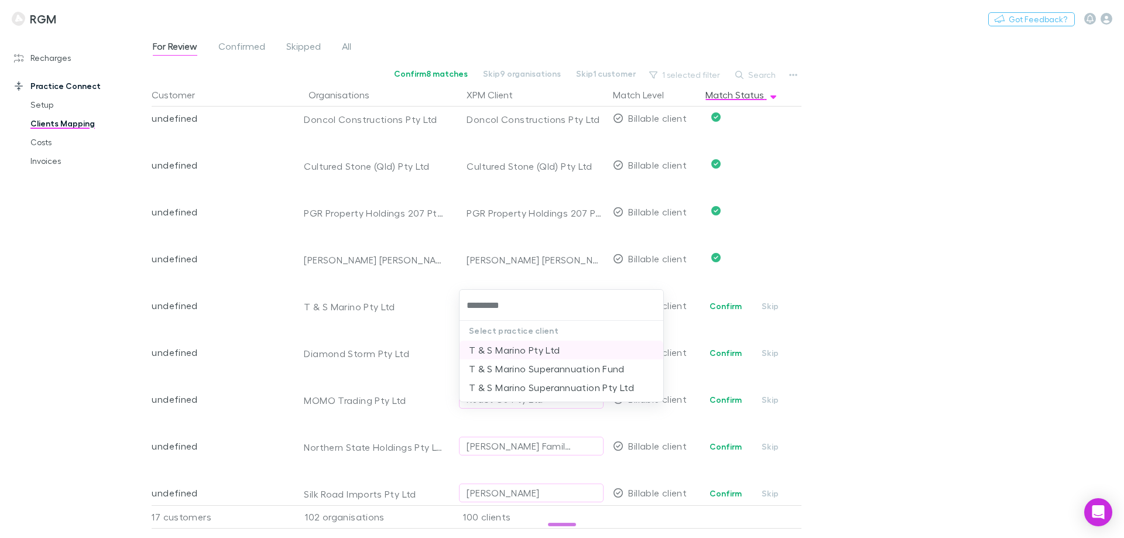
click at [526, 351] on li "T & S Marino Pty Ltd" at bounding box center [561, 350] width 204 height 19
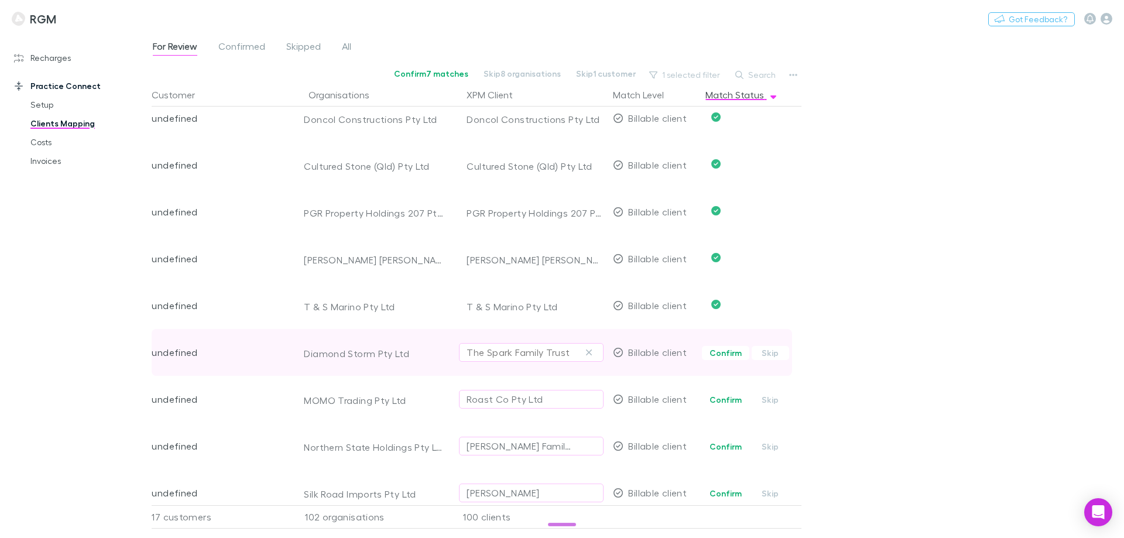
click at [513, 359] on button "The Spark Family Trust" at bounding box center [531, 352] width 145 height 19
type input "******"
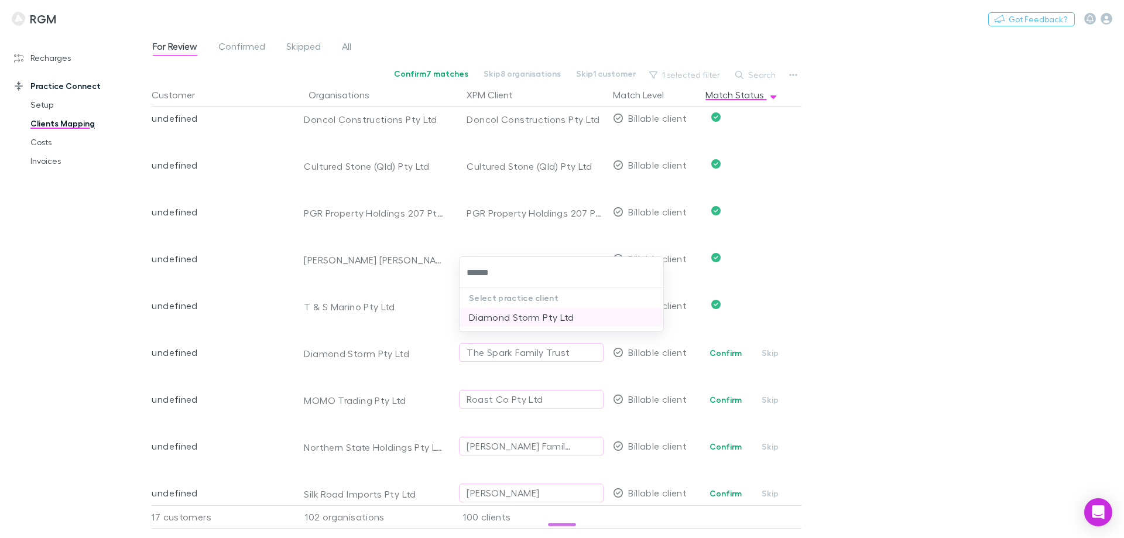
click at [507, 320] on li "Diamond Storm Pty Ltd" at bounding box center [561, 317] width 204 height 19
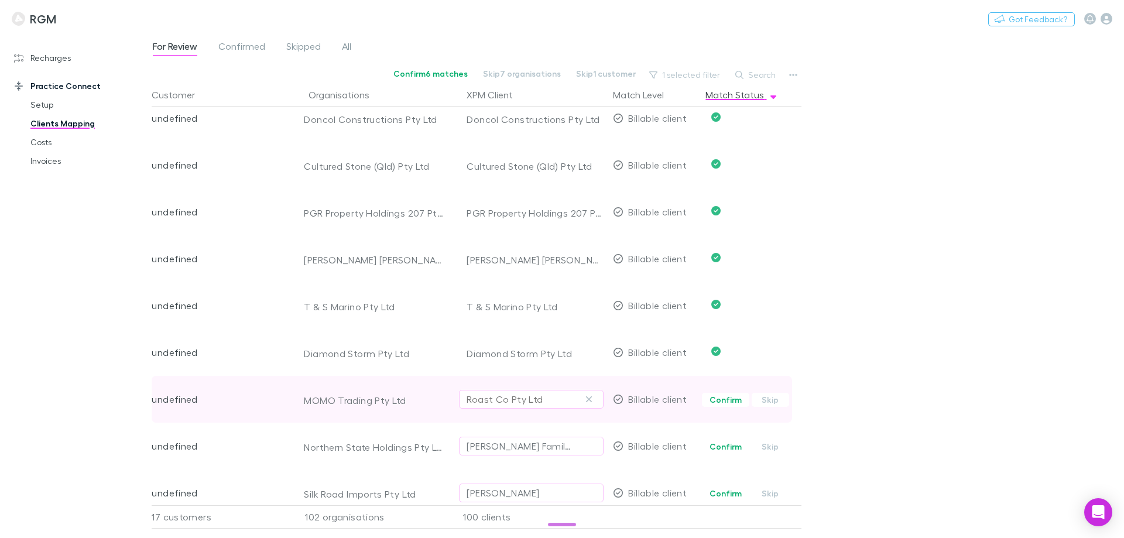
click at [487, 397] on div "Roast Co Pty Ltd" at bounding box center [505, 399] width 76 height 14
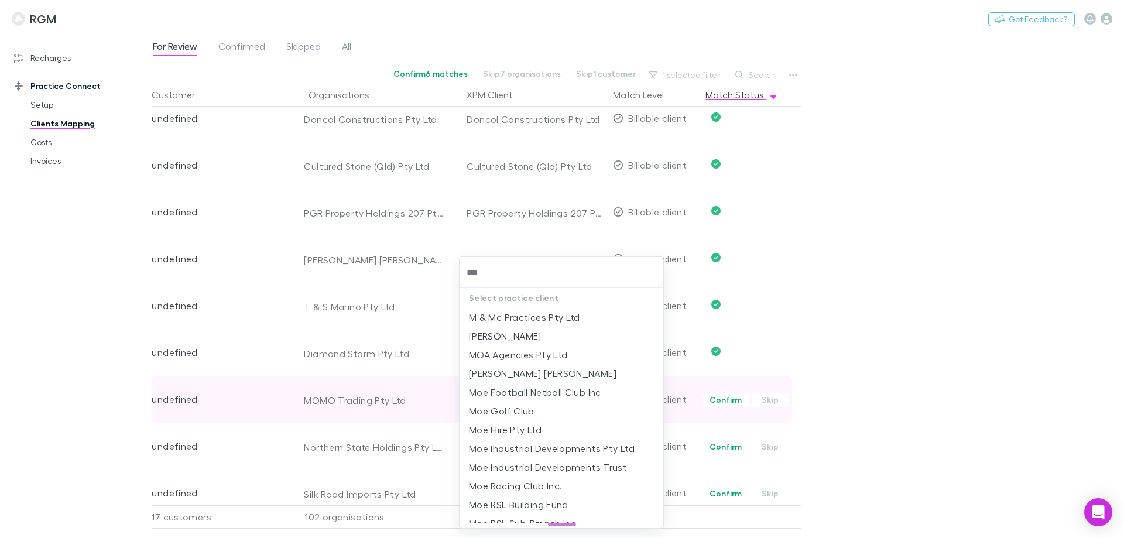
type input "****"
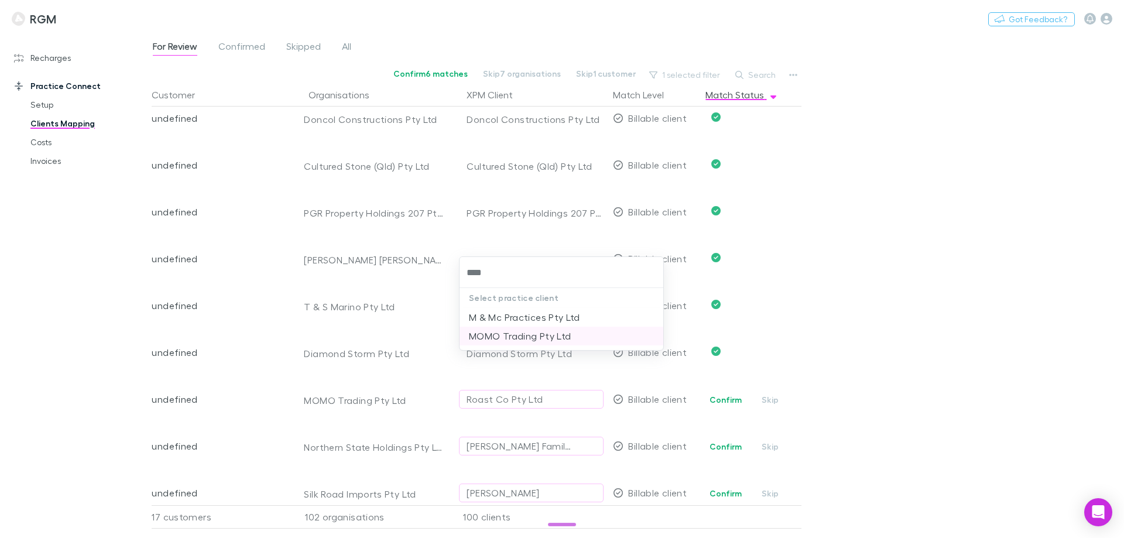
click at [505, 332] on li "MOMO Trading Pty Ltd" at bounding box center [561, 336] width 204 height 19
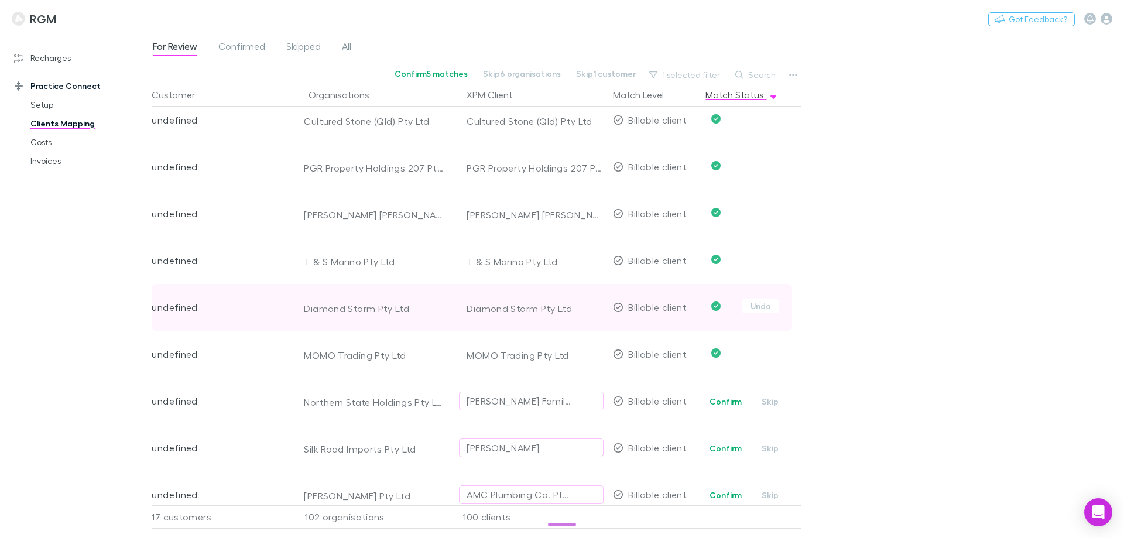
scroll to position [4387, 0]
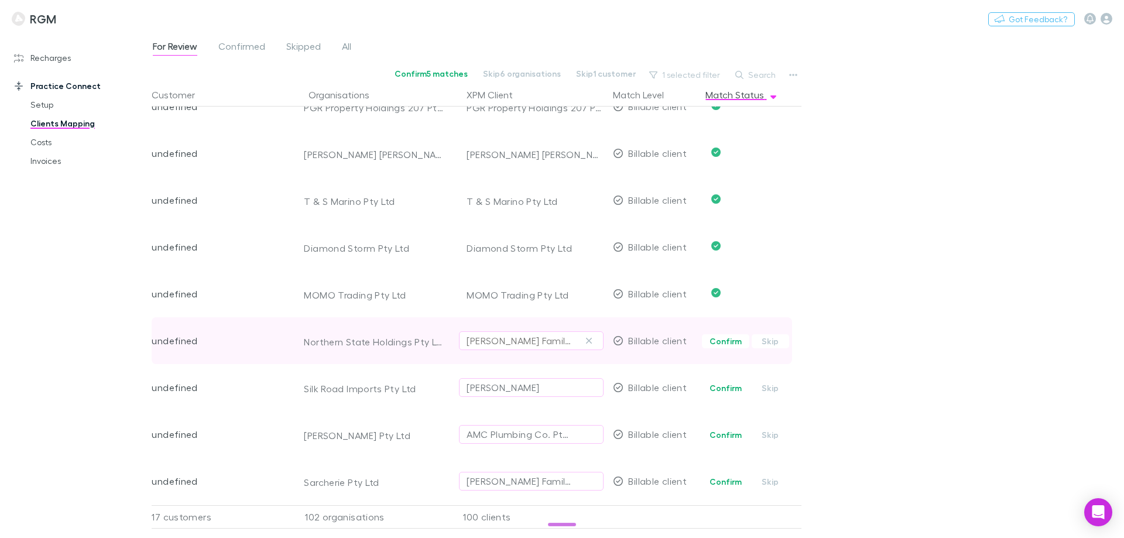
click at [493, 334] on div "[PERSON_NAME] Family Trust" at bounding box center [520, 341] width 106 height 14
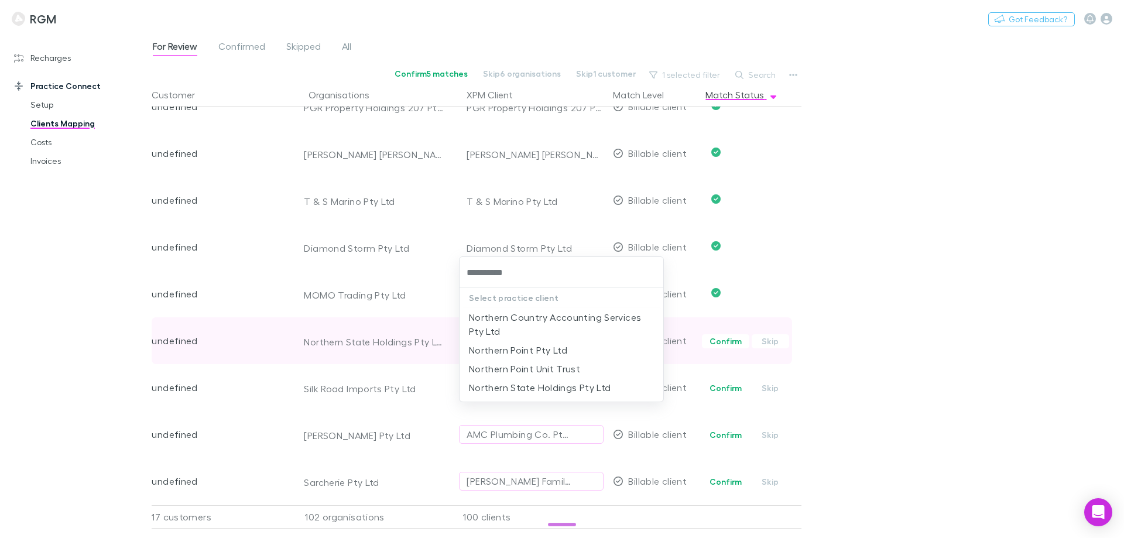
type input "**********"
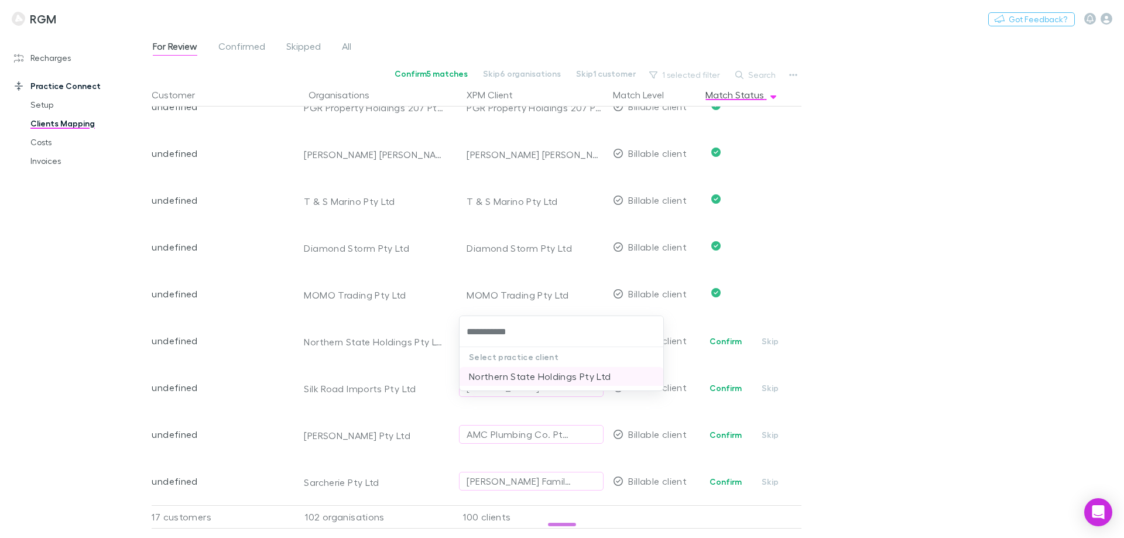
click at [524, 373] on li "Northern State Holdings Pty Ltd" at bounding box center [561, 376] width 204 height 19
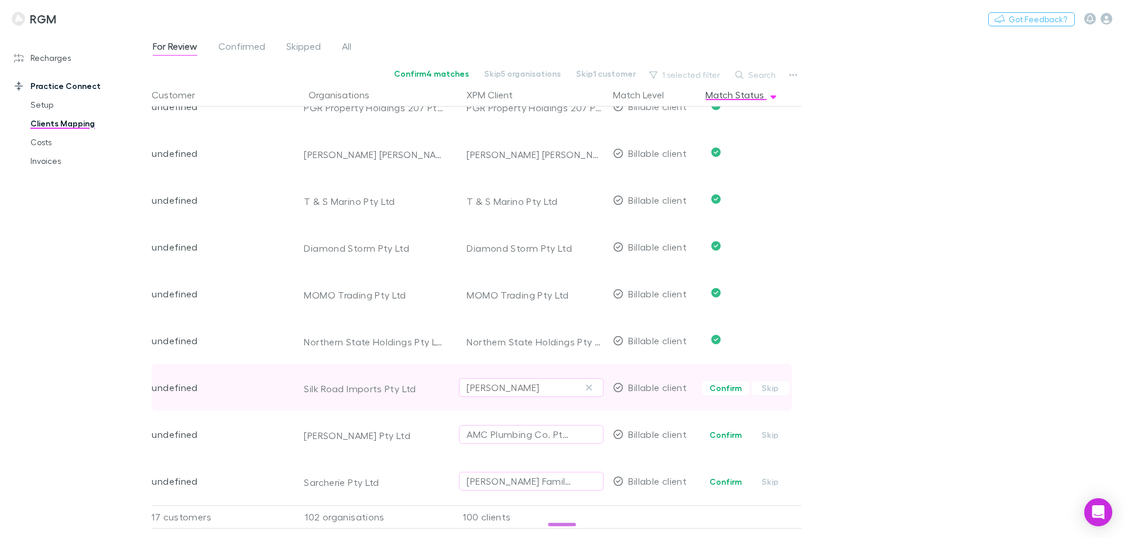
click at [507, 383] on div "Helen Myers" at bounding box center [503, 387] width 73 height 14
type input "*******"
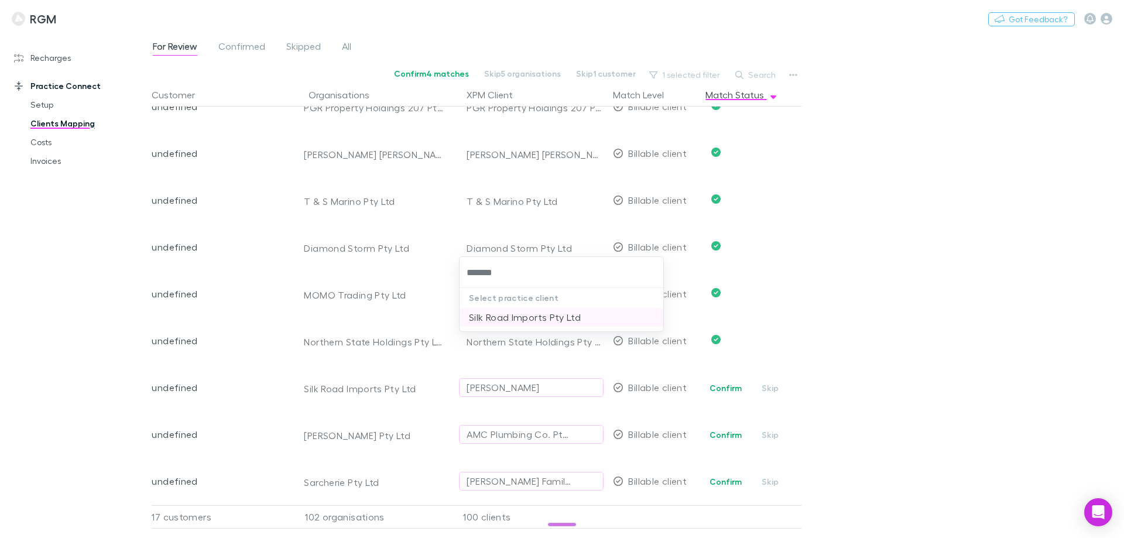
click at [523, 318] on li "Silk Road Imports Pty Ltd" at bounding box center [561, 317] width 204 height 19
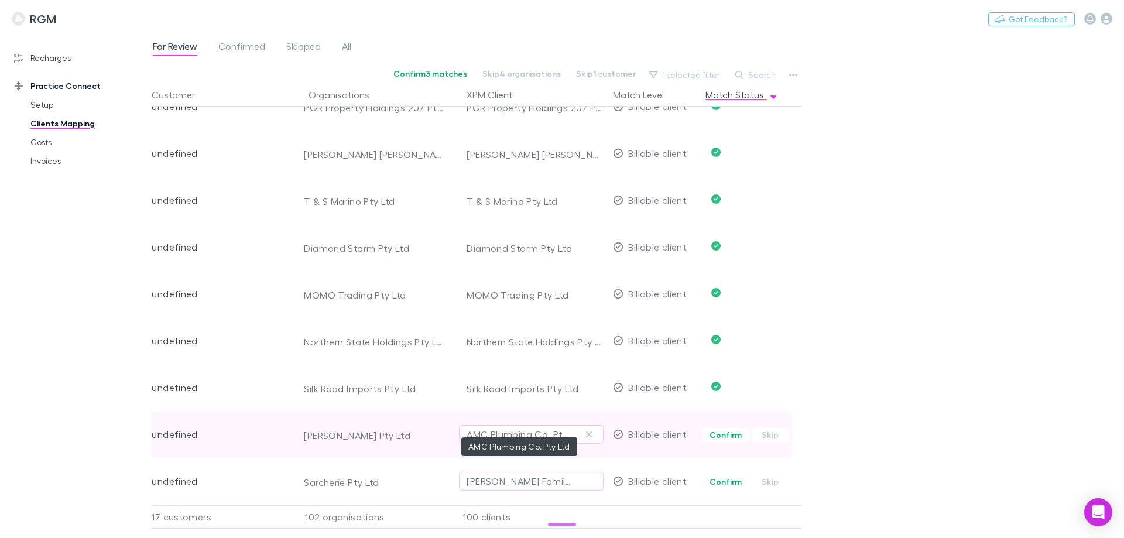
click at [482, 427] on div "AMC Plumbing Co. Pty Ltd" at bounding box center [520, 434] width 106 height 14
type input "*********"
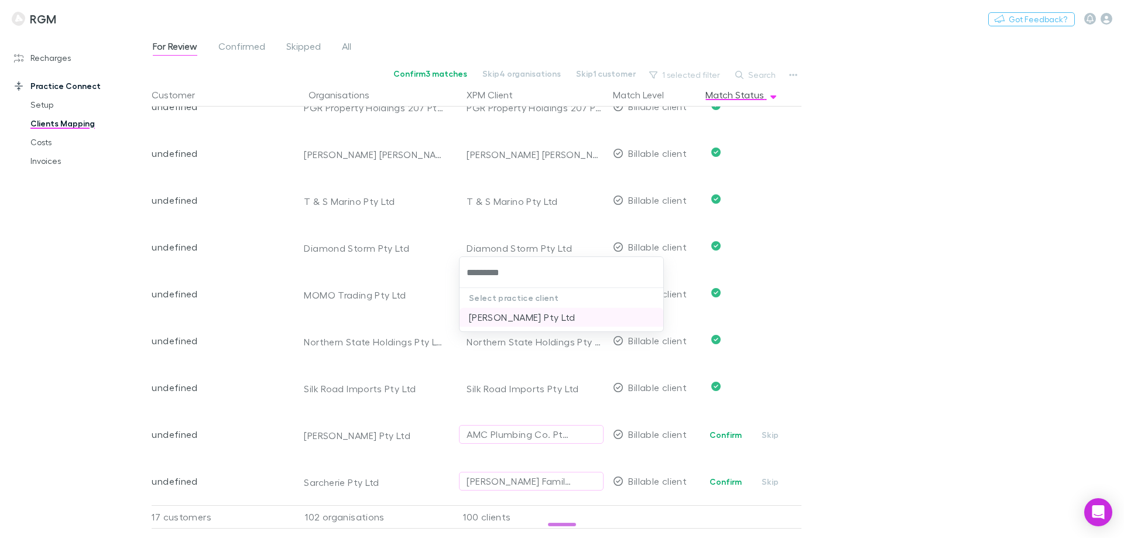
click at [524, 315] on li "Alex Craven Pty Ltd" at bounding box center [561, 317] width 204 height 19
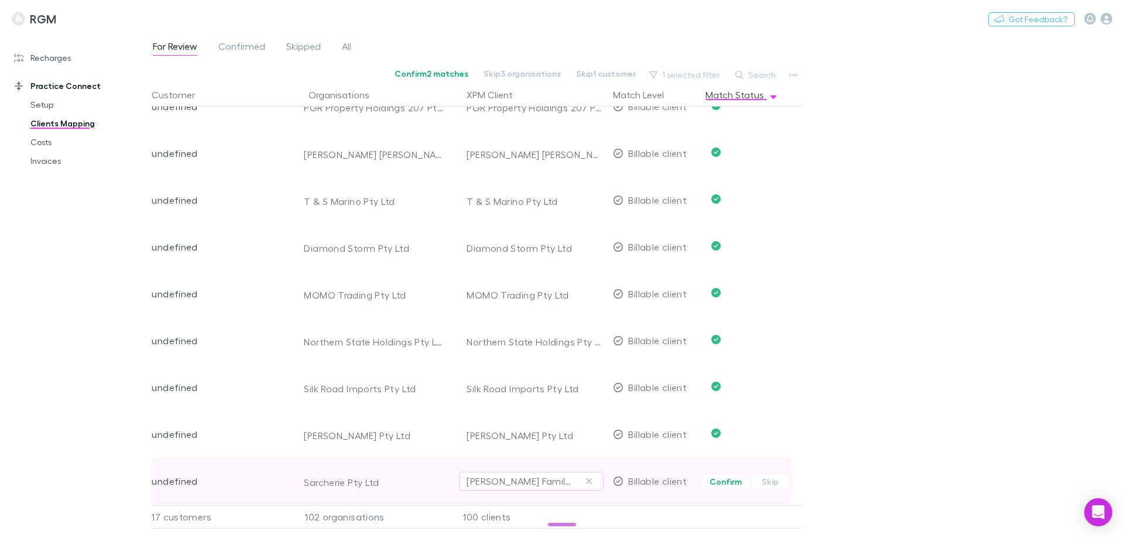
click at [480, 474] on div "J Miller Family Trust" at bounding box center [520, 481] width 106 height 14
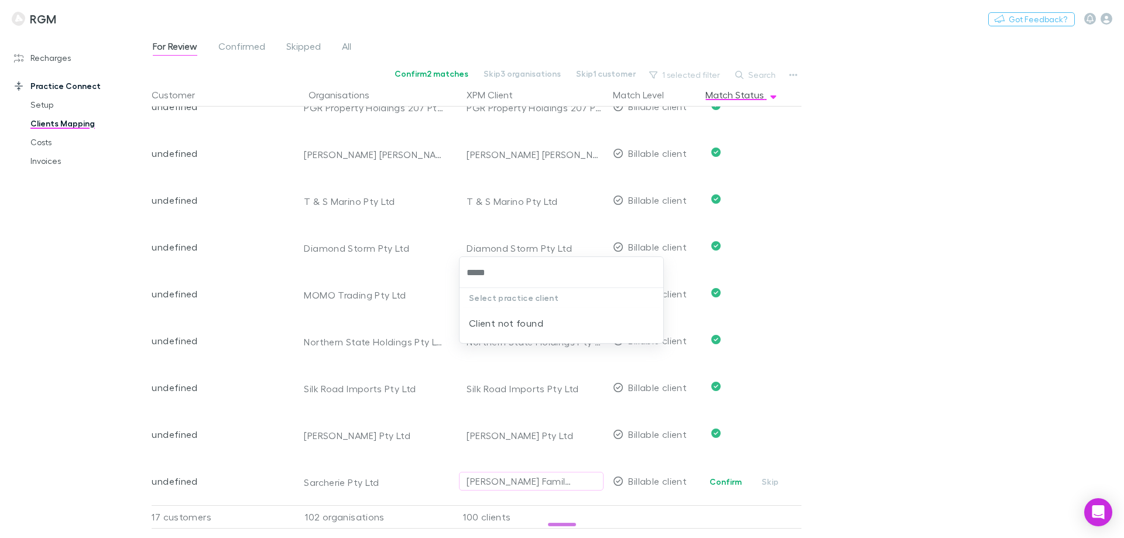
type input "****"
click at [514, 321] on li "Sarcherie Pty Ltd" at bounding box center [561, 317] width 204 height 19
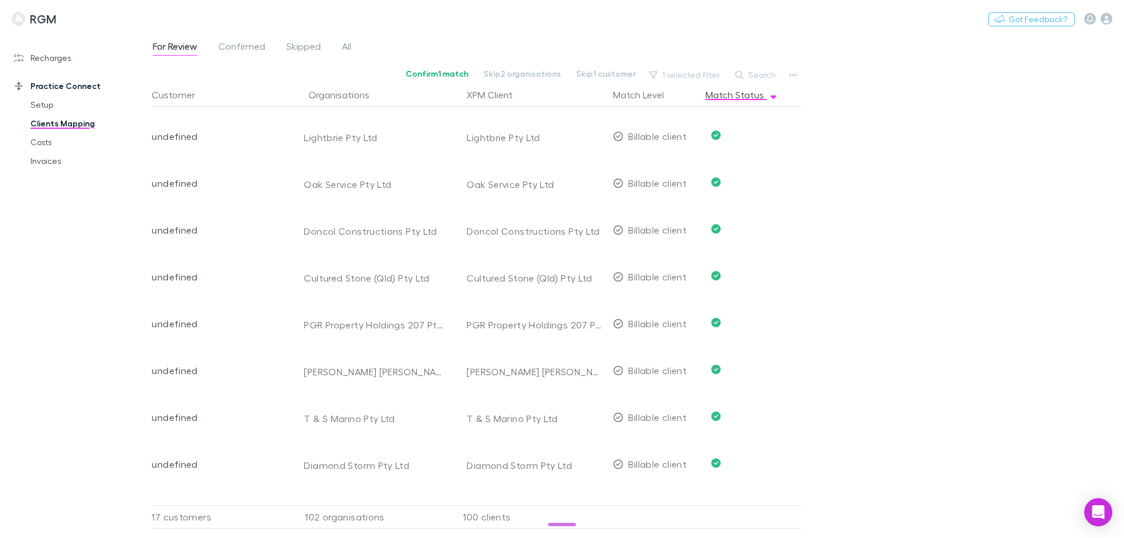
scroll to position [4153, 0]
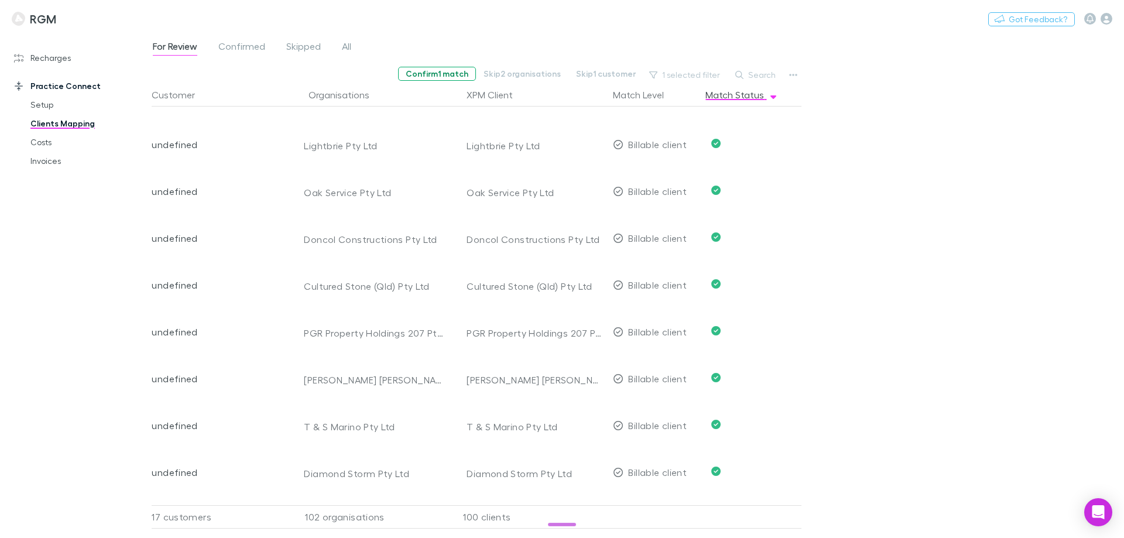
click at [468, 73] on button "Confirm 1 match" at bounding box center [437, 74] width 78 height 14
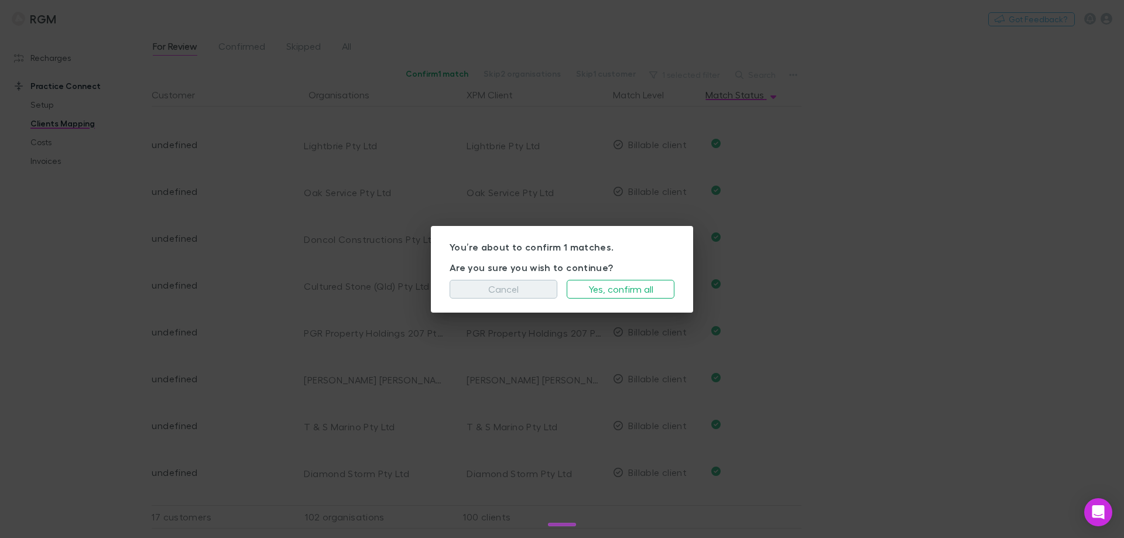
click at [538, 286] on button "Cancel" at bounding box center [504, 289] width 108 height 19
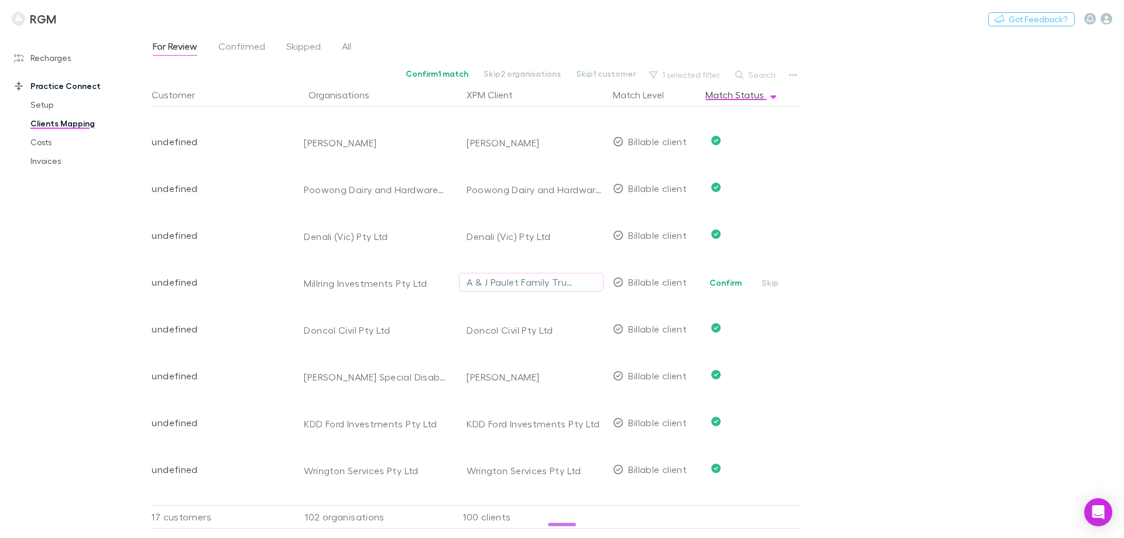
scroll to position [1171, 0]
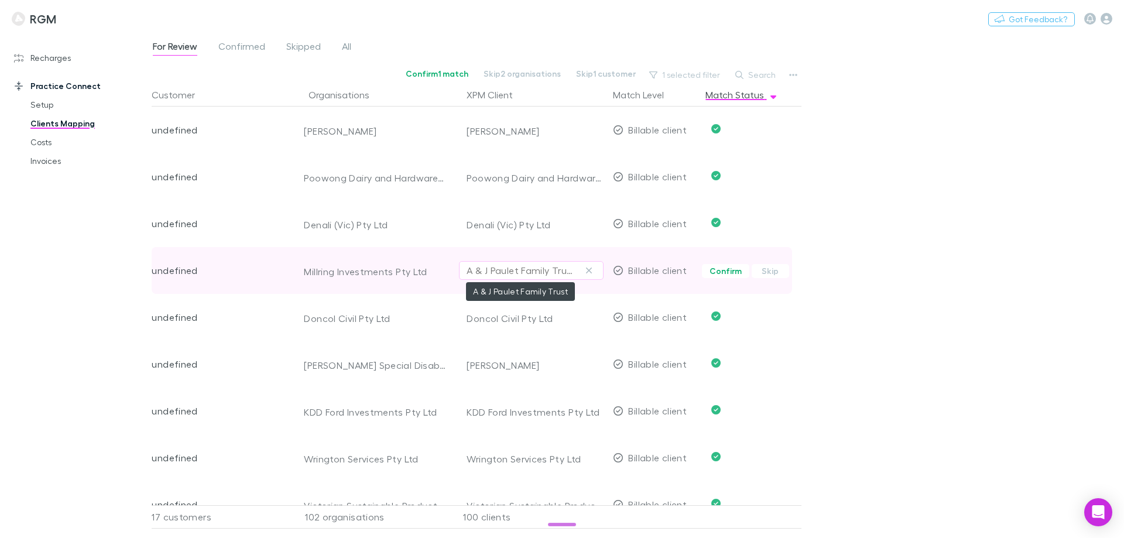
click at [544, 266] on div "A & J Paulet Family Trust" at bounding box center [520, 270] width 106 height 14
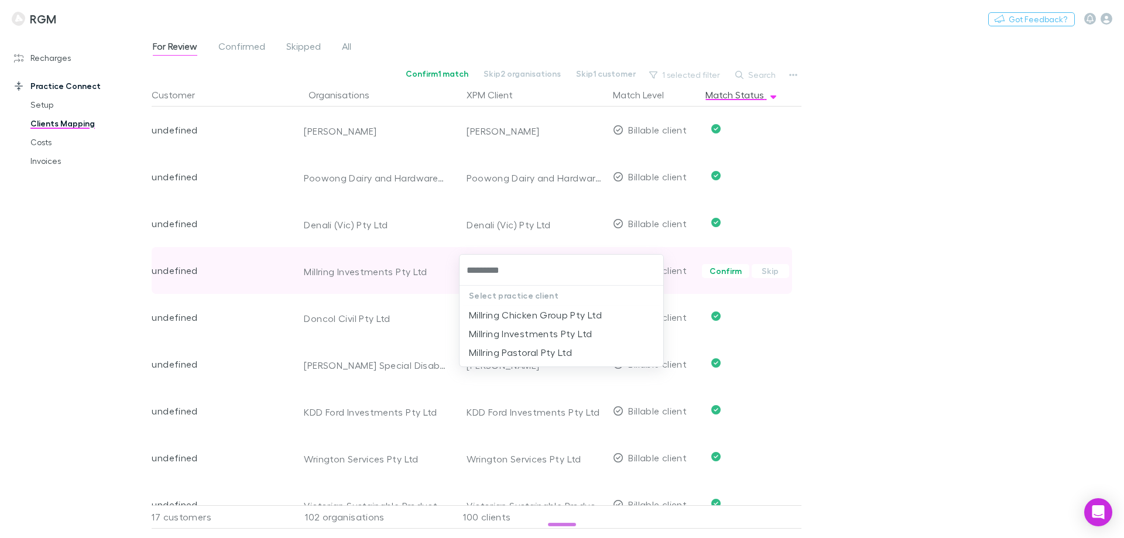
type input "**********"
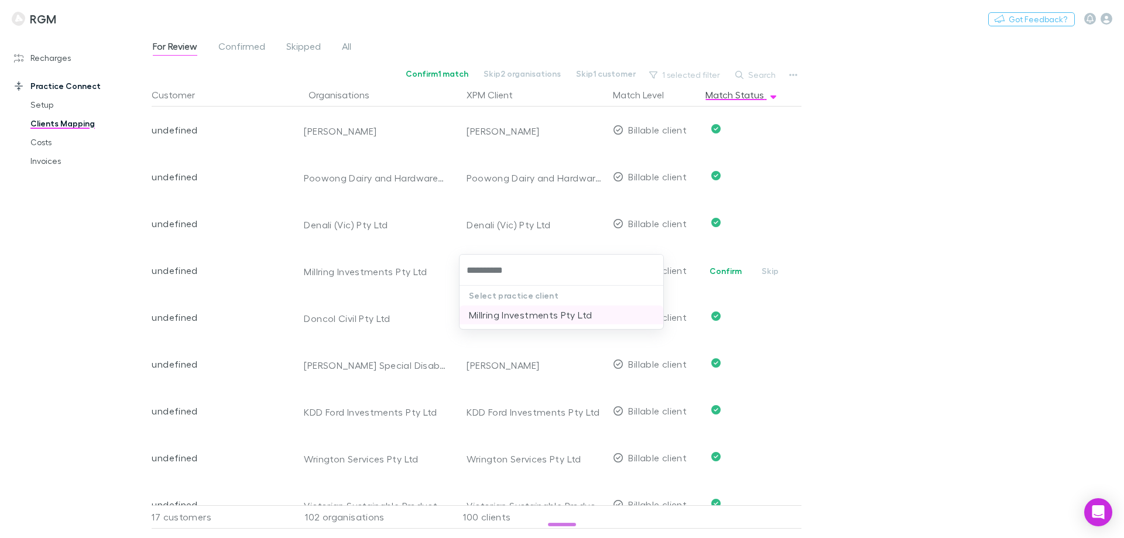
click at [546, 310] on li "Millring Investments Pty Ltd" at bounding box center [561, 315] width 204 height 19
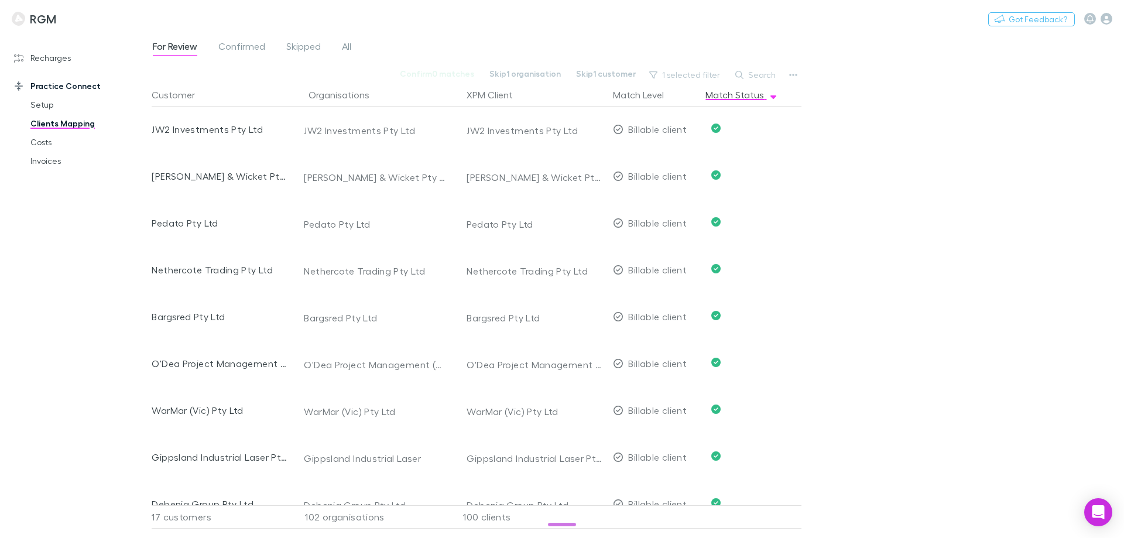
scroll to position [0, 0]
click at [756, 95] on button "Match Status" at bounding box center [741, 94] width 73 height 23
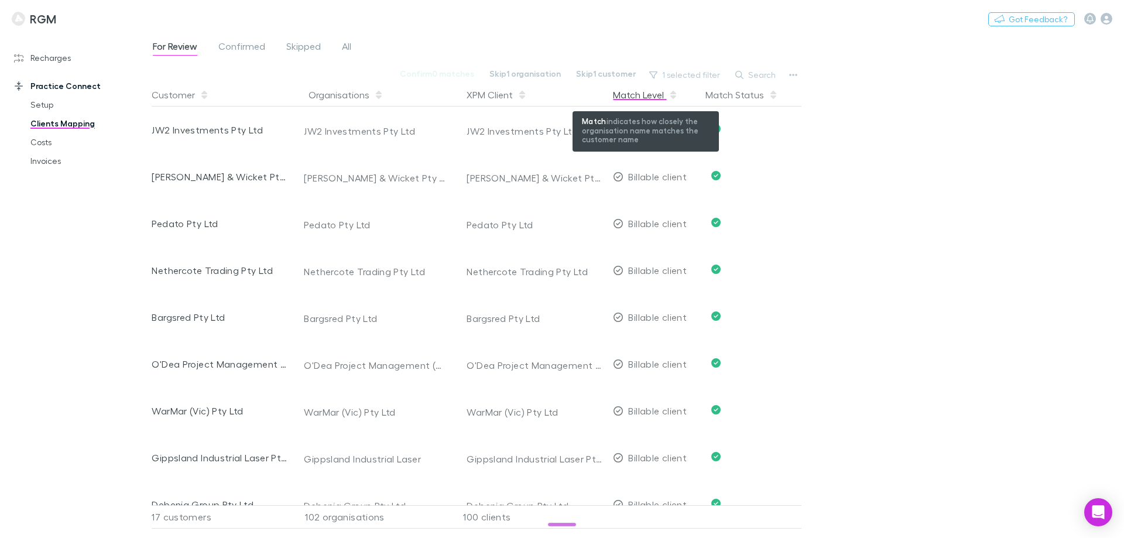
click at [674, 92] on icon "button" at bounding box center [673, 93] width 6 height 4
click at [654, 95] on div "Match Level" at bounding box center [645, 94] width 65 height 23
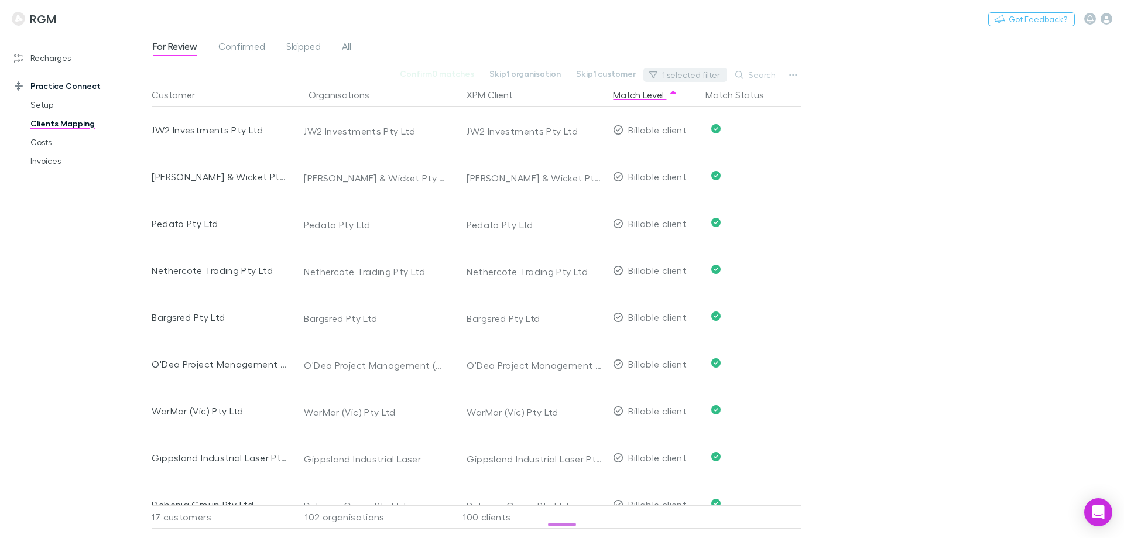
click at [694, 75] on button "1 selected filter" at bounding box center [685, 75] width 84 height 14
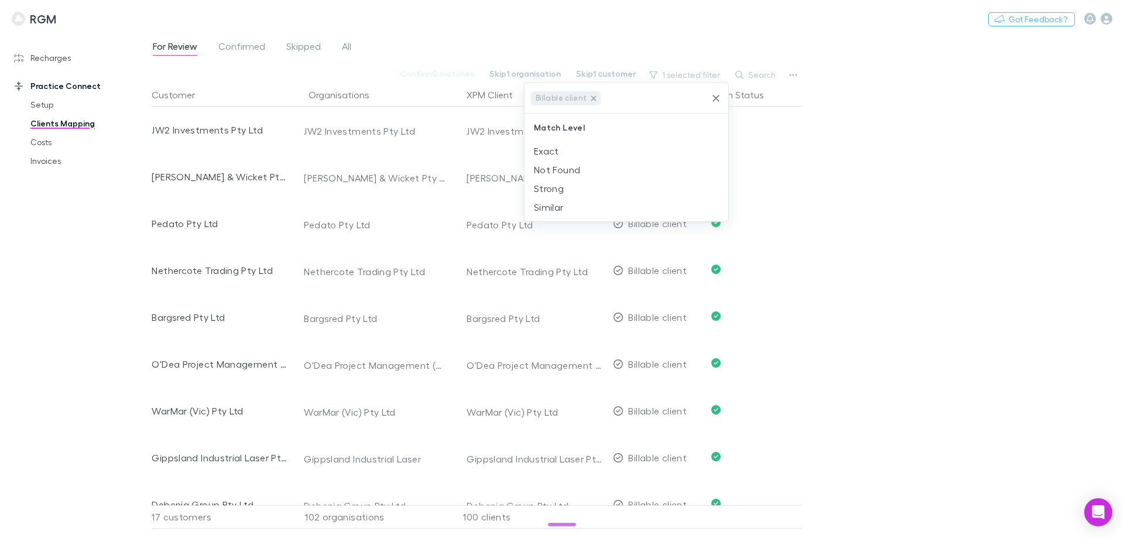
click at [591, 97] on icon at bounding box center [593, 97] width 5 height 5
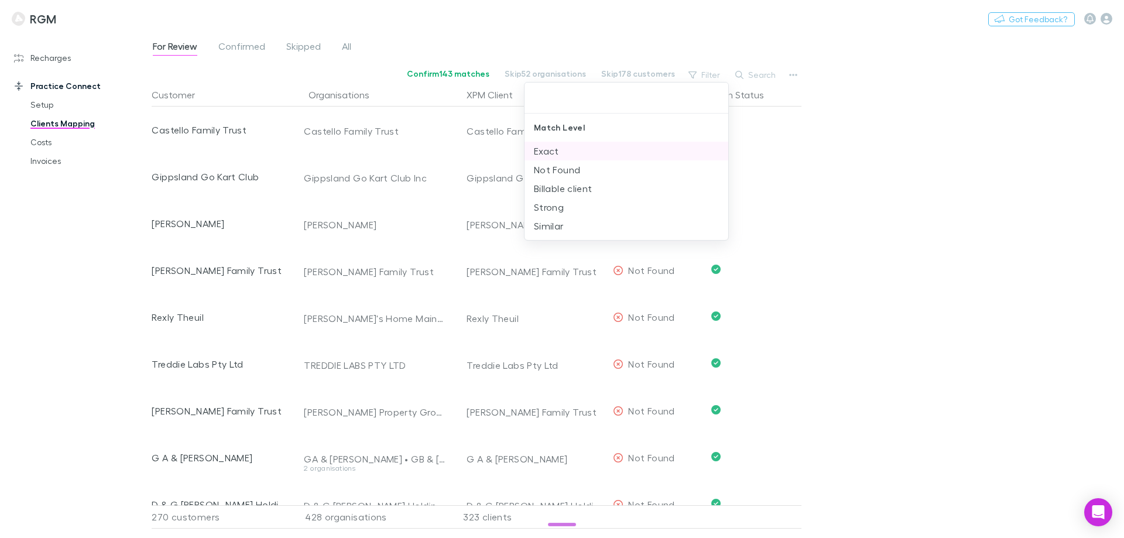
click at [565, 152] on li "Exact" at bounding box center [626, 151] width 204 height 19
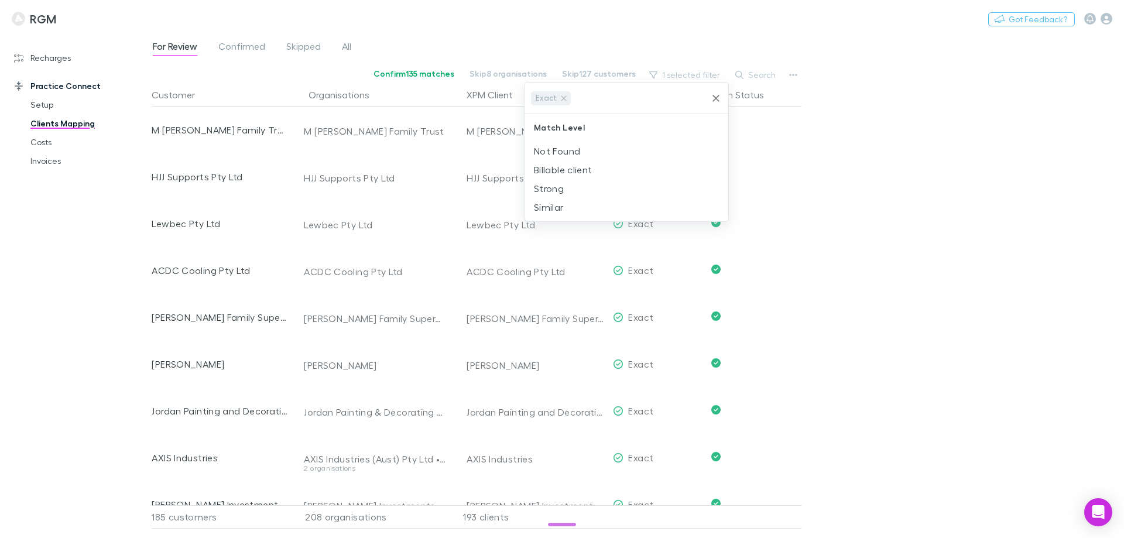
click at [973, 237] on div at bounding box center [562, 269] width 1124 height 538
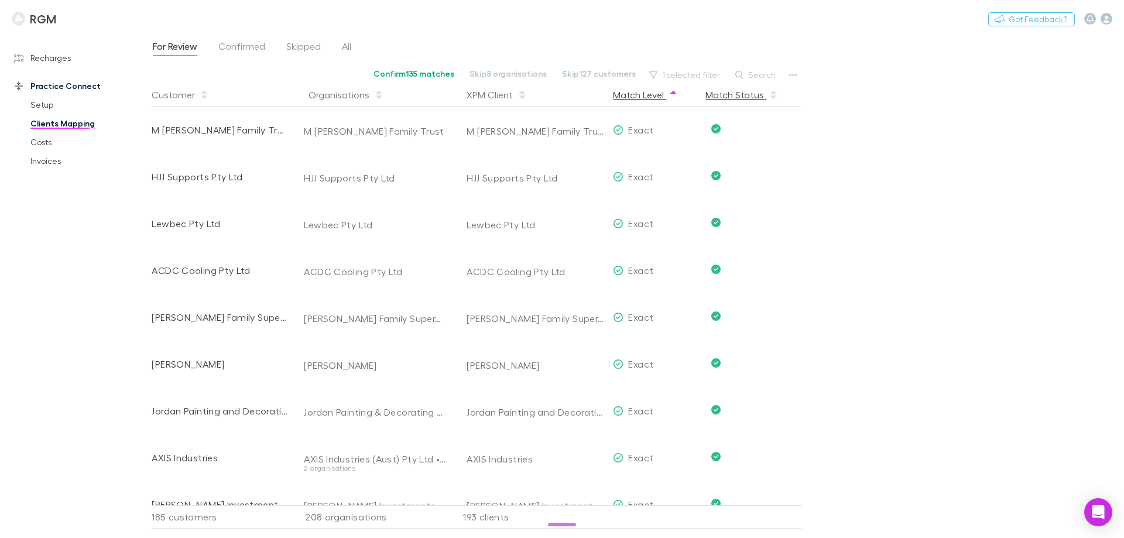
click at [738, 98] on button "Match Status" at bounding box center [741, 94] width 73 height 23
click at [886, 213] on div "For Review Confirmed Skipped All Confirm 135 matches Skip 8 organisations Skip …" at bounding box center [638, 285] width 972 height 505
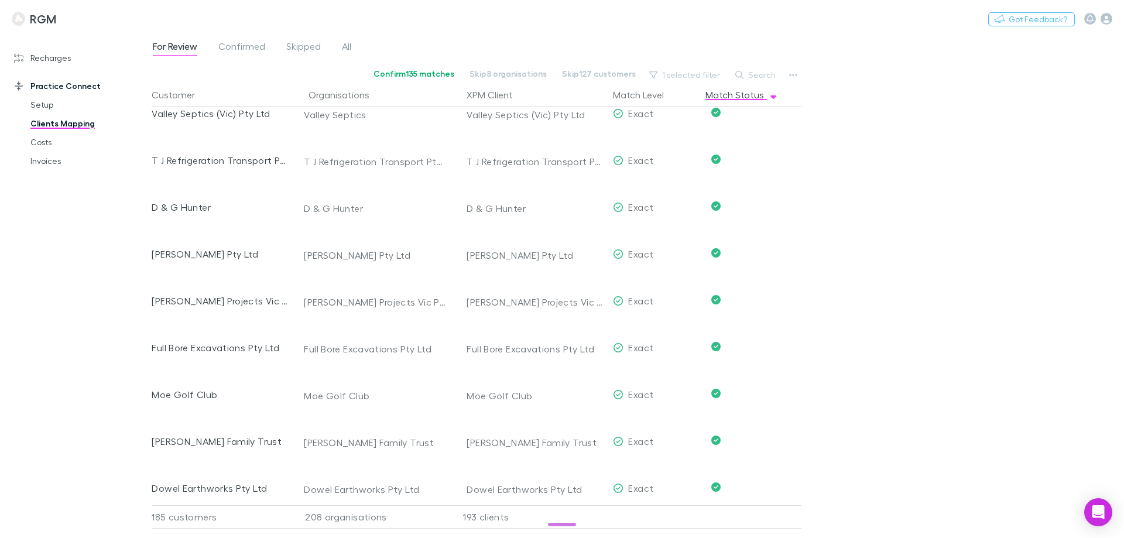
scroll to position [1932, 0]
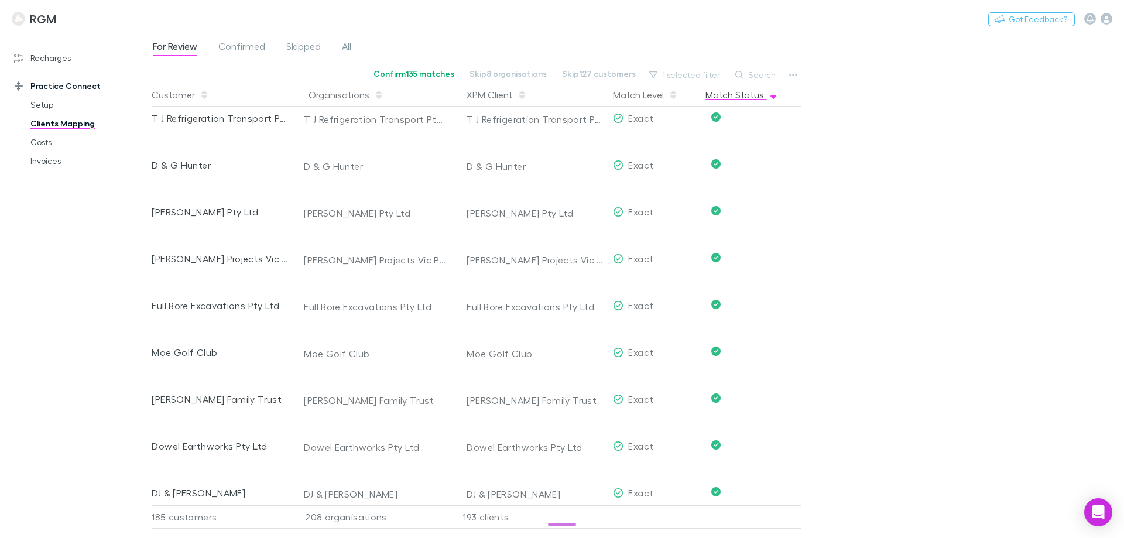
click at [753, 91] on button "Match Status" at bounding box center [741, 94] width 73 height 23
click at [946, 238] on div "For Review Confirmed Skipped All Confirm 135 matches Skip 8 organisations Skip …" at bounding box center [638, 285] width 972 height 505
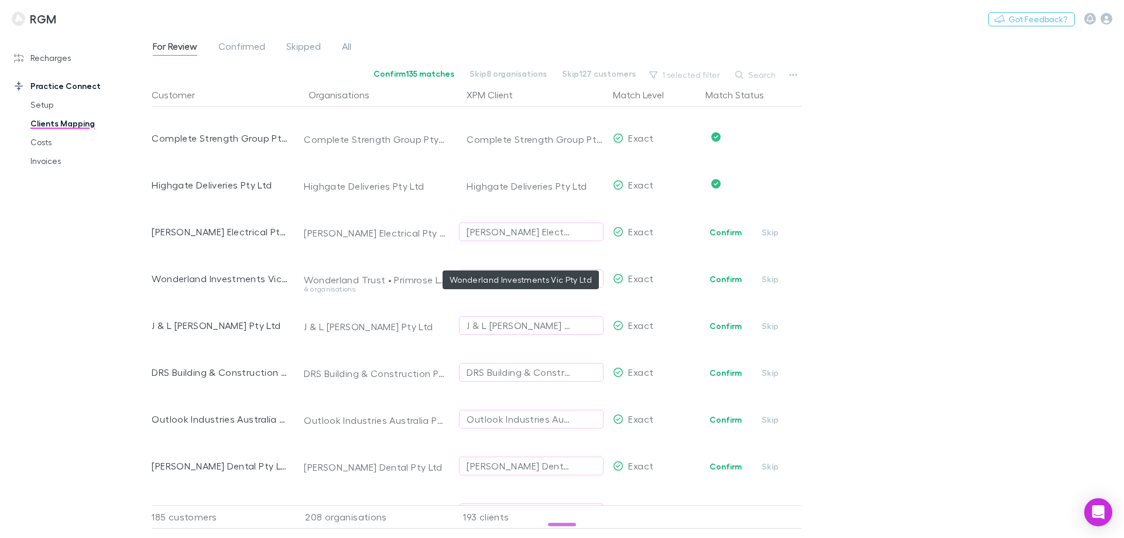
scroll to position [2634, 0]
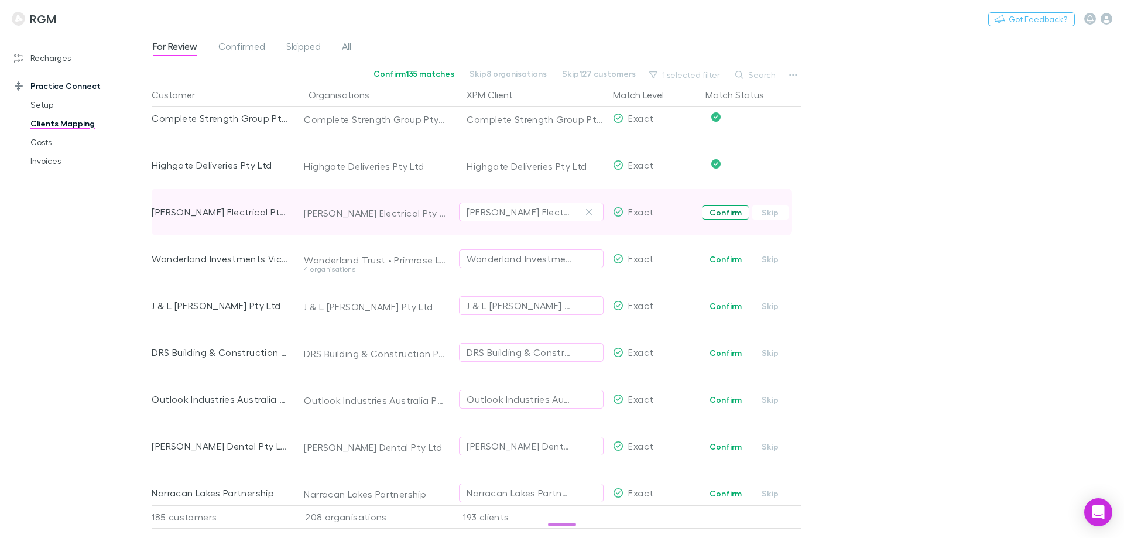
click at [729, 214] on button "Confirm" at bounding box center [725, 212] width 47 height 14
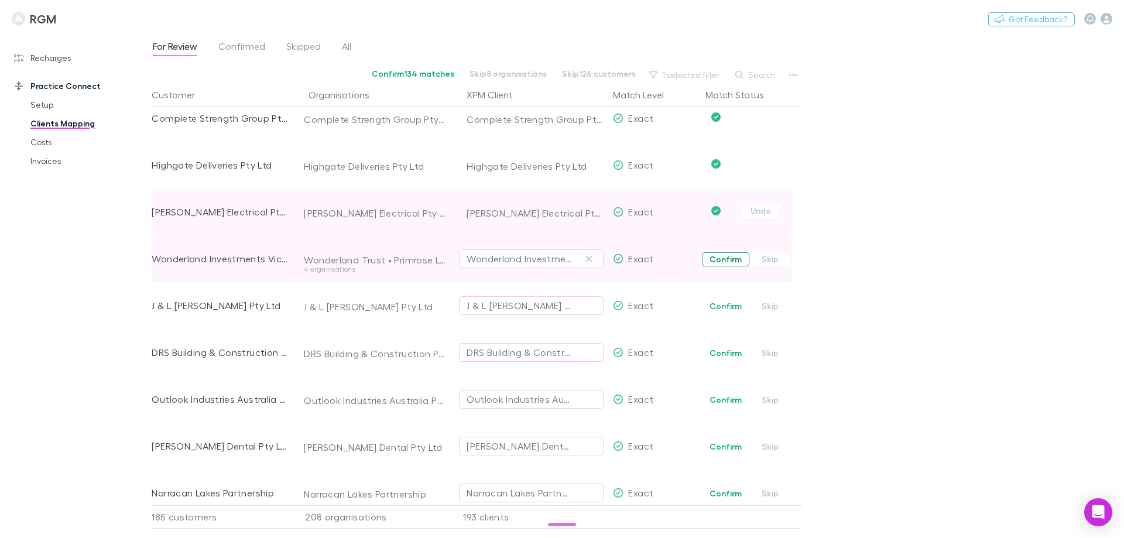
click at [735, 253] on button "Confirm" at bounding box center [725, 259] width 47 height 14
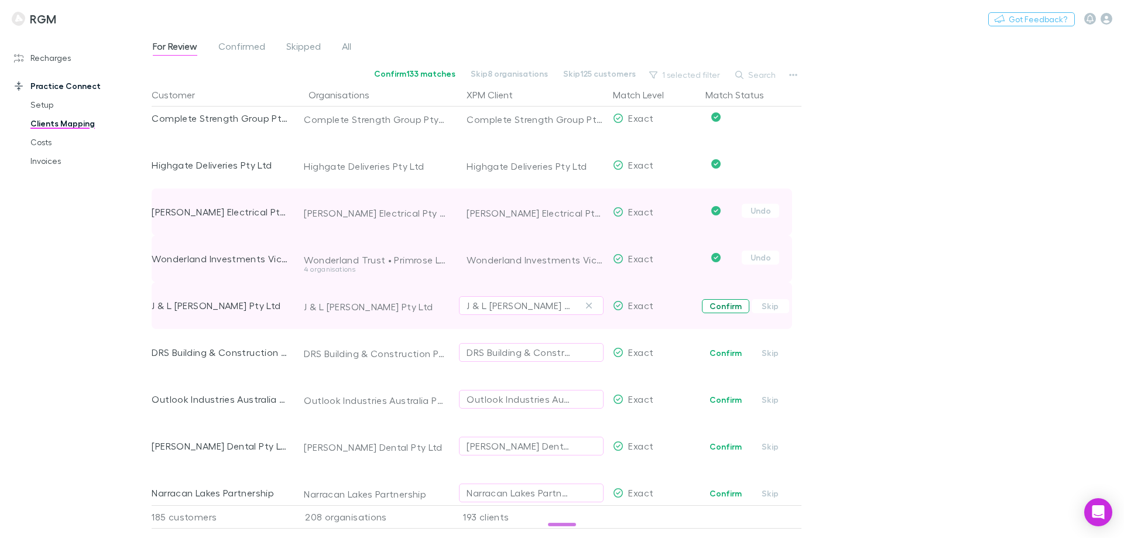
click at [722, 308] on button "Confirm" at bounding box center [725, 306] width 47 height 14
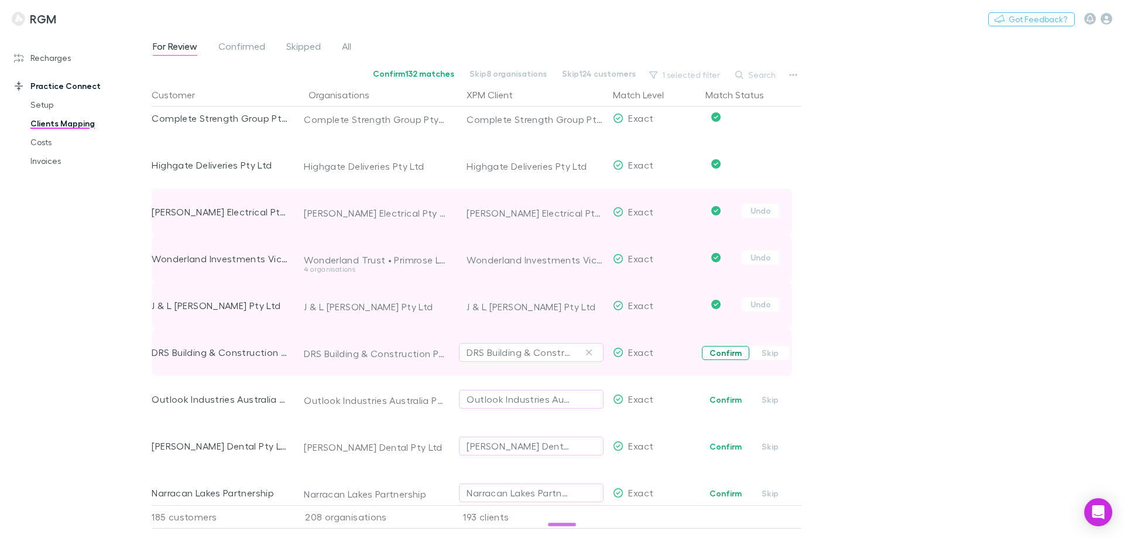
click at [724, 354] on button "Confirm" at bounding box center [725, 353] width 47 height 14
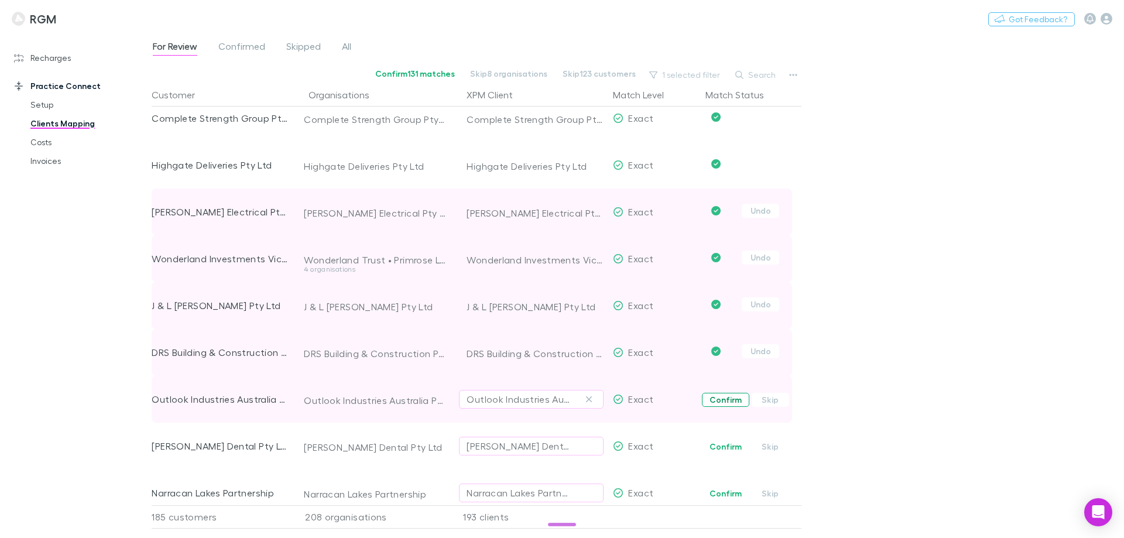
click at [729, 402] on button "Confirm" at bounding box center [725, 400] width 47 height 14
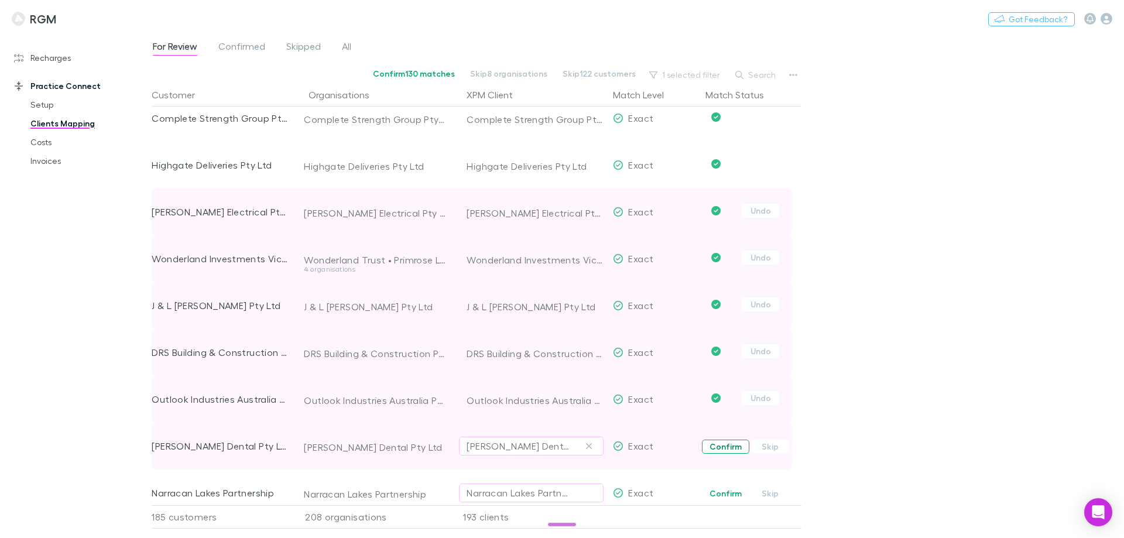
click at [709, 440] on button "Confirm" at bounding box center [725, 447] width 47 height 14
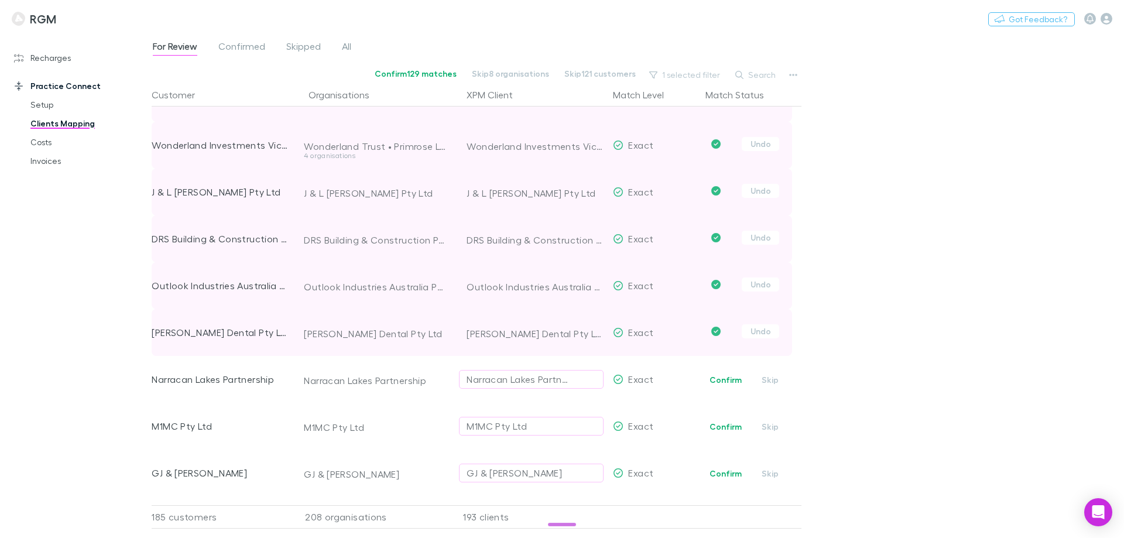
scroll to position [2868, 0]
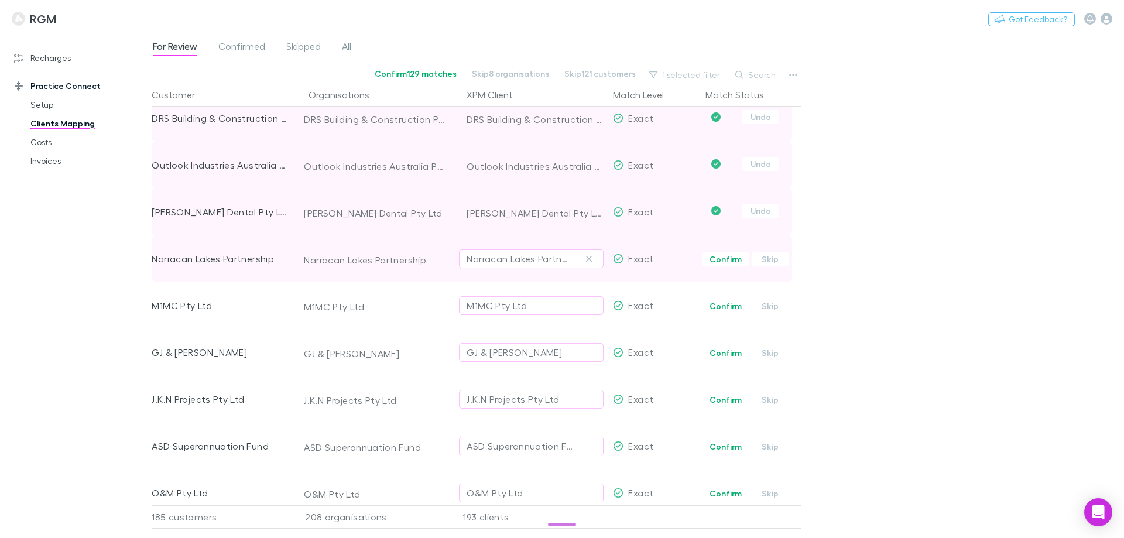
drag, startPoint x: 727, startPoint y: 256, endPoint x: 727, endPoint y: 263, distance: 7.0
click at [727, 256] on button "Confirm" at bounding box center [725, 259] width 47 height 14
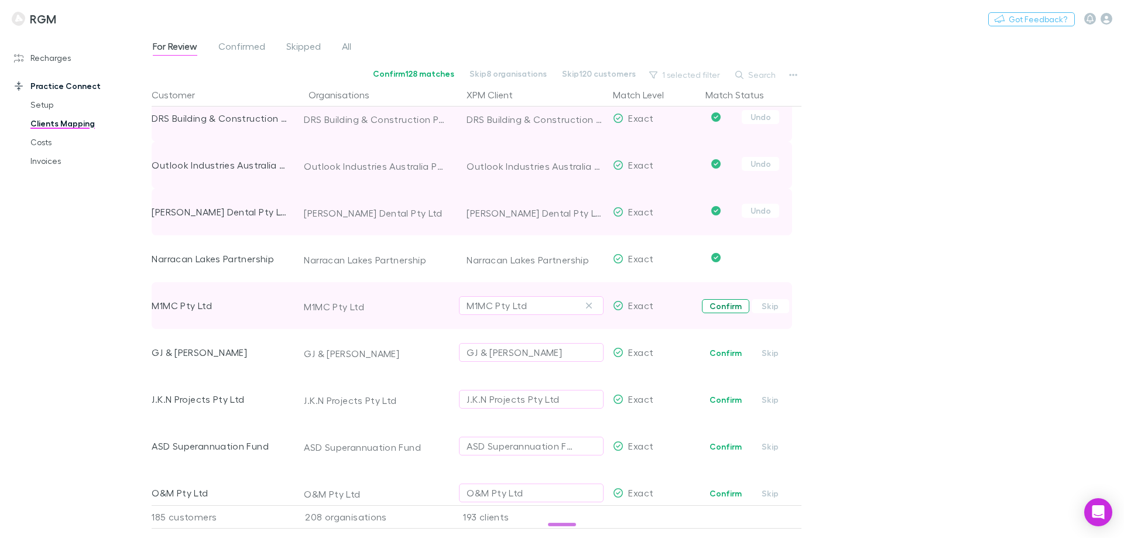
click at [726, 306] on button "Confirm" at bounding box center [725, 306] width 47 height 14
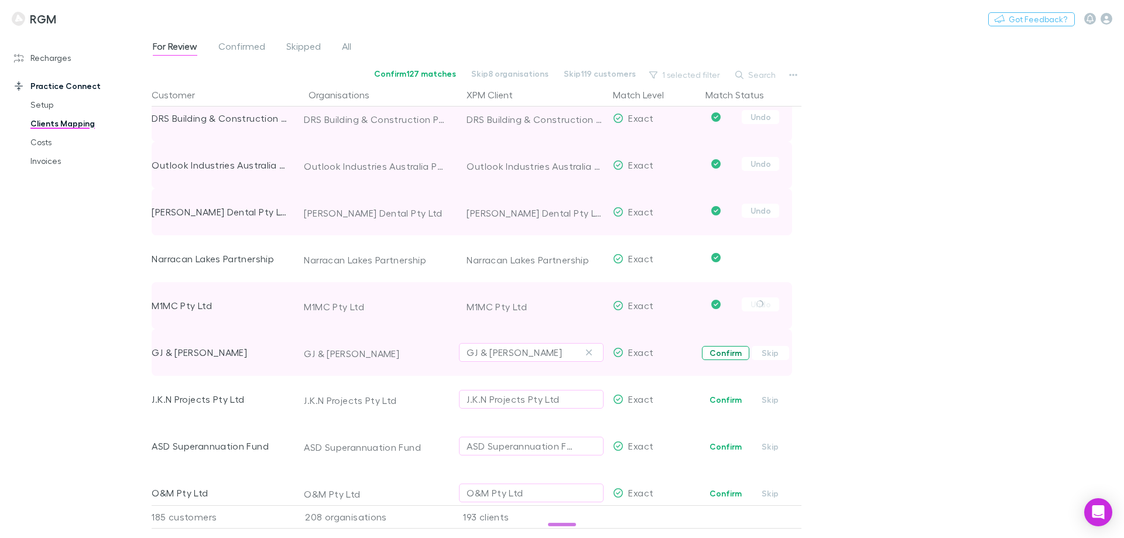
click at [719, 349] on button "Confirm" at bounding box center [725, 353] width 47 height 14
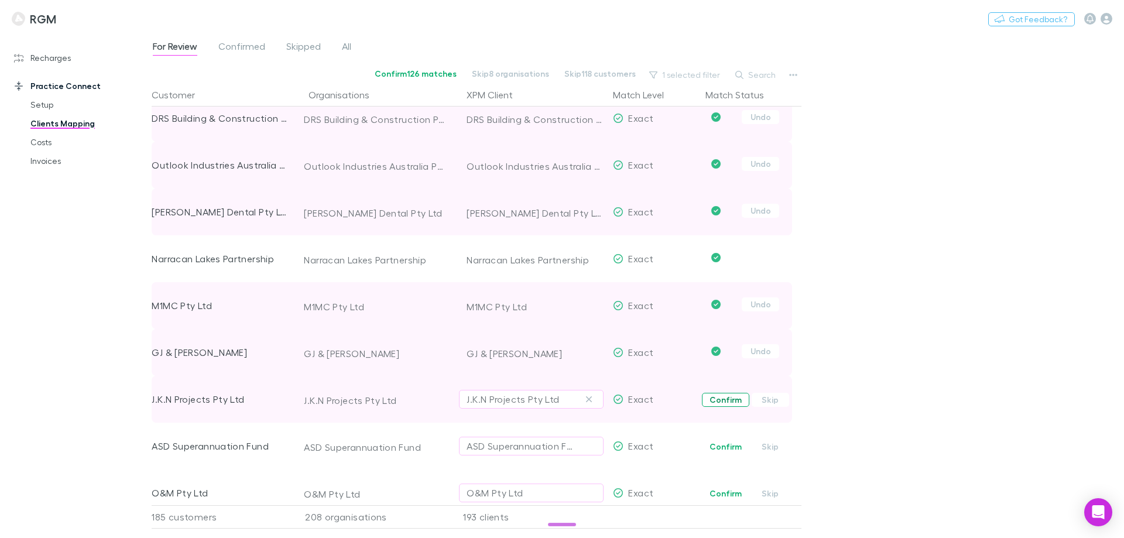
click at [719, 397] on button "Confirm" at bounding box center [725, 400] width 47 height 14
click at [717, 447] on button "Confirm" at bounding box center [725, 447] width 47 height 14
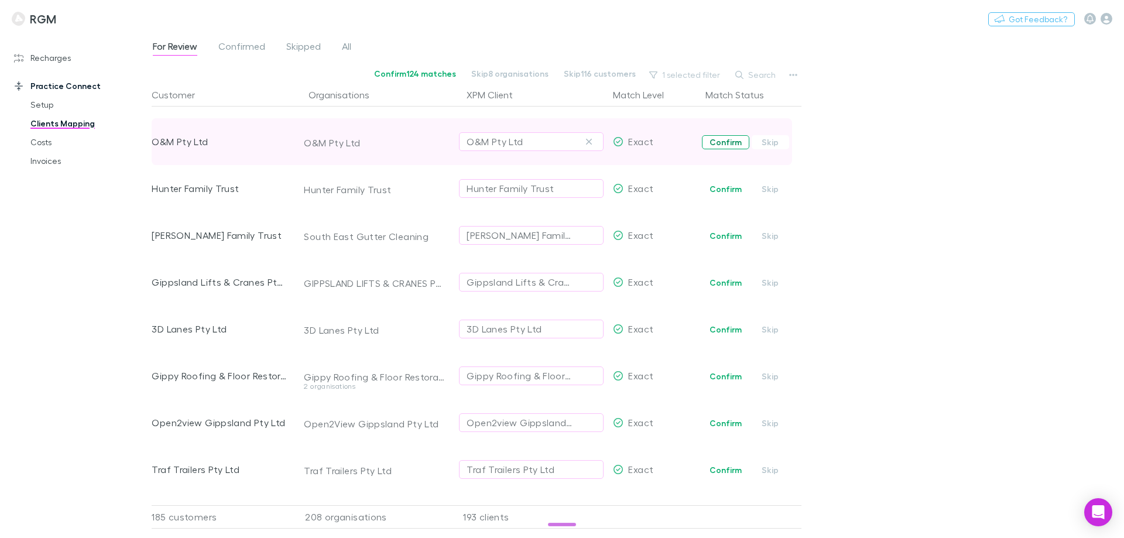
scroll to position [3161, 0]
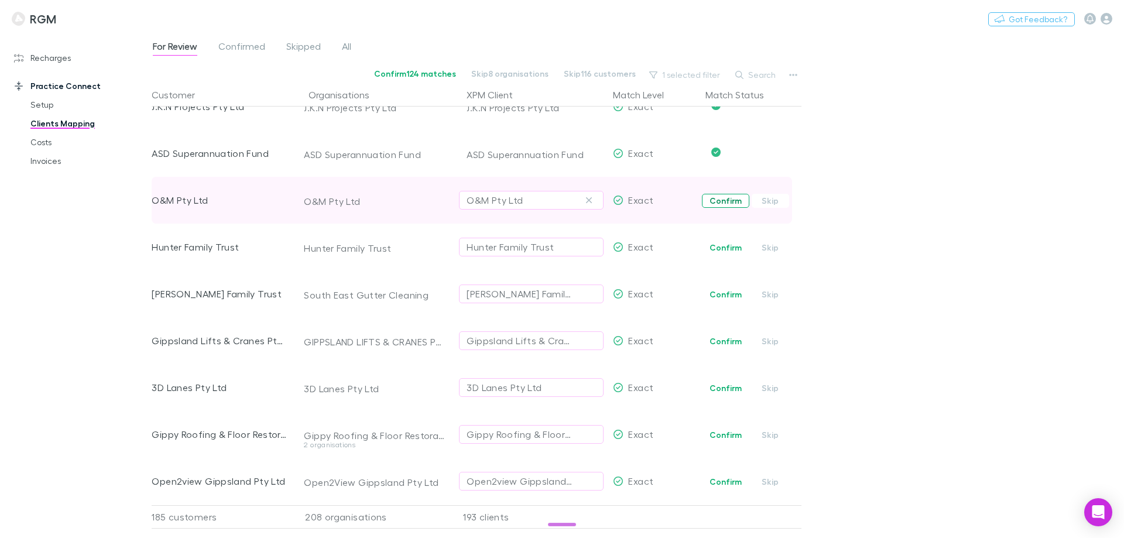
click at [724, 203] on button "Confirm" at bounding box center [725, 201] width 47 height 14
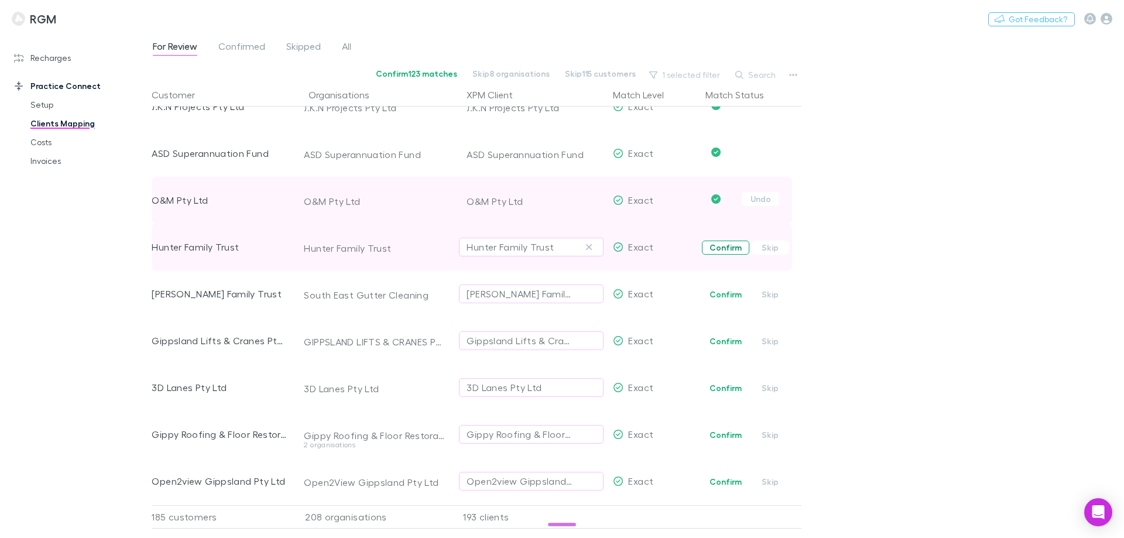
click at [719, 248] on button "Confirm" at bounding box center [725, 248] width 47 height 14
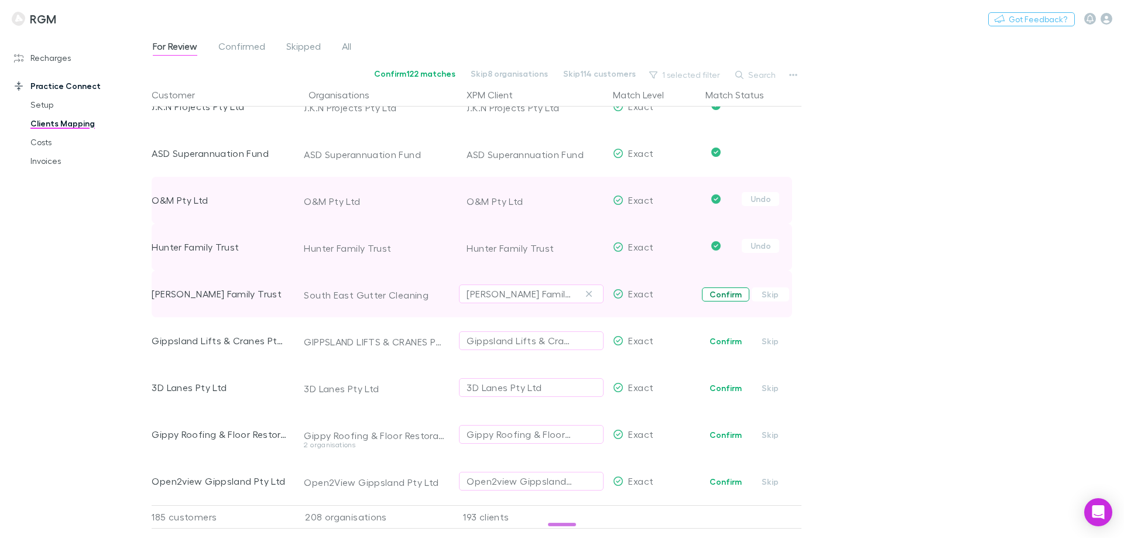
click at [712, 296] on button "Confirm" at bounding box center [725, 294] width 47 height 14
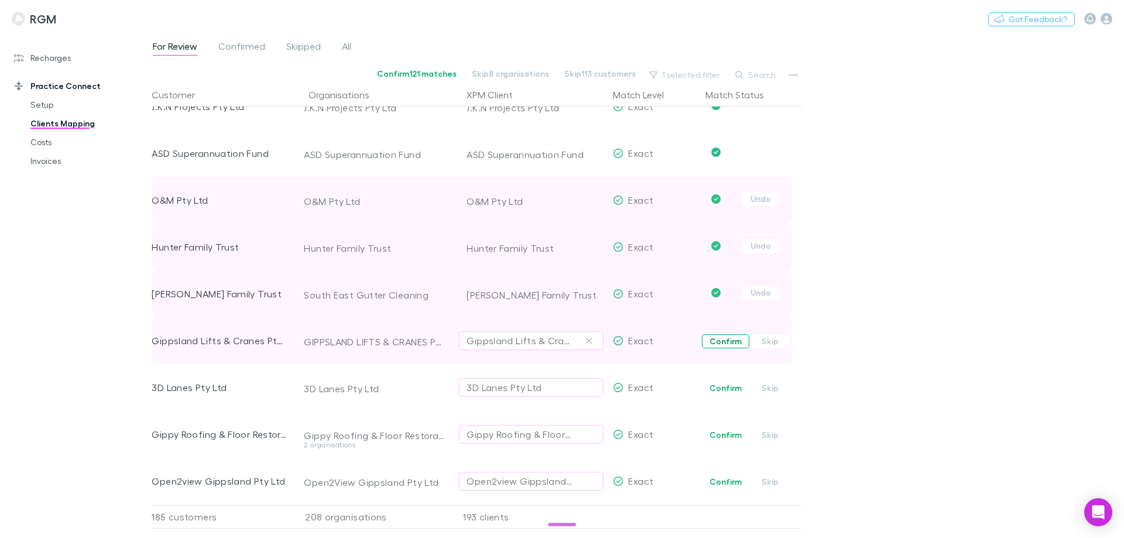
click at [718, 344] on button "Confirm" at bounding box center [725, 341] width 47 height 14
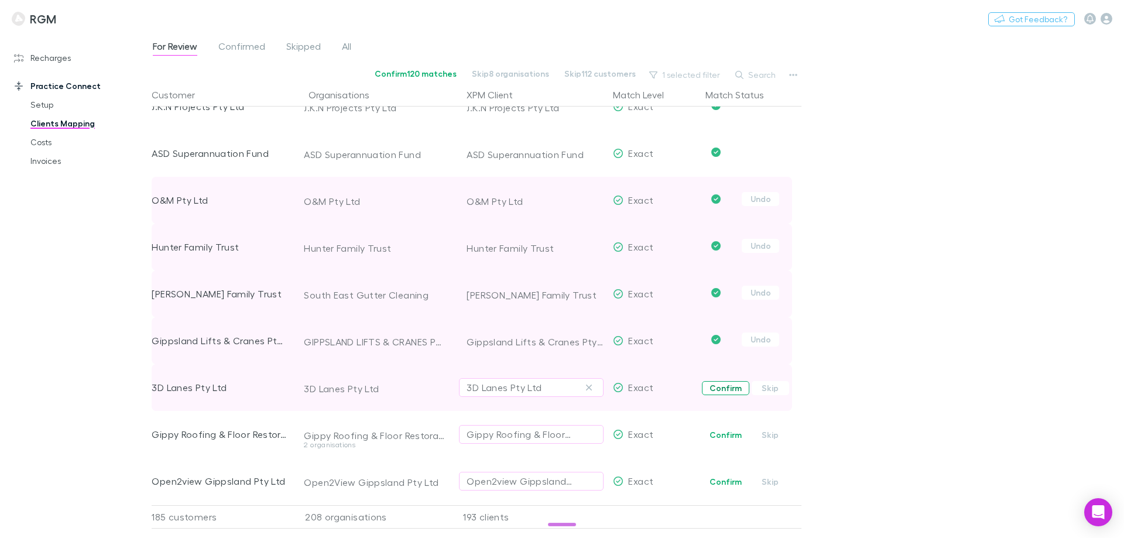
click at [724, 389] on button "Confirm" at bounding box center [725, 388] width 47 height 14
click at [712, 433] on button "Confirm" at bounding box center [725, 435] width 47 height 14
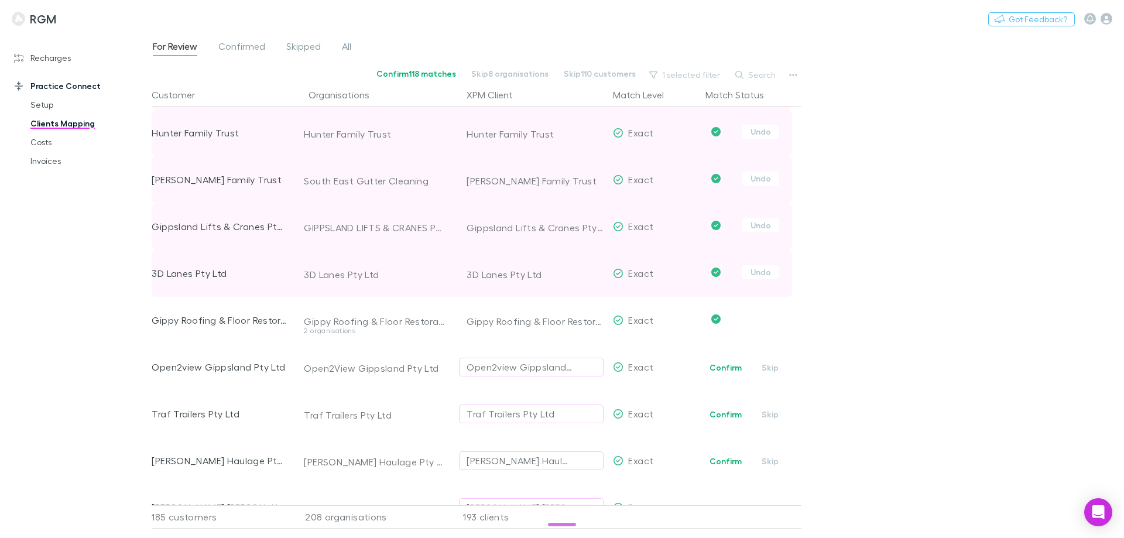
scroll to position [3278, 0]
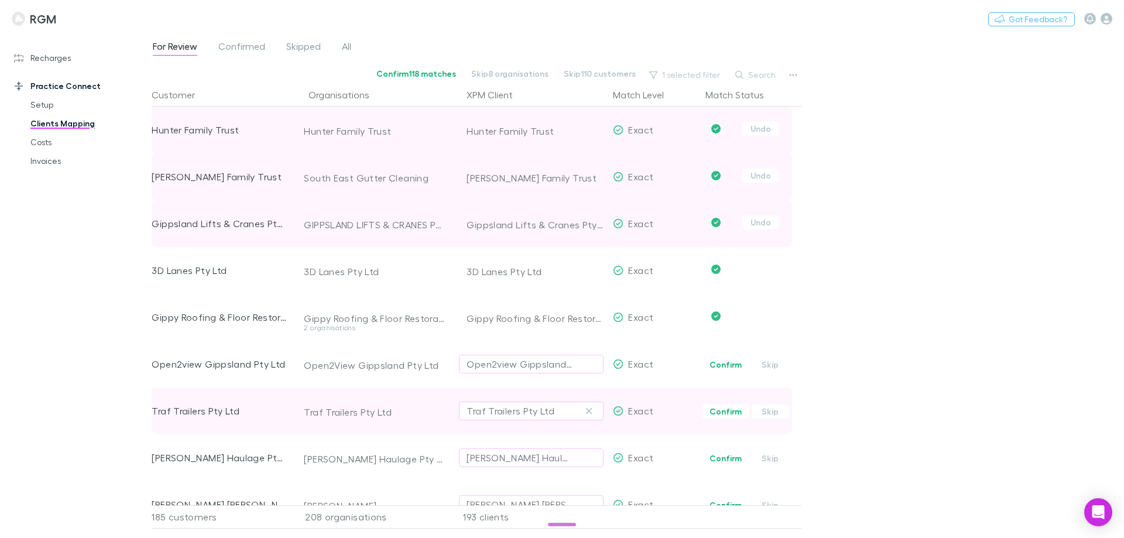
click at [728, 366] on button "Confirm" at bounding box center [725, 365] width 47 height 14
click at [726, 414] on button "Confirm" at bounding box center [725, 411] width 47 height 14
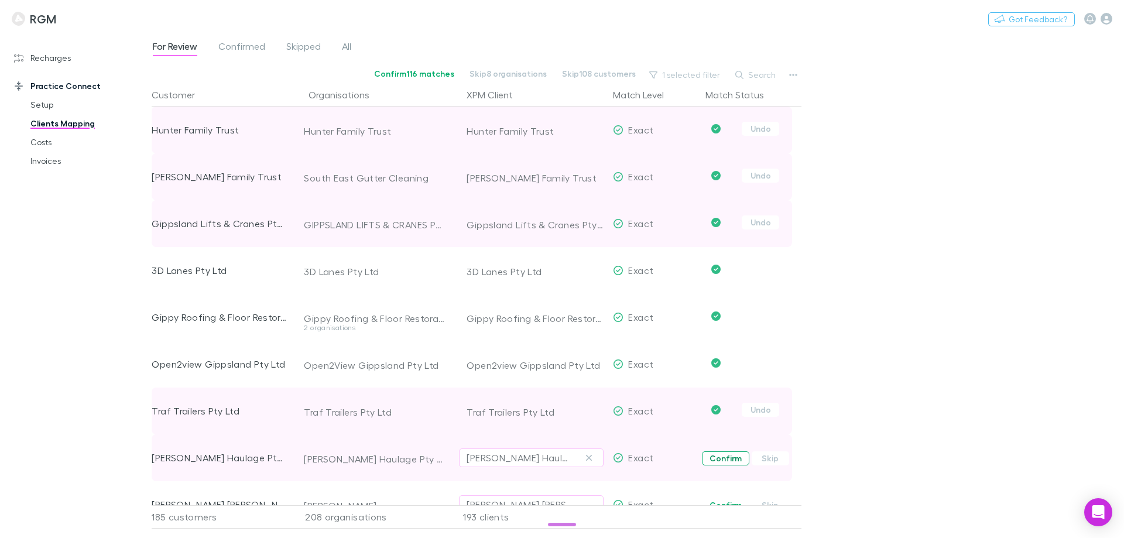
click at [725, 457] on button "Confirm" at bounding box center [725, 458] width 47 height 14
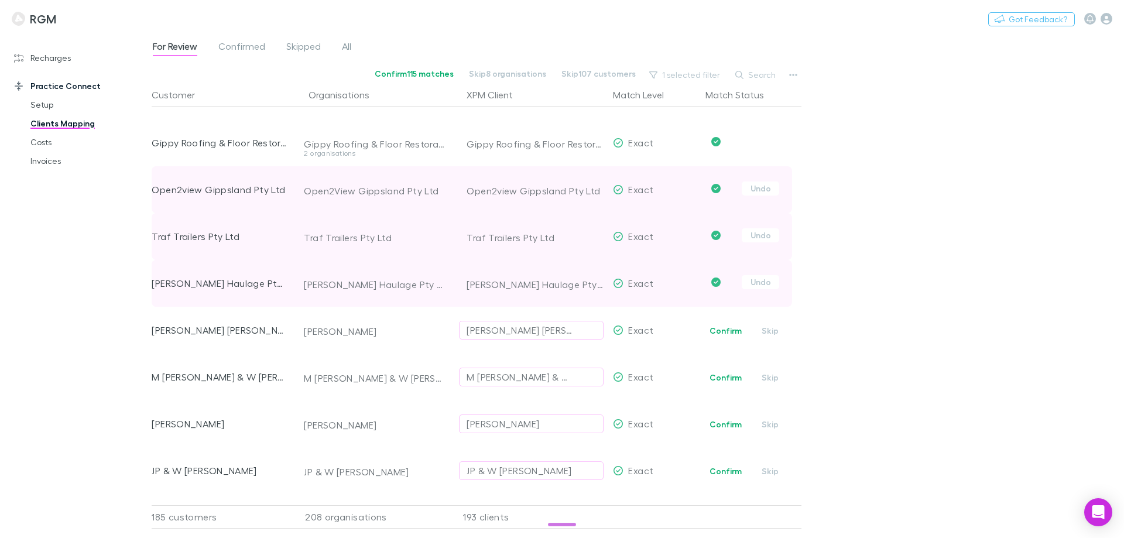
scroll to position [3454, 0]
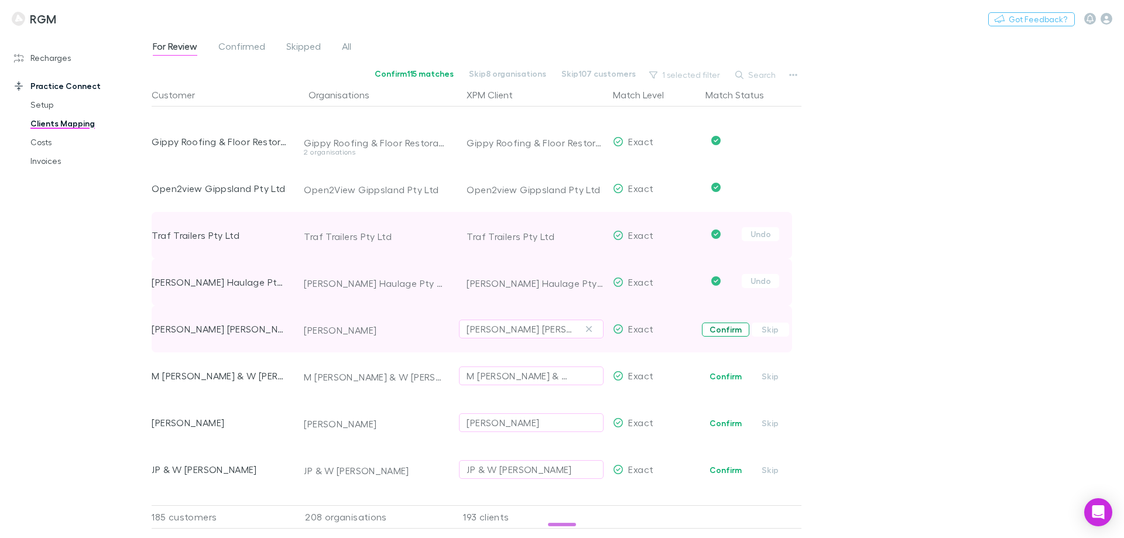
click at [712, 330] on button "Confirm" at bounding box center [725, 330] width 47 height 14
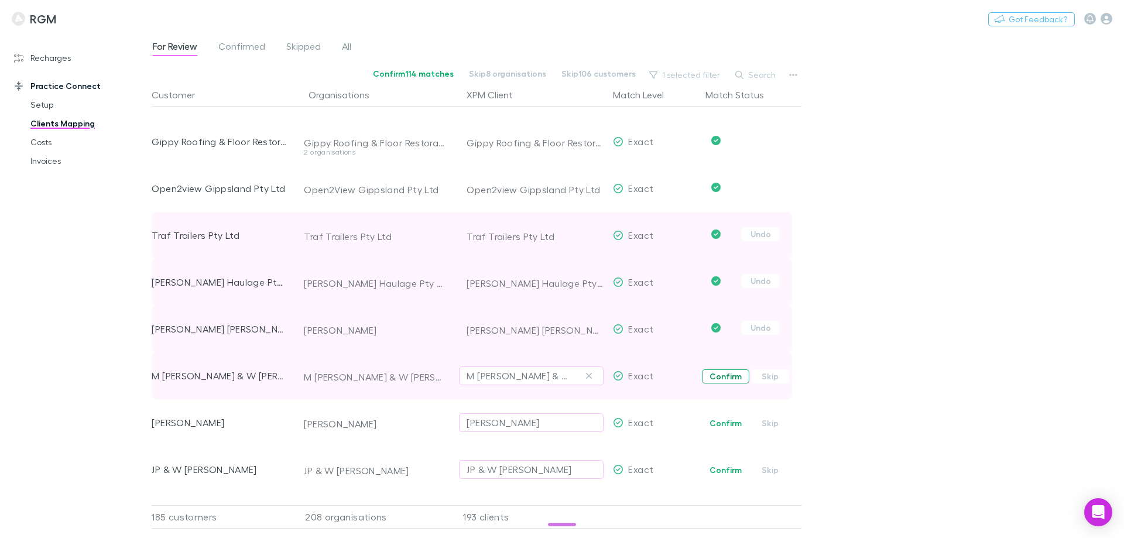
click at [723, 376] on button "Confirm" at bounding box center [725, 376] width 47 height 14
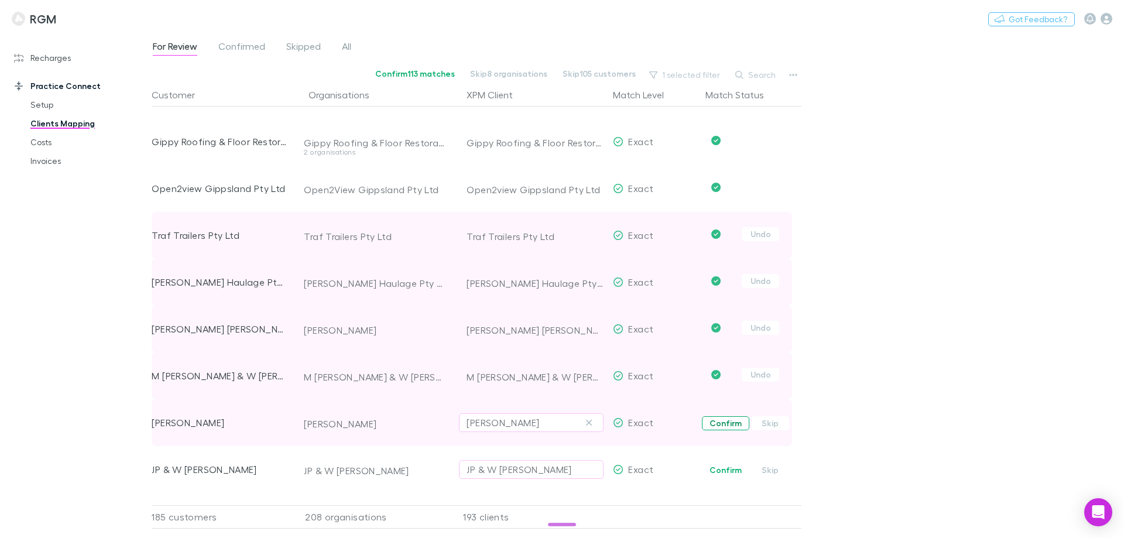
click at [721, 422] on button "Confirm" at bounding box center [725, 423] width 47 height 14
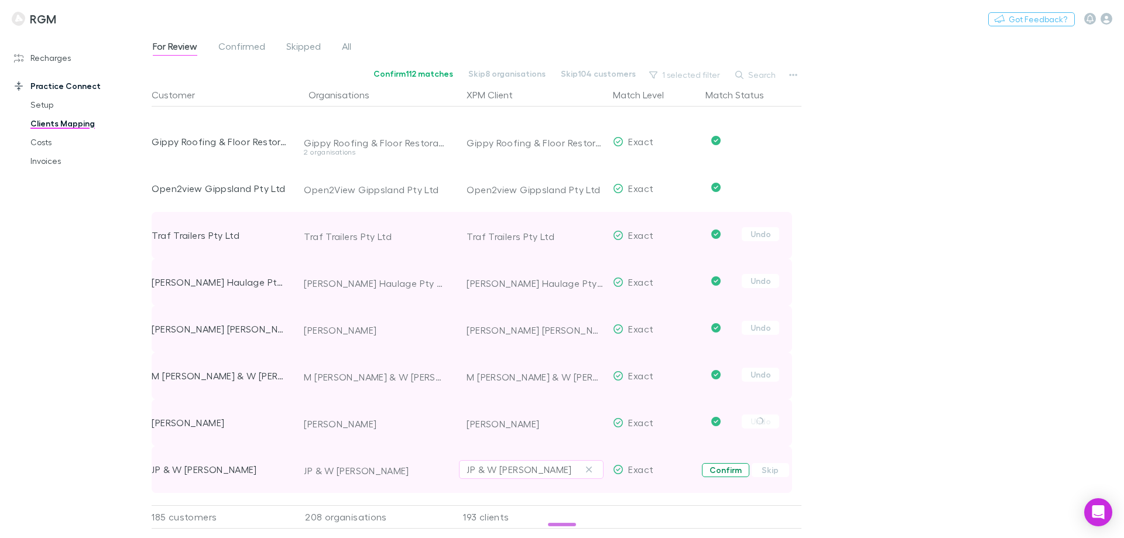
click at [723, 471] on button "Confirm" at bounding box center [725, 470] width 47 height 14
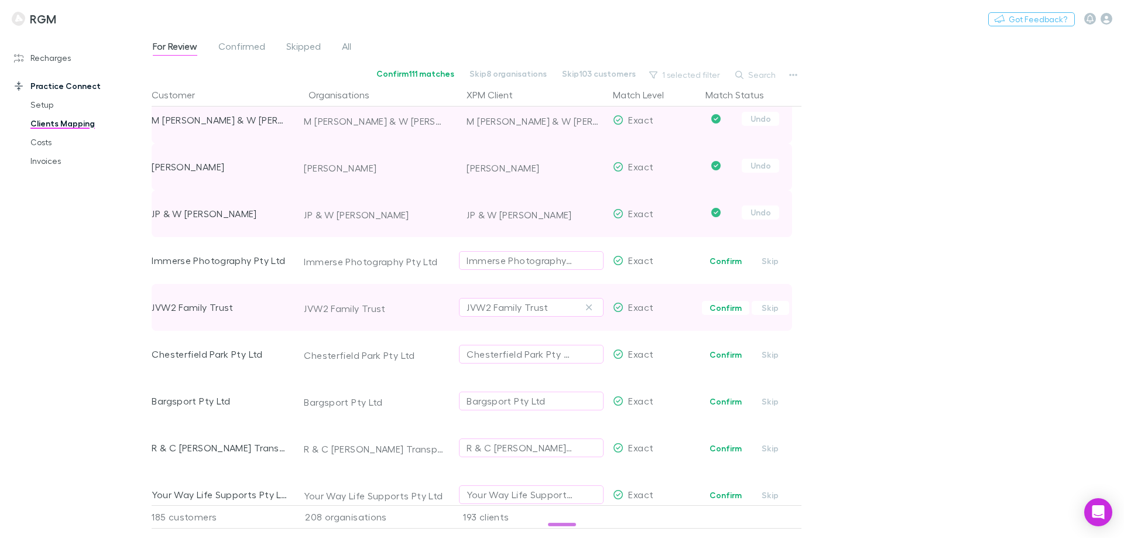
scroll to position [3746, 0]
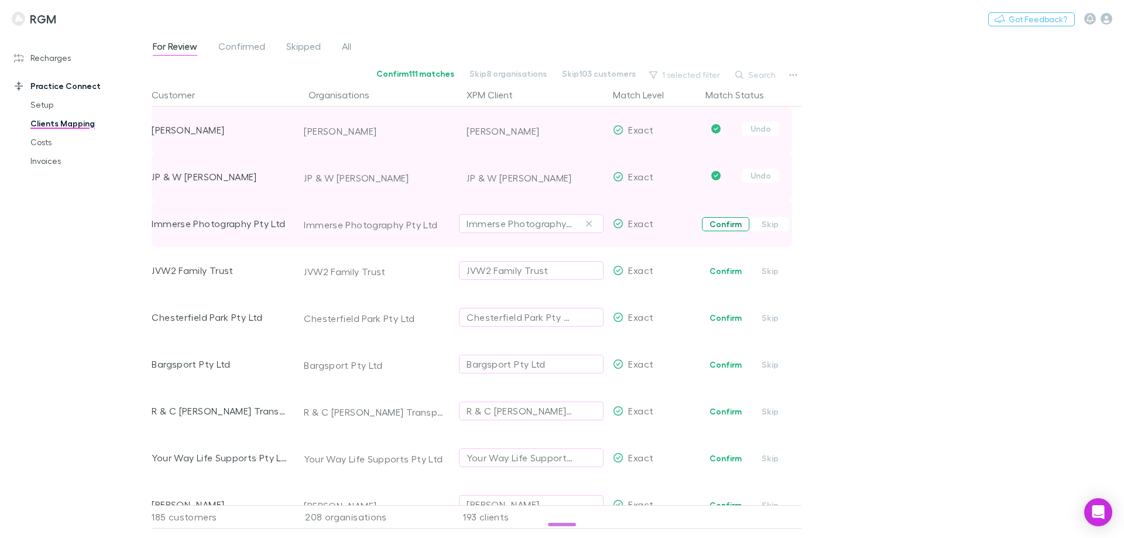
click at [733, 225] on button "Confirm" at bounding box center [725, 224] width 47 height 14
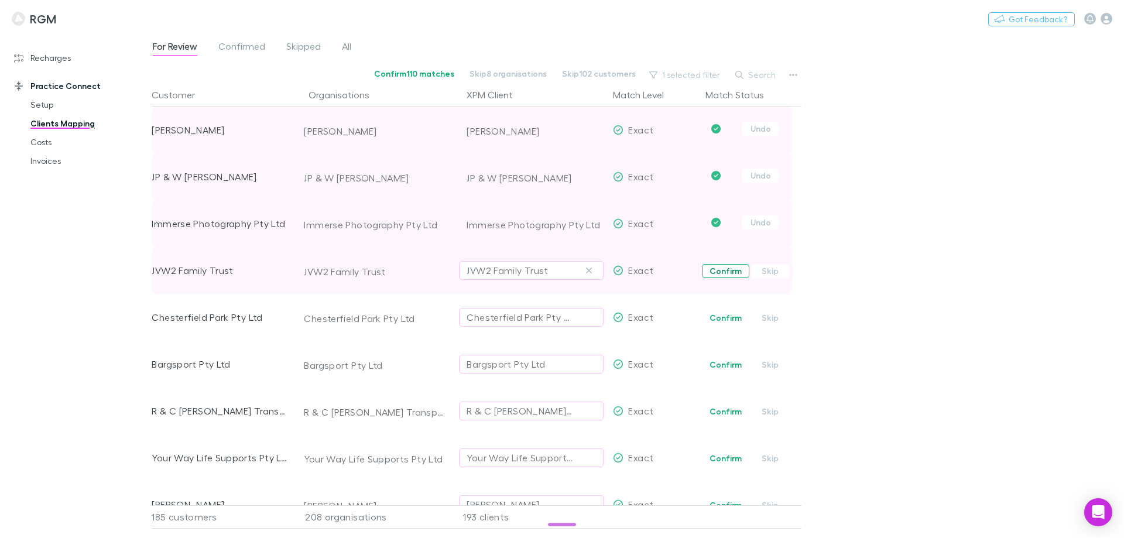
click at [727, 270] on button "Confirm" at bounding box center [725, 271] width 47 height 14
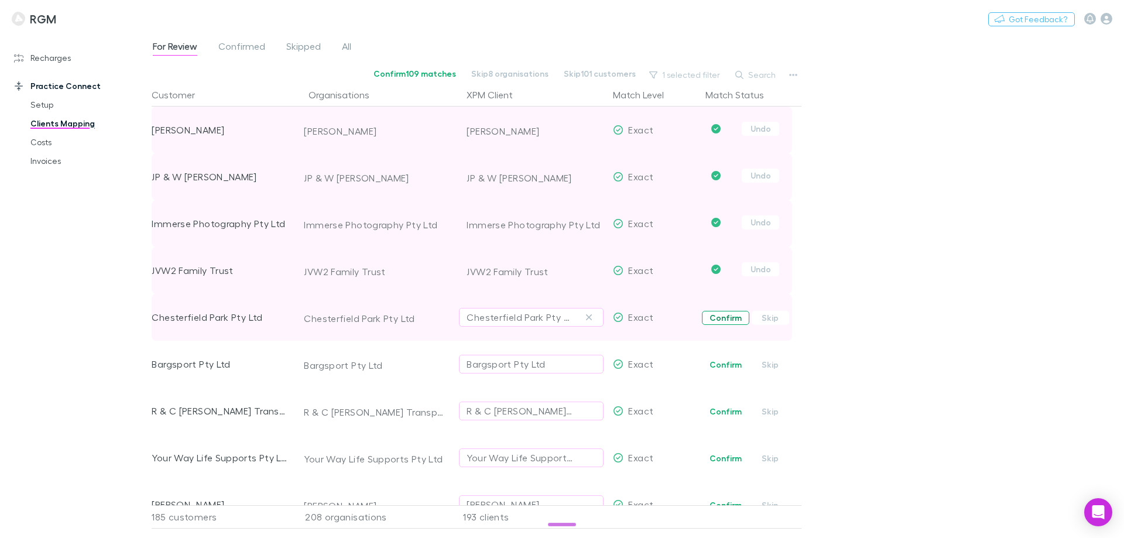
click at [730, 314] on button "Confirm" at bounding box center [725, 318] width 47 height 14
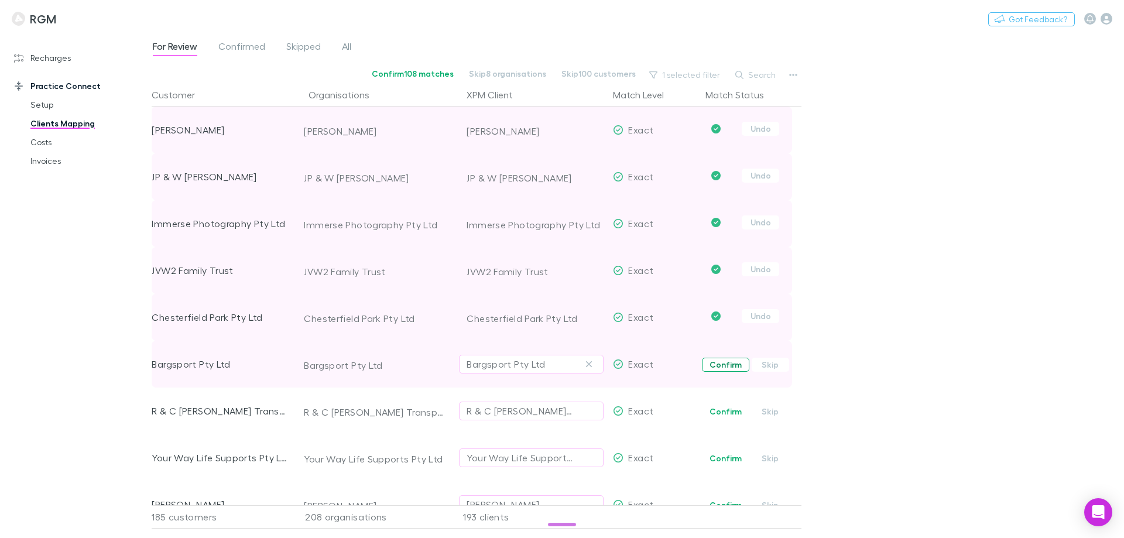
click at [716, 363] on button "Confirm" at bounding box center [725, 365] width 47 height 14
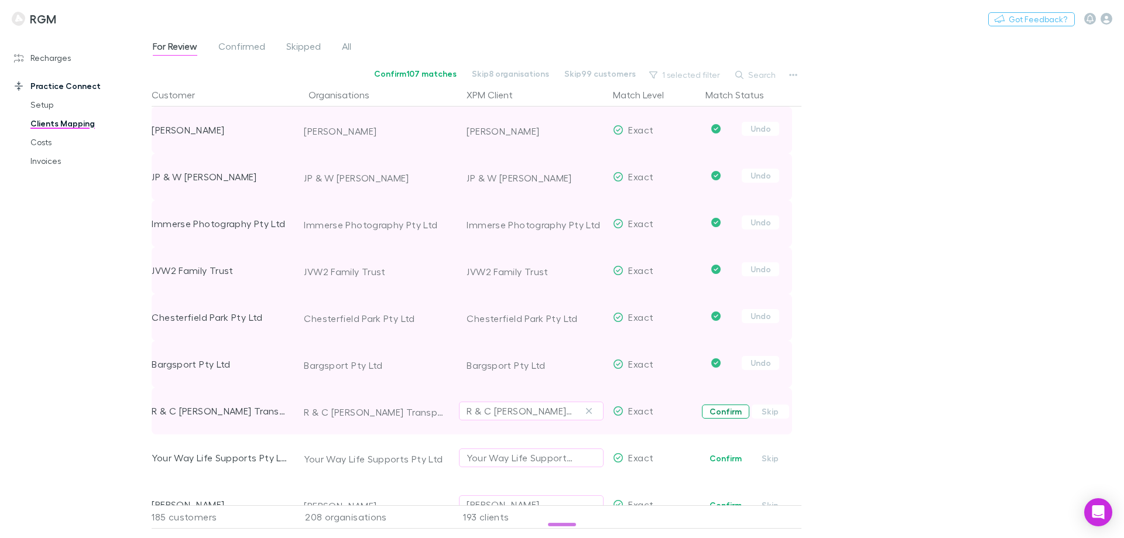
click at [718, 410] on button "Confirm" at bounding box center [725, 411] width 47 height 14
click at [718, 453] on button "Confirm" at bounding box center [725, 458] width 47 height 14
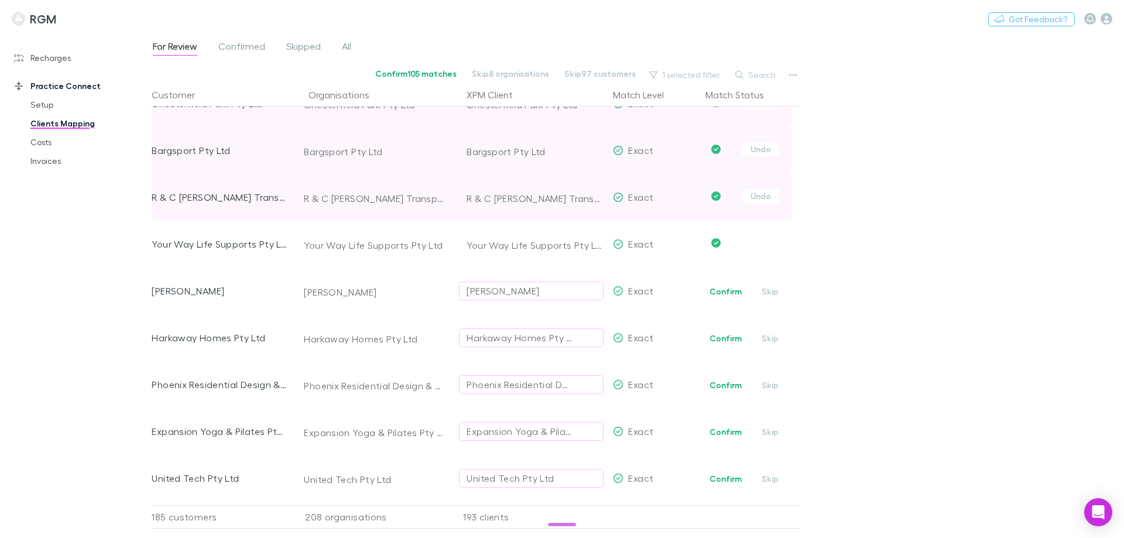
scroll to position [3980, 0]
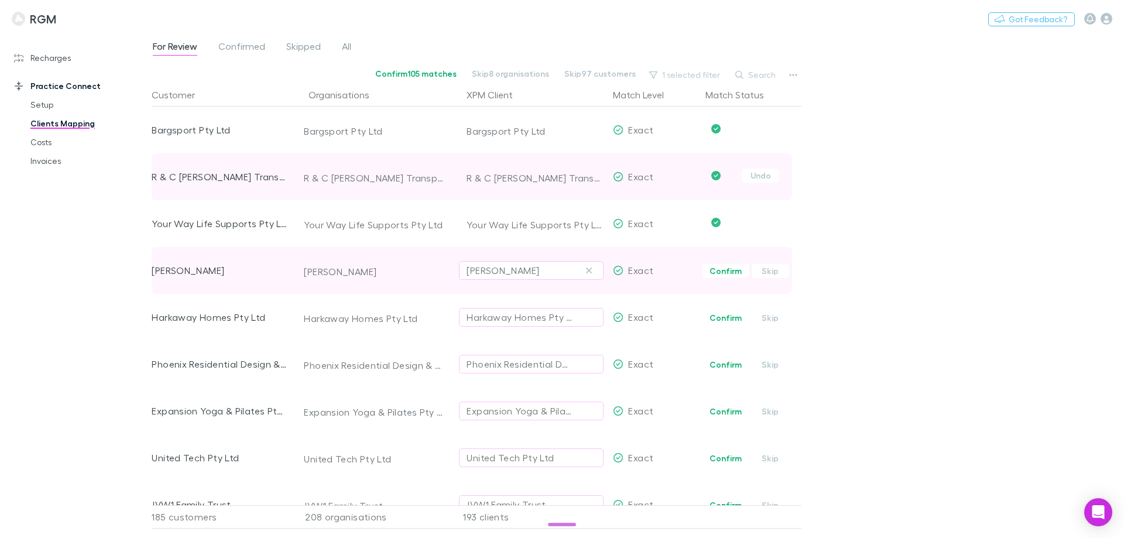
click at [719, 278] on span "Confirm Skip" at bounding box center [751, 270] width 101 height 47
click at [721, 271] on button "Confirm" at bounding box center [725, 271] width 47 height 14
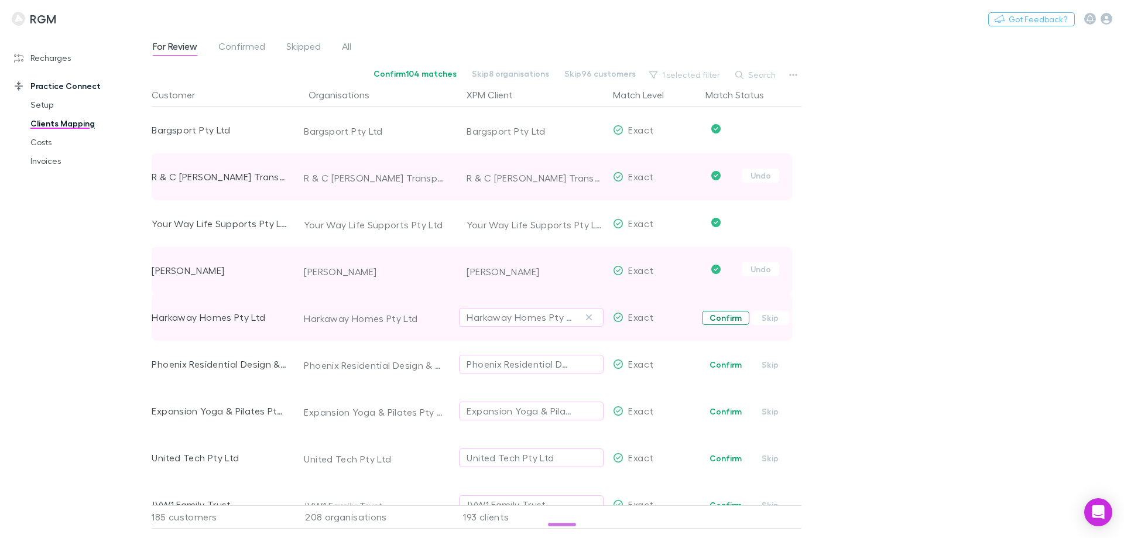
click at [721, 316] on button "Confirm" at bounding box center [725, 318] width 47 height 14
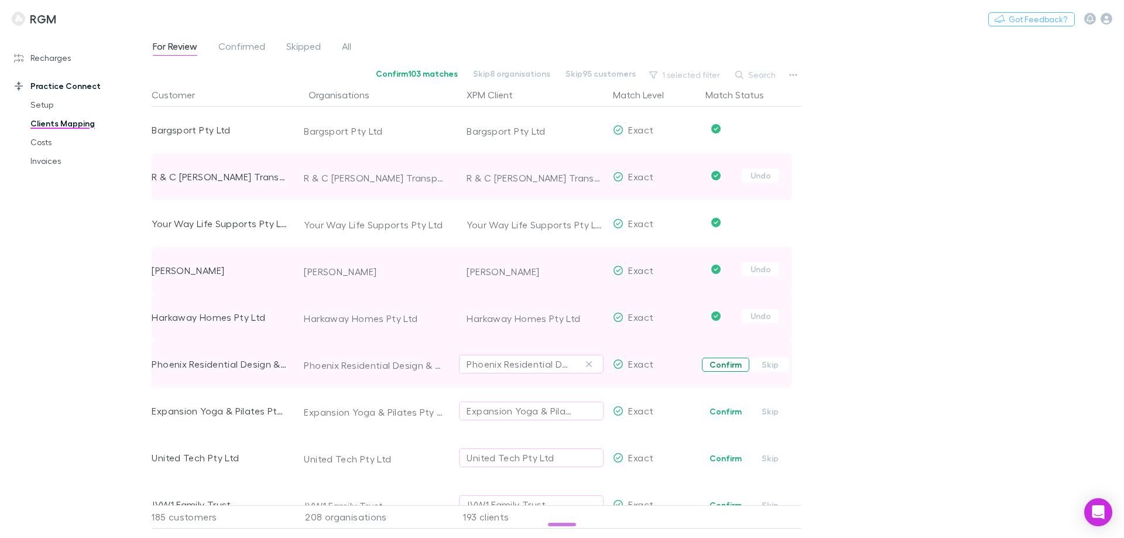
click at [721, 365] on button "Confirm" at bounding box center [725, 365] width 47 height 14
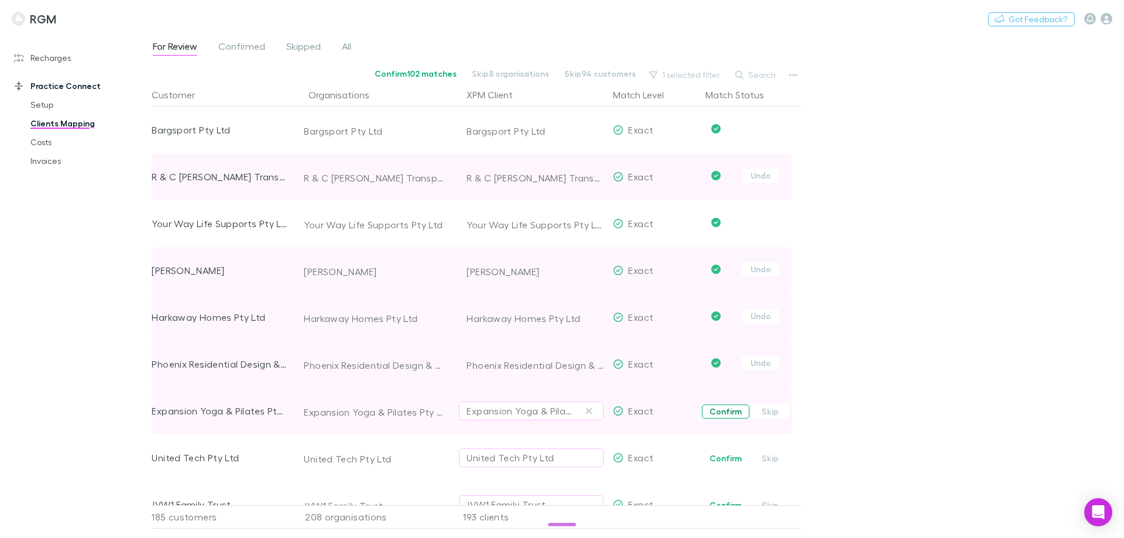
click at [728, 413] on button "Confirm" at bounding box center [725, 411] width 47 height 14
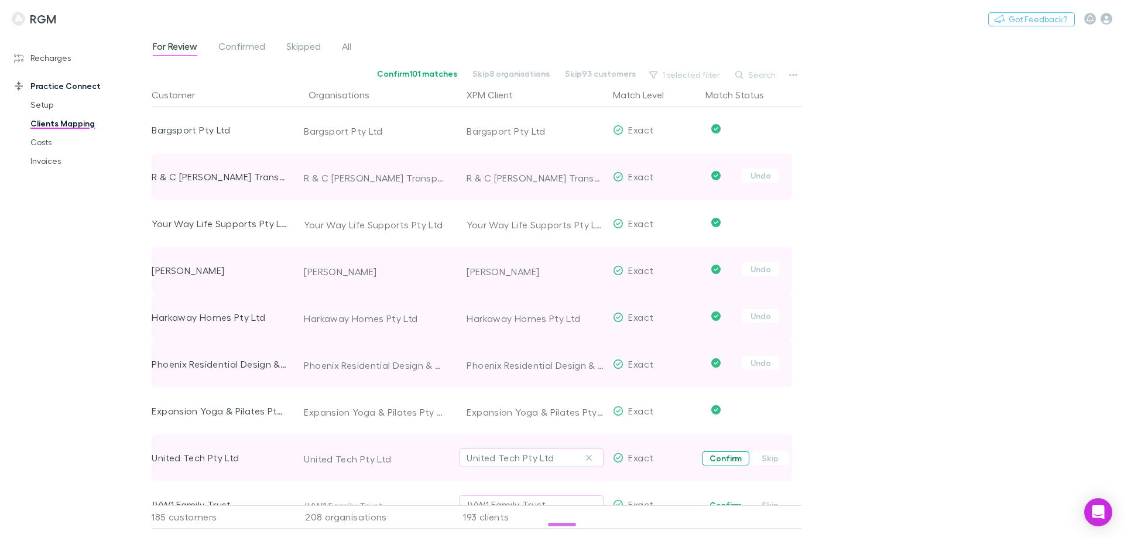
click at [723, 458] on button "Confirm" at bounding box center [725, 458] width 47 height 14
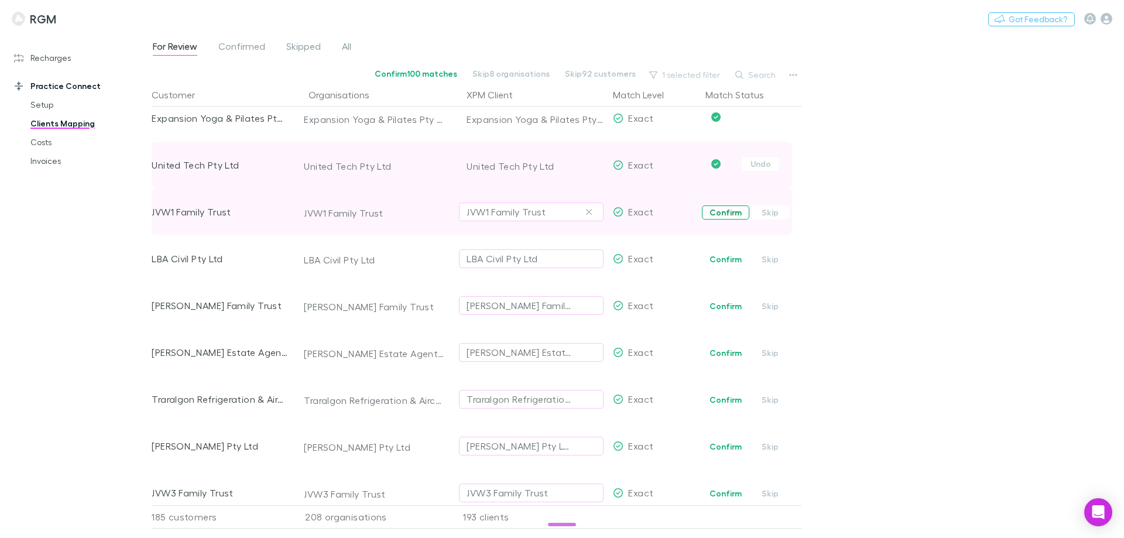
click at [728, 213] on button "Confirm" at bounding box center [725, 212] width 47 height 14
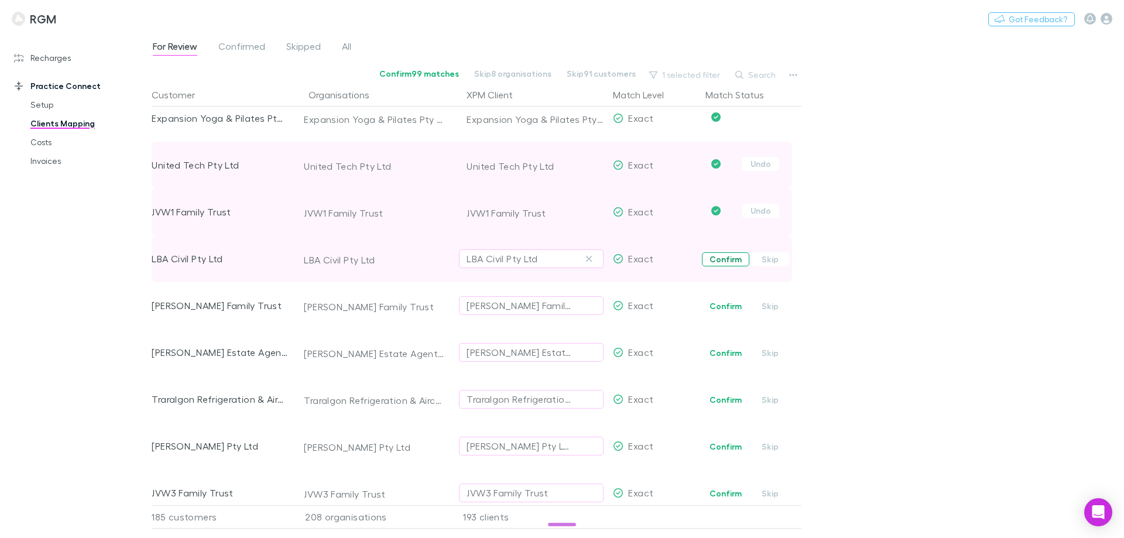
click at [726, 262] on button "Confirm" at bounding box center [725, 259] width 47 height 14
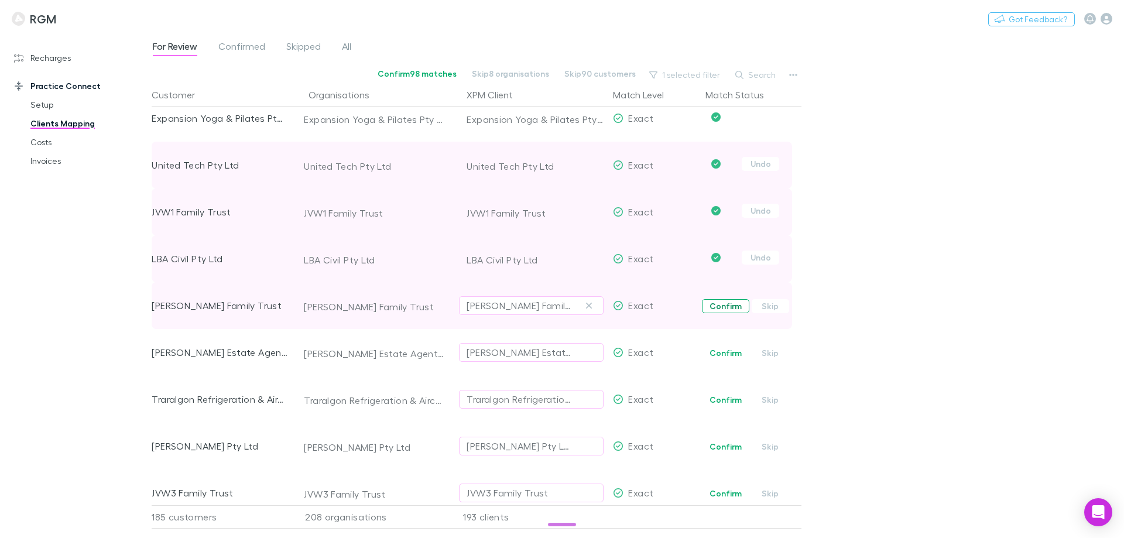
click at [725, 308] on button "Confirm" at bounding box center [725, 306] width 47 height 14
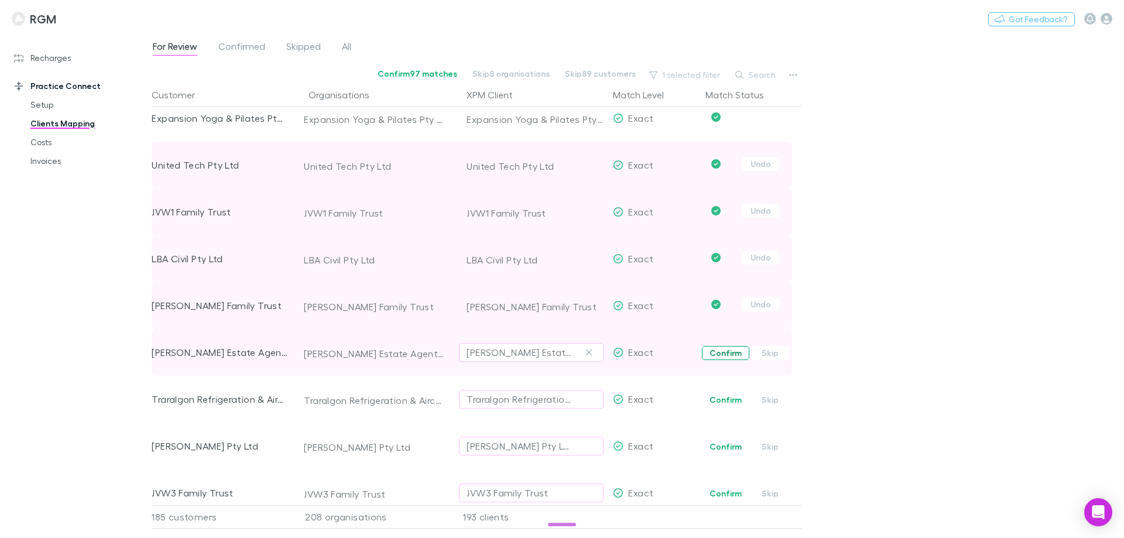
click at [717, 352] on button "Confirm" at bounding box center [725, 353] width 47 height 14
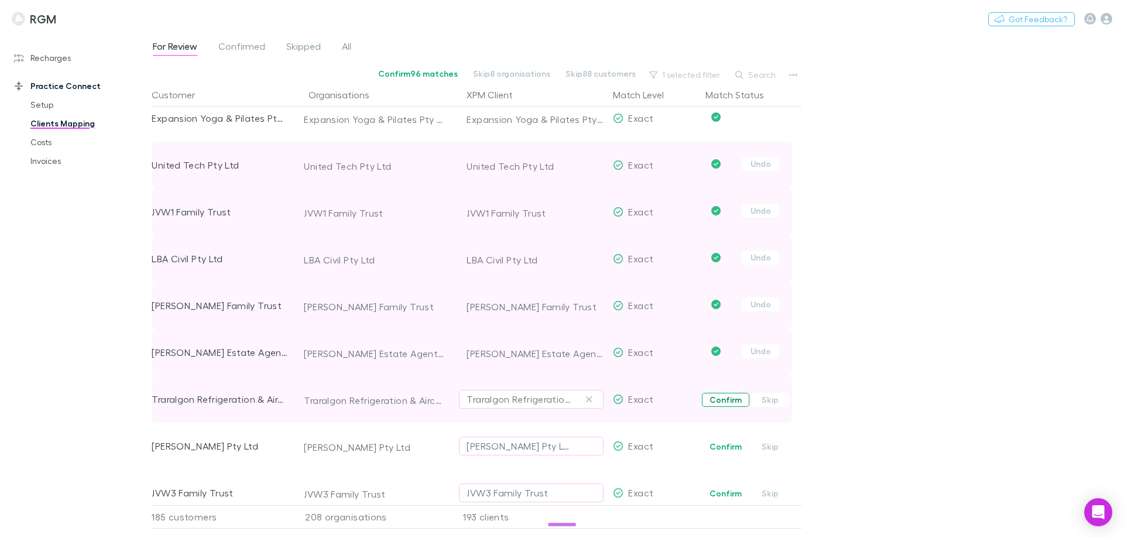
click at [717, 400] on button "Confirm" at bounding box center [725, 400] width 47 height 14
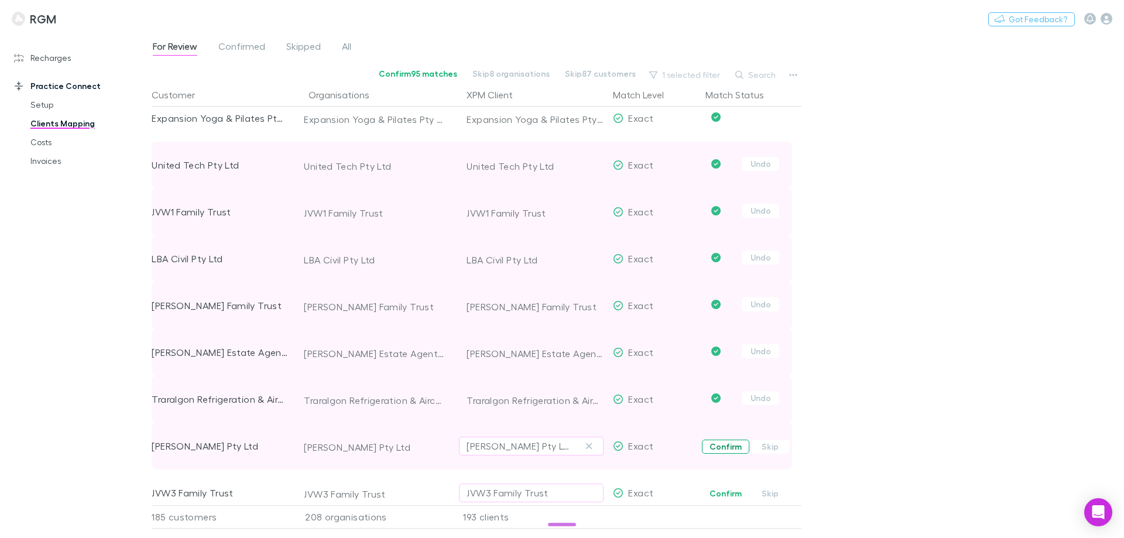
click at [723, 450] on button "Confirm" at bounding box center [725, 447] width 47 height 14
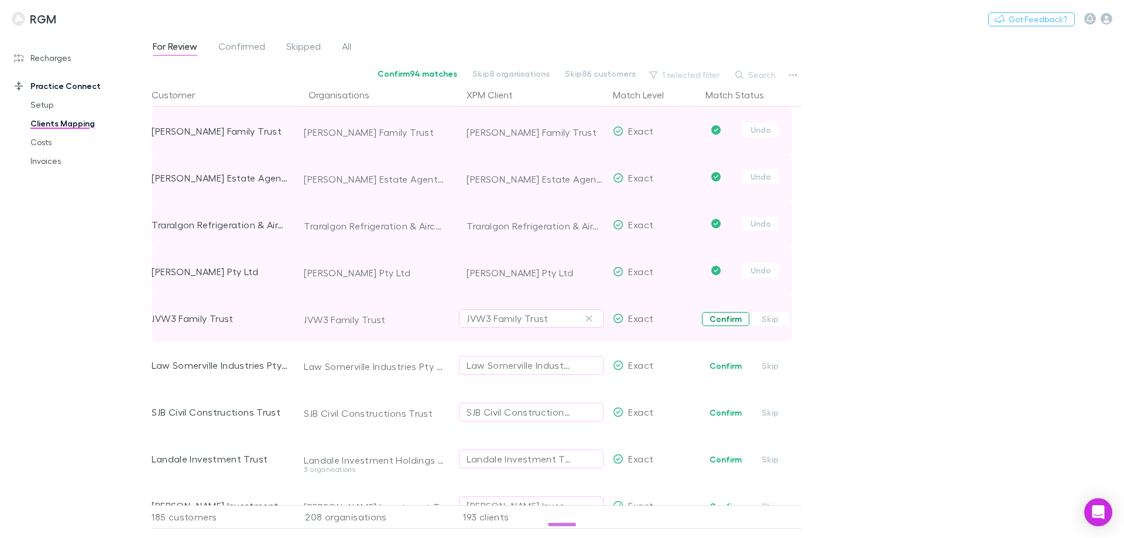
scroll to position [4449, 0]
click at [732, 319] on button "Confirm" at bounding box center [725, 318] width 47 height 14
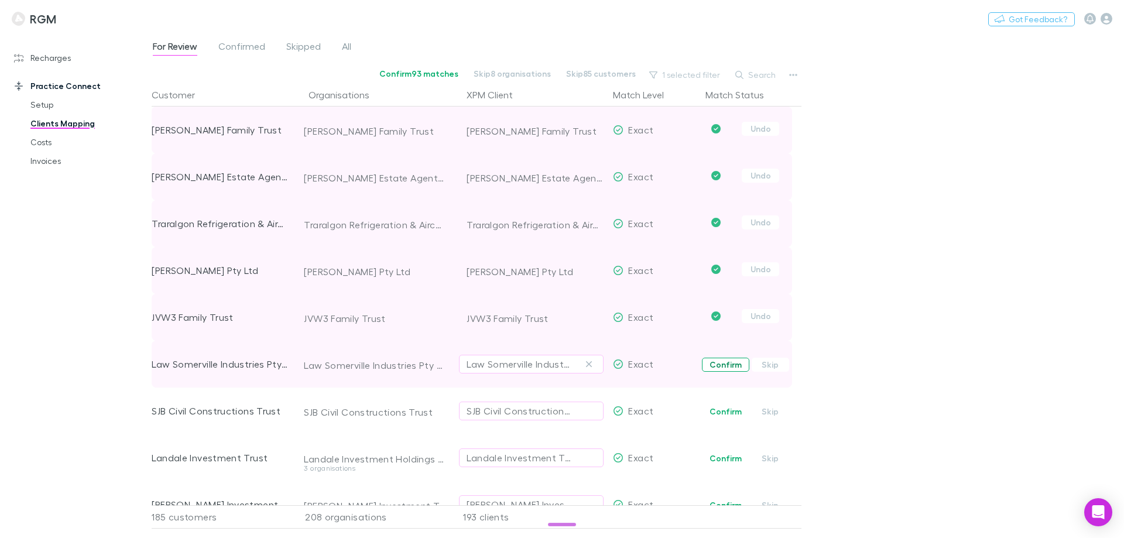
click at [726, 366] on button "Confirm" at bounding box center [725, 365] width 47 height 14
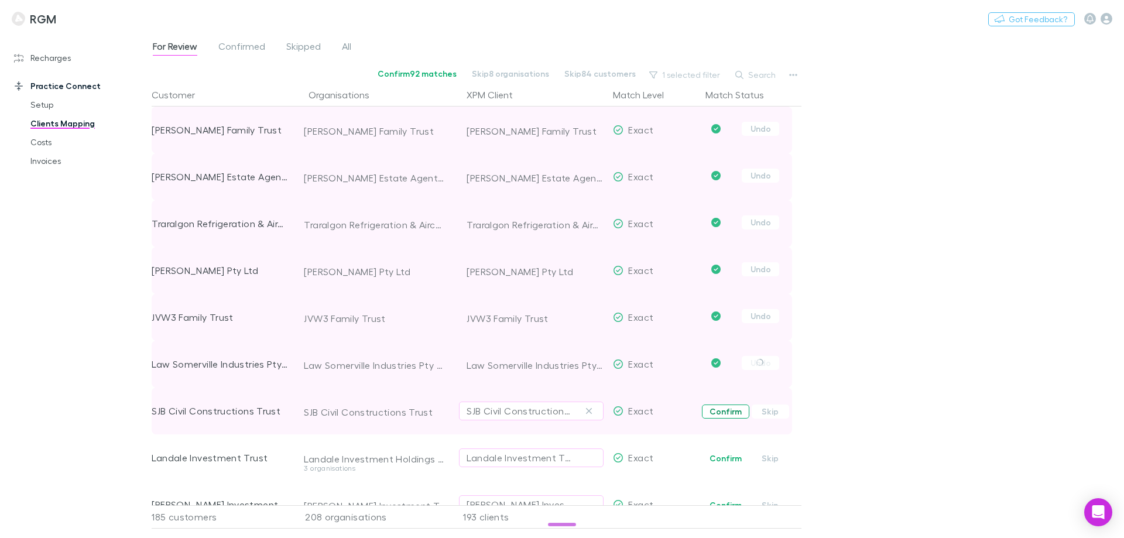
click at [723, 407] on button "Confirm" at bounding box center [725, 411] width 47 height 14
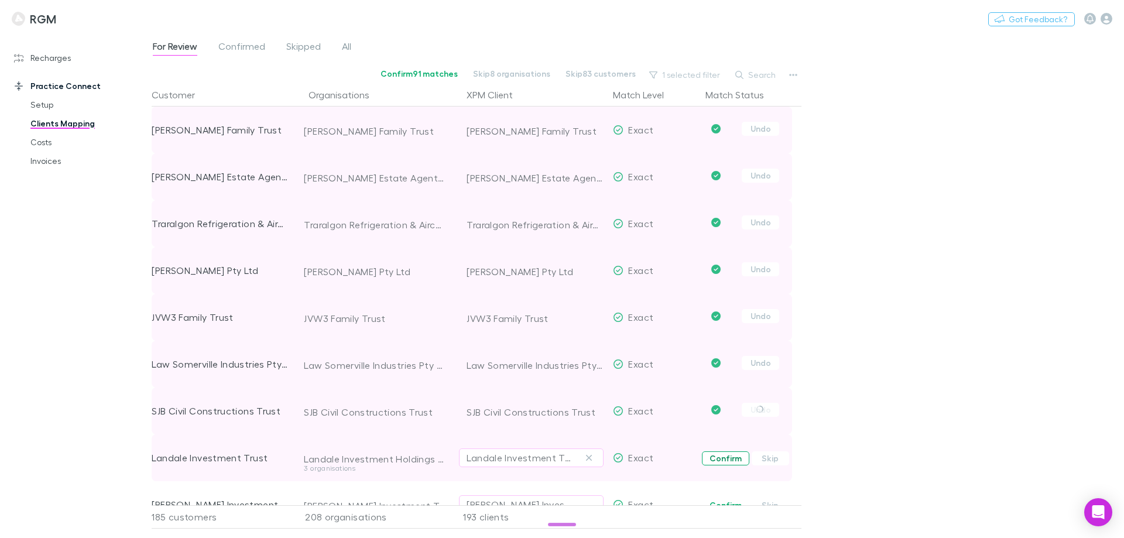
click at [722, 458] on button "Confirm" at bounding box center [725, 458] width 47 height 14
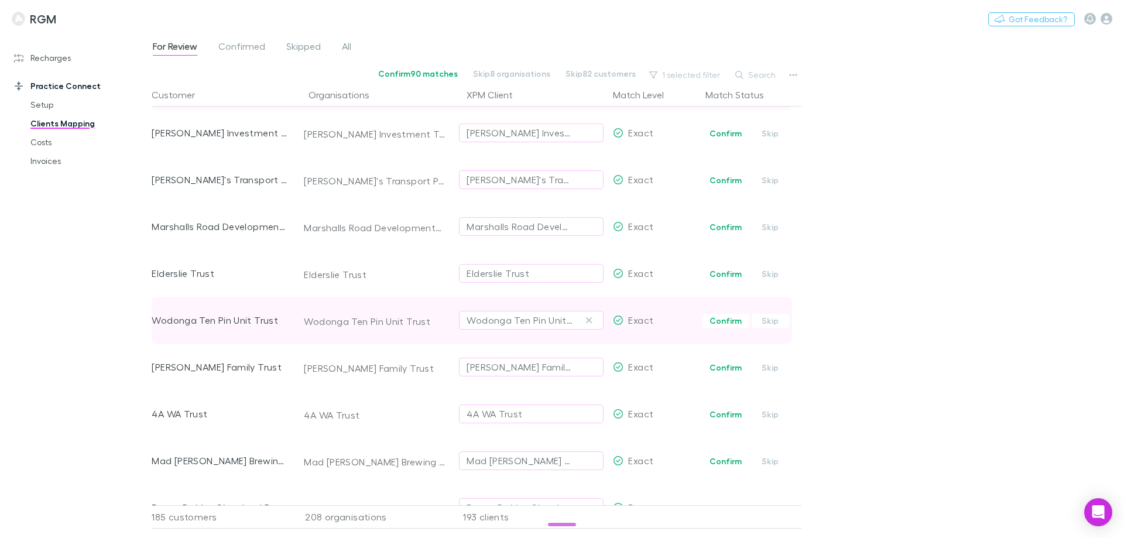
scroll to position [4800, 0]
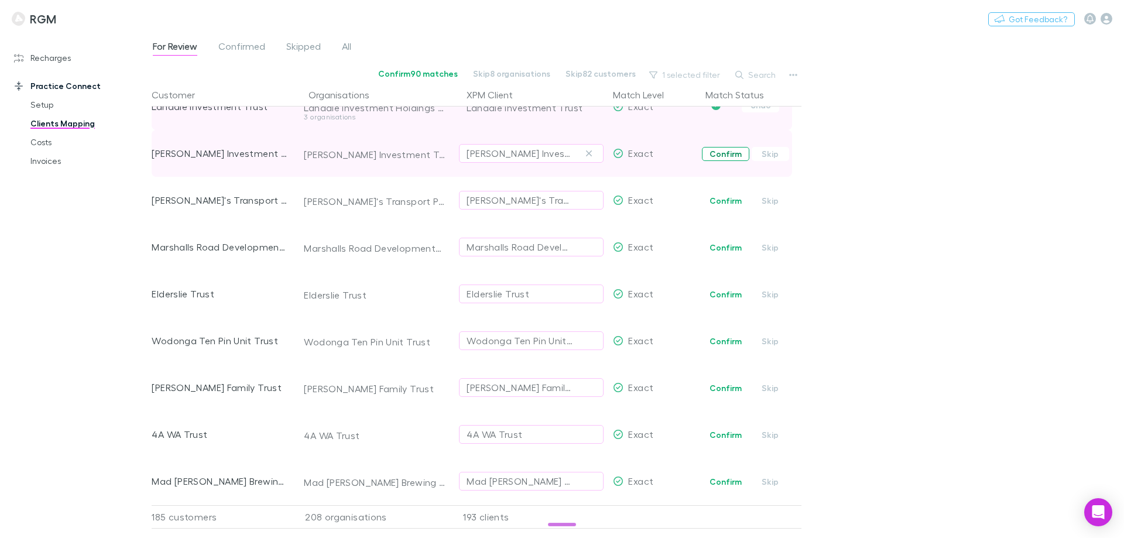
click at [723, 153] on button "Confirm" at bounding box center [725, 154] width 47 height 14
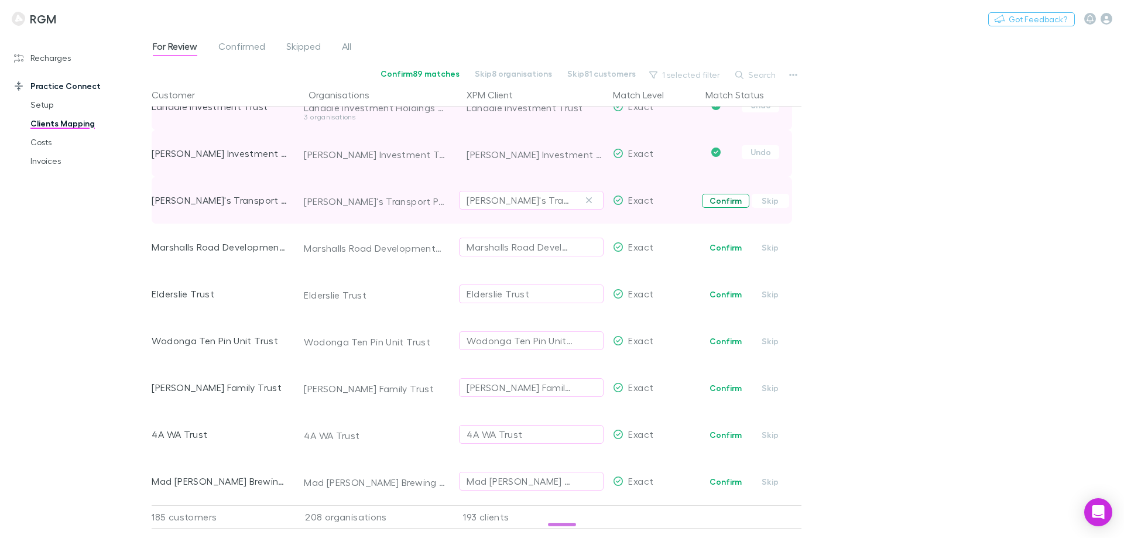
click at [718, 198] on button "Confirm" at bounding box center [725, 201] width 47 height 14
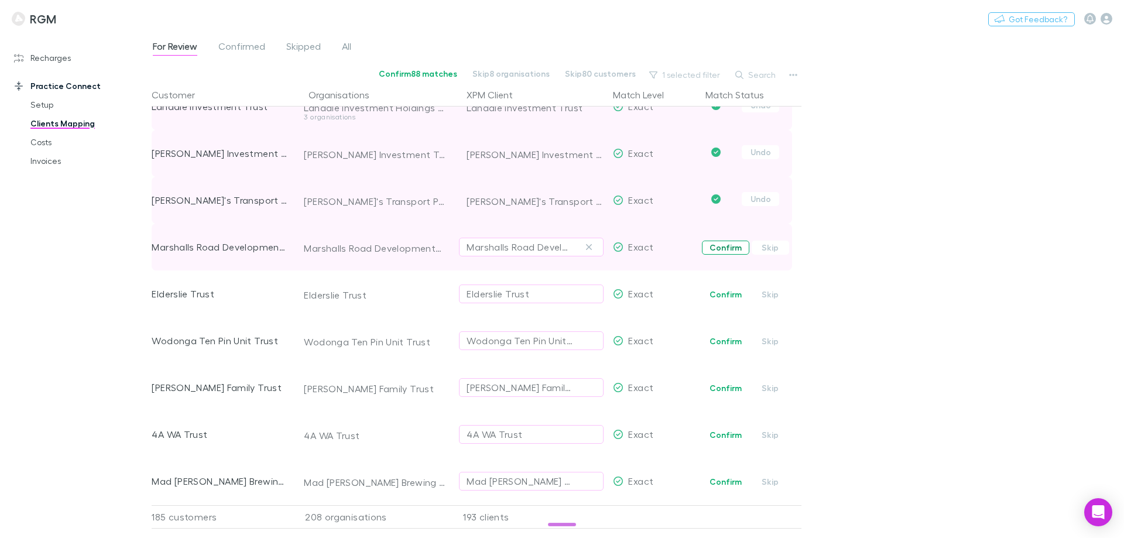
click at [726, 243] on button "Confirm" at bounding box center [725, 248] width 47 height 14
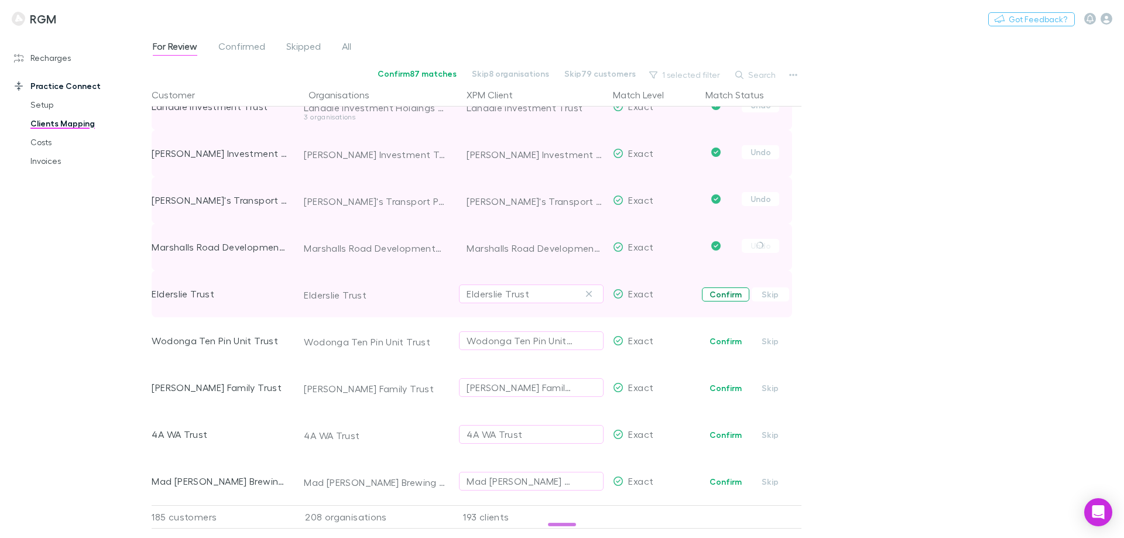
click at [722, 294] on button "Confirm" at bounding box center [725, 294] width 47 height 14
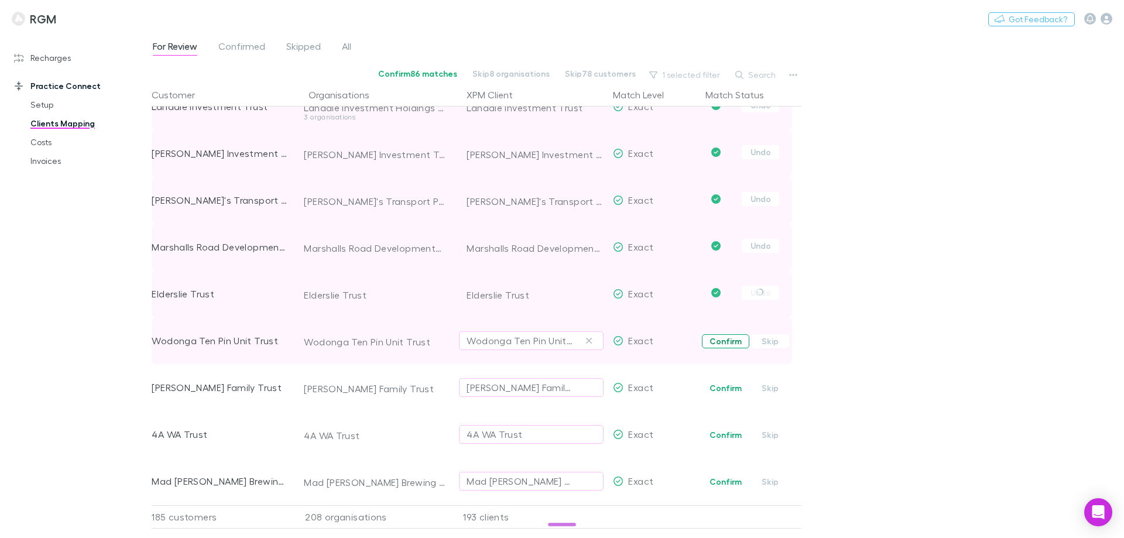
click at [726, 341] on button "Confirm" at bounding box center [725, 341] width 47 height 14
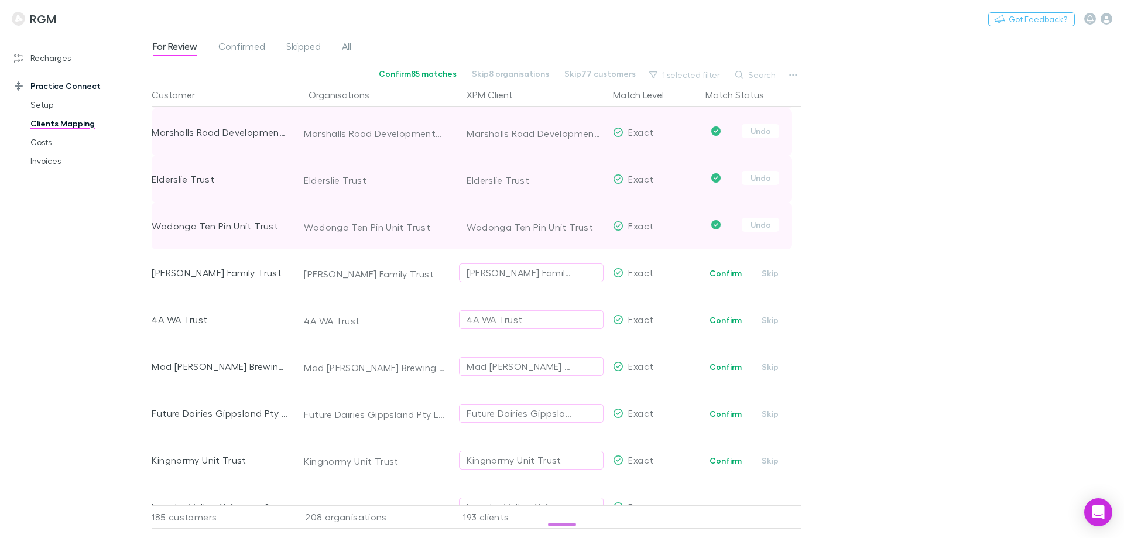
scroll to position [4917, 0]
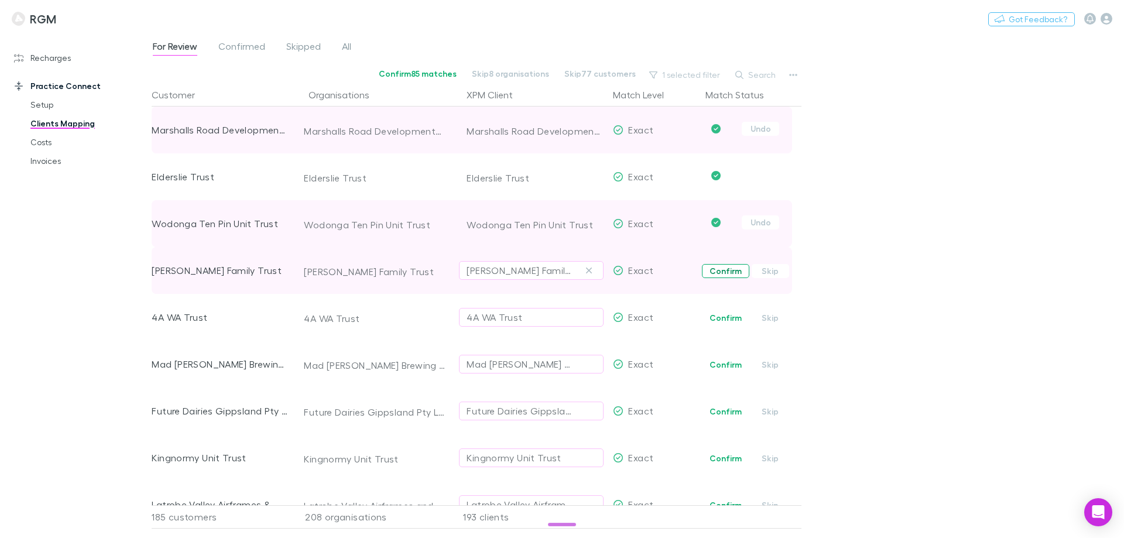
click at [719, 272] on button "Confirm" at bounding box center [725, 271] width 47 height 14
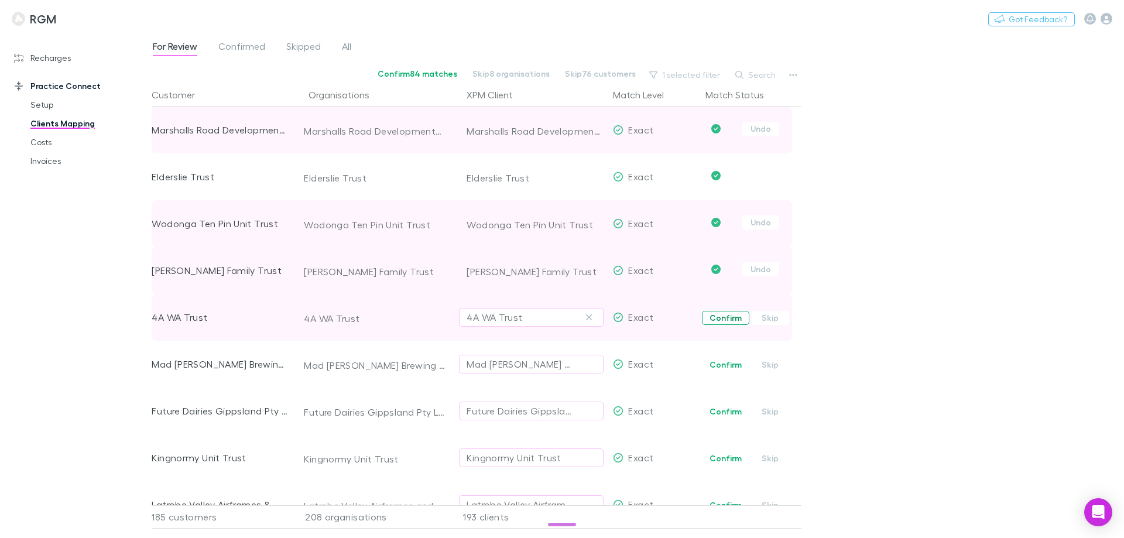
click at [720, 319] on button "Confirm" at bounding box center [725, 318] width 47 height 14
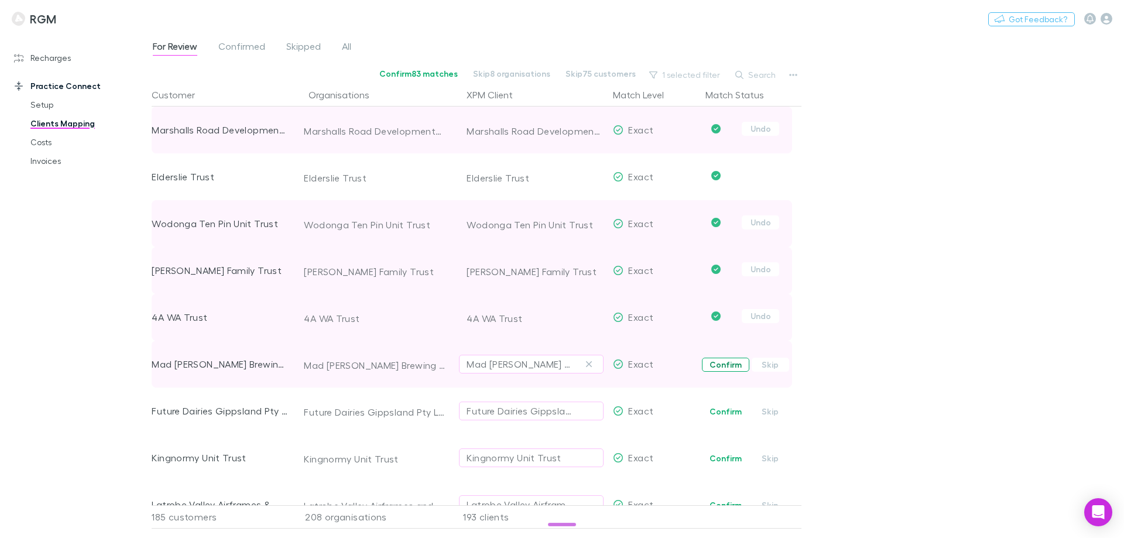
click at [721, 362] on button "Confirm" at bounding box center [725, 365] width 47 height 14
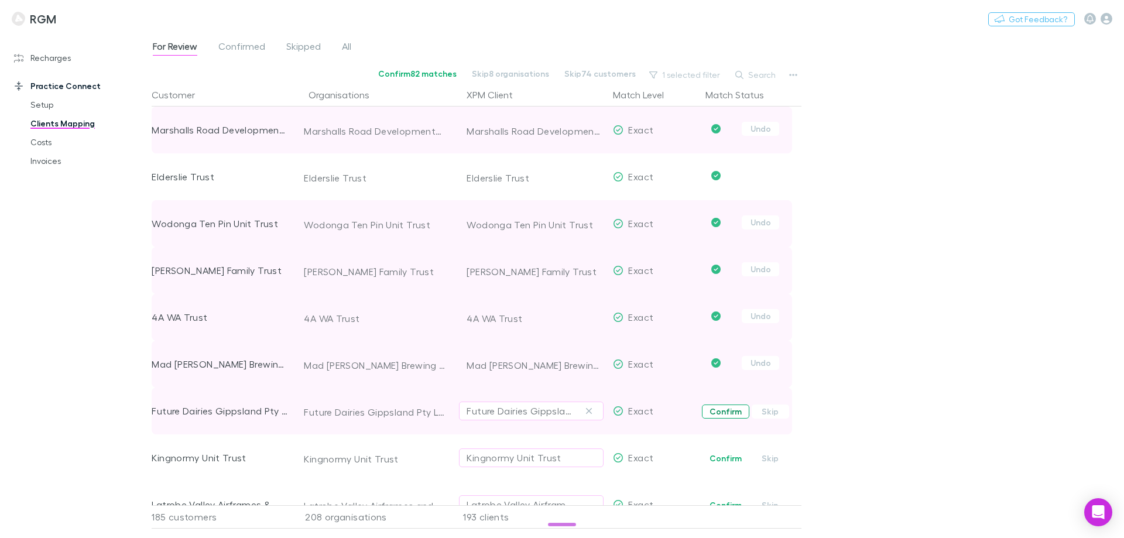
click at [719, 411] on button "Confirm" at bounding box center [725, 411] width 47 height 14
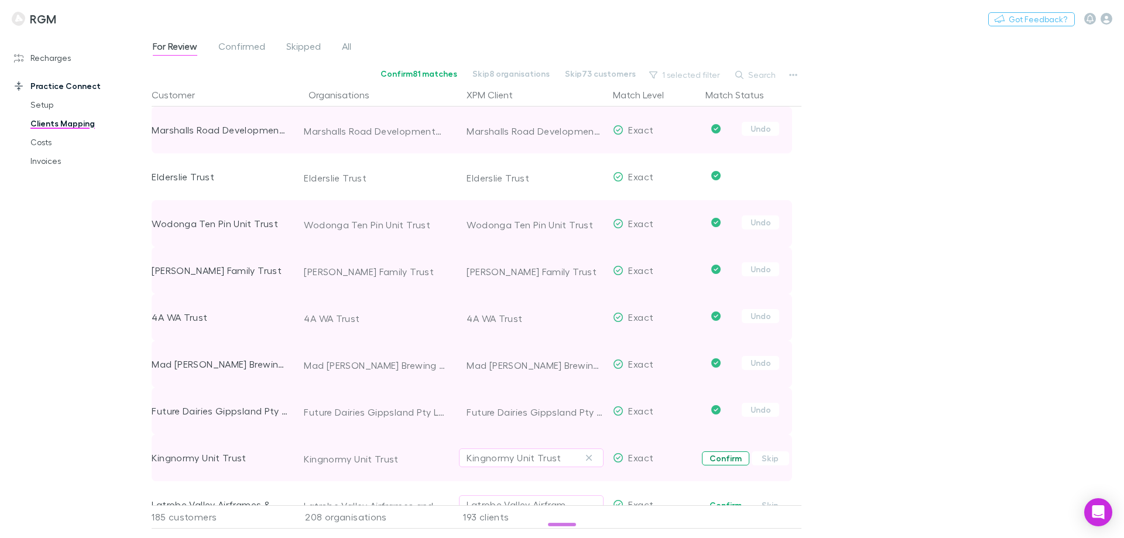
click at [722, 461] on button "Confirm" at bounding box center [725, 458] width 47 height 14
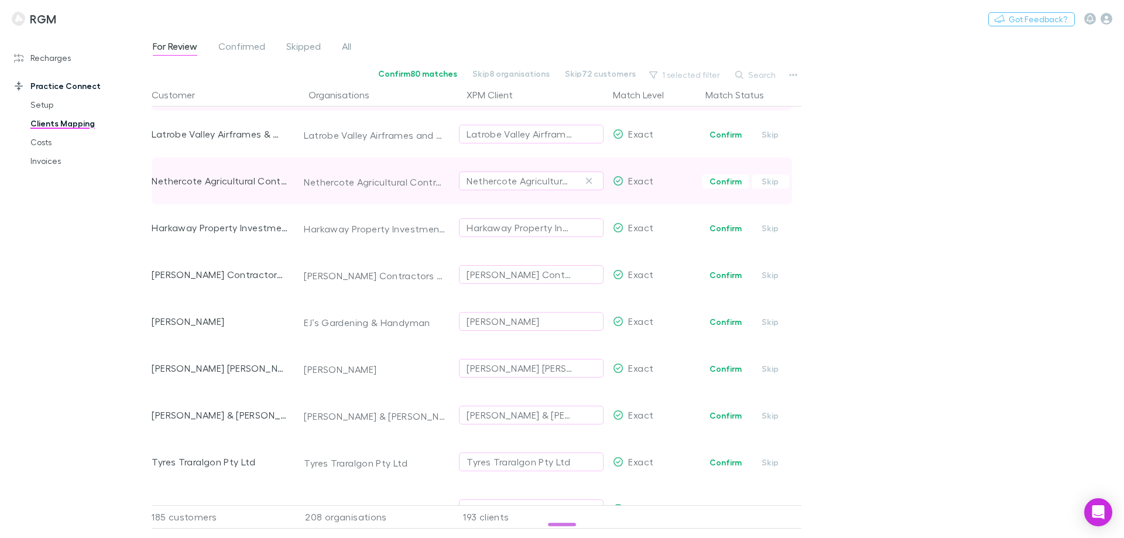
scroll to position [5268, 0]
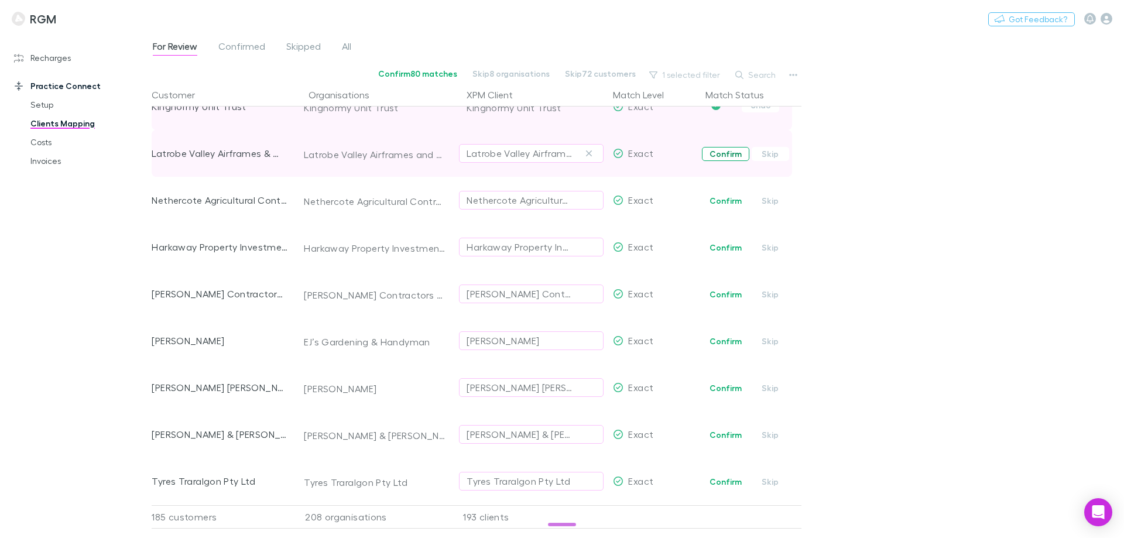
click at [721, 150] on button "Confirm" at bounding box center [725, 154] width 47 height 14
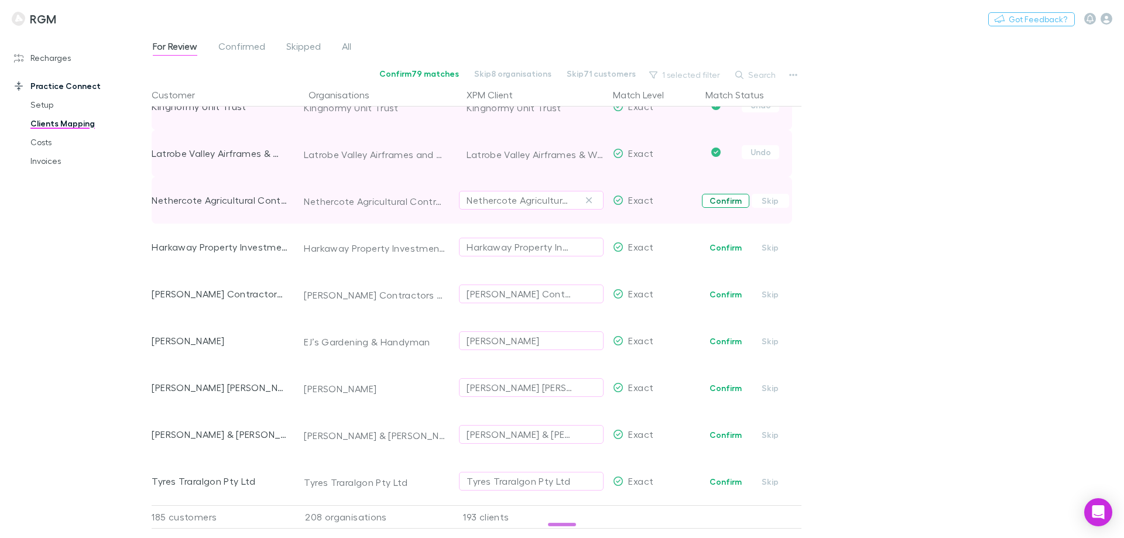
click at [722, 200] on button "Confirm" at bounding box center [725, 201] width 47 height 14
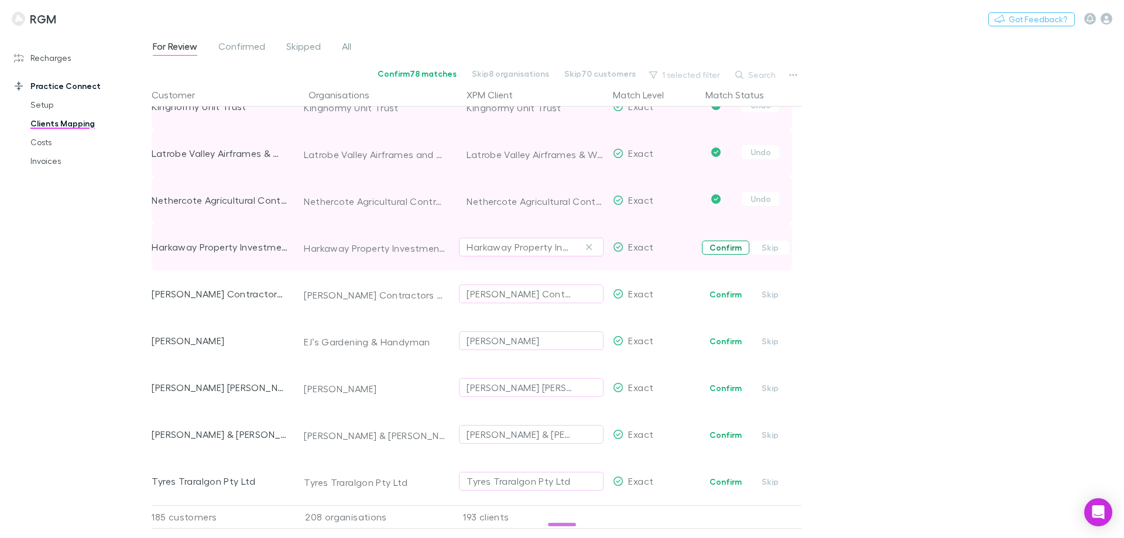
click at [723, 248] on button "Confirm" at bounding box center [725, 248] width 47 height 14
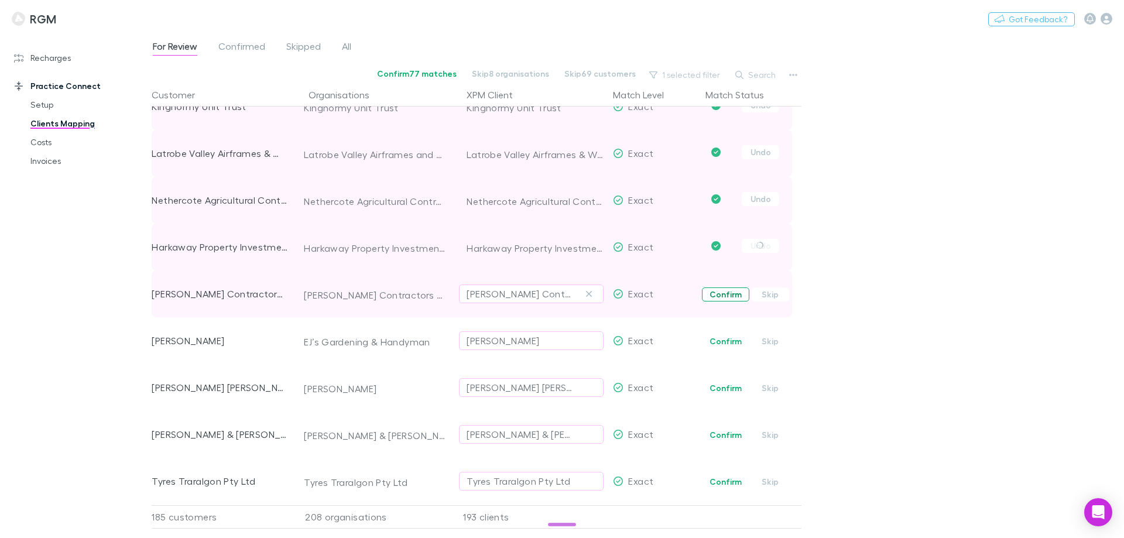
click at [727, 294] on button "Confirm" at bounding box center [725, 294] width 47 height 14
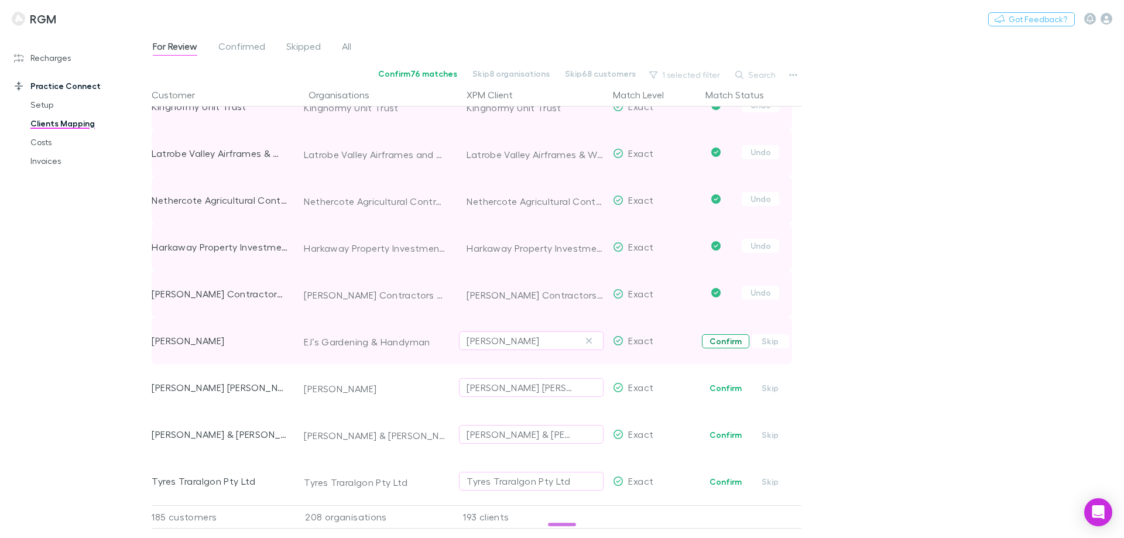
click at [726, 340] on button "Confirm" at bounding box center [725, 341] width 47 height 14
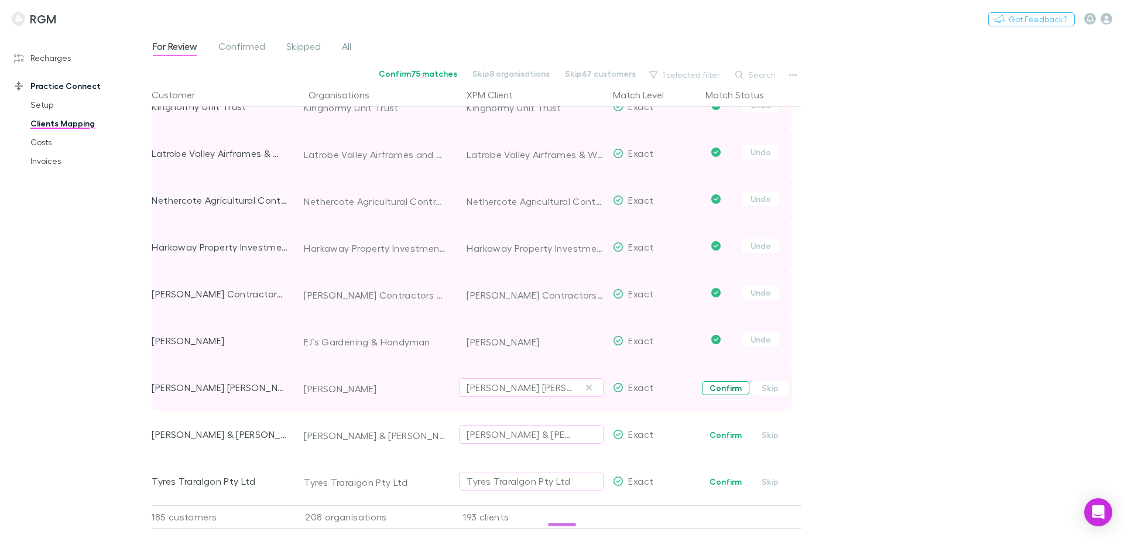
click at [725, 386] on button "Confirm" at bounding box center [725, 388] width 47 height 14
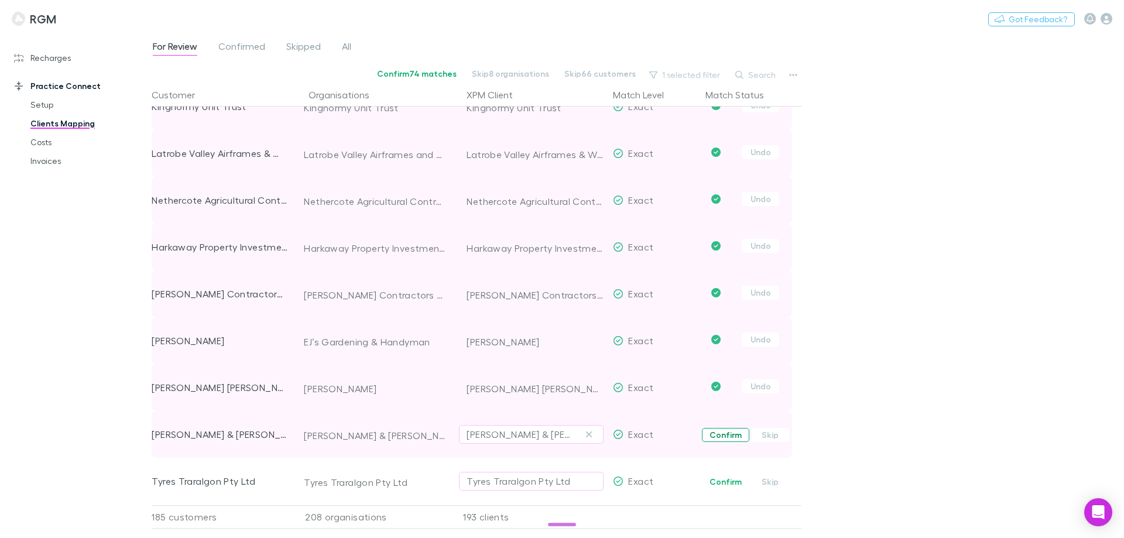
click at [723, 435] on button "Confirm" at bounding box center [725, 435] width 47 height 14
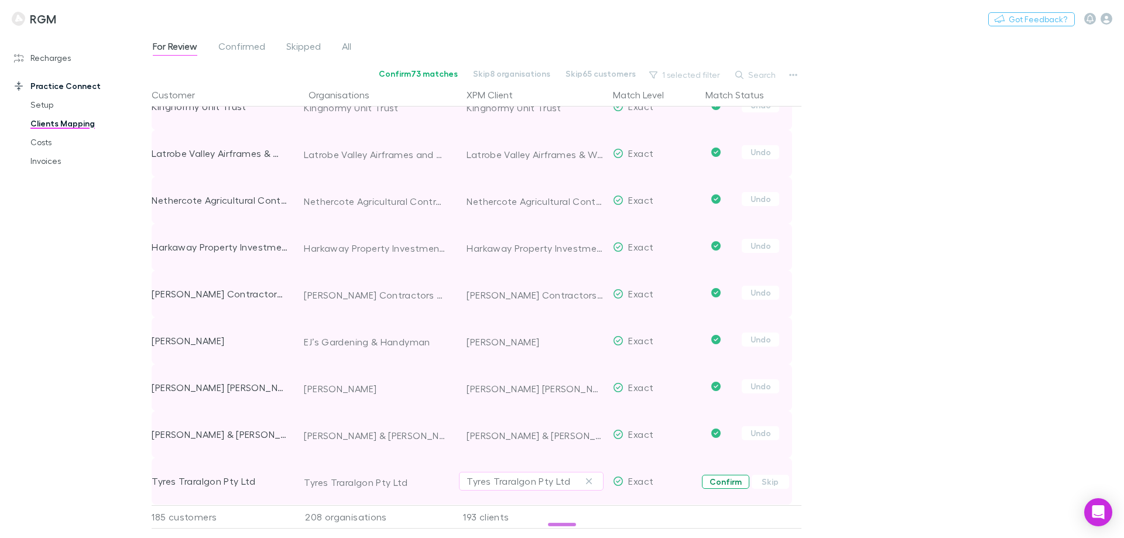
click at [723, 481] on button "Confirm" at bounding box center [725, 482] width 47 height 14
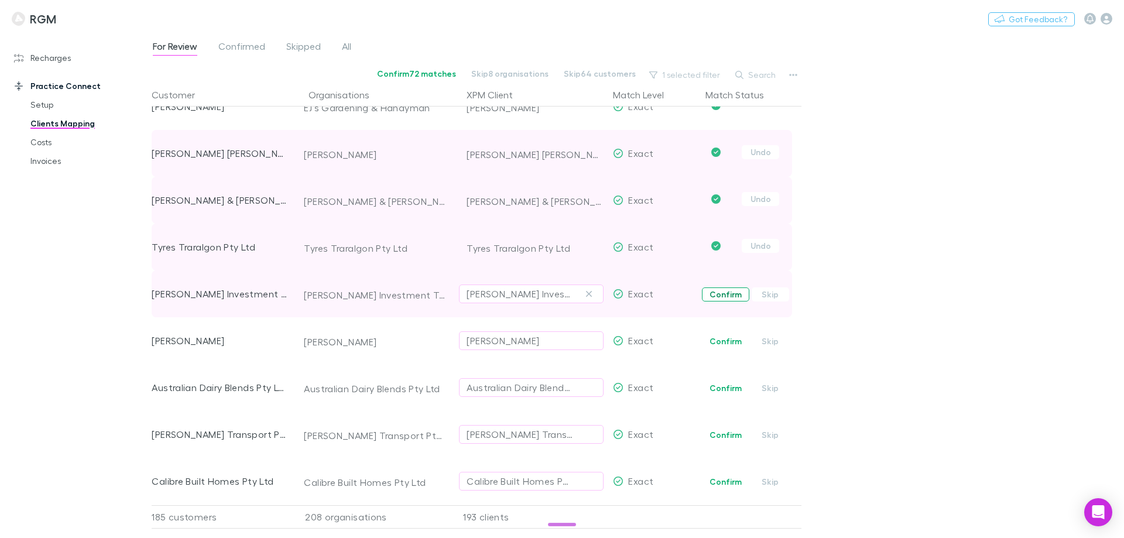
click at [724, 294] on button "Confirm" at bounding box center [725, 294] width 47 height 14
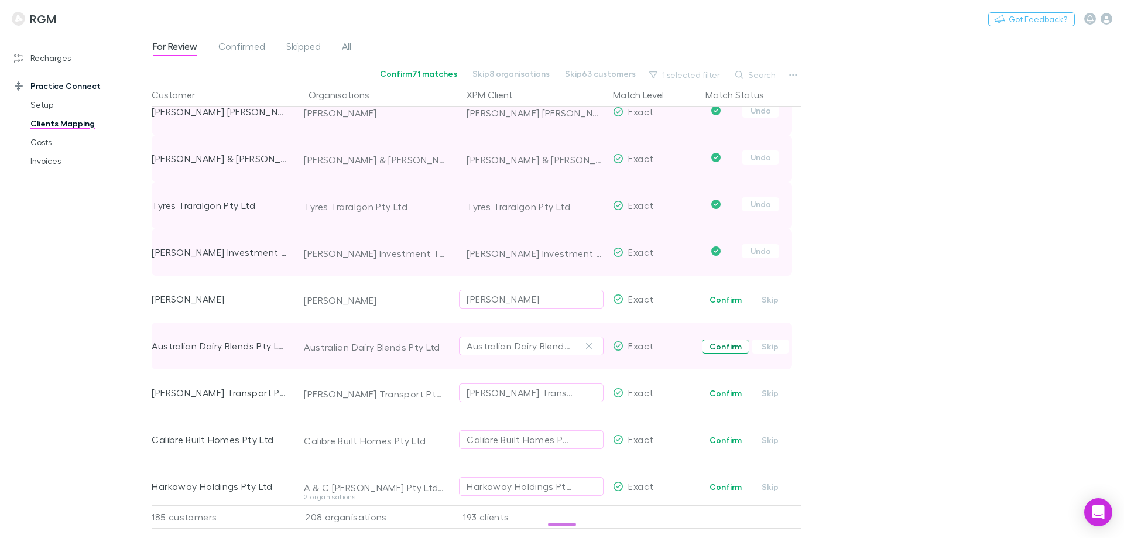
scroll to position [5561, 0]
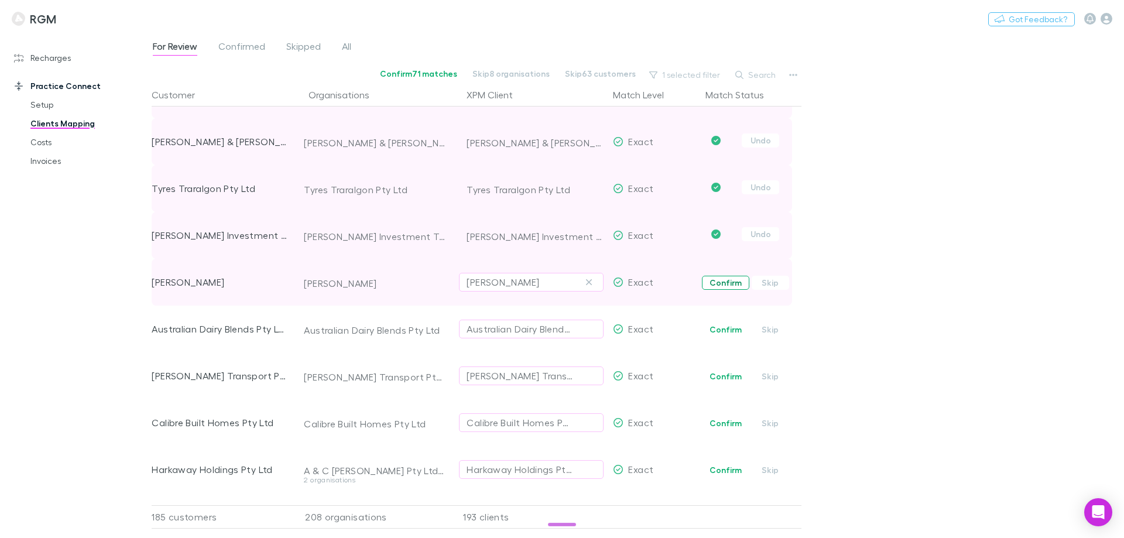
click at [725, 286] on button "Confirm" at bounding box center [725, 283] width 47 height 14
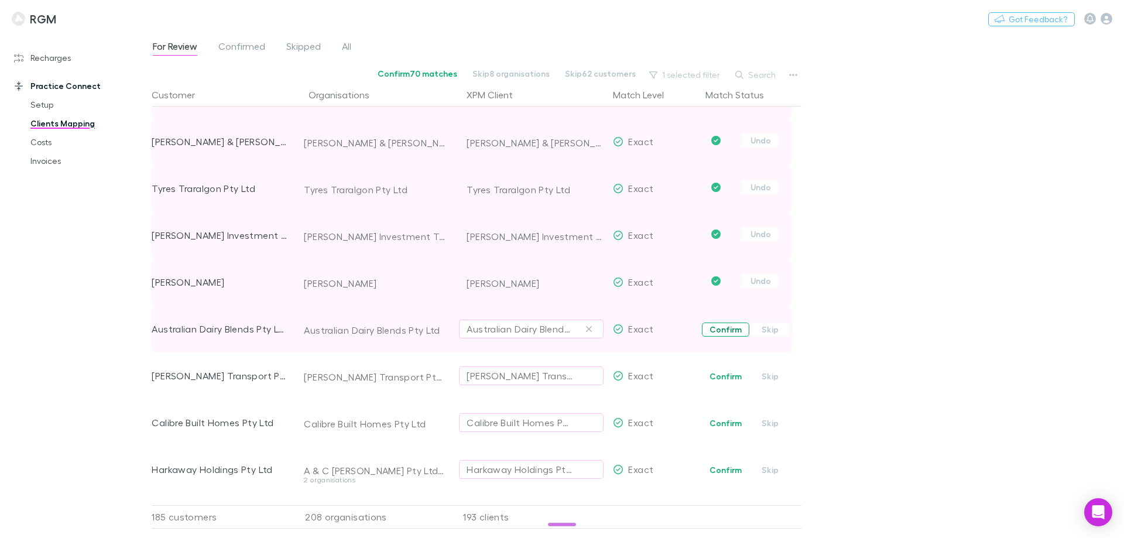
click at [718, 327] on button "Confirm" at bounding box center [725, 330] width 47 height 14
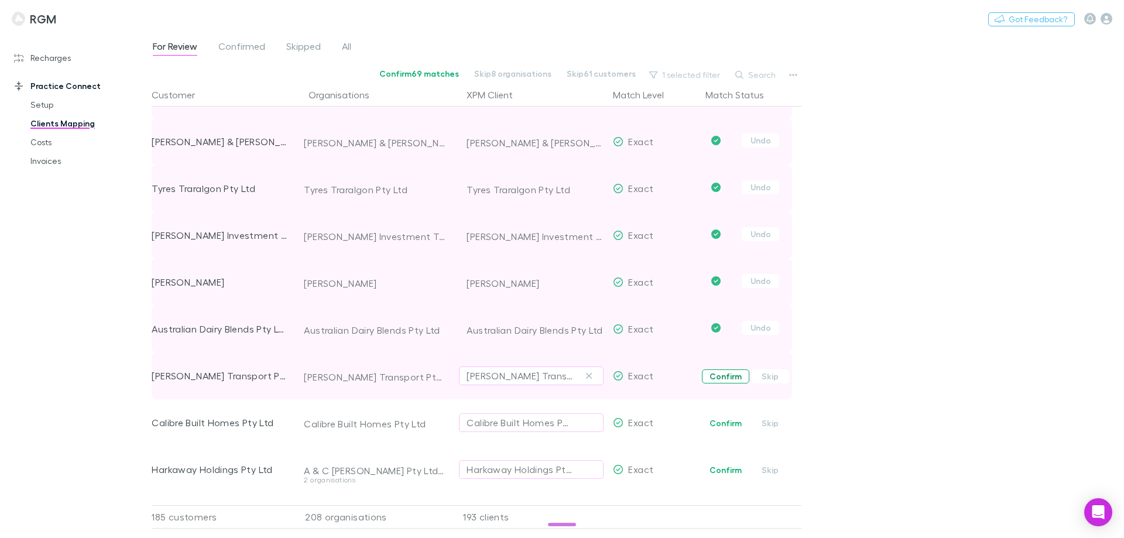
click at [714, 375] on button "Confirm" at bounding box center [725, 376] width 47 height 14
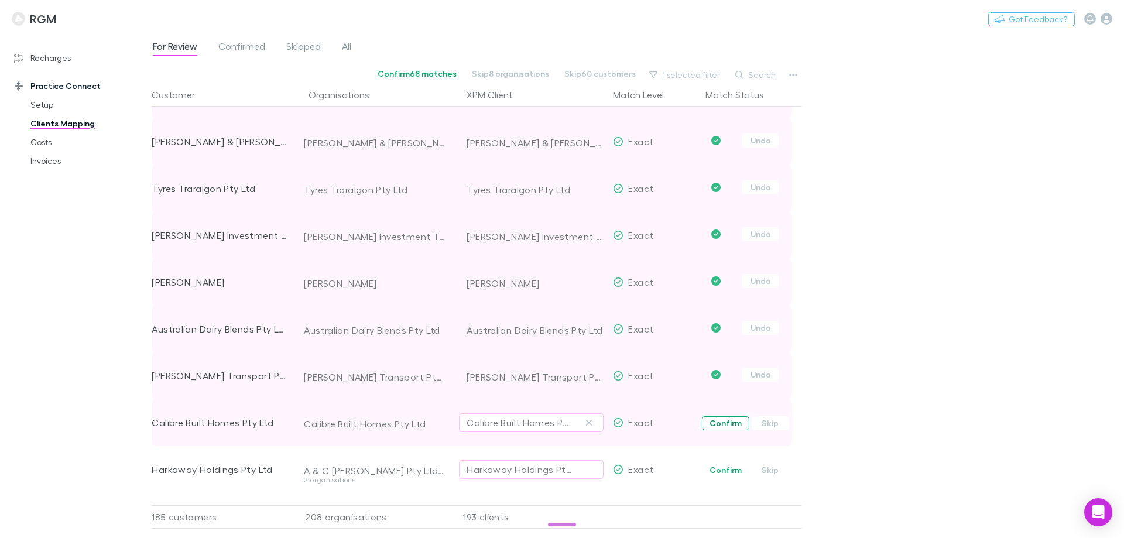
click at [732, 421] on button "Confirm" at bounding box center [725, 423] width 47 height 14
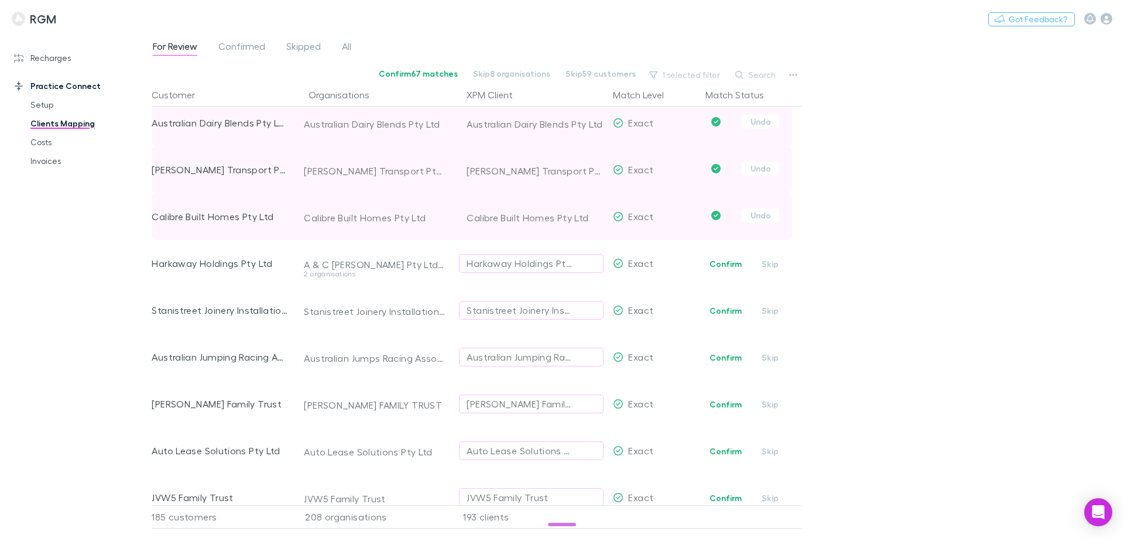
scroll to position [5795, 0]
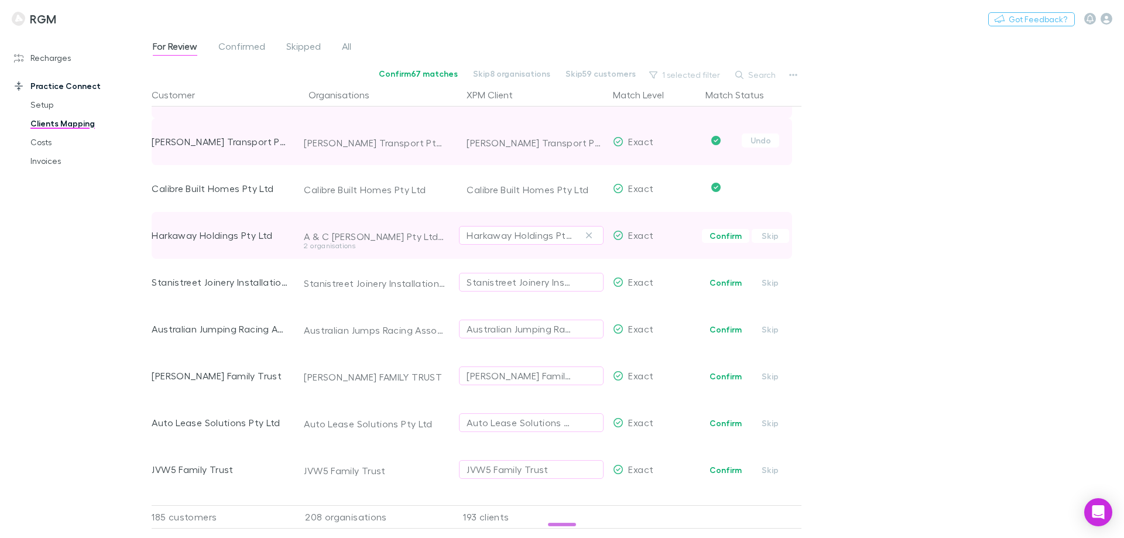
drag, startPoint x: 725, startPoint y: 233, endPoint x: 722, endPoint y: 244, distance: 10.9
click at [725, 235] on button "Confirm" at bounding box center [725, 236] width 47 height 14
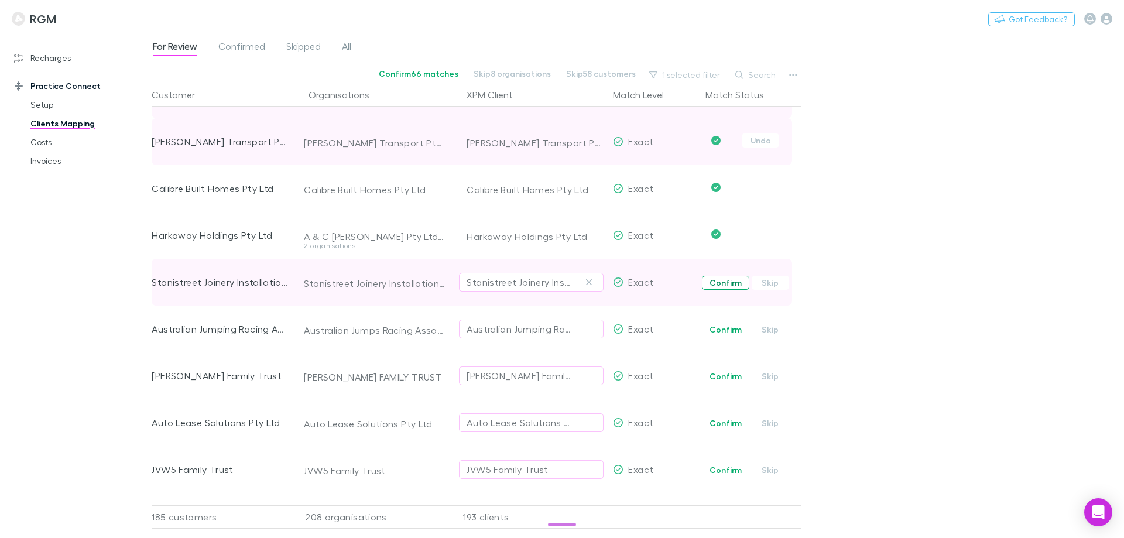
click at [723, 284] on button "Confirm" at bounding box center [725, 283] width 47 height 14
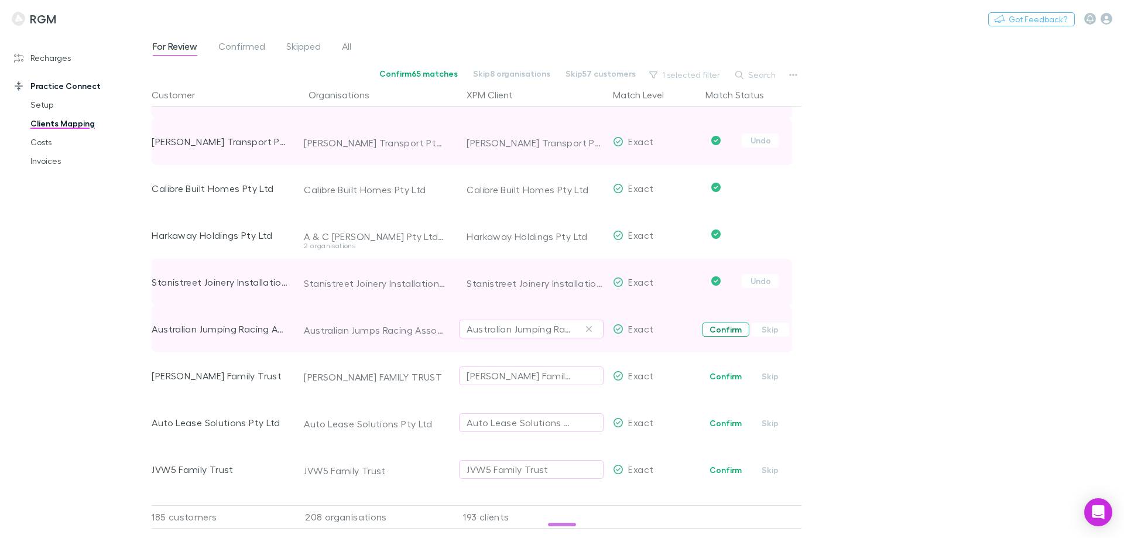
click at [723, 325] on button "Confirm" at bounding box center [725, 330] width 47 height 14
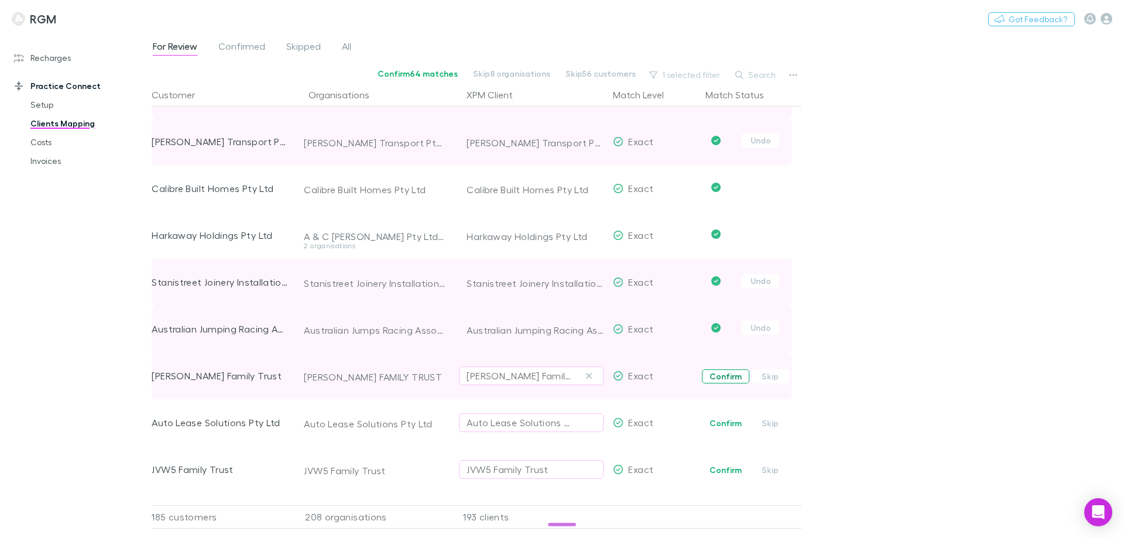
click at [724, 372] on button "Confirm" at bounding box center [725, 376] width 47 height 14
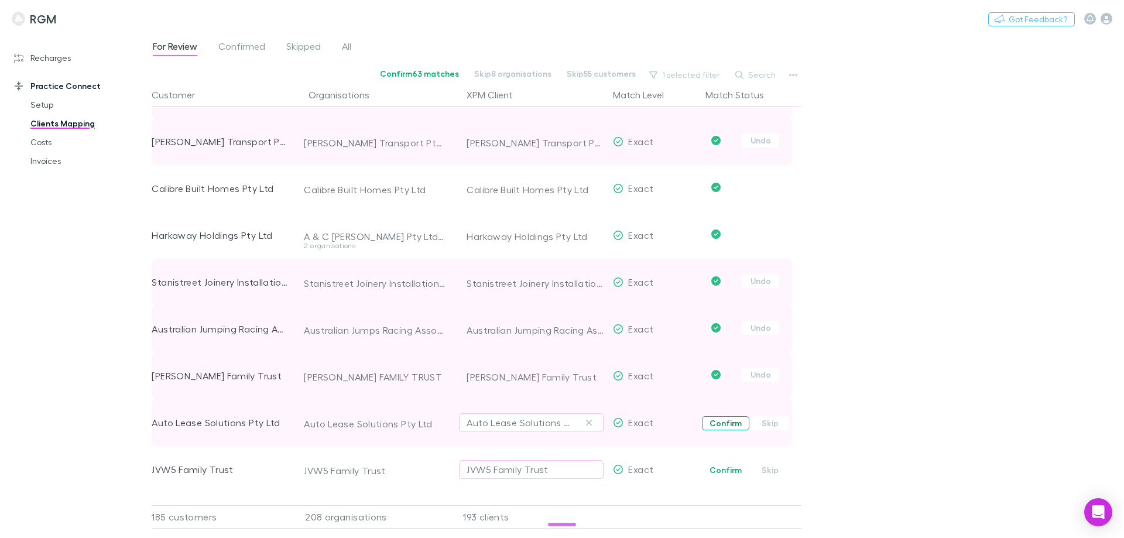
click at [716, 420] on button "Confirm" at bounding box center [725, 423] width 47 height 14
drag, startPoint x: 725, startPoint y: 469, endPoint x: 691, endPoint y: 377, distance: 98.5
click at [725, 469] on button "Confirm" at bounding box center [725, 470] width 47 height 14
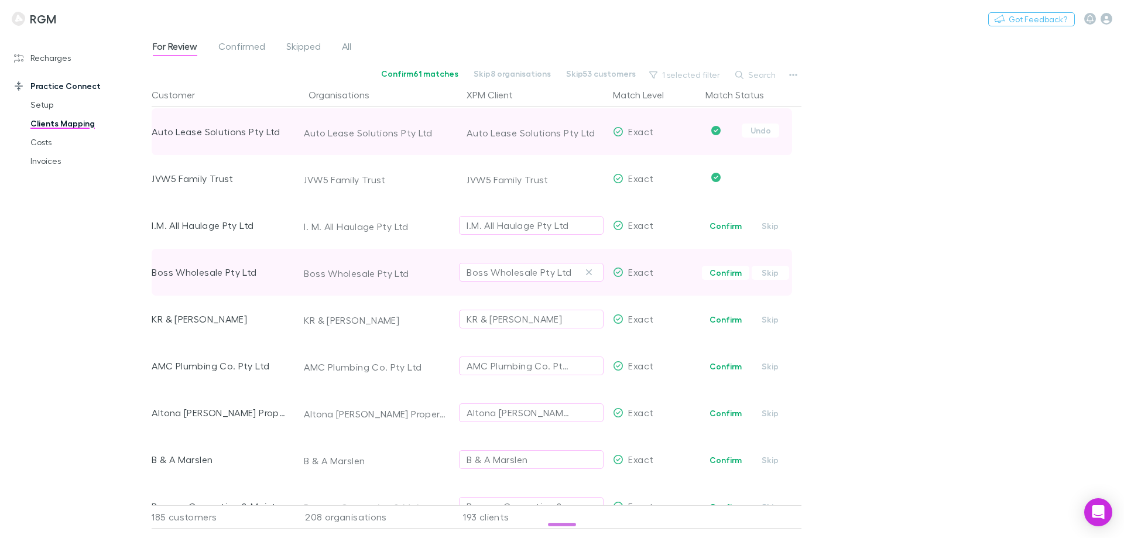
scroll to position [6088, 0]
click at [724, 224] on button "Confirm" at bounding box center [725, 224] width 47 height 14
click at [724, 275] on button "Confirm" at bounding box center [725, 271] width 47 height 14
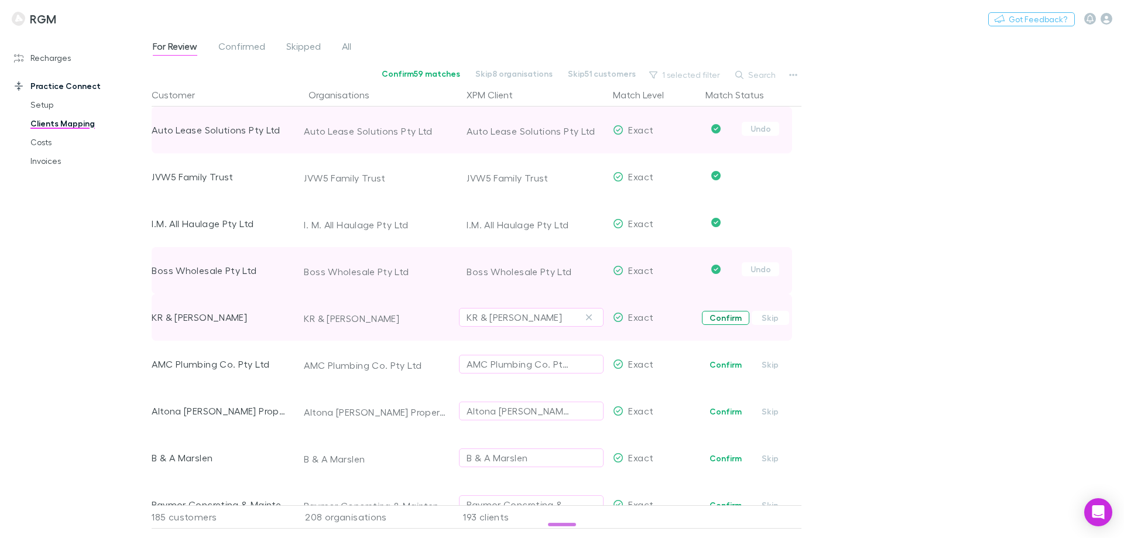
click at [729, 318] on button "Confirm" at bounding box center [725, 318] width 47 height 14
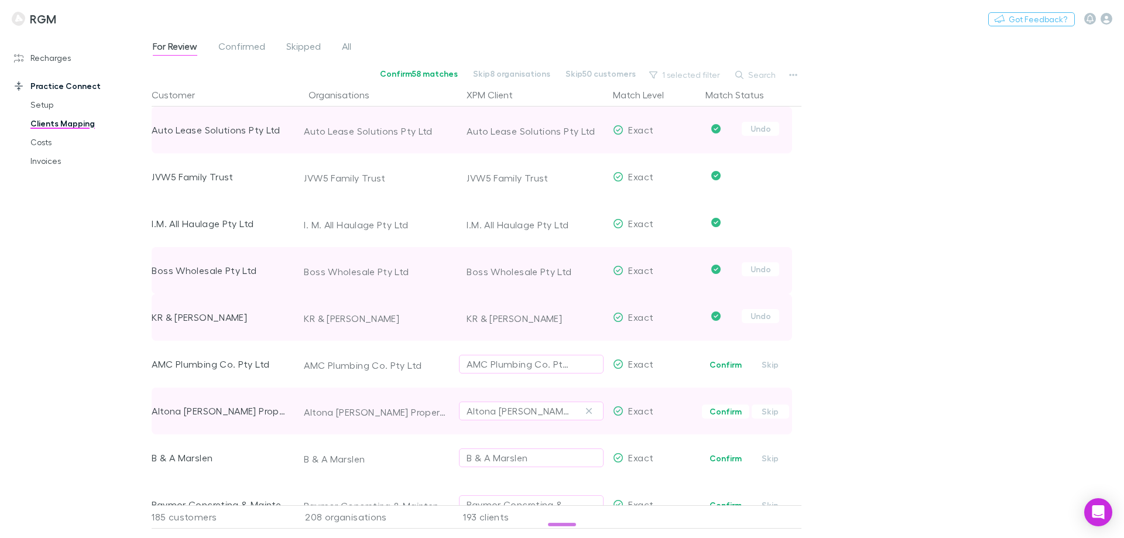
click at [726, 362] on button "Confirm" at bounding box center [725, 365] width 47 height 14
click at [723, 410] on button "Confirm" at bounding box center [725, 411] width 47 height 14
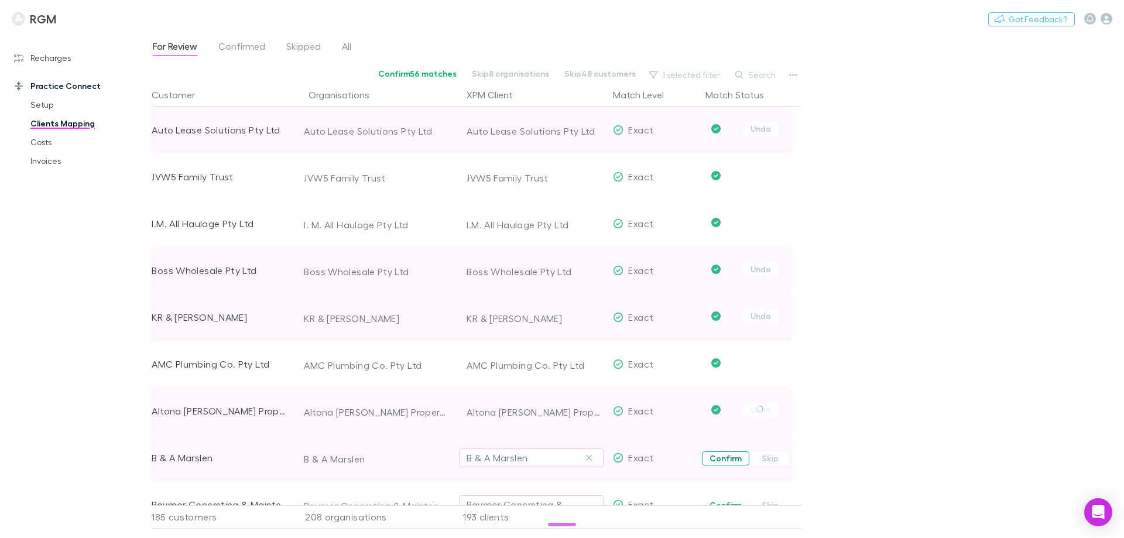
click at [728, 457] on button "Confirm" at bounding box center [725, 458] width 47 height 14
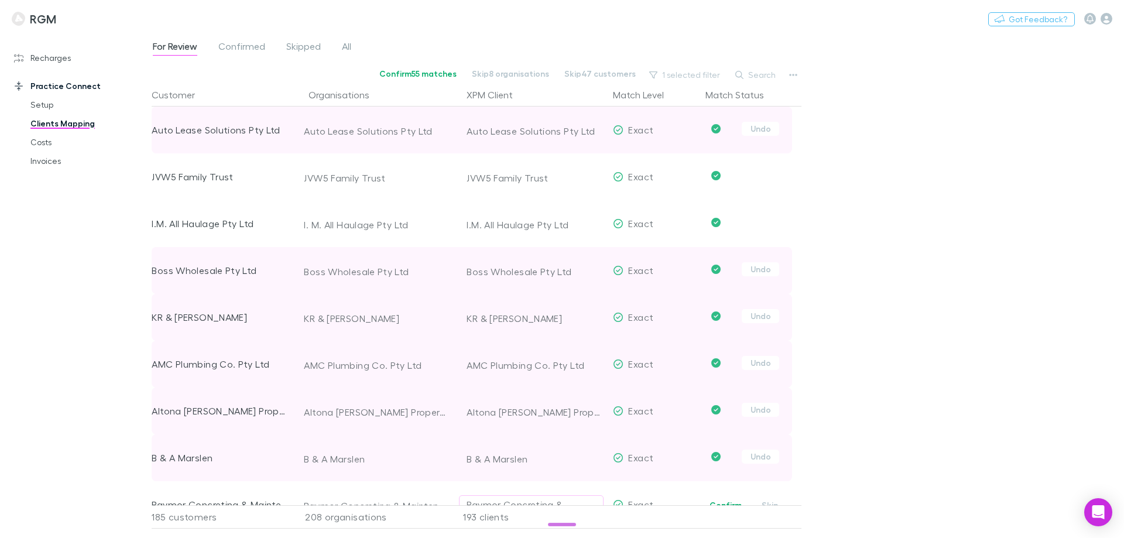
scroll to position [6322, 0]
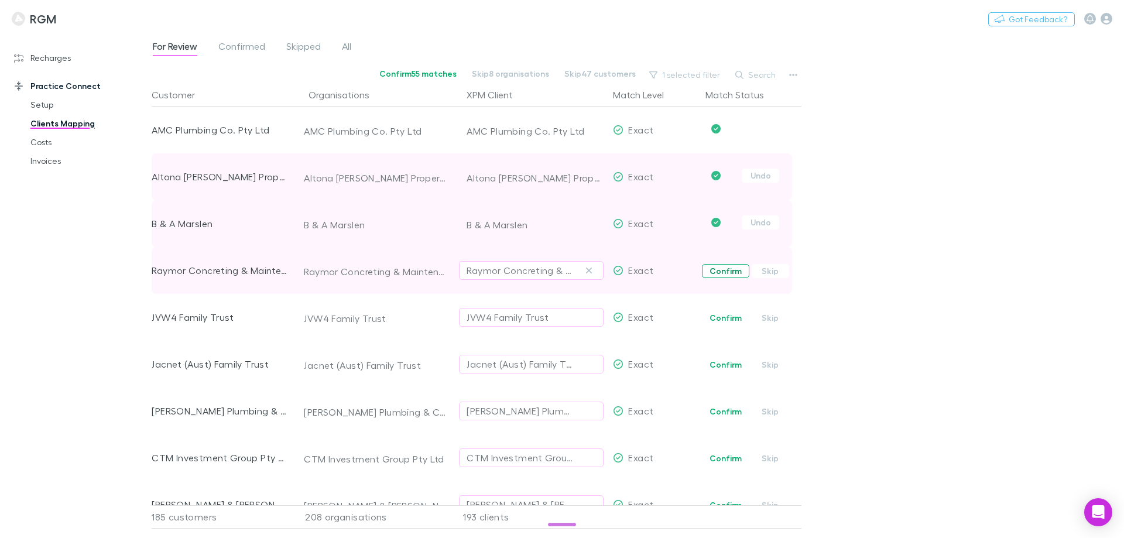
click at [728, 270] on button "Confirm" at bounding box center [725, 271] width 47 height 14
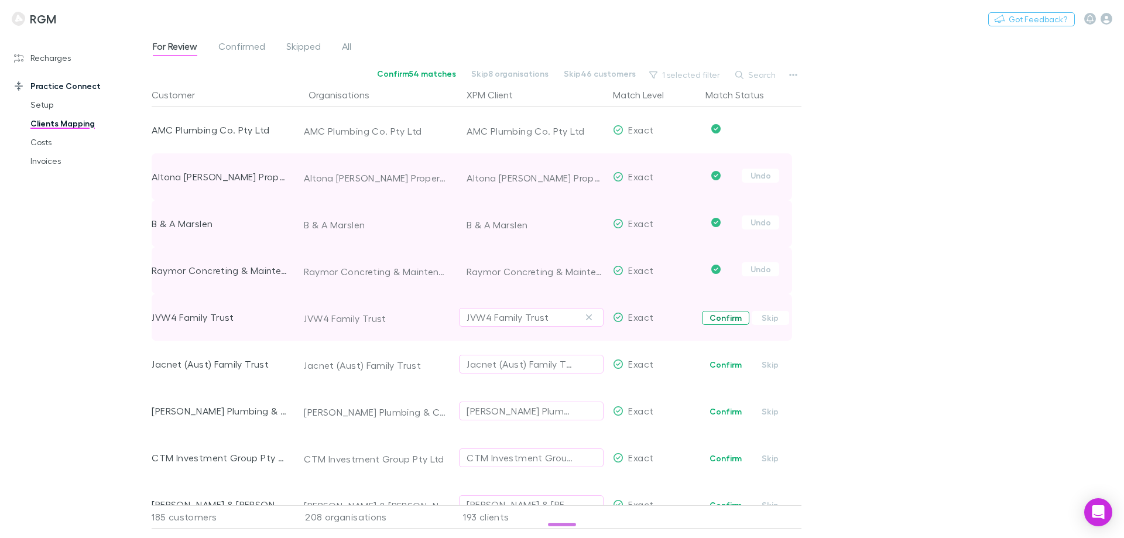
click at [730, 317] on button "Confirm" at bounding box center [725, 318] width 47 height 14
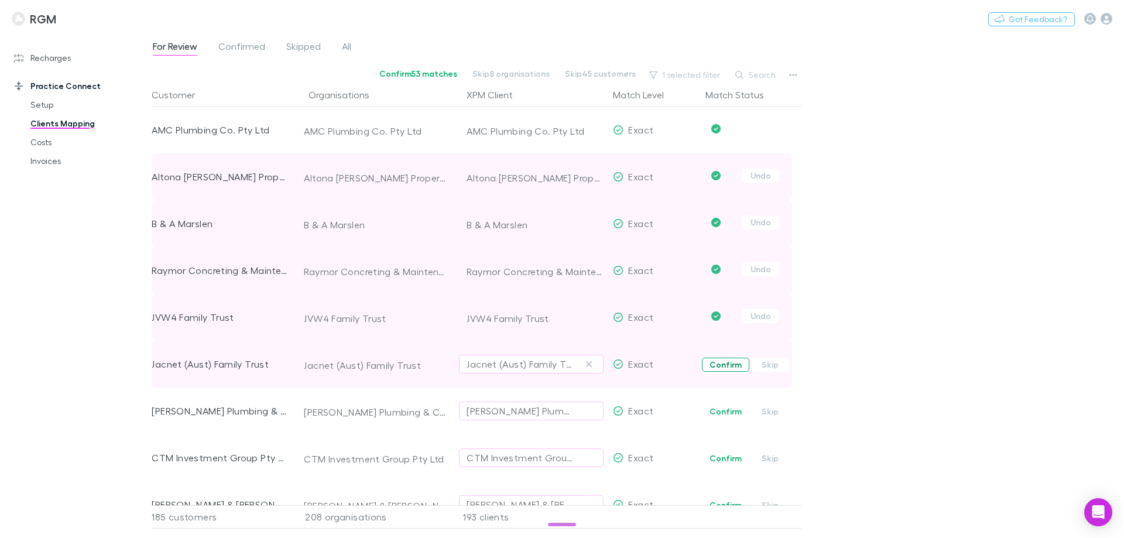
click at [728, 362] on button "Confirm" at bounding box center [725, 365] width 47 height 14
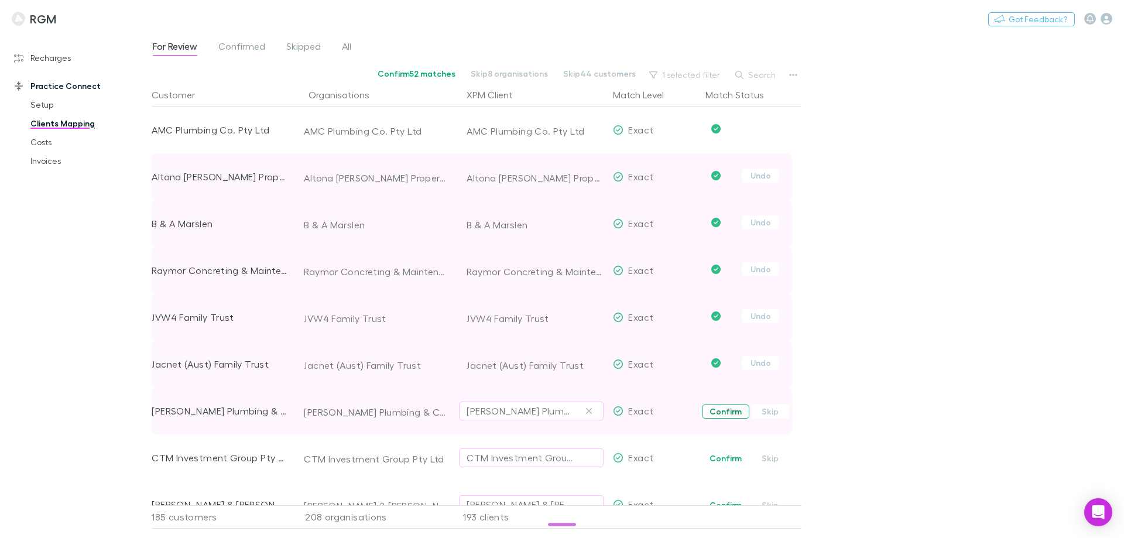
click at [725, 409] on button "Confirm" at bounding box center [725, 411] width 47 height 14
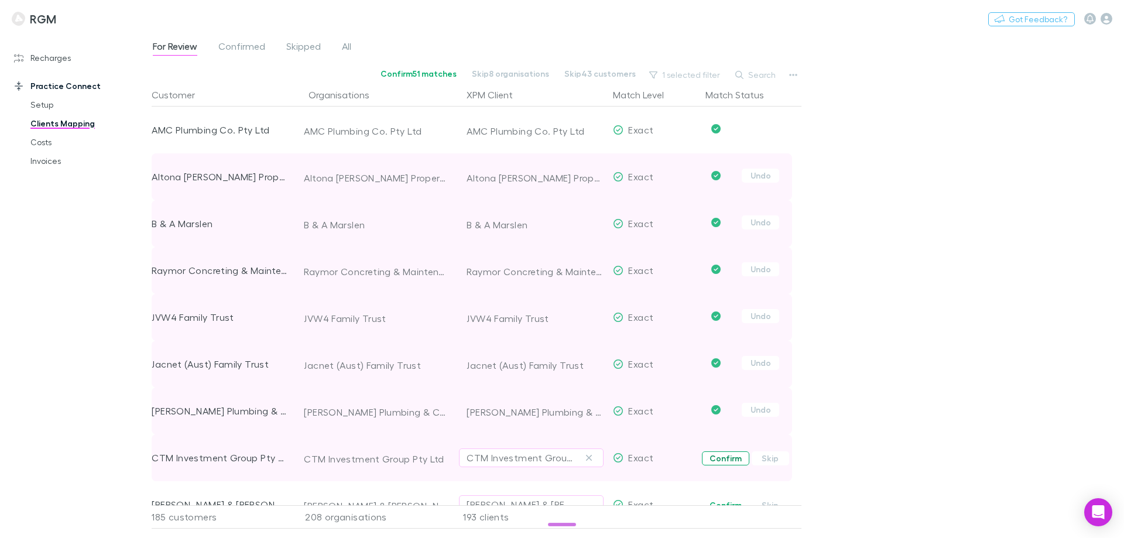
click at [722, 459] on button "Confirm" at bounding box center [725, 458] width 47 height 14
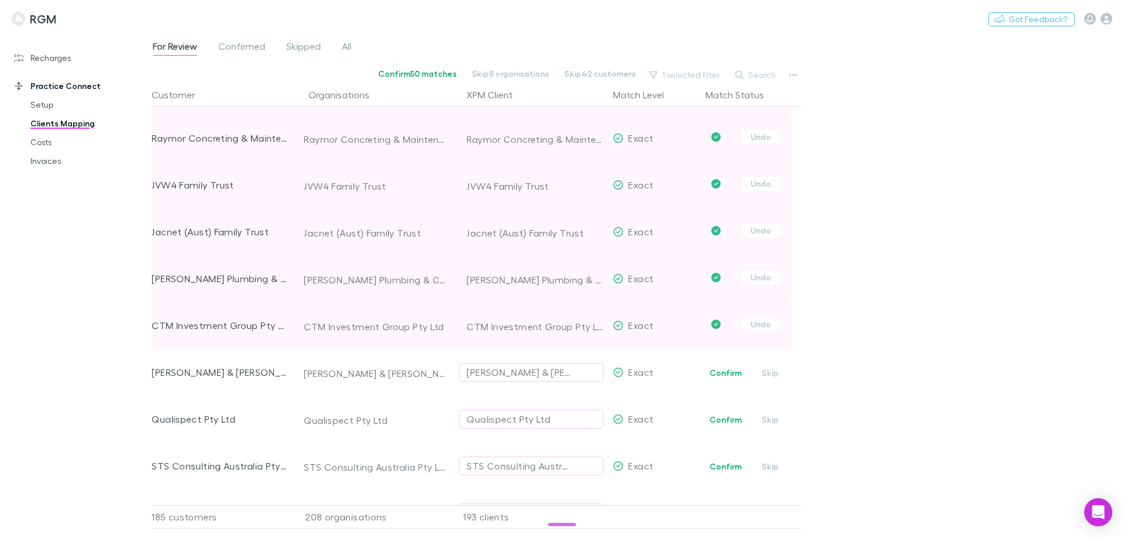
scroll to position [6497, 0]
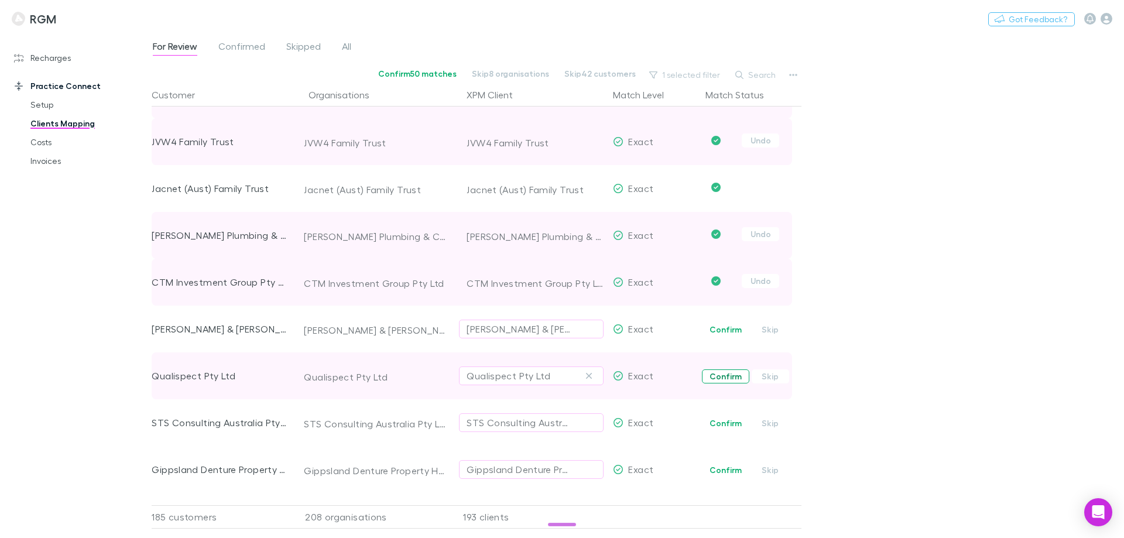
drag, startPoint x: 721, startPoint y: 329, endPoint x: 729, endPoint y: 373, distance: 44.7
click at [721, 329] on button "Confirm" at bounding box center [725, 330] width 47 height 14
click at [726, 378] on button "Confirm" at bounding box center [725, 376] width 47 height 14
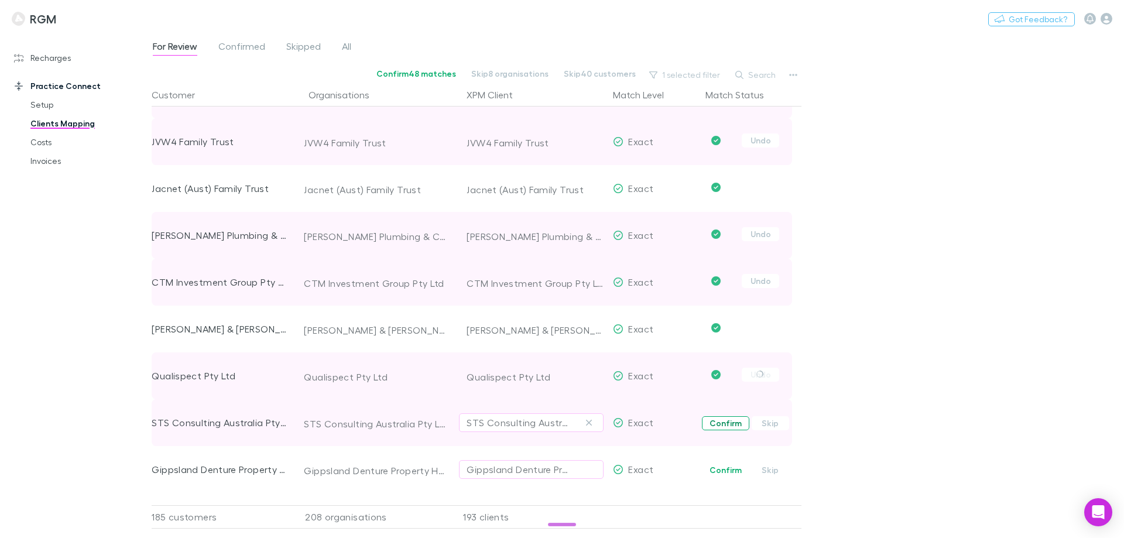
click at [717, 424] on button "Confirm" at bounding box center [725, 423] width 47 height 14
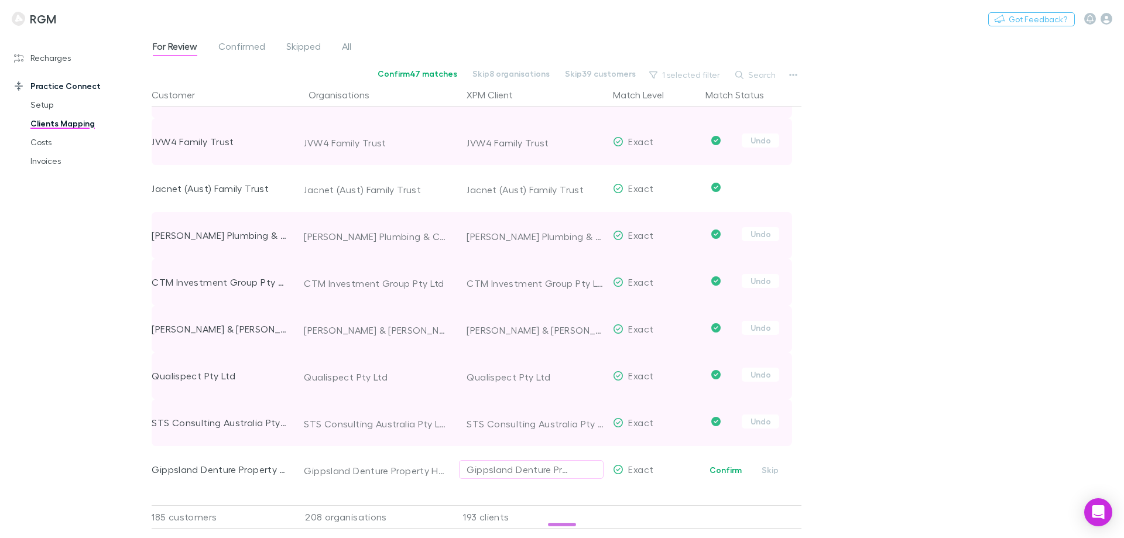
drag, startPoint x: 717, startPoint y: 470, endPoint x: 616, endPoint y: 317, distance: 183.3
click at [717, 469] on button "Confirm" at bounding box center [725, 470] width 47 height 14
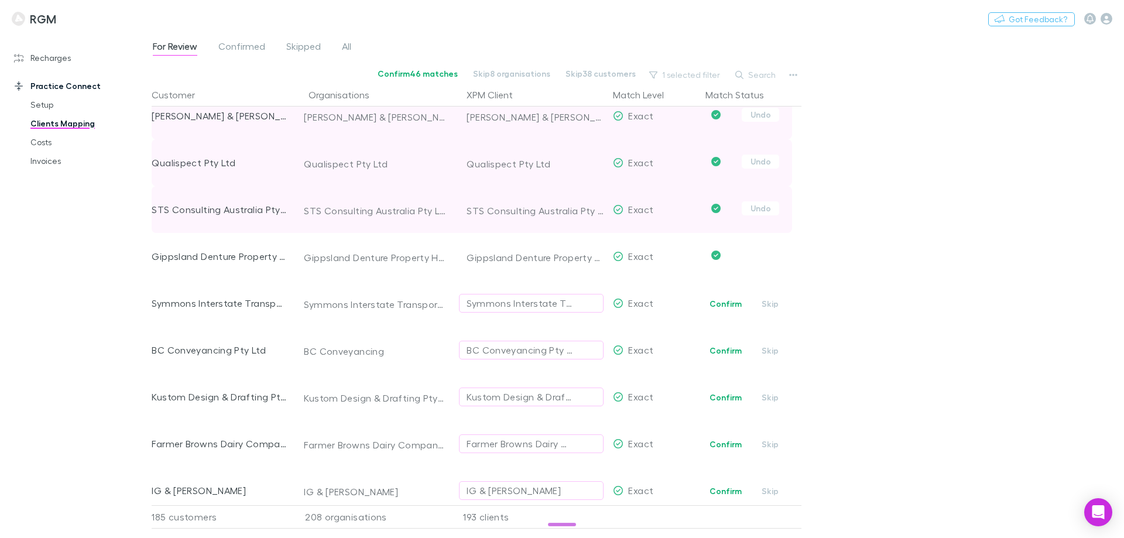
scroll to position [6731, 0]
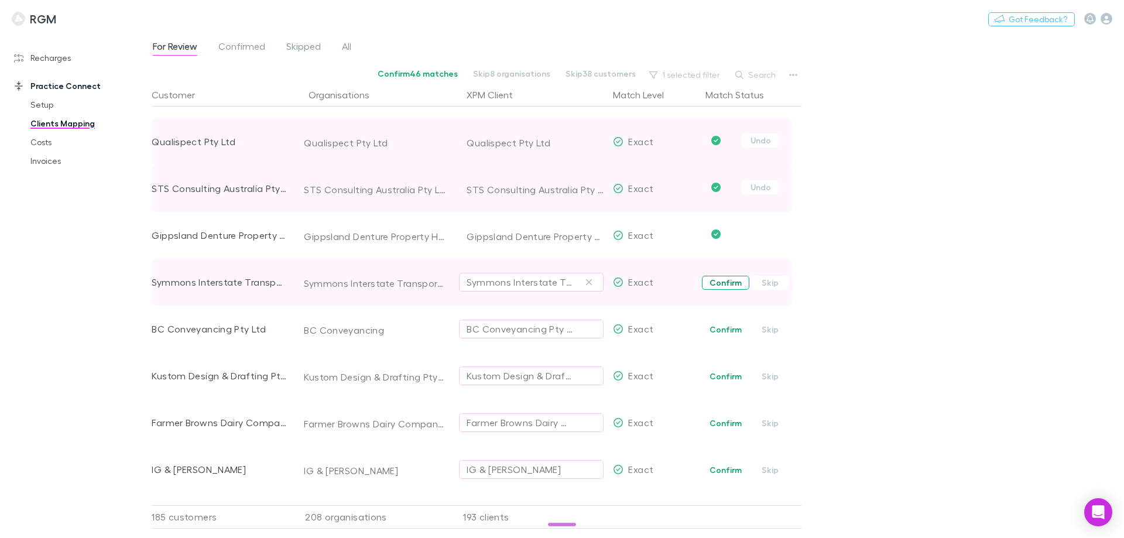
click at [732, 282] on button "Confirm" at bounding box center [725, 283] width 47 height 14
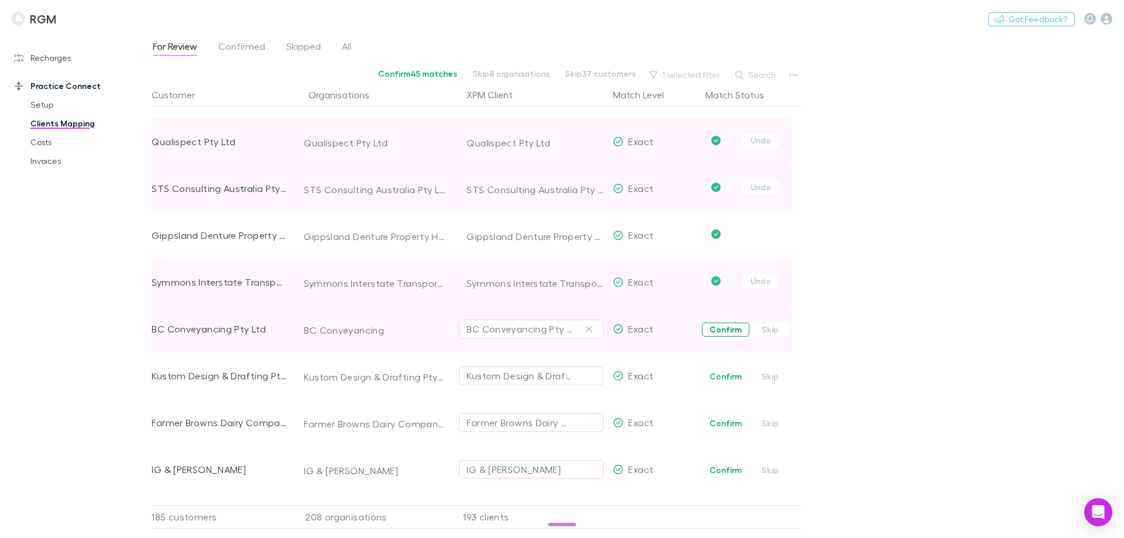
click at [725, 331] on button "Confirm" at bounding box center [725, 330] width 47 height 14
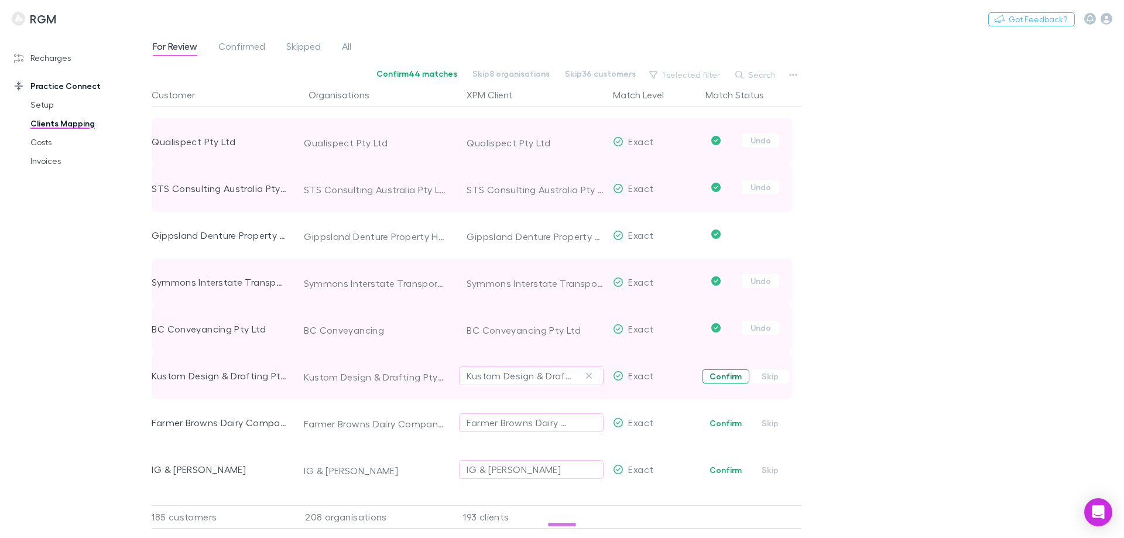
click at [718, 378] on button "Confirm" at bounding box center [725, 376] width 47 height 14
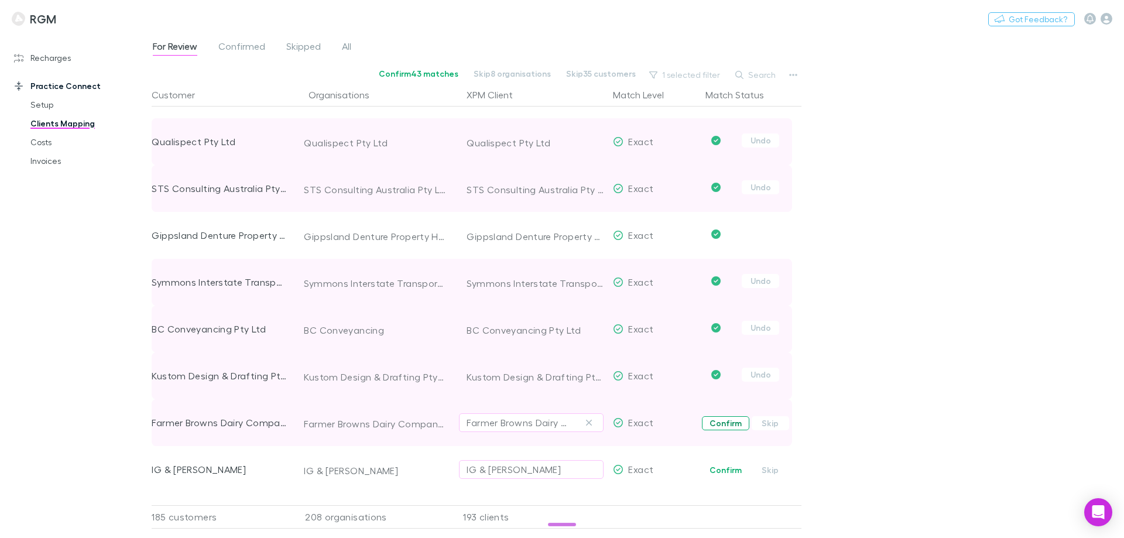
click at [721, 421] on button "Confirm" at bounding box center [725, 423] width 47 height 14
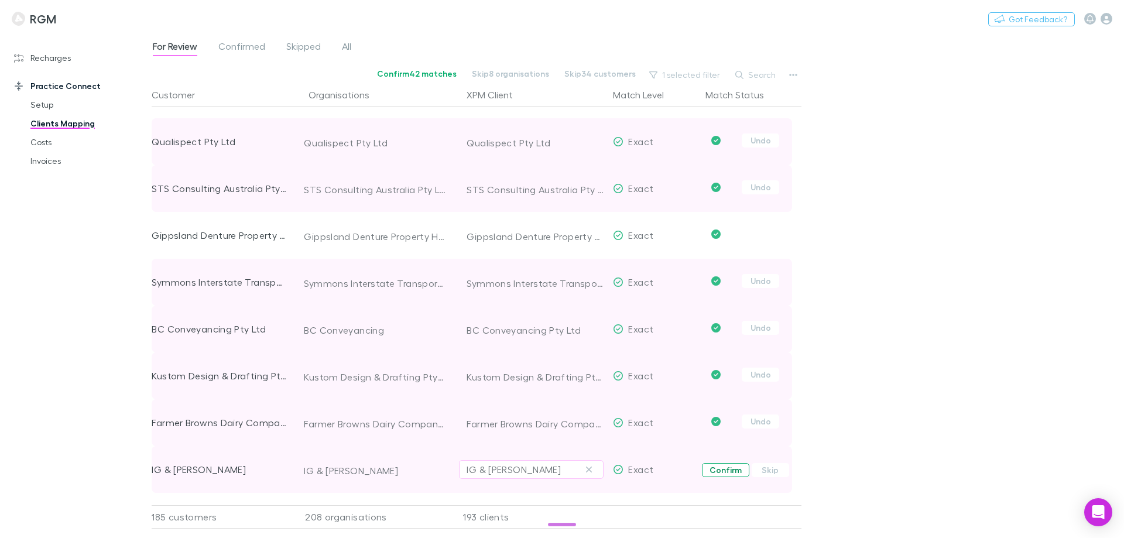
click at [728, 467] on button "Confirm" at bounding box center [725, 470] width 47 height 14
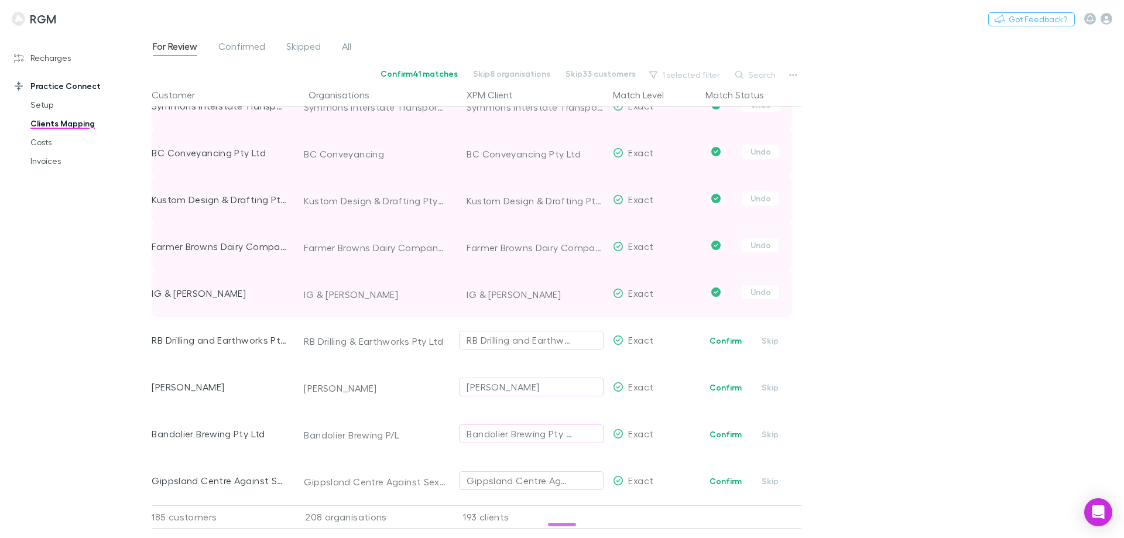
scroll to position [6907, 0]
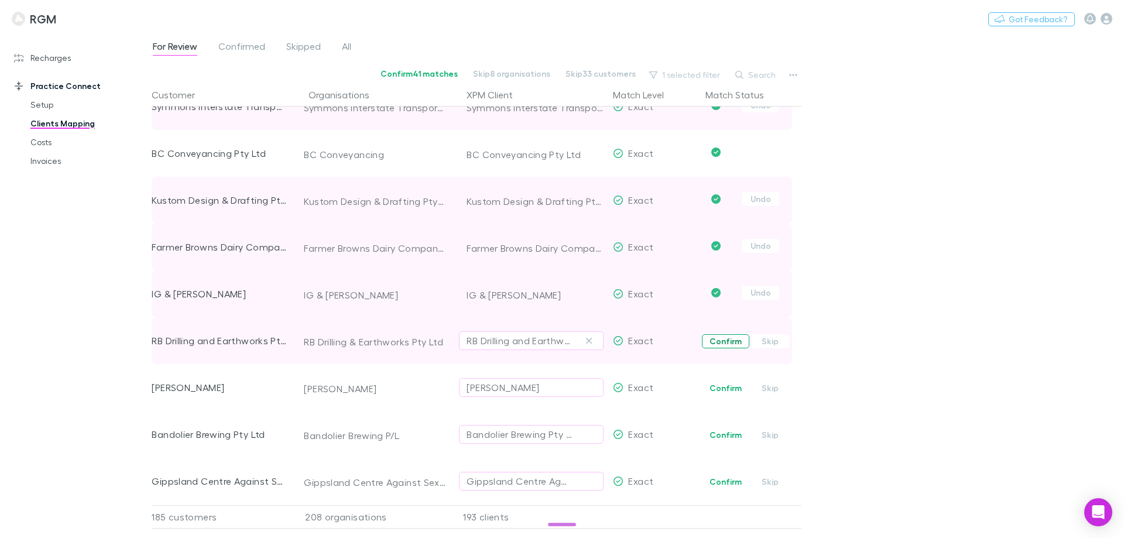
click at [725, 339] on button "Confirm" at bounding box center [725, 341] width 47 height 14
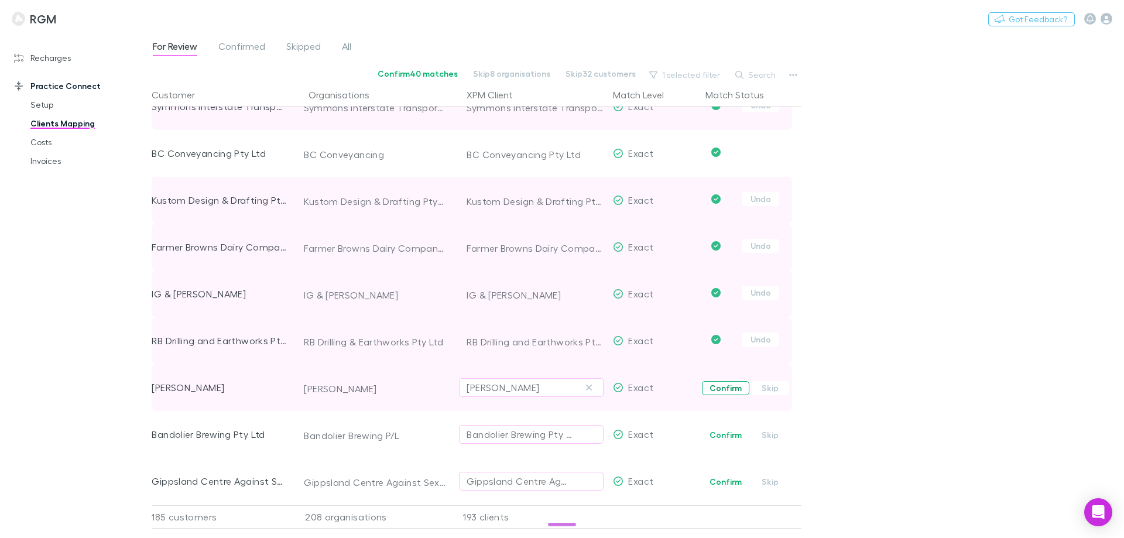
click at [729, 389] on button "Confirm" at bounding box center [725, 388] width 47 height 14
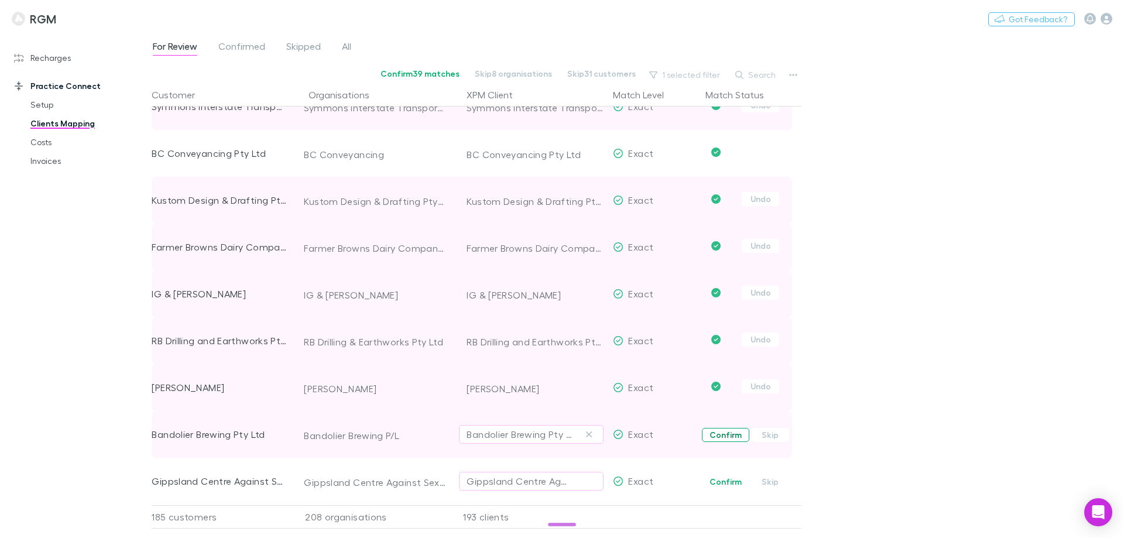
click at [729, 437] on button "Confirm" at bounding box center [725, 435] width 47 height 14
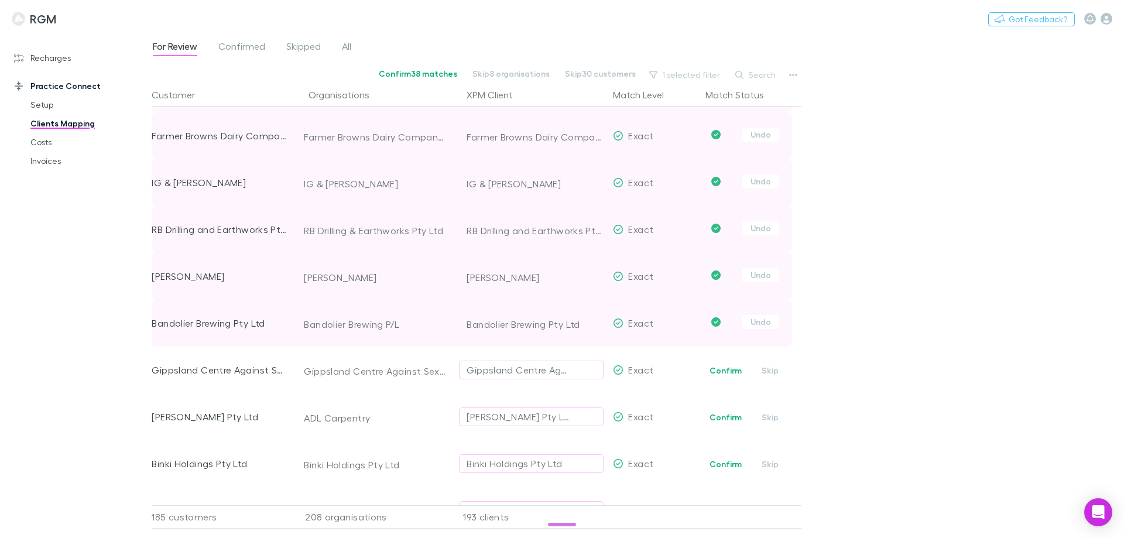
scroll to position [7083, 0]
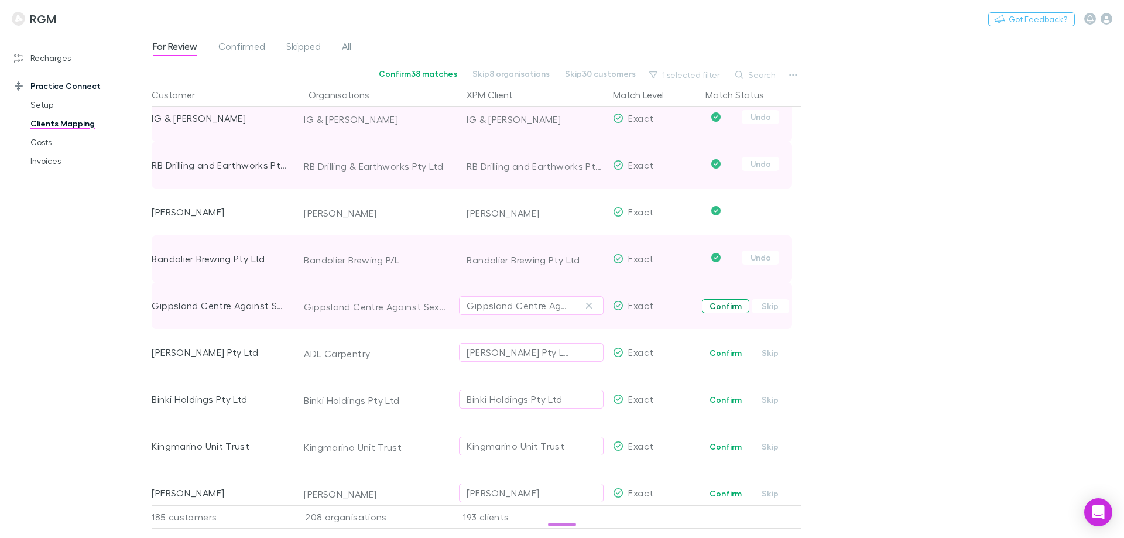
click at [738, 303] on button "Confirm" at bounding box center [725, 306] width 47 height 14
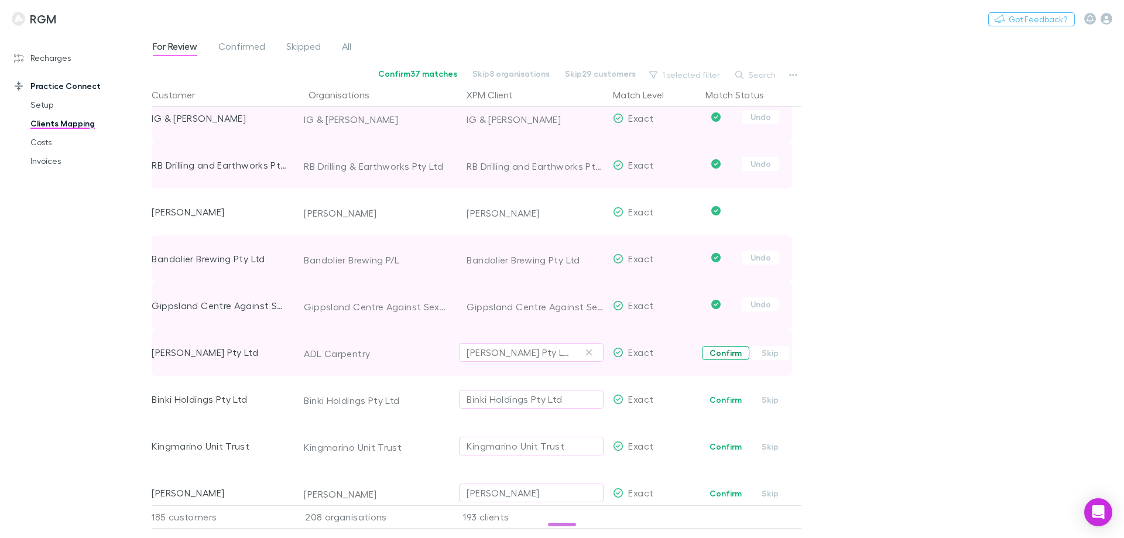
click at [724, 356] on button "Confirm" at bounding box center [725, 353] width 47 height 14
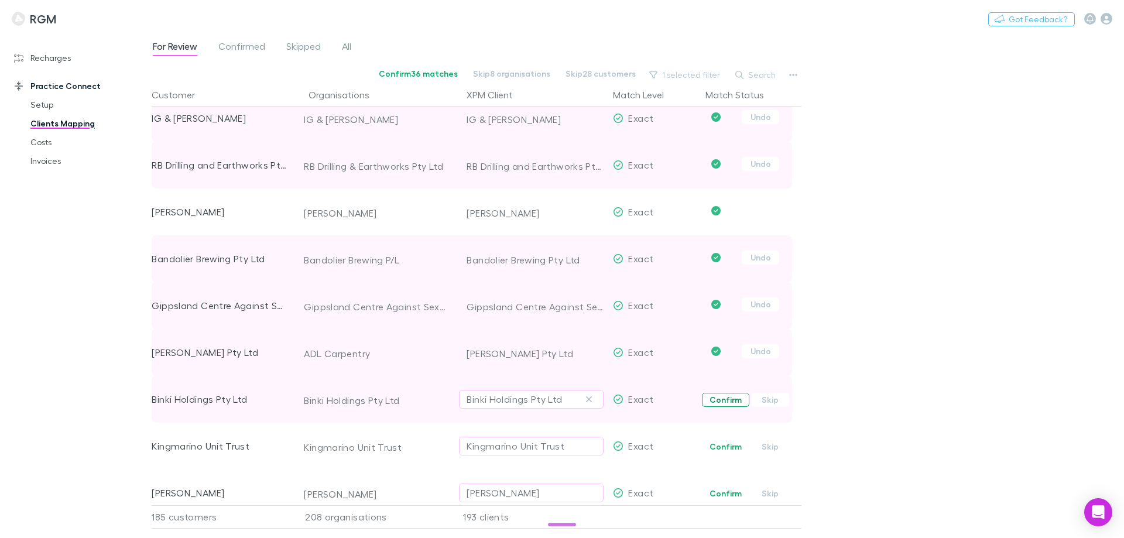
click at [725, 400] on button "Confirm" at bounding box center [725, 400] width 47 height 14
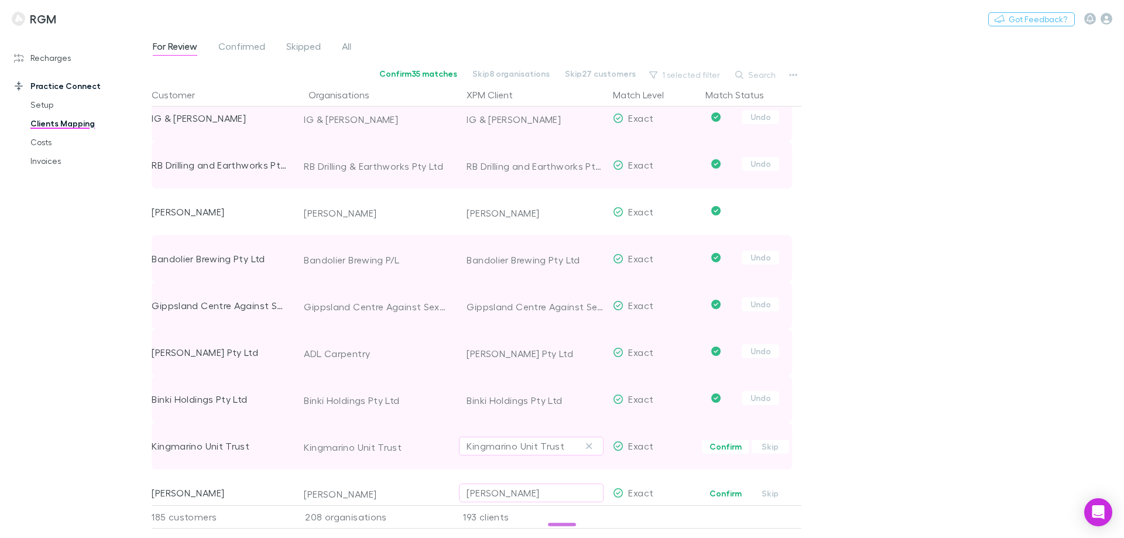
click at [724, 454] on span "Confirm Skip" at bounding box center [751, 446] width 101 height 47
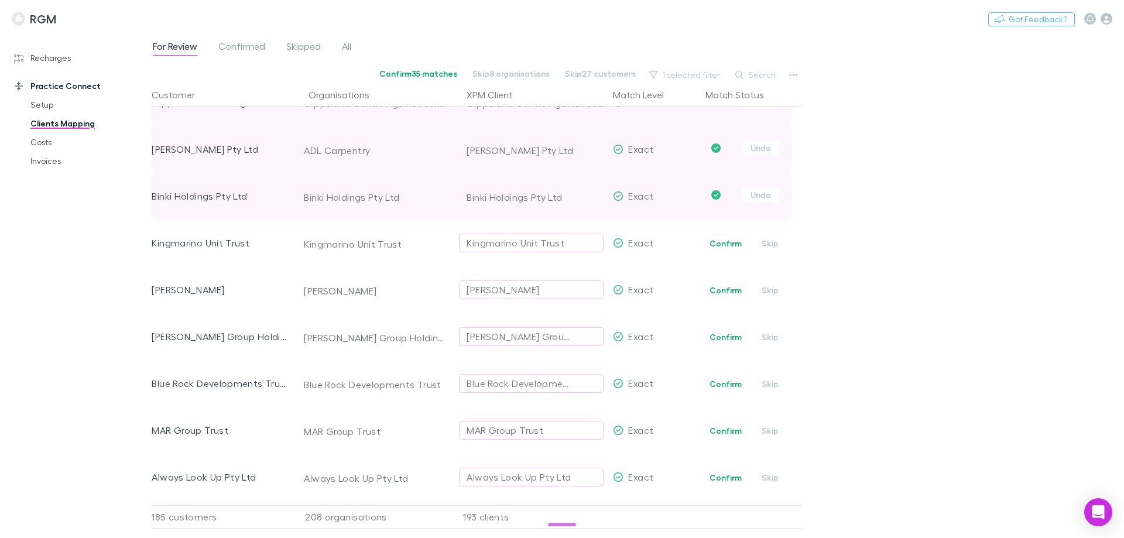
scroll to position [7317, 0]
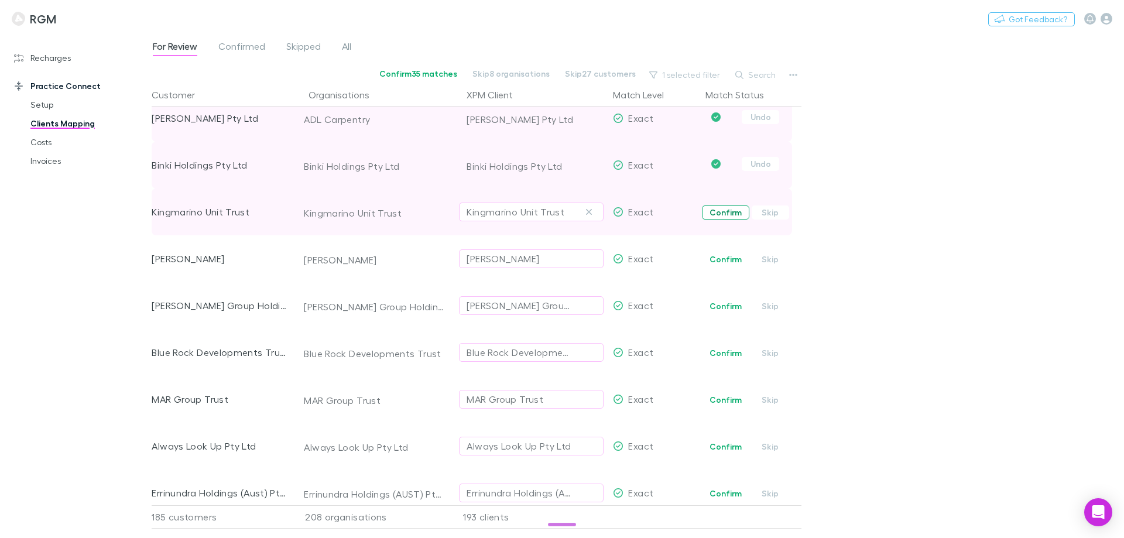
click at [732, 215] on button "Confirm" at bounding box center [725, 212] width 47 height 14
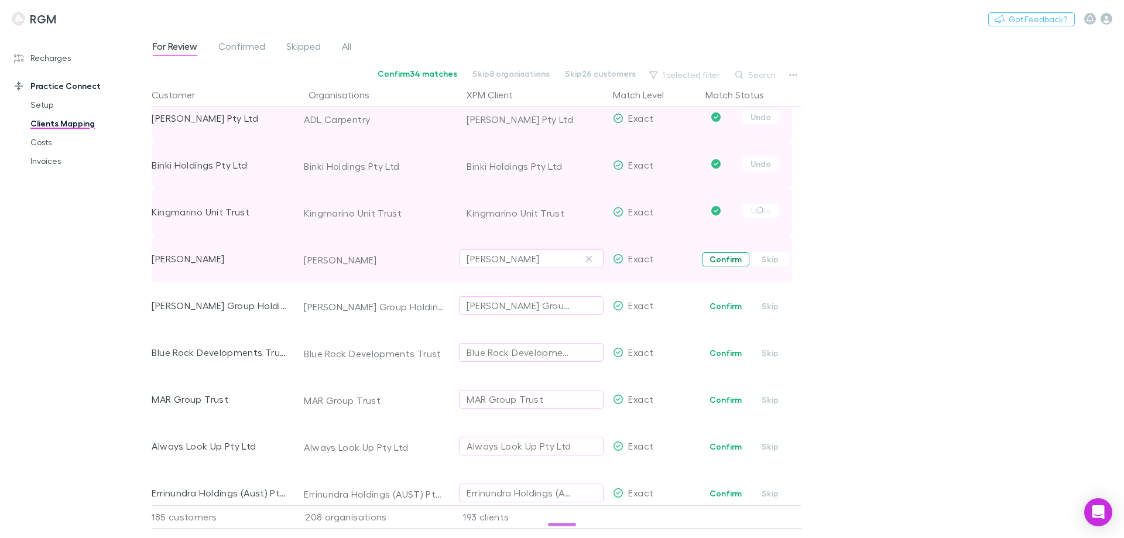
click at [727, 260] on button "Confirm" at bounding box center [725, 259] width 47 height 14
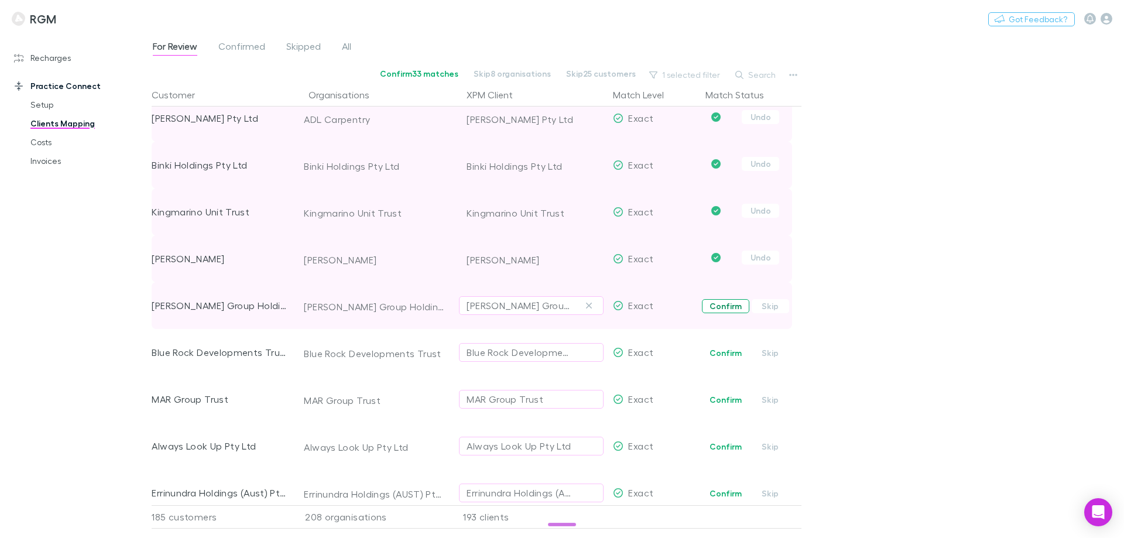
click at [719, 306] on button "Confirm" at bounding box center [725, 306] width 47 height 14
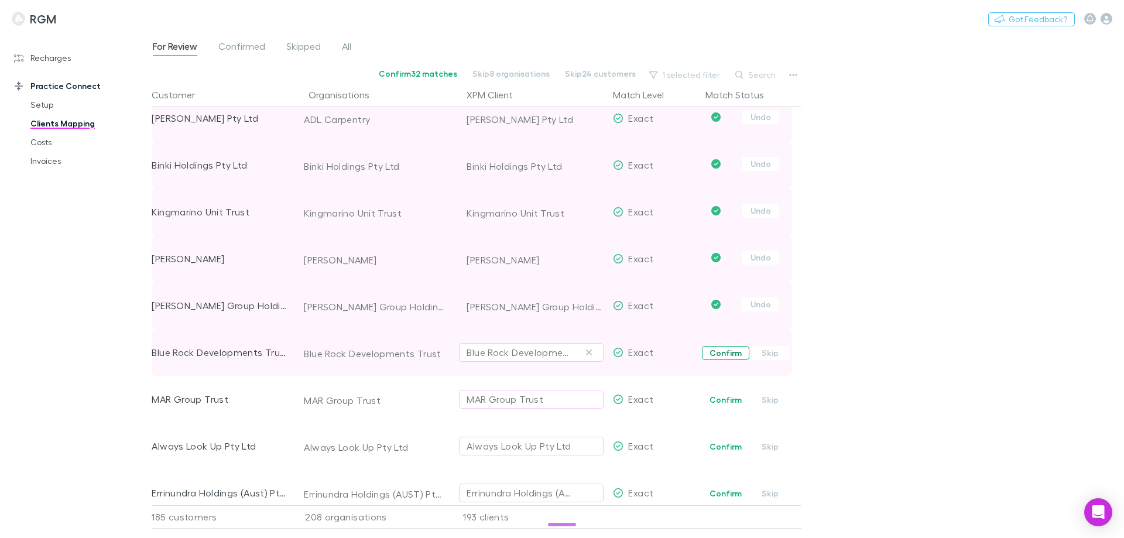
click at [718, 352] on button "Confirm" at bounding box center [725, 353] width 47 height 14
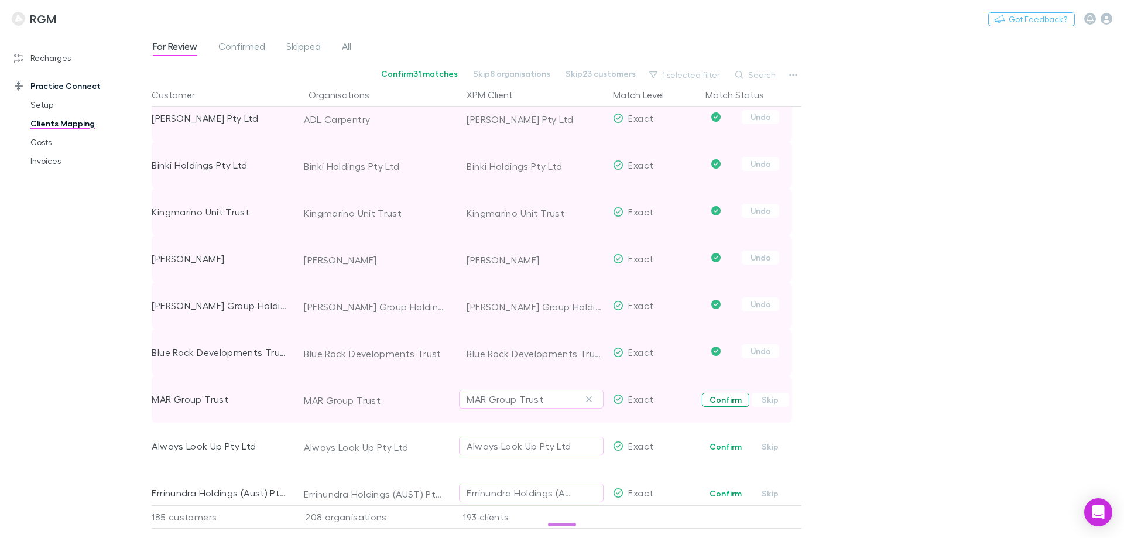
click at [719, 397] on button "Confirm" at bounding box center [725, 400] width 47 height 14
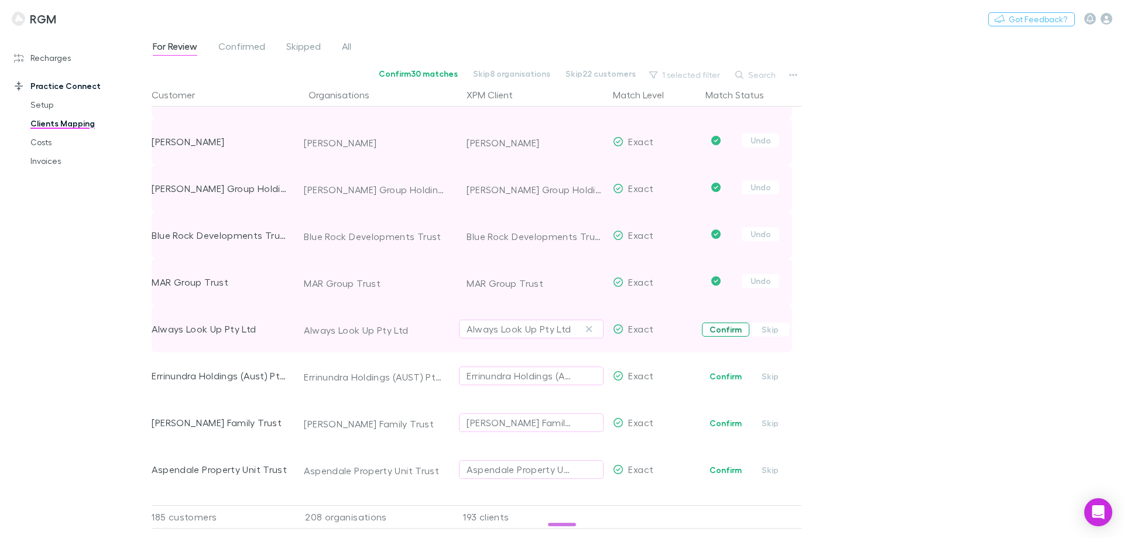
click at [722, 329] on button "Confirm" at bounding box center [725, 330] width 47 height 14
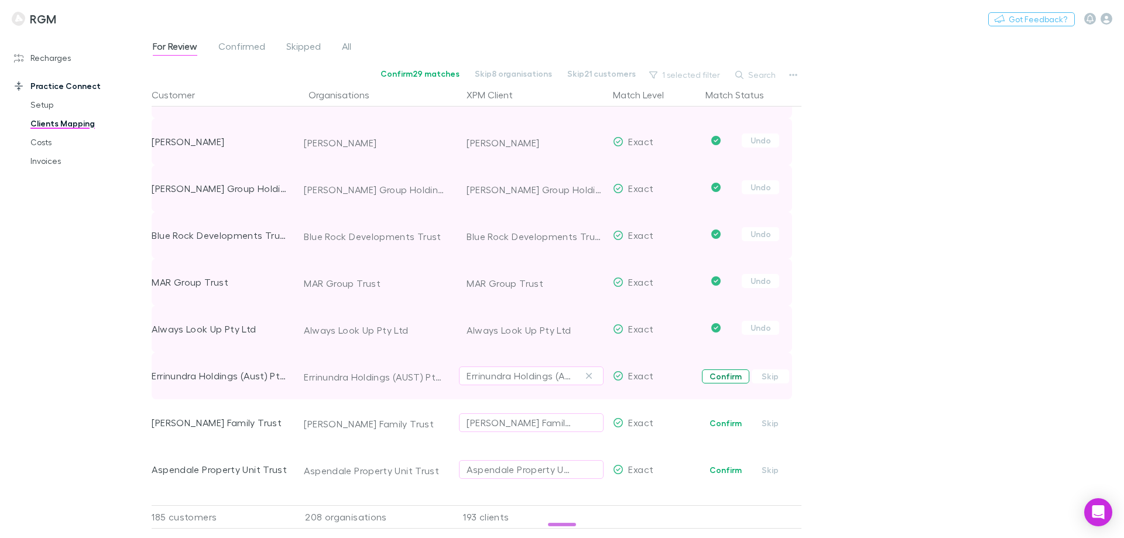
click at [712, 374] on button "Confirm" at bounding box center [725, 376] width 47 height 14
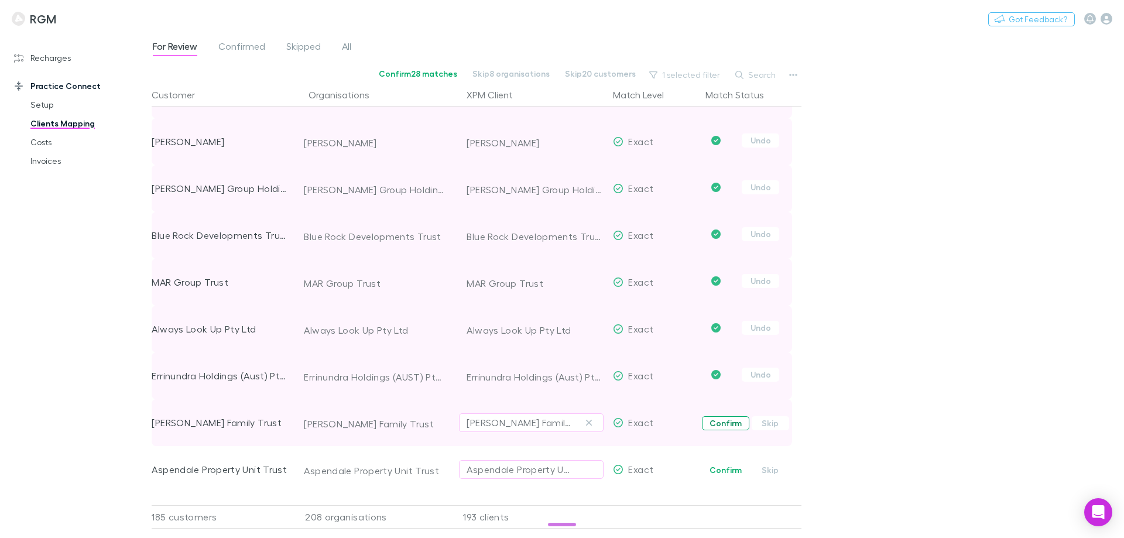
click at [719, 421] on button "Confirm" at bounding box center [725, 423] width 47 height 14
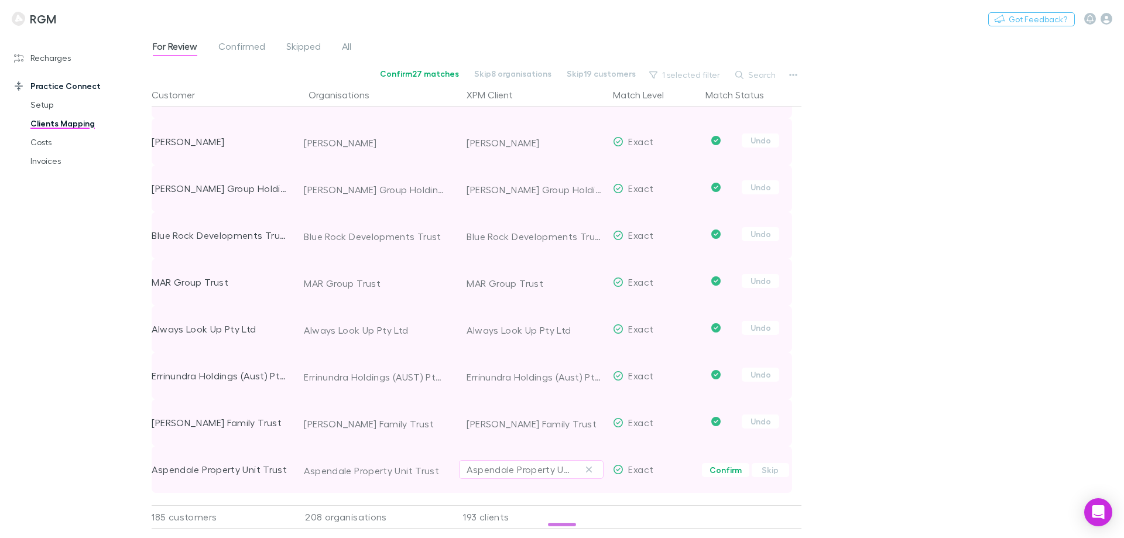
click at [718, 465] on button "Confirm" at bounding box center [725, 470] width 47 height 14
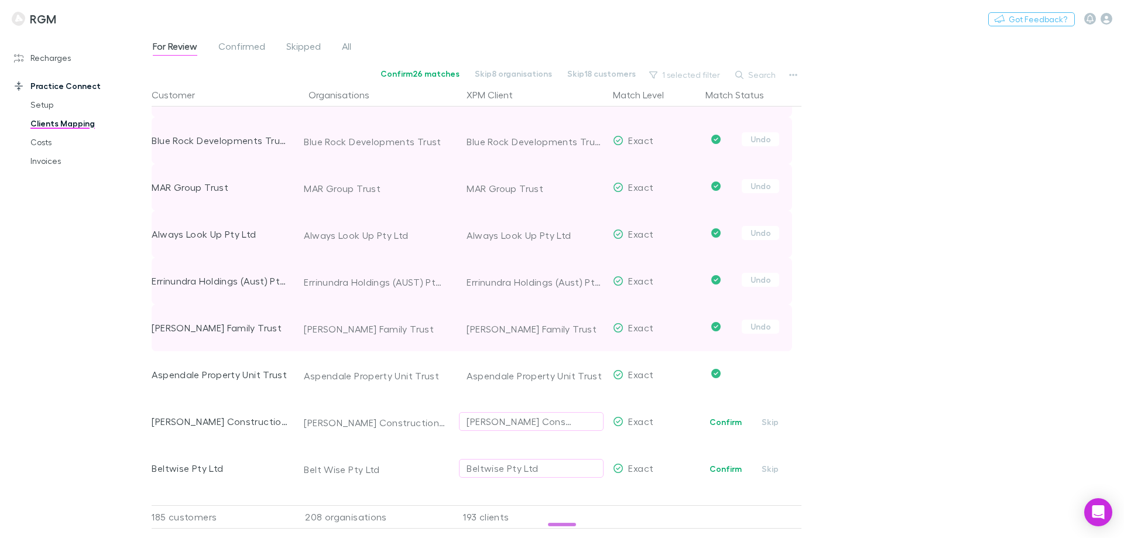
scroll to position [7668, 0]
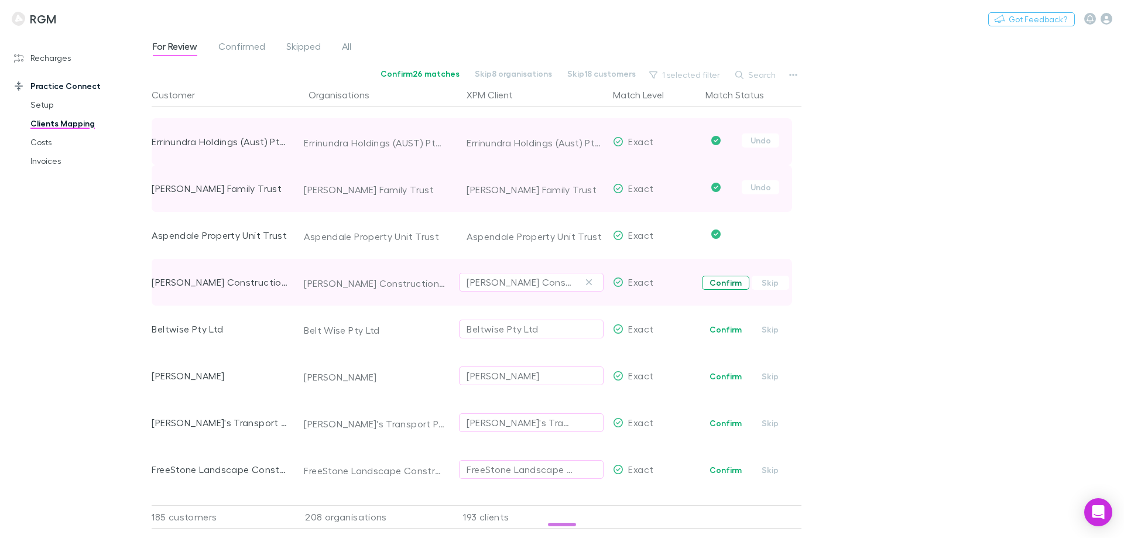
click at [737, 289] on button "Confirm" at bounding box center [725, 283] width 47 height 14
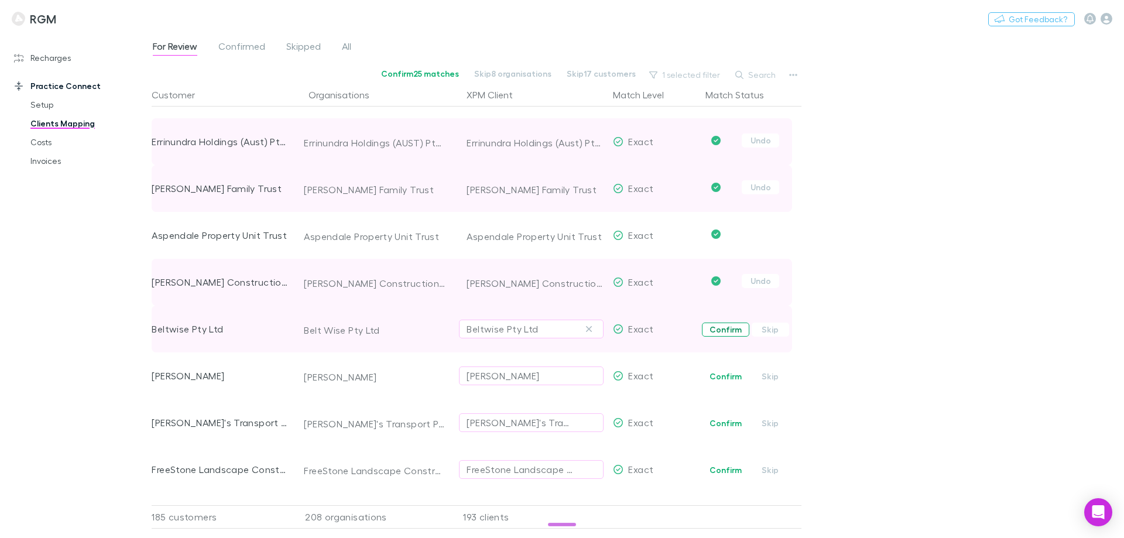
click at [727, 332] on button "Confirm" at bounding box center [725, 330] width 47 height 14
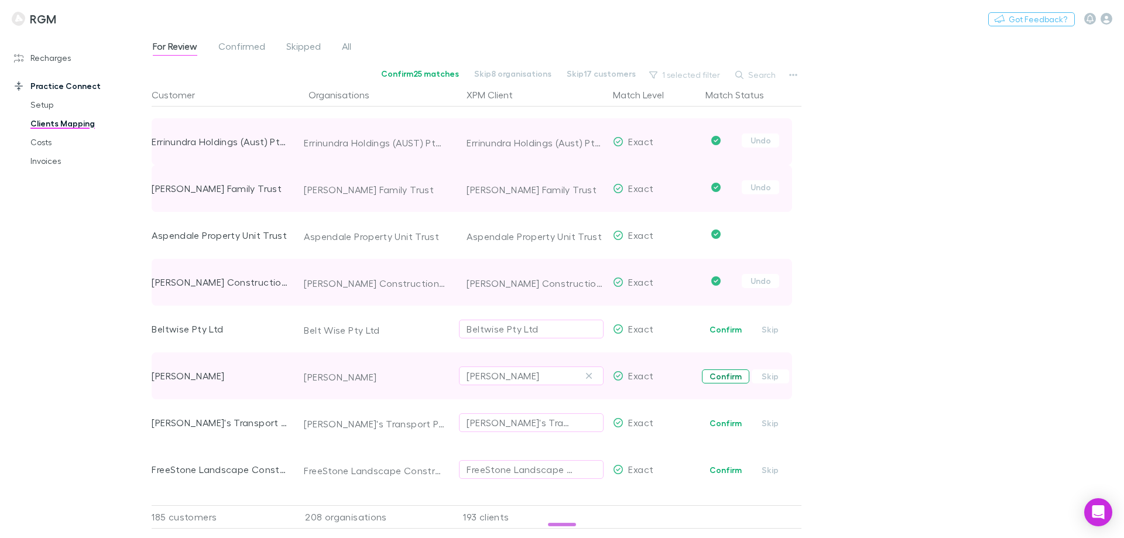
click at [721, 373] on button "Confirm" at bounding box center [725, 376] width 47 height 14
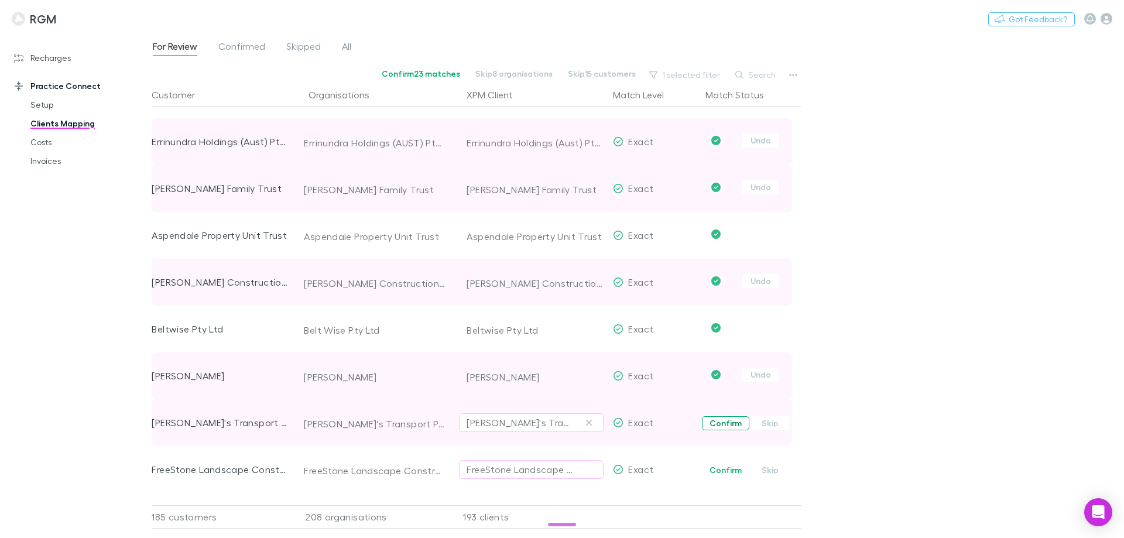
click at [728, 421] on button "Confirm" at bounding box center [725, 423] width 47 height 14
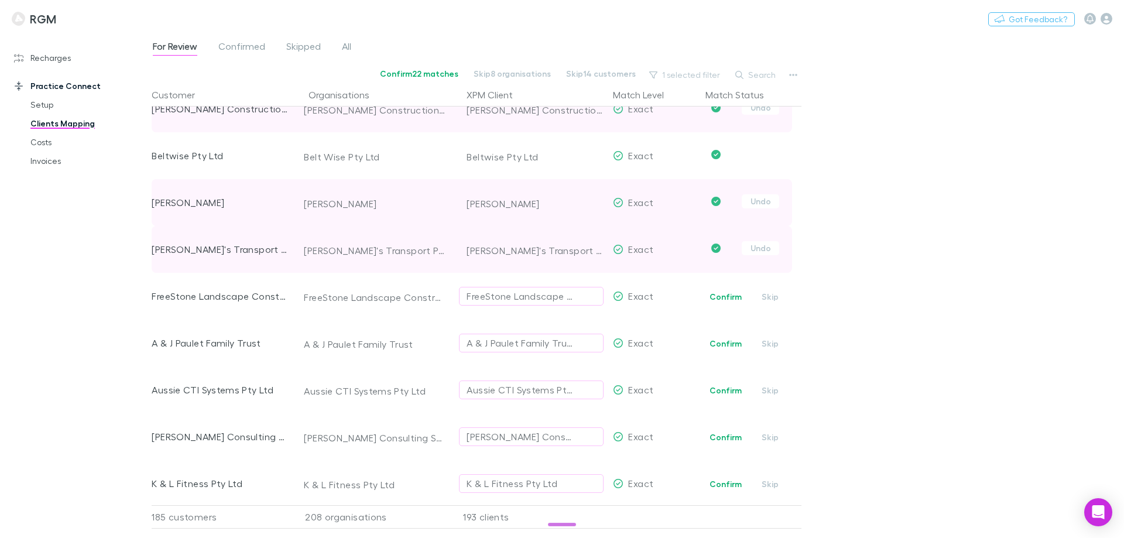
scroll to position [7844, 0]
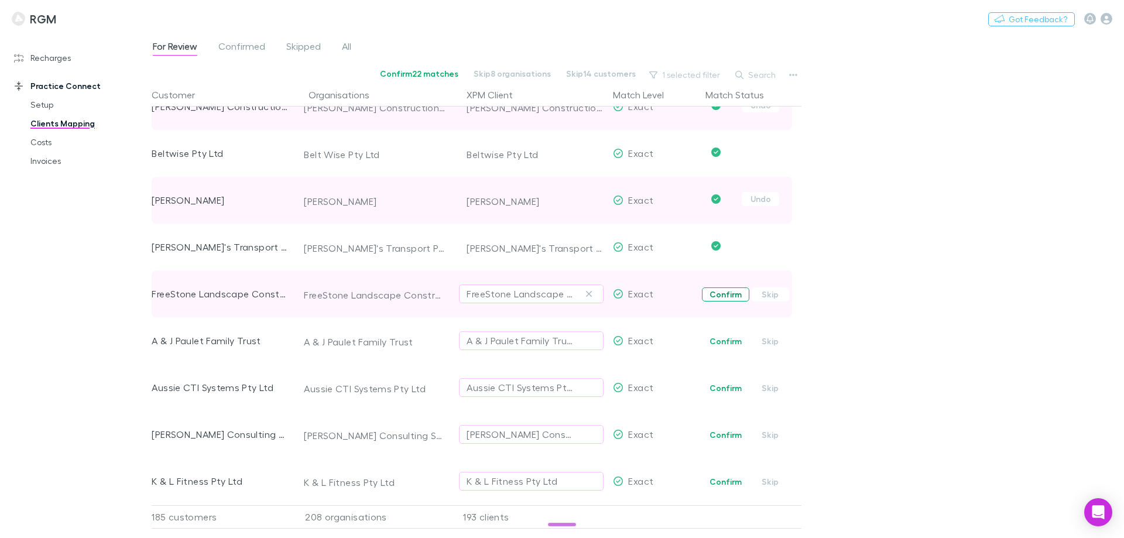
click at [718, 299] on button "Confirm" at bounding box center [725, 294] width 47 height 14
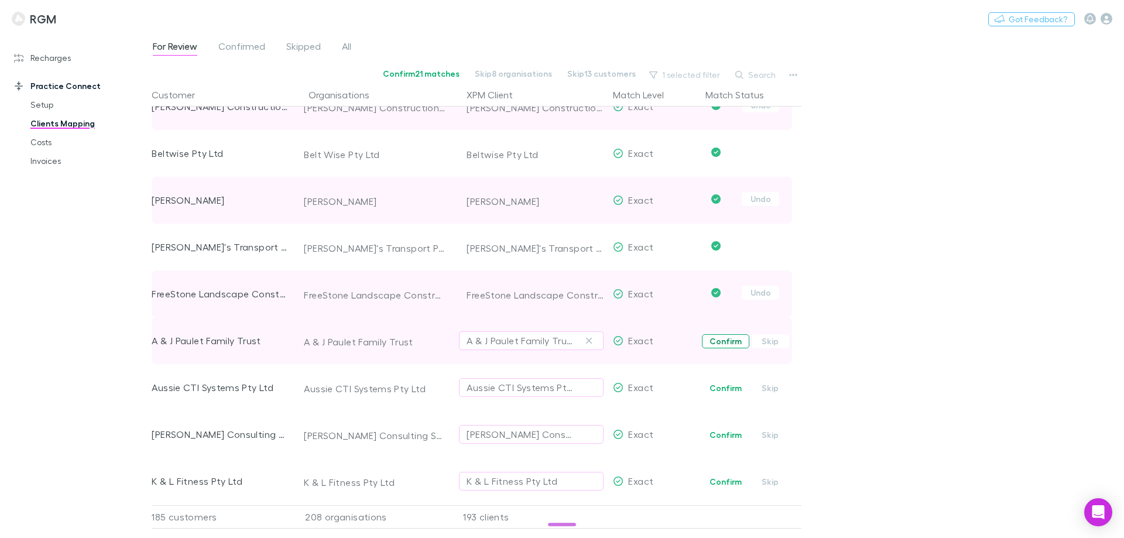
click at [722, 341] on button "Confirm" at bounding box center [725, 341] width 47 height 14
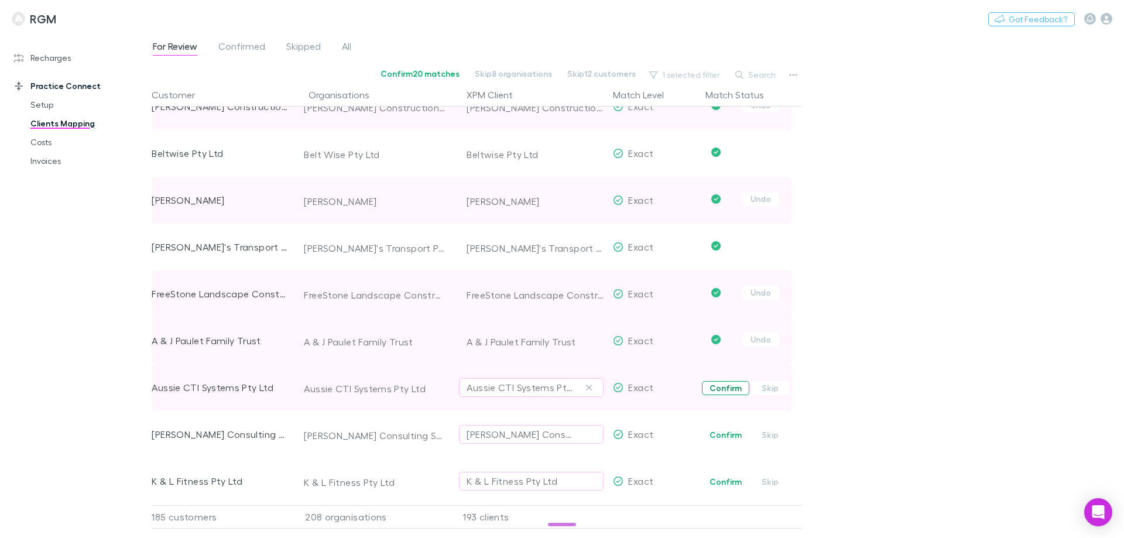
click at [725, 390] on button "Confirm" at bounding box center [725, 388] width 47 height 14
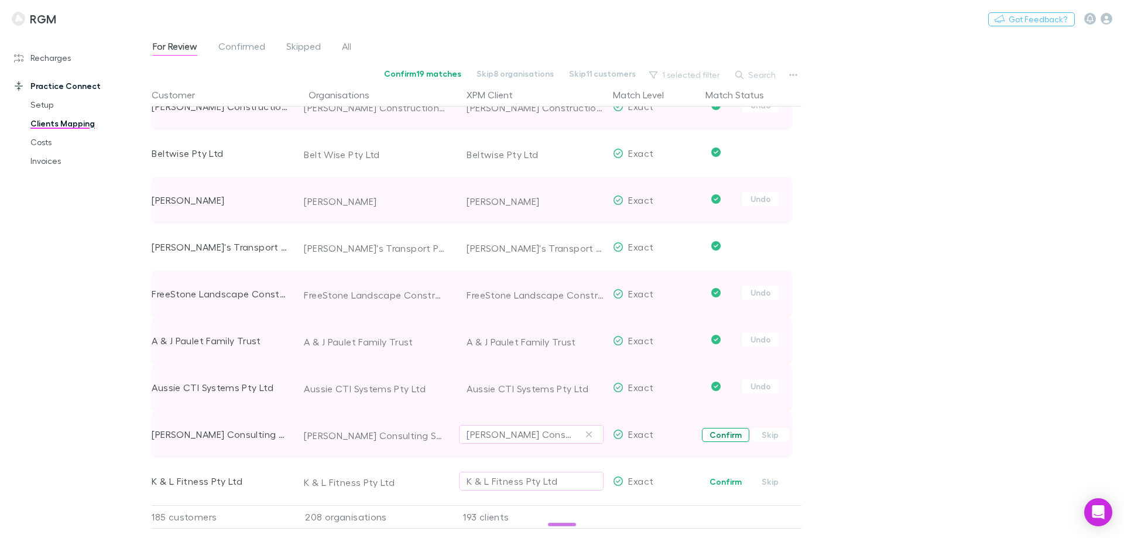
click at [723, 433] on button "Confirm" at bounding box center [725, 435] width 47 height 14
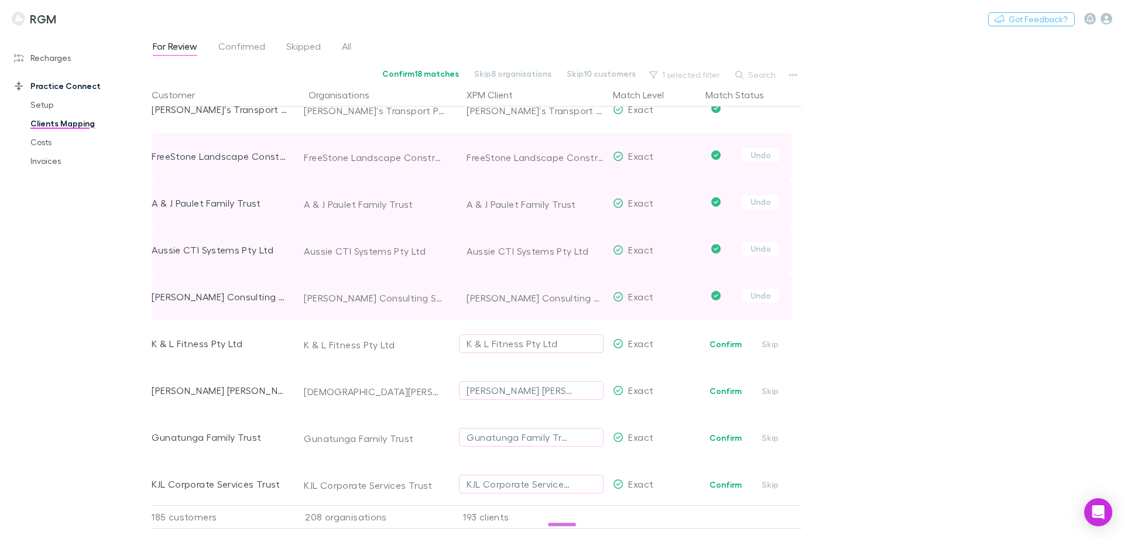
scroll to position [8019, 0]
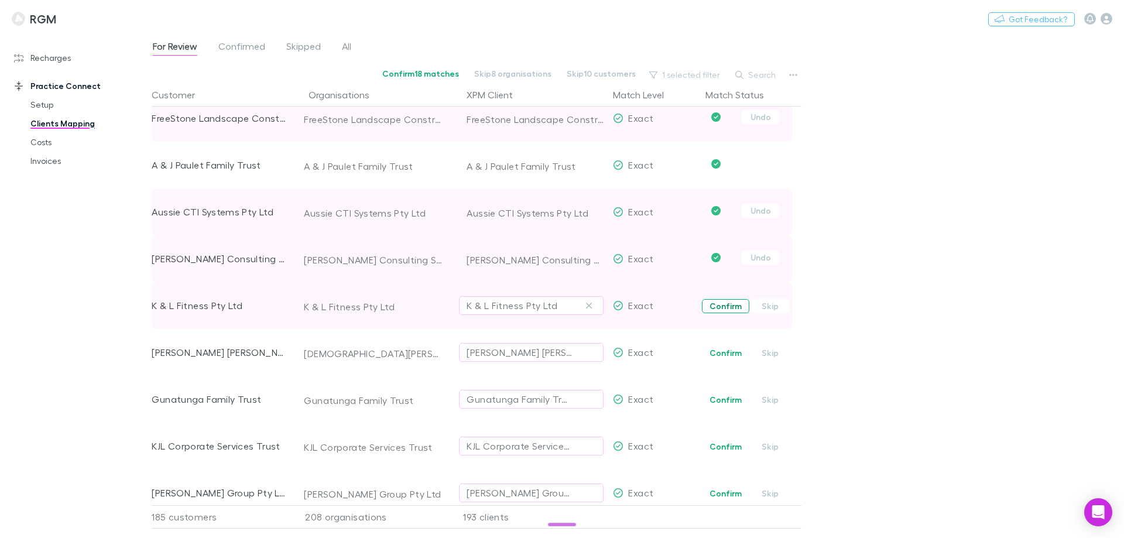
click at [730, 310] on button "Confirm" at bounding box center [725, 306] width 47 height 14
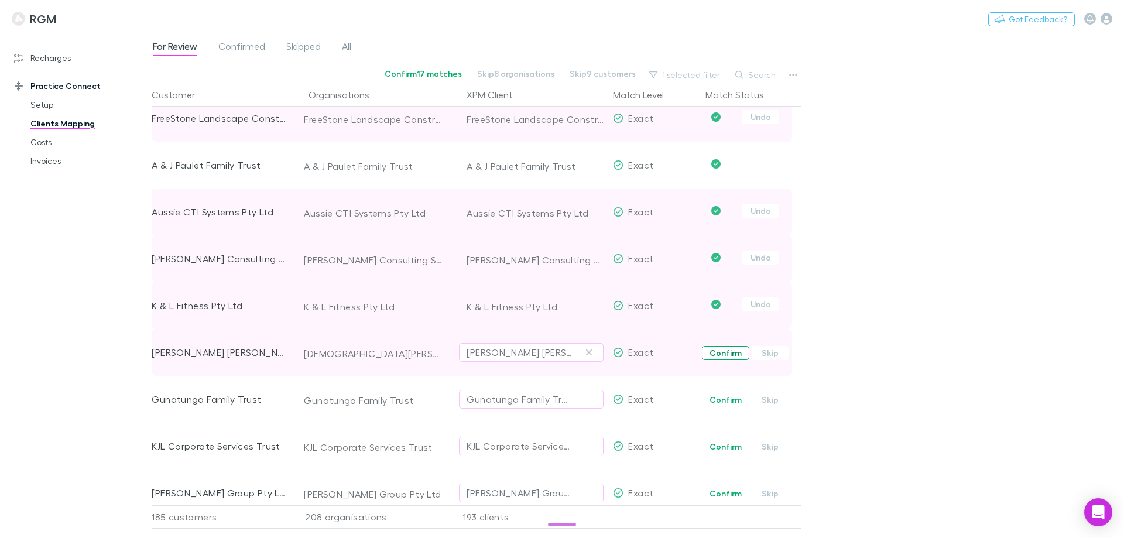
click at [723, 352] on button "Confirm" at bounding box center [725, 353] width 47 height 14
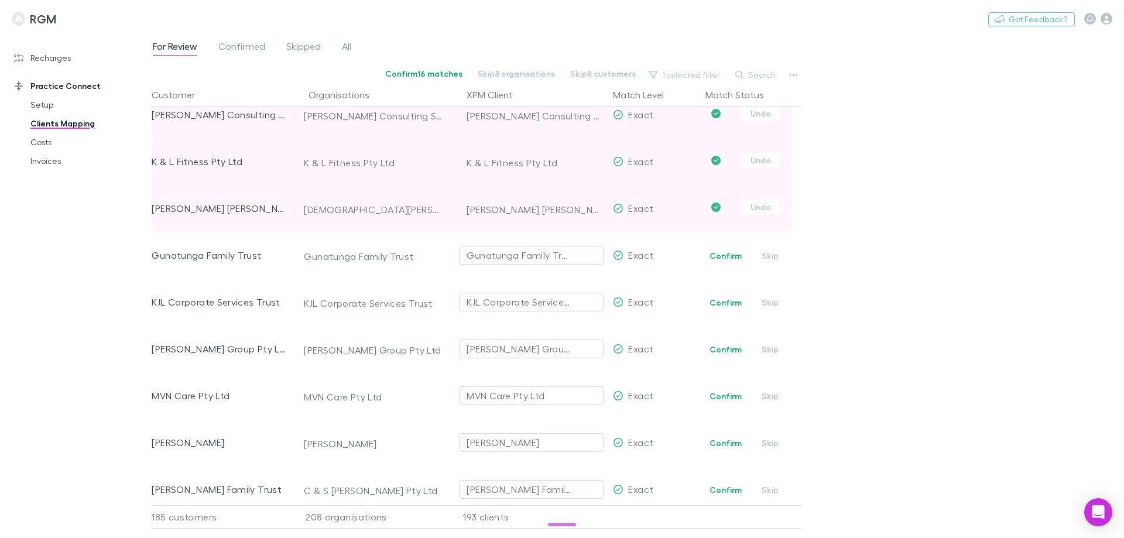
scroll to position [8195, 0]
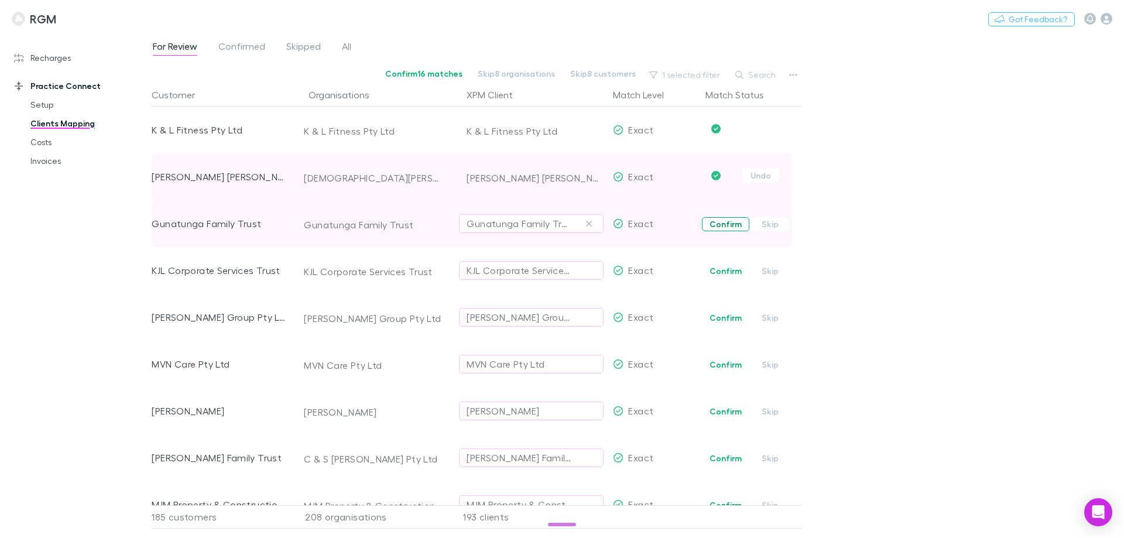
click at [727, 225] on button "Confirm" at bounding box center [725, 224] width 47 height 14
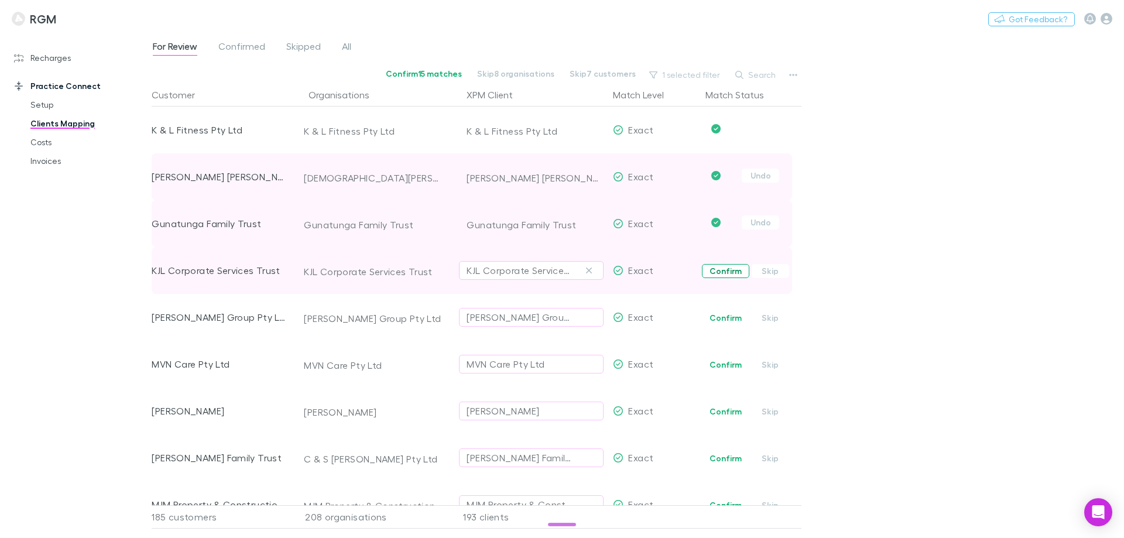
click at [720, 270] on button "Confirm" at bounding box center [725, 271] width 47 height 14
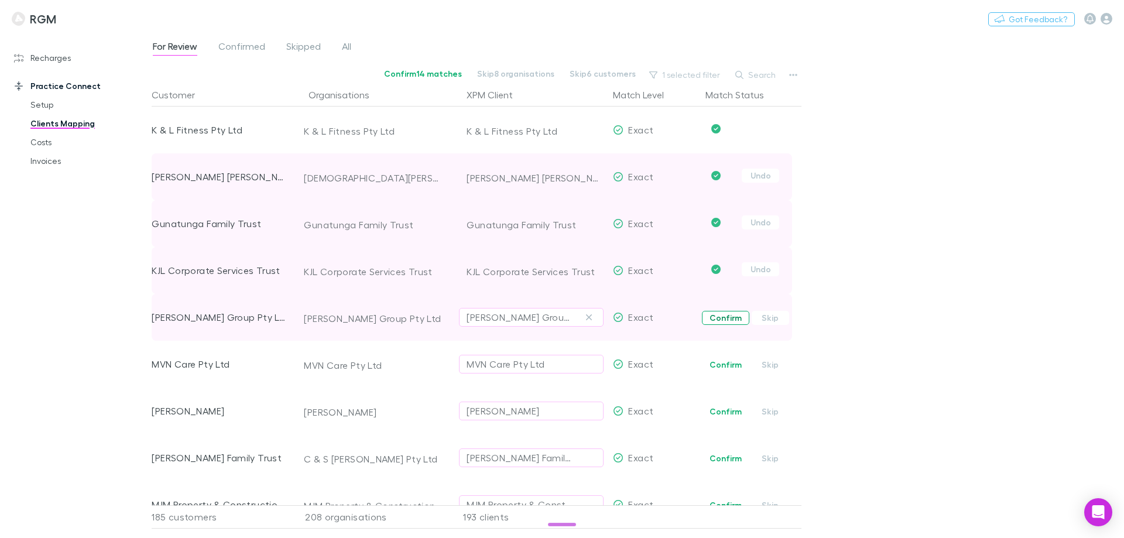
click at [718, 315] on button "Confirm" at bounding box center [725, 318] width 47 height 14
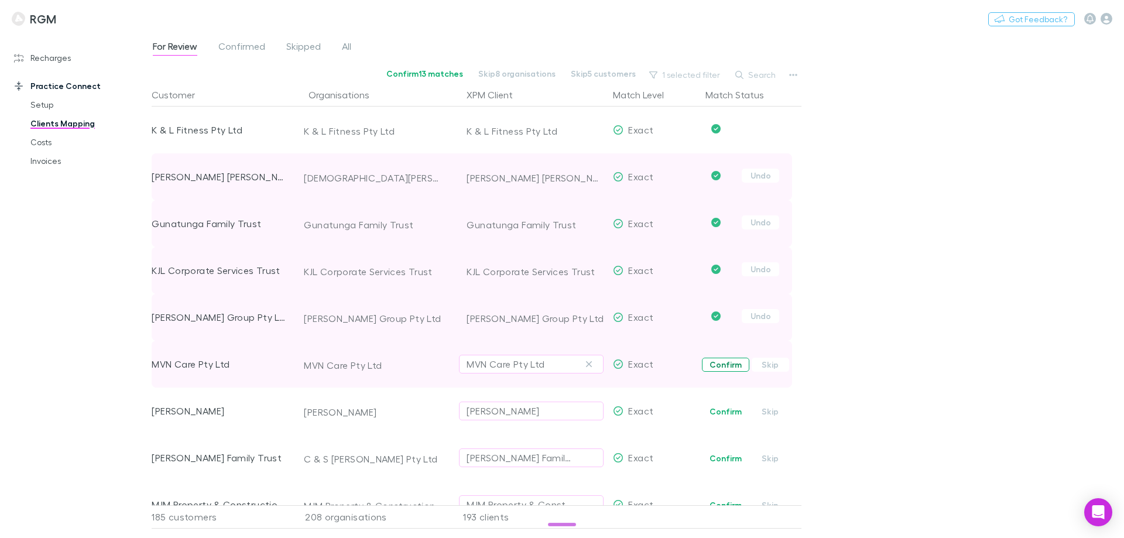
click at [720, 362] on button "Confirm" at bounding box center [725, 365] width 47 height 14
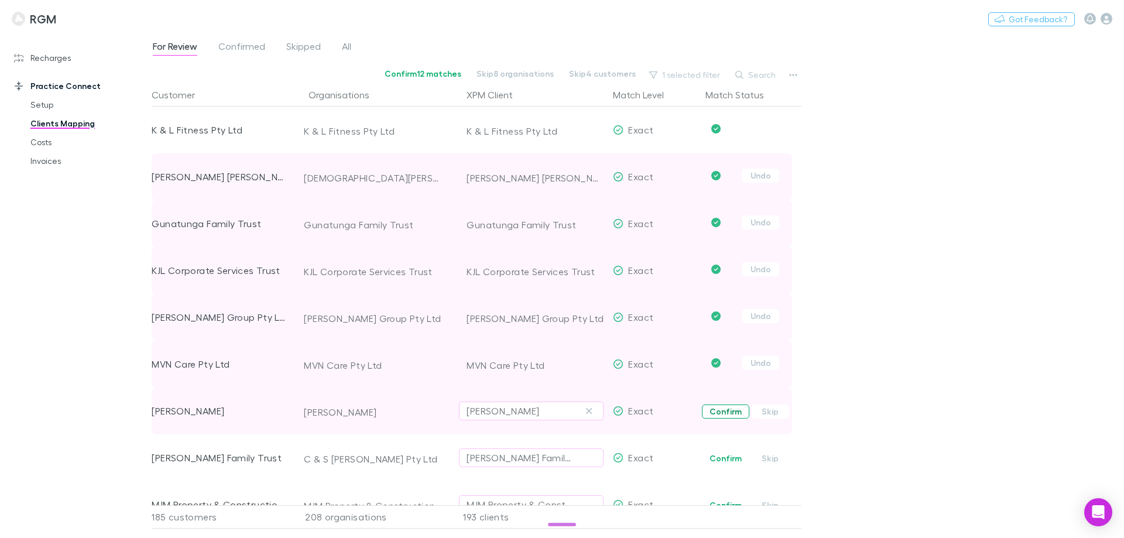
click at [718, 412] on button "Confirm" at bounding box center [725, 411] width 47 height 14
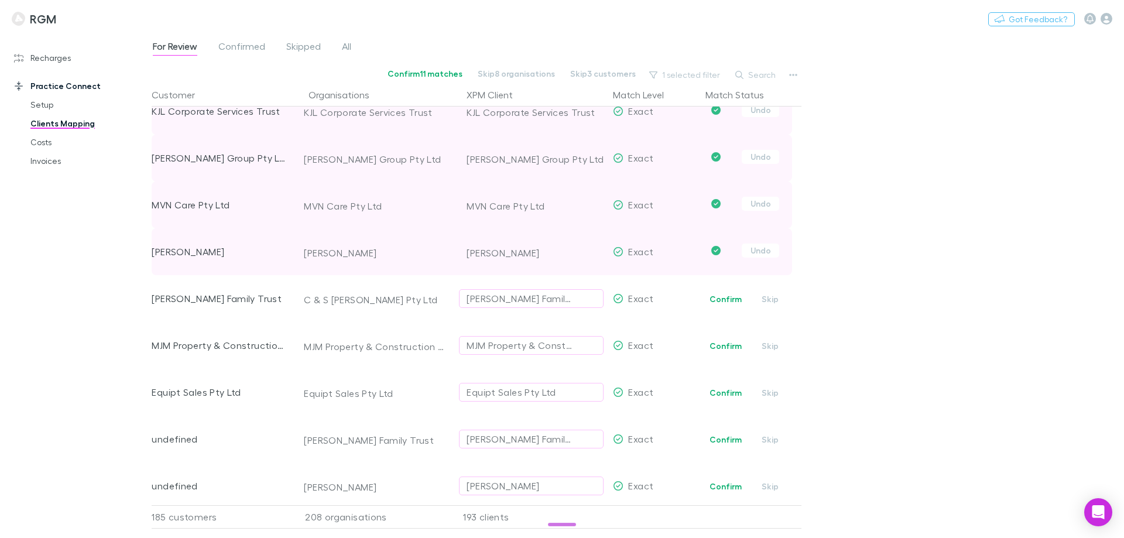
scroll to position [8370, 0]
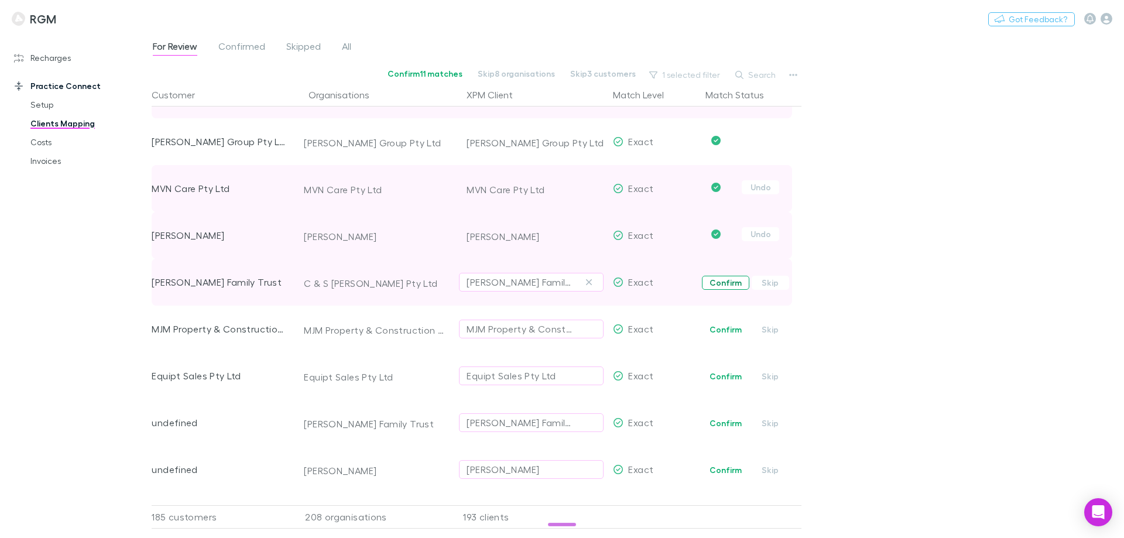
click at [733, 285] on button "Confirm" at bounding box center [725, 283] width 47 height 14
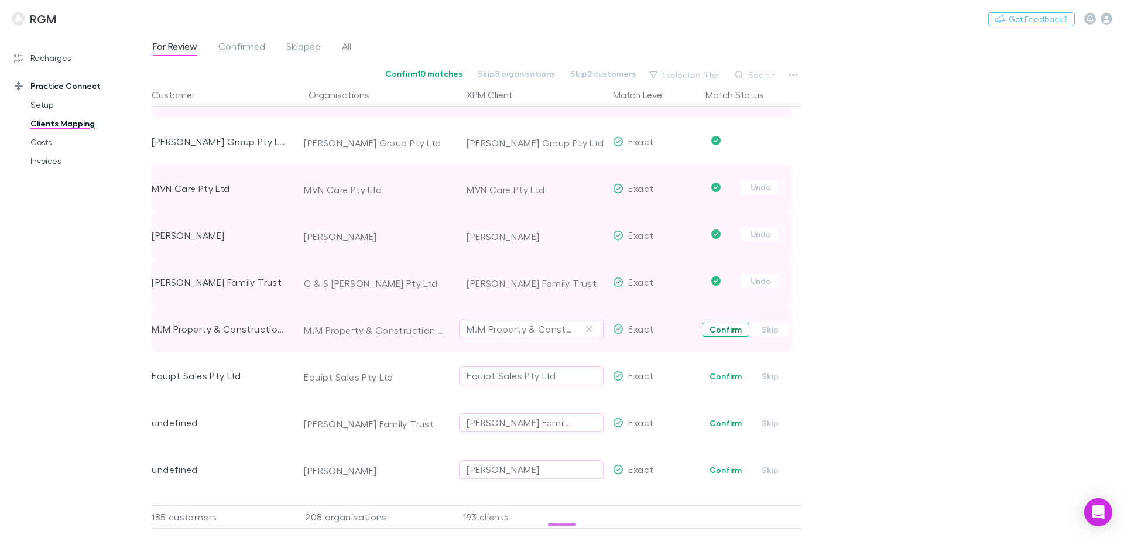
click at [726, 331] on button "Confirm" at bounding box center [725, 330] width 47 height 14
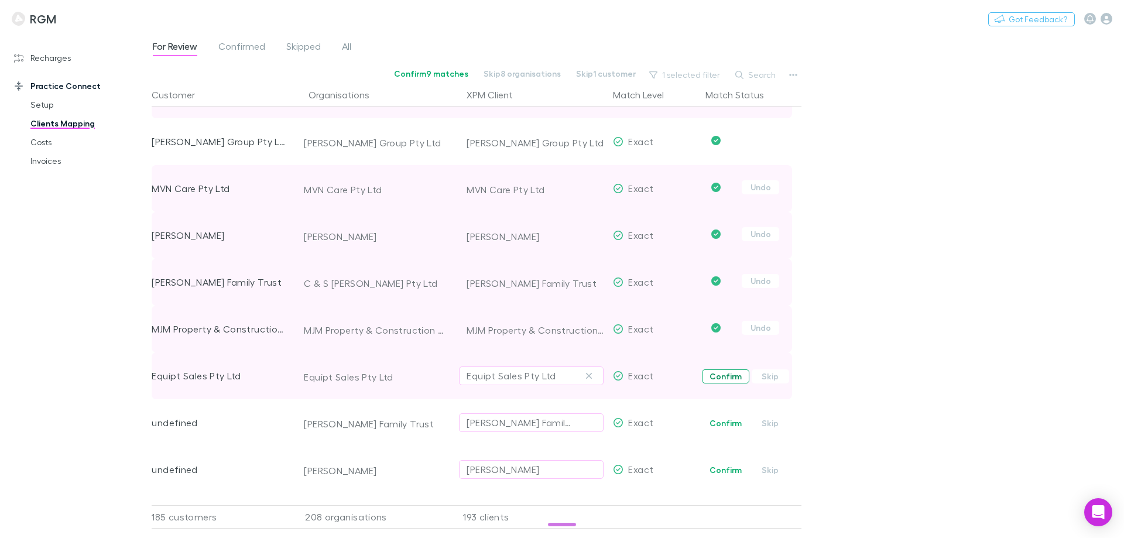
click at [725, 373] on button "Confirm" at bounding box center [725, 376] width 47 height 14
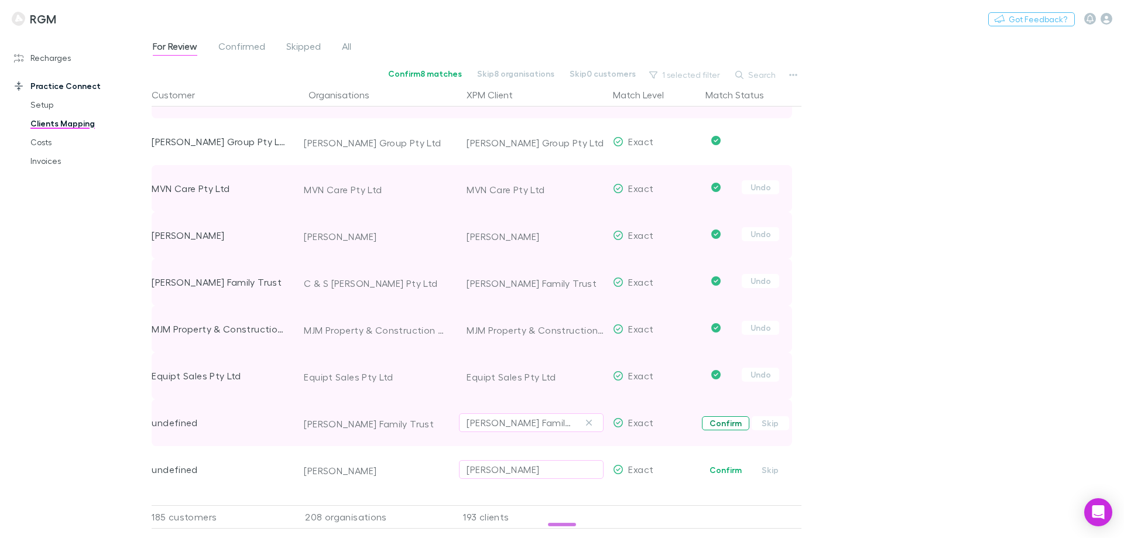
click at [738, 425] on button "Confirm" at bounding box center [725, 423] width 47 height 14
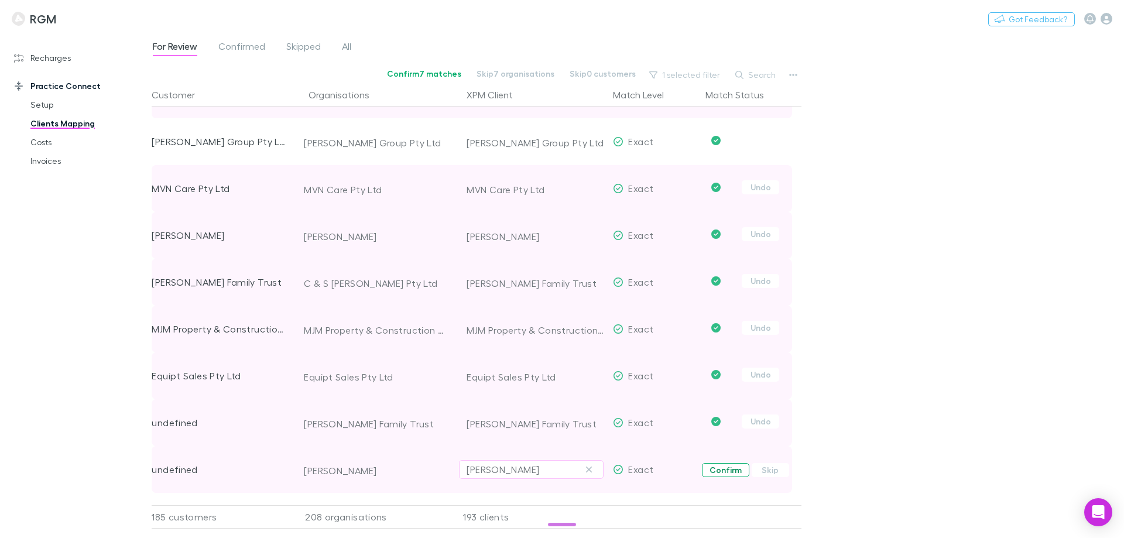
click at [731, 473] on button "Confirm" at bounding box center [725, 470] width 47 height 14
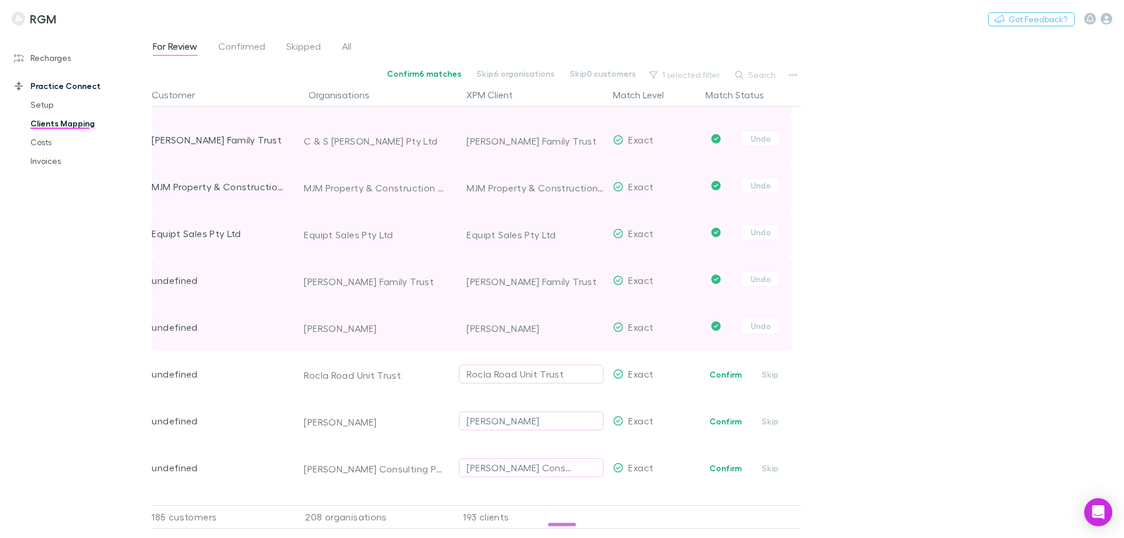
scroll to position [8605, 0]
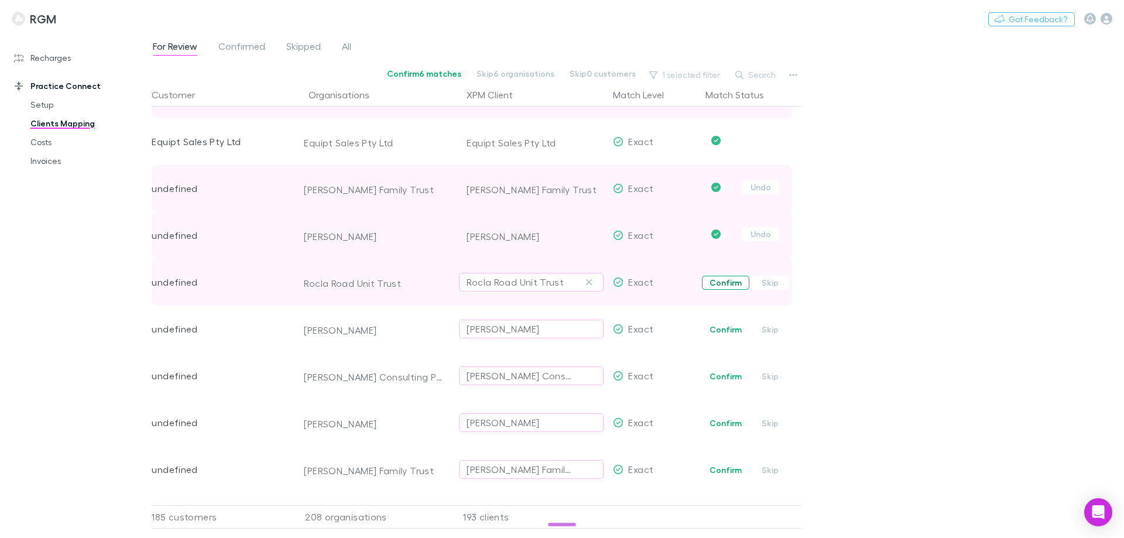
click at [727, 286] on button "Confirm" at bounding box center [725, 283] width 47 height 14
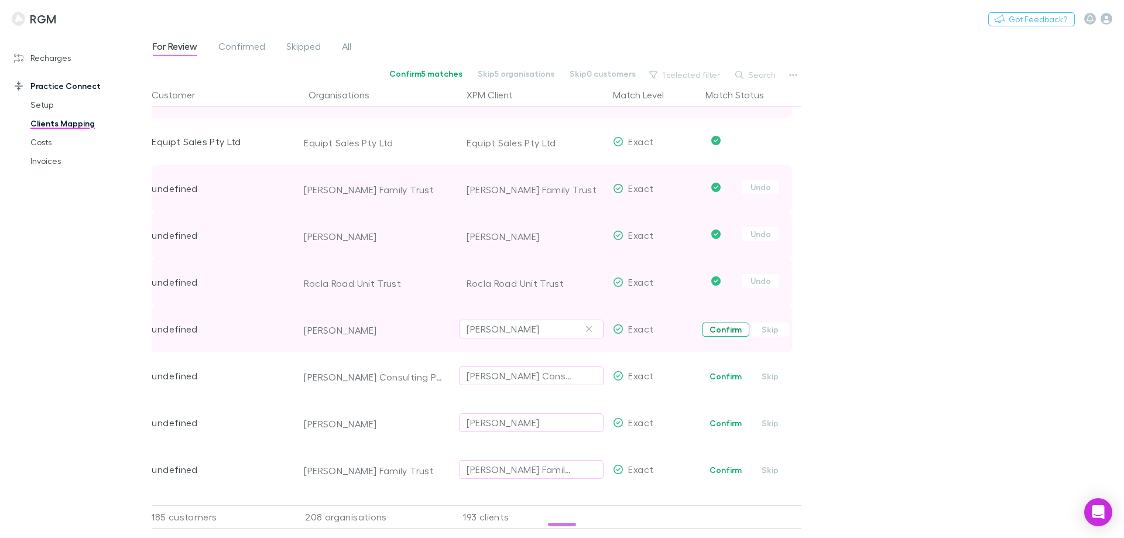
click at [724, 334] on button "Confirm" at bounding box center [725, 330] width 47 height 14
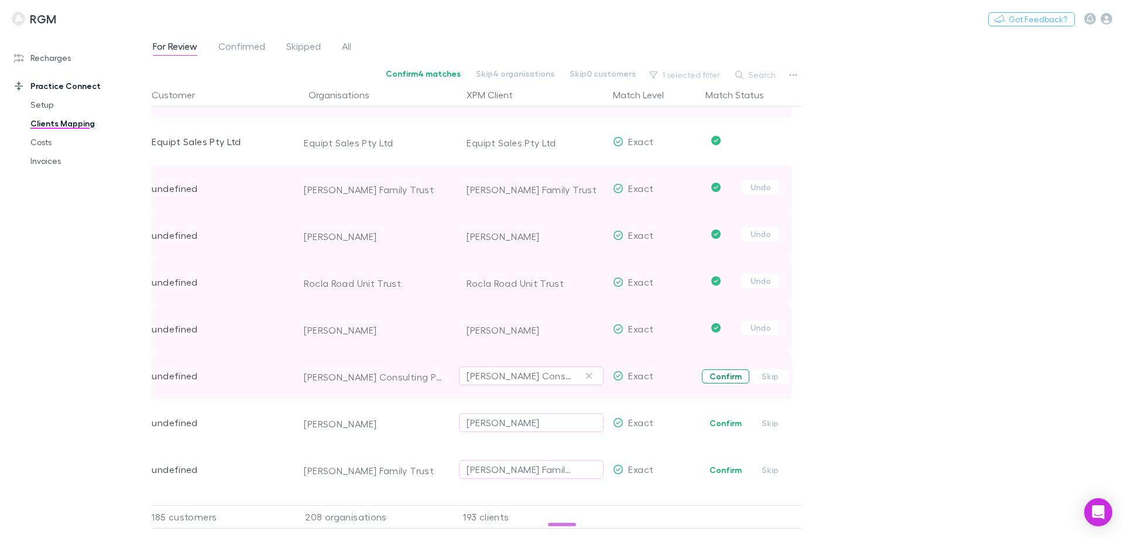
click at [731, 373] on button "Confirm" at bounding box center [725, 376] width 47 height 14
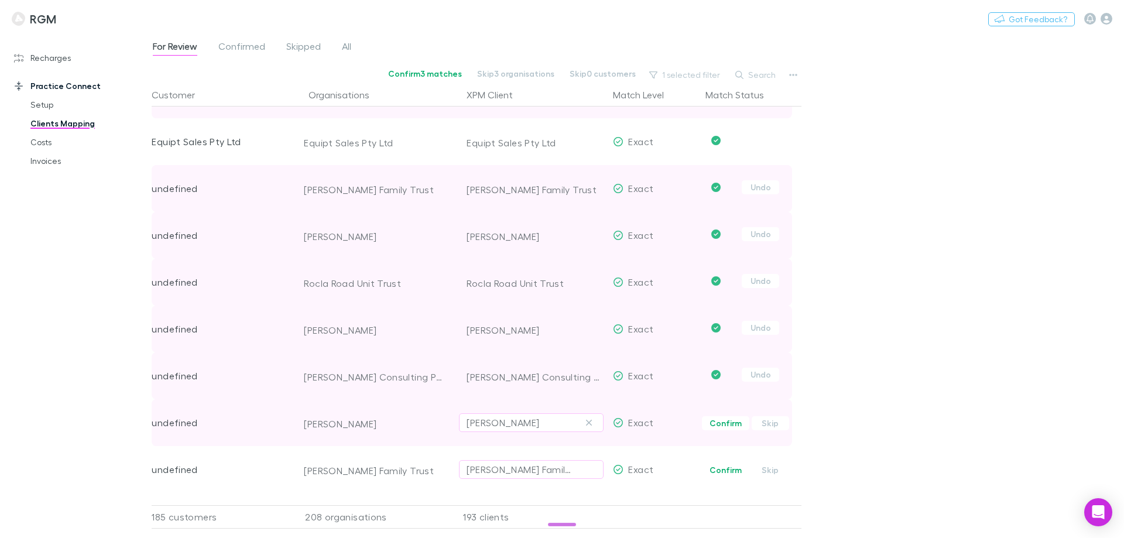
click at [728, 416] on span "Confirm Skip" at bounding box center [751, 422] width 101 height 47
click at [728, 420] on button "Confirm" at bounding box center [725, 423] width 47 height 14
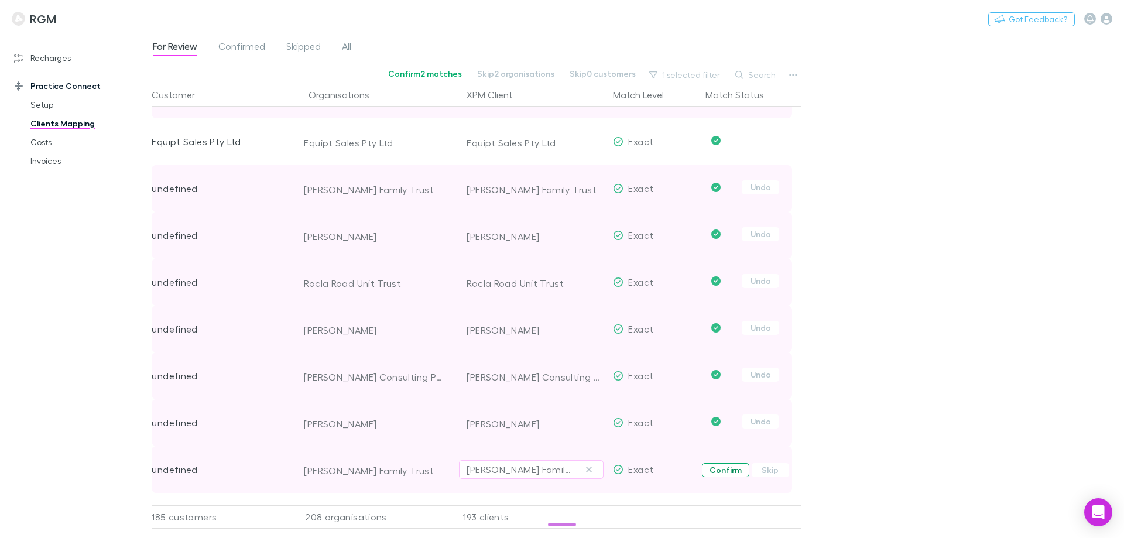
click at [718, 466] on button "Confirm" at bounding box center [725, 470] width 47 height 14
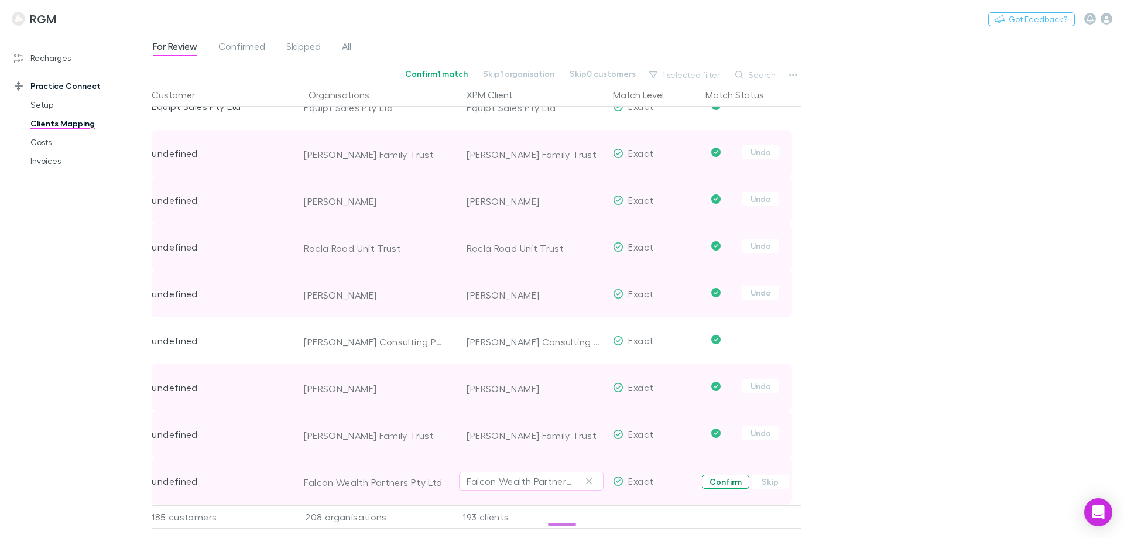
click at [715, 475] on button "Confirm" at bounding box center [725, 482] width 47 height 14
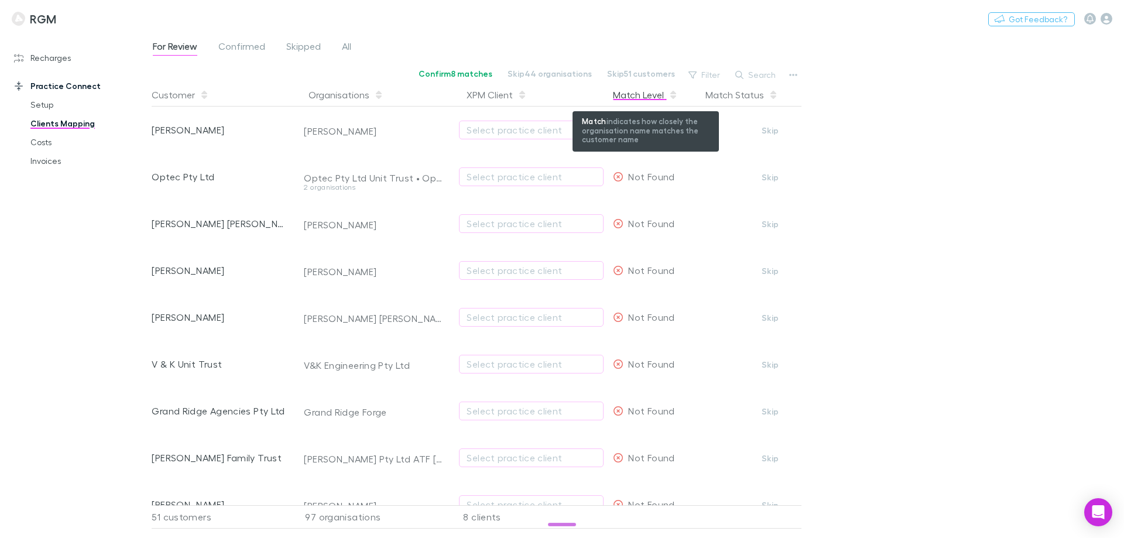
click at [650, 97] on div "Match Level" at bounding box center [645, 94] width 65 height 23
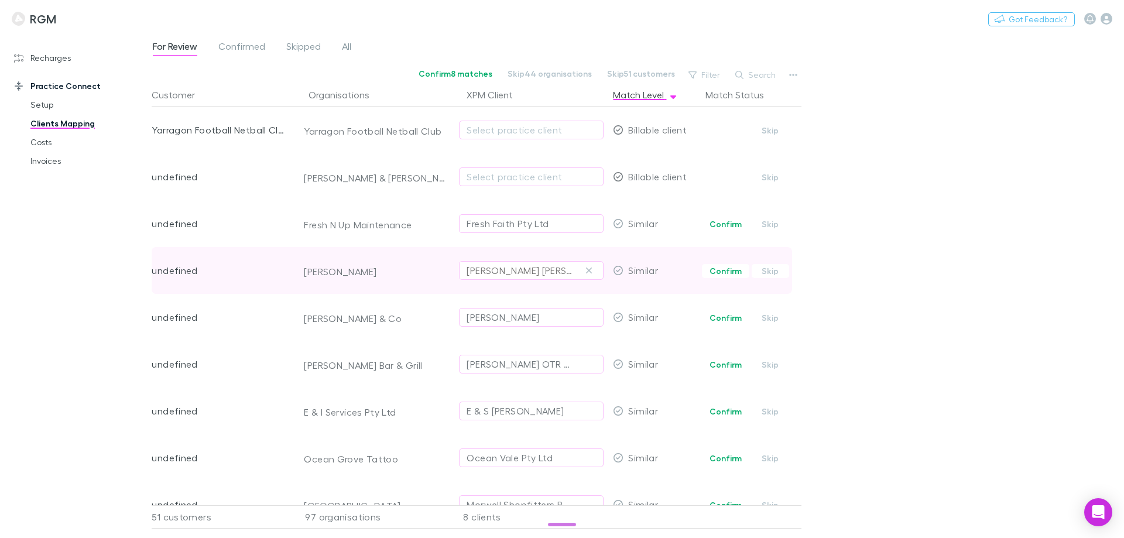
click at [533, 265] on div "[PERSON_NAME] [PERSON_NAME]" at bounding box center [520, 270] width 106 height 14
type input "*****"
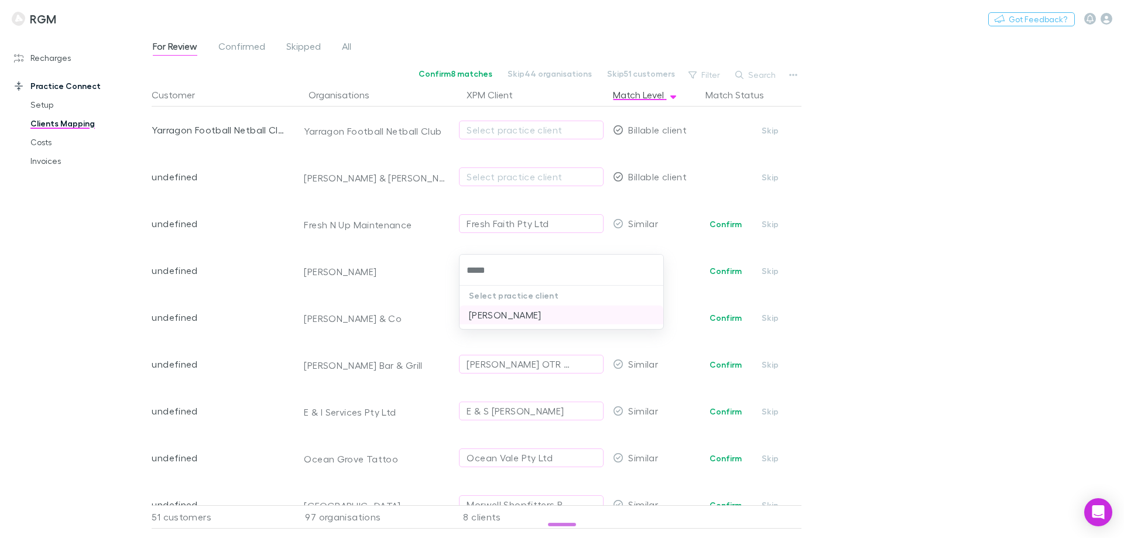
click at [488, 313] on li "[PERSON_NAME]" at bounding box center [561, 315] width 204 height 19
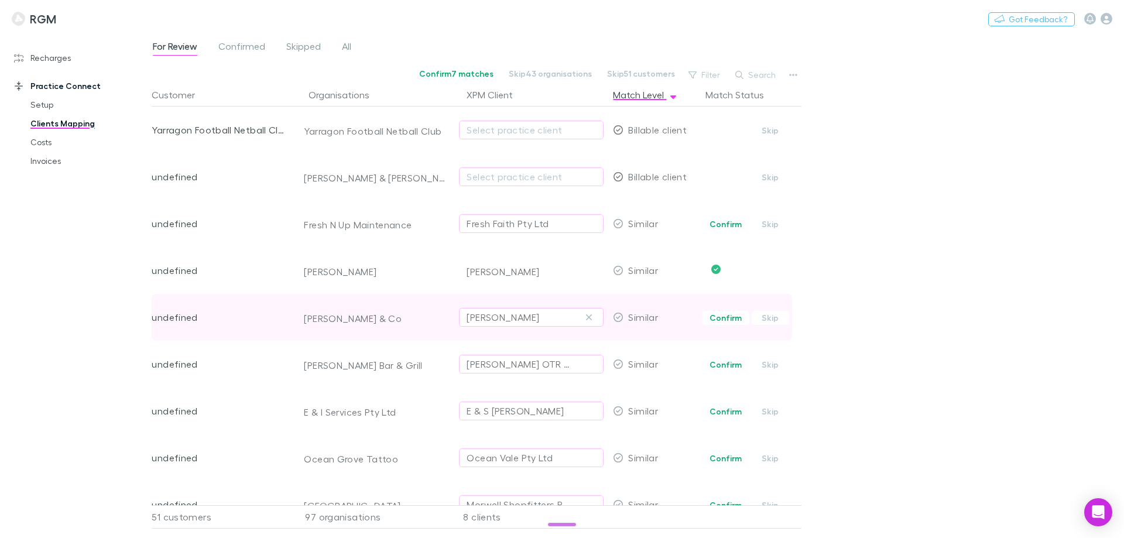
click at [493, 314] on div "[PERSON_NAME]" at bounding box center [503, 317] width 73 height 14
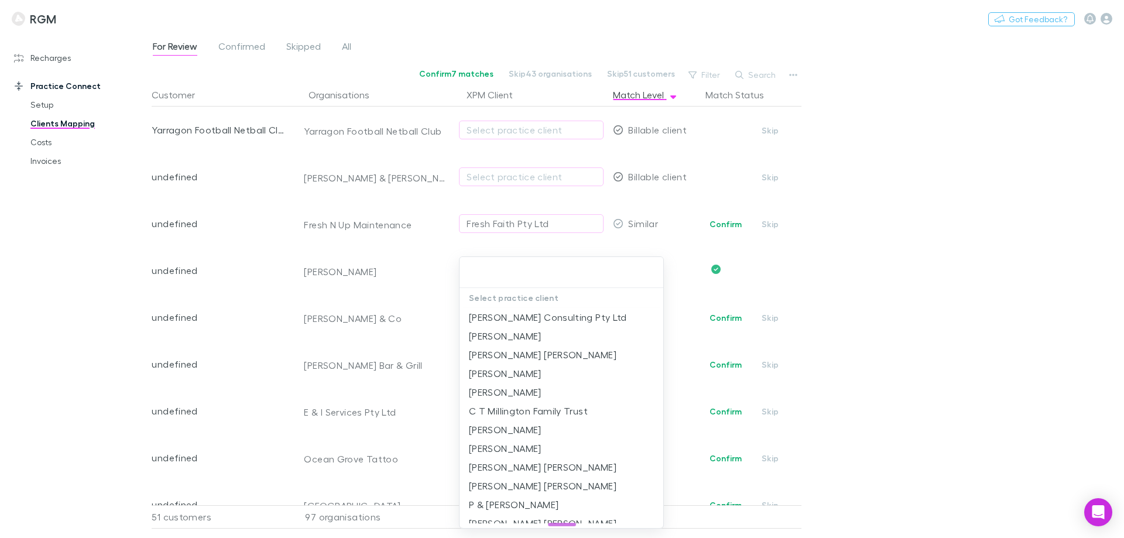
click at [494, 222] on div at bounding box center [562, 269] width 1124 height 538
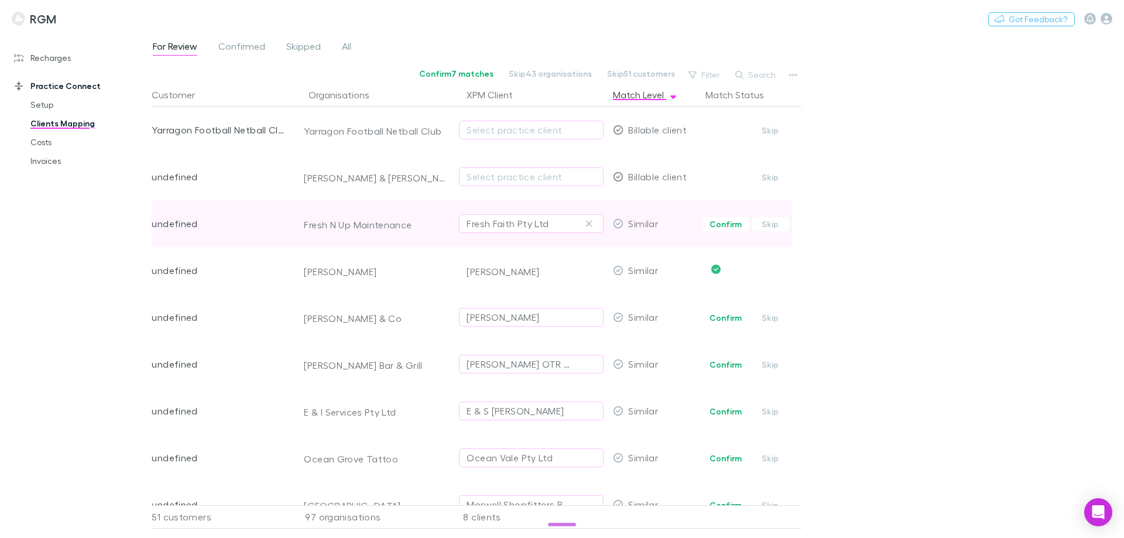
click at [494, 224] on div "Fresh Faith Pty Ltd" at bounding box center [508, 224] width 82 height 14
type input "*****"
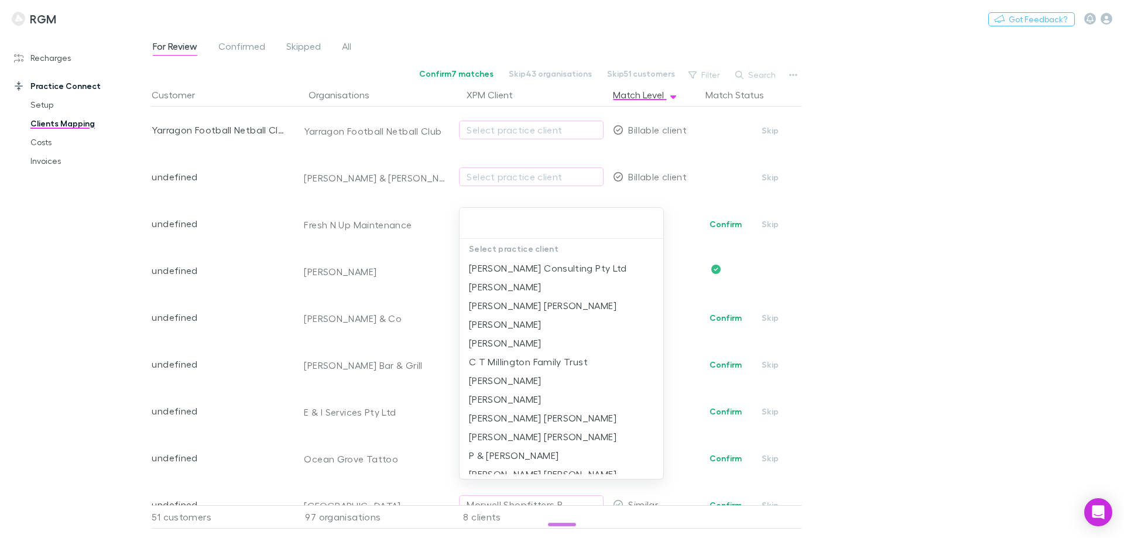
click at [1070, 251] on div at bounding box center [562, 269] width 1124 height 538
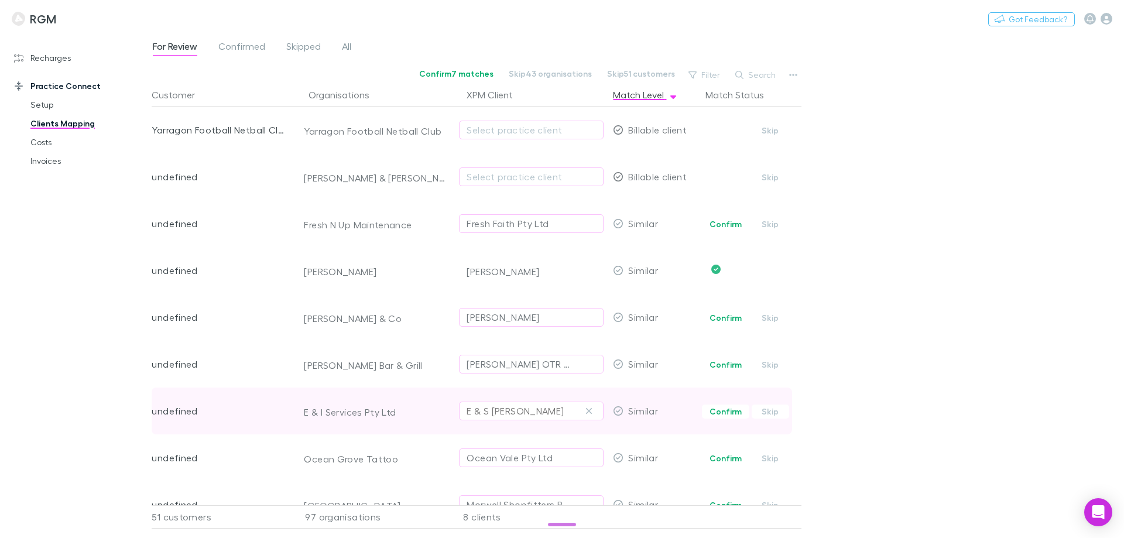
click at [527, 406] on div "E & S [PERSON_NAME]" at bounding box center [531, 411] width 129 height 14
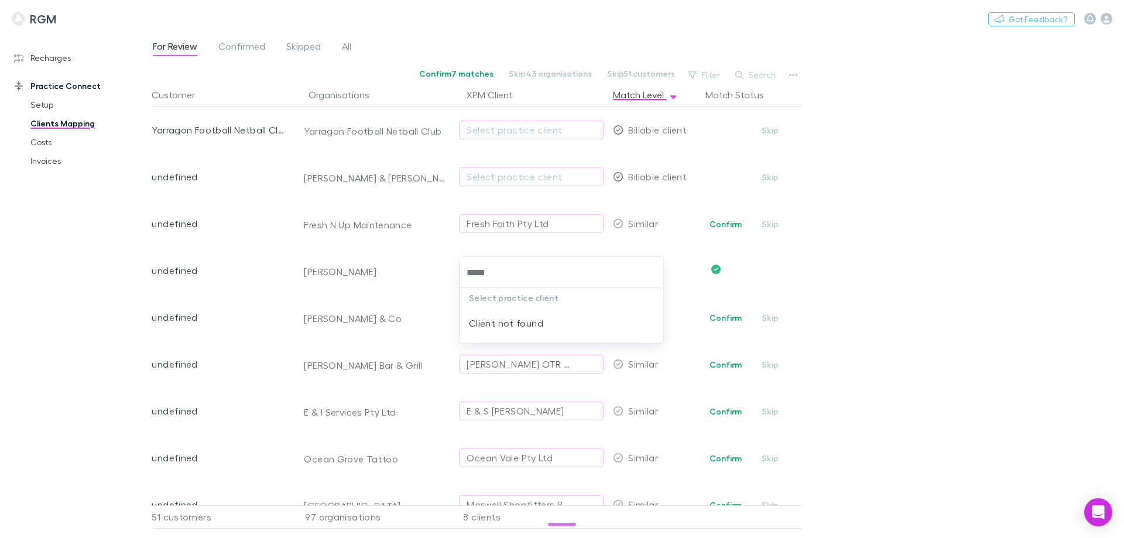
type input "*****"
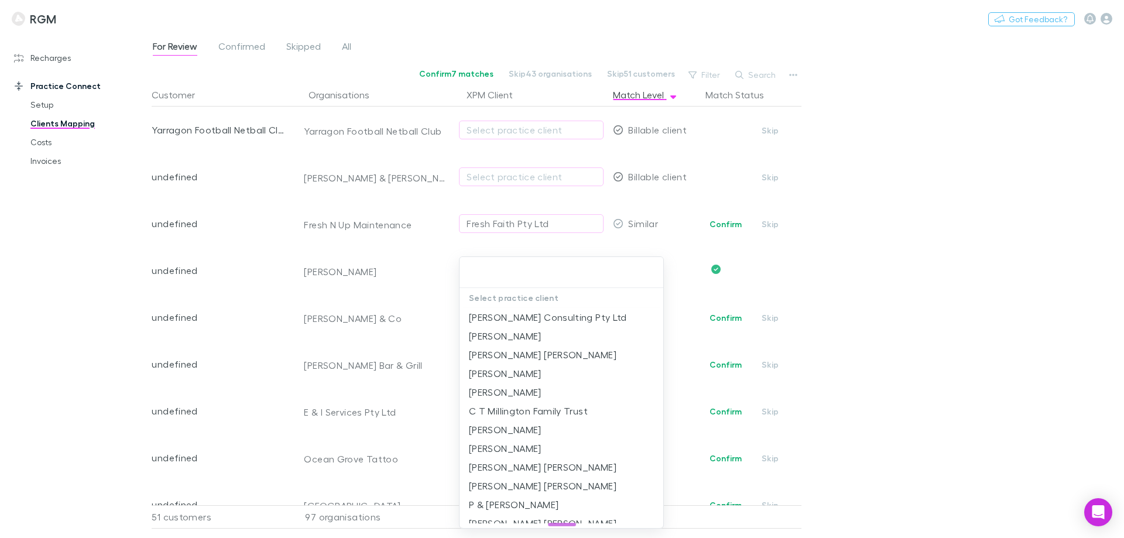
click at [959, 334] on div at bounding box center [562, 269] width 1124 height 538
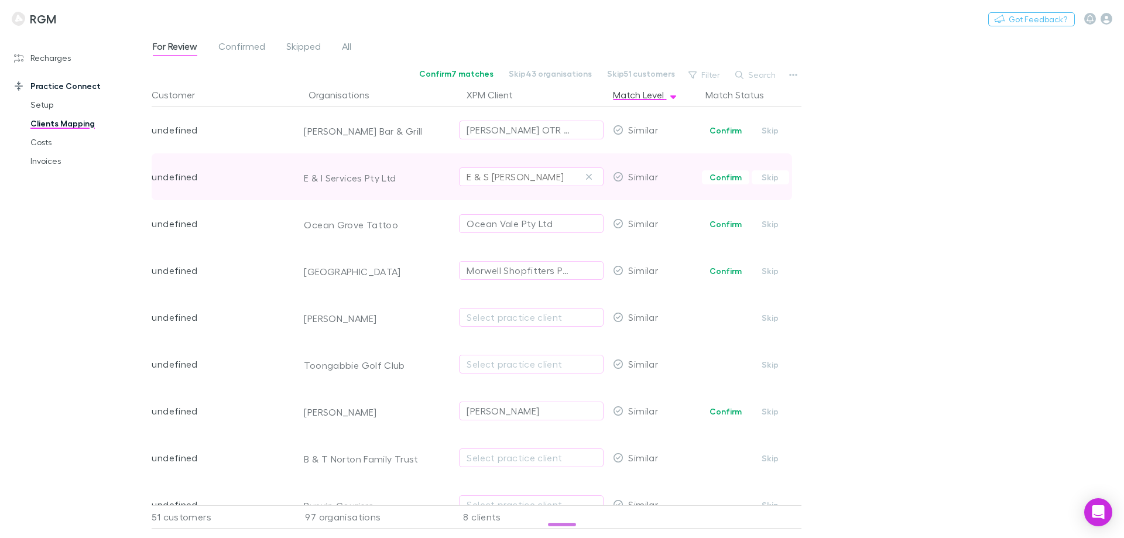
scroll to position [293, 0]
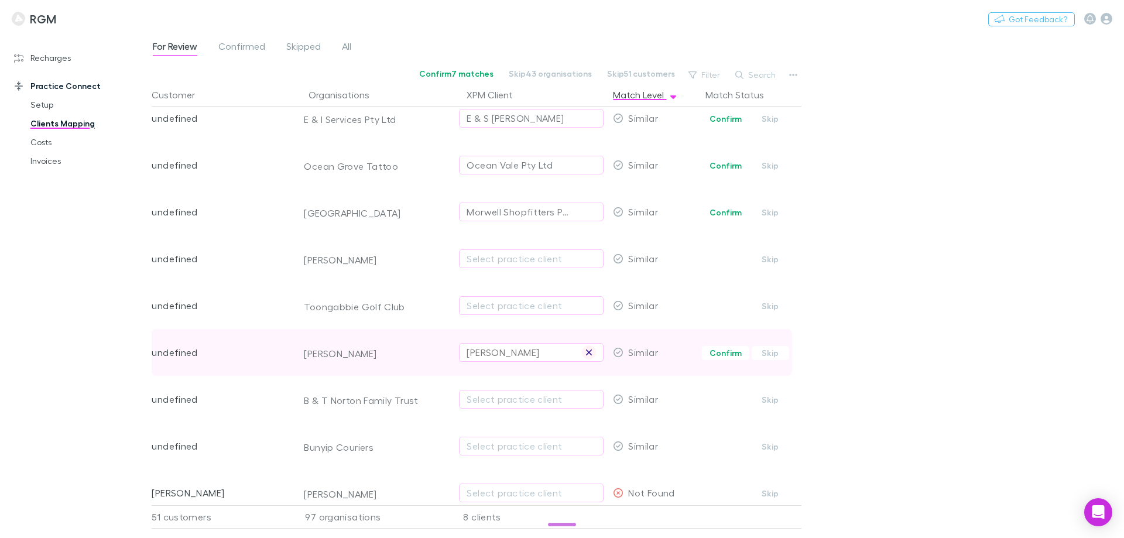
click at [588, 351] on icon "button" at bounding box center [589, 352] width 6 height 6
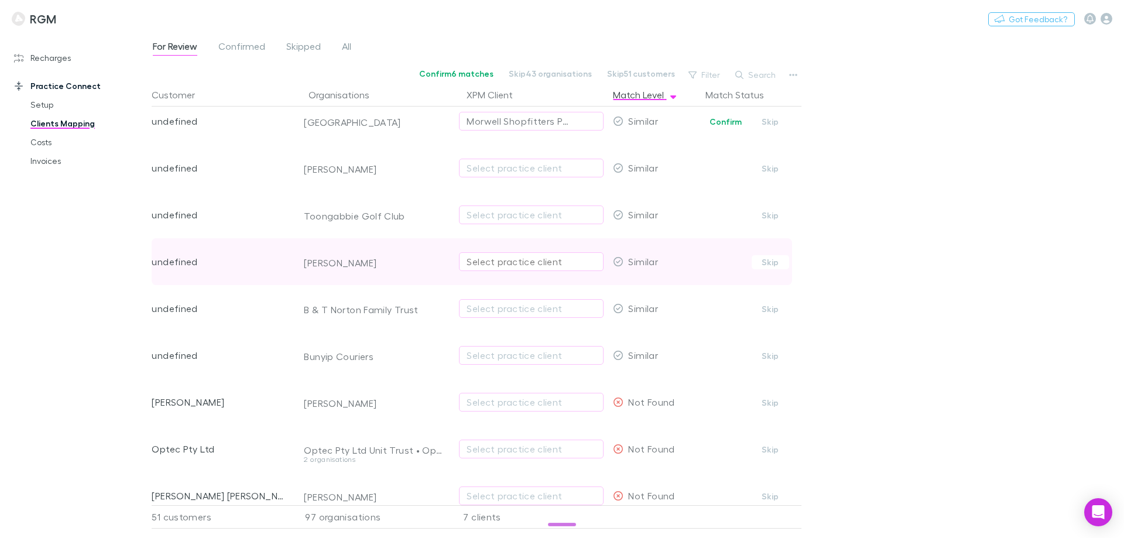
scroll to position [410, 0]
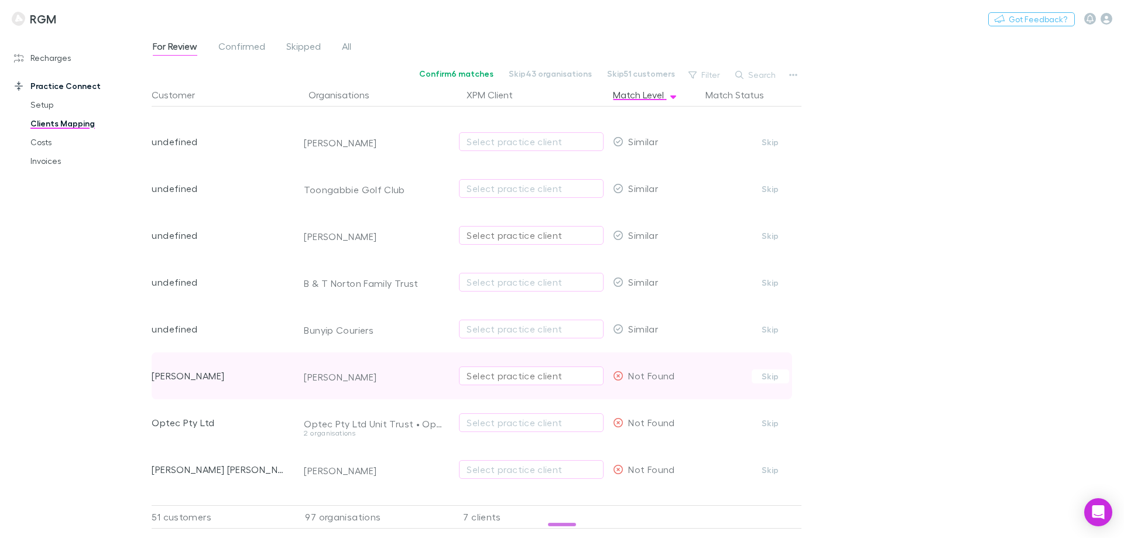
click at [528, 374] on div "Select practice client" at bounding box center [531, 376] width 129 height 14
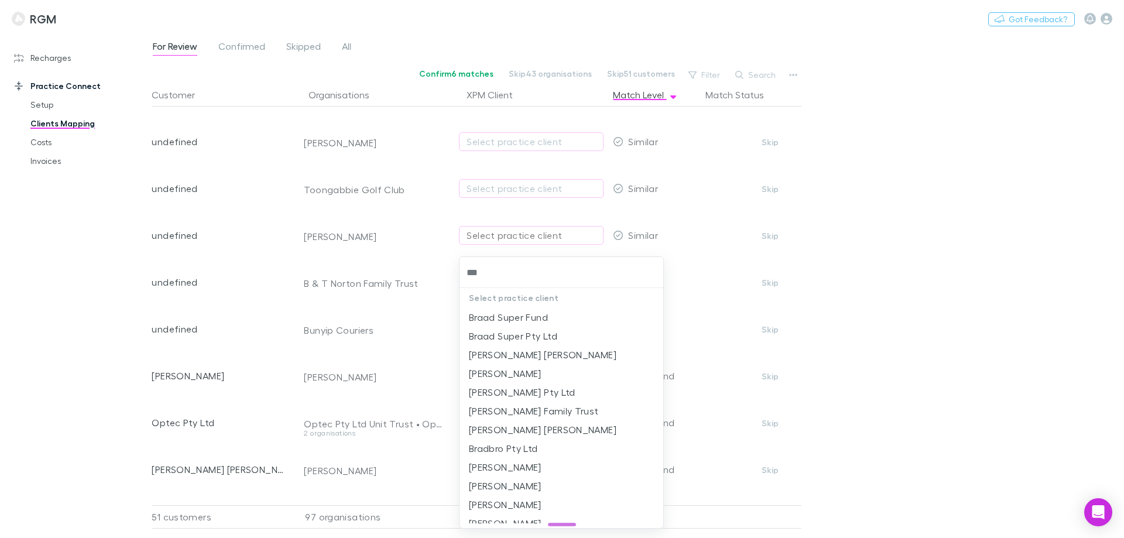
type input "****"
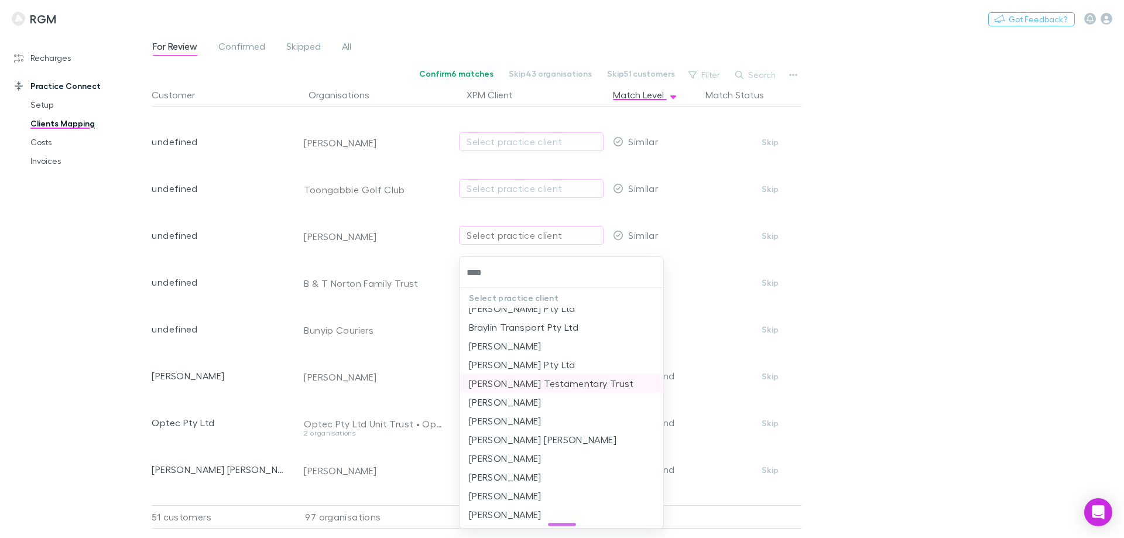
scroll to position [140, 0]
click at [522, 419] on li "[PERSON_NAME]" at bounding box center [561, 420] width 204 height 19
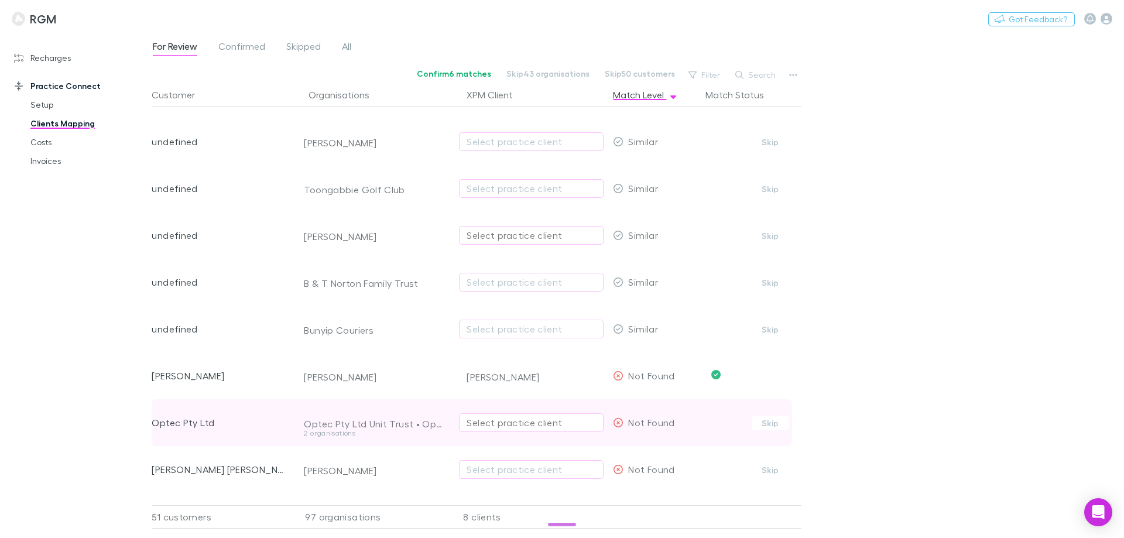
click at [533, 420] on div "Select practice client" at bounding box center [531, 423] width 129 height 14
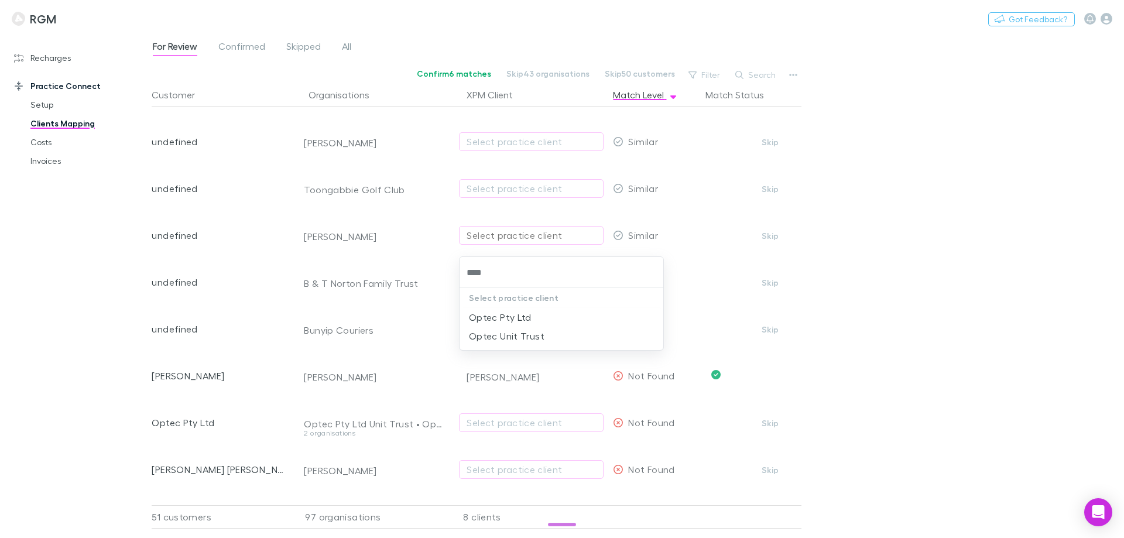
type input "*****"
click at [511, 313] on li "Optec Pty Ltd" at bounding box center [561, 317] width 204 height 19
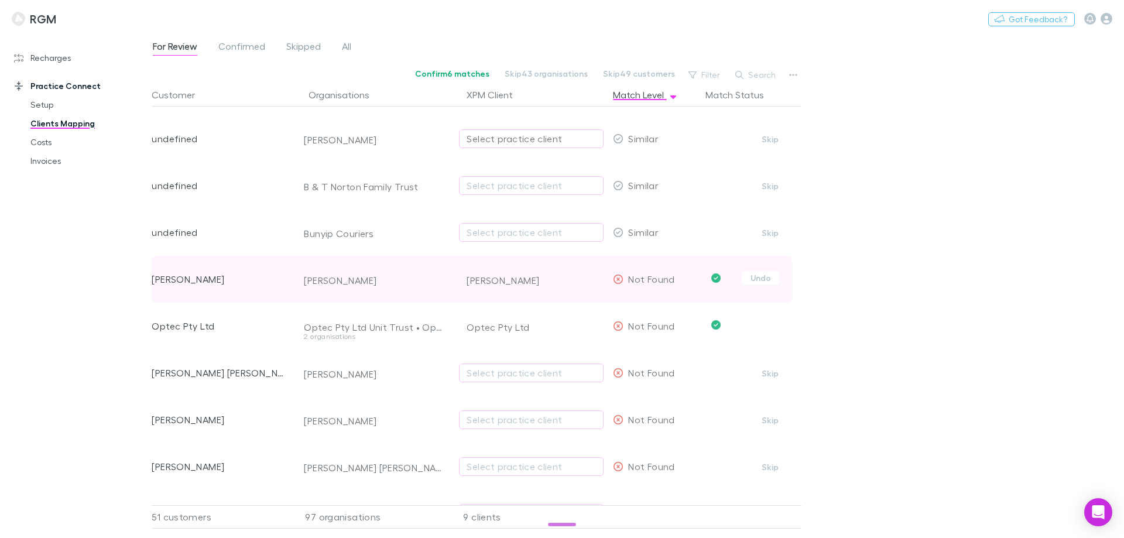
scroll to position [527, 0]
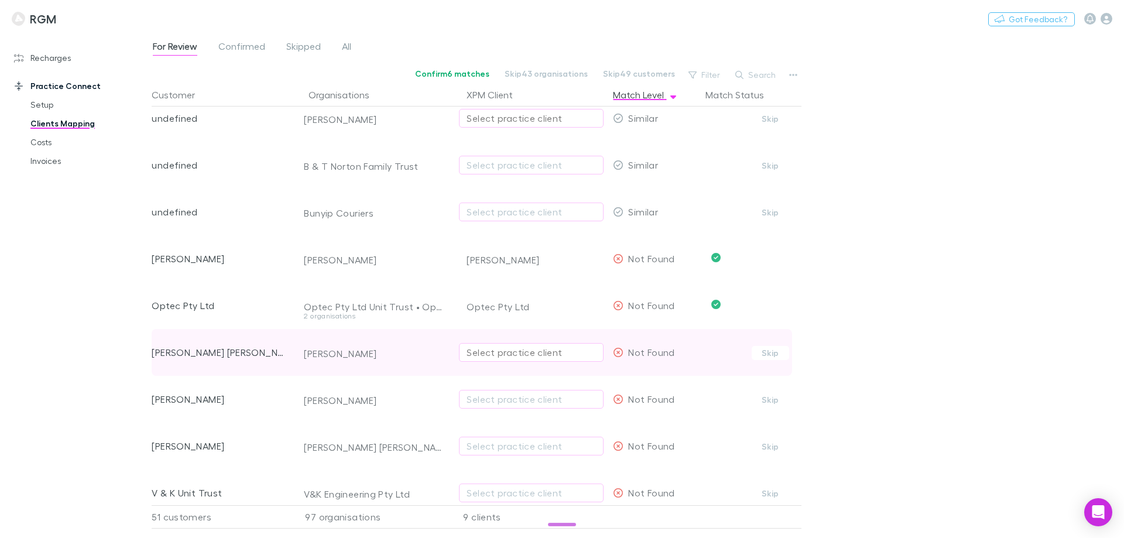
click at [492, 348] on div "Select practice client" at bounding box center [531, 352] width 129 height 14
type input "******"
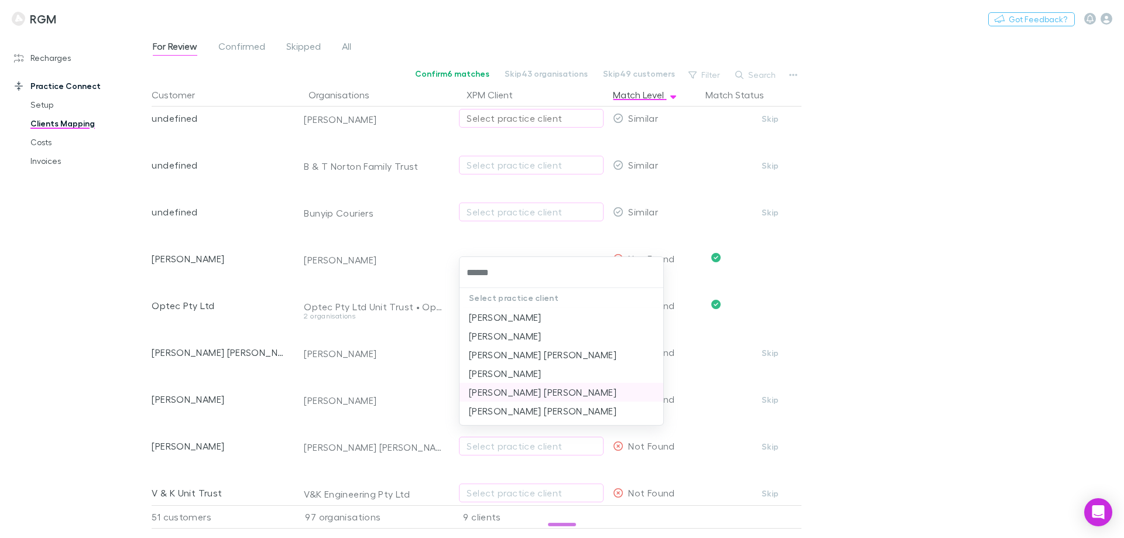
click at [505, 390] on li "[PERSON_NAME] [PERSON_NAME]" at bounding box center [561, 392] width 204 height 19
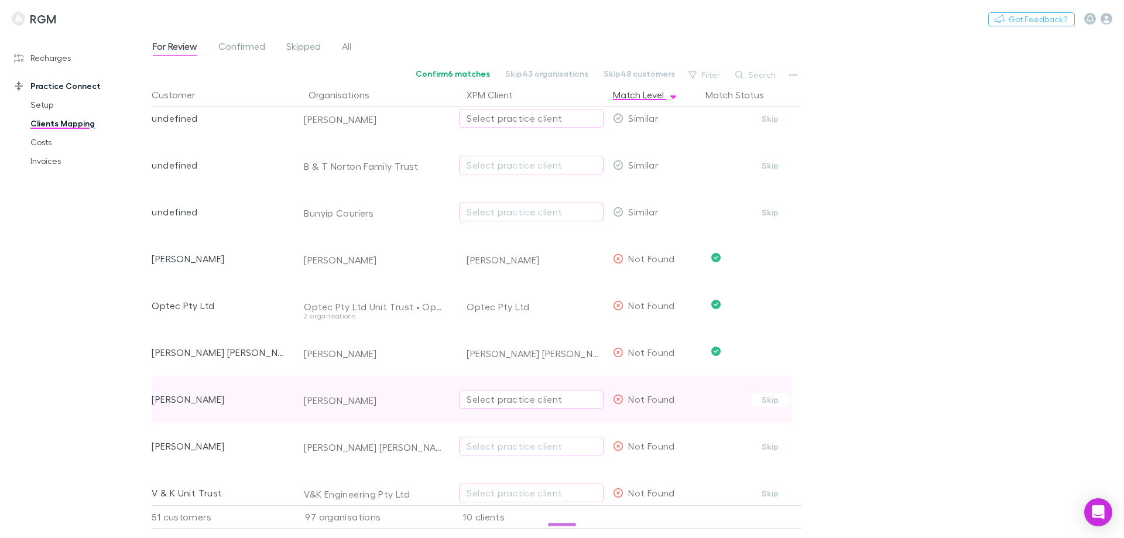
click at [504, 407] on button "Select practice client" at bounding box center [531, 399] width 145 height 19
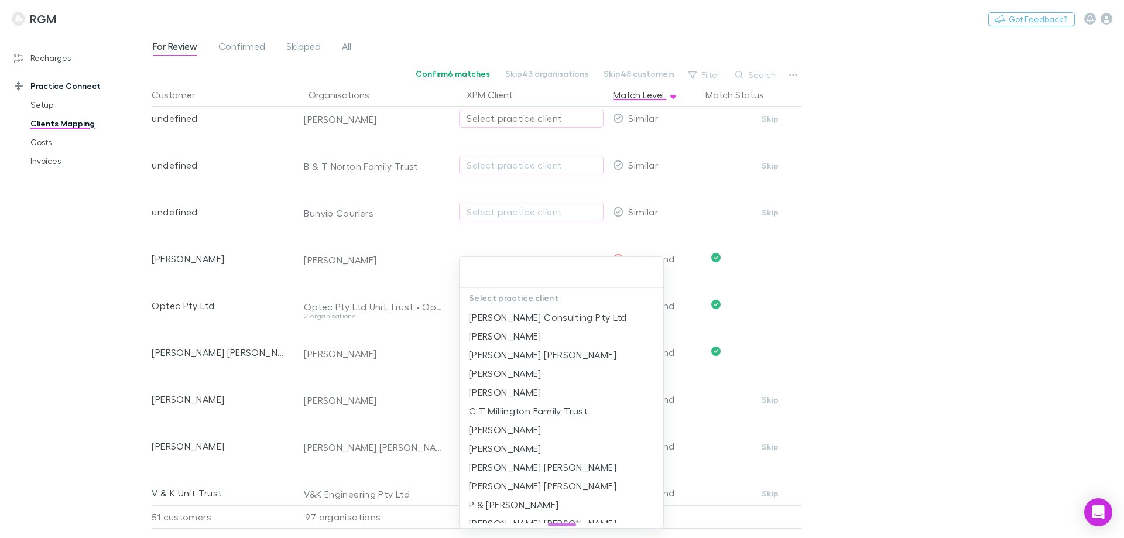
click at [419, 399] on div at bounding box center [562, 269] width 1124 height 538
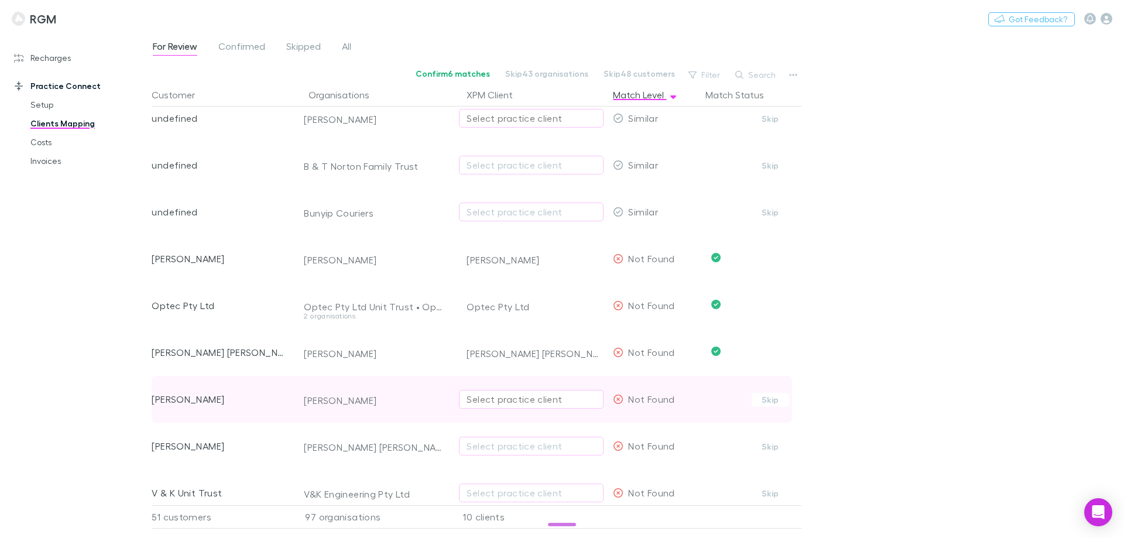
click at [489, 404] on div "Select practice client" at bounding box center [531, 399] width 129 height 14
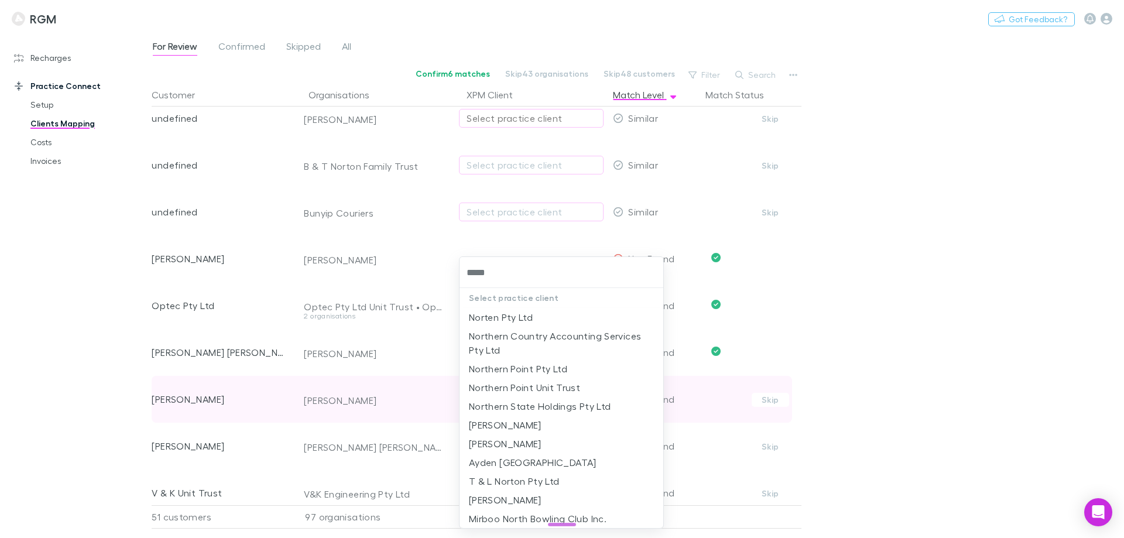
type input "******"
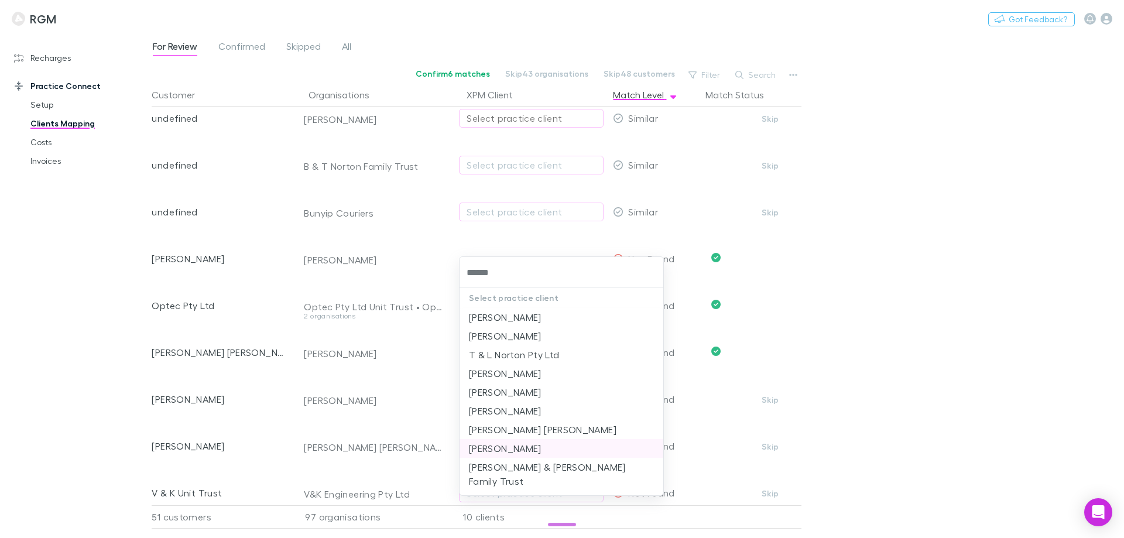
click at [499, 446] on li "[PERSON_NAME]" at bounding box center [561, 448] width 204 height 19
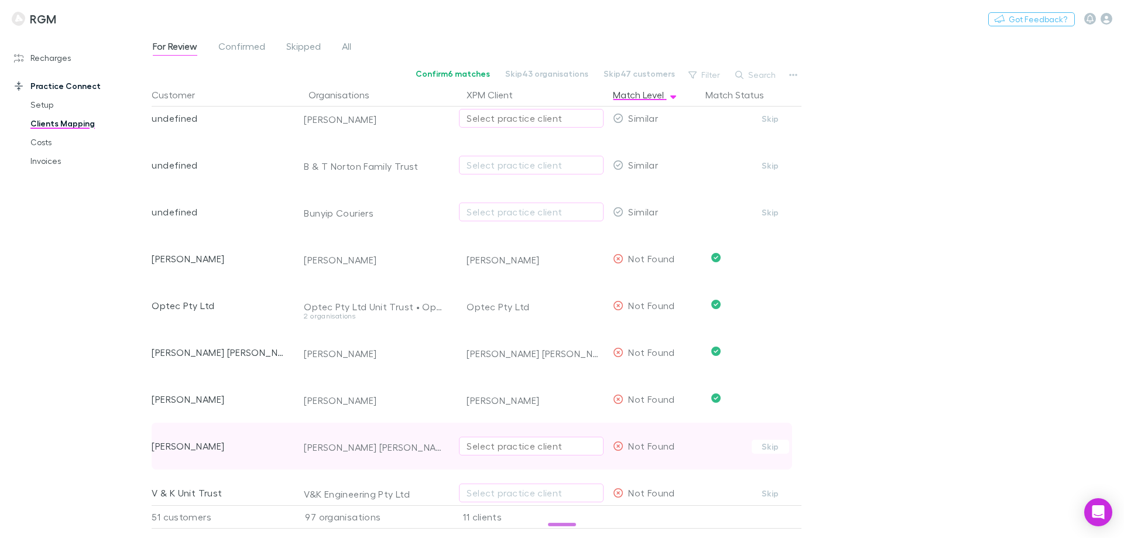
click at [499, 445] on div "Select practice client" at bounding box center [531, 446] width 129 height 14
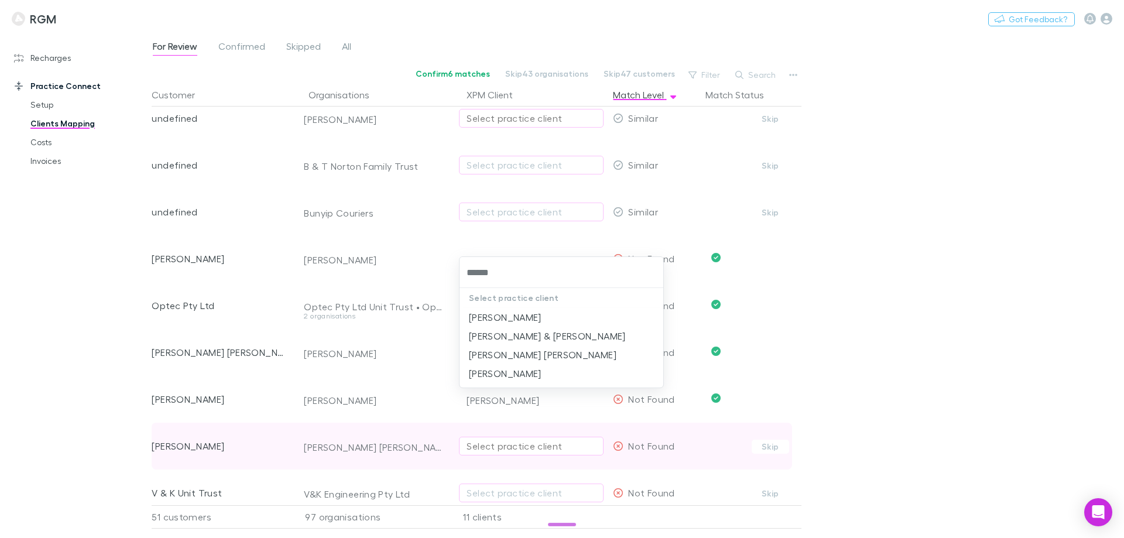
type input "*******"
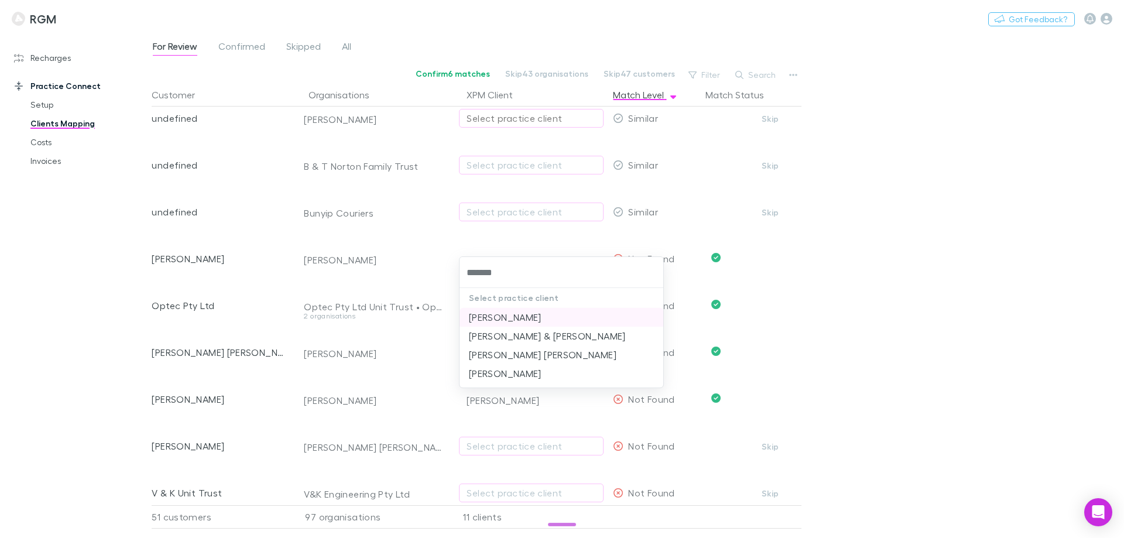
click at [524, 320] on li "[PERSON_NAME]" at bounding box center [561, 317] width 204 height 19
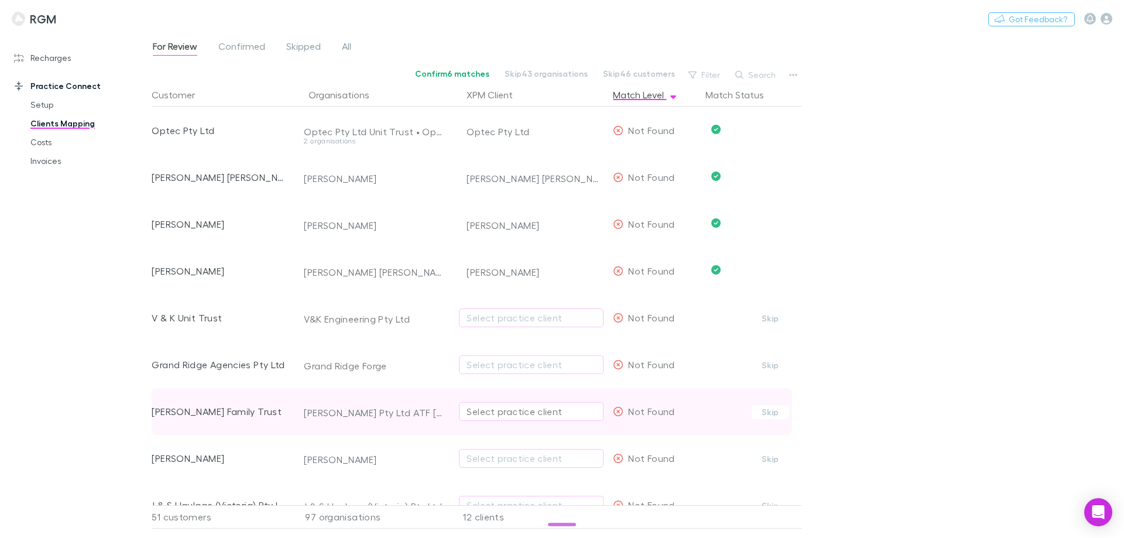
scroll to position [702, 0]
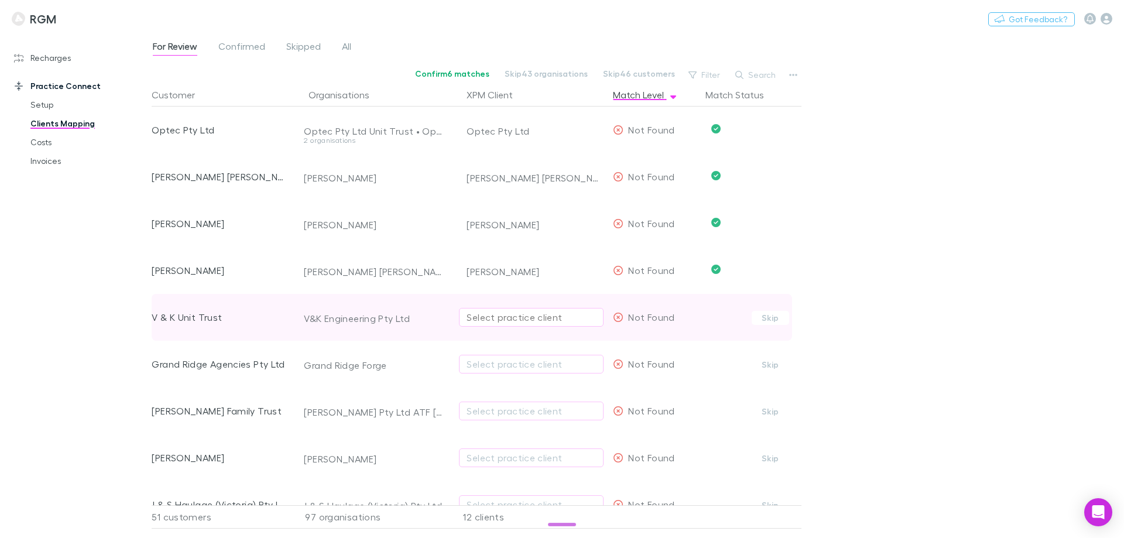
click at [513, 323] on div "Select practice client" at bounding box center [531, 317] width 129 height 14
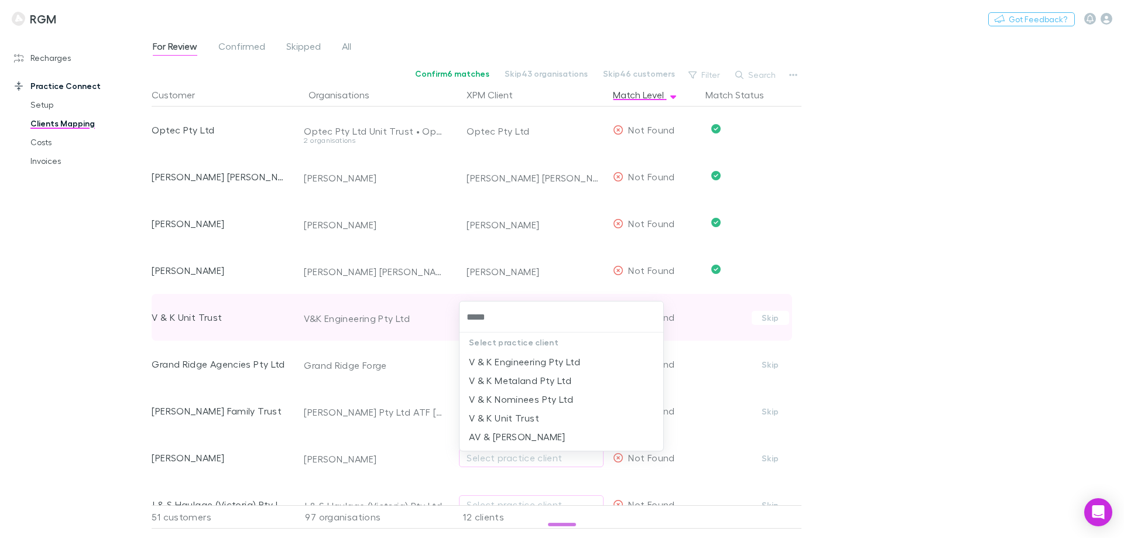
type input "*****"
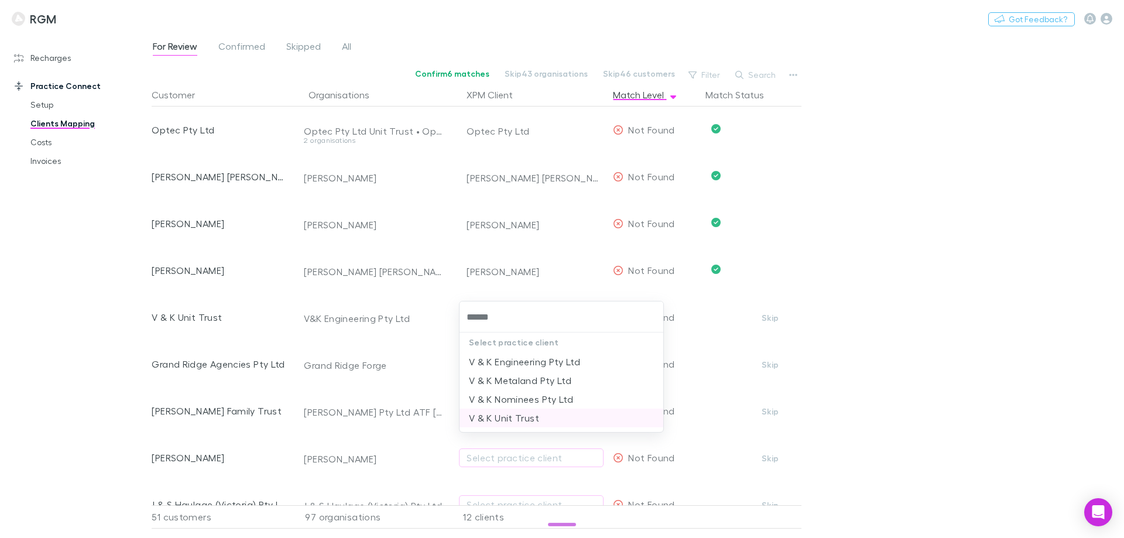
click at [521, 418] on li "V & K Unit Trust" at bounding box center [561, 418] width 204 height 19
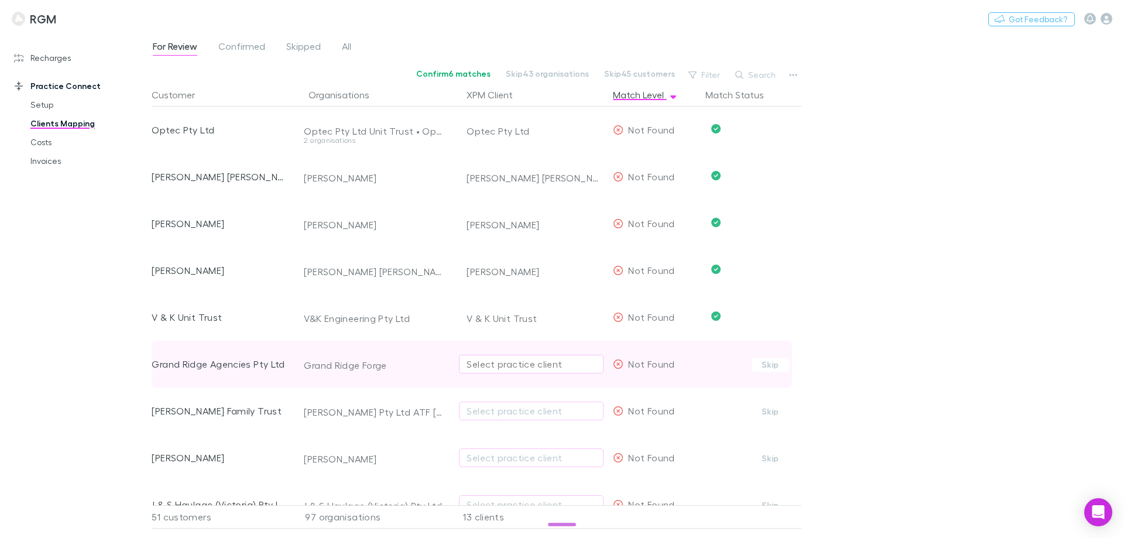
click at [499, 362] on div "Select practice client" at bounding box center [531, 364] width 129 height 14
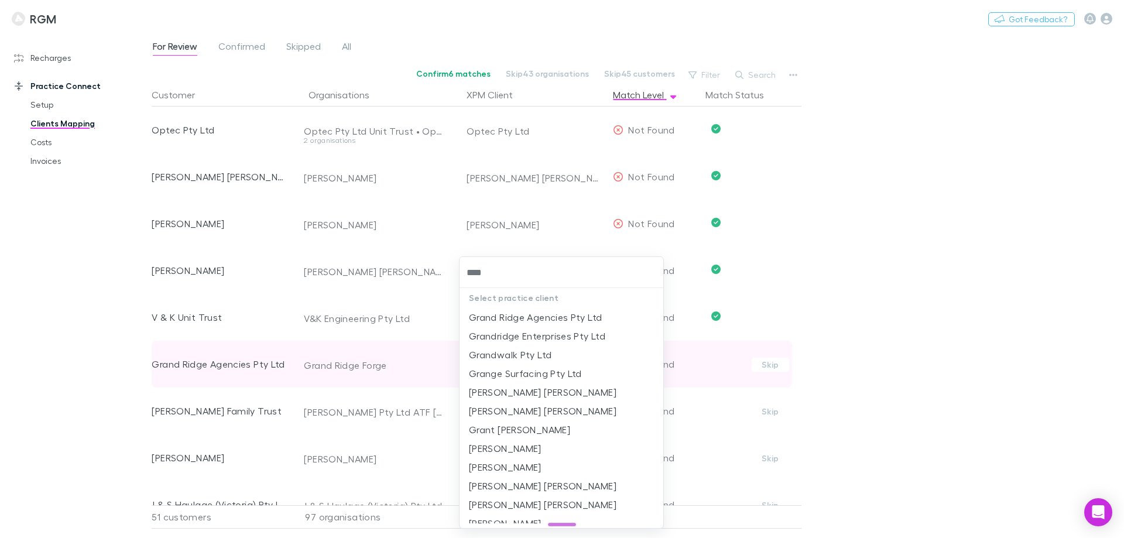
type input "*****"
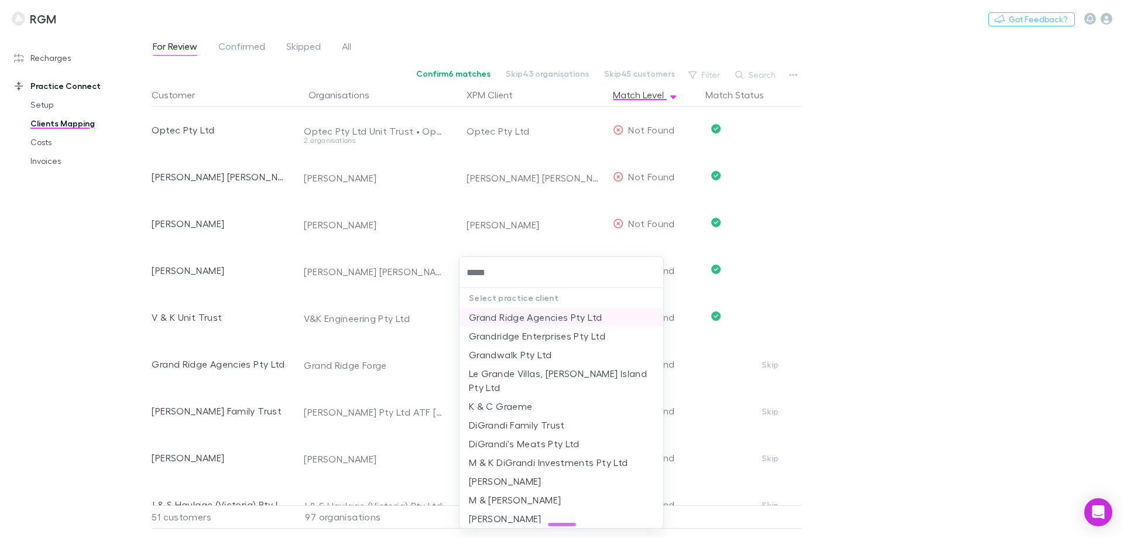
click at [515, 317] on li "Grand Ridge Agencies Pty Ltd" at bounding box center [561, 317] width 204 height 19
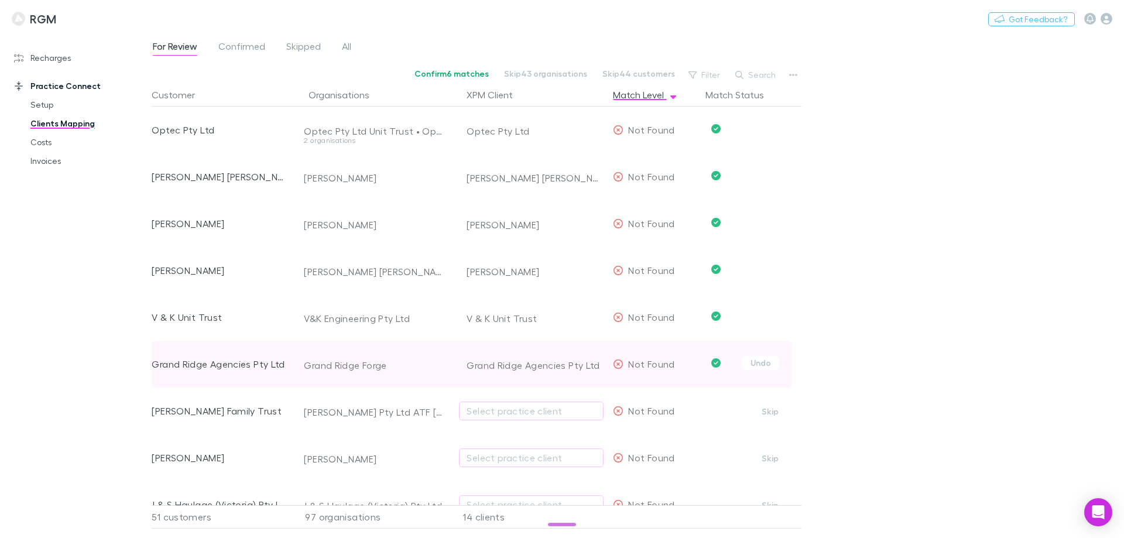
scroll to position [761, 0]
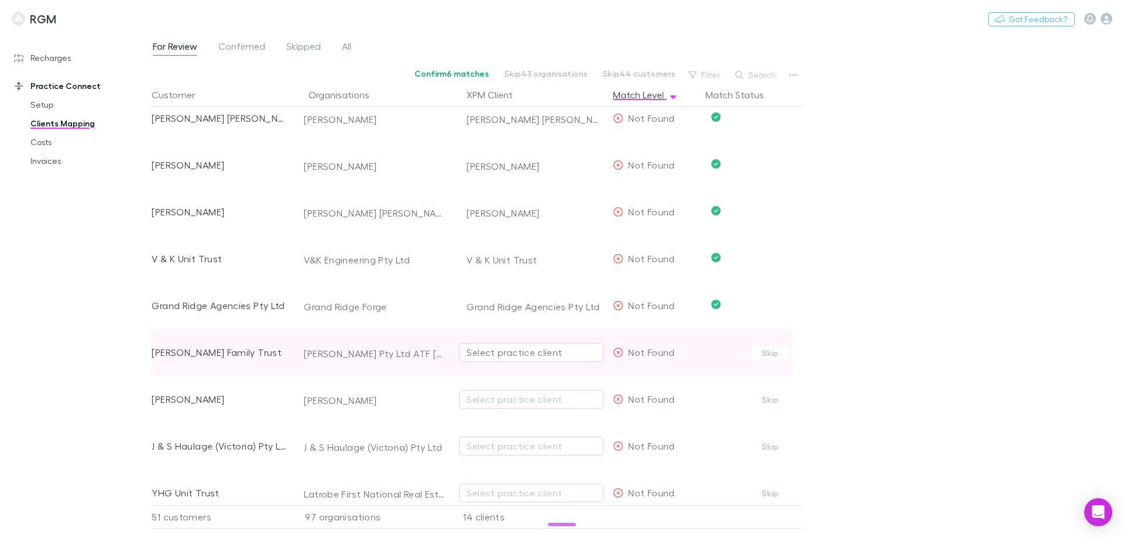
click at [480, 356] on div "Select practice client" at bounding box center [531, 352] width 129 height 14
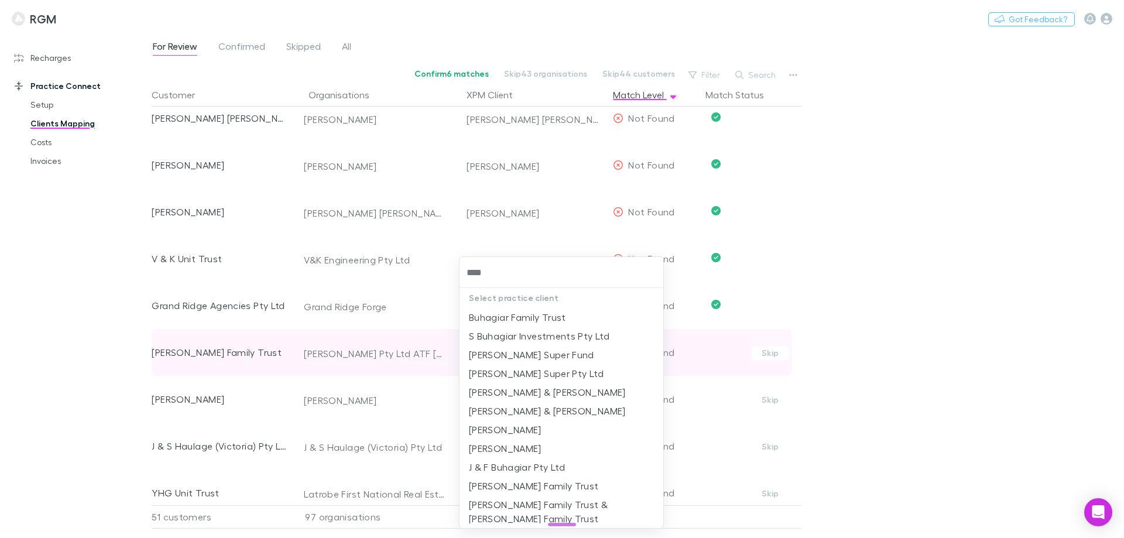
type input "*****"
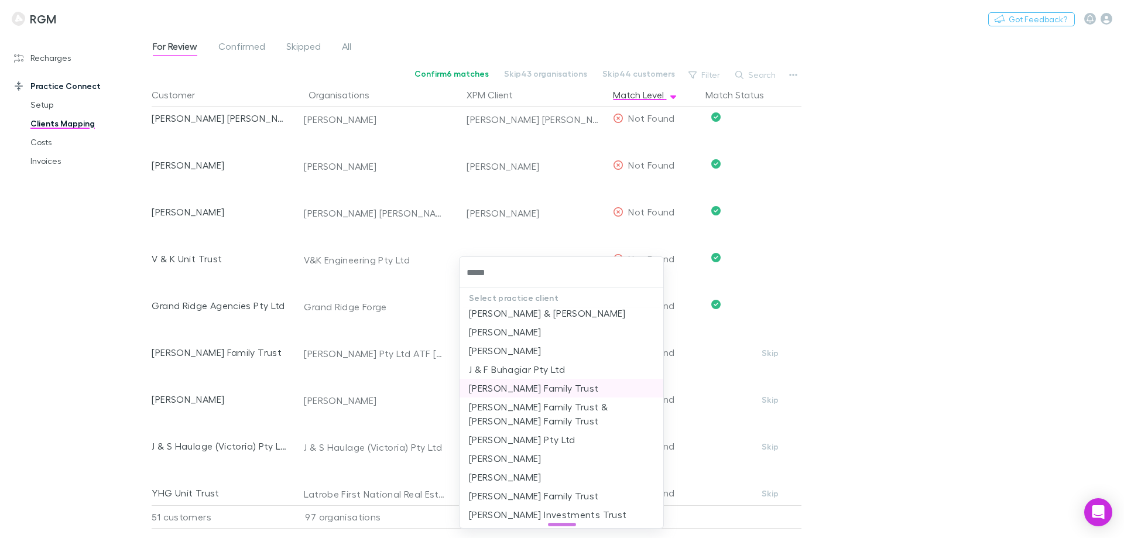
scroll to position [117, 0]
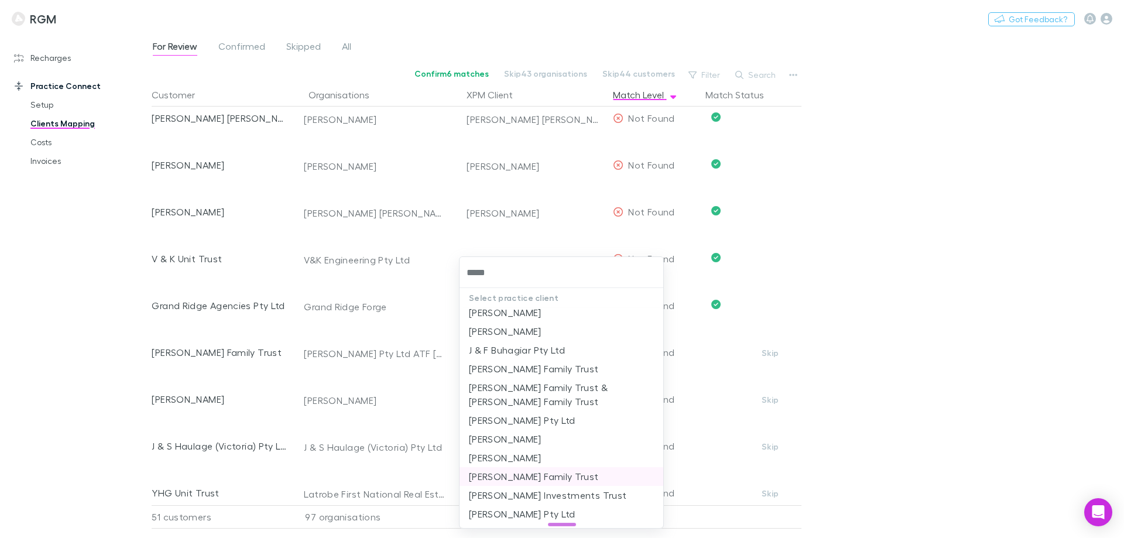
click at [554, 478] on li "Steven Buhagiar Family Trust" at bounding box center [561, 476] width 204 height 19
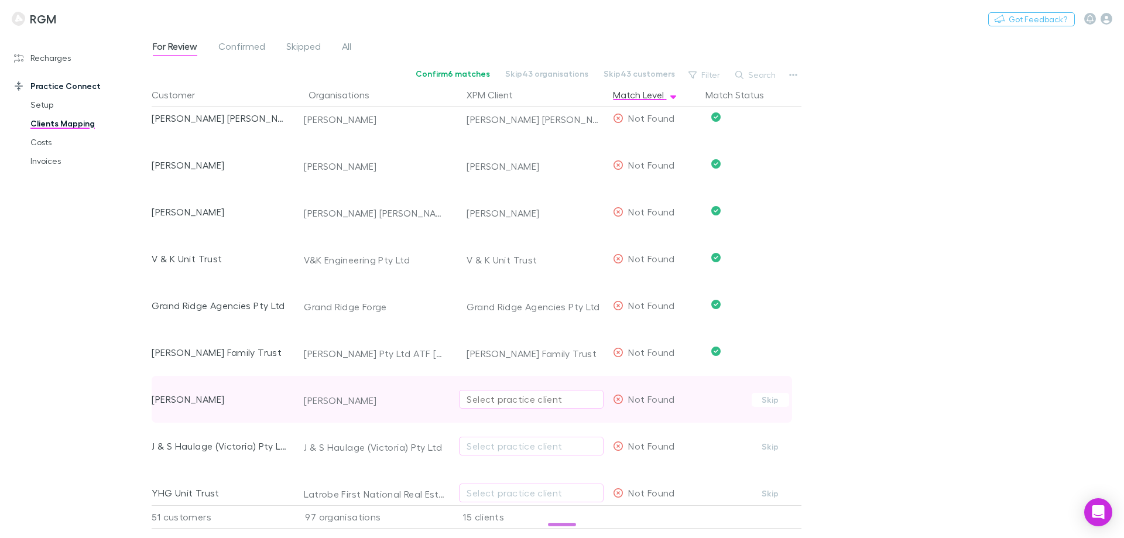
click at [512, 393] on div "Select practice client" at bounding box center [531, 399] width 129 height 14
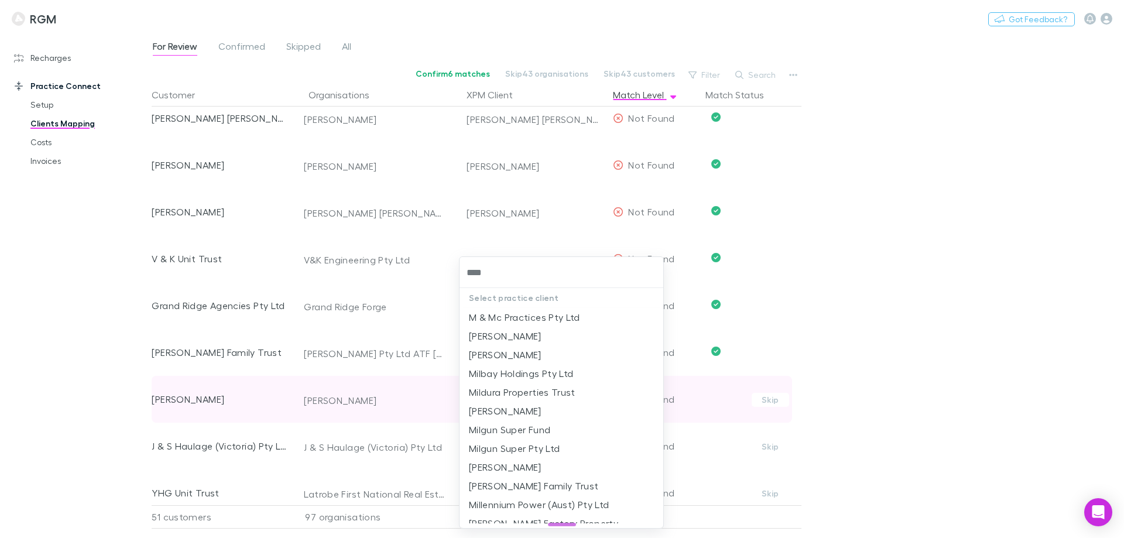
type input "*****"
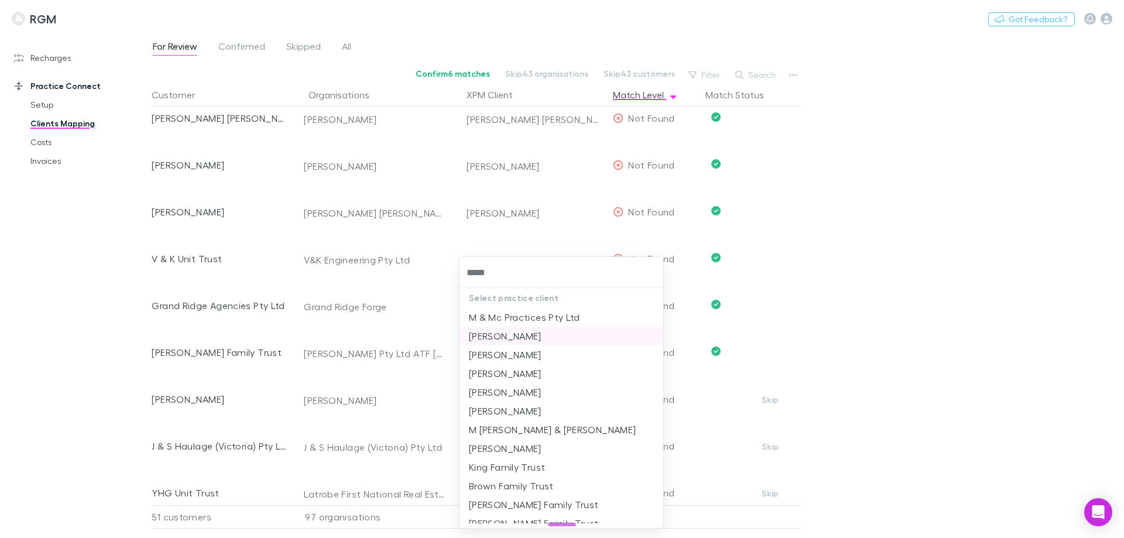
click at [513, 336] on li "[PERSON_NAME]" at bounding box center [561, 336] width 204 height 19
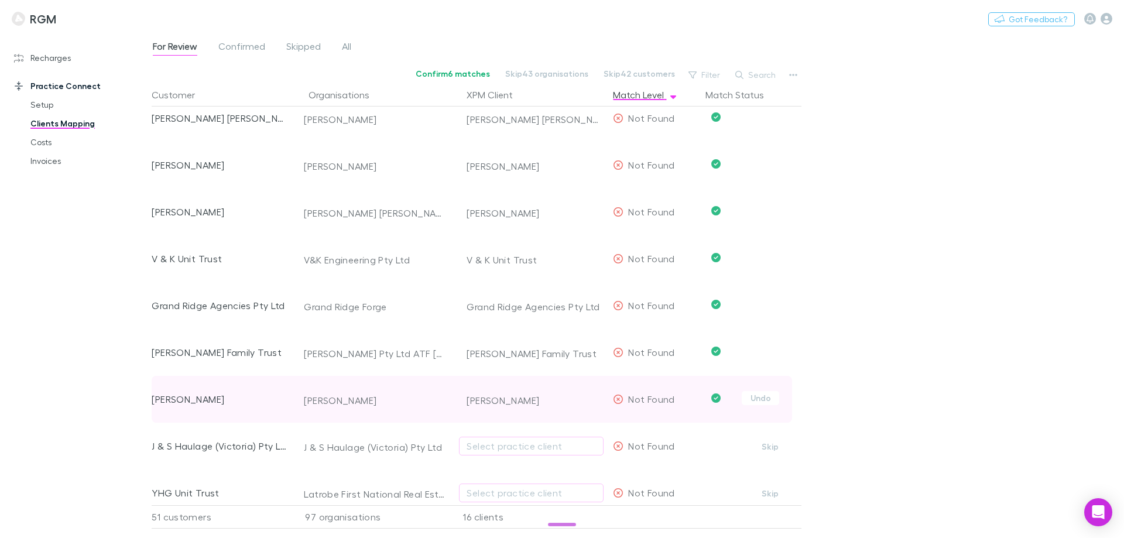
scroll to position [878, 0]
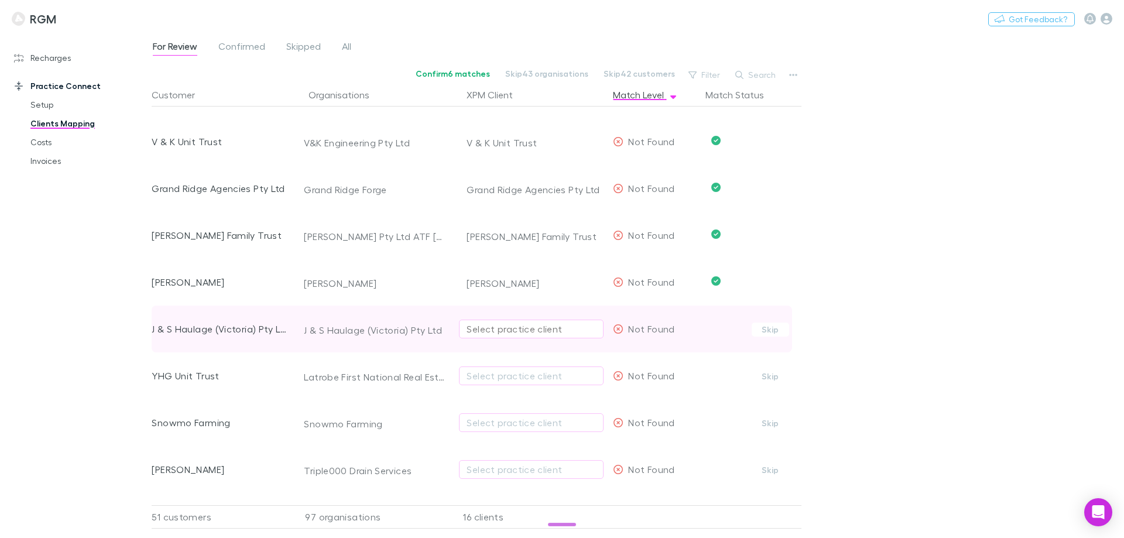
click at [485, 337] on button "Select practice client" at bounding box center [531, 329] width 145 height 19
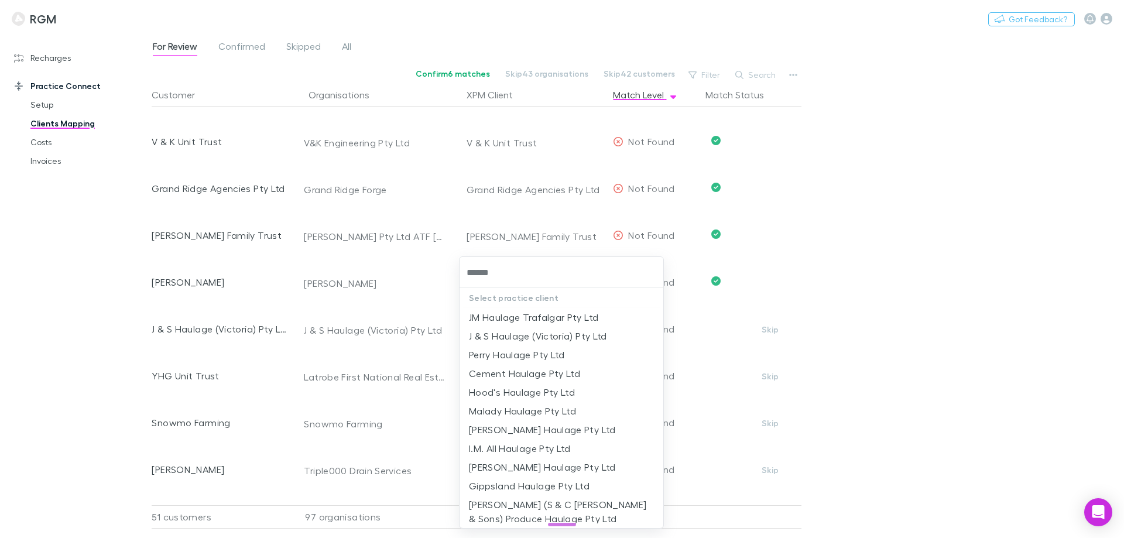
type input "*******"
click at [484, 337] on li "J & S Haulage (Victoria) Pty Ltd" at bounding box center [561, 336] width 204 height 19
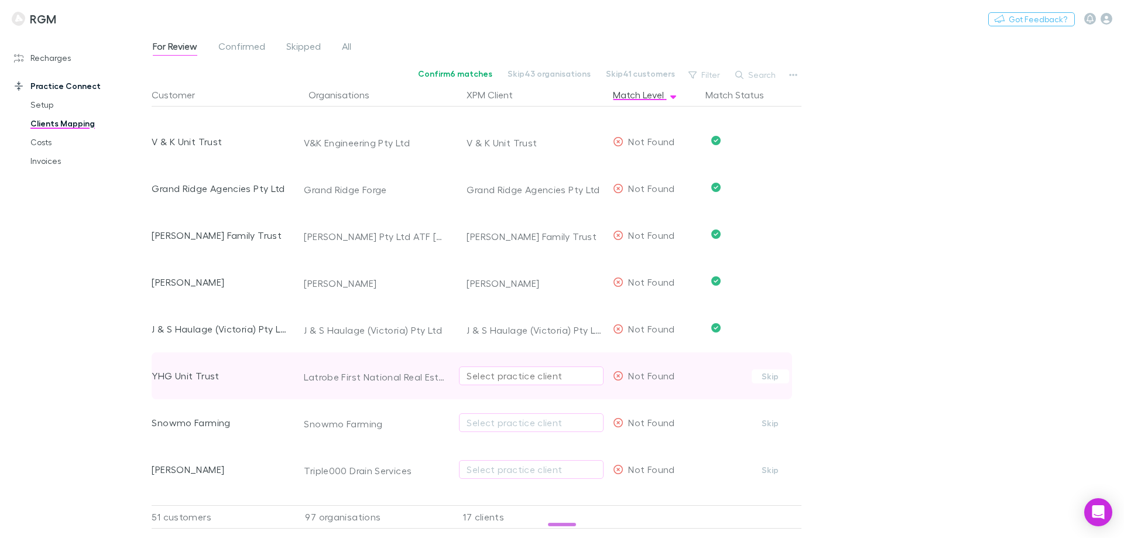
click at [492, 372] on div "Select practice client" at bounding box center [531, 376] width 129 height 14
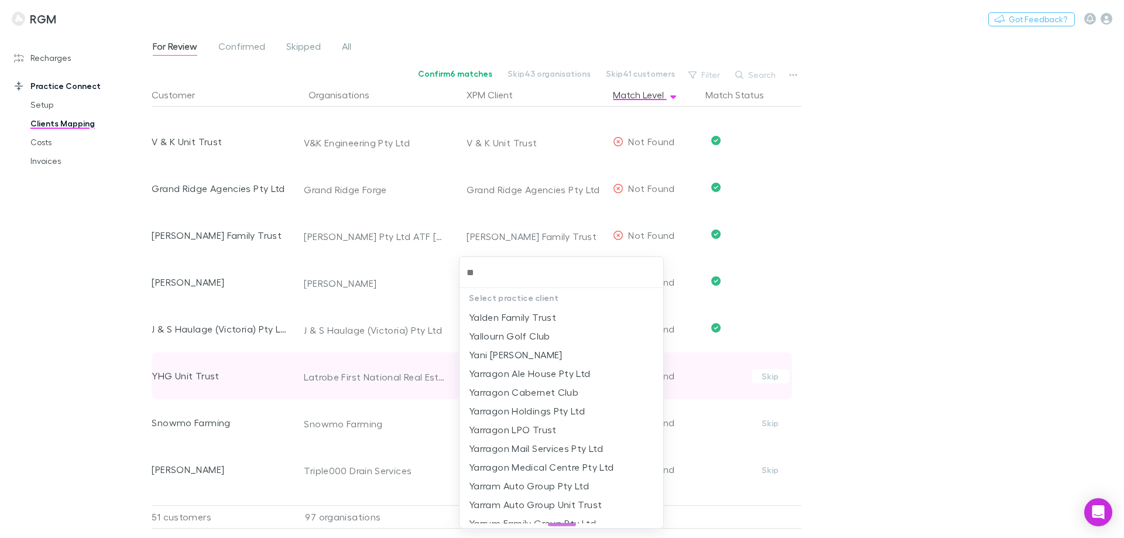
type input "***"
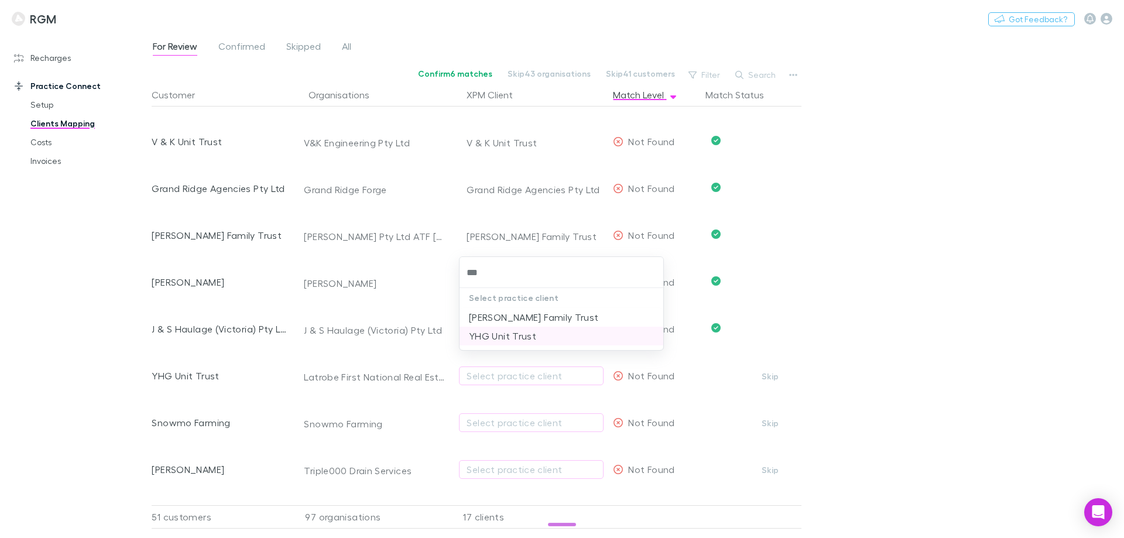
click at [503, 334] on li "YHG Unit Trust" at bounding box center [561, 336] width 204 height 19
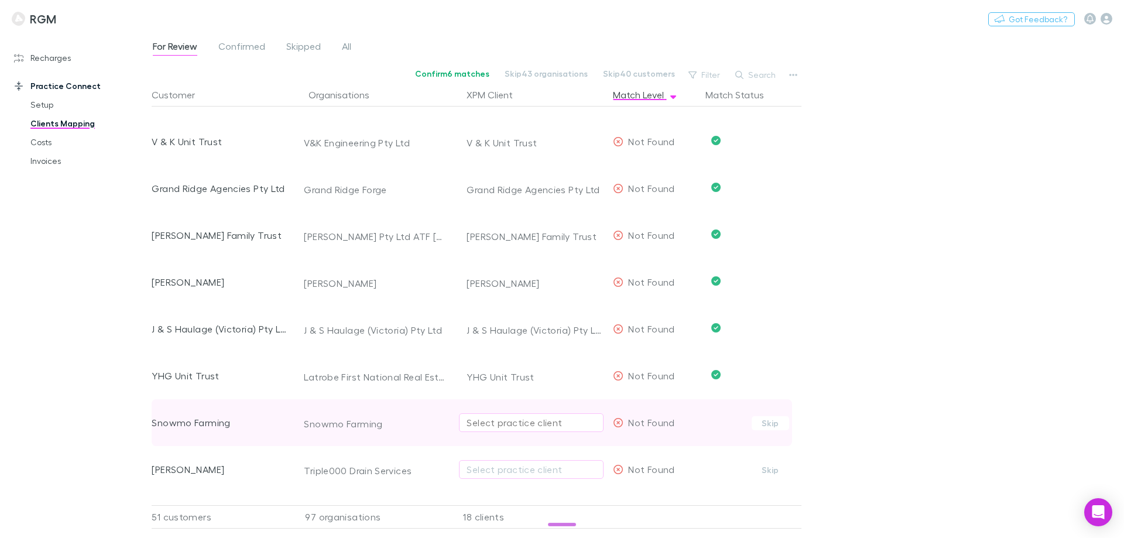
click at [480, 424] on div "Select practice client" at bounding box center [531, 423] width 129 height 14
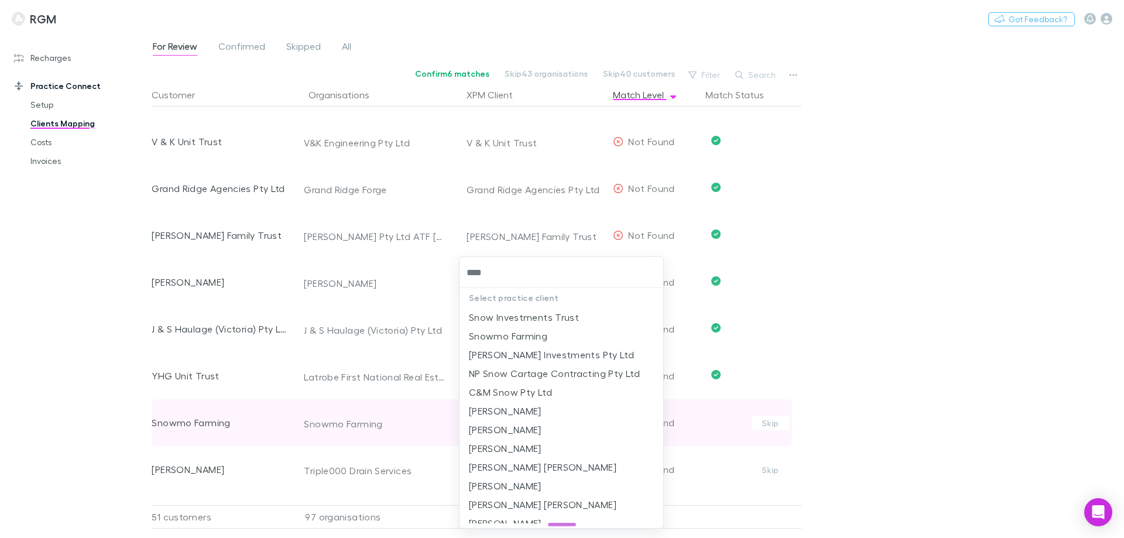
type input "*****"
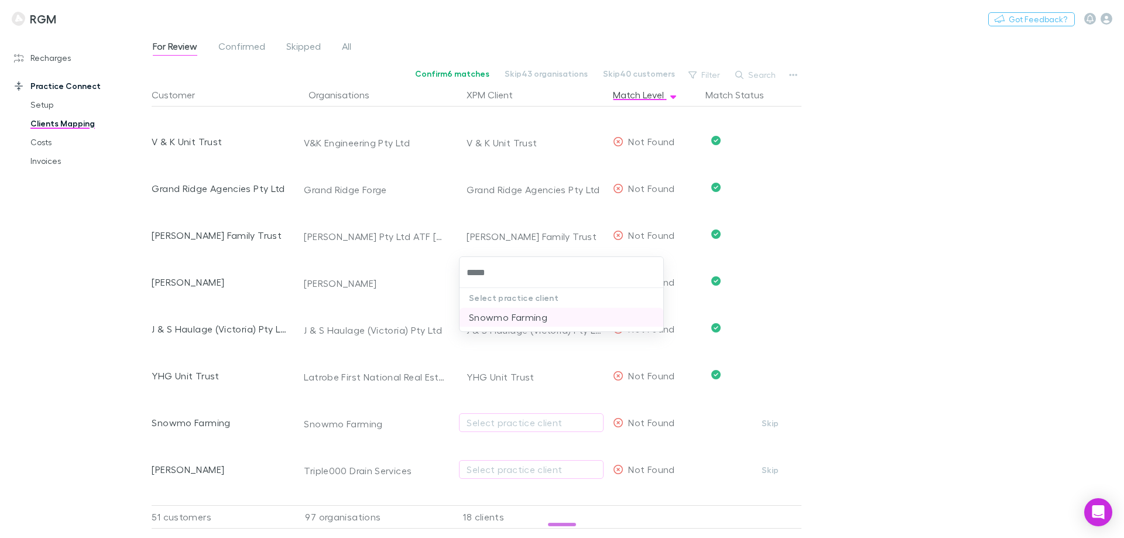
click at [516, 316] on li "Snowmo Farming" at bounding box center [561, 317] width 204 height 19
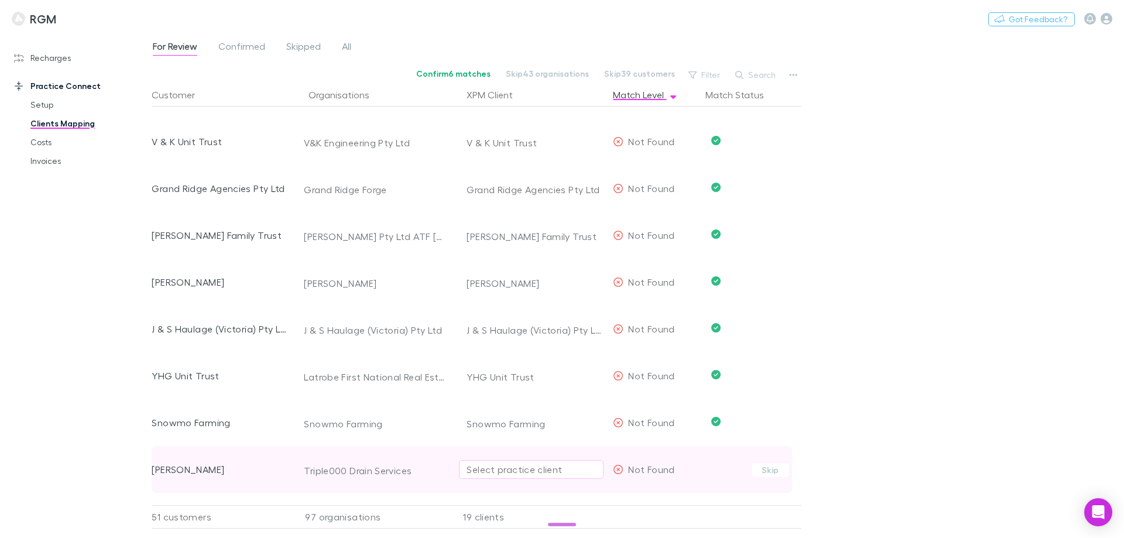
click at [499, 467] on div "Select practice client" at bounding box center [531, 469] width 129 height 14
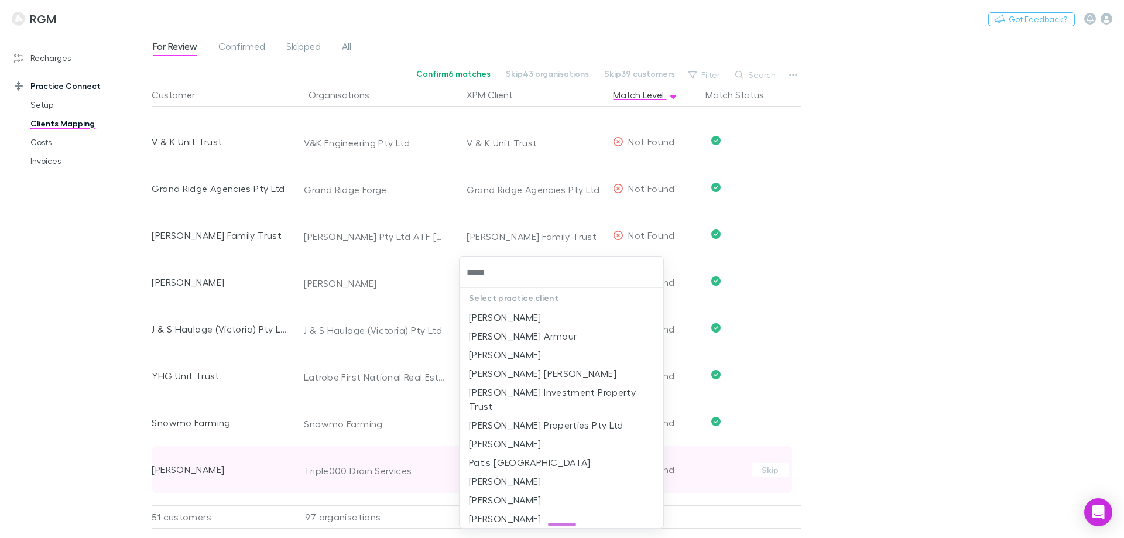
type input "******"
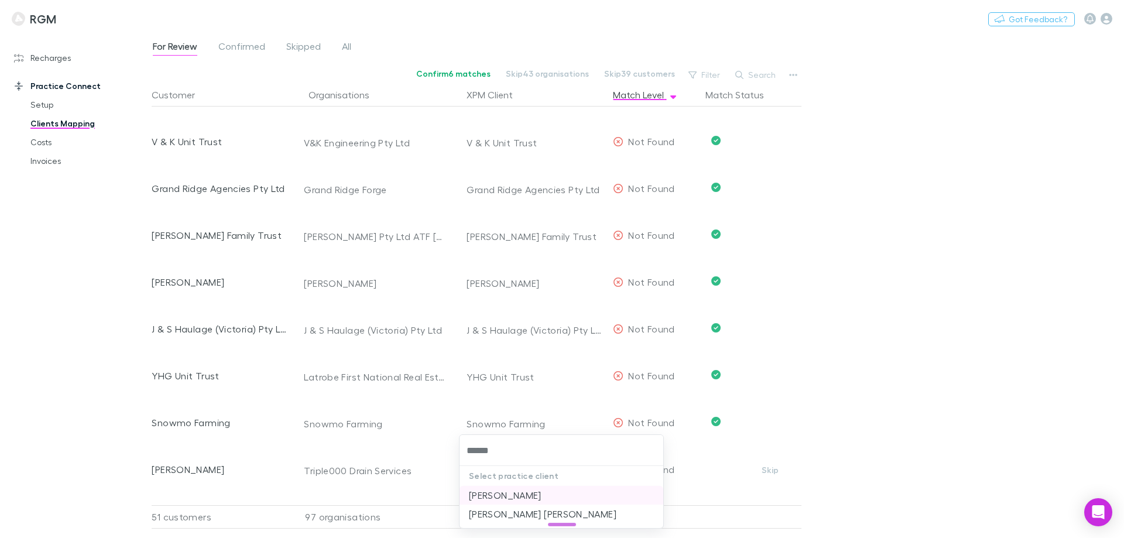
click at [509, 490] on li "Rory Ewings" at bounding box center [561, 495] width 204 height 19
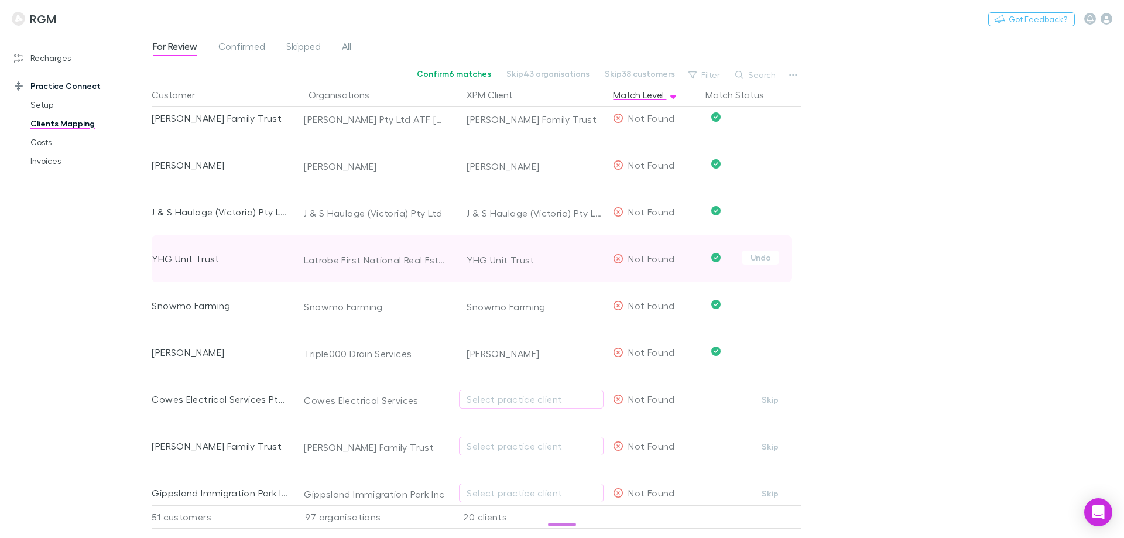
scroll to position [1054, 0]
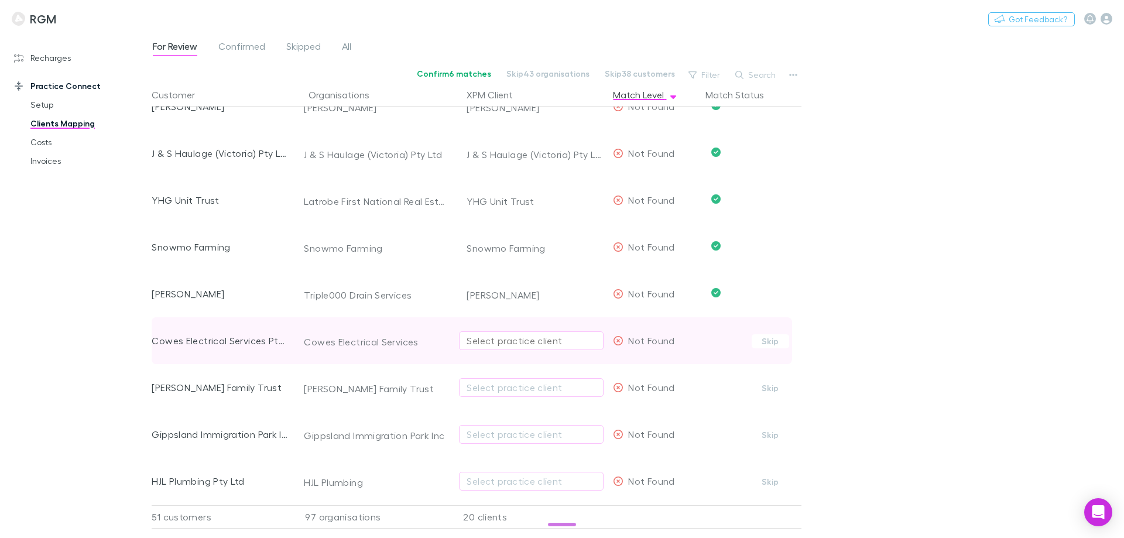
click at [515, 345] on div "Select practice client" at bounding box center [531, 341] width 129 height 14
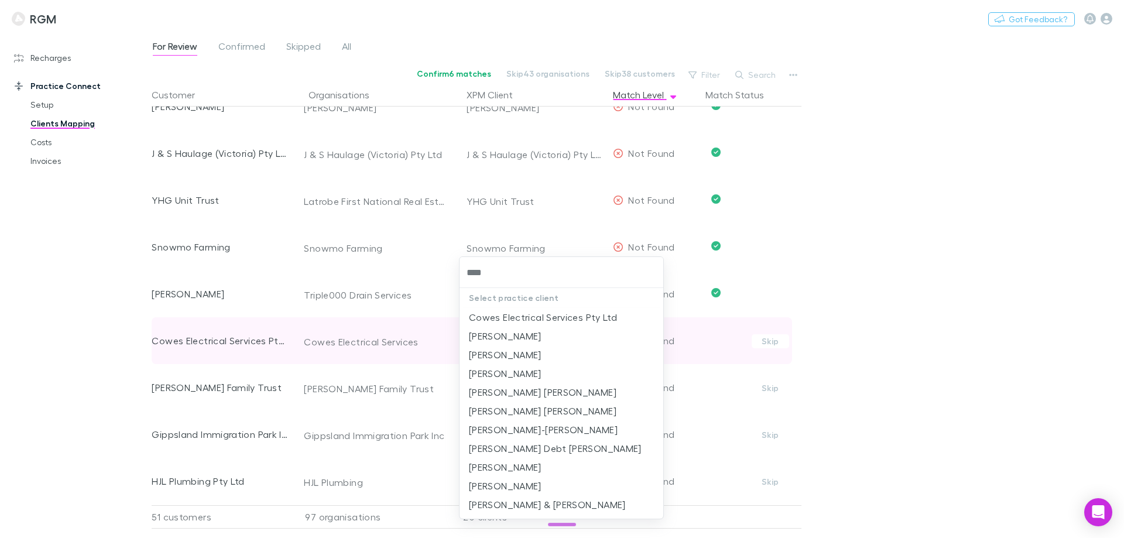
type input "*****"
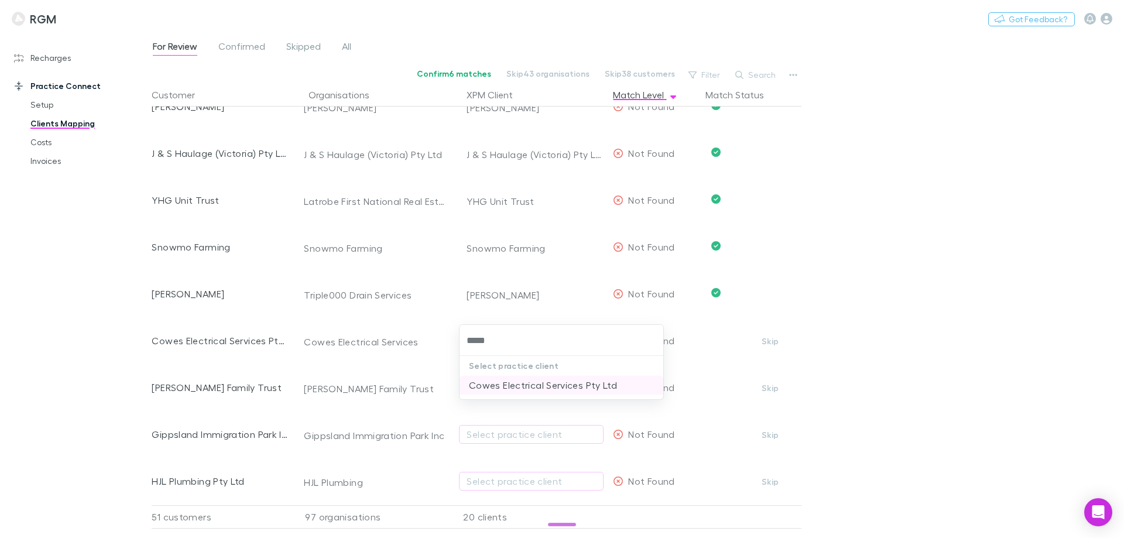
click at [513, 378] on li "Cowes Electrical Services Pty Ltd" at bounding box center [561, 385] width 204 height 19
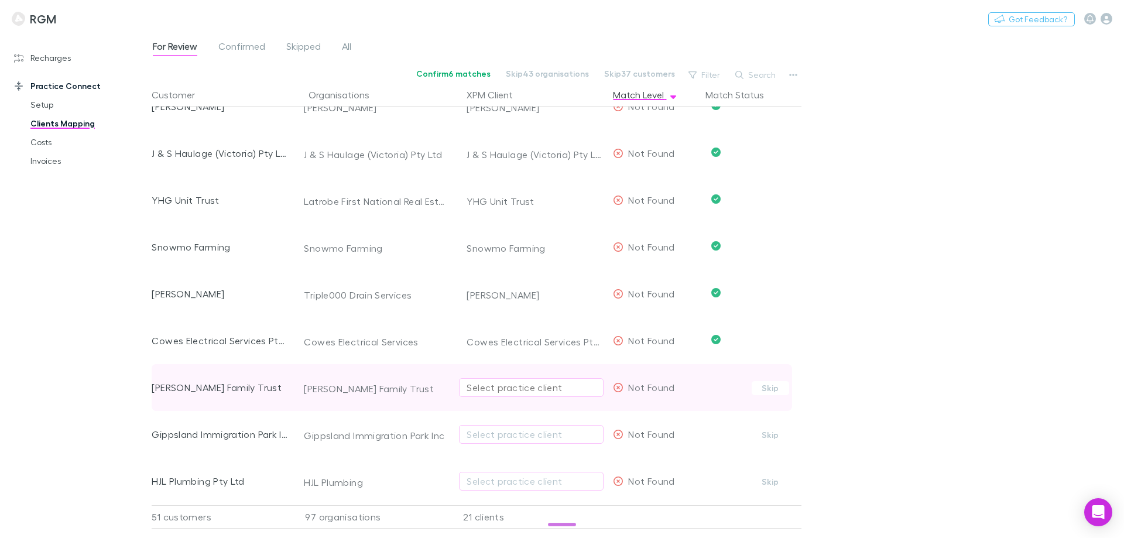
click at [510, 390] on div "Select practice client" at bounding box center [531, 387] width 129 height 14
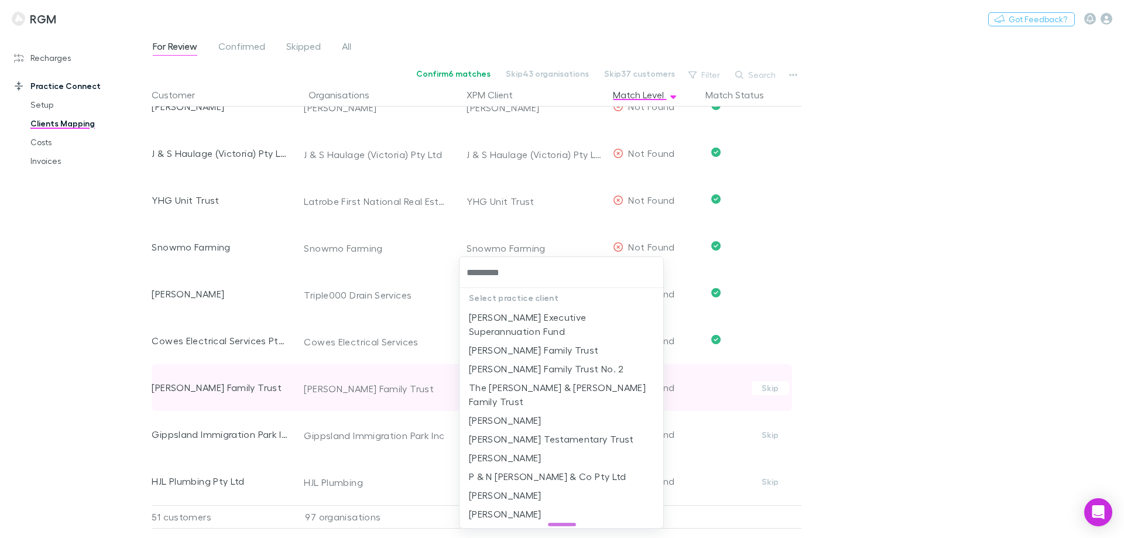
type input "**********"
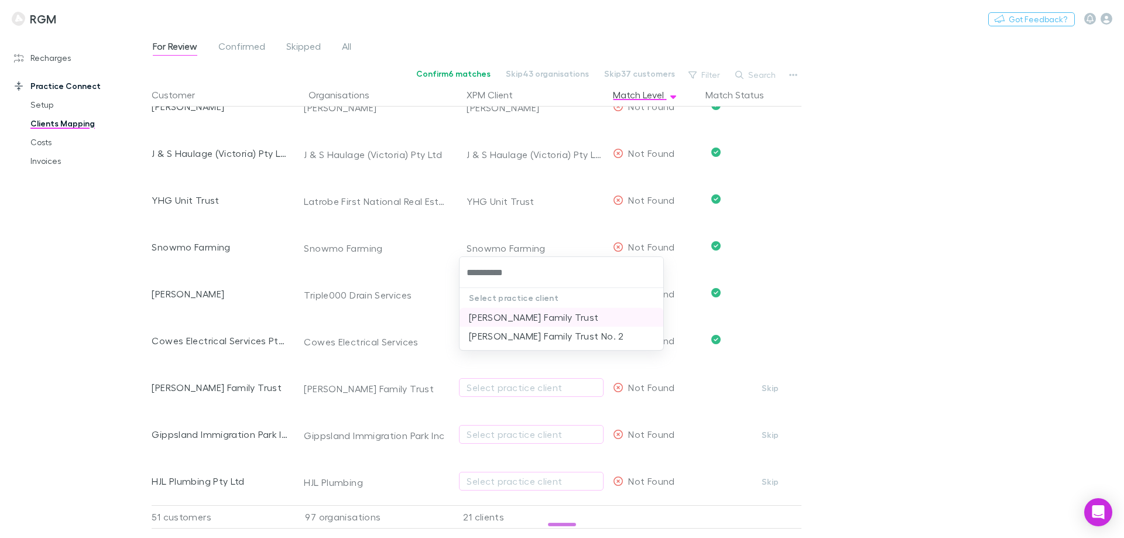
click at [533, 315] on li "Humphrey Family Trust" at bounding box center [561, 317] width 204 height 19
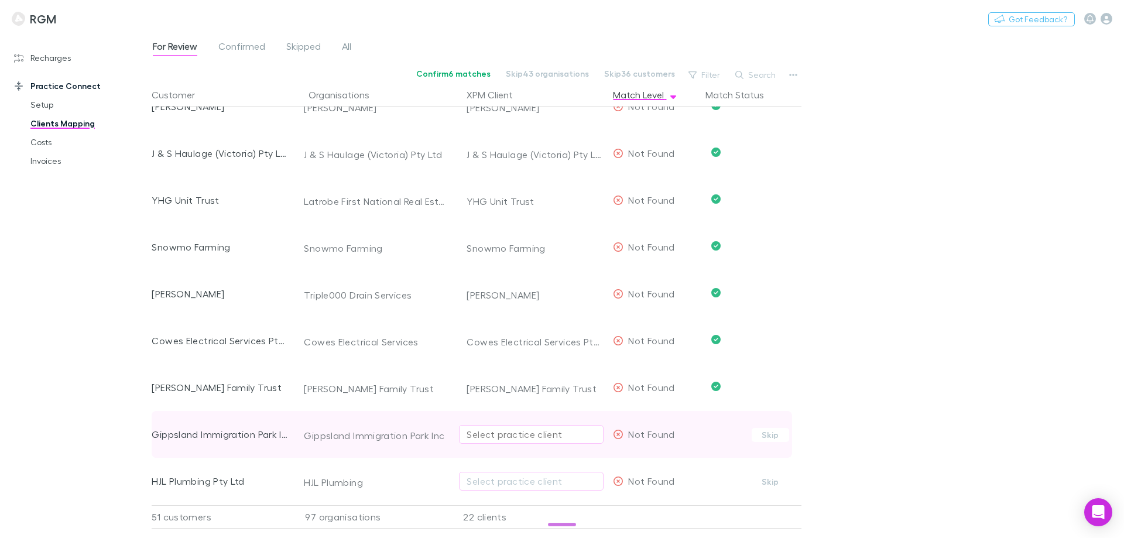
click at [513, 435] on div "Select practice client" at bounding box center [531, 434] width 129 height 14
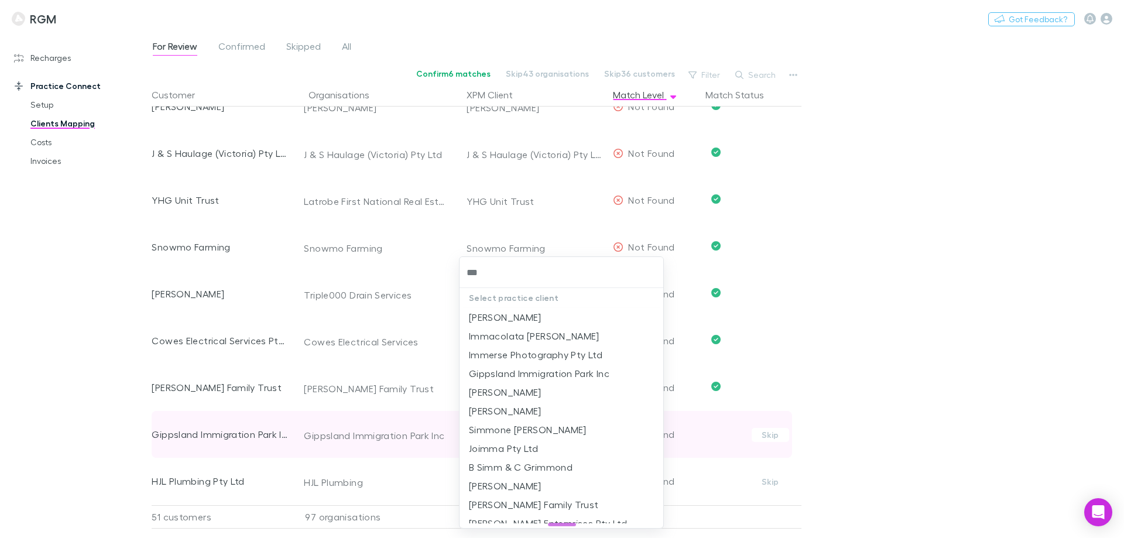
type input "****"
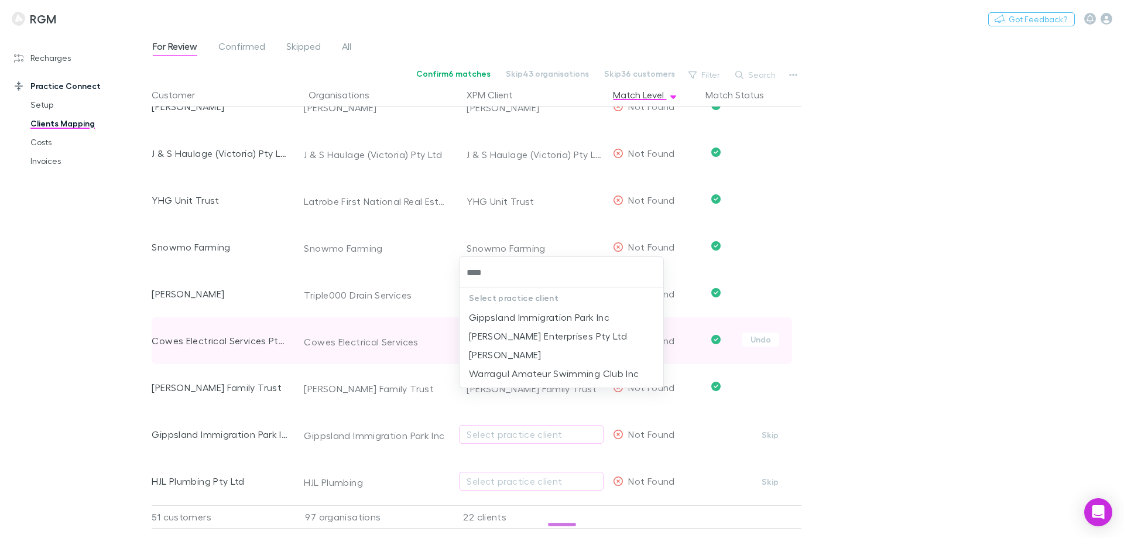
drag, startPoint x: 552, startPoint y: 314, endPoint x: 535, endPoint y: 349, distance: 38.5
click at [553, 314] on li "Gippsland Immigration Park Inc" at bounding box center [561, 317] width 204 height 19
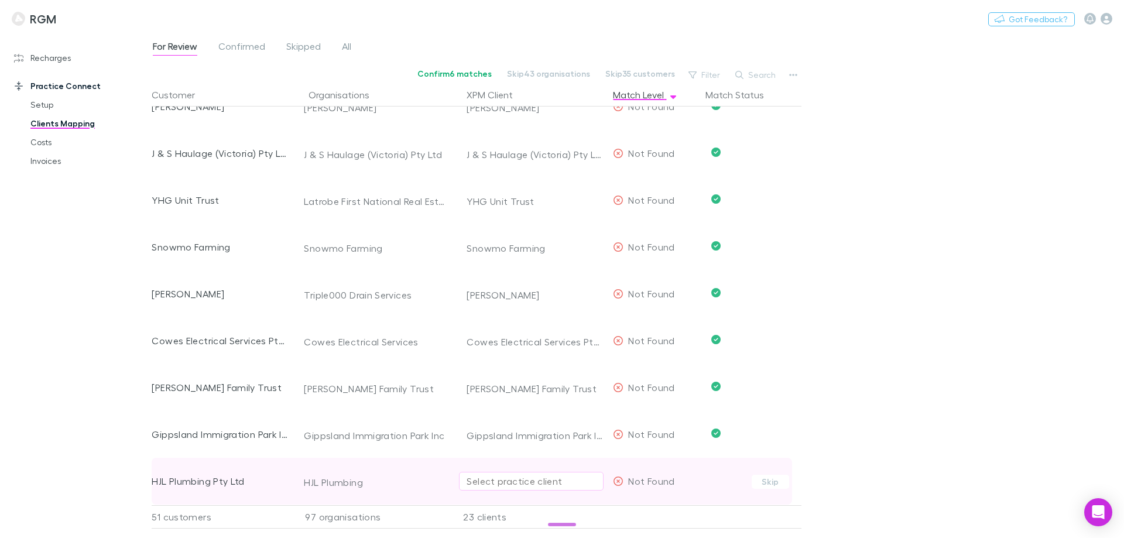
click at [489, 476] on div "Select practice client" at bounding box center [531, 481] width 129 height 14
type input "******"
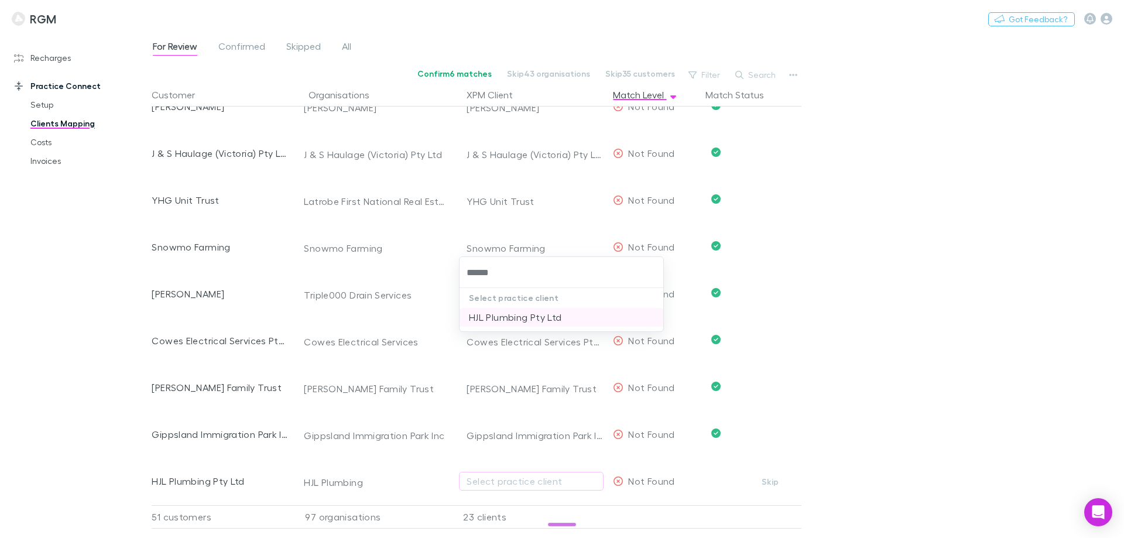
click at [539, 320] on li "HJL Plumbing Pty Ltd" at bounding box center [561, 317] width 204 height 19
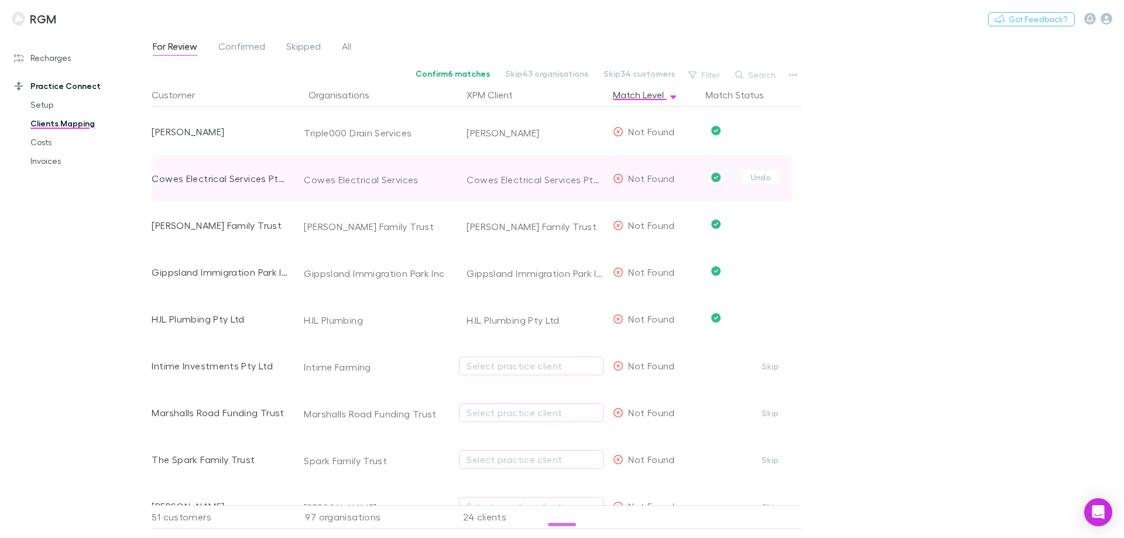
scroll to position [1229, 0]
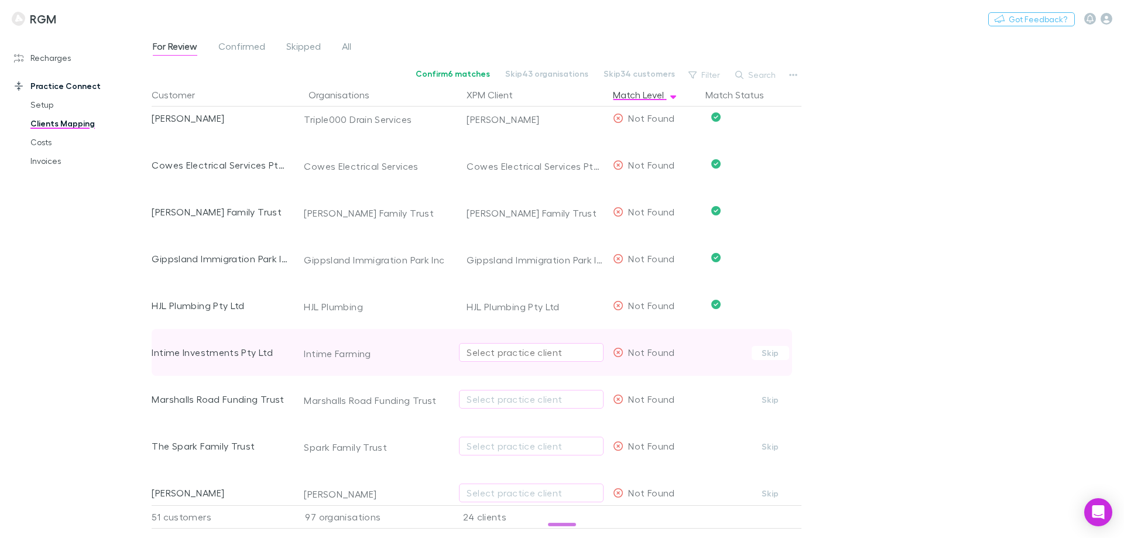
click at [526, 352] on div "Select practice client" at bounding box center [531, 352] width 129 height 14
type input "*********"
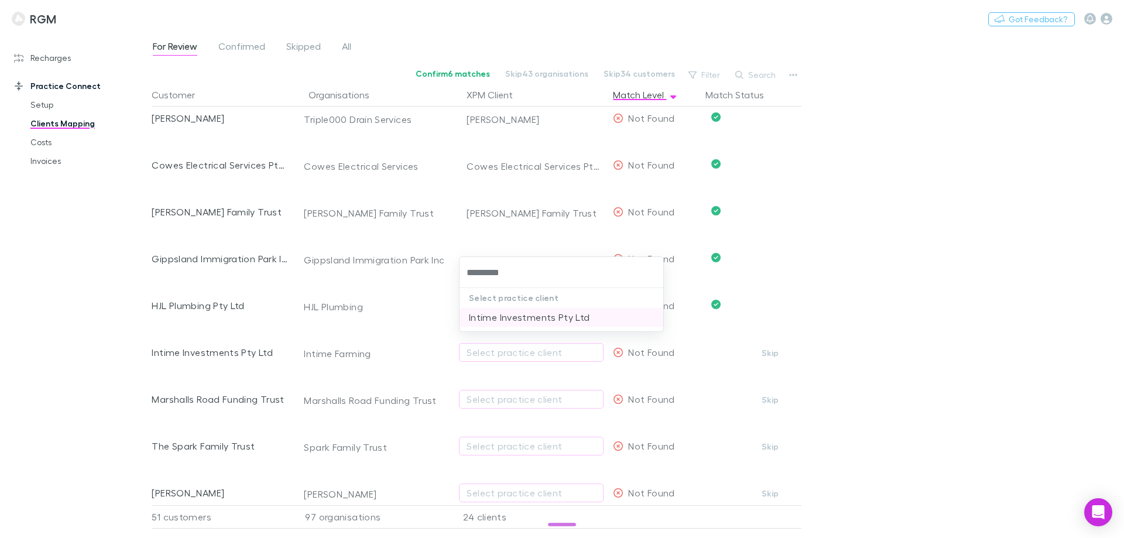
click at [524, 319] on li "Intime Investments Pty Ltd" at bounding box center [561, 317] width 204 height 19
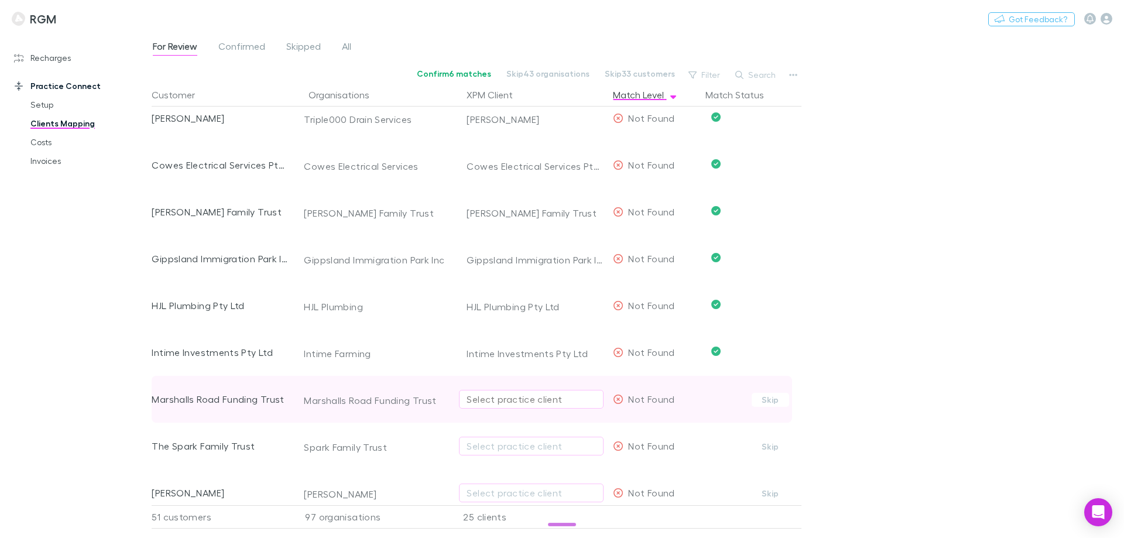
click at [499, 399] on div "Select practice client" at bounding box center [531, 399] width 129 height 14
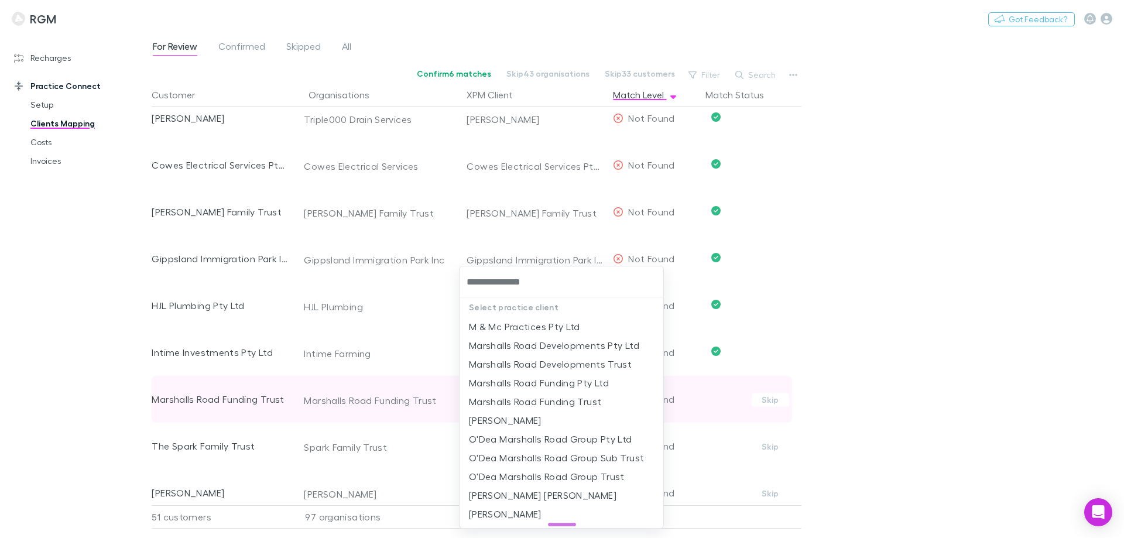
type input "**********"
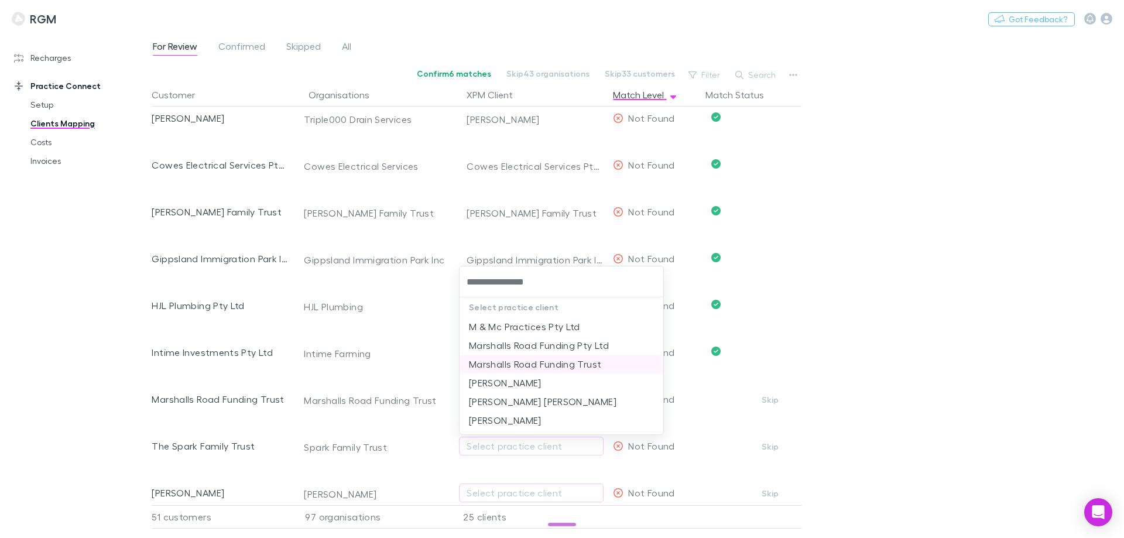
click at [527, 362] on li "Marshalls Road Funding Trust" at bounding box center [561, 364] width 204 height 19
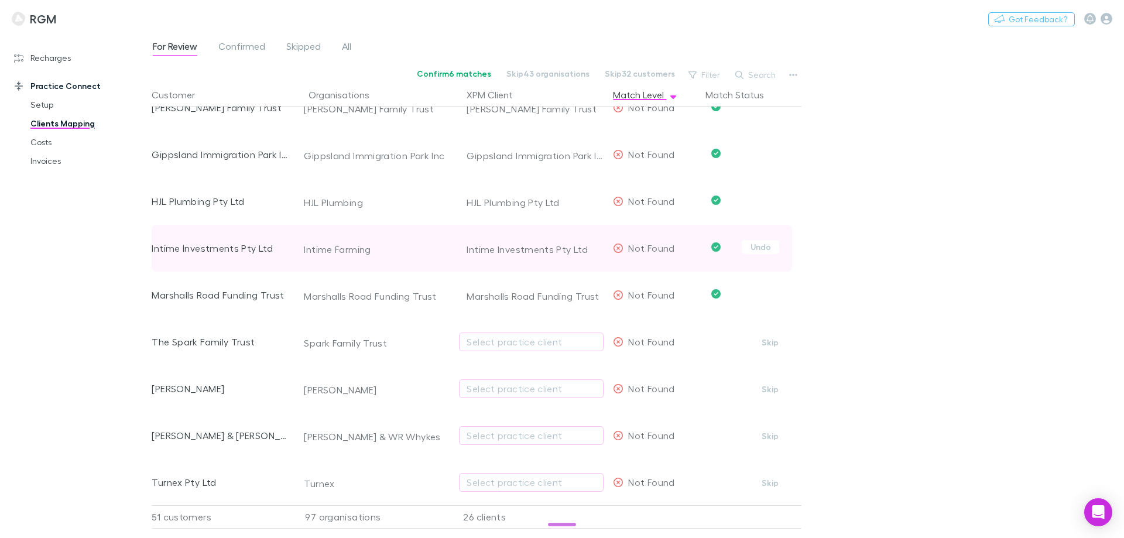
scroll to position [1346, 0]
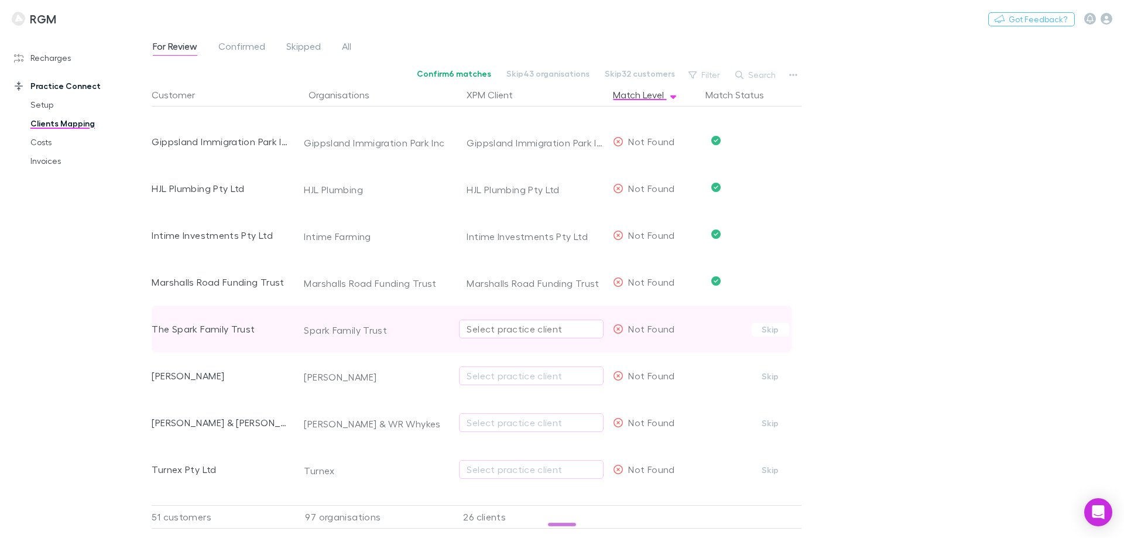
click at [505, 332] on div "Select practice client" at bounding box center [531, 329] width 129 height 14
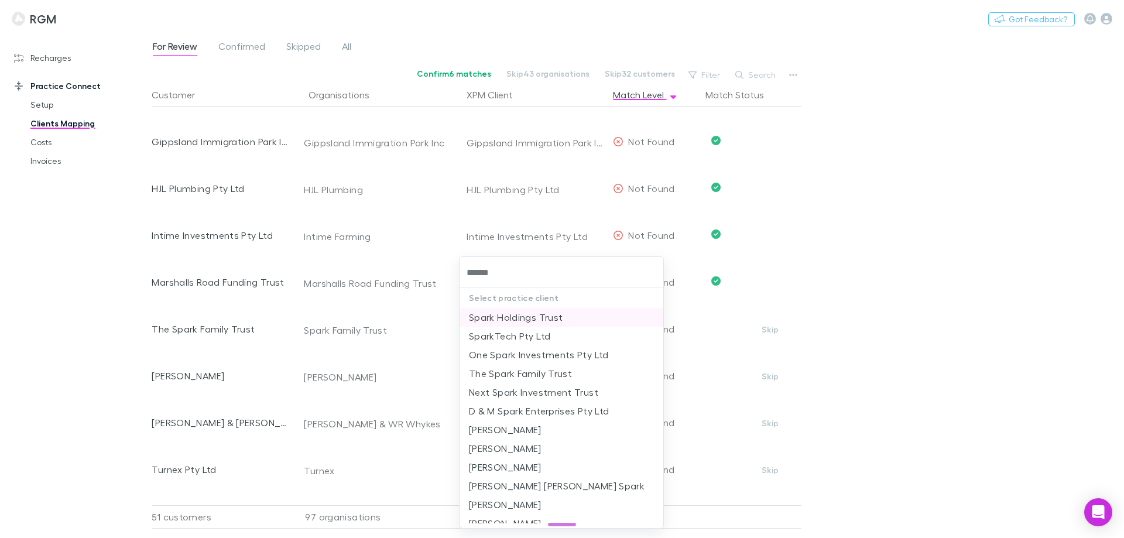
type input "*******"
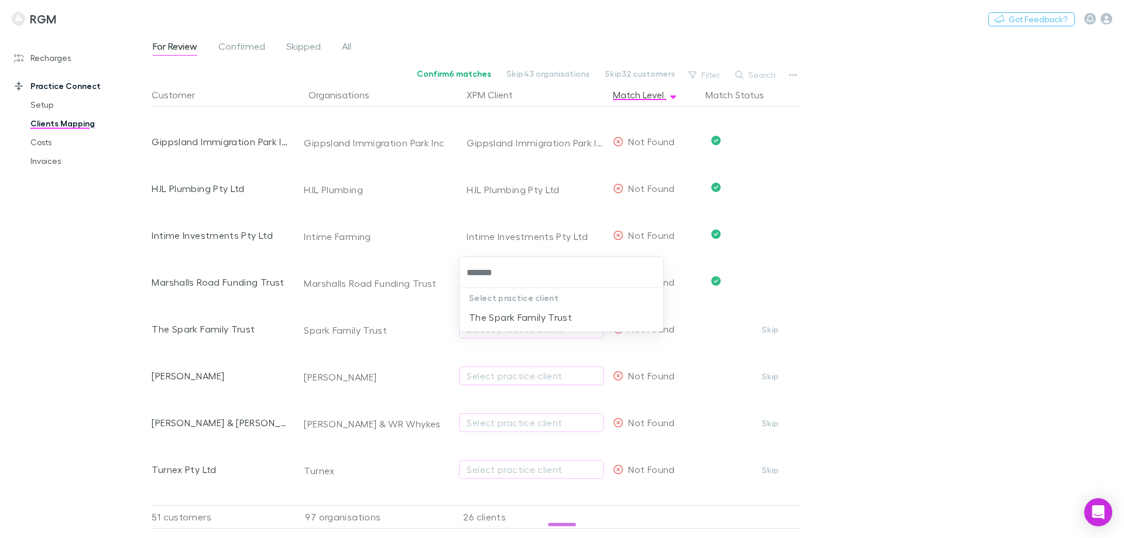
click at [507, 318] on li "The Spark Family Trust" at bounding box center [561, 317] width 204 height 19
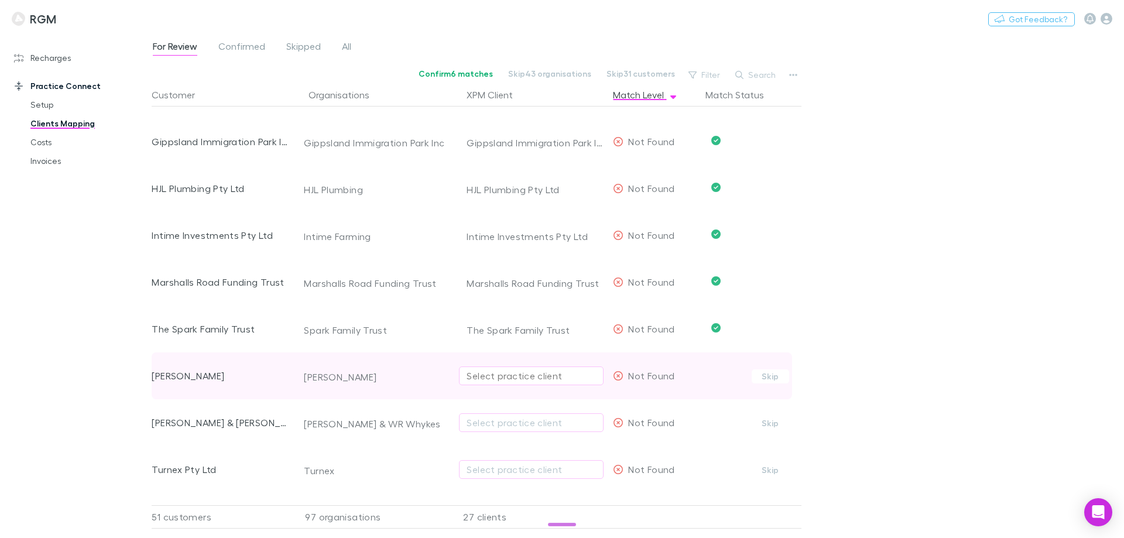
click at [495, 375] on div "Select practice client" at bounding box center [531, 376] width 129 height 14
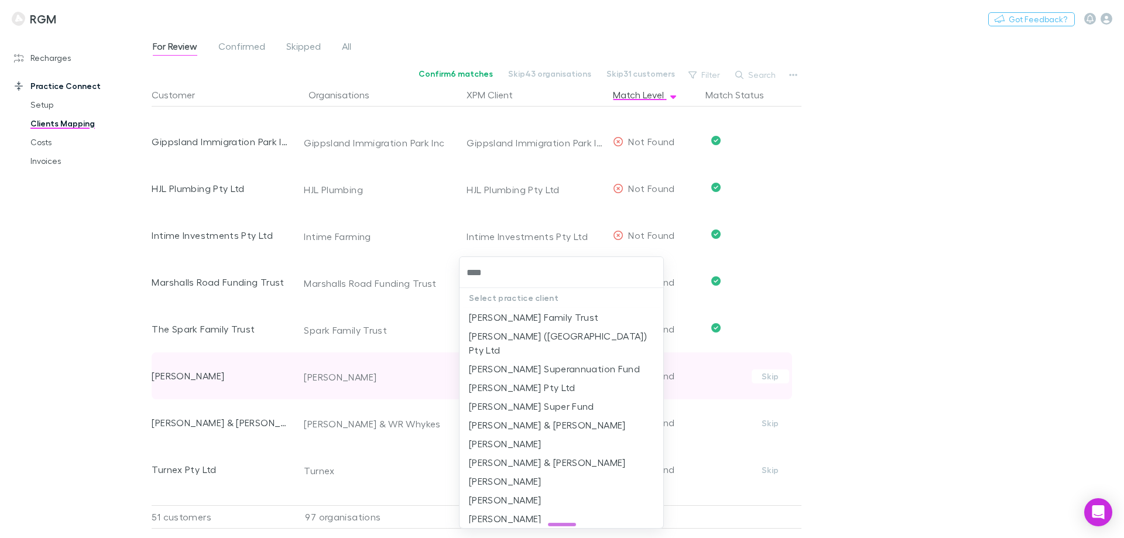
type input "*****"
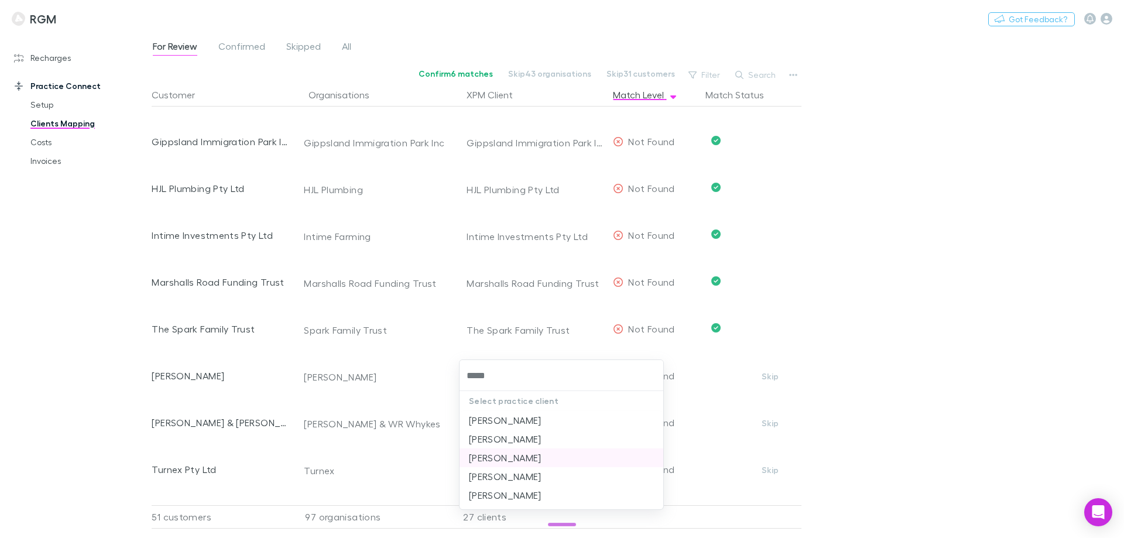
click at [489, 456] on li "[PERSON_NAME]" at bounding box center [561, 457] width 204 height 19
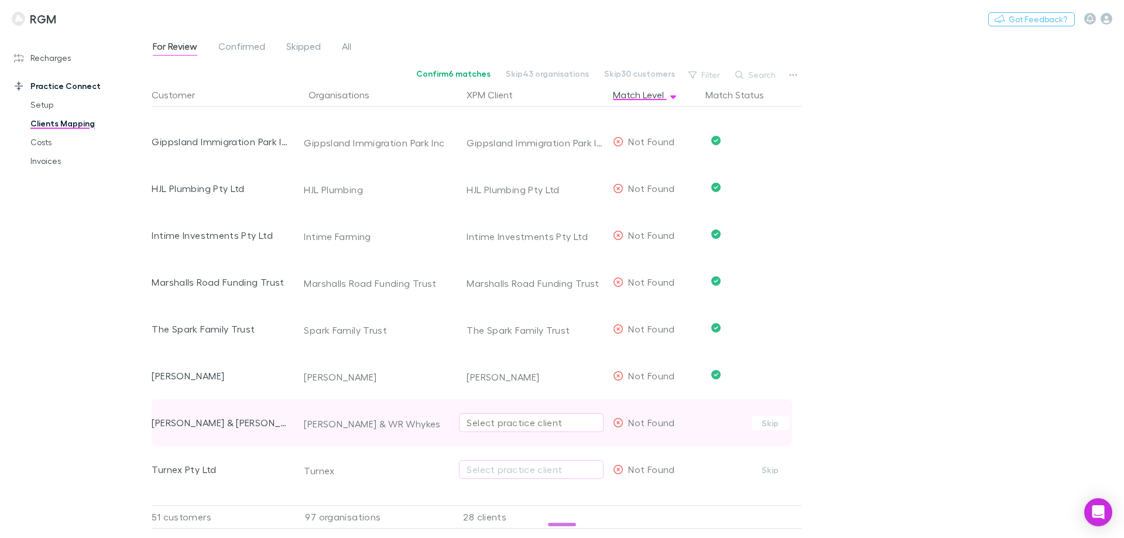
click at [488, 424] on div "Select practice client" at bounding box center [531, 423] width 129 height 14
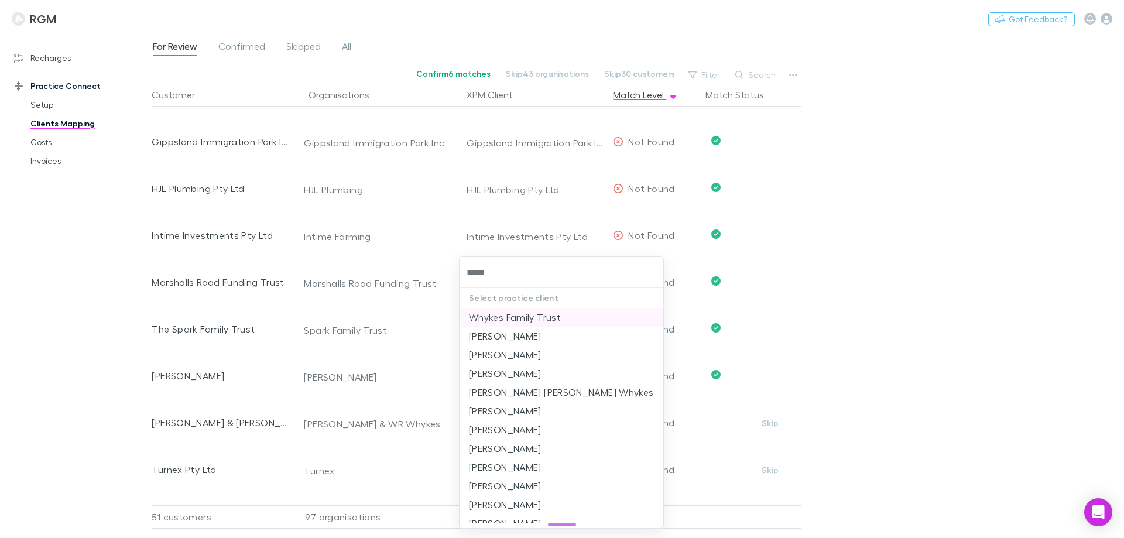
type input "******"
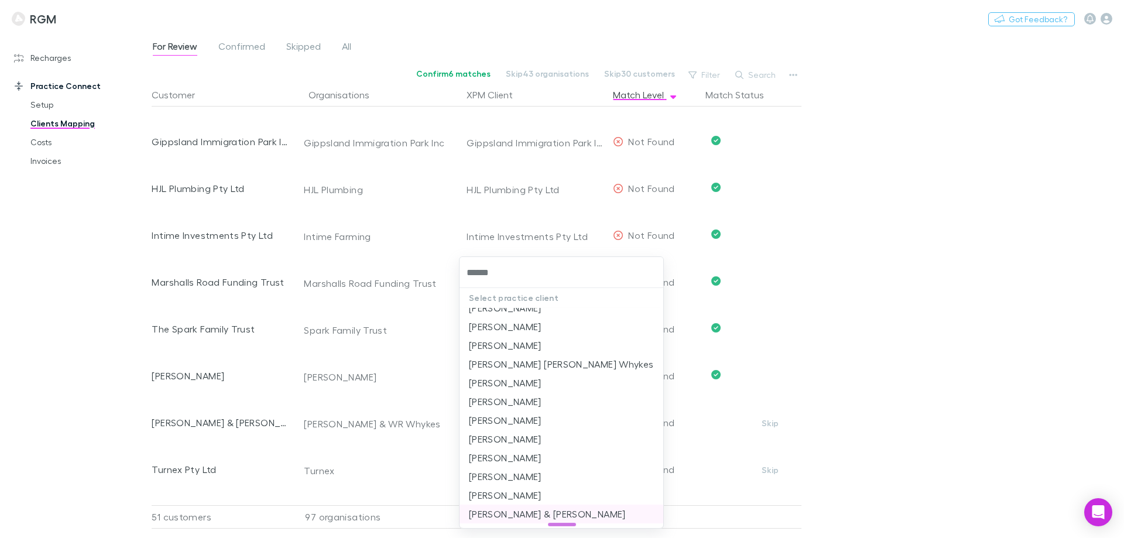
click at [510, 507] on li "[PERSON_NAME] & [PERSON_NAME]" at bounding box center [561, 514] width 204 height 19
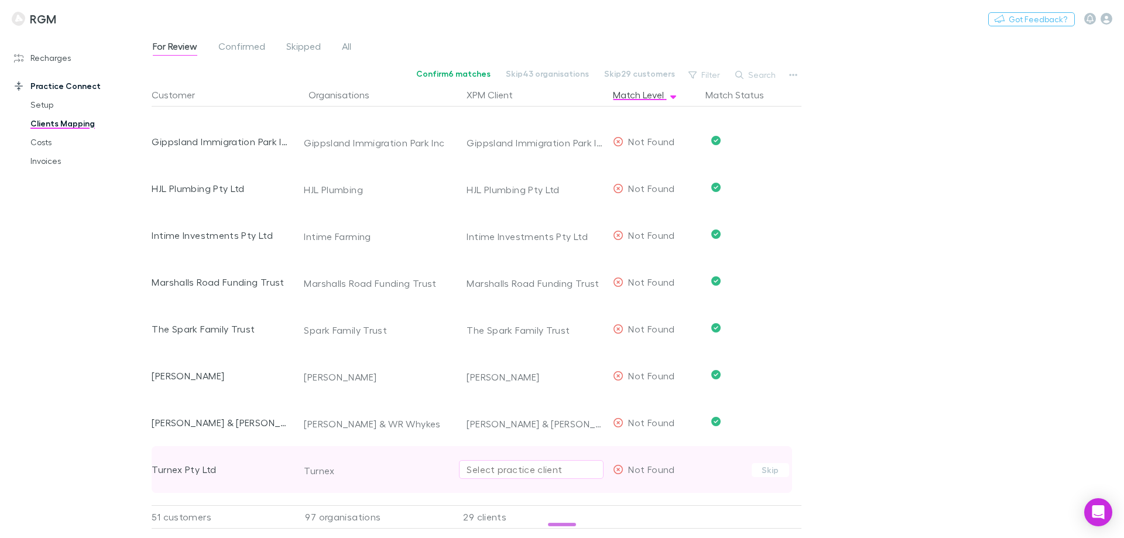
click at [499, 464] on div "Select practice client" at bounding box center [531, 469] width 129 height 14
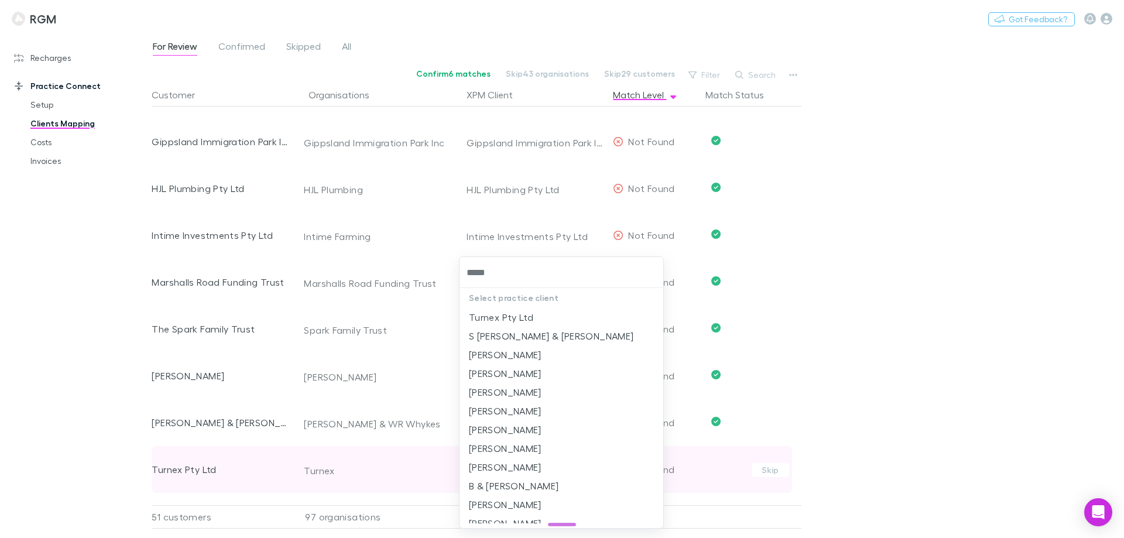
type input "******"
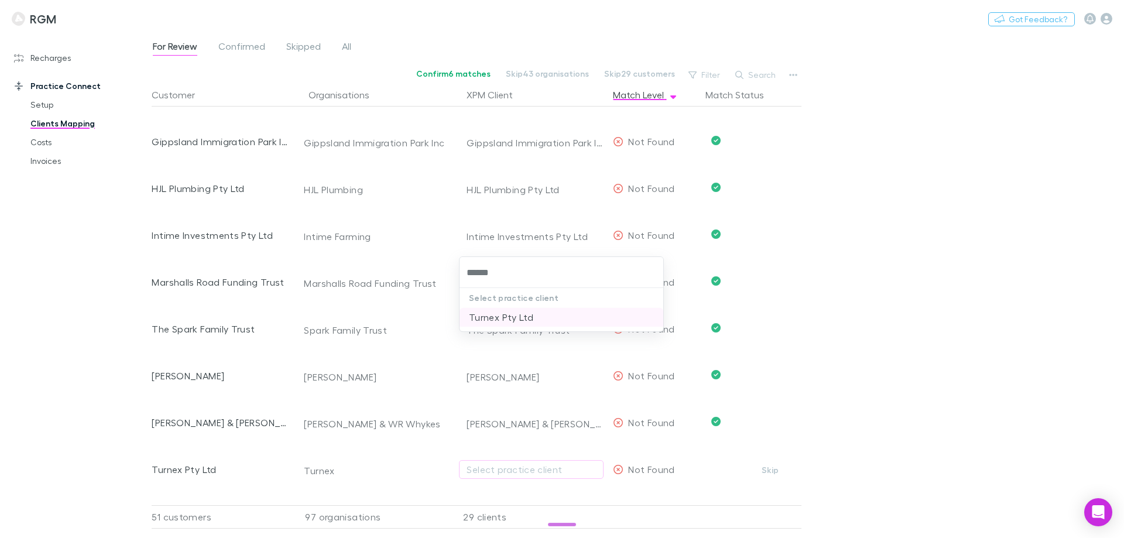
click at [500, 320] on li "Turnex Pty Ltd" at bounding box center [561, 317] width 204 height 19
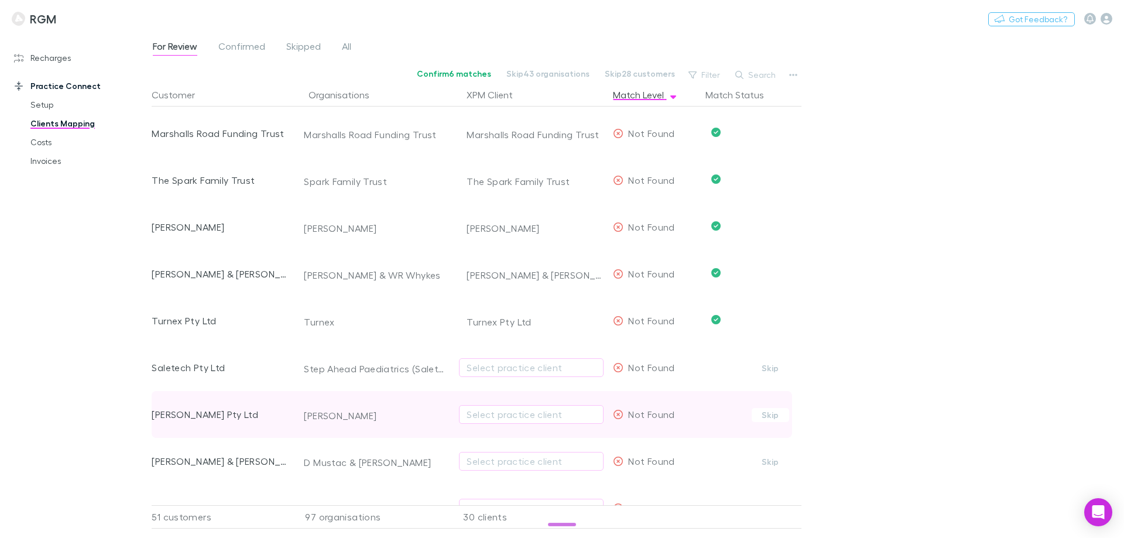
scroll to position [1522, 0]
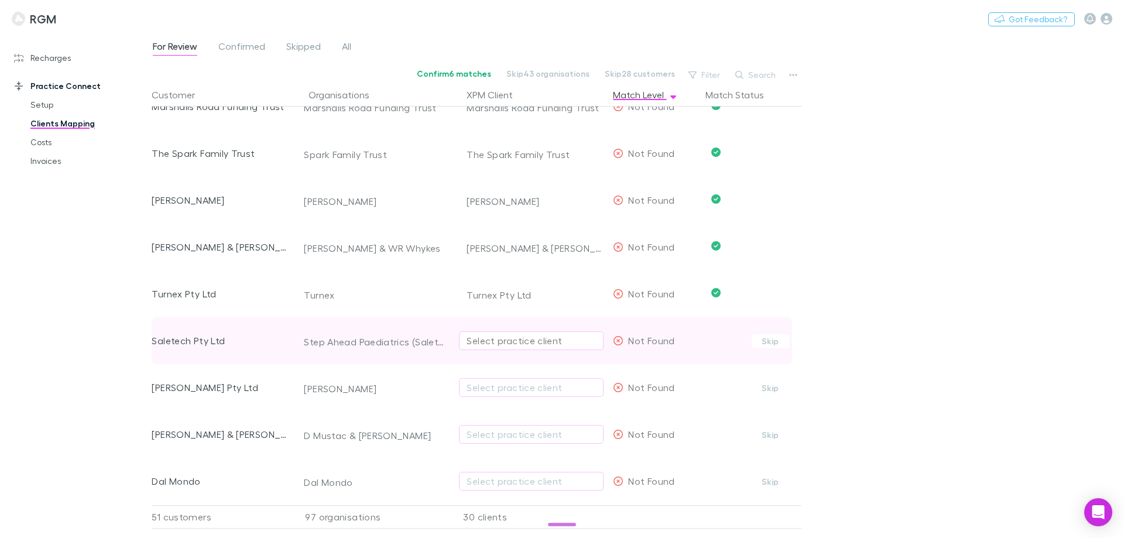
click at [513, 342] on div "Select practice client" at bounding box center [531, 341] width 129 height 14
type input "******"
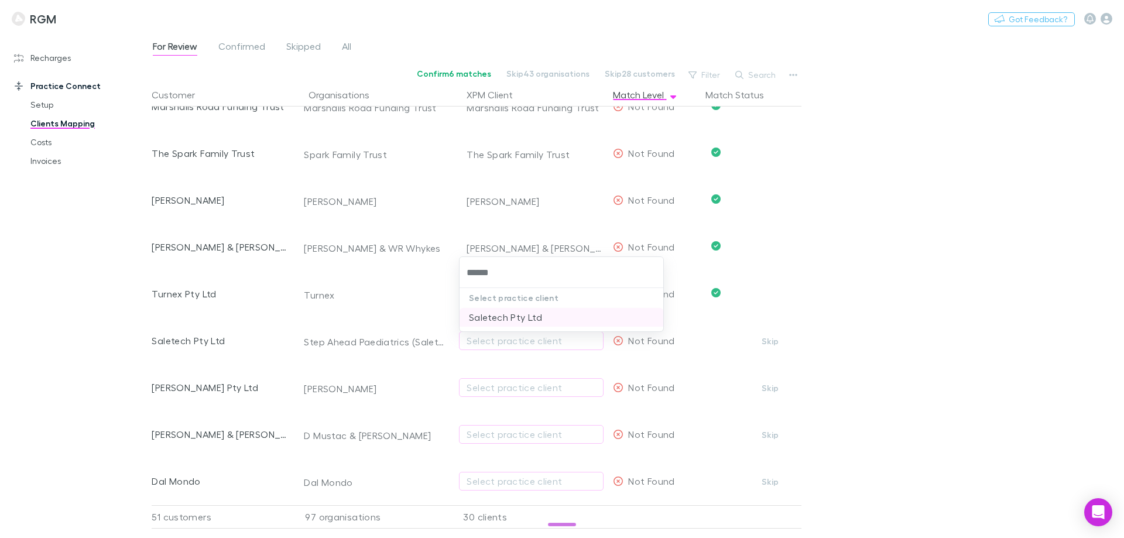
click at [514, 324] on li "Saletech Pty Ltd" at bounding box center [561, 317] width 204 height 19
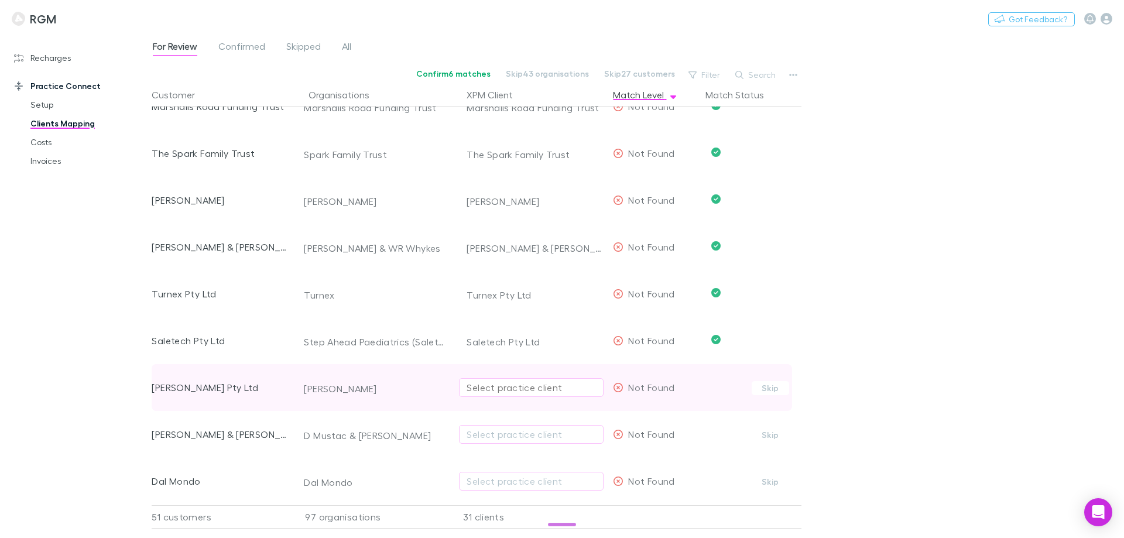
click at [506, 385] on div "Select practice client" at bounding box center [531, 387] width 129 height 14
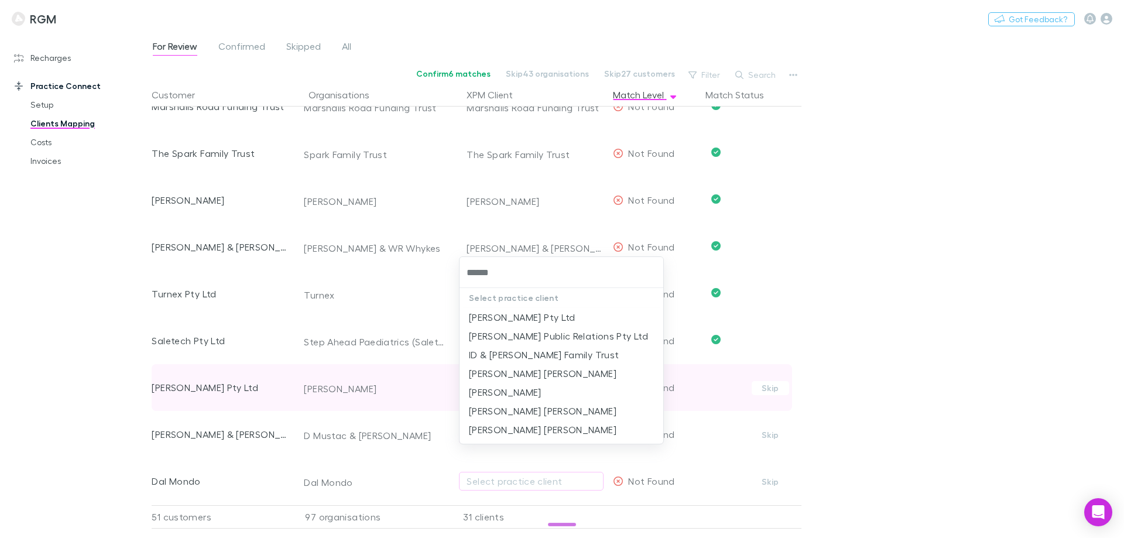
type input "*******"
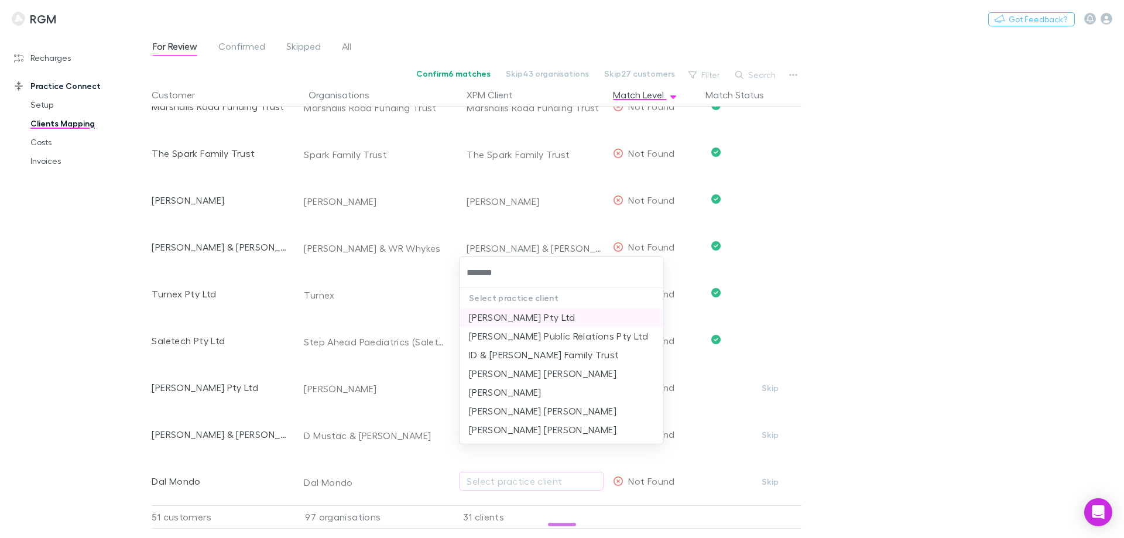
click at [504, 314] on li "[PERSON_NAME] Pty Ltd" at bounding box center [561, 317] width 204 height 19
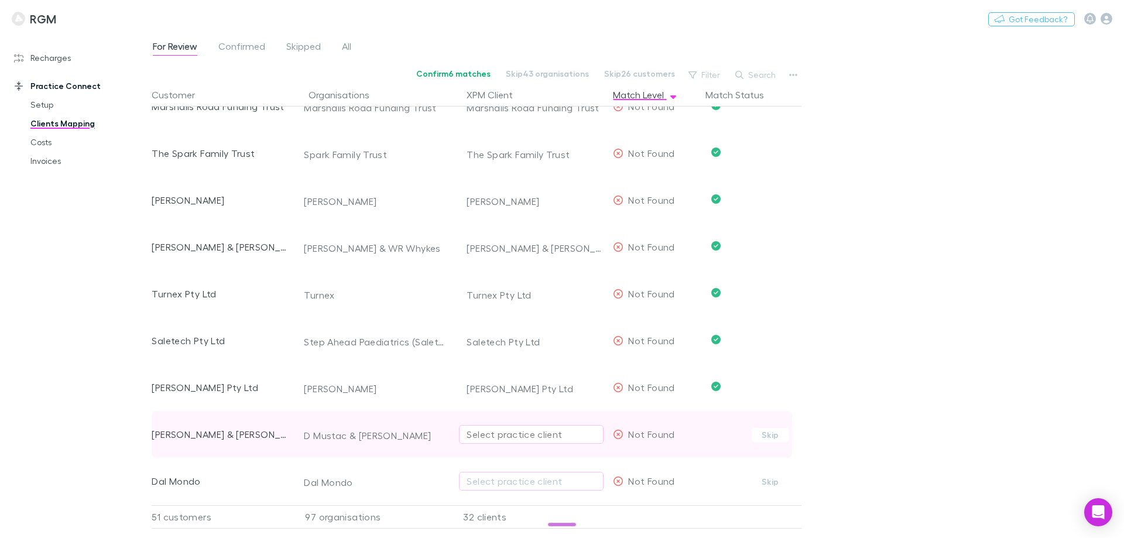
click at [507, 434] on div "Select practice client" at bounding box center [531, 434] width 129 height 14
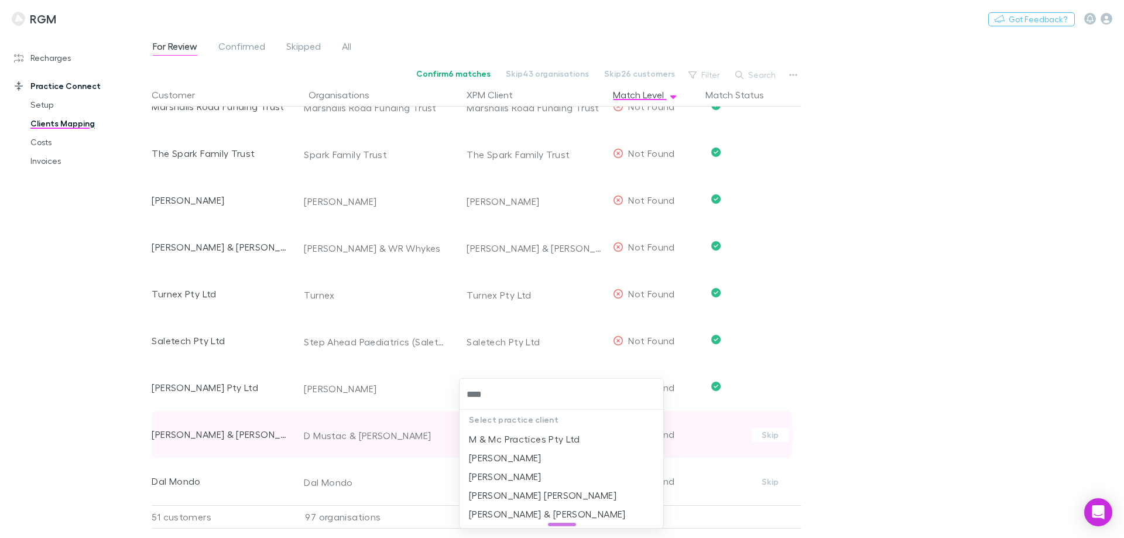
type input "*****"
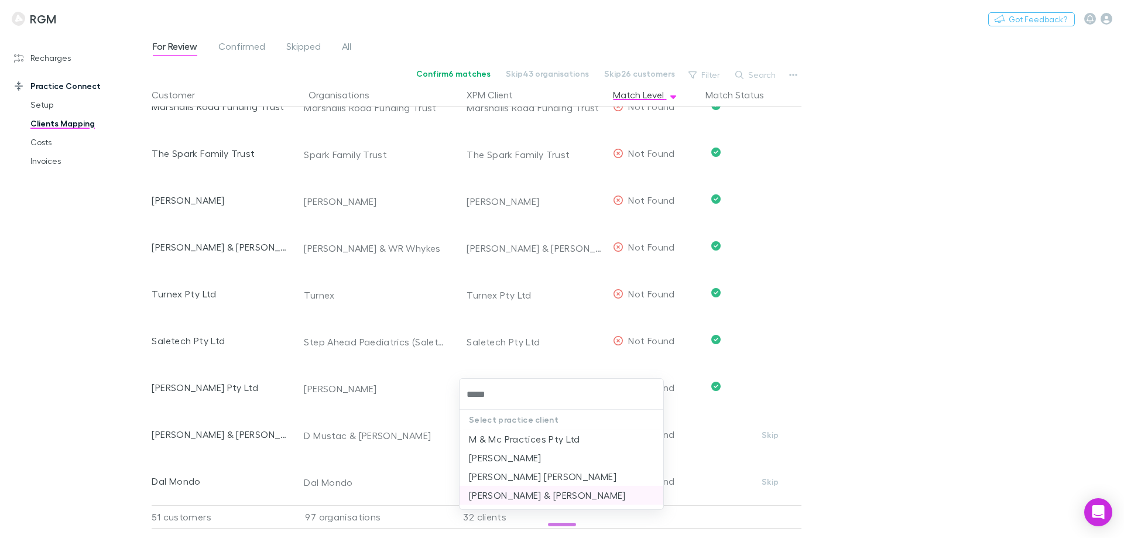
click at [510, 493] on li "D Cooper & D Mustac" at bounding box center [561, 495] width 204 height 19
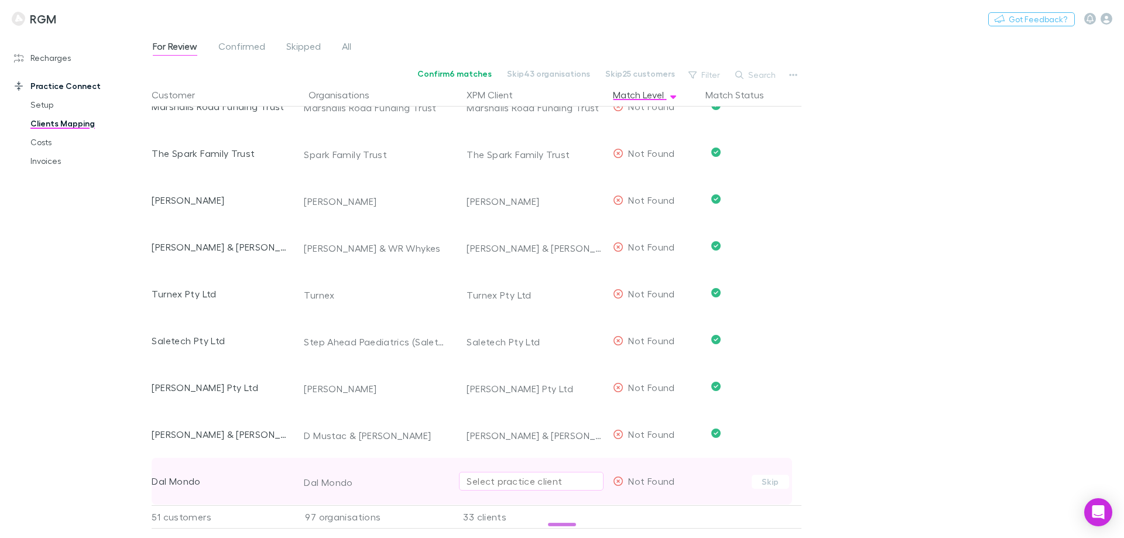
click at [503, 478] on div "Select practice client" at bounding box center [531, 481] width 129 height 14
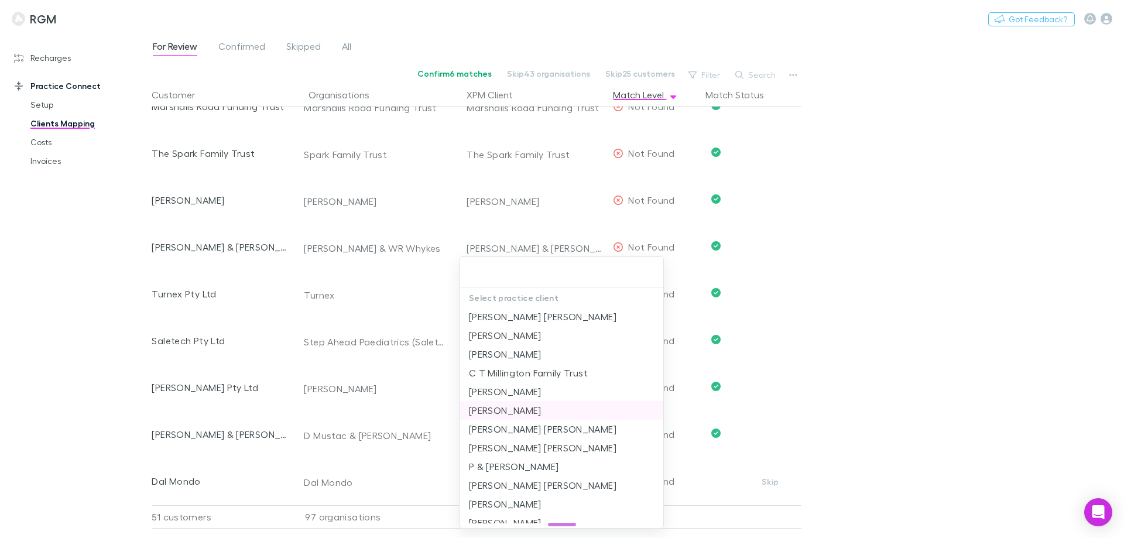
scroll to position [117, 0]
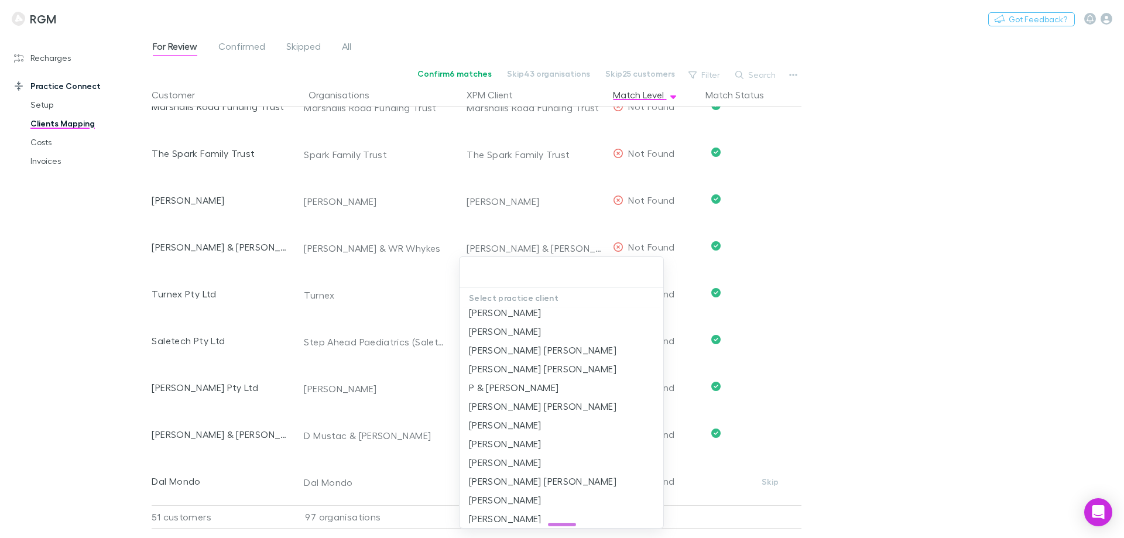
click at [5, 359] on div at bounding box center [562, 269] width 1124 height 538
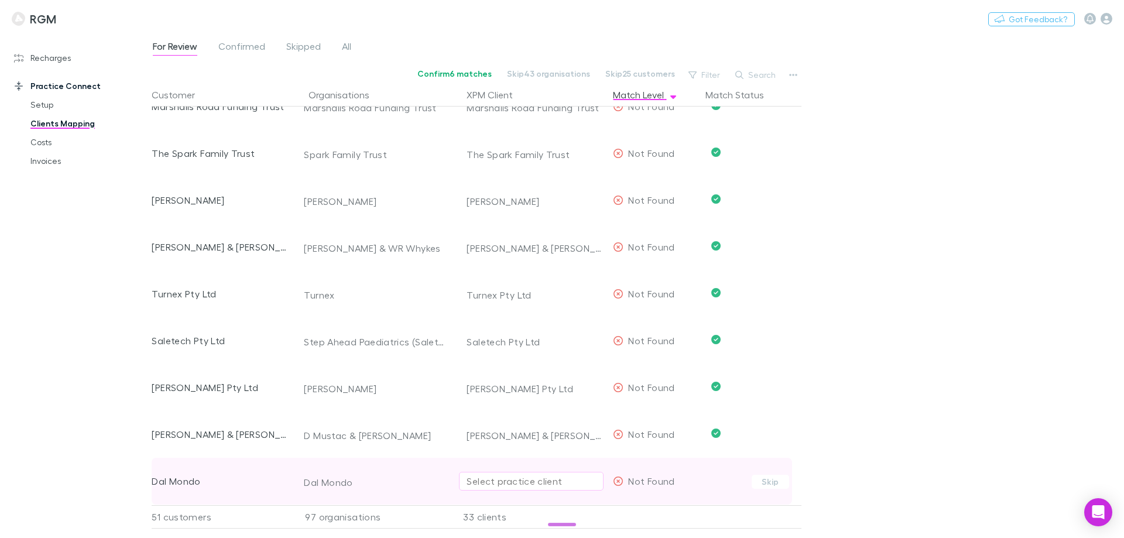
click at [472, 474] on div "Select practice client" at bounding box center [531, 481] width 129 height 14
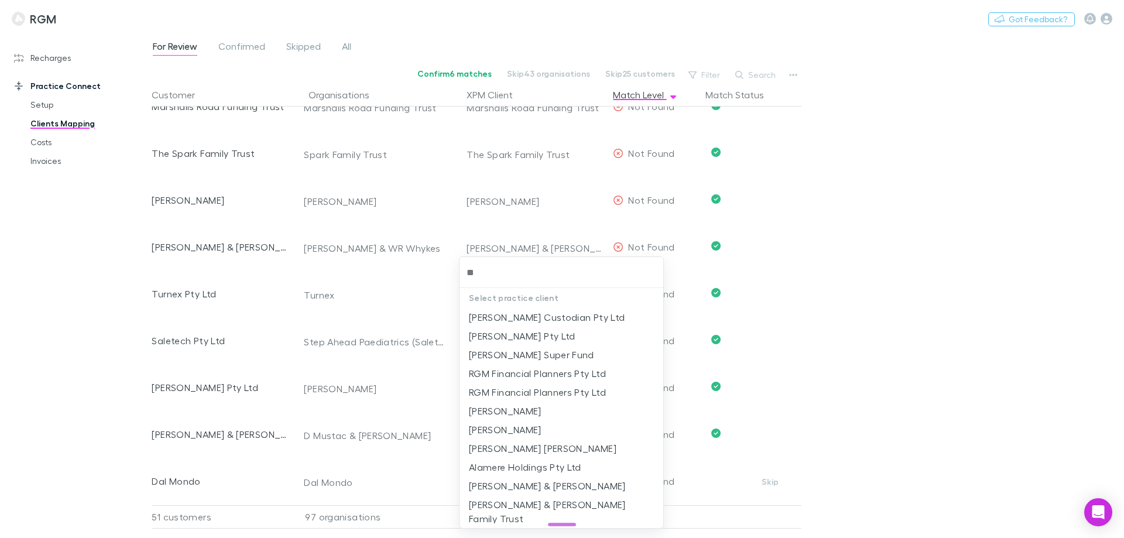
type input "*"
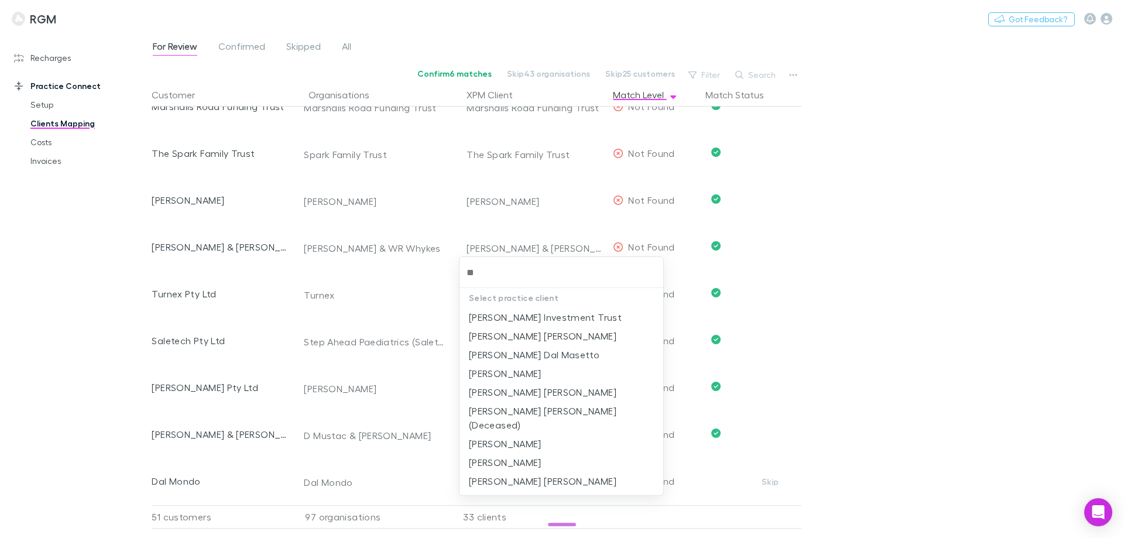
type input "*"
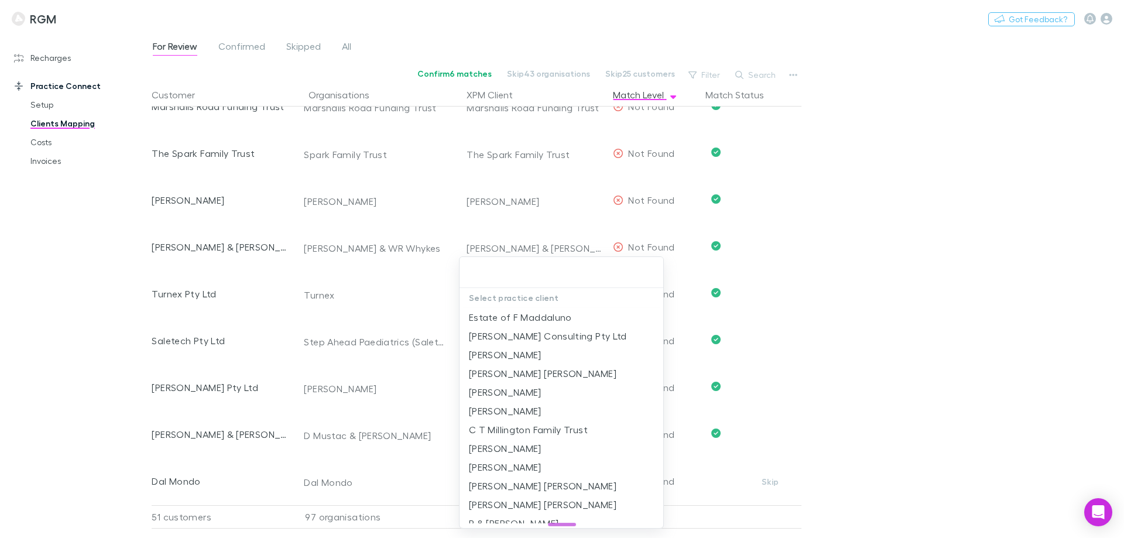
click at [860, 307] on div at bounding box center [562, 269] width 1124 height 538
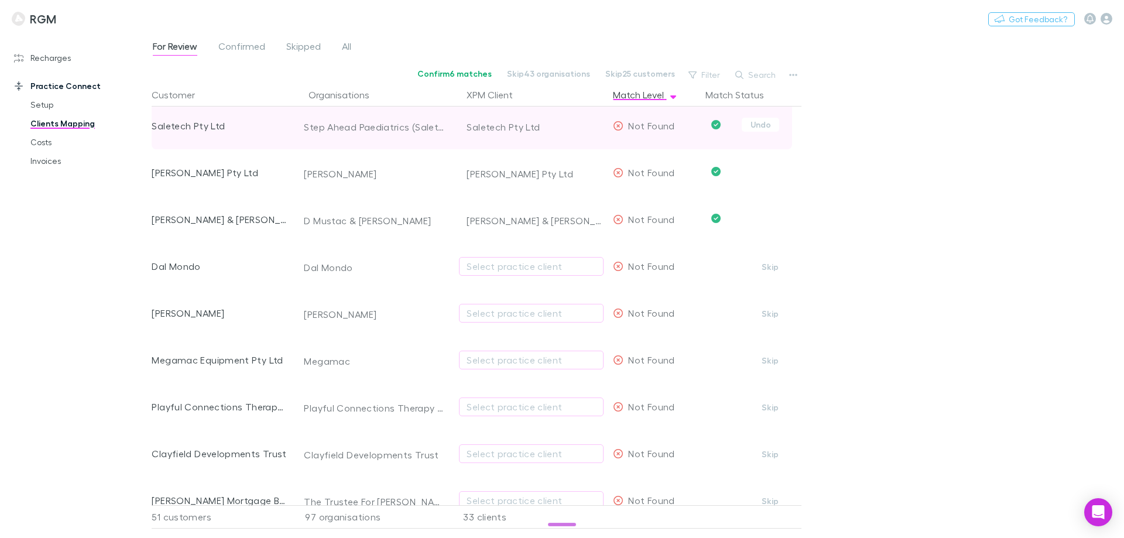
scroll to position [1756, 0]
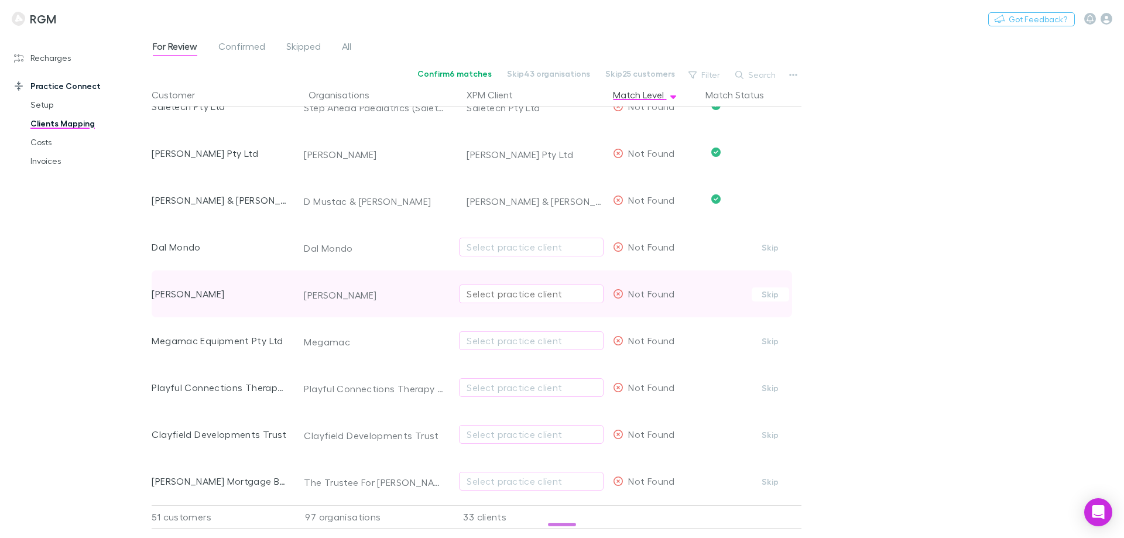
click at [492, 292] on div "Select practice client" at bounding box center [531, 294] width 129 height 14
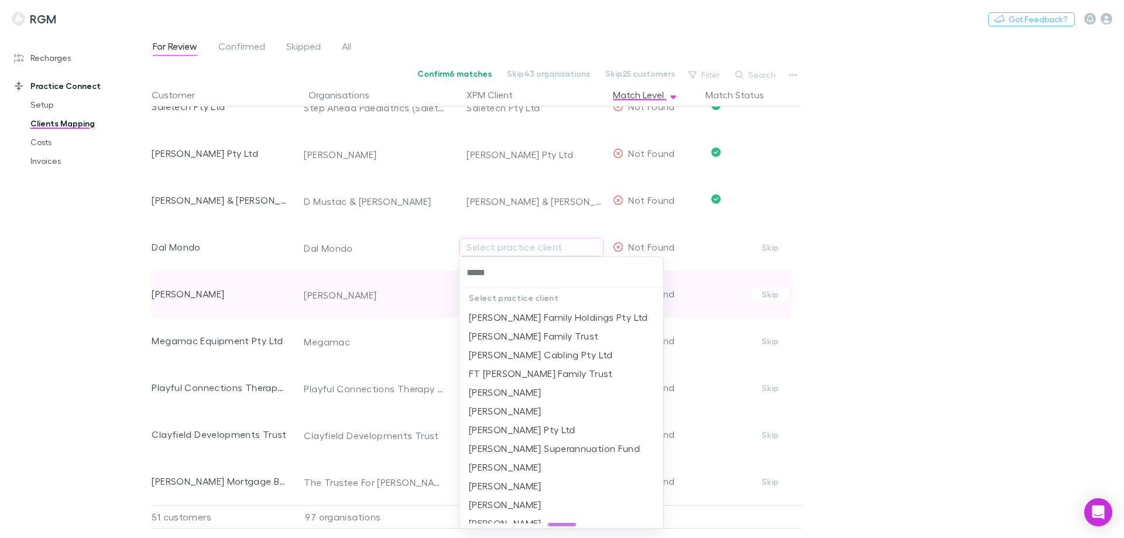
type input "******"
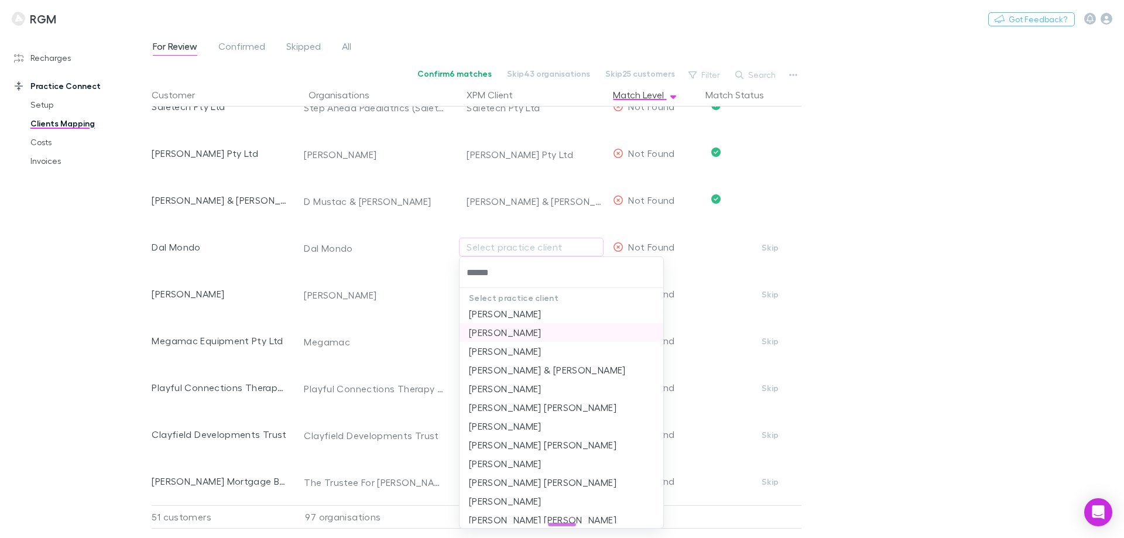
scroll to position [293, 0]
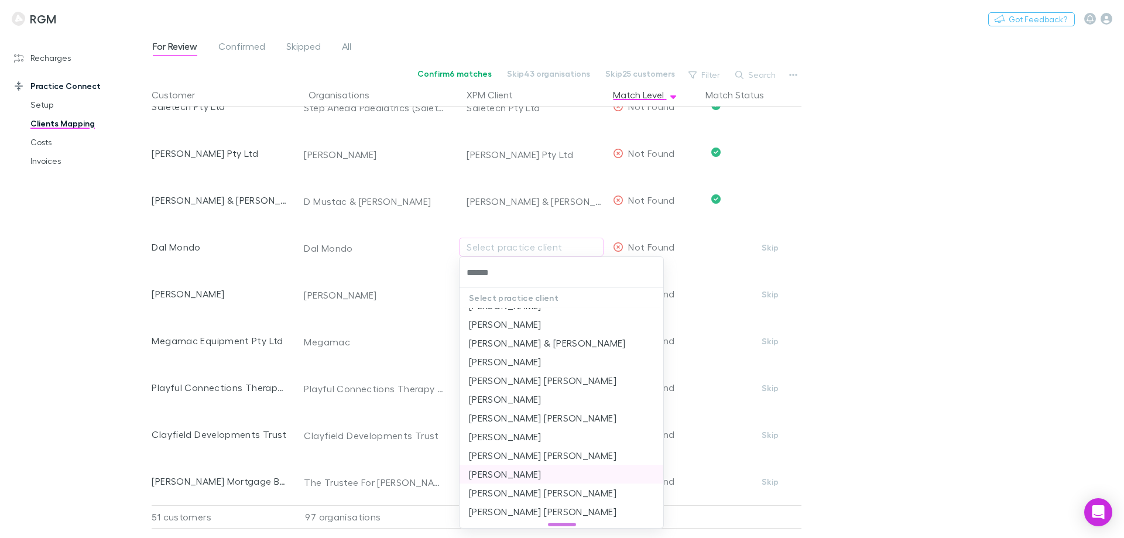
click at [510, 471] on li "Daryl Francis Whelan" at bounding box center [561, 474] width 204 height 19
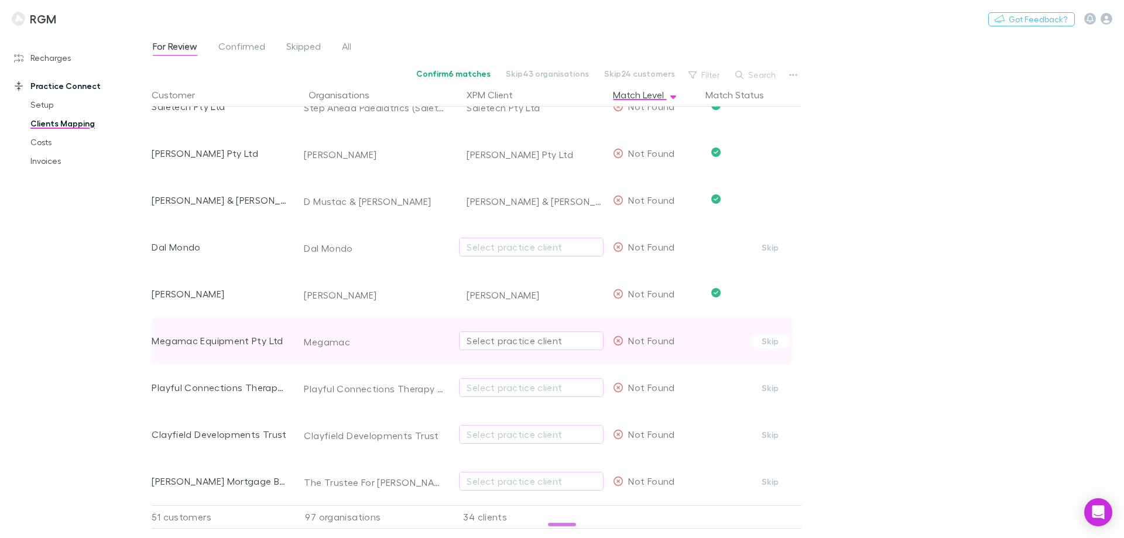
click at [495, 341] on div "Select practice client" at bounding box center [531, 341] width 129 height 14
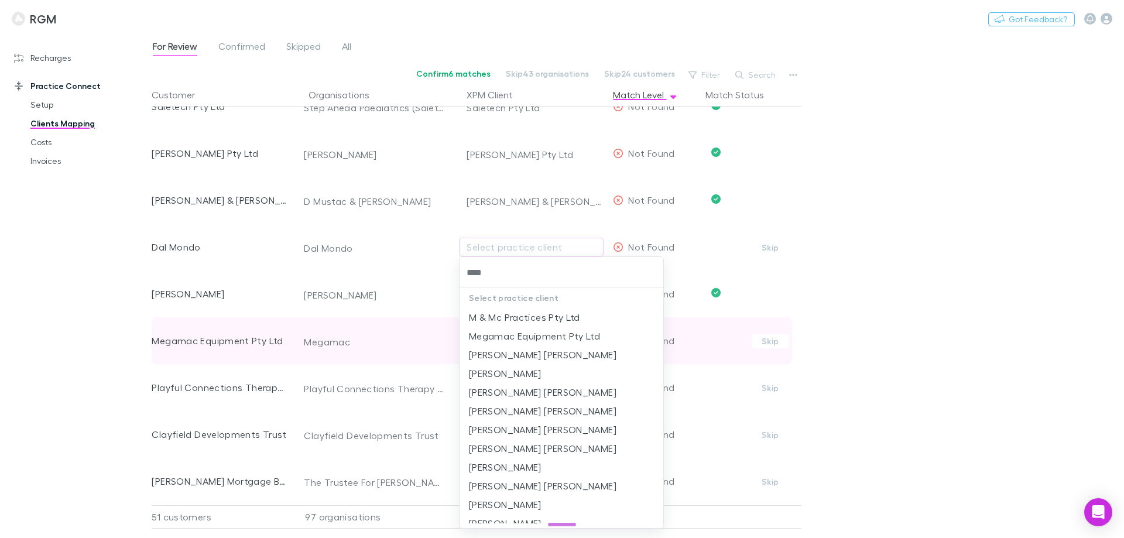
type input "*****"
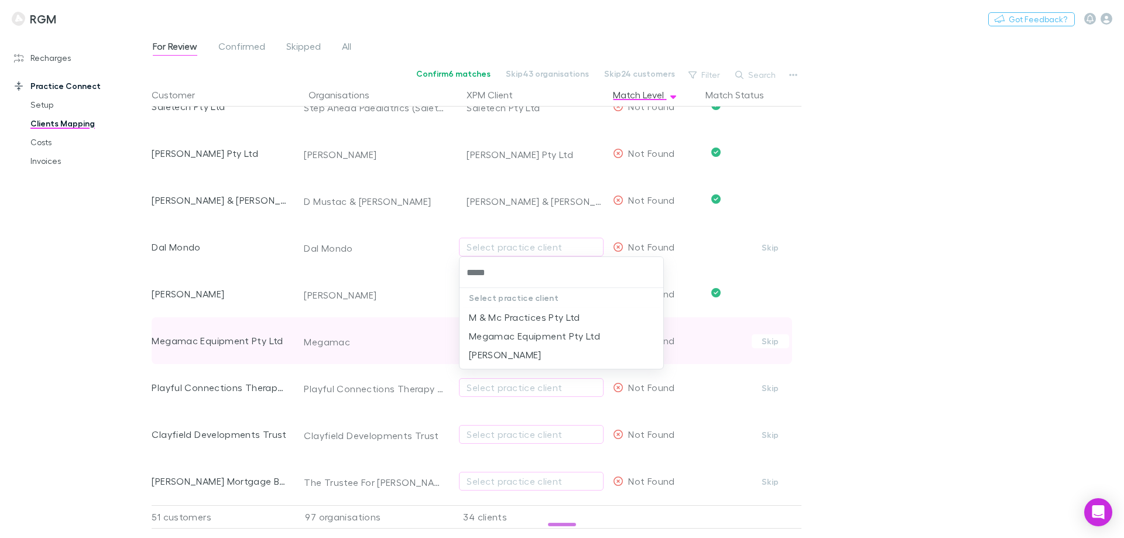
click at [491, 339] on li "Megamac Equipment Pty Ltd" at bounding box center [561, 336] width 204 height 19
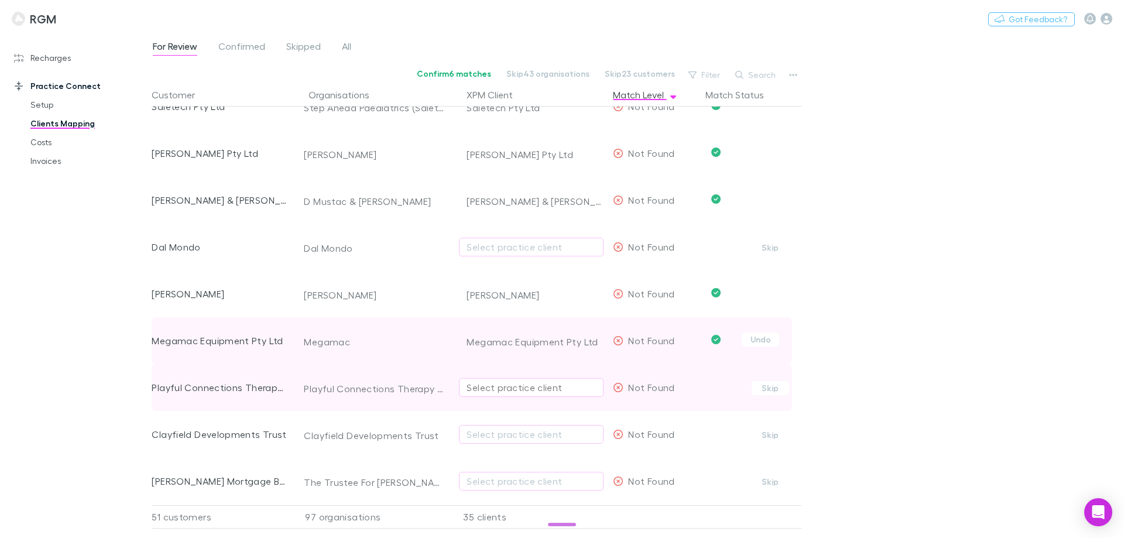
click at [486, 386] on div "Select practice client" at bounding box center [531, 387] width 129 height 14
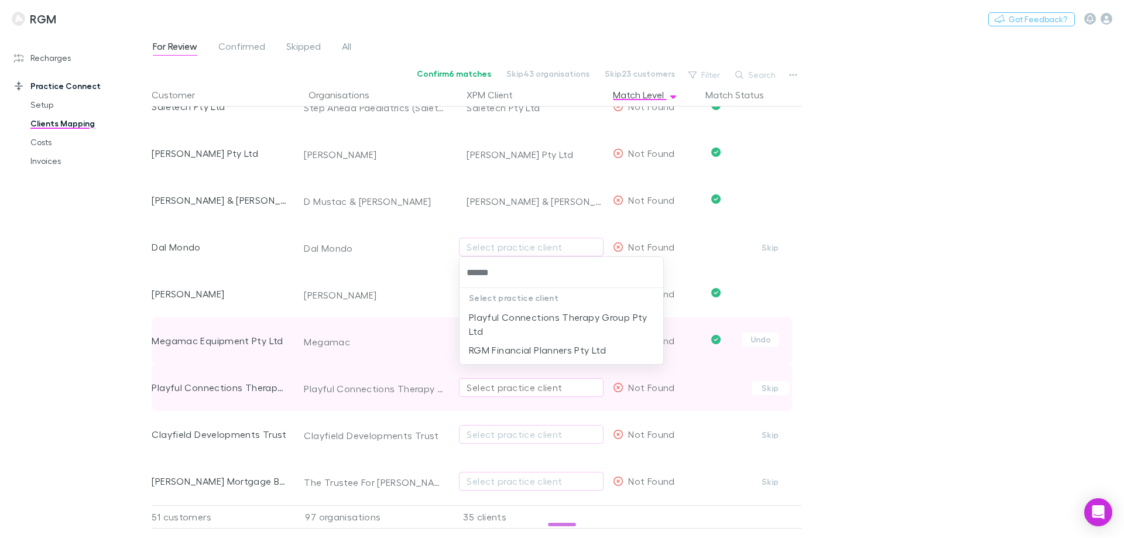
type input "*******"
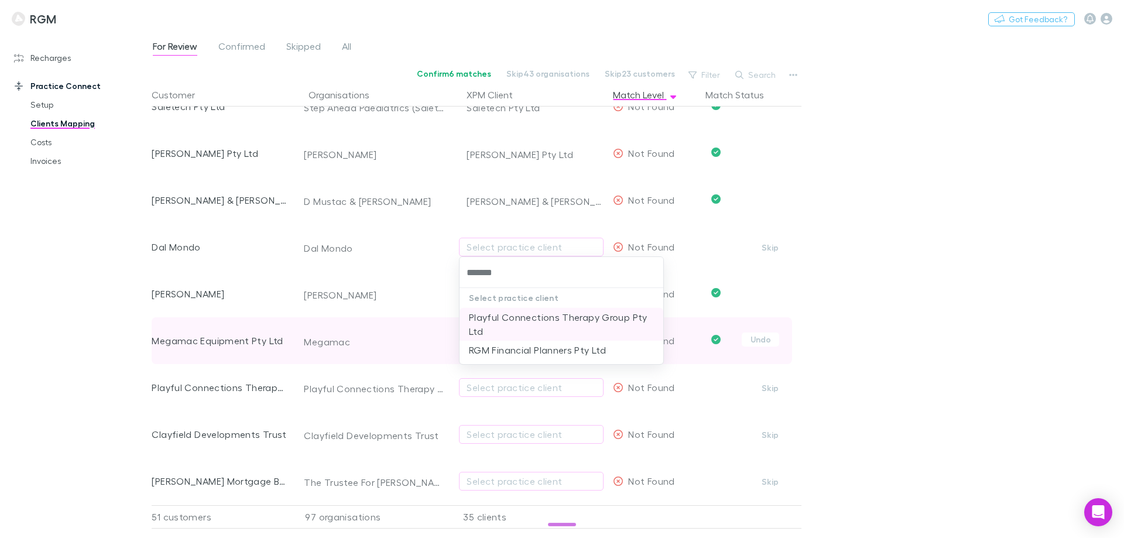
click at [491, 316] on li "Playful Connections Therapy Group Pty Ltd" at bounding box center [561, 324] width 204 height 33
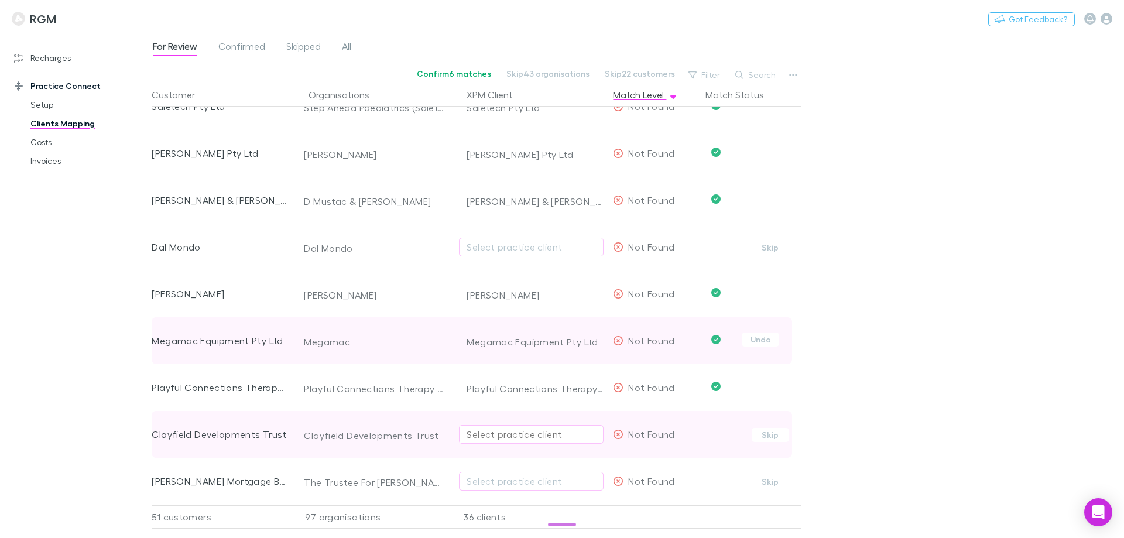
click at [482, 434] on div "Select practice client" at bounding box center [531, 434] width 129 height 14
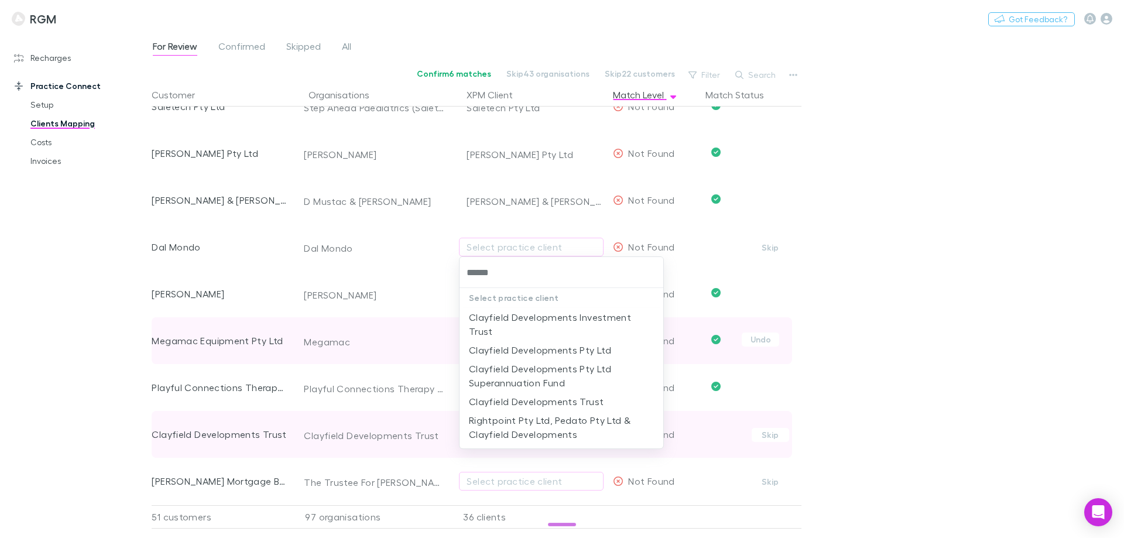
type input "*******"
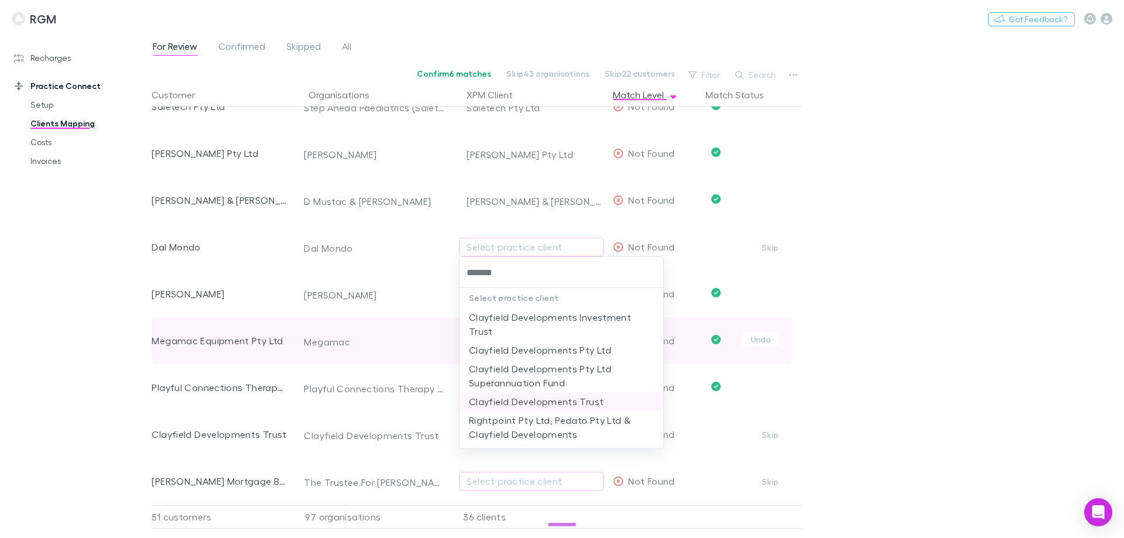
click at [530, 392] on li "Clayfield Developments Trust" at bounding box center [561, 401] width 204 height 19
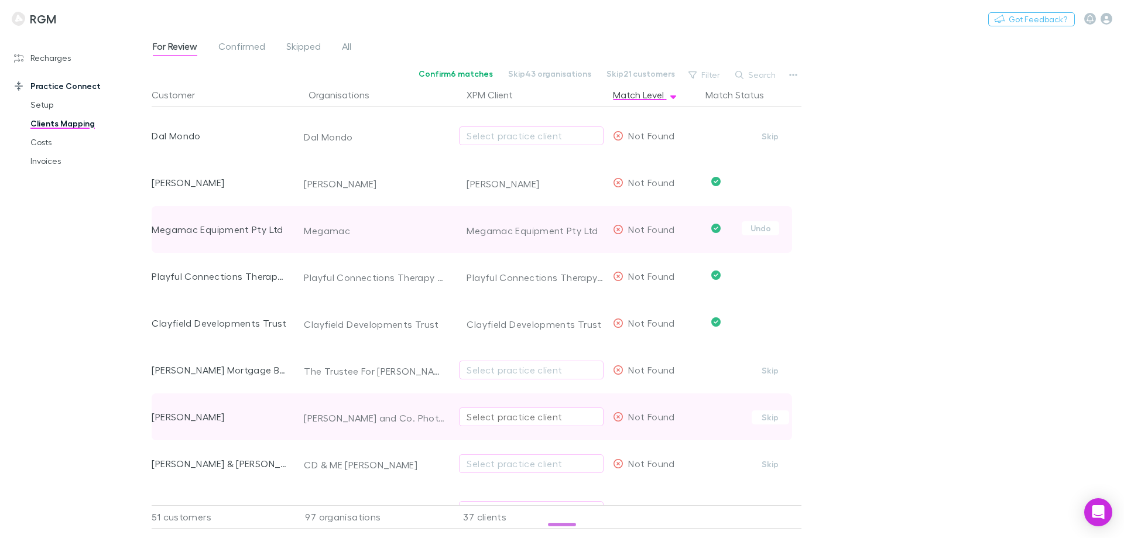
scroll to position [1873, 0]
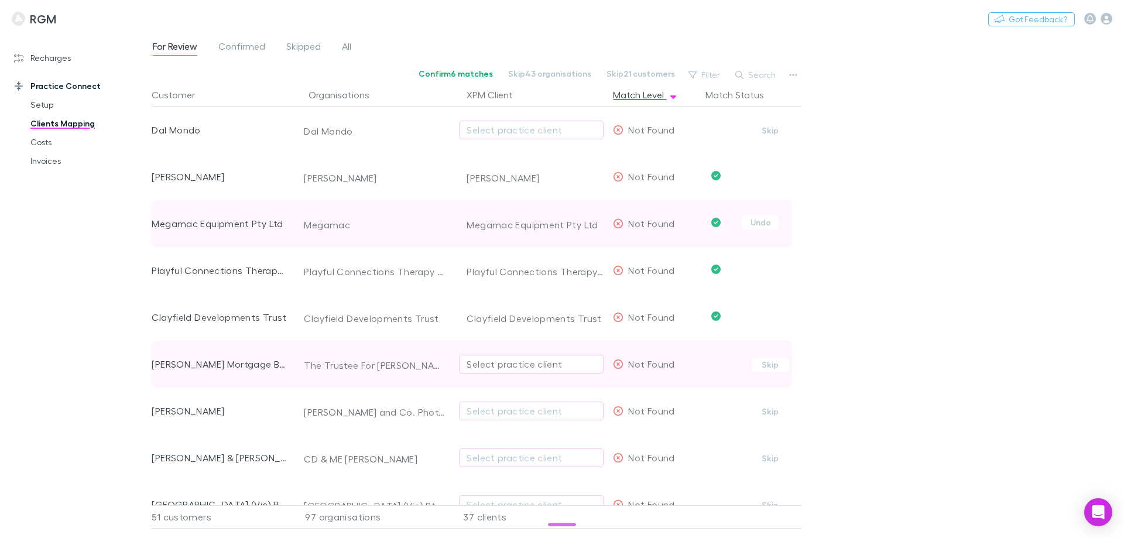
click at [500, 365] on div "Select practice client" at bounding box center [531, 364] width 129 height 14
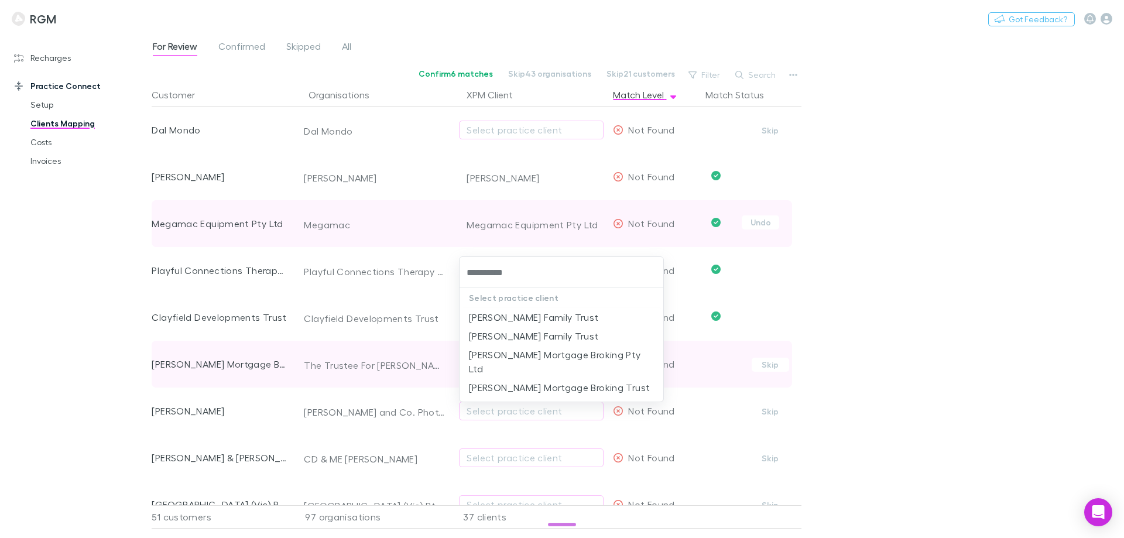
type input "**********"
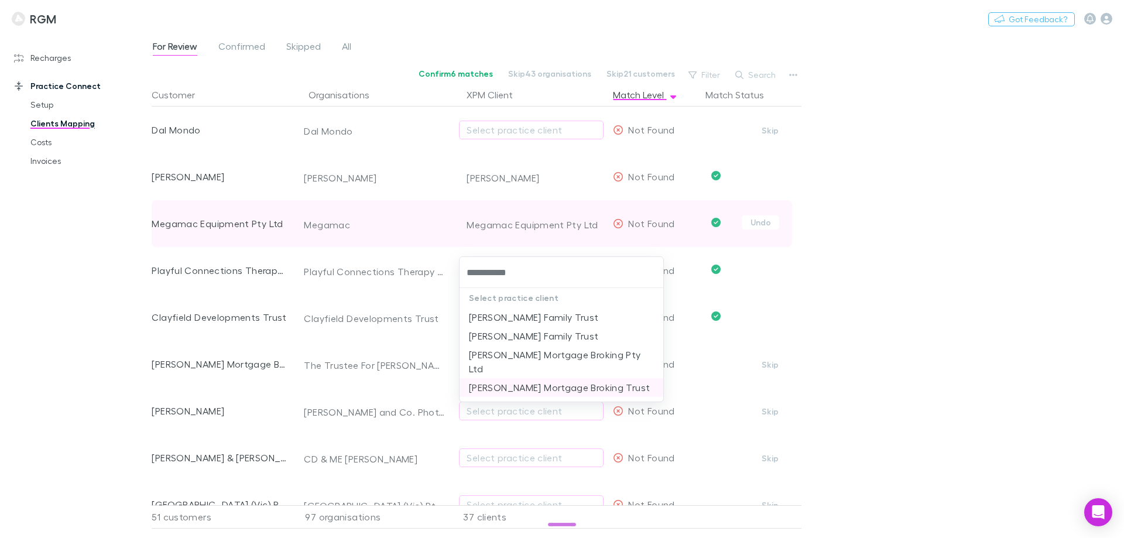
click at [503, 378] on li "Jason Low Mortgage Broking Trust" at bounding box center [561, 387] width 204 height 19
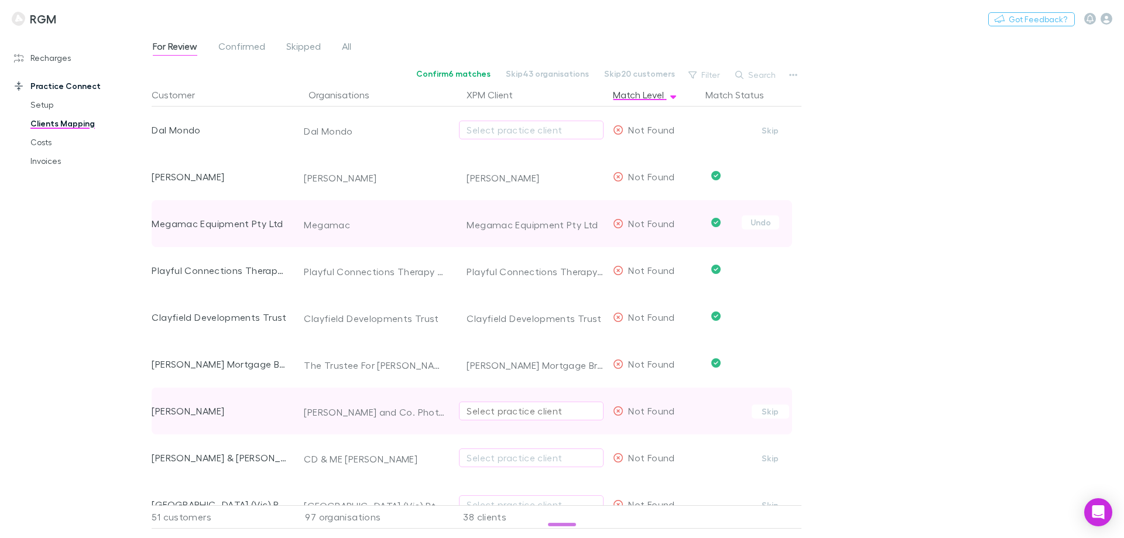
click at [493, 412] on div "Select practice client" at bounding box center [531, 411] width 129 height 14
type input "********"
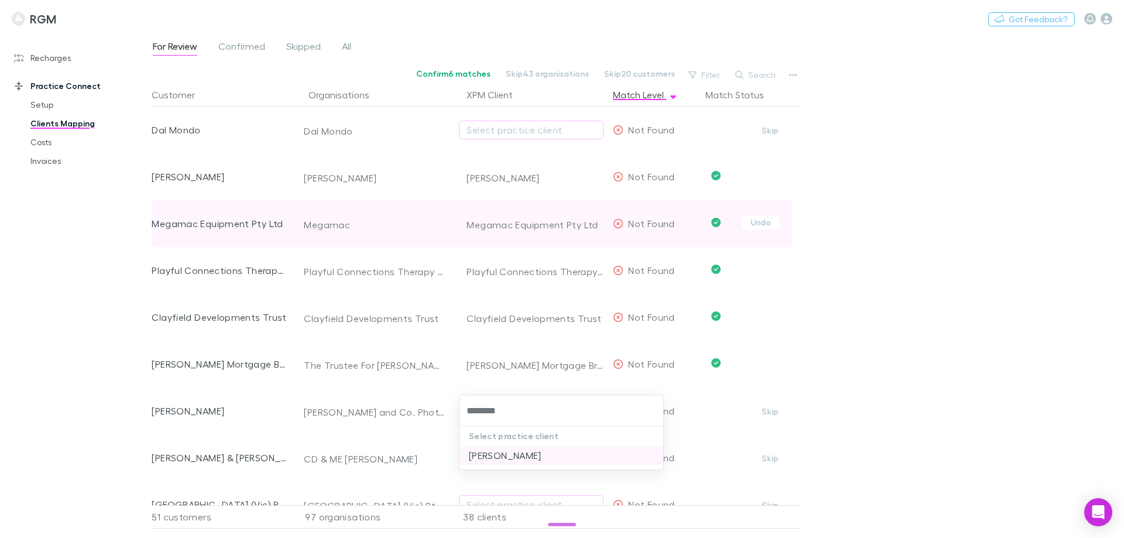
click at [520, 452] on li "Naomi Seccombe" at bounding box center [561, 455] width 204 height 19
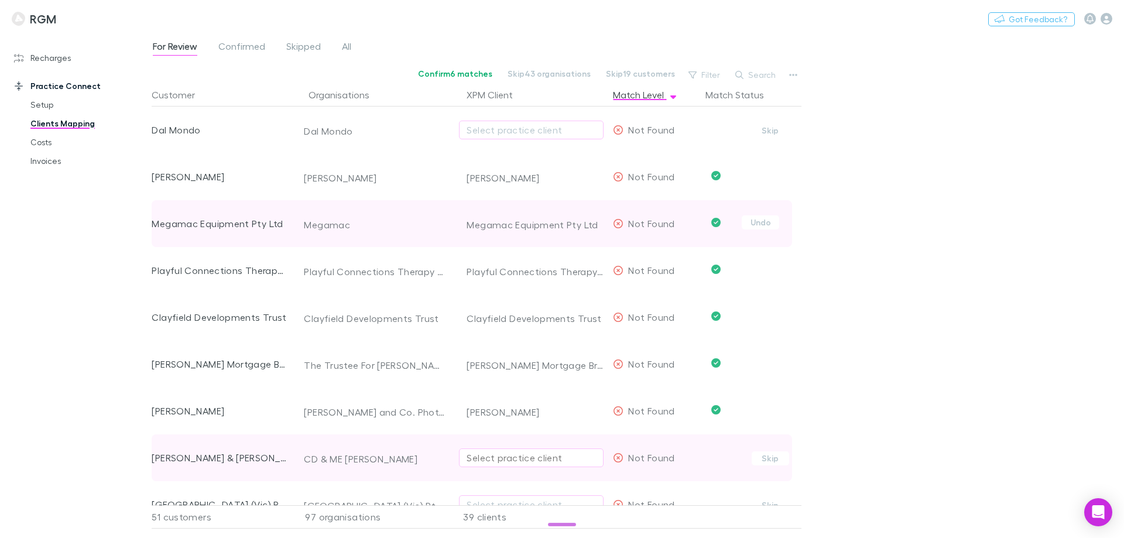
click at [534, 455] on div "Select practice client" at bounding box center [531, 458] width 129 height 14
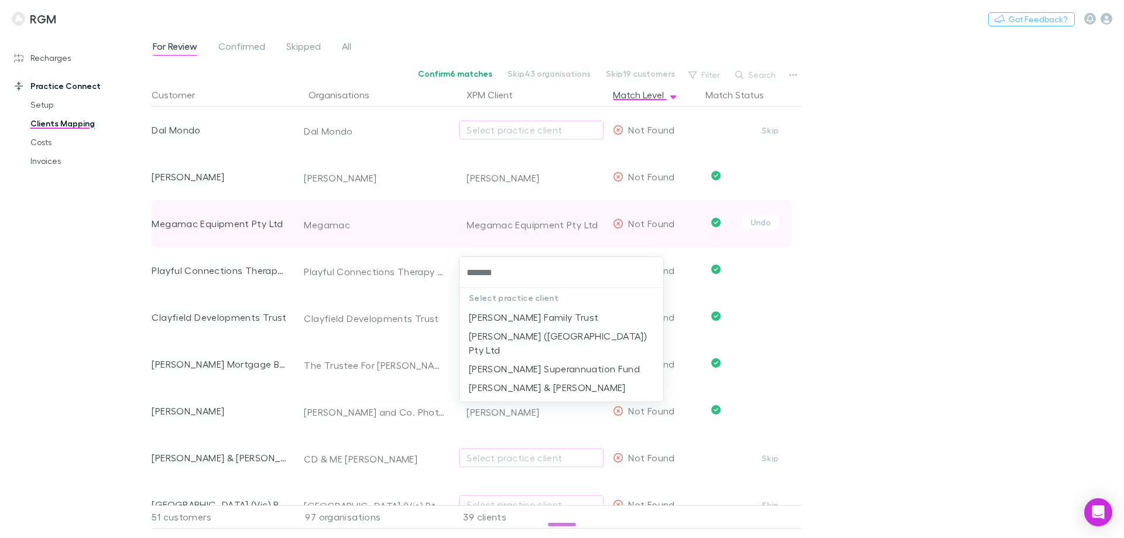
type input "******"
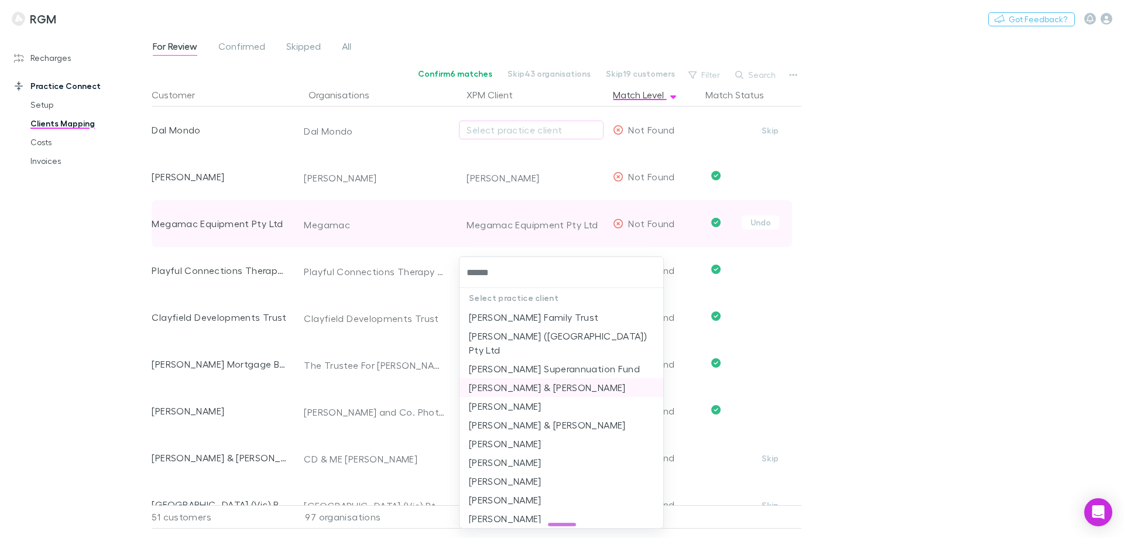
click at [534, 378] on li "[PERSON_NAME] & [PERSON_NAME]" at bounding box center [561, 387] width 204 height 19
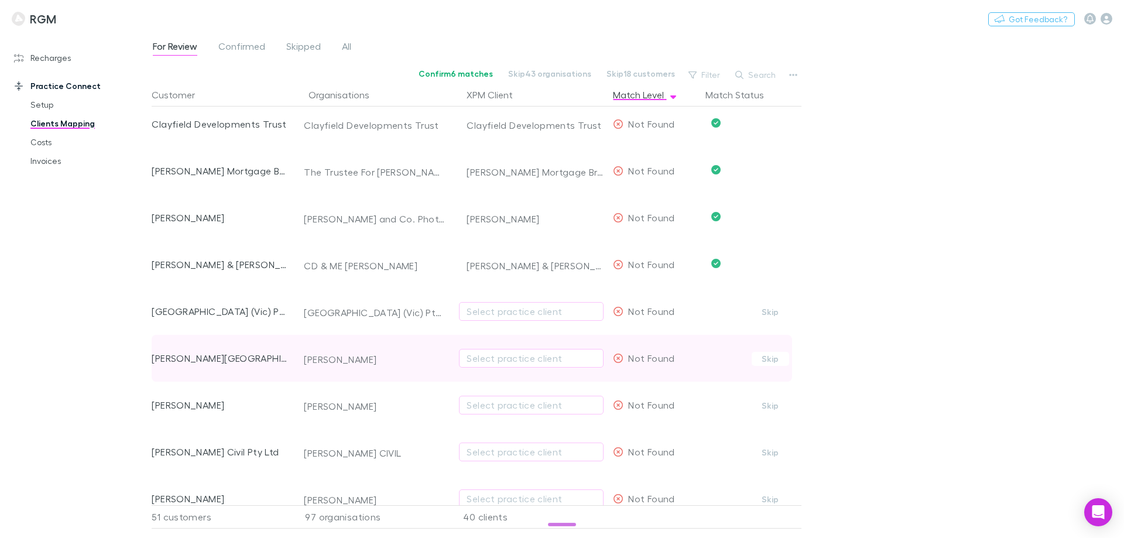
scroll to position [2069, 0]
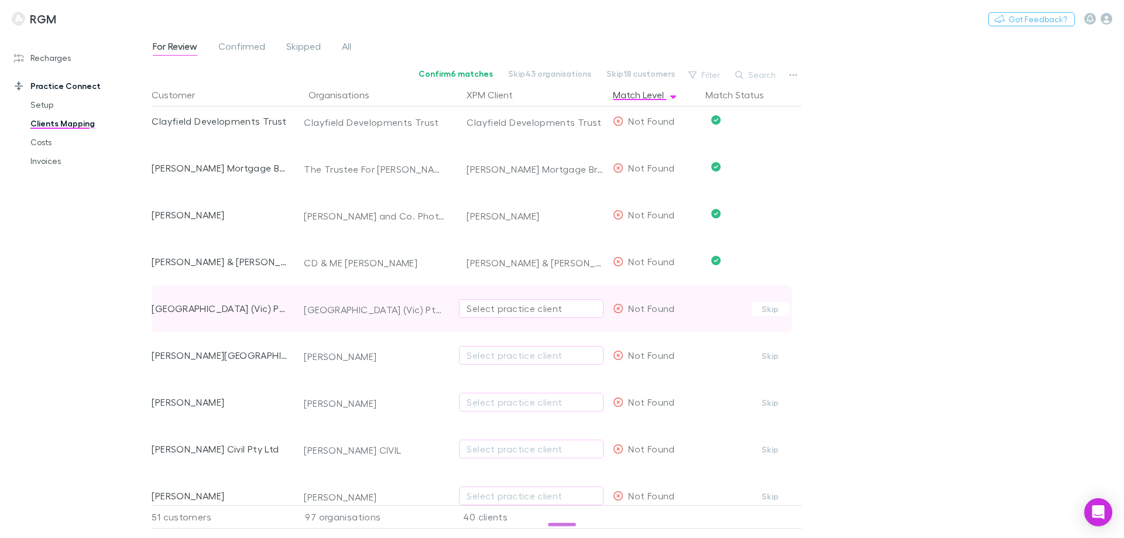
click at [503, 303] on div "Select practice client" at bounding box center [531, 308] width 129 height 14
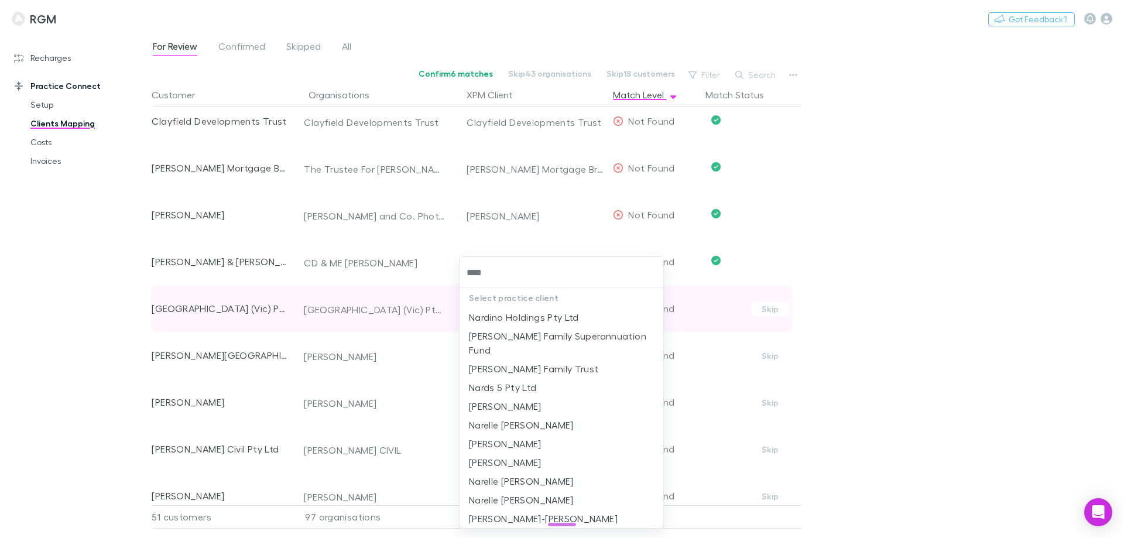
type input "*****"
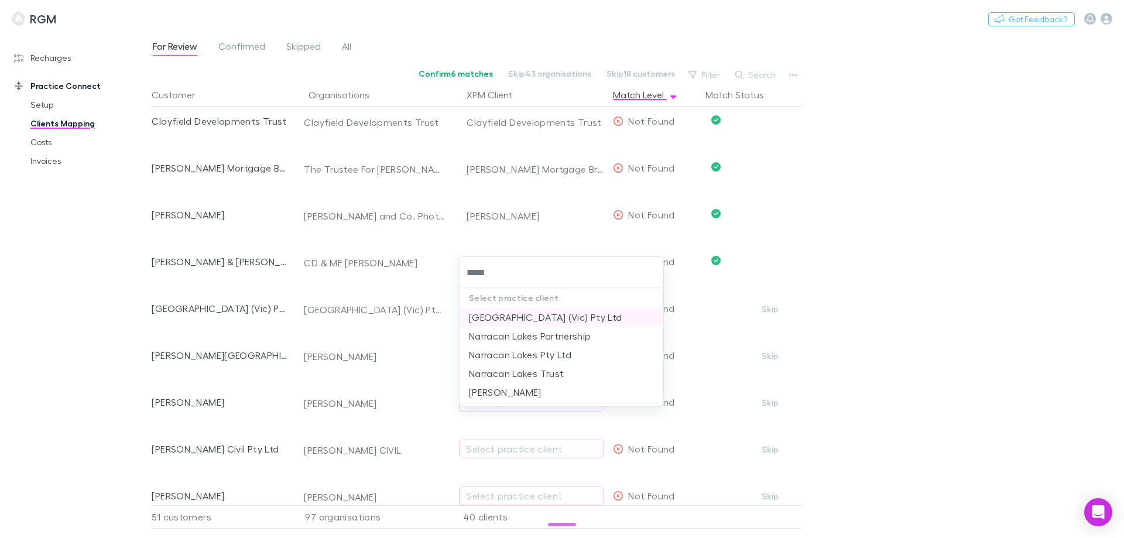
click at [503, 317] on li "Narracan Lakes (Vic) Pty Ltd" at bounding box center [561, 317] width 204 height 19
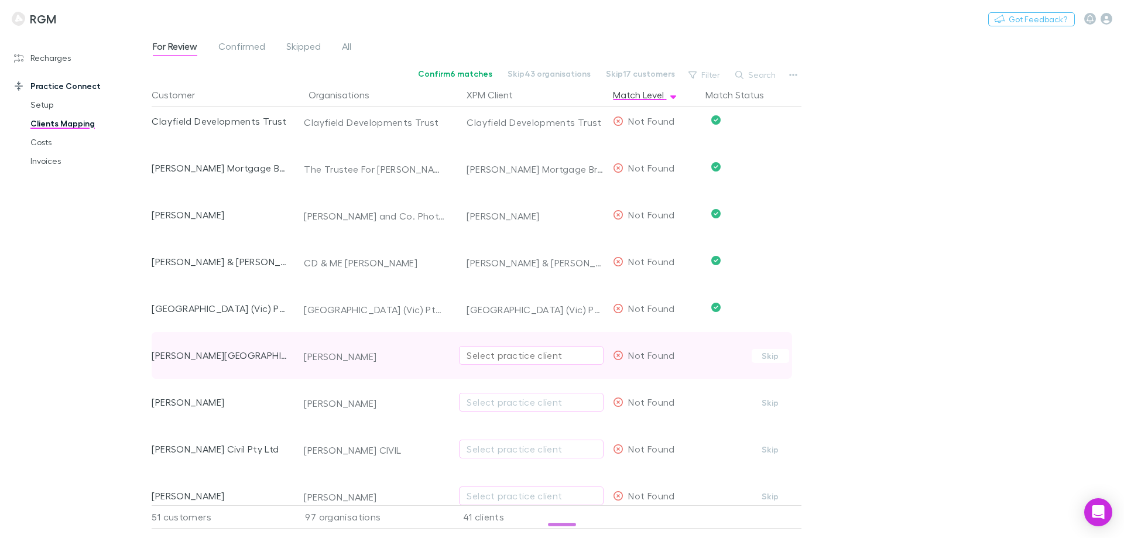
click at [499, 354] on div "Select practice client" at bounding box center [531, 355] width 129 height 14
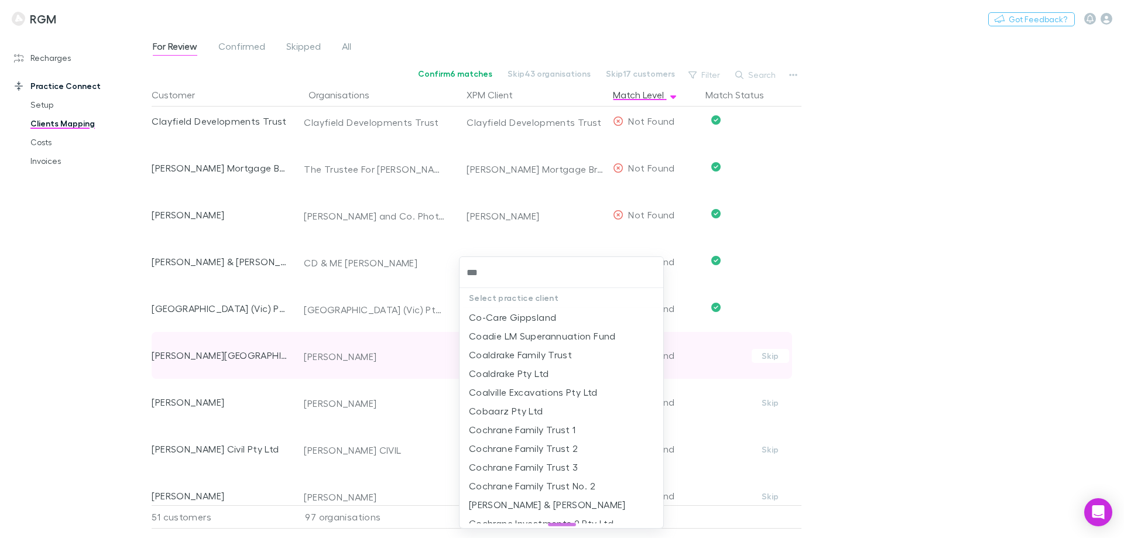
type input "****"
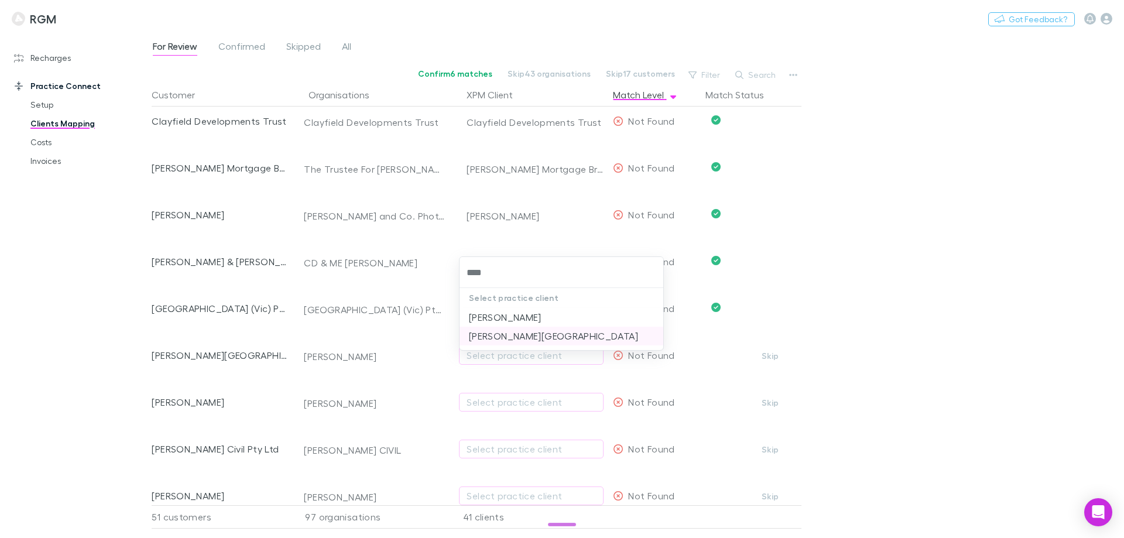
click at [511, 338] on li "Matthew W Couwenberg" at bounding box center [561, 336] width 204 height 19
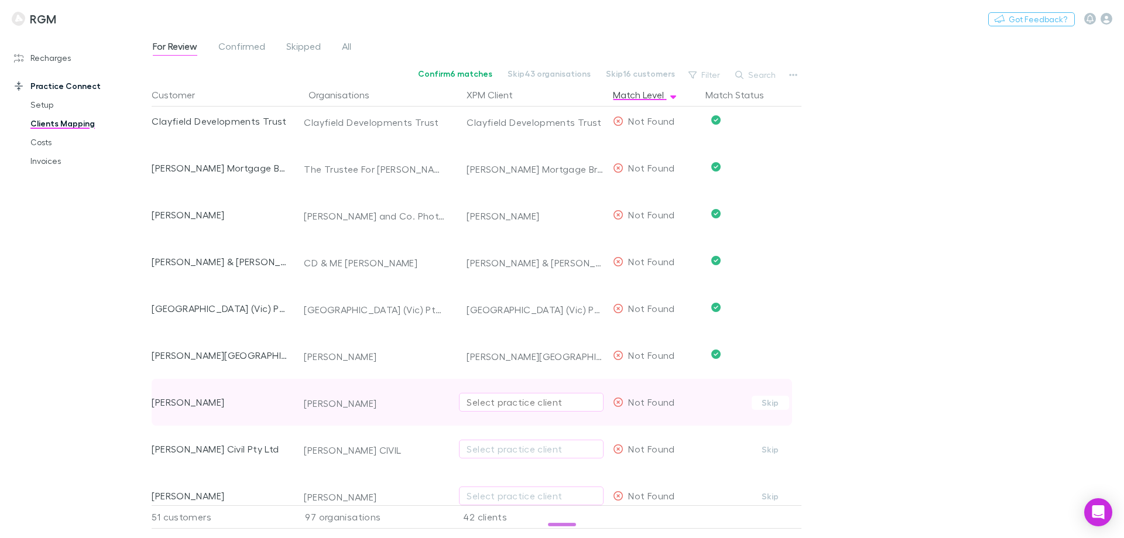
click at [493, 401] on div "Select practice client" at bounding box center [531, 402] width 129 height 14
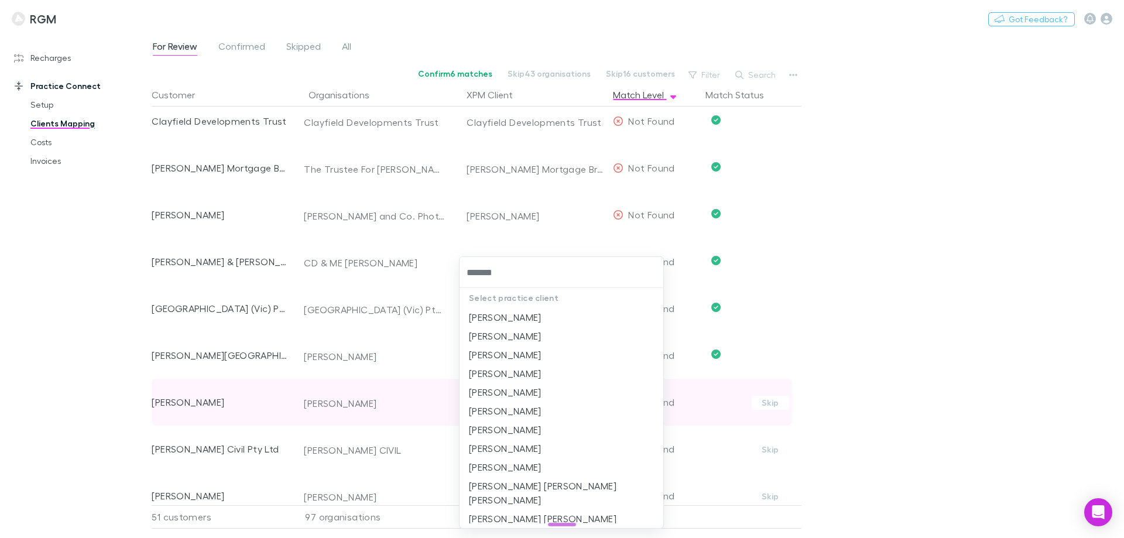
type input "******"
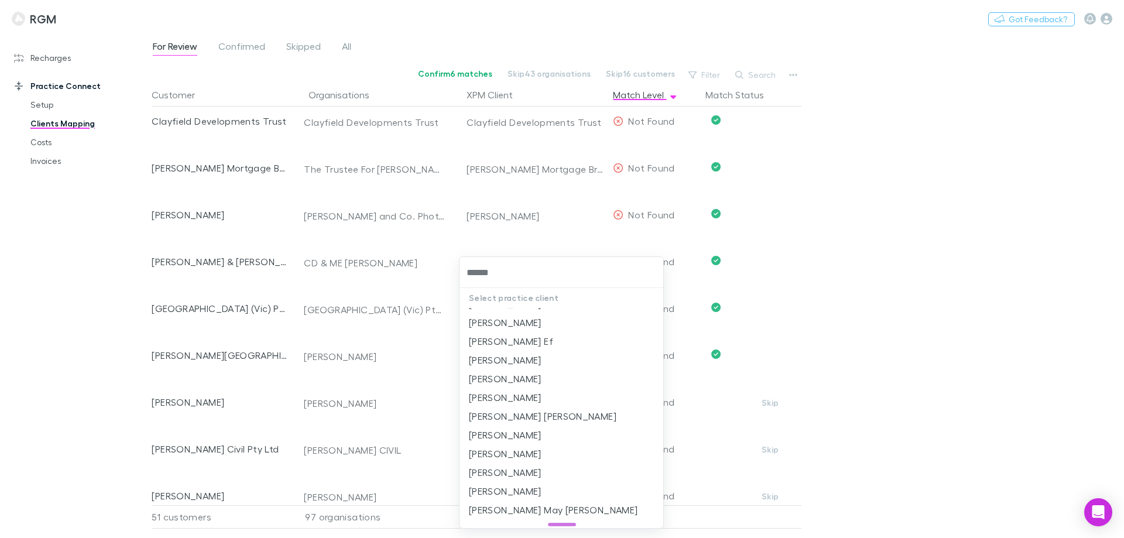
scroll to position [585, 0]
click at [546, 425] on li "[PERSON_NAME]" at bounding box center [561, 434] width 204 height 19
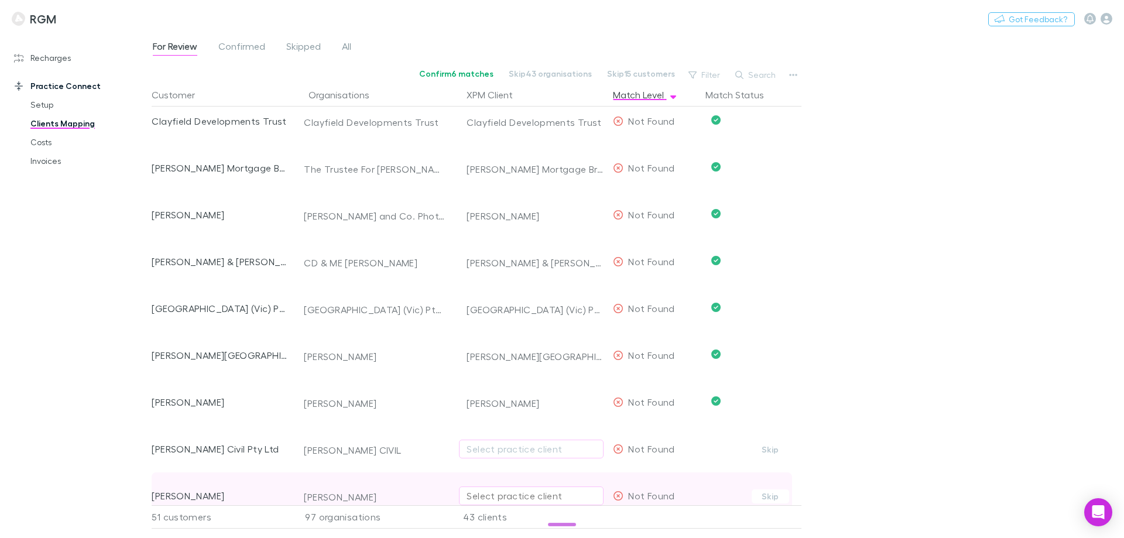
scroll to position [2128, 0]
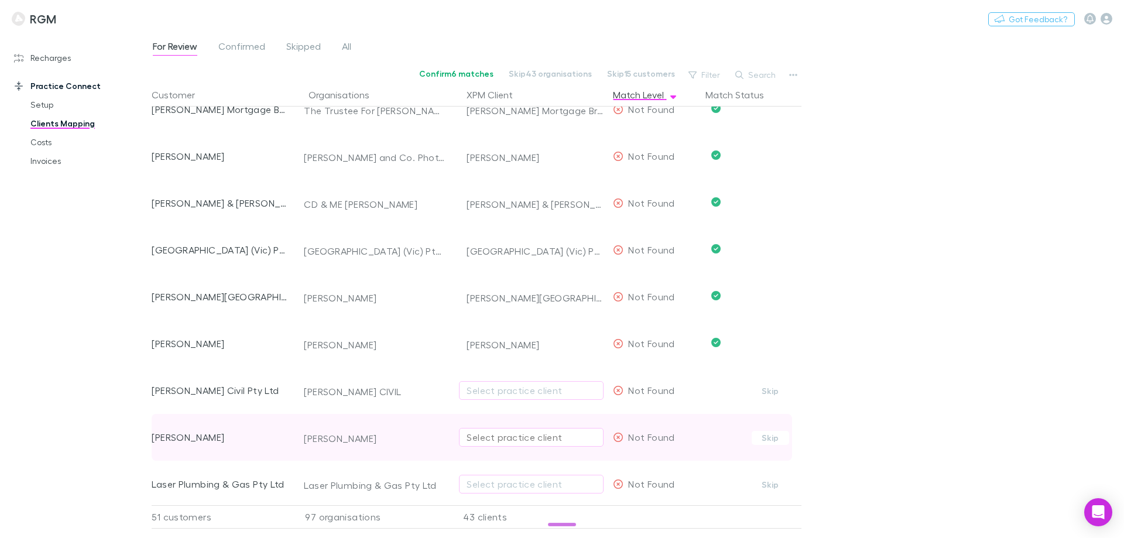
click at [524, 434] on div "Select practice client" at bounding box center [531, 437] width 129 height 14
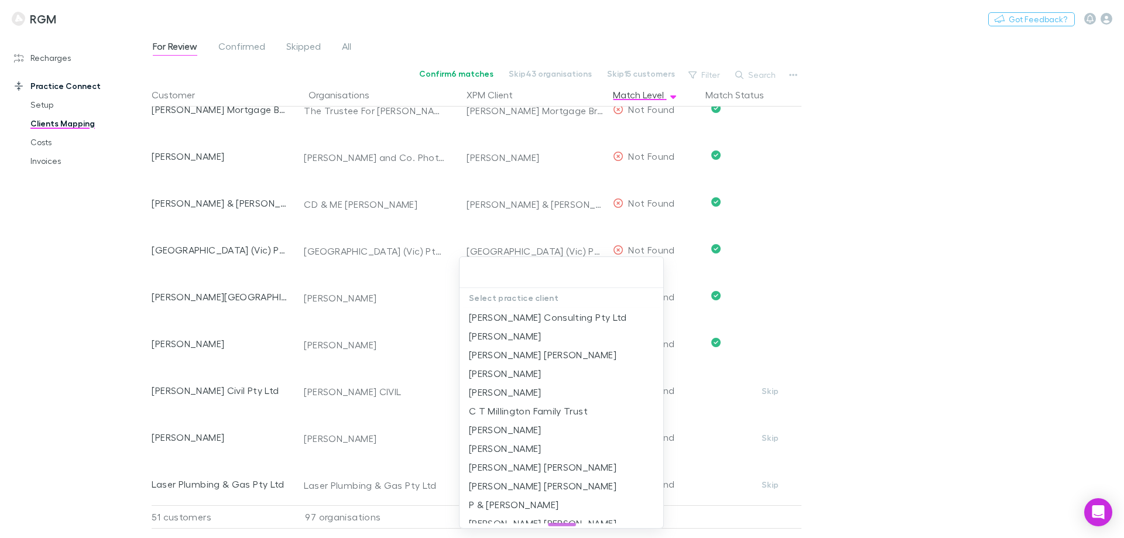
drag, startPoint x: 948, startPoint y: 250, endPoint x: 938, endPoint y: 260, distance: 14.1
click at [948, 250] on div at bounding box center [562, 269] width 1124 height 538
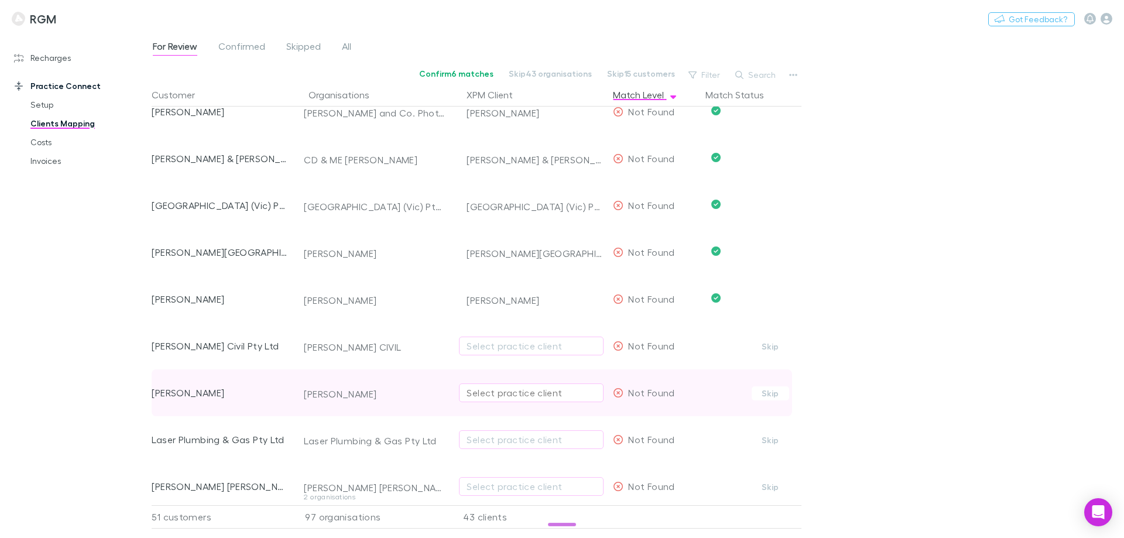
scroll to position [2245, 0]
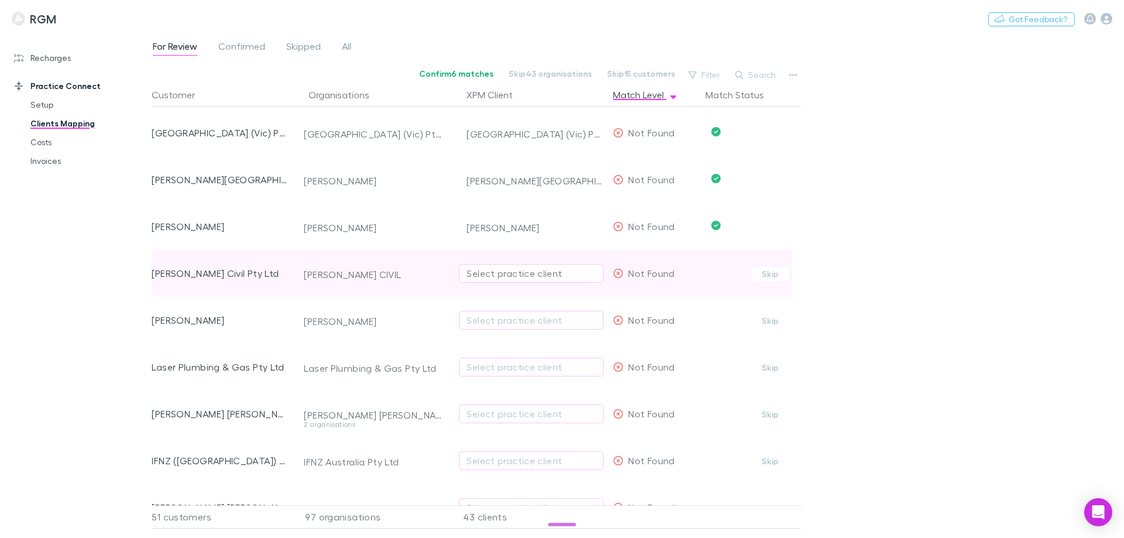
click at [535, 277] on div "Select practice client" at bounding box center [531, 273] width 129 height 14
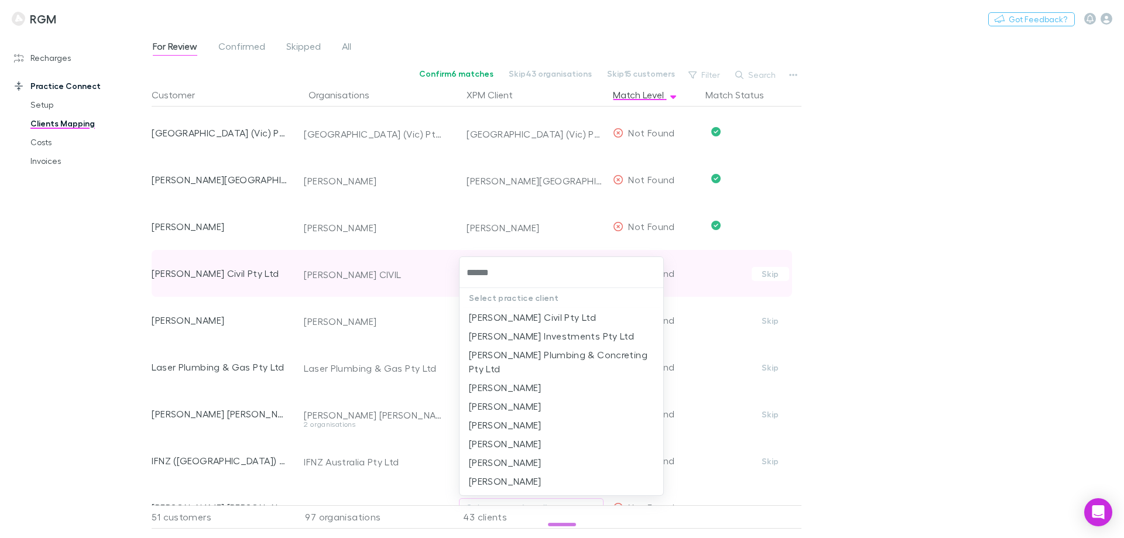
type input "*******"
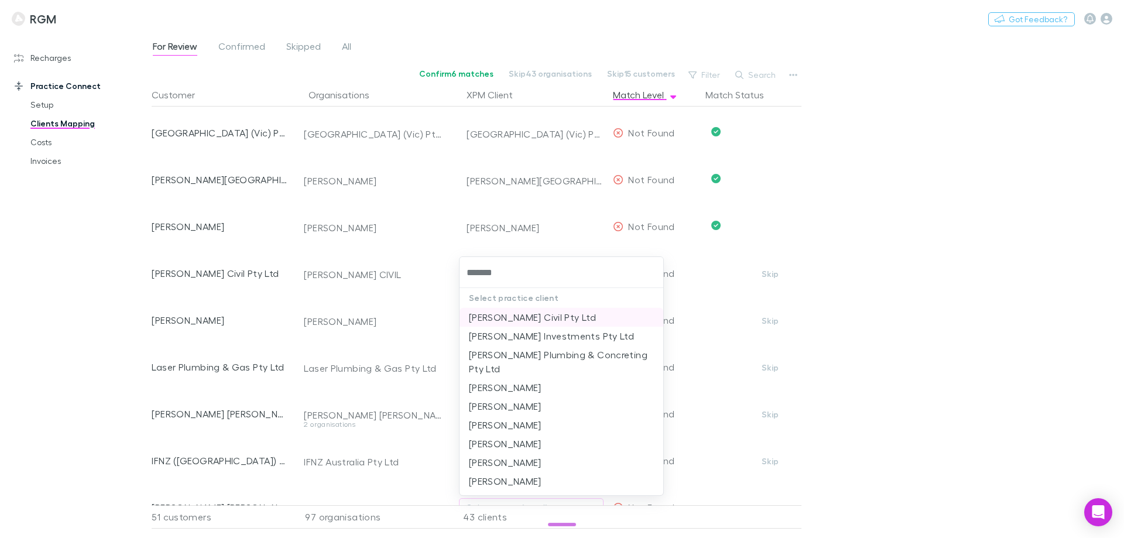
click at [553, 321] on li "Plunkett Civil Pty Ltd" at bounding box center [561, 317] width 204 height 19
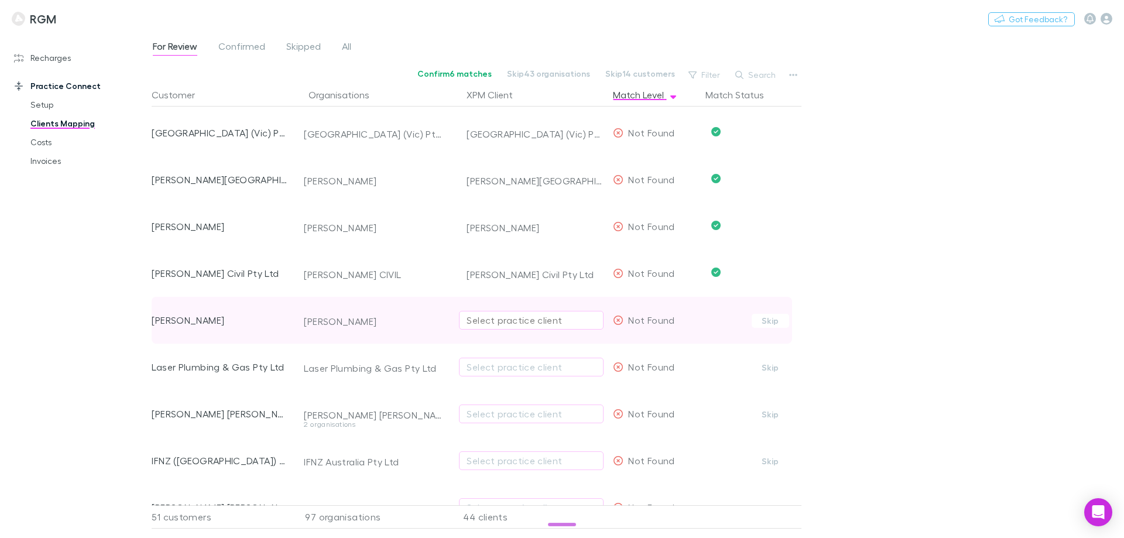
click at [530, 321] on div "Select practice client" at bounding box center [531, 320] width 129 height 14
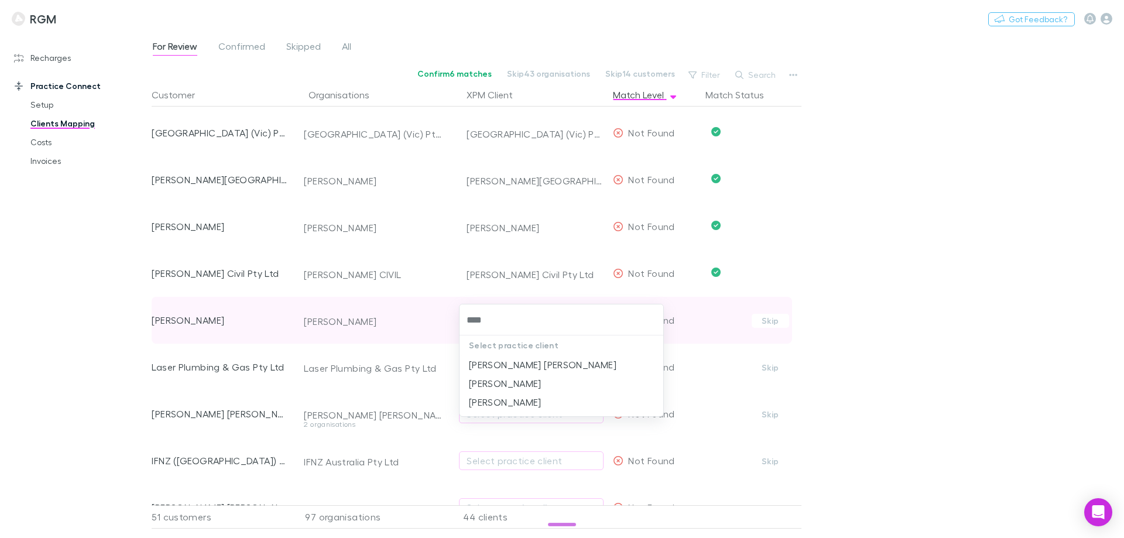
type input "*****"
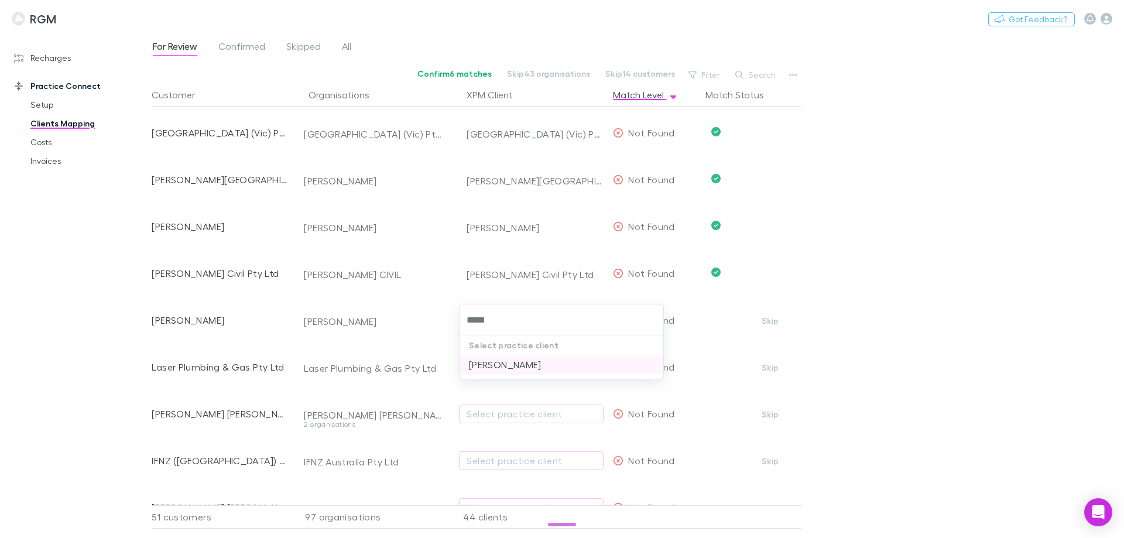
click at [530, 365] on li "Timothy Scott Bramstedt" at bounding box center [561, 364] width 204 height 19
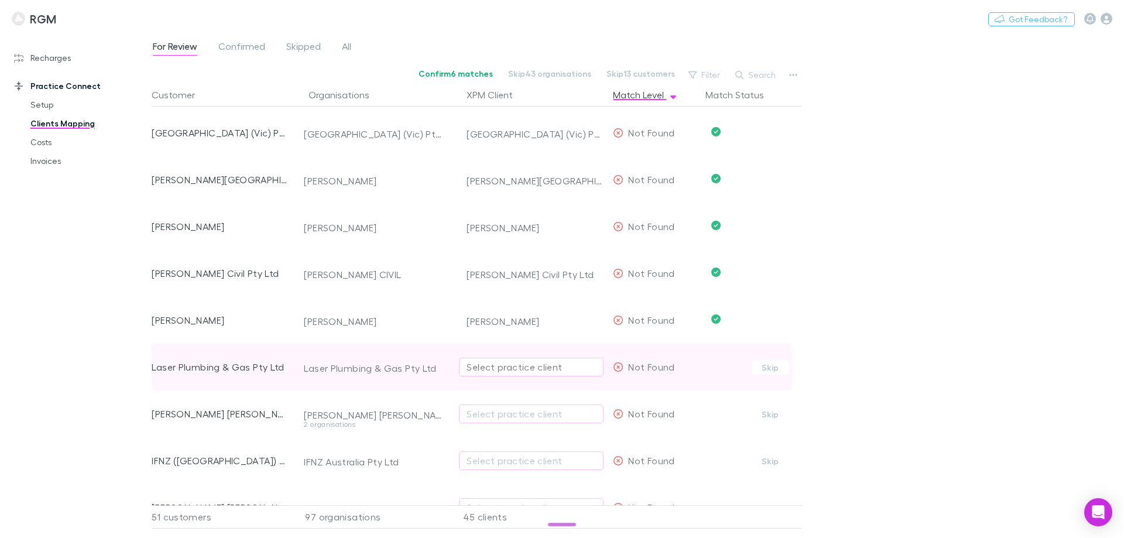
click at [526, 369] on div "Select practice client" at bounding box center [531, 367] width 129 height 14
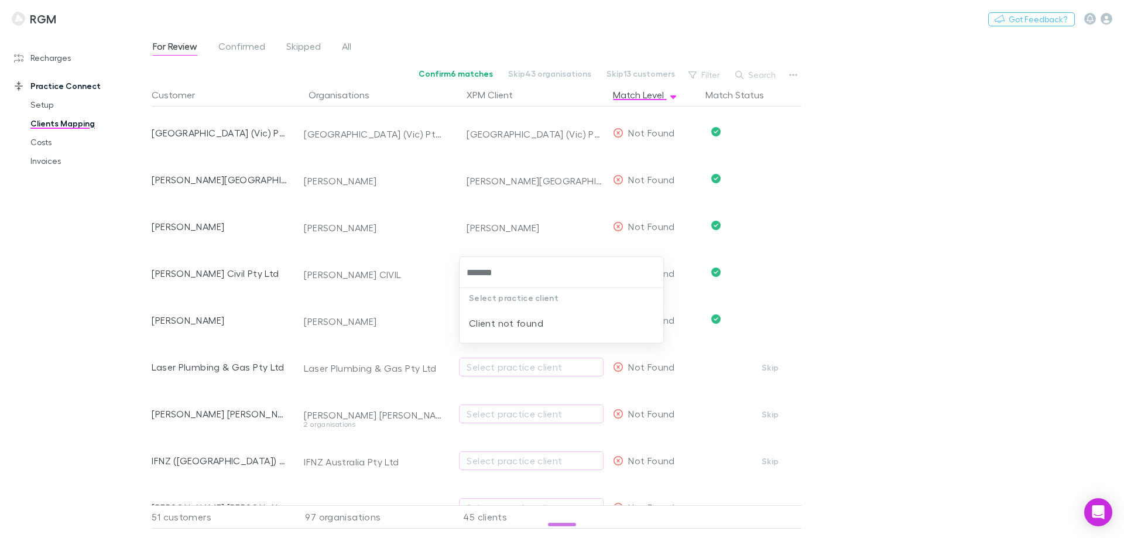
type input "*****"
click at [527, 312] on li "Laser Plumbing & Gas Pty Ltd" at bounding box center [561, 317] width 204 height 19
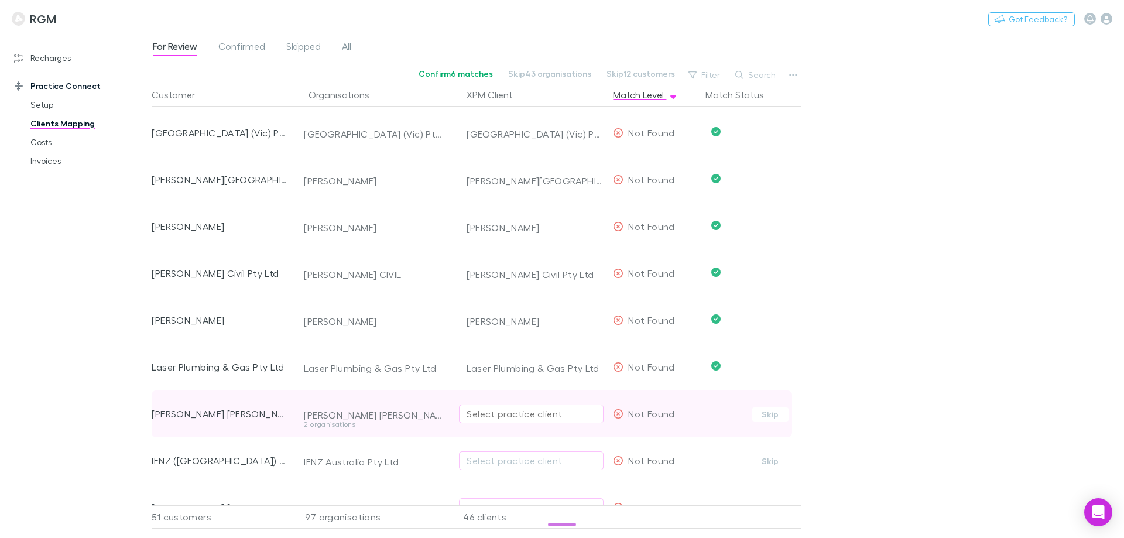
click at [482, 414] on div "Select practice client" at bounding box center [531, 414] width 129 height 14
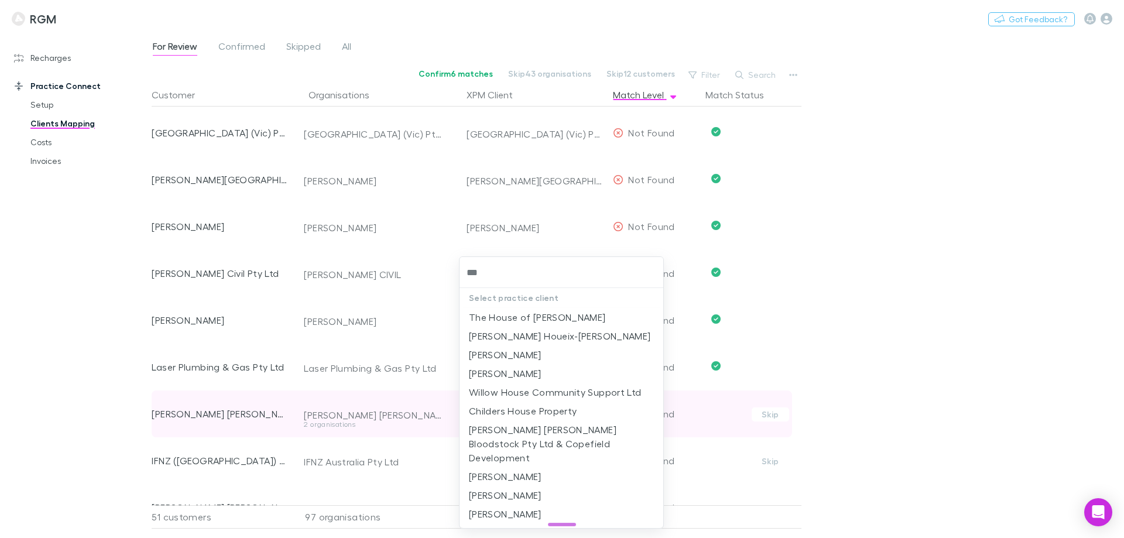
type input "****"
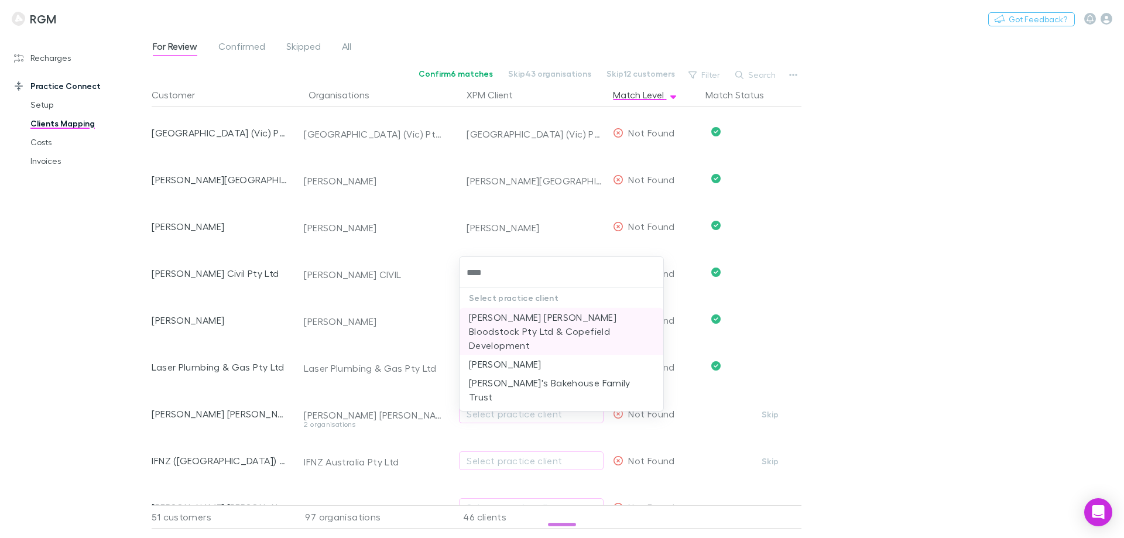
click at [527, 314] on li "[PERSON_NAME] [PERSON_NAME] Bloodstock Pty Ltd & Copefield Development" at bounding box center [561, 331] width 204 height 47
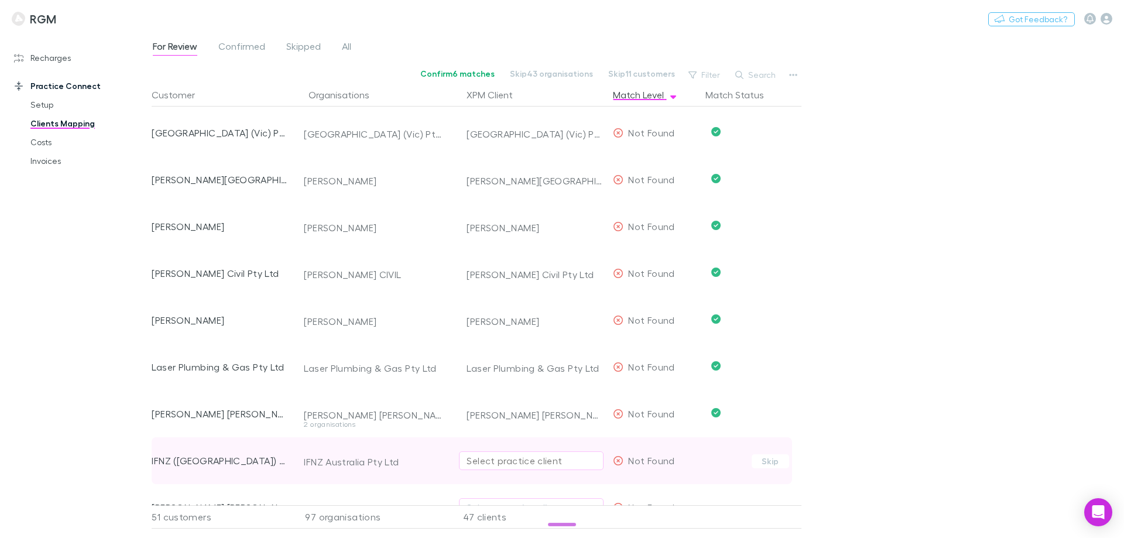
click at [495, 460] on div "Select practice client" at bounding box center [531, 461] width 129 height 14
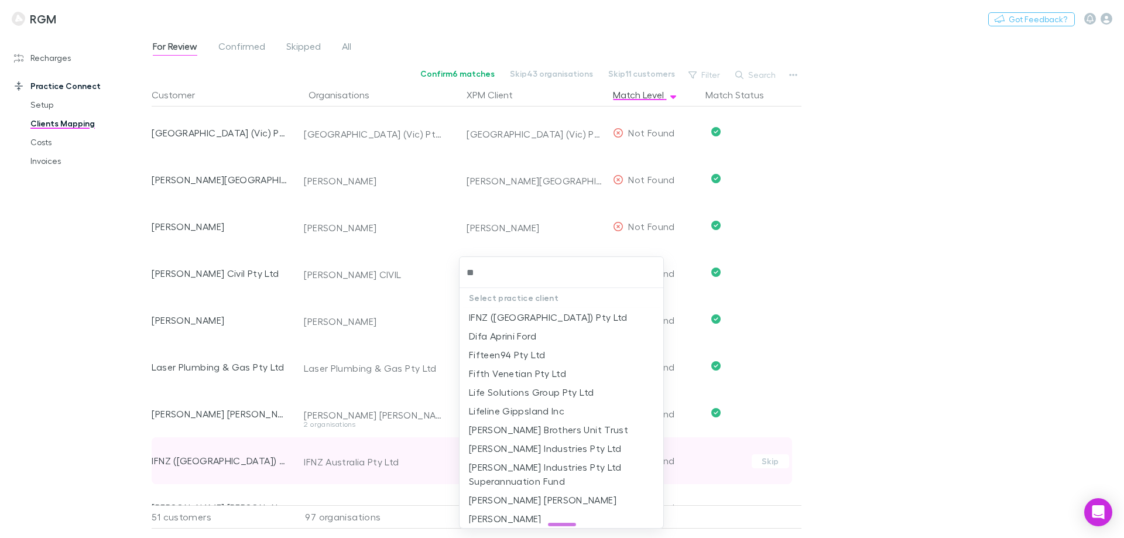
type input "***"
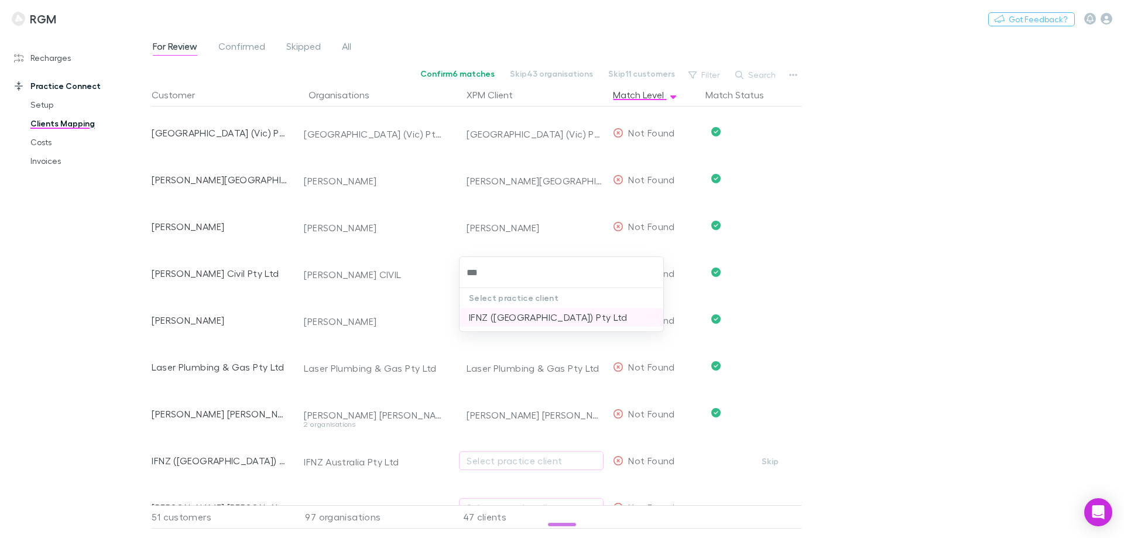
click at [526, 317] on li "IFNZ (Australia) Pty Ltd" at bounding box center [561, 317] width 204 height 19
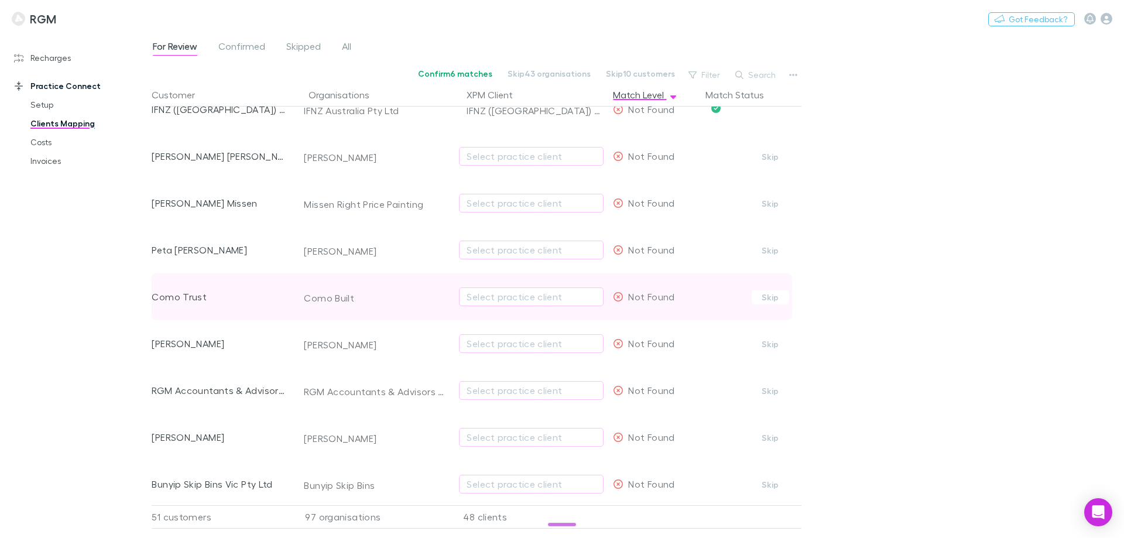
scroll to position [2655, 0]
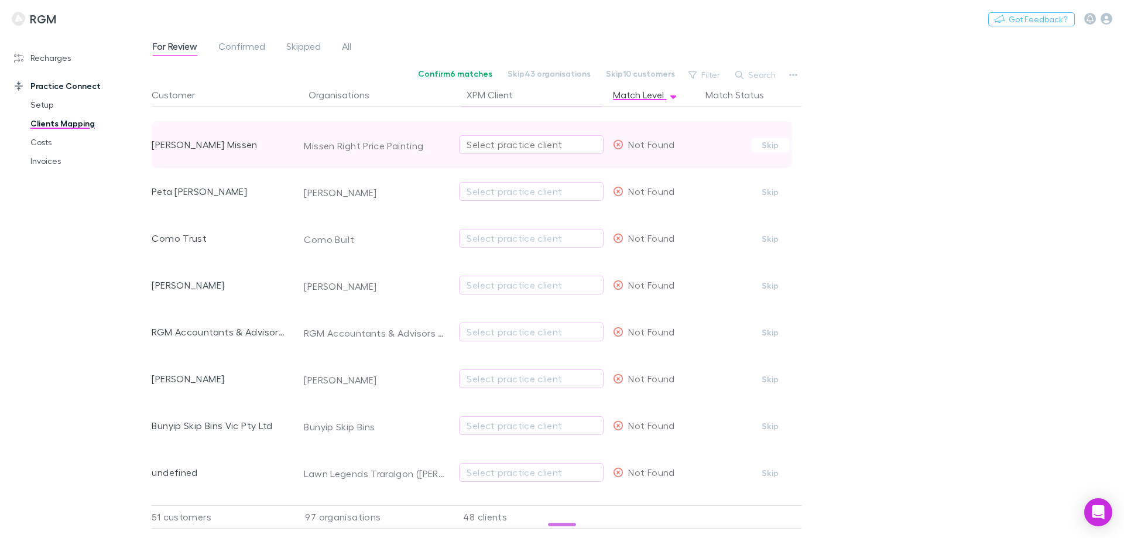
click at [495, 146] on div "Select practice client" at bounding box center [531, 145] width 129 height 14
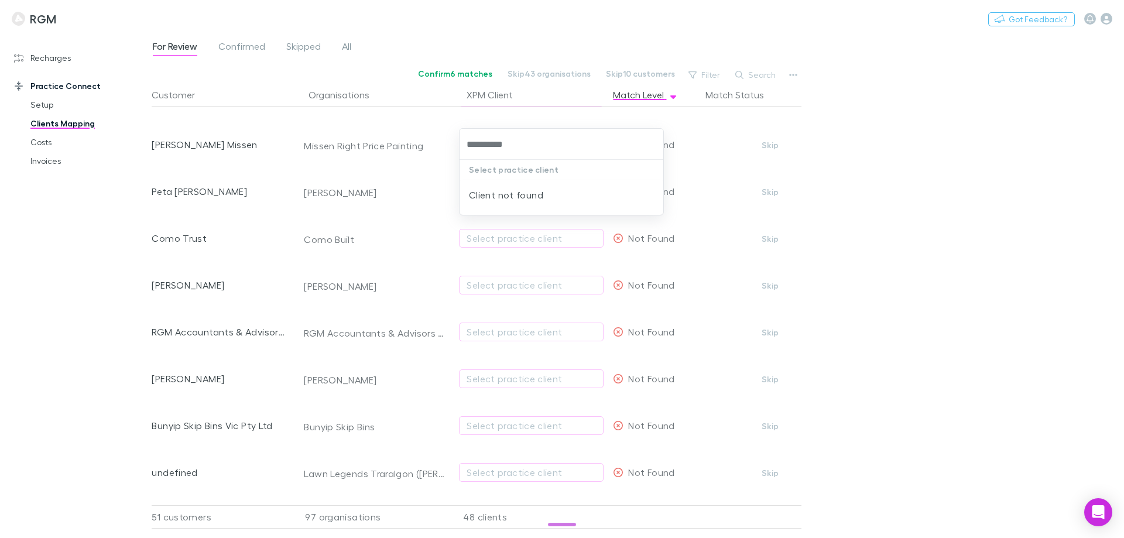
click at [484, 145] on input "**********" at bounding box center [561, 144] width 194 height 22
type input "******"
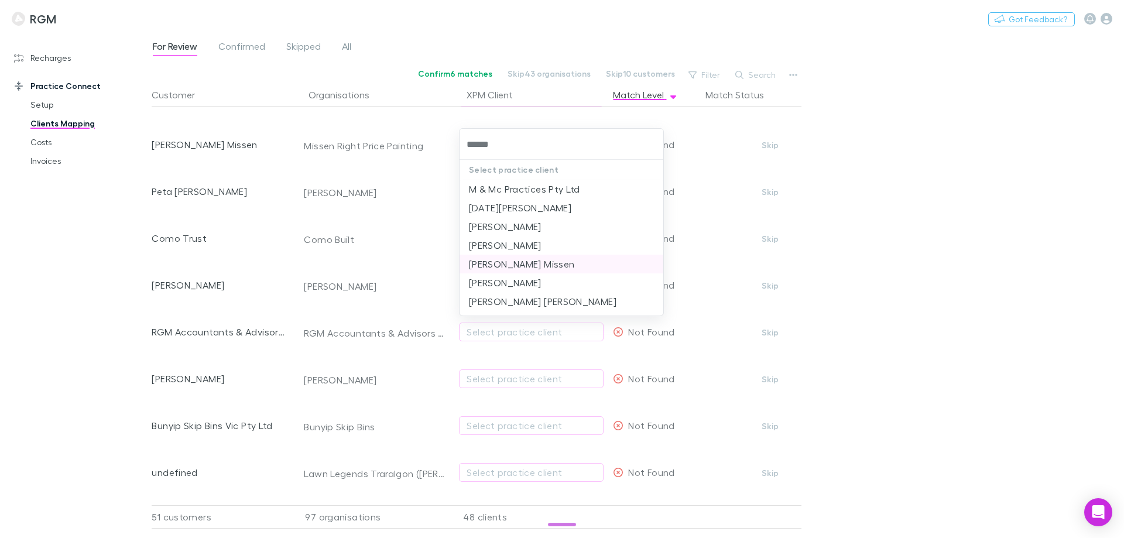
click at [503, 265] on li "Ricky Gordon Missen" at bounding box center [561, 264] width 204 height 19
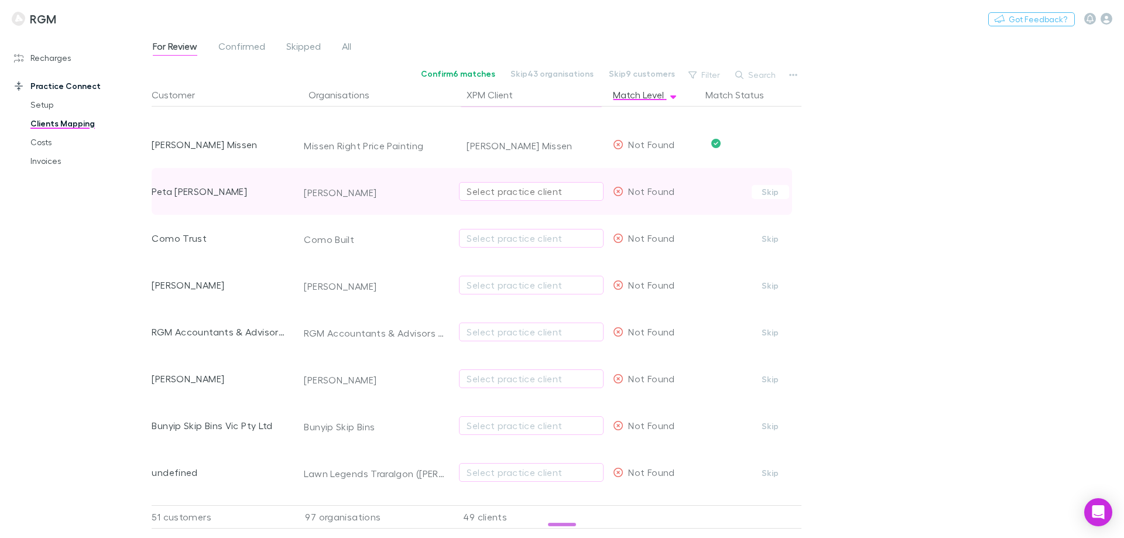
click at [485, 189] on div "Select practice client" at bounding box center [531, 191] width 129 height 14
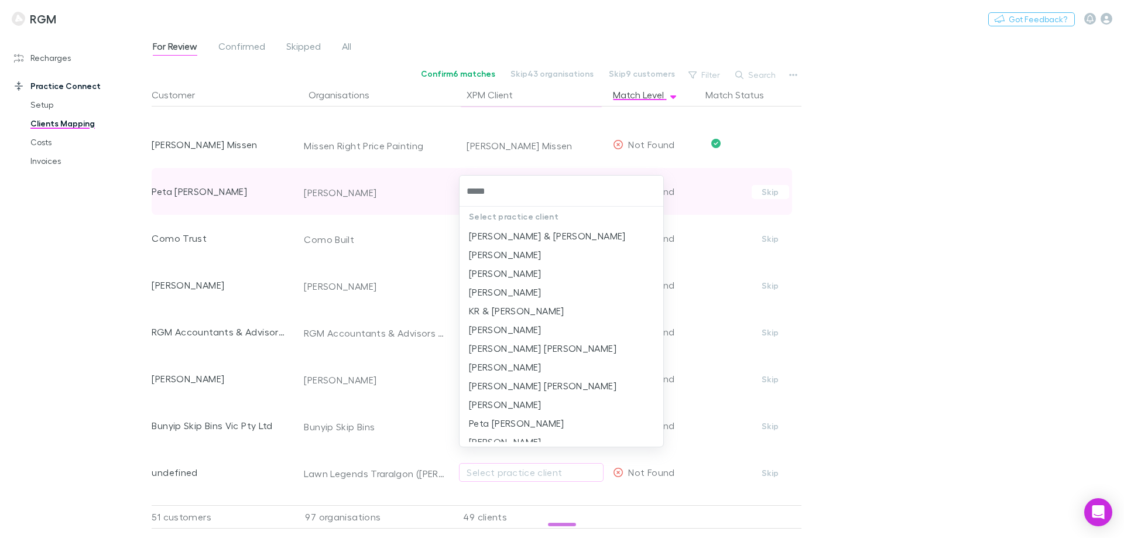
type input "******"
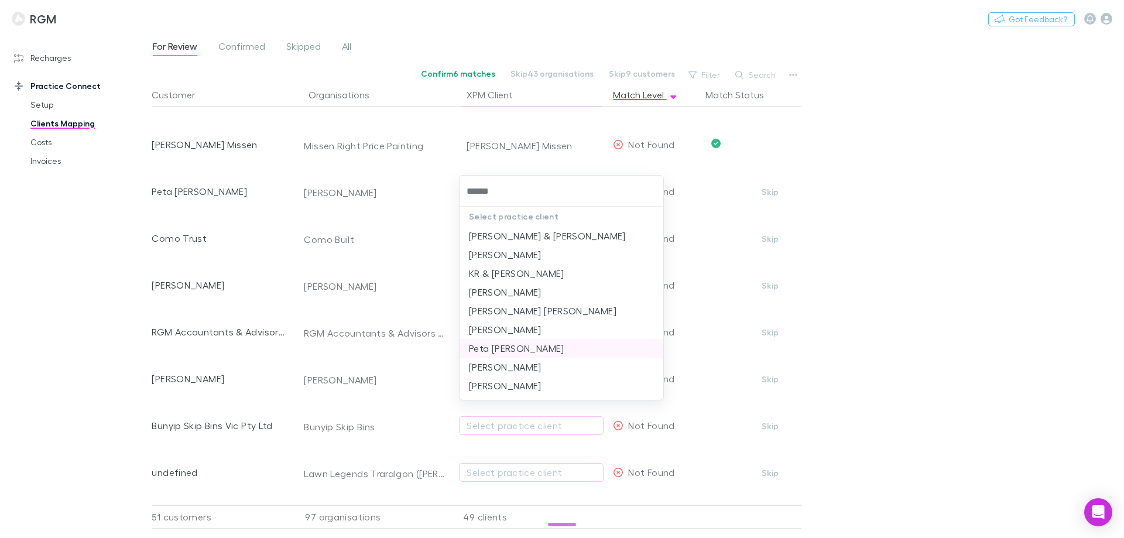
click at [520, 347] on li "Peta [PERSON_NAME]" at bounding box center [561, 348] width 204 height 19
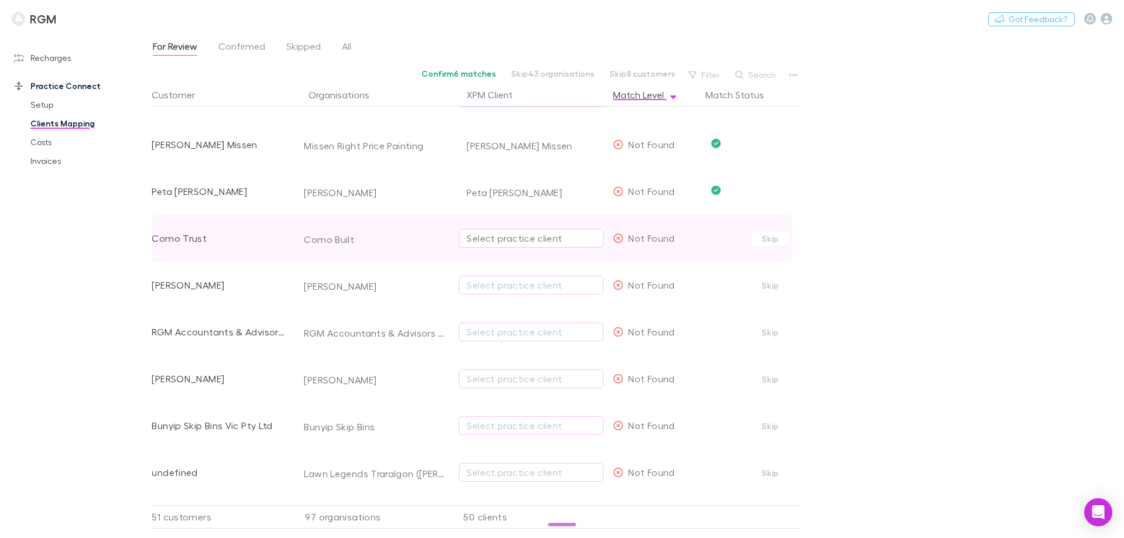
click at [492, 235] on div "Select practice client" at bounding box center [531, 238] width 129 height 14
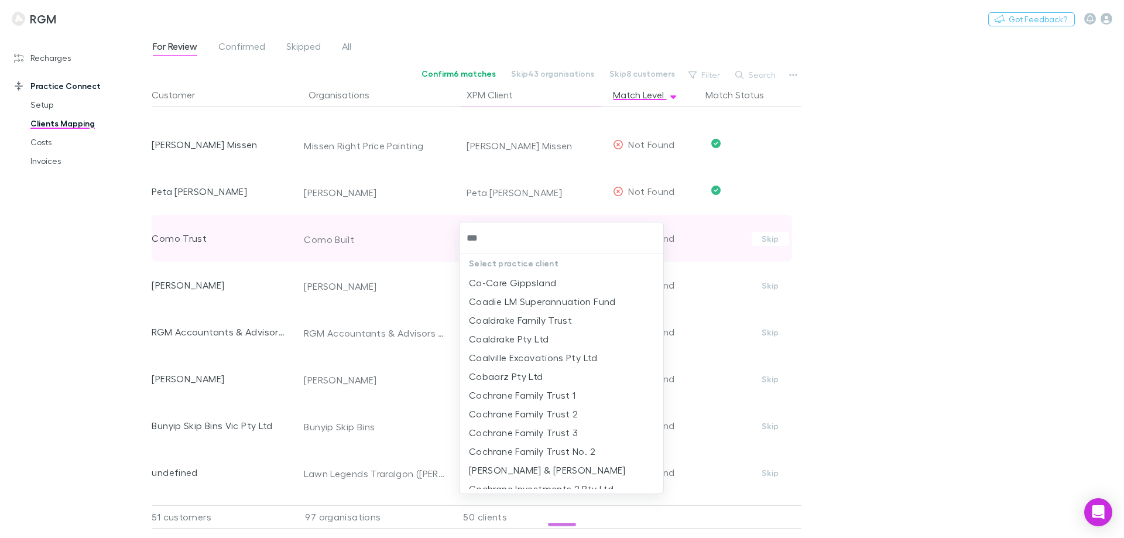
type input "****"
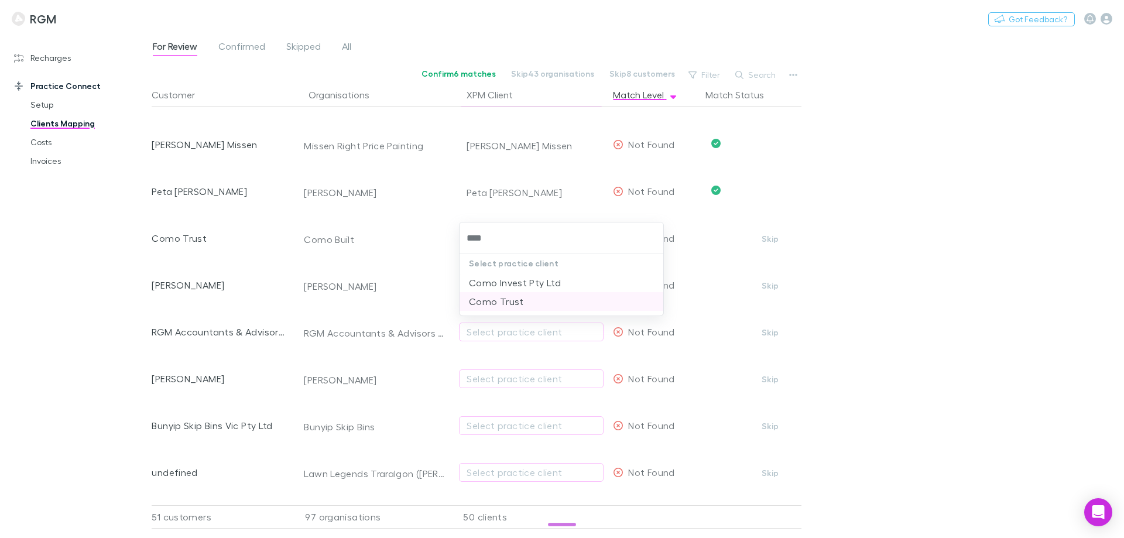
click at [492, 301] on li "Como Trust" at bounding box center [561, 301] width 204 height 19
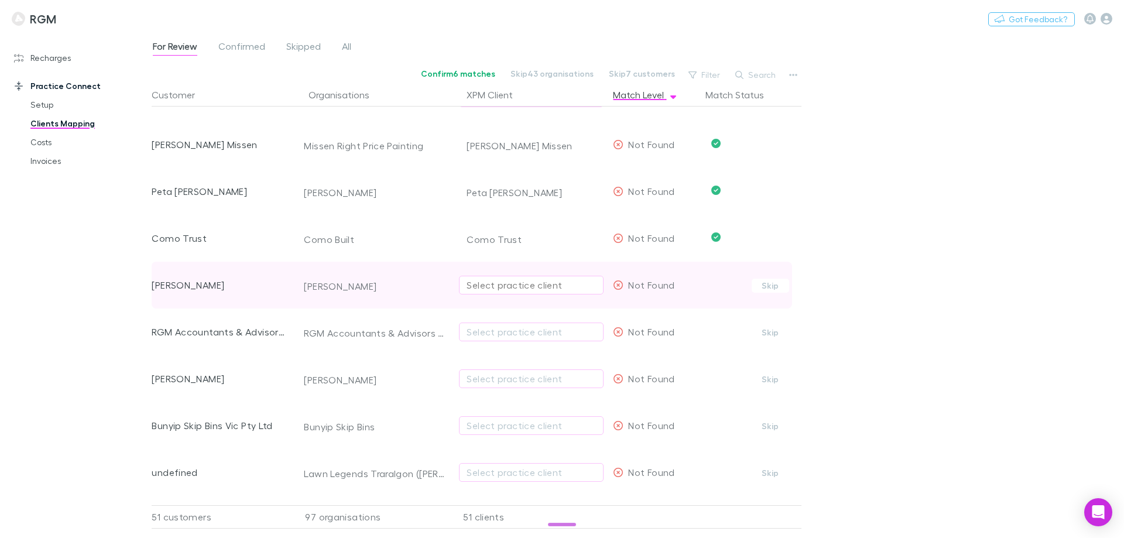
click at [491, 289] on div "Select practice client" at bounding box center [531, 285] width 129 height 14
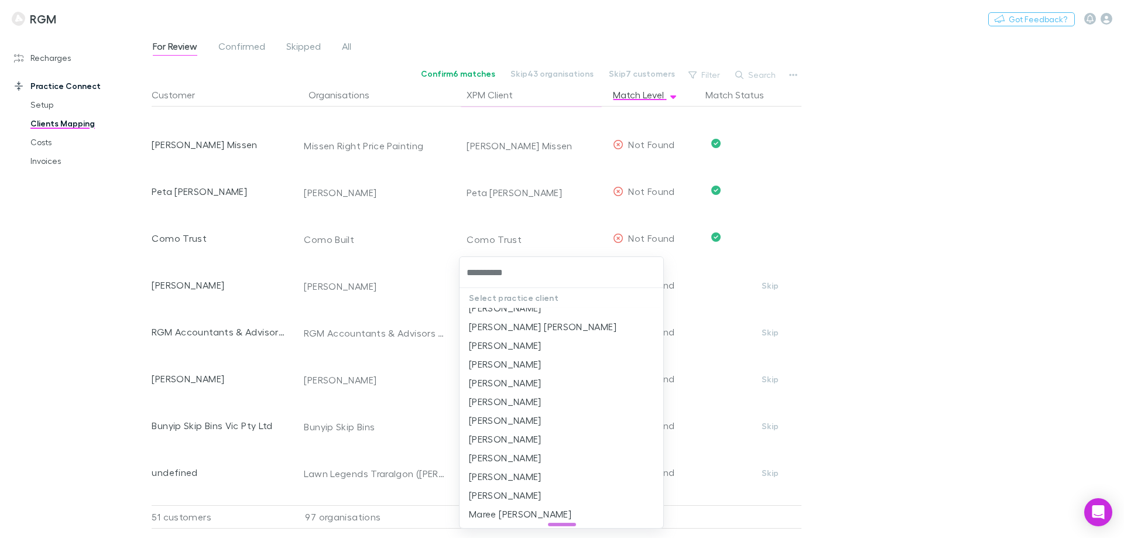
scroll to position [0, 0]
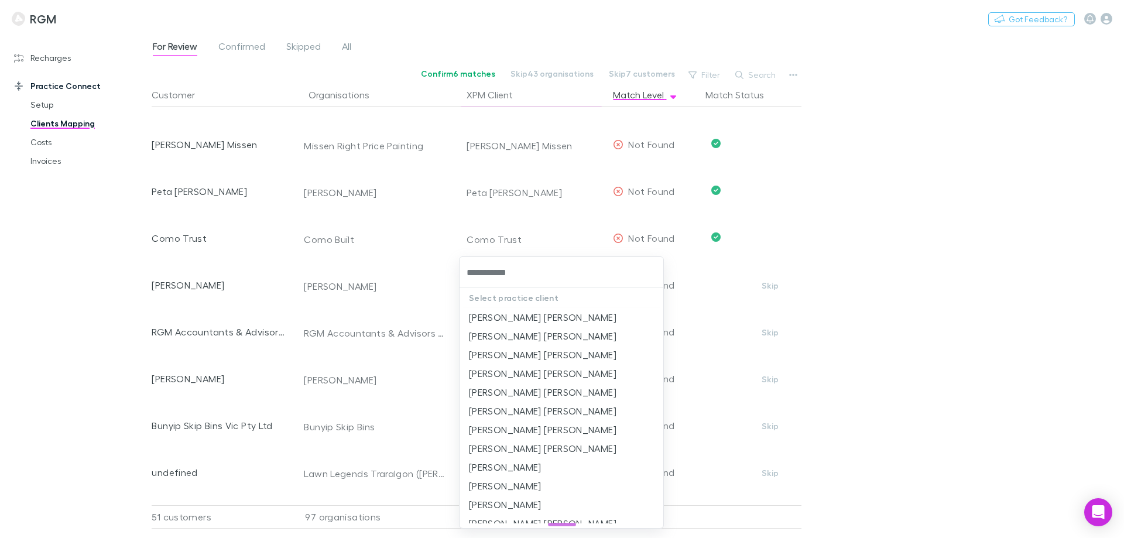
type input "**********"
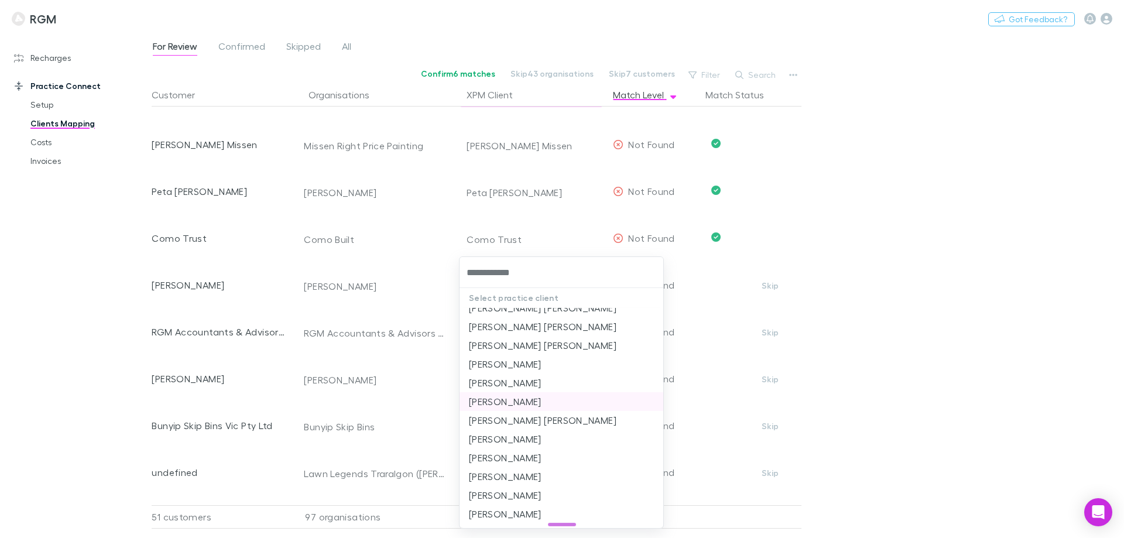
click at [536, 398] on li "Jennifer Margaret Wagner" at bounding box center [561, 401] width 204 height 19
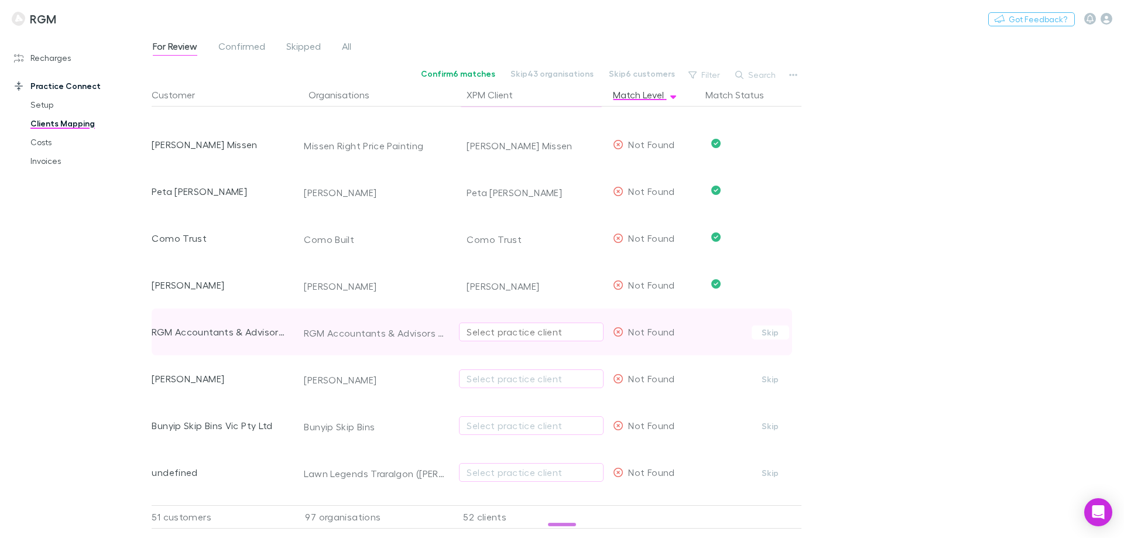
click at [480, 332] on div "Select practice client" at bounding box center [531, 332] width 129 height 14
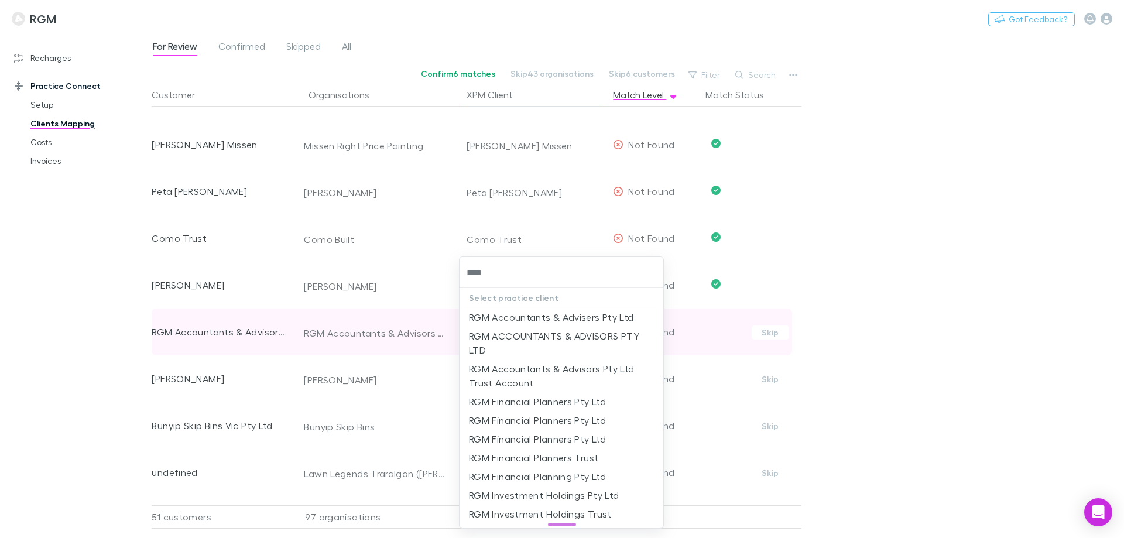
type input "*****"
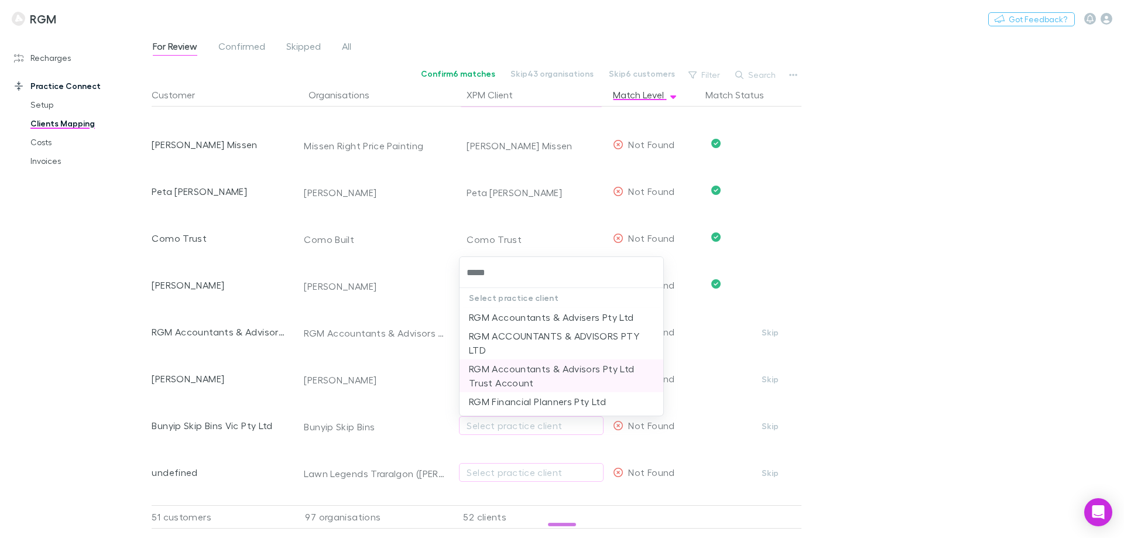
click at [511, 373] on li "RGM Accountants & Advisors Pty Ltd Trust Account" at bounding box center [561, 375] width 204 height 33
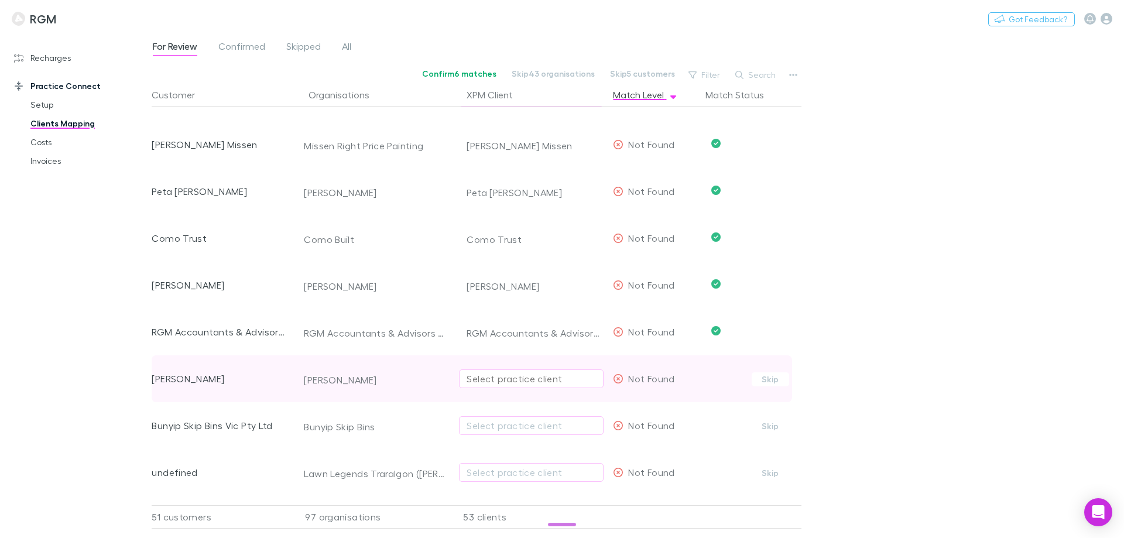
click at [505, 376] on div "Select practice client" at bounding box center [531, 379] width 129 height 14
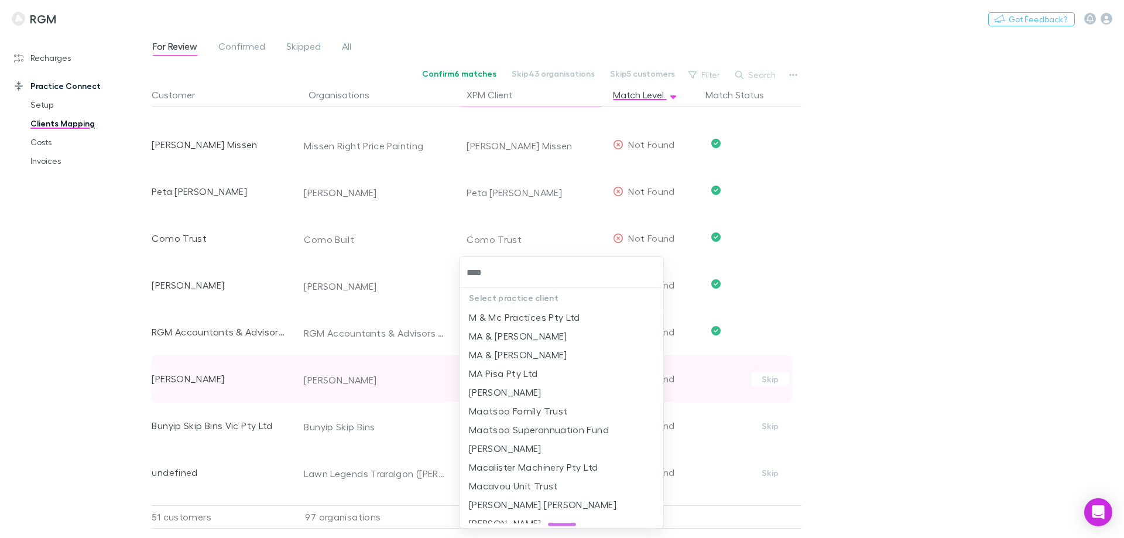
type input "*****"
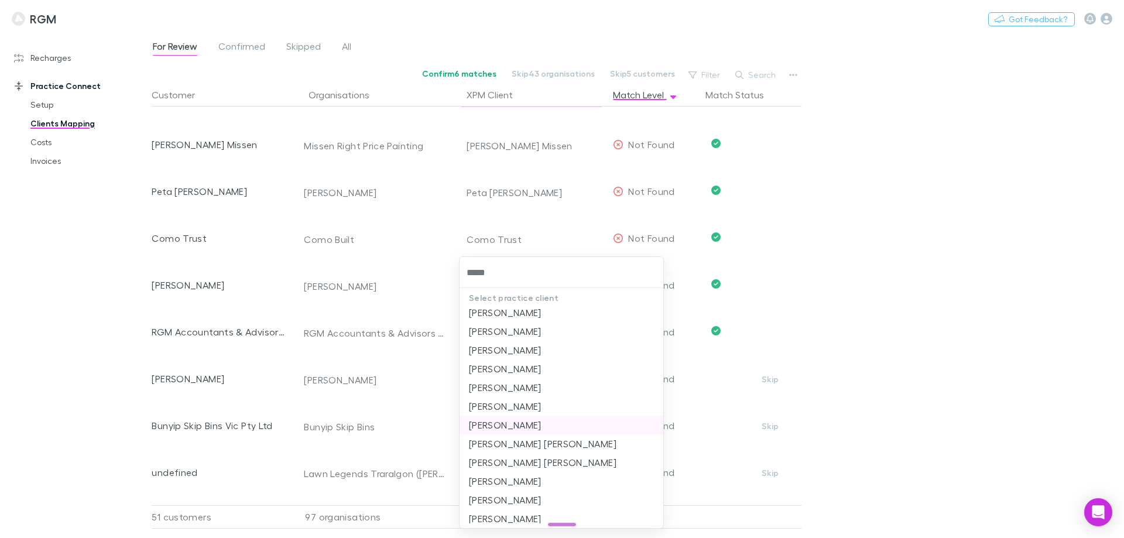
click at [512, 423] on li "Jessica Mason" at bounding box center [561, 425] width 204 height 19
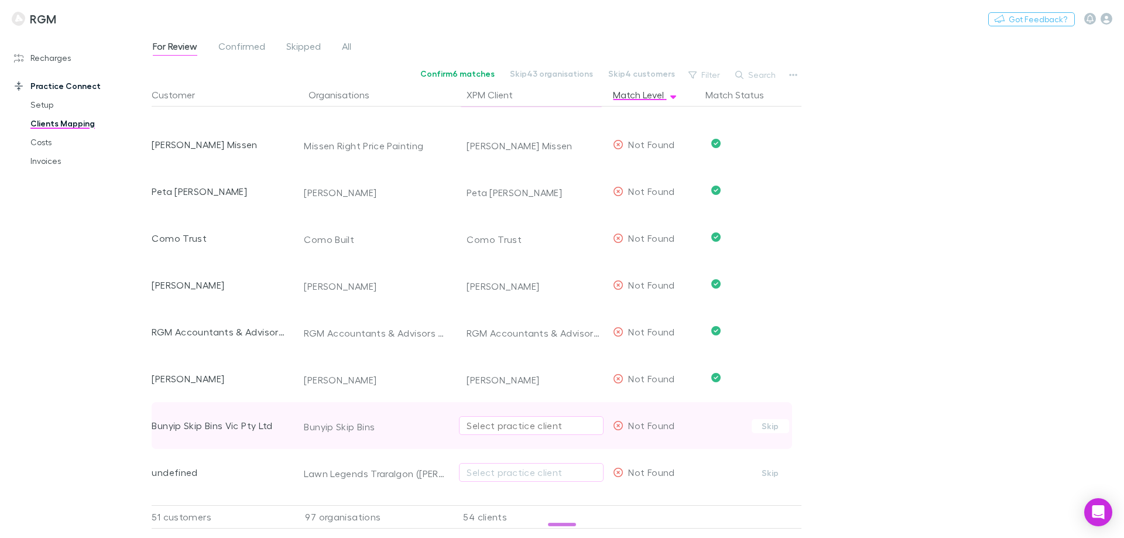
click at [495, 425] on div "Select practice client" at bounding box center [531, 426] width 129 height 14
type input "******"
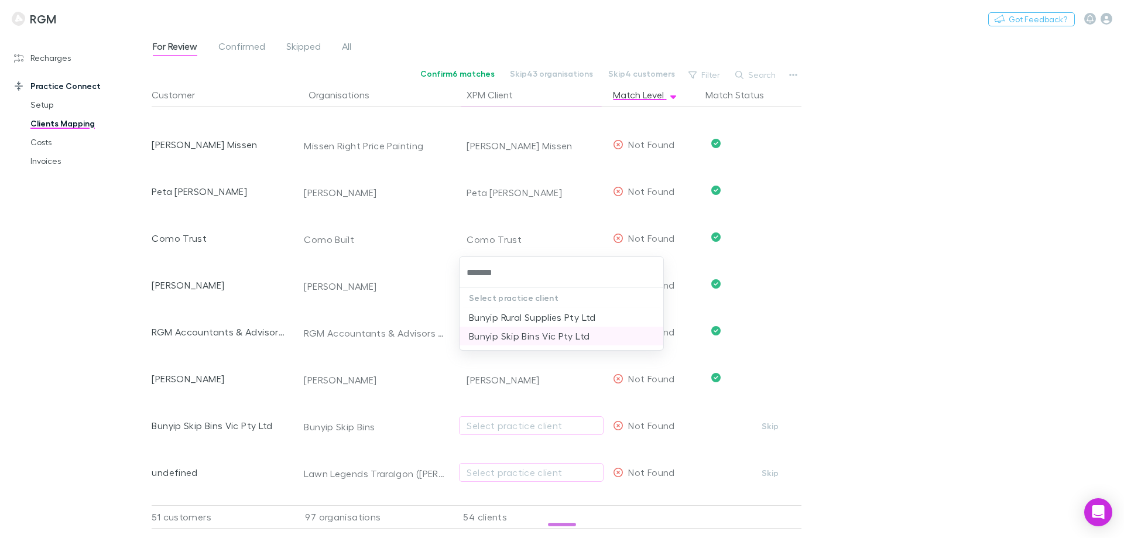
click at [519, 334] on li "Bunyip Skip Bins Vic Pty Ltd" at bounding box center [561, 336] width 204 height 19
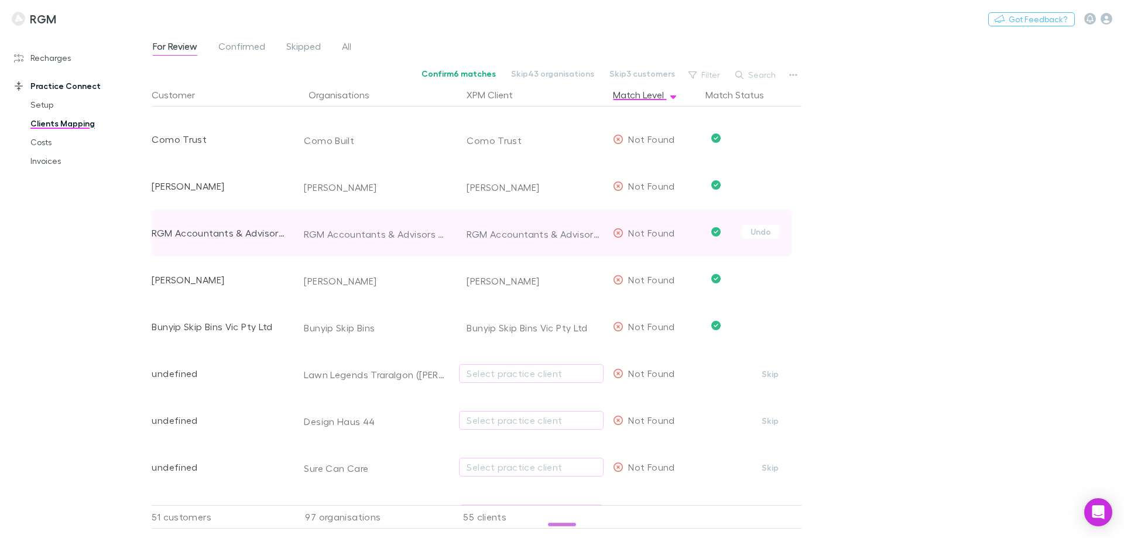
scroll to position [2772, 0]
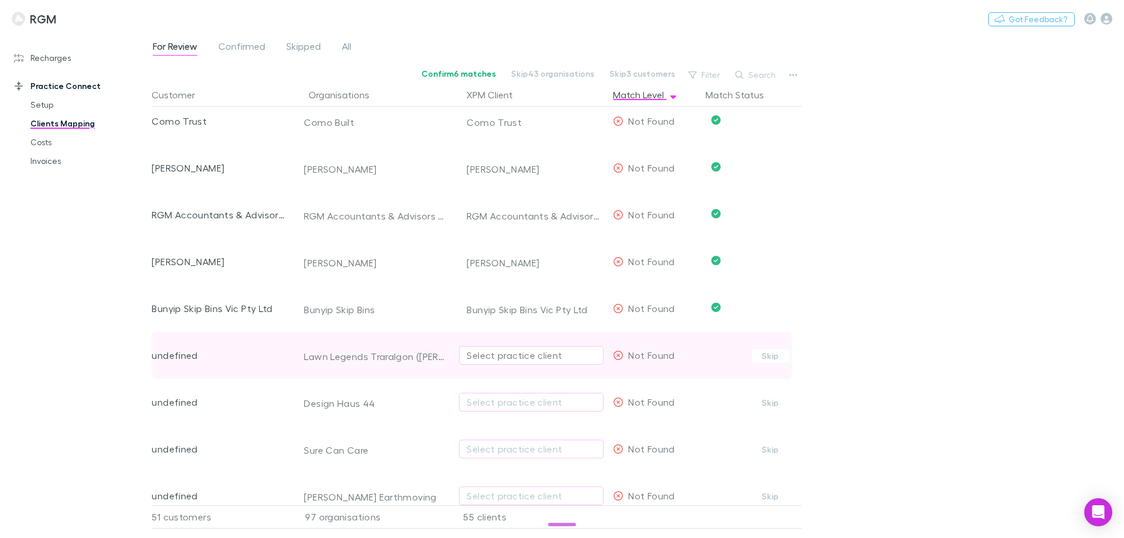
click at [514, 355] on div "Select practice client" at bounding box center [531, 355] width 129 height 14
type input "*"
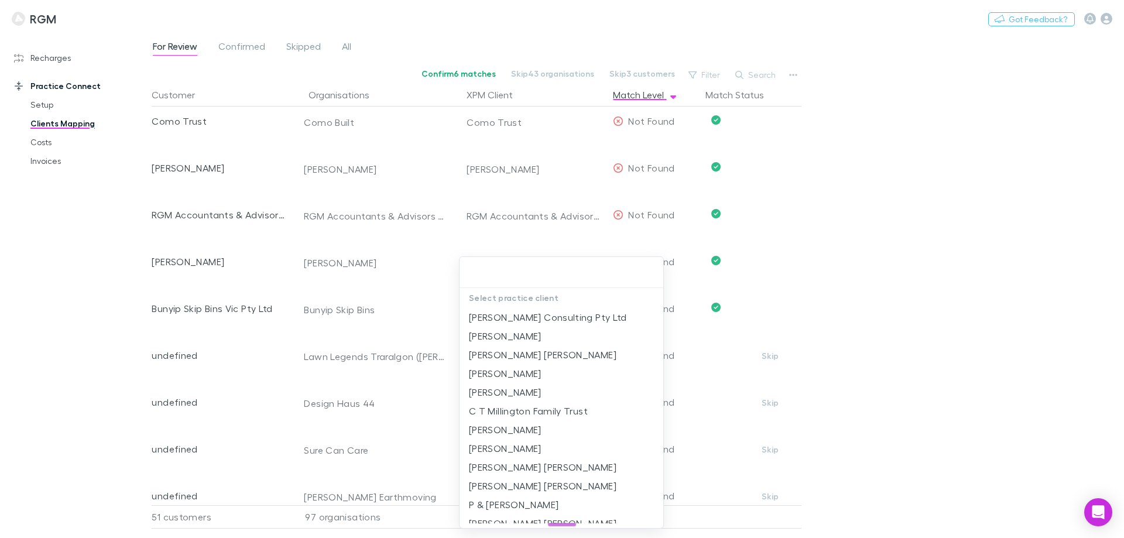
click at [1099, 363] on div at bounding box center [562, 269] width 1124 height 538
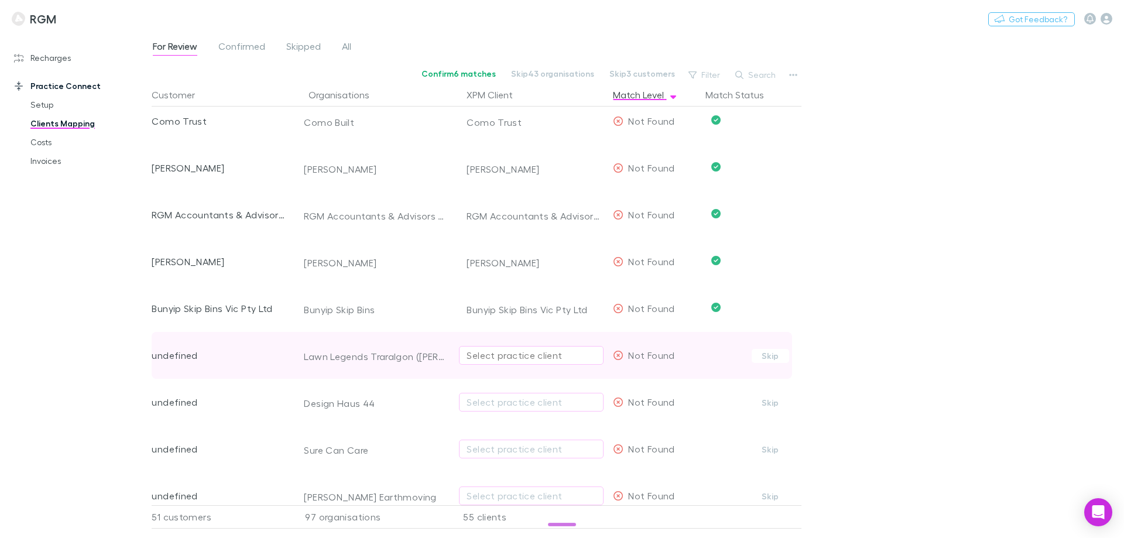
click at [479, 354] on div "Select practice client" at bounding box center [531, 355] width 129 height 14
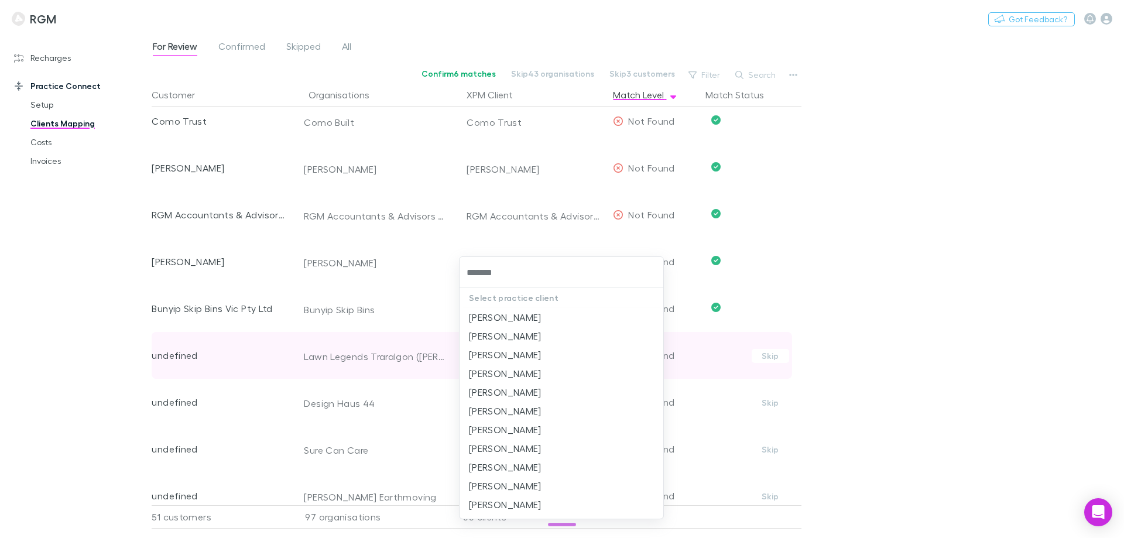
type input "********"
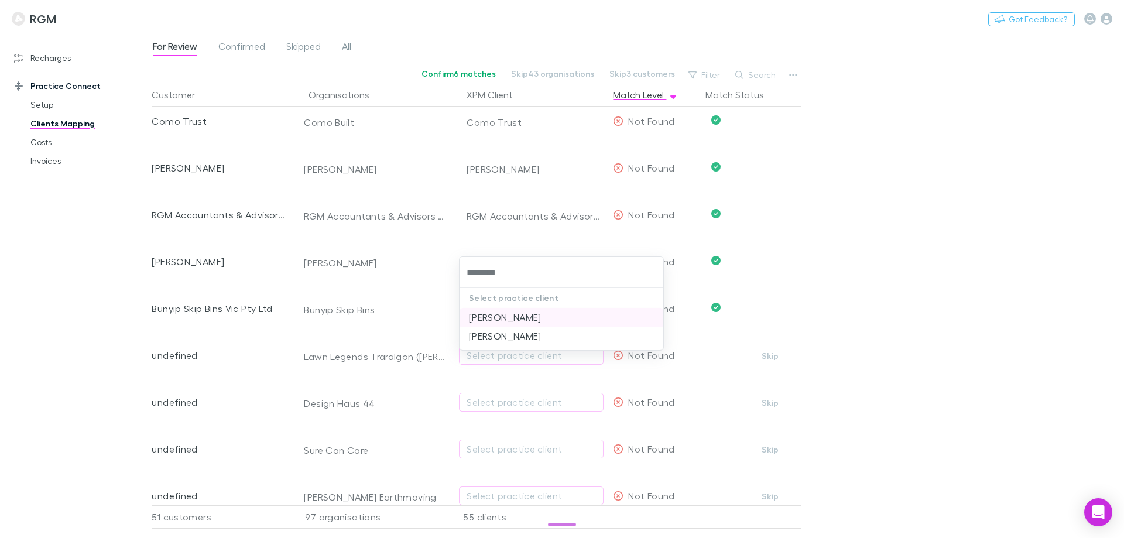
click at [495, 315] on li "Jayden Ash" at bounding box center [561, 317] width 204 height 19
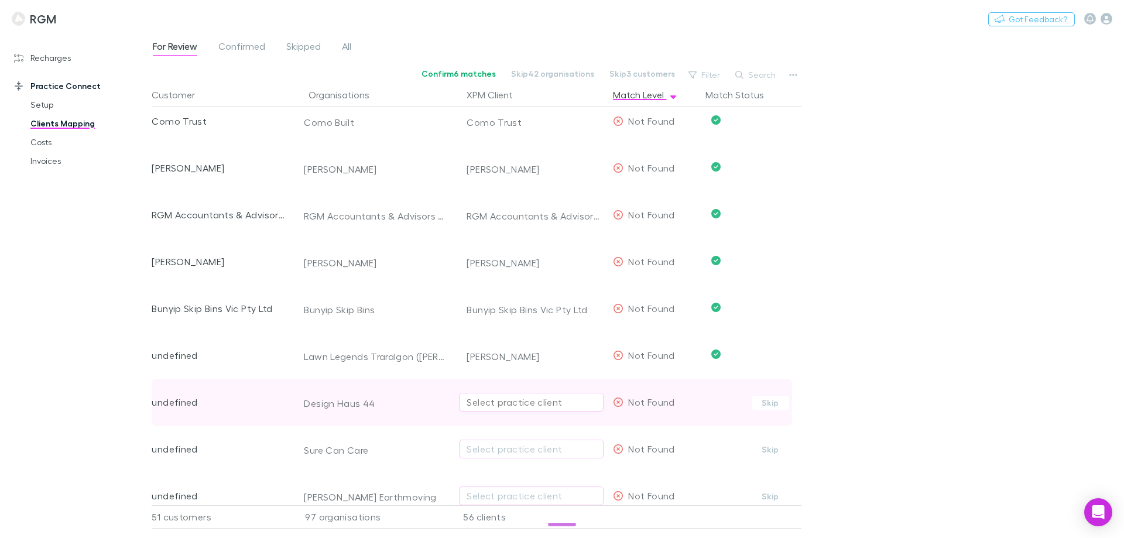
click at [490, 402] on div "Select practice client" at bounding box center [531, 402] width 129 height 14
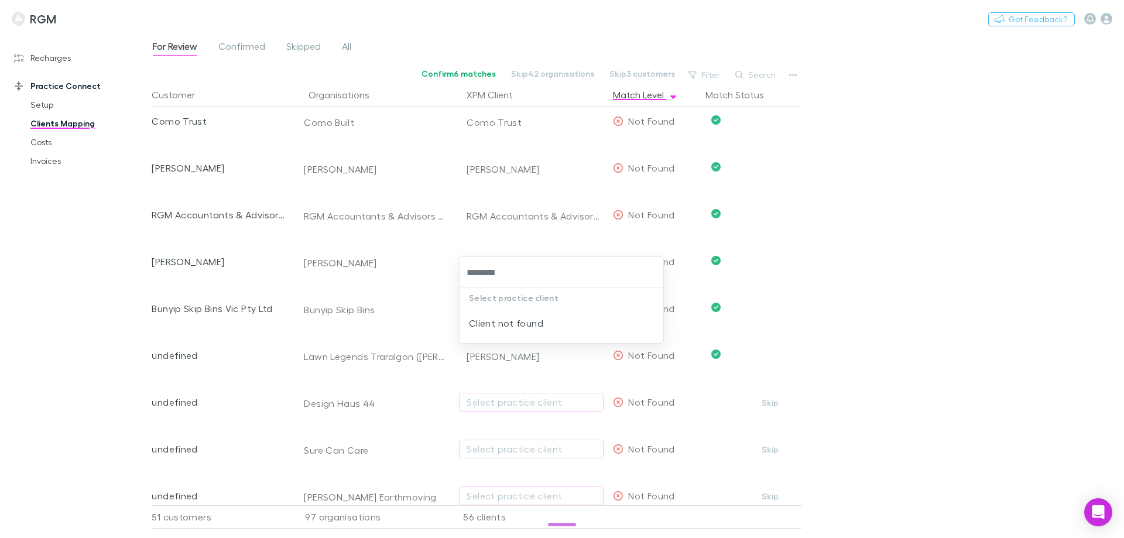
type input "********"
click at [961, 394] on div at bounding box center [562, 269] width 1124 height 538
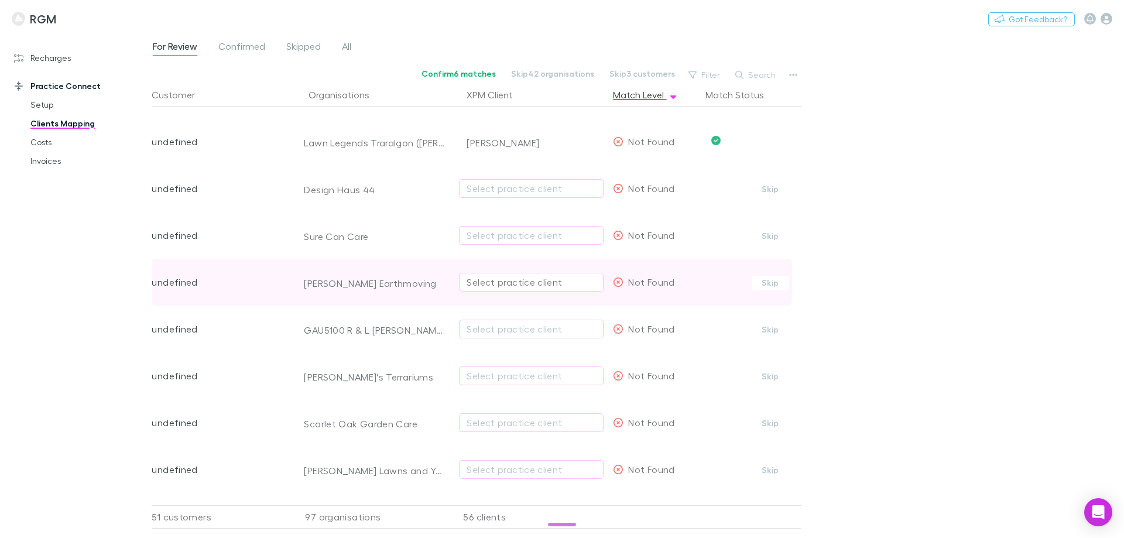
scroll to position [3006, 0]
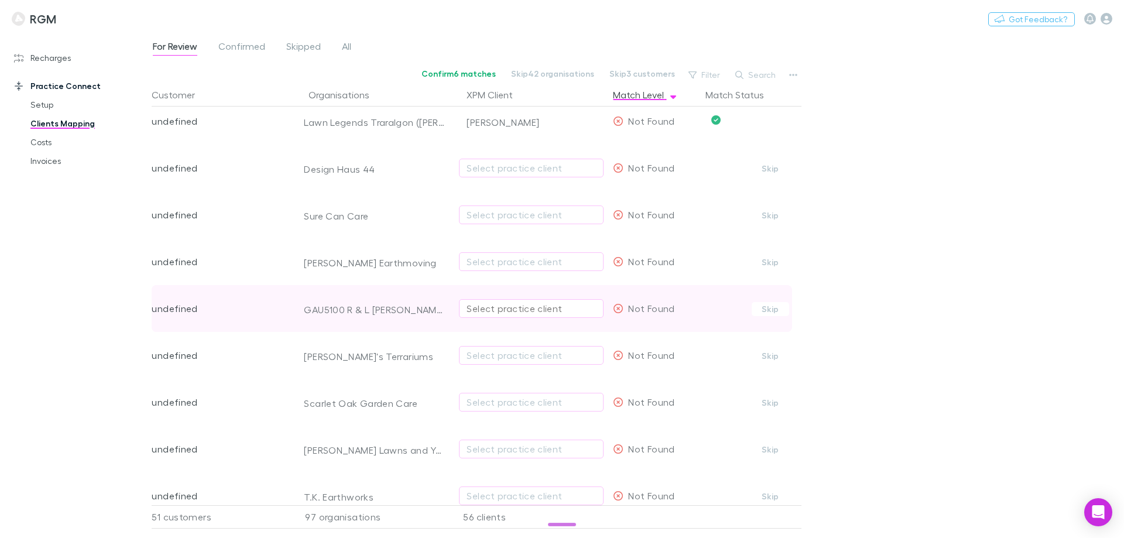
click at [478, 310] on div "Select practice client" at bounding box center [531, 308] width 129 height 14
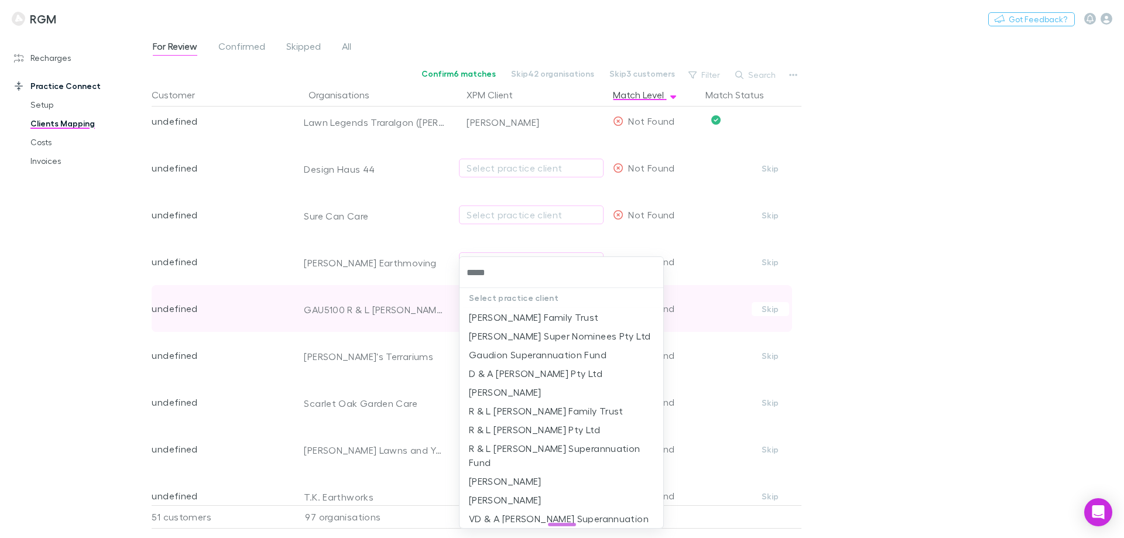
type input "******"
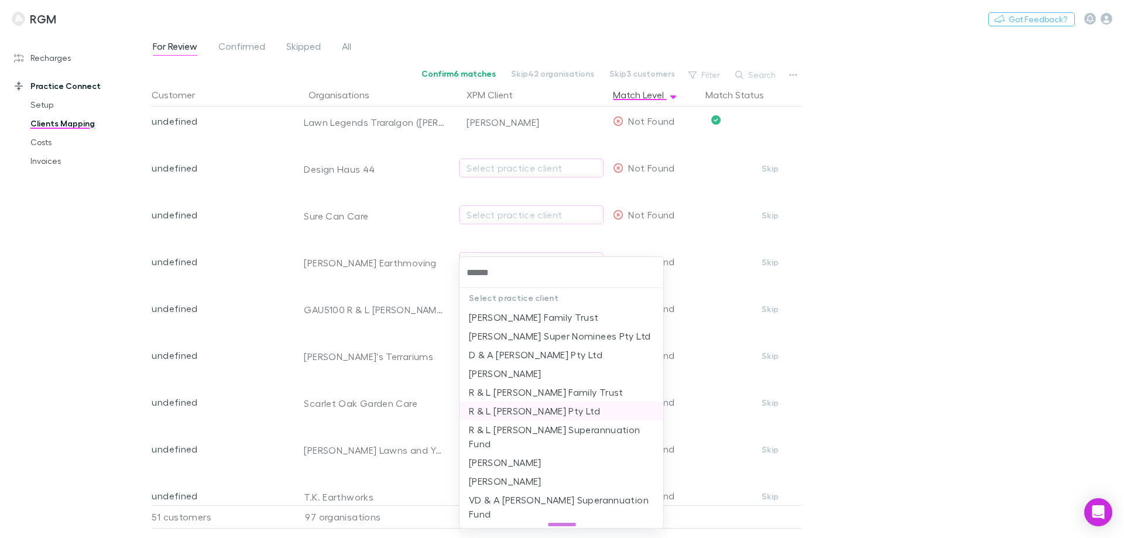
click at [532, 414] on li "R & L Gaudiano Pty Ltd" at bounding box center [561, 411] width 204 height 19
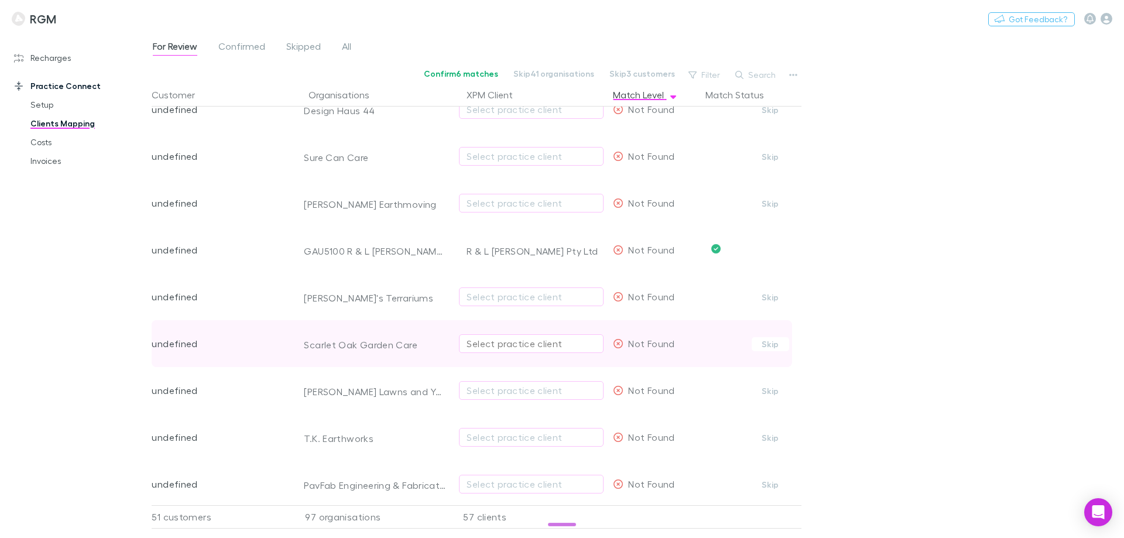
scroll to position [3123, 0]
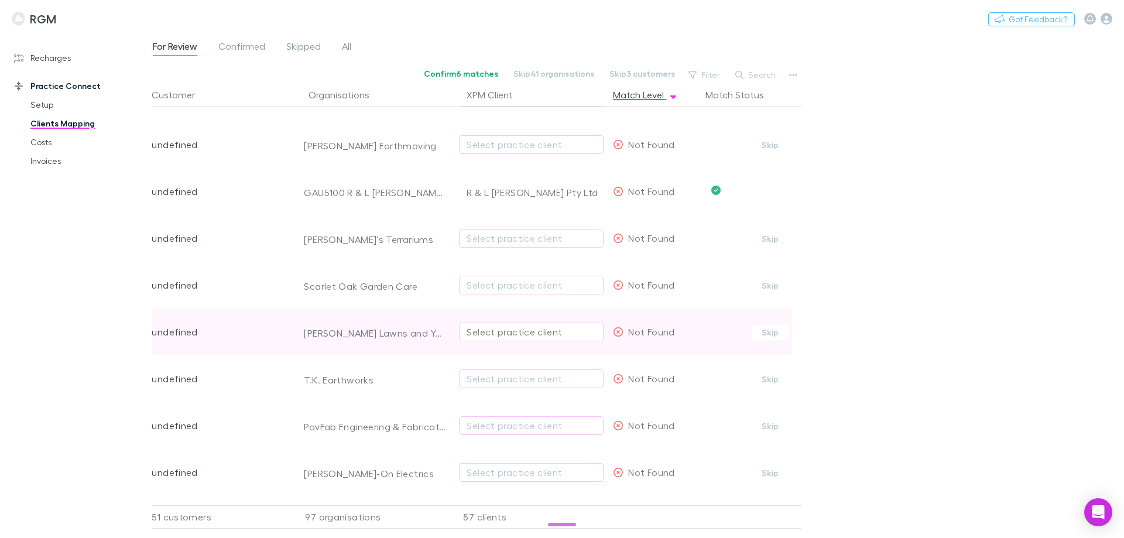
click at [500, 332] on div "Select practice client" at bounding box center [531, 332] width 129 height 14
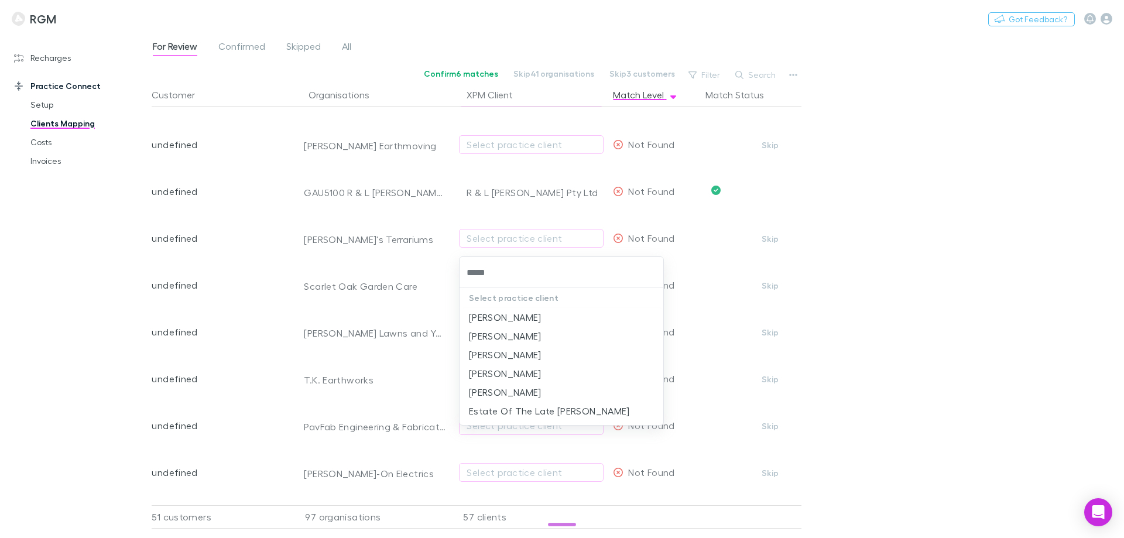
type input "*****"
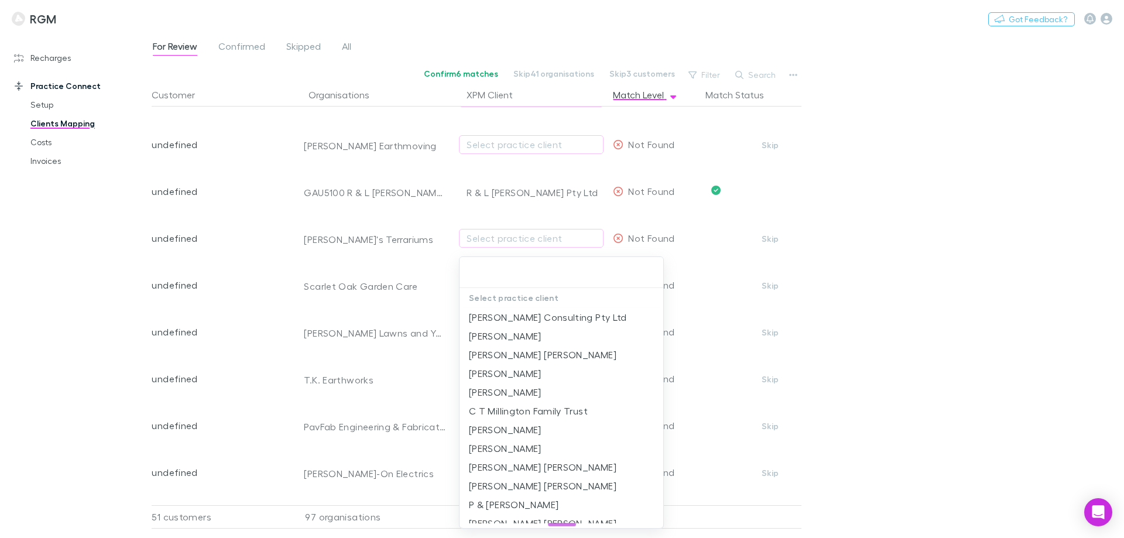
click at [871, 301] on div at bounding box center [562, 269] width 1124 height 538
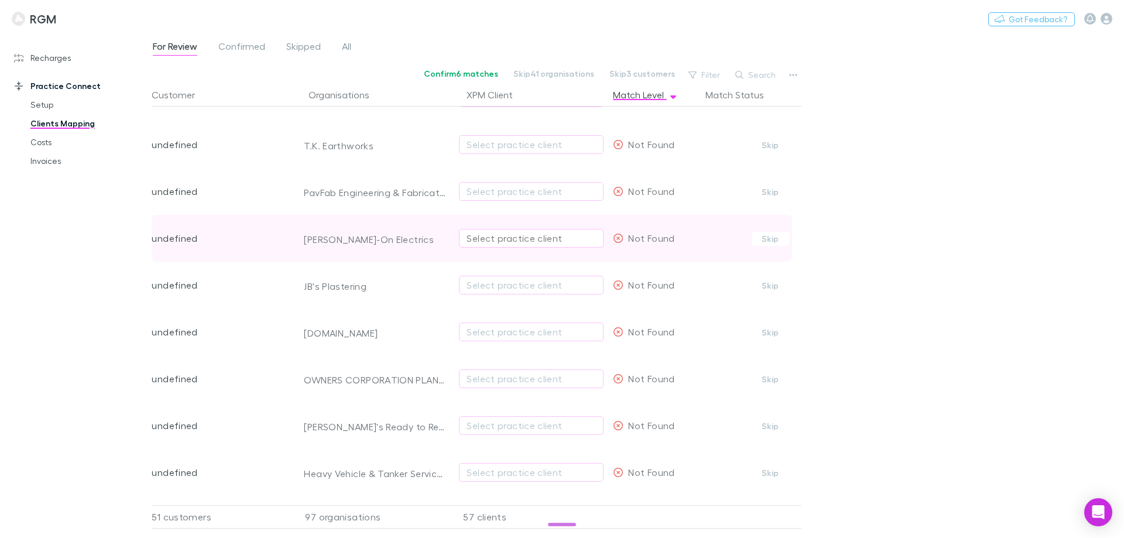
scroll to position [3415, 0]
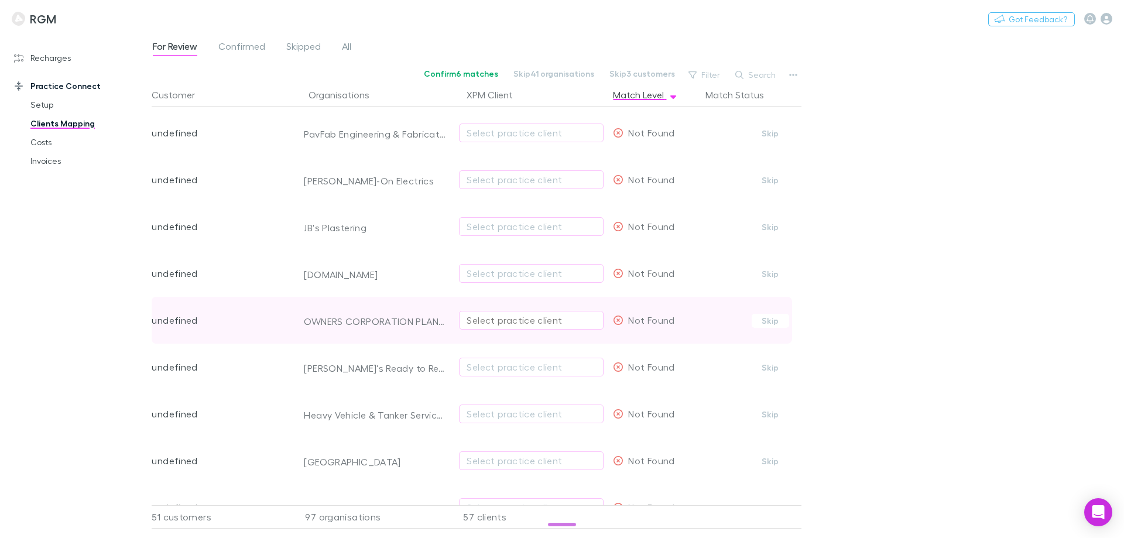
click at [491, 320] on div "Select practice client" at bounding box center [531, 320] width 129 height 14
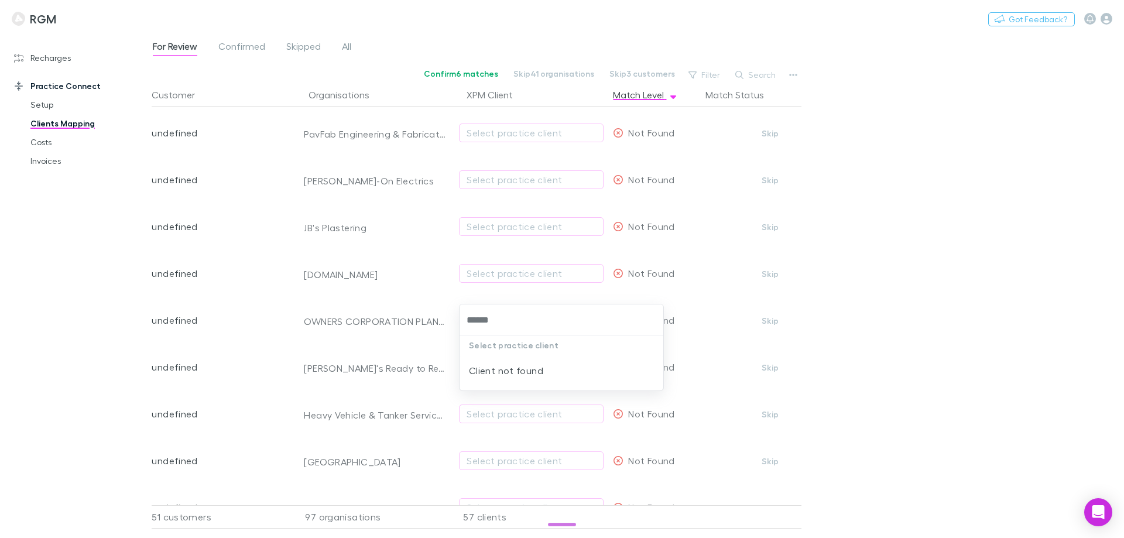
type input "******"
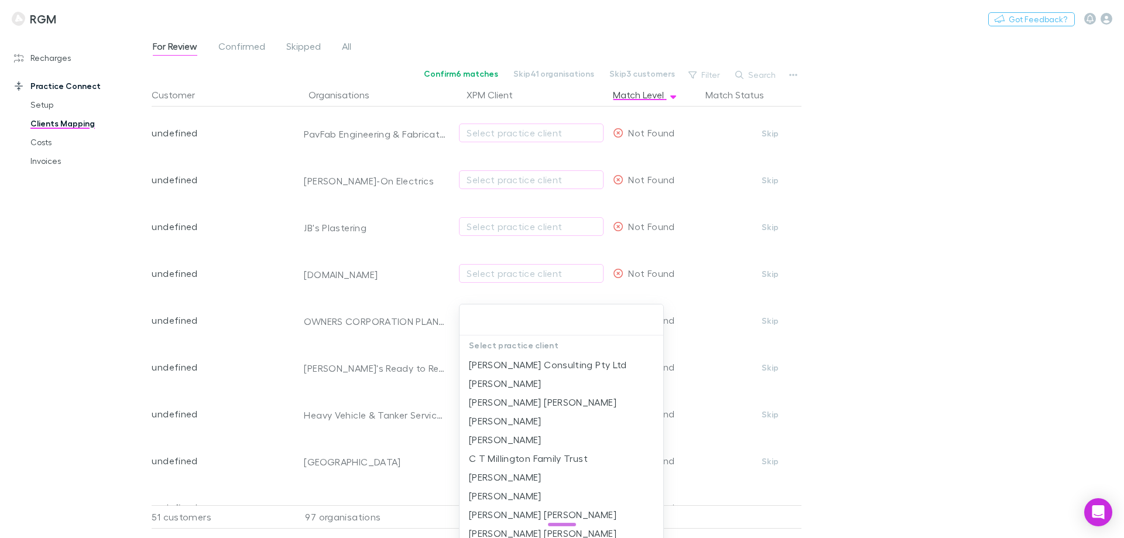
click at [927, 301] on div at bounding box center [562, 269] width 1124 height 538
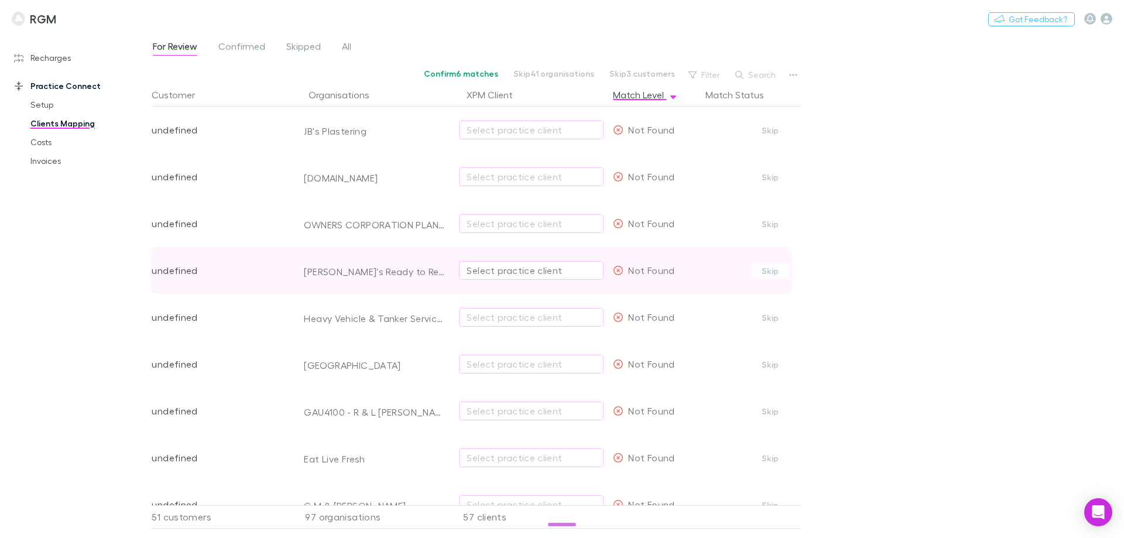
scroll to position [3533, 0]
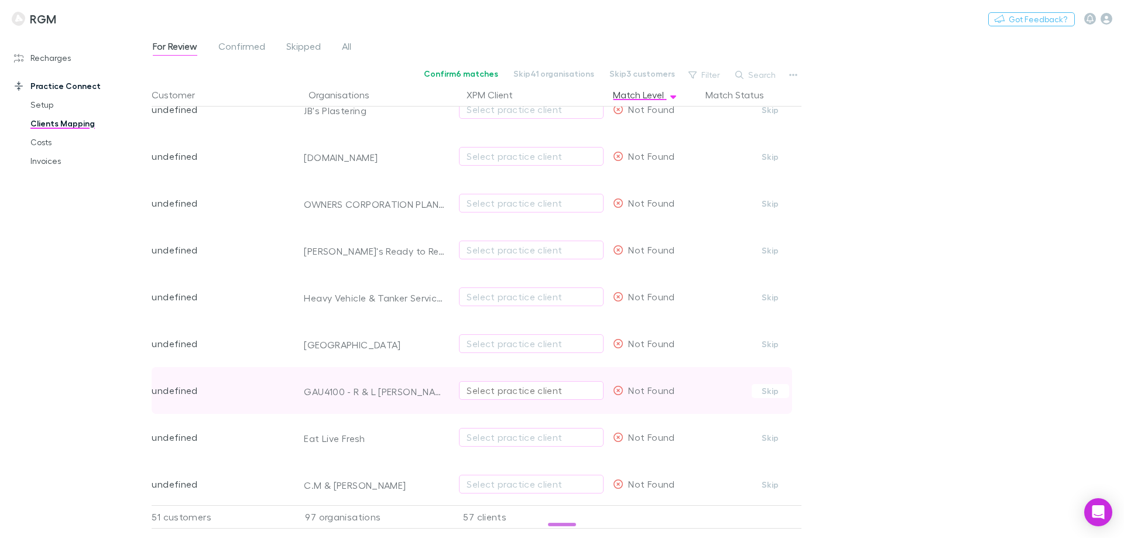
click at [470, 387] on div "Select practice client" at bounding box center [531, 390] width 129 height 14
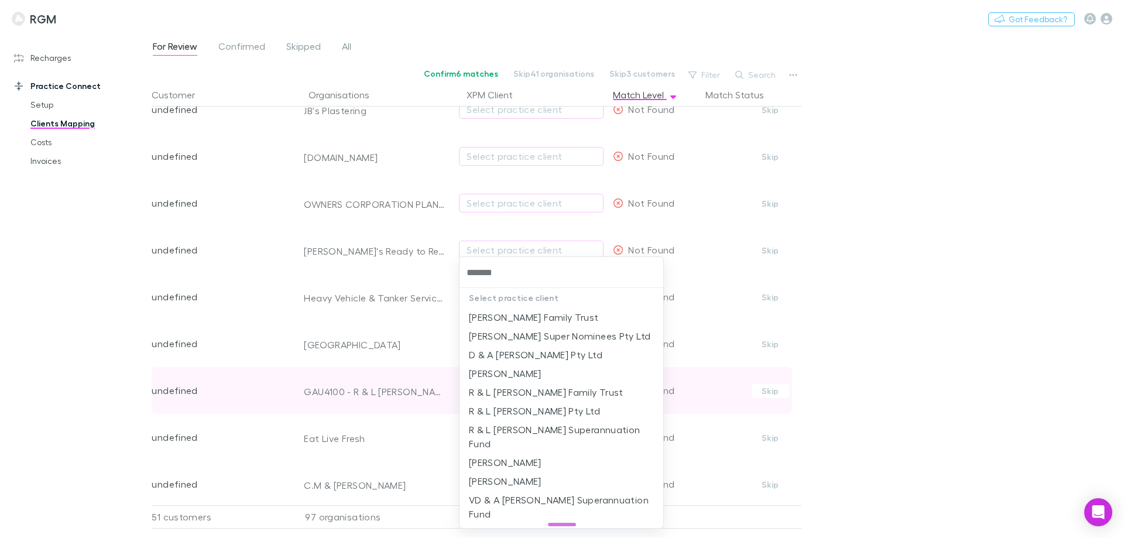
type input "********"
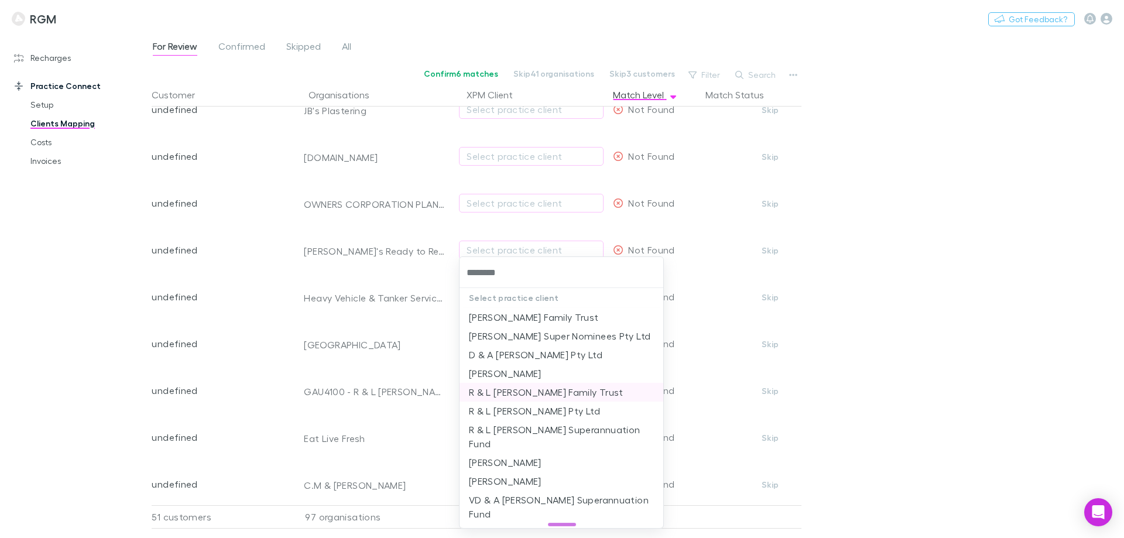
click at [507, 393] on li "R & L Gaudiano Family Trust" at bounding box center [561, 392] width 204 height 19
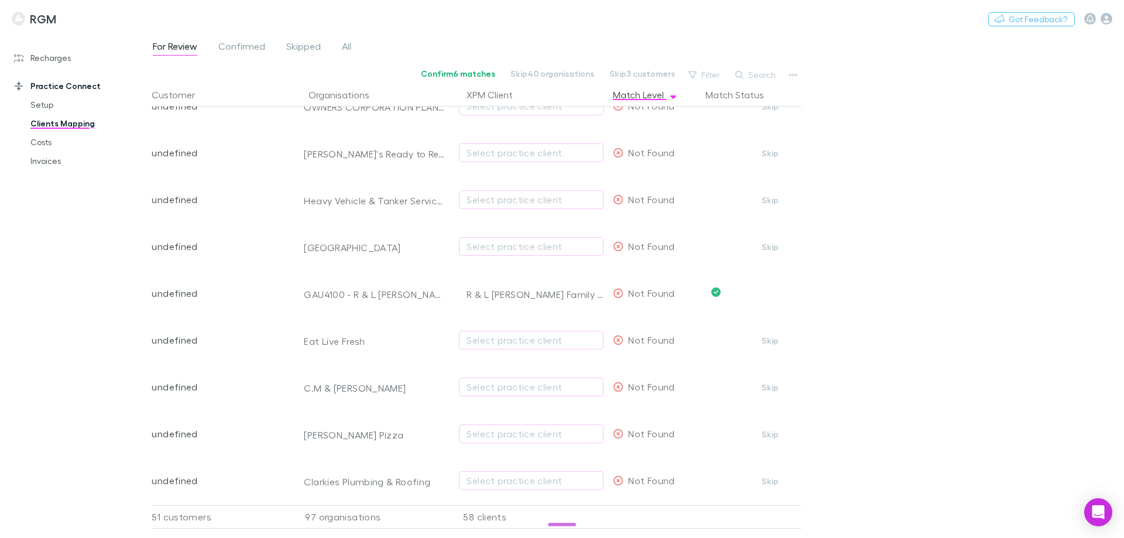
scroll to position [3650, 0]
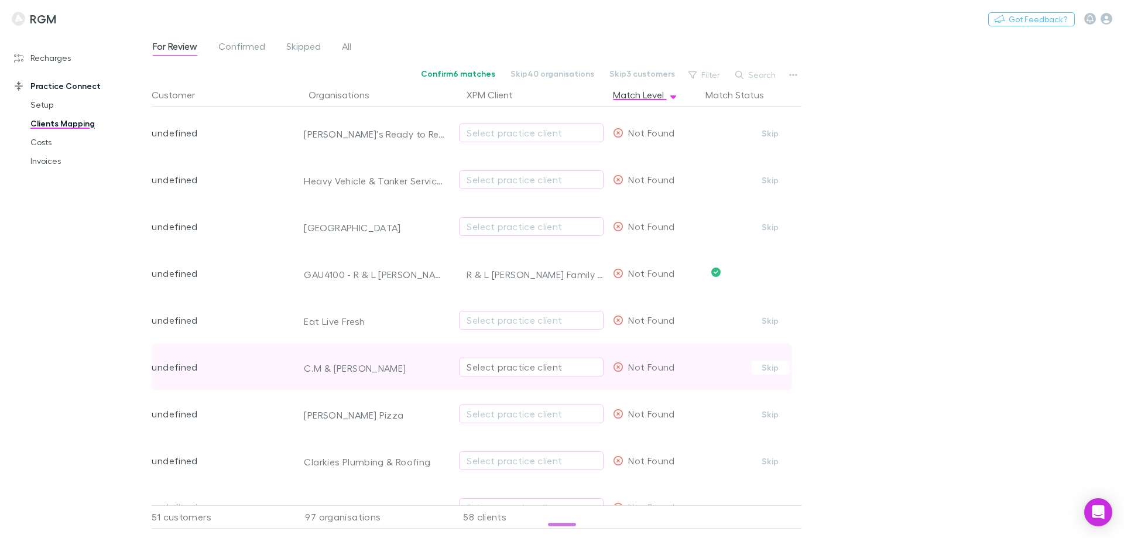
click at [492, 369] on div "Select practice client" at bounding box center [531, 367] width 129 height 14
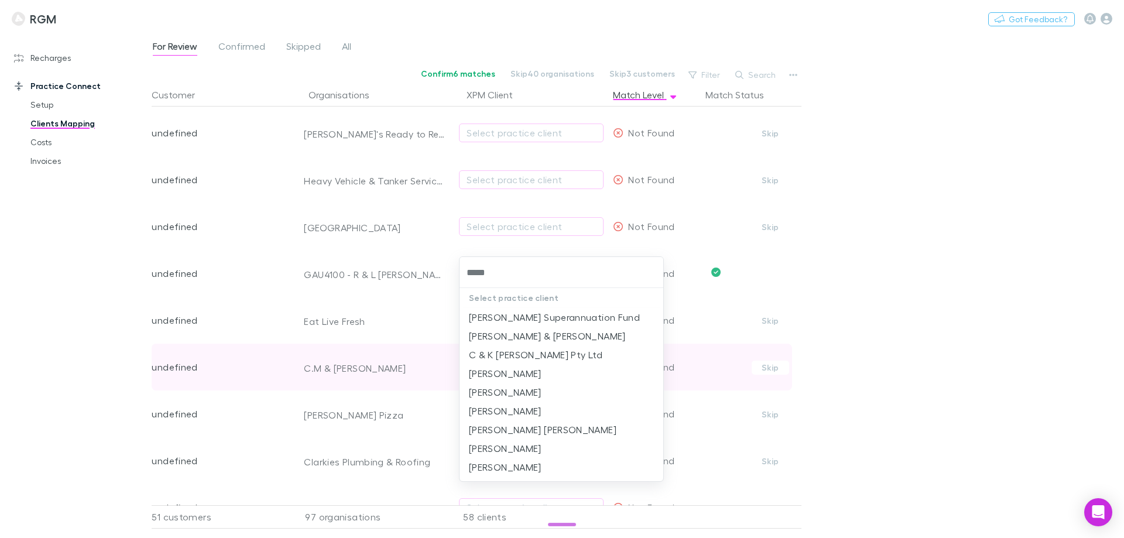
type input "******"
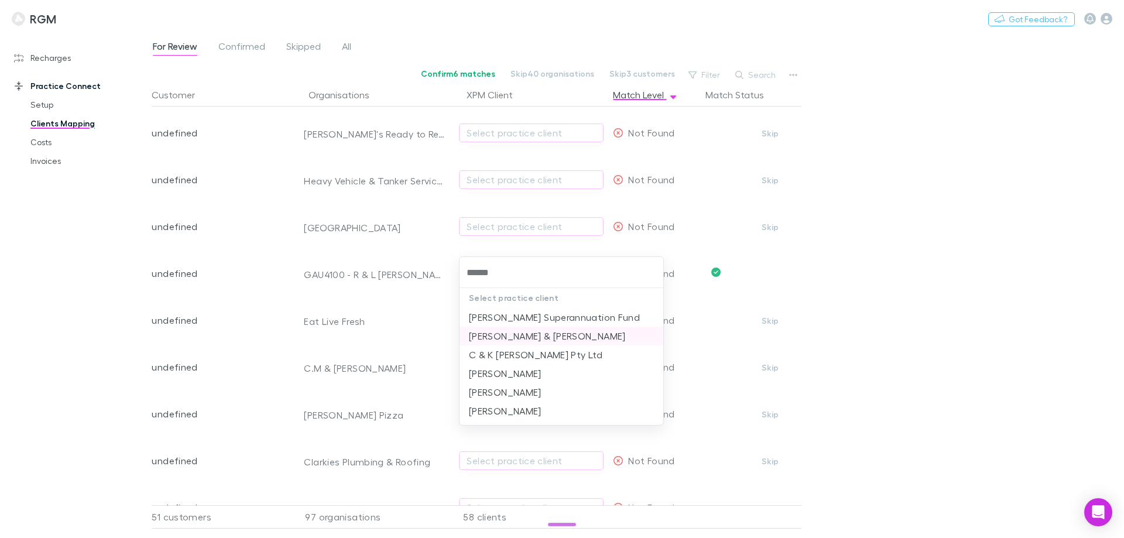
click at [499, 335] on li "C.M Hastie & K.A Hastie" at bounding box center [561, 336] width 204 height 19
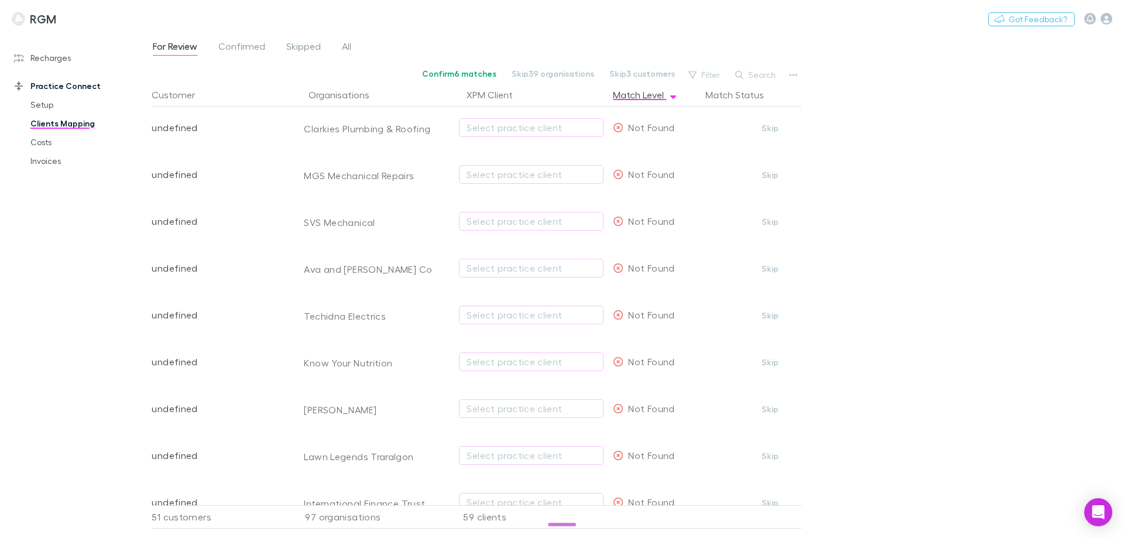
scroll to position [4001, 0]
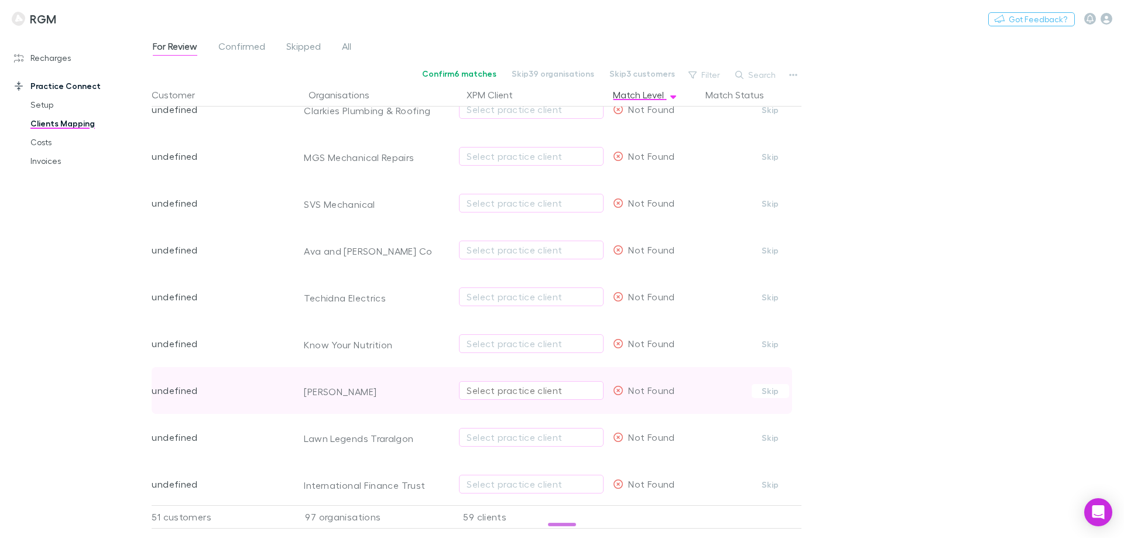
click at [492, 392] on div "Select practice client" at bounding box center [531, 390] width 129 height 14
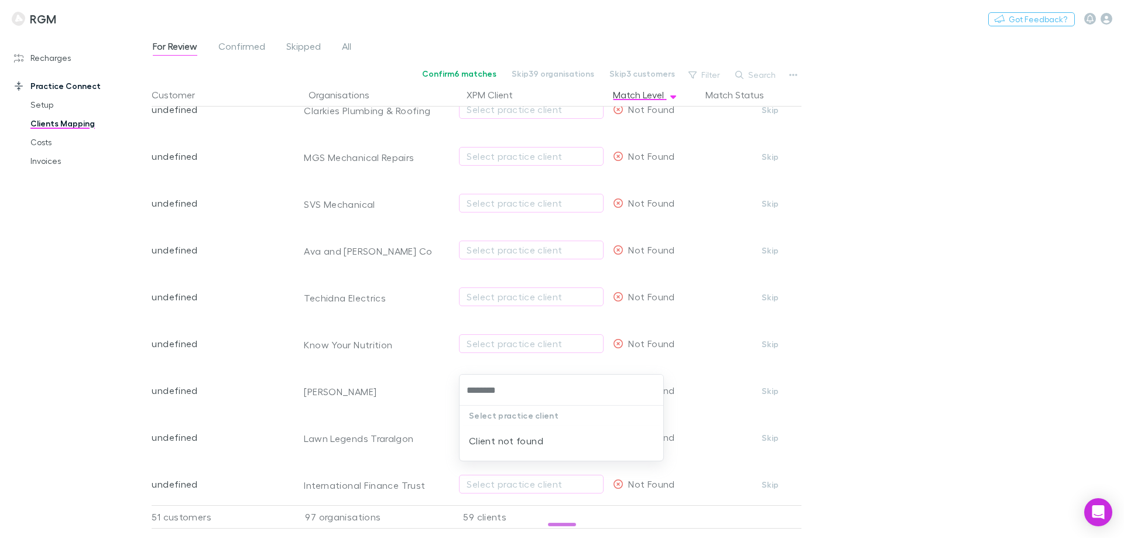
click at [507, 395] on input "********" at bounding box center [561, 390] width 194 height 22
drag, startPoint x: 510, startPoint y: 390, endPoint x: 406, endPoint y: 385, distance: 104.9
click at [406, 385] on div "******** Select practice client Client not found" at bounding box center [562, 269] width 1124 height 538
type input "*"
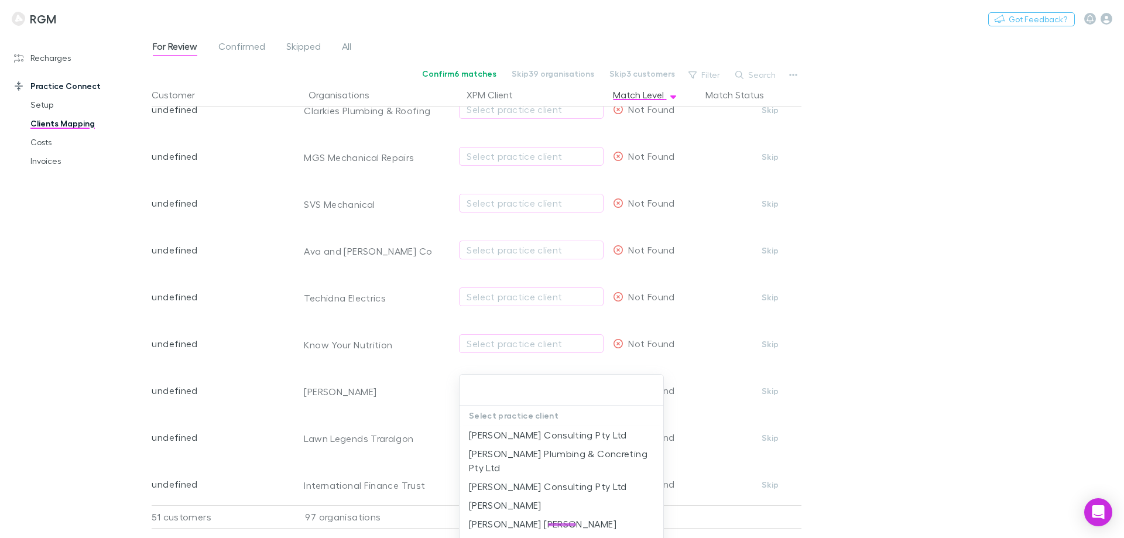
click at [797, 349] on div at bounding box center [562, 269] width 1124 height 538
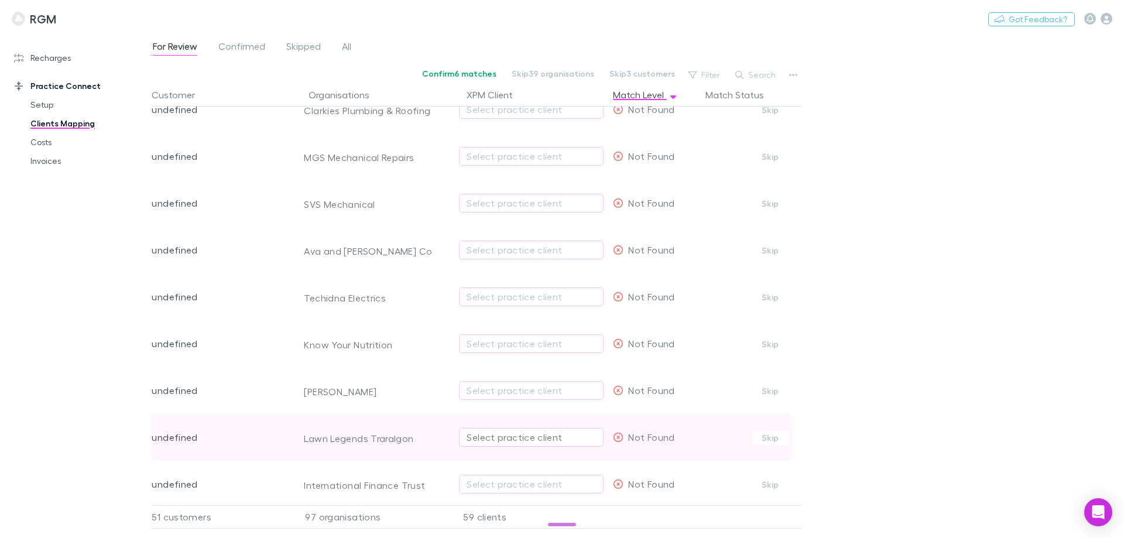
click at [489, 440] on div "Select practice client" at bounding box center [531, 437] width 129 height 14
type input "*********"
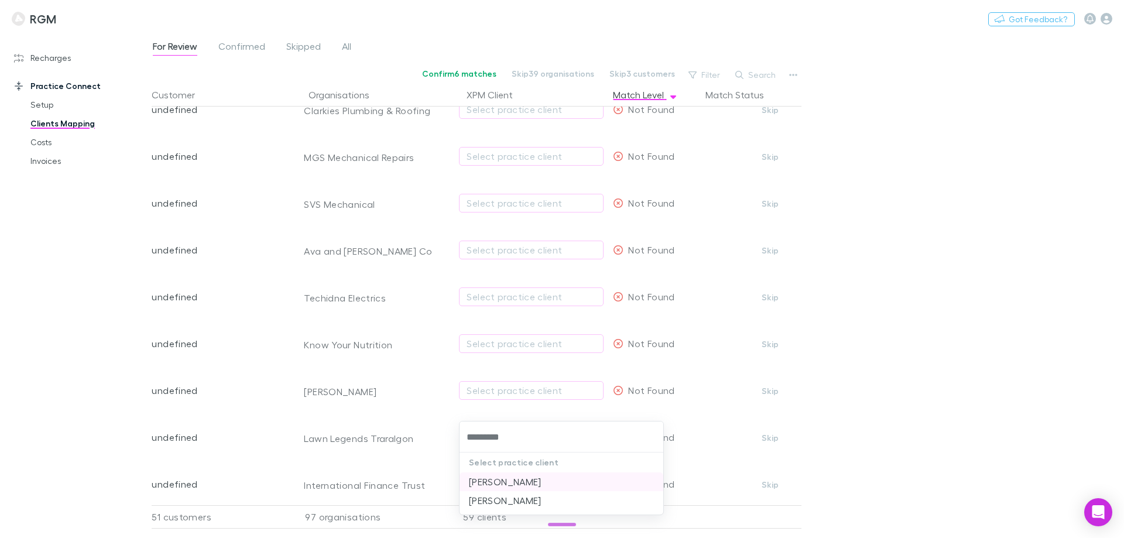
click at [517, 483] on li "Jayden Ash" at bounding box center [561, 481] width 204 height 19
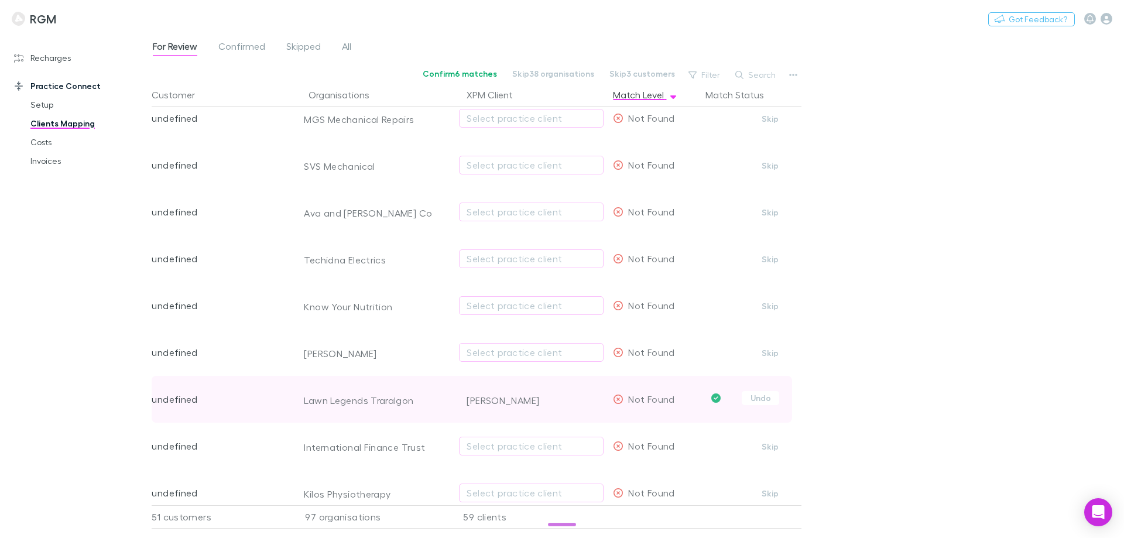
scroll to position [4059, 0]
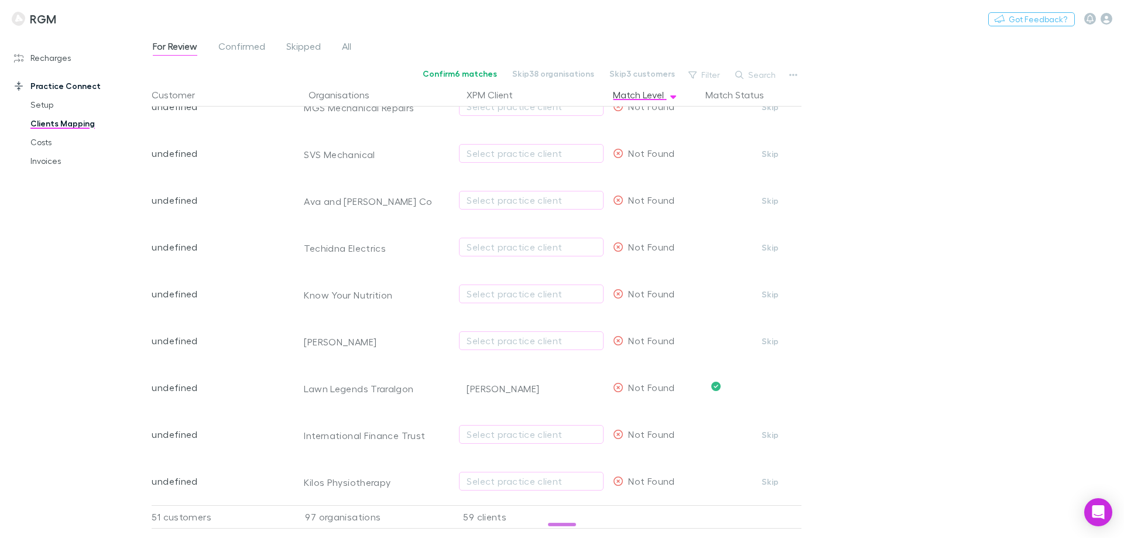
click at [941, 361] on div "For Review Confirmed Skipped All Confirm 6 matches Skip 38 organisations Skip 3…" at bounding box center [638, 285] width 972 height 505
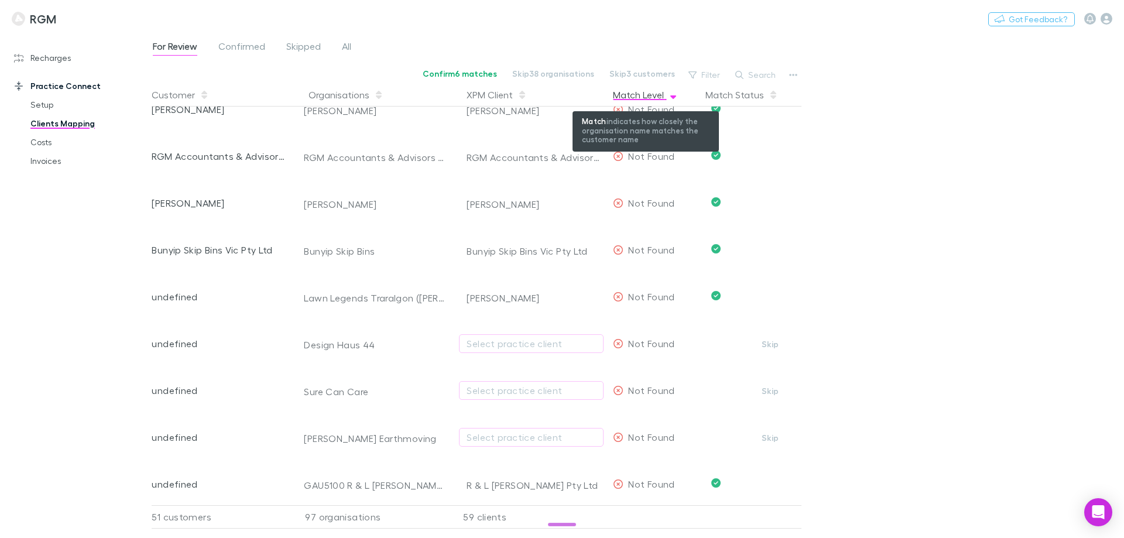
click at [666, 94] on div "Match Level" at bounding box center [645, 94] width 65 height 23
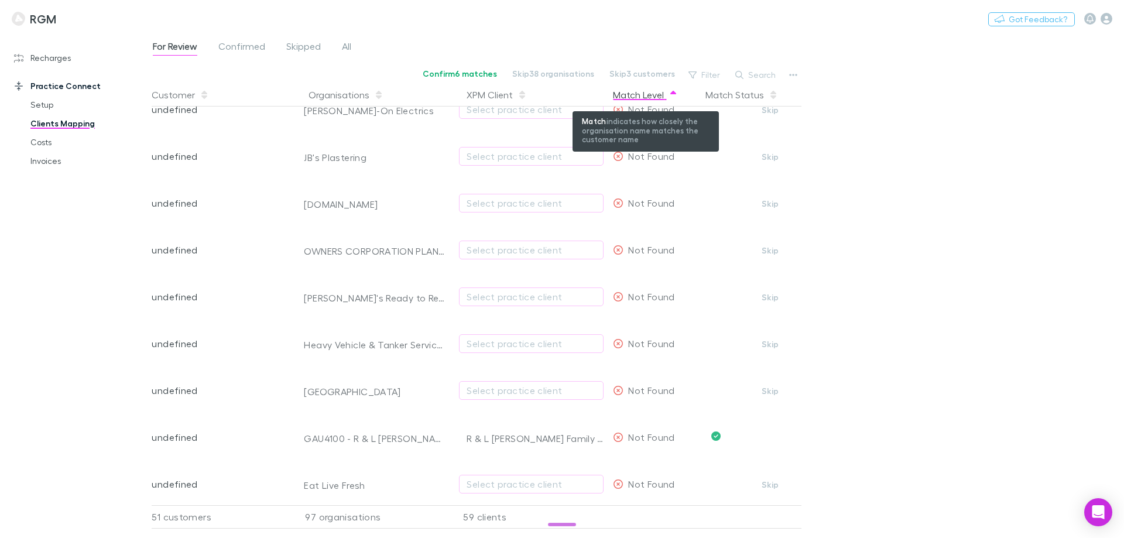
scroll to position [2175, 0]
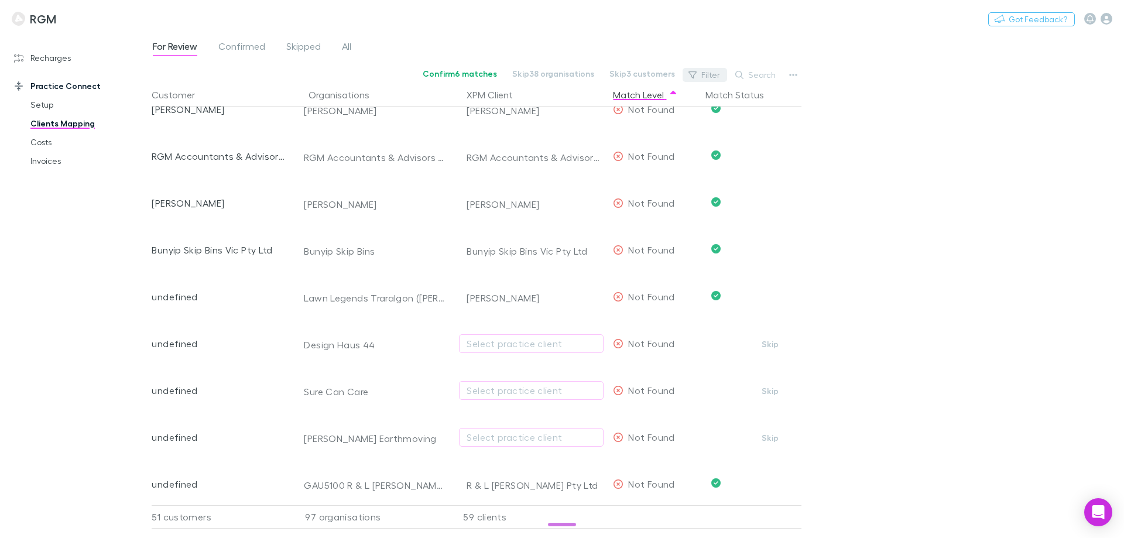
click at [719, 71] on button "Filter" at bounding box center [705, 75] width 44 height 14
click at [706, 76] on div at bounding box center [562, 269] width 1124 height 538
click at [705, 74] on button "Filter" at bounding box center [705, 75] width 44 height 14
click at [705, 74] on div at bounding box center [562, 269] width 1124 height 538
click at [747, 95] on button "Match Status" at bounding box center [741, 94] width 73 height 23
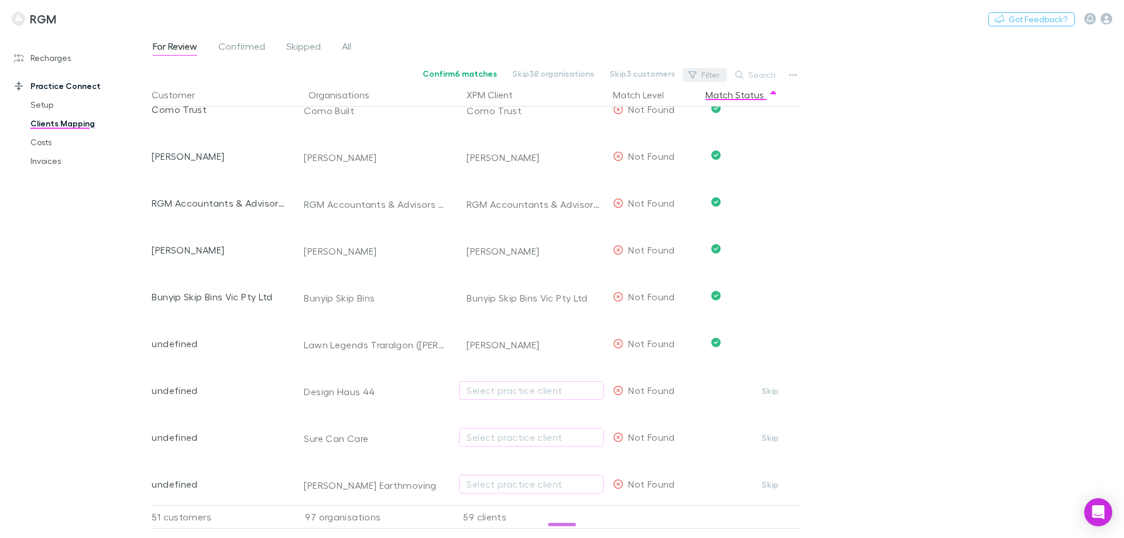
click at [719, 78] on button "Filter" at bounding box center [705, 75] width 44 height 14
click at [163, 44] on div at bounding box center [562, 269] width 1124 height 538
click at [213, 46] on div "For Review Confirmed Skipped All" at bounding box center [257, 48] width 210 height 19
click at [234, 45] on span "Confirmed" at bounding box center [241, 47] width 47 height 15
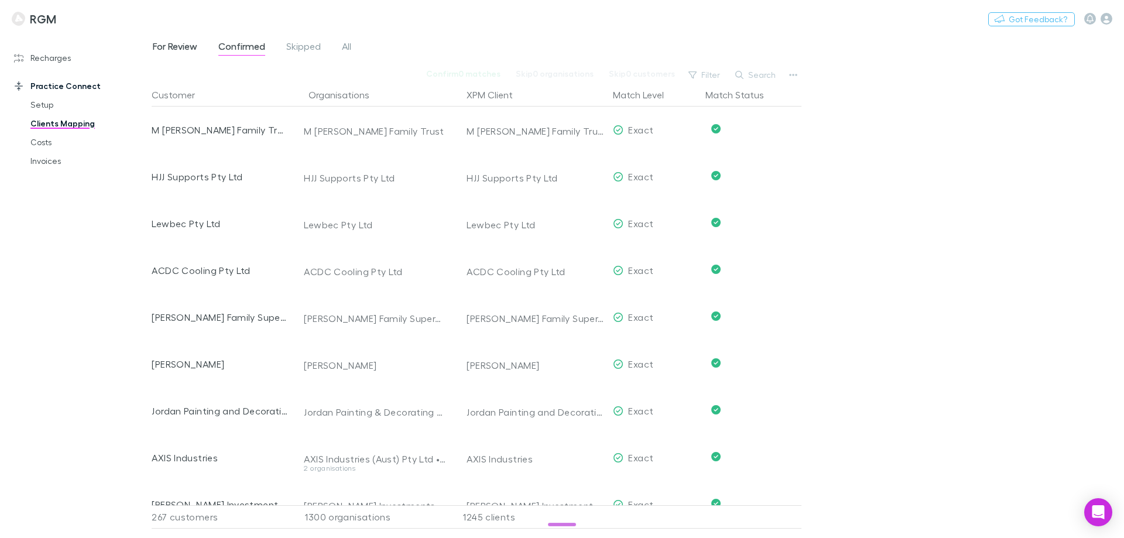
click at [188, 46] on span "For Review" at bounding box center [175, 47] width 44 height 15
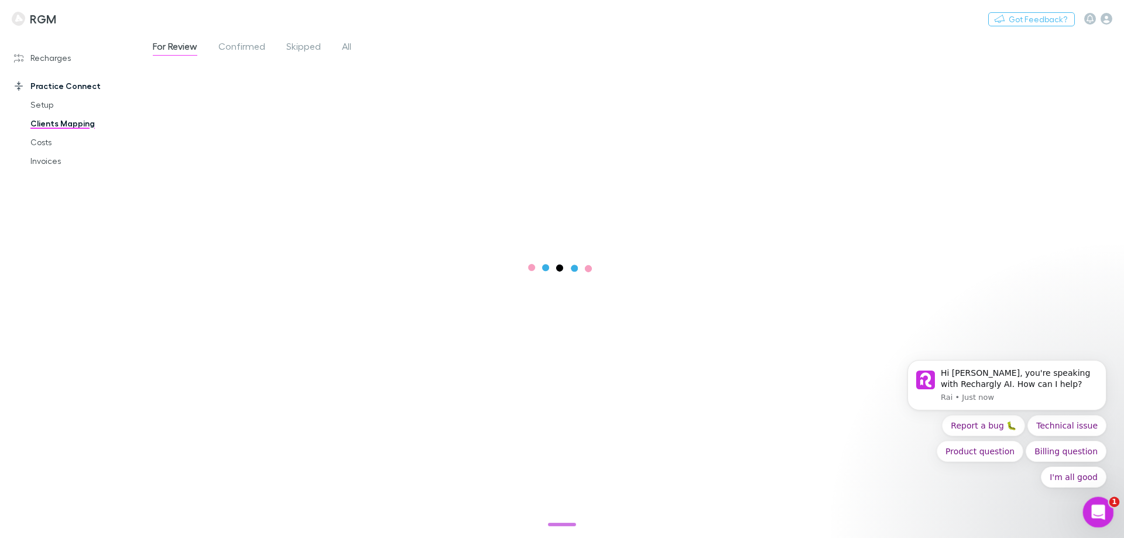
click at [1098, 503] on icon "Open Intercom Messenger" at bounding box center [1096, 510] width 19 height 19
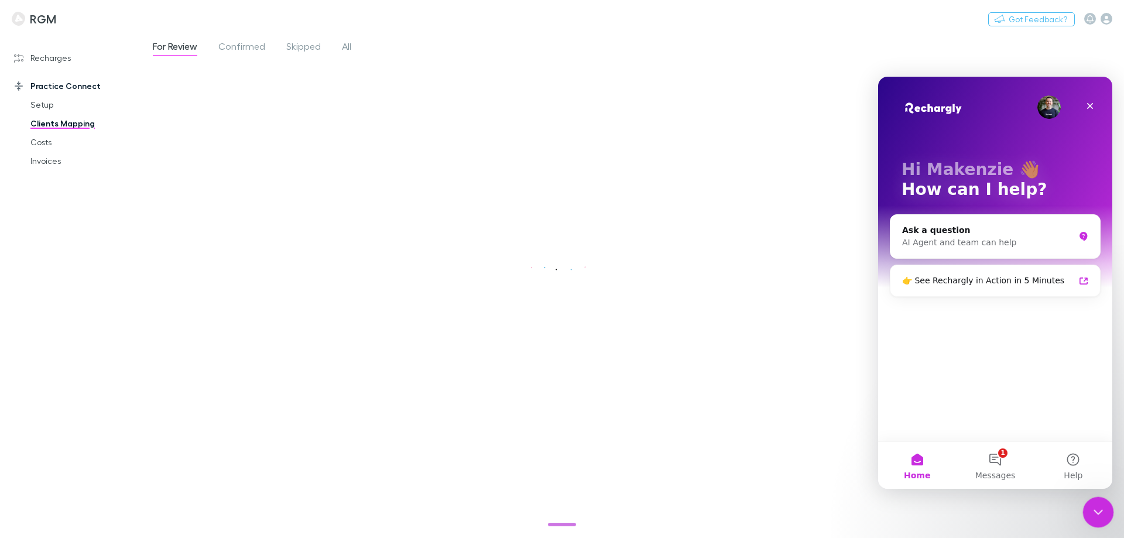
click at [1099, 503] on icon "Close Intercom Messenger" at bounding box center [1096, 510] width 14 height 14
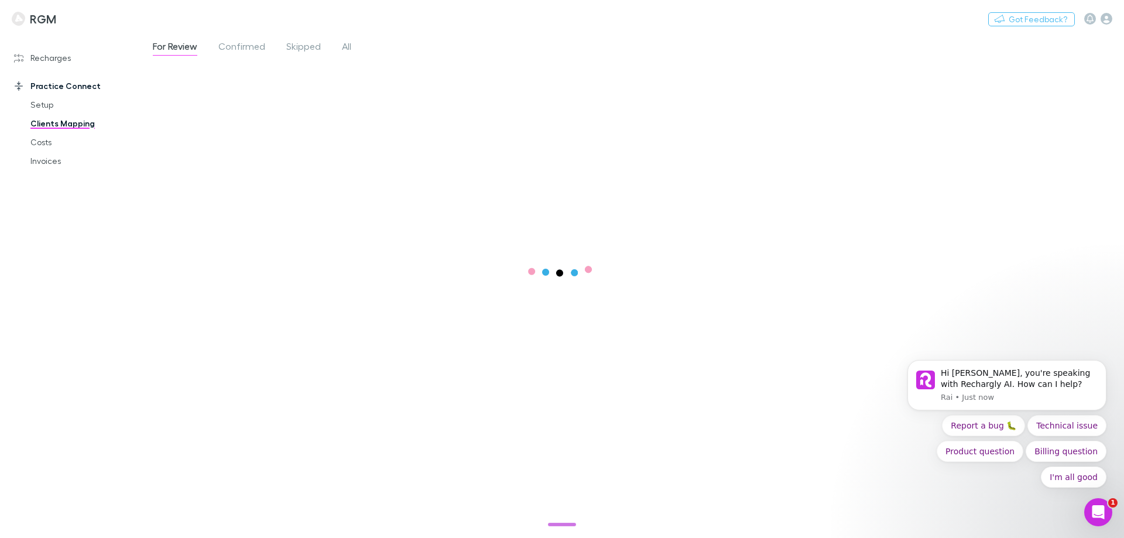
click at [997, 294] on div "For Review Confirmed Skipped All" at bounding box center [638, 285] width 972 height 505
click at [1061, 472] on button "I'm all good" at bounding box center [1074, 477] width 66 height 21
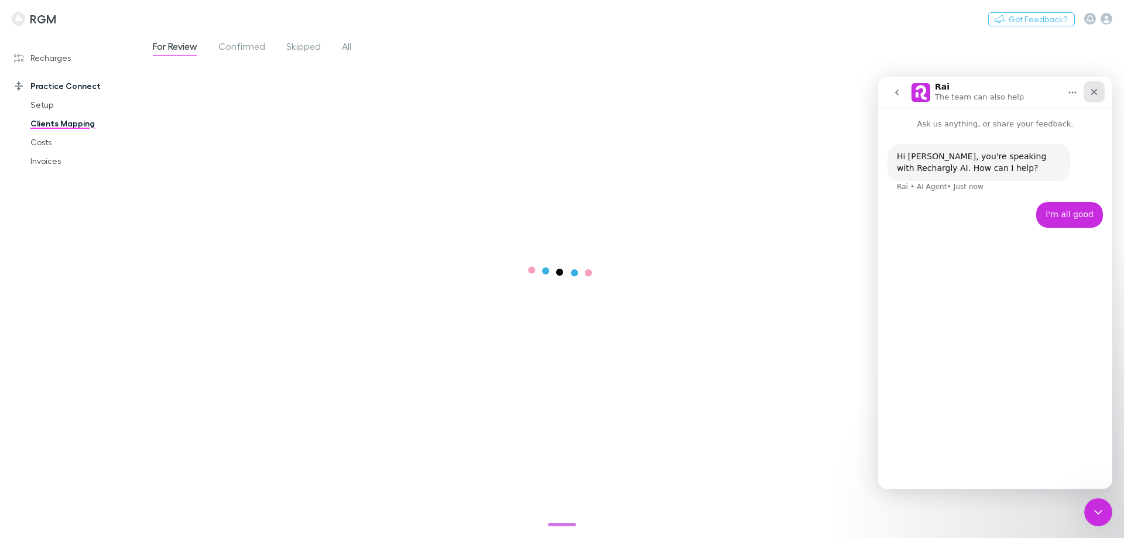
click at [1098, 89] on icon "Close" at bounding box center [1093, 91] width 9 height 9
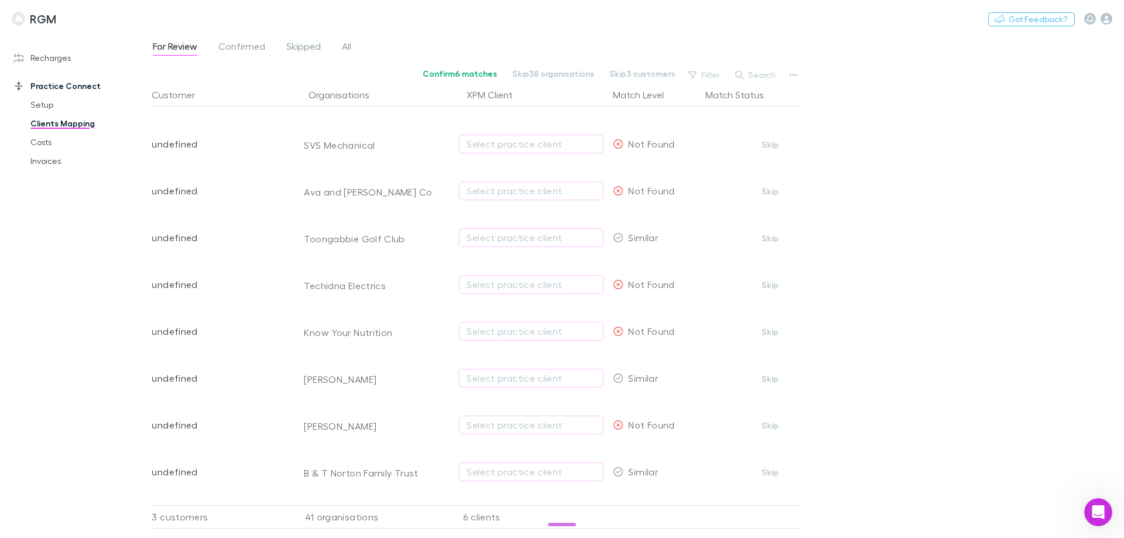
scroll to position [1531, 0]
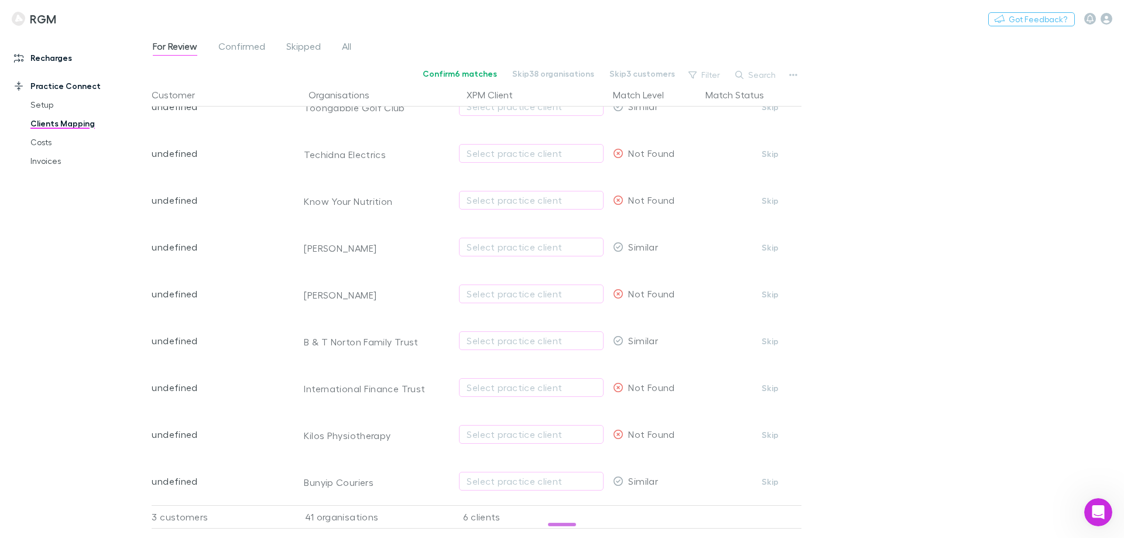
click at [48, 60] on link "Recharges" at bounding box center [80, 58] width 156 height 19
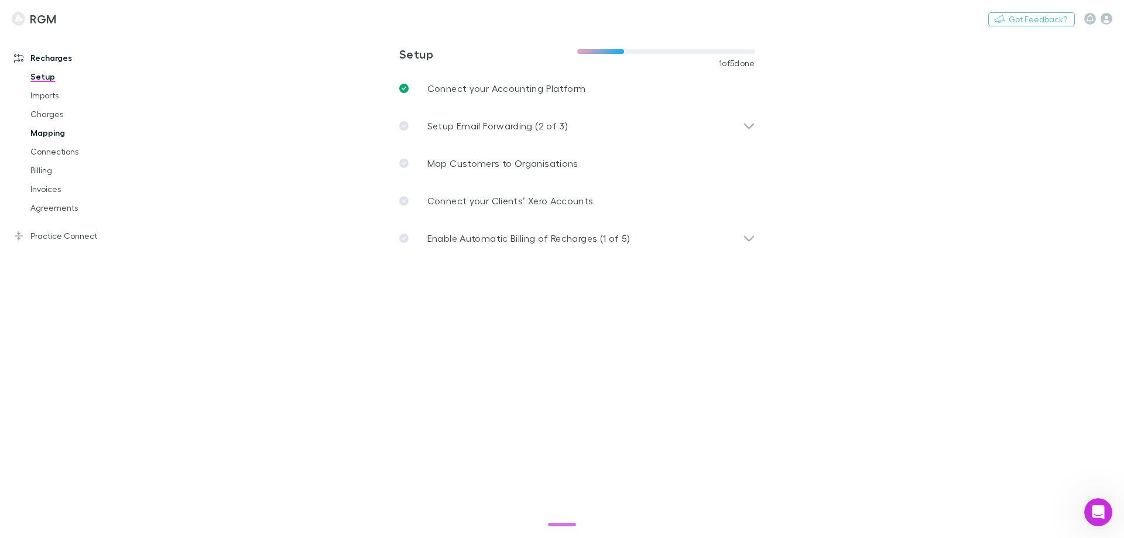
click at [50, 134] on link "Mapping" at bounding box center [88, 133] width 139 height 19
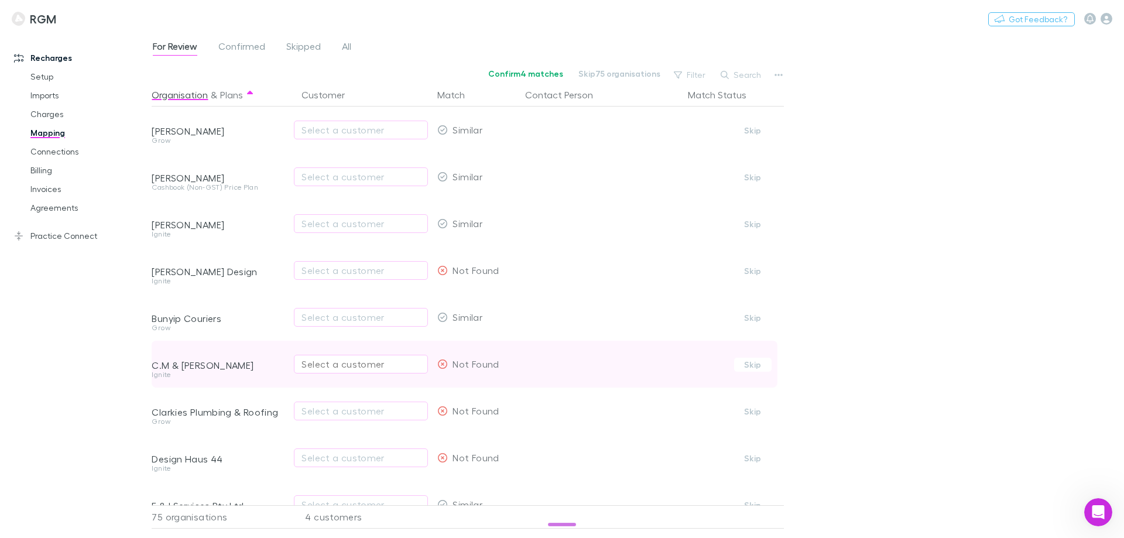
click at [334, 358] on div "Select a customer" at bounding box center [360, 364] width 119 height 14
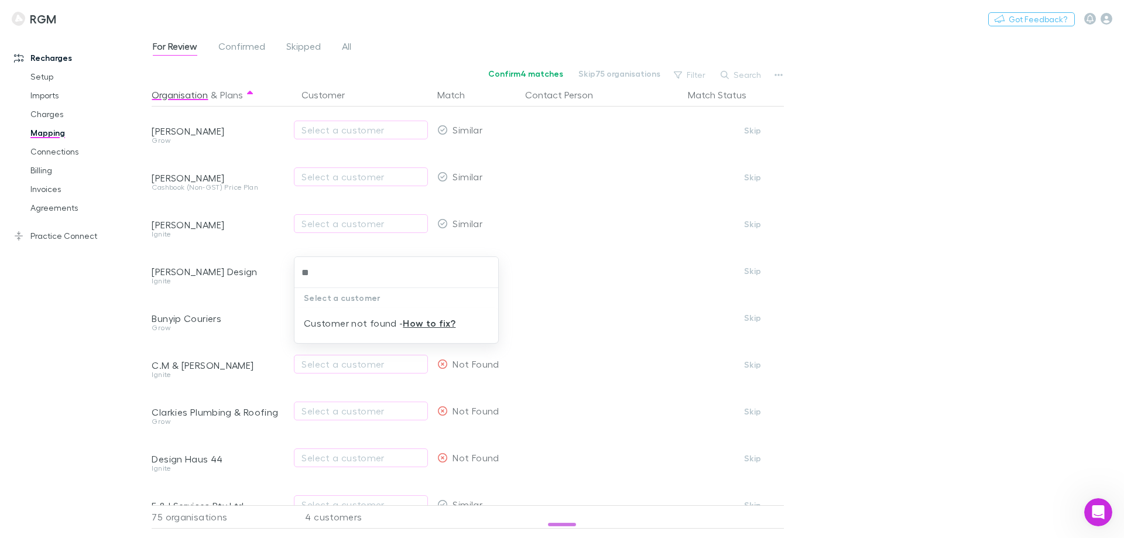
type input "*"
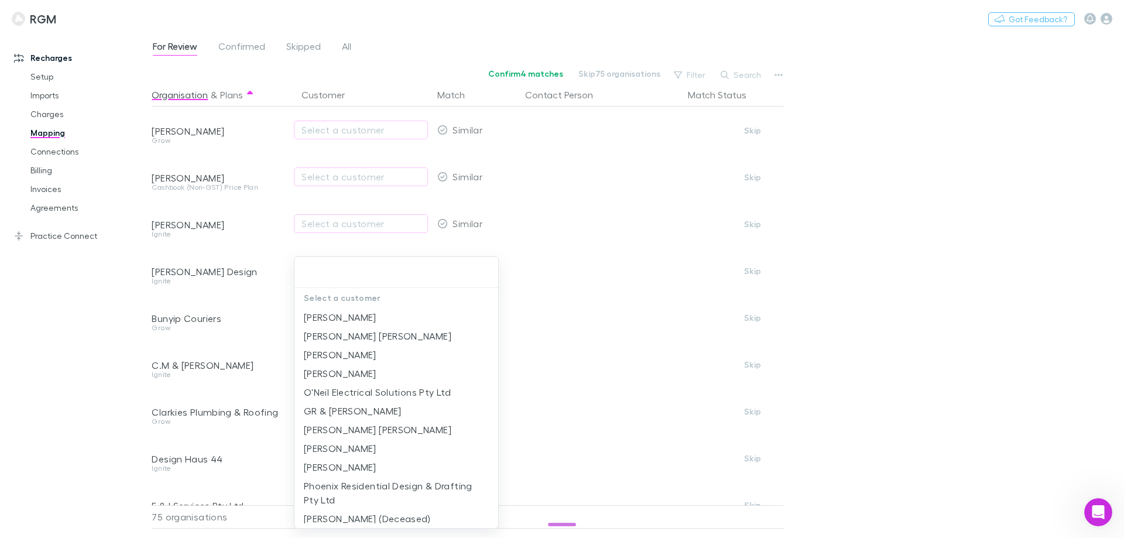
click at [70, 344] on div at bounding box center [562, 269] width 1124 height 538
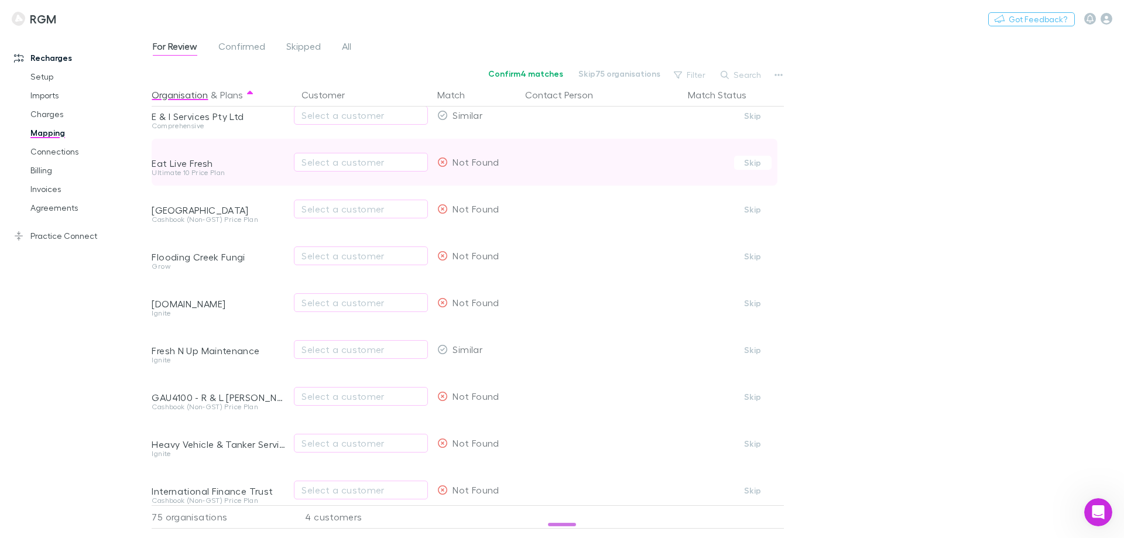
scroll to position [410, 0]
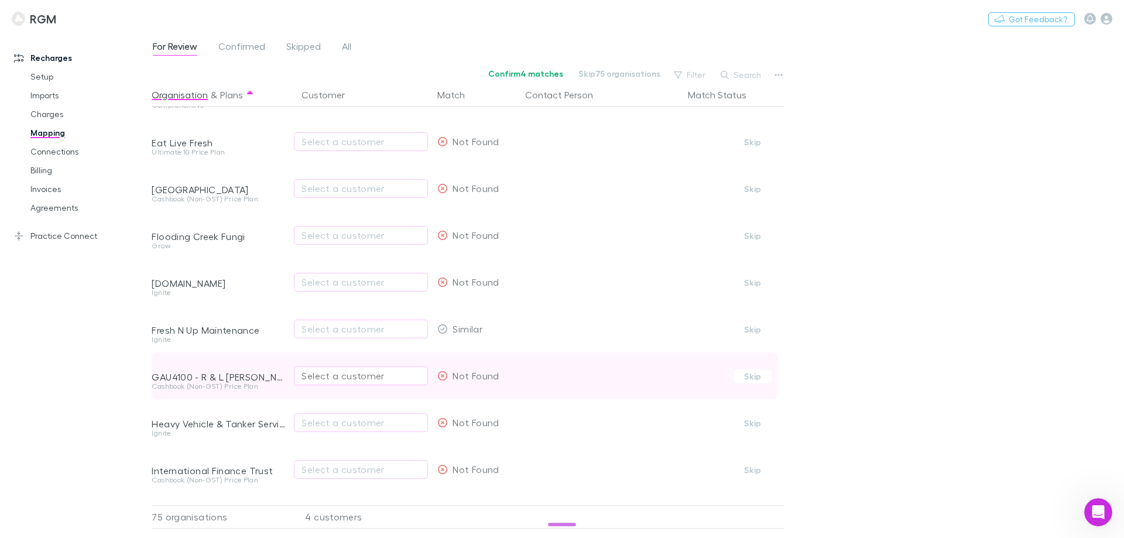
click at [347, 375] on div "Select a customer" at bounding box center [360, 376] width 119 height 14
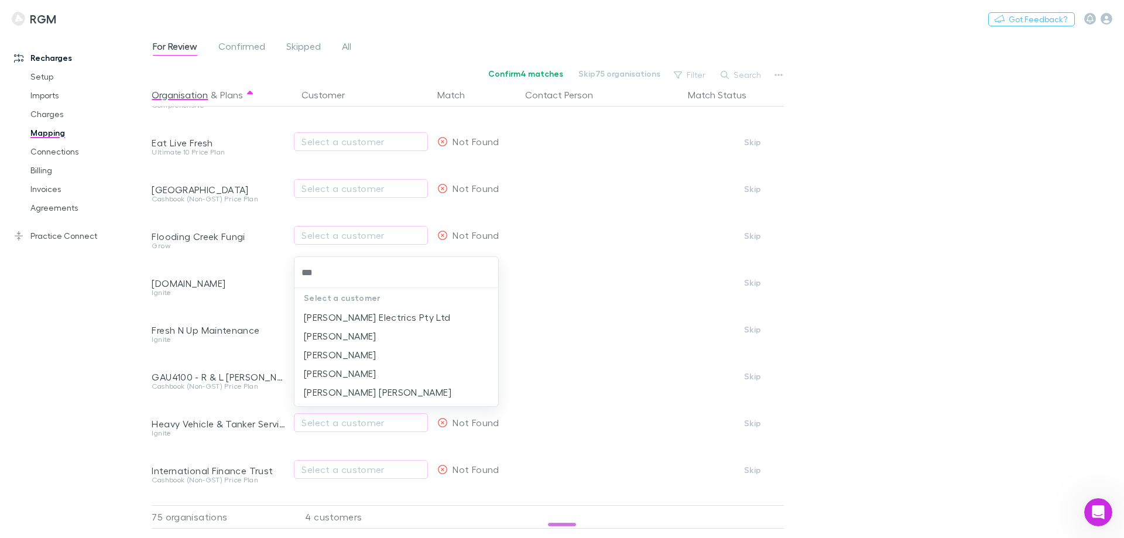
type input "***"
click at [74, 342] on div at bounding box center [562, 269] width 1124 height 538
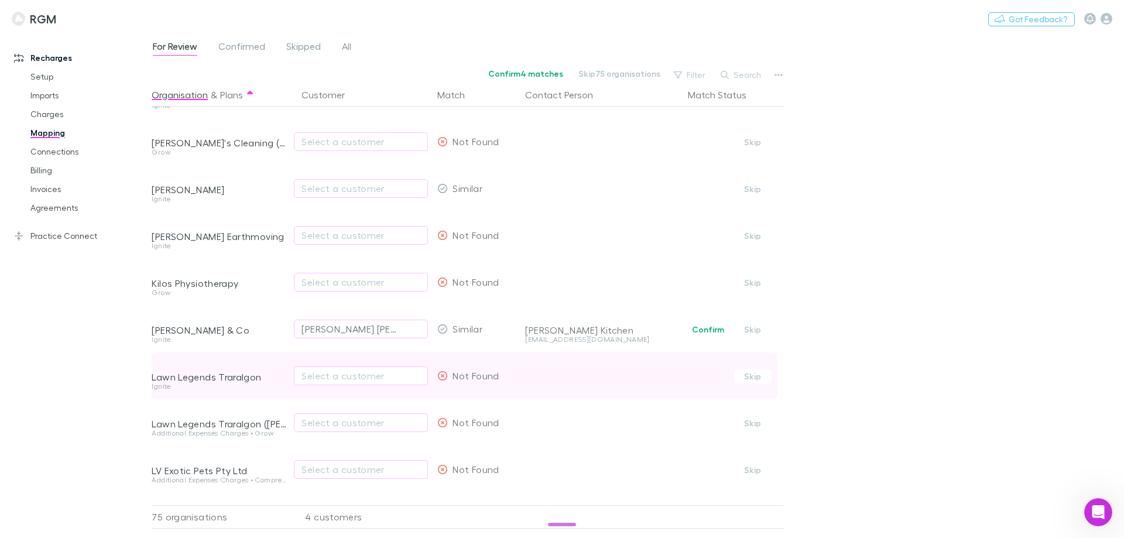
scroll to position [937, 0]
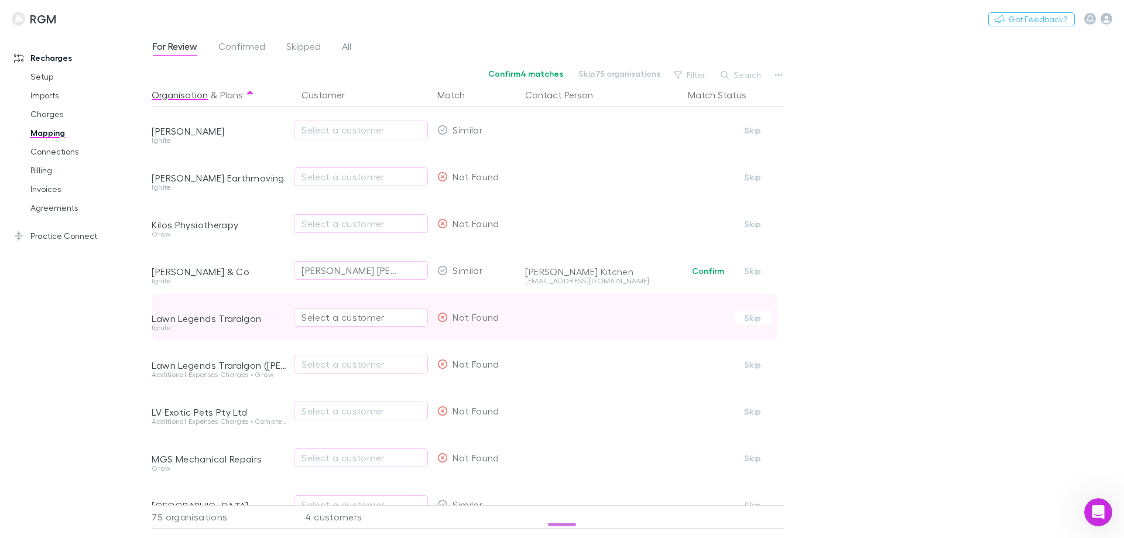
click at [325, 314] on div "Select a customer" at bounding box center [360, 317] width 119 height 14
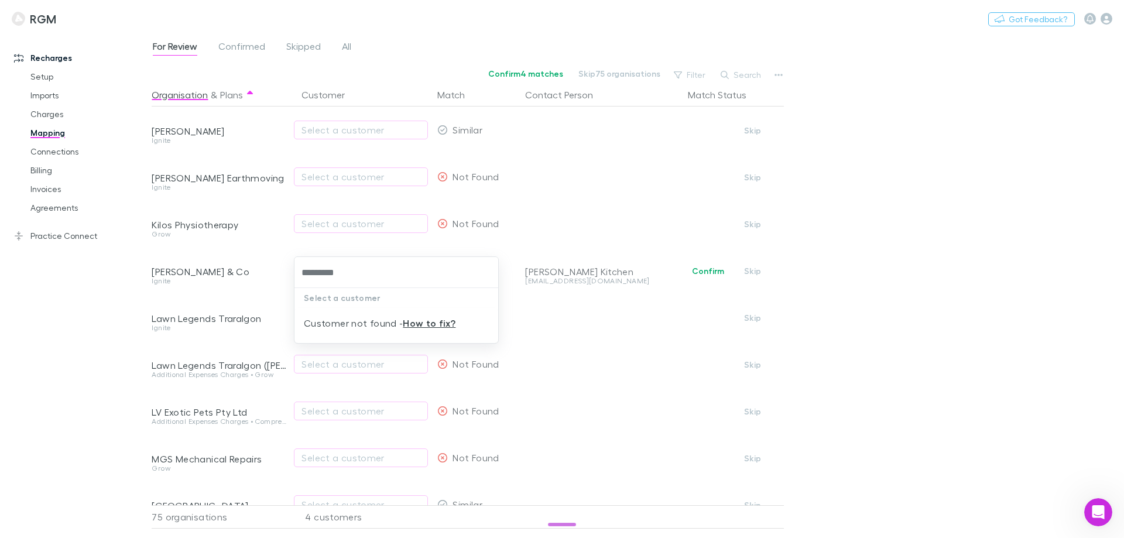
drag, startPoint x: 372, startPoint y: 274, endPoint x: 261, endPoint y: 274, distance: 110.6
click at [261, 274] on div "********* Select a customer Customer not found - How to fix?" at bounding box center [562, 269] width 1124 height 538
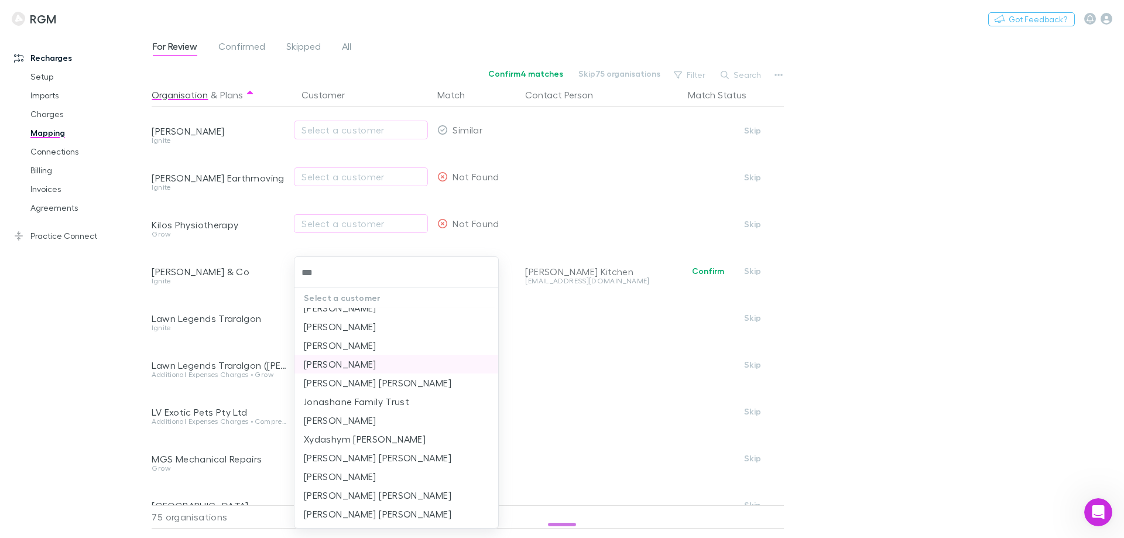
scroll to position [304, 0]
type input "***"
click at [92, 348] on div at bounding box center [562, 269] width 1124 height 538
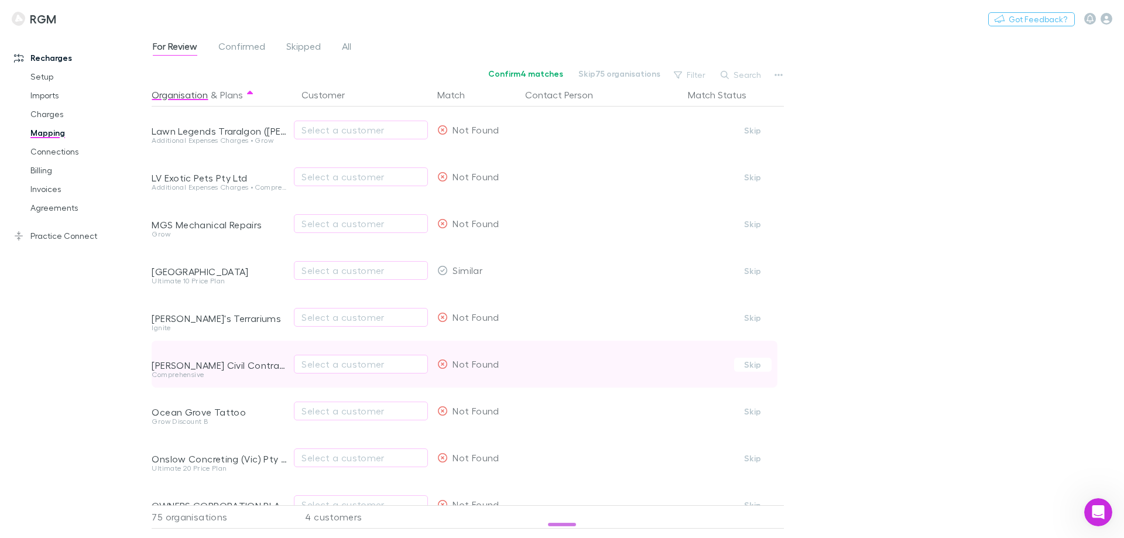
scroll to position [1229, 0]
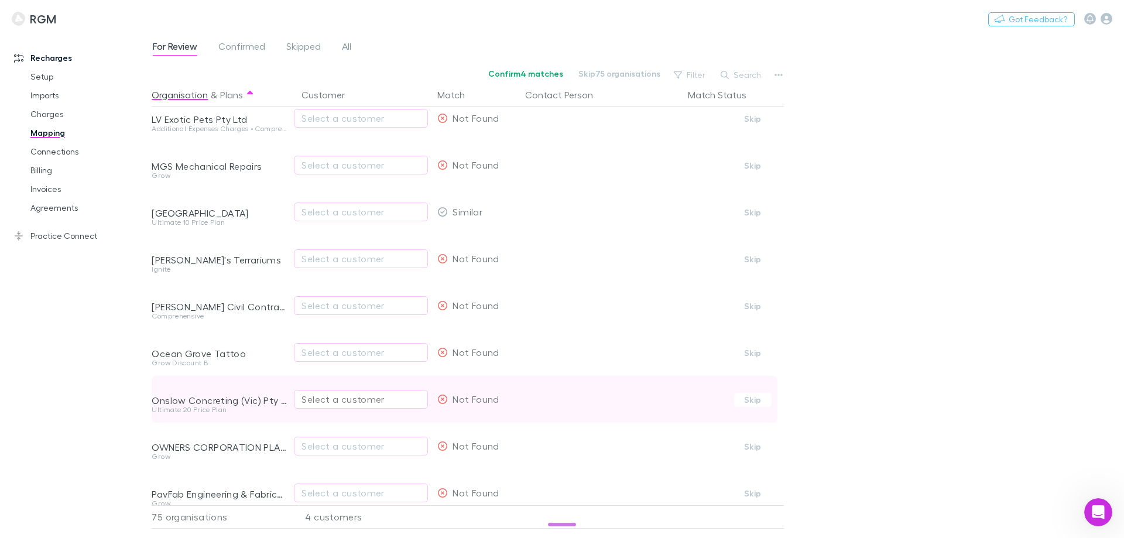
click at [341, 394] on div "Select a customer" at bounding box center [360, 399] width 119 height 14
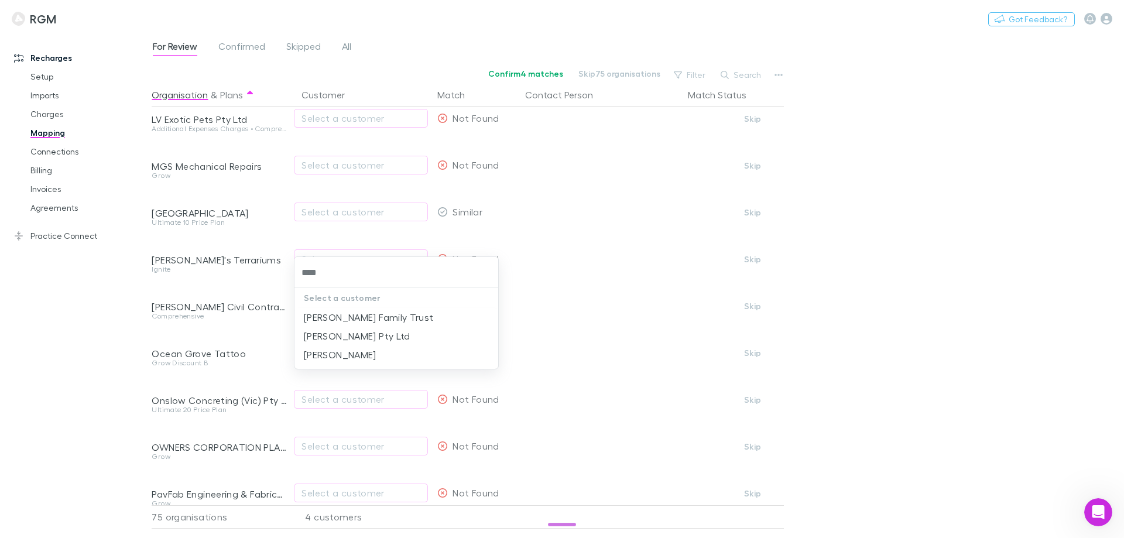
type input "****"
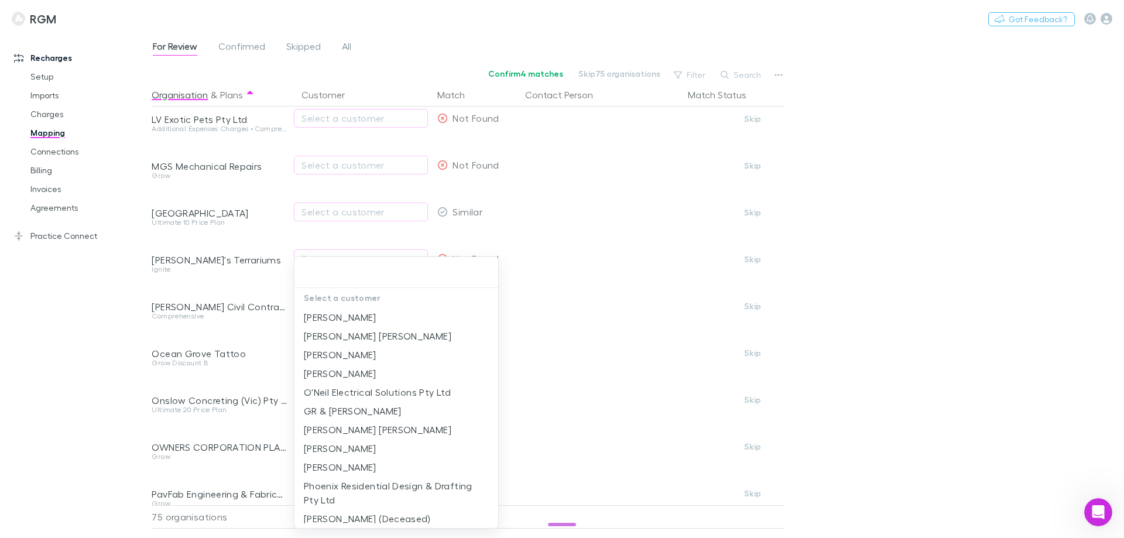
click at [98, 349] on div at bounding box center [562, 269] width 1124 height 538
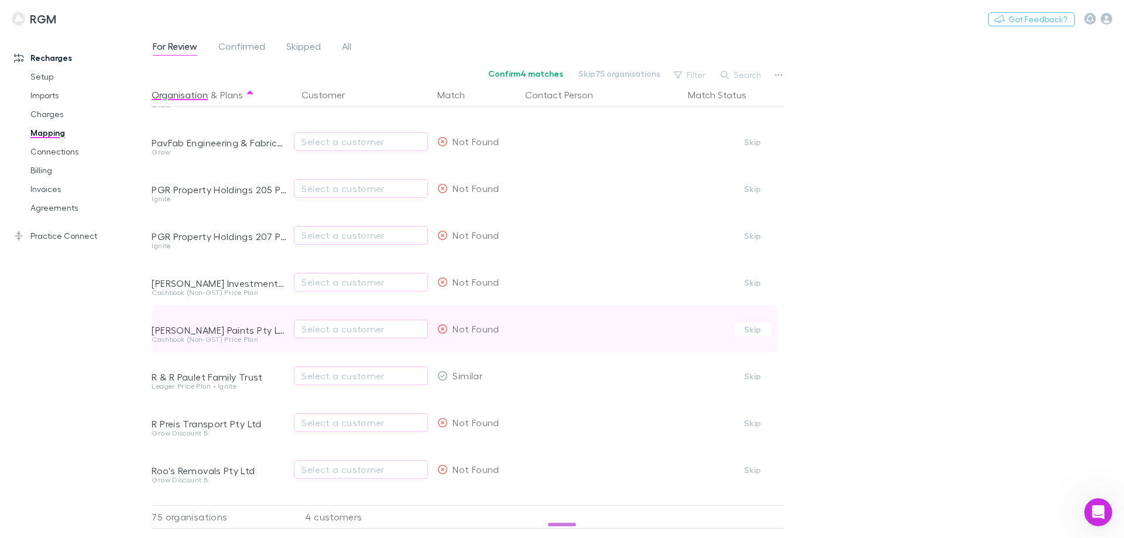
scroll to position [1639, 0]
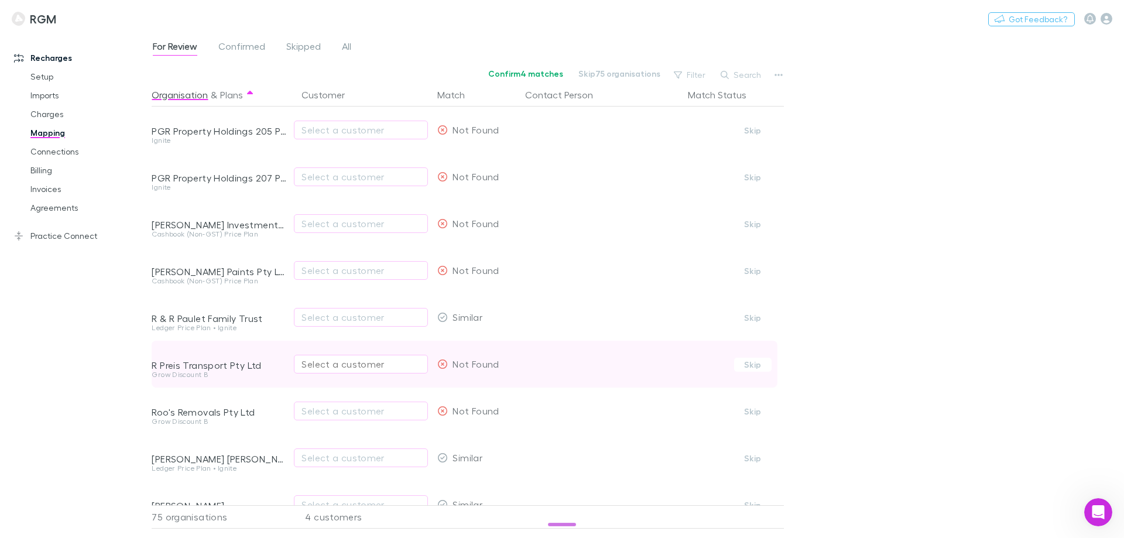
click at [318, 365] on div "Select a customer" at bounding box center [360, 364] width 119 height 14
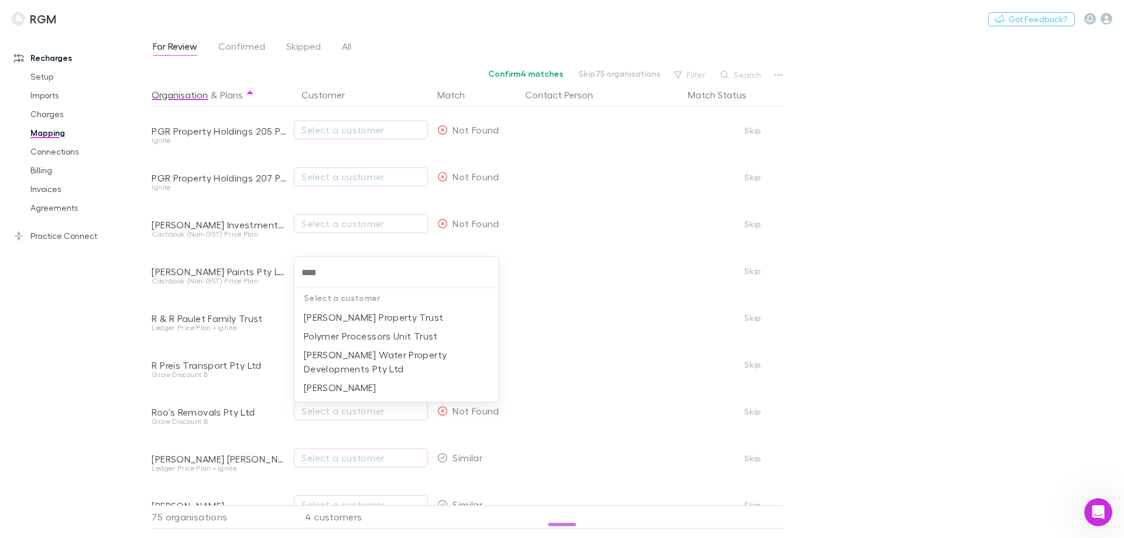
type input "****"
click at [108, 351] on div at bounding box center [562, 269] width 1124 height 538
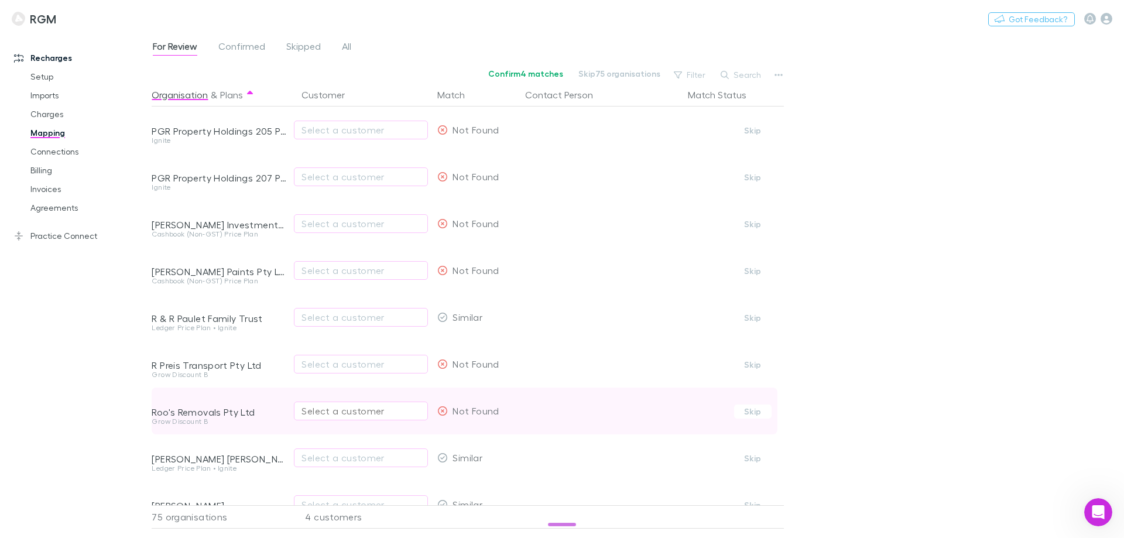
click at [338, 412] on div "Select a customer" at bounding box center [360, 411] width 119 height 14
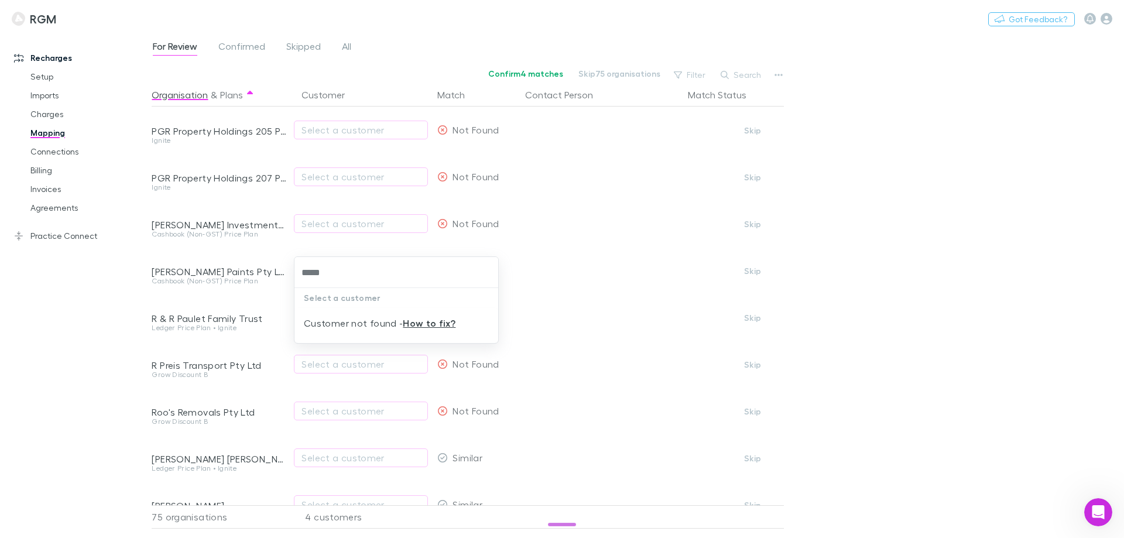
type input "*****"
click at [89, 324] on div at bounding box center [562, 269] width 1124 height 538
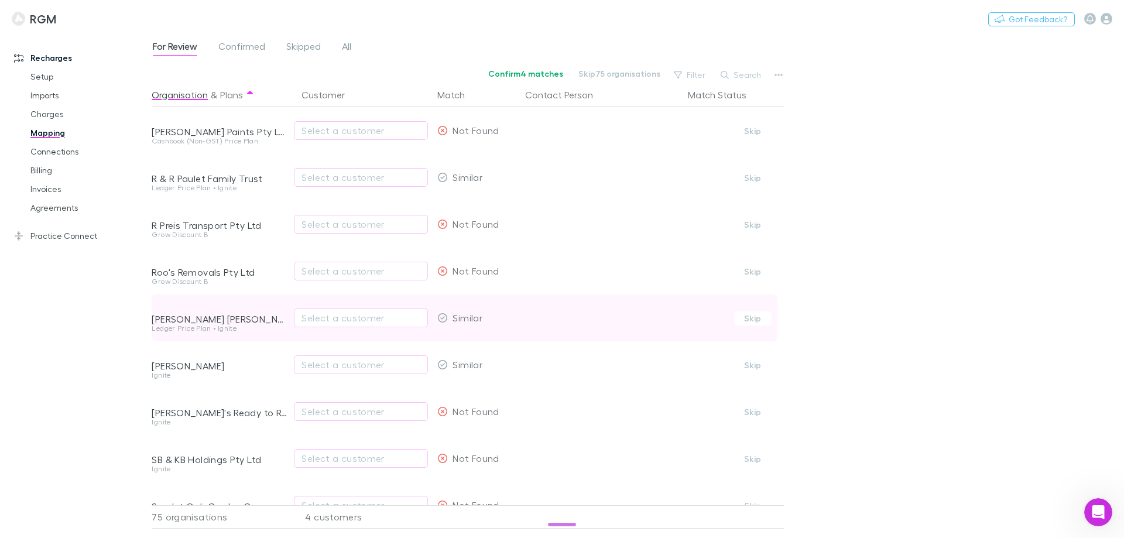
scroll to position [1815, 0]
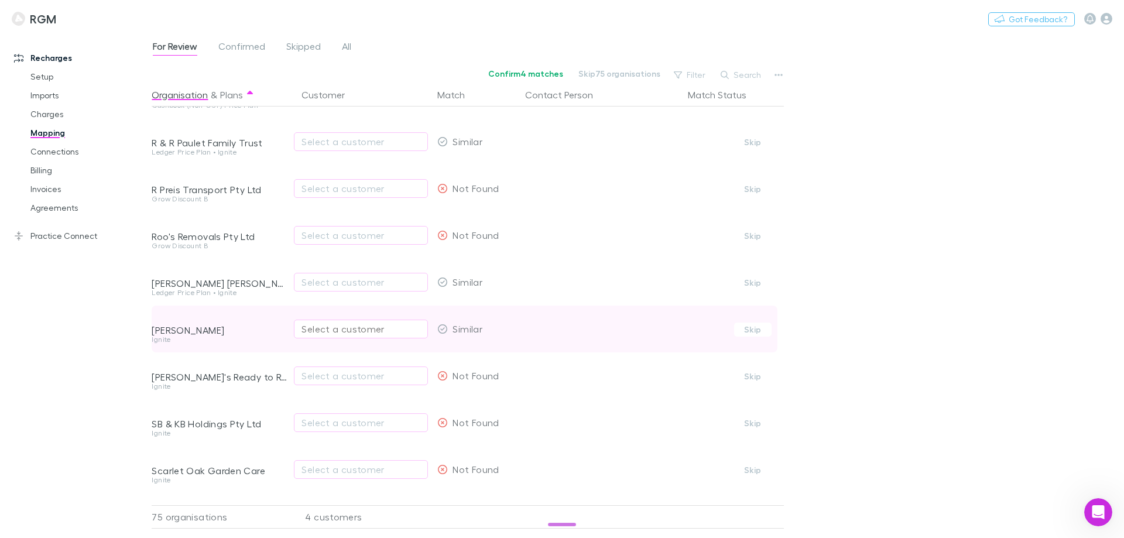
click at [324, 332] on div "Select a customer" at bounding box center [360, 329] width 119 height 14
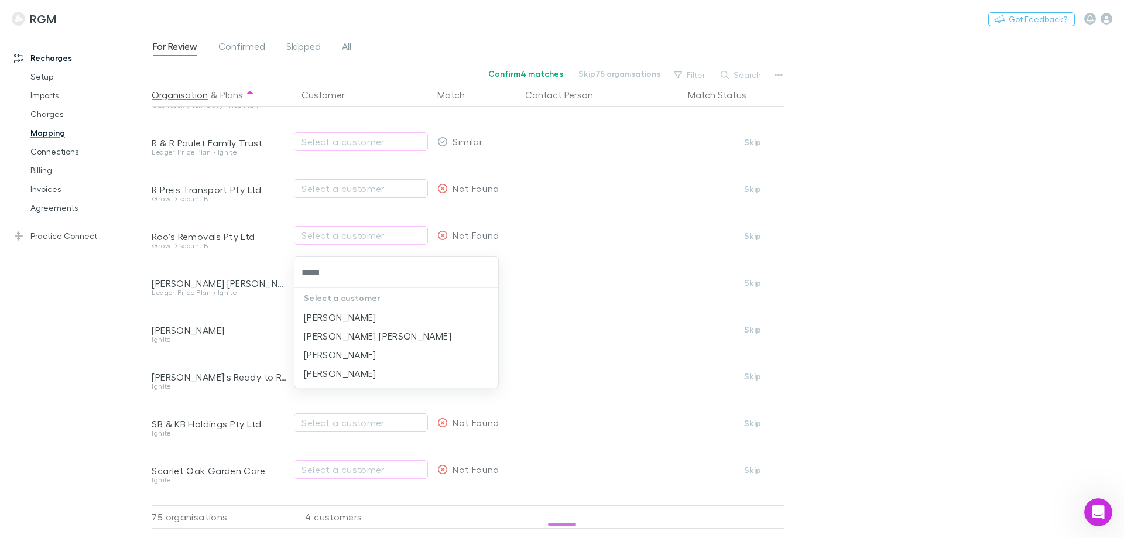
type input "*****"
click at [80, 364] on div at bounding box center [562, 269] width 1124 height 538
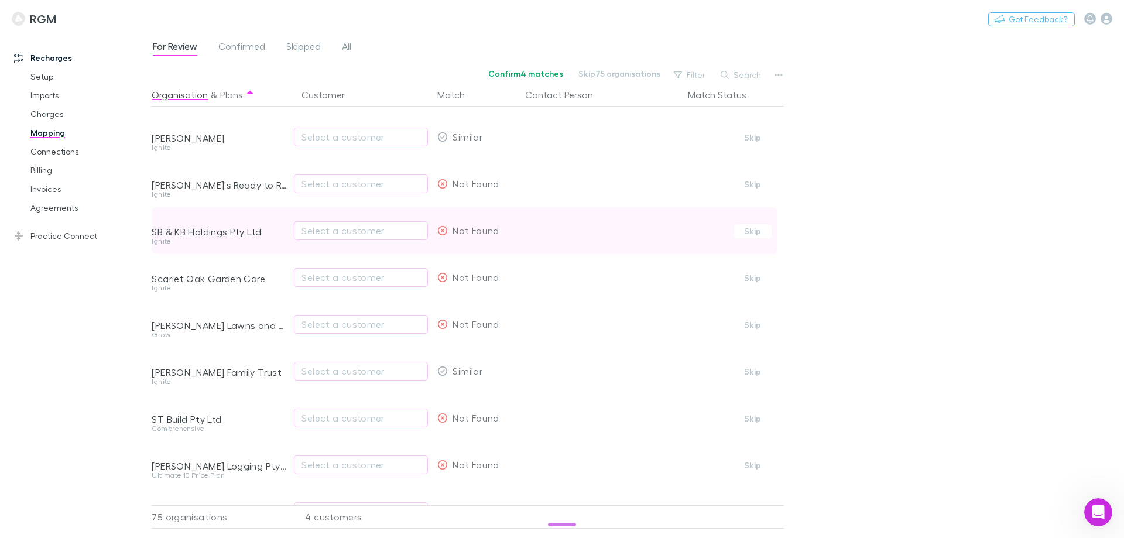
scroll to position [2049, 0]
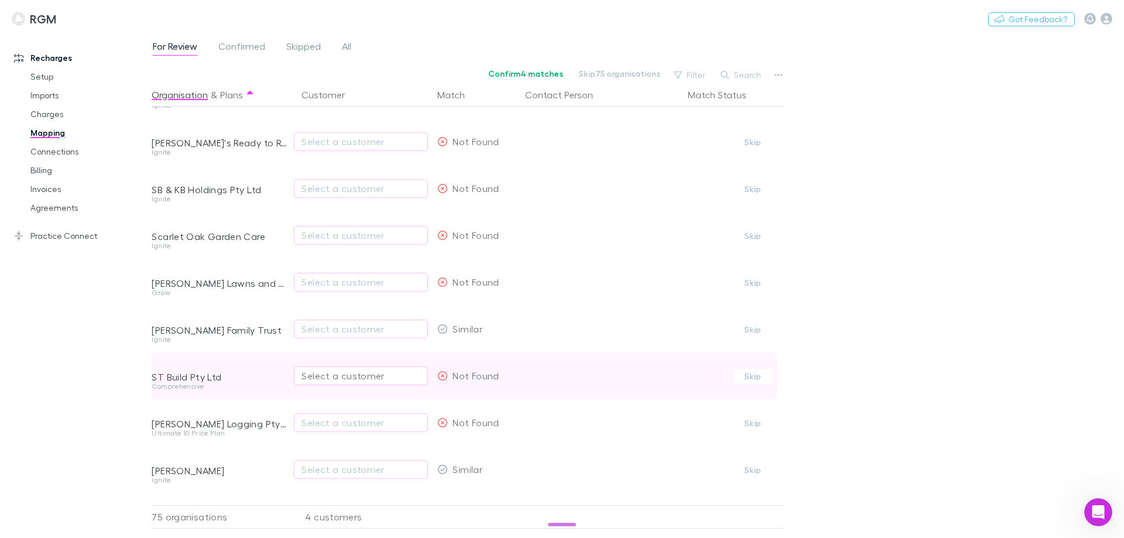
click at [359, 375] on div "Select a customer" at bounding box center [360, 376] width 119 height 14
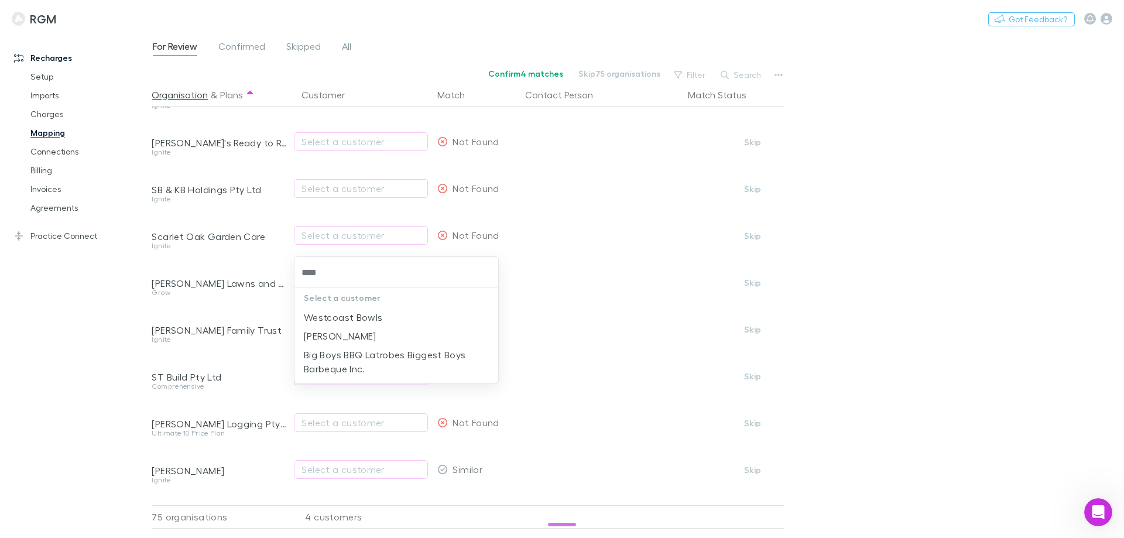
type input "****"
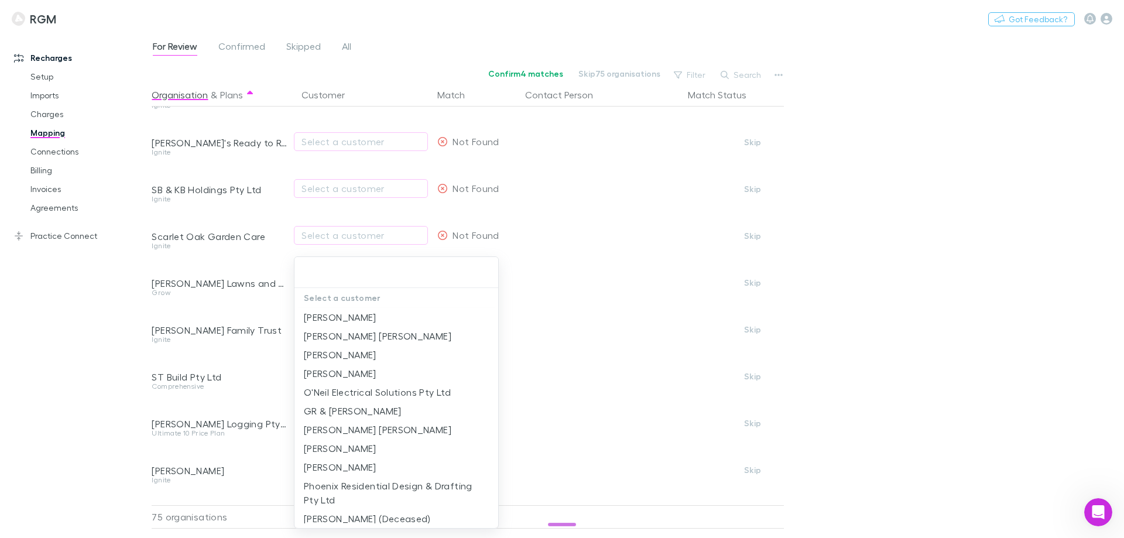
click at [224, 457] on div at bounding box center [562, 269] width 1124 height 538
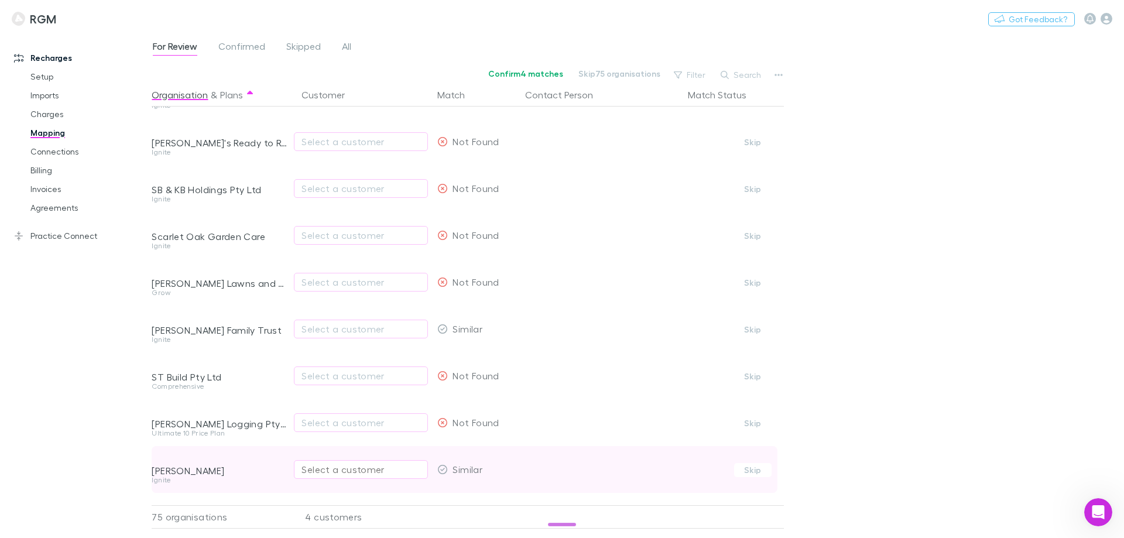
click at [319, 469] on div "Select a customer" at bounding box center [360, 469] width 119 height 14
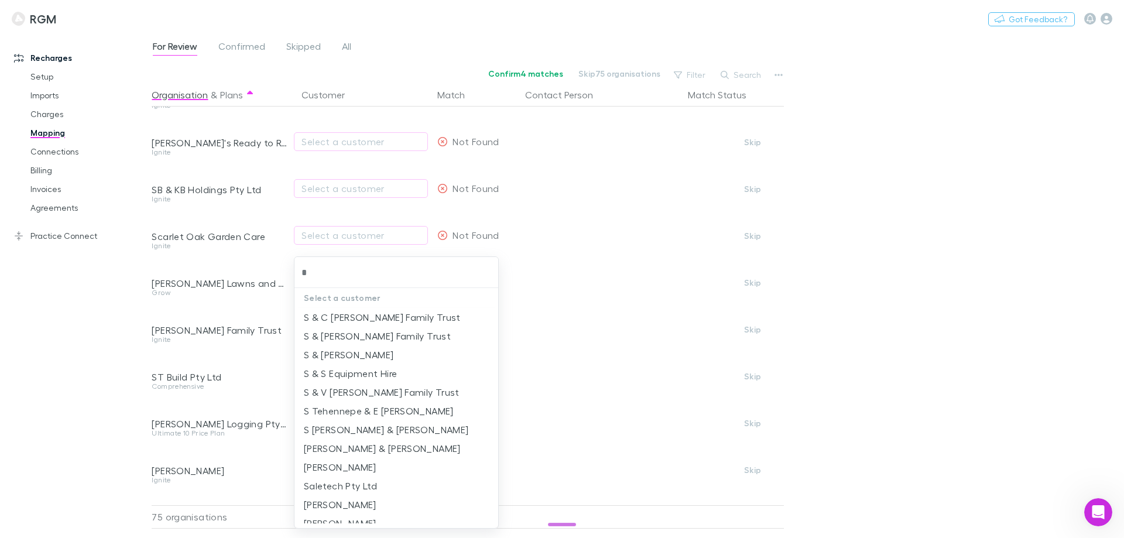
type input "*"
click at [106, 400] on div at bounding box center [562, 269] width 1124 height 538
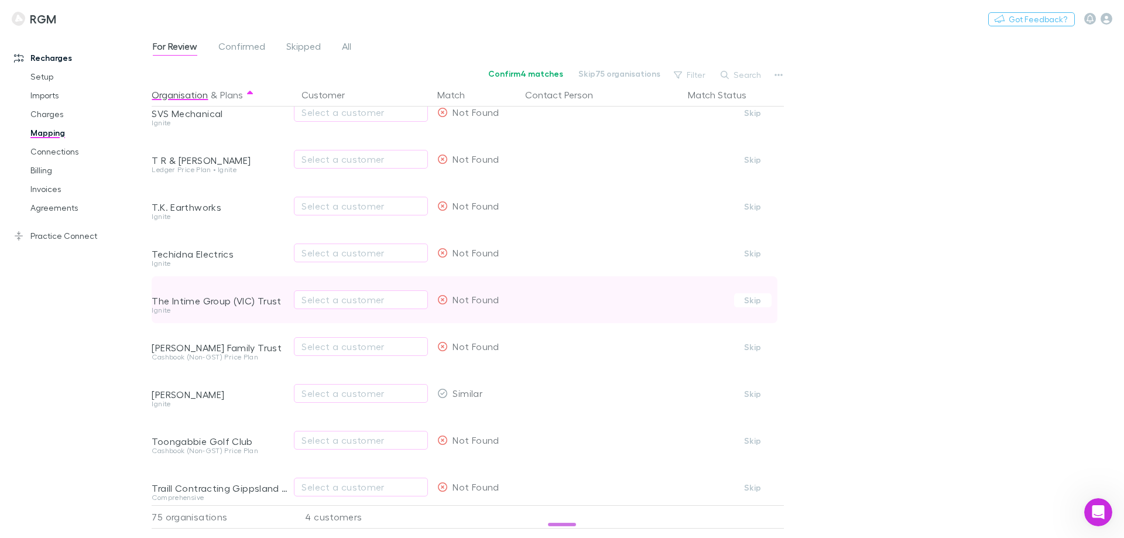
scroll to position [2517, 0]
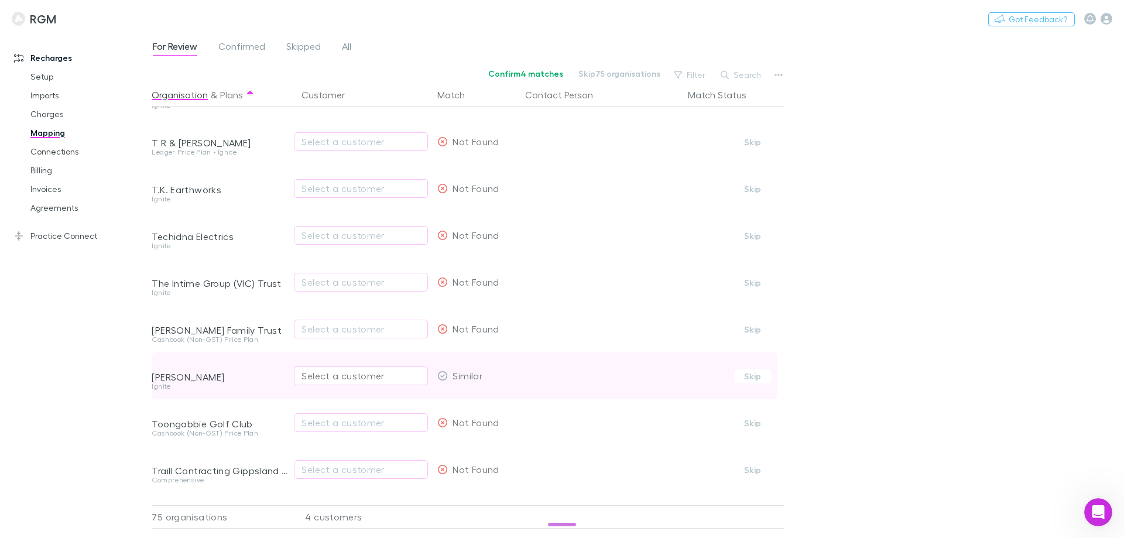
click at [346, 377] on div "Select a customer" at bounding box center [360, 376] width 119 height 14
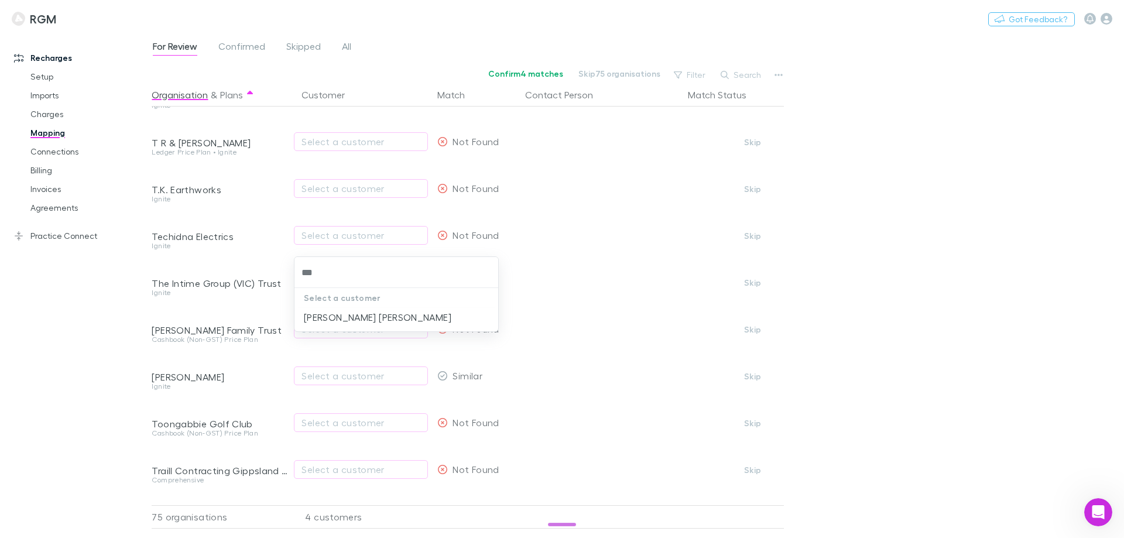
type input "***"
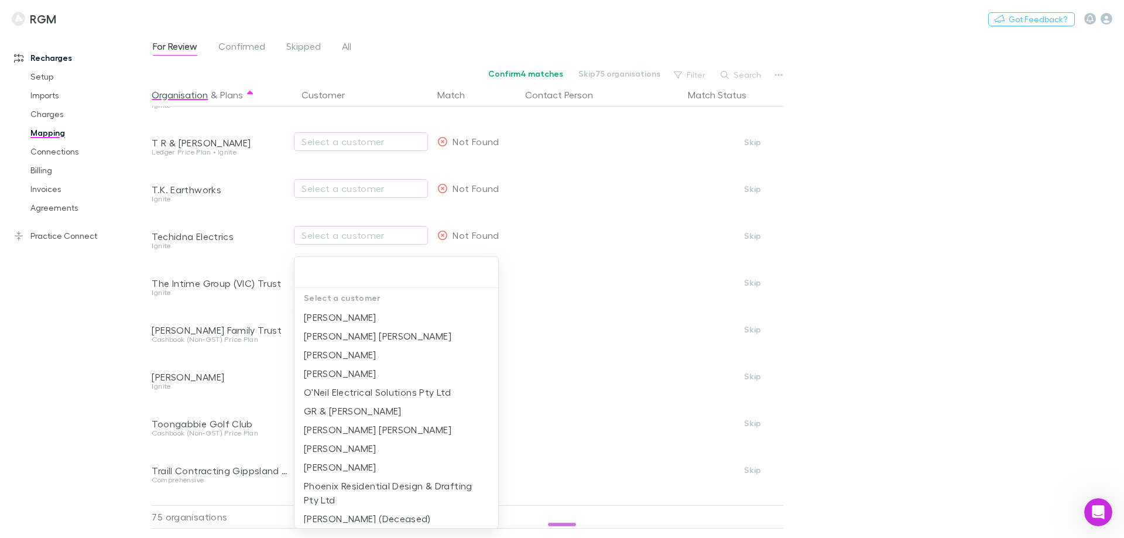
click at [119, 355] on div at bounding box center [562, 269] width 1124 height 538
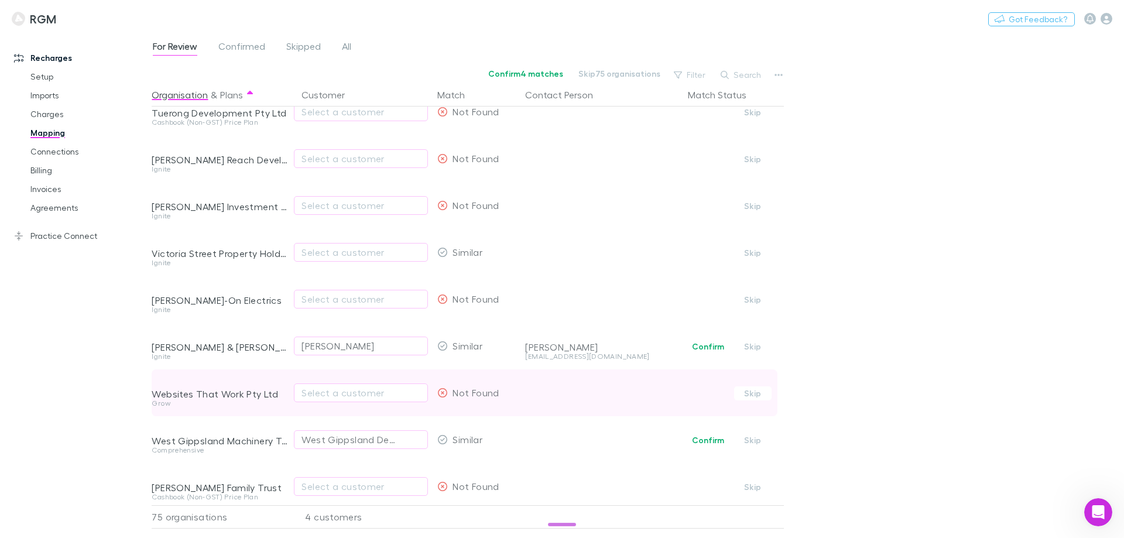
scroll to position [2985, 0]
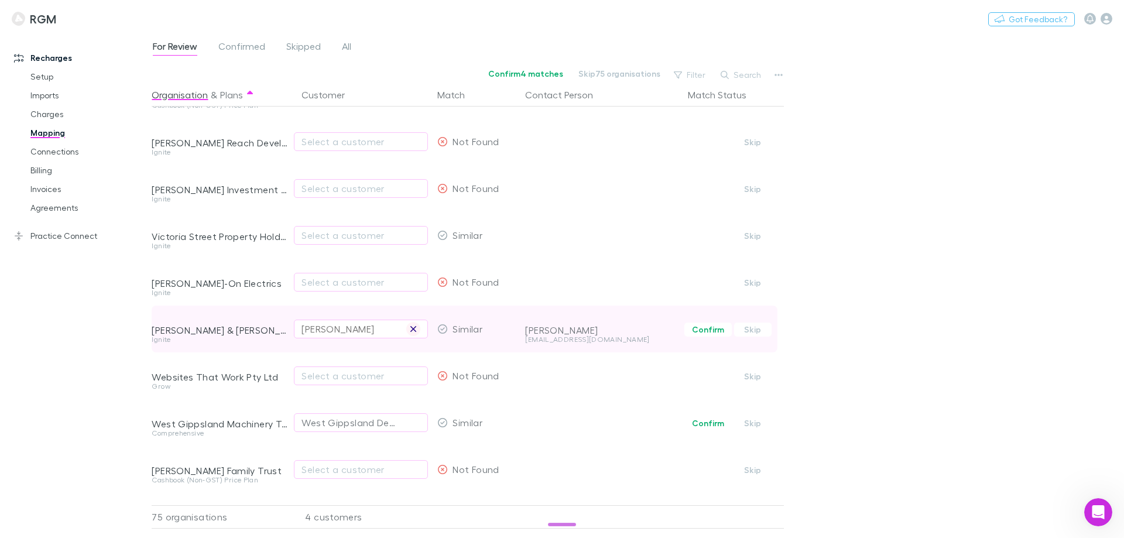
click at [414, 325] on icon "button" at bounding box center [413, 328] width 7 height 9
click at [316, 331] on div "Select a customer" at bounding box center [360, 329] width 119 height 14
type input "*********"
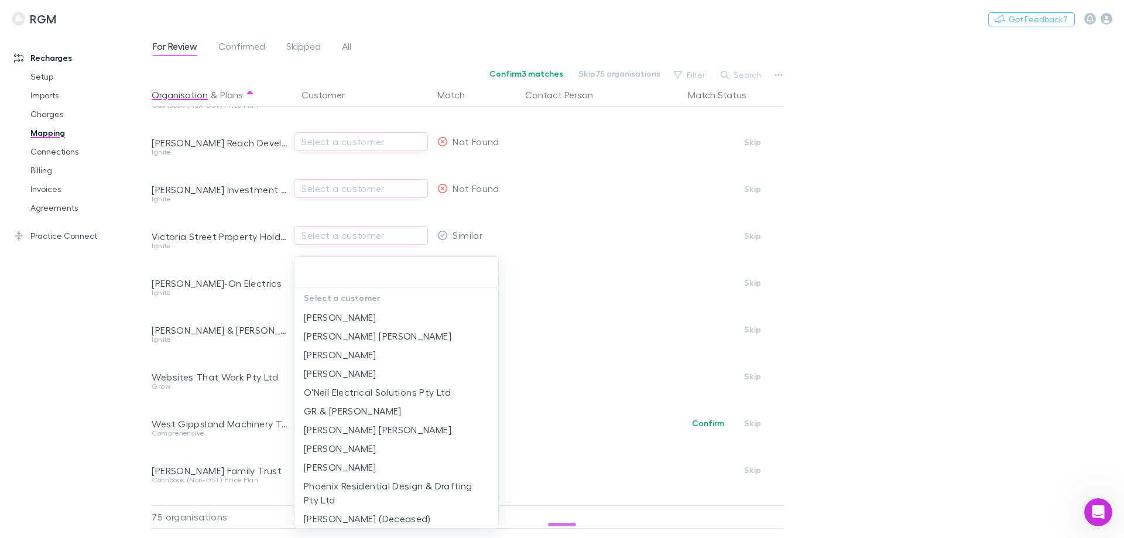
click at [139, 360] on div at bounding box center [562, 269] width 1124 height 538
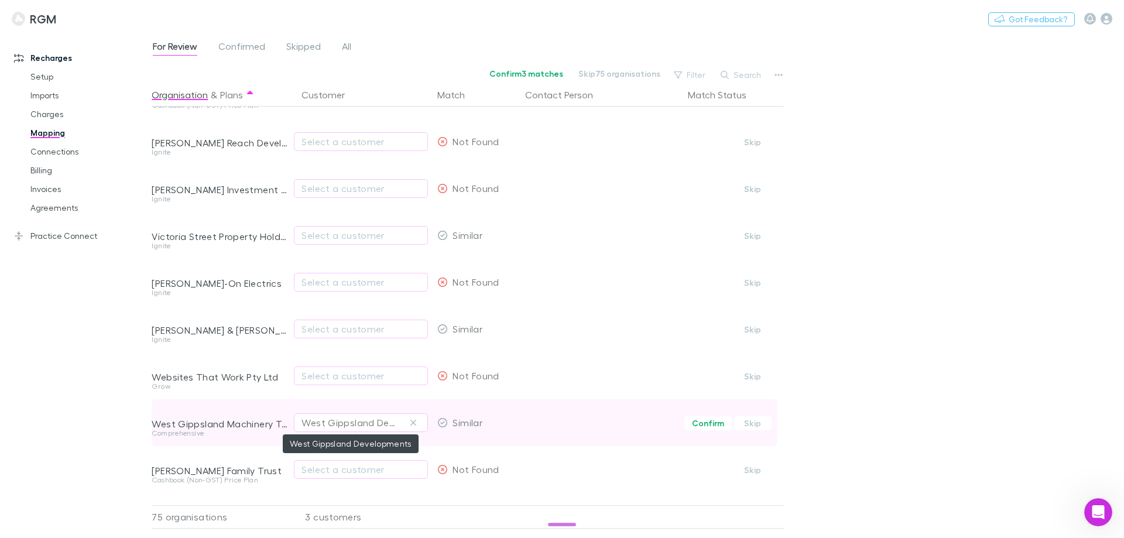
click at [324, 425] on div "West Gippsland Developments" at bounding box center [348, 423] width 95 height 14
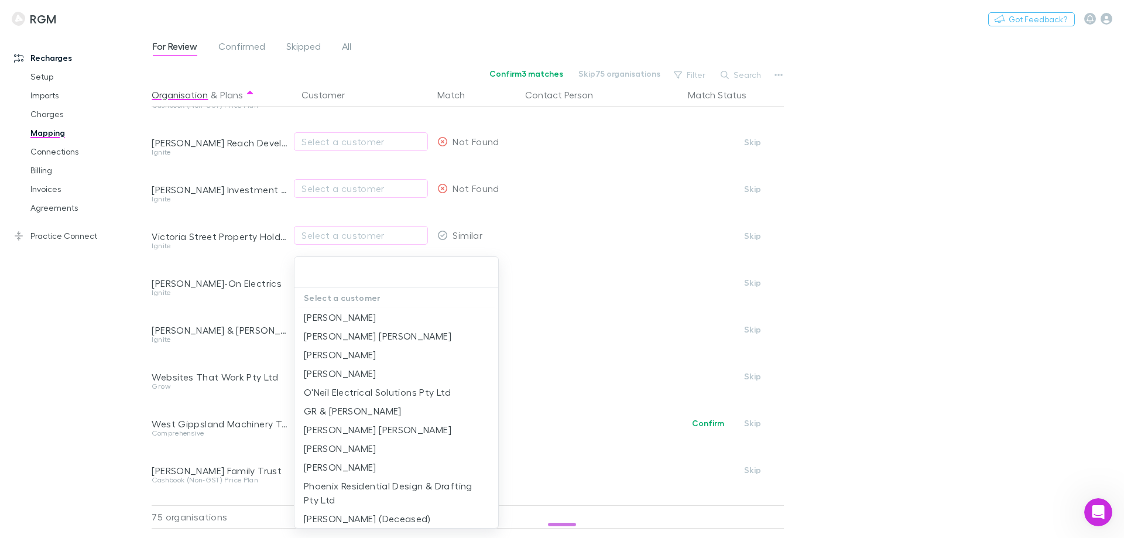
click at [237, 406] on div at bounding box center [562, 269] width 1124 height 538
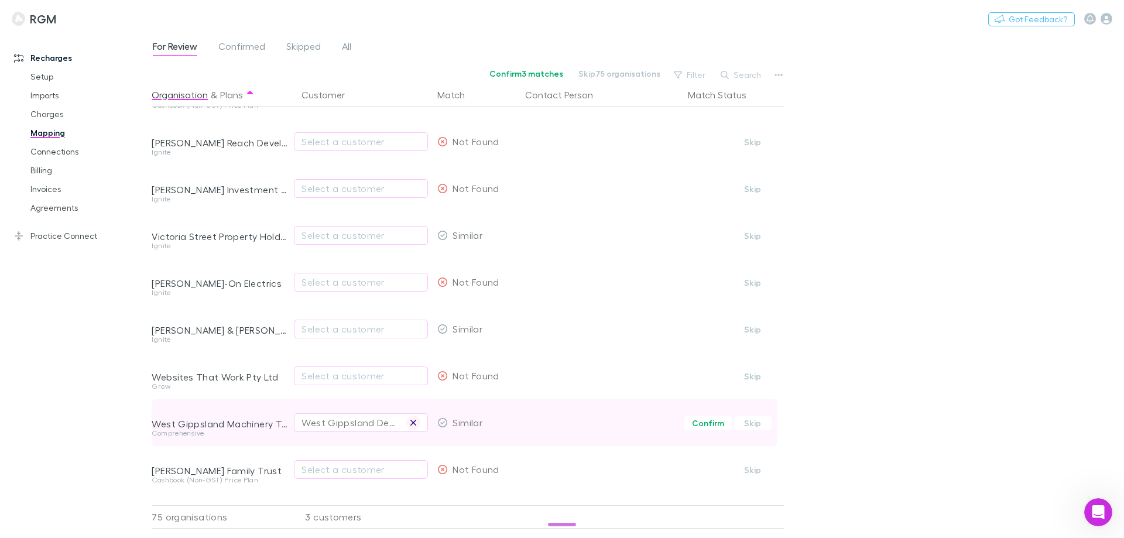
click at [411, 422] on icon "button" at bounding box center [413, 422] width 7 height 9
click at [330, 421] on div "Select a customer" at bounding box center [360, 423] width 119 height 14
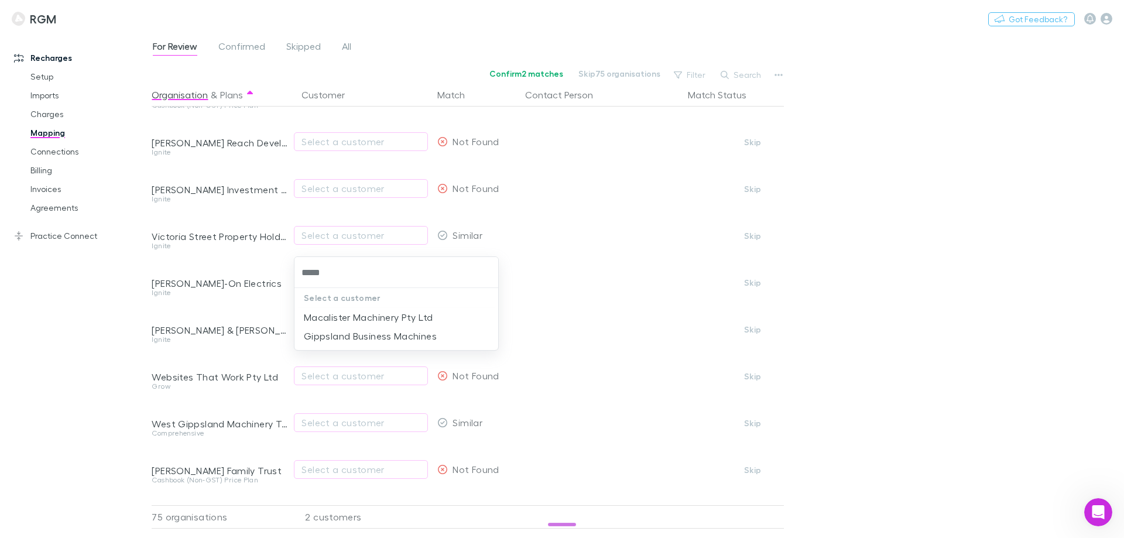
type input "*****"
click at [64, 351] on div at bounding box center [562, 269] width 1124 height 538
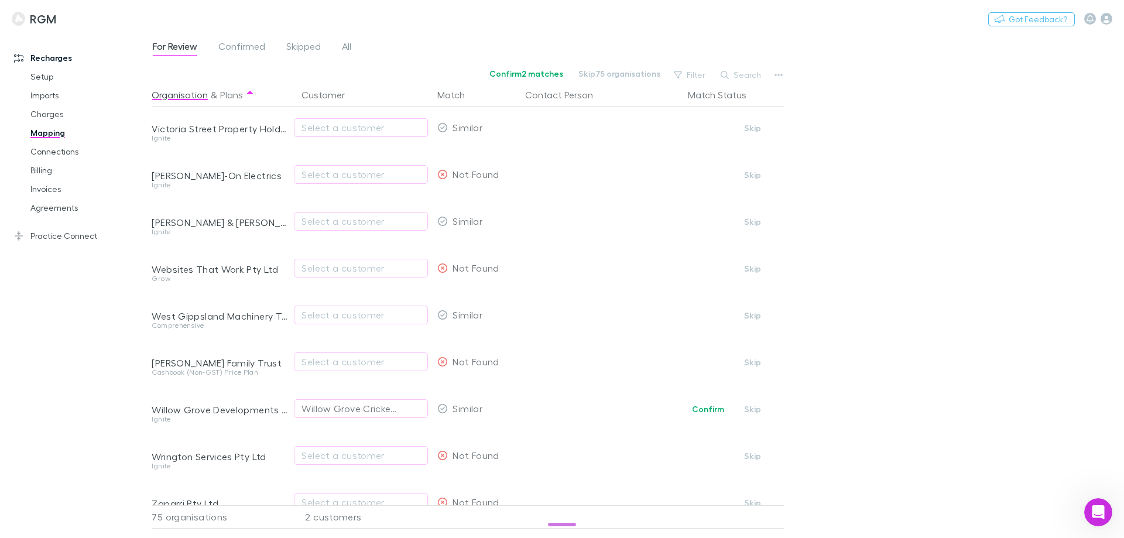
scroll to position [3102, 0]
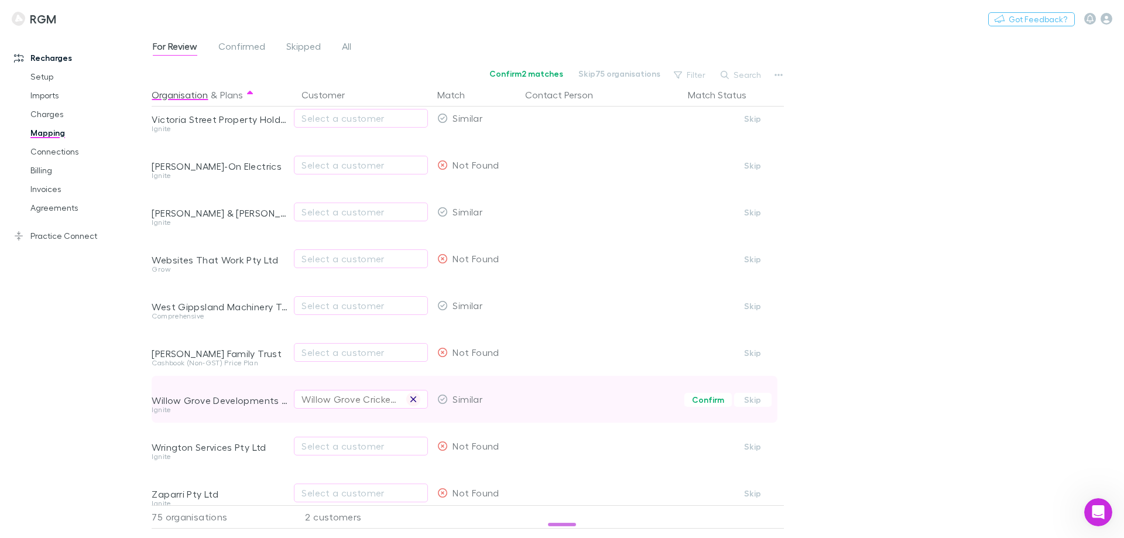
click at [411, 398] on icon "button" at bounding box center [413, 399] width 7 height 9
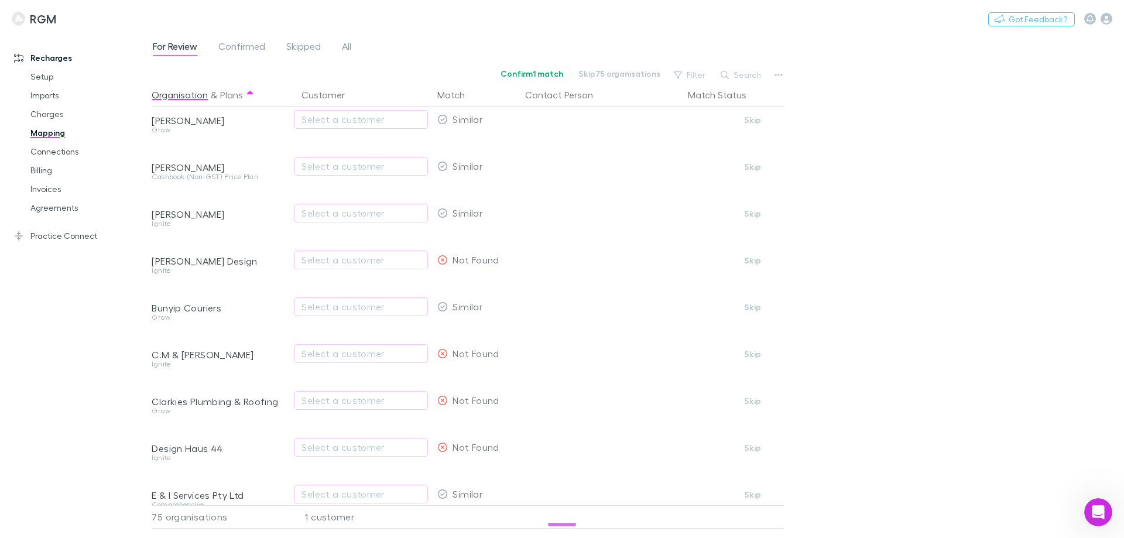
scroll to position [0, 0]
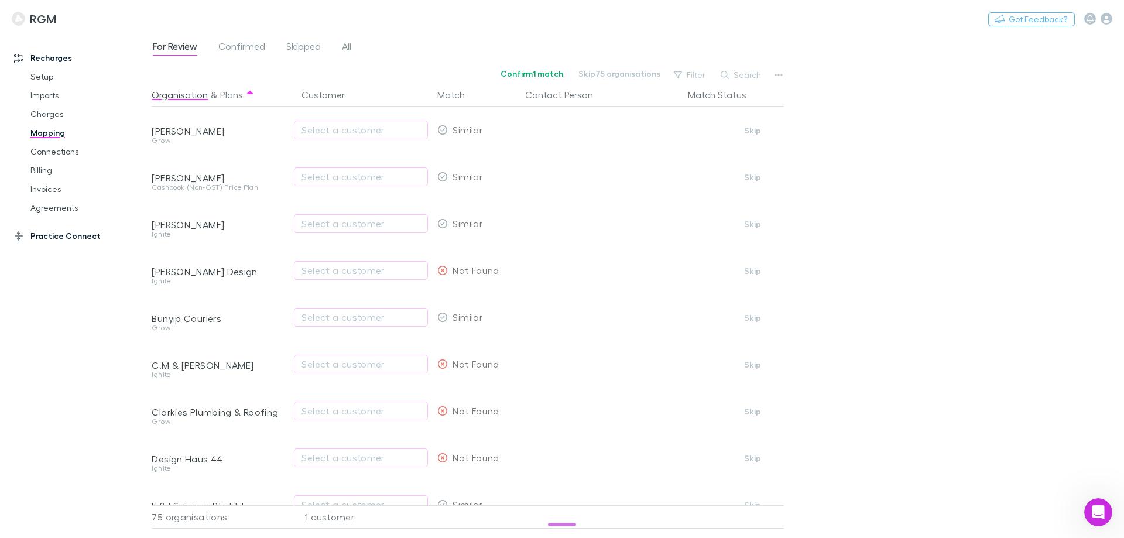
click at [84, 238] on link "Practice Connect" at bounding box center [80, 236] width 156 height 19
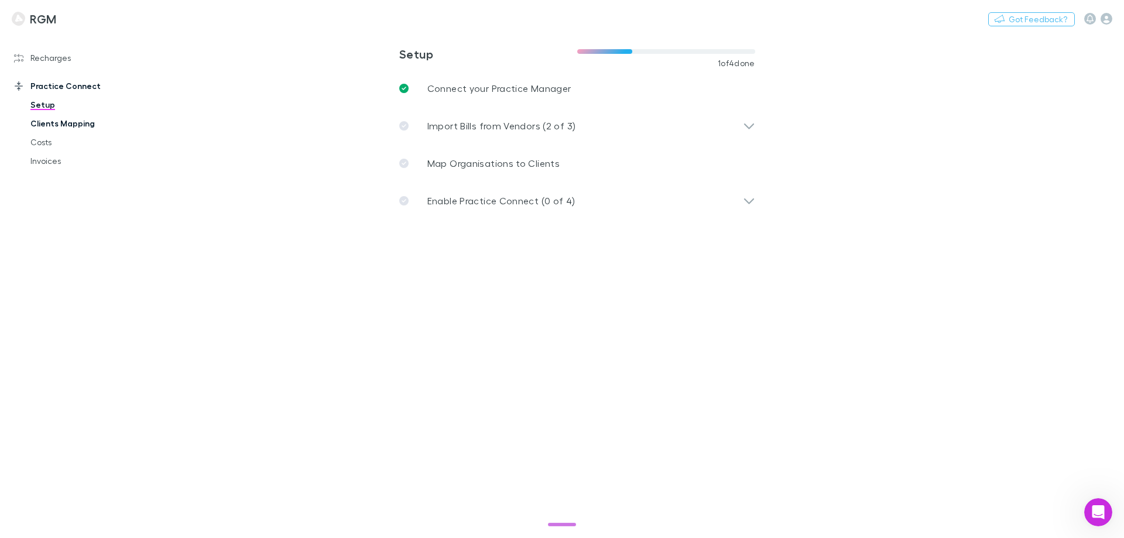
click at [56, 127] on link "Clients Mapping" at bounding box center [88, 123] width 139 height 19
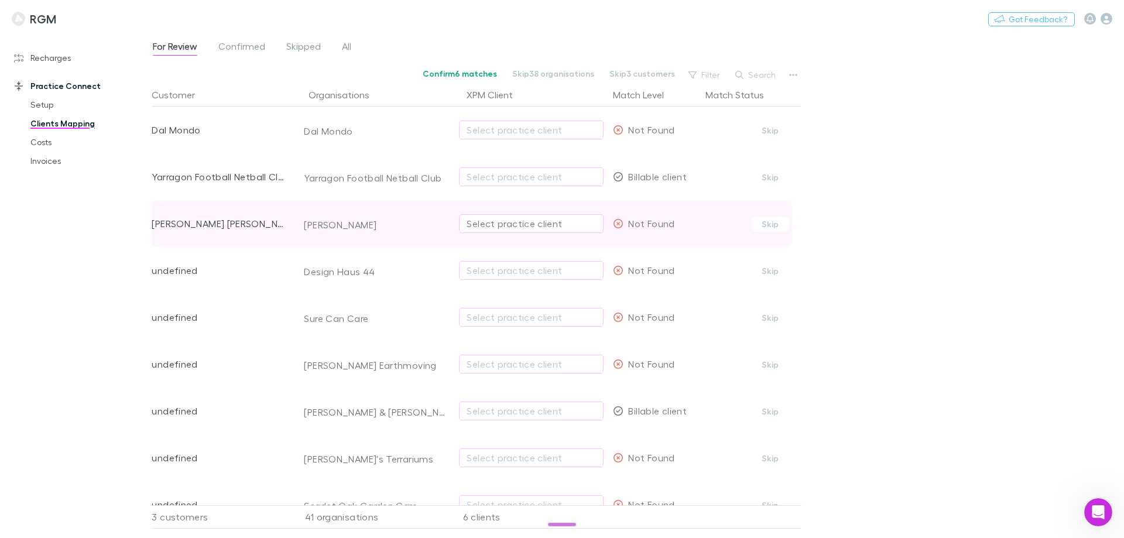
click at [548, 223] on div "Select practice client" at bounding box center [531, 224] width 129 height 14
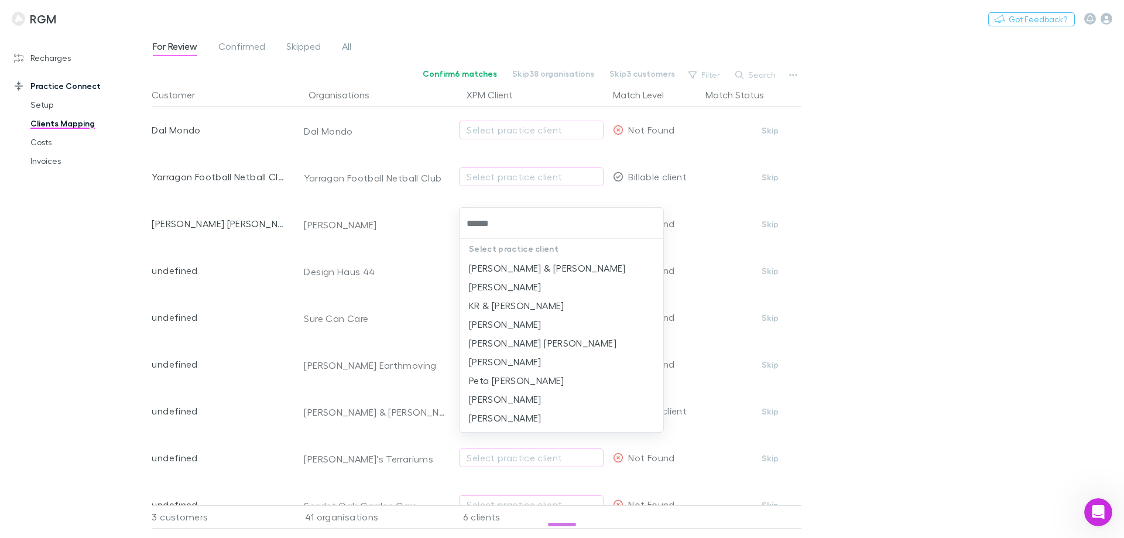
type input "******"
click at [876, 232] on div at bounding box center [562, 269] width 1124 height 538
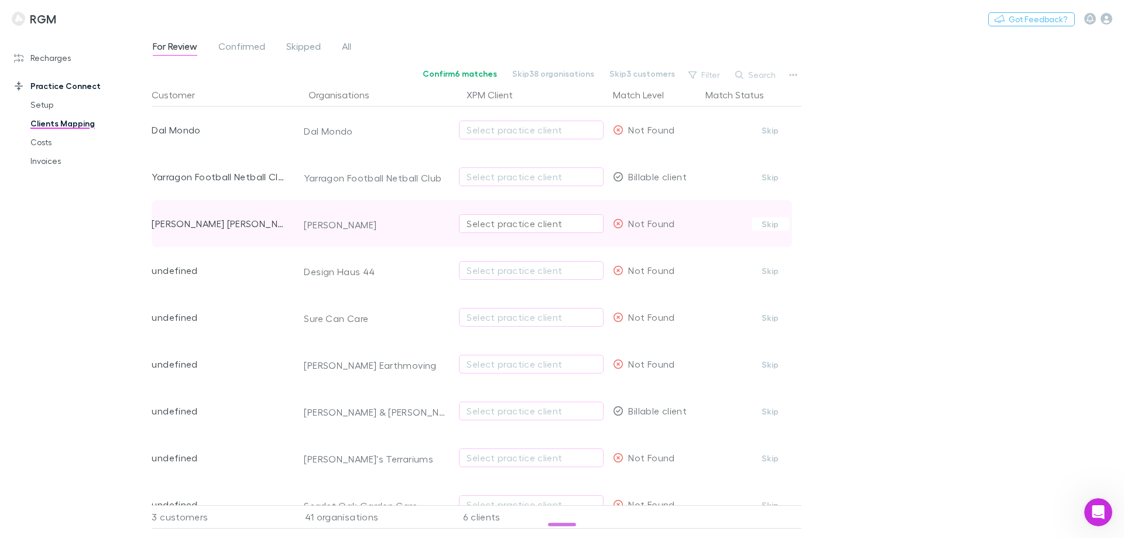
click at [491, 223] on div "Select practice client" at bounding box center [531, 224] width 129 height 14
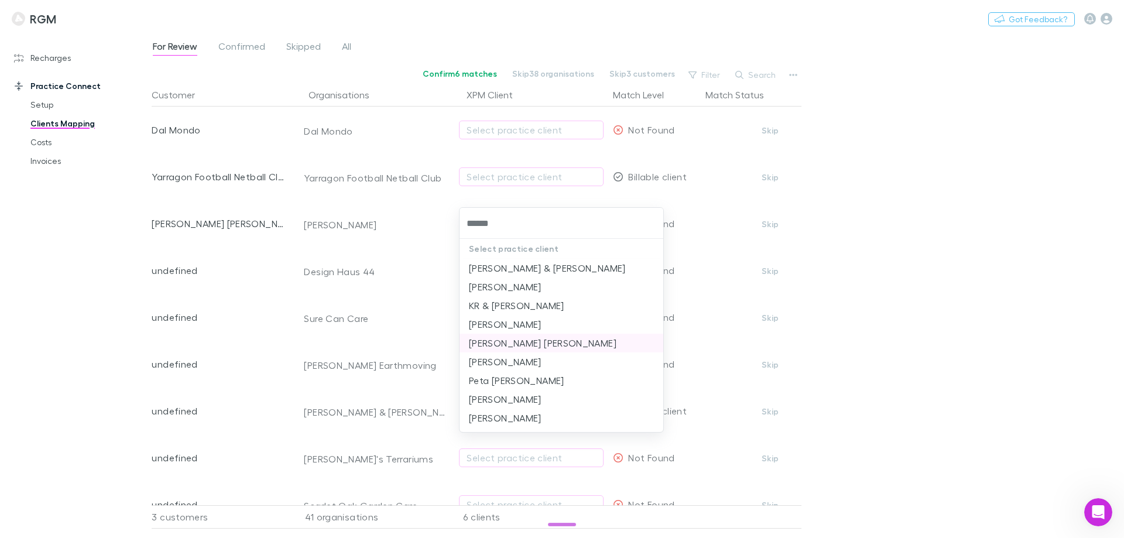
click at [522, 345] on li "[PERSON_NAME] [PERSON_NAME]" at bounding box center [561, 343] width 204 height 19
type input "**********"
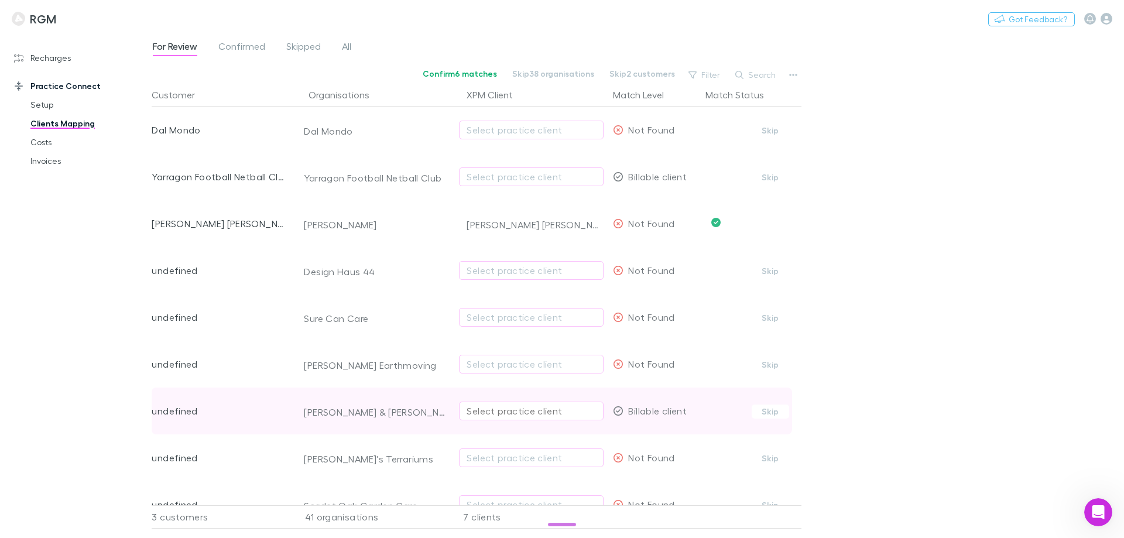
click at [510, 407] on div "Select practice client" at bounding box center [531, 411] width 129 height 14
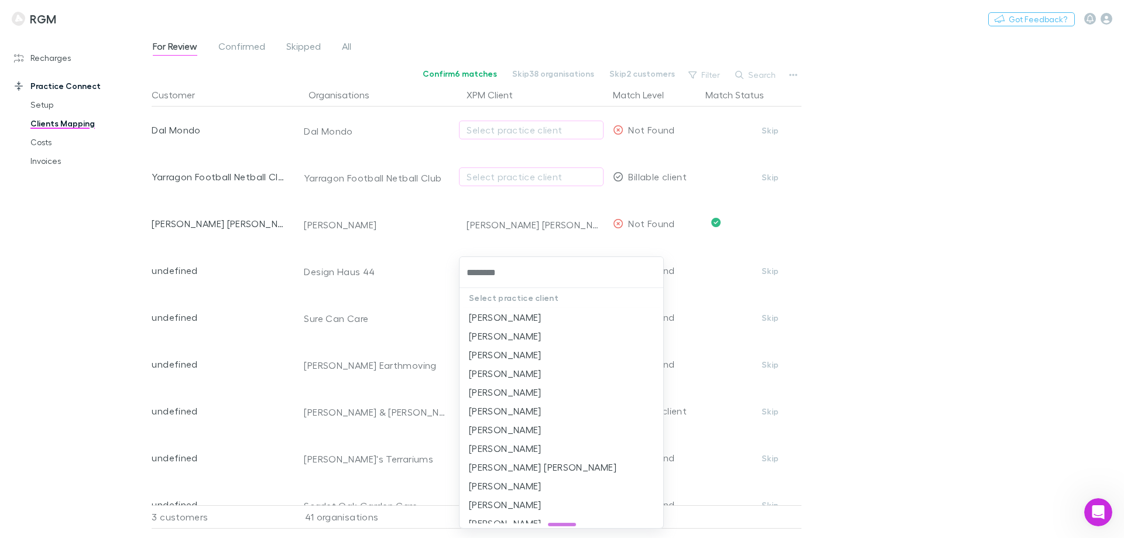
type input "********"
click at [1063, 419] on div at bounding box center [562, 269] width 1124 height 538
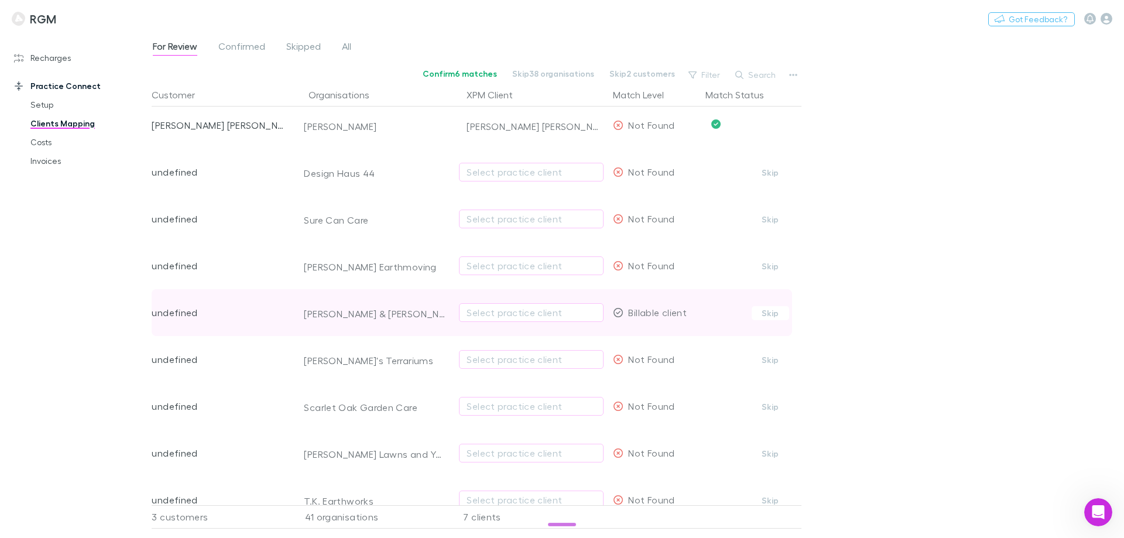
scroll to position [117, 0]
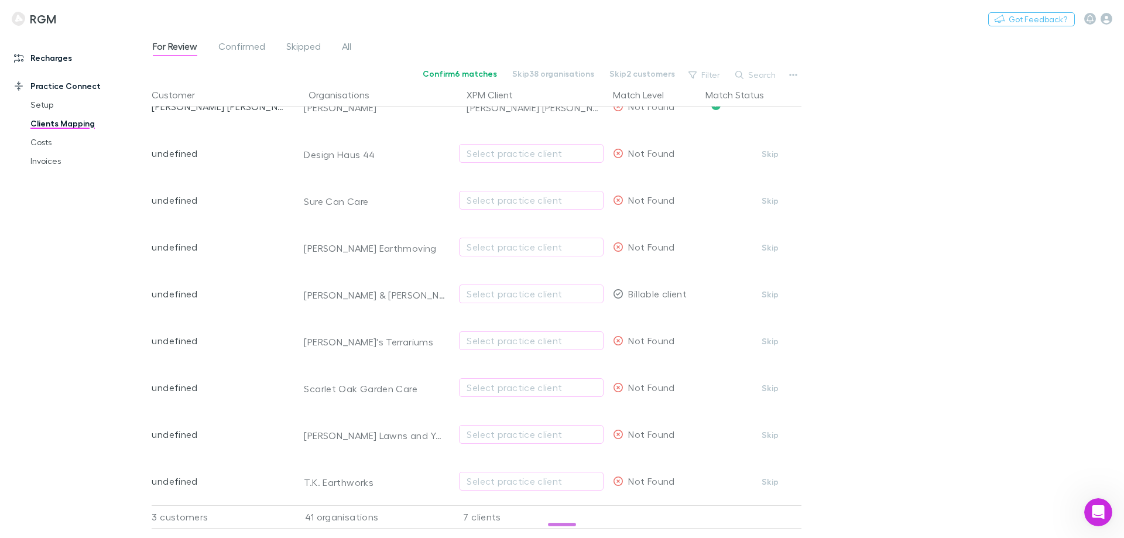
click at [44, 57] on link "Recharges" at bounding box center [80, 58] width 156 height 19
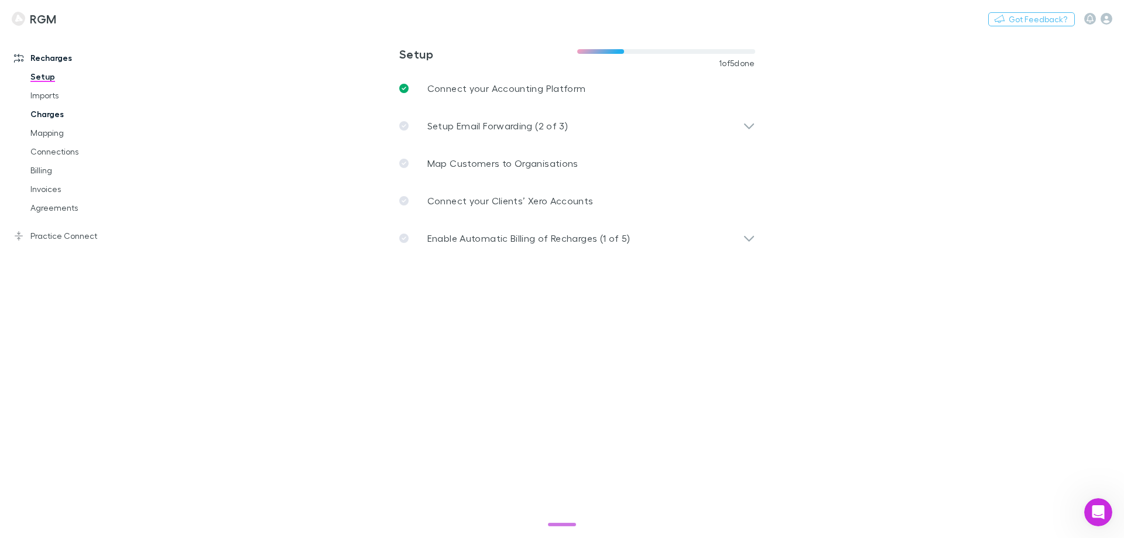
click at [54, 117] on link "Charges" at bounding box center [88, 114] width 139 height 19
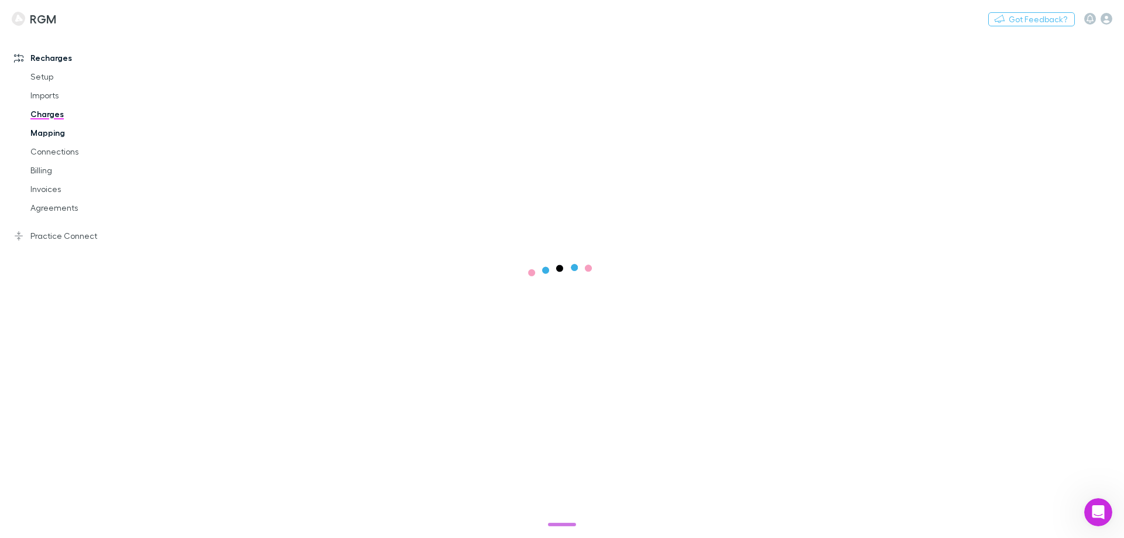
click at [55, 135] on link "Mapping" at bounding box center [88, 133] width 139 height 19
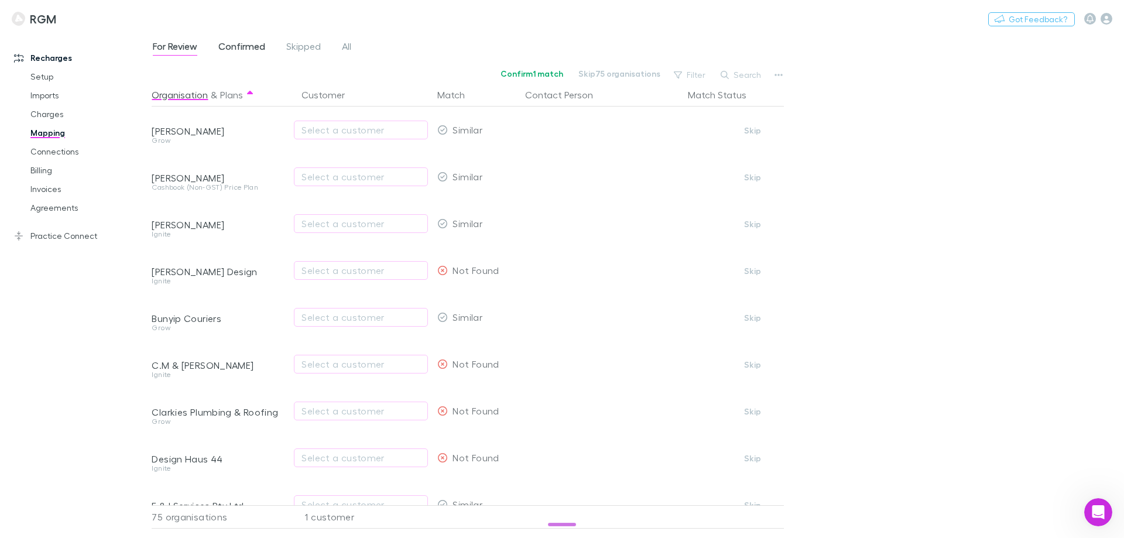
click at [252, 50] on span "Confirmed" at bounding box center [241, 47] width 47 height 15
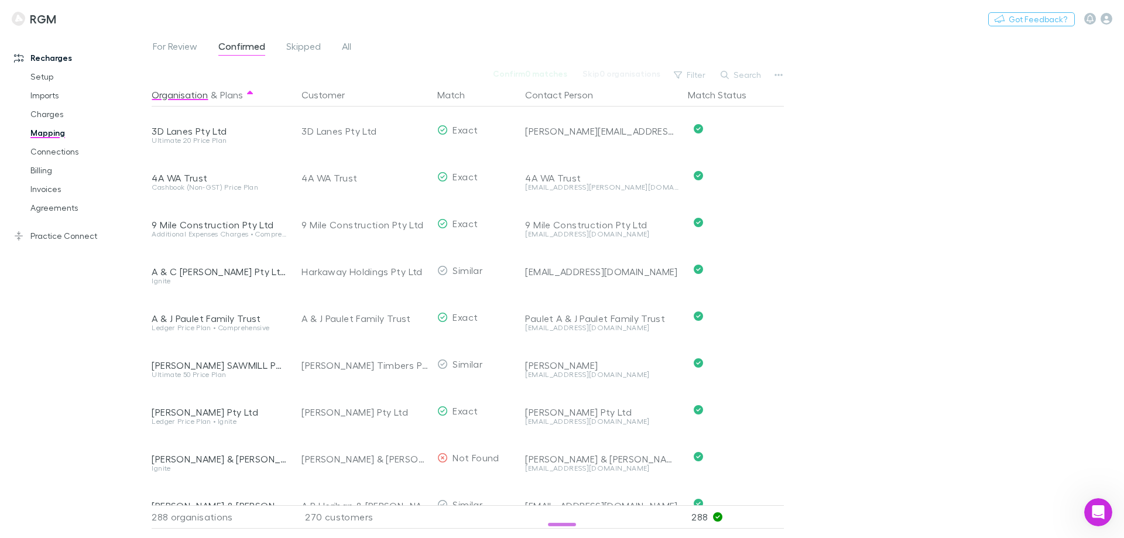
click at [297, 51] on span "Skipped" at bounding box center [303, 47] width 35 height 15
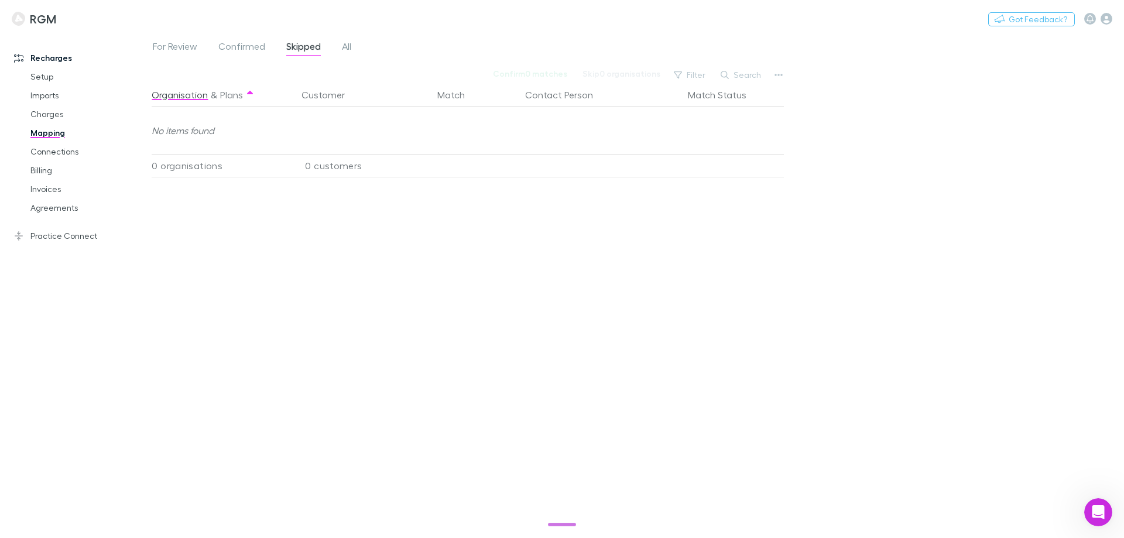
click at [361, 49] on div "For Review Confirmed Skipped All" at bounding box center [257, 48] width 210 height 19
click at [345, 49] on span "All" at bounding box center [346, 47] width 9 height 15
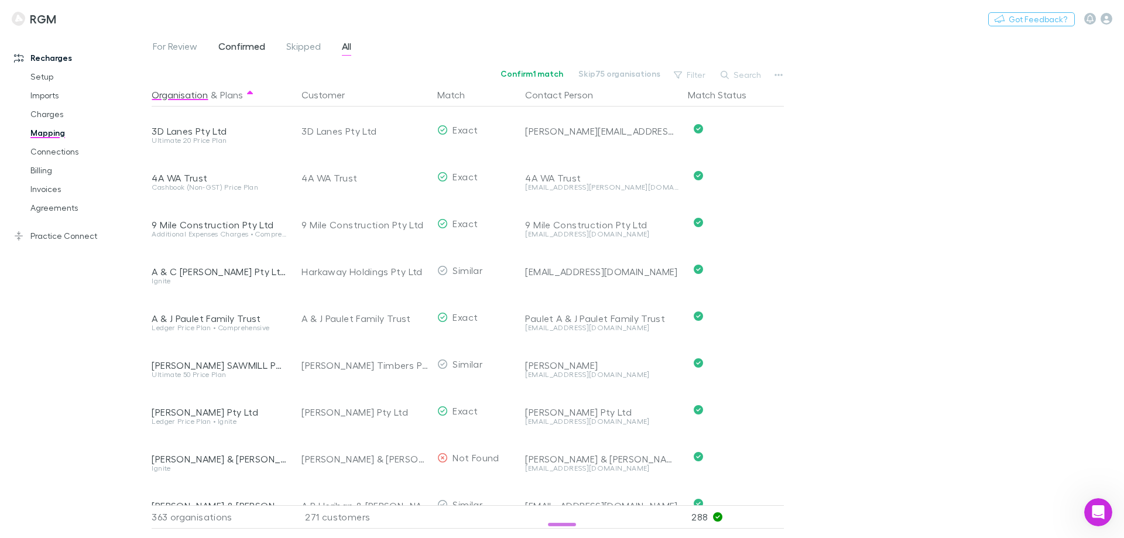
click at [234, 53] on span "Confirmed" at bounding box center [241, 47] width 47 height 15
click at [42, 239] on link "Practice Connect" at bounding box center [80, 236] width 156 height 19
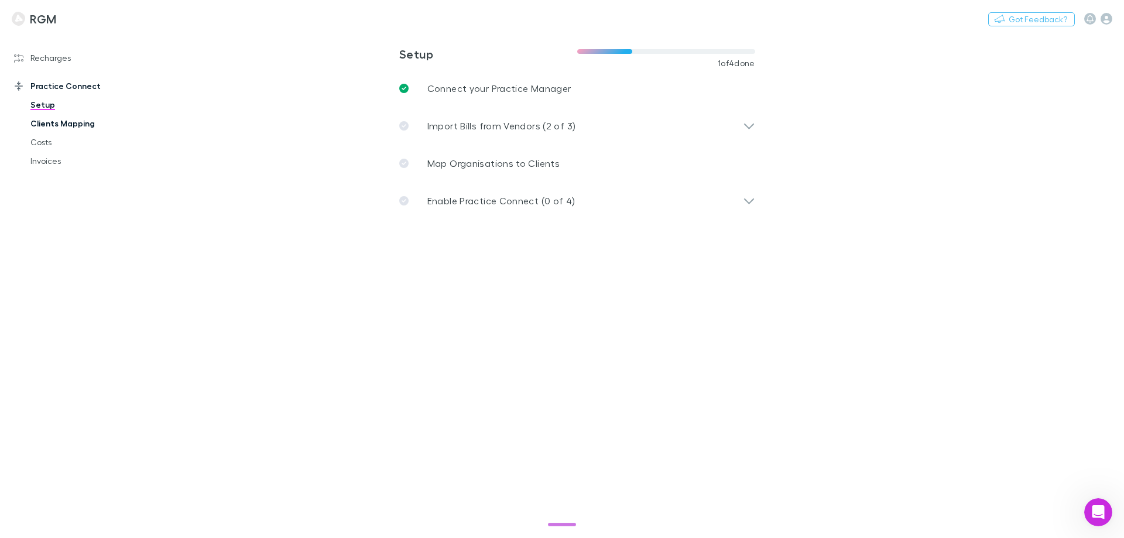
click at [53, 127] on link "Clients Mapping" at bounding box center [88, 123] width 139 height 19
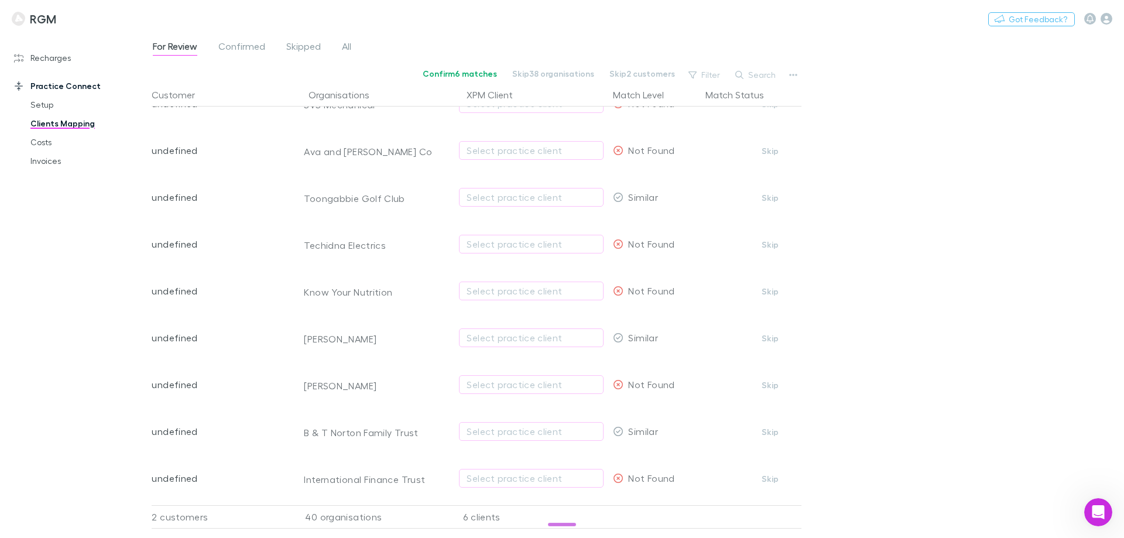
scroll to position [1405, 0]
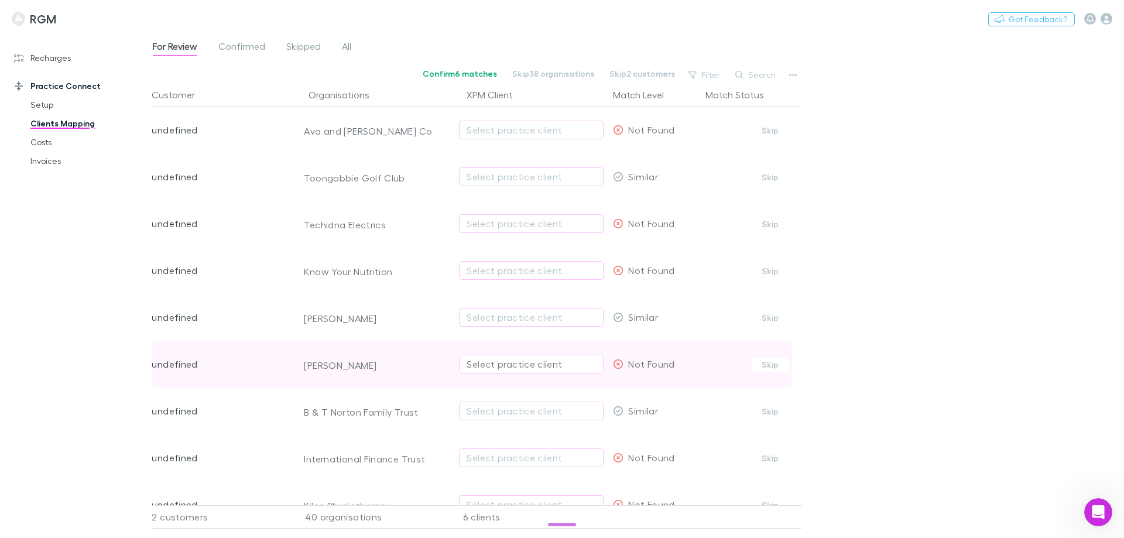
click at [479, 363] on div "Select practice client" at bounding box center [531, 364] width 129 height 14
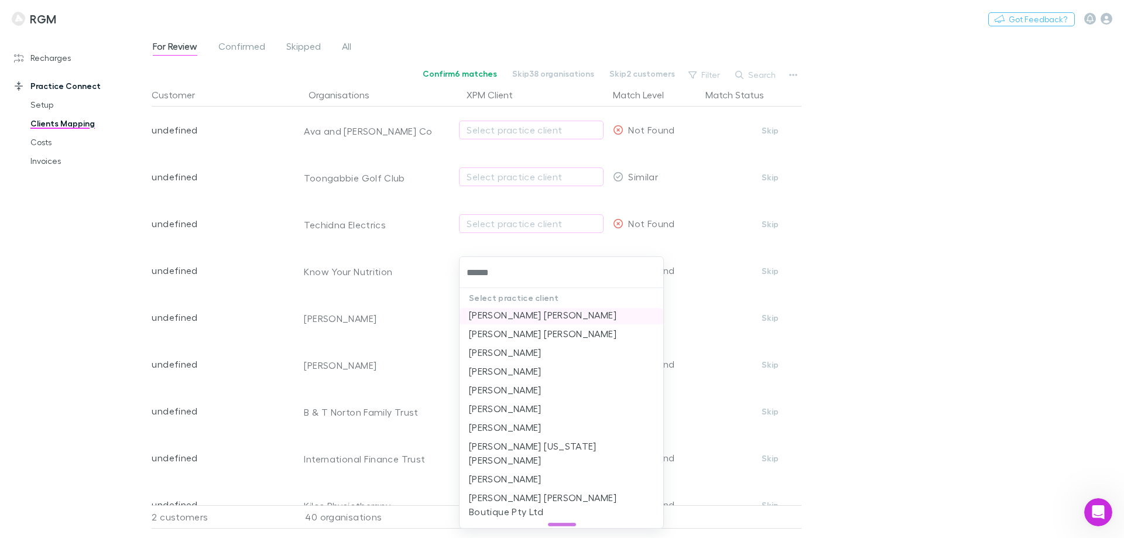
scroll to position [0, 0]
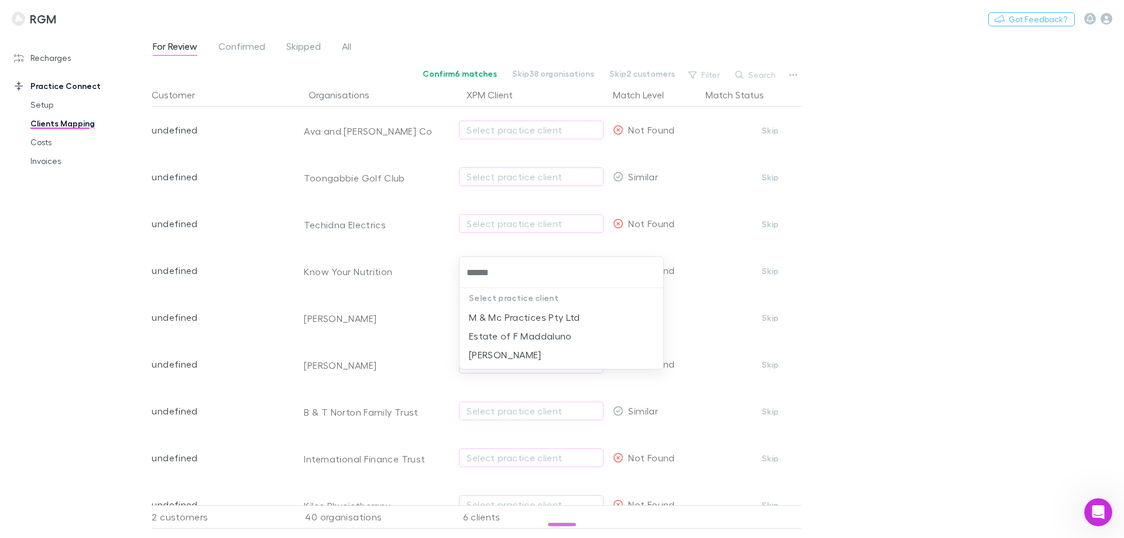
type input "******"
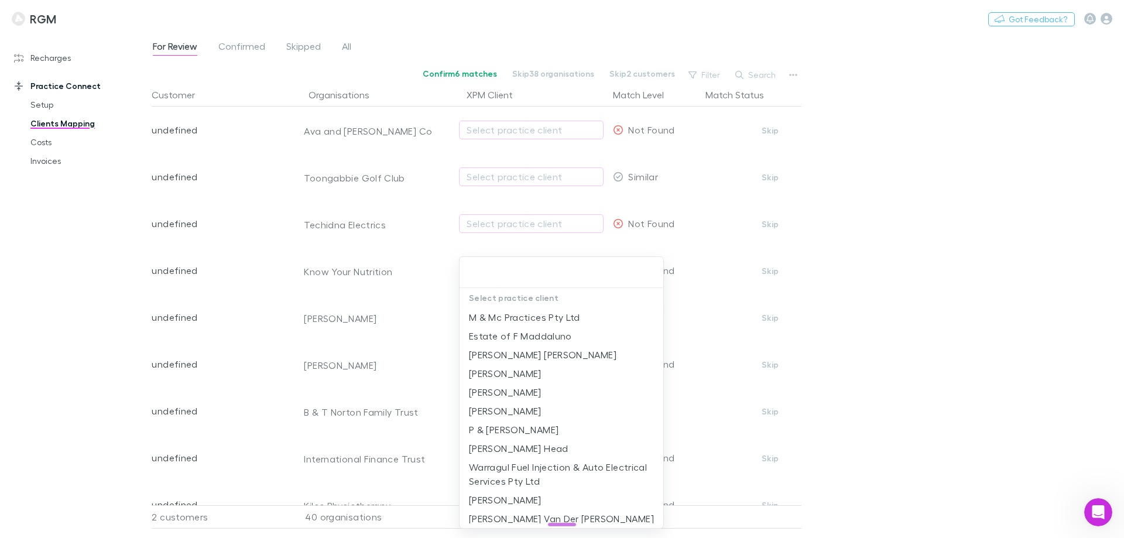
click at [982, 339] on div at bounding box center [562, 269] width 1124 height 538
